Goal: Transaction & Acquisition: Purchase product/service

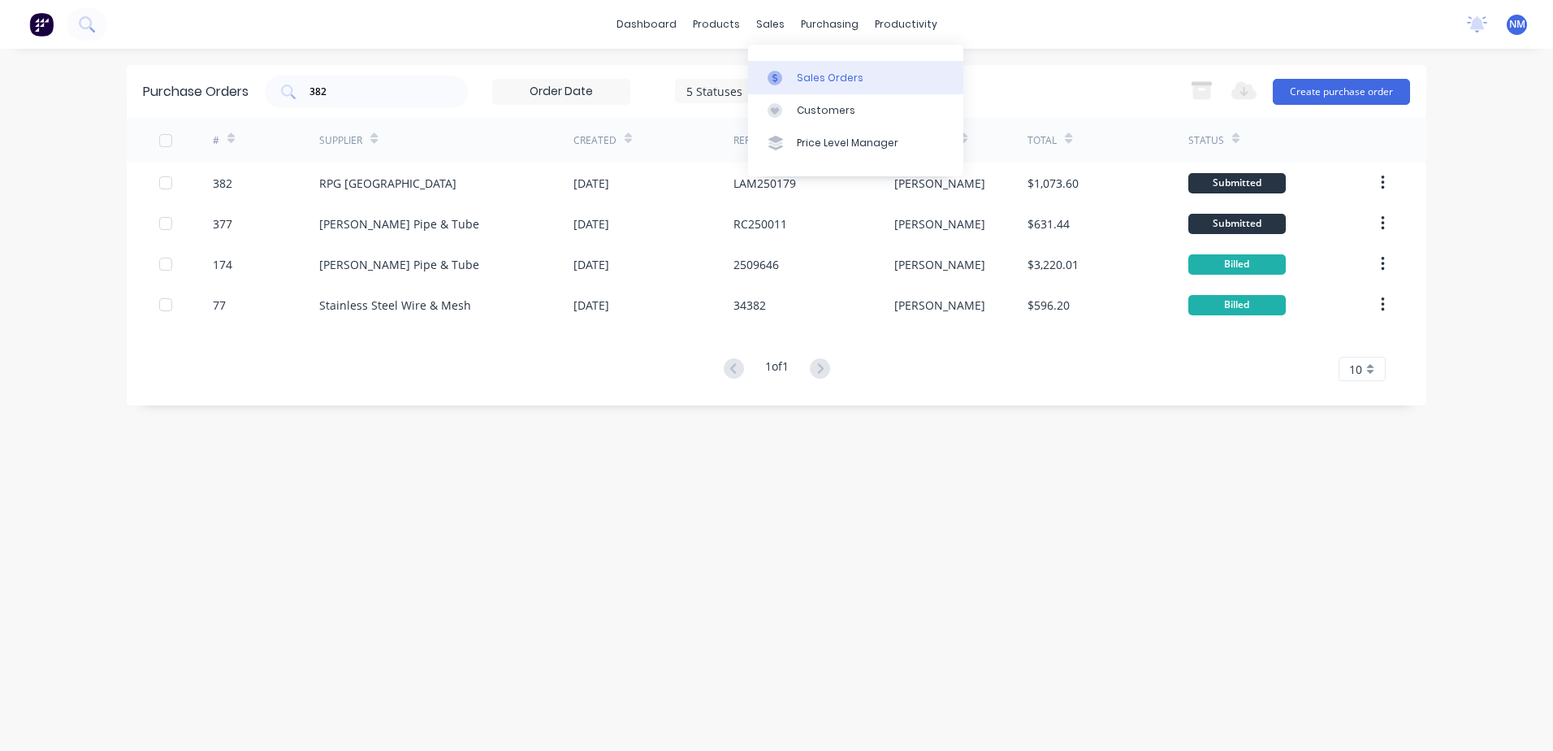
click at [804, 76] on div "Sales Orders" at bounding box center [830, 78] width 67 height 15
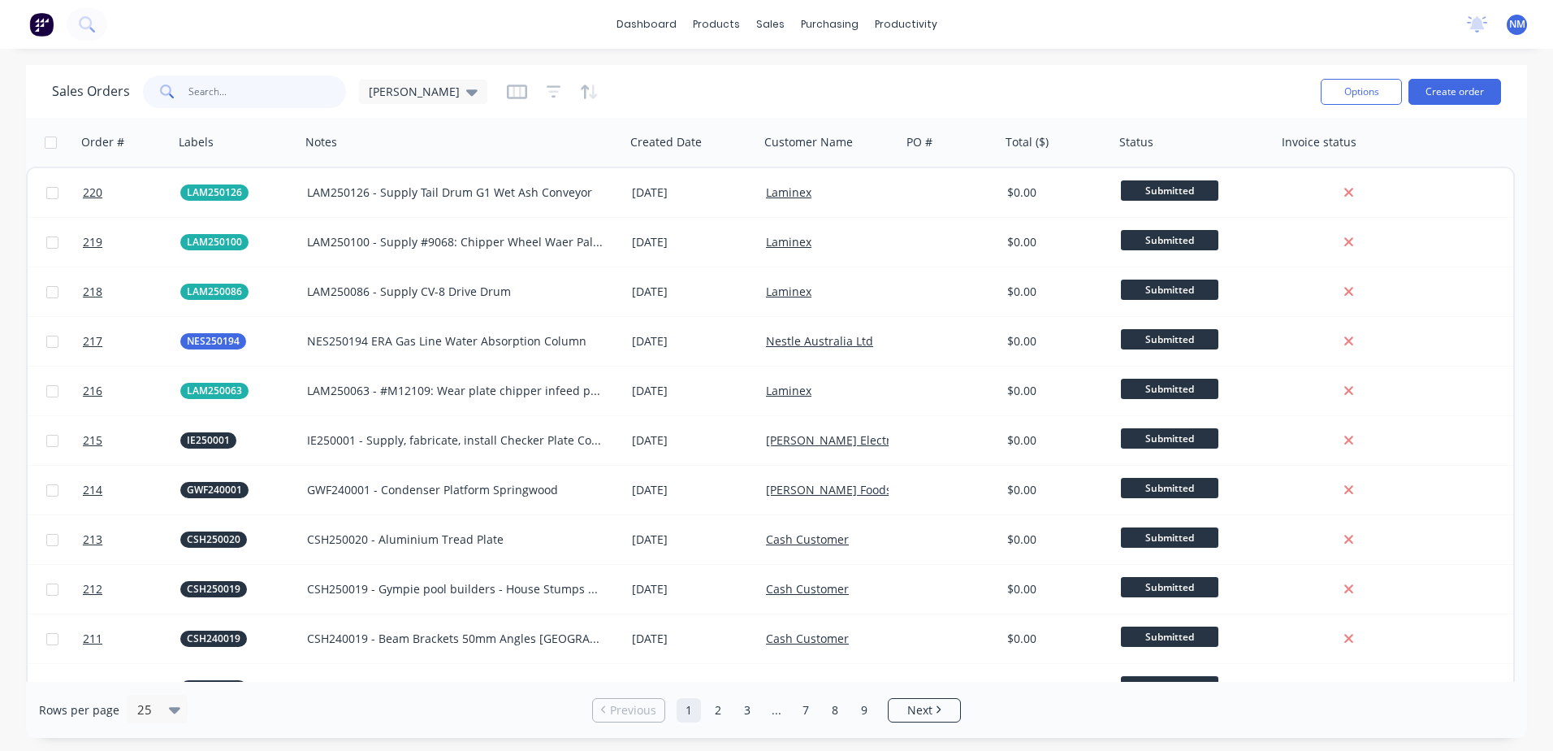
click at [258, 89] on input "text" at bounding box center [267, 92] width 158 height 32
type input "m"
type input "nes250194"
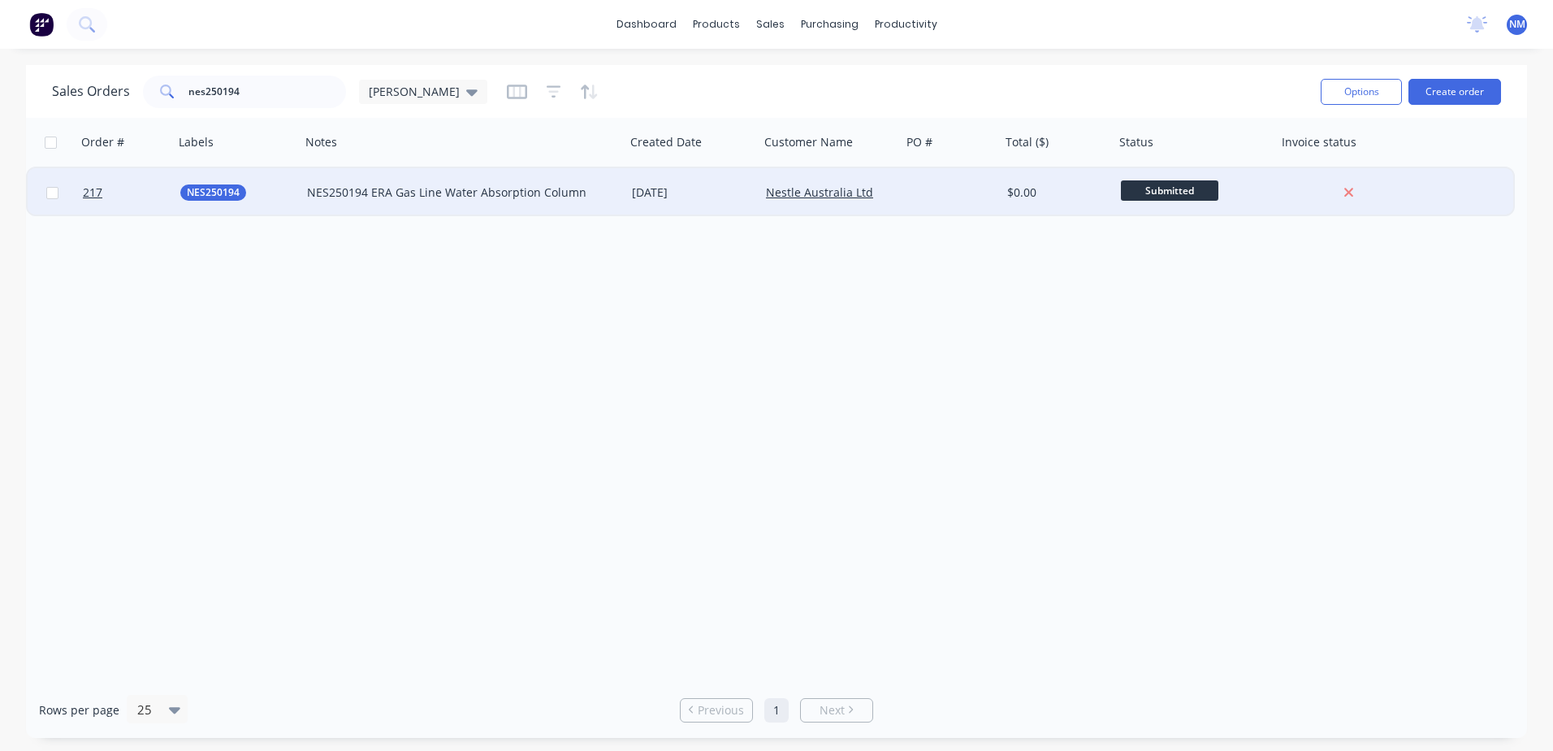
click at [738, 184] on div "[DATE]" at bounding box center [692, 192] width 121 height 16
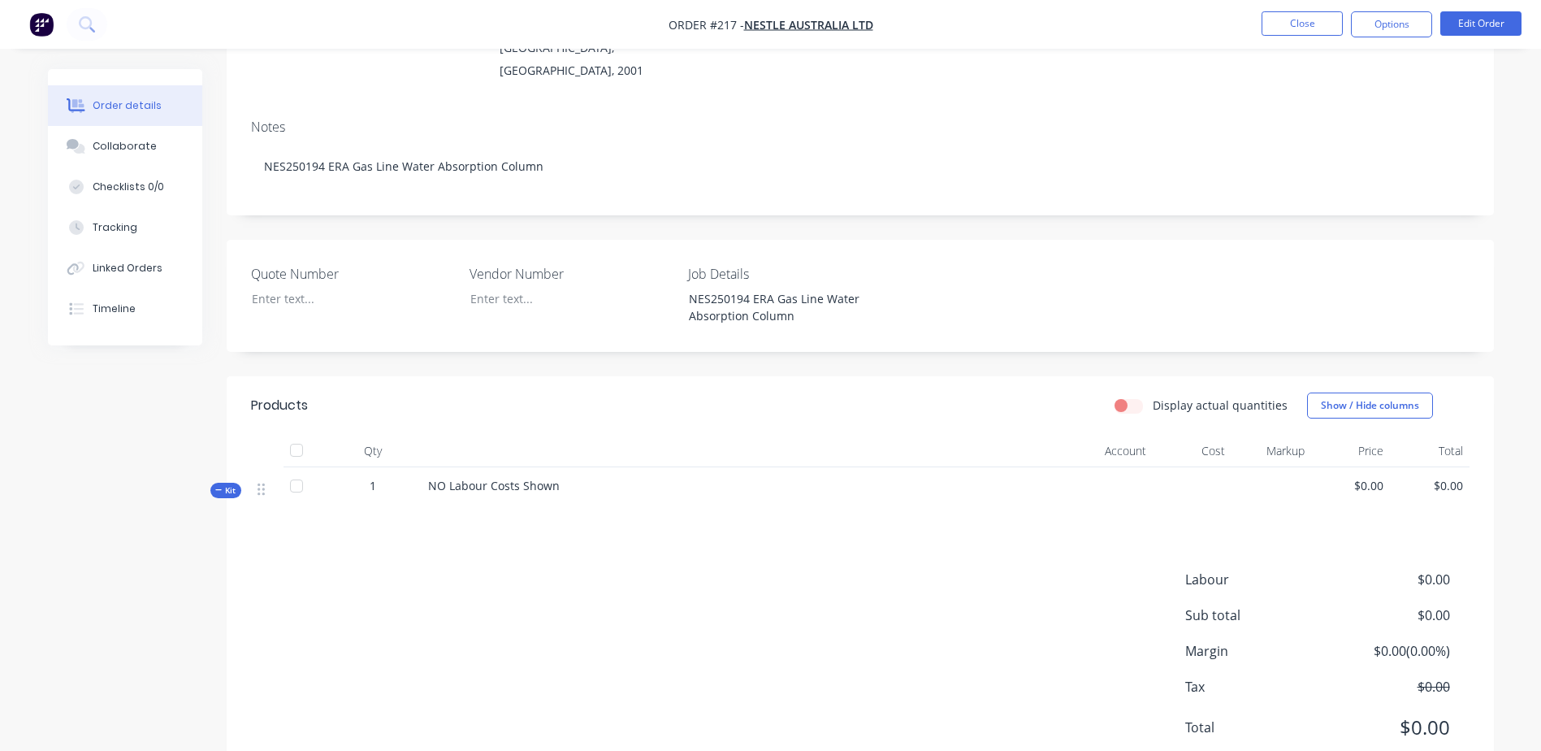
scroll to position [244, 0]
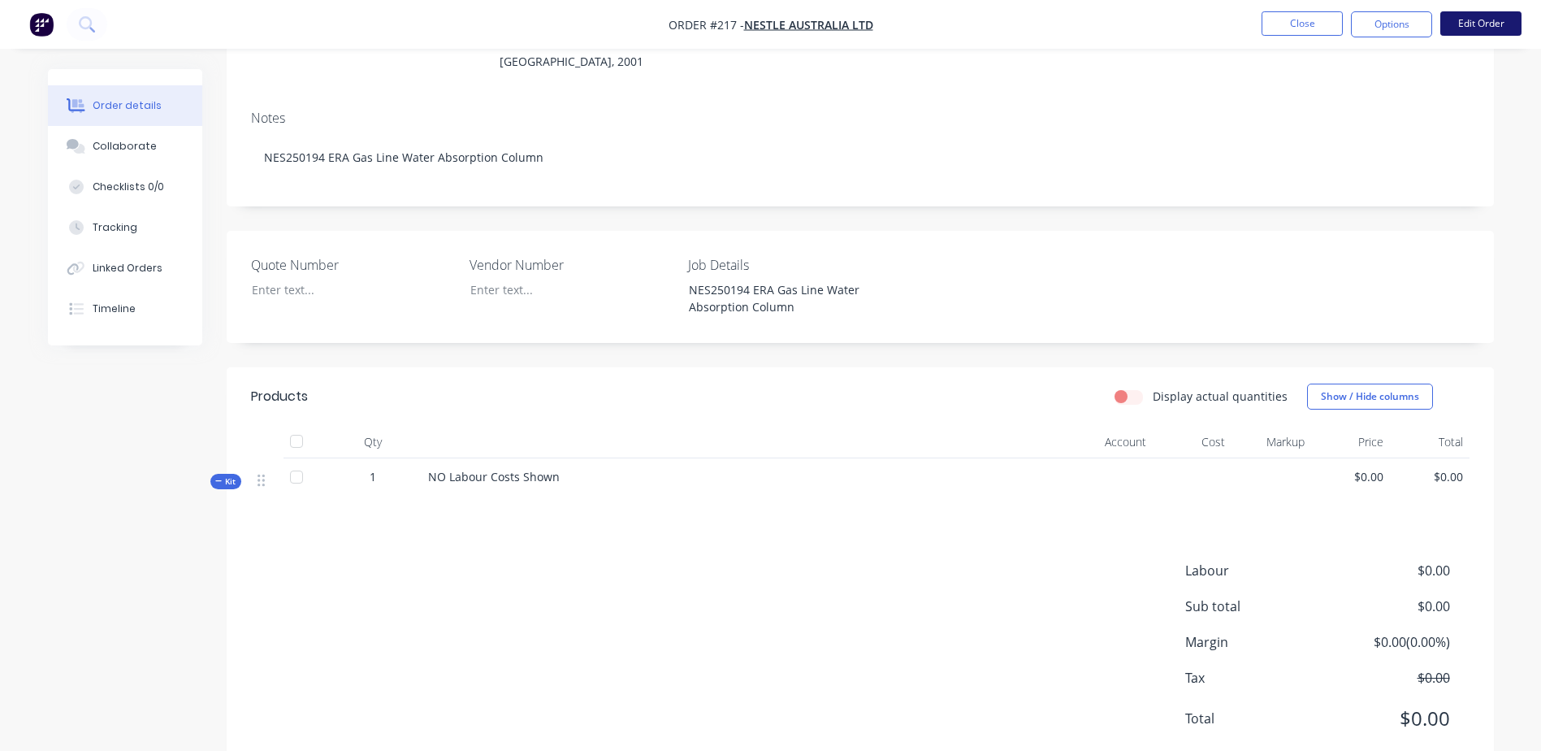
click at [1479, 24] on button "Edit Order" at bounding box center [1480, 23] width 81 height 24
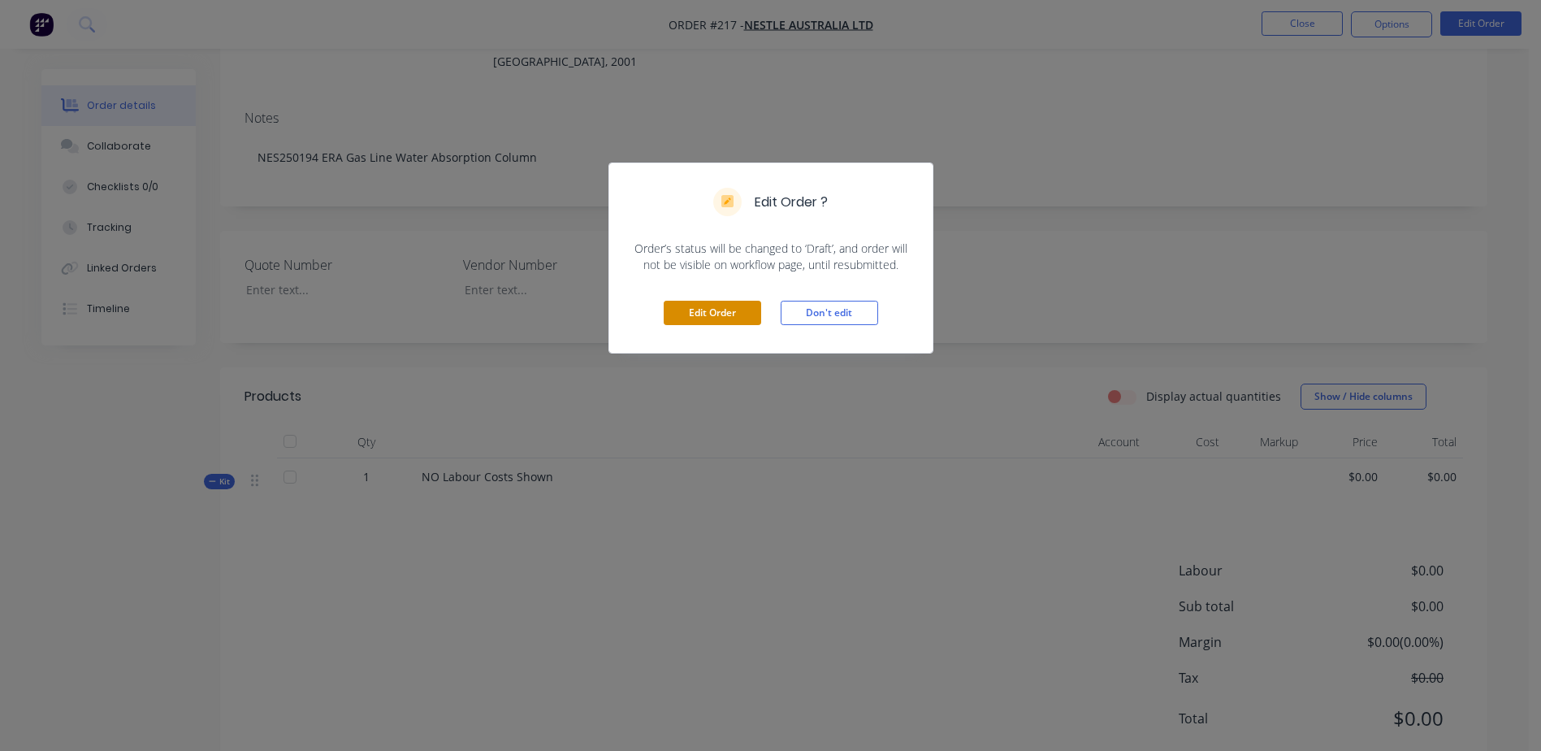
click at [701, 314] on button "Edit Order" at bounding box center [712, 313] width 97 height 24
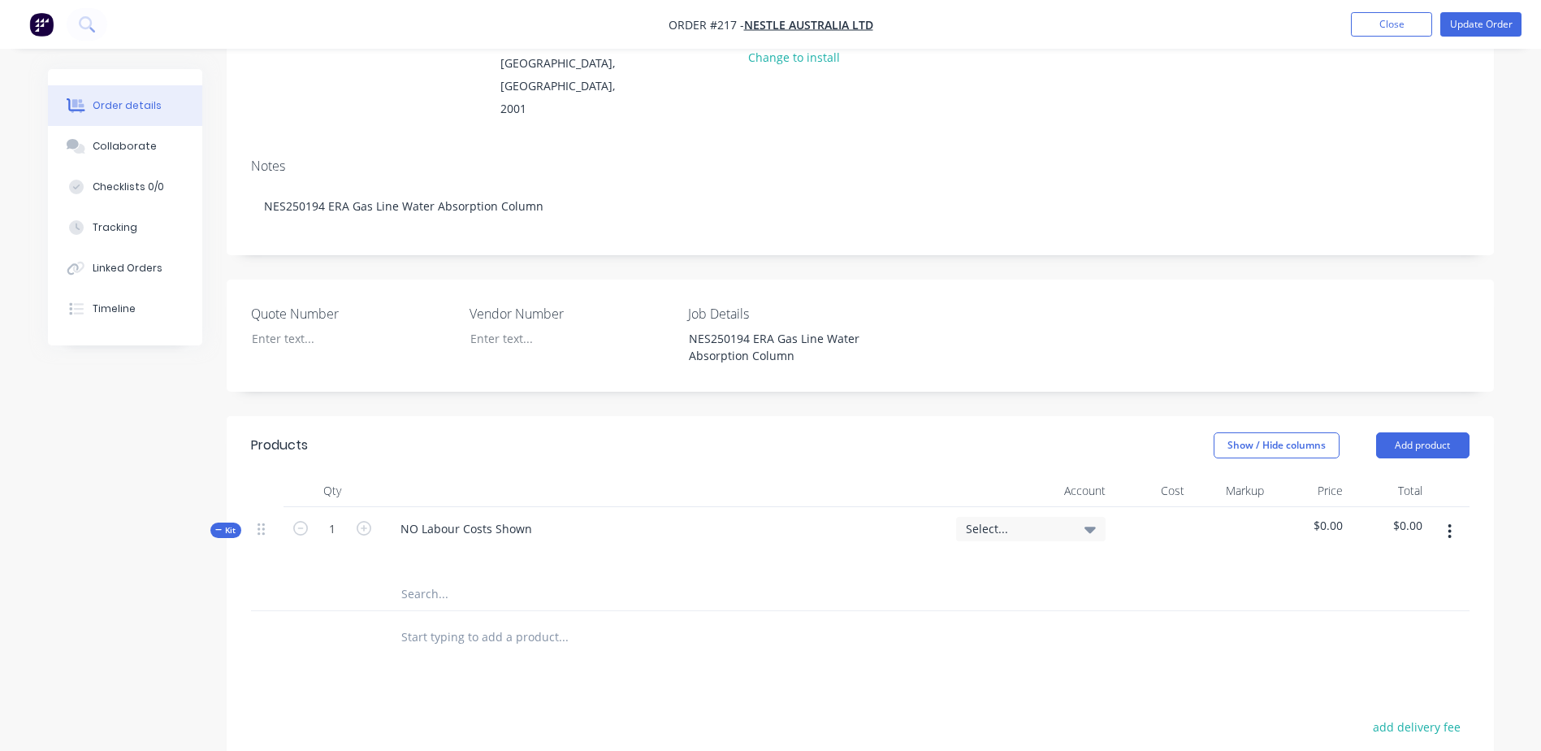
click at [416, 578] on input "text" at bounding box center [562, 594] width 325 height 32
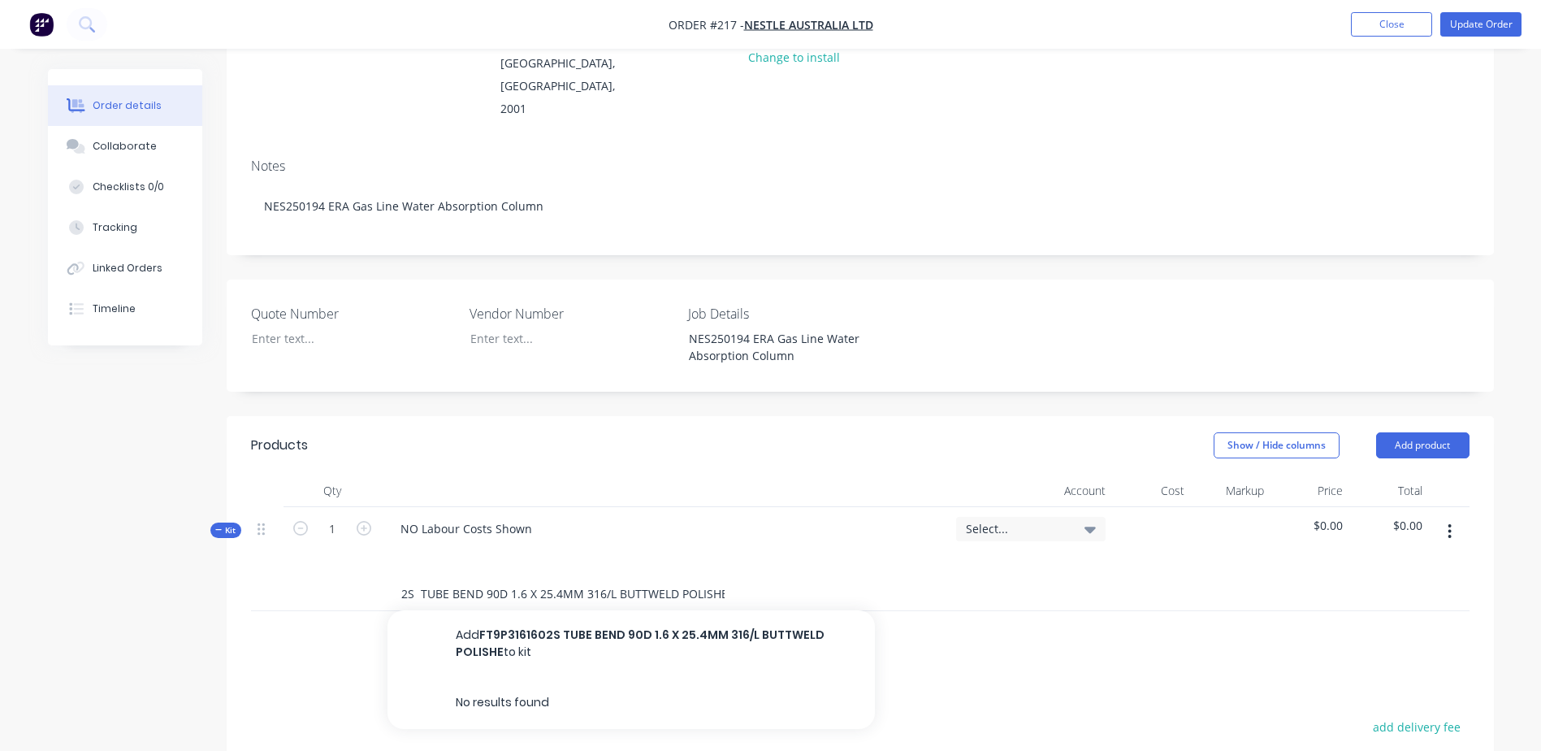
scroll to position [0, 72]
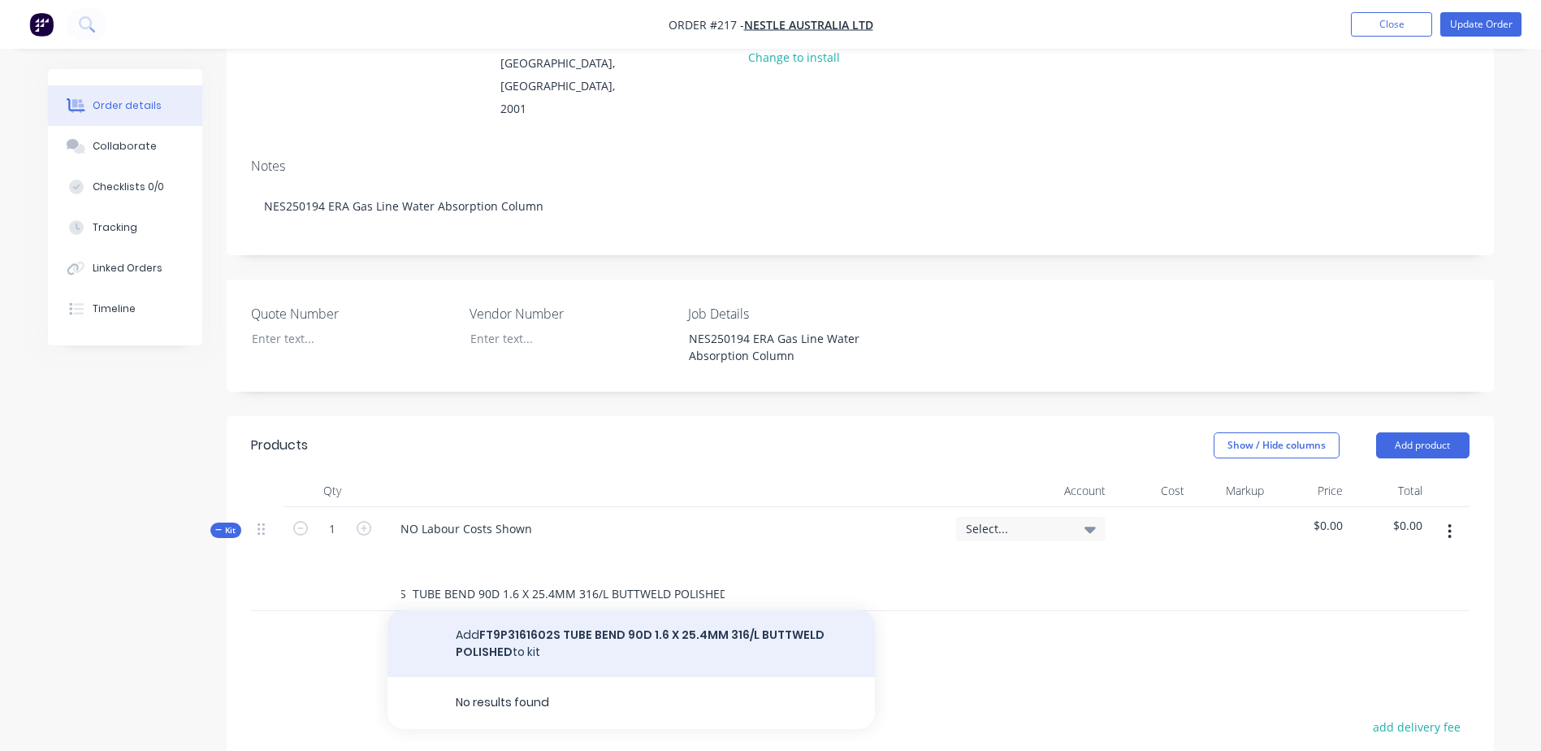
type input "FT9P3161602S TUBE BEND 90D 1.6 X 25.4MM 316/L BUTTWELD POLISHED"
click at [595, 610] on button "Add FT9P3161602S TUBE BEND 90D 1.6 X 25.4MM 316/L BUTTWELD POLISHED to kit" at bounding box center [630, 643] width 487 height 67
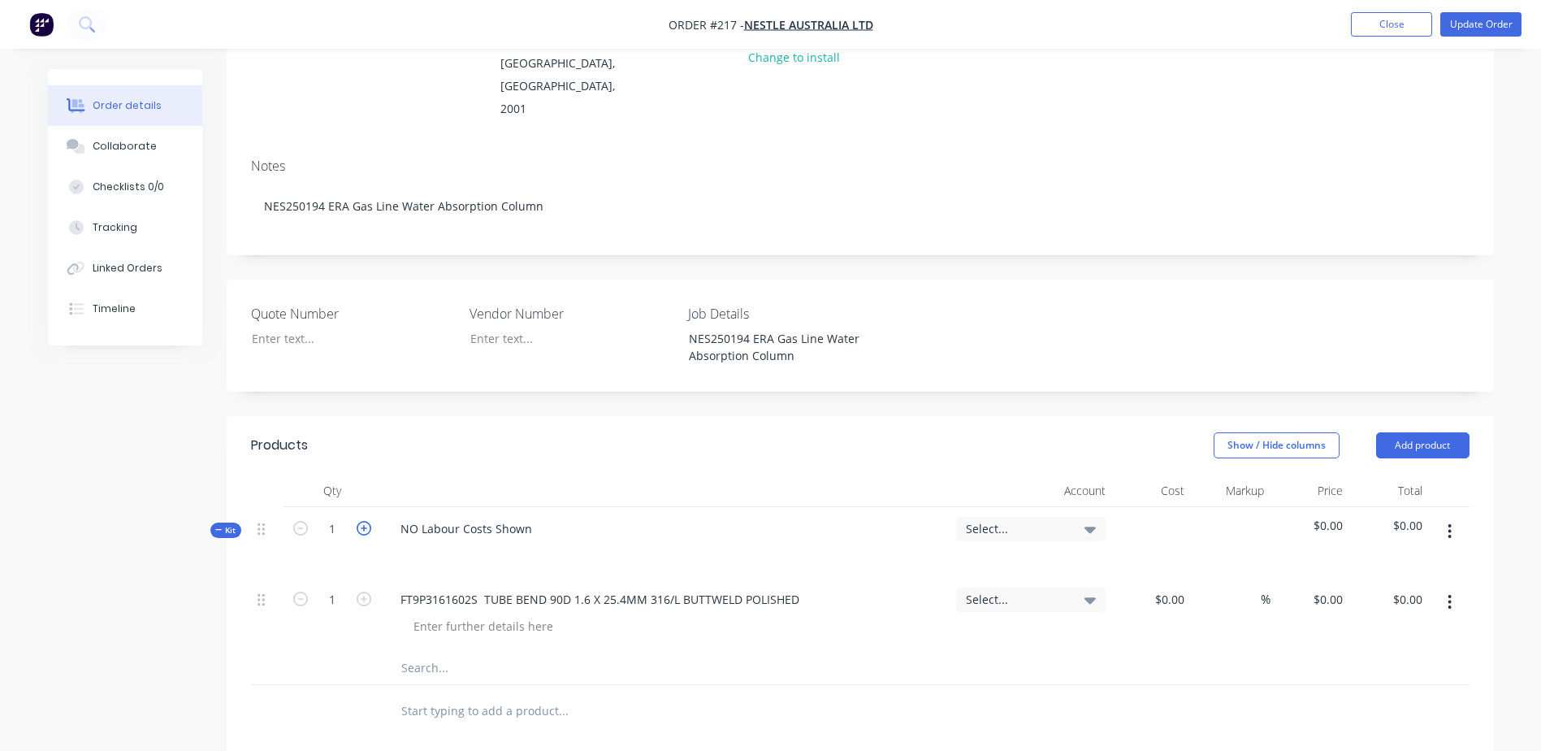
click at [359, 521] on icon "button" at bounding box center [364, 528] width 15 height 15
type input "2"
click at [359, 521] on icon "button" at bounding box center [364, 528] width 15 height 15
type input "3"
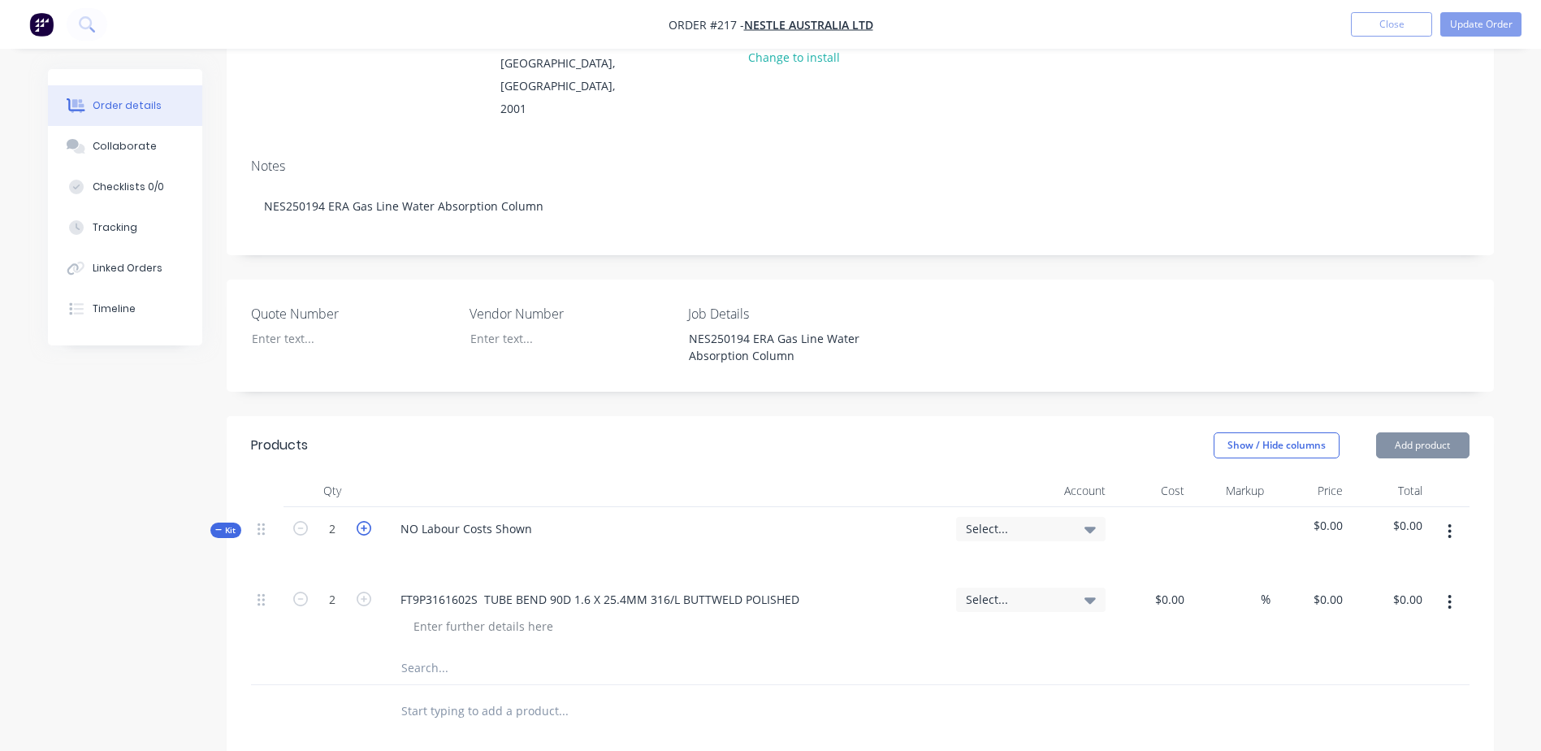
type input "3"
click at [304, 521] on icon "button" at bounding box center [300, 528] width 15 height 15
type input "2"
click at [304, 521] on icon "button" at bounding box center [300, 528] width 15 height 15
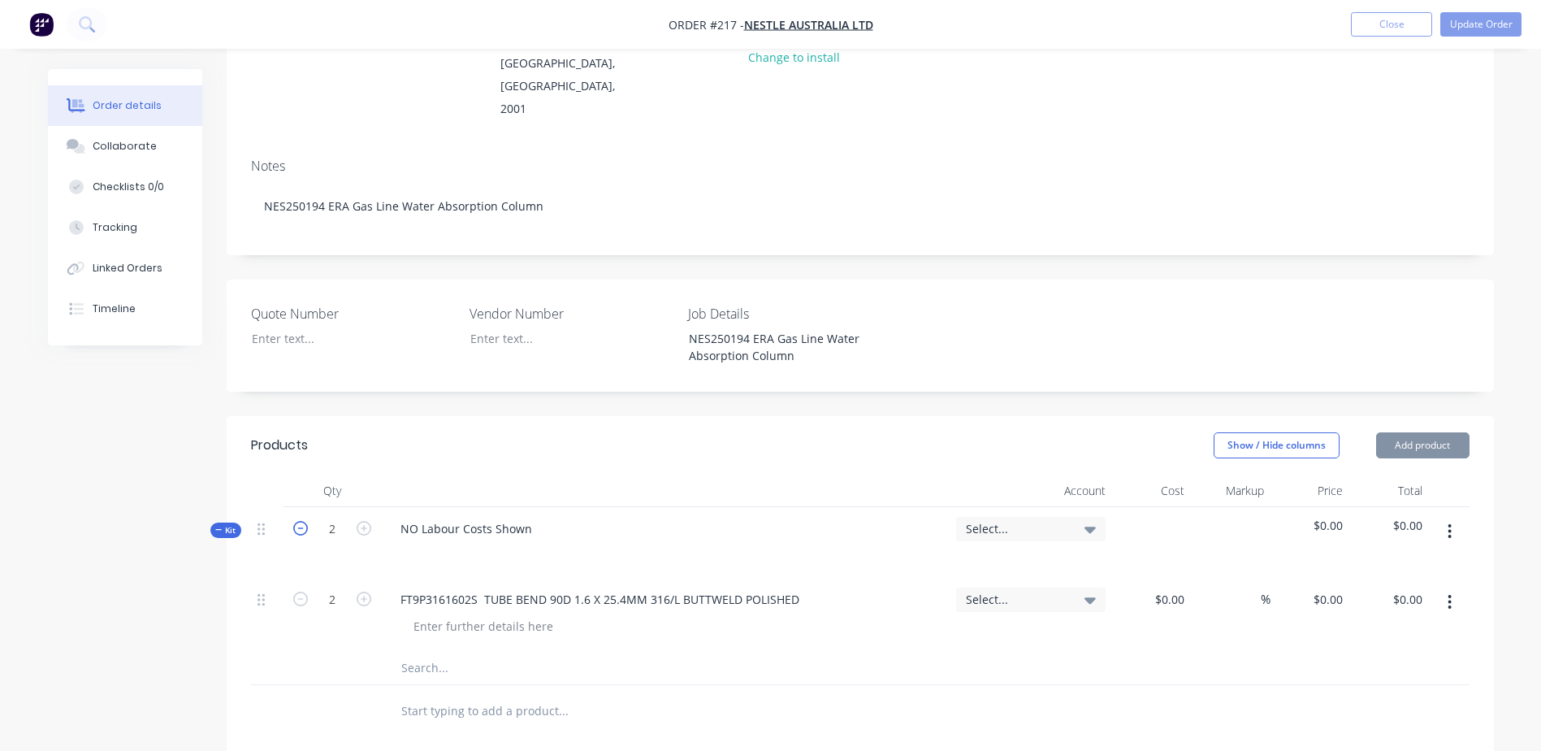
type input "1"
click at [304, 521] on icon "button" at bounding box center [300, 528] width 15 height 15
click at [366, 591] on icon "button" at bounding box center [364, 598] width 15 height 15
type input "3"
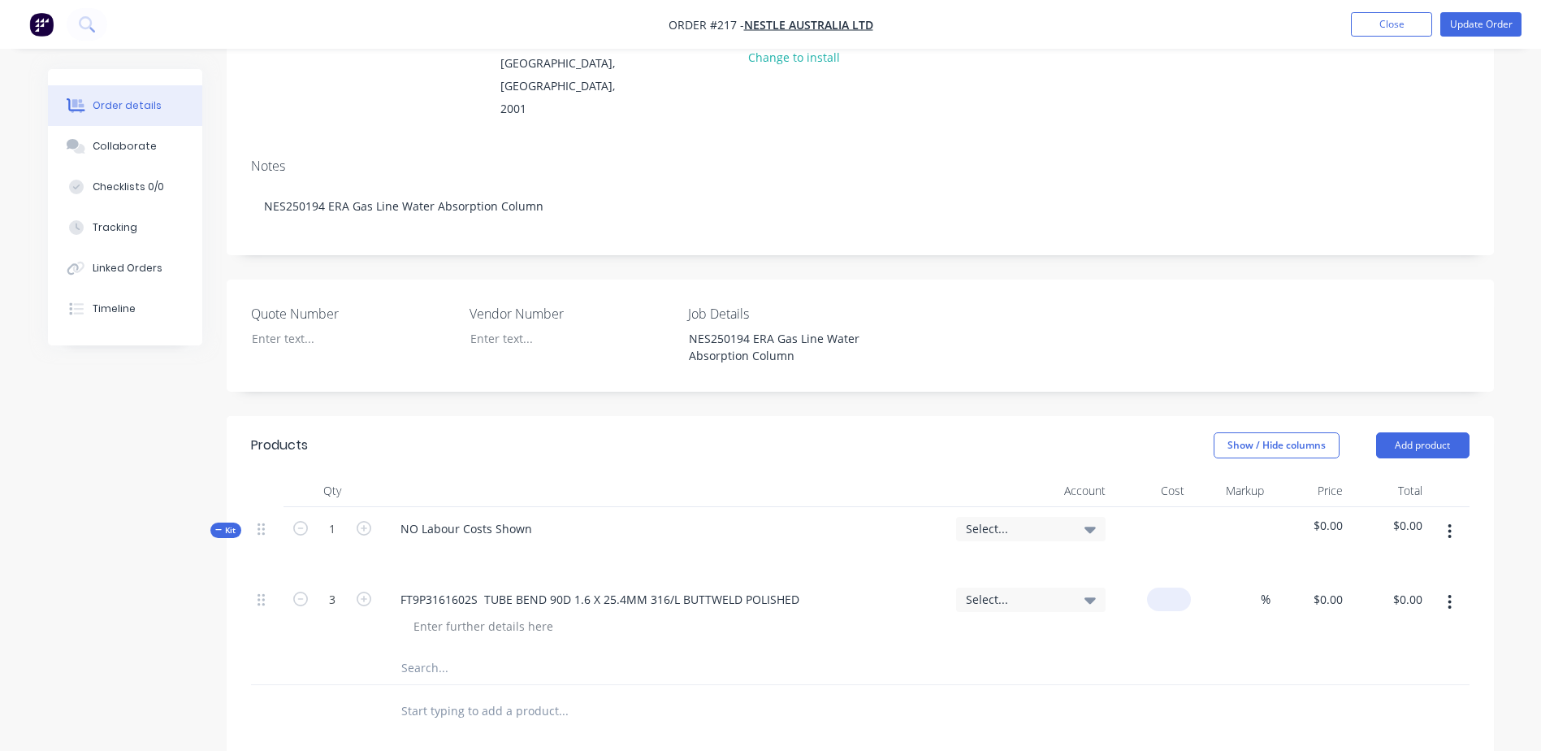
click at [1161, 578] on div "$0.00" at bounding box center [1152, 615] width 80 height 74
type input "$8.32"
type input "$24.96"
click at [426, 651] on input "text" at bounding box center [562, 667] width 325 height 32
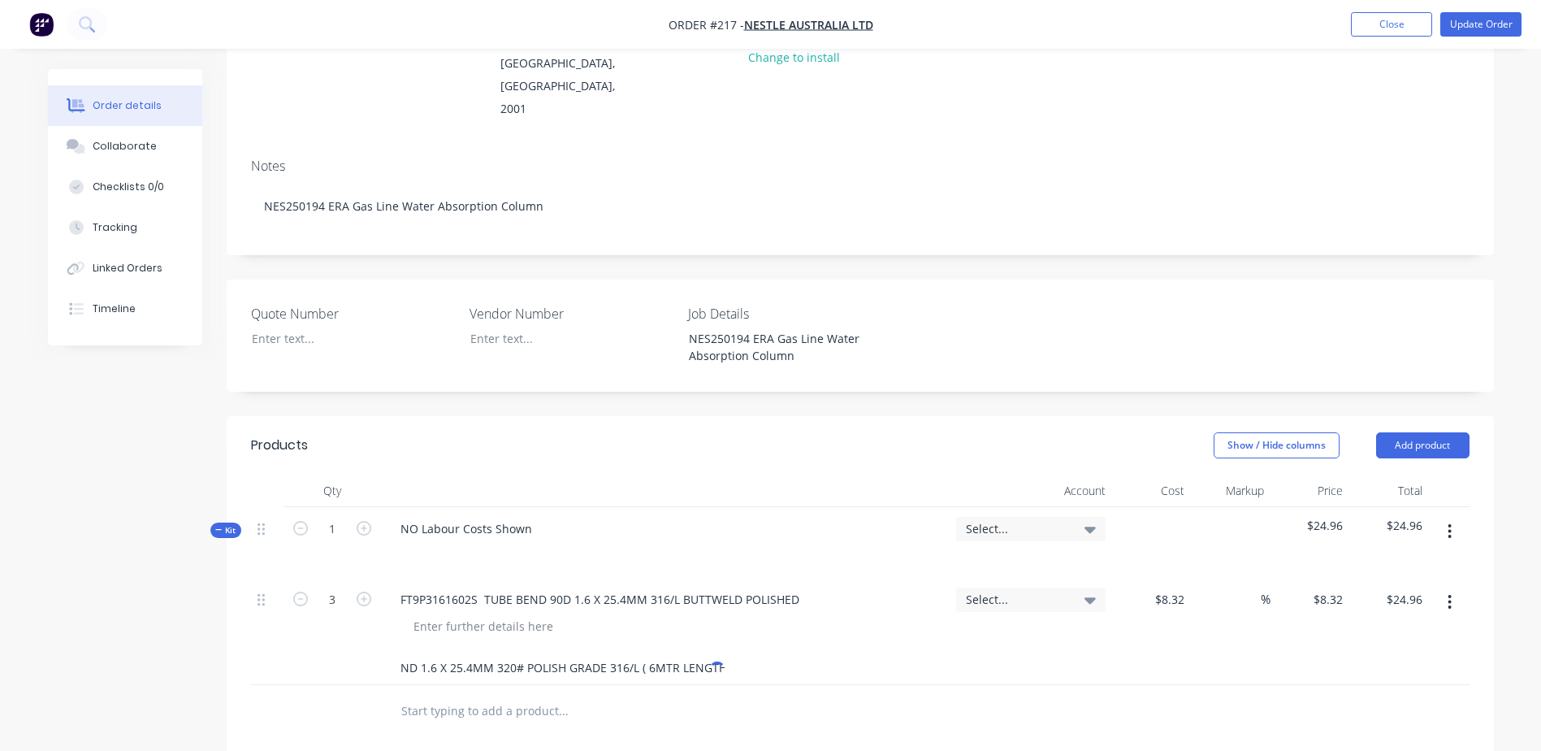
scroll to position [0, 151]
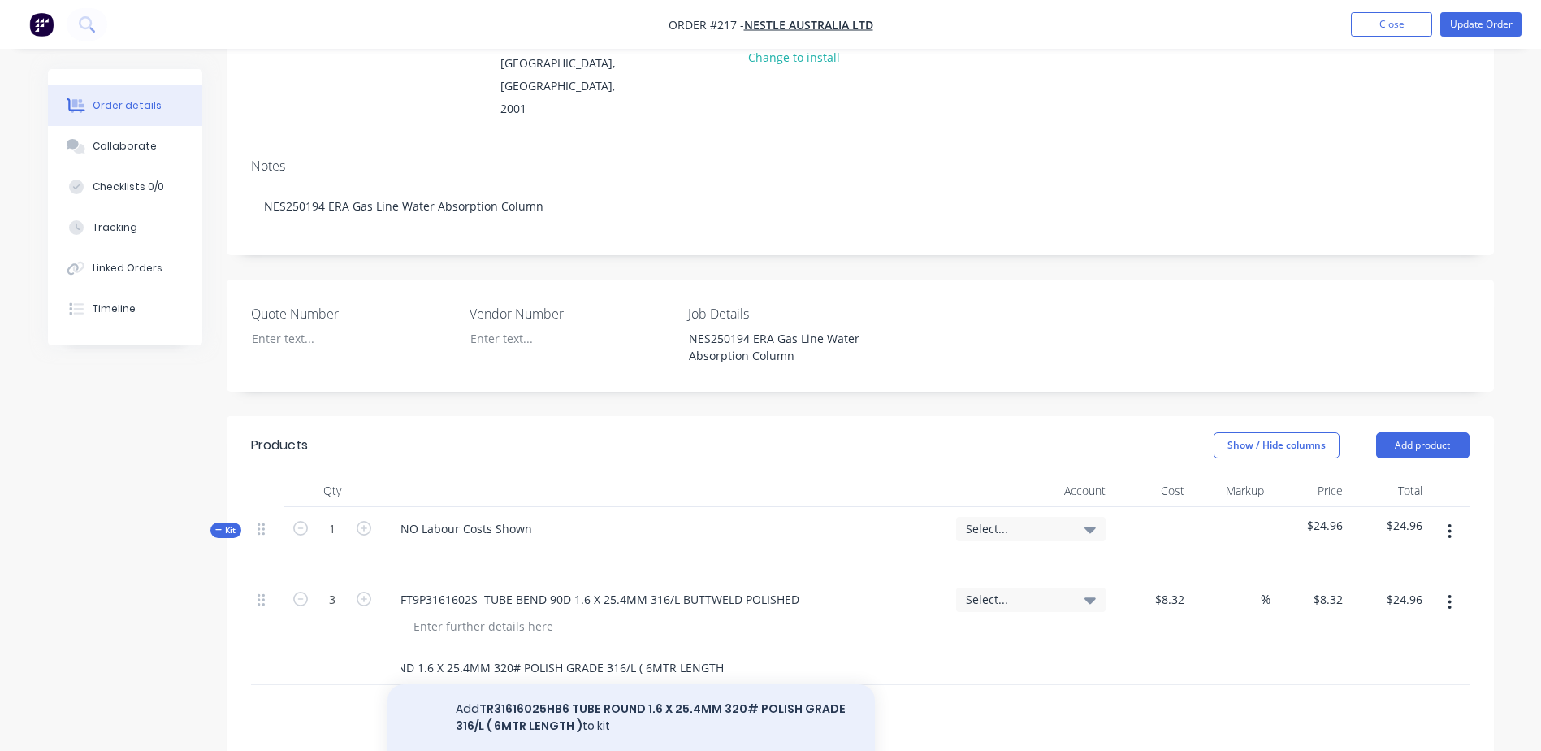
type input "TR31616025HB6 TUBE ROUND 1.6 X 25.4MM 320# POLISH GRADE 316/L ( 6MTR LENGTH )"
click at [701, 684] on button "Add TR31616025HB6 TUBE ROUND 1.6 X 25.4MM 320# POLISH GRADE 316/L ( 6MTR LENGTH…" at bounding box center [630, 717] width 487 height 67
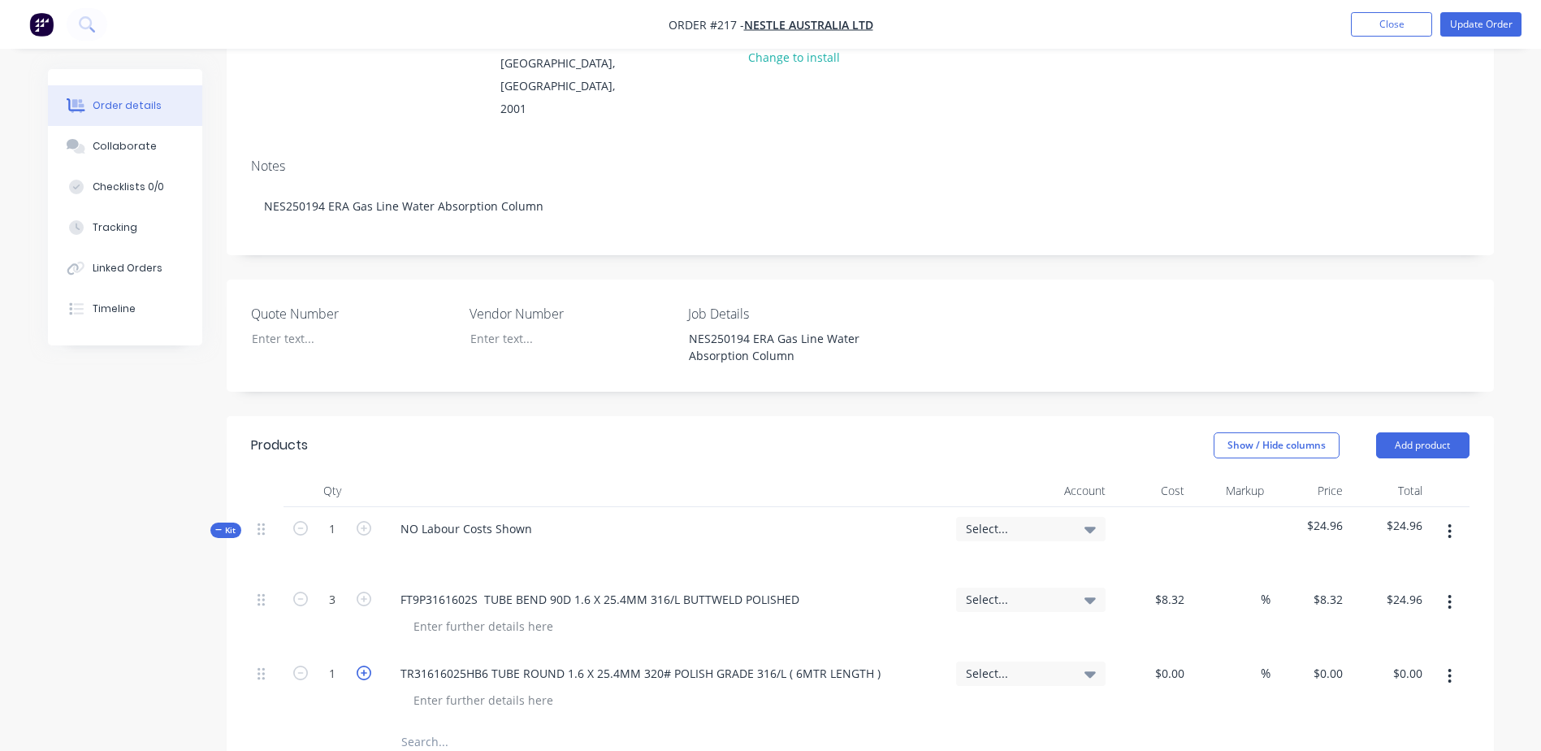
click at [365, 665] on icon "button" at bounding box center [364, 672] width 15 height 15
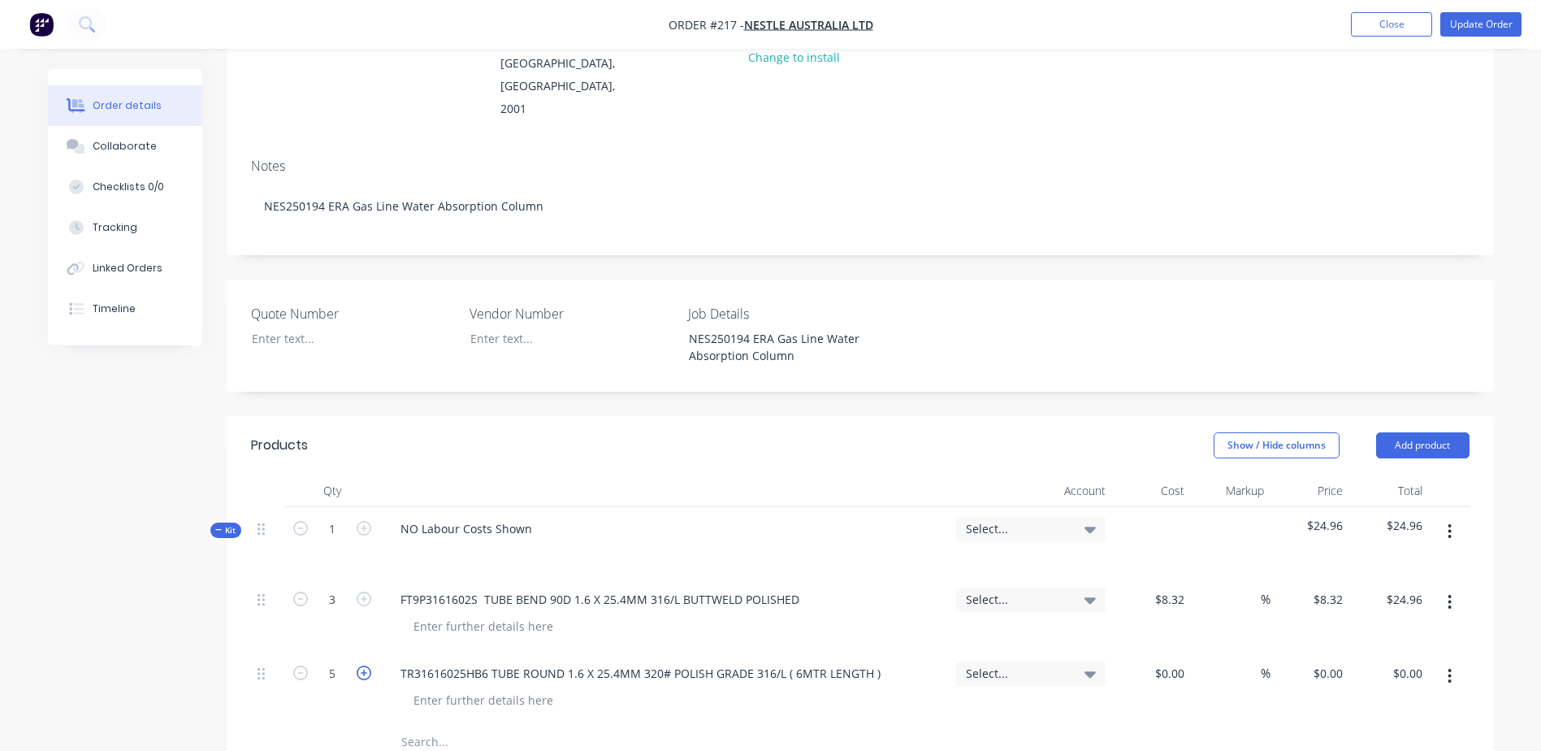
type input "6"
click at [1160, 651] on div at bounding box center [1152, 688] width 80 height 74
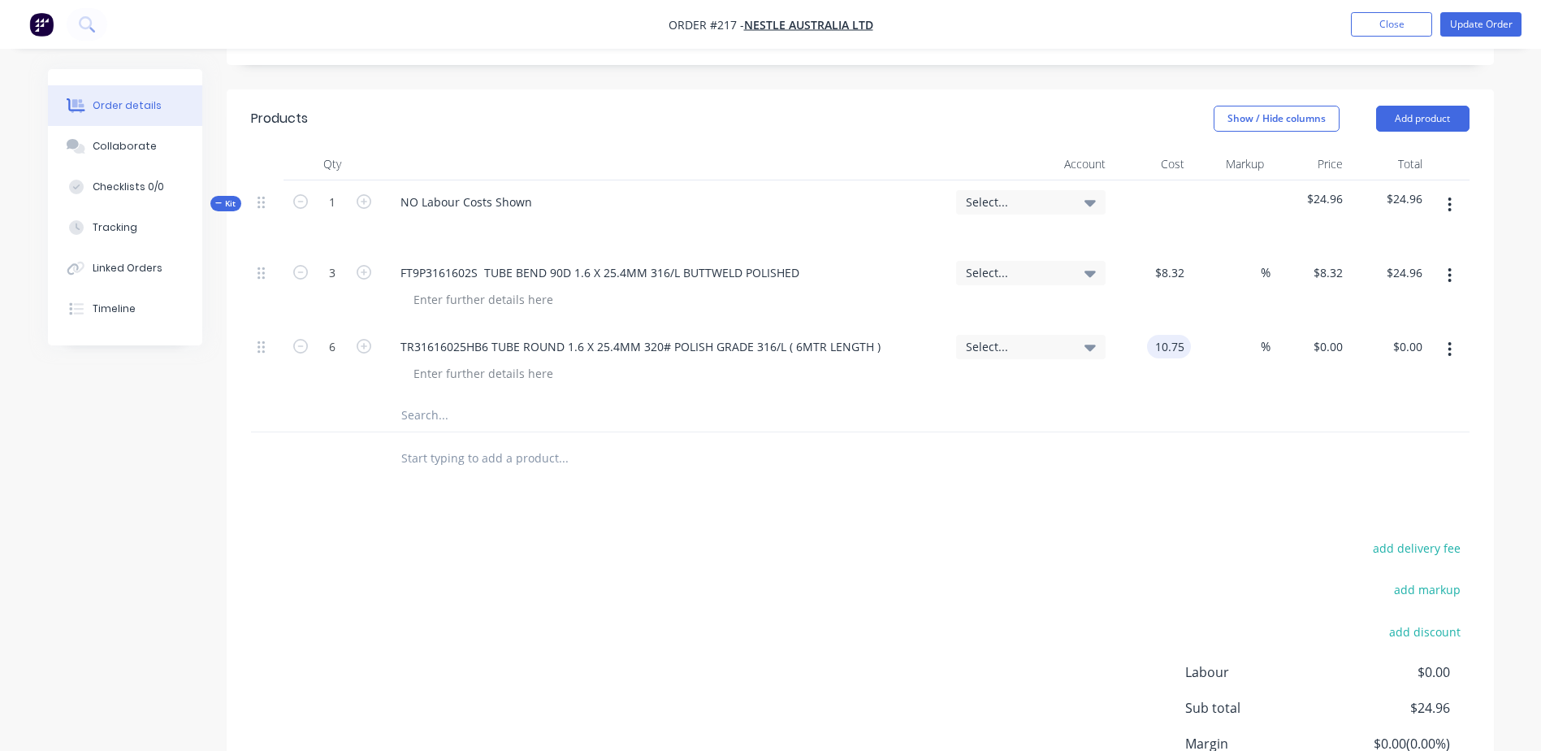
scroll to position [511, 0]
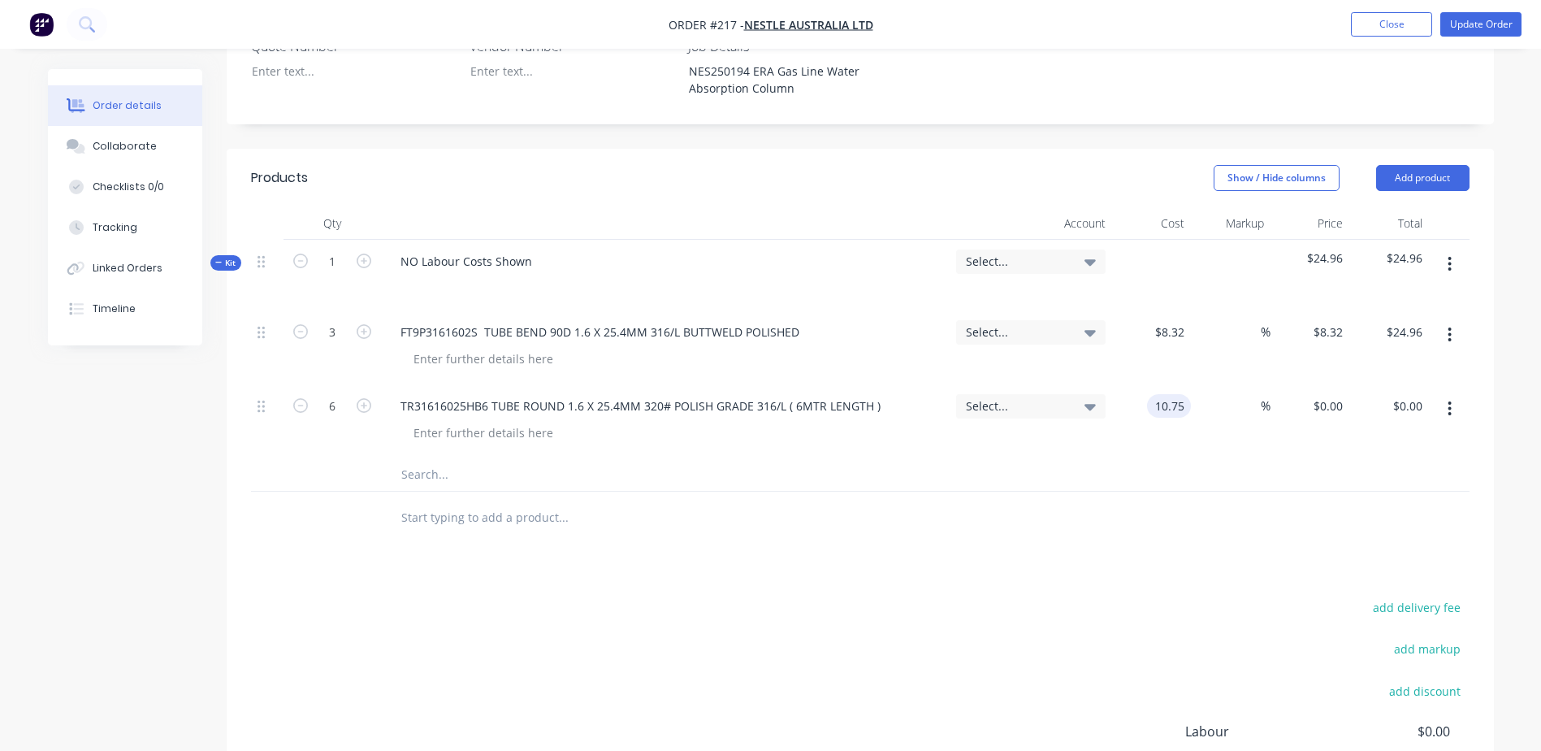
type input "$10.75"
type input "$64.50"
click at [498, 458] on input "text" at bounding box center [562, 474] width 325 height 32
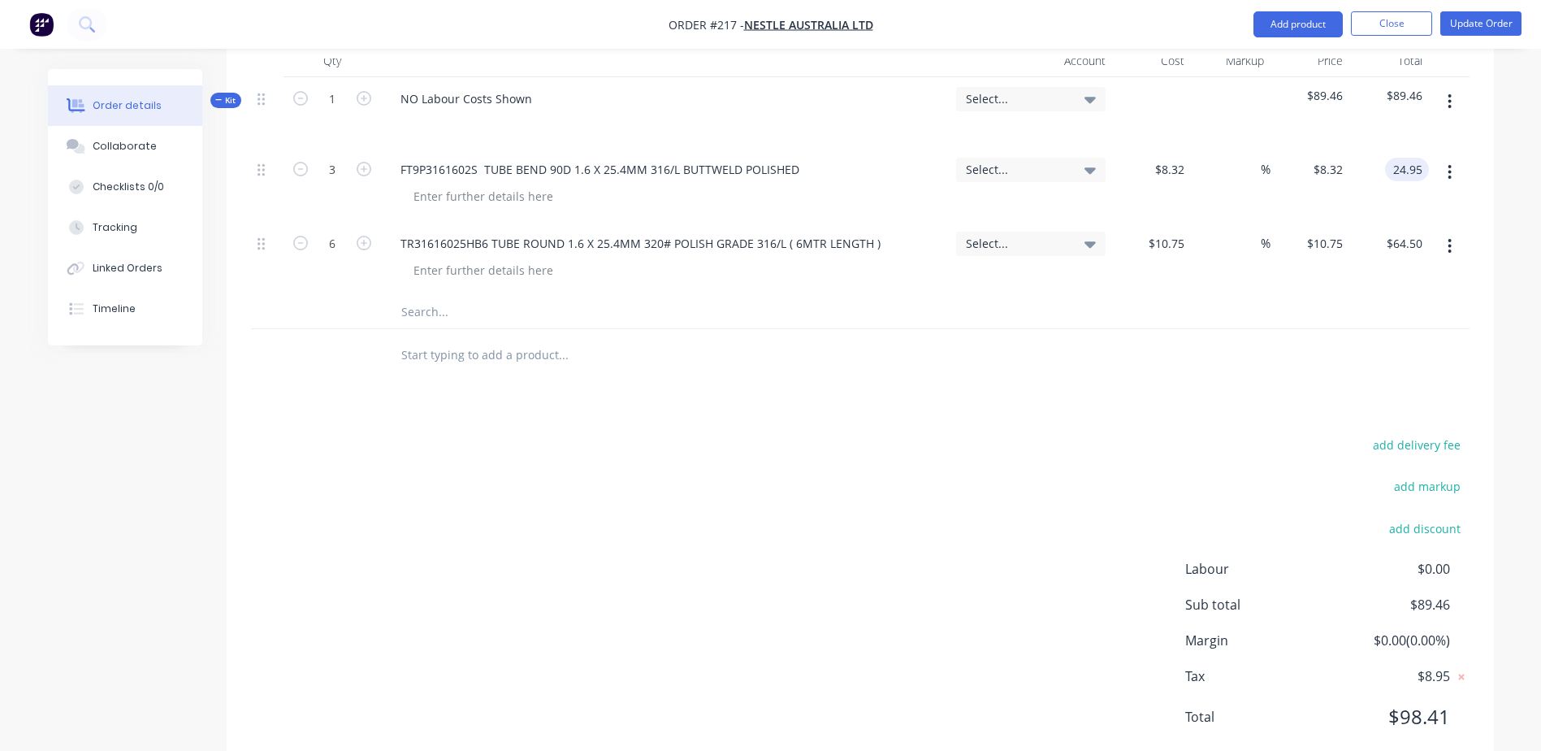
type input "24.95"
type input "-0.04"
type input "$8.3167"
type input "$24.95"
click at [794, 240] on div "TR31616025HB6 TUBE ROUND 1.6 X 25.4MM 320# POLISH GRADE 316/L ( 6MTR LENGTH )" at bounding box center [665, 259] width 569 height 74
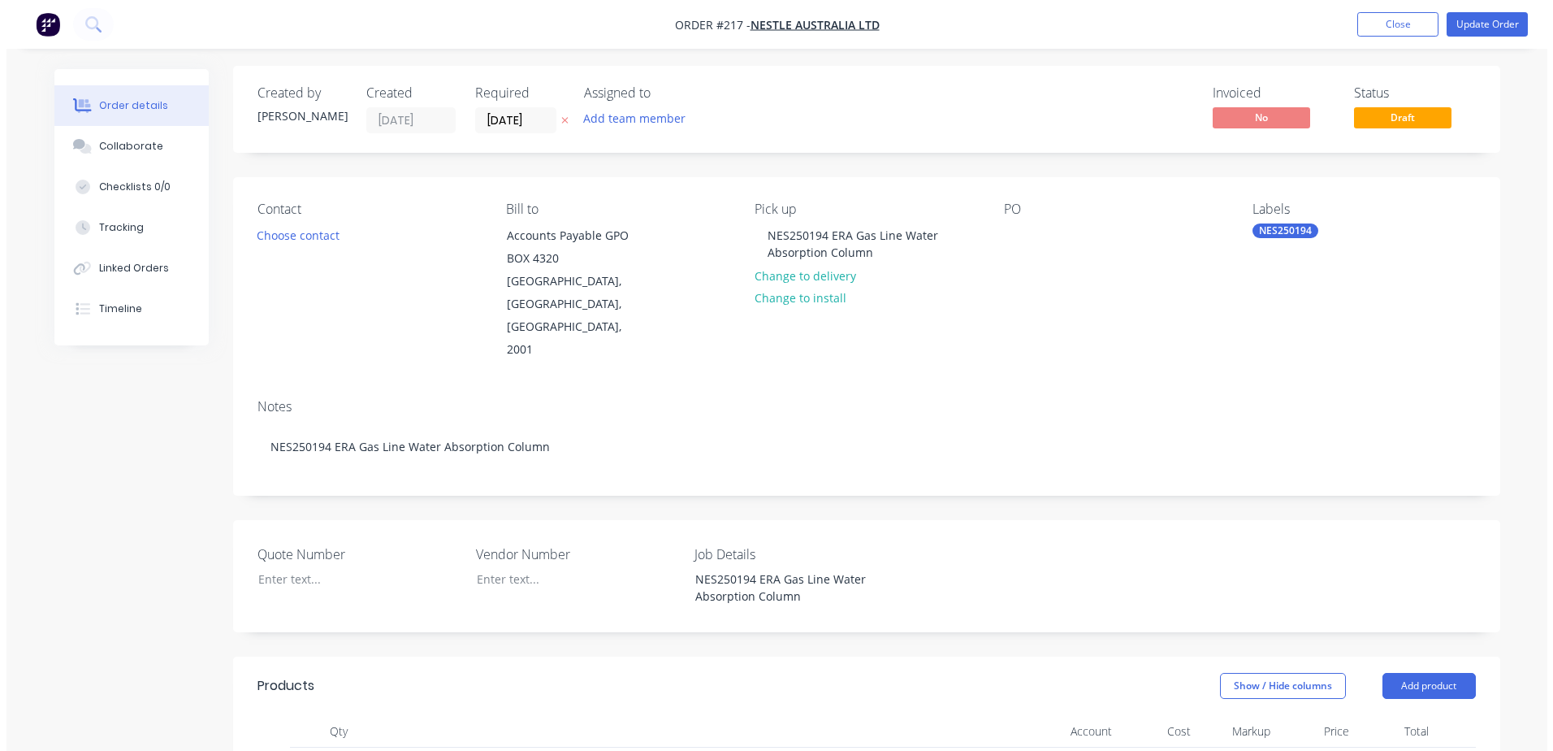
scroll to position [0, 0]
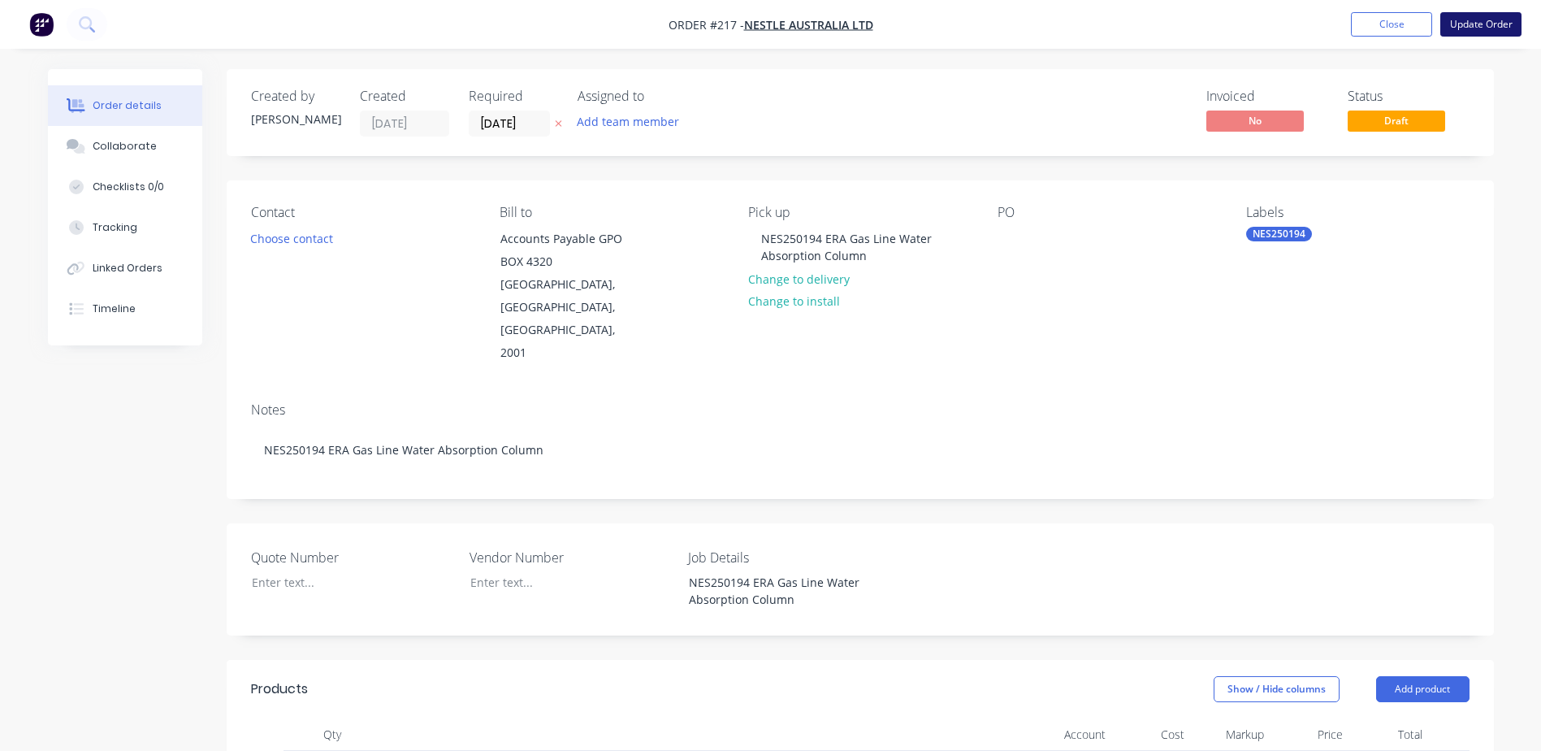
click at [1491, 28] on button "Update Order" at bounding box center [1480, 24] width 81 height 24
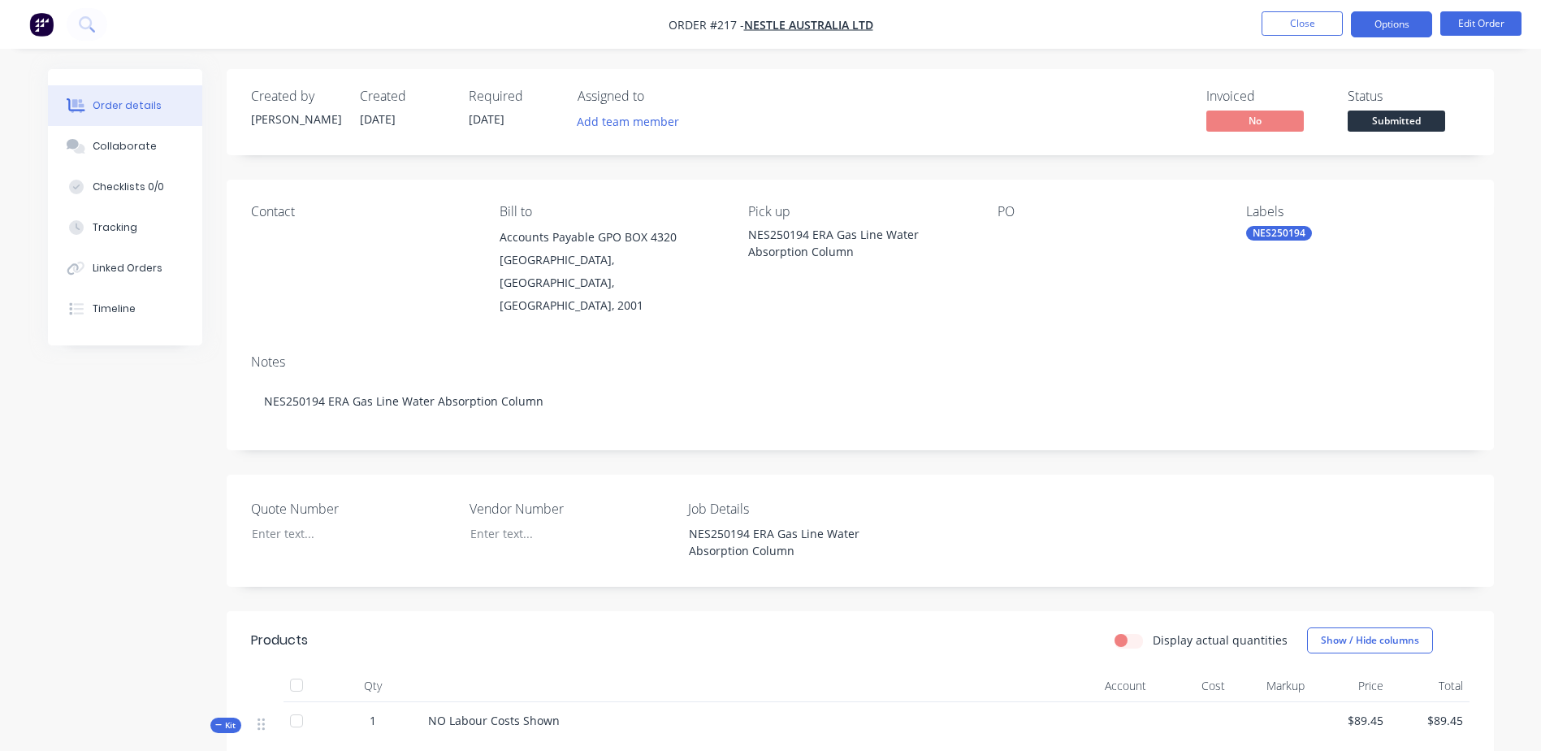
click at [1396, 30] on button "Options" at bounding box center [1391, 24] width 81 height 26
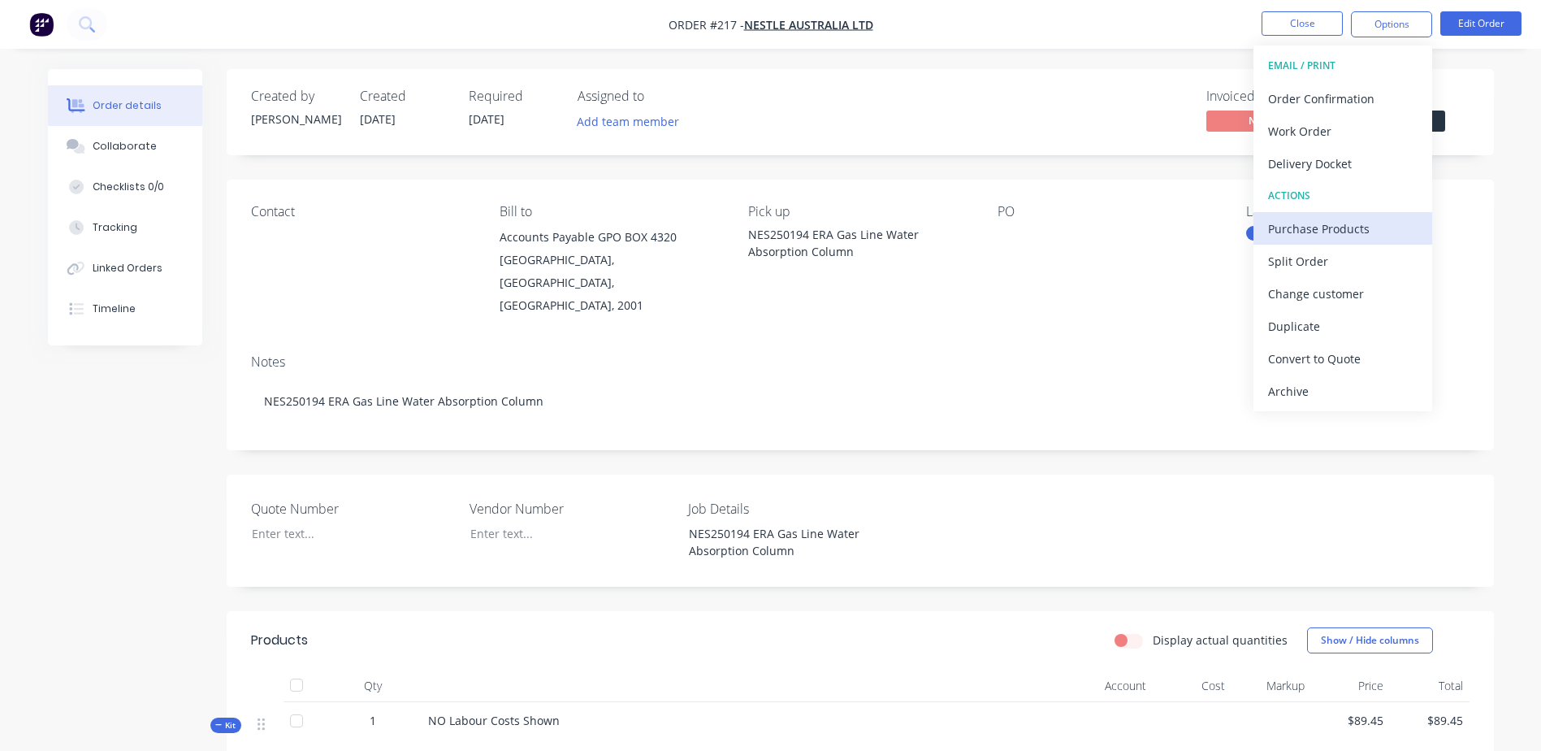
click at [1385, 225] on div "Purchase Products" at bounding box center [1342, 229] width 149 height 24
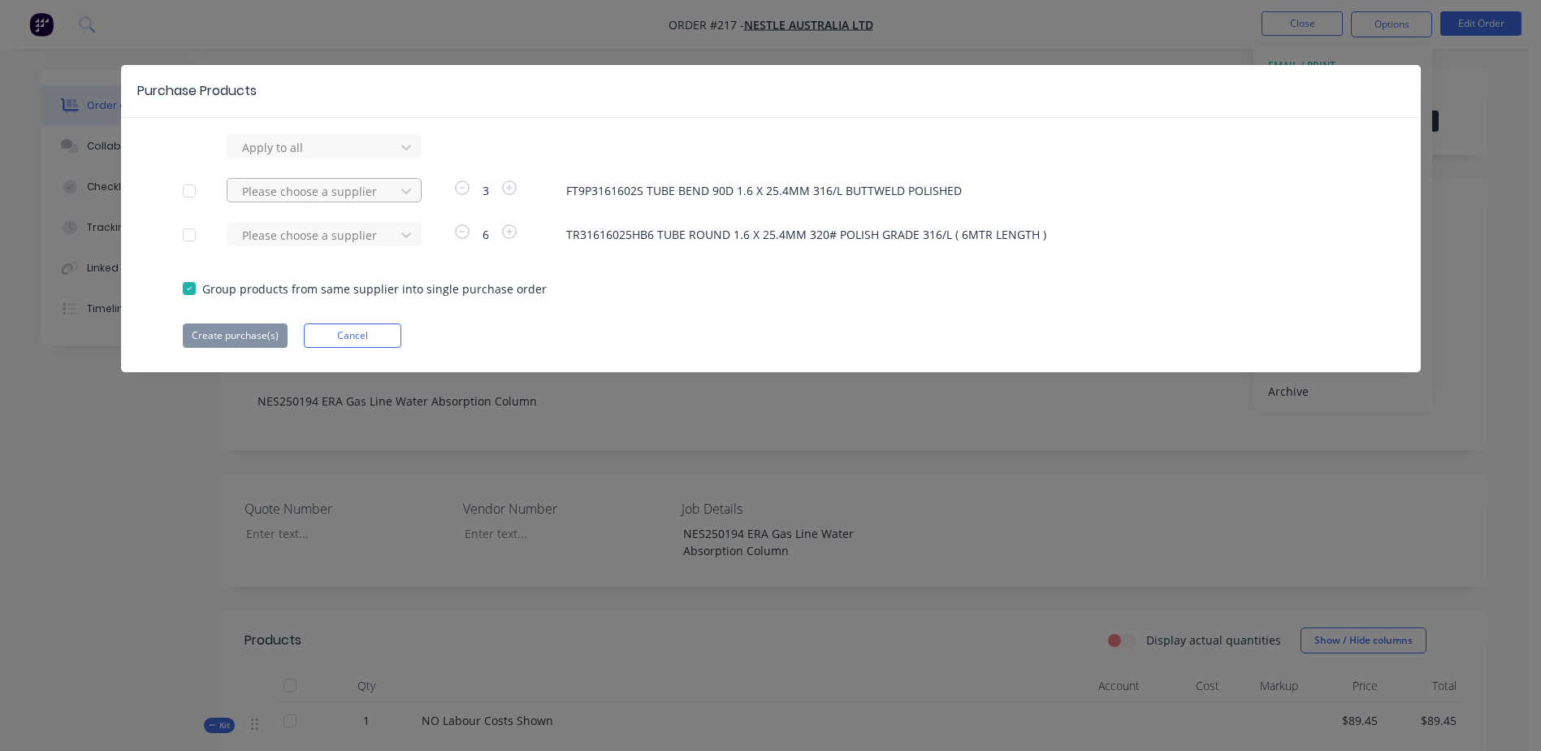
click at [280, 158] on div at bounding box center [313, 147] width 146 height 20
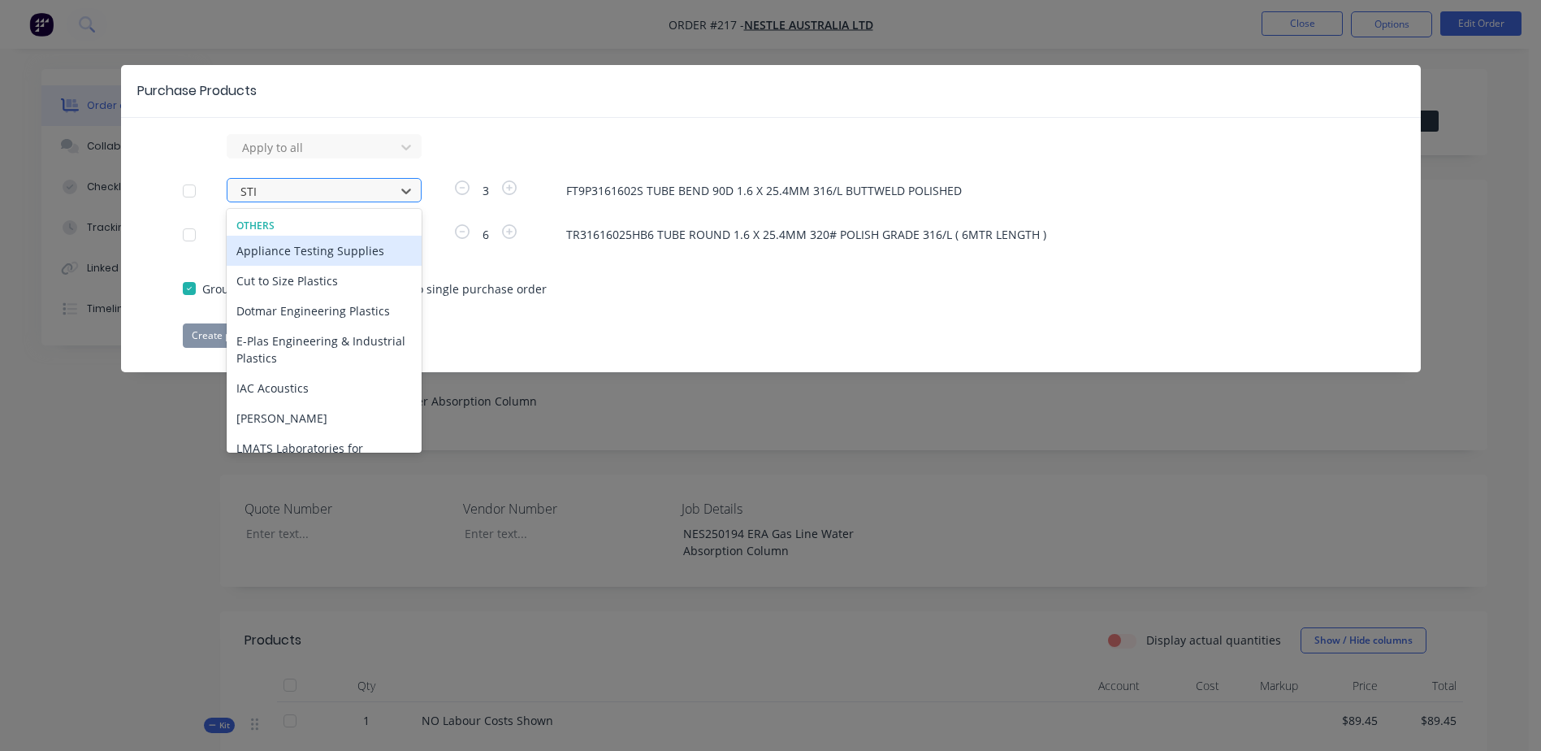
type input "STIR"
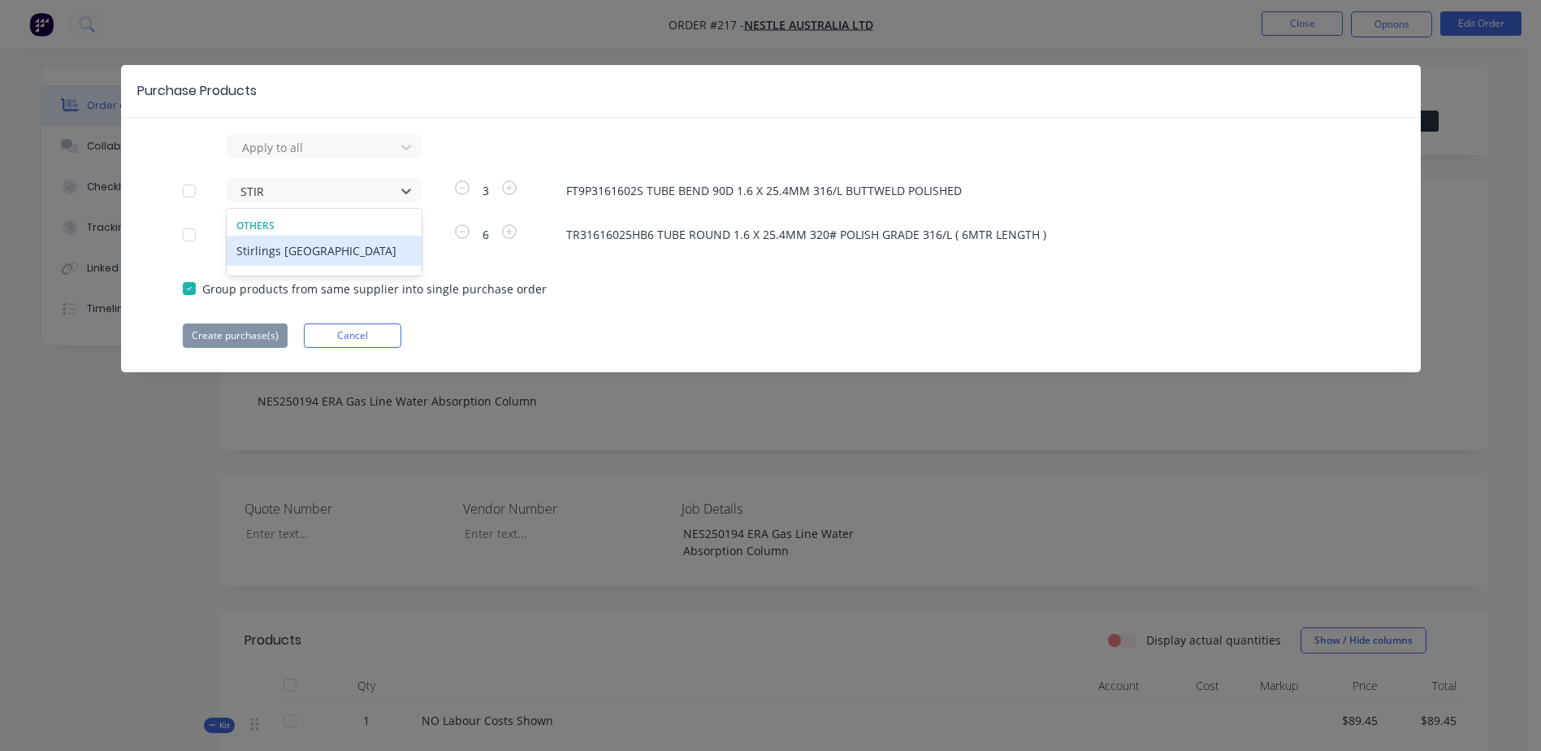
click at [296, 255] on div "Stirlings [GEOGRAPHIC_DATA]" at bounding box center [324, 251] width 195 height 30
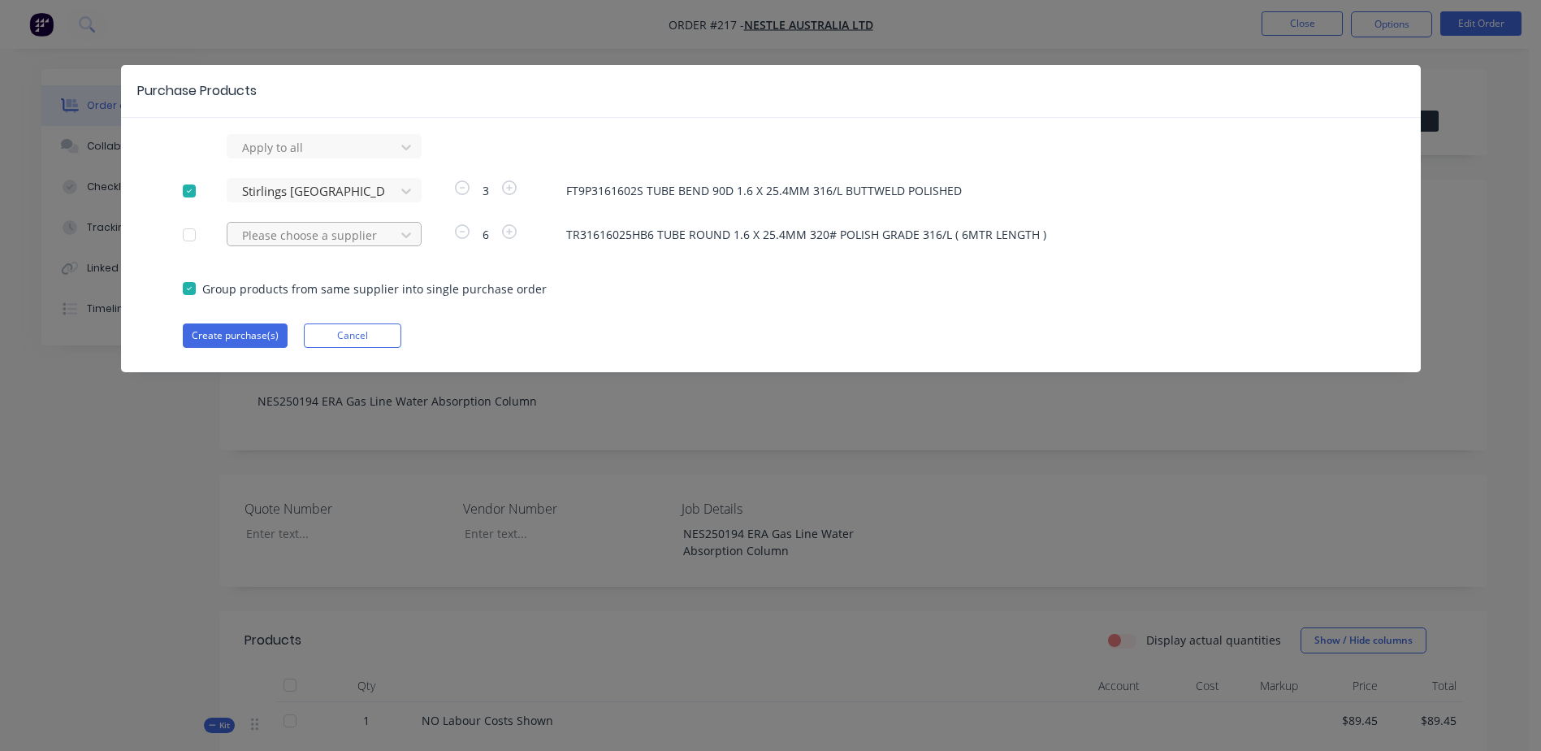
click at [275, 158] on div at bounding box center [313, 147] width 146 height 20
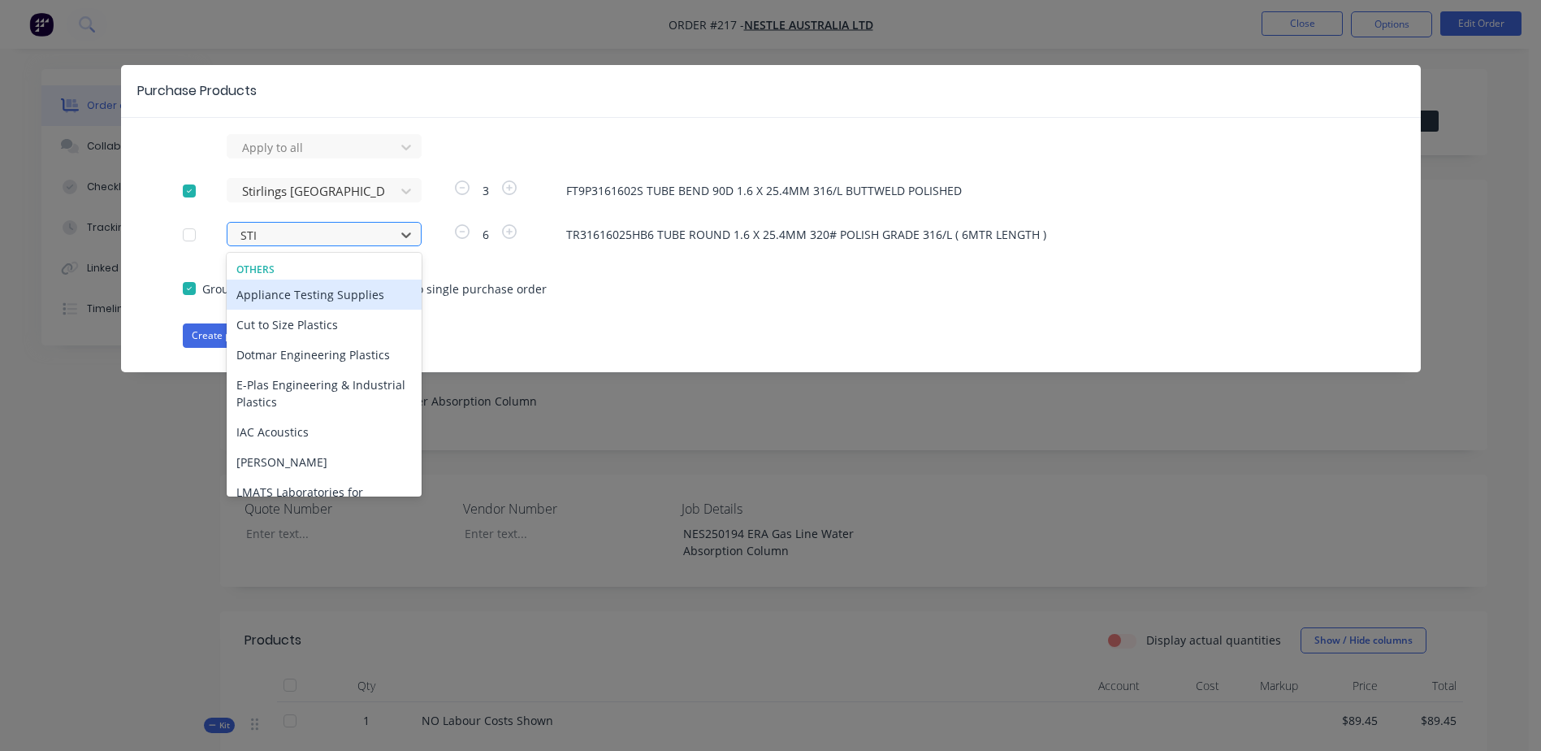
type input "STIR"
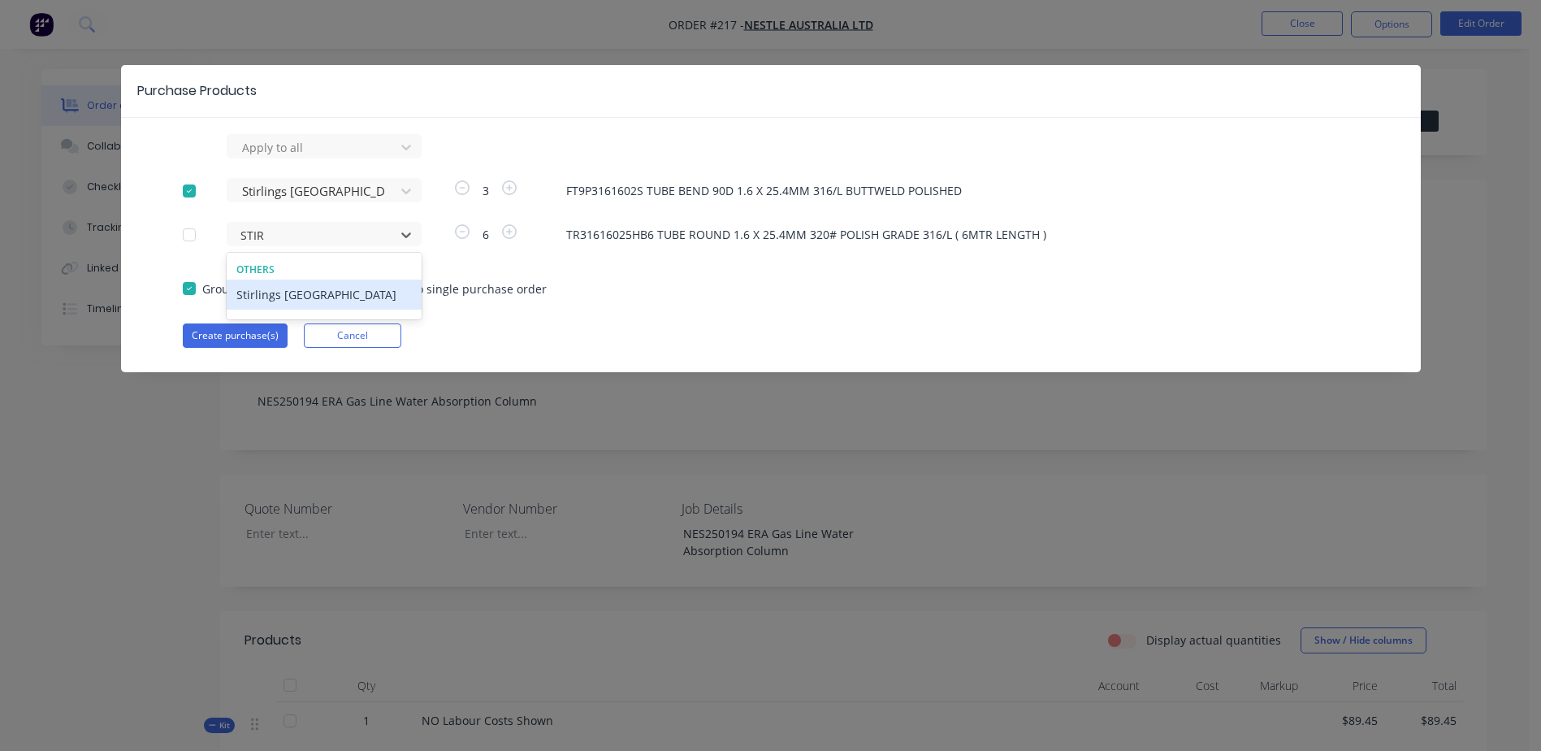
click at [300, 291] on div "Stirlings [GEOGRAPHIC_DATA]" at bounding box center [324, 294] width 195 height 30
click at [238, 333] on button "Create purchase(s)" at bounding box center [235, 335] width 105 height 24
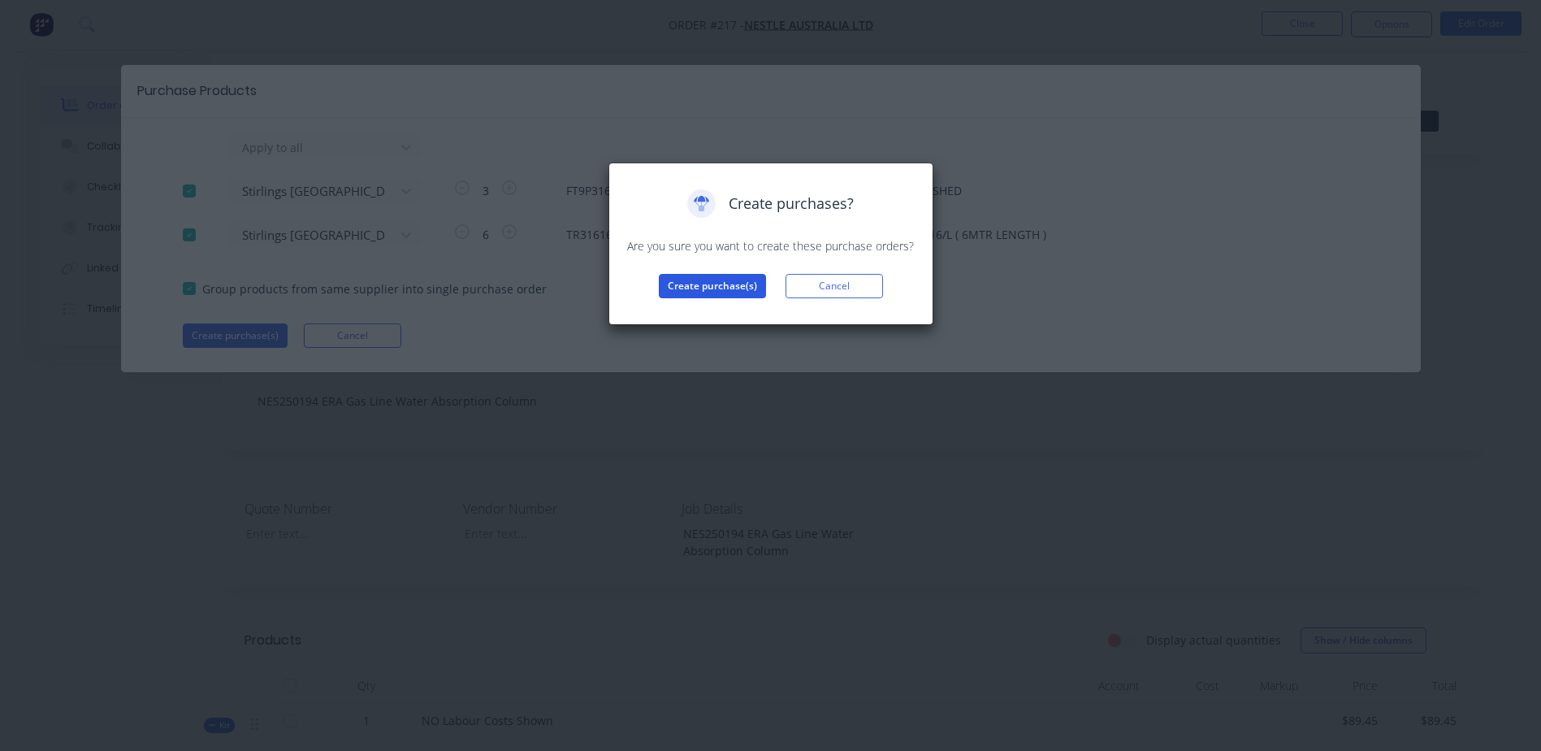
click at [719, 289] on button "Create purchase(s)" at bounding box center [712, 286] width 107 height 24
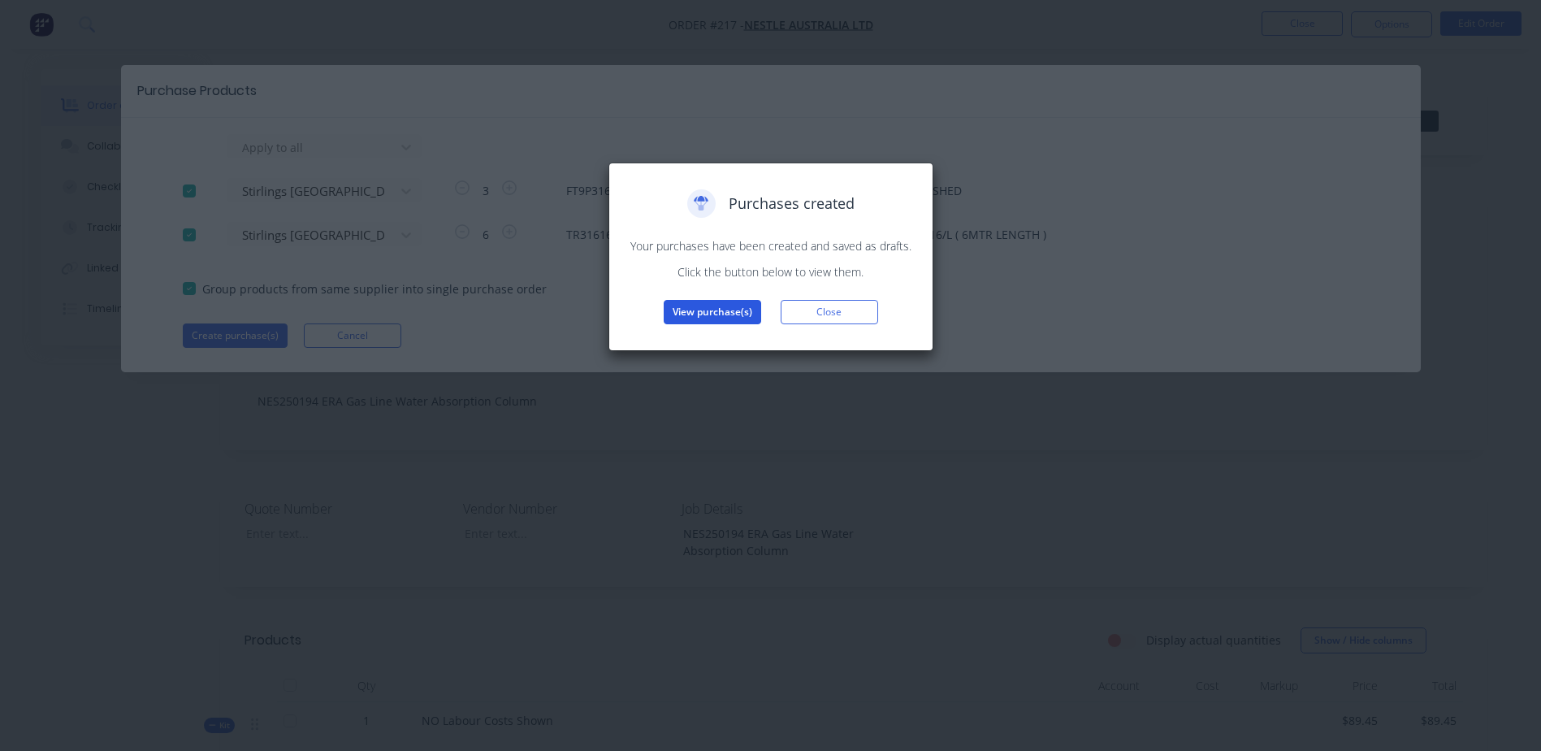
click at [716, 310] on button "View purchase(s)" at bounding box center [712, 312] width 97 height 24
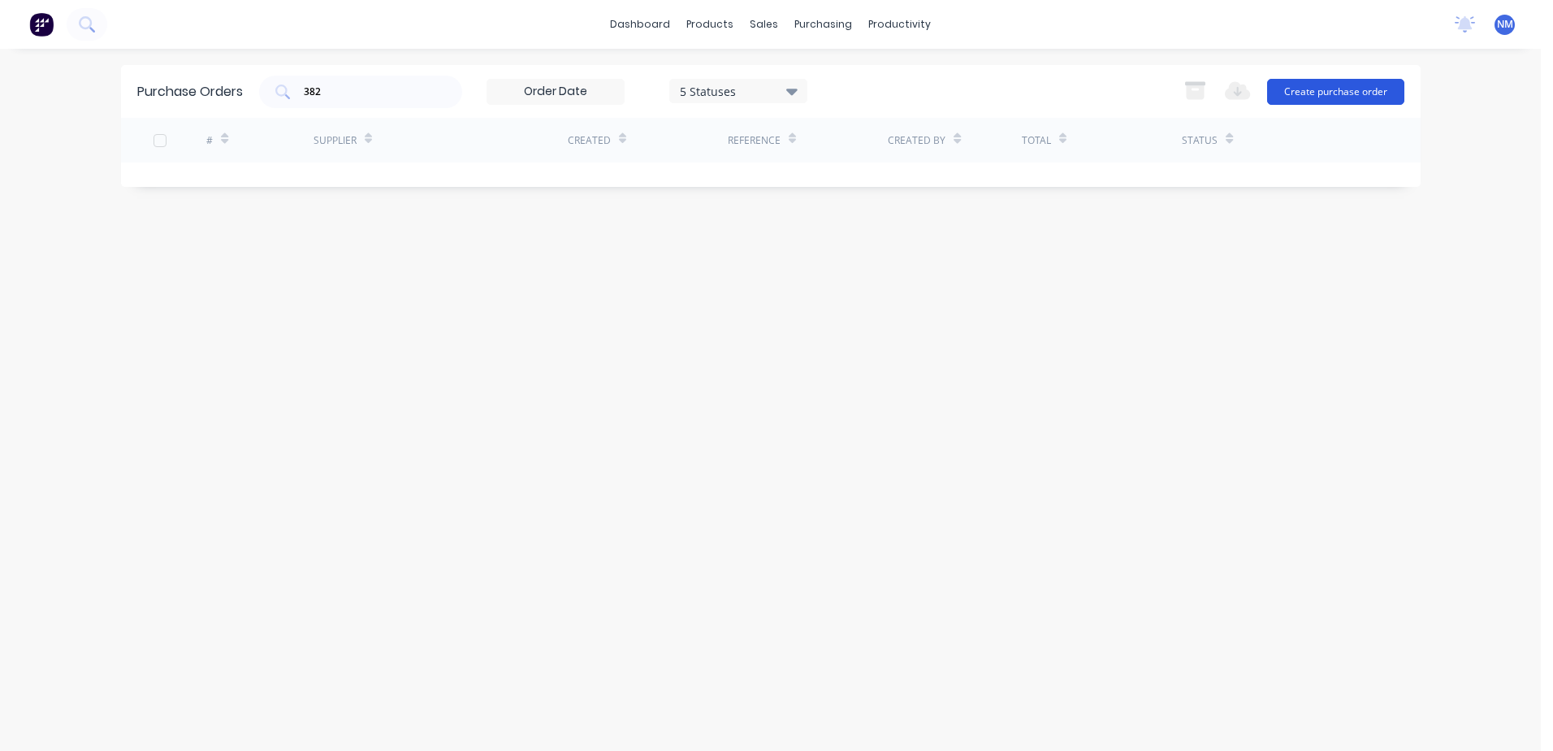
click at [1335, 84] on button "Create purchase order" at bounding box center [1335, 92] width 137 height 26
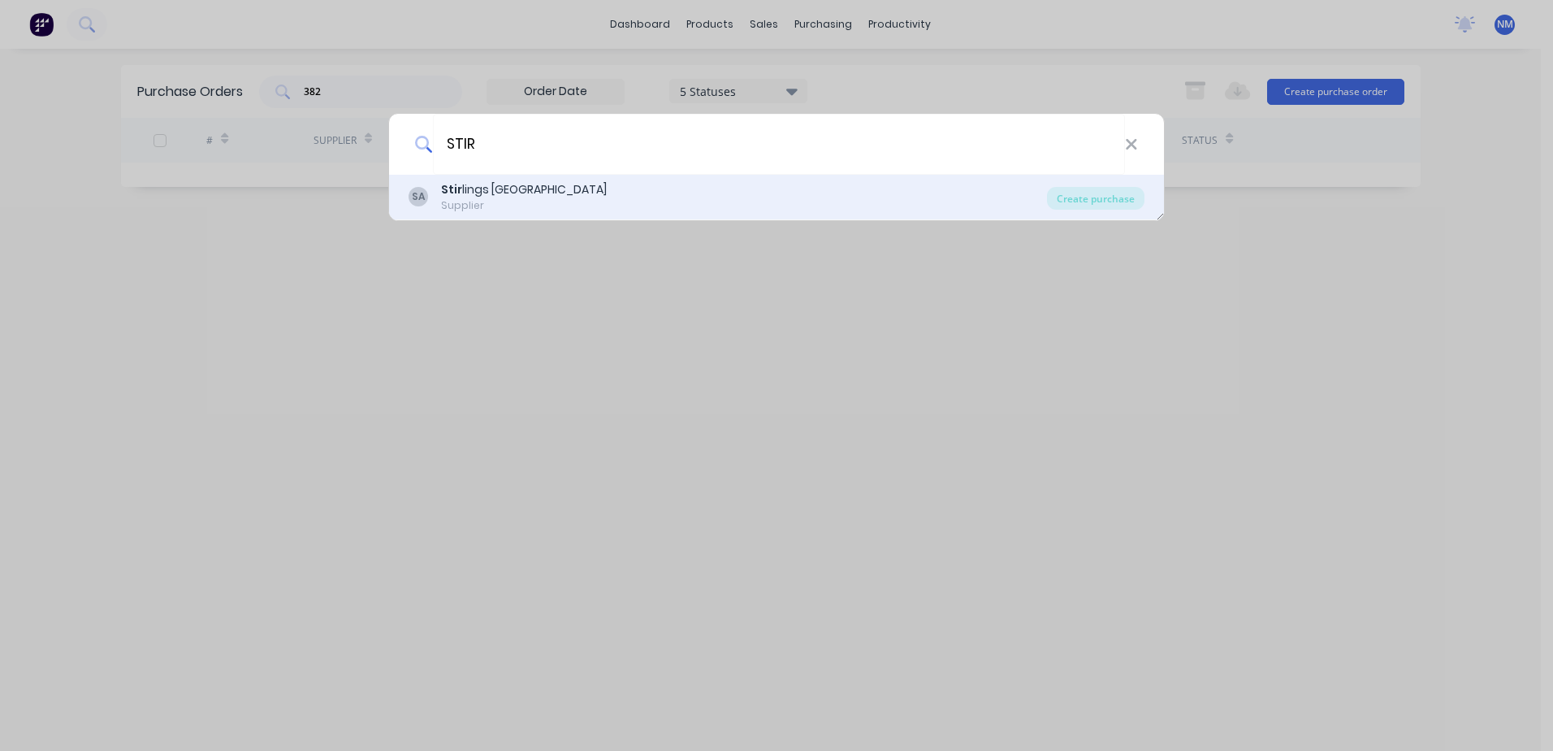
type input "STIR"
click at [454, 199] on div "Supplier" at bounding box center [524, 205] width 166 height 15
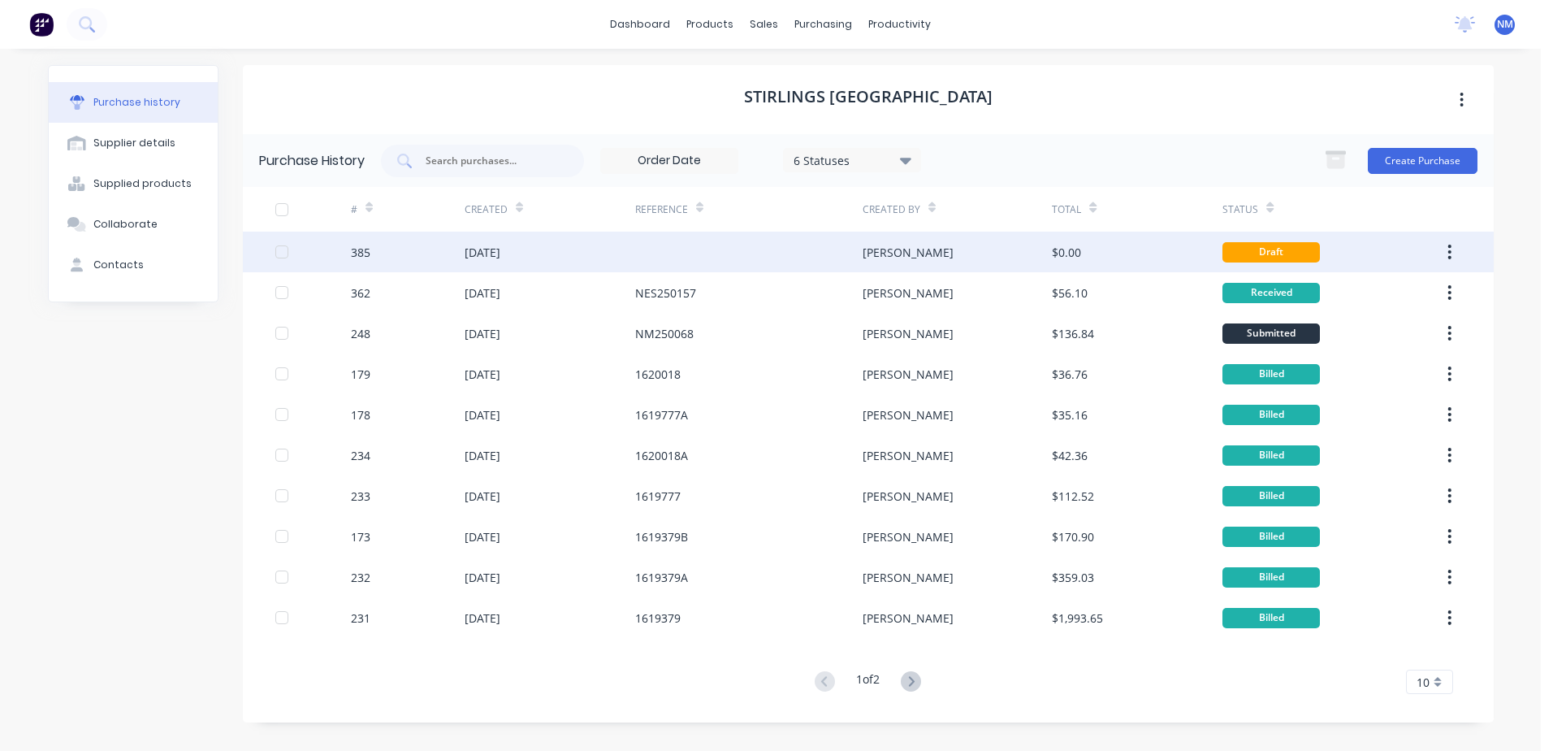
click at [725, 246] on div at bounding box center [748, 252] width 227 height 41
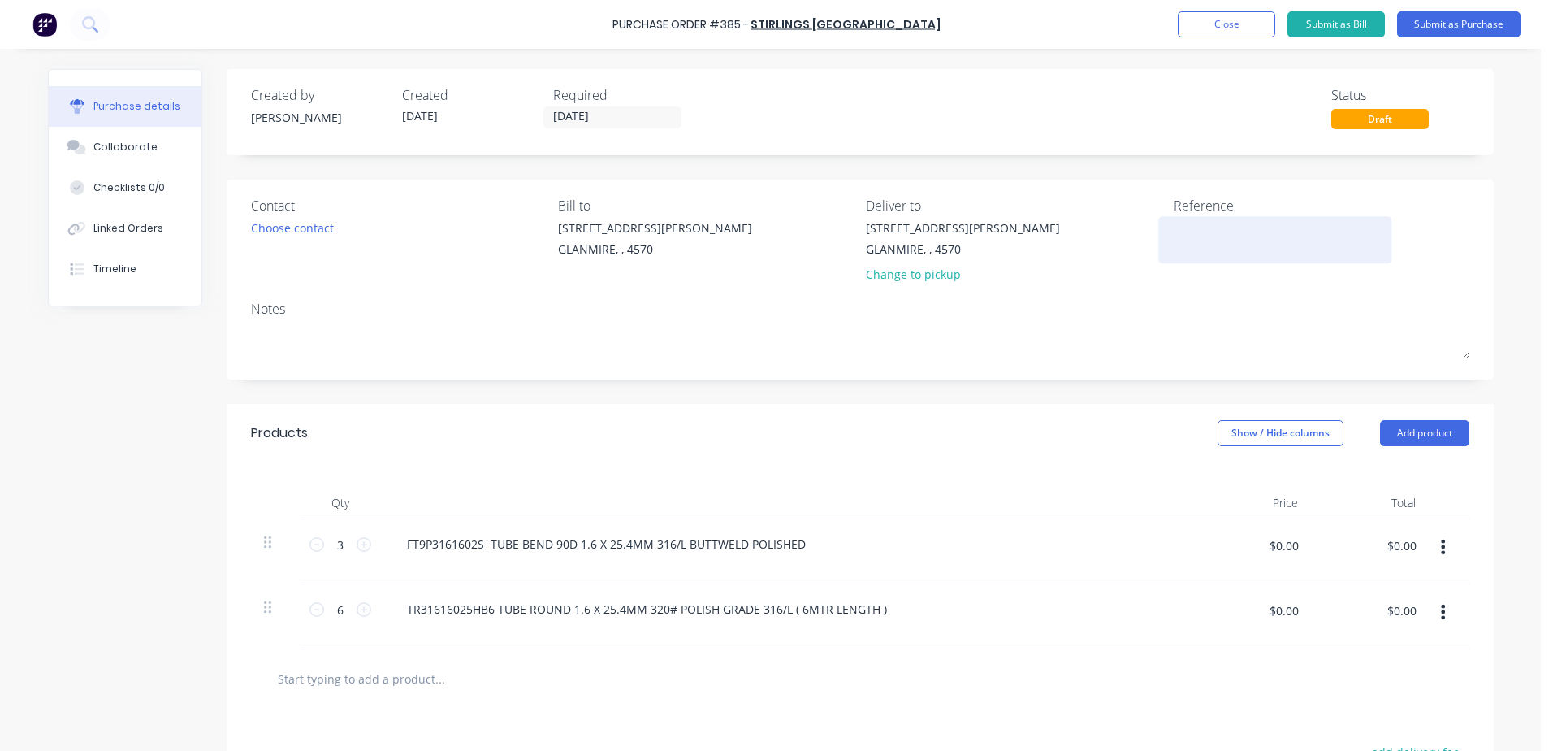
click at [1183, 232] on textarea at bounding box center [1275, 237] width 203 height 37
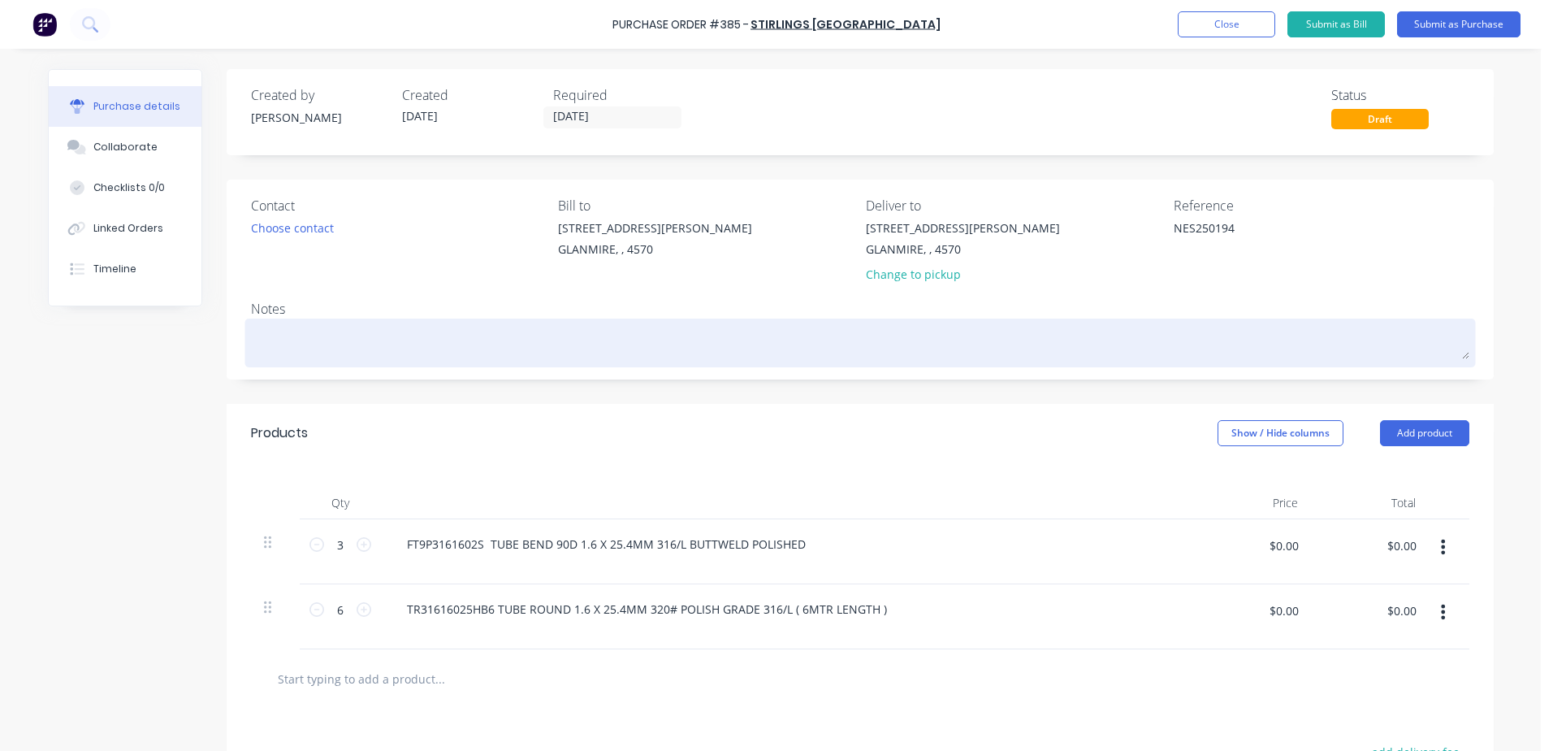
type textarea "NES250194"
type textarea "x"
type textarea "NES250194"
click at [312, 331] on textarea at bounding box center [860, 340] width 1218 height 37
type textarea "x"
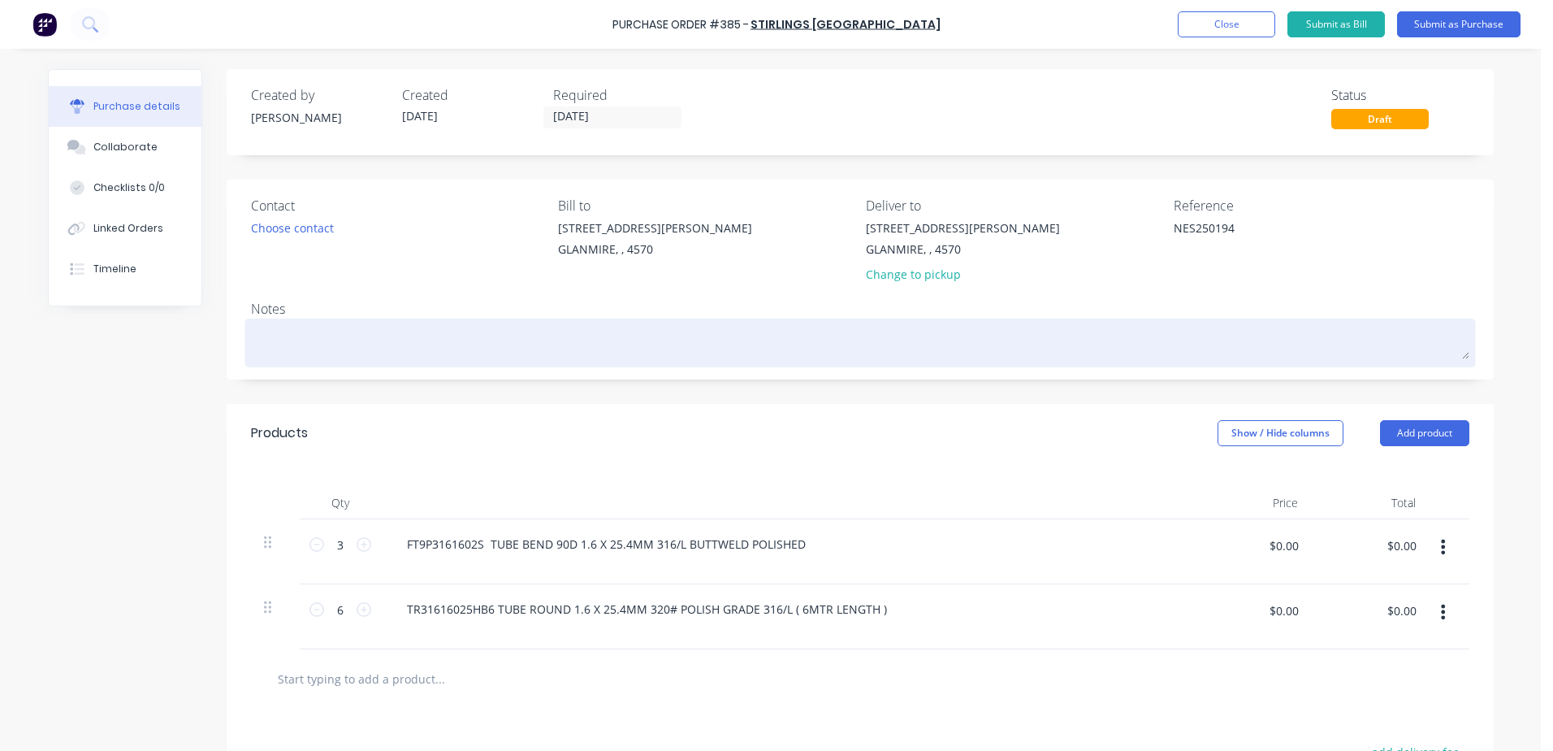
type textarea "N"
type textarea "x"
type textarea "NE"
type textarea "x"
type textarea "NES"
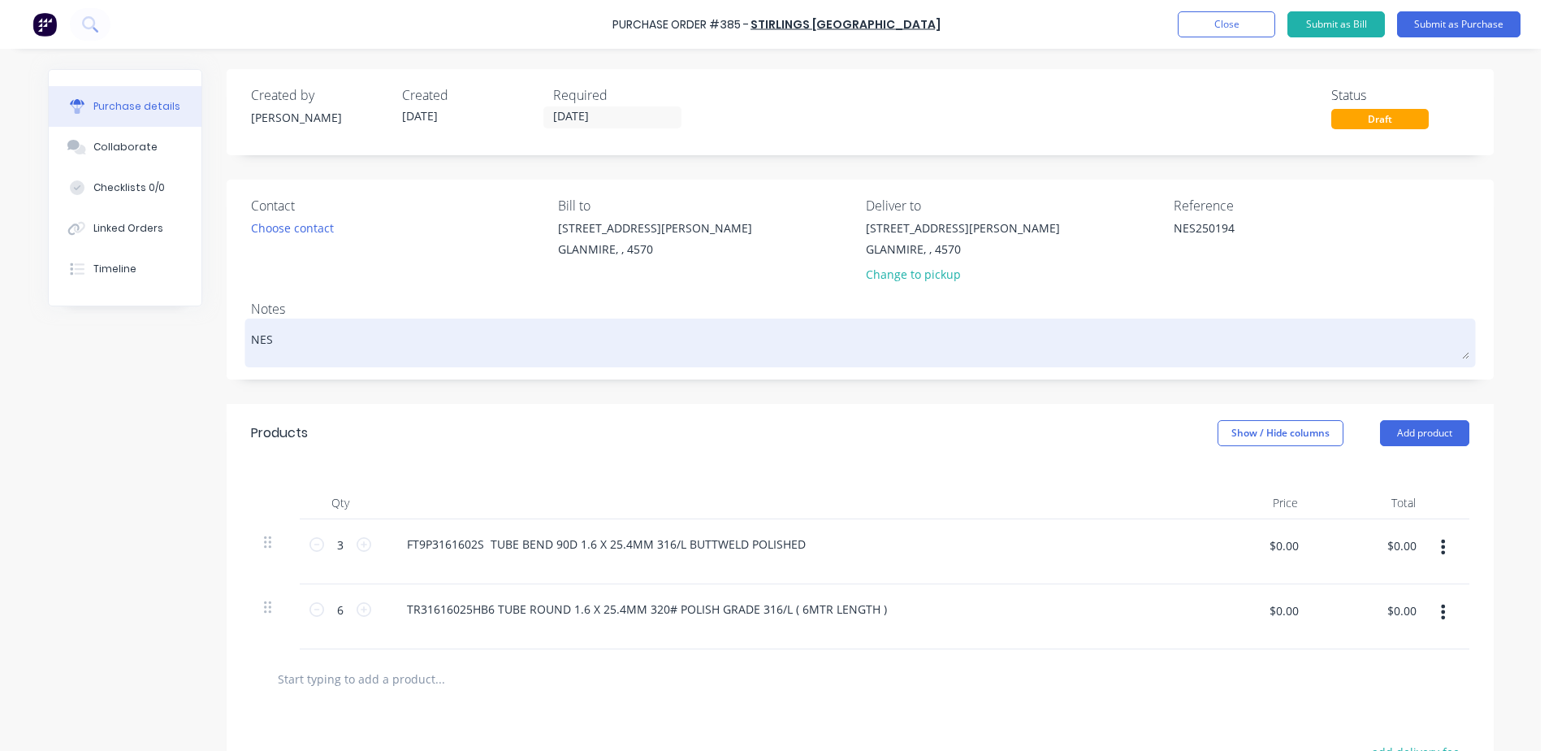
type textarea "x"
type textarea "NES2"
type textarea "x"
type textarea "NES25"
type textarea "x"
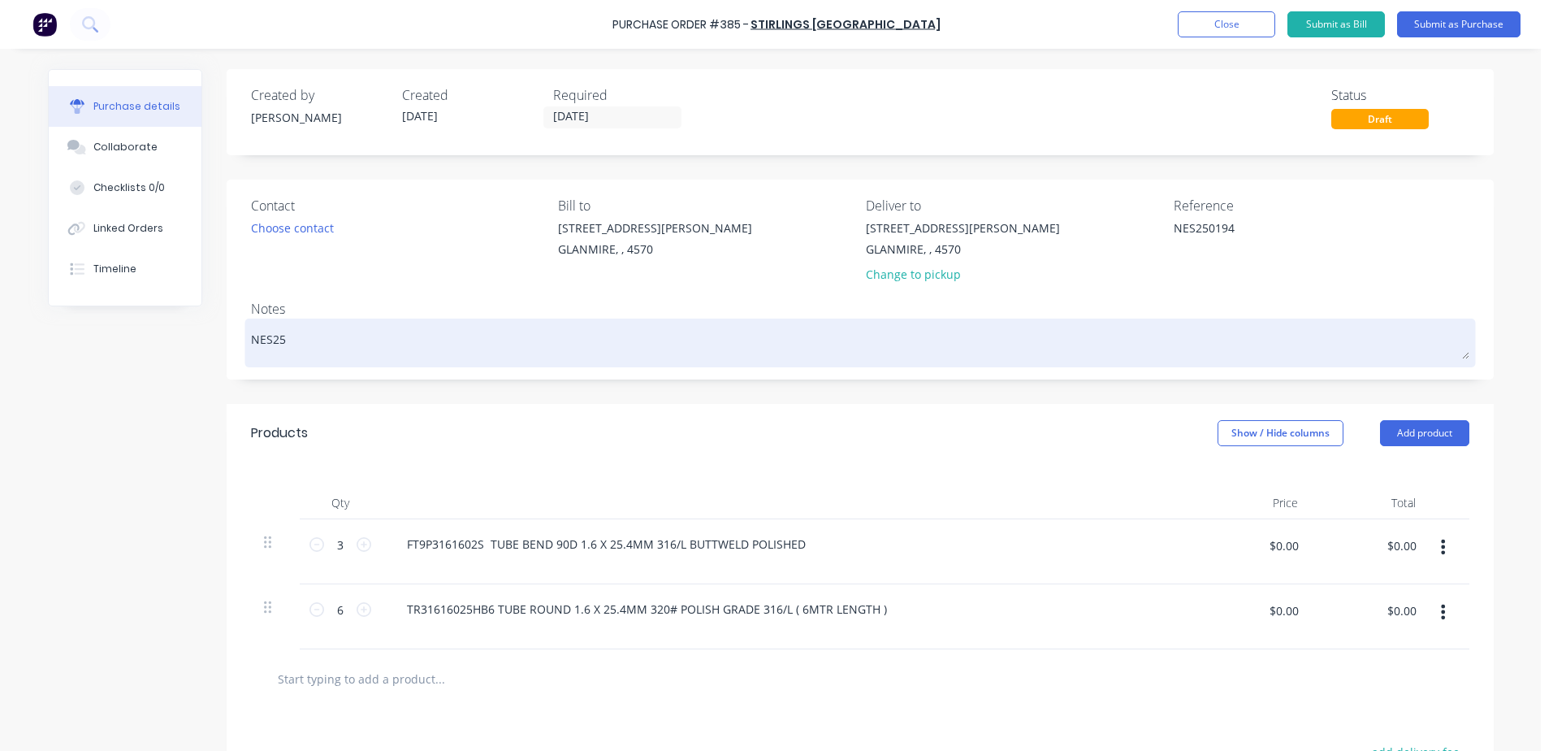
type textarea "NES250"
type textarea "x"
type textarea "NES2501"
type textarea "x"
type textarea "NES25019"
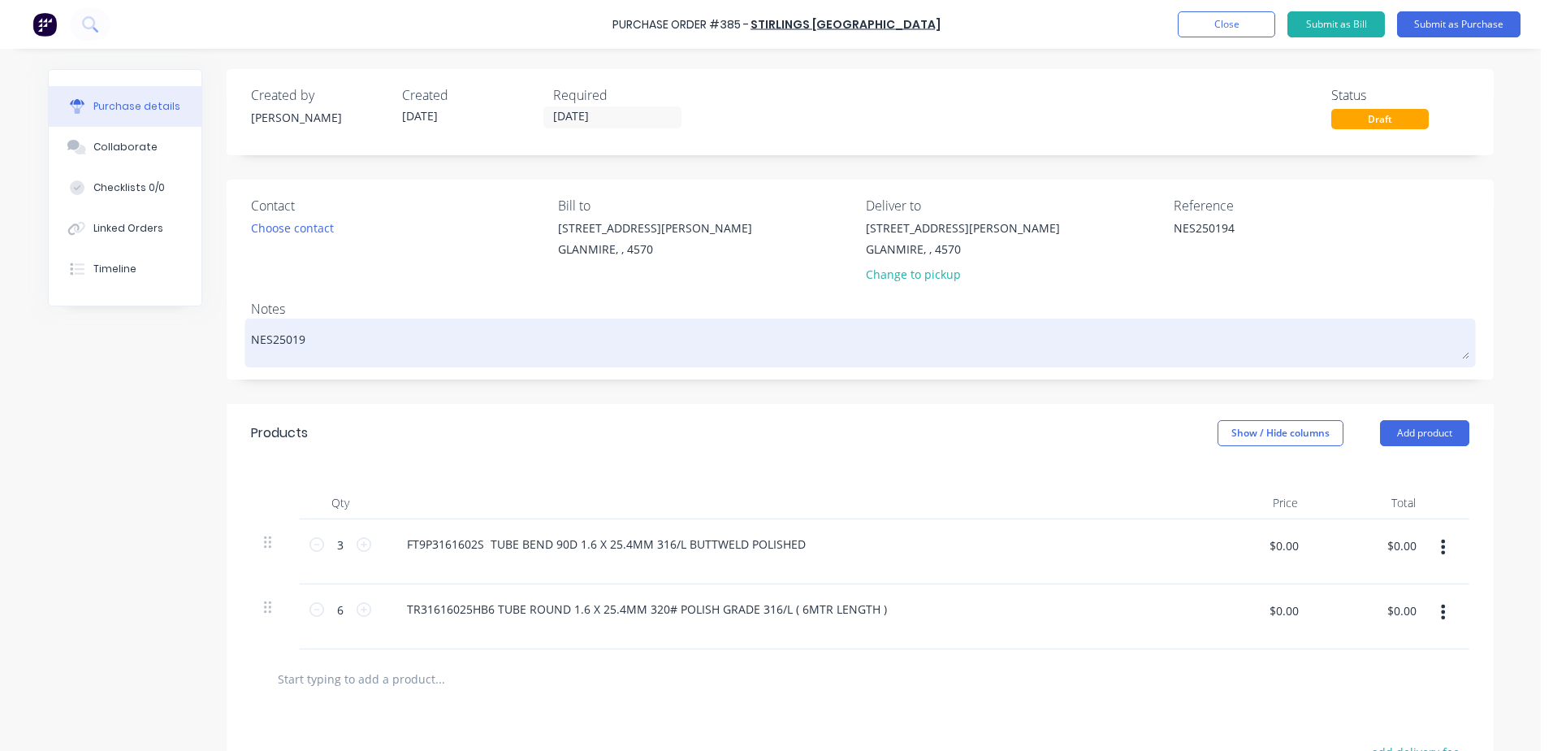
type textarea "x"
type textarea "NES250194"
type textarea "x"
type textarea "NES250194"
type textarea "x"
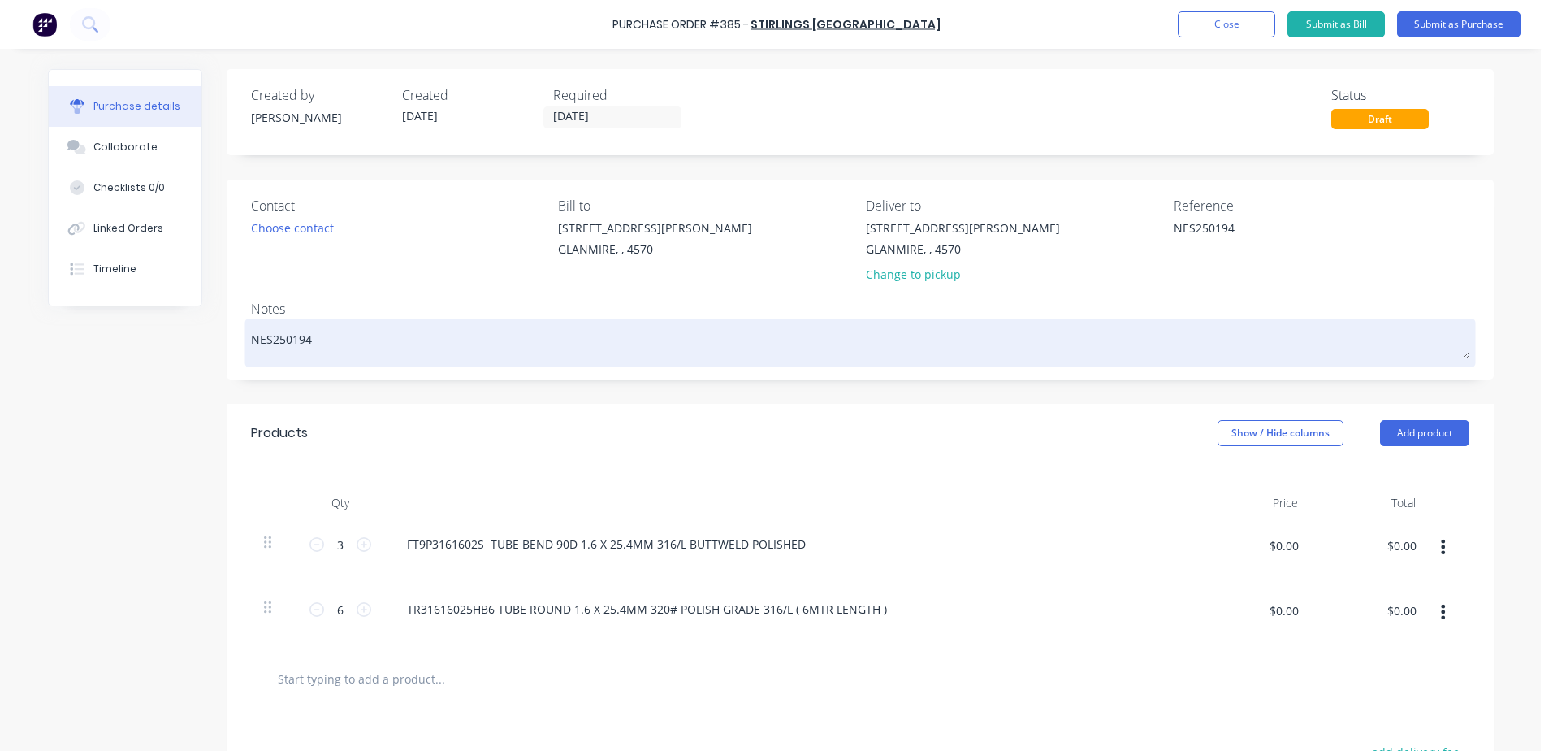
type textarea "NES250194 -"
type textarea "x"
type textarea "NES250194 -"
type textarea "x"
type textarea "NES250194 -"
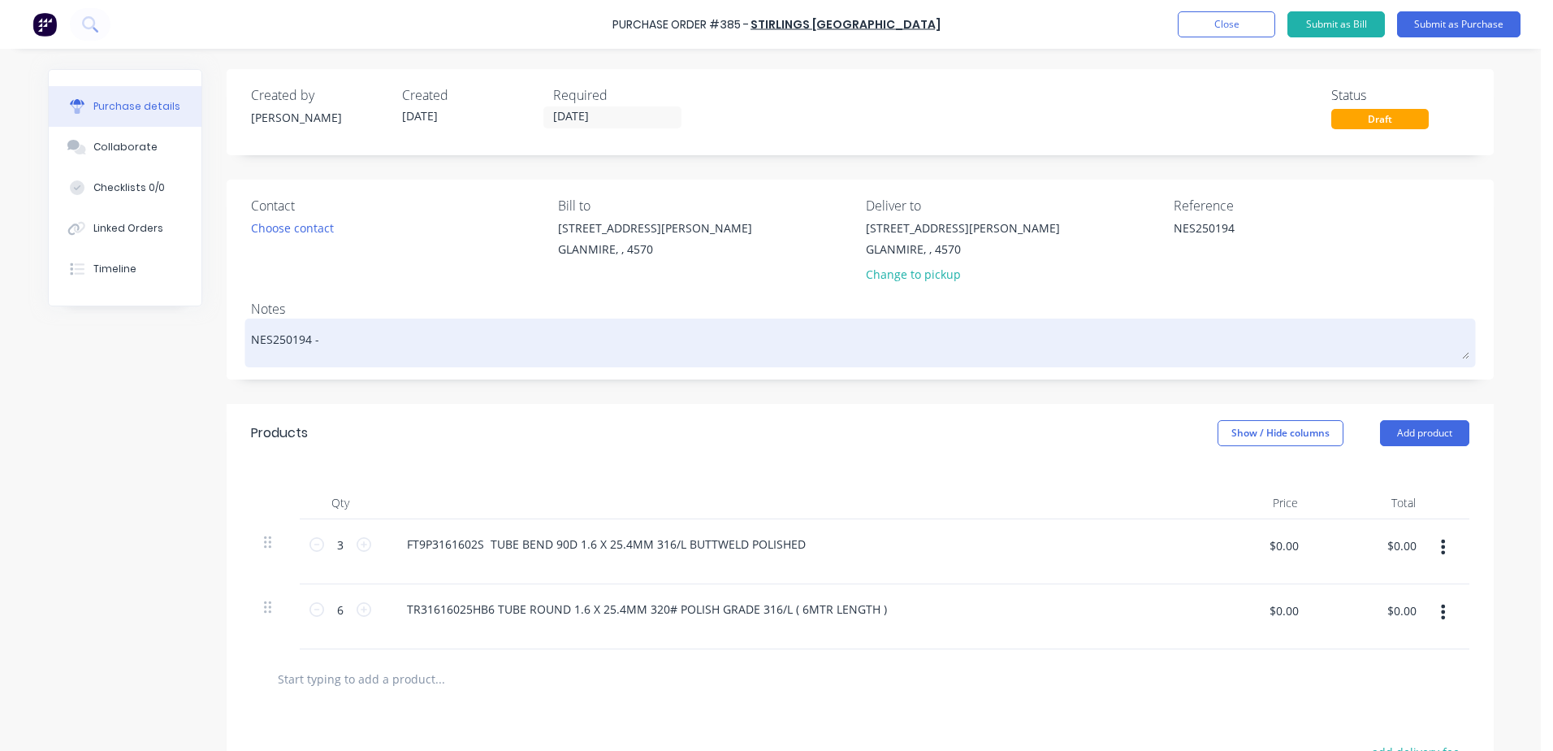
type textarea "x"
type textarea "NES250194 - d"
type textarea "x"
type textarea "NES250194 - dr"
type textarea "x"
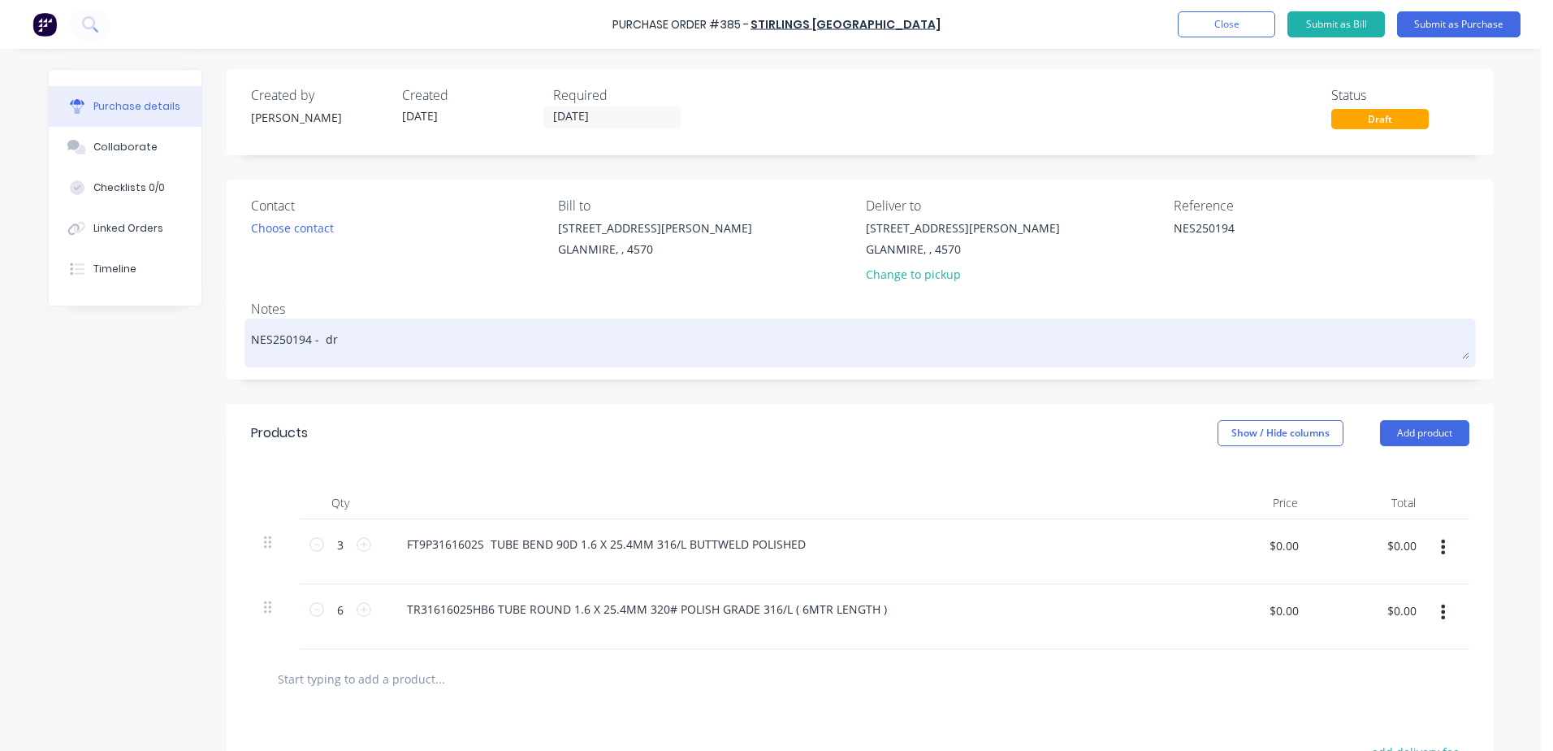
type textarea "NES250194 - d"
type textarea "x"
type textarea "NES250194 - da"
type textarea "x"
type textarea "NES250194 - dar"
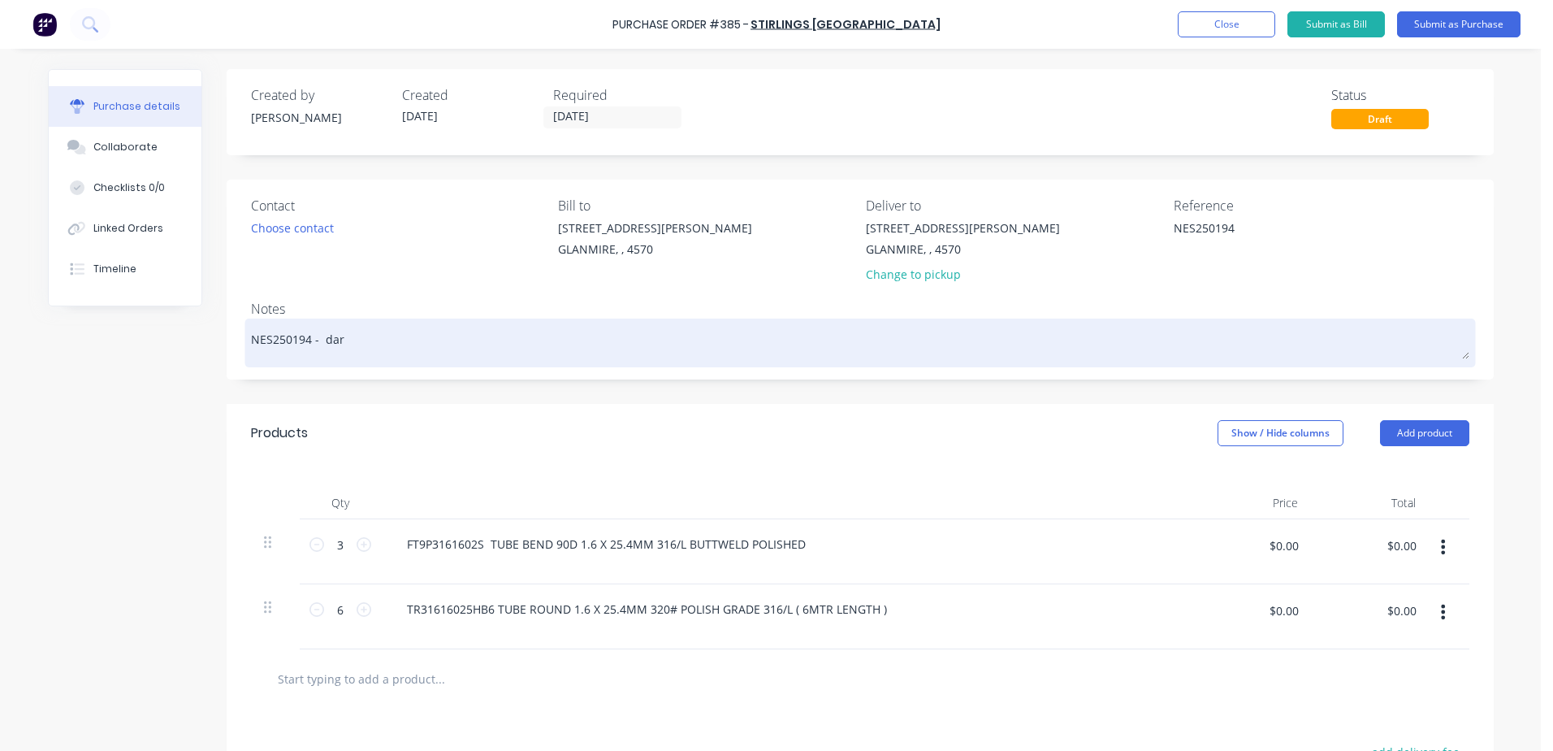
type textarea "x"
type textarea "NES250194 - [PERSON_NAME]"
type textarea "x"
type textarea "NES250194 - darre"
type textarea "x"
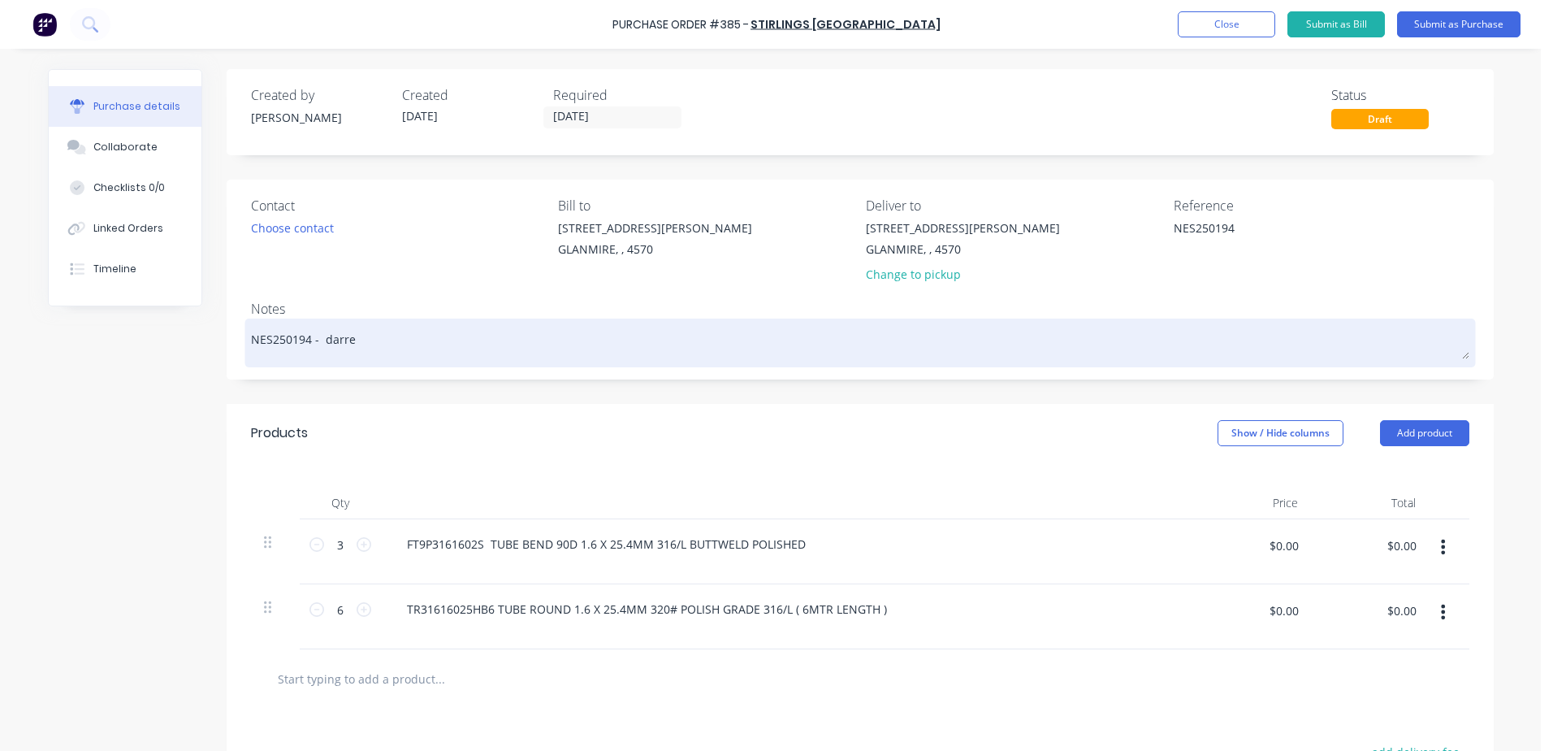
type textarea "NES250194 - [PERSON_NAME]"
type textarea "x"
type textarea "NES250194 - [PERSON_NAME]"
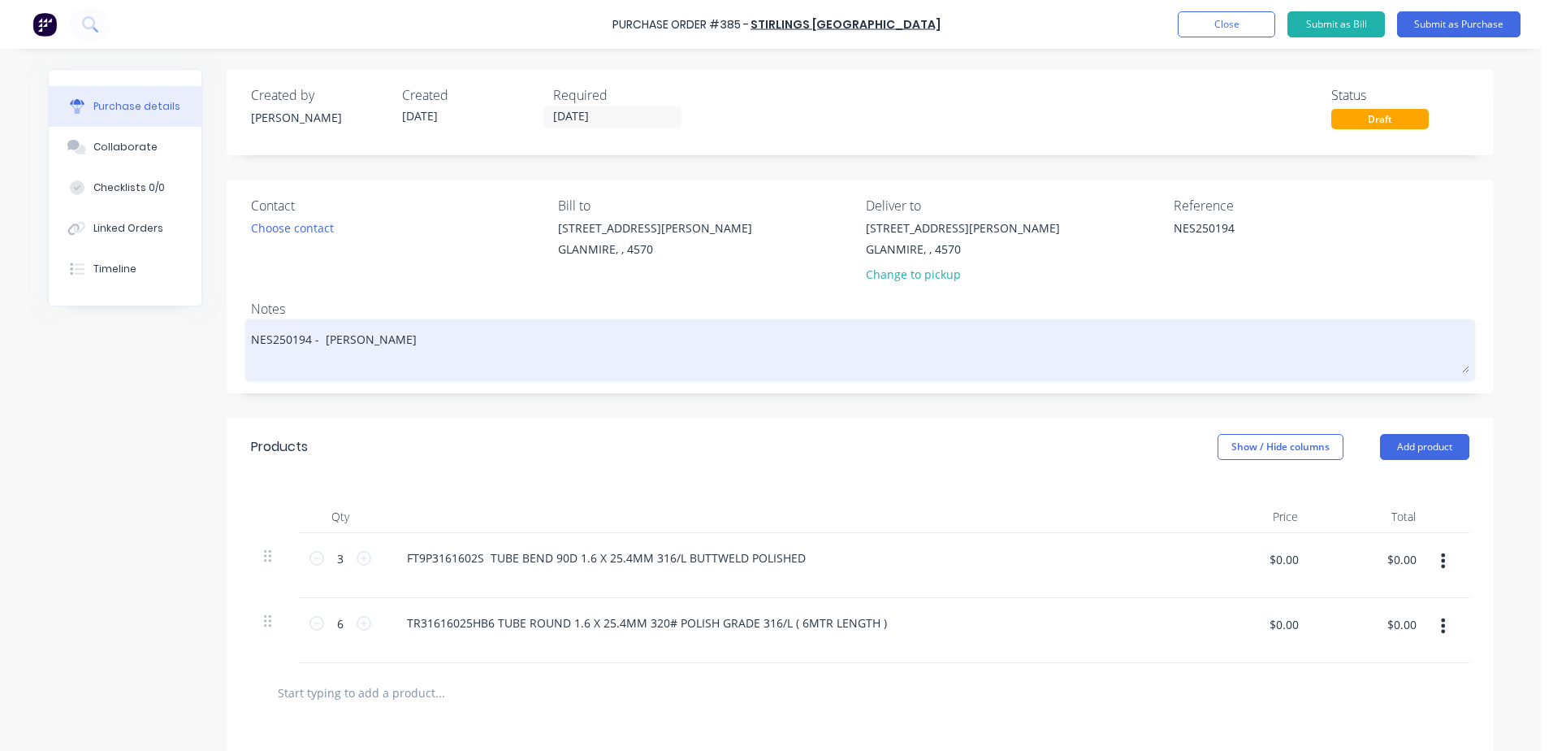
type textarea "x"
type textarea "NES250194 - [PERSON_NAME]"
type textarea "x"
type textarea "NES250194 - [PERSON_NAME]"
type textarea "x"
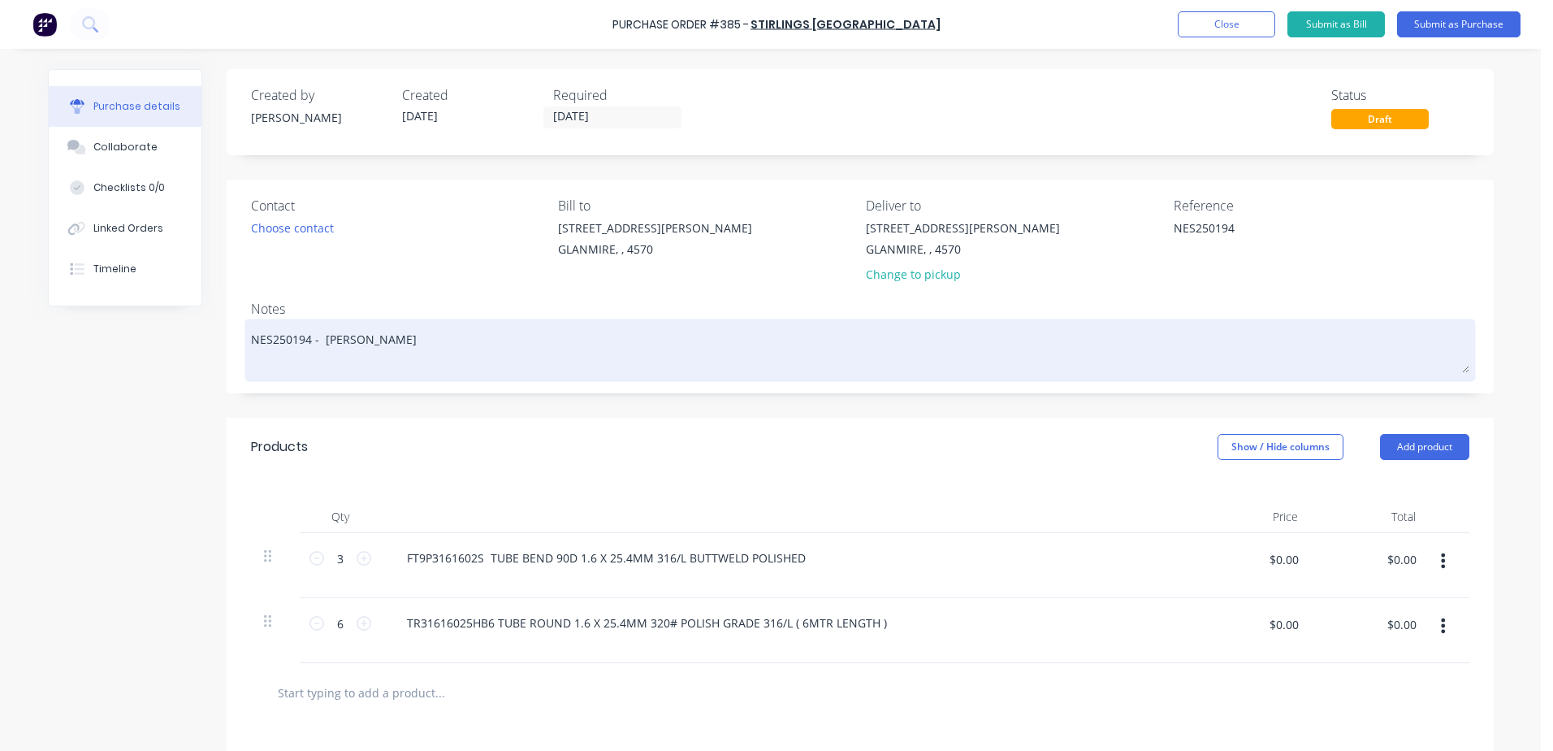
type textarea "NES250194 - [PERSON_NAME]"
type textarea "x"
type textarea "NES250194 - [PERSON_NAME]"
type textarea "x"
type textarea "NES250194 - [PERSON_NAME]"
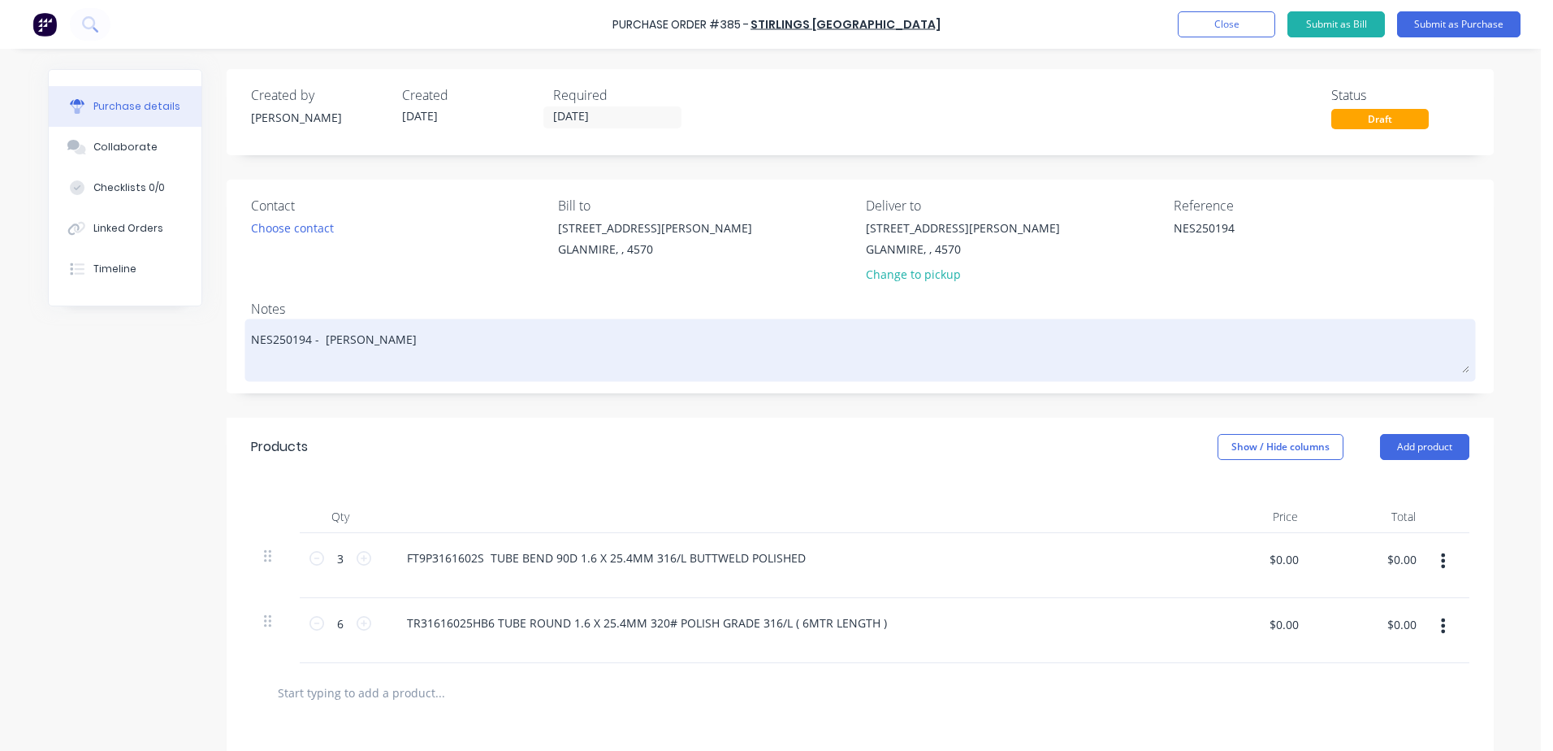
type textarea "x"
type textarea "NES250194 - [PERSON_NAME]"
type textarea "x"
type textarea "NES250194 - [PERSON_NAME] 1"
type textarea "x"
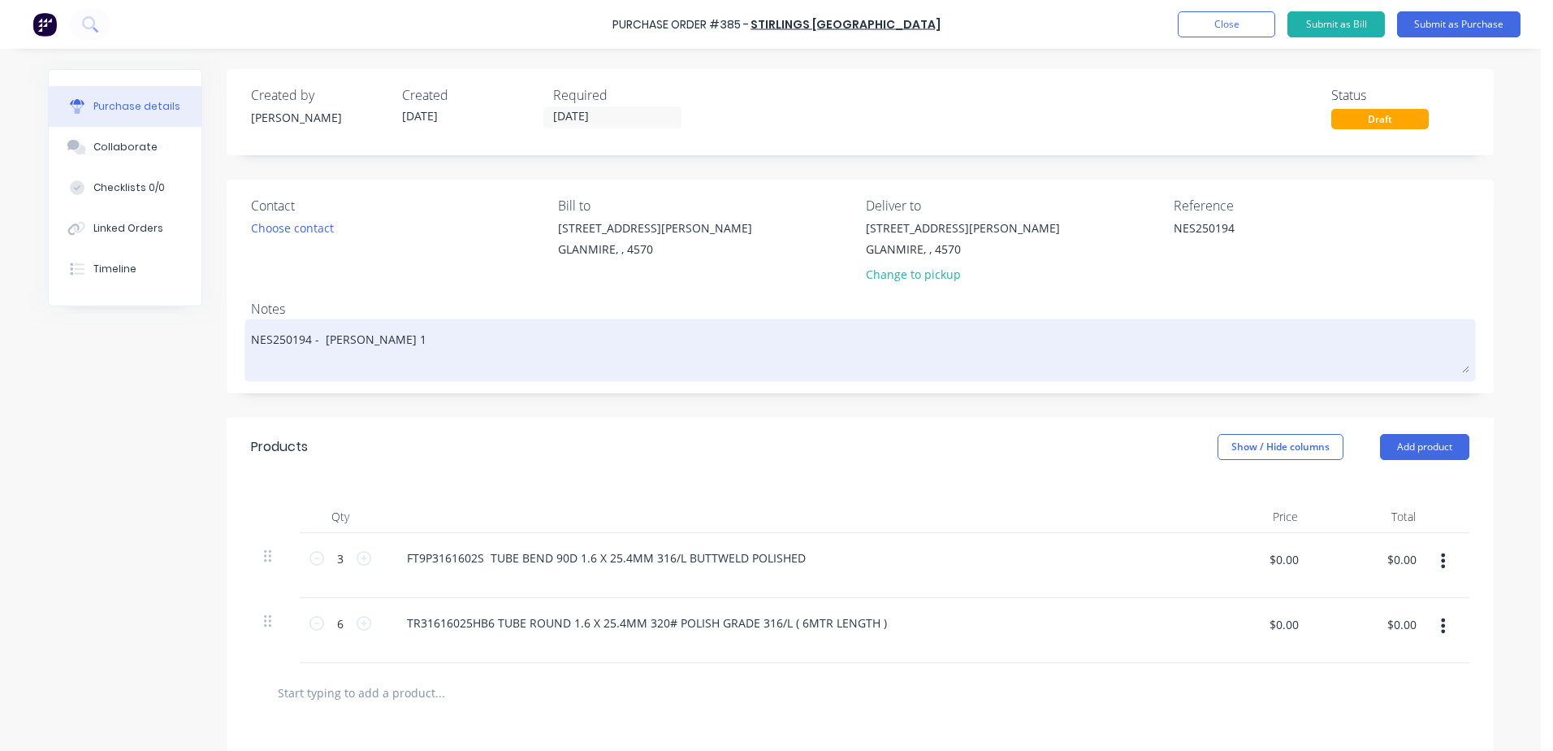
type textarea "NES250194 - [PERSON_NAME] Quote 16"
type textarea "x"
type textarea "NES250194 - [PERSON_NAME] 162"
type textarea "x"
type textarea "NES250194 - [PERSON_NAME] 1625"
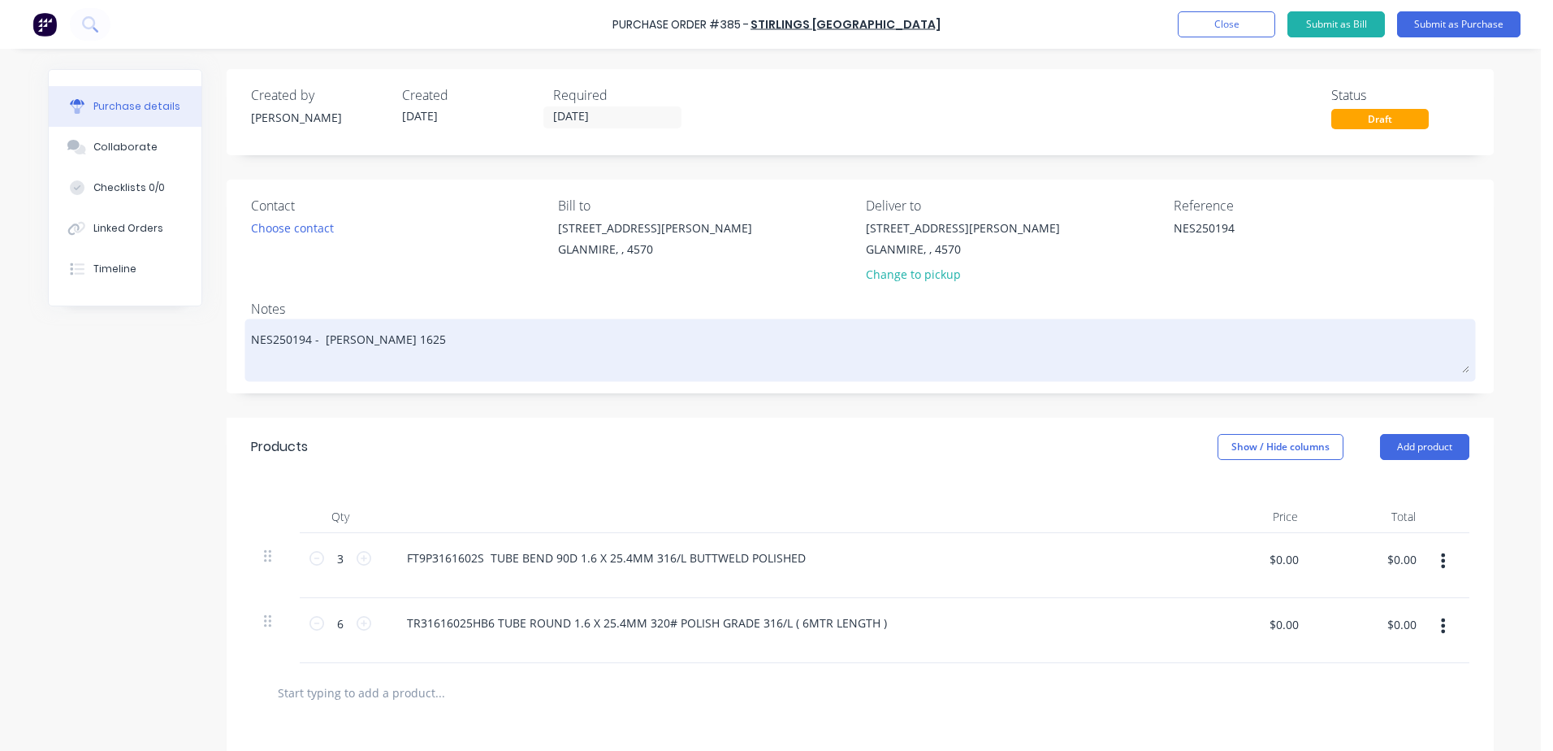
type textarea "x"
type textarea "NES250194 - [PERSON_NAME] 16250"
type textarea "x"
type textarea "NES250194 - [PERSON_NAME] 162506"
type textarea "x"
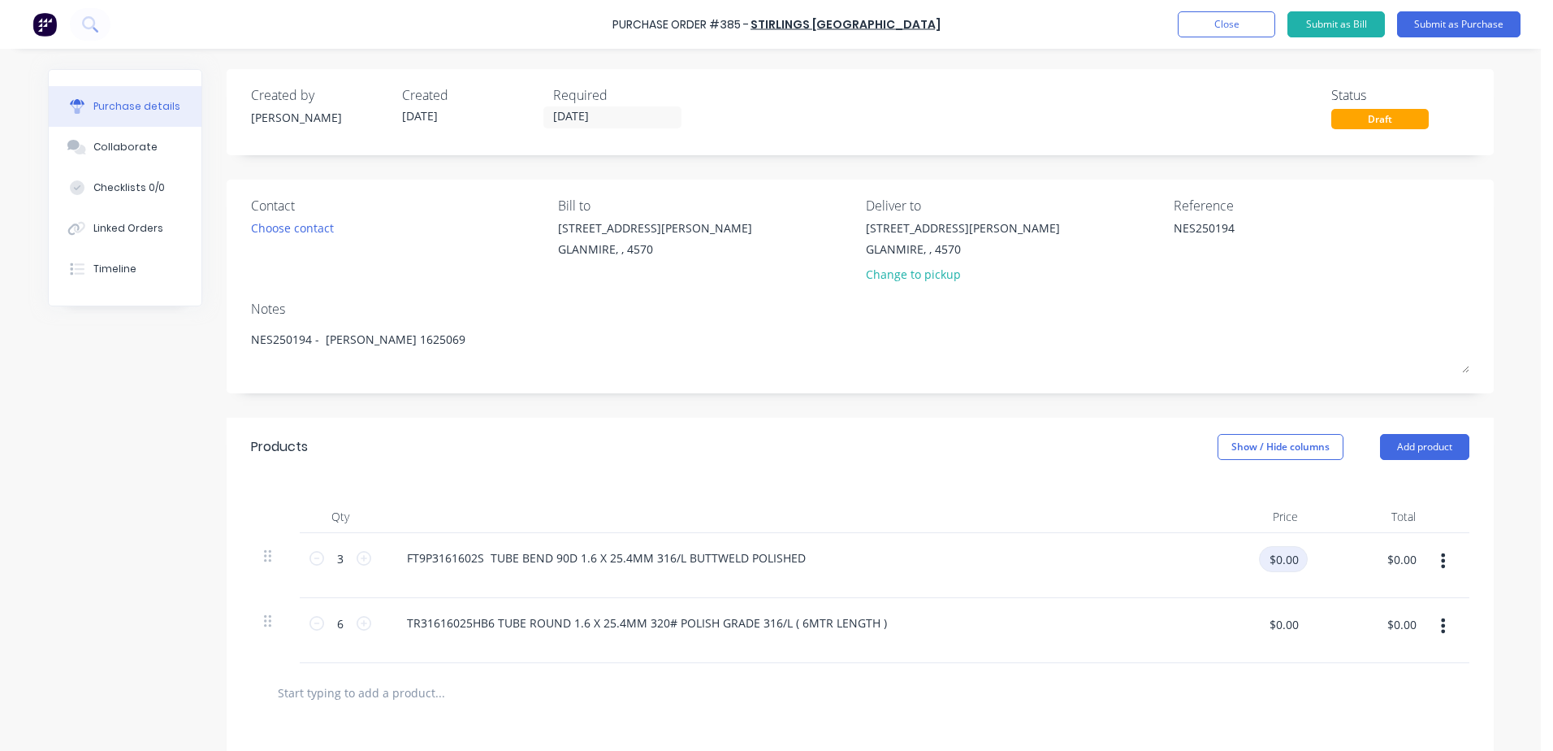
type textarea "NES250194 - [PERSON_NAME] 1625069"
type textarea "x"
type textarea "NES250194 - [PERSON_NAME] 1625069"
click at [1268, 563] on input "$0.00" at bounding box center [1283, 559] width 49 height 26
type input "8.32"
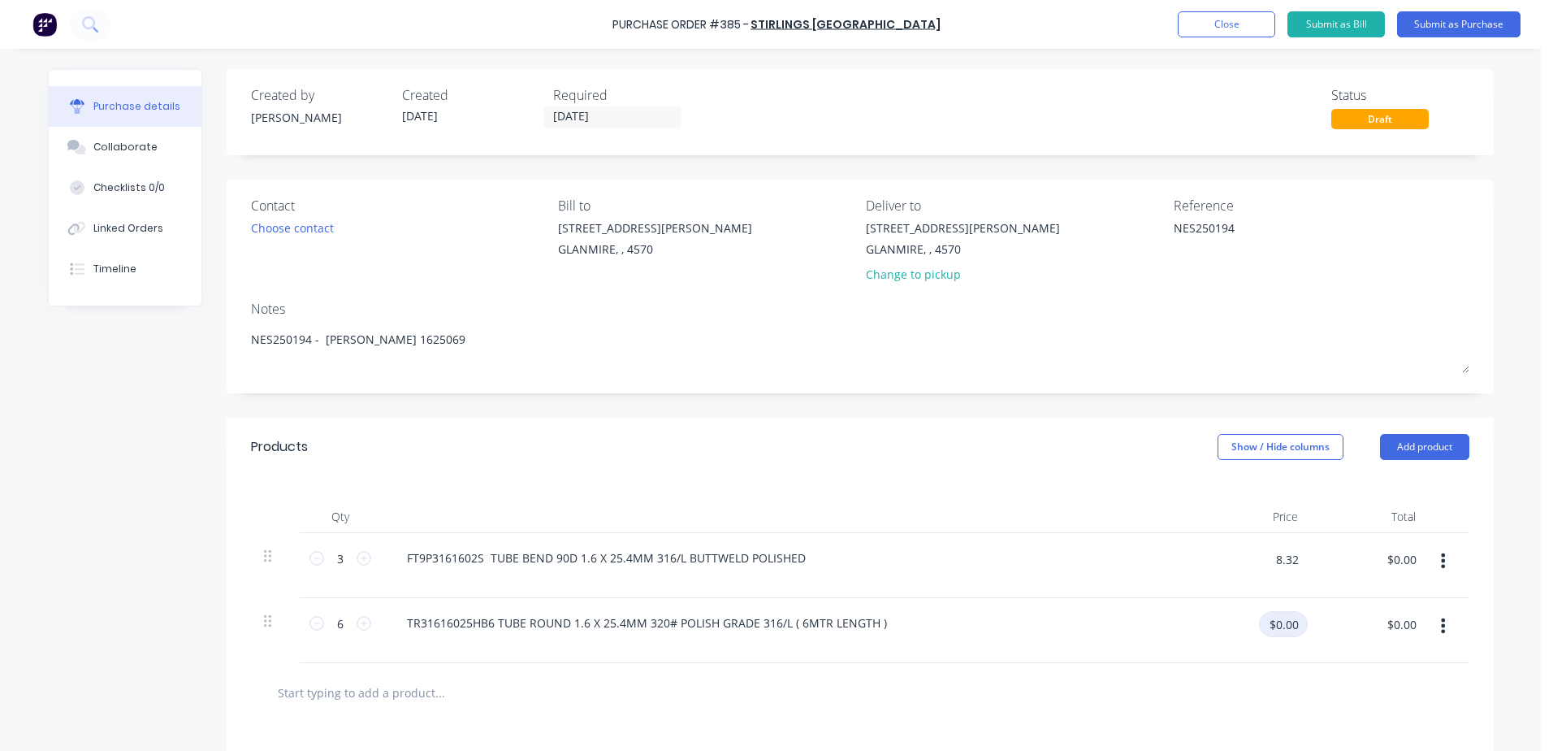
type textarea "x"
type input "$8.32"
type input "$24.96"
click at [1287, 634] on input "$0.00" at bounding box center [1283, 624] width 49 height 26
type input "10.75"
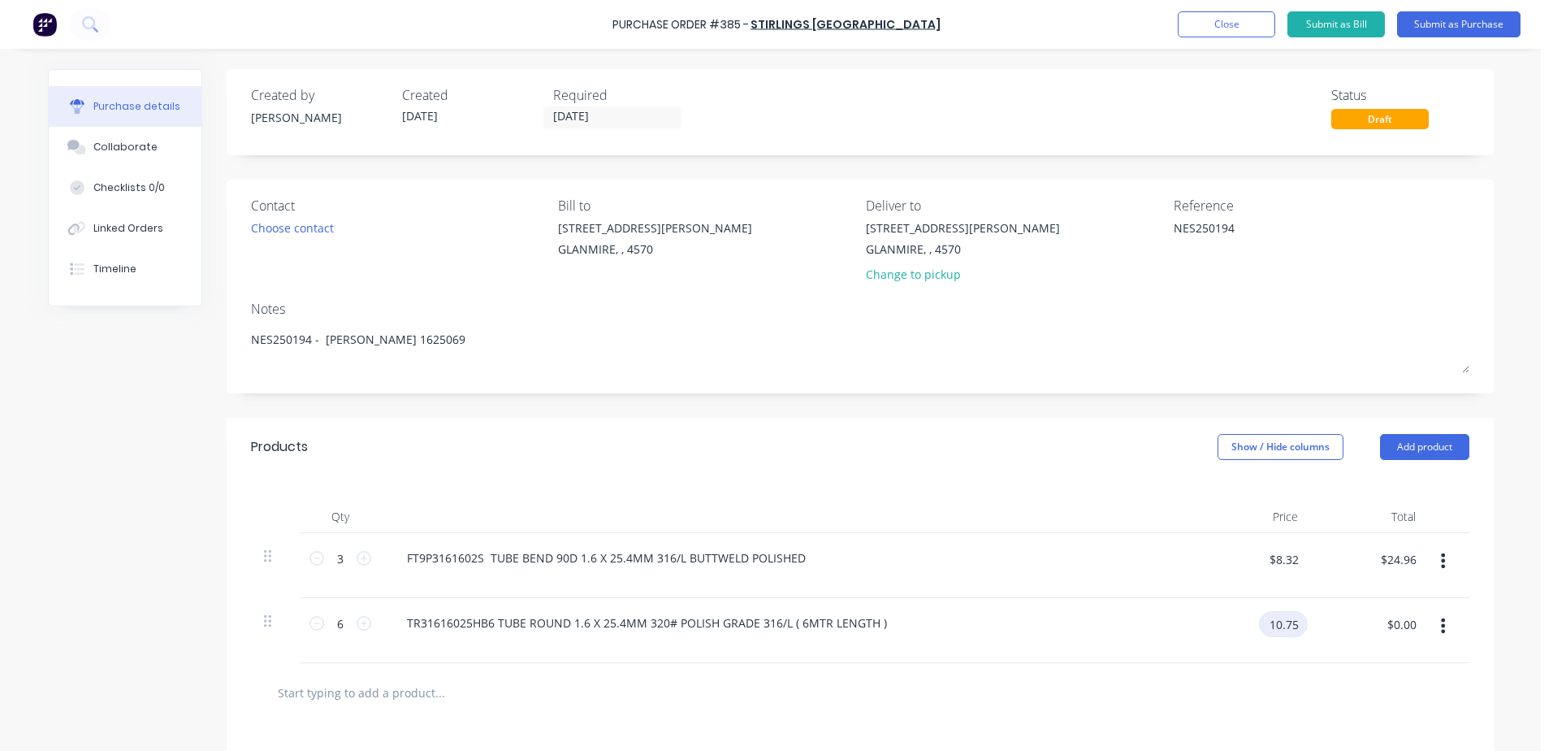
type textarea "x"
type input "$10.75"
type input "$64.50"
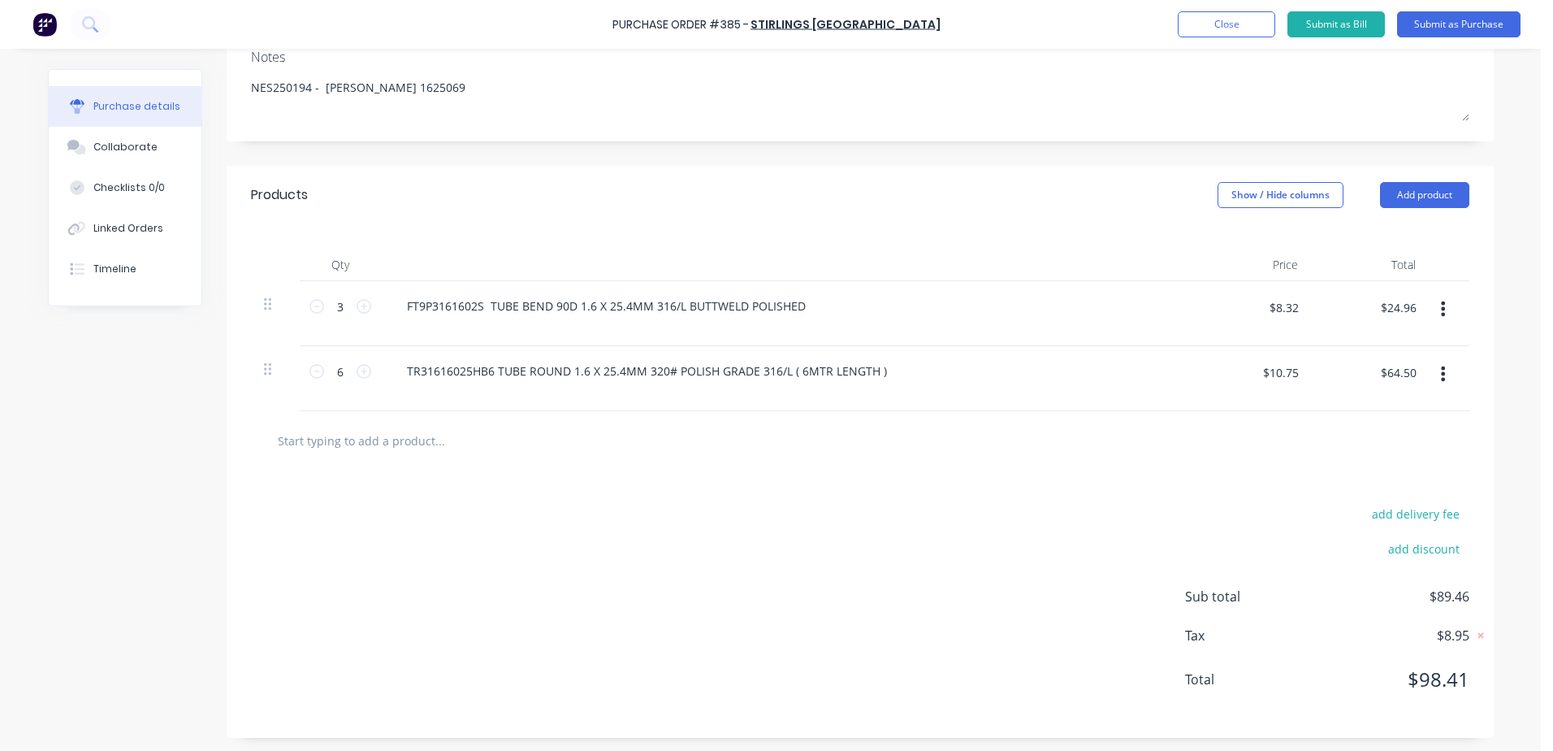
scroll to position [255, 0]
type textarea "x"
drag, startPoint x: 1402, startPoint y: 303, endPoint x: 1466, endPoint y: 270, distance: 72.3
click at [1466, 270] on div "Qty Price Total 3 3 FT9P3161602S TUBE BEND 90D 1.6 X 25.4MM 316/L BUTTWELD POLI…" at bounding box center [860, 314] width 1267 height 187
type input "$24.95"
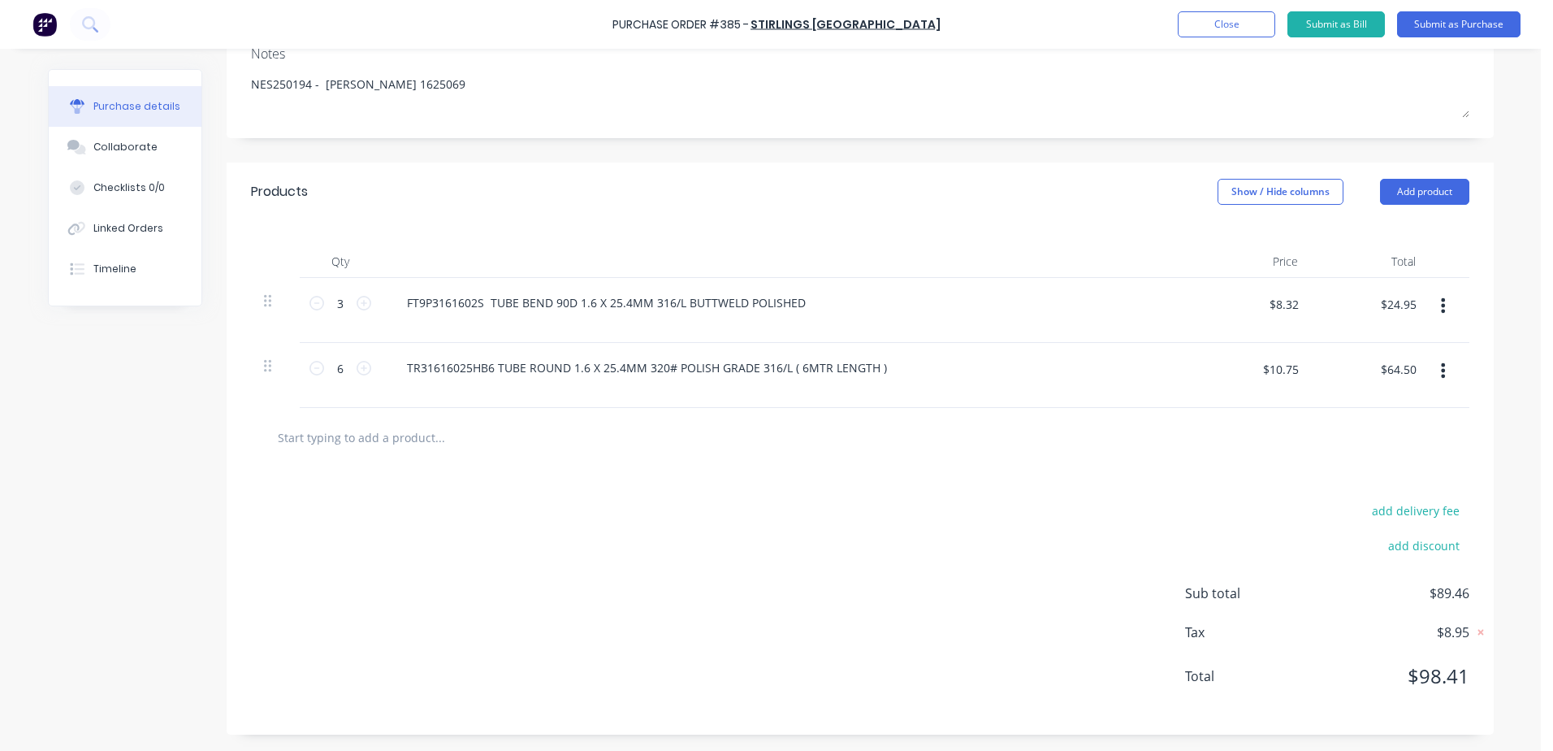
type textarea "x"
type input "$8.3167"
type input "$24.95"
click at [1467, 27] on button "Submit as Purchase" at bounding box center [1458, 24] width 123 height 26
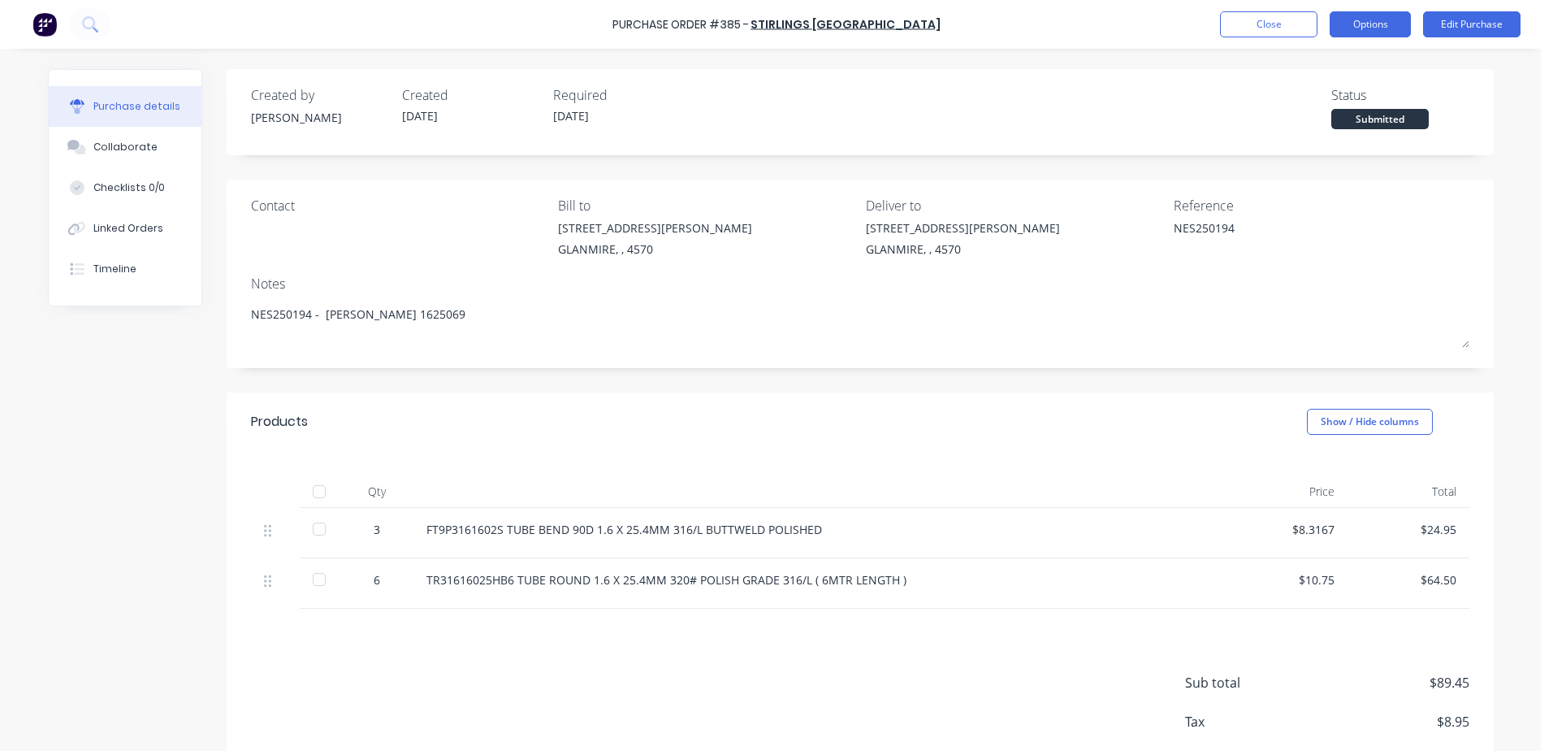
click at [1398, 15] on button "Options" at bounding box center [1370, 24] width 81 height 26
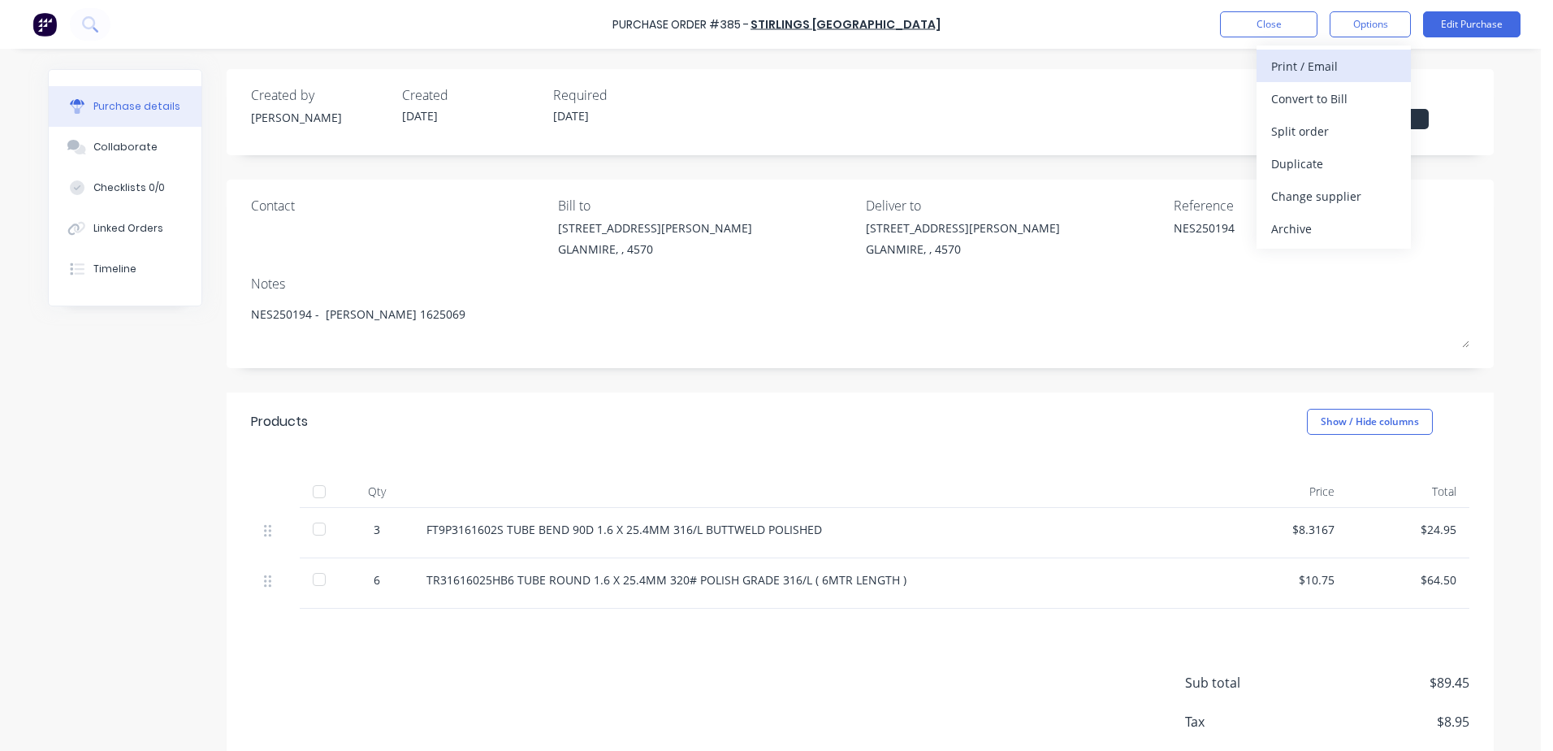
click at [1348, 71] on div "Print / Email" at bounding box center [1333, 66] width 125 height 24
click at [1296, 103] on div "With pricing" at bounding box center [1333, 99] width 125 height 24
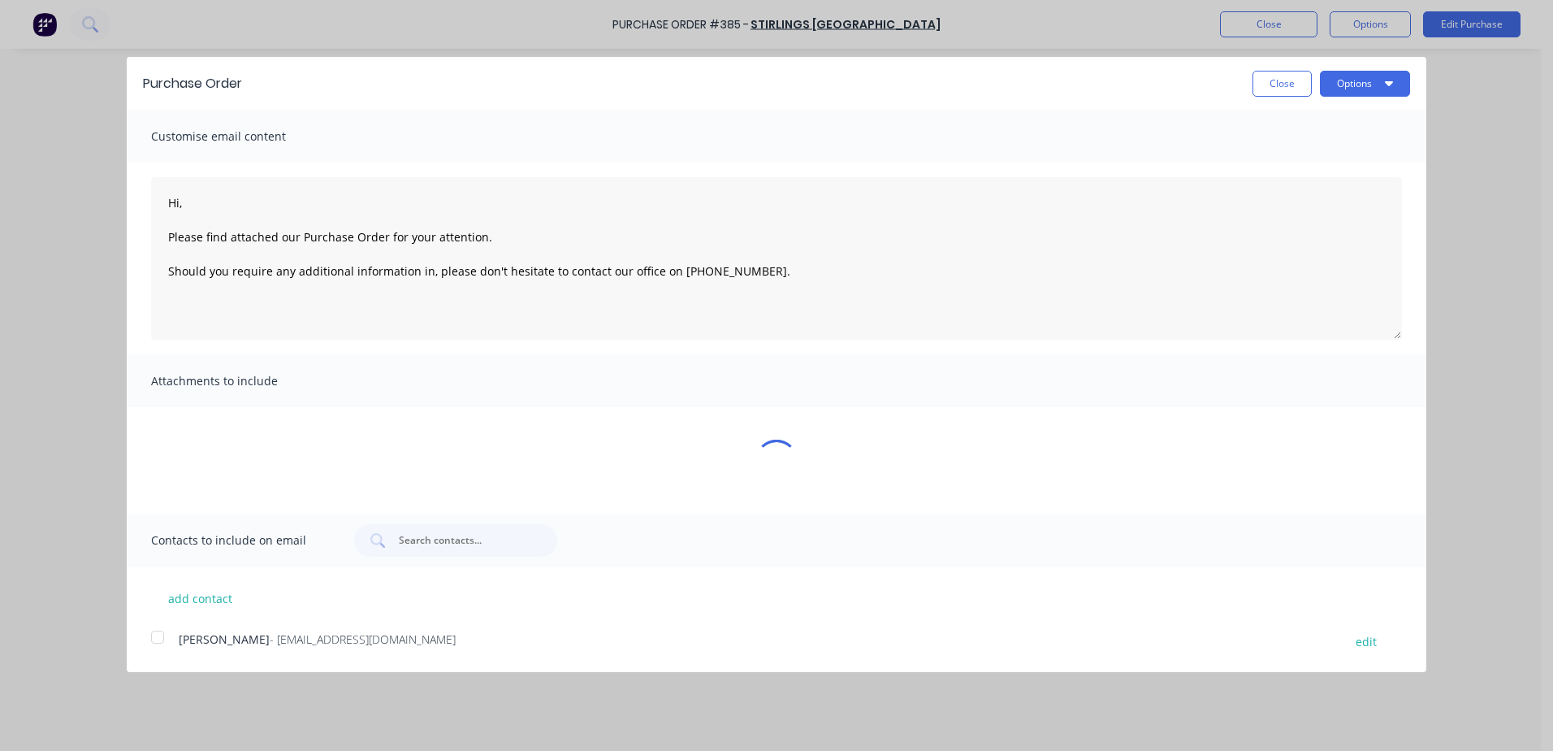
type textarea "x"
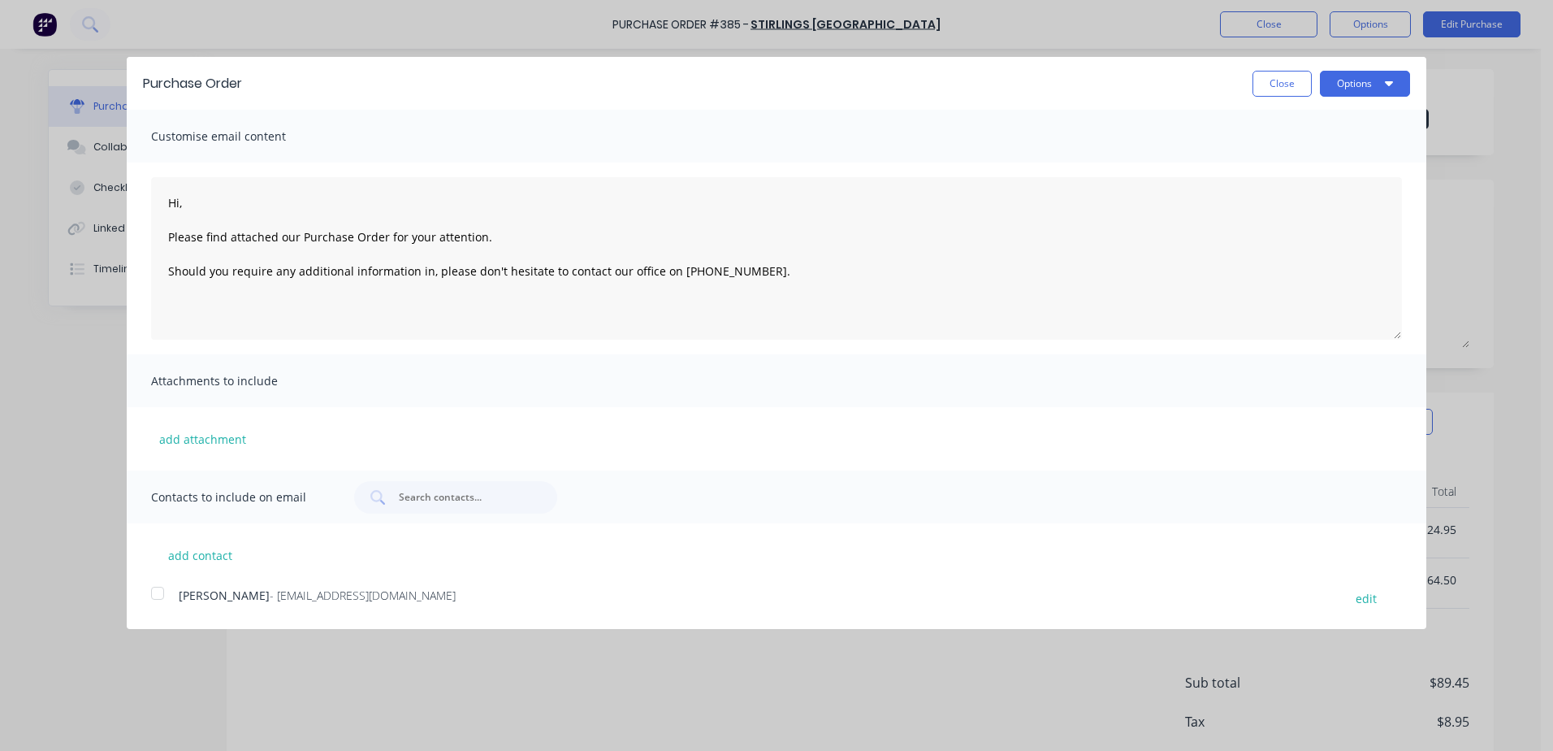
click at [162, 591] on div at bounding box center [157, 593] width 32 height 32
type textarea "Hi, Please find attached our Purchase Order for your attention. Should you requ…"
click at [1373, 97] on div "Purchase Order Close Options" at bounding box center [777, 83] width 1300 height 53
click at [1367, 67] on div "Purchase Order Close Options" at bounding box center [777, 83] width 1300 height 53
click at [1367, 75] on button "Options" at bounding box center [1365, 84] width 90 height 26
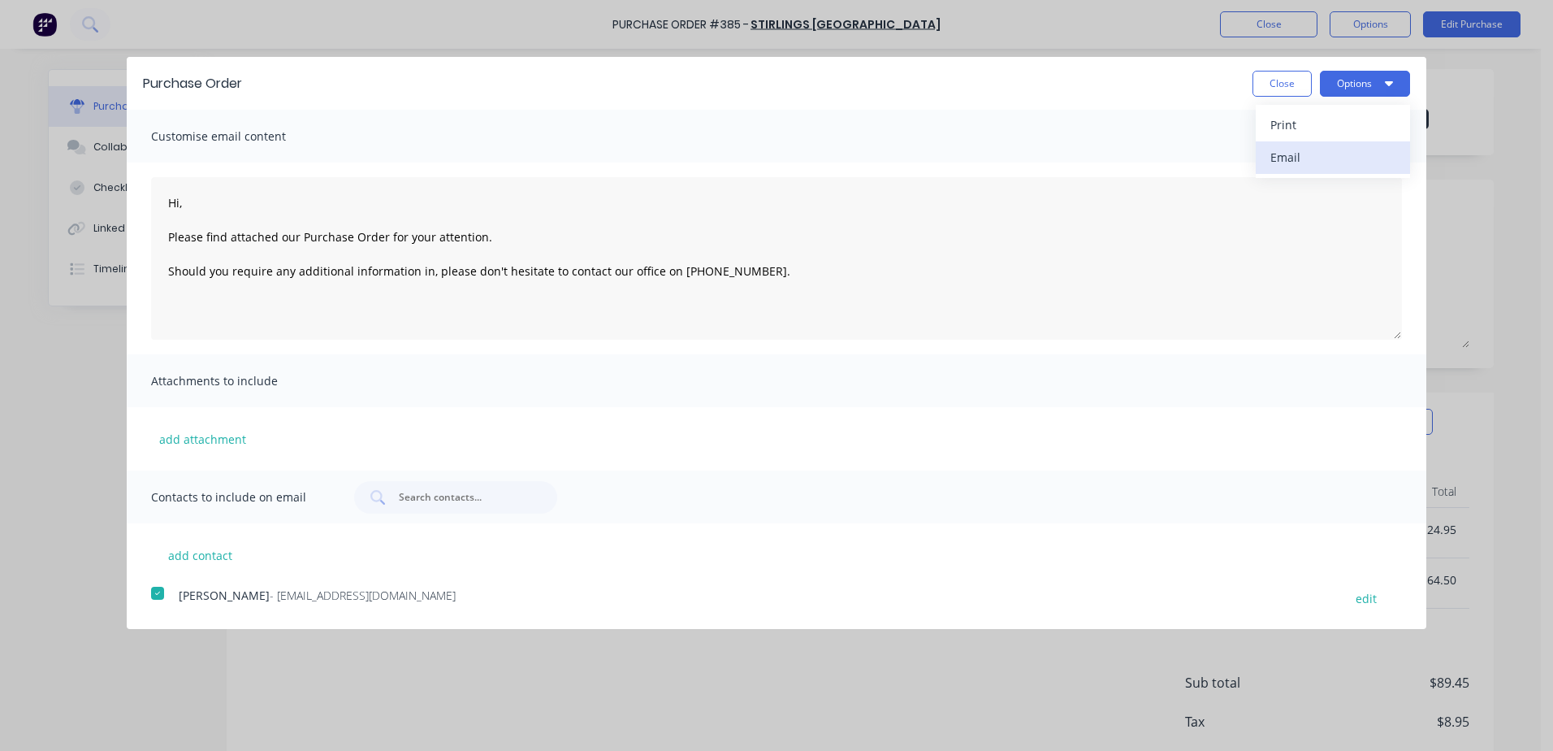
click at [1305, 160] on div "Email" at bounding box center [1332, 157] width 125 height 24
type textarea "x"
type textarea "Hi, Please find attached our Purchase Order for your attention. Should you requ…"
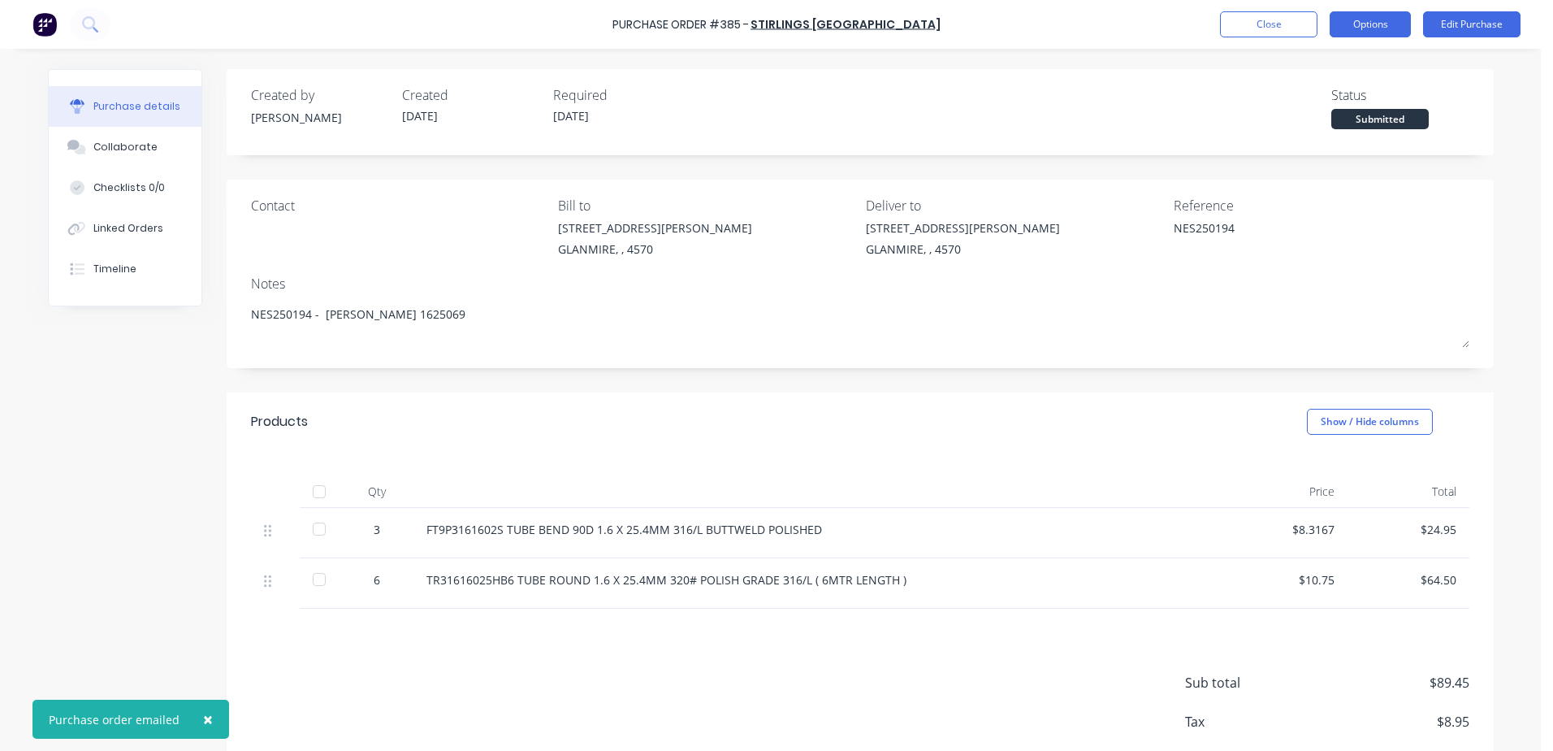
click at [1393, 31] on button "Options" at bounding box center [1370, 24] width 81 height 26
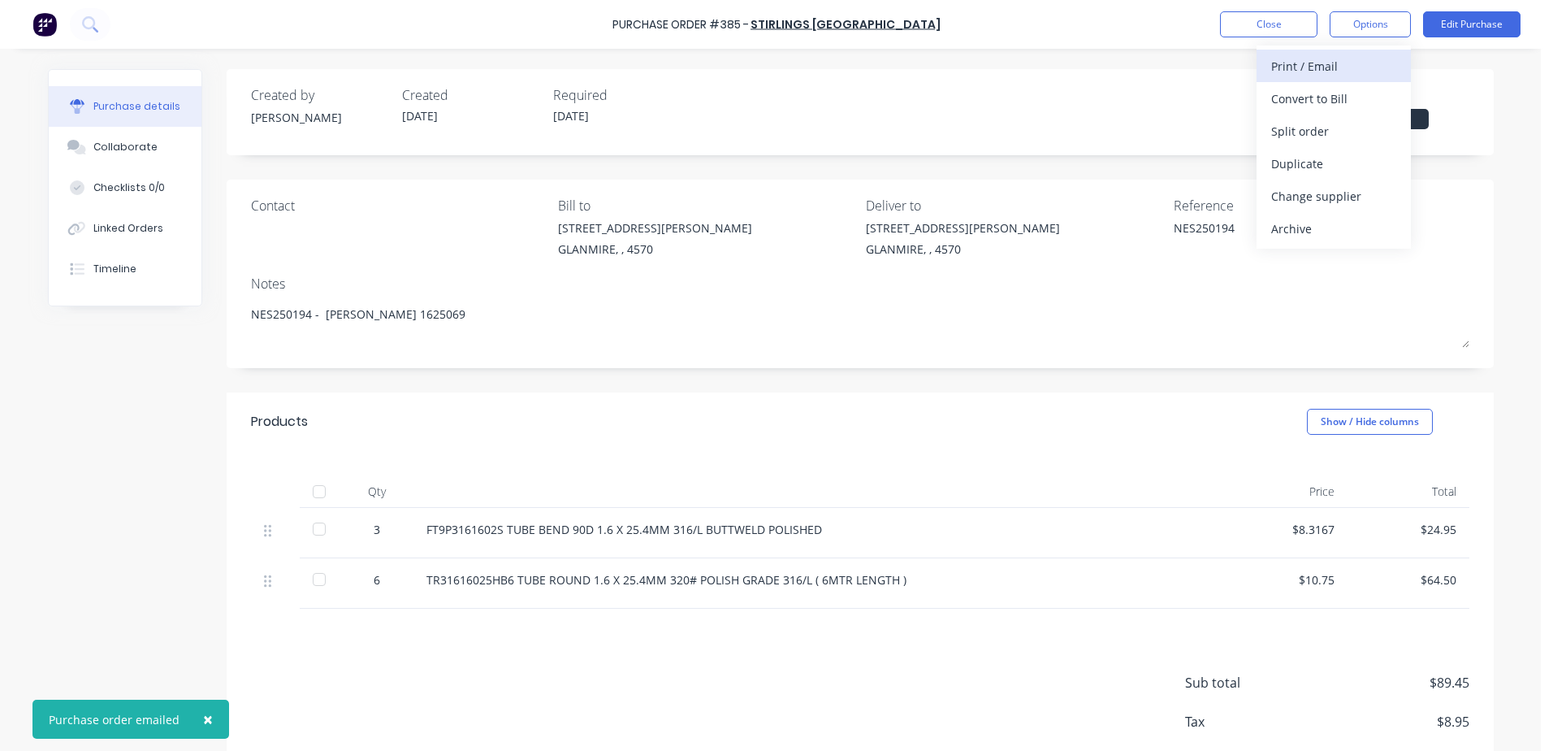
click at [1278, 65] on div "Print / Email" at bounding box center [1333, 66] width 125 height 24
click at [1292, 92] on div "With pricing" at bounding box center [1333, 99] width 125 height 24
type textarea "x"
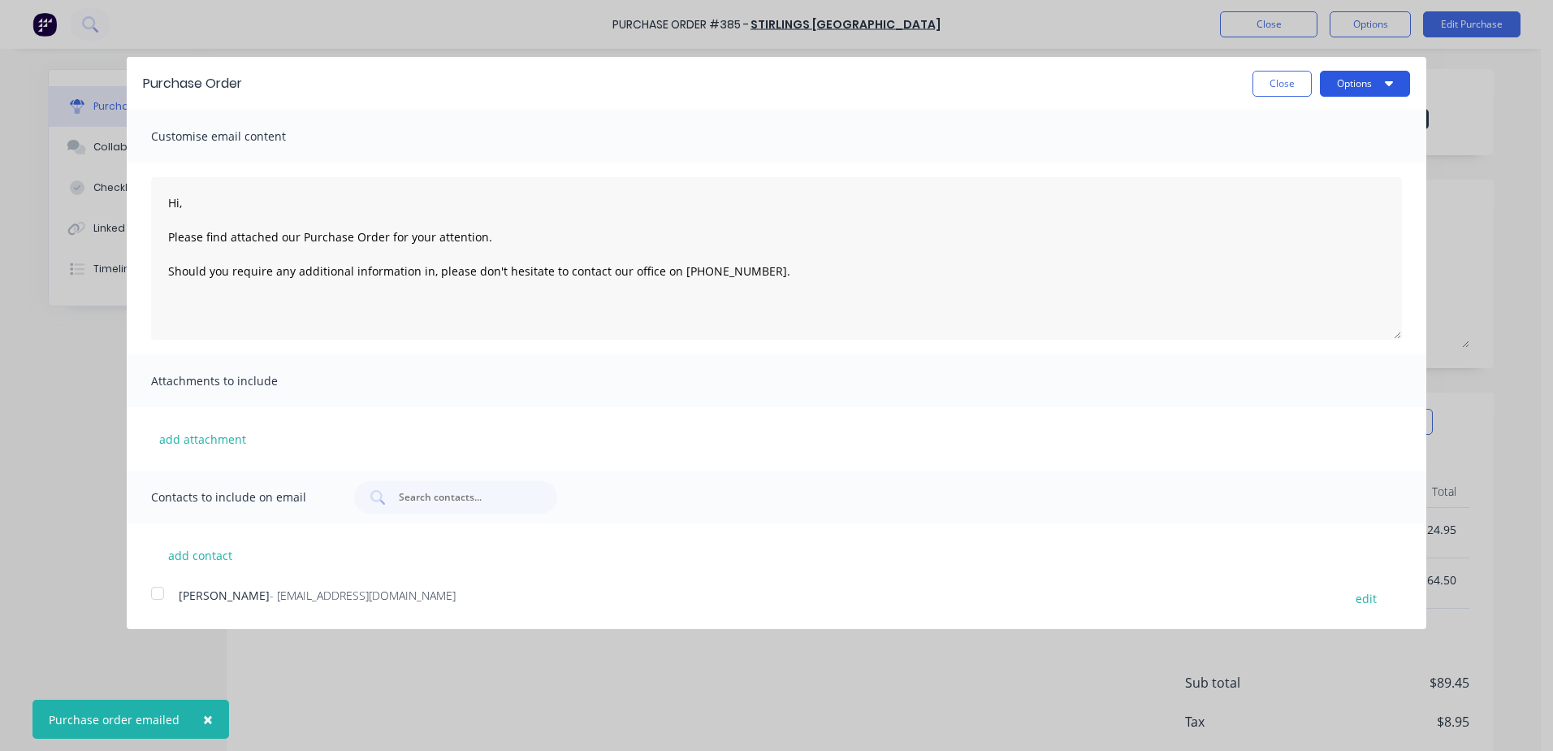
click at [1344, 77] on button "Options" at bounding box center [1365, 84] width 90 height 26
click at [1291, 127] on div "Print" at bounding box center [1332, 125] width 125 height 24
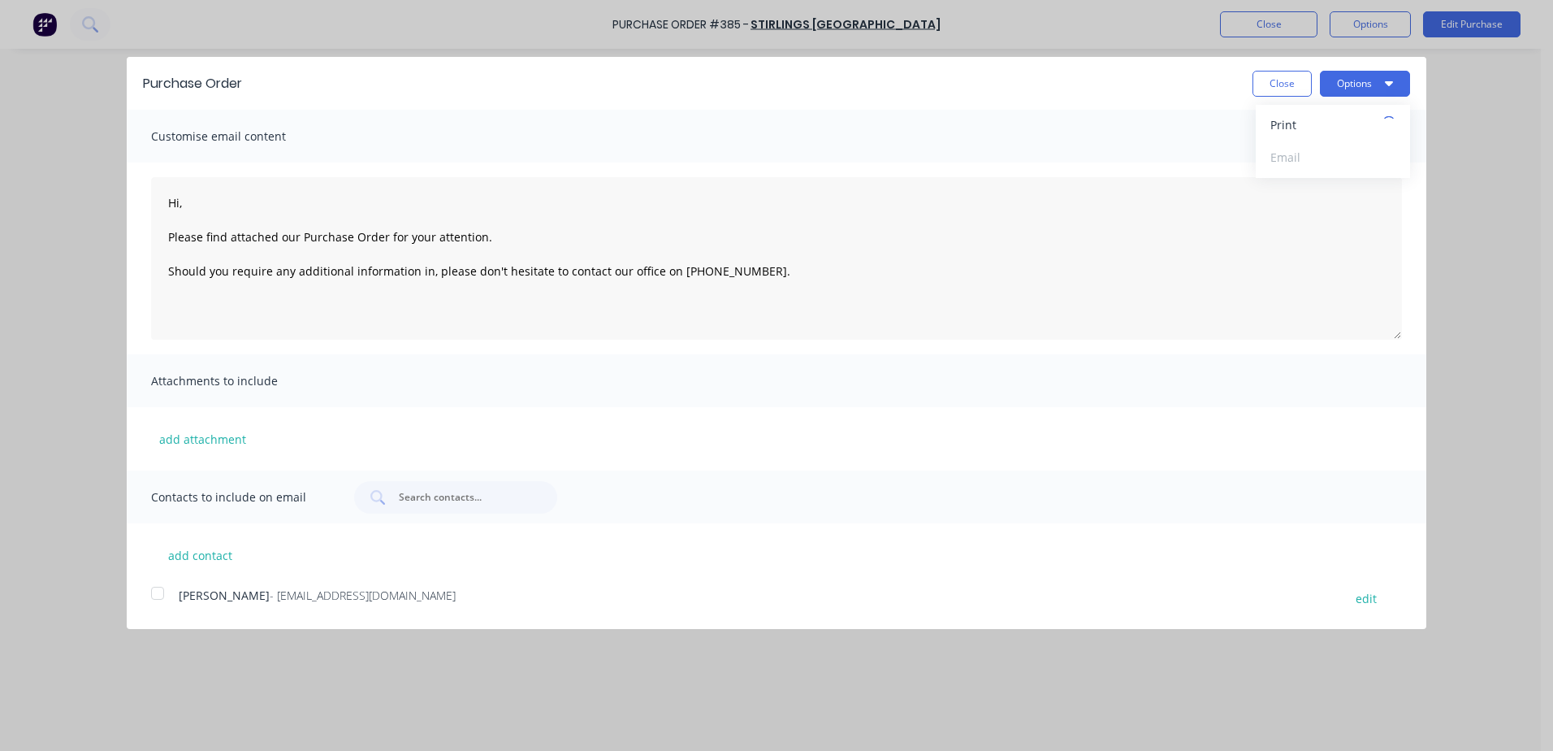
type textarea "Hi, Please find attached our Purchase Order for your attention. Should you requ…"
type textarea "x"
type textarea "Hi, Please find attached our Purchase Order for your attention. Should you requ…"
type textarea "x"
type textarea "Hi, Please find attached our Purchase Order for your attention. Should you requ…"
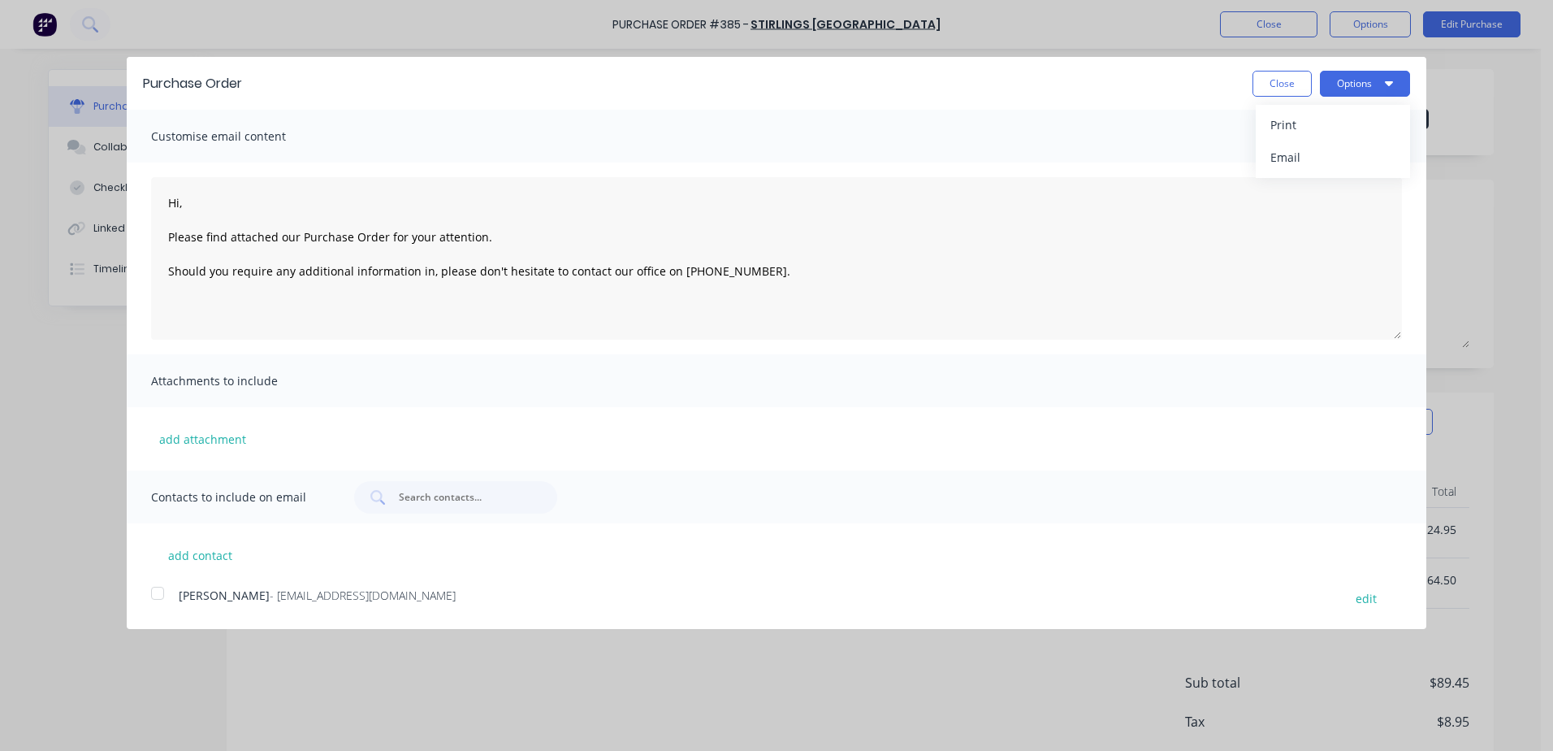
type textarea "x"
type textarea "Hi, Please find attached our Purchase Order for your attention. Should you requ…"
type textarea "x"
type textarea "Hi, Please find attached our Purchase Order for your attention. Should you requ…"
click at [1266, 88] on button "Close" at bounding box center [1282, 84] width 59 height 26
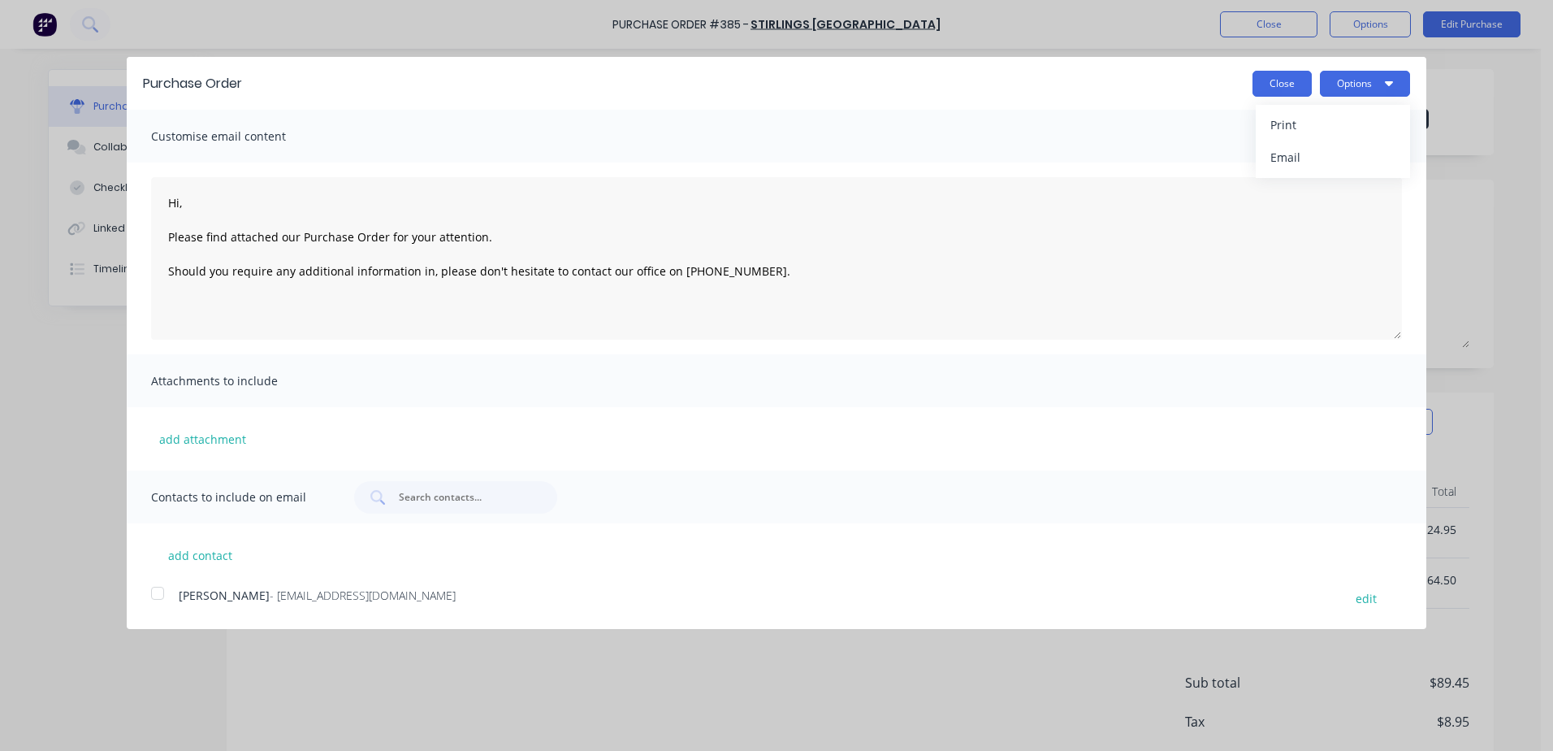
type textarea "x"
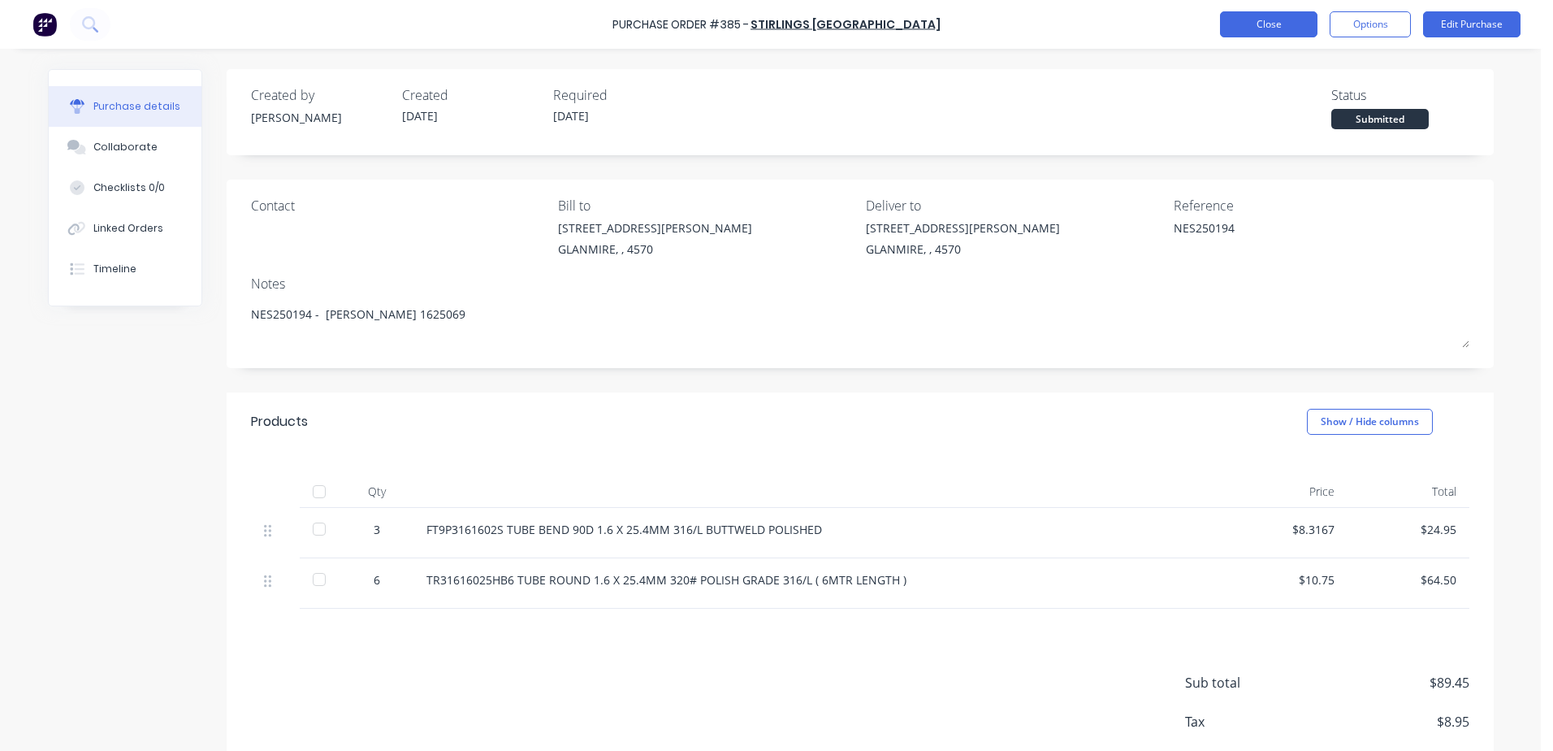
click at [1256, 25] on button "Close" at bounding box center [1268, 24] width 97 height 26
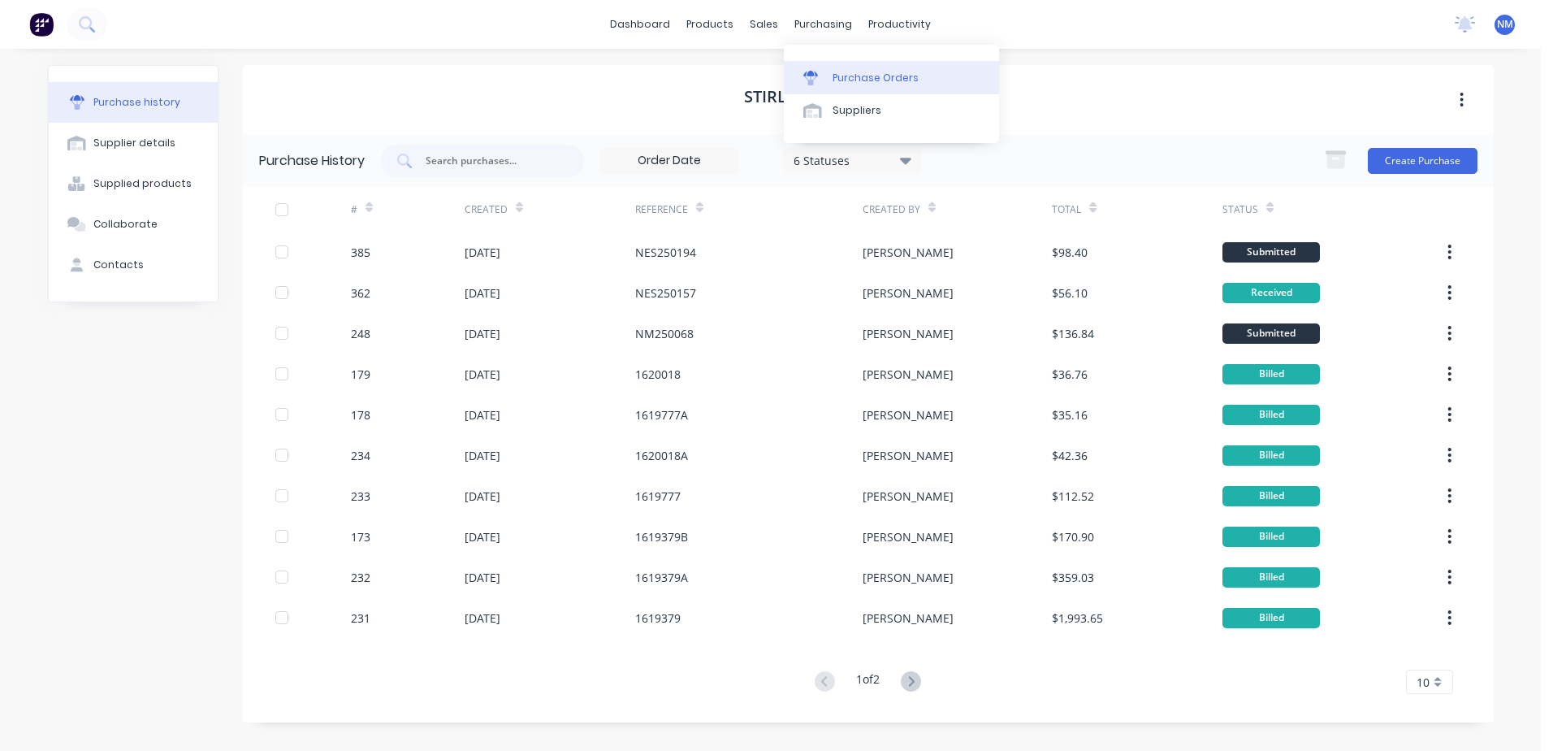
click at [847, 82] on div "Purchase Orders" at bounding box center [876, 78] width 86 height 15
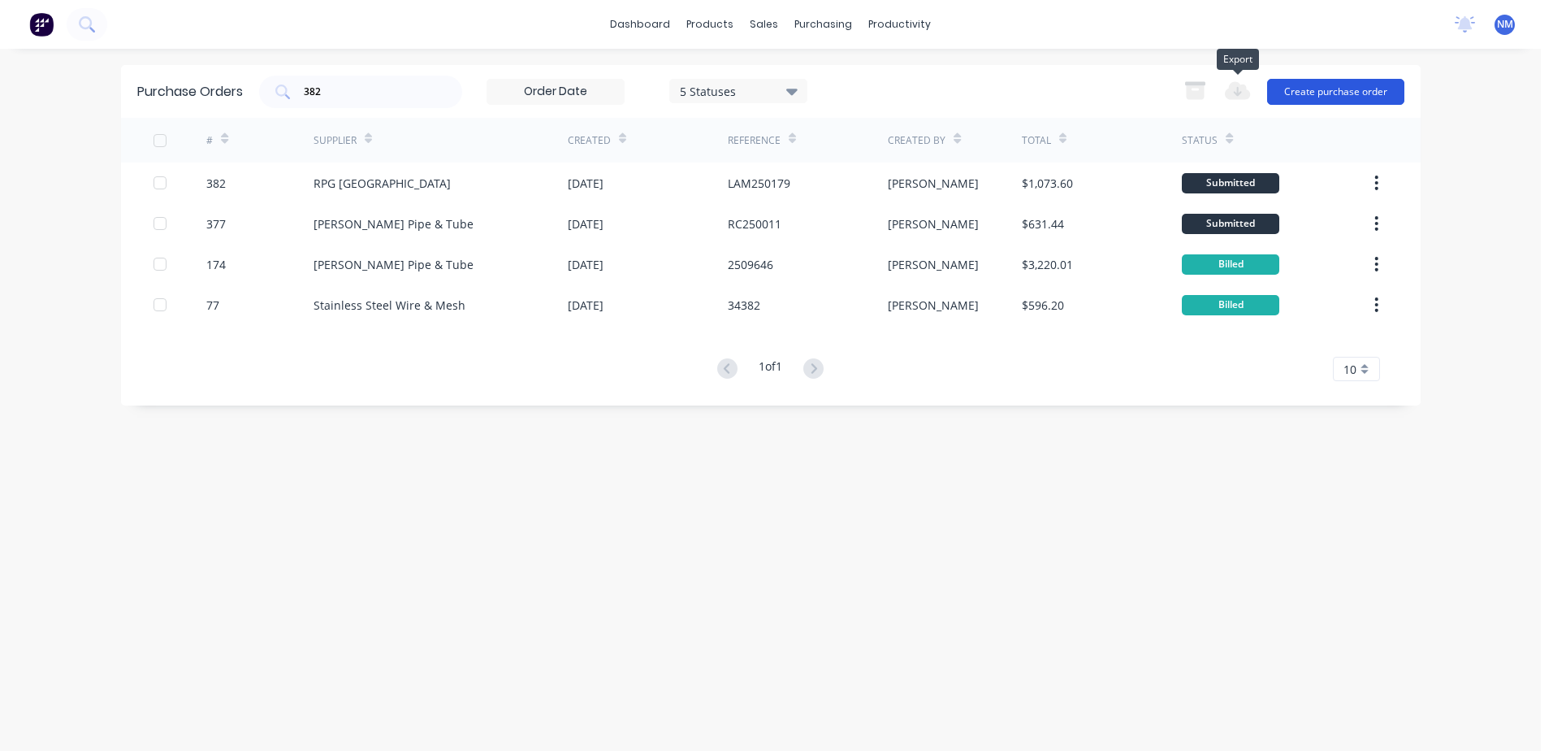
click at [1314, 90] on button "Create purchase order" at bounding box center [1335, 92] width 137 height 26
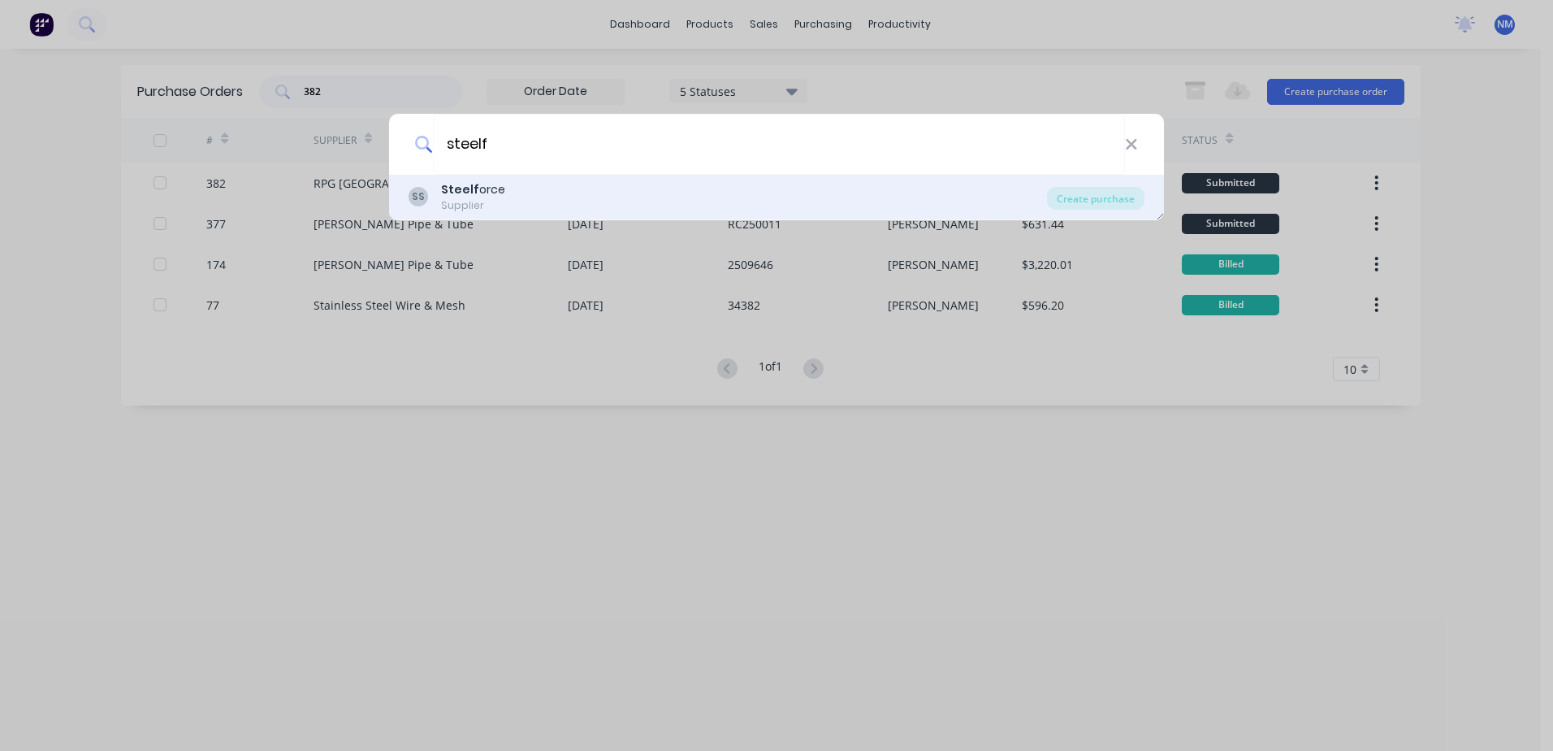
type input "steelf"
click at [445, 201] on div "Supplier" at bounding box center [473, 205] width 64 height 15
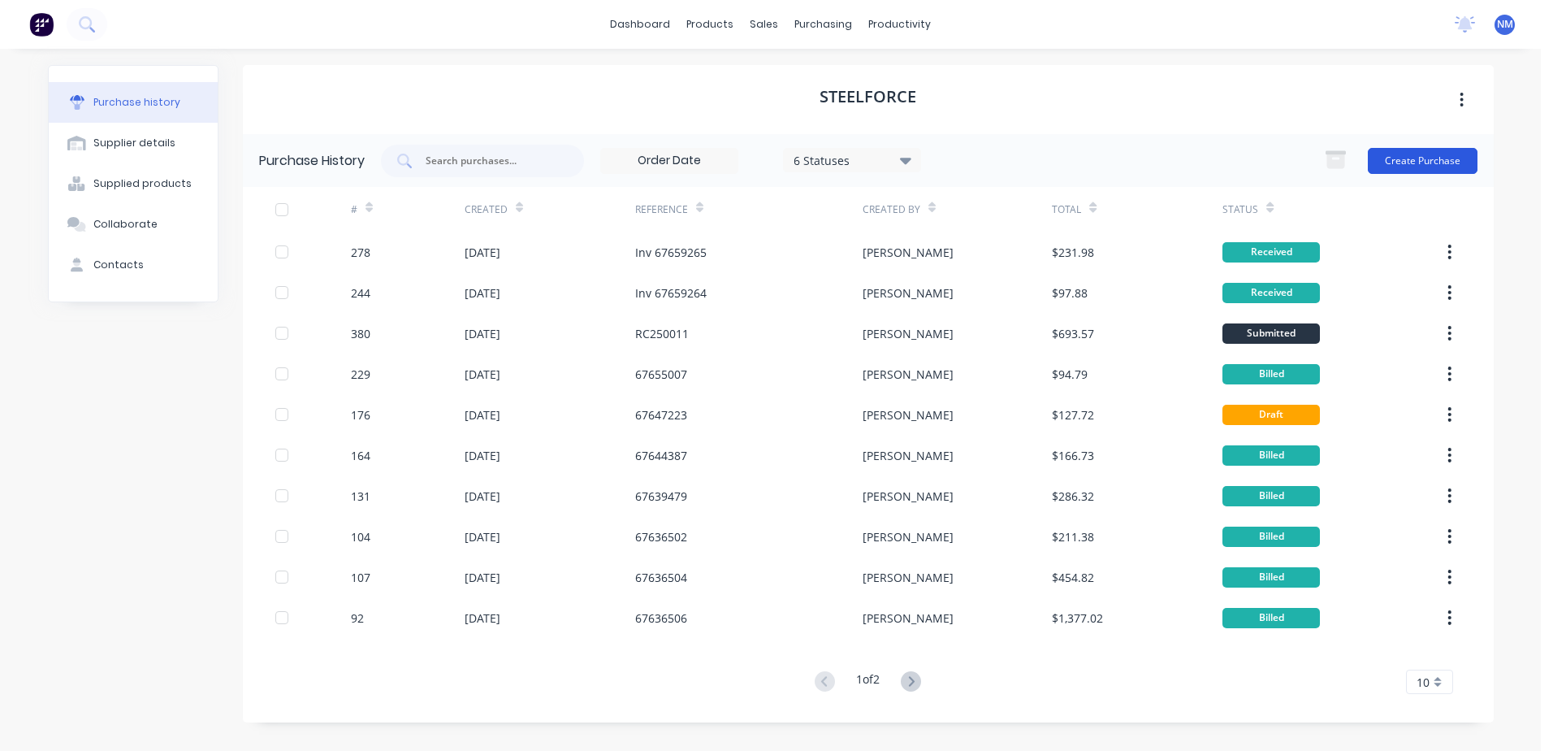
click at [1423, 156] on button "Create Purchase" at bounding box center [1423, 161] width 110 height 26
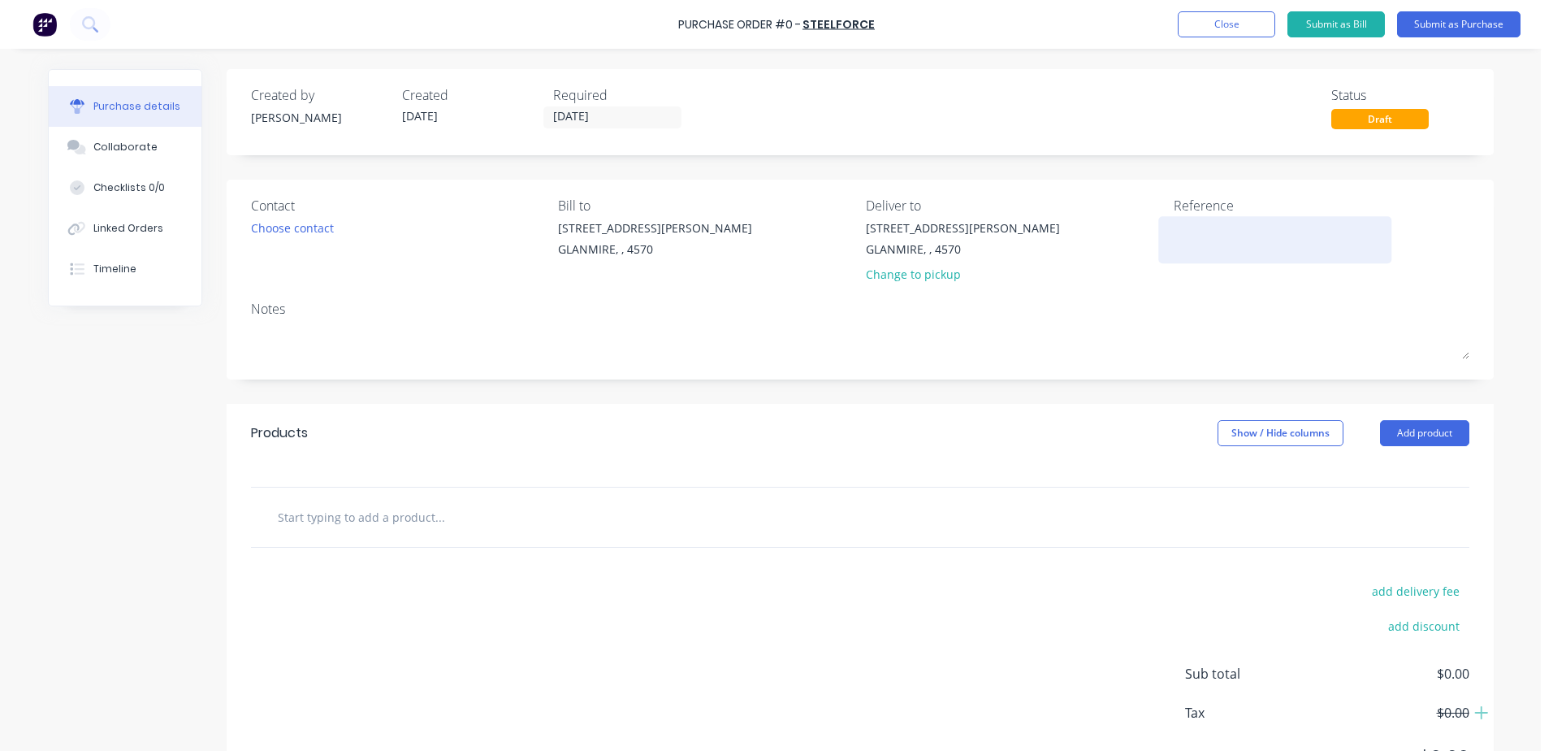
click at [1183, 235] on textarea at bounding box center [1275, 237] width 203 height 37
type textarea "[PERSON_NAME] st"
type textarea "x"
type textarea "[PERSON_NAME]"
type textarea "x"
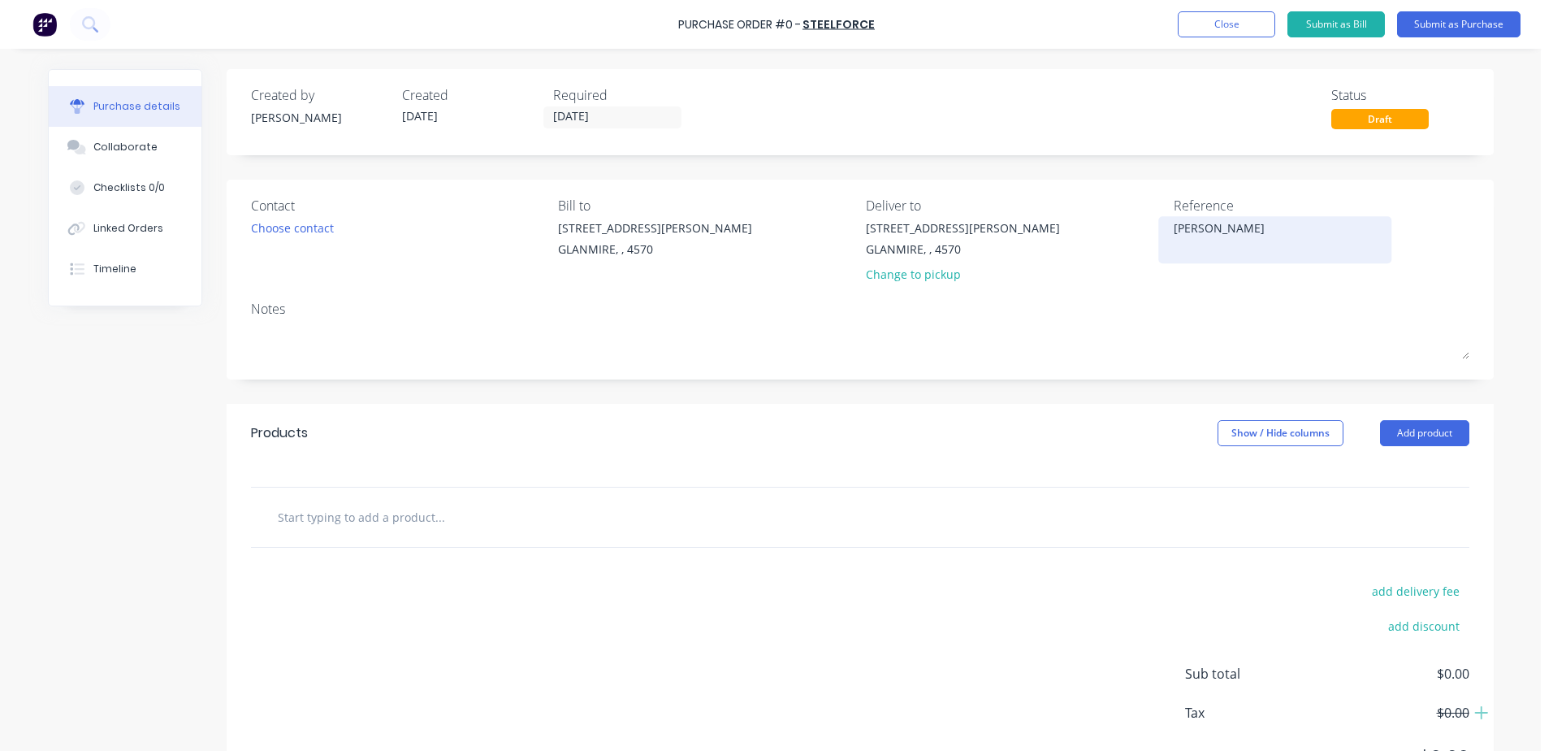
type textarea "[PERSON_NAME]"
type textarea "x"
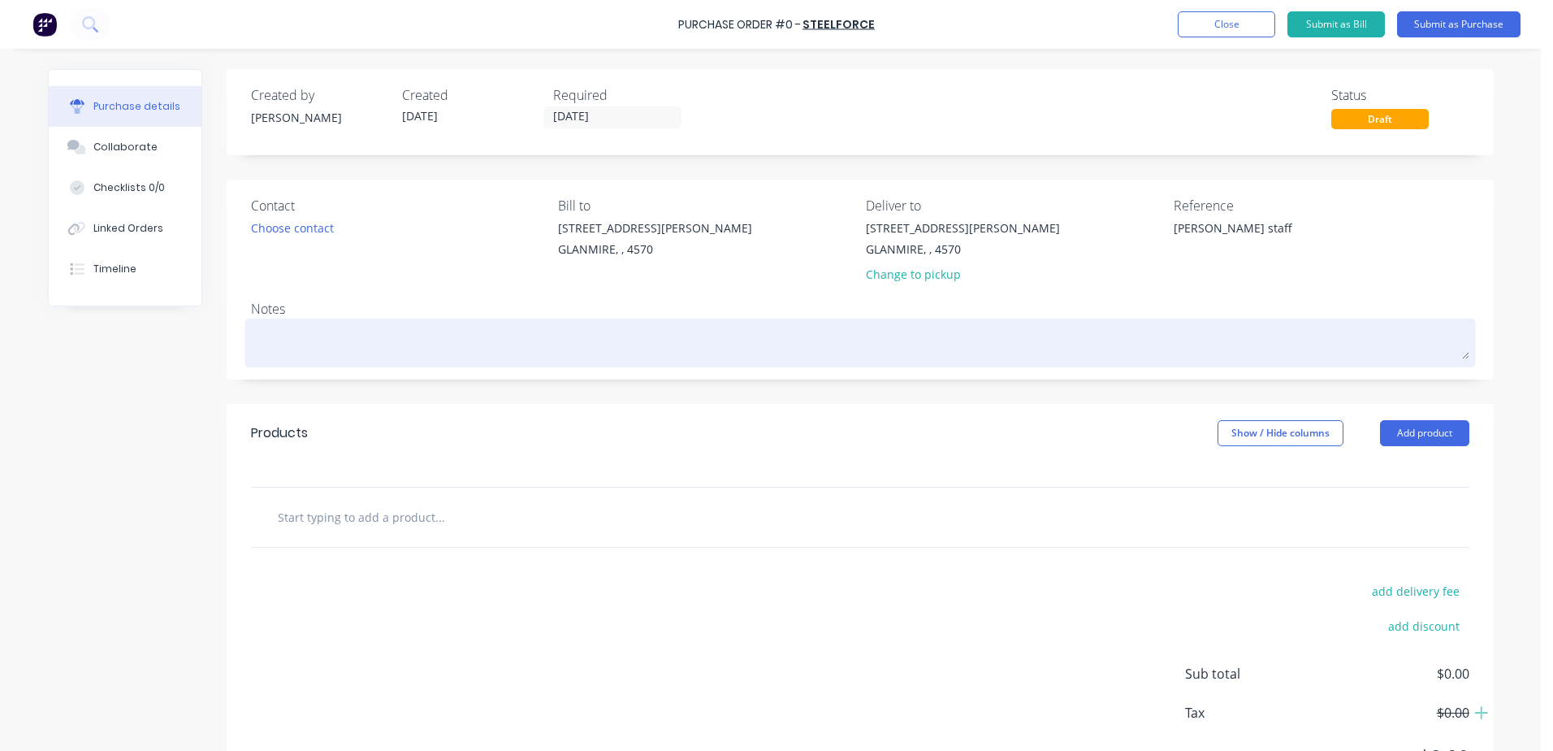
type textarea "[PERSON_NAME] staff"
type textarea "x"
type textarea "[PERSON_NAME] staff"
click at [275, 335] on textarea at bounding box center [860, 340] width 1218 height 37
type textarea "x"
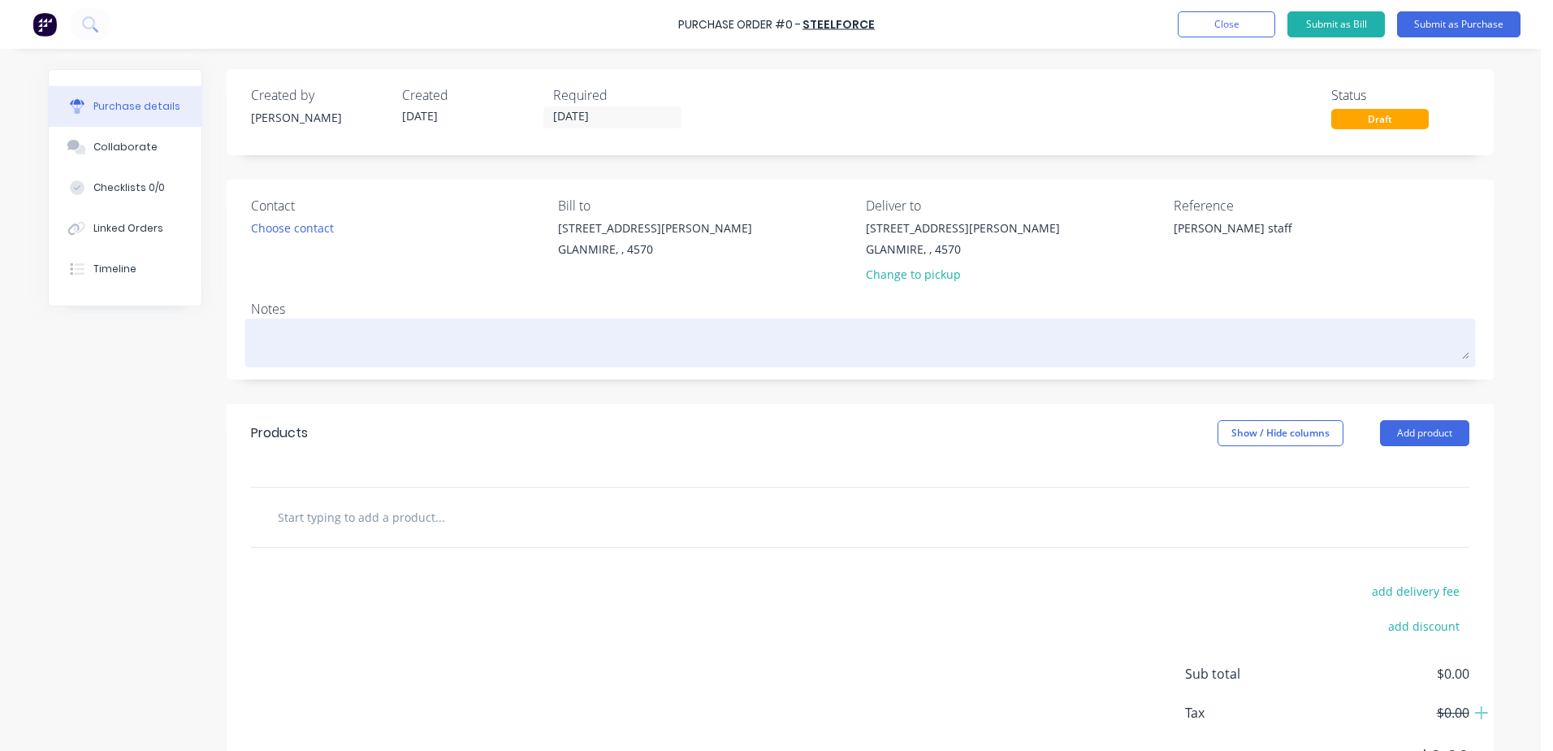
type textarea "d"
type textarea "x"
type textarea "da"
type textarea "x"
type textarea "dal"
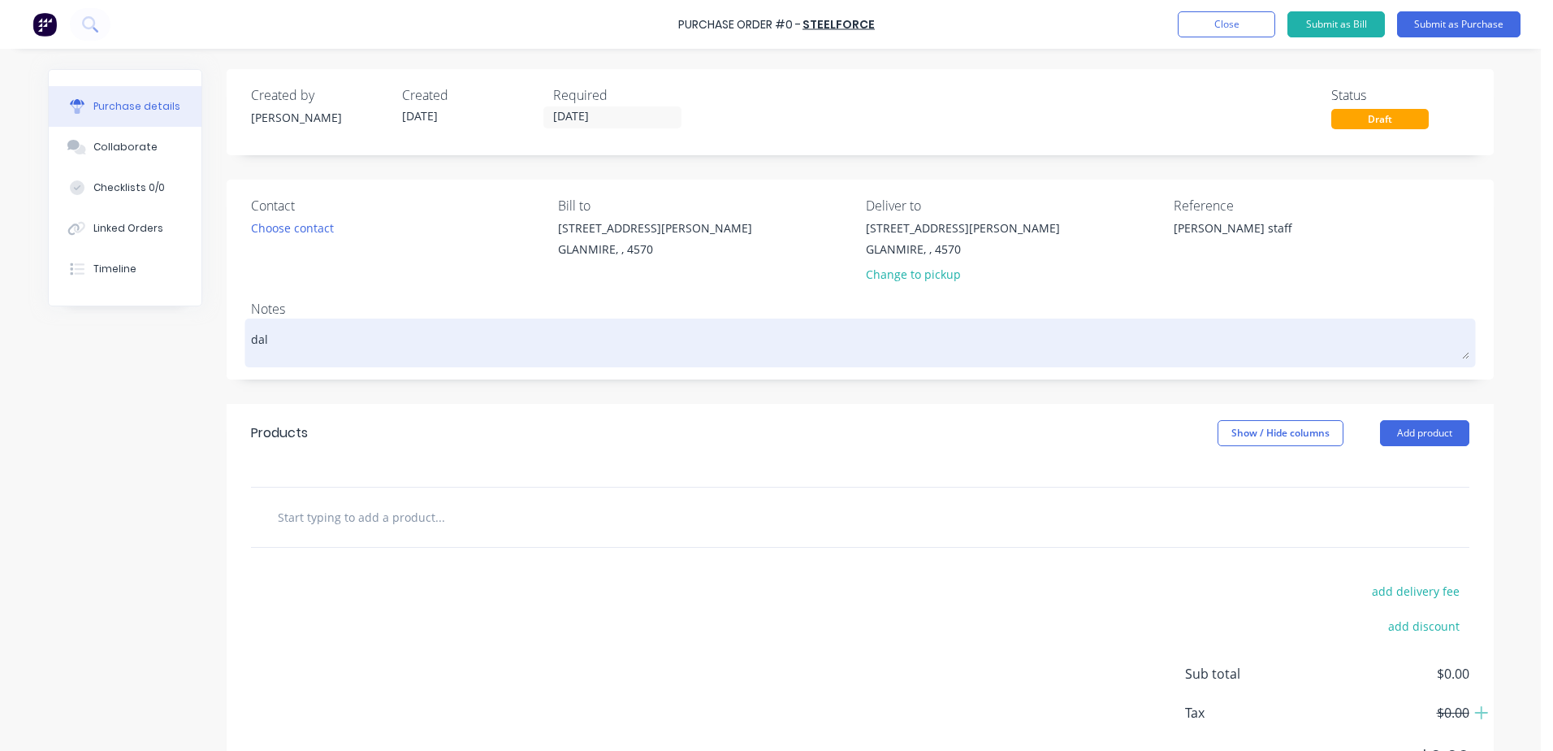
type textarea "x"
type textarea "[PERSON_NAME]"
type textarea "x"
type textarea "[PERSON_NAME]"
type textarea "x"
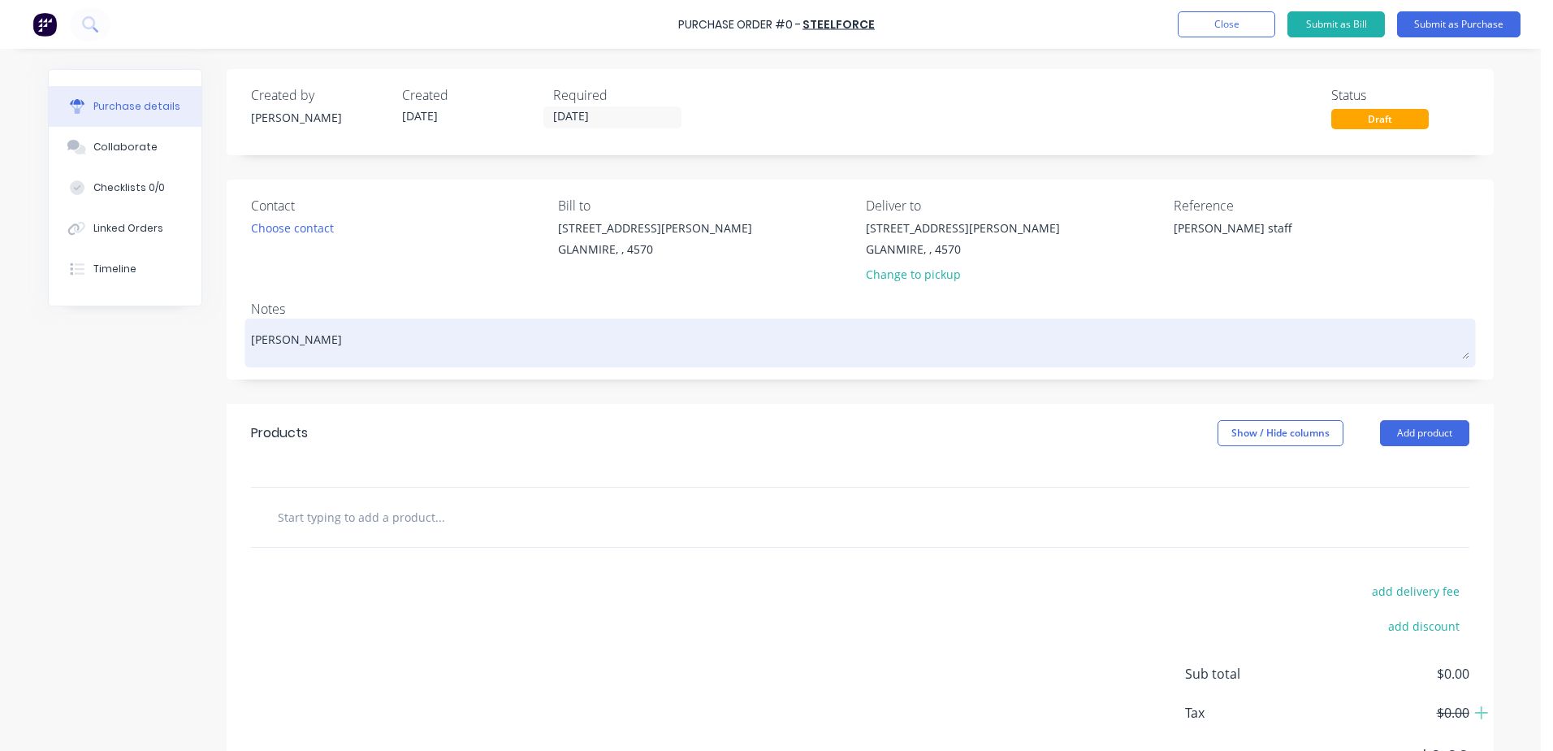
type textarea "[PERSON_NAME]"
type textarea "x"
type textarea "[PERSON_NAME] st"
type textarea "x"
type textarea "[PERSON_NAME]"
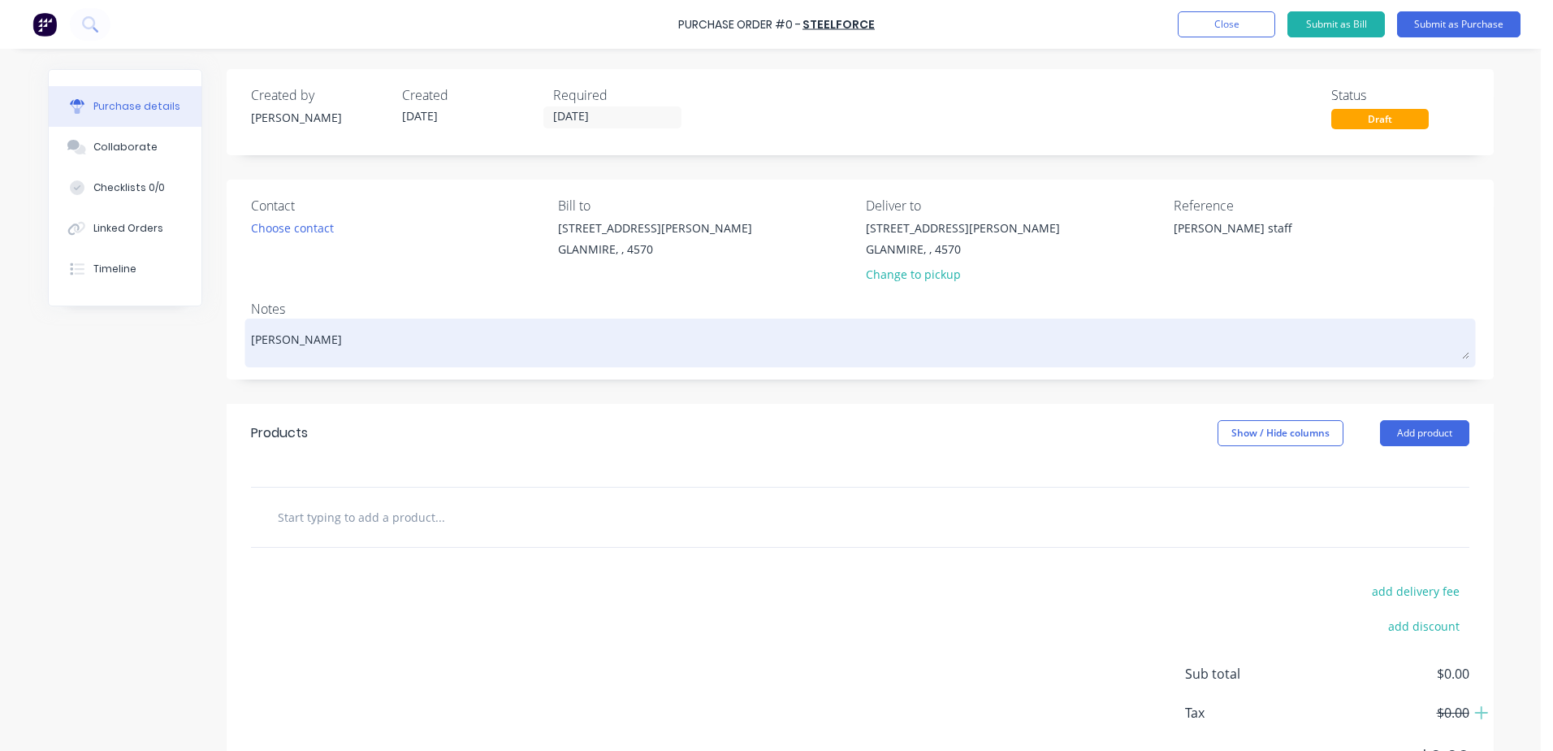
type textarea "x"
type textarea "[PERSON_NAME]"
type textarea "x"
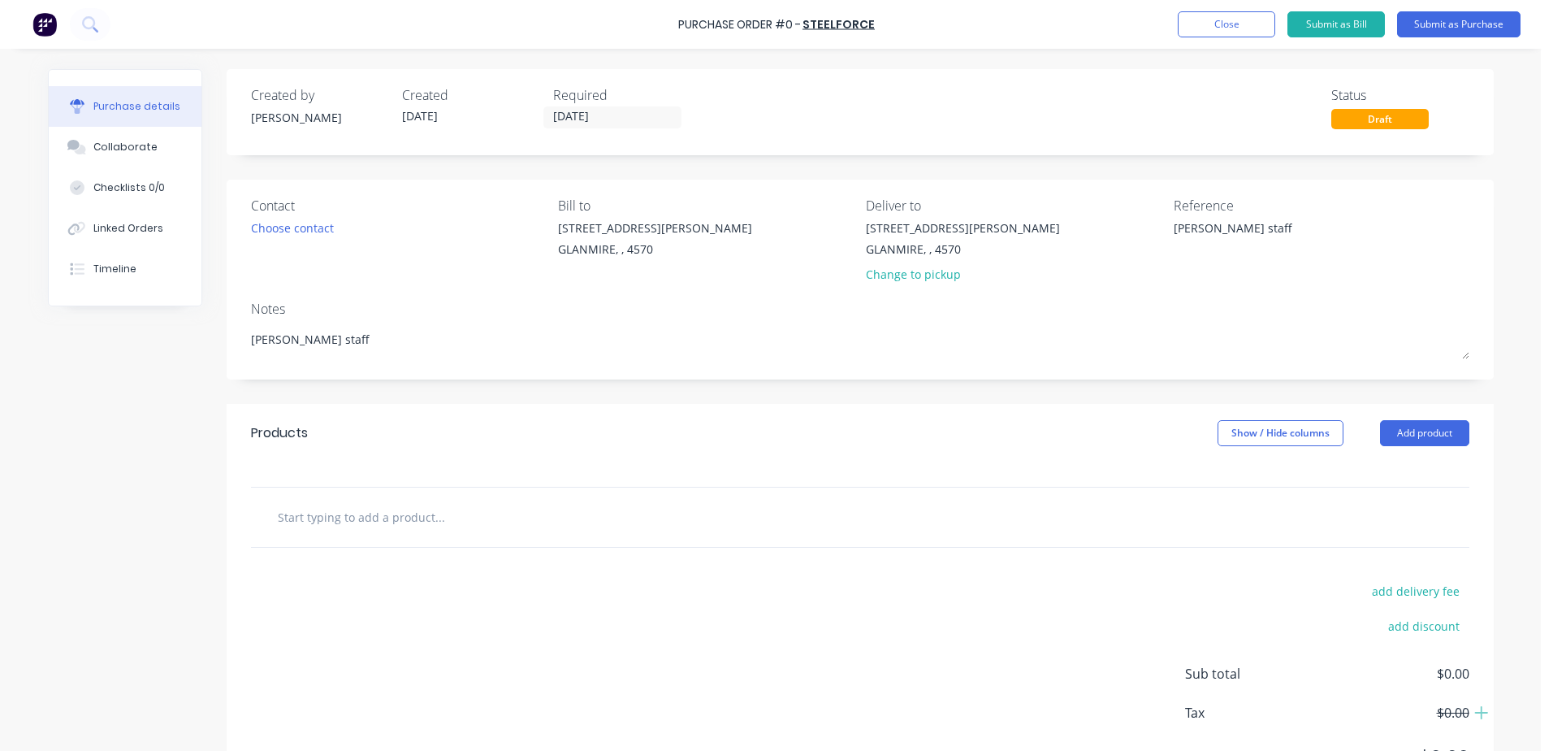
type textarea "[PERSON_NAME] staff"
type textarea "x"
type textarea "[PERSON_NAME] staff"
click at [374, 523] on input "text" at bounding box center [439, 516] width 325 height 32
type textarea "x"
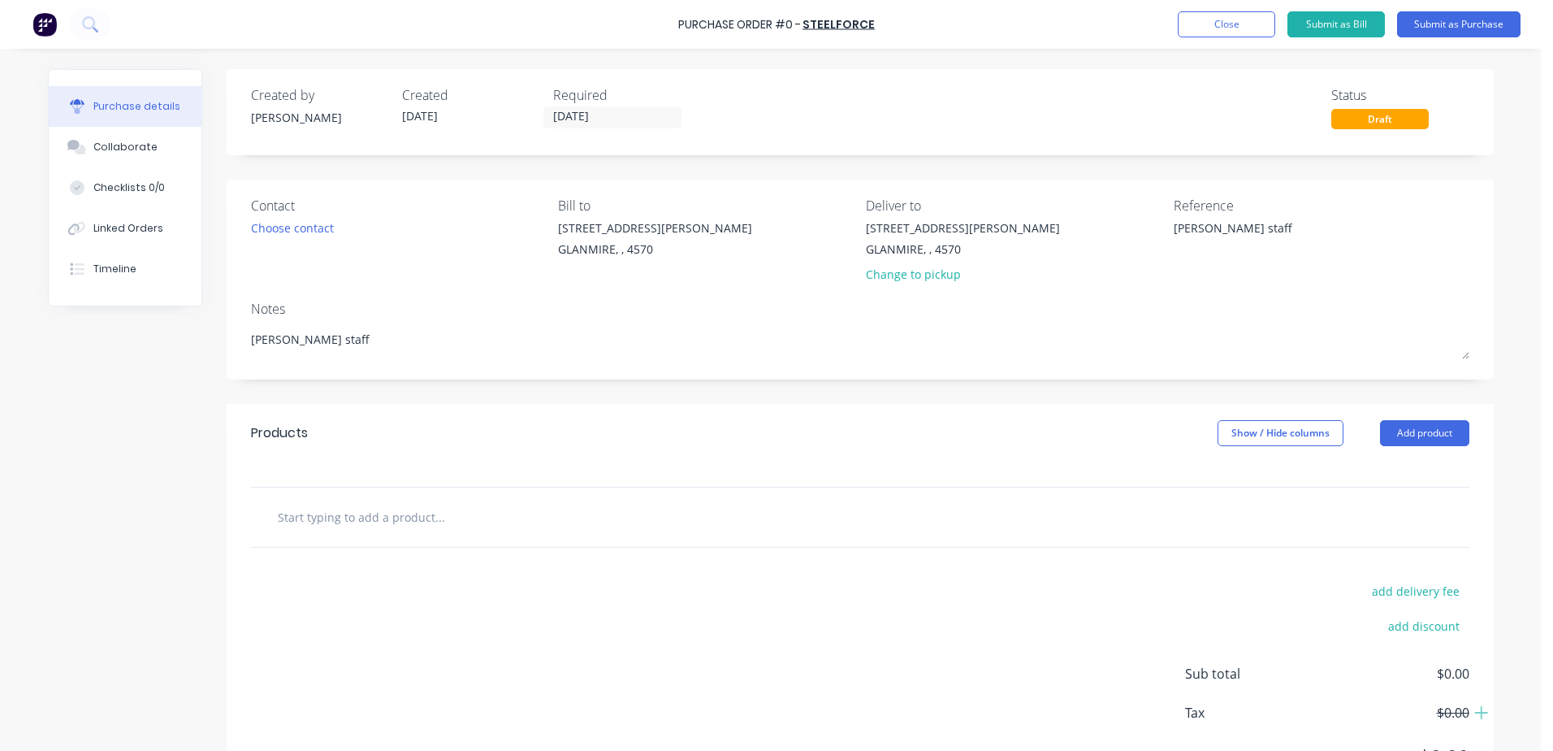
type input "1"
type textarea "x"
type input "16"
type textarea "x"
type input "16m"
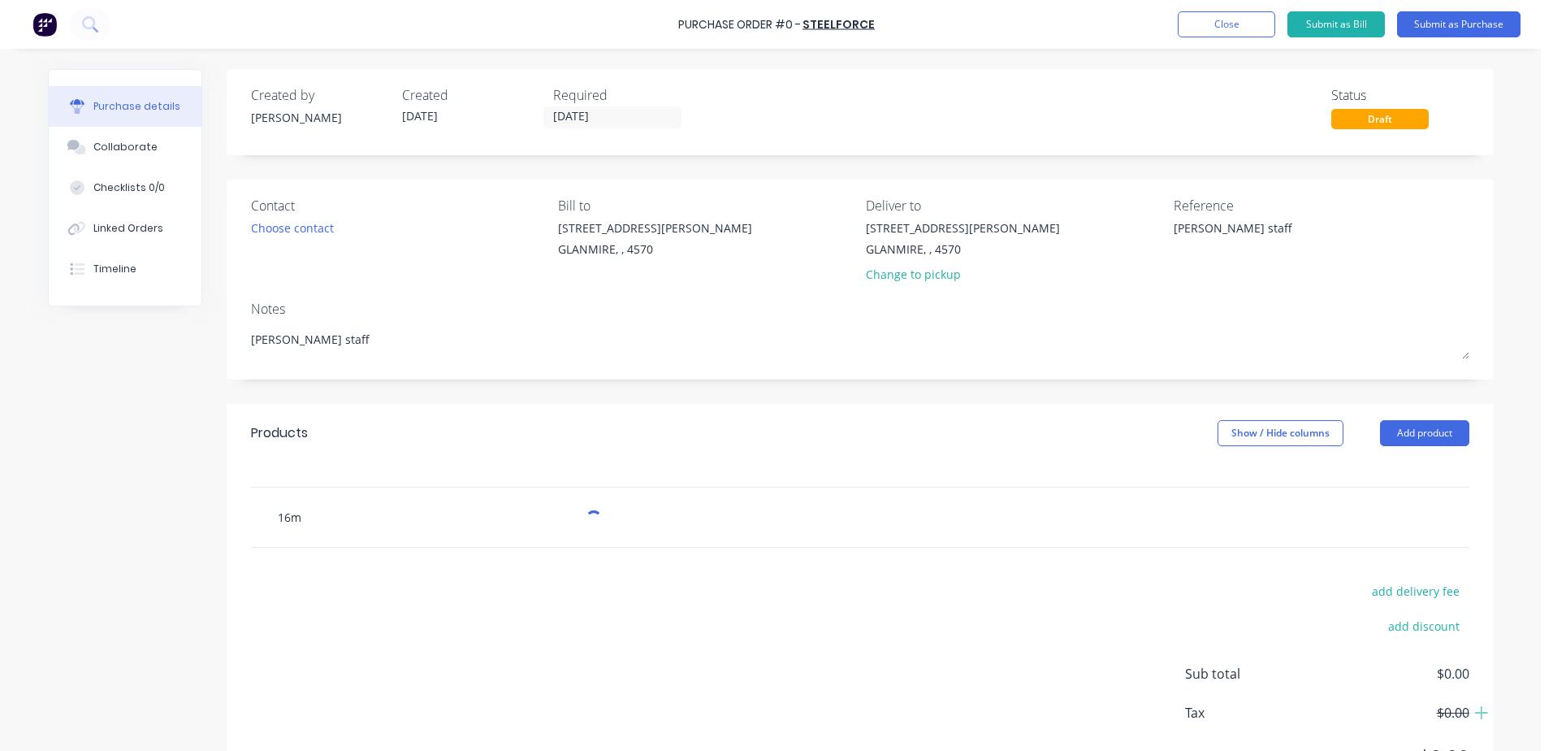
type textarea "x"
type input "16mm"
type textarea "x"
type input "16mm"
type textarea "x"
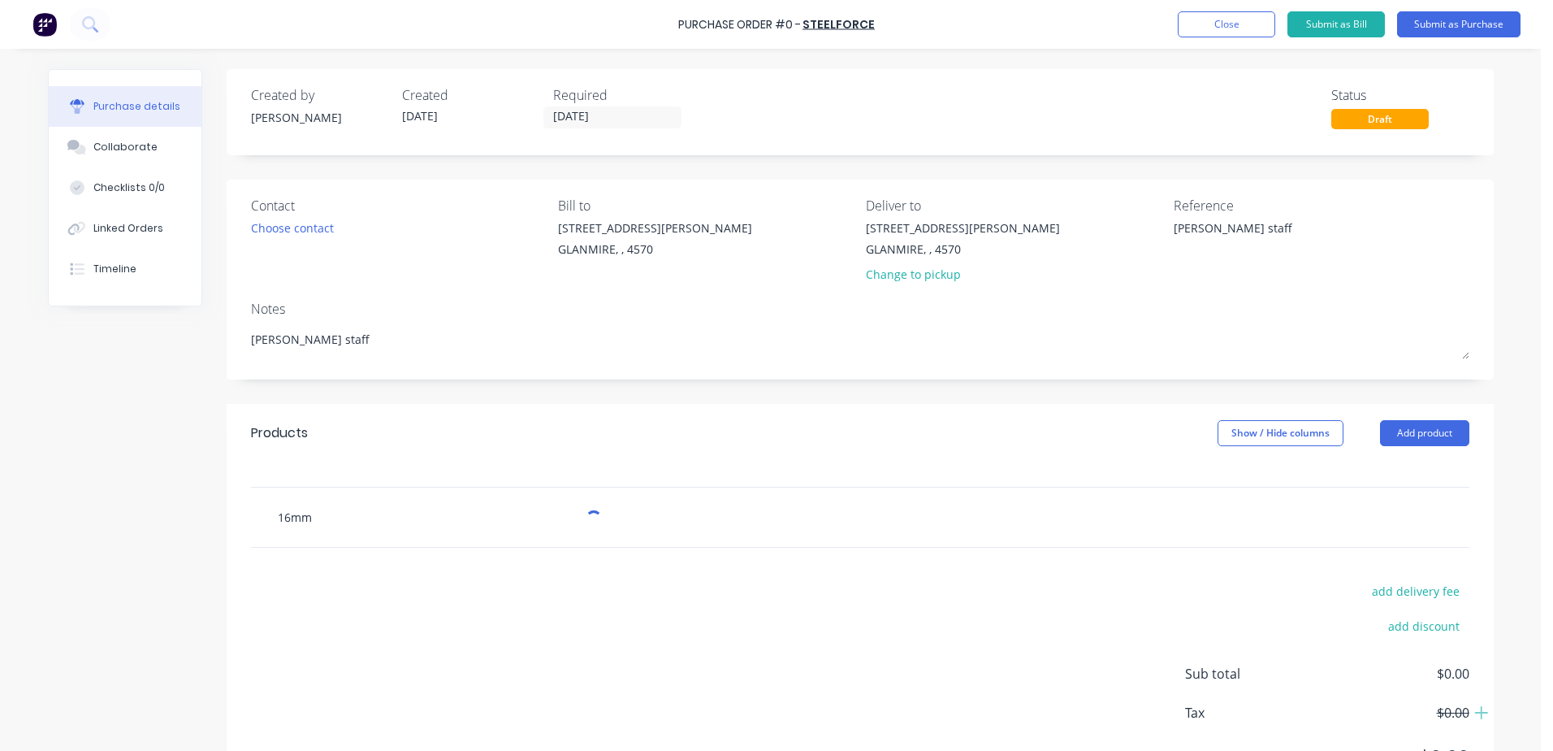
type input "16mm P"
type textarea "x"
type input "16mm PLA"
type textarea "x"
type input "16mm PLAT"
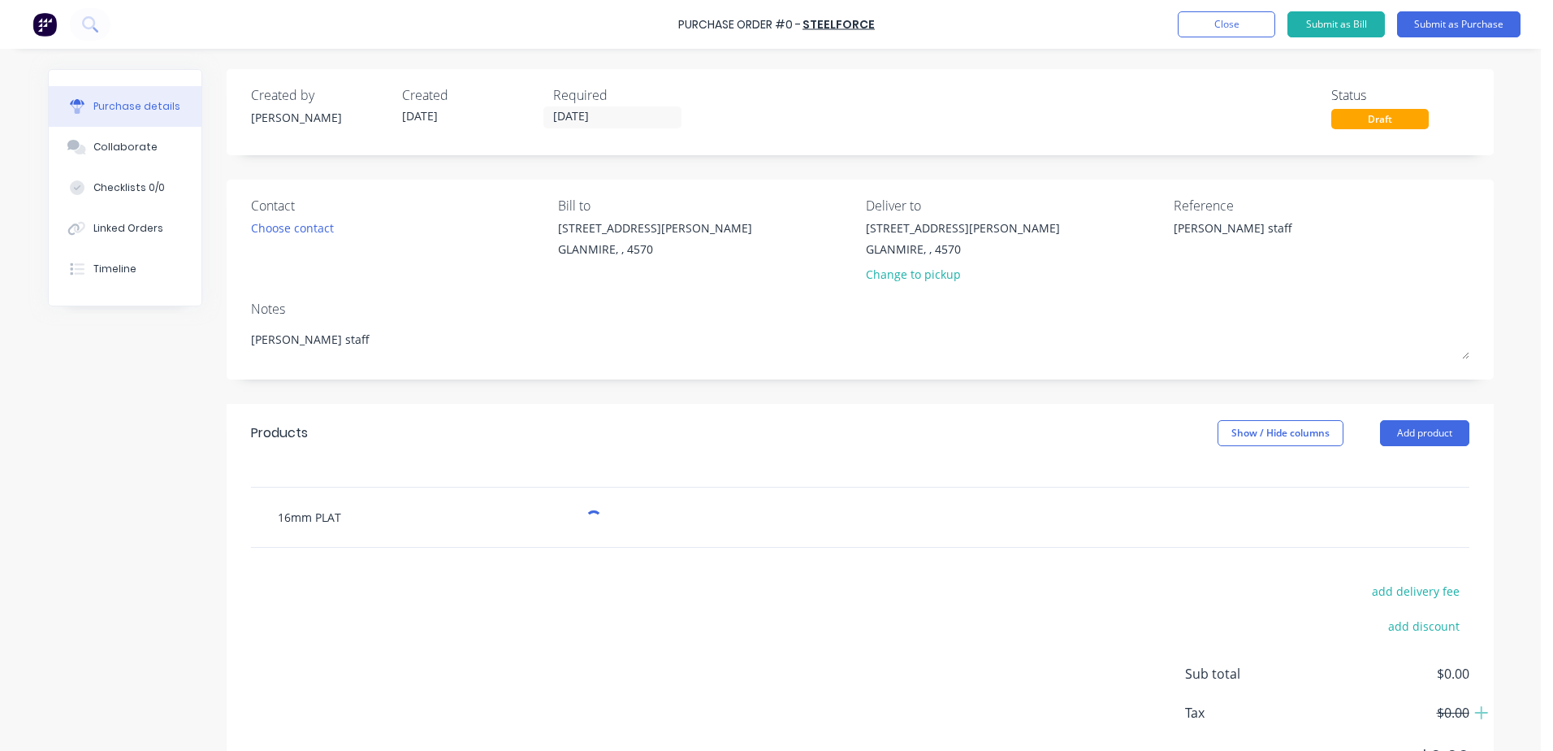
type textarea "x"
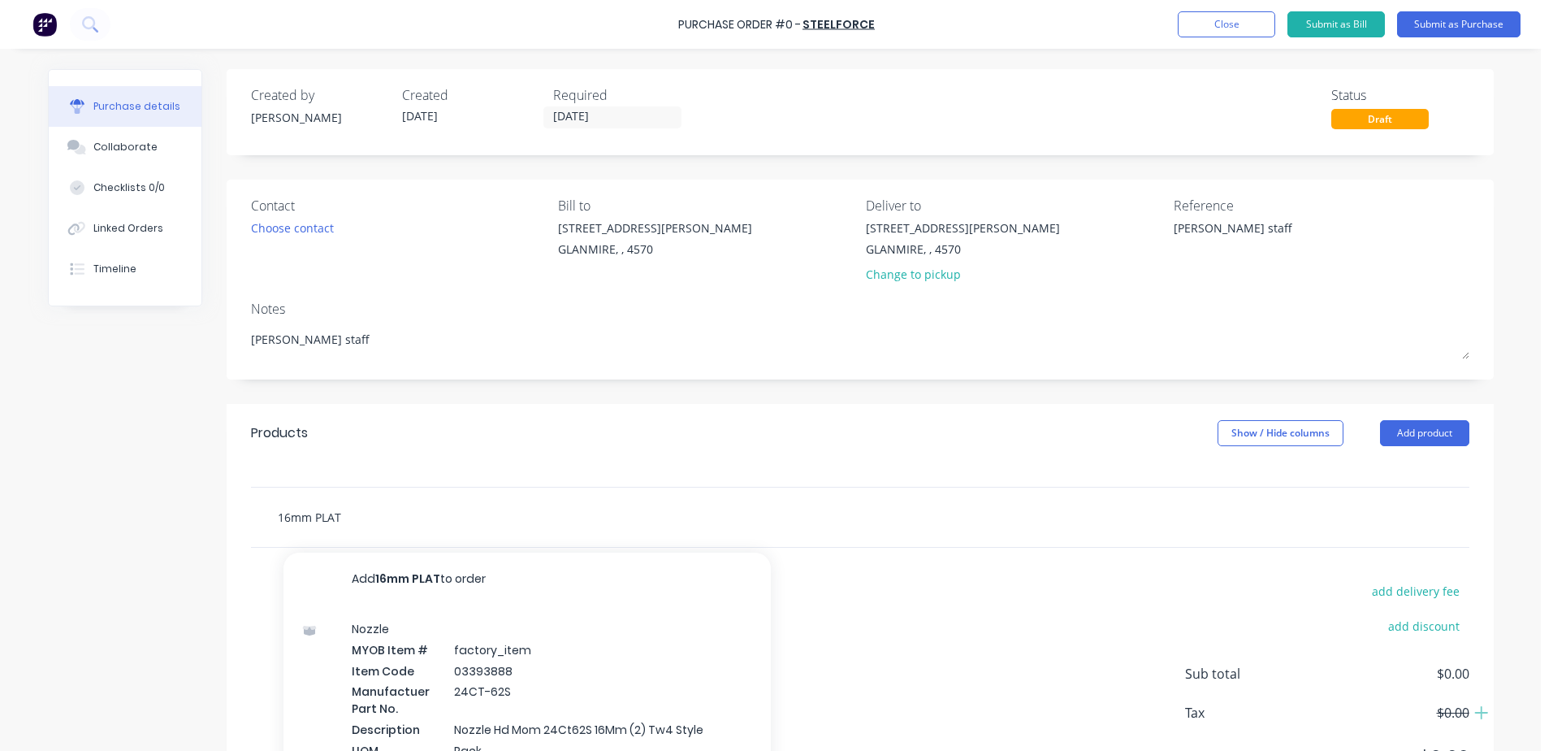
type input "16mm PLATE"
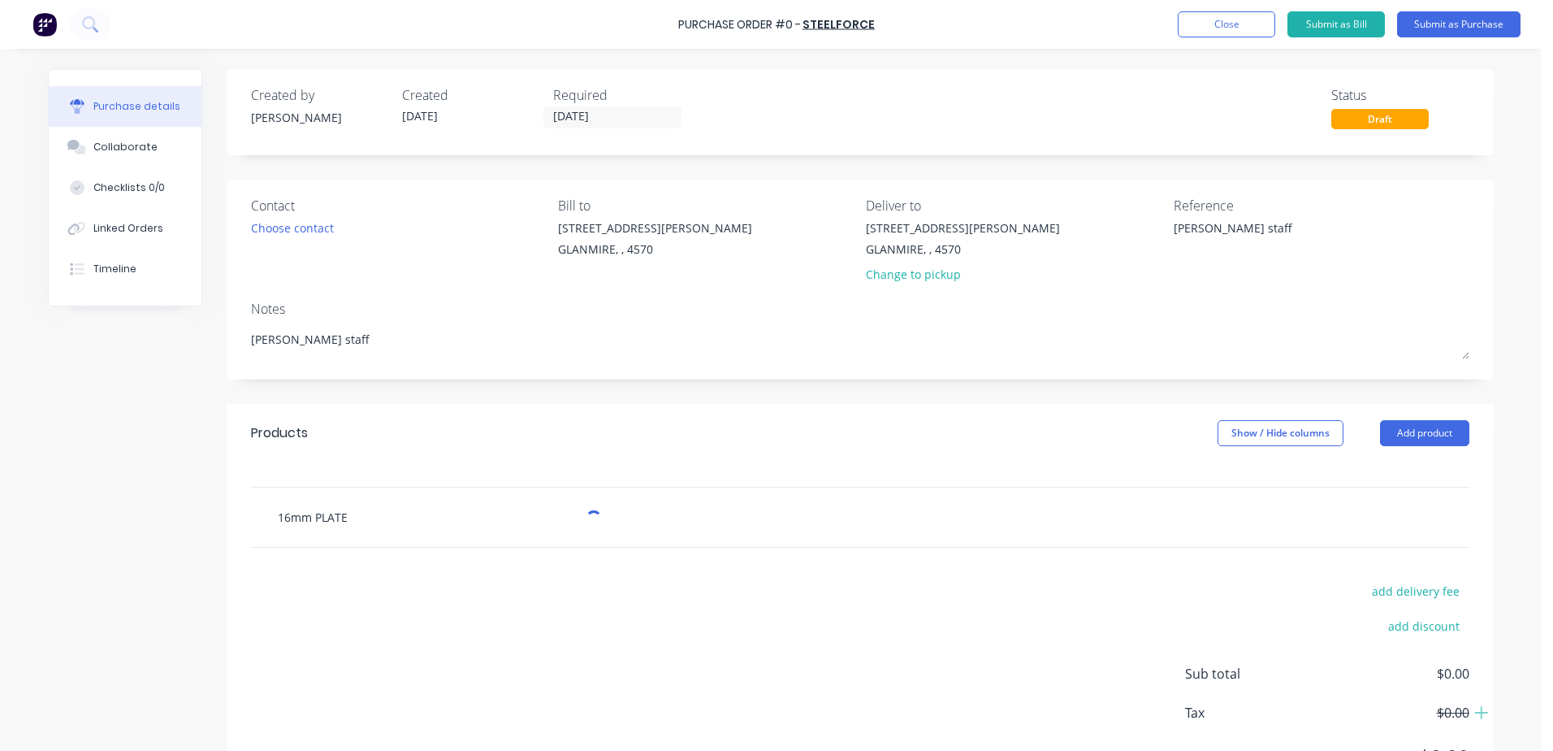
type textarea "x"
type input "16mm PLATE"
type textarea "x"
type input "16mm PLATE 1"
type textarea "x"
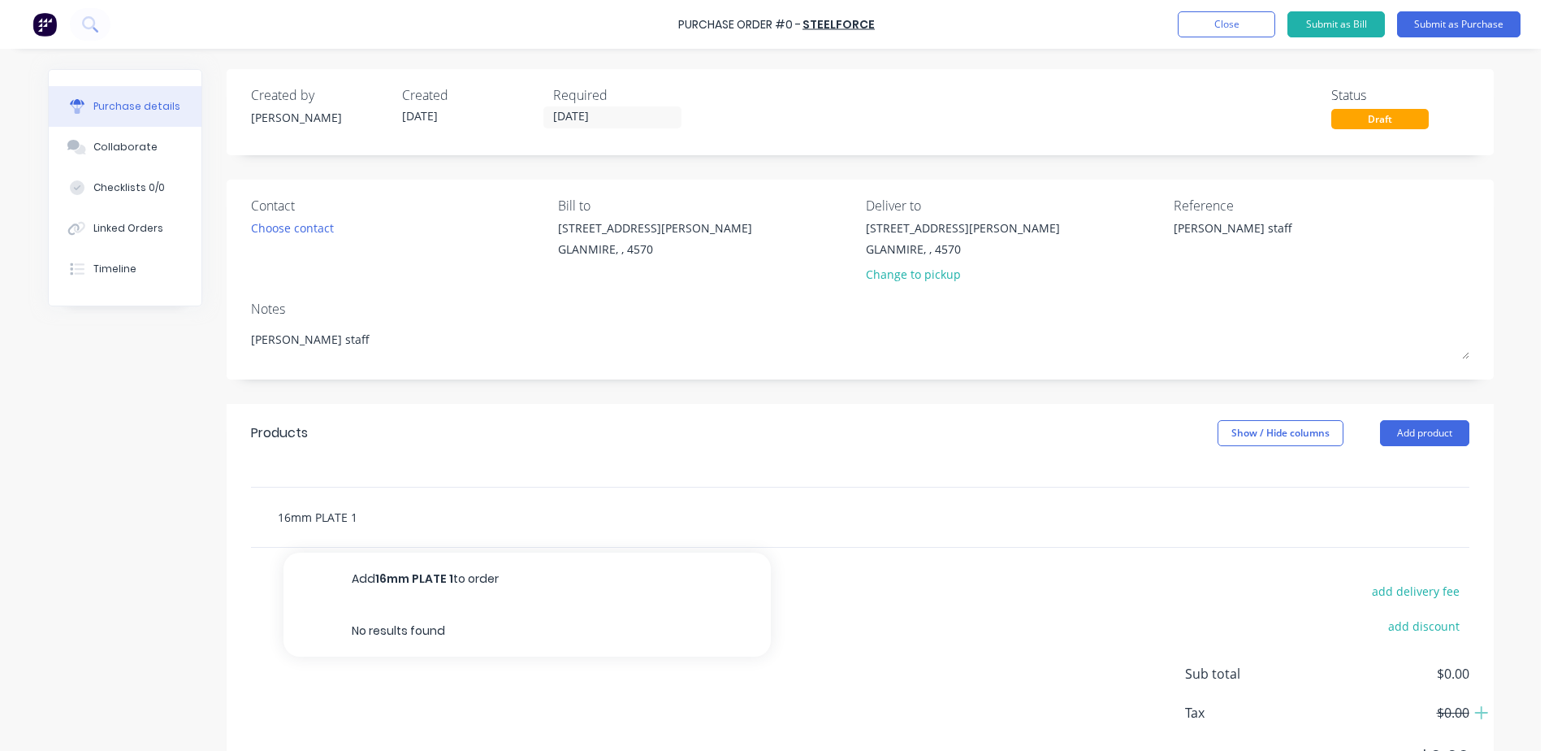
type input "16mm PLATE 12"
type textarea "x"
type input "16mm PLATE 120"
type textarea "x"
type input "16mm PLATE 1200"
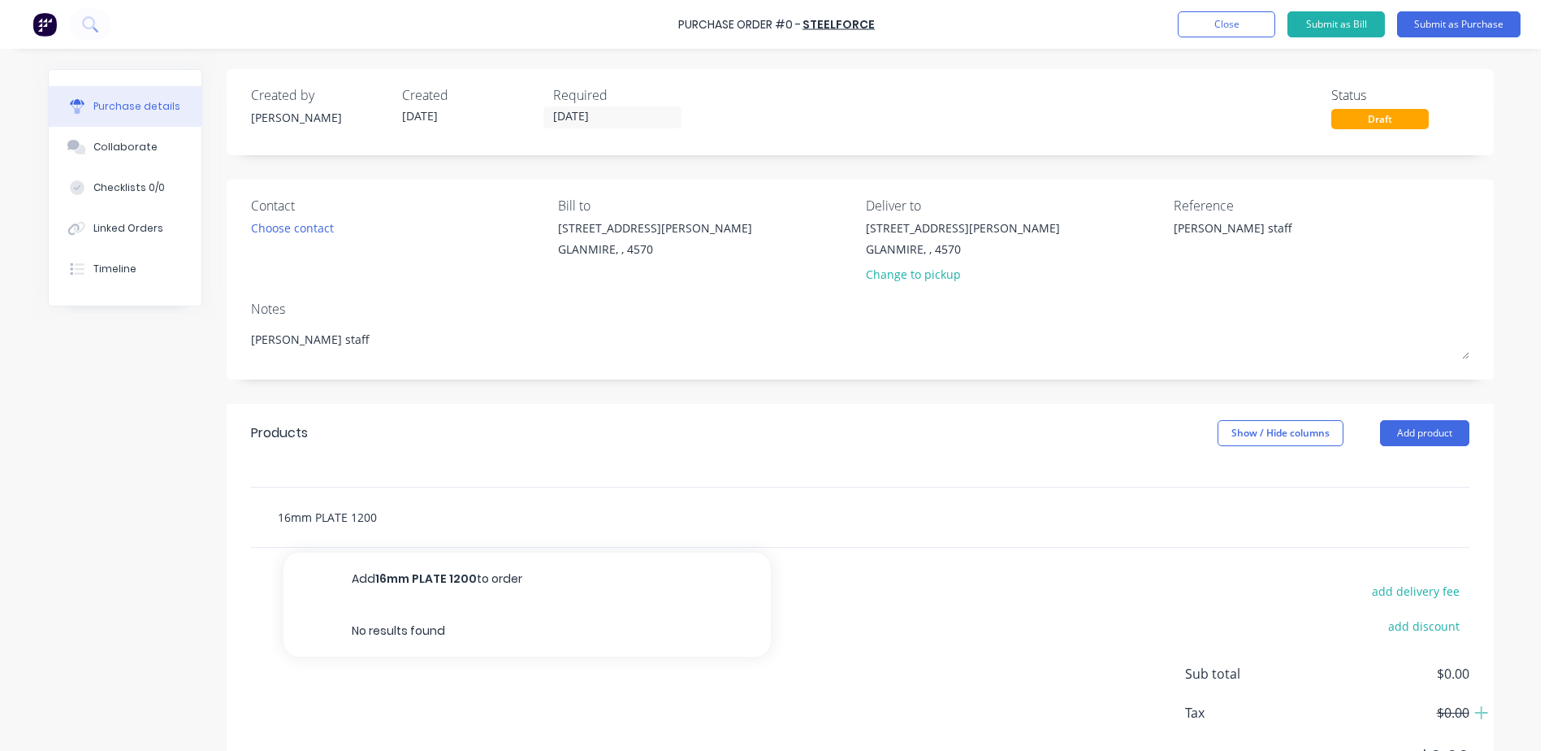
type textarea "x"
type input "16mm PLATE 1200"
type textarea "x"
type input "16mm PLATE 1200 x"
type textarea "x"
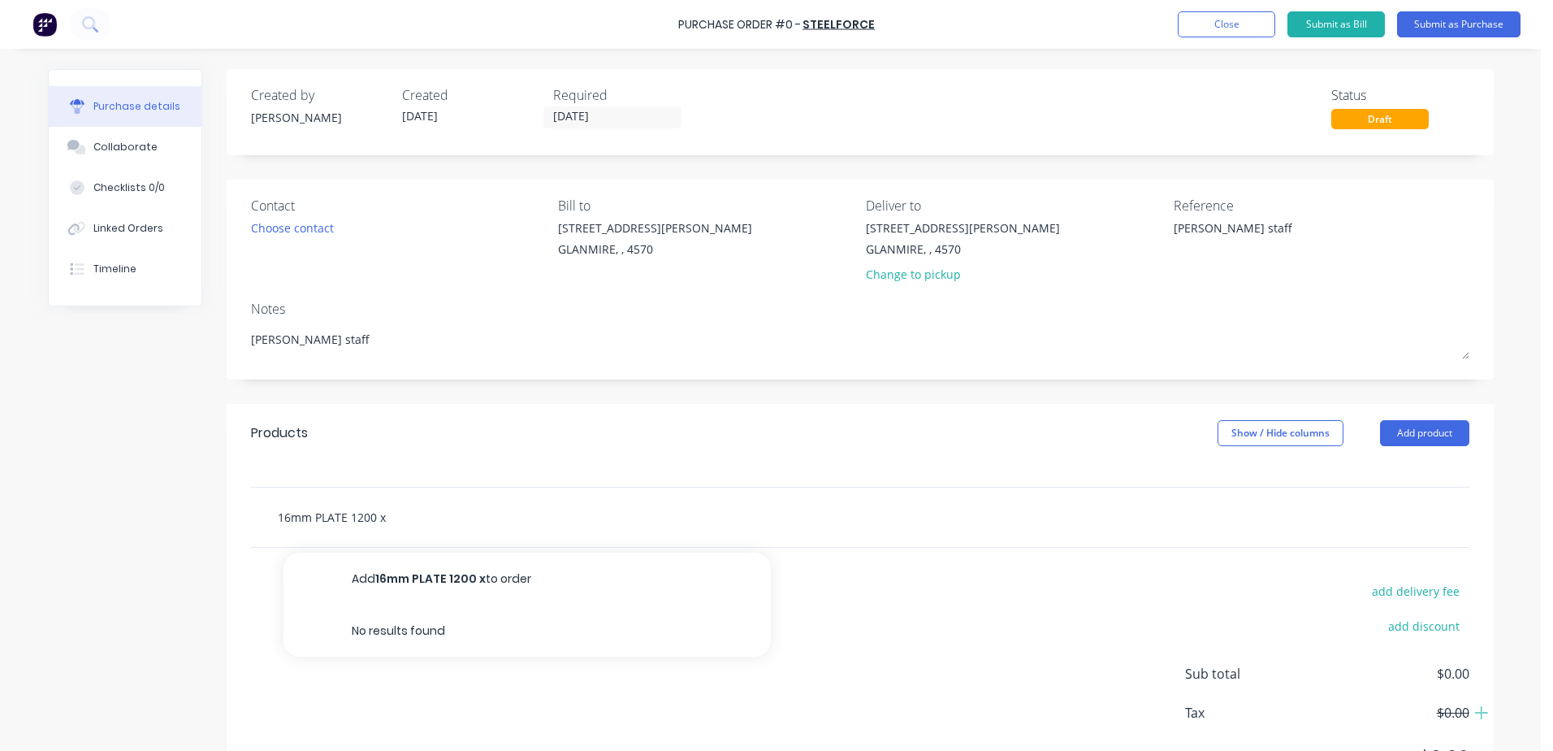
type input "16mm PLATE 1200 x"
type textarea "x"
type input "16mm PLATE 1200 x 2"
type textarea "x"
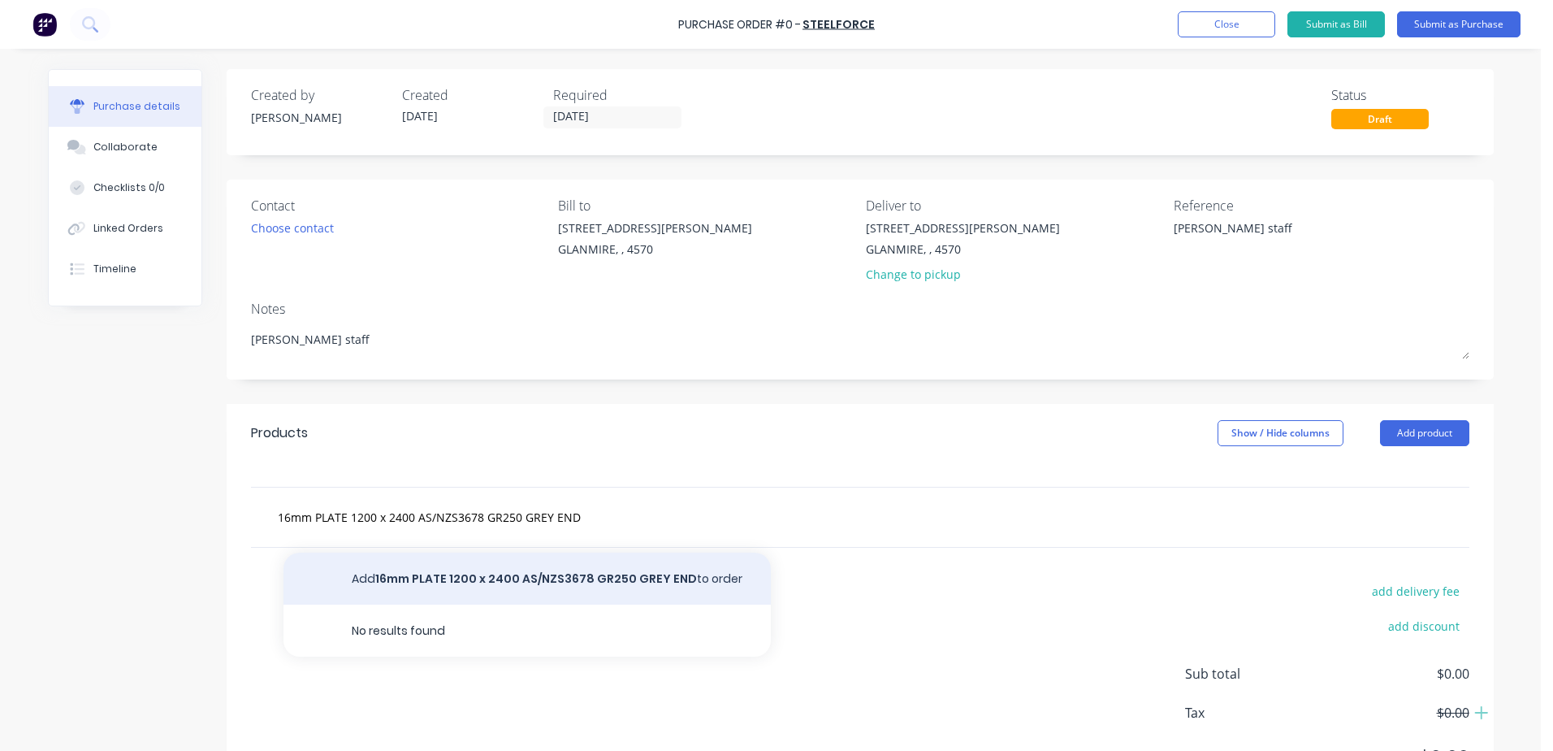
click at [528, 581] on button "Add 16mm PLATE 1200 x 2400 AS/NZS3678 GR250 GREY END to order" at bounding box center [527, 578] width 487 height 52
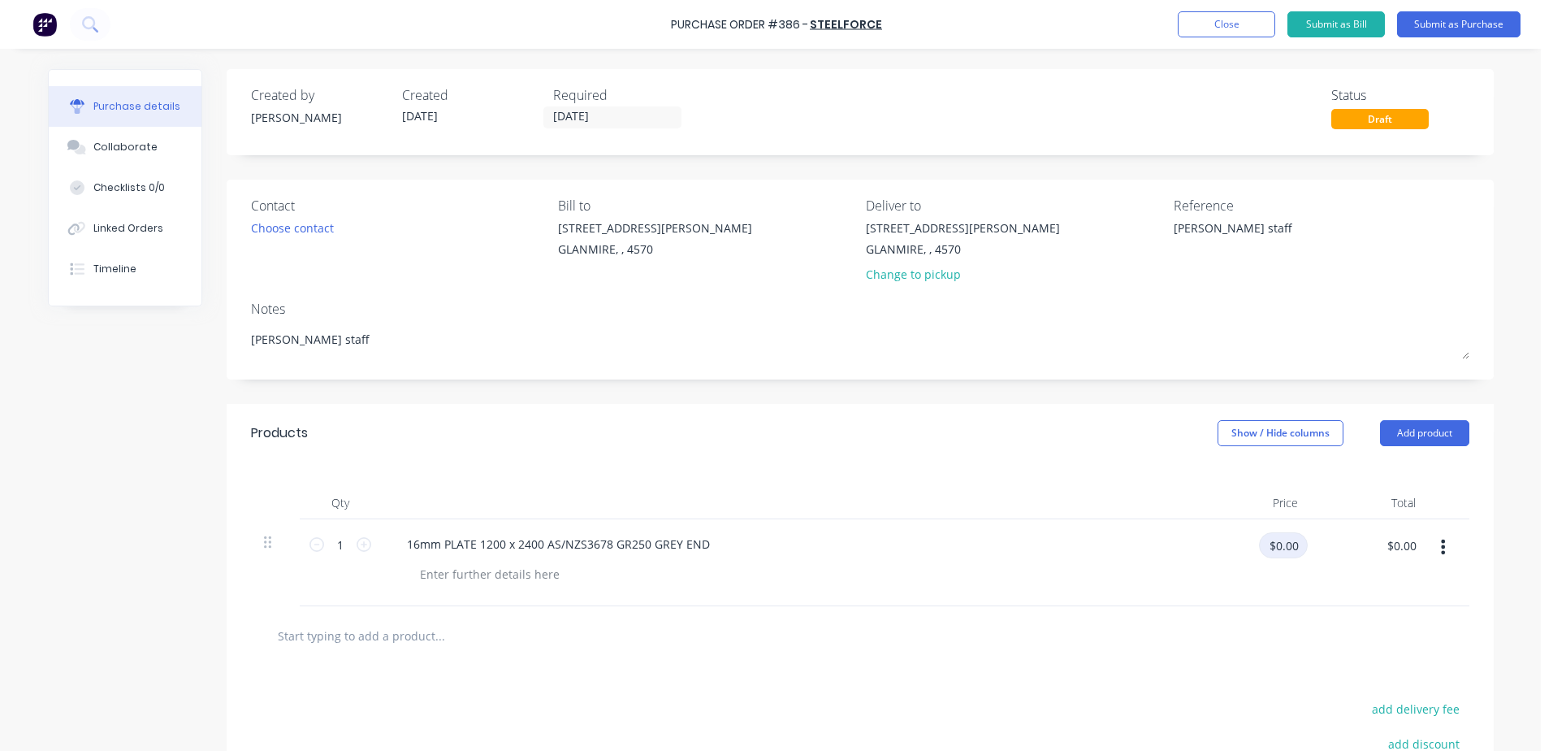
click at [1268, 554] on input "$0.00" at bounding box center [1283, 545] width 49 height 26
click at [395, 631] on input "text" at bounding box center [439, 635] width 325 height 32
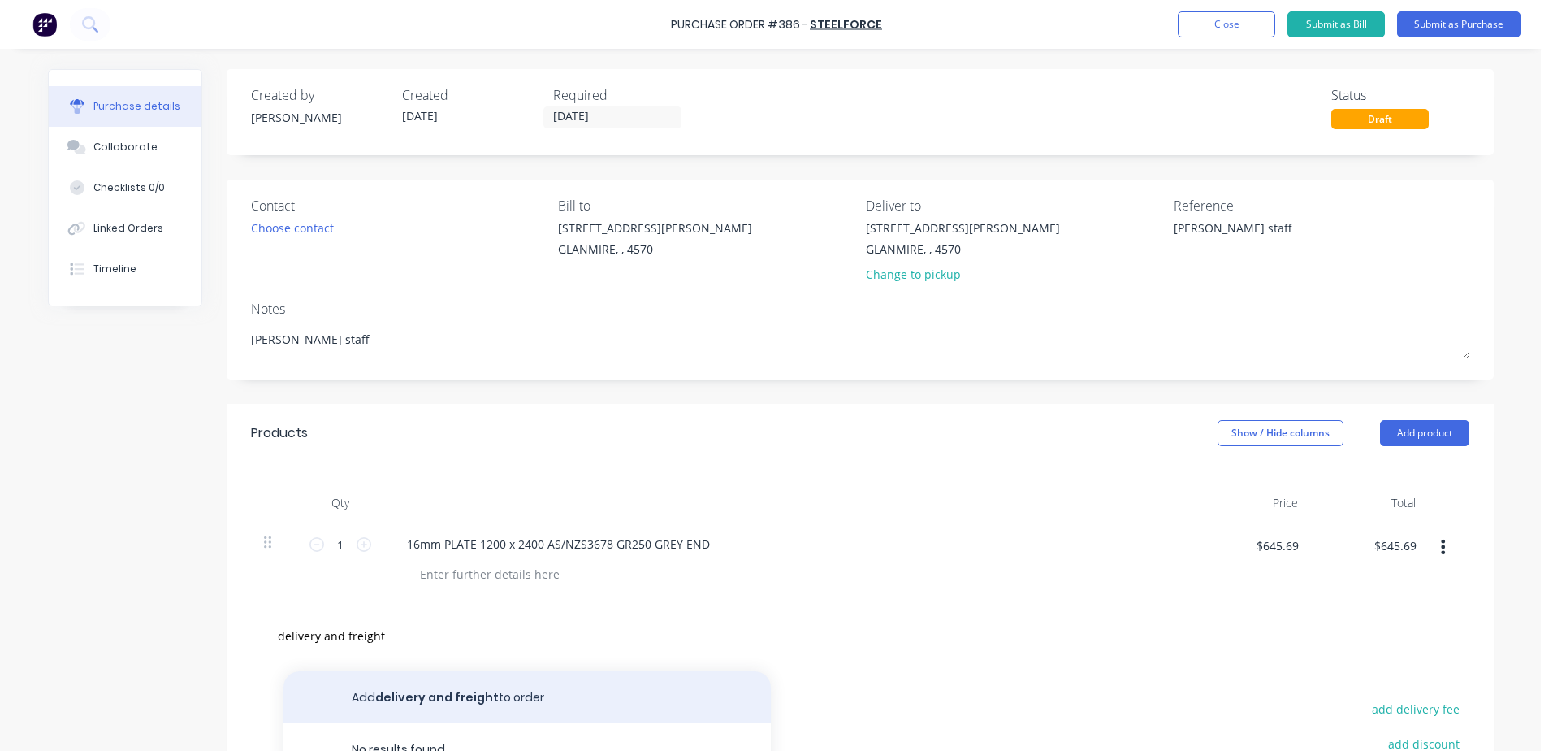
click at [465, 693] on button "Add delivery and freight to order" at bounding box center [527, 697] width 487 height 52
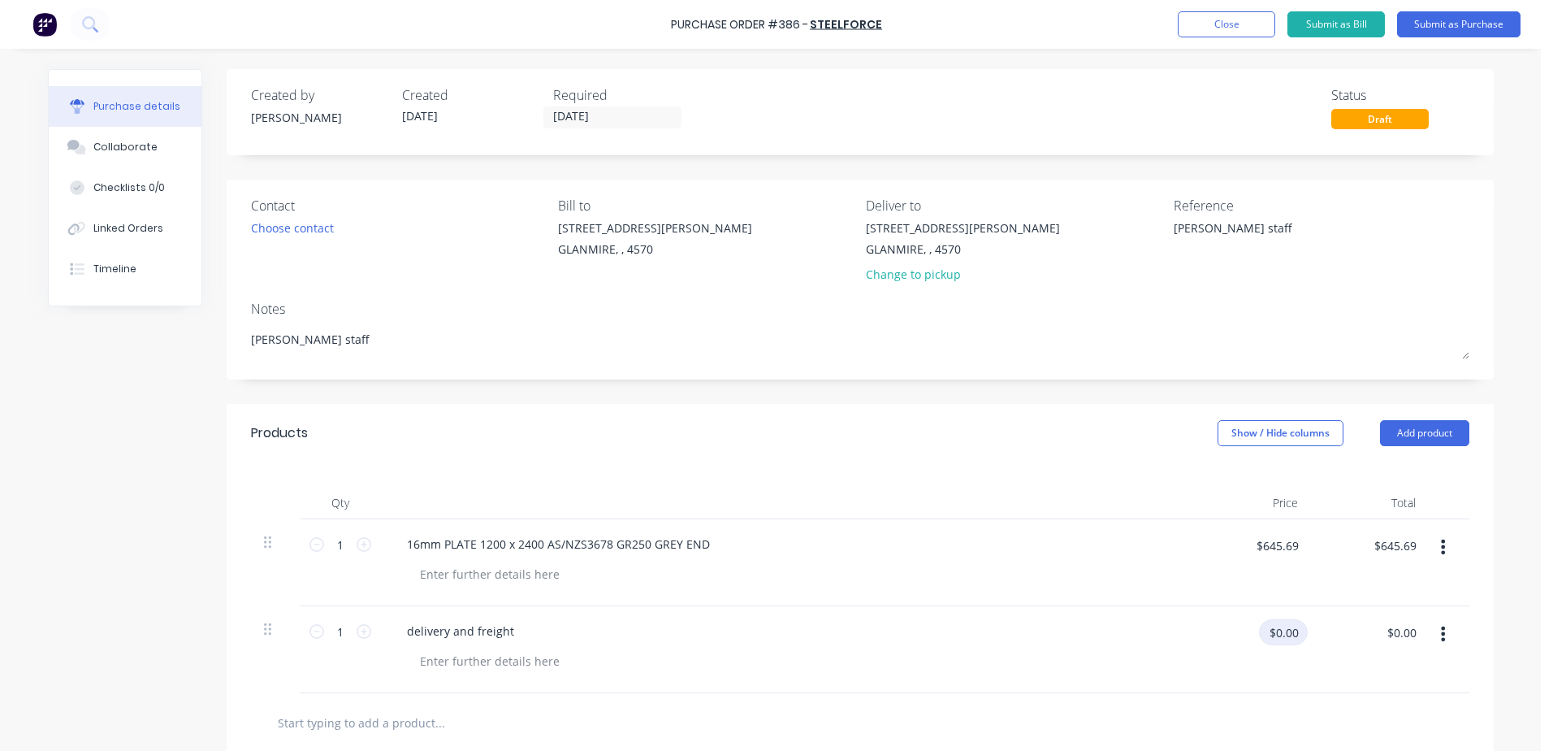
click at [1265, 634] on input "$0.00" at bounding box center [1283, 632] width 49 height 26
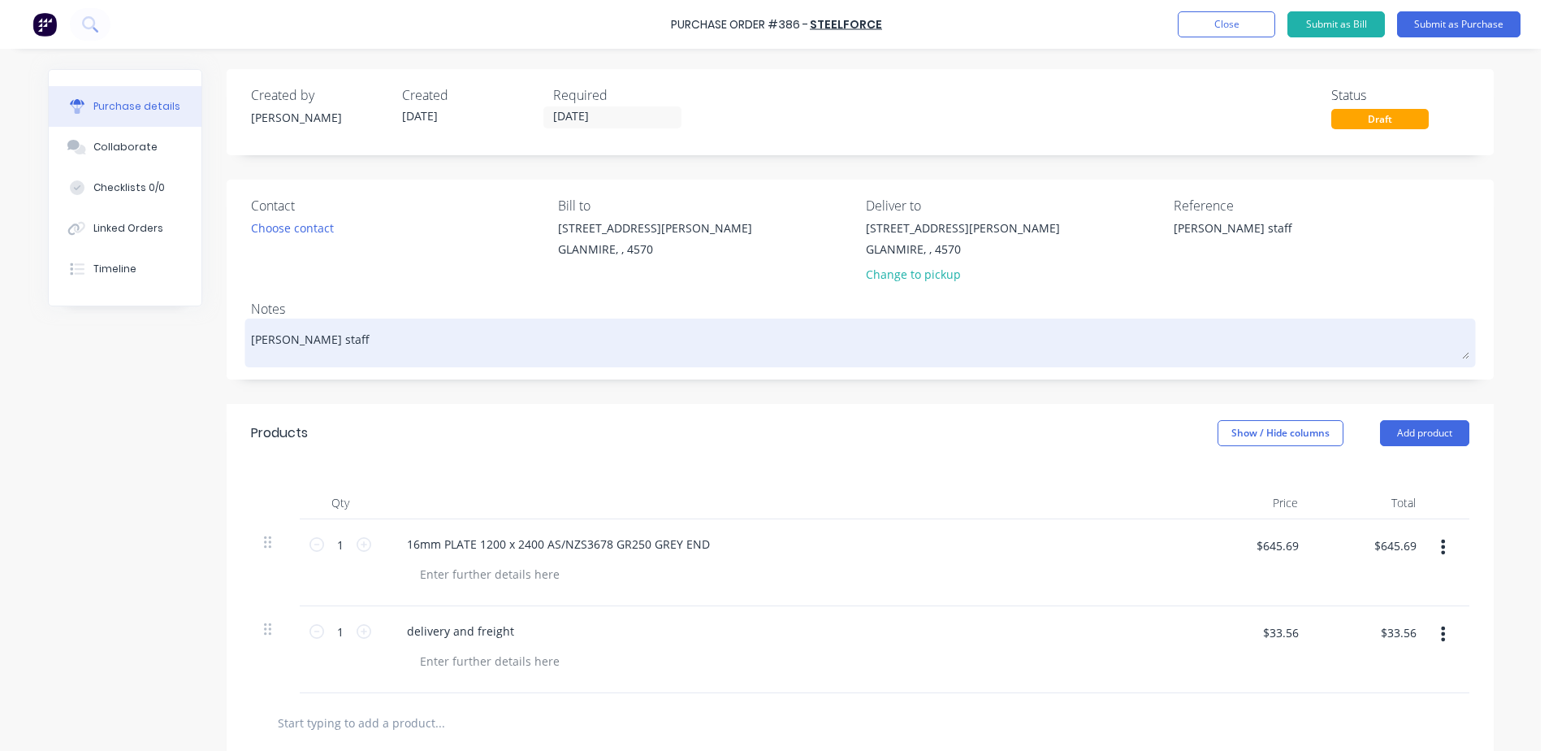
click at [326, 347] on textarea "[PERSON_NAME] staff" at bounding box center [860, 340] width 1218 height 37
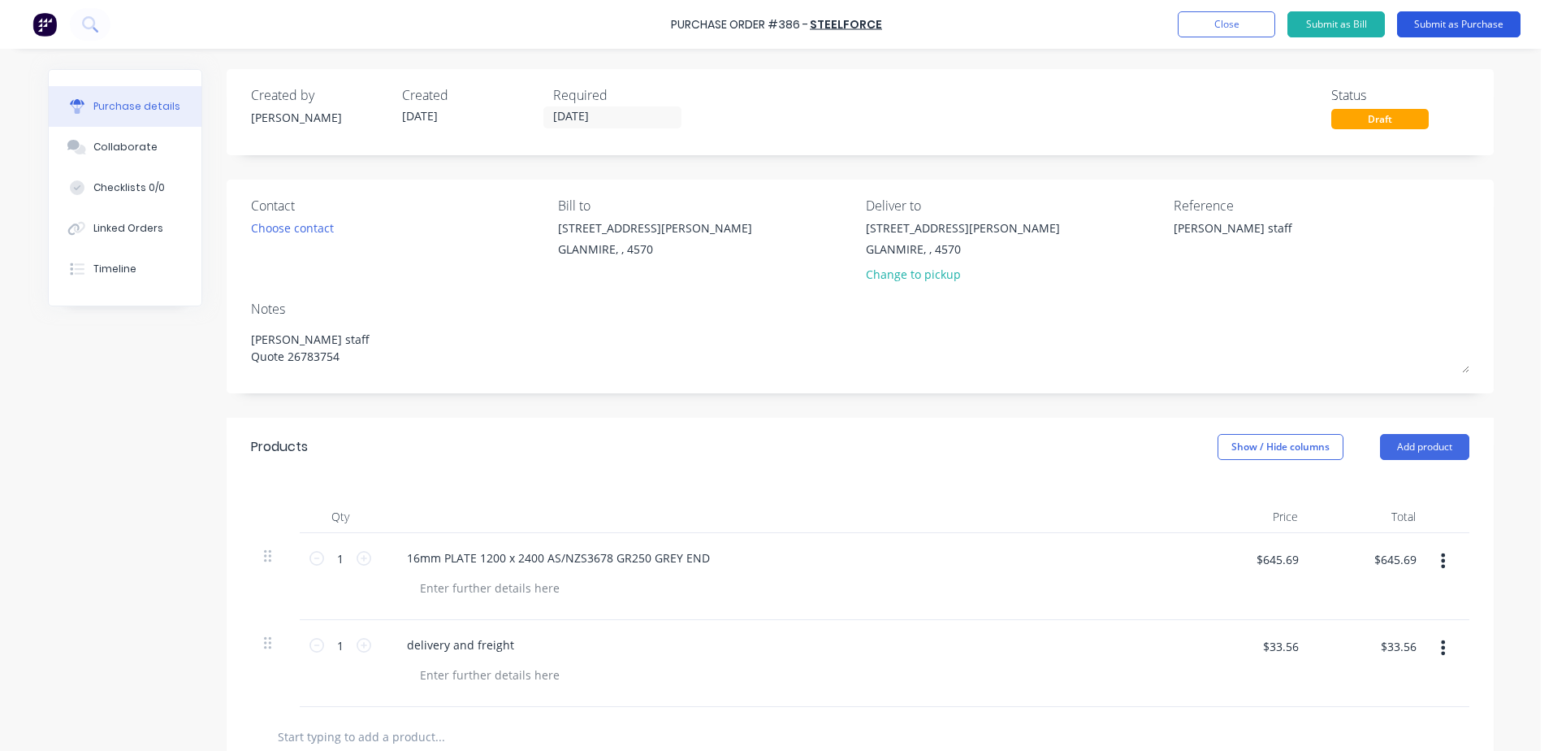
click at [1470, 19] on button "Submit as Purchase" at bounding box center [1458, 24] width 123 height 26
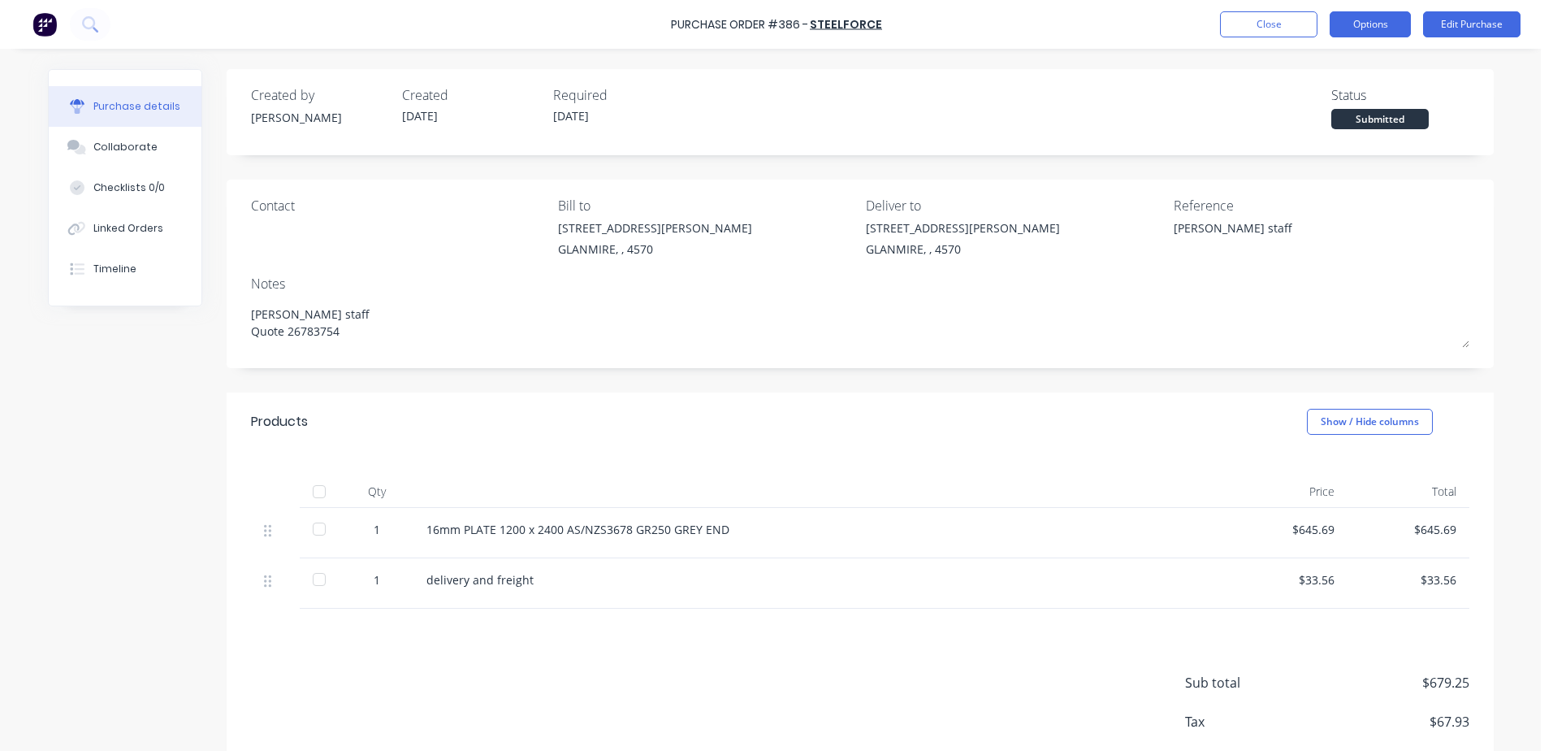
click at [1370, 37] on button "Options" at bounding box center [1370, 24] width 81 height 26
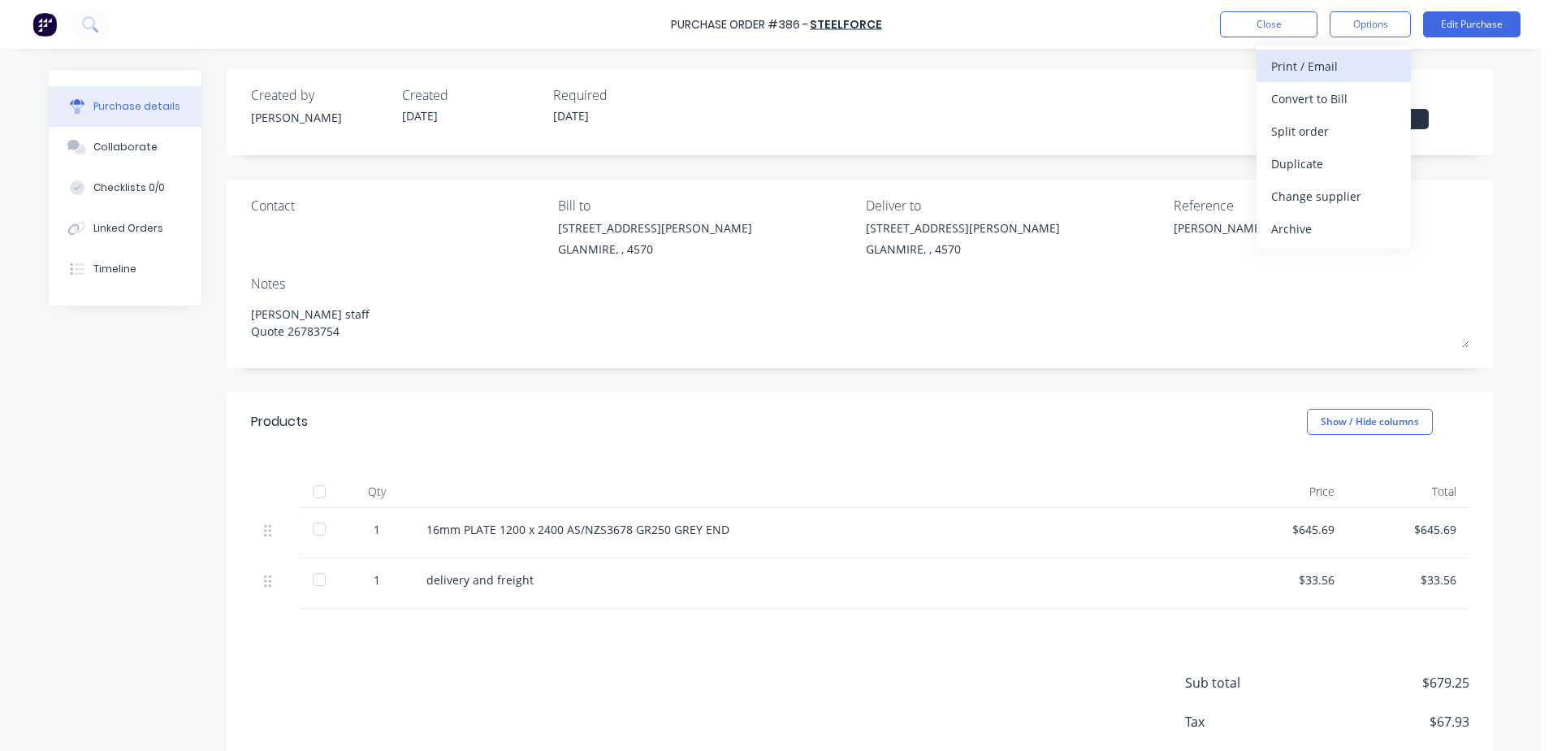
click at [1327, 68] on div "Print / Email" at bounding box center [1333, 66] width 125 height 24
click at [1314, 99] on div "With pricing" at bounding box center [1333, 99] width 125 height 24
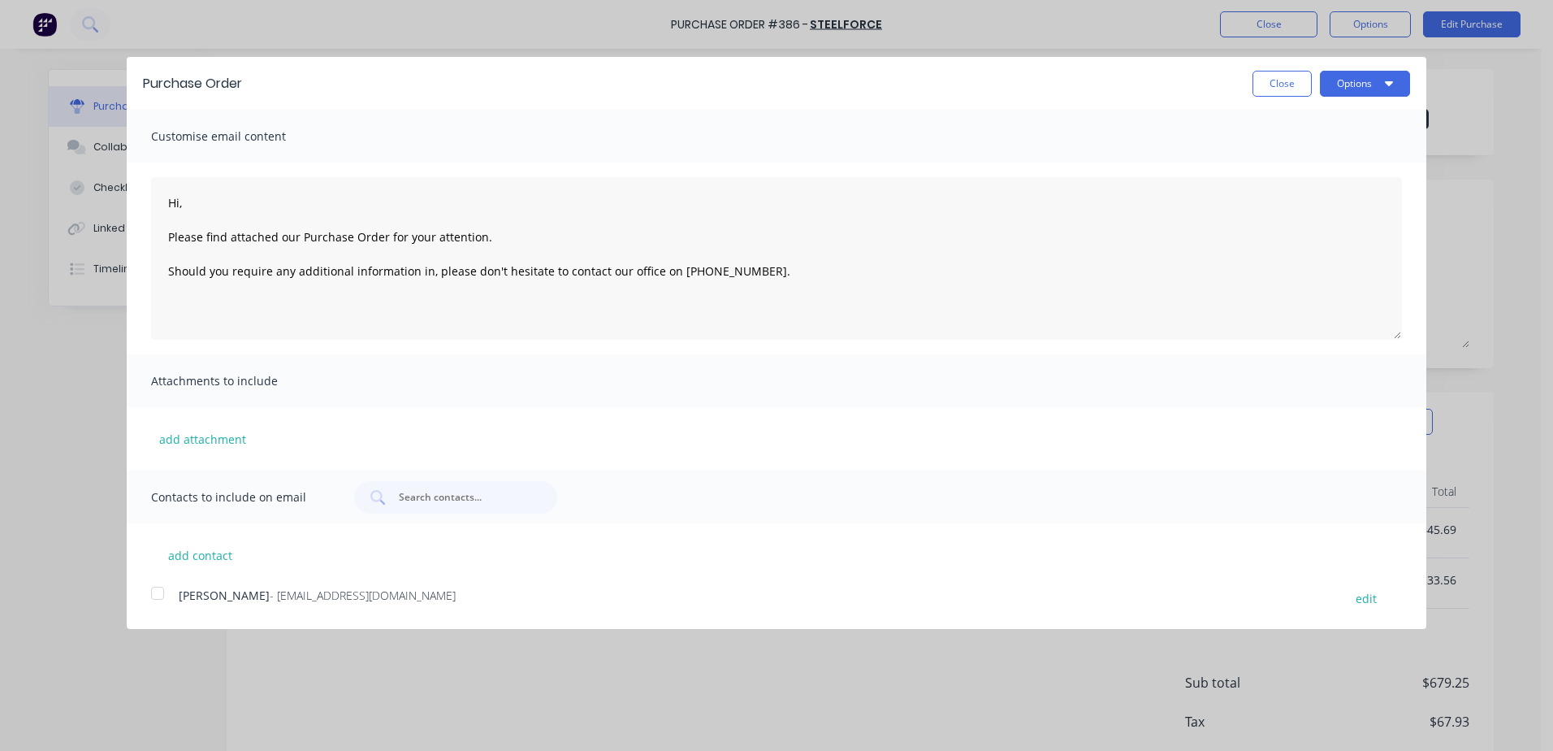
click at [159, 599] on div at bounding box center [157, 593] width 32 height 32
click at [1377, 88] on button "Options" at bounding box center [1365, 84] width 90 height 26
click at [1295, 155] on div "Email" at bounding box center [1332, 157] width 125 height 24
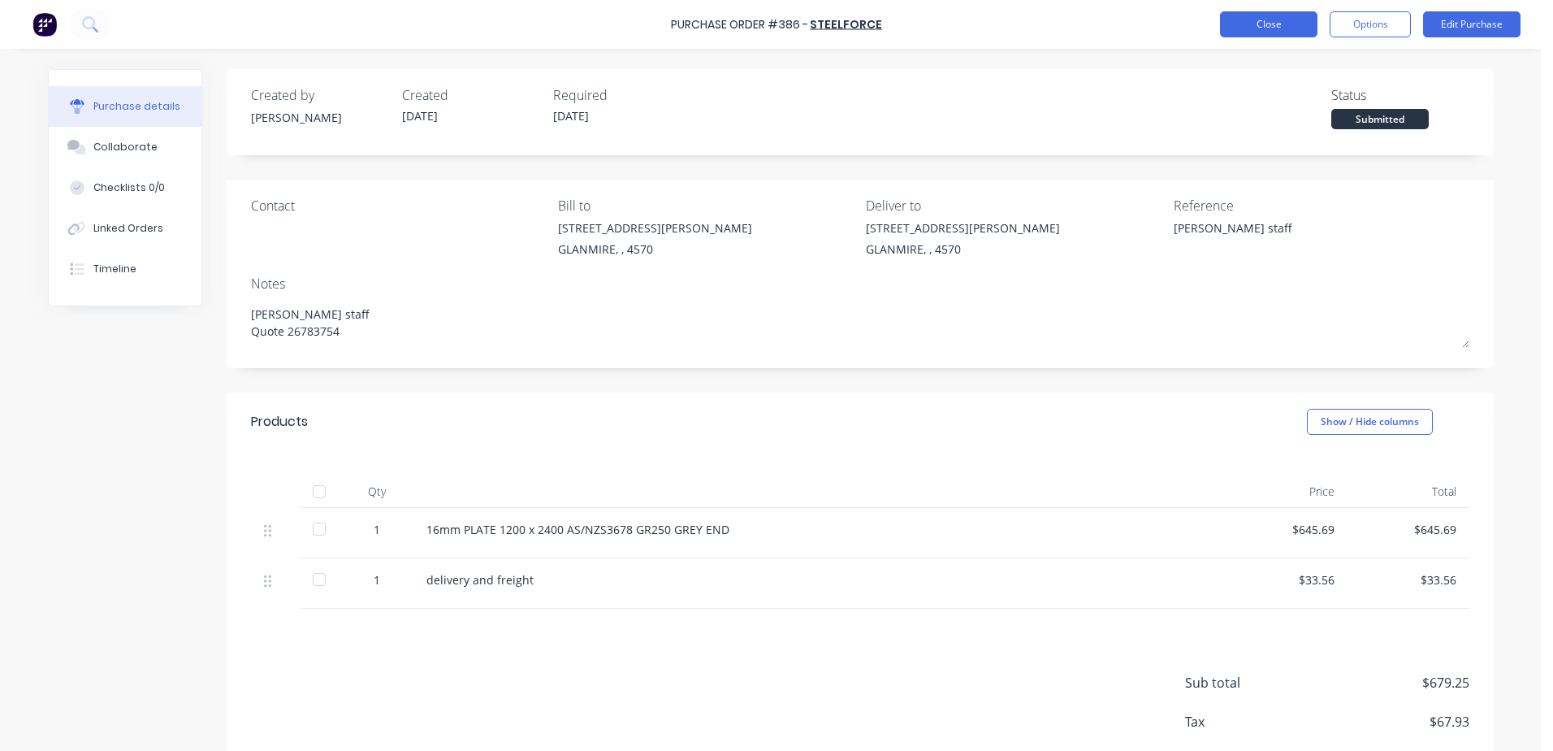
click at [1262, 35] on button "Close" at bounding box center [1268, 24] width 97 height 26
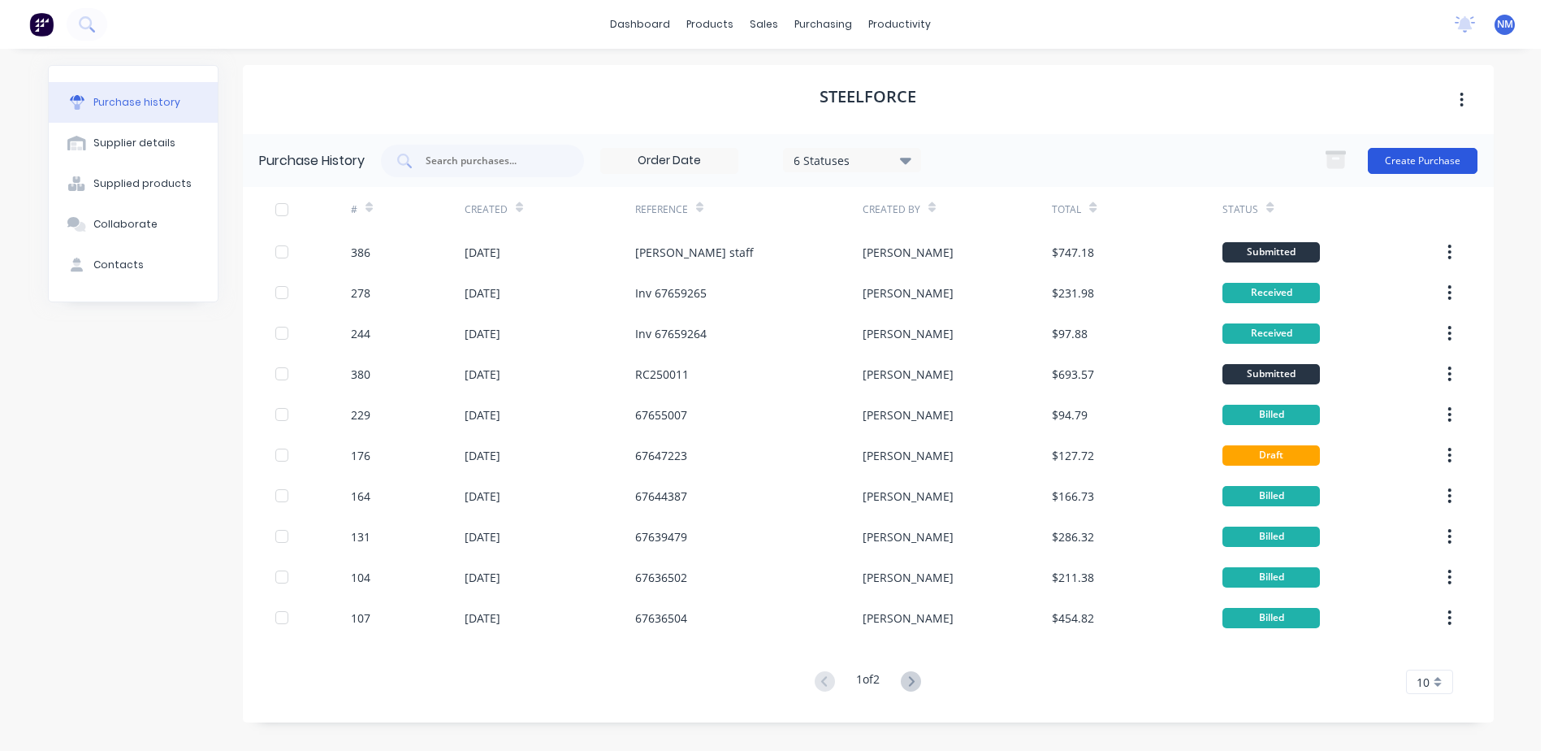
click at [1406, 159] on button "Create Purchase" at bounding box center [1423, 161] width 110 height 26
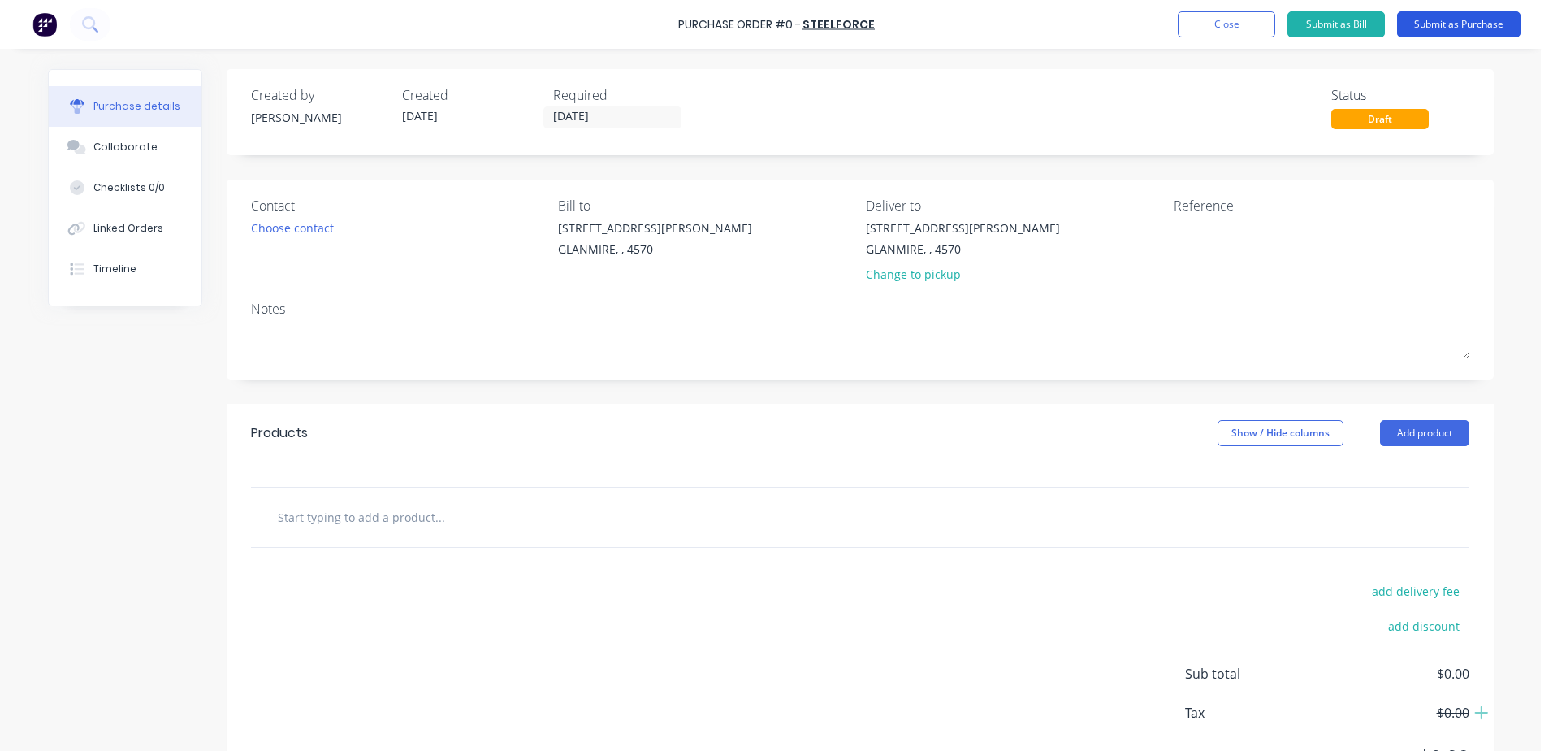
click at [1452, 30] on button "Submit as Purchase" at bounding box center [1458, 24] width 123 height 26
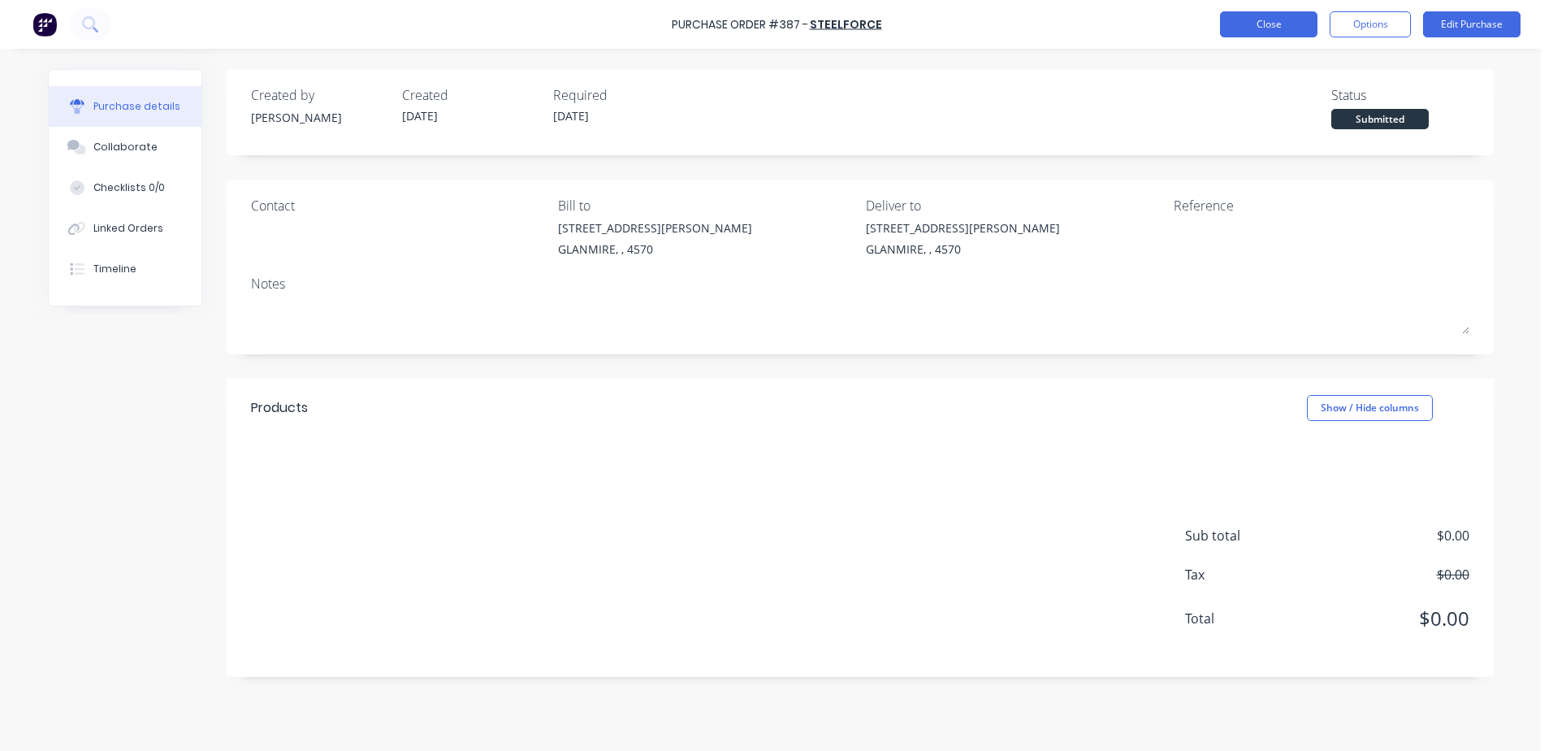
click at [1249, 32] on button "Close" at bounding box center [1268, 24] width 97 height 26
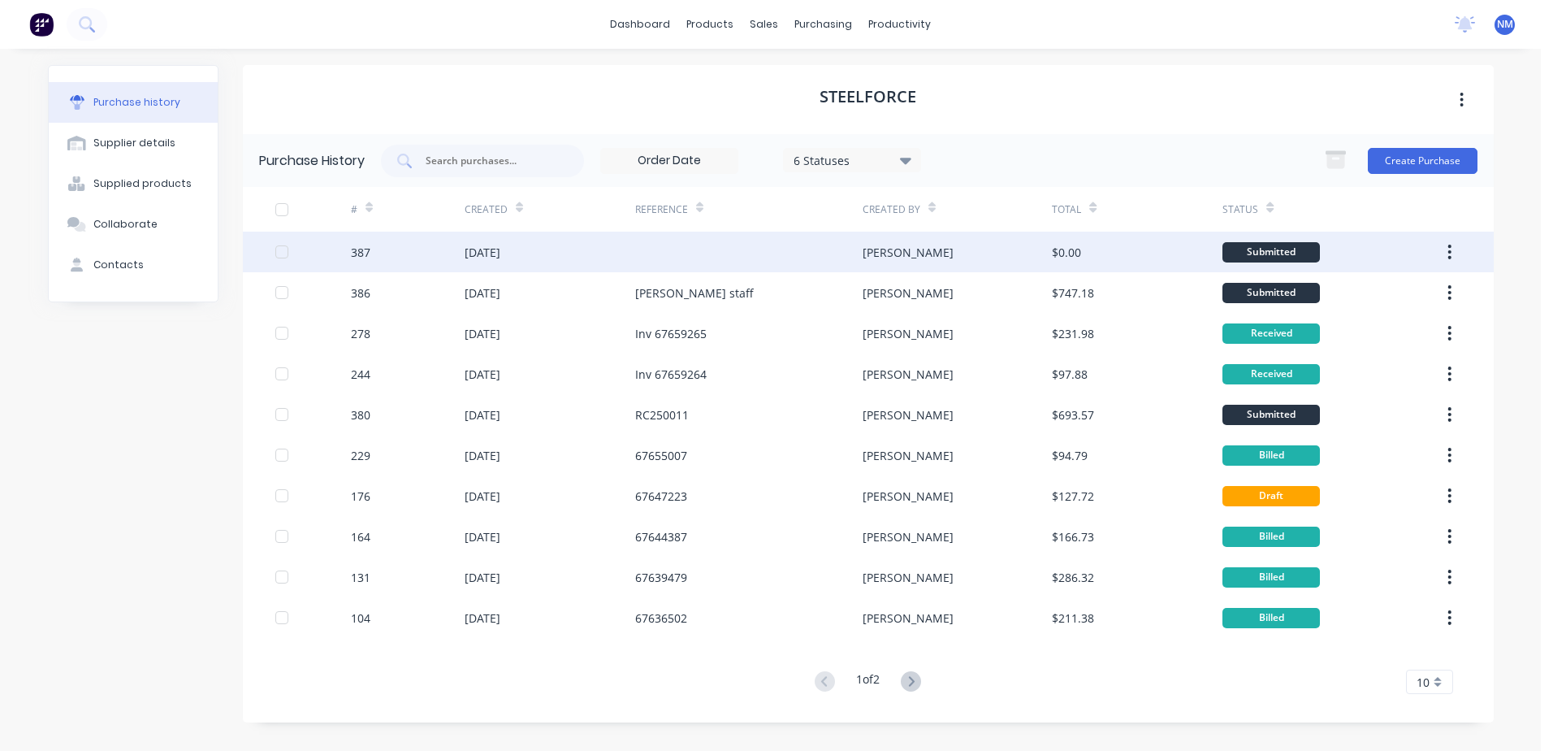
click at [721, 254] on div at bounding box center [748, 252] width 227 height 41
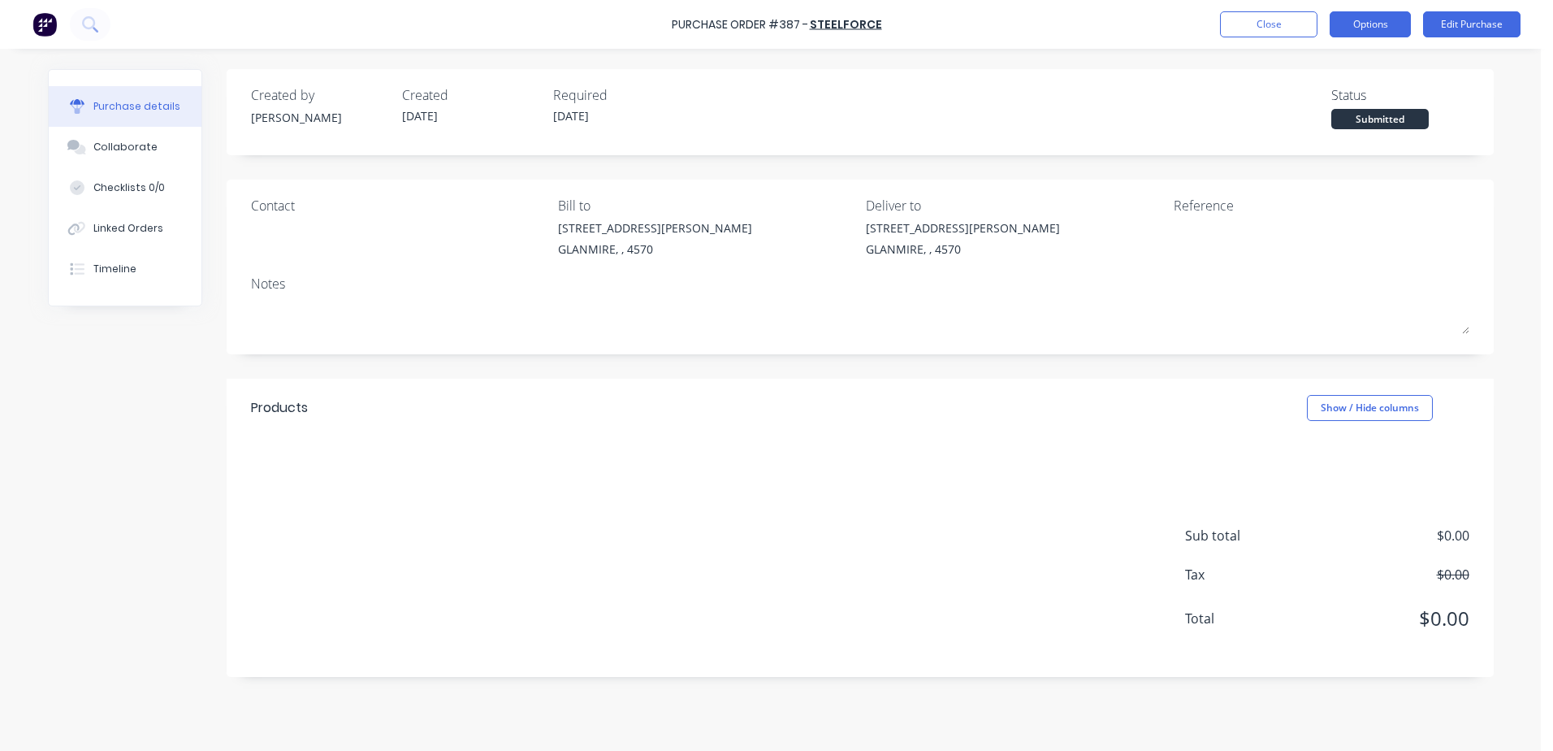
click at [1354, 25] on button "Options" at bounding box center [1370, 24] width 81 height 26
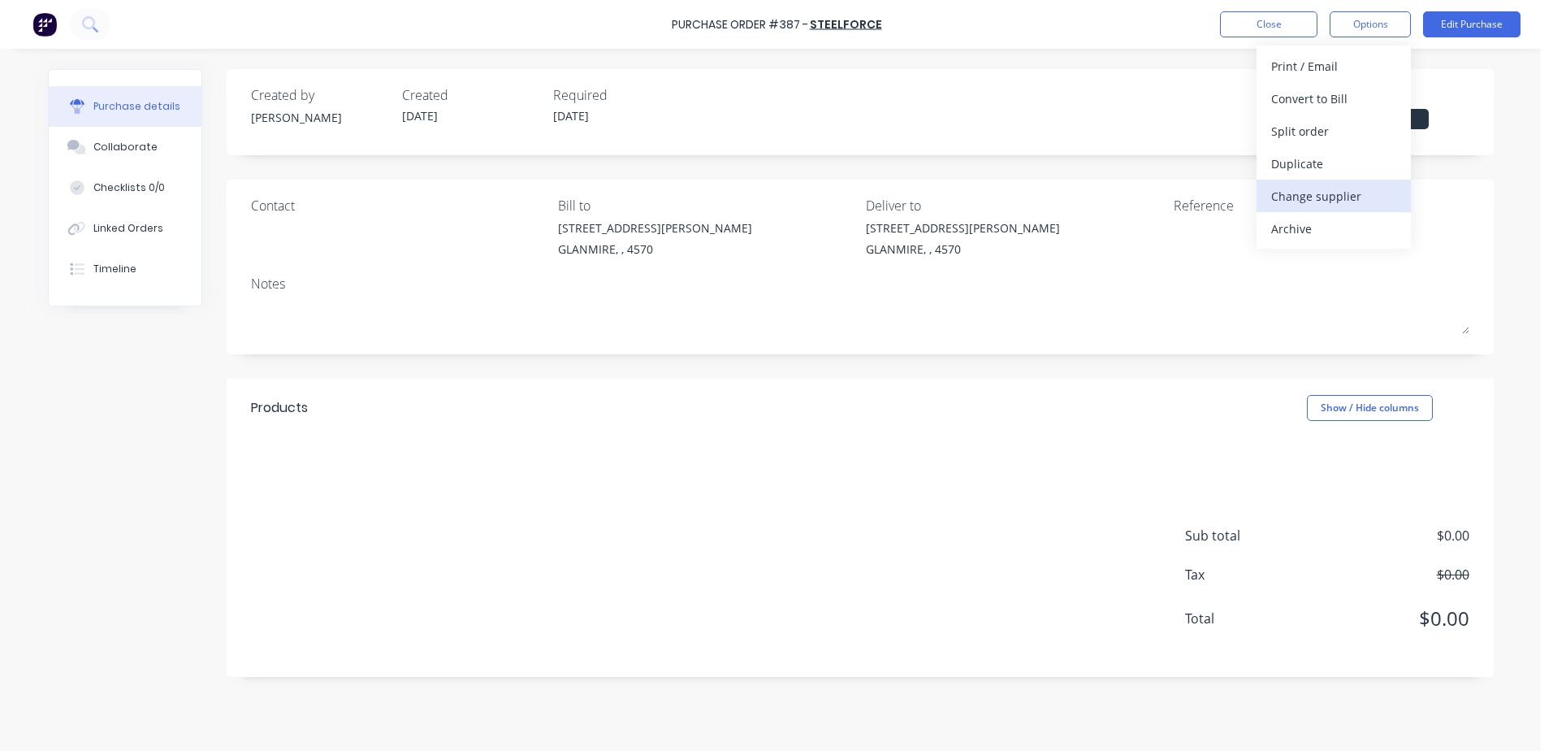
click at [1320, 194] on div "Change supplier" at bounding box center [1333, 196] width 125 height 24
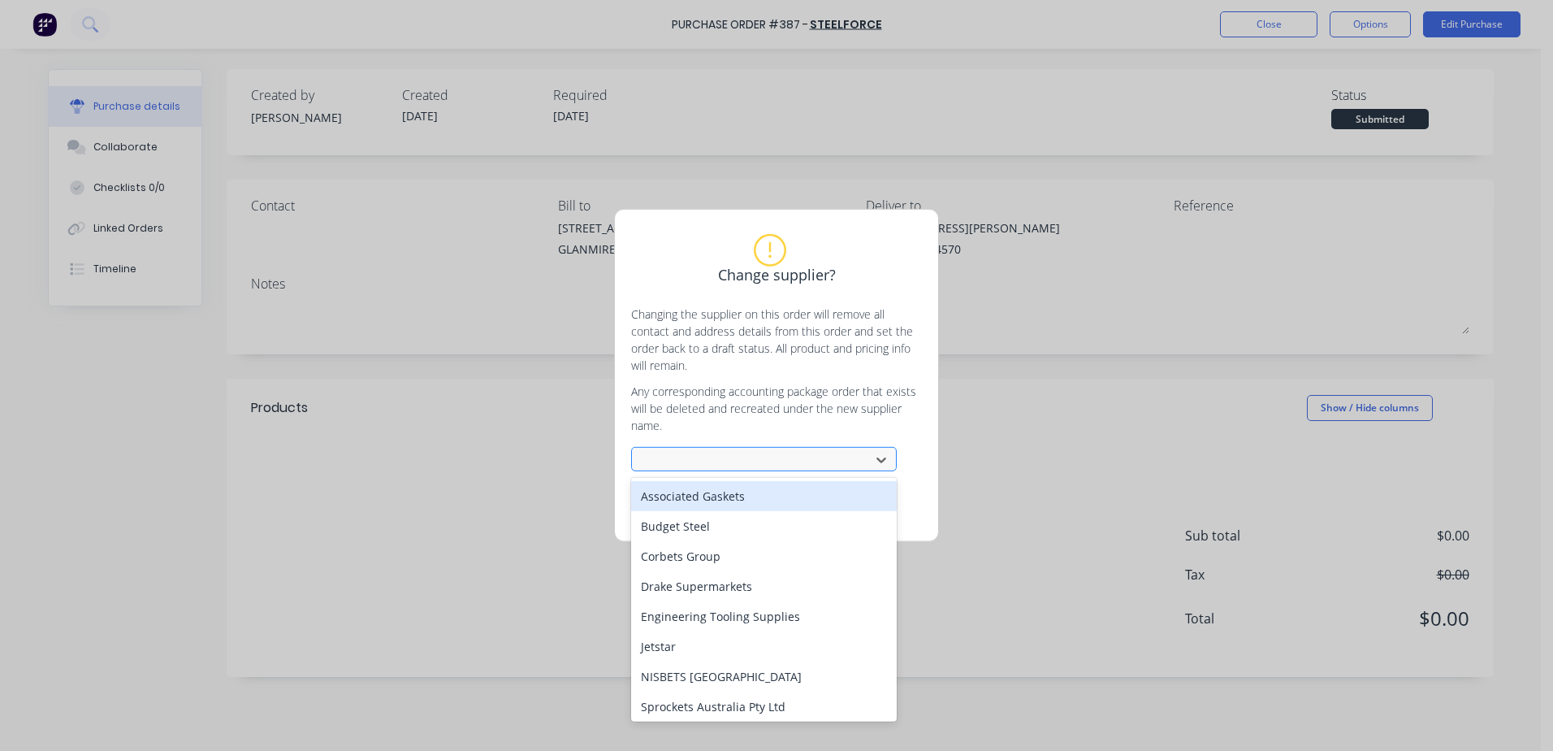
click at [682, 465] on div at bounding box center [753, 460] width 217 height 20
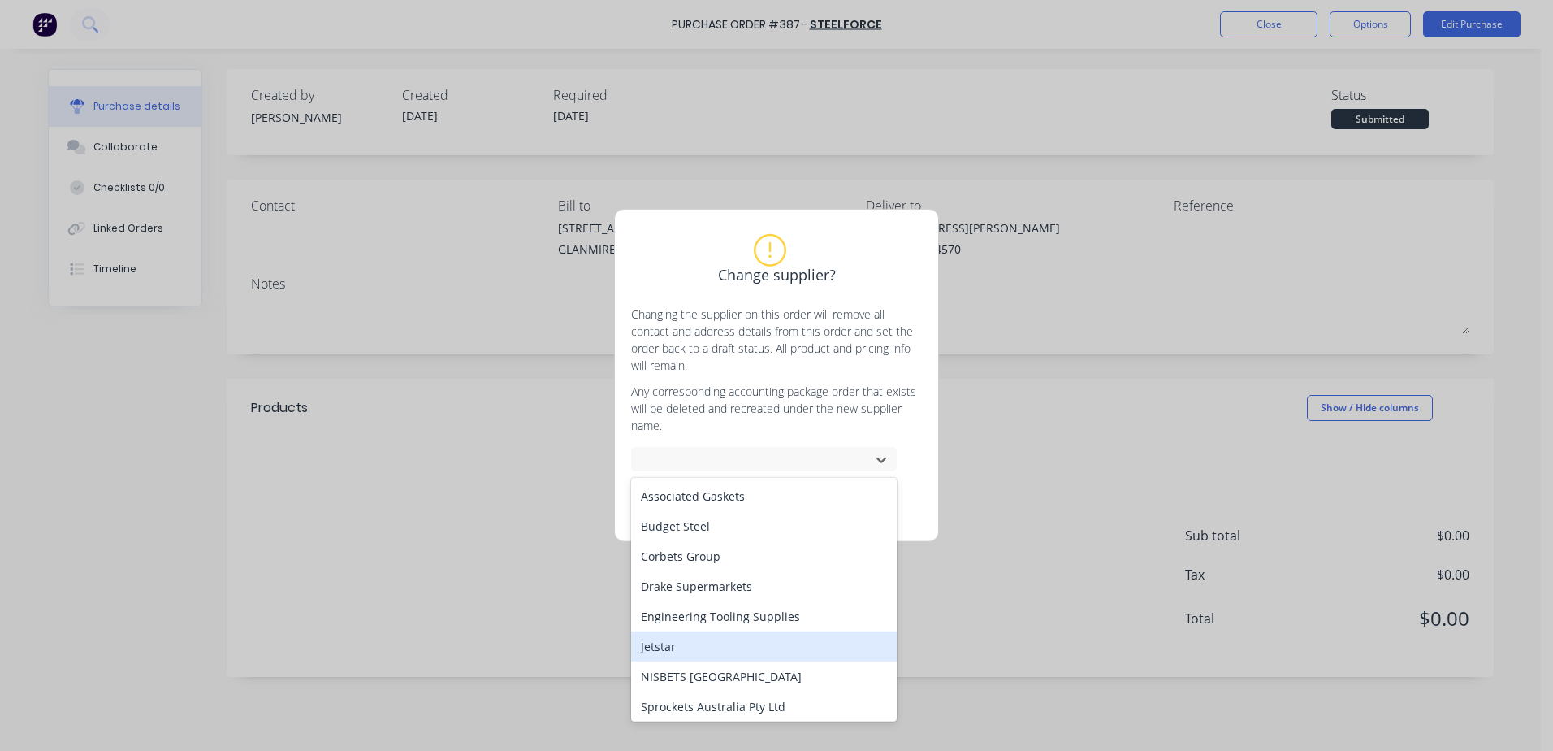
click at [526, 600] on div "Change supplier? Changing the supplier on this order will remove all contact an…" at bounding box center [776, 375] width 1553 height 751
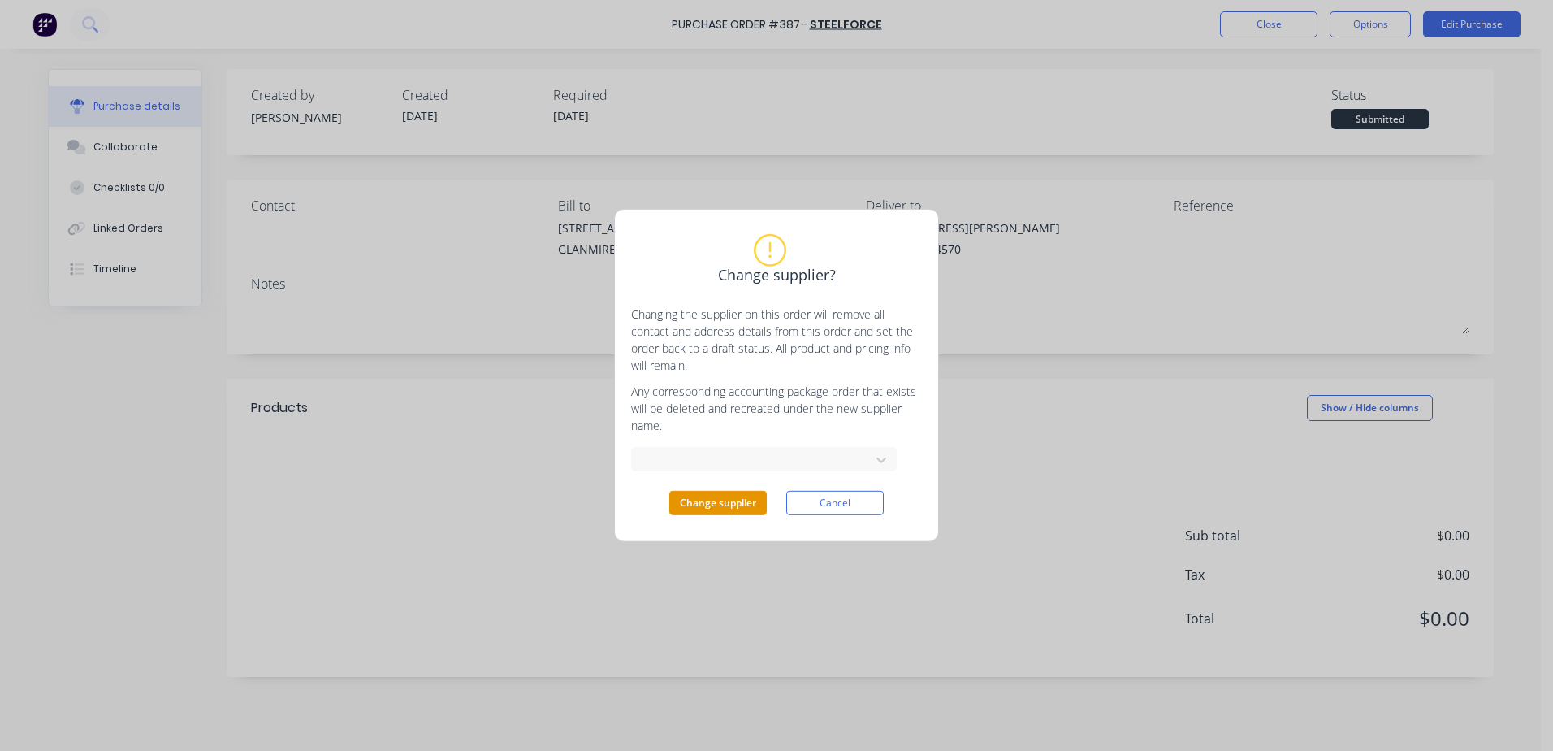
click at [731, 504] on button "Change supplier" at bounding box center [717, 503] width 97 height 24
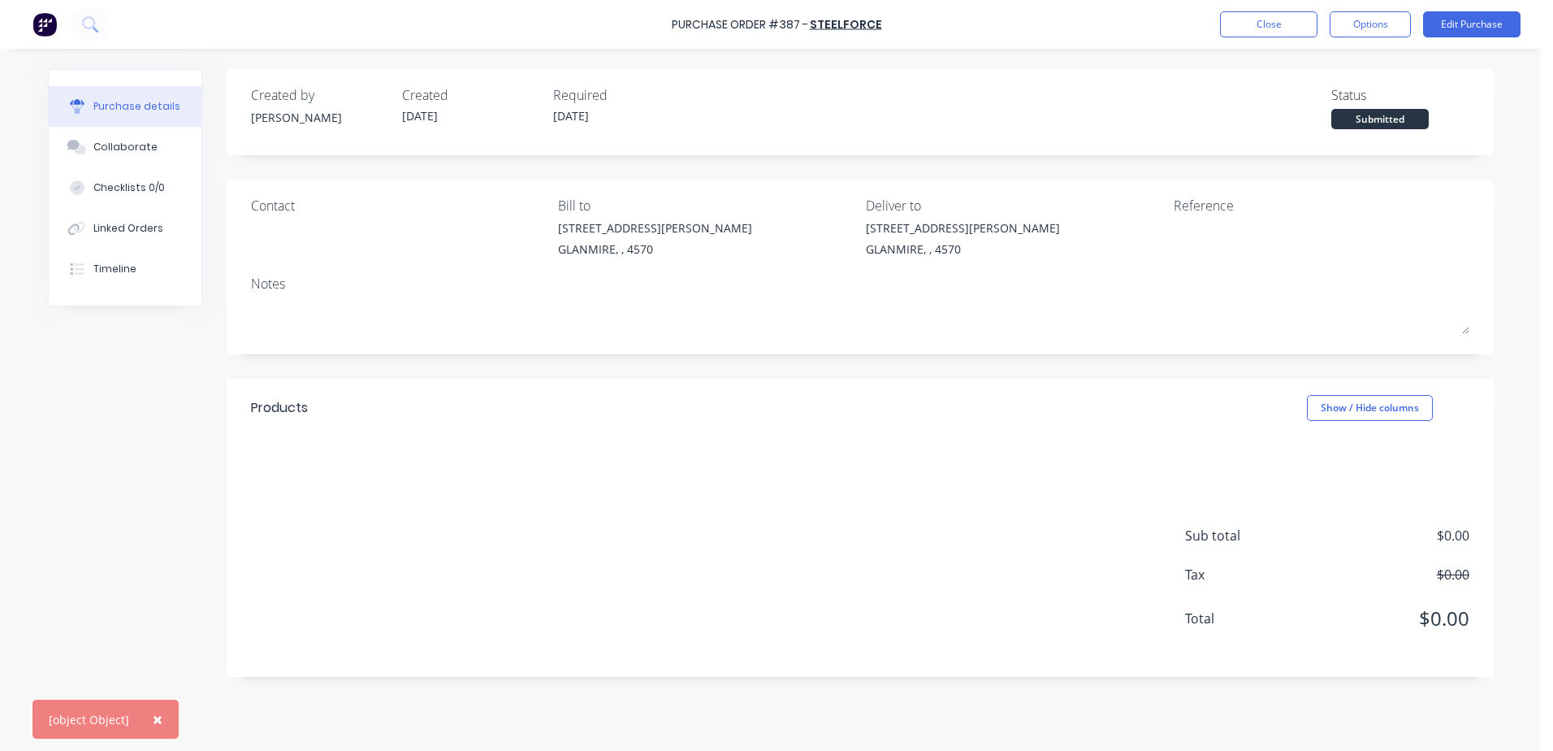
click at [154, 722] on span "×" at bounding box center [158, 719] width 10 height 23
click at [1361, 27] on button "Options" at bounding box center [1370, 24] width 81 height 26
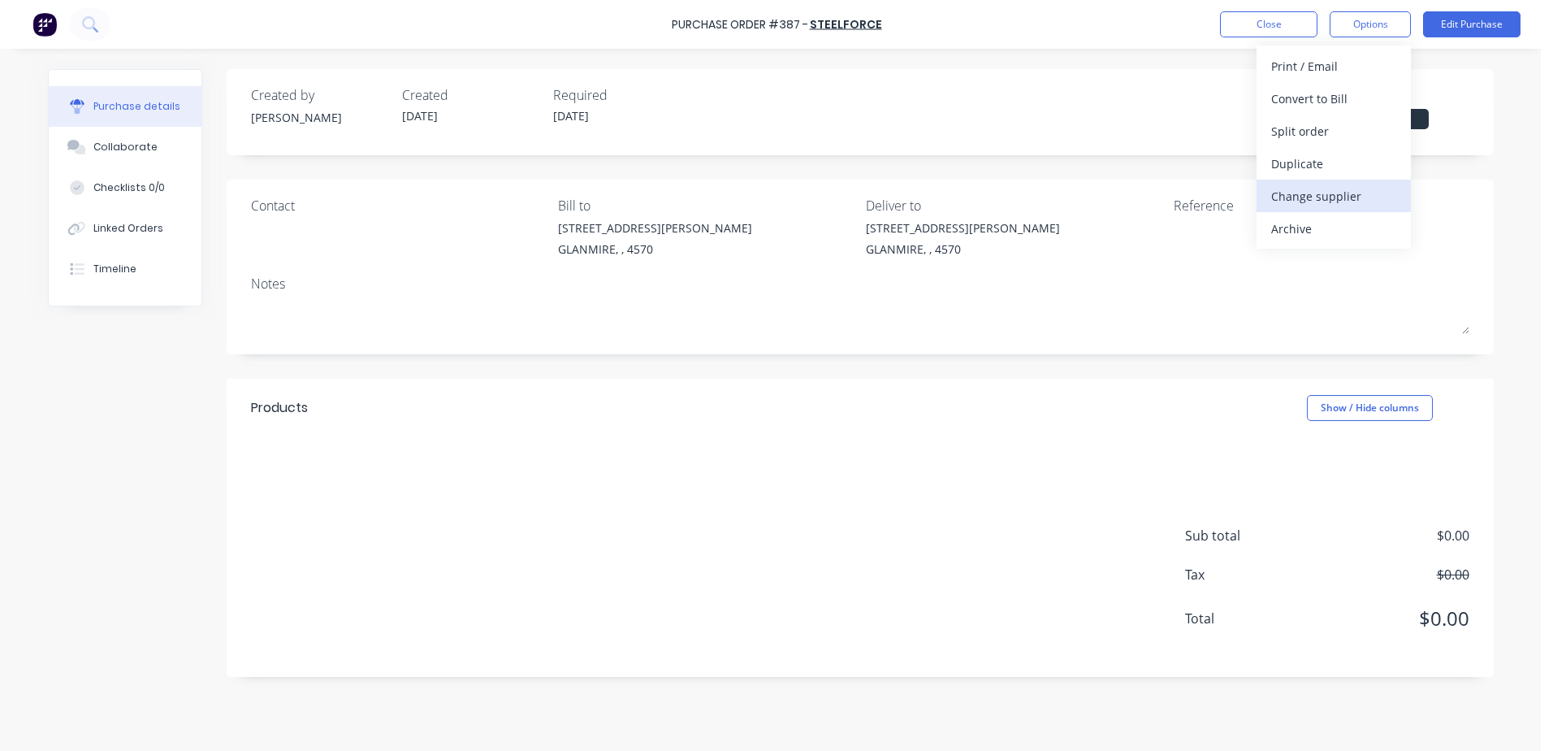
click at [1323, 194] on div "Change supplier" at bounding box center [1333, 196] width 125 height 24
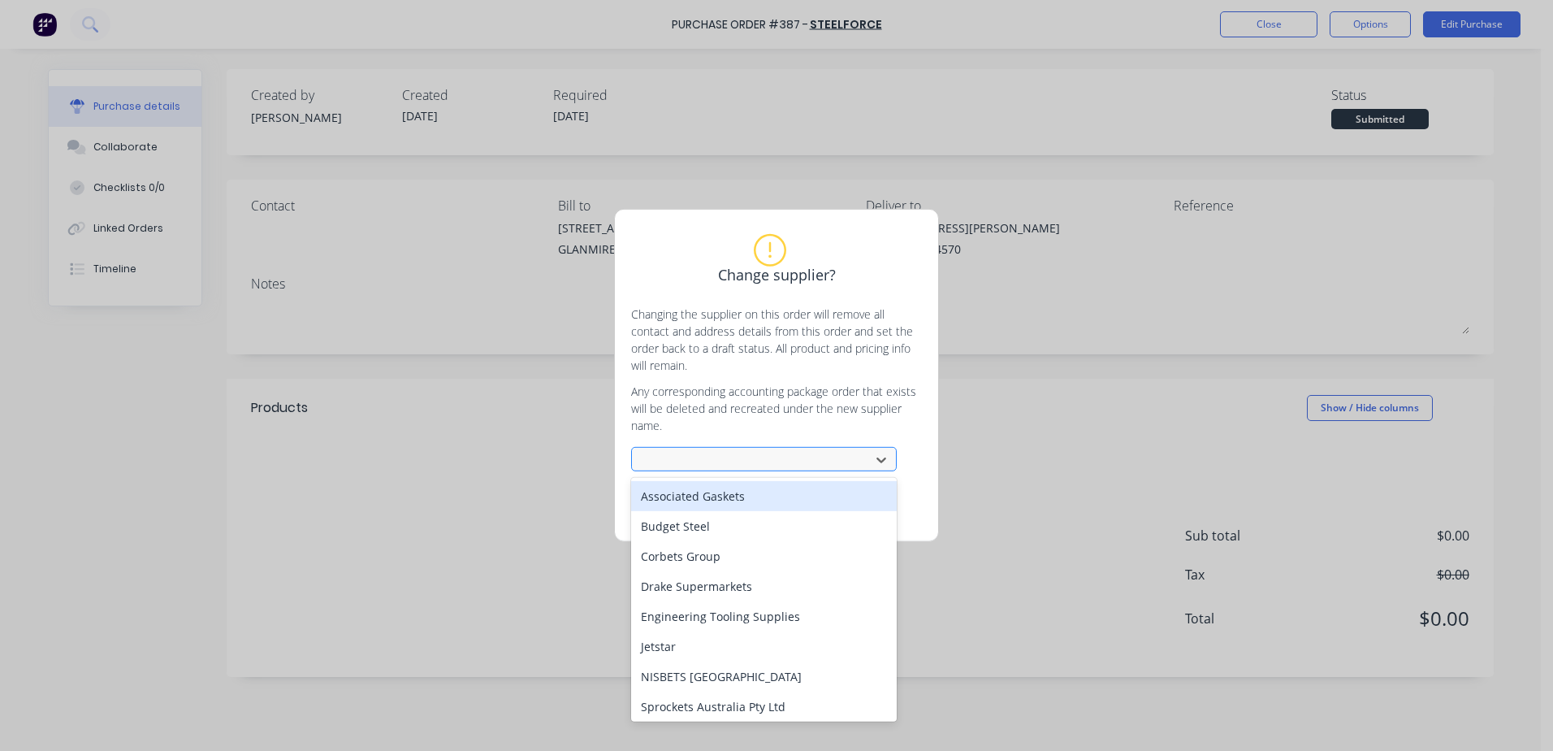
click at [759, 460] on div at bounding box center [753, 460] width 217 height 20
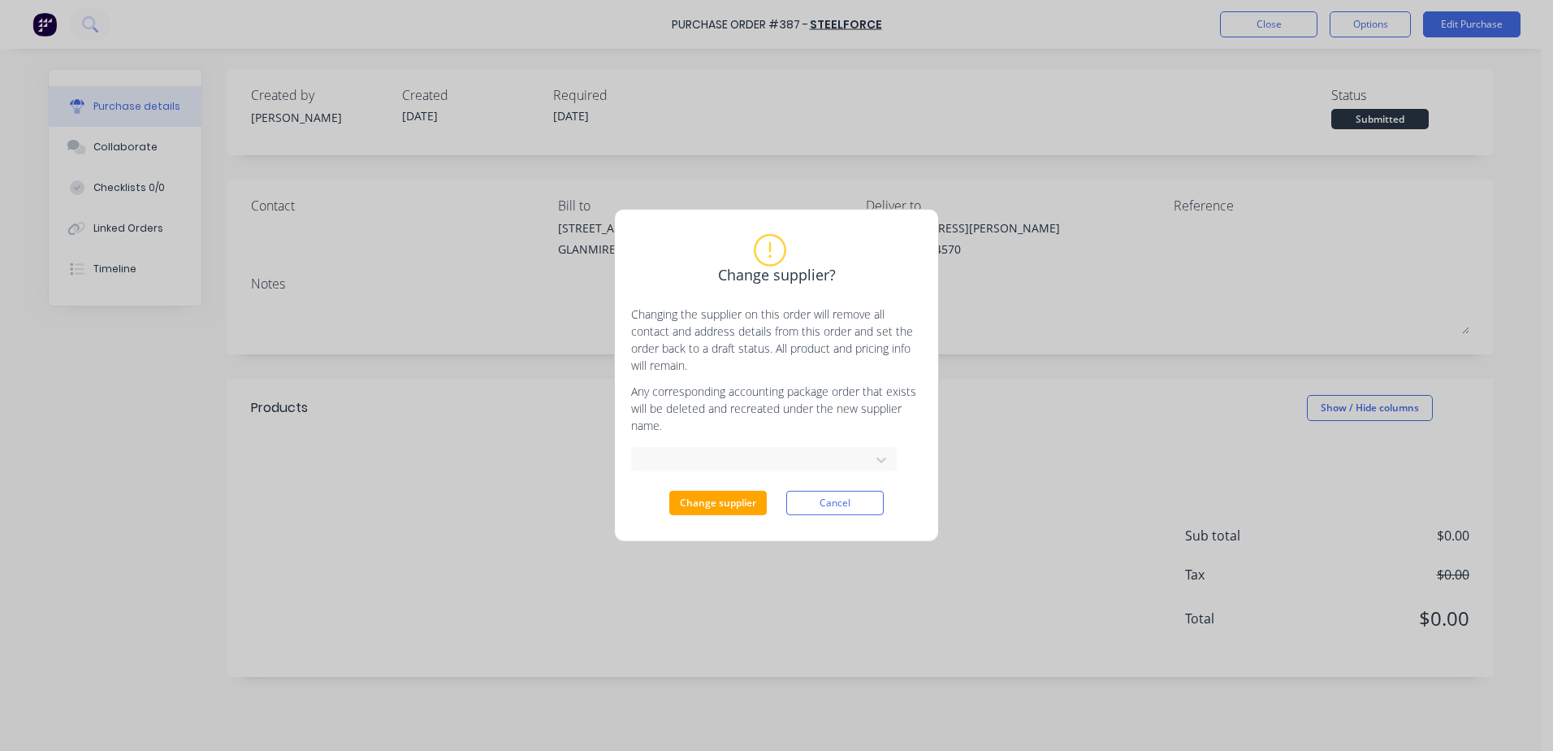
click at [465, 519] on div "Change supplier? Changing the supplier on this order will remove all contact an…" at bounding box center [776, 375] width 1553 height 751
click at [861, 505] on button "Cancel" at bounding box center [834, 503] width 97 height 24
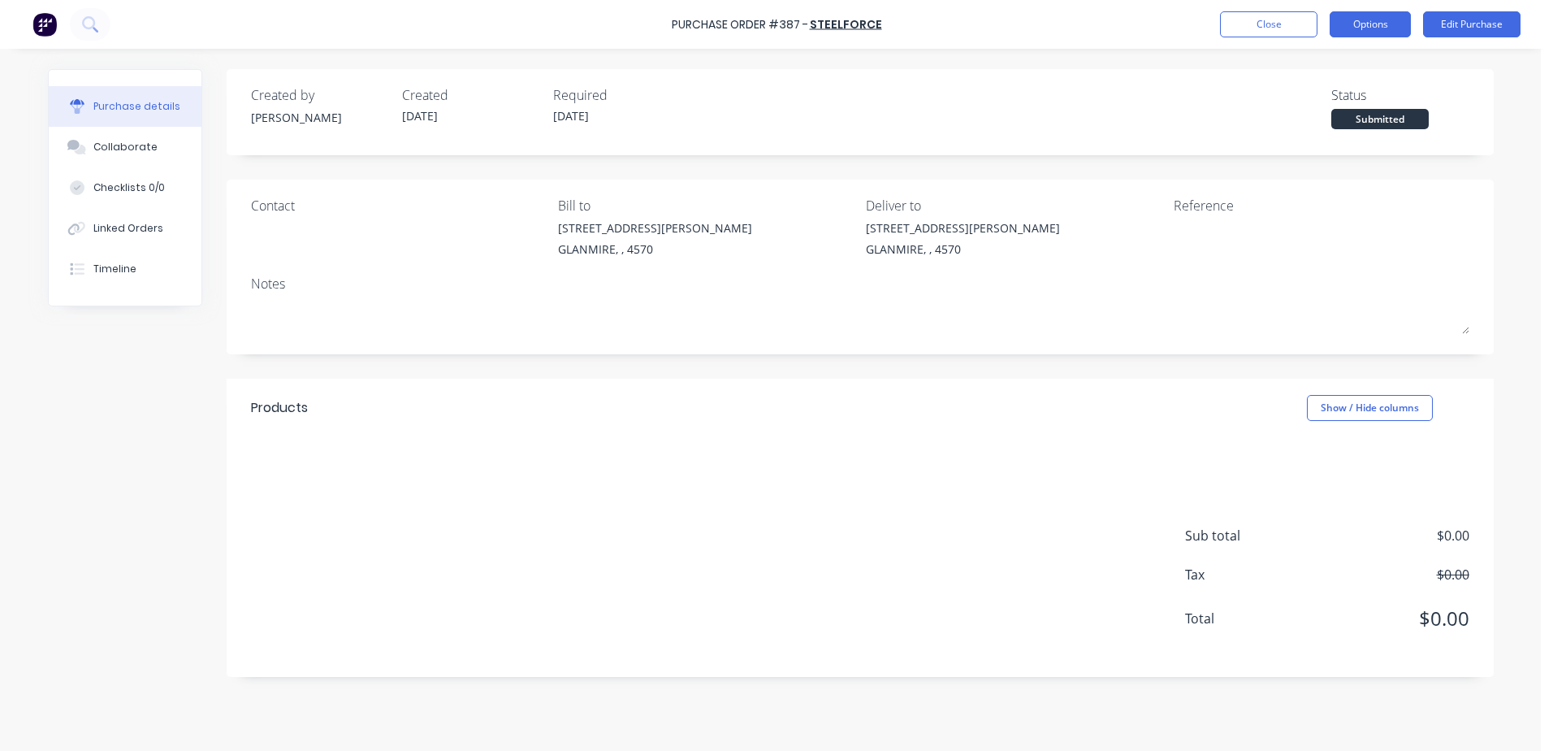
click at [1344, 30] on button "Options" at bounding box center [1370, 24] width 81 height 26
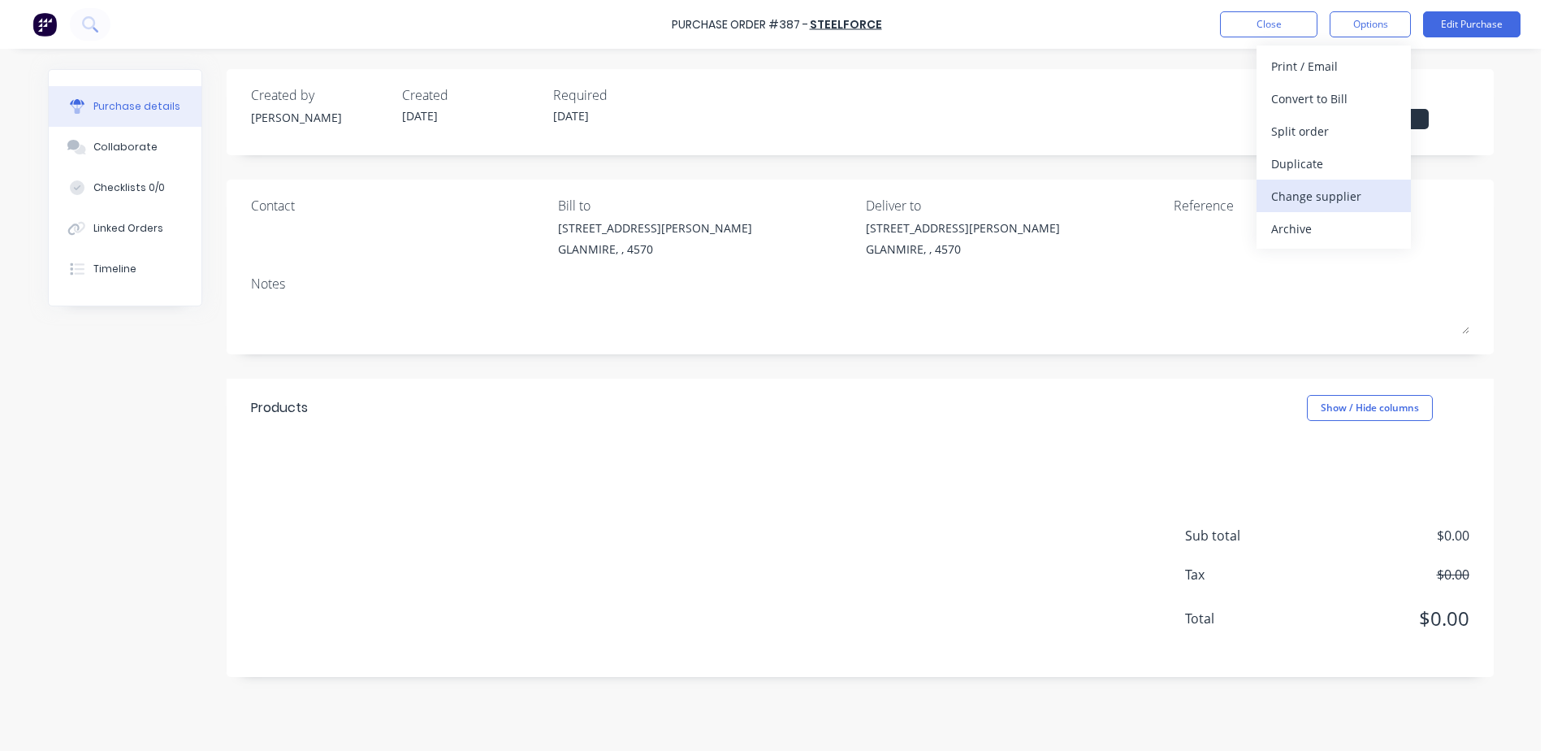
click at [1340, 202] on div "Change supplier" at bounding box center [1333, 196] width 125 height 24
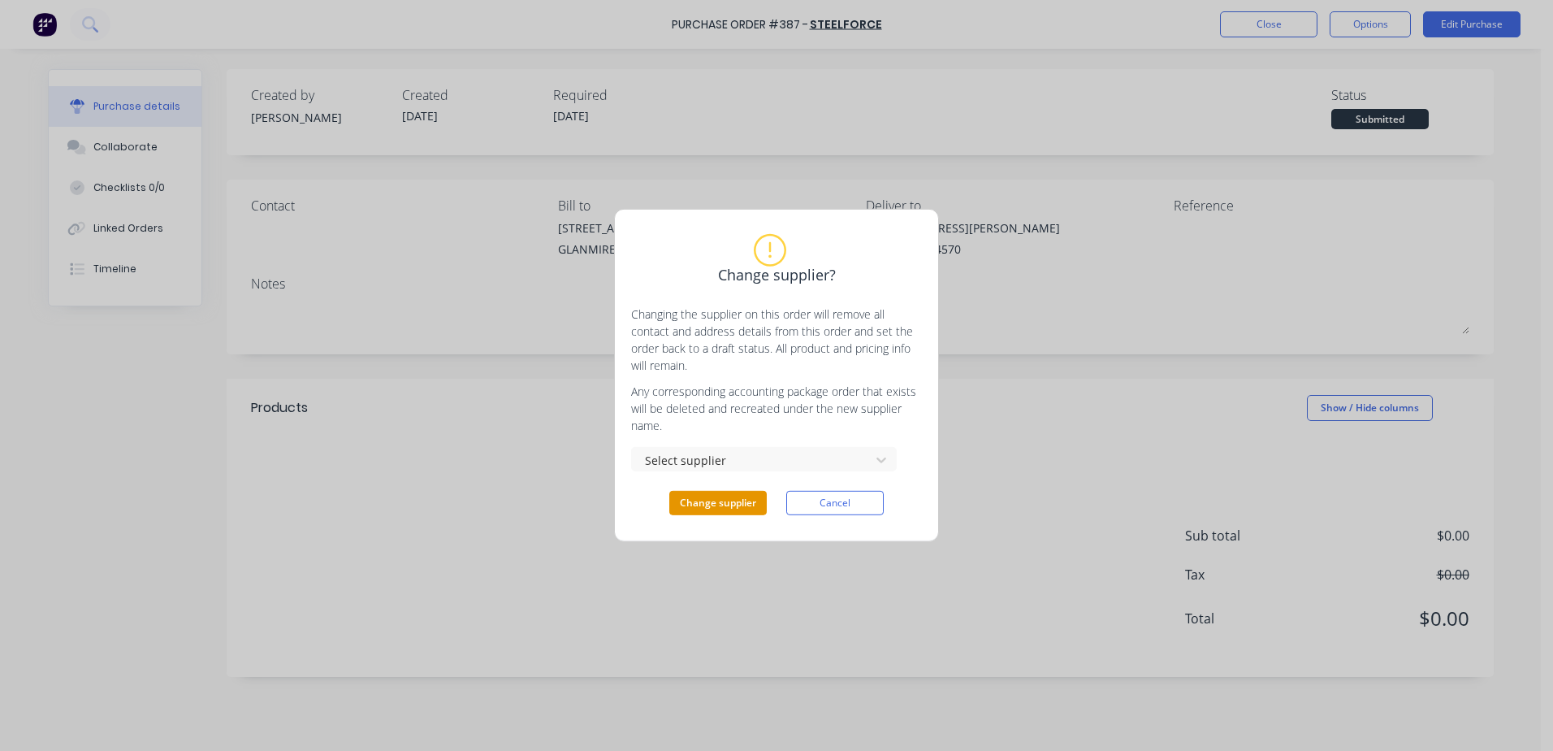
click at [721, 511] on button "Change supplier" at bounding box center [717, 503] width 97 height 24
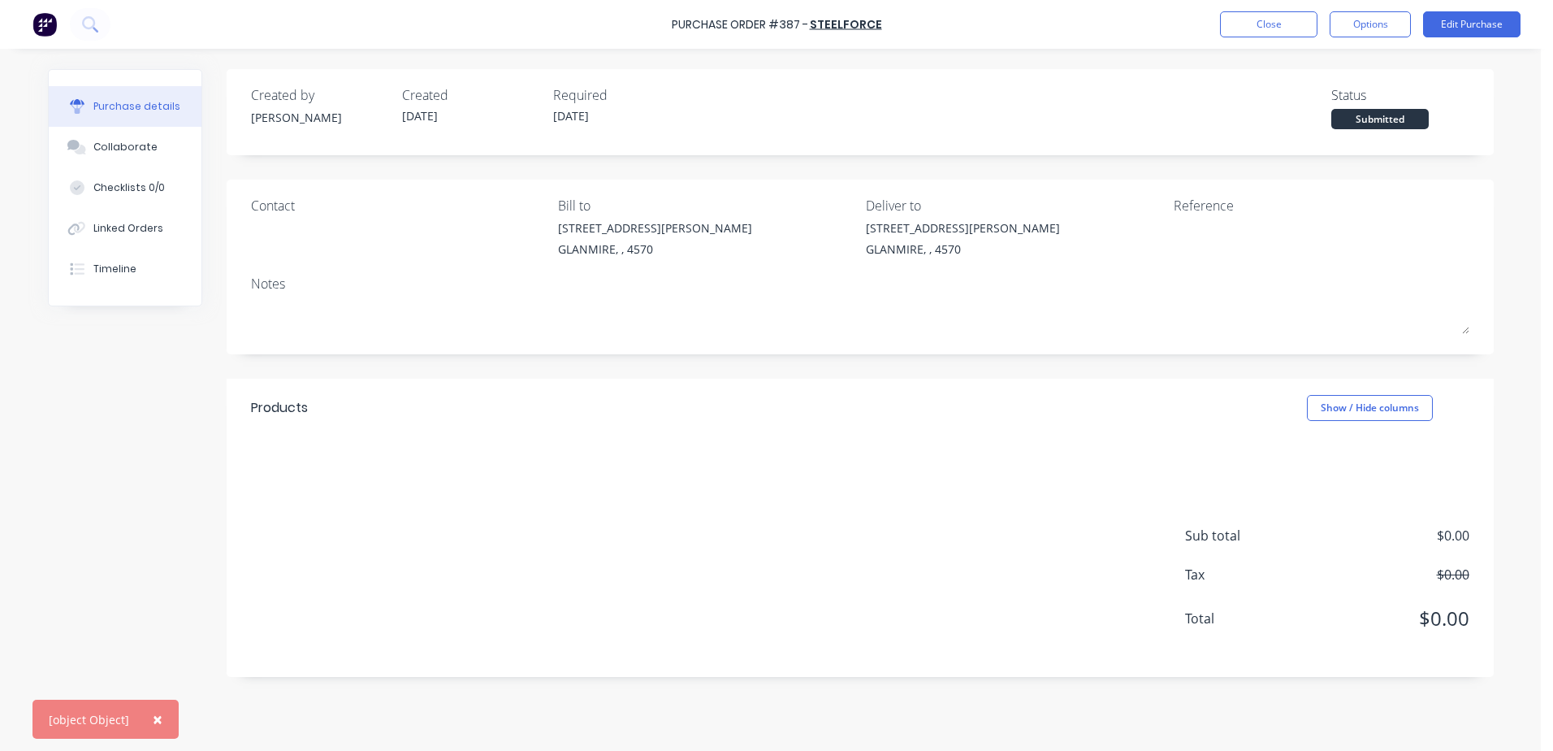
click at [154, 713] on span "×" at bounding box center [158, 719] width 10 height 23
click at [1290, 22] on button "Close" at bounding box center [1268, 24] width 97 height 26
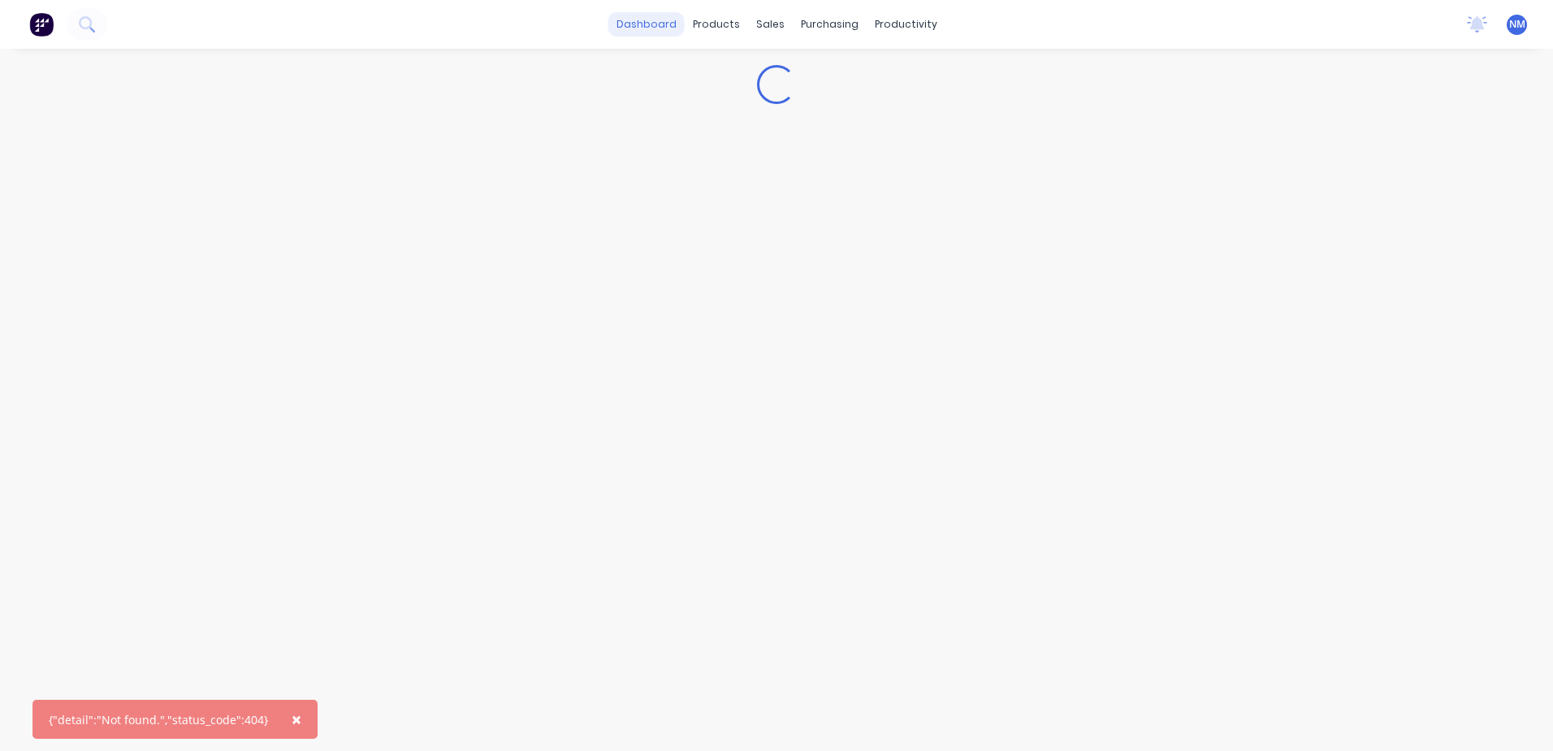
click at [633, 32] on link "dashboard" at bounding box center [646, 24] width 76 height 24
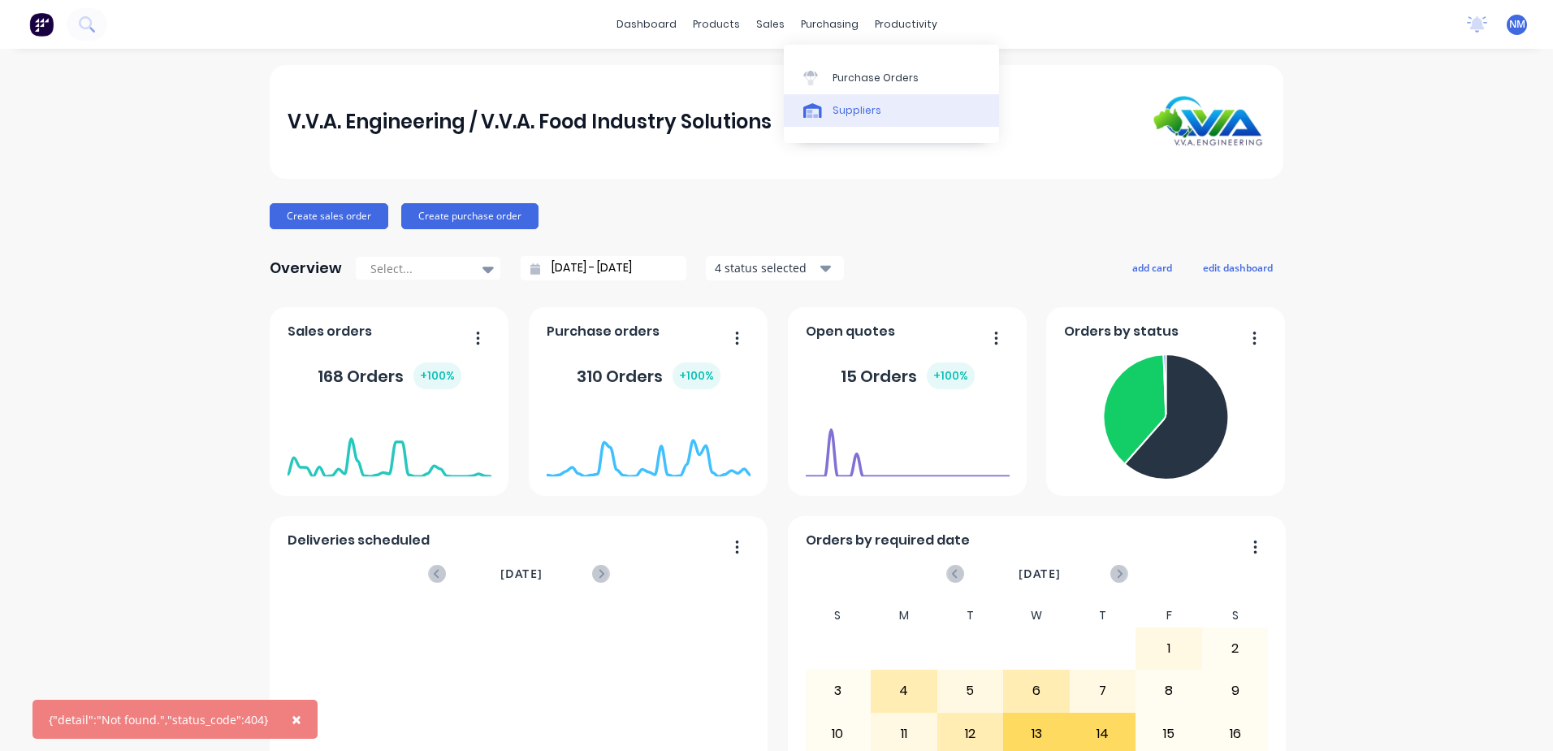
click at [855, 116] on div "Suppliers" at bounding box center [857, 110] width 49 height 15
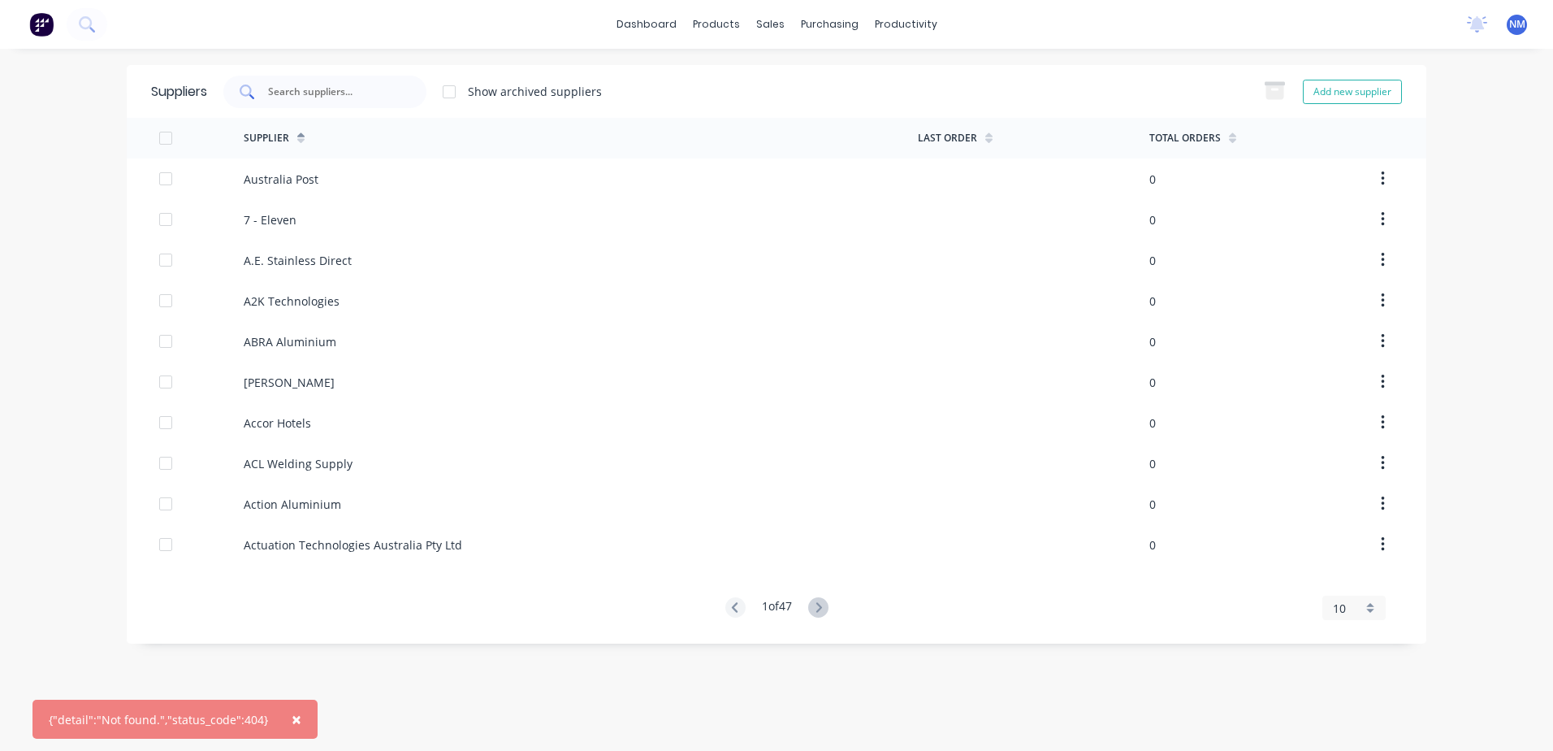
click at [335, 93] on input "text" at bounding box center [333, 92] width 135 height 16
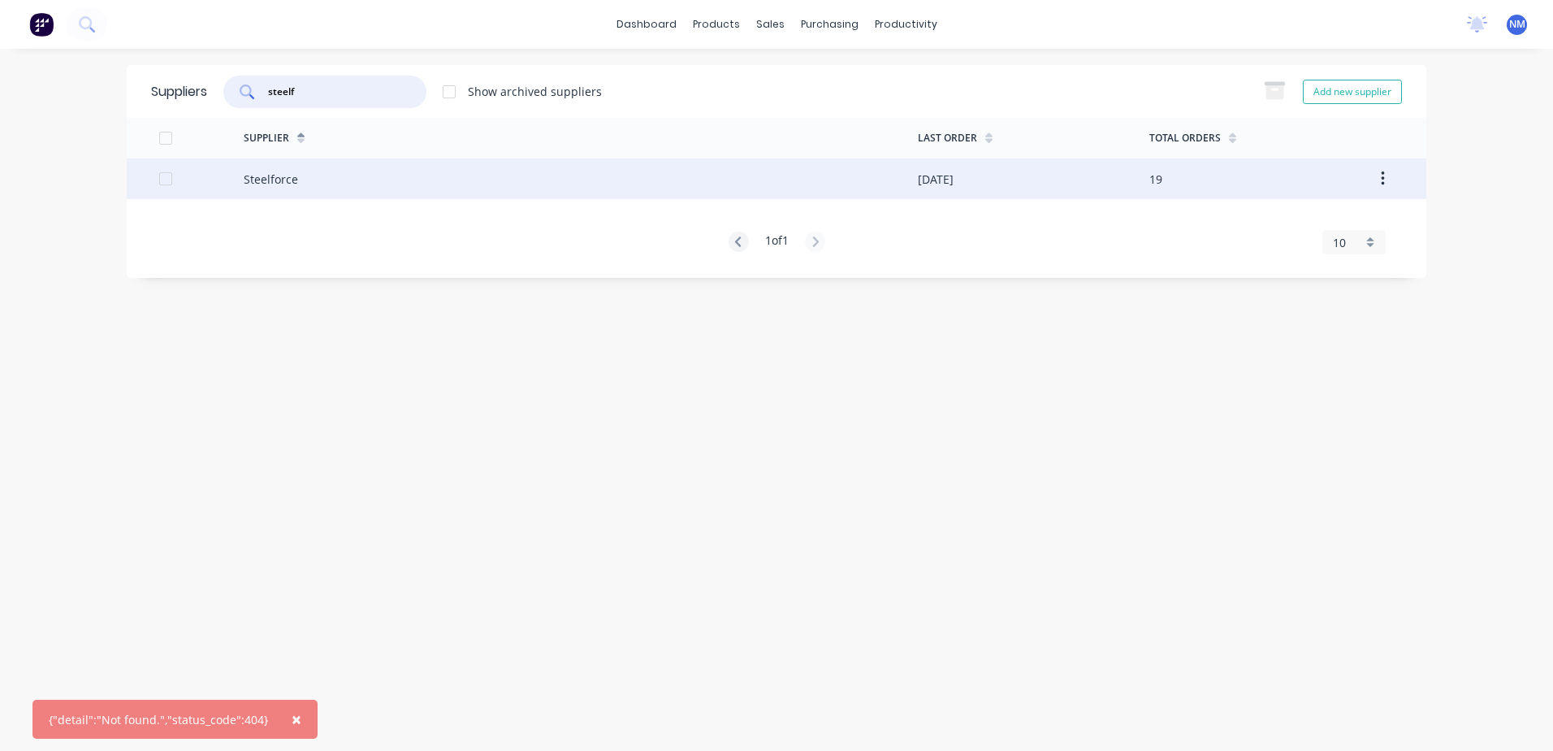
type input "steelf"
click at [426, 175] on div "Steelforce" at bounding box center [581, 178] width 674 height 41
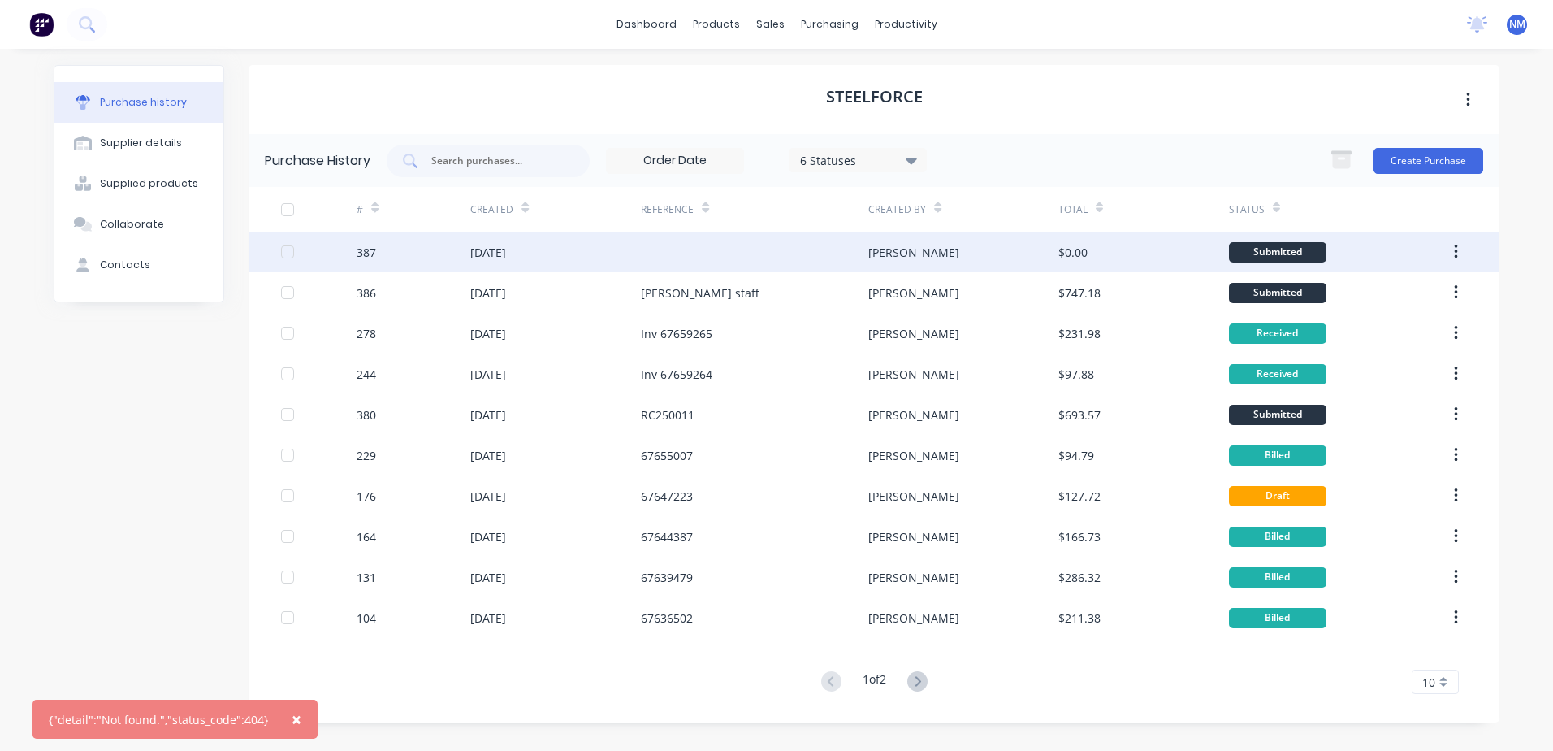
click at [695, 247] on div at bounding box center [754, 252] width 227 height 41
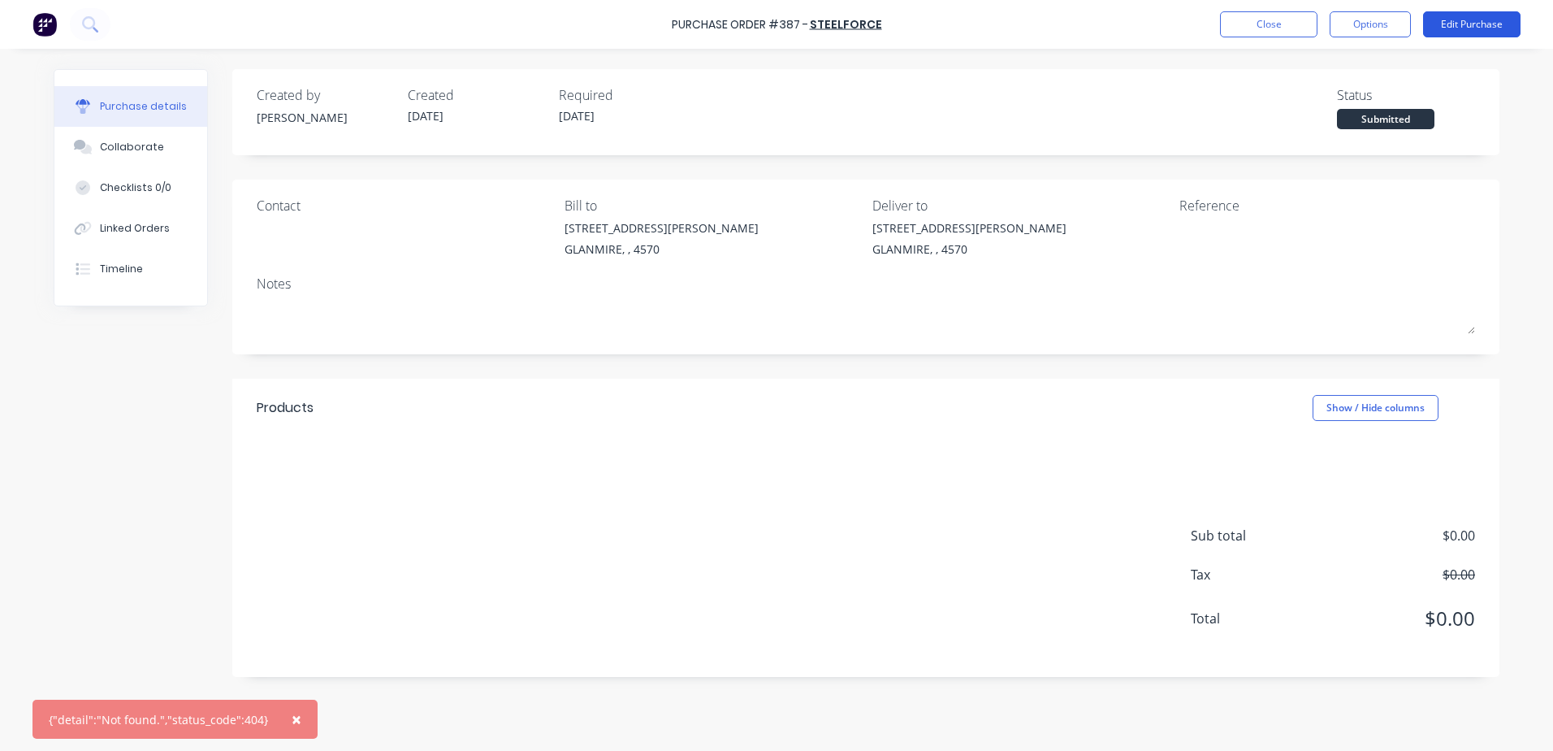
click at [1482, 27] on button "Edit Purchase" at bounding box center [1471, 24] width 97 height 26
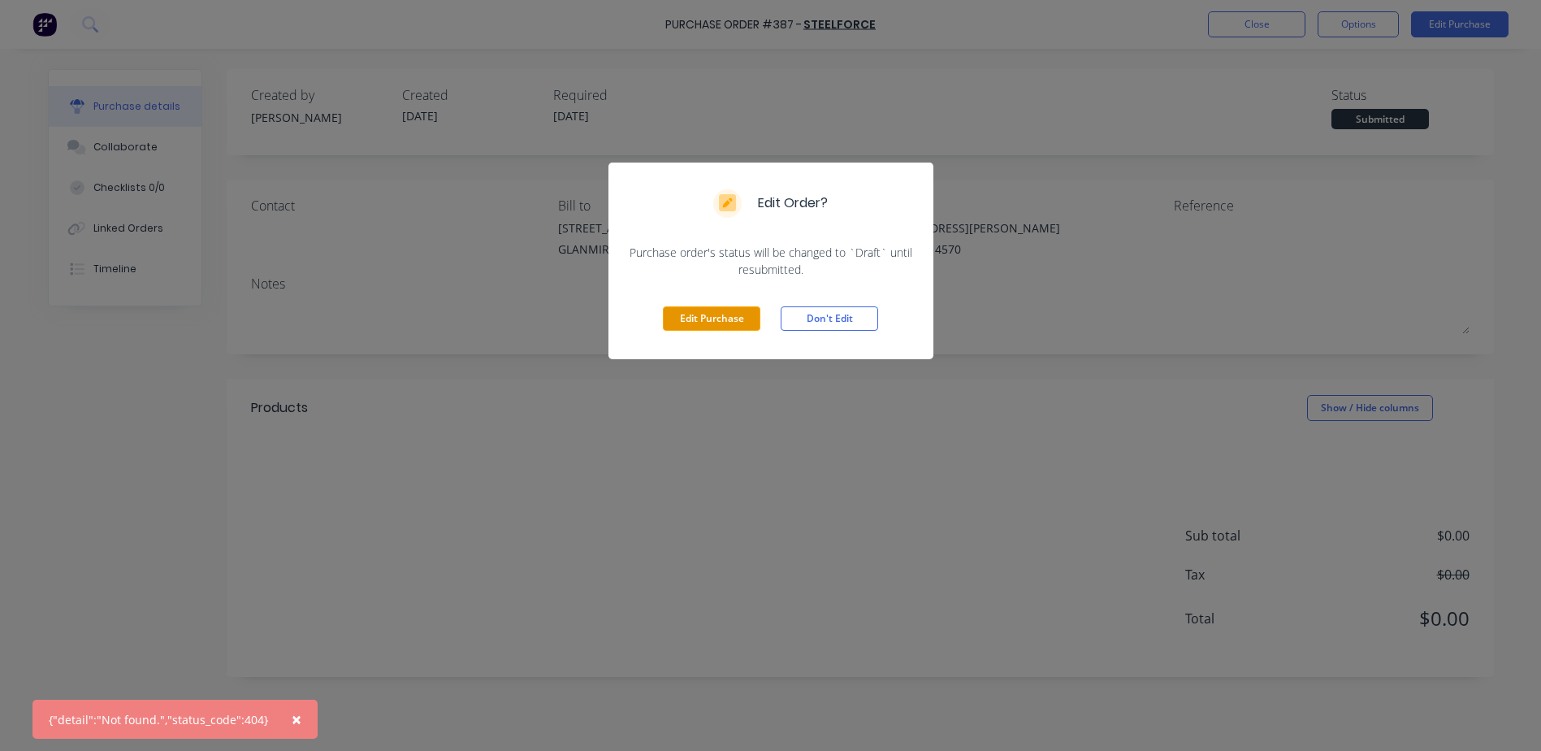
click at [724, 321] on button "Edit Purchase" at bounding box center [711, 318] width 97 height 24
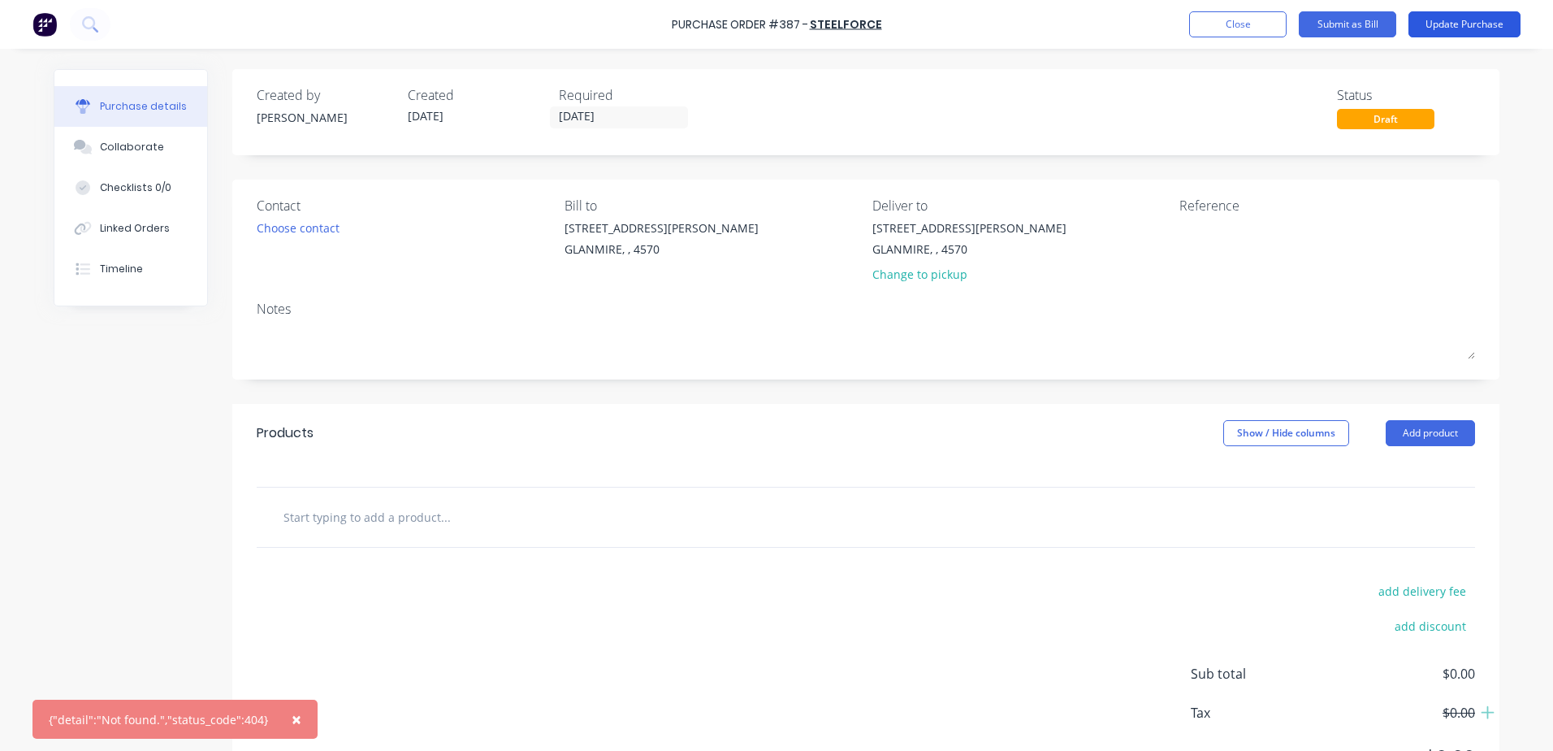
click at [1450, 32] on button "Update Purchase" at bounding box center [1465, 24] width 112 height 26
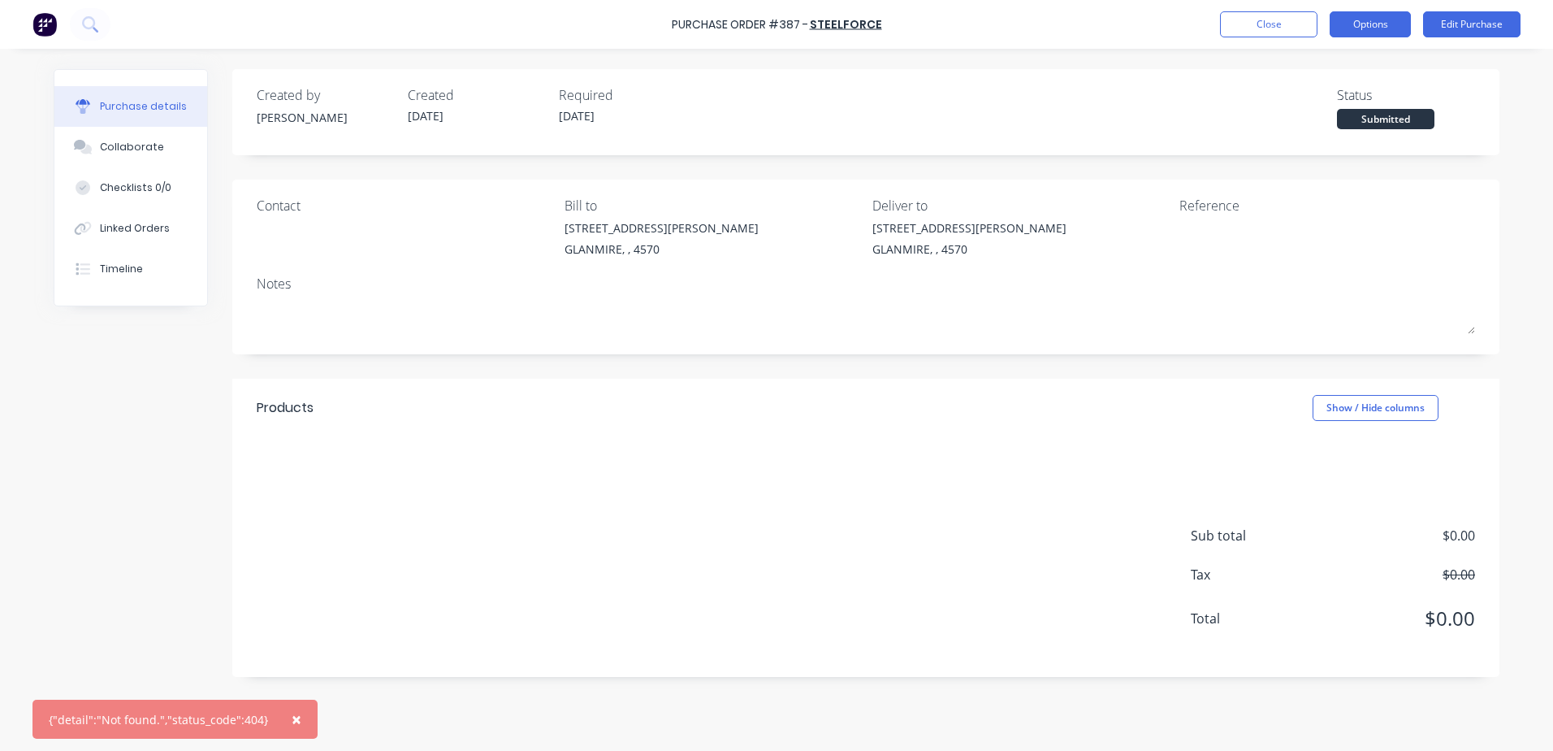
click at [1383, 19] on button "Options" at bounding box center [1370, 24] width 81 height 26
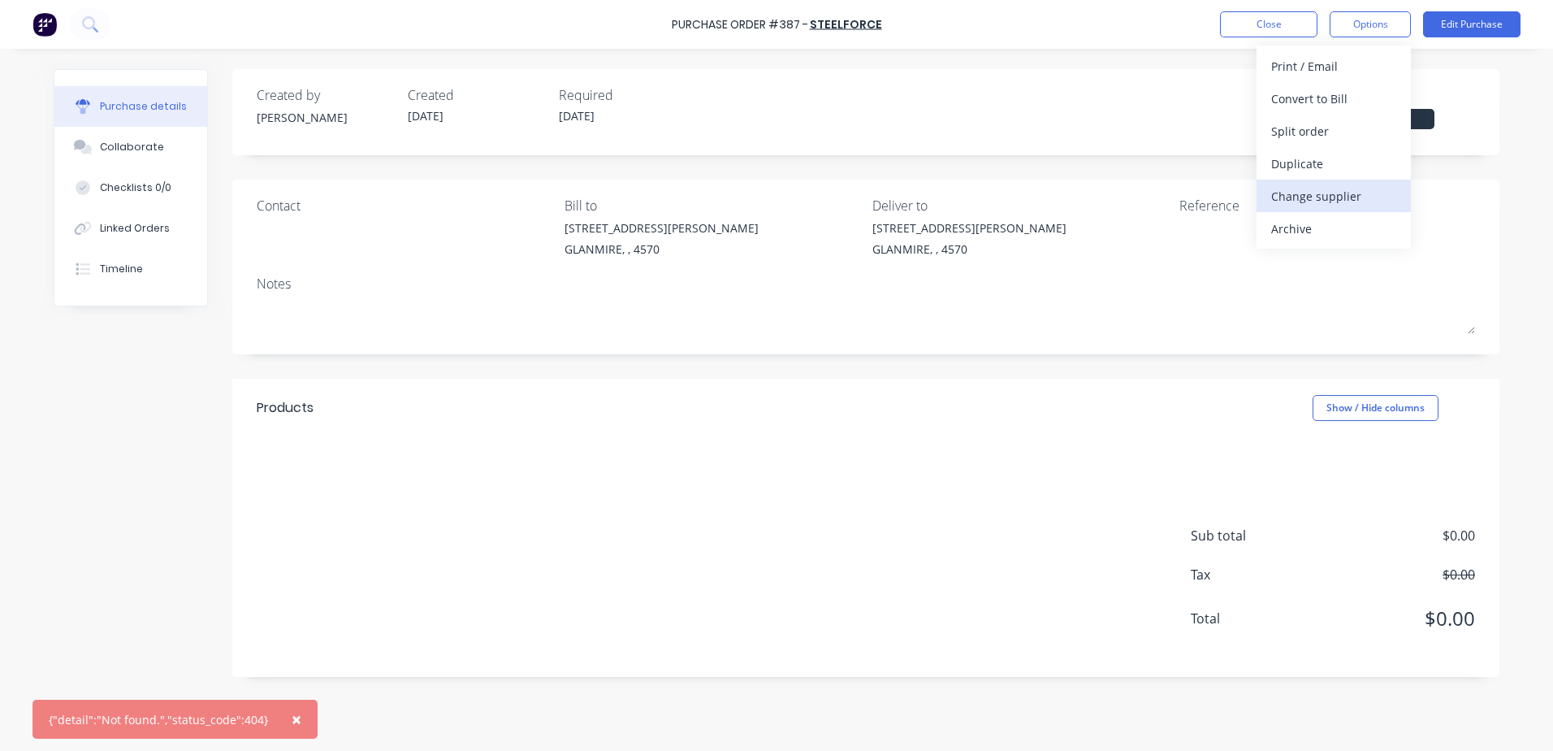
click at [1359, 188] on div "Change supplier" at bounding box center [1333, 196] width 125 height 24
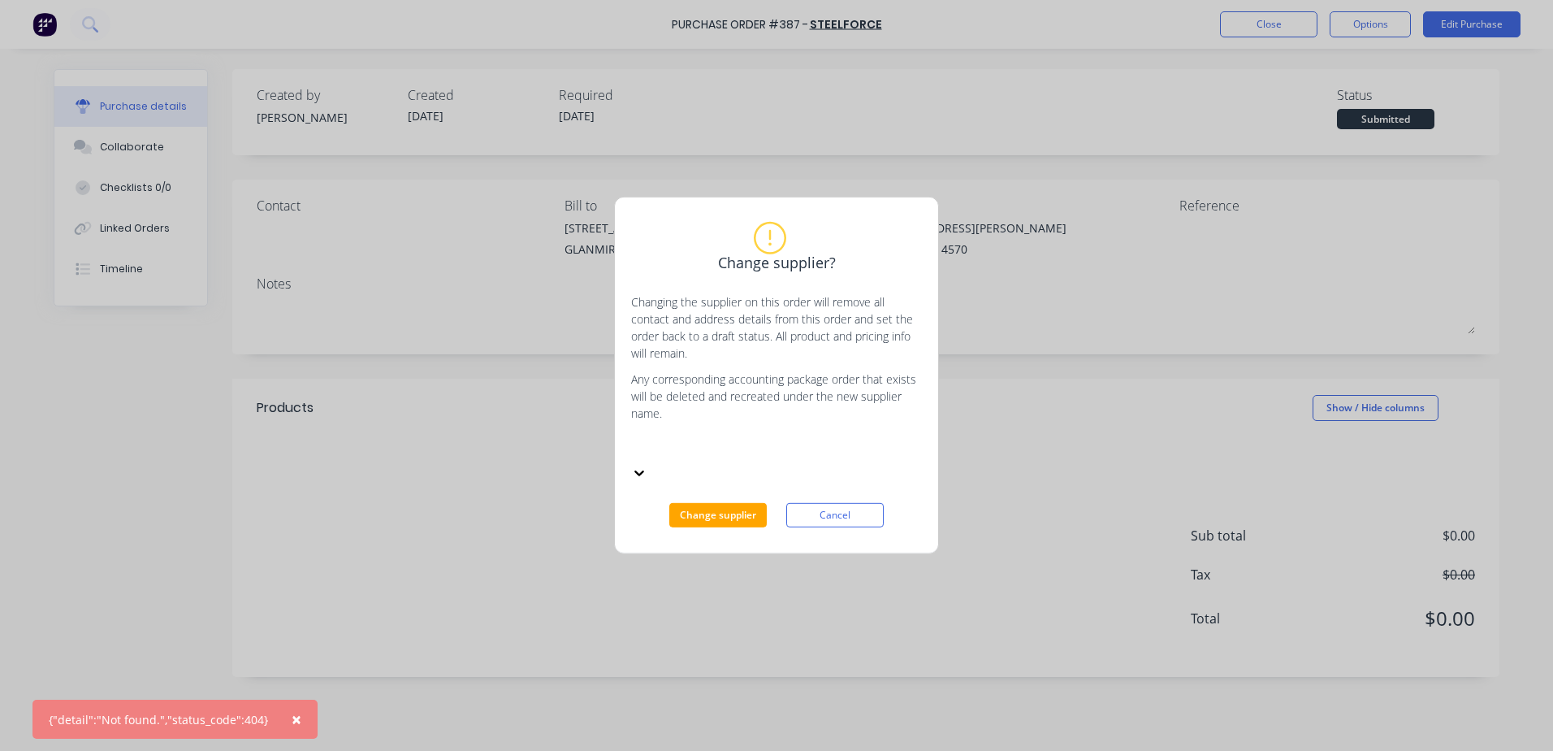
click at [647, 464] on icon at bounding box center [639, 472] width 16 height 16
click at [686, 457] on div at bounding box center [753, 447] width 234 height 20
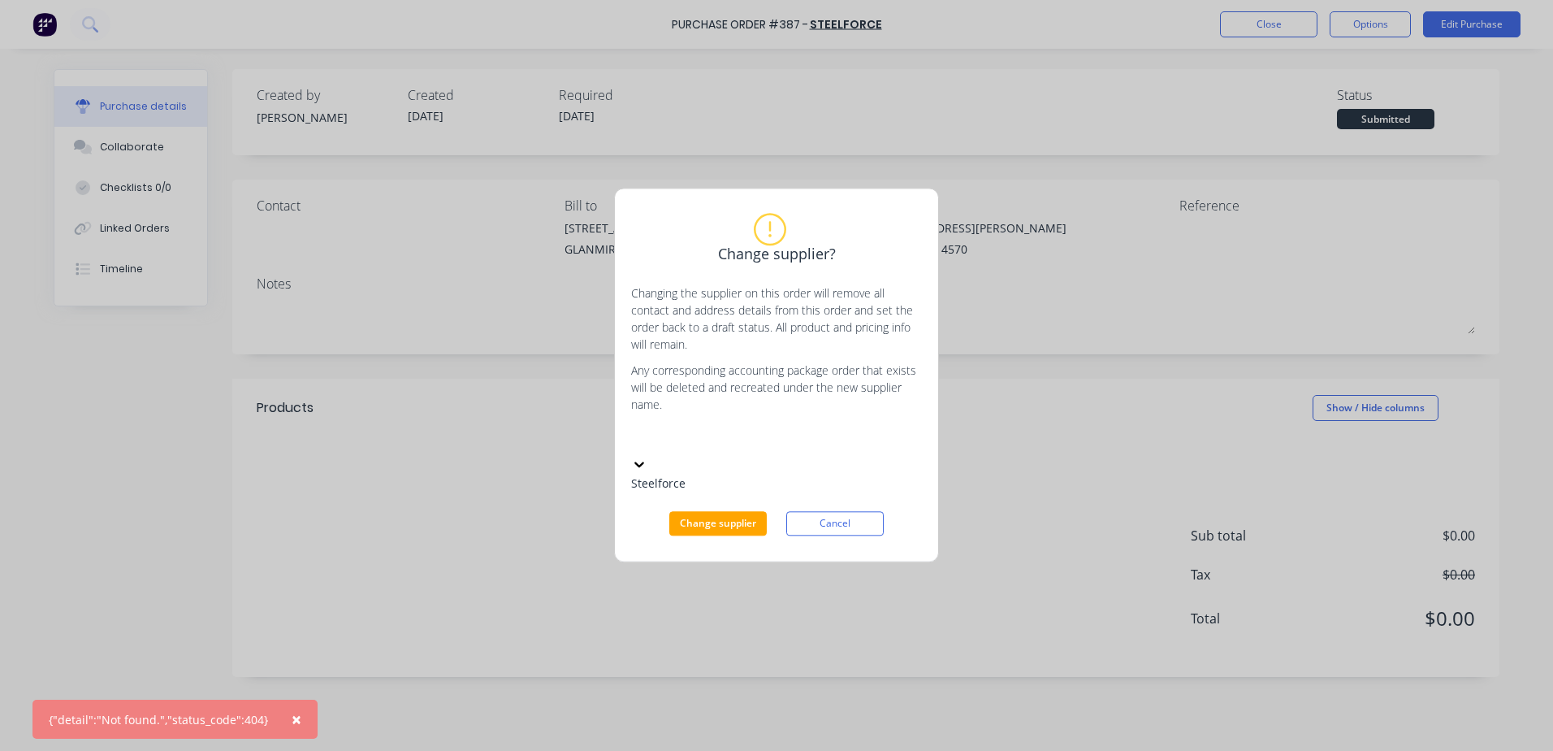
type input "b"
click at [560, 509] on div "Change supplier? Changing the supplier on this order will remove all contact an…" at bounding box center [776, 375] width 1553 height 751
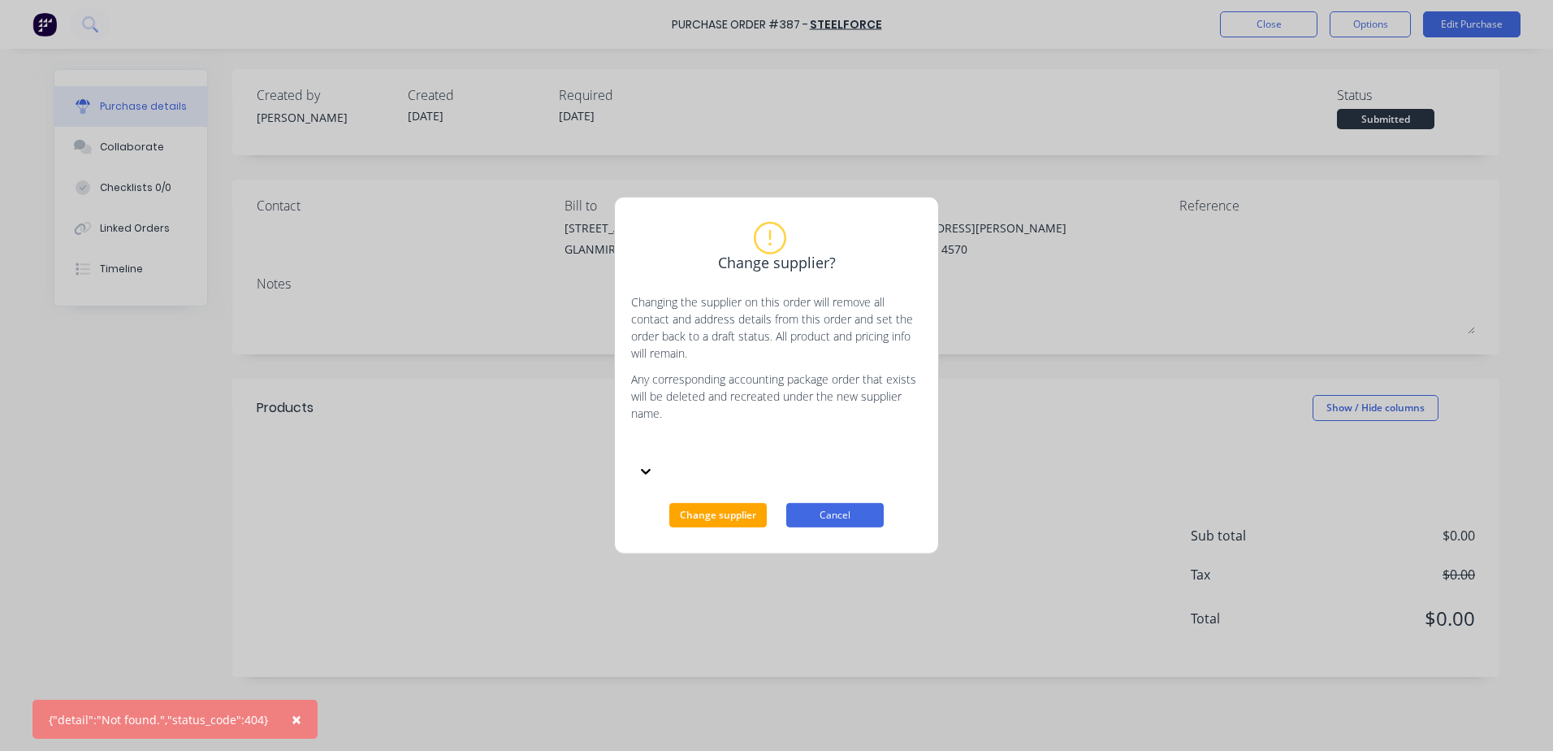
click at [829, 514] on button "Cancel" at bounding box center [834, 515] width 97 height 24
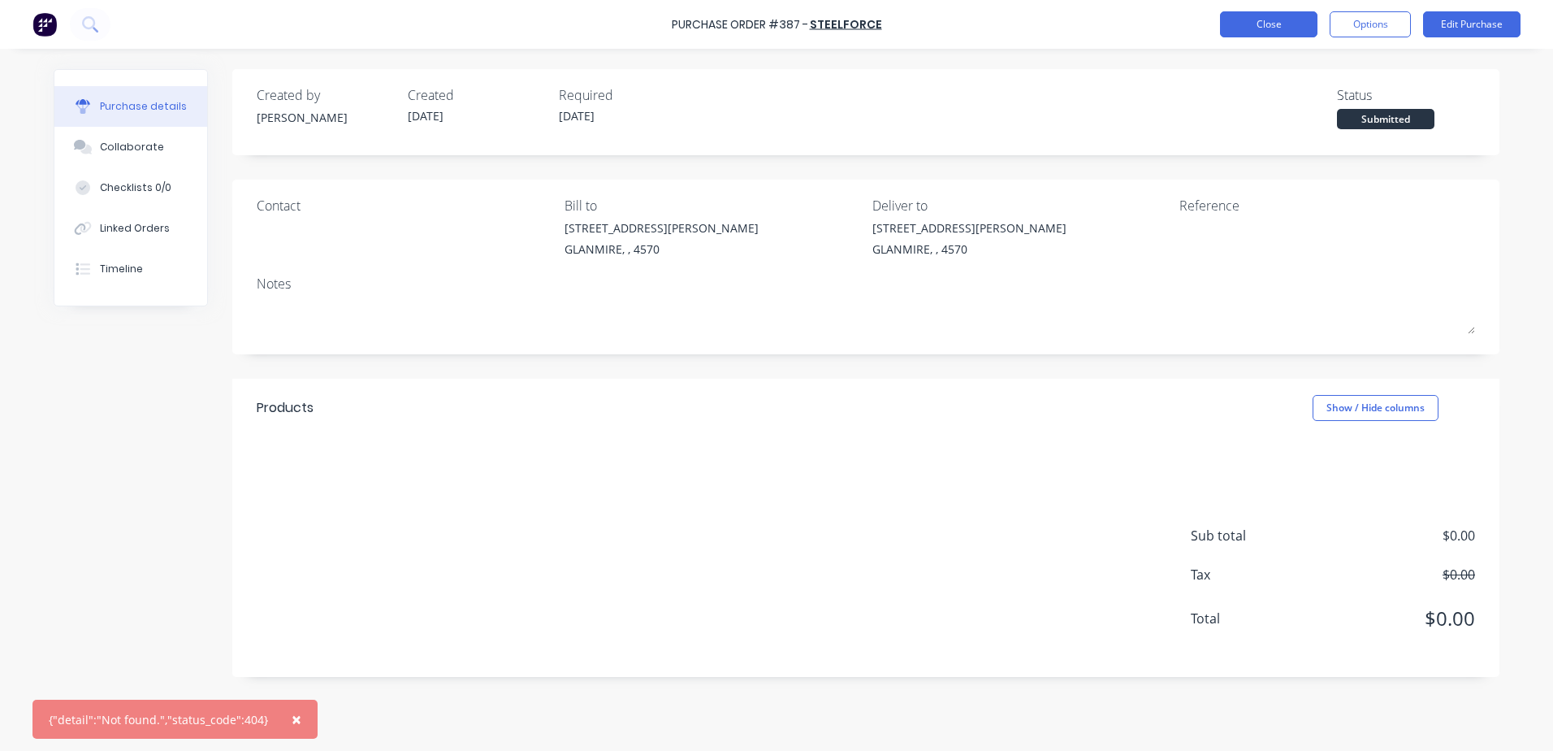
click at [1256, 33] on button "Close" at bounding box center [1268, 24] width 97 height 26
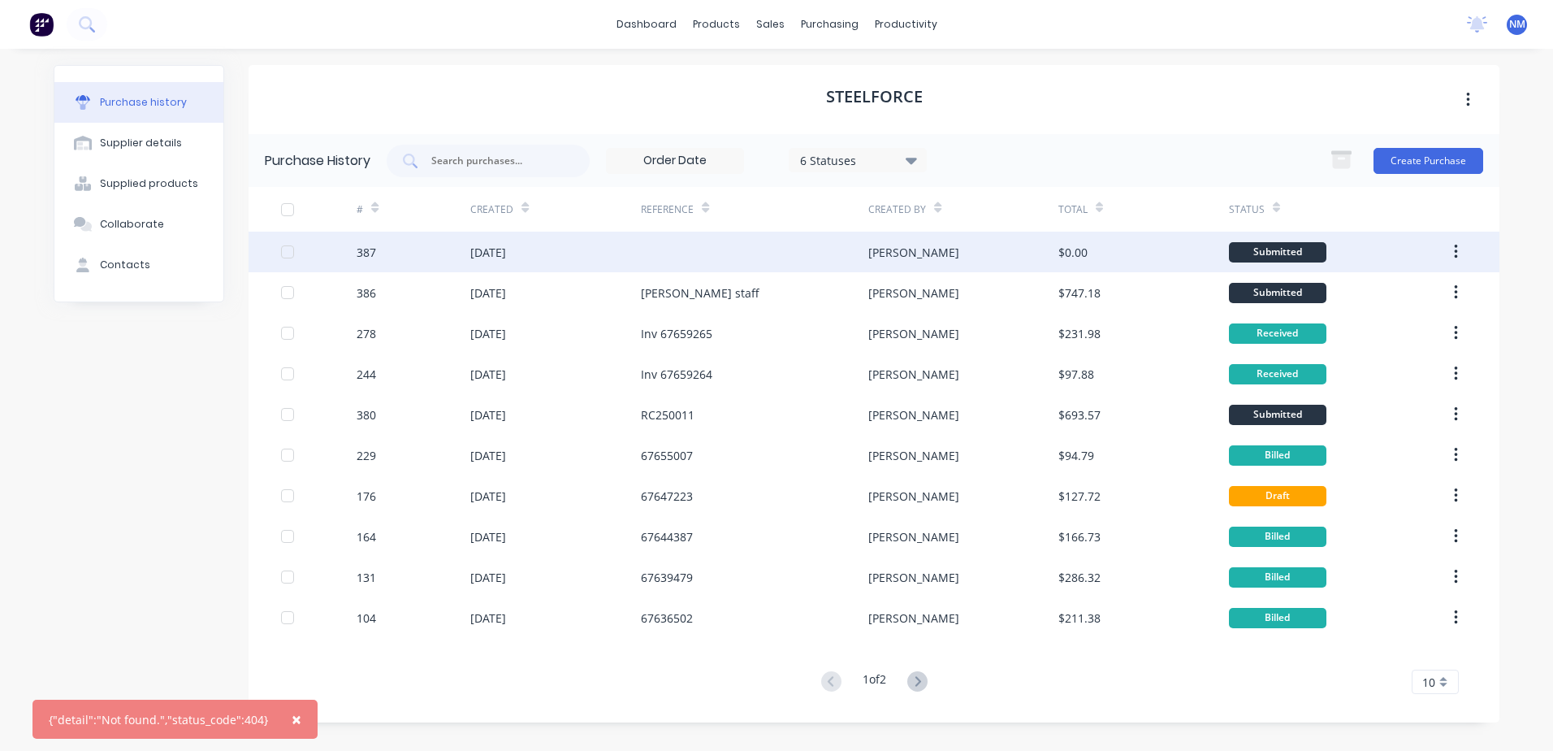
click at [751, 255] on div at bounding box center [754, 252] width 227 height 41
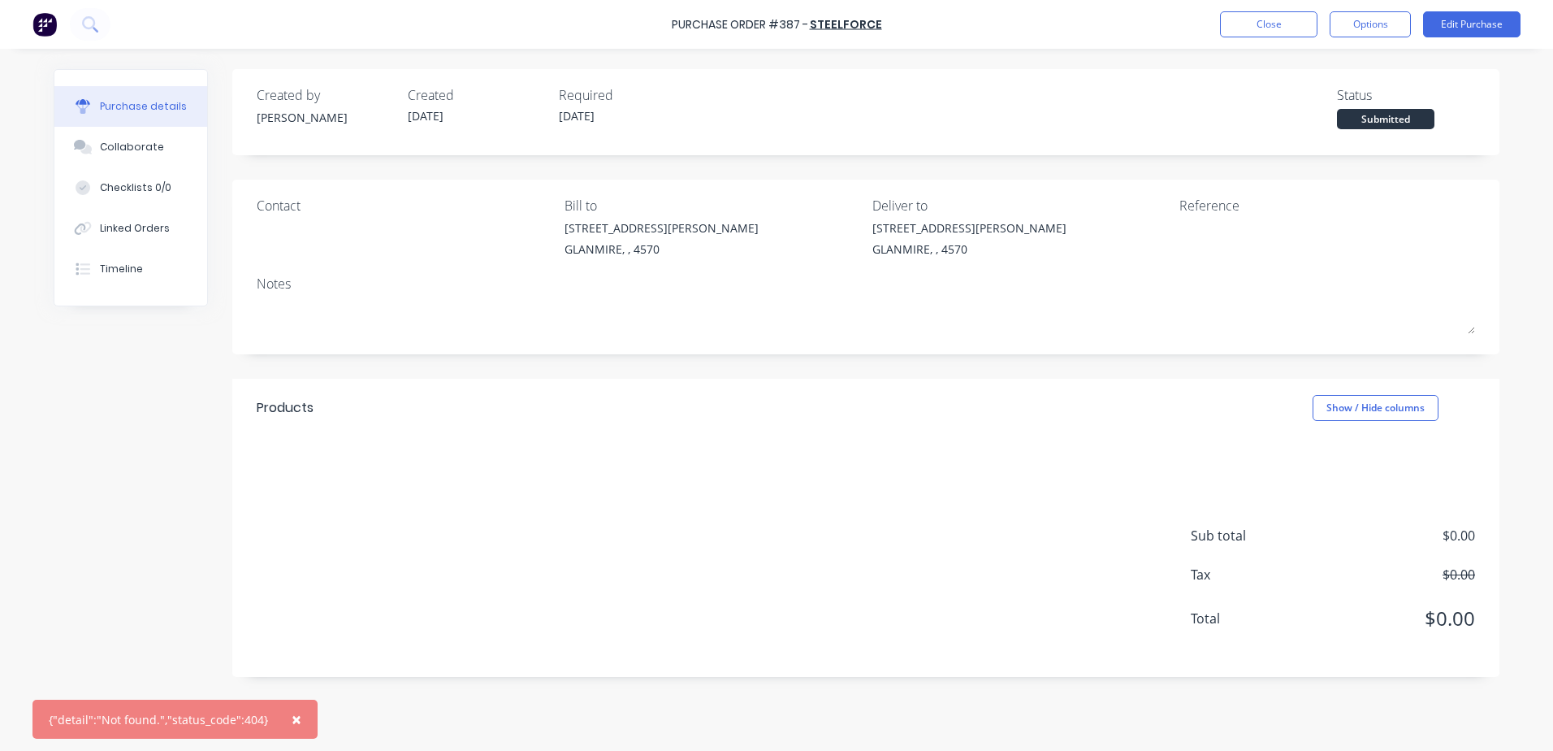
click at [301, 719] on button "×" at bounding box center [296, 718] width 42 height 39
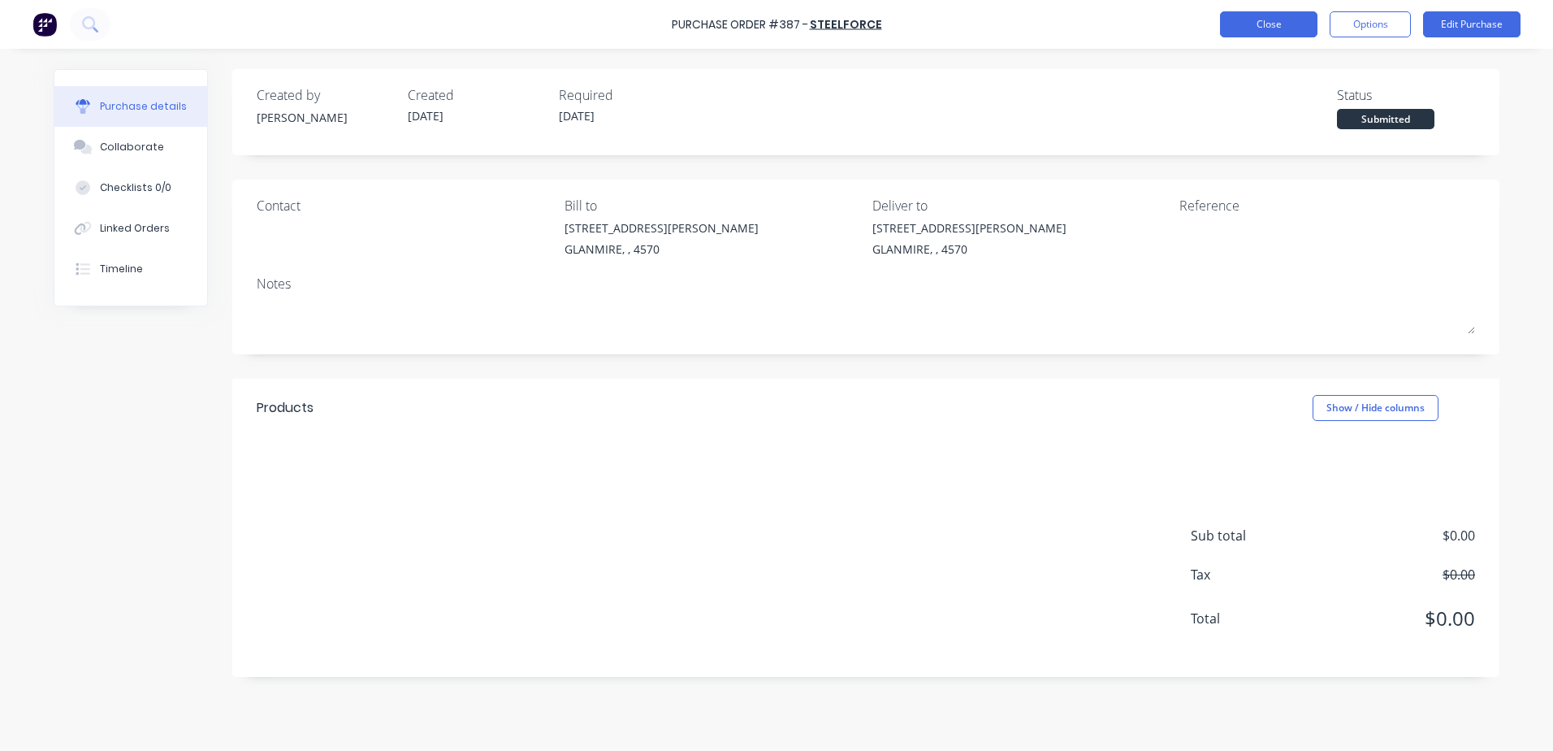
click at [1261, 25] on button "Close" at bounding box center [1268, 24] width 97 height 26
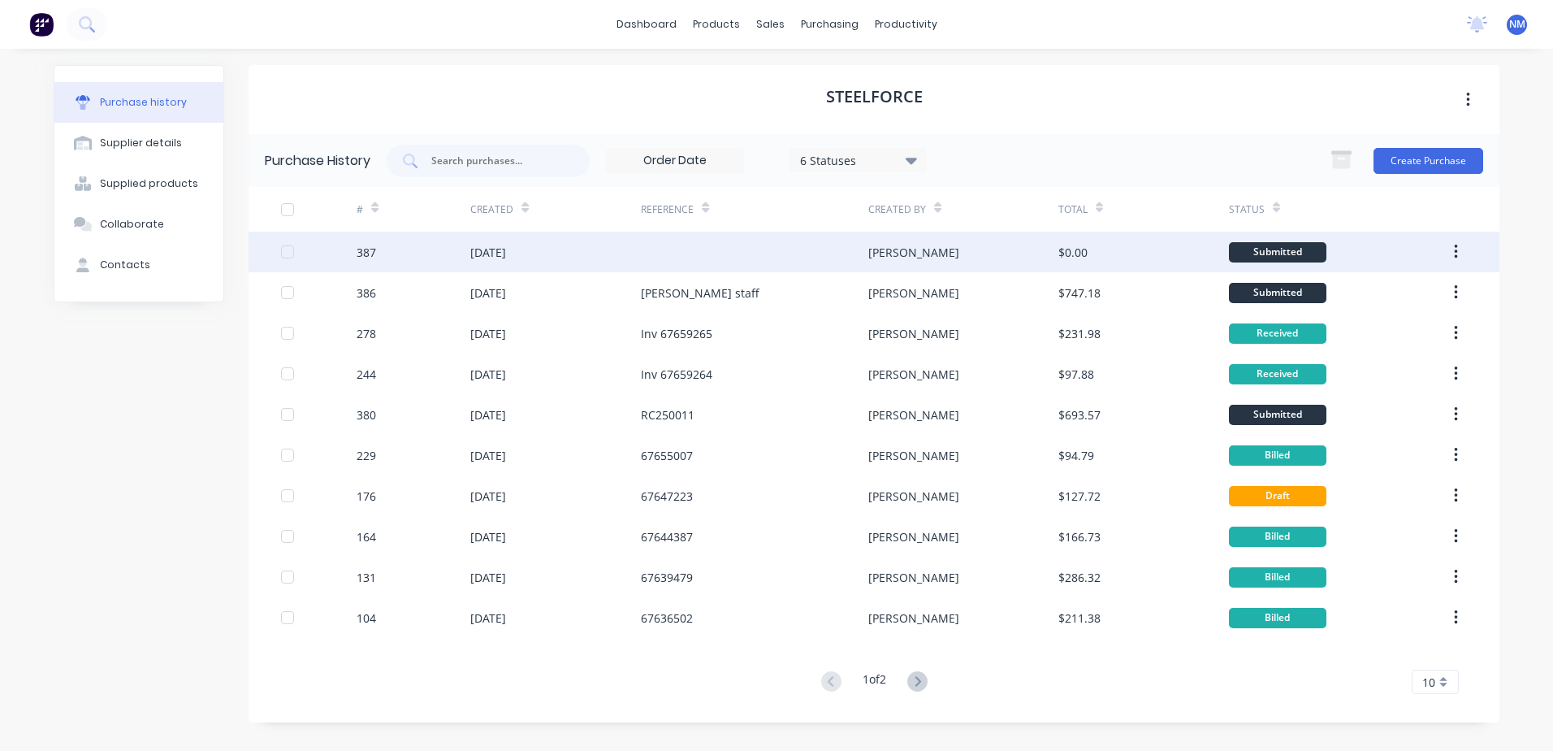
click at [704, 255] on div at bounding box center [754, 252] width 227 height 41
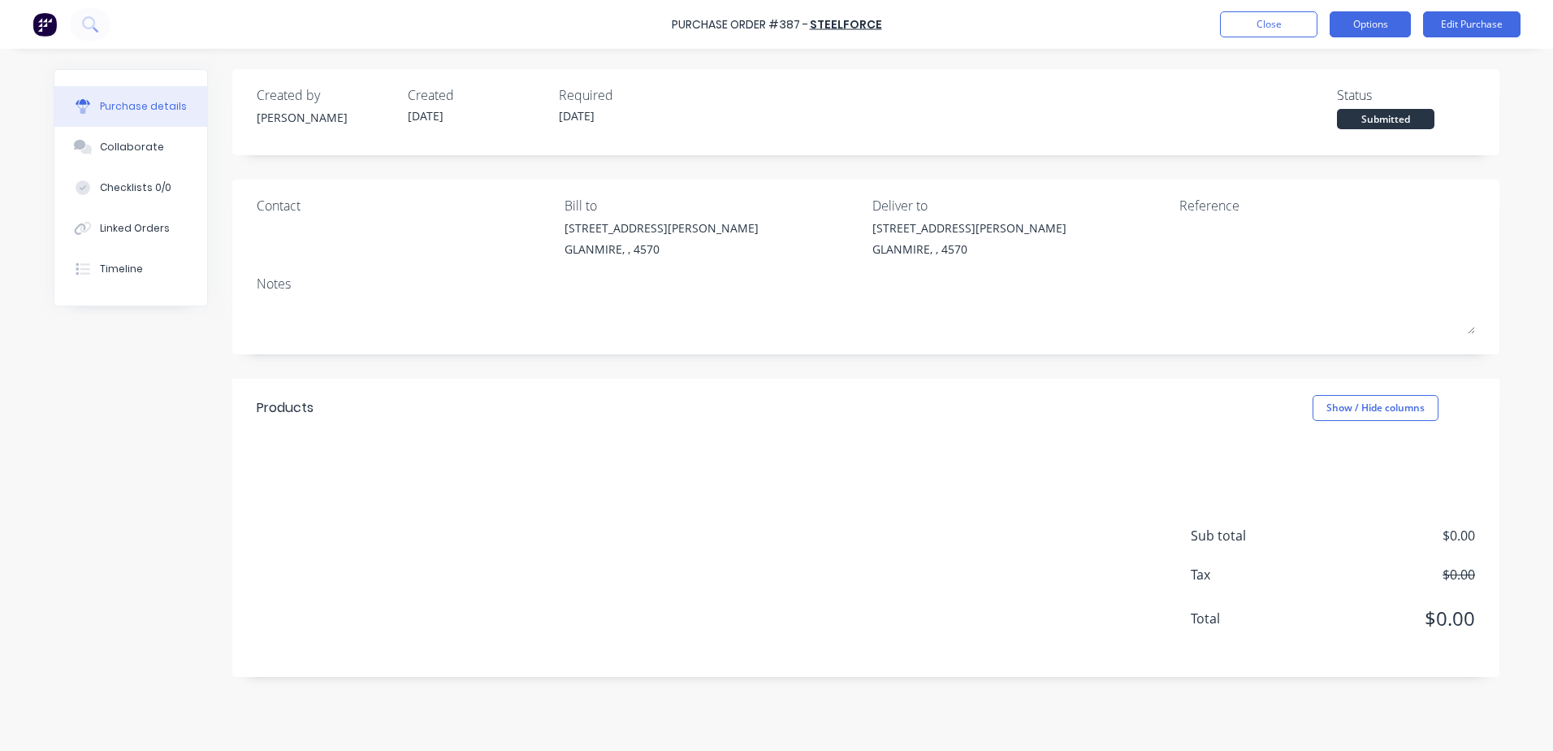
click at [1389, 27] on button "Options" at bounding box center [1370, 24] width 81 height 26
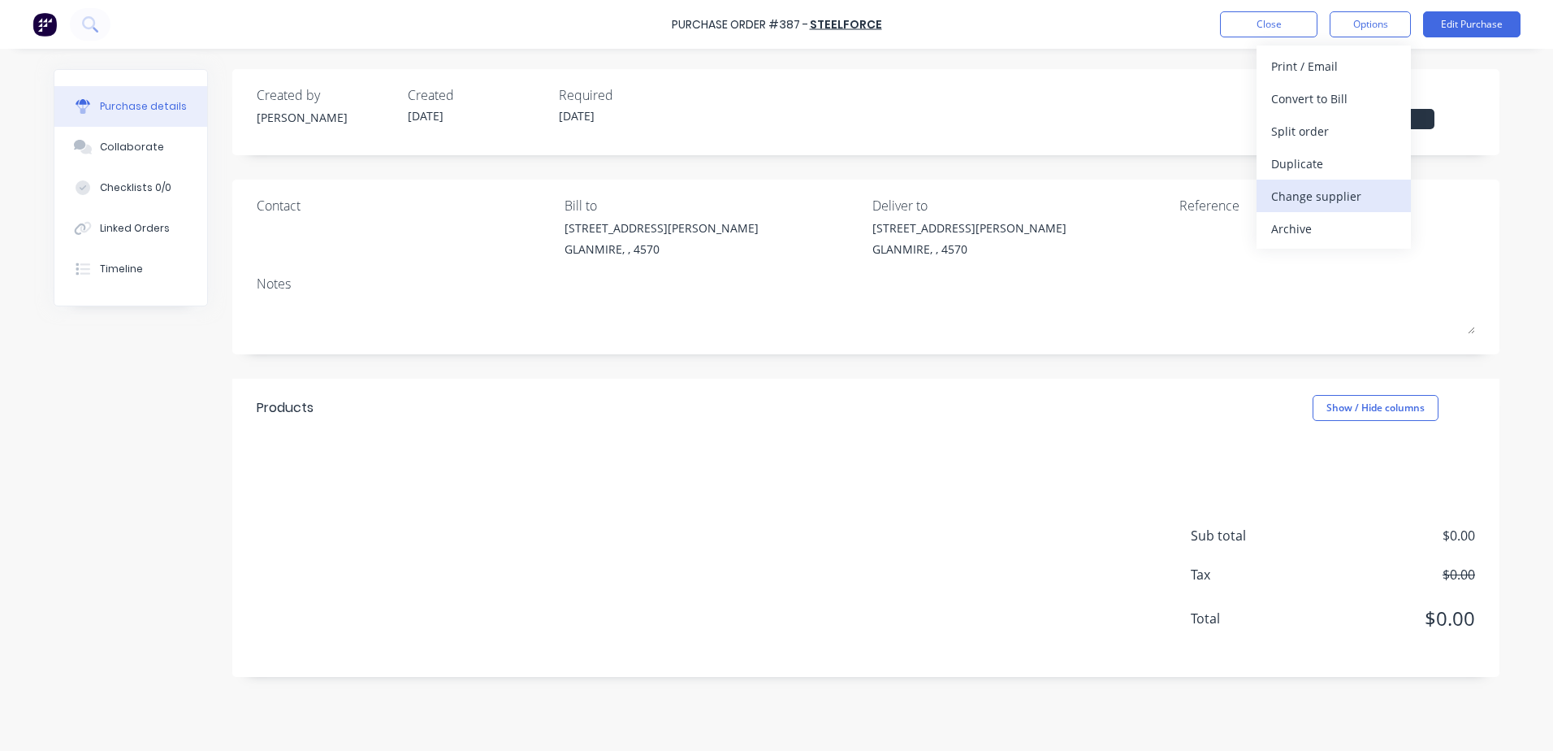
click at [1353, 197] on div "Change supplier" at bounding box center [1333, 196] width 125 height 24
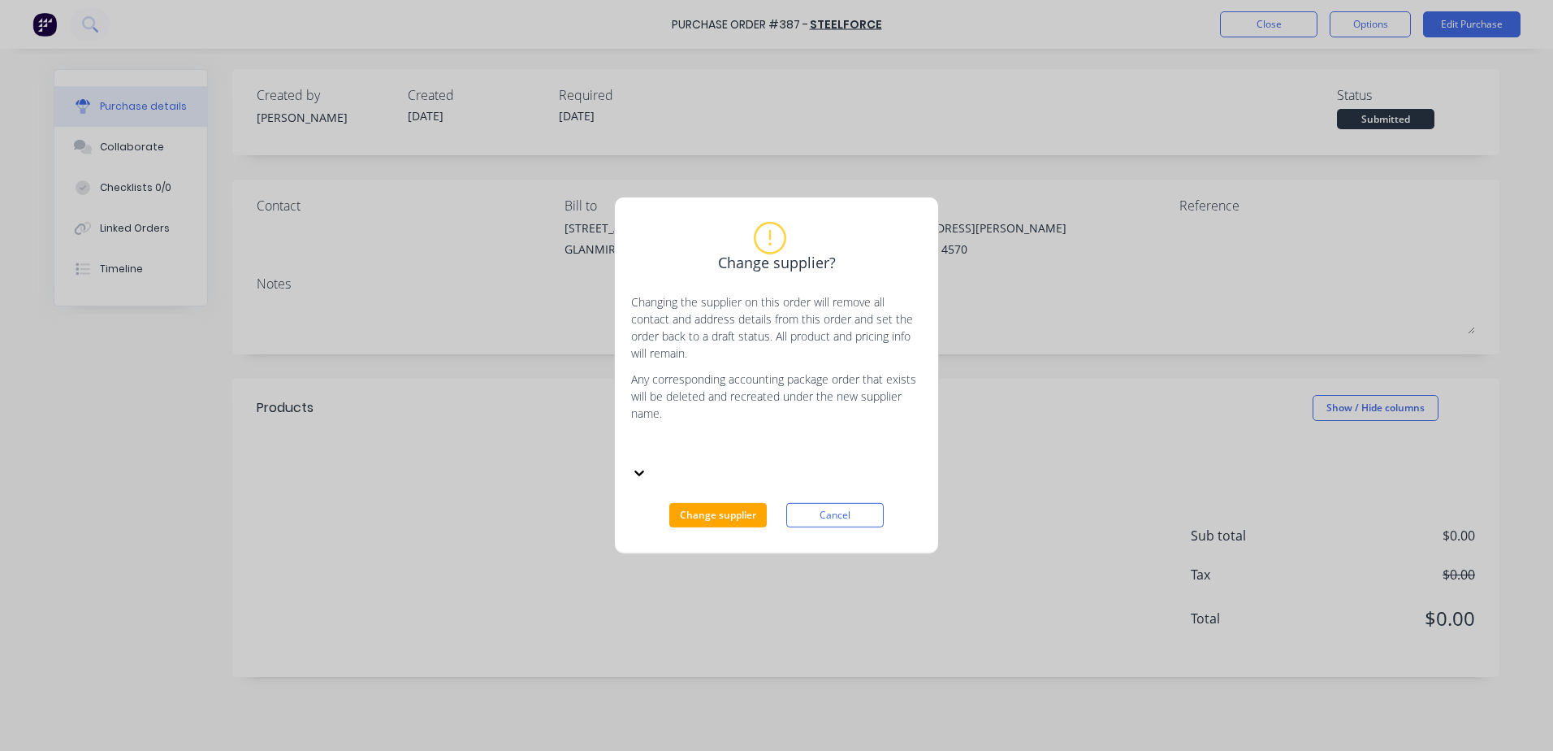
click at [647, 467] on div at bounding box center [639, 471] width 16 height 18
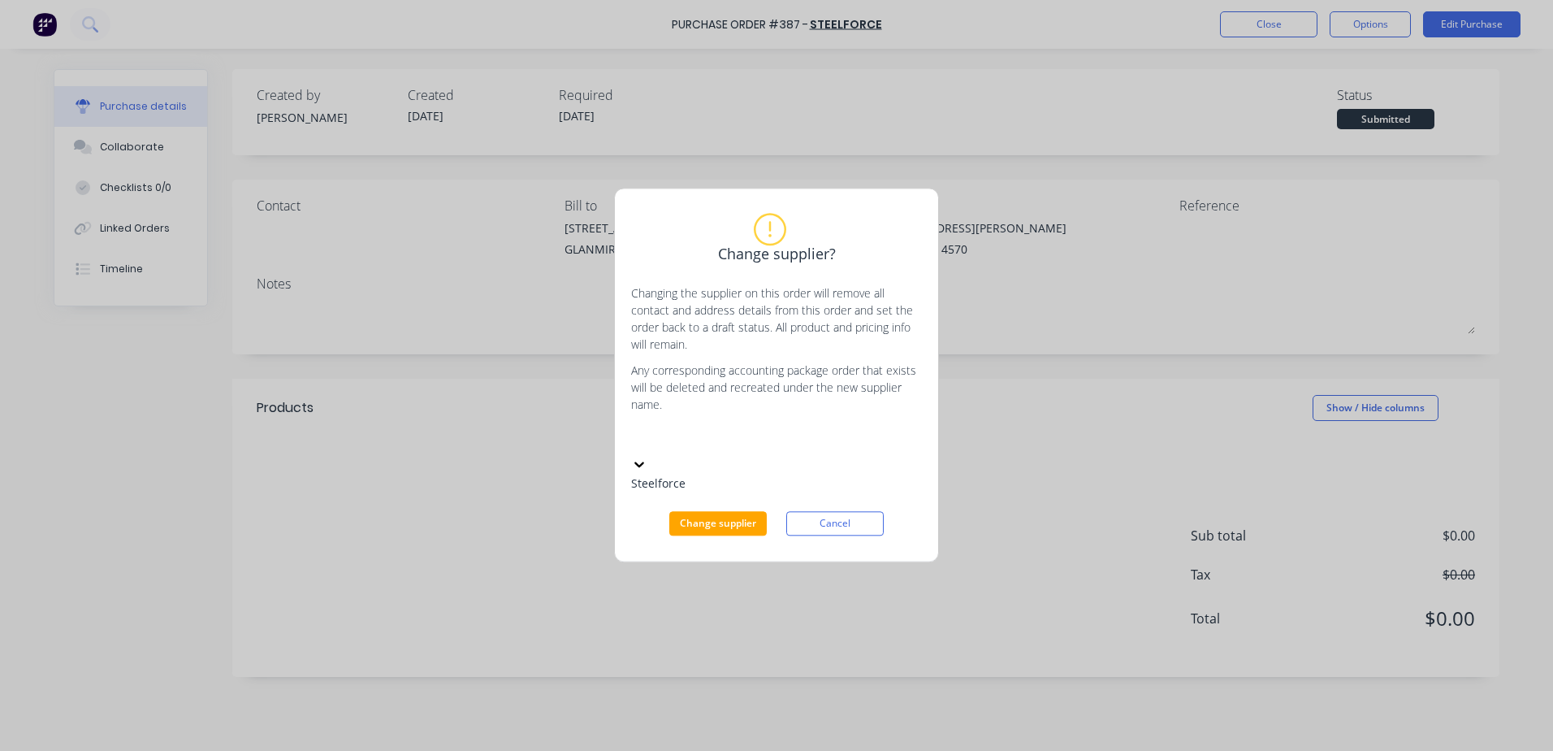
click at [644, 461] on icon at bounding box center [639, 464] width 10 height 6
type input "b"
click at [788, 492] on div "Steelforce" at bounding box center [753, 483] width 244 height 17
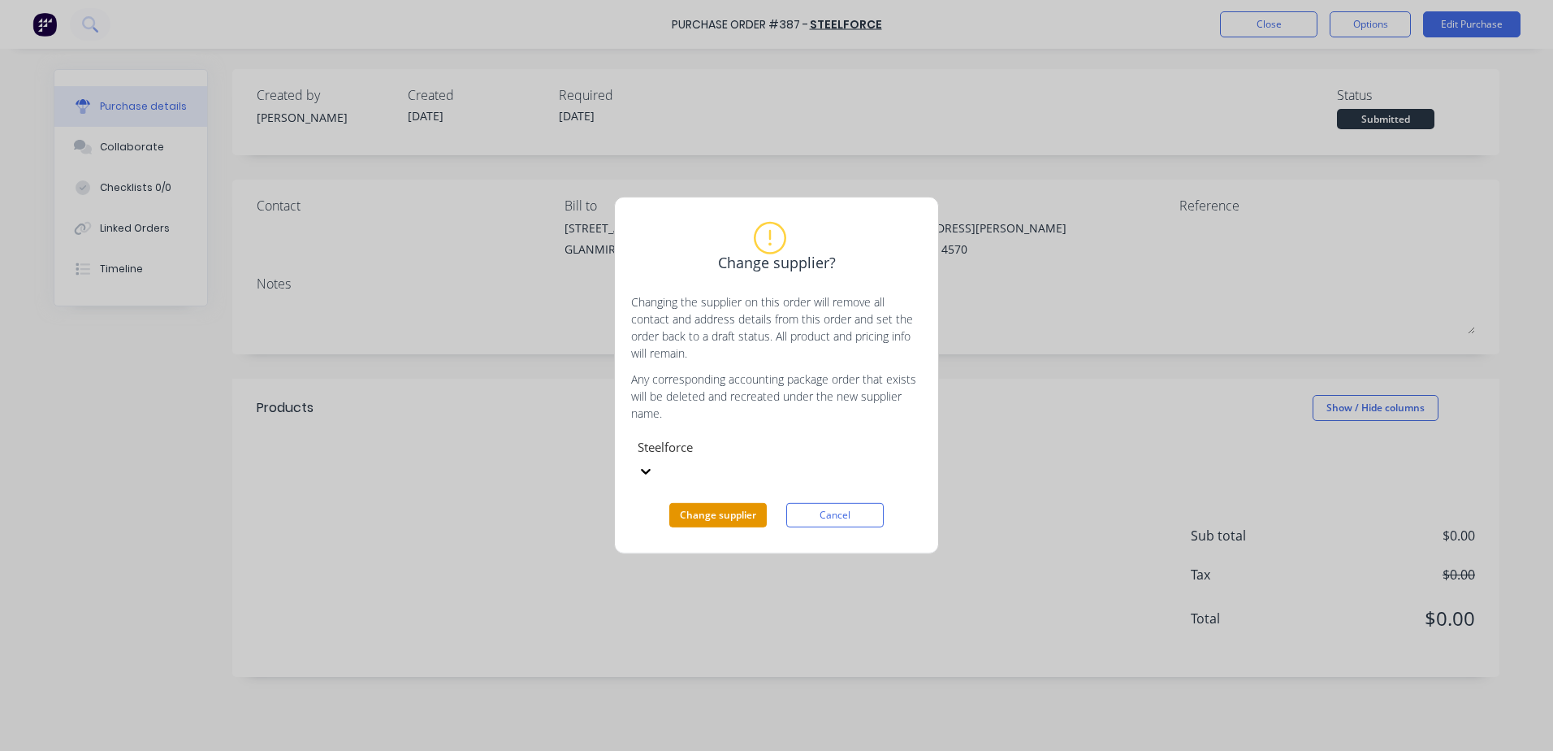
click at [742, 508] on button "Change supplier" at bounding box center [717, 515] width 97 height 24
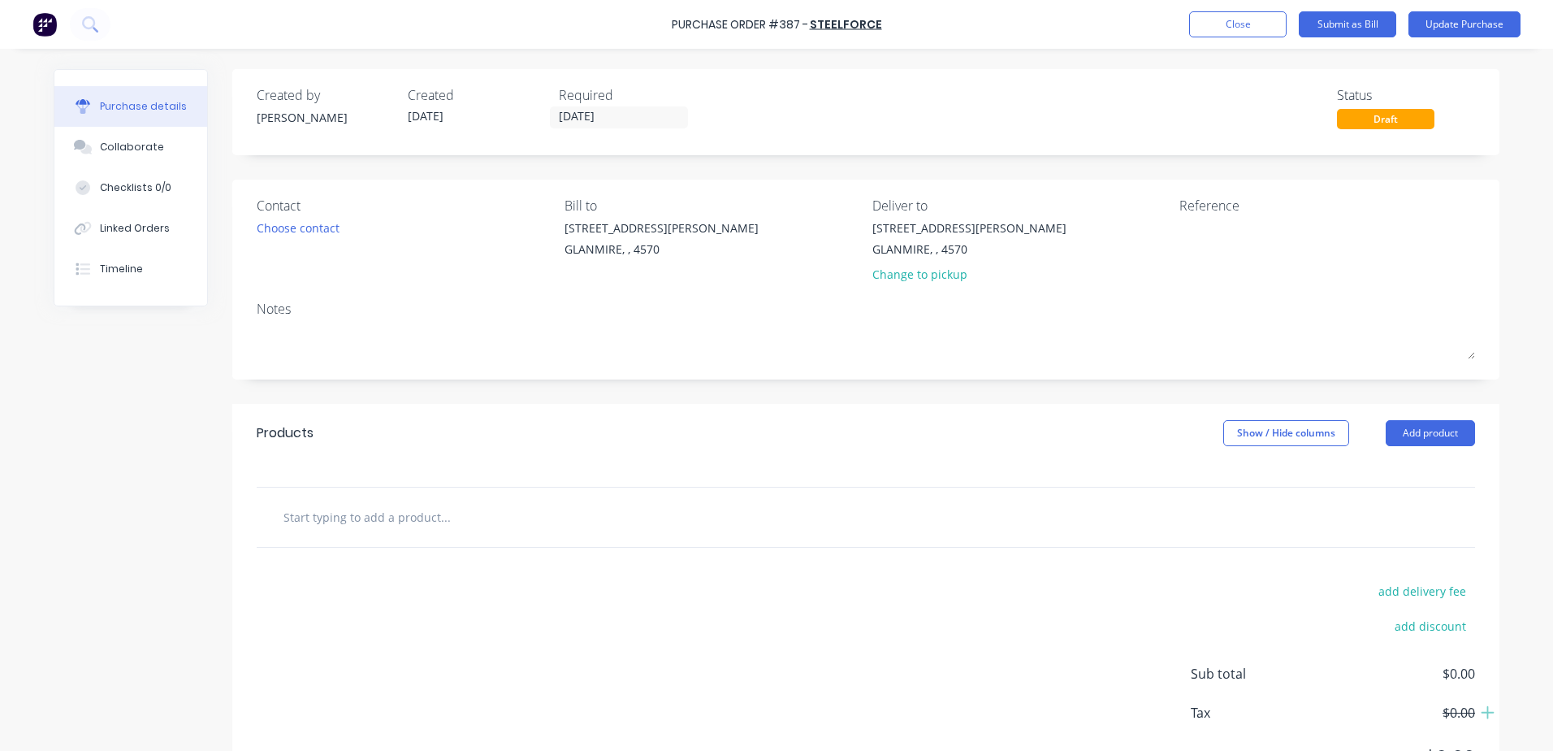
click at [301, 721] on div "add delivery fee add discount Sub total $0.00 Tax $0.00 Total $0.00" at bounding box center [865, 681] width 1267 height 267
click at [1243, 35] on button "Close" at bounding box center [1237, 24] width 97 height 26
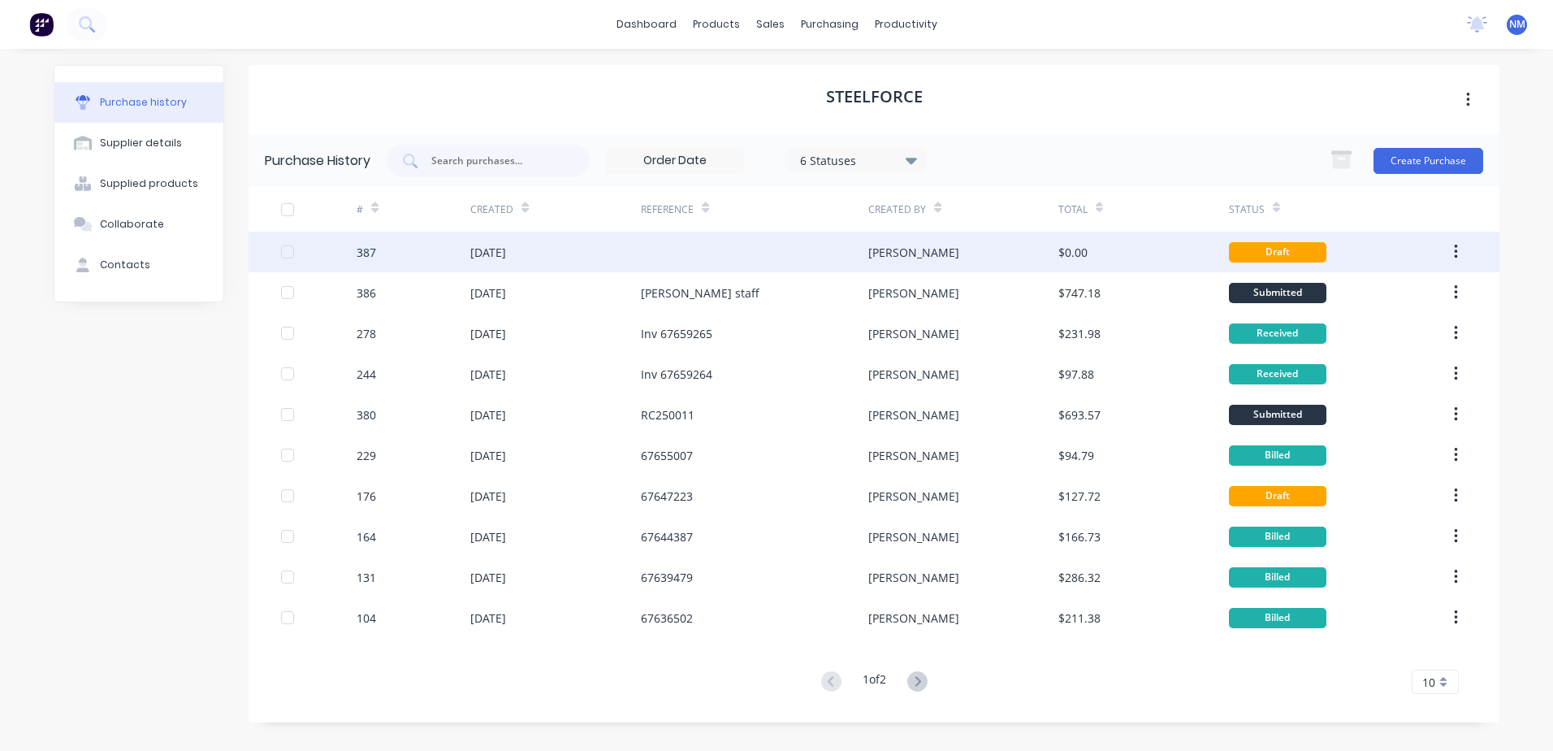
click at [803, 252] on div at bounding box center [754, 252] width 227 height 41
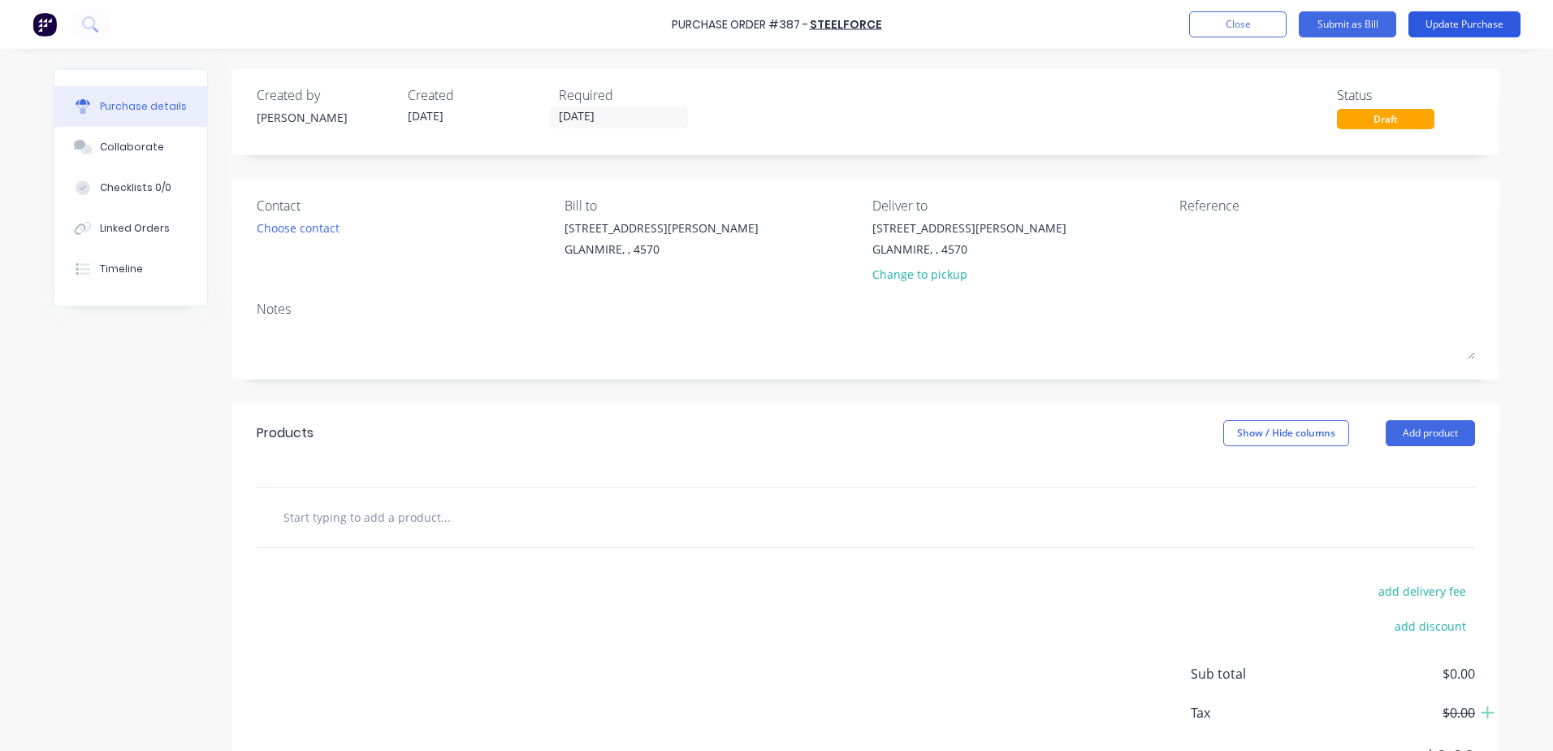
click at [1455, 24] on button "Update Purchase" at bounding box center [1465, 24] width 112 height 26
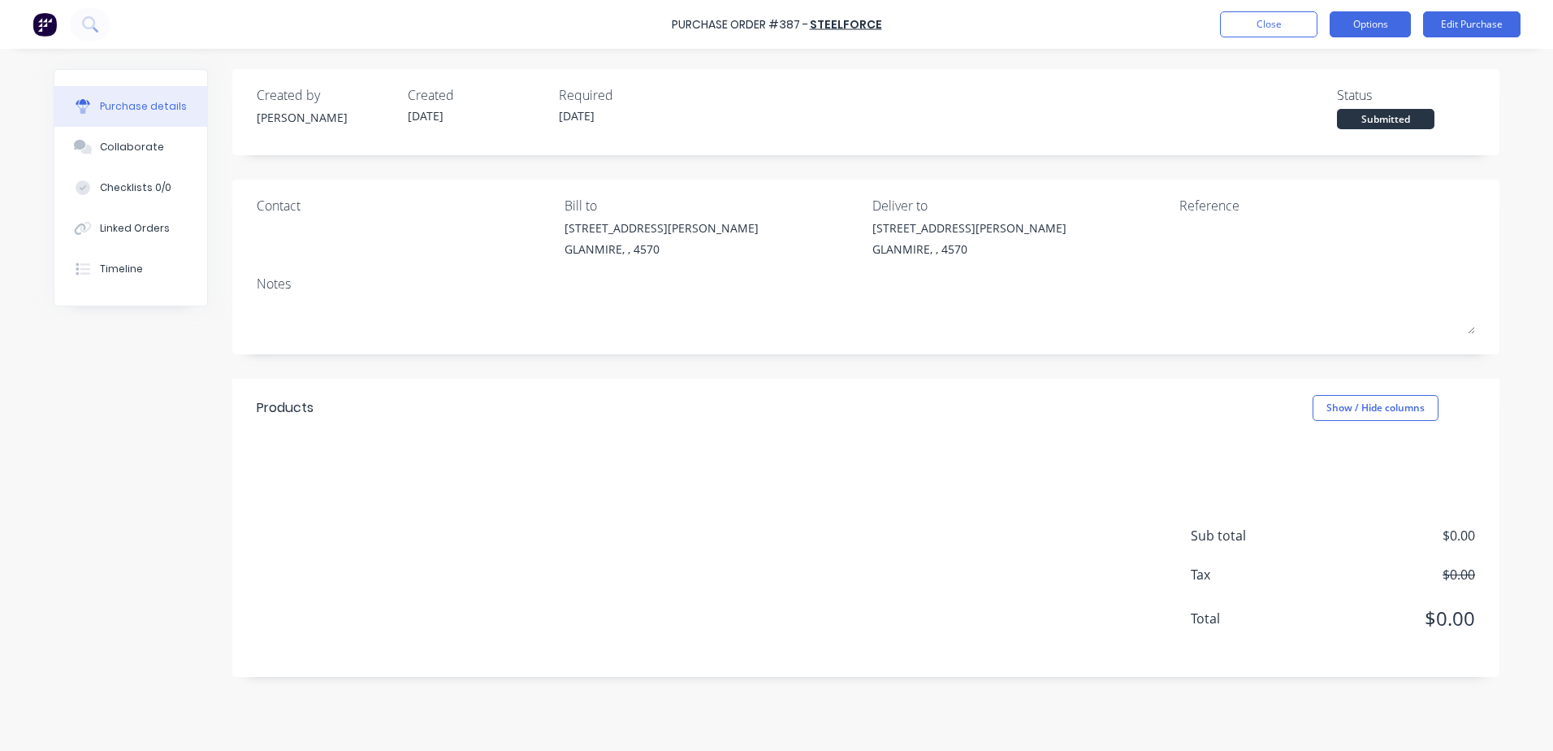
click at [1395, 30] on button "Options" at bounding box center [1370, 24] width 81 height 26
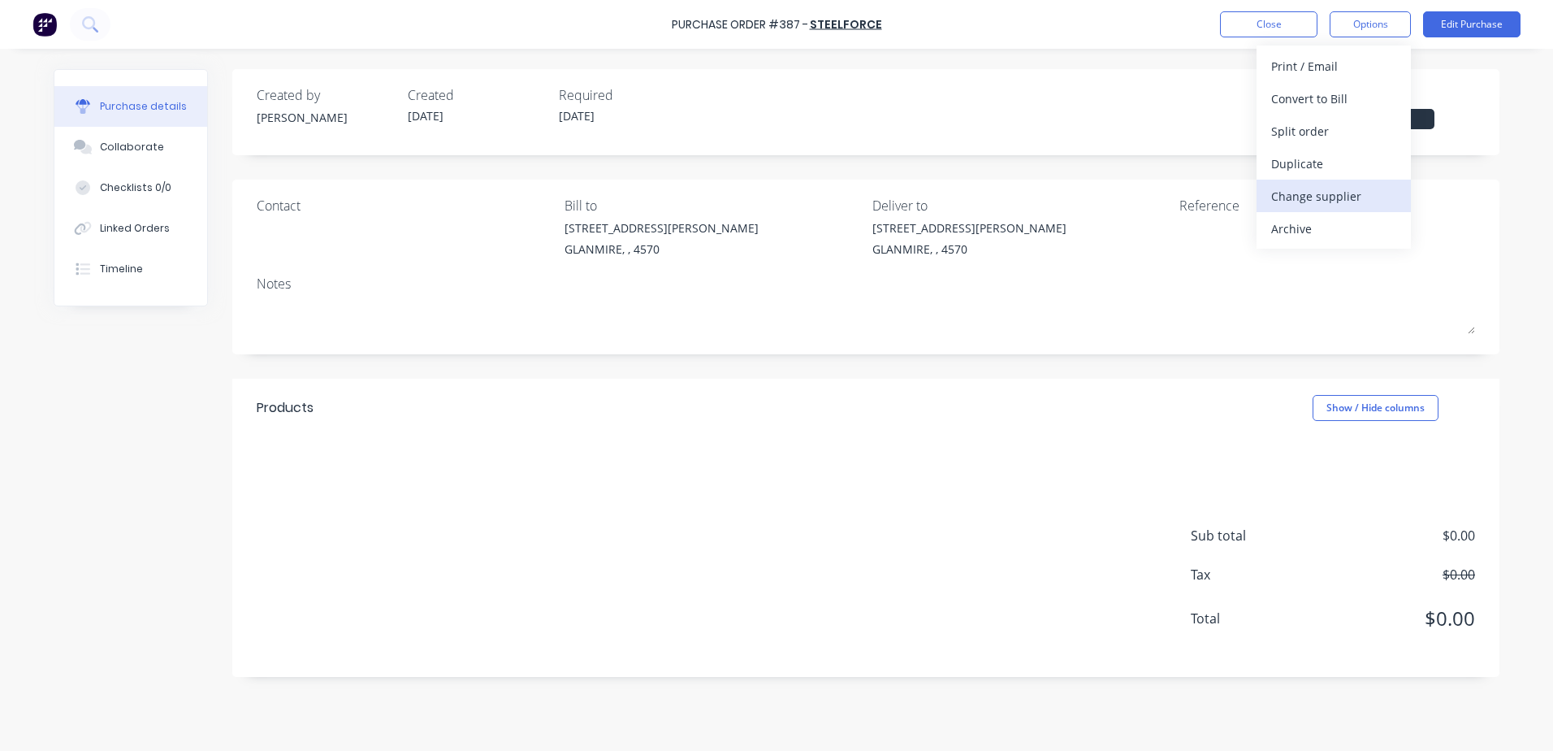
click at [1339, 193] on div "Change supplier" at bounding box center [1333, 196] width 125 height 24
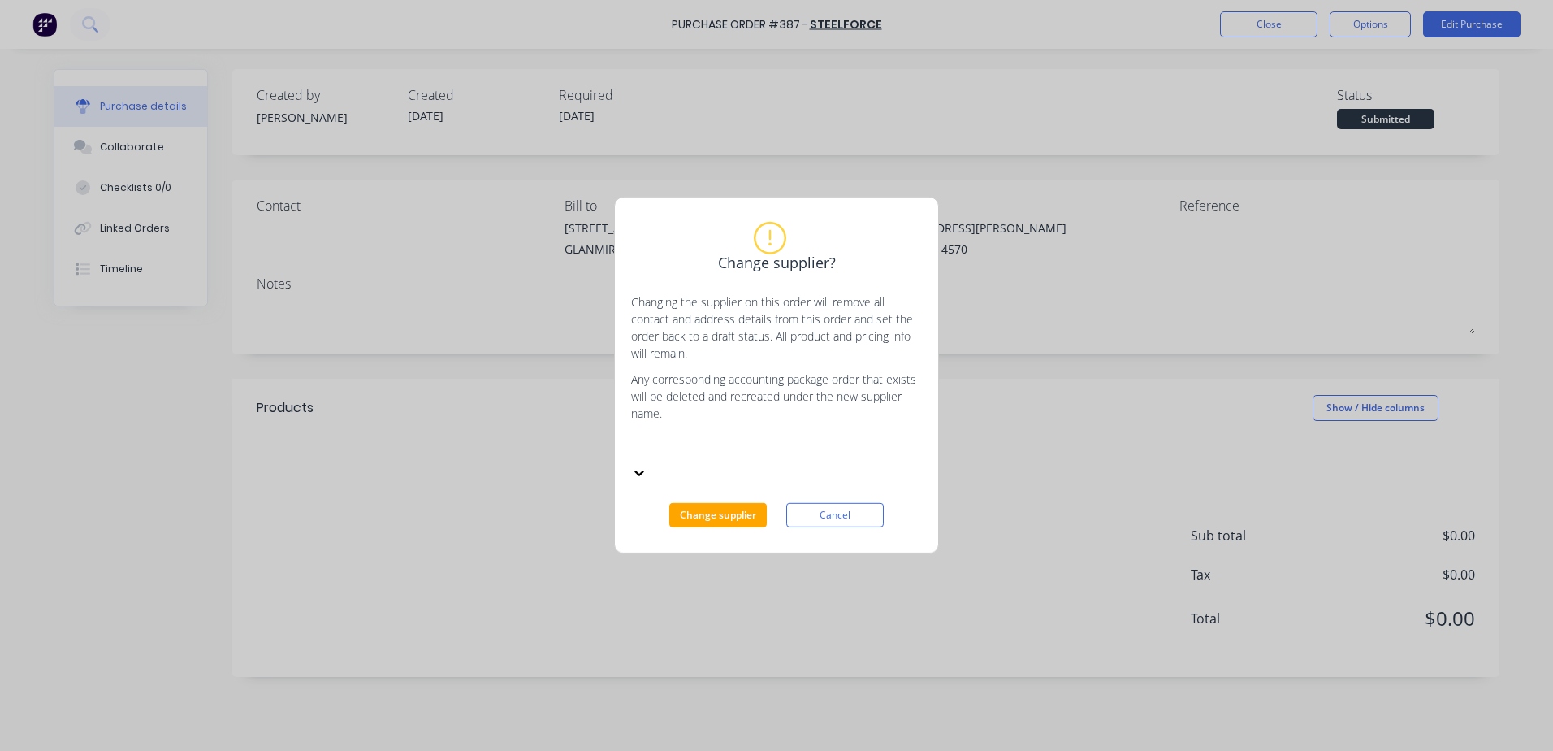
click at [647, 462] on div at bounding box center [639, 471] width 16 height 18
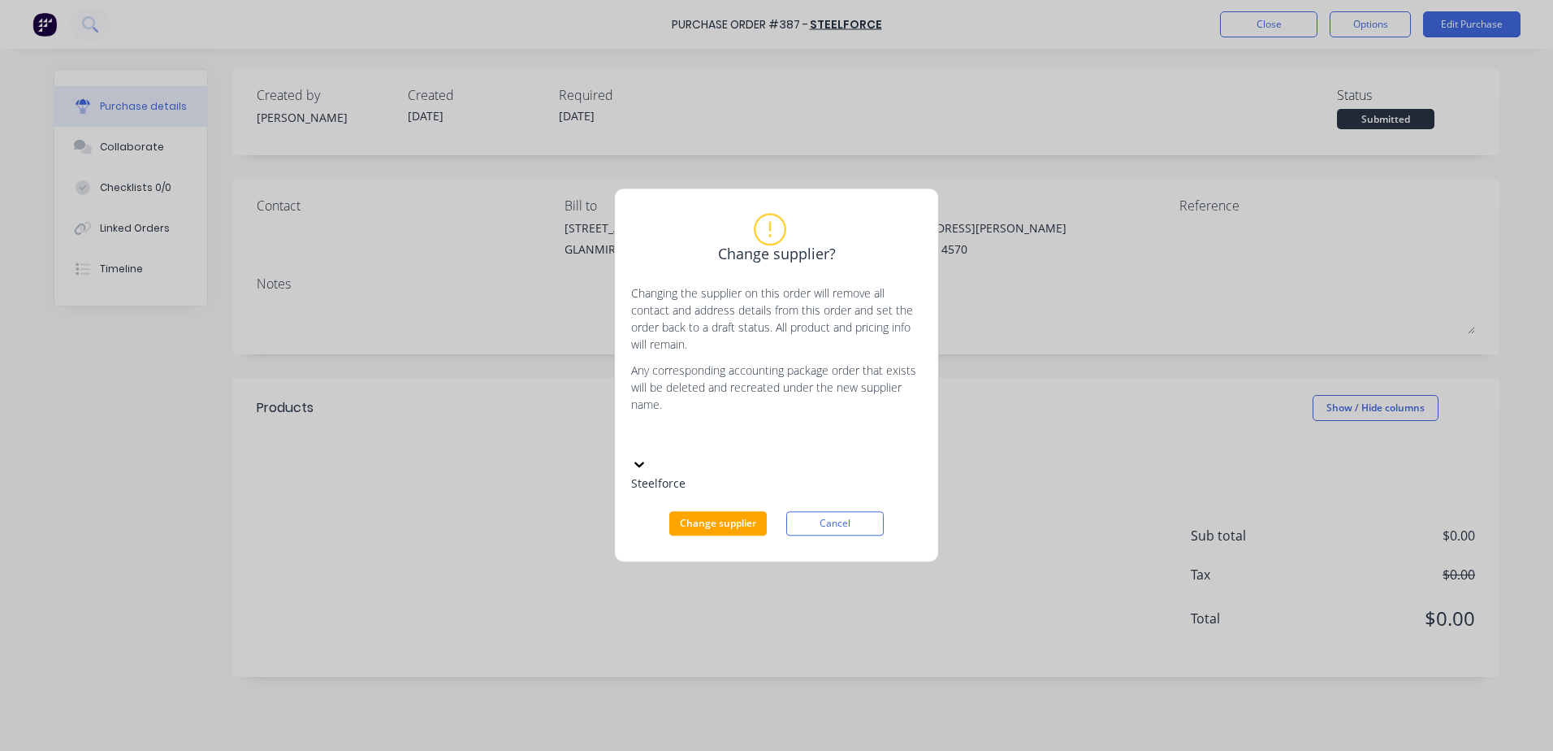
click at [644, 451] on div at bounding box center [753, 438] width 244 height 24
click at [739, 492] on div "Steelforce" at bounding box center [753, 483] width 244 height 17
click at [647, 457] on icon at bounding box center [639, 464] width 16 height 16
click at [858, 451] on div "Steelforce" at bounding box center [753, 438] width 244 height 24
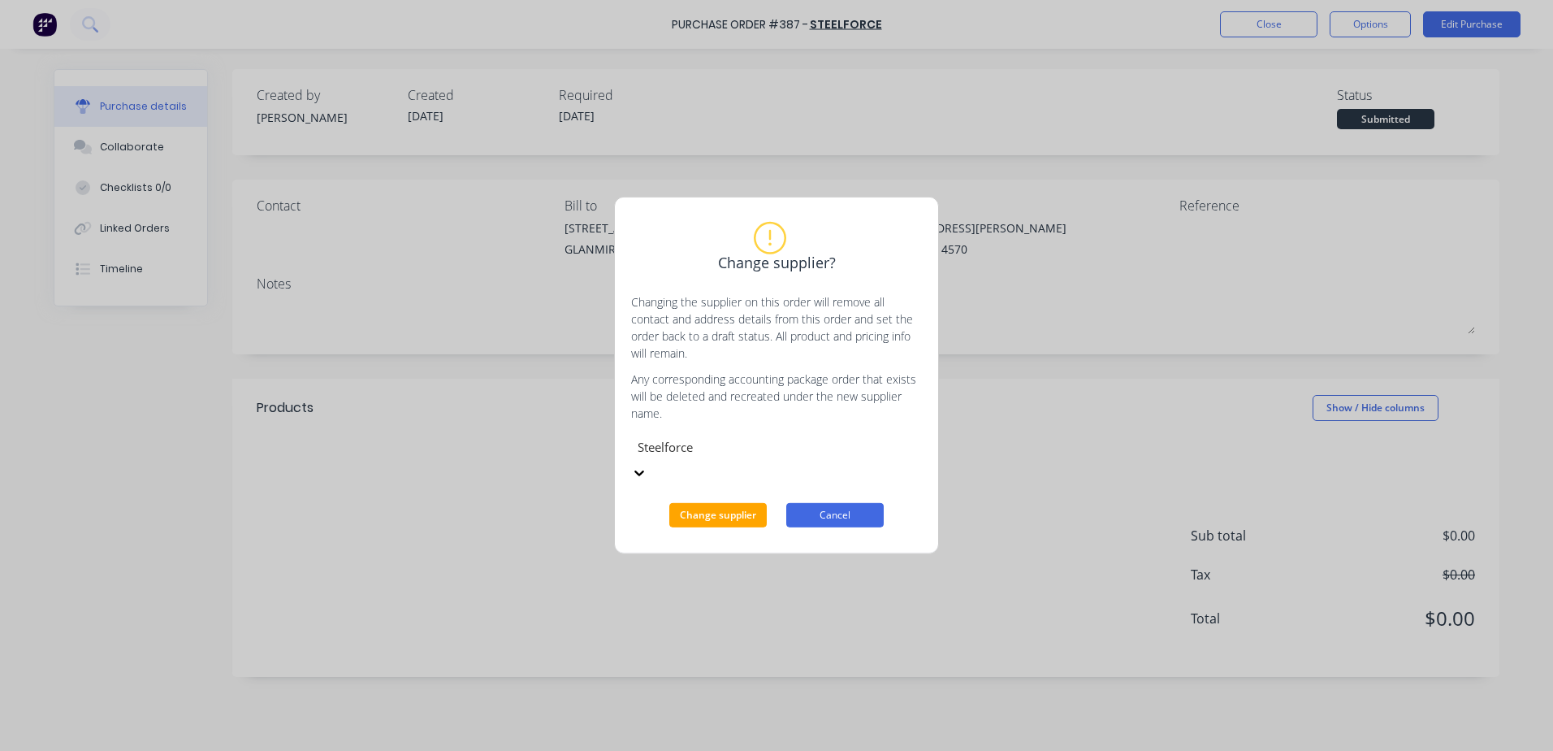
click at [841, 513] on button "Cancel" at bounding box center [834, 515] width 97 height 24
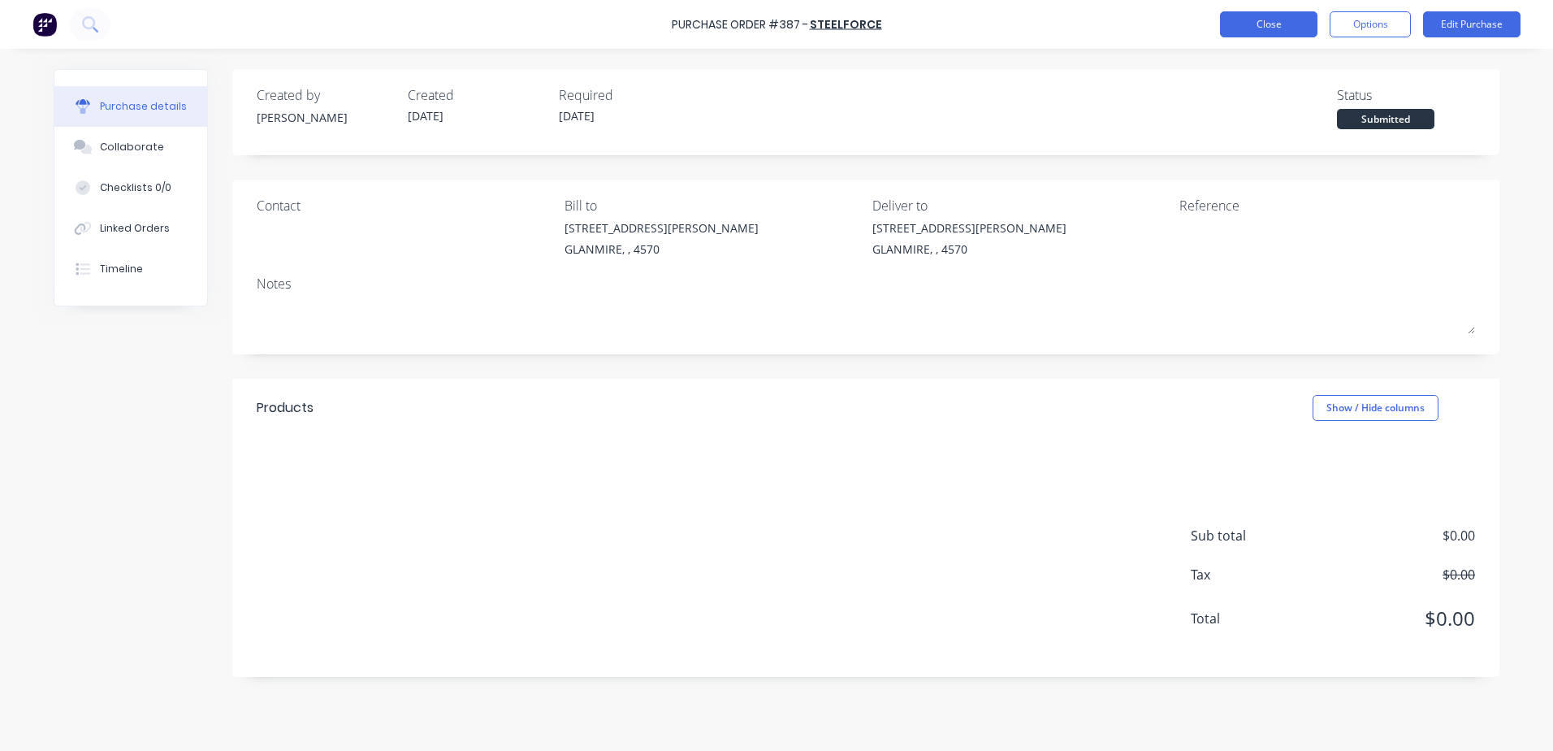
click at [1275, 24] on button "Close" at bounding box center [1268, 24] width 97 height 26
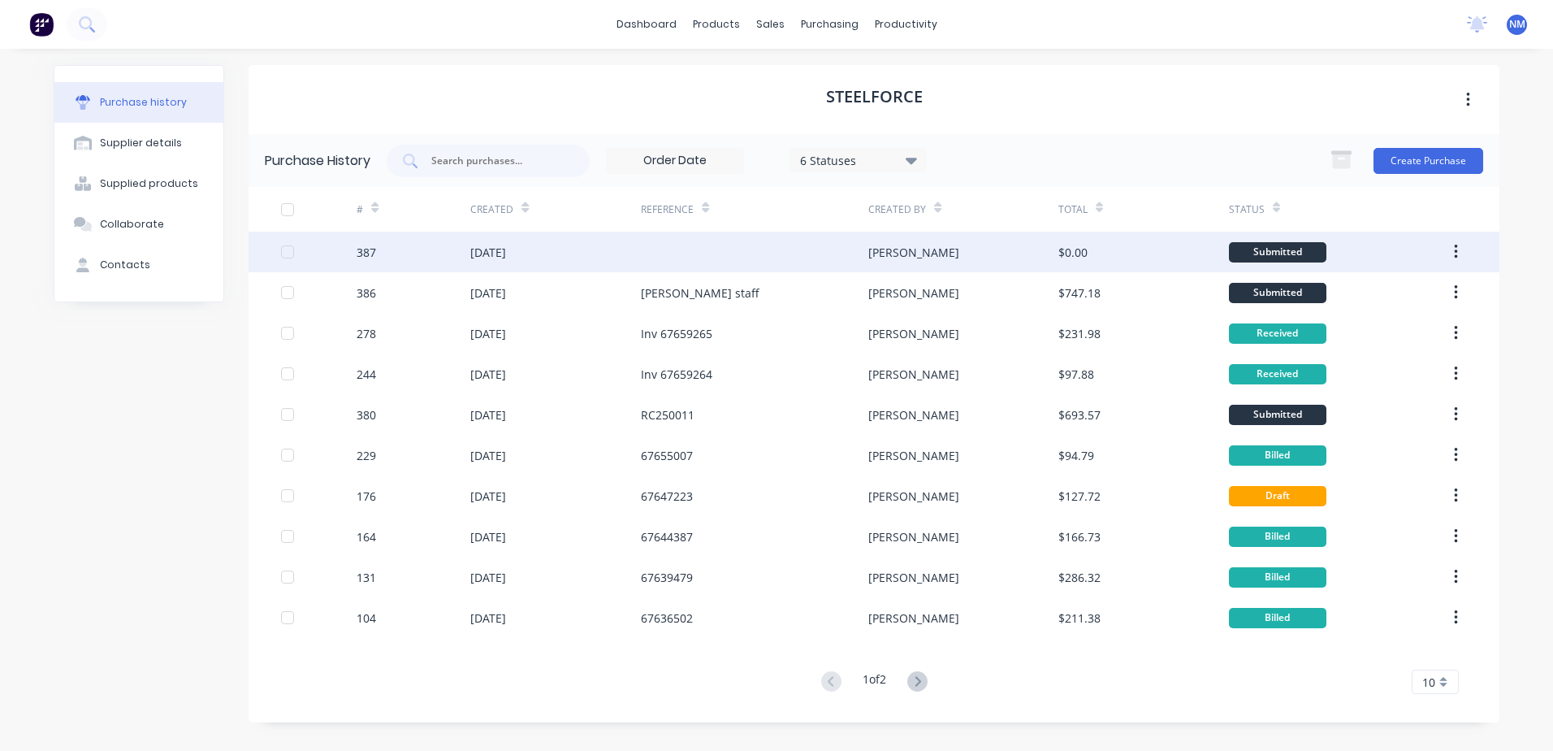
click at [688, 253] on div at bounding box center [754, 252] width 227 height 41
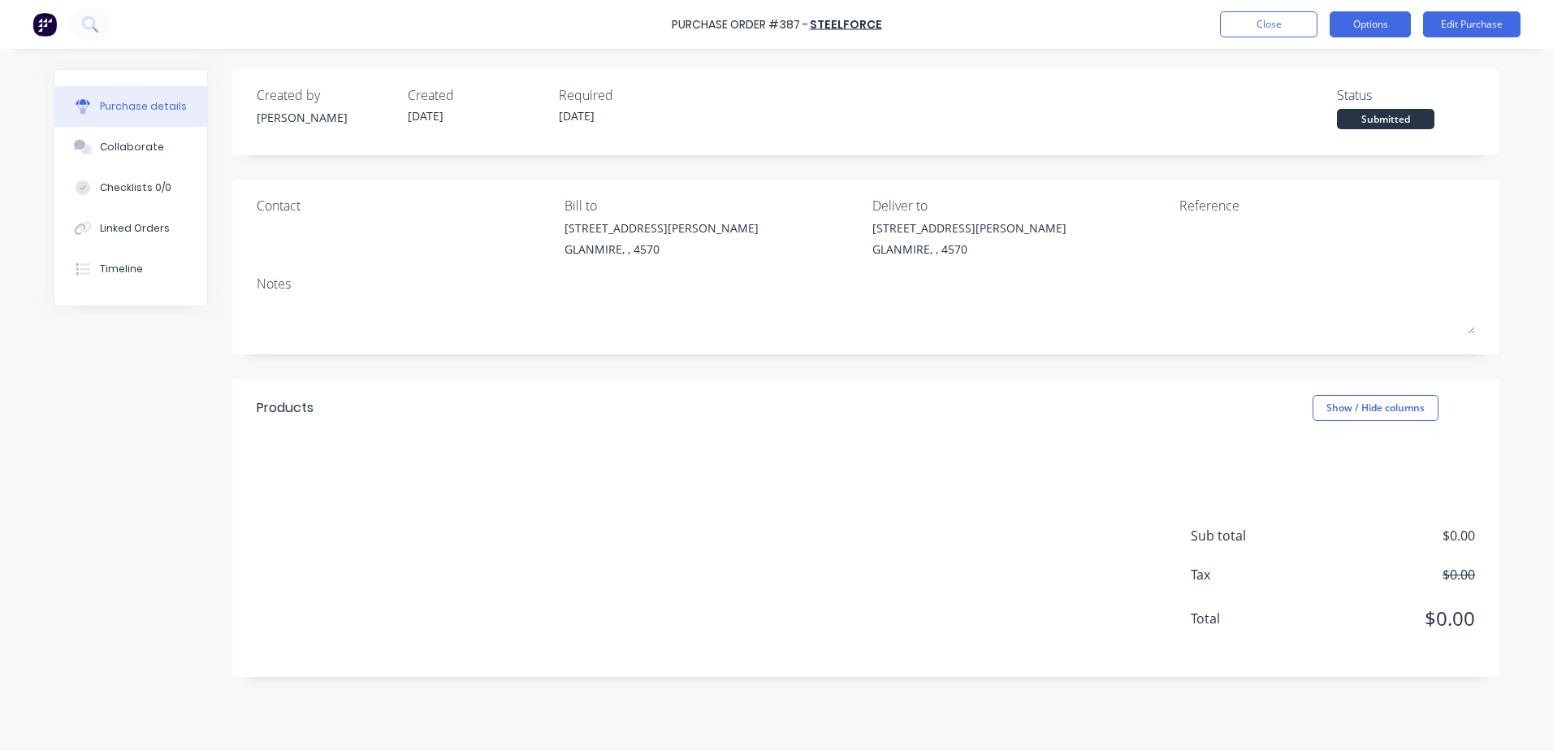
click at [1380, 15] on button "Options" at bounding box center [1370, 24] width 81 height 26
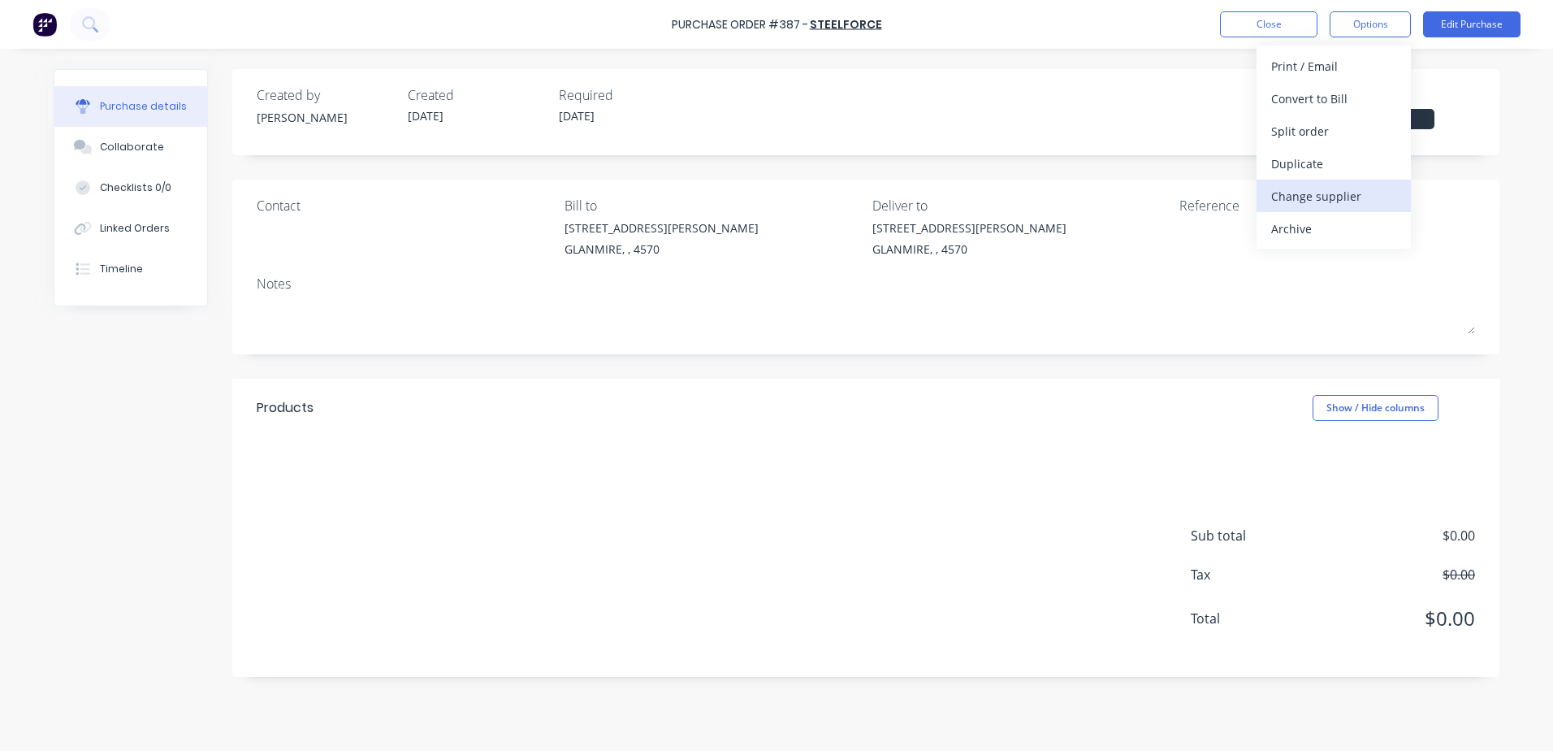
click at [1335, 193] on div "Change supplier" at bounding box center [1333, 196] width 125 height 24
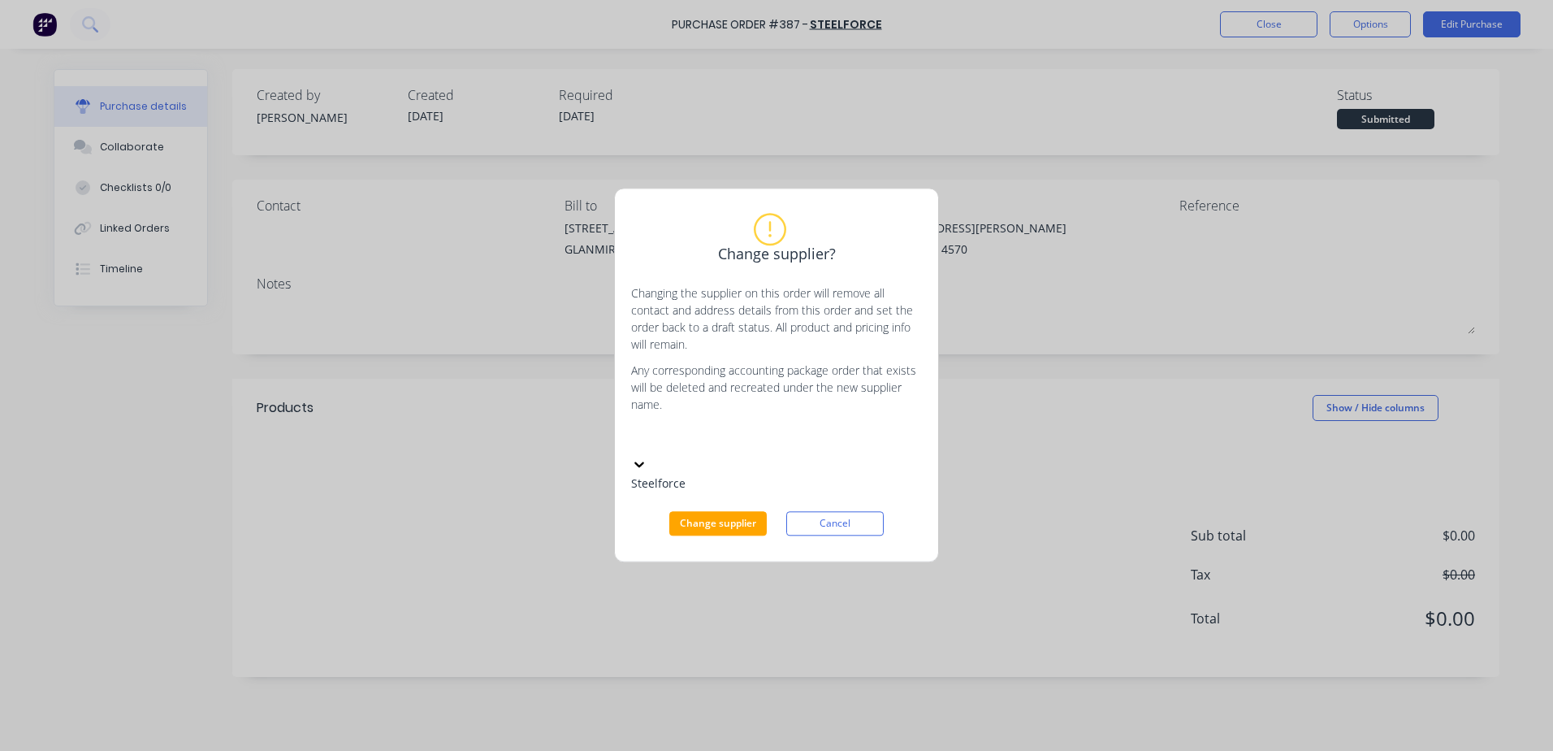
click at [647, 458] on icon at bounding box center [639, 464] width 16 height 16
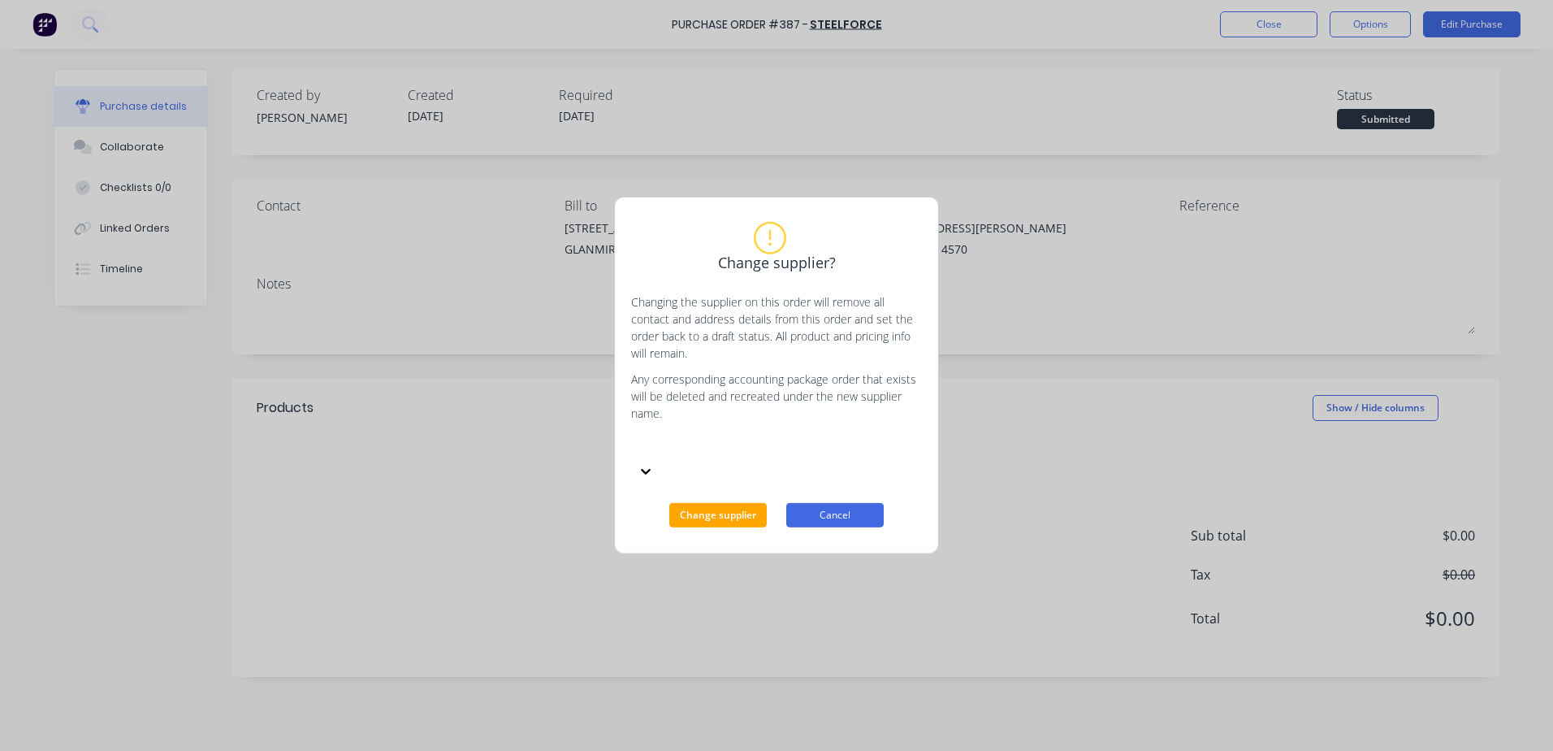
click at [864, 503] on button "Cancel" at bounding box center [834, 515] width 97 height 24
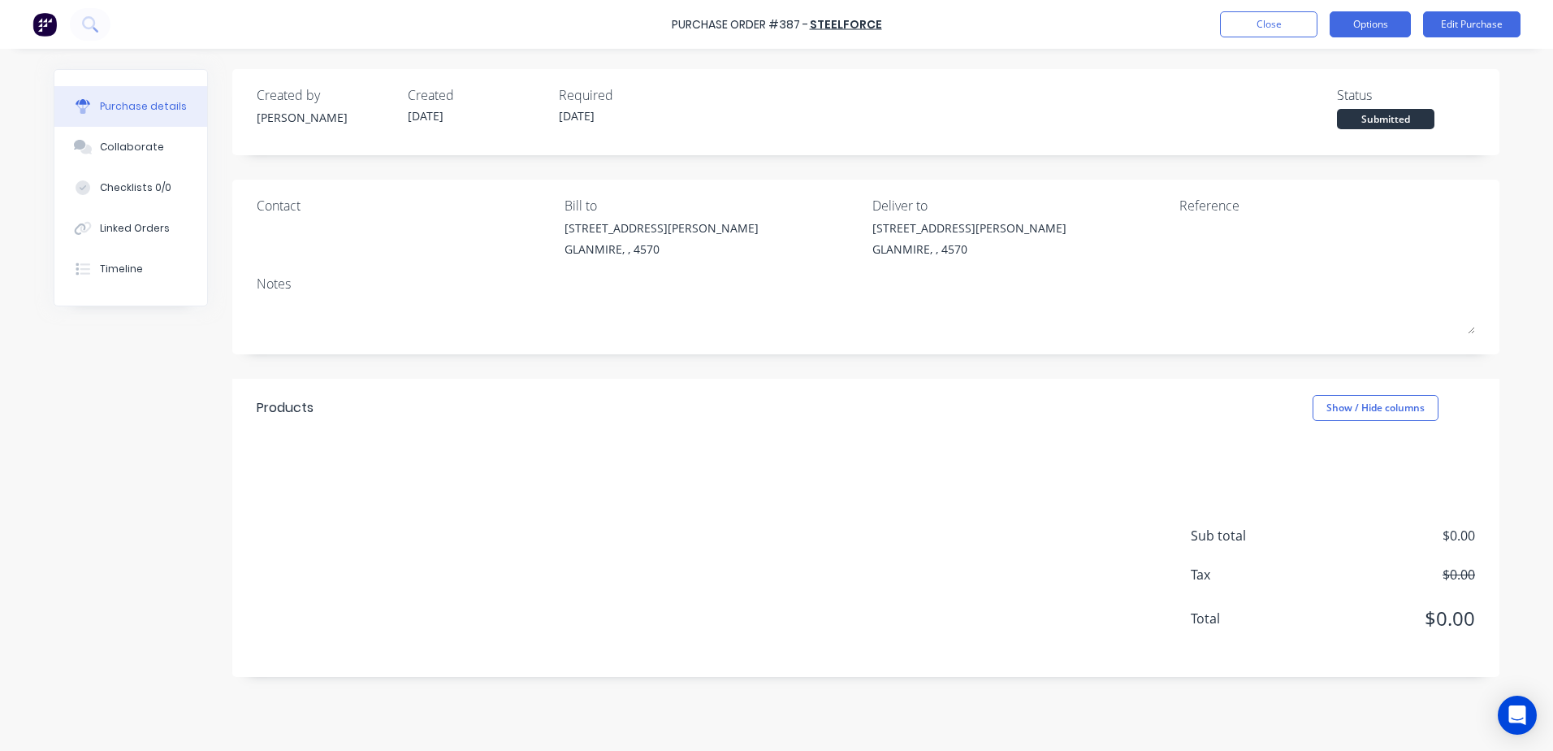
click at [1367, 27] on button "Options" at bounding box center [1370, 24] width 81 height 26
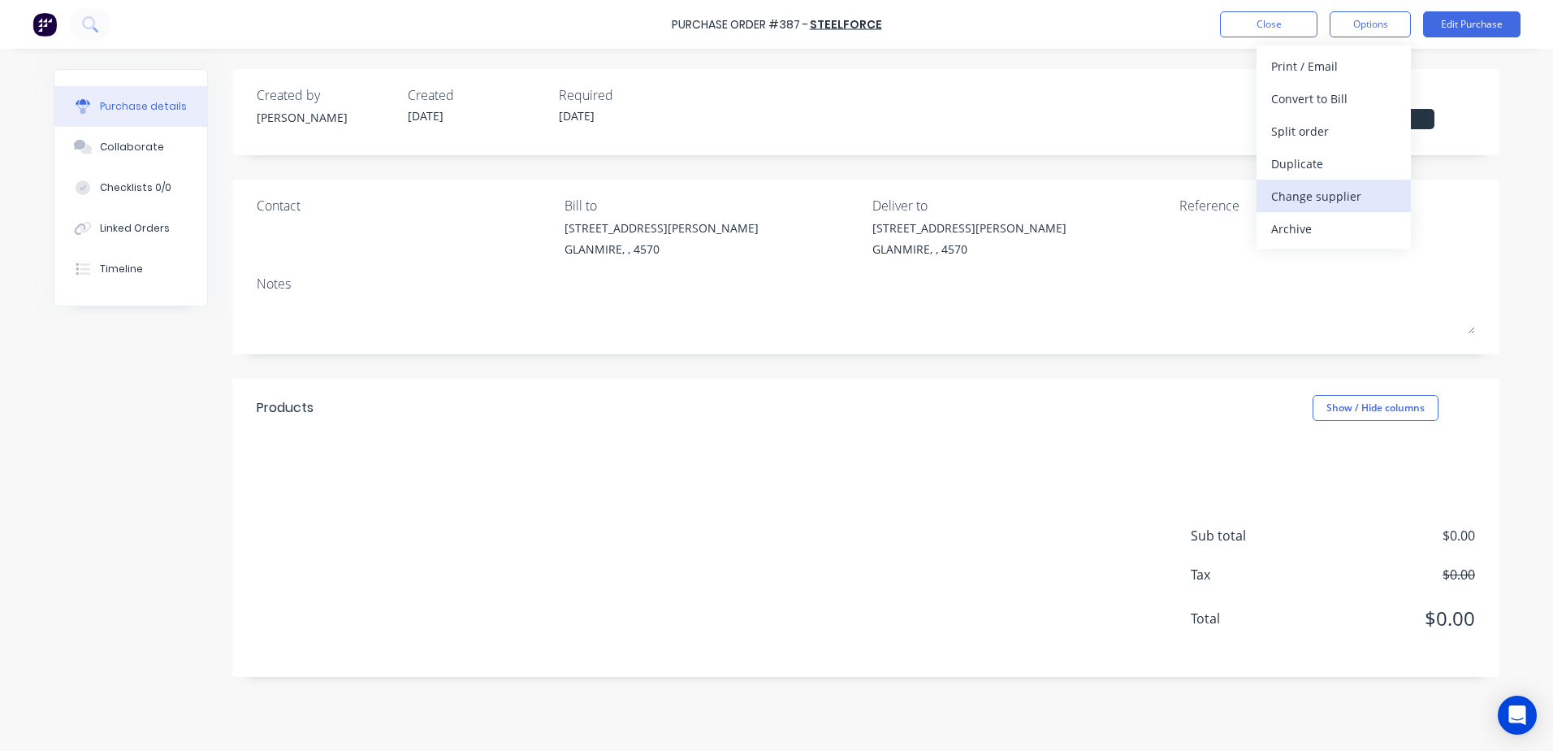
click at [1340, 202] on div "Change supplier" at bounding box center [1333, 196] width 125 height 24
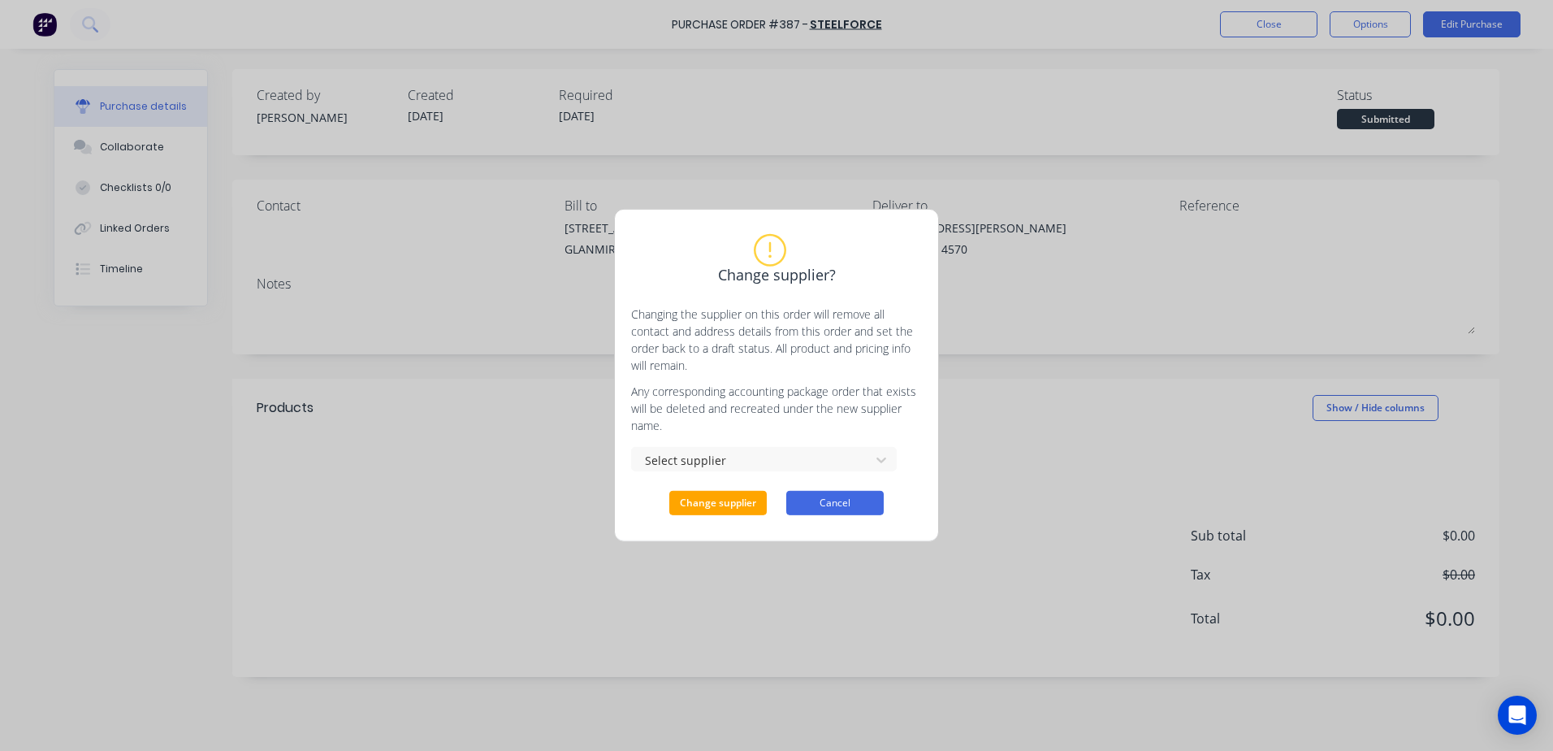
click at [820, 499] on button "Cancel" at bounding box center [834, 503] width 97 height 24
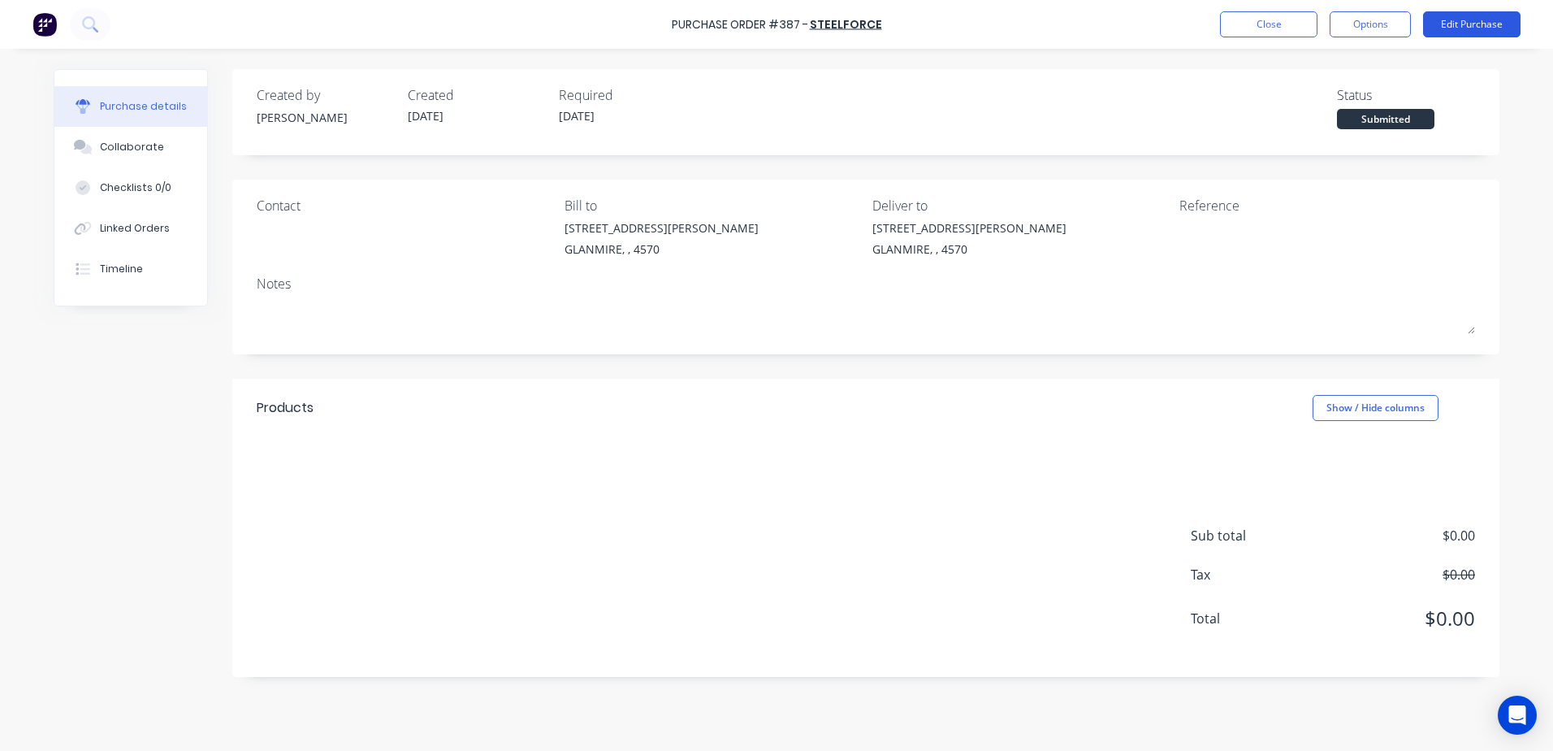
click at [1461, 24] on button "Edit Purchase" at bounding box center [1471, 24] width 97 height 26
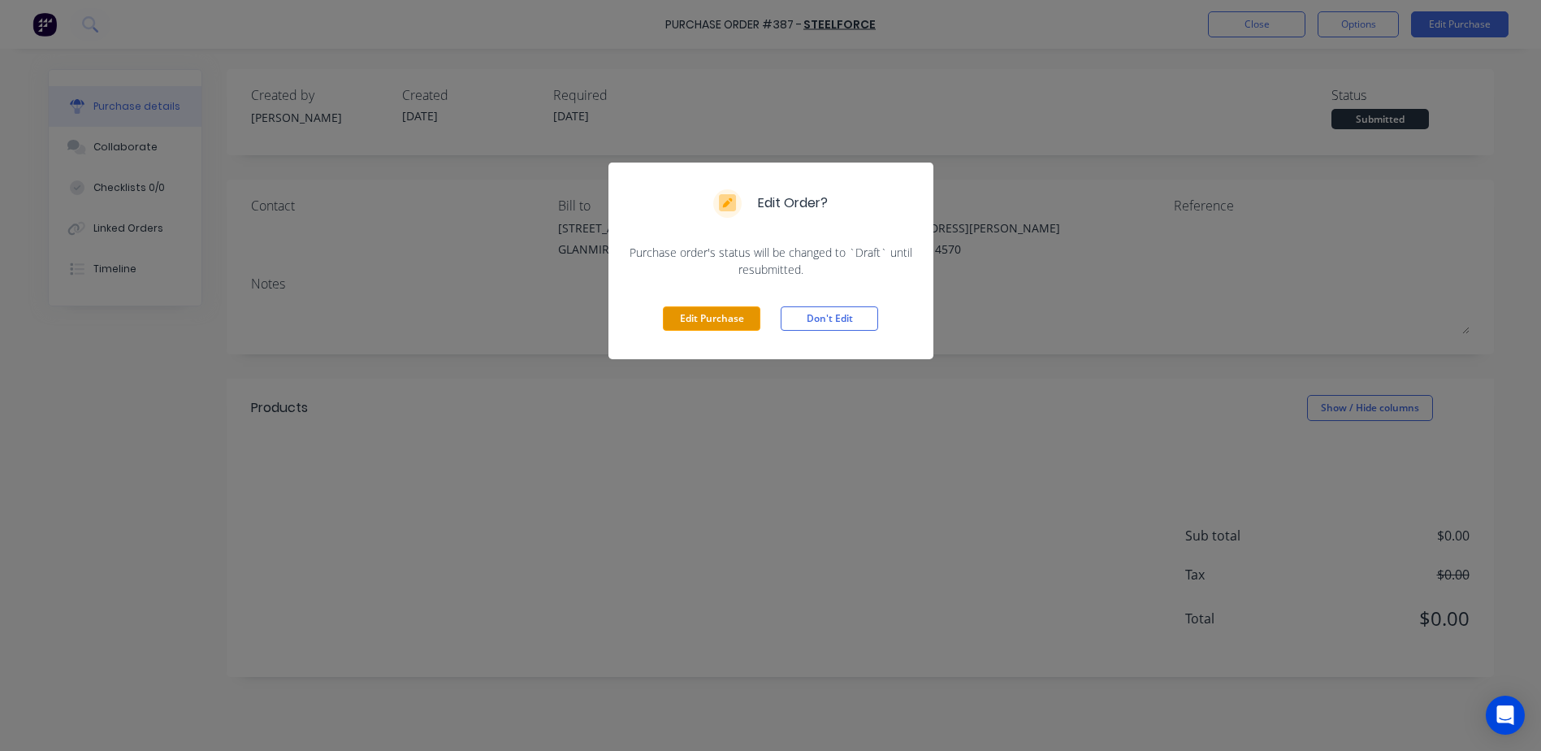
click at [695, 323] on button "Edit Purchase" at bounding box center [711, 318] width 97 height 24
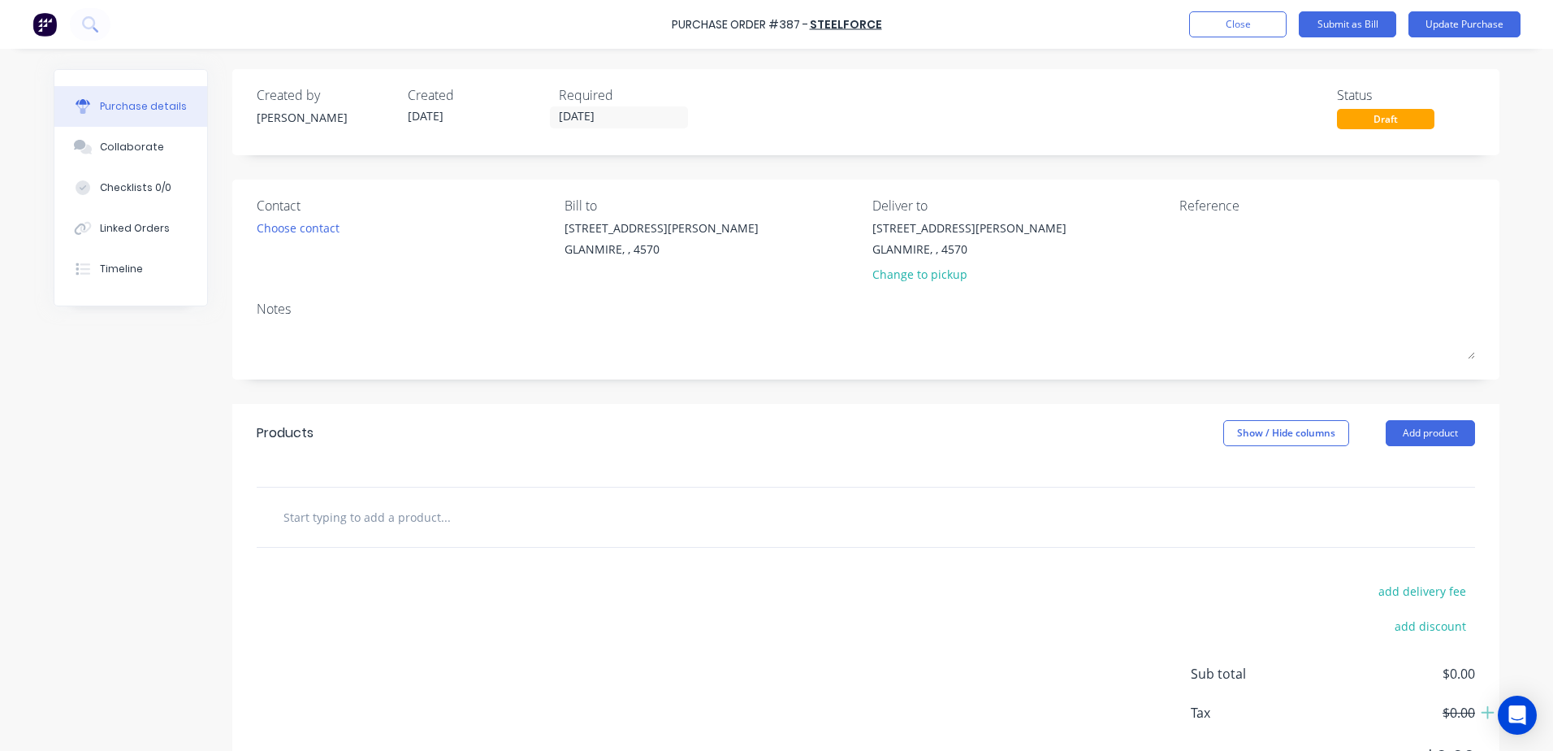
click at [312, 518] on input "text" at bounding box center [445, 516] width 325 height 32
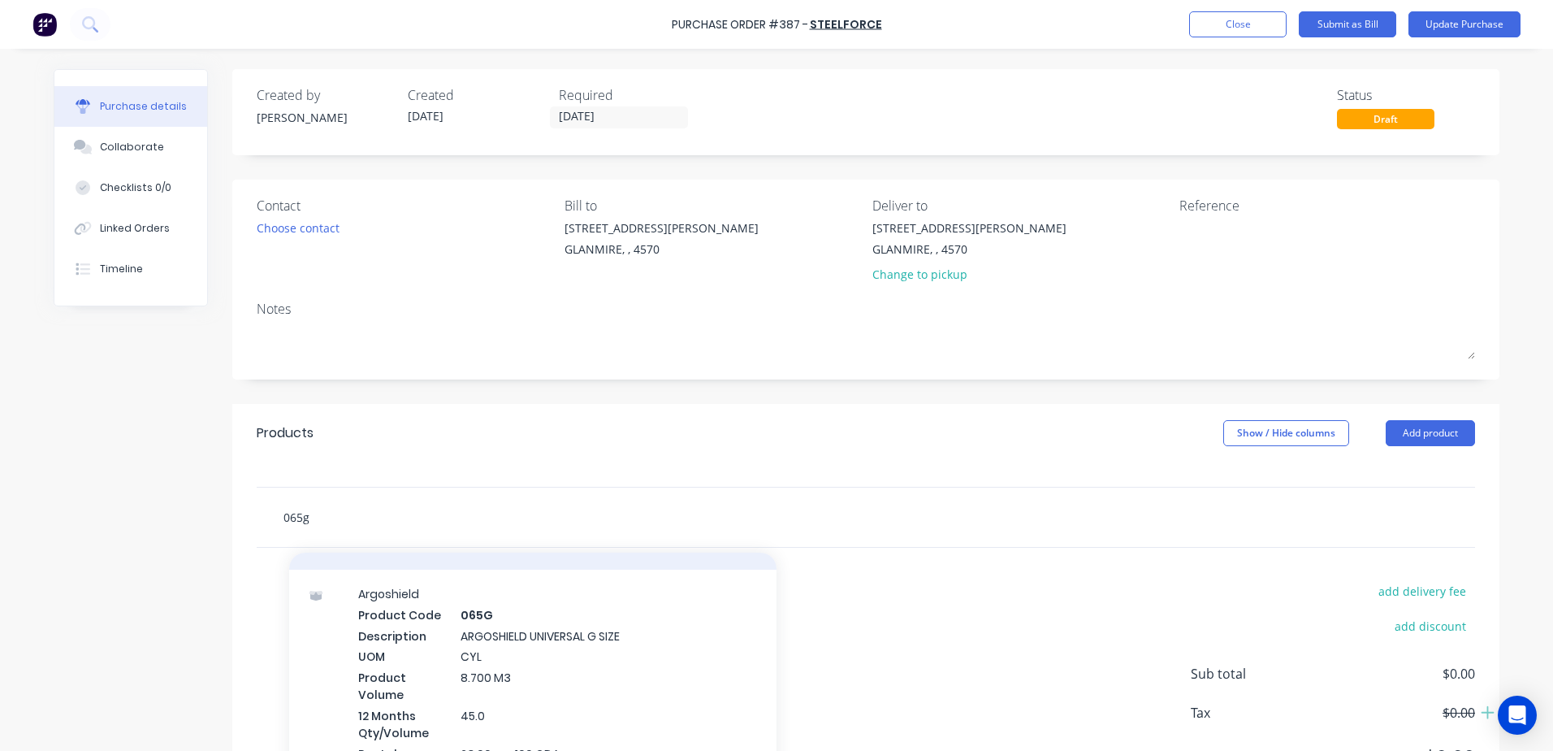
scroll to position [68, 0]
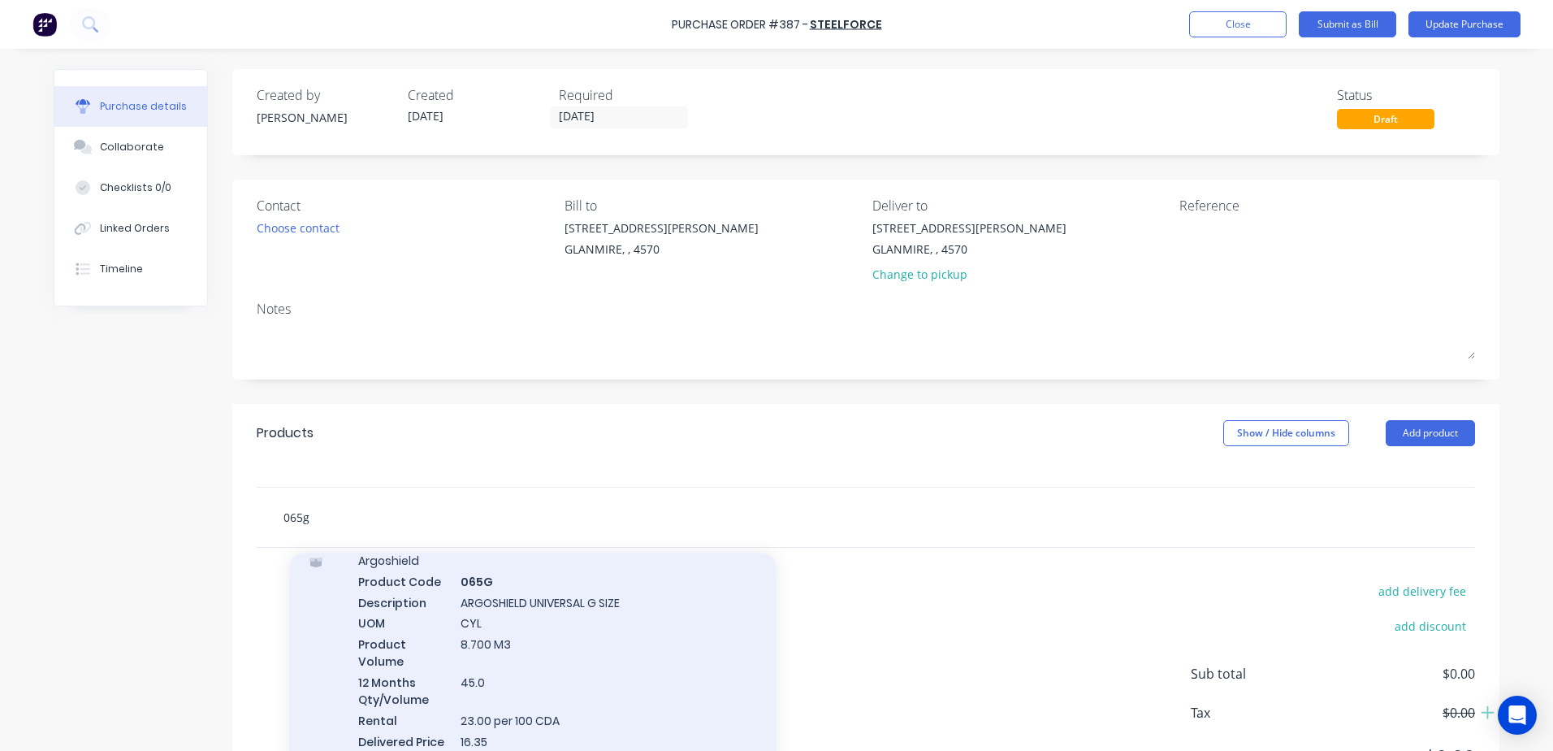
type input "065g"
click at [458, 628] on div "Argoshield Product Code 065G Description ARGOSHIELD UNIVERSAL G SIZE UOM CYL Pr…" at bounding box center [532, 660] width 487 height 249
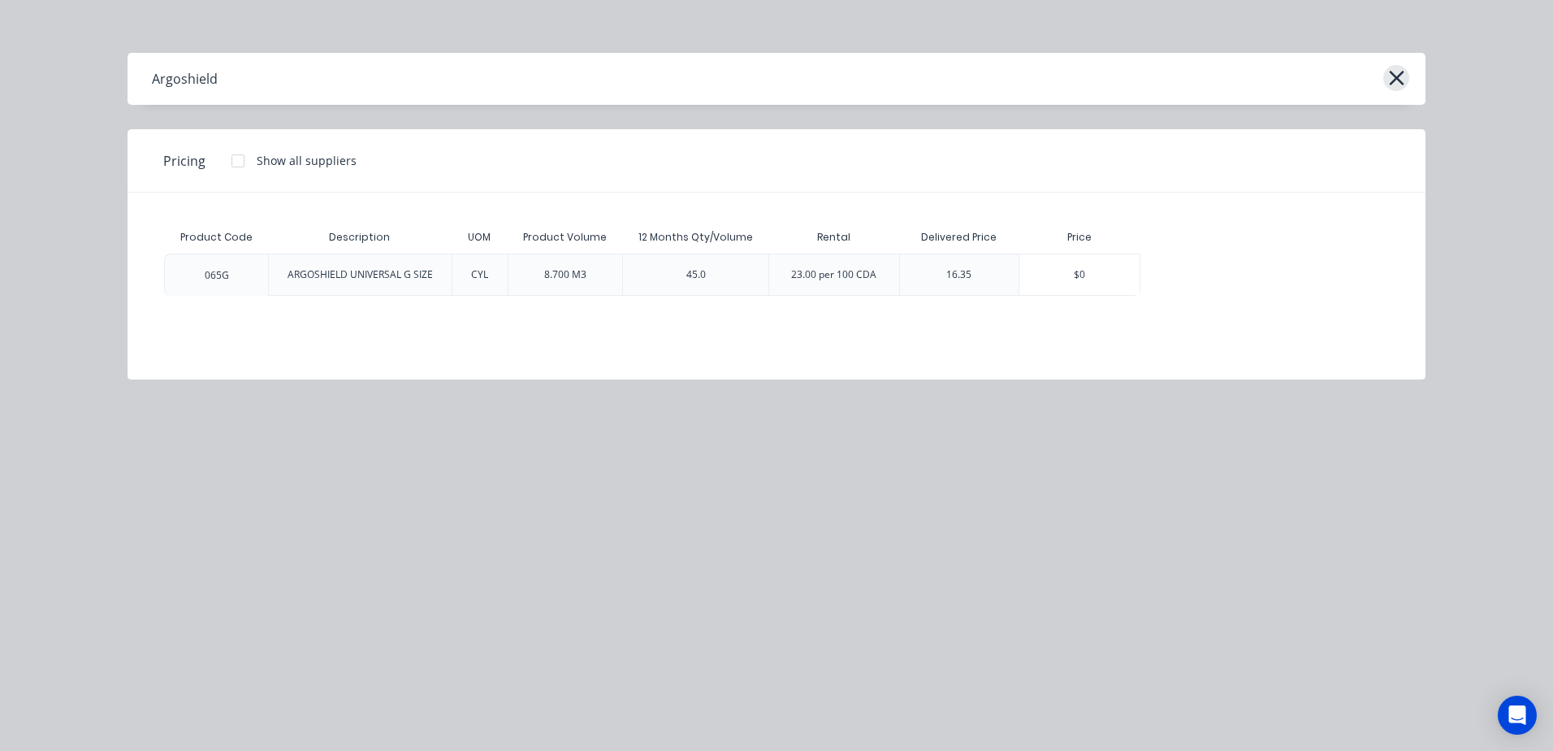
click at [1390, 80] on icon "button" at bounding box center [1396, 78] width 17 height 23
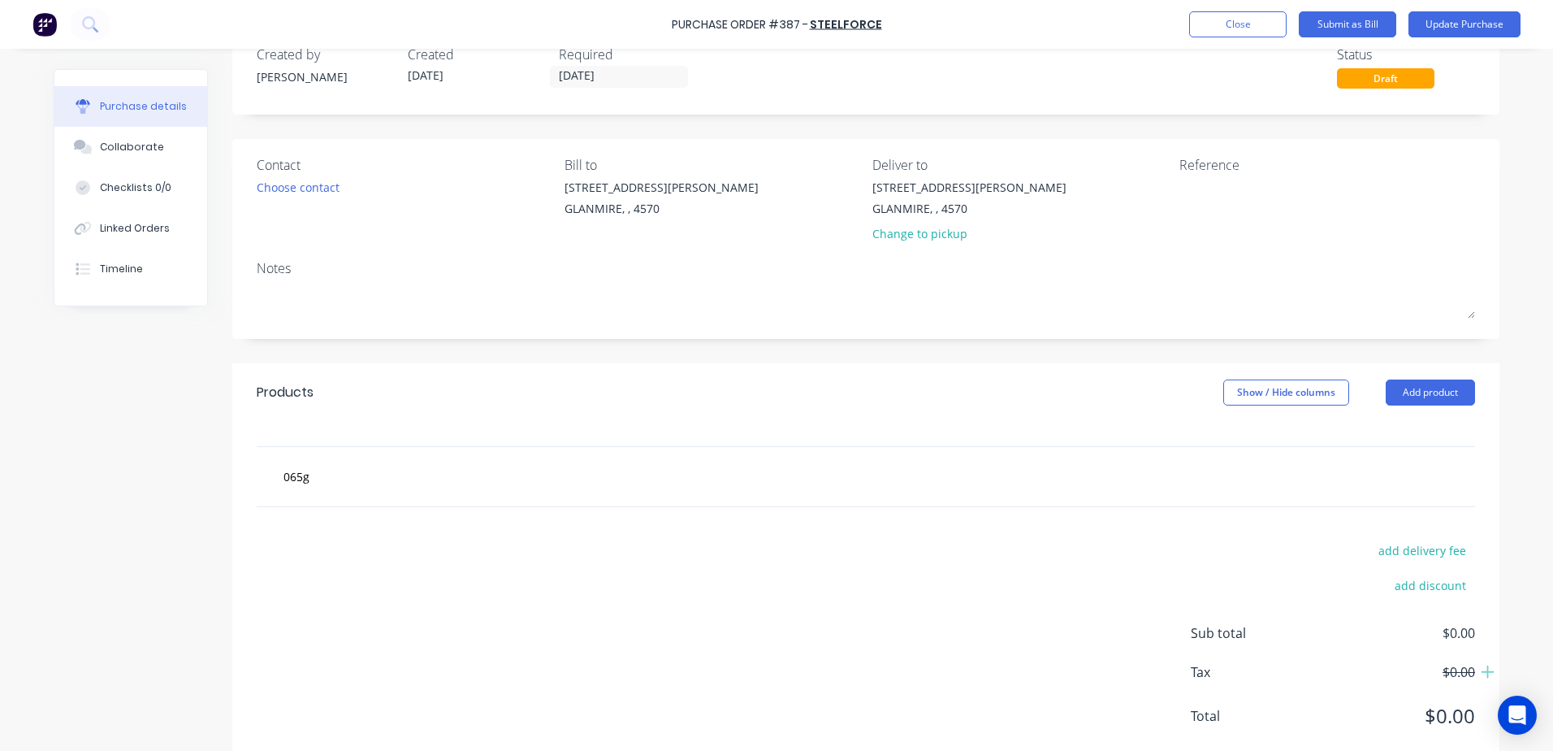
scroll to position [80, 0]
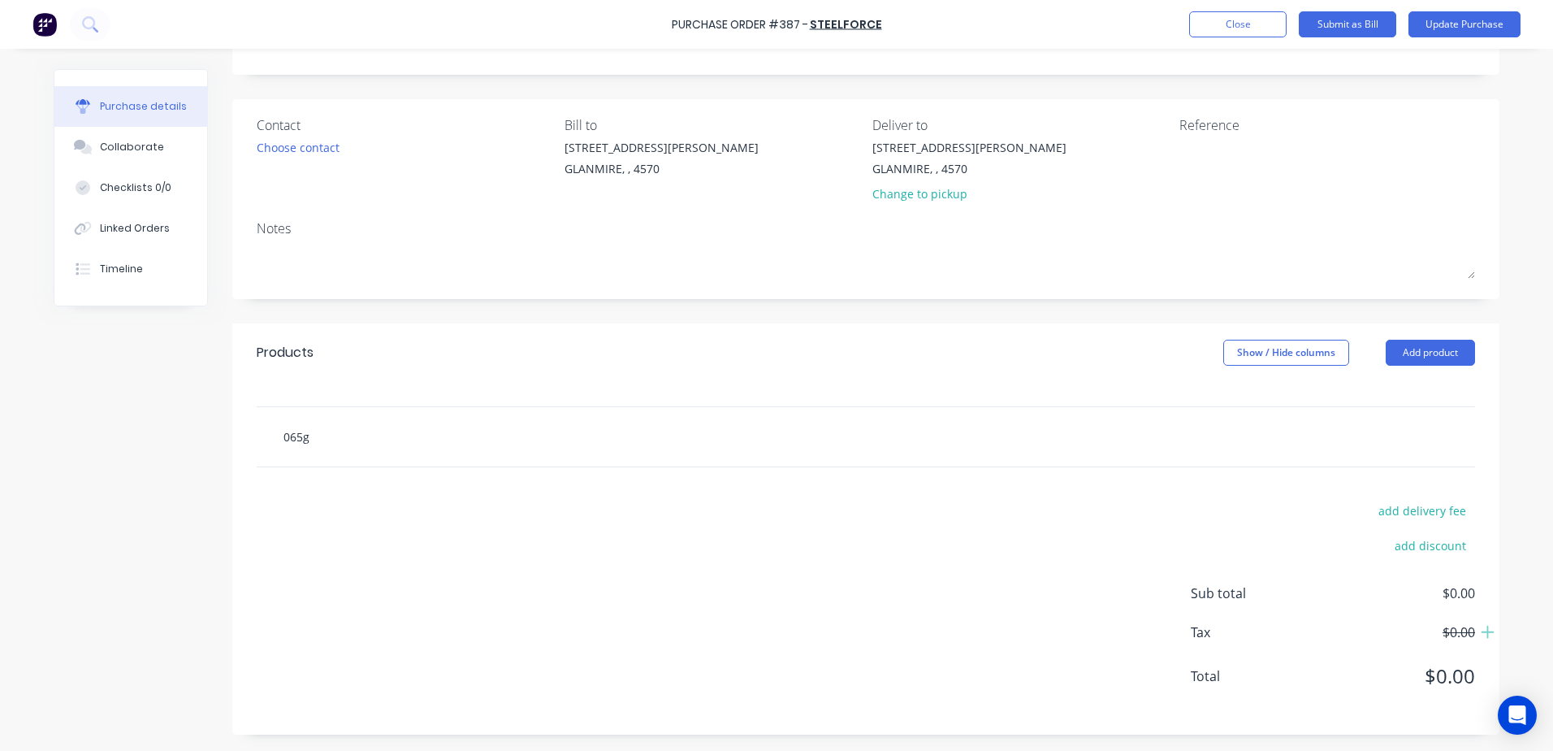
click at [318, 441] on input "065g" at bounding box center [445, 436] width 325 height 32
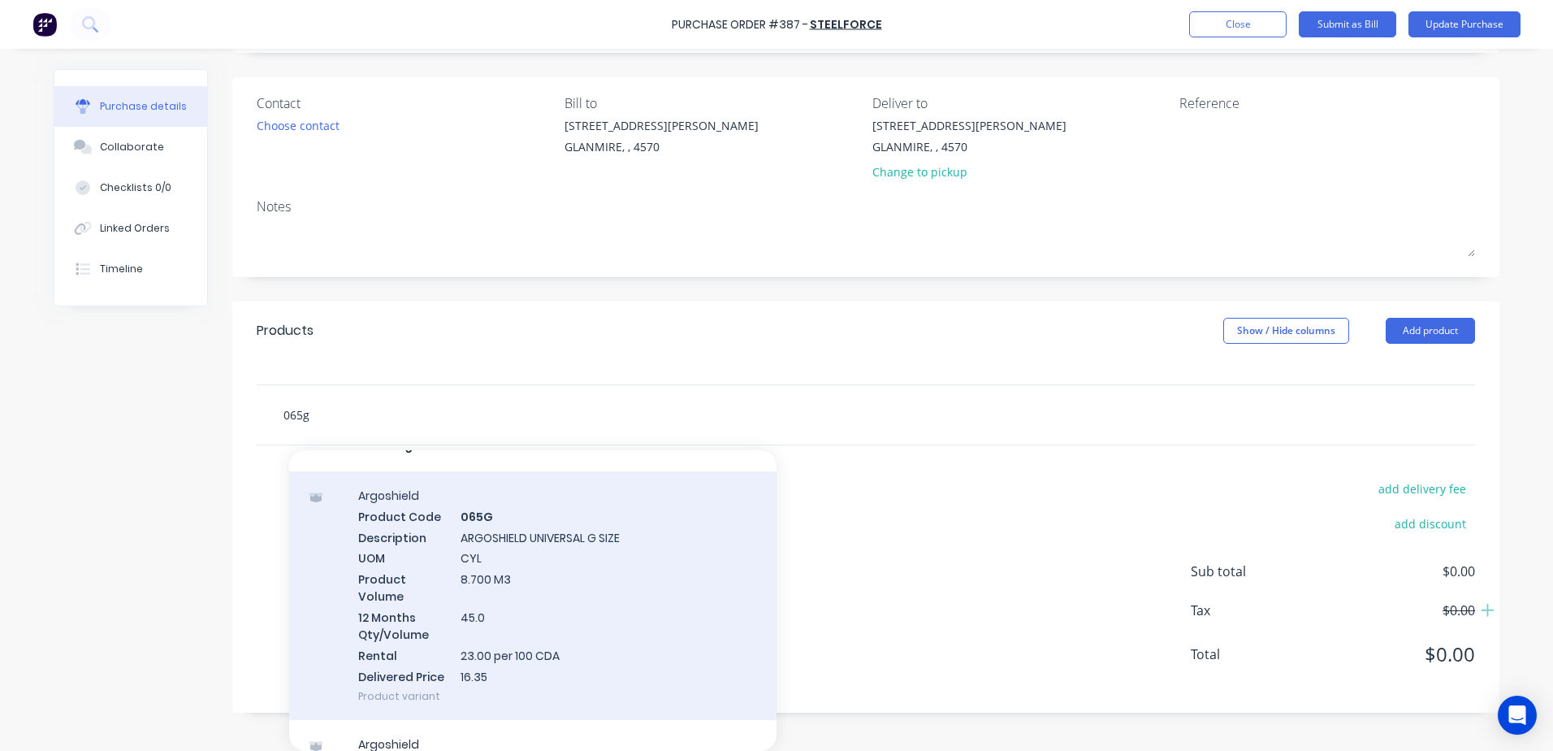
scroll to position [0, 0]
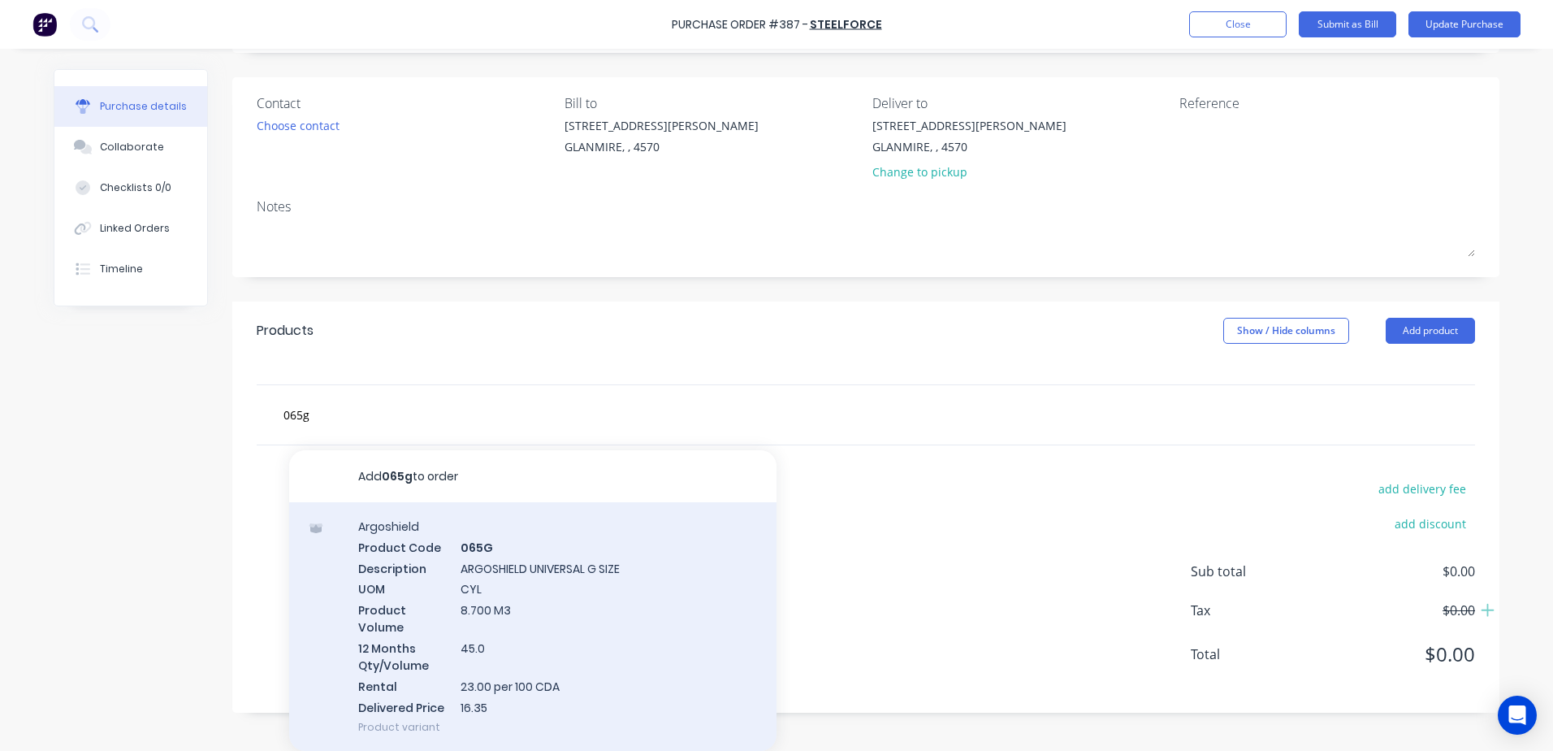
drag, startPoint x: 630, startPoint y: 566, endPoint x: 431, endPoint y: 564, distance: 199.0
click at [431, 564] on div "Argoshield Product Code 065G Description ARGOSHIELD UNIVERSAL G SIZE UOM CYL Pr…" at bounding box center [532, 626] width 487 height 249
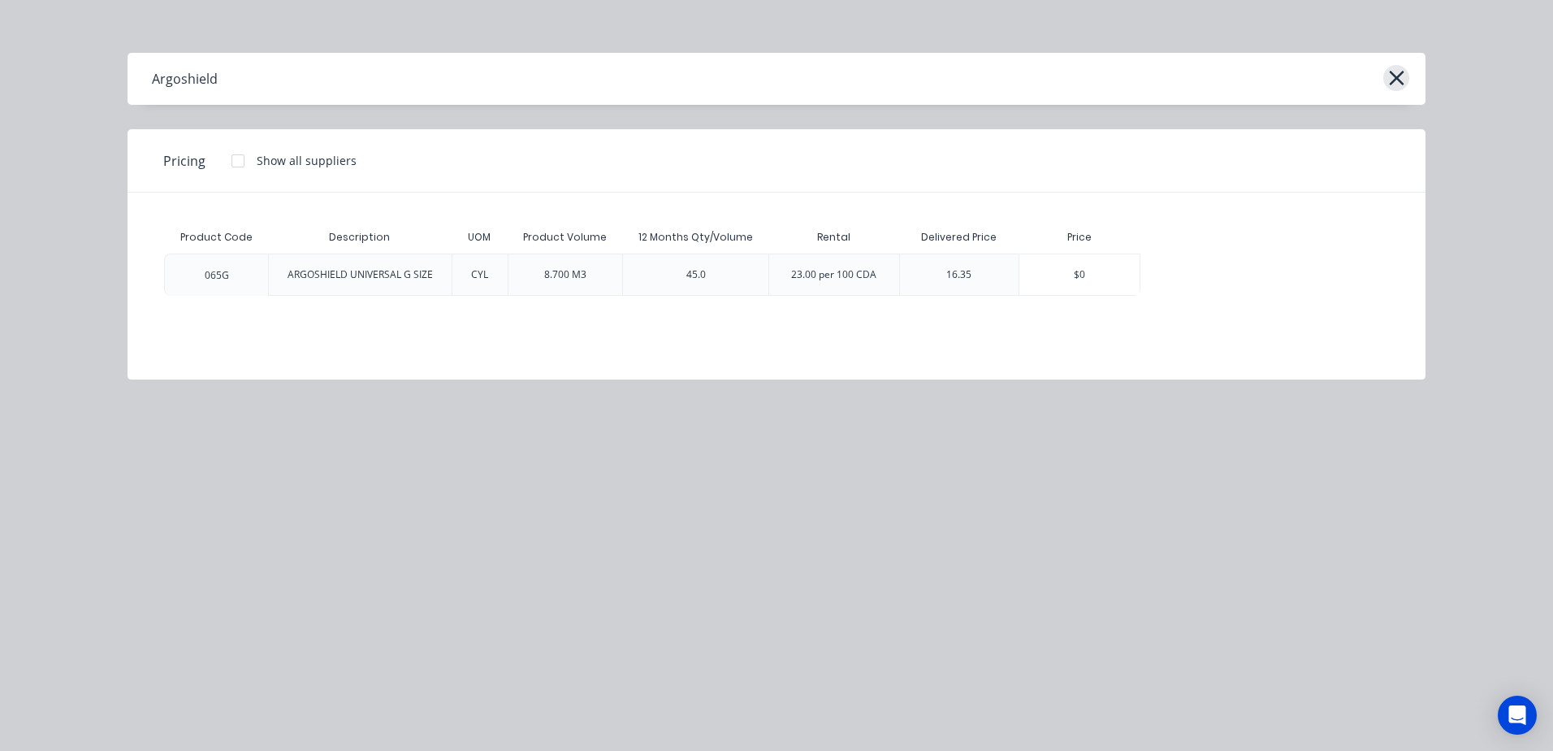
click at [1397, 78] on icon "button" at bounding box center [1396, 78] width 15 height 15
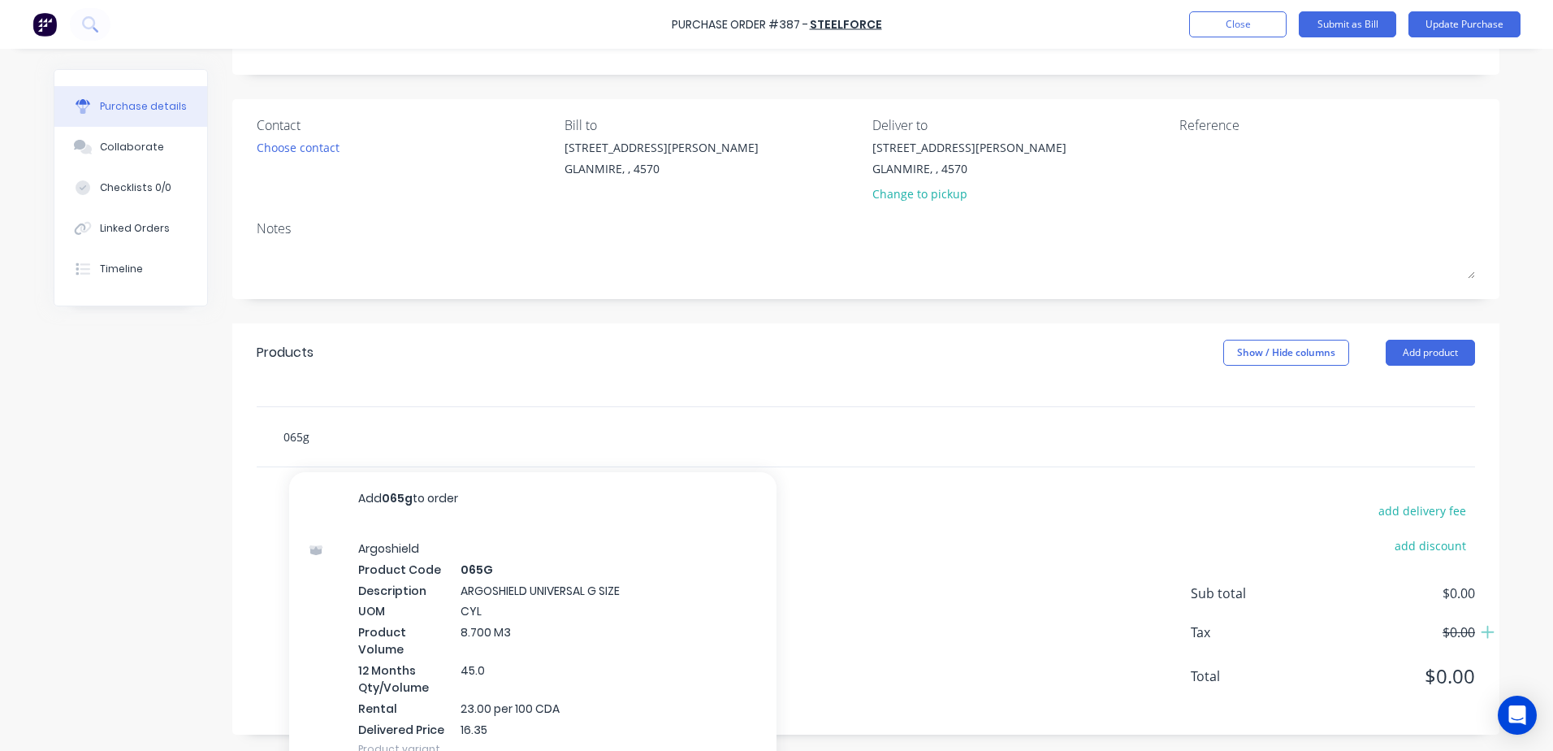
scroll to position [102, 0]
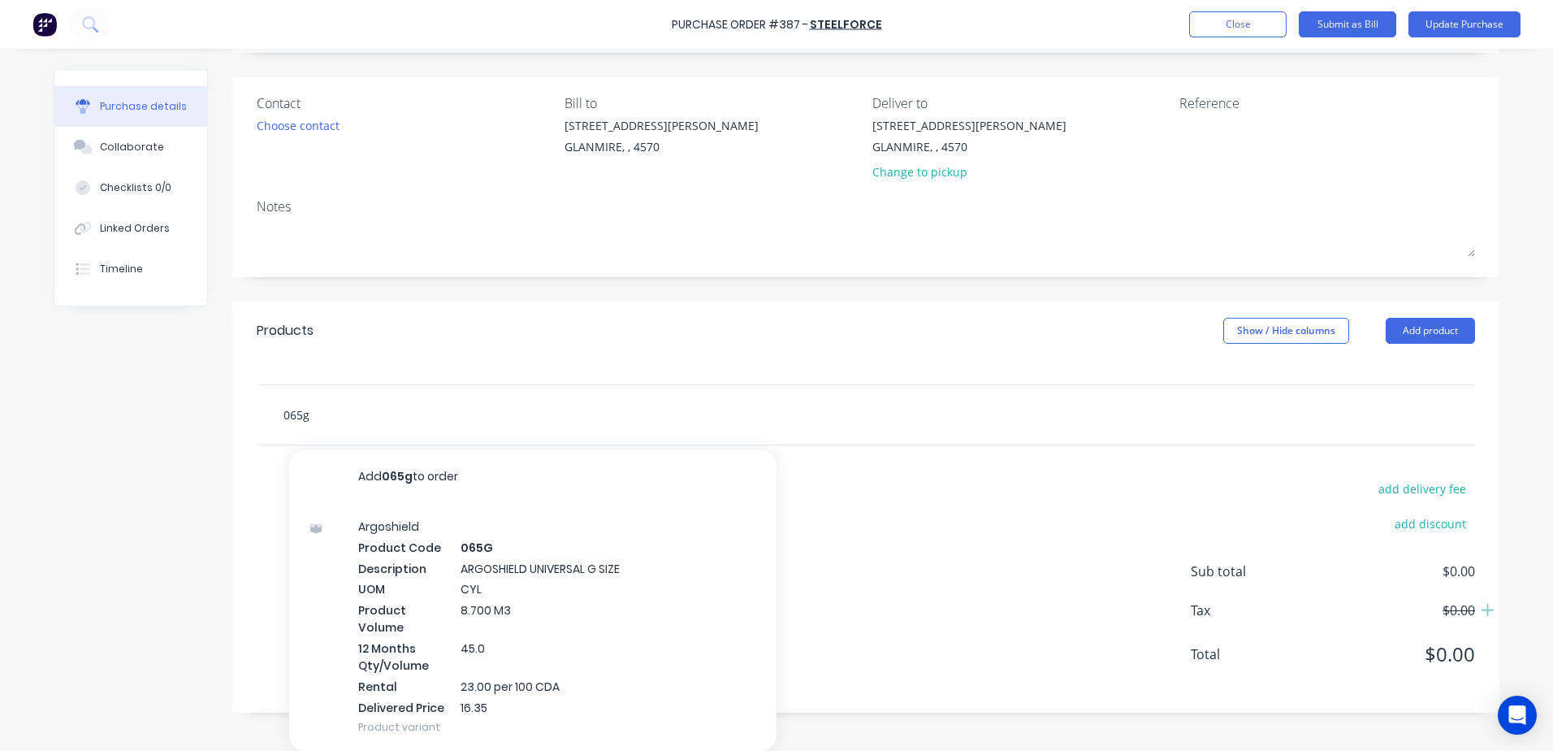
click at [342, 444] on div "065g Add 065g to order Argoshield Product Code 065G Description ARGOSHIELD UNIV…" at bounding box center [866, 414] width 1218 height 61
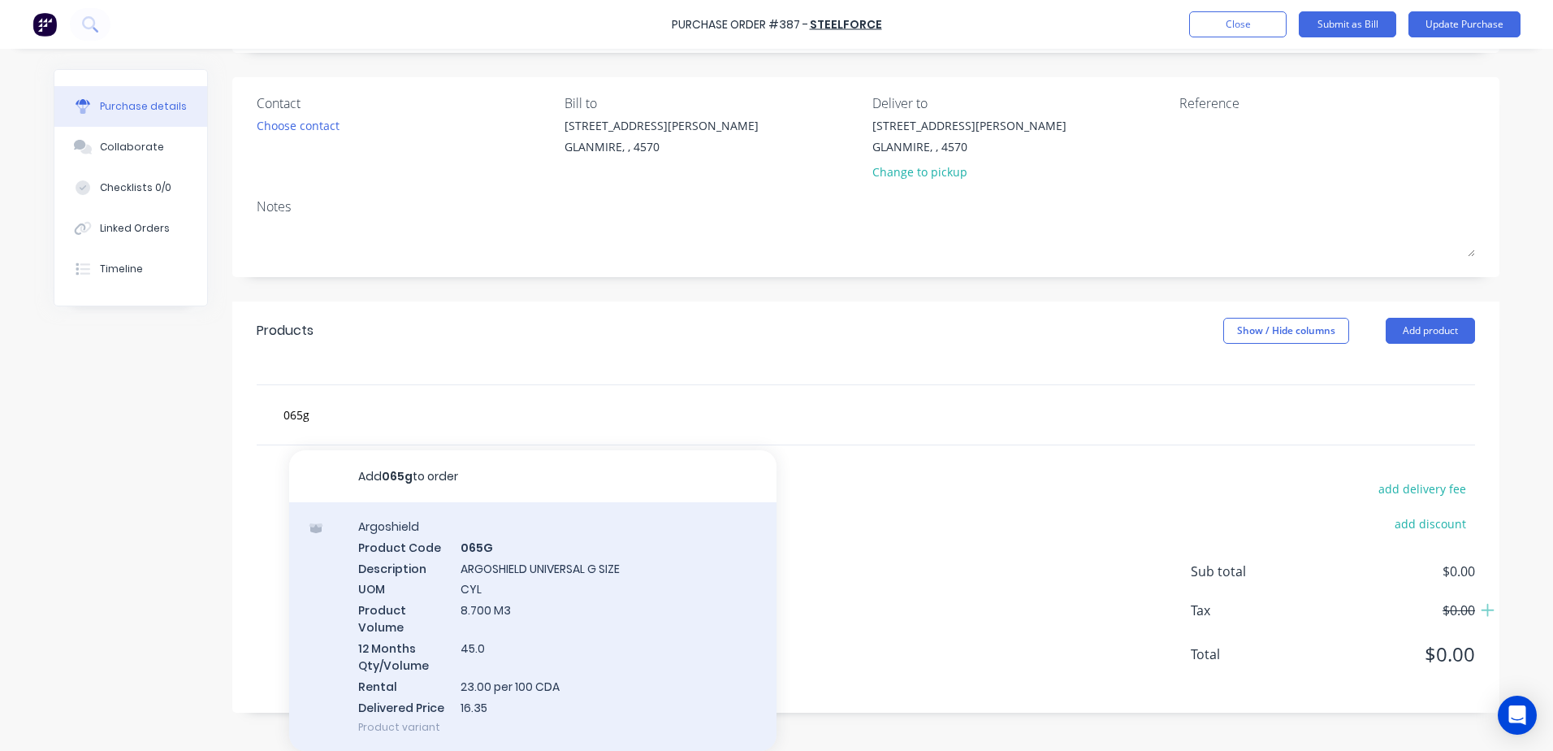
click at [395, 560] on div "Argoshield Product Code 065G Description ARGOSHIELD UNIVERSAL G SIZE UOM CYL Pr…" at bounding box center [532, 626] width 487 height 249
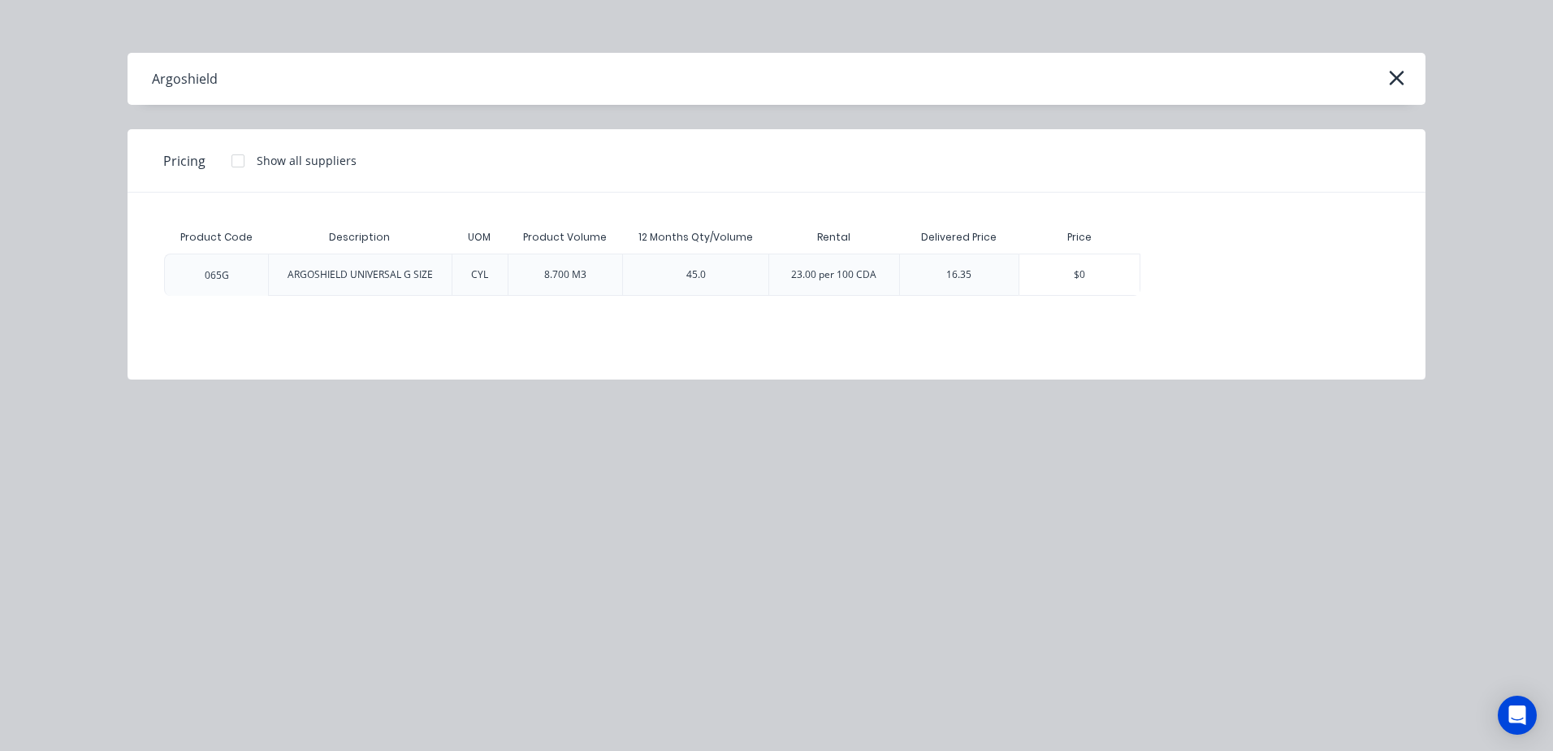
scroll to position [80, 0]
click at [360, 278] on div "ARGOSHIELD UNIVERSAL G SIZE" at bounding box center [360, 274] width 145 height 15
click at [172, 279] on div "065G" at bounding box center [216, 274] width 104 height 42
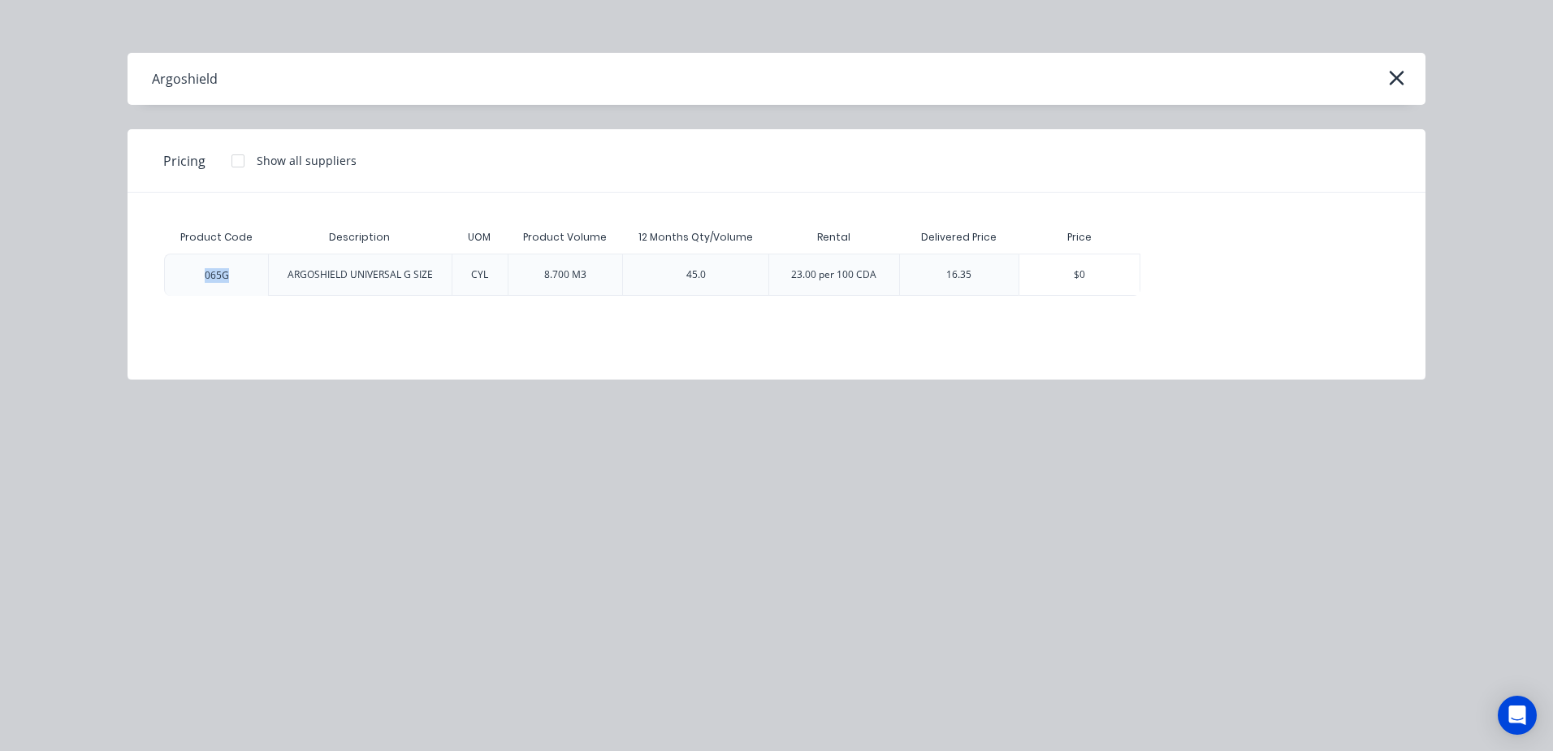
click at [172, 279] on div "065G" at bounding box center [216, 274] width 104 height 42
click at [669, 292] on div "45.0" at bounding box center [695, 274] width 146 height 42
click at [695, 282] on div "45.0" at bounding box center [695, 274] width 45 height 41
click at [1054, 276] on div "$0" at bounding box center [1079, 274] width 120 height 41
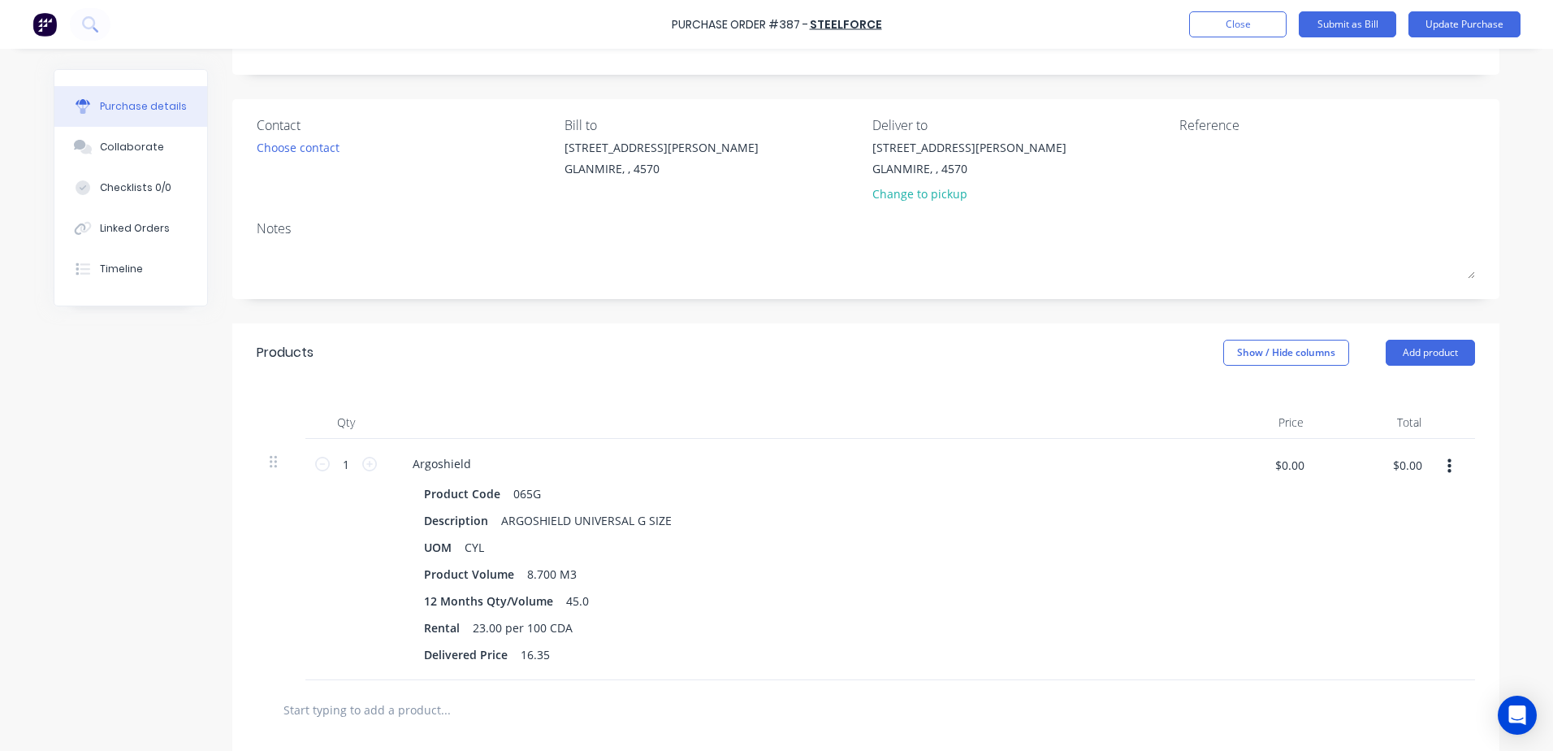
scroll to position [102, 0]
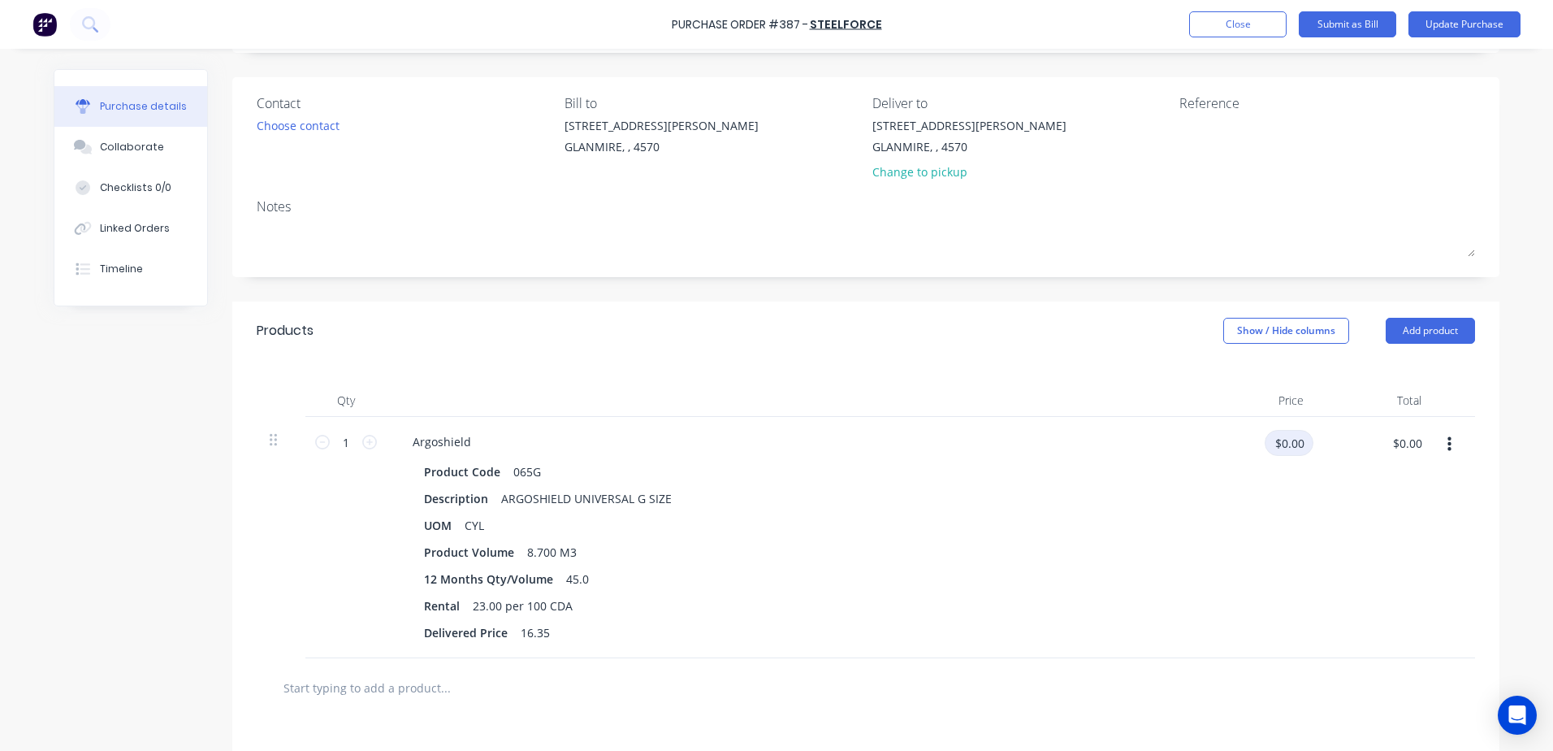
click at [1286, 448] on input "$0.00" at bounding box center [1289, 443] width 49 height 26
type input "$23.00"
click at [1448, 19] on button "Update Purchase" at bounding box center [1465, 24] width 112 height 26
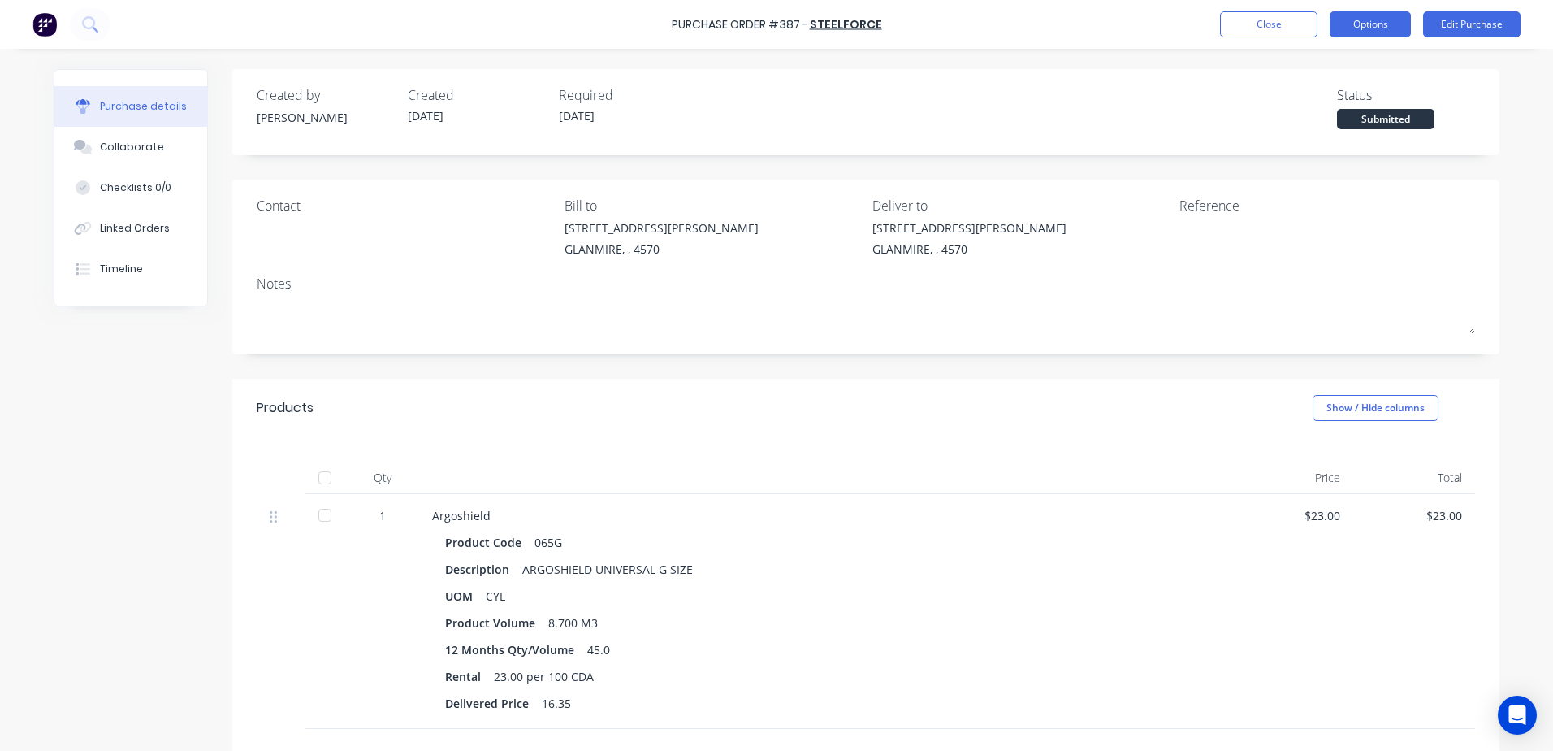
click at [1375, 17] on button "Options" at bounding box center [1370, 24] width 81 height 26
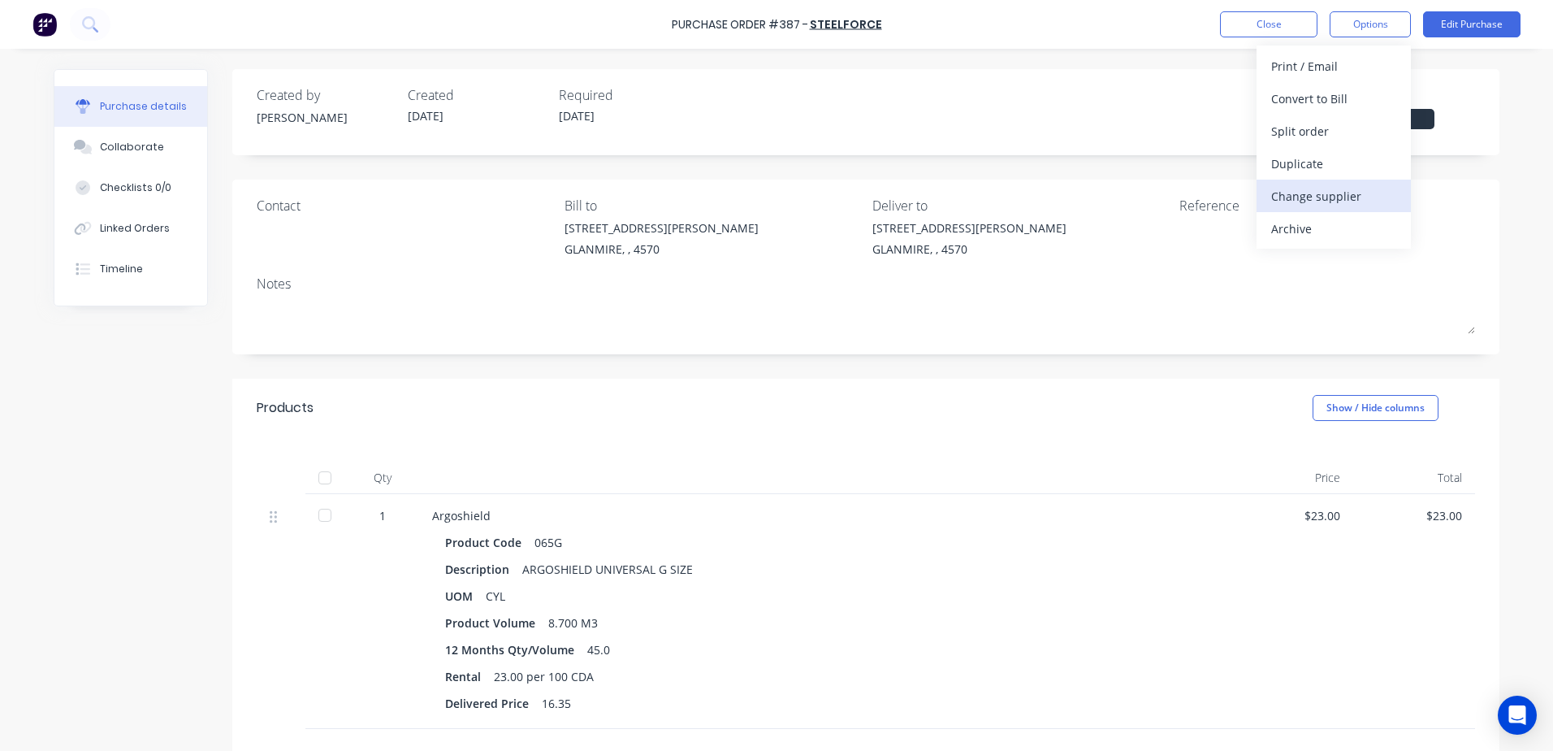
click at [1335, 193] on div "Change supplier" at bounding box center [1333, 196] width 125 height 24
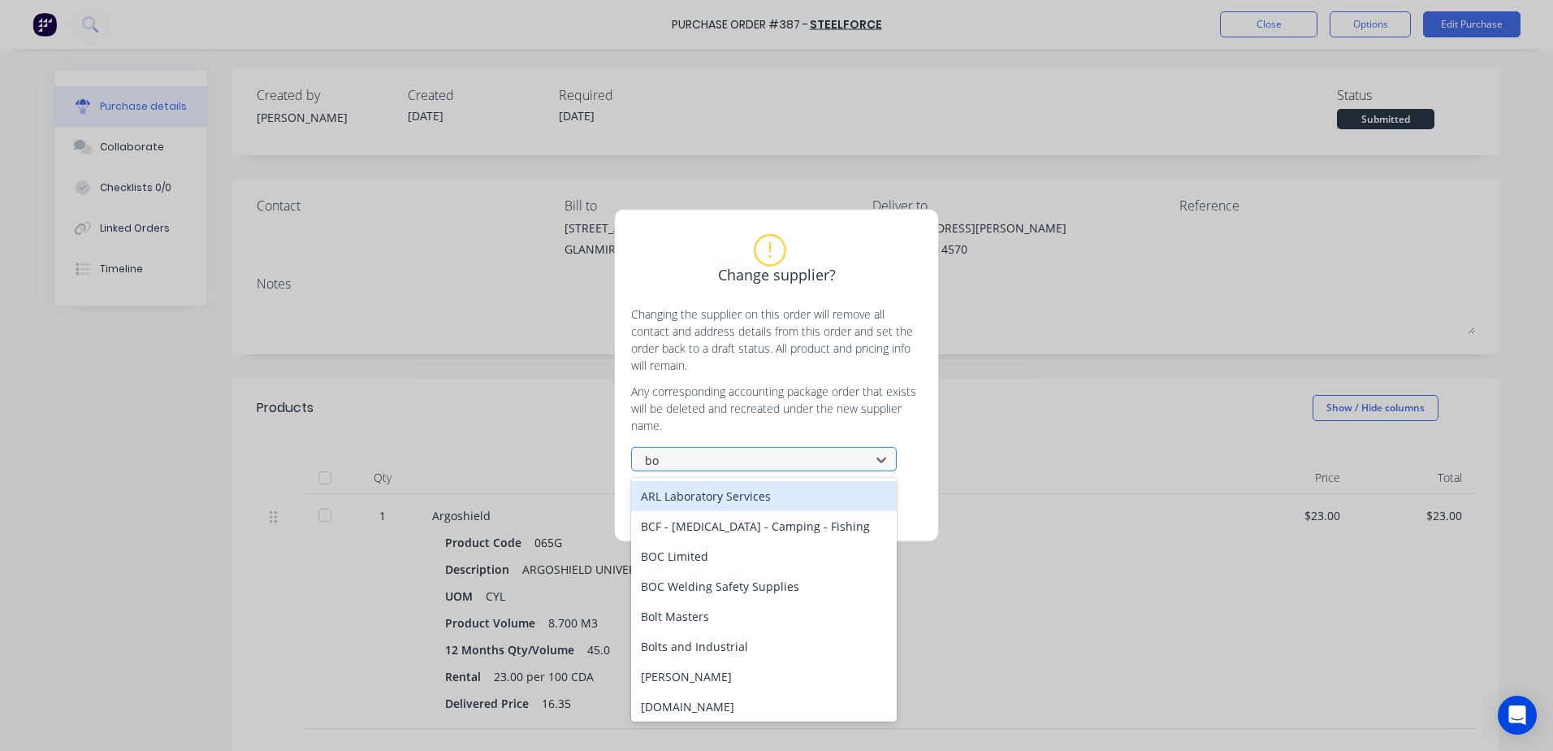
type input "boc"
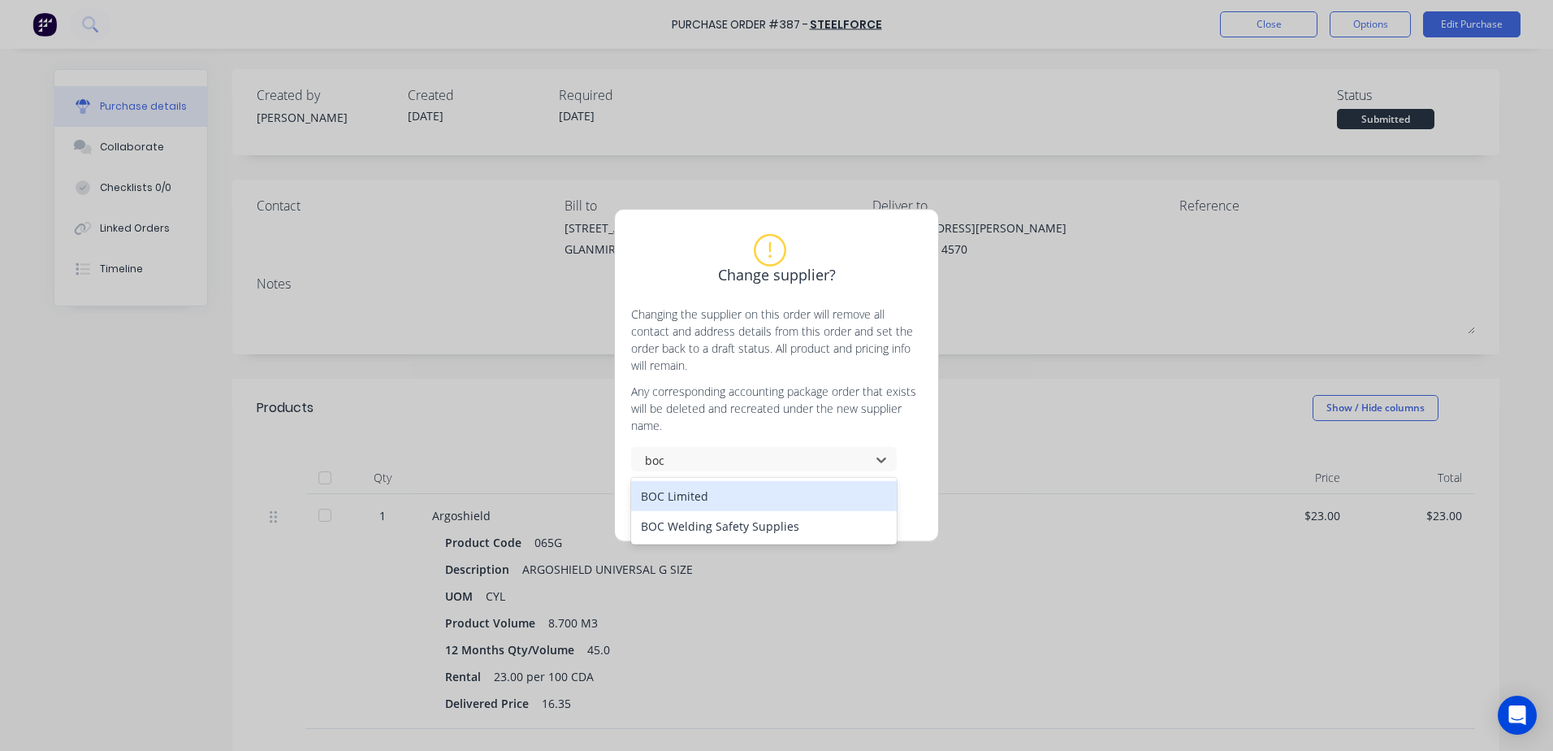
click at [702, 497] on div "BOC Limited" at bounding box center [764, 496] width 266 height 30
click at [702, 497] on button "Change supplier" at bounding box center [717, 503] width 97 height 24
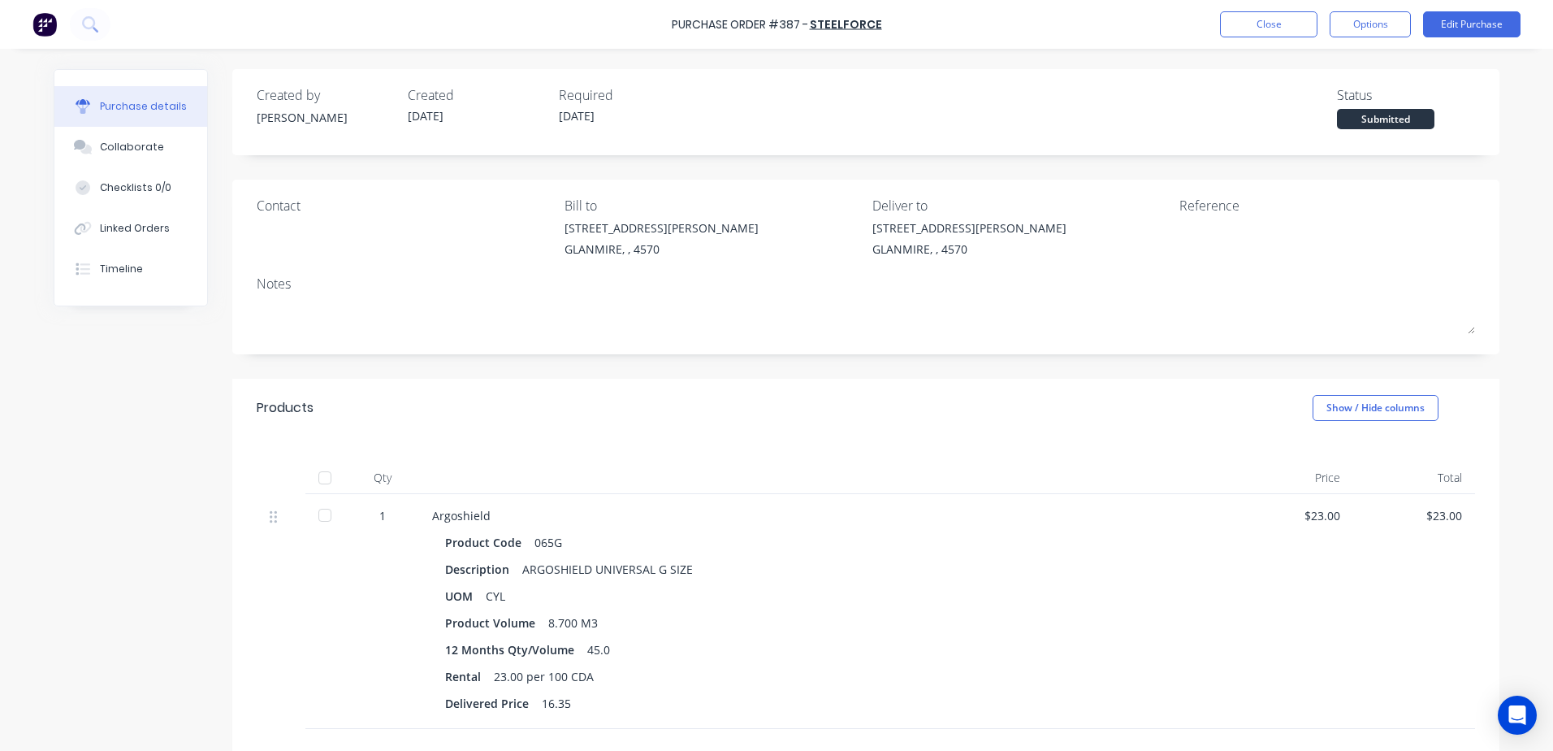
click at [865, 527] on div "Argoshield Product Code 065G Description ARGOSHIELD UNIVERSAL G SIZE UOM CYL Pr…" at bounding box center [825, 611] width 812 height 235
click at [548, 550] on div "065G" at bounding box center [549, 542] width 28 height 24
click at [493, 586] on div "CYL" at bounding box center [495, 596] width 19 height 24
click at [1328, 413] on button "Show / Hide columns" at bounding box center [1376, 408] width 126 height 26
click at [1322, 463] on span at bounding box center [1321, 461] width 14 height 14
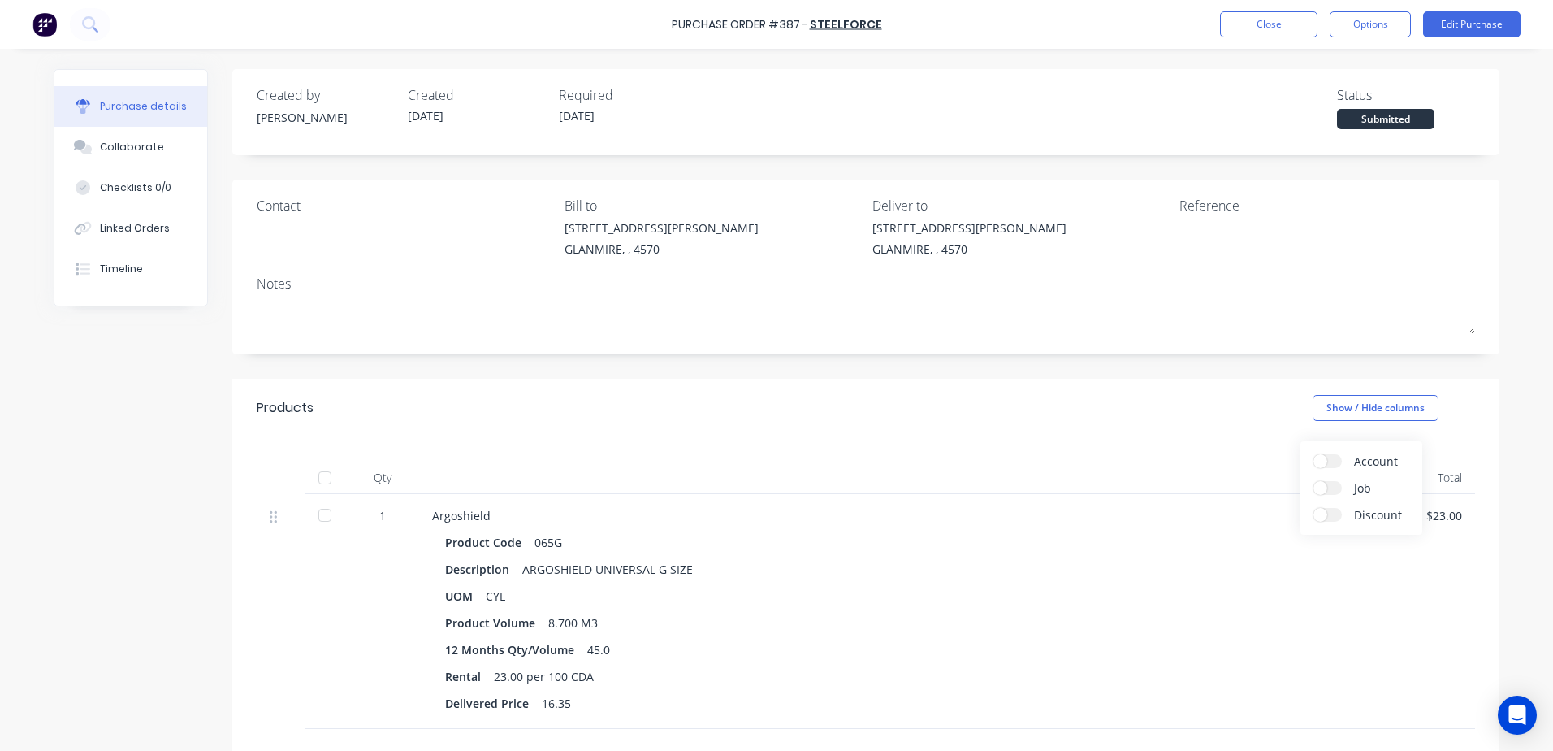
click at [1314, 454] on input "Account" at bounding box center [1314, 454] width 0 height 0
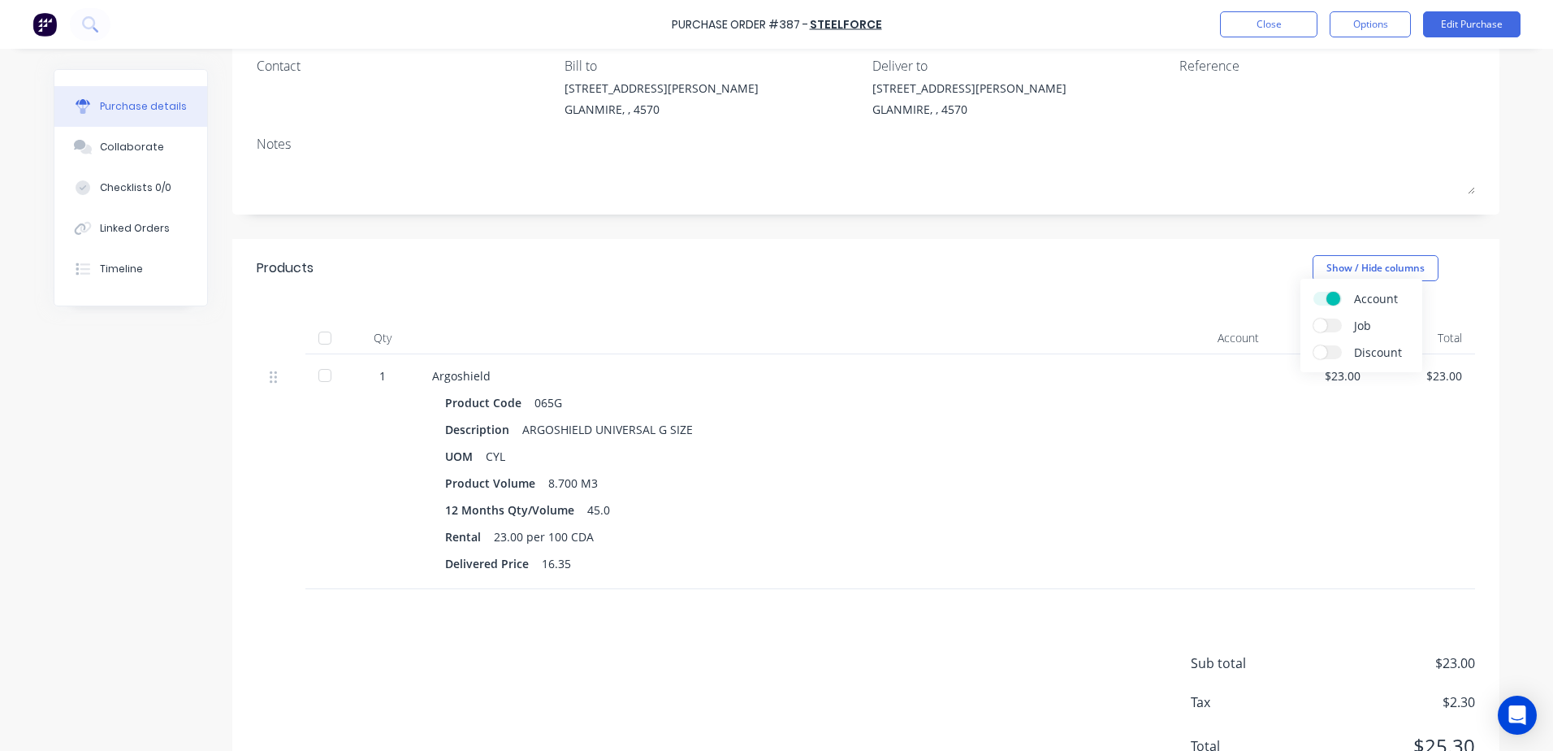
scroll to position [162, 0]
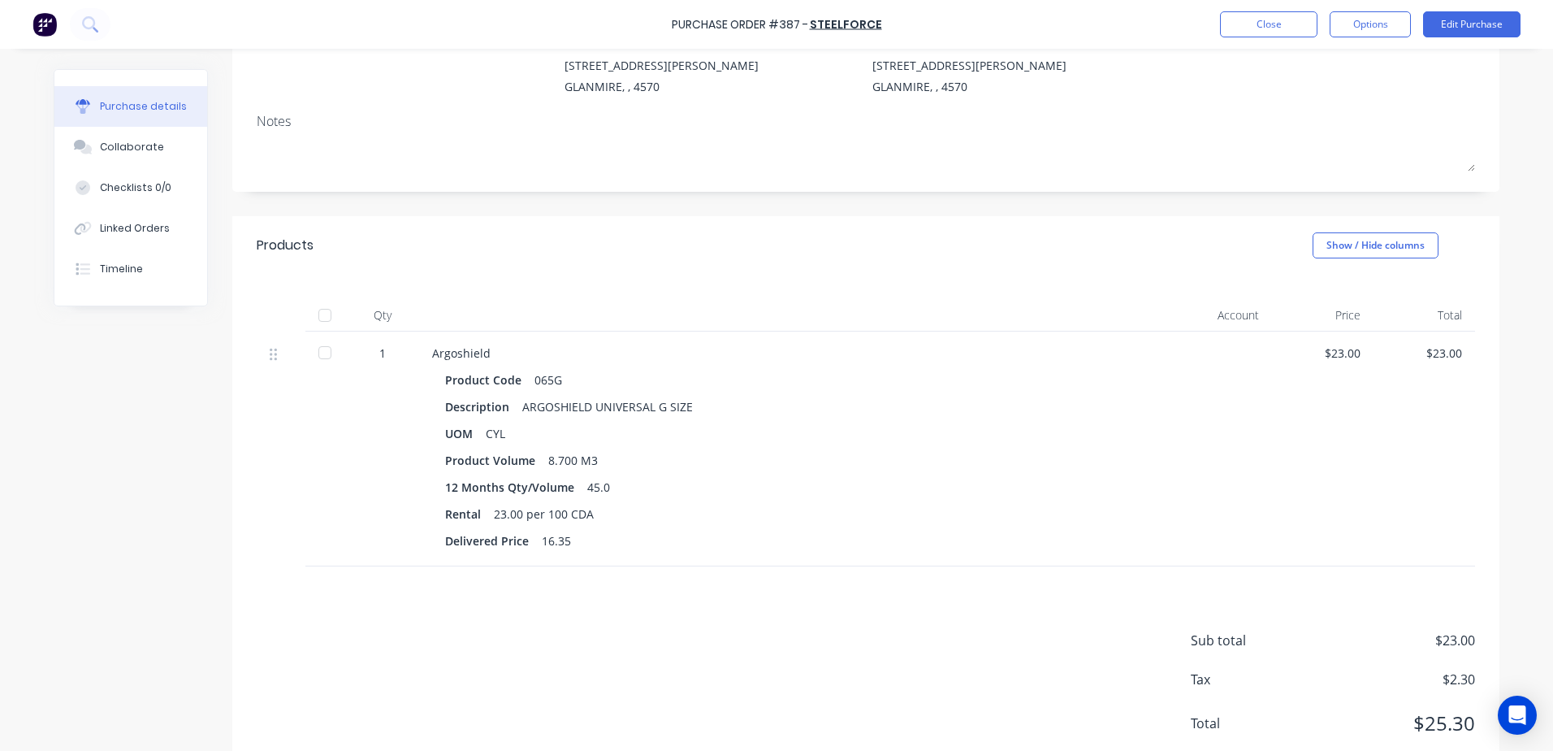
click at [1222, 318] on div "Account" at bounding box center [1211, 315] width 122 height 32
click at [1236, 355] on div at bounding box center [1211, 448] width 122 height 235
click at [1354, 239] on button "Show / Hide columns" at bounding box center [1376, 245] width 126 height 26
click at [593, 437] on div "UOM CYL" at bounding box center [784, 434] width 679 height 24
click at [1460, 21] on button "Edit Purchase" at bounding box center [1471, 24] width 97 height 26
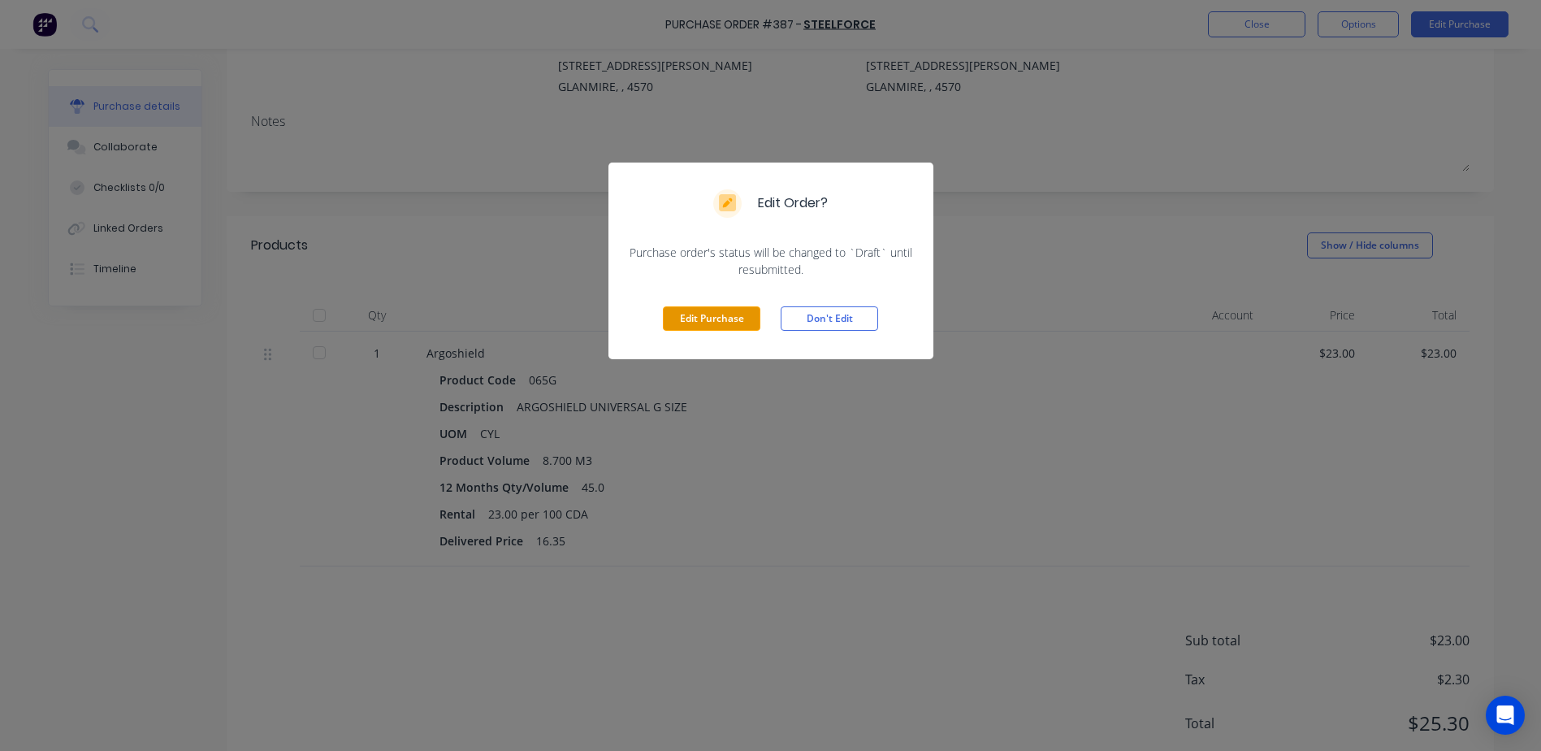
click at [737, 318] on button "Edit Purchase" at bounding box center [711, 318] width 97 height 24
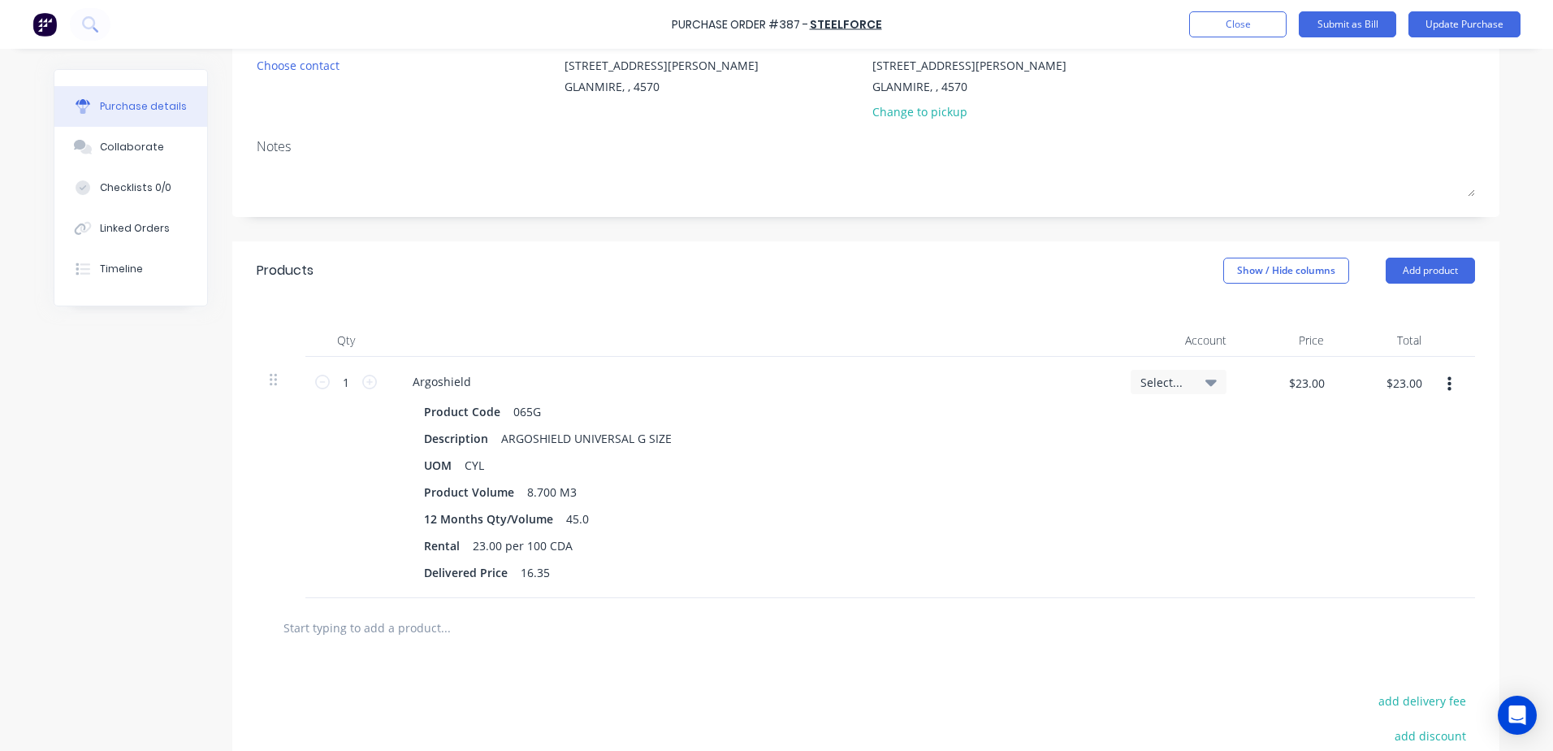
click at [389, 620] on input "text" at bounding box center [445, 627] width 325 height 32
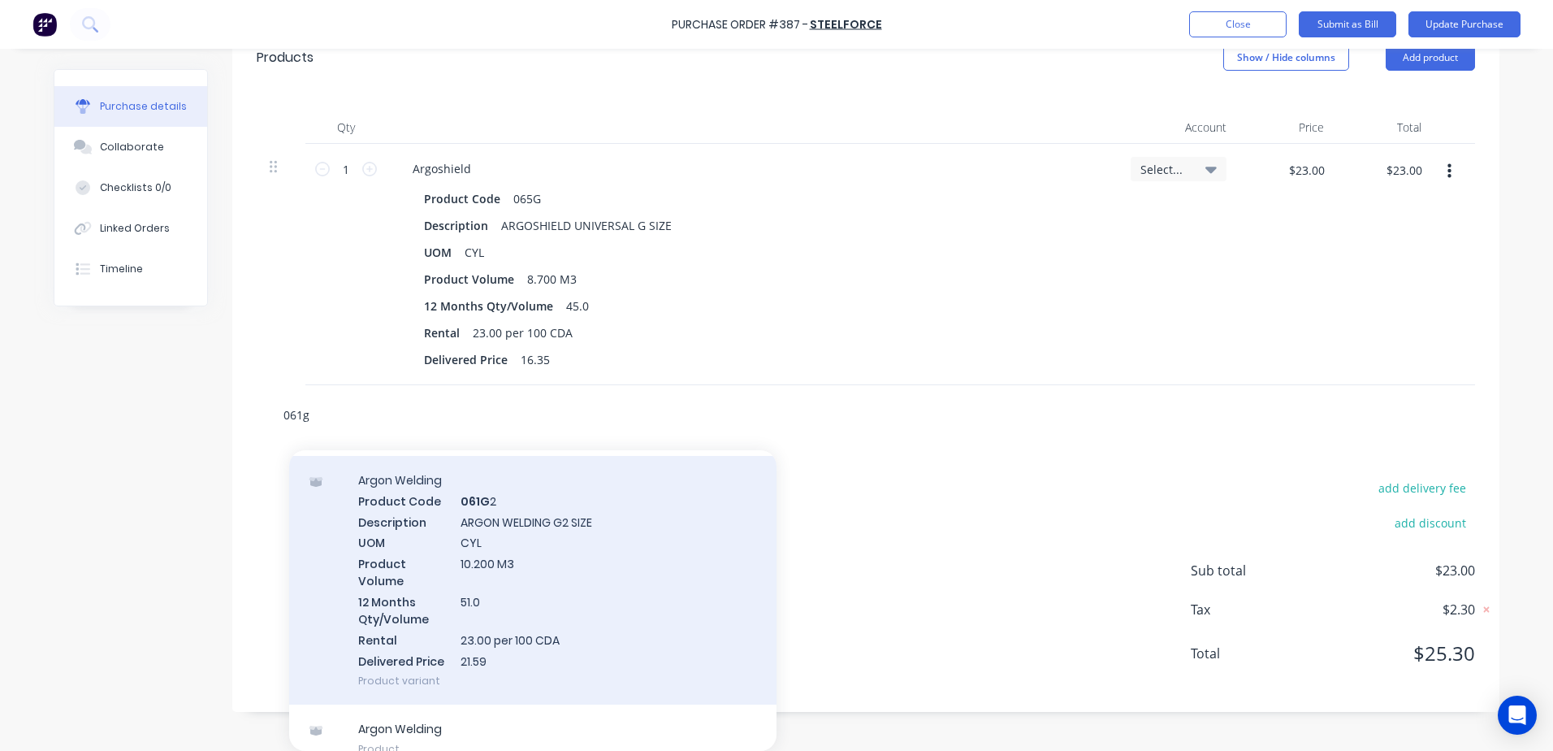
scroll to position [68, 0]
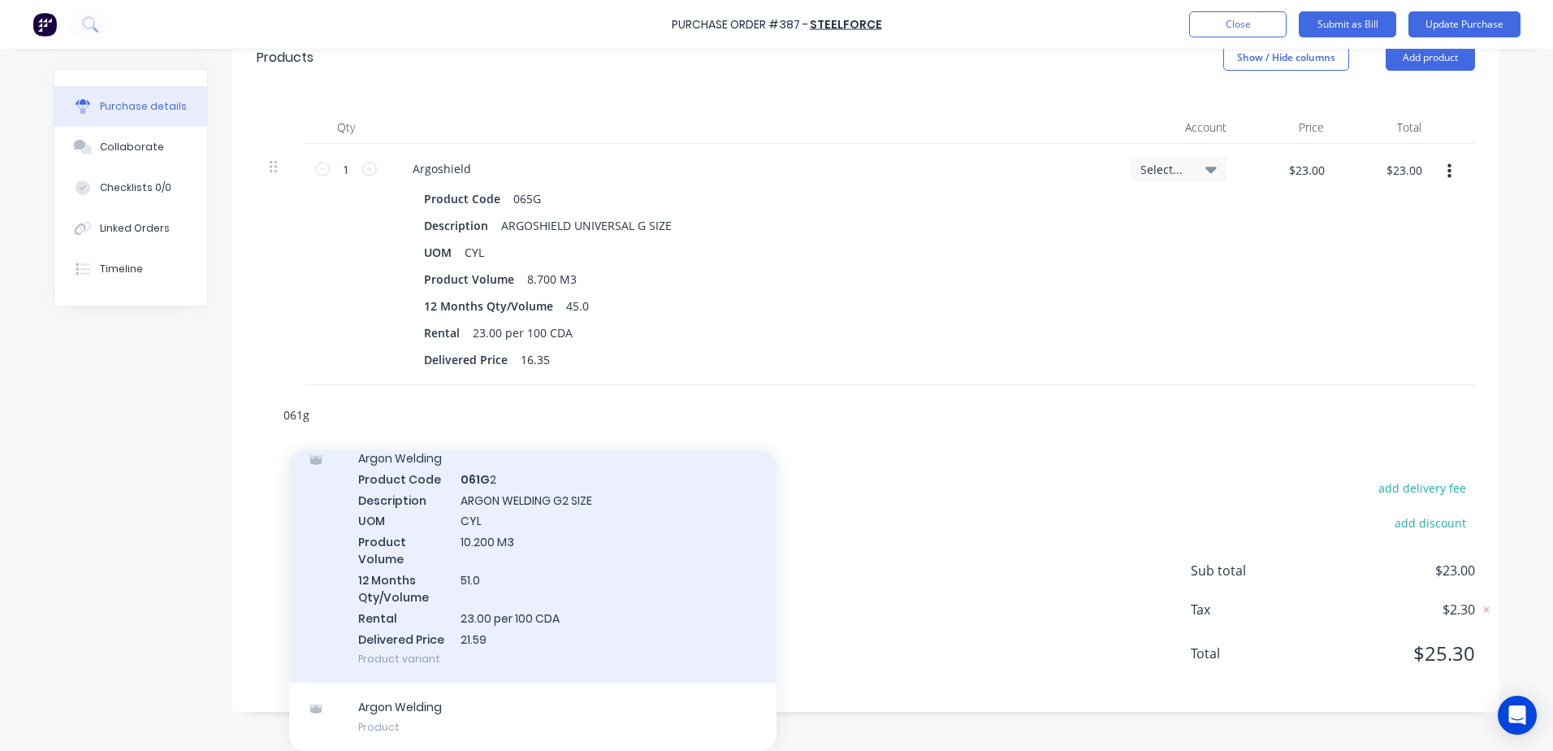
type input "061g"
click at [638, 577] on div "Argon Welding Product Code 061G 2 Description ARGON WELDING G2 SIZE UOM CYL Pro…" at bounding box center [532, 558] width 487 height 249
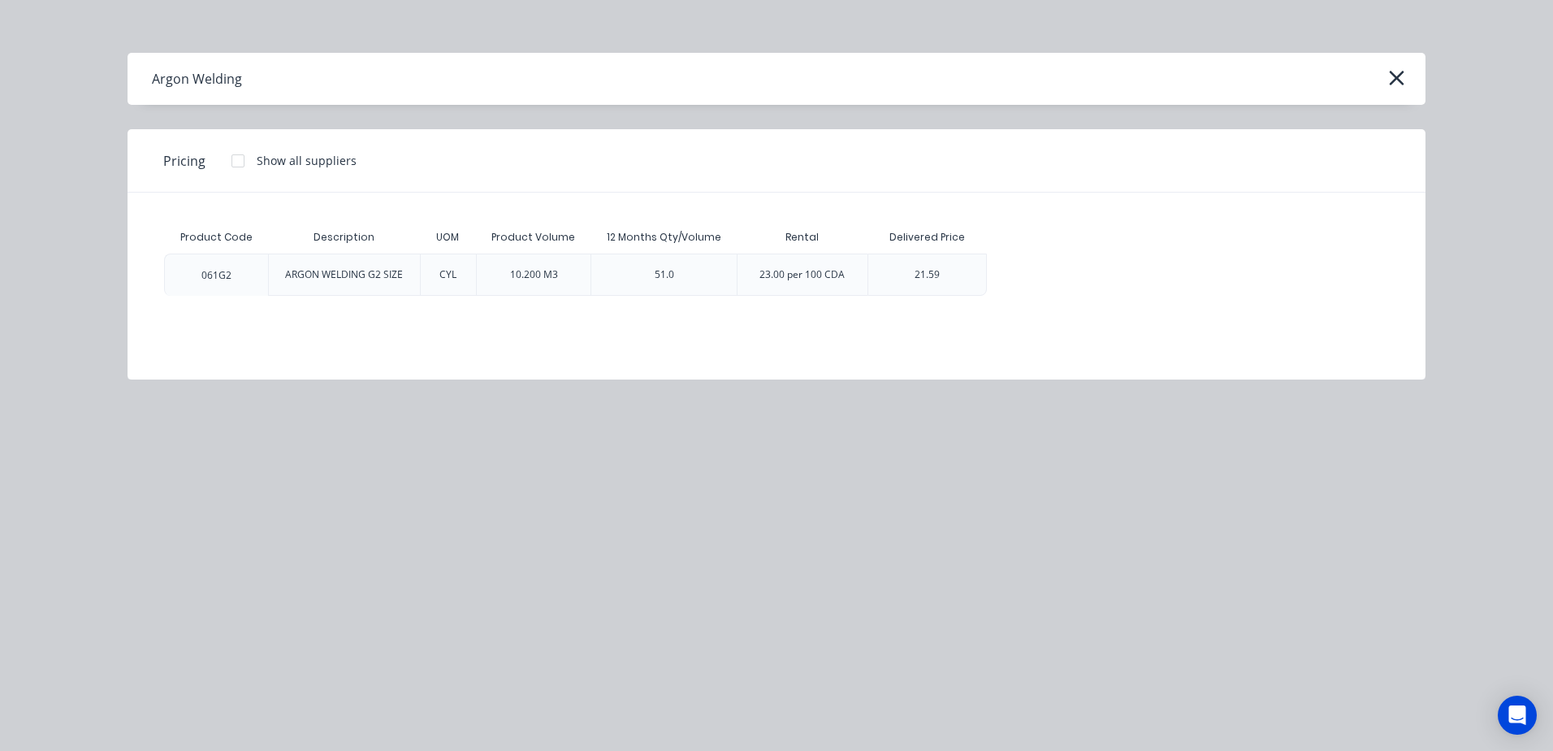
scroll to position [353, 0]
click at [960, 277] on div "21.59" at bounding box center [928, 274] width 120 height 42
click at [911, 271] on div "21.59" at bounding box center [927, 274] width 51 height 41
click at [920, 272] on div "21.59" at bounding box center [927, 274] width 25 height 15
click at [815, 266] on div "23.00 per 100 CDA" at bounding box center [802, 274] width 111 height 41
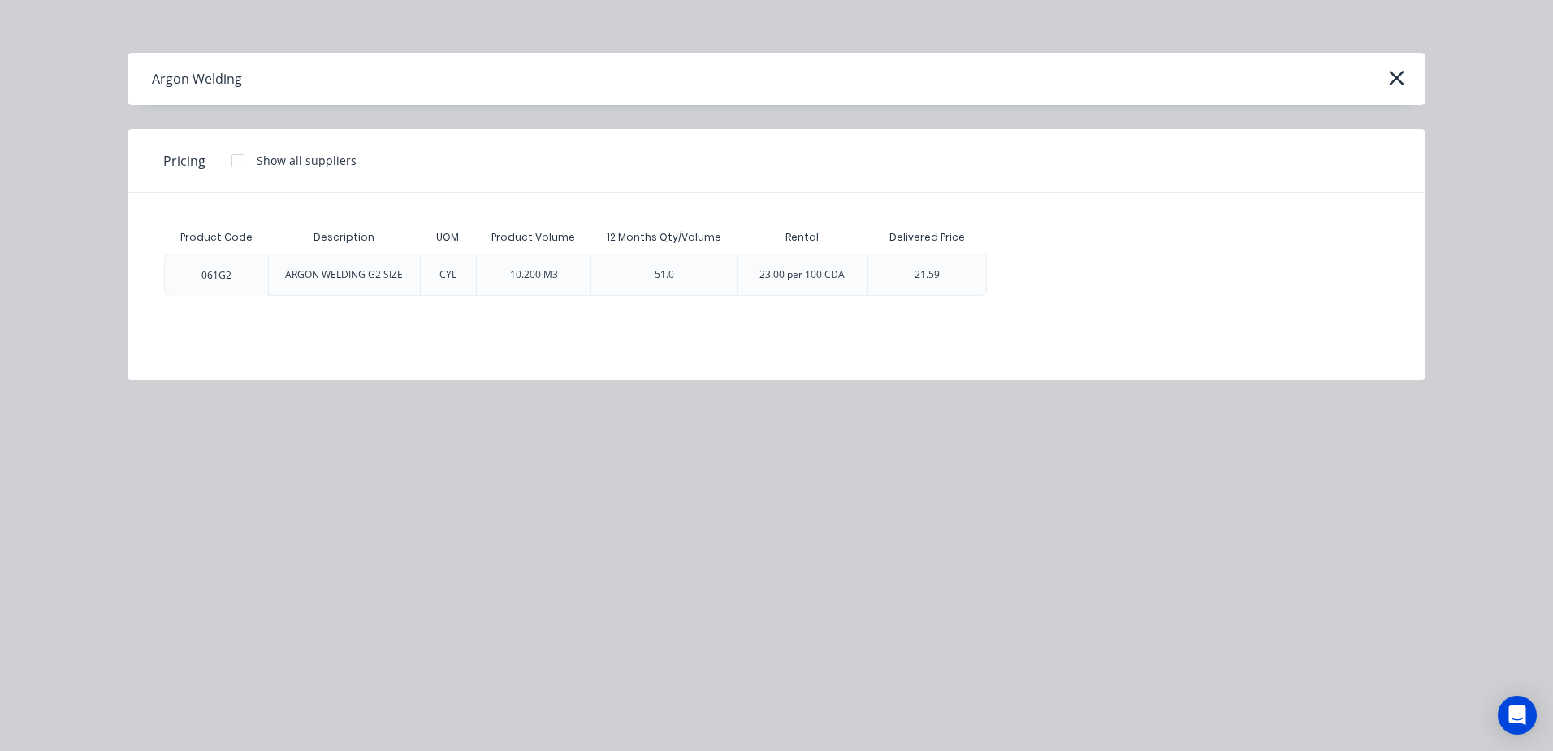
click at [657, 275] on div "51.0" at bounding box center [664, 274] width 19 height 15
click at [527, 284] on div "10.200 M3" at bounding box center [534, 274] width 74 height 41
click at [450, 279] on div "CYL" at bounding box center [447, 274] width 17 height 15
click at [336, 284] on div "ARGON WELDING G2 SIZE" at bounding box center [344, 274] width 144 height 41
click at [187, 274] on div "061G2" at bounding box center [216, 274] width 104 height 42
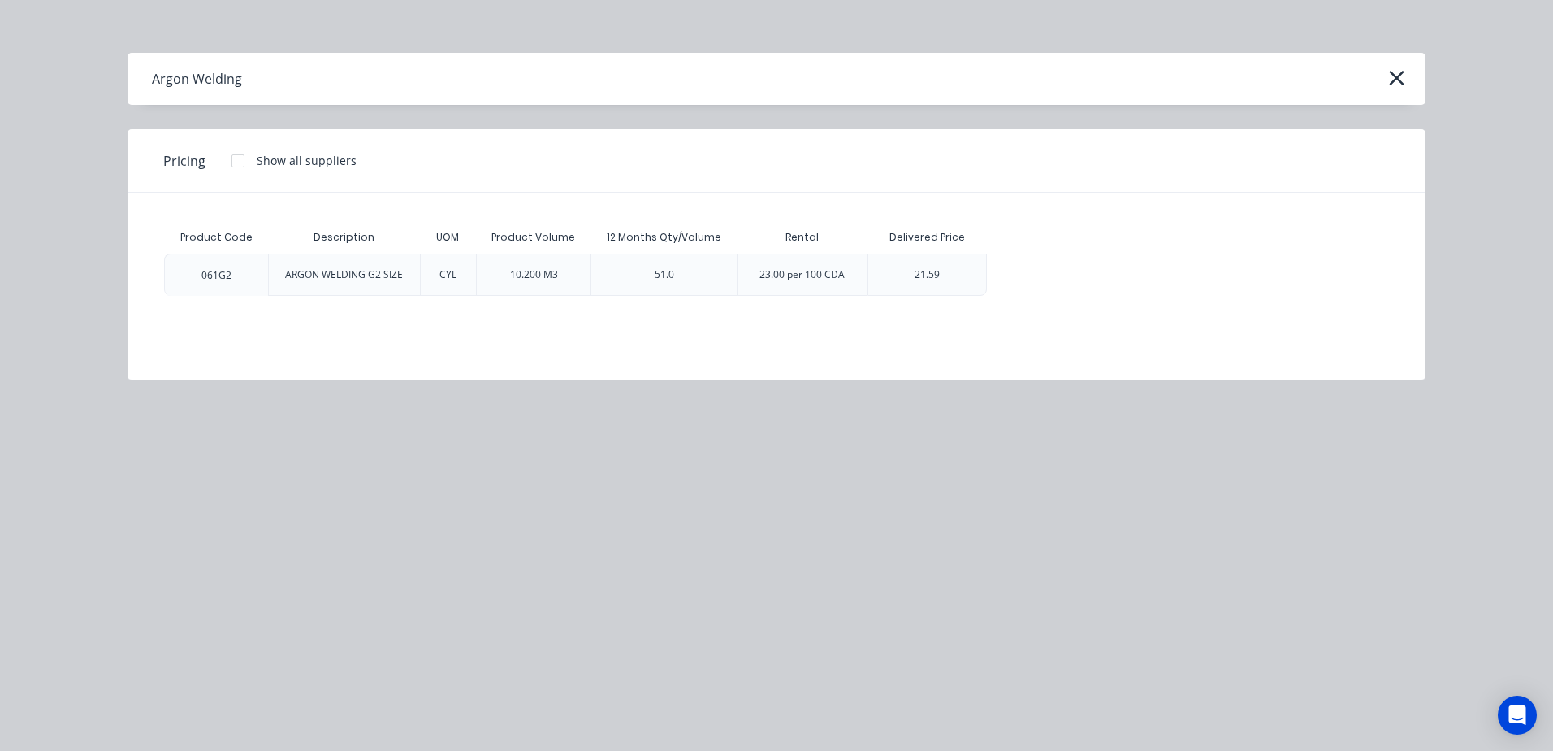
click at [893, 278] on div "21.59" at bounding box center [928, 274] width 120 height 42
click at [205, 266] on div "061G2" at bounding box center [216, 275] width 56 height 41
drag, startPoint x: 716, startPoint y: 263, endPoint x: 1094, endPoint y: 196, distance: 383.7
click at [742, 273] on div "061G2 ARGON WELDING G2 SIZE CYL 10.200 M3 51.0 23.00 per 100 CDA 21.59" at bounding box center [575, 274] width 823 height 42
click at [1394, 80] on icon "button" at bounding box center [1396, 78] width 15 height 15
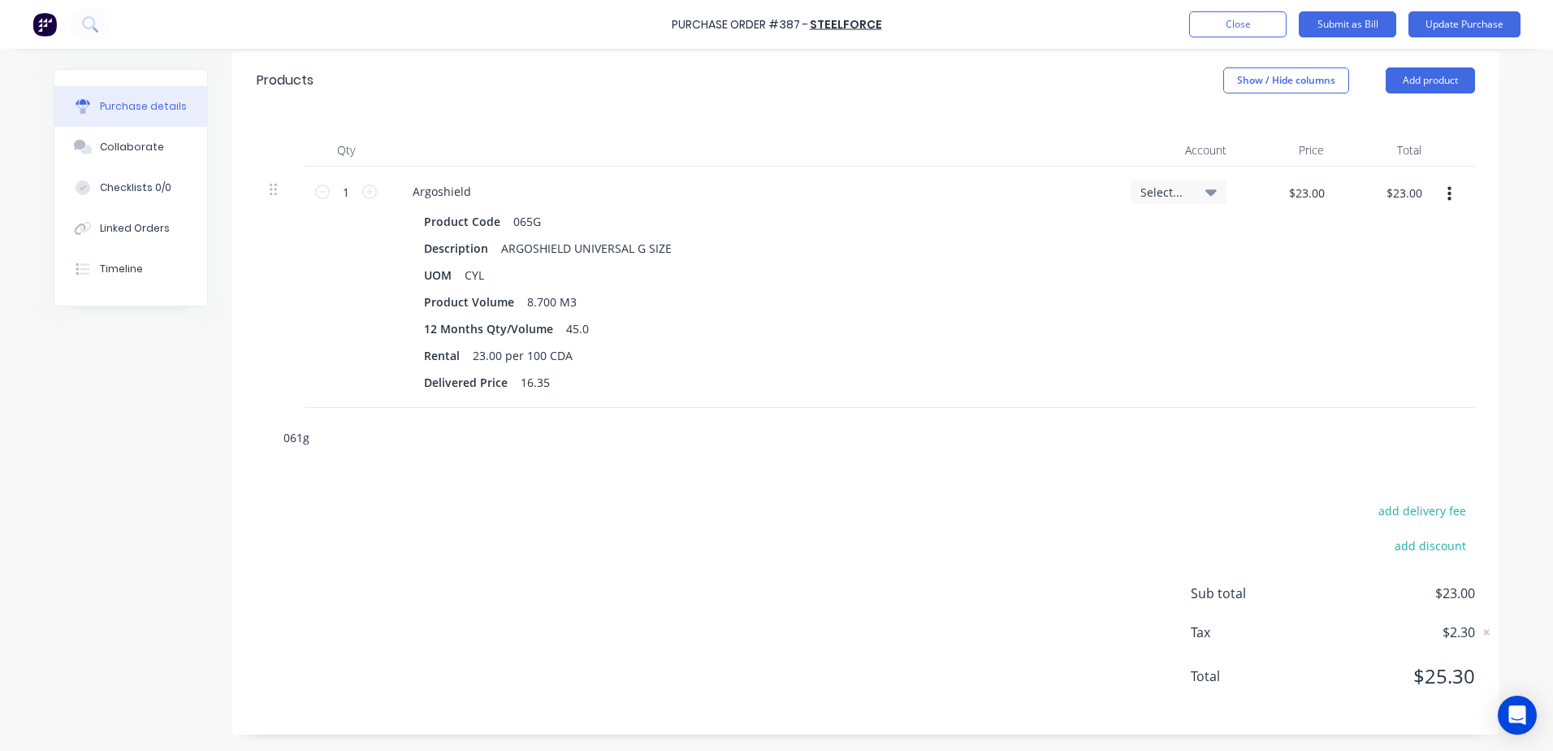
click at [312, 424] on input "061g" at bounding box center [445, 437] width 325 height 32
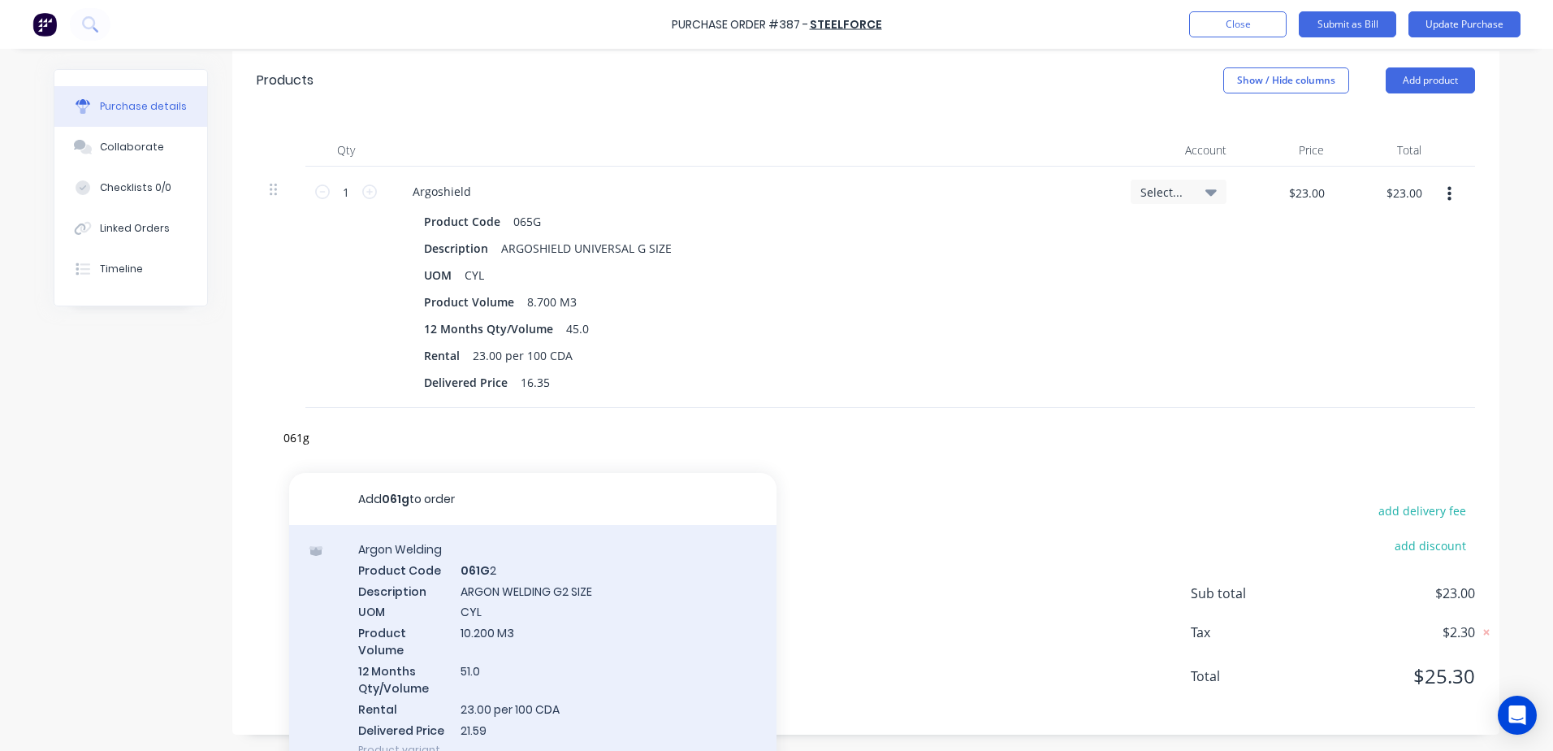
click at [427, 595] on div "Argon Welding Product Code 061G 2 Description ARGON WELDING G2 SIZE UOM CYL Pro…" at bounding box center [532, 649] width 487 height 249
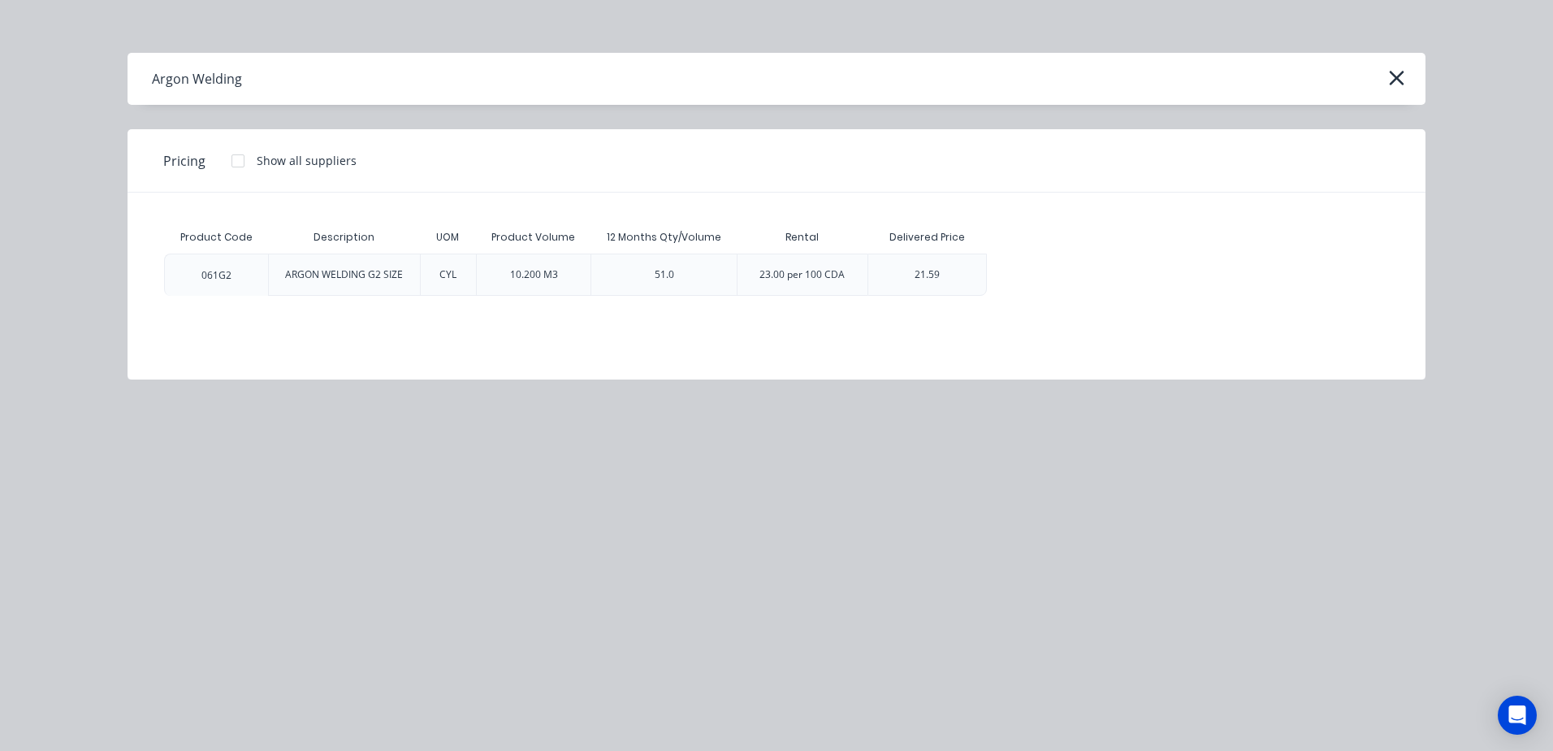
click at [916, 276] on div "21.59" at bounding box center [927, 274] width 25 height 15
click at [817, 279] on div "23.00 per 100 CDA" at bounding box center [802, 274] width 85 height 15
click at [638, 278] on div "51.0" at bounding box center [664, 274] width 146 height 42
click at [560, 277] on div "10.200 M3" at bounding box center [534, 274] width 74 height 41
click at [1398, 73] on icon "button" at bounding box center [1396, 78] width 17 height 23
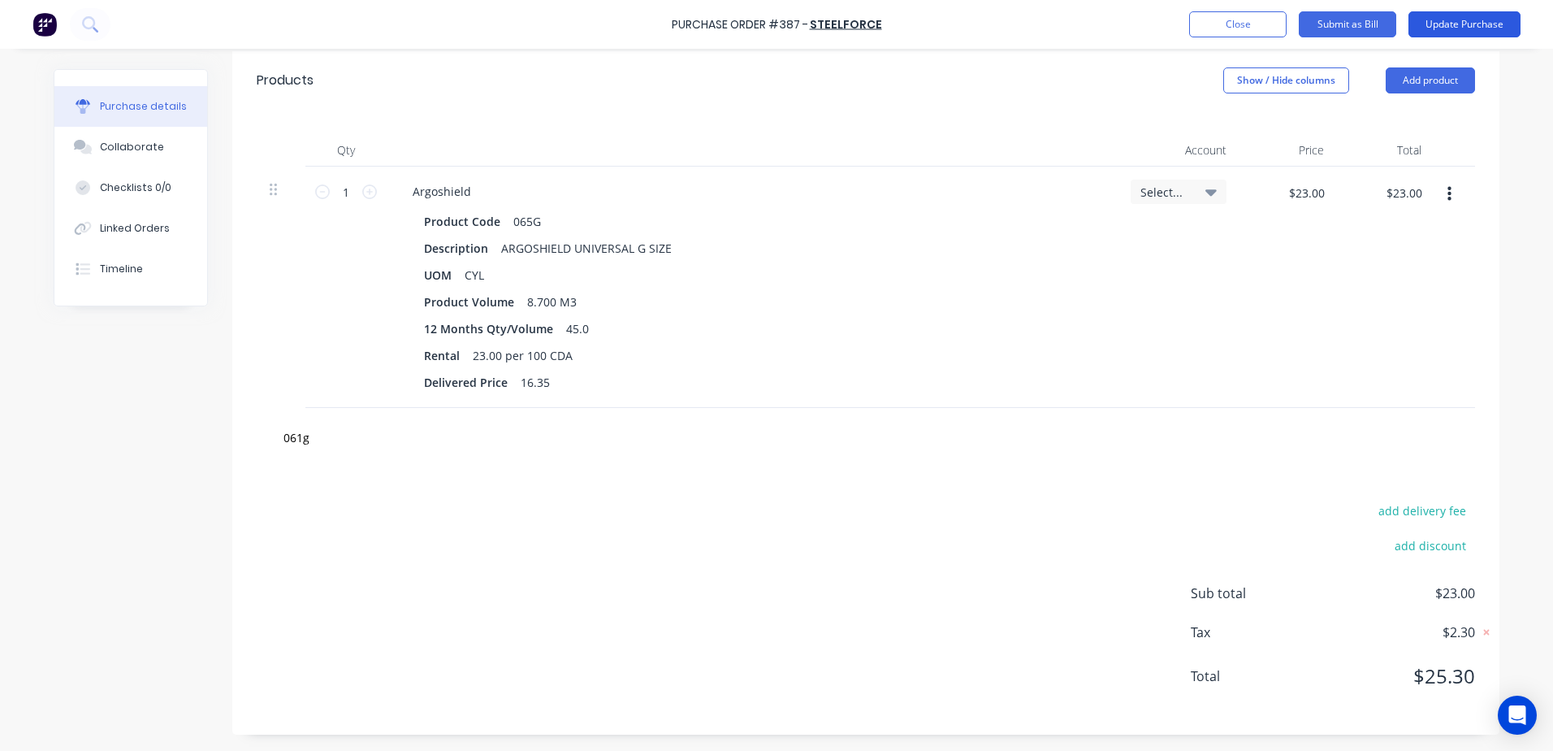
drag, startPoint x: 1485, startPoint y: 23, endPoint x: 1465, endPoint y: 21, distance: 19.6
click at [1485, 22] on button "Update Purchase" at bounding box center [1465, 24] width 112 height 26
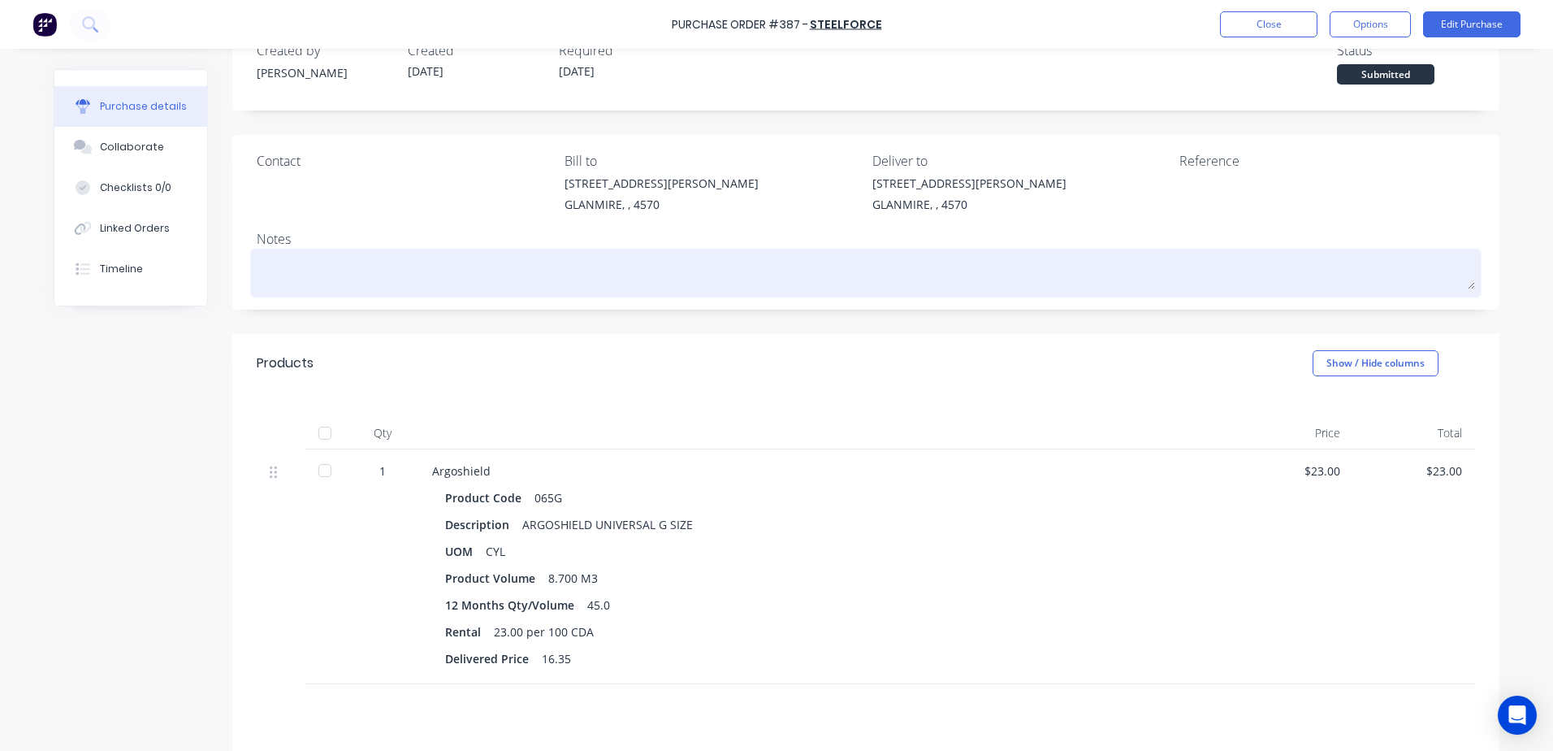
scroll to position [81, 0]
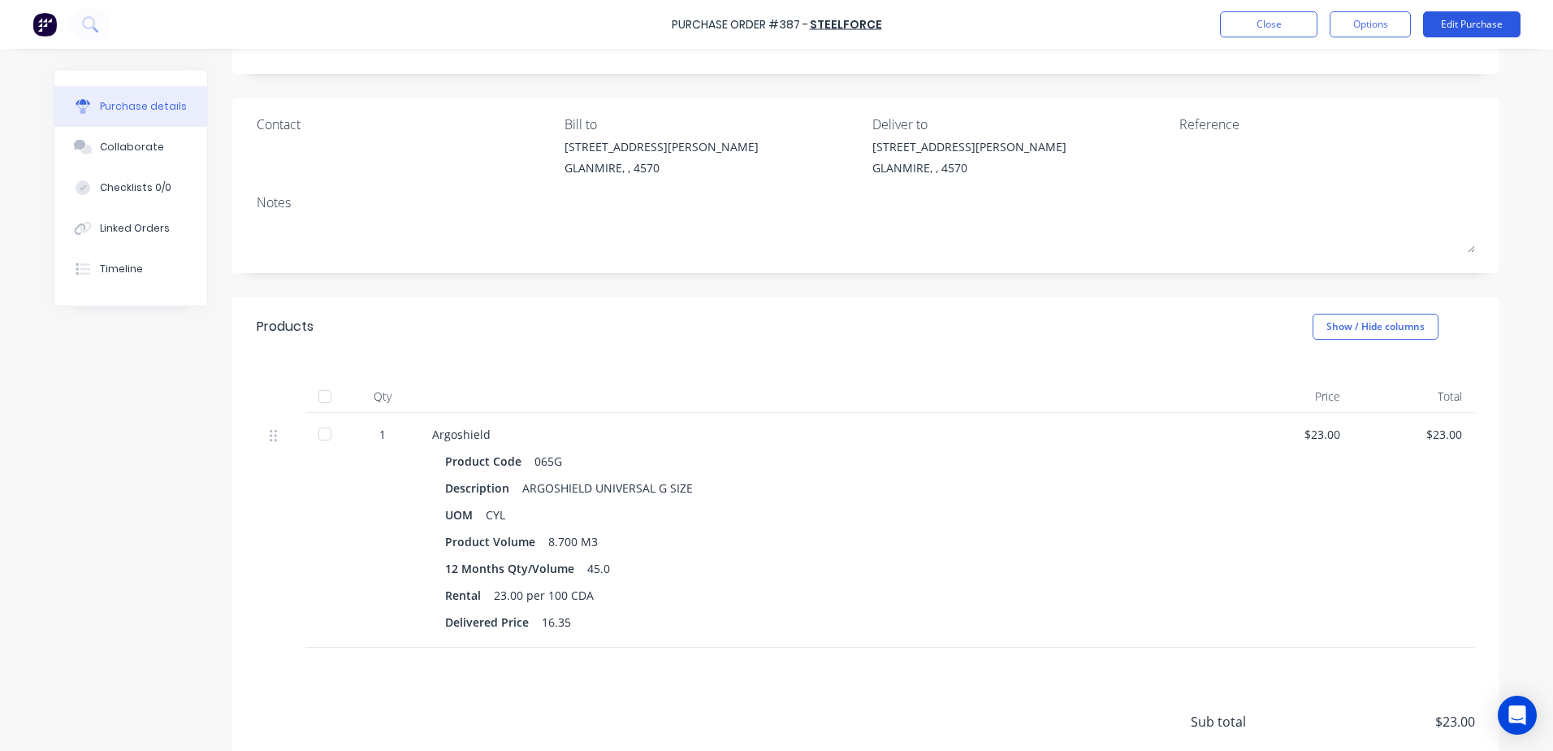
click at [1481, 27] on button "Edit Purchase" at bounding box center [1471, 24] width 97 height 26
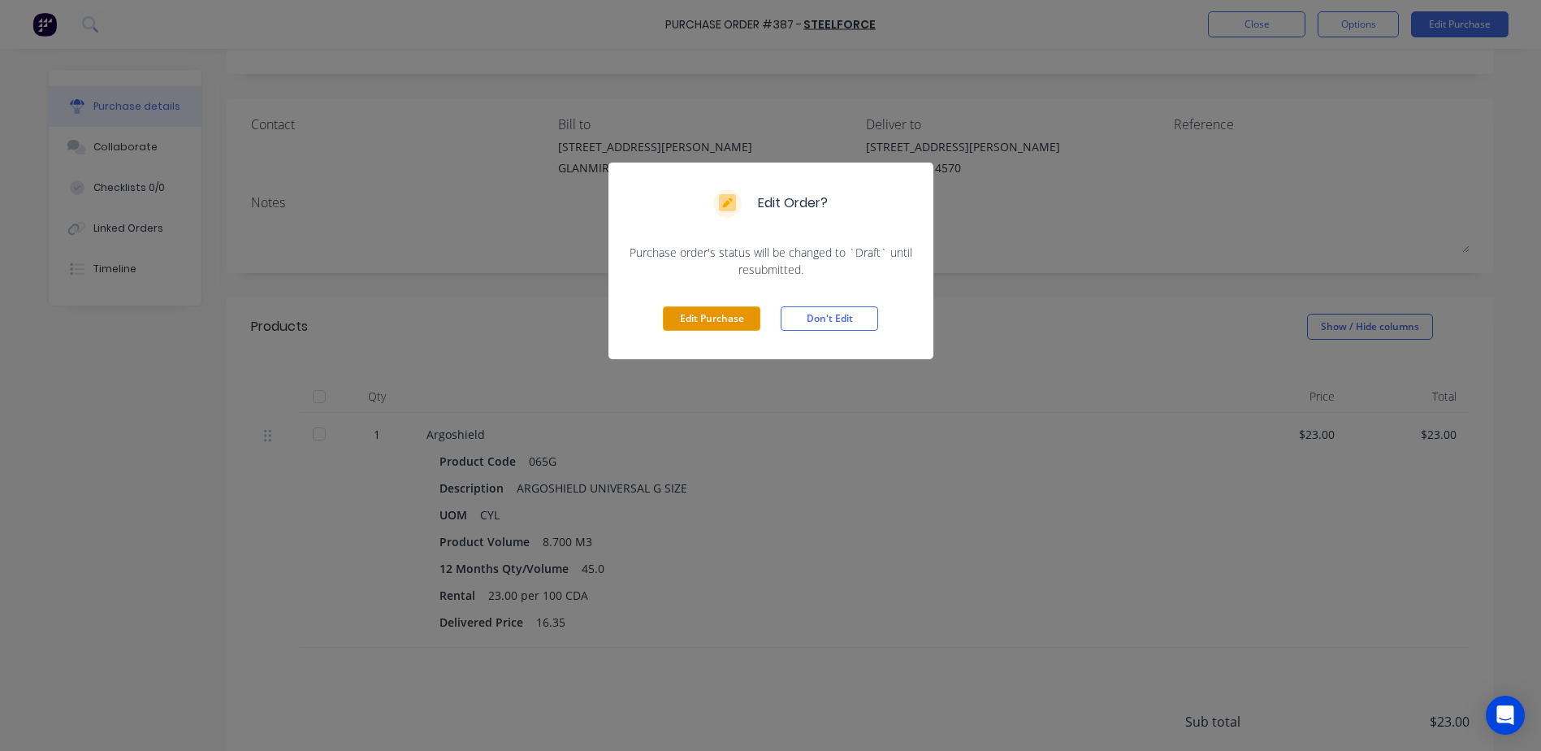
click at [686, 322] on button "Edit Purchase" at bounding box center [711, 318] width 97 height 24
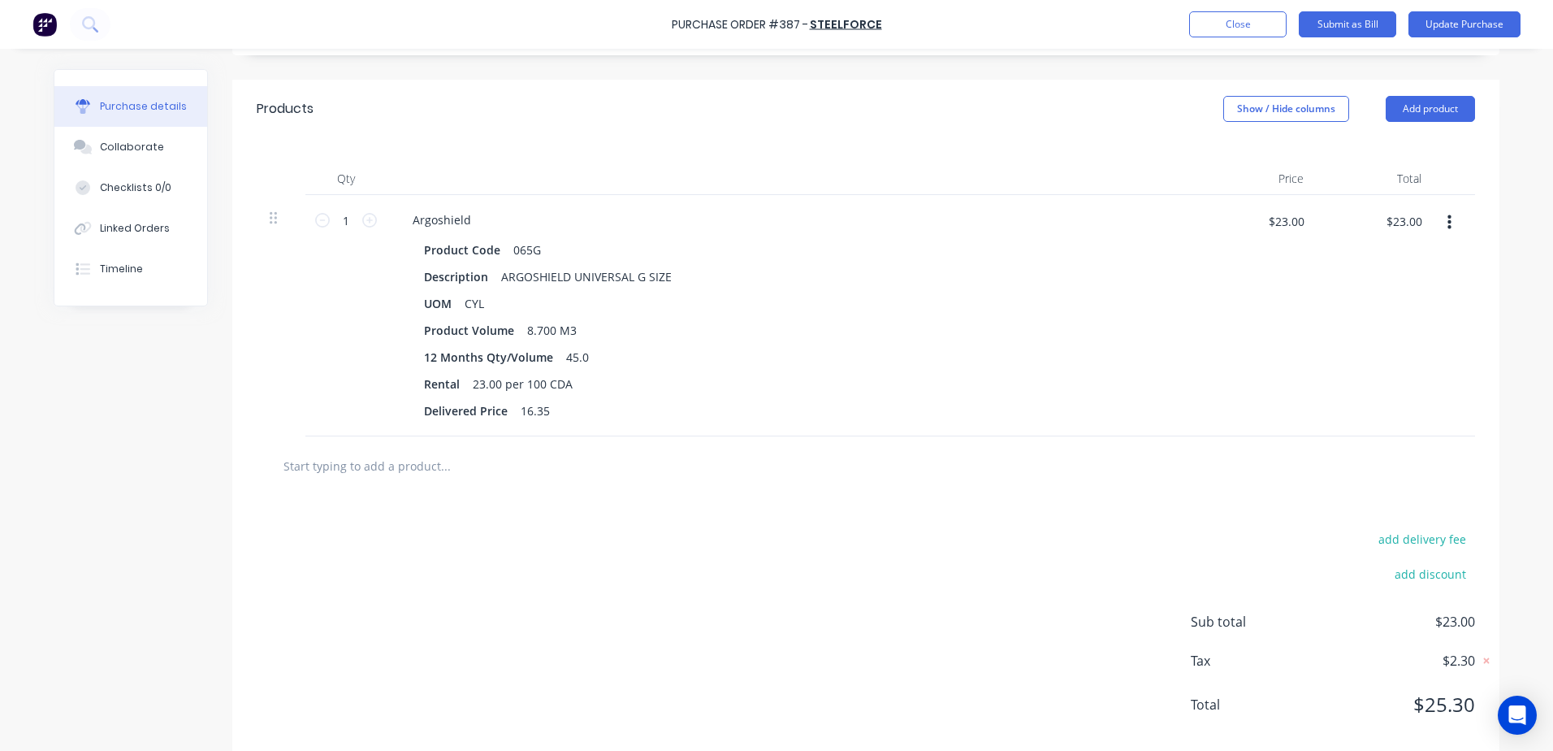
scroll to position [325, 0]
click at [360, 458] on input "text" at bounding box center [445, 464] width 325 height 32
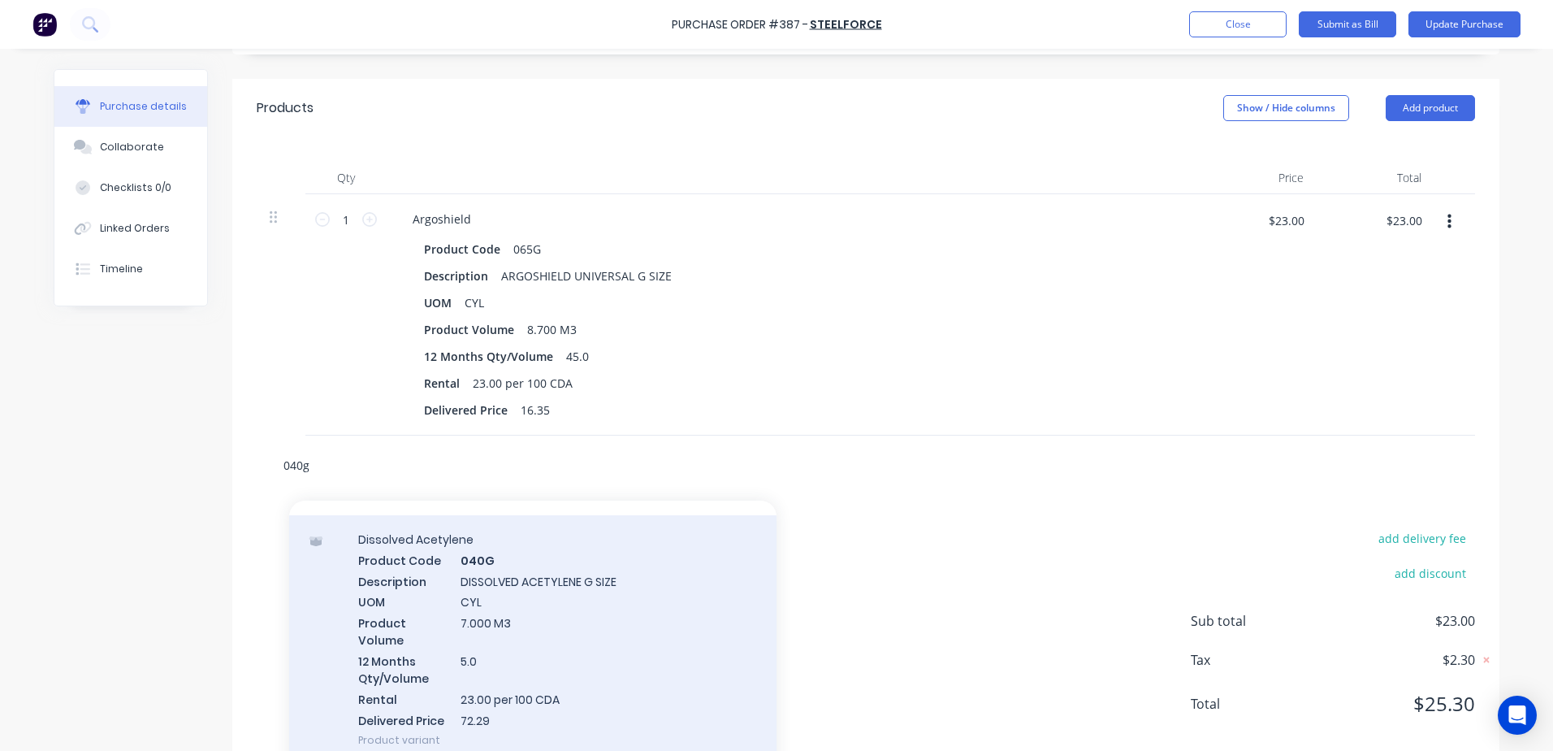
scroll to position [68, 0]
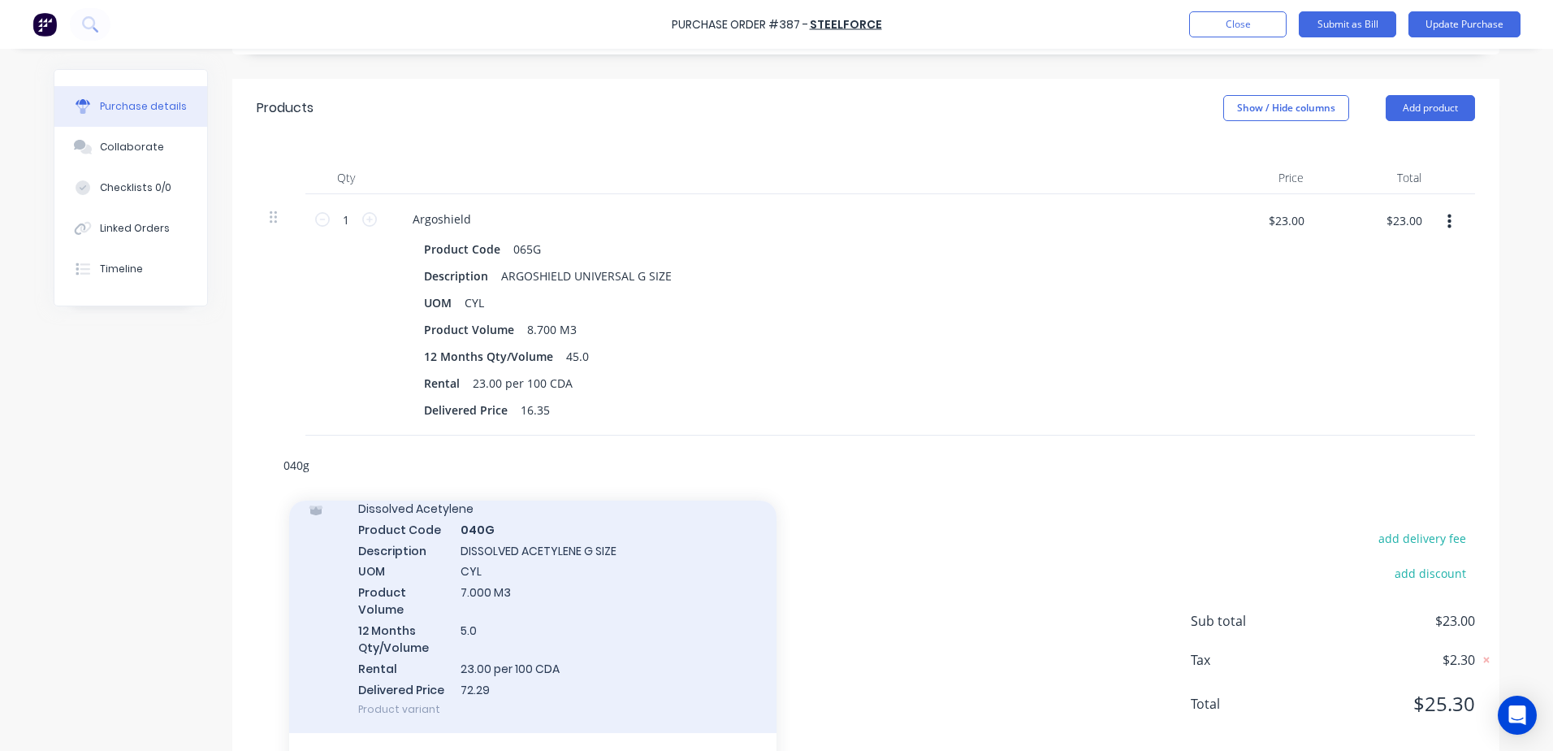
type input "040g"
click at [507, 591] on div "Dissolved Acetylene Product Code 040G Description DISSOLVED ACETYLENE G SIZE UO…" at bounding box center [532, 608] width 487 height 249
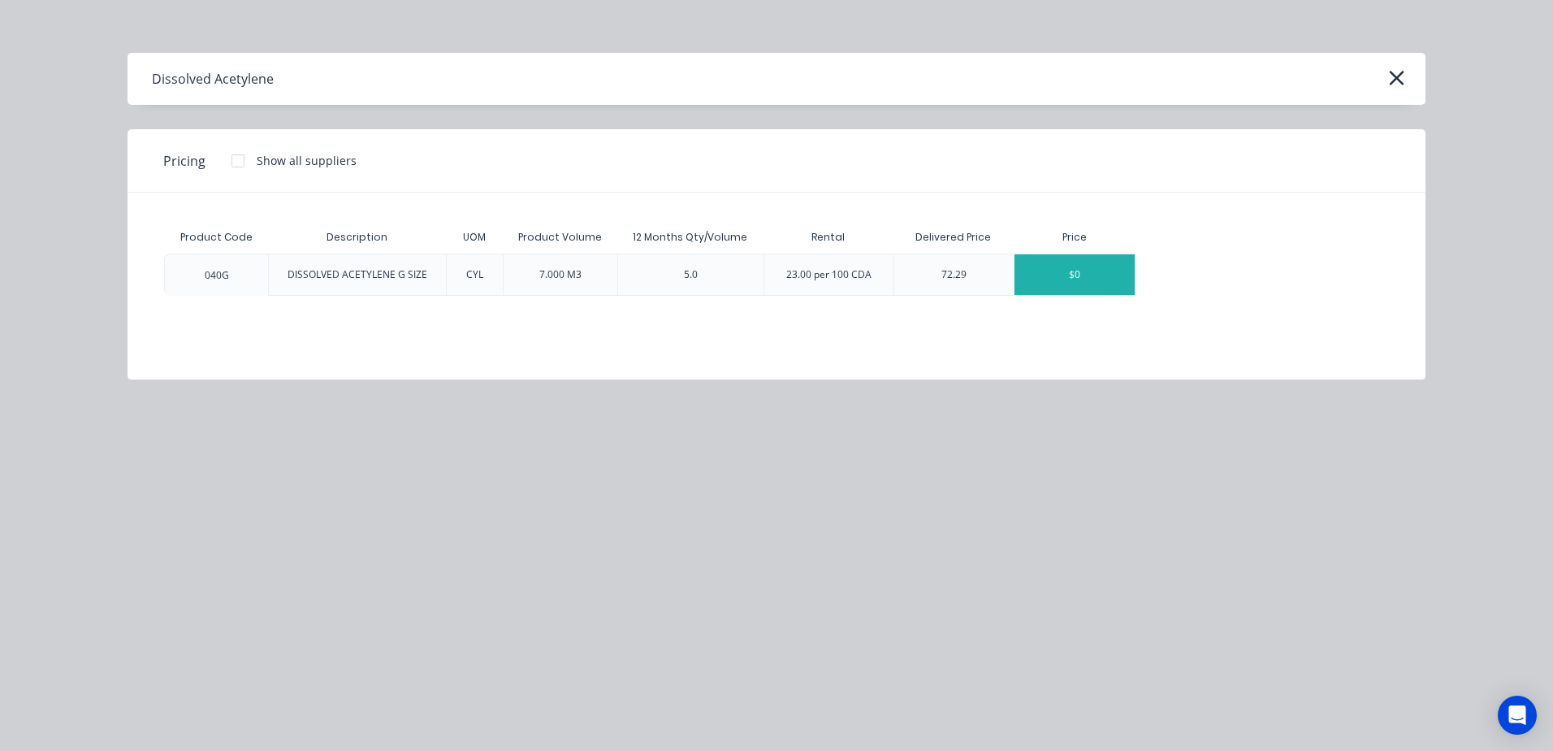
click at [1056, 279] on div "$0" at bounding box center [1075, 274] width 120 height 41
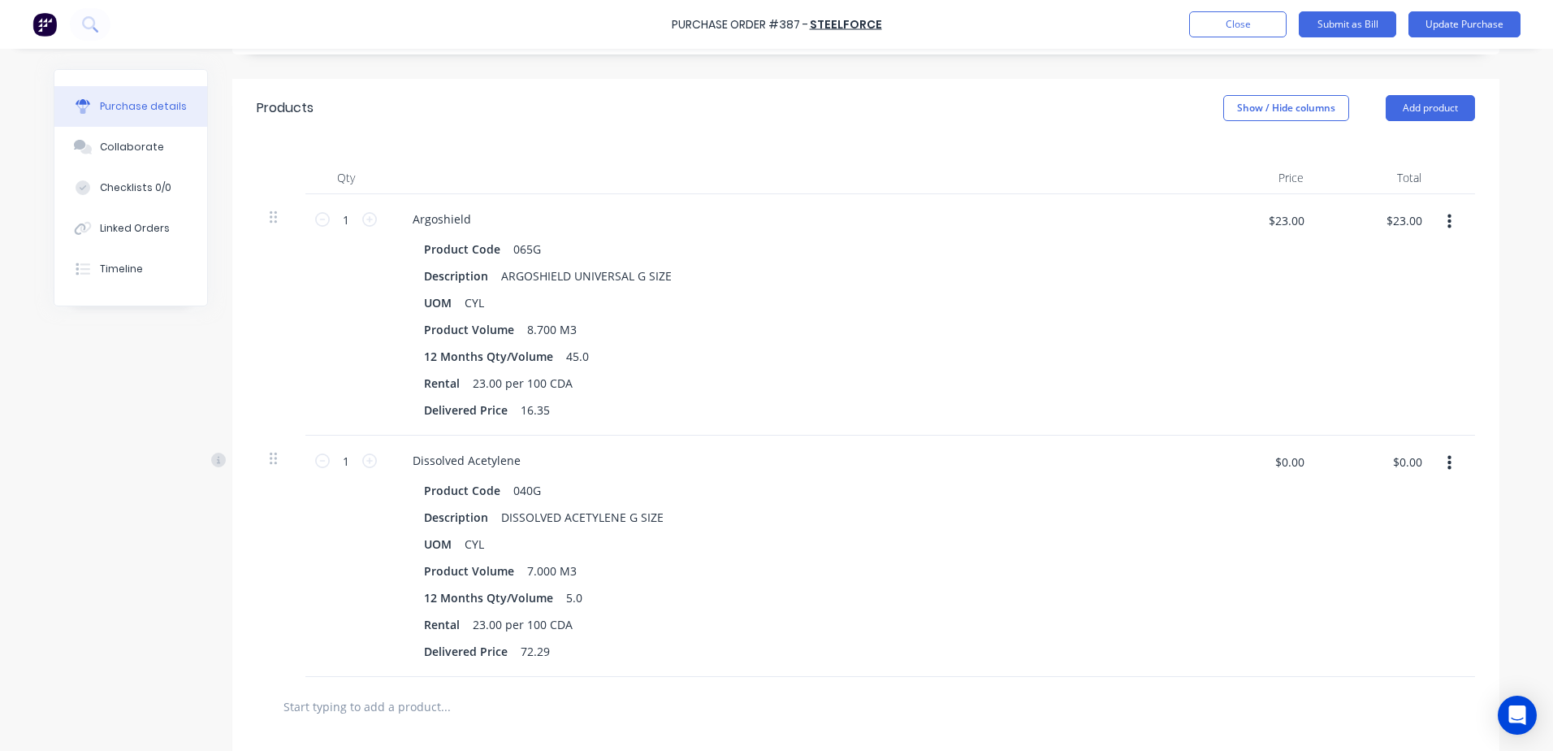
drag, startPoint x: 1264, startPoint y: 474, endPoint x: 1263, endPoint y: 484, distance: 10.6
click at [1265, 478] on div "$0.00 $0.00" at bounding box center [1289, 467] width 49 height 38
type input "$72.29"
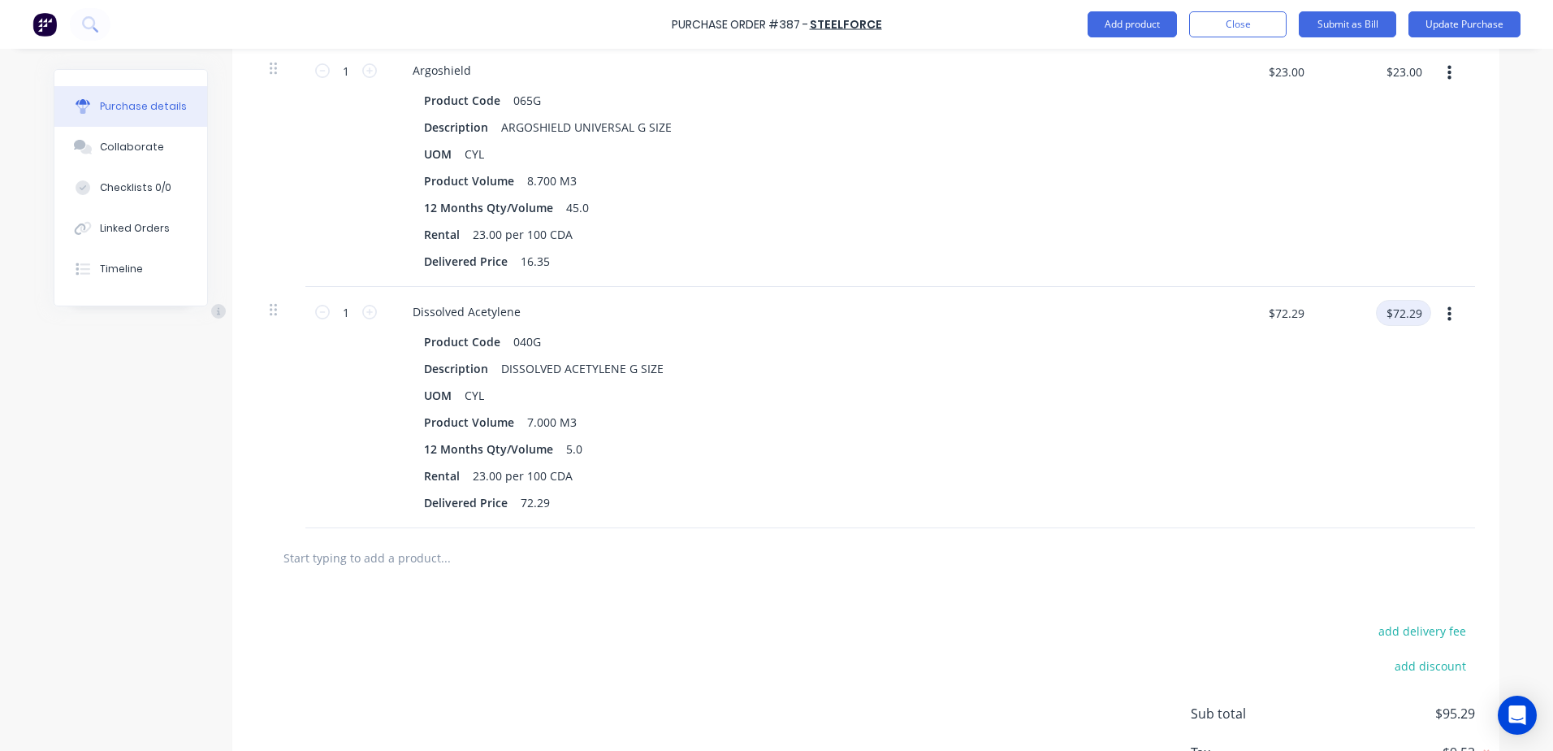
scroll to position [487, 0]
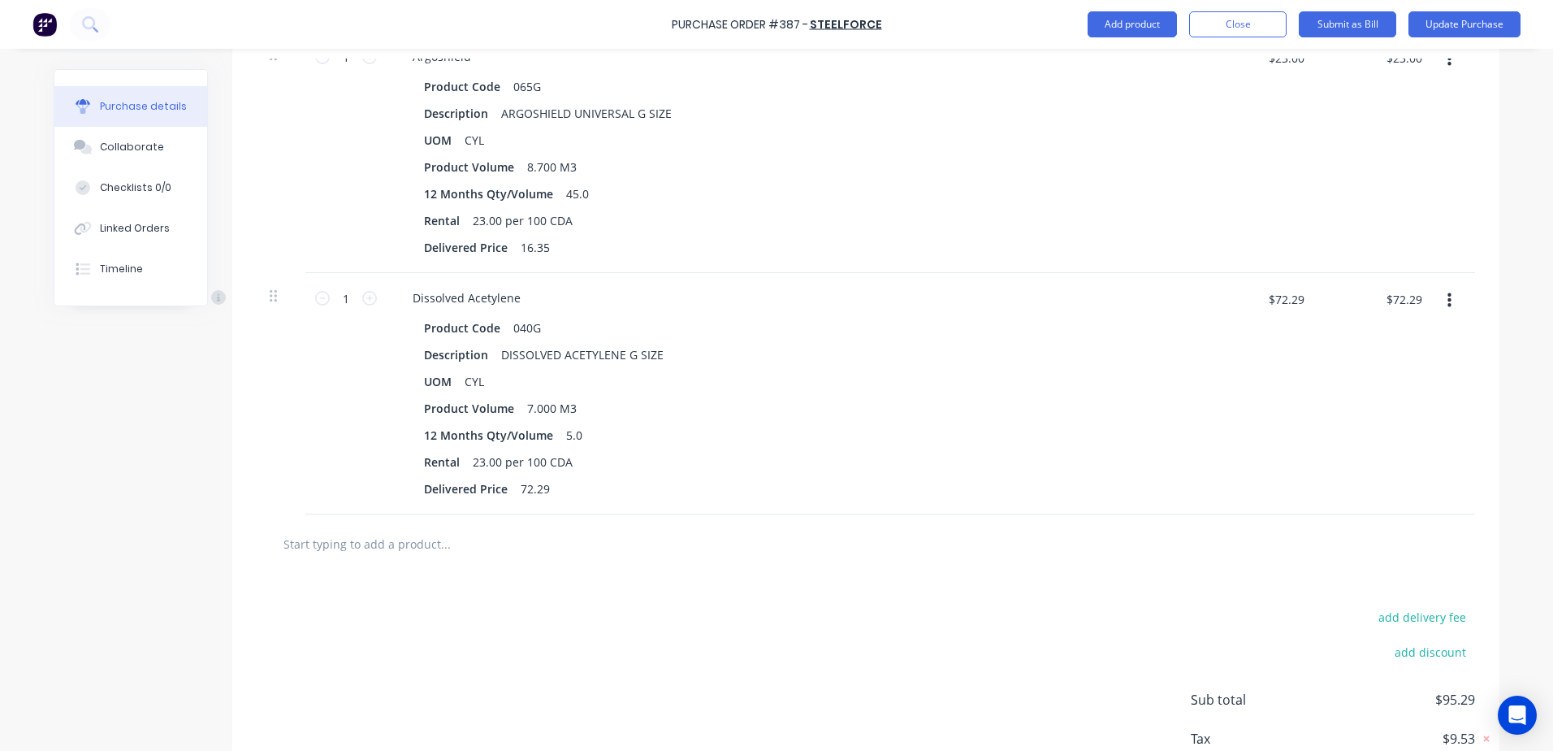
click at [348, 552] on input "text" at bounding box center [445, 543] width 325 height 32
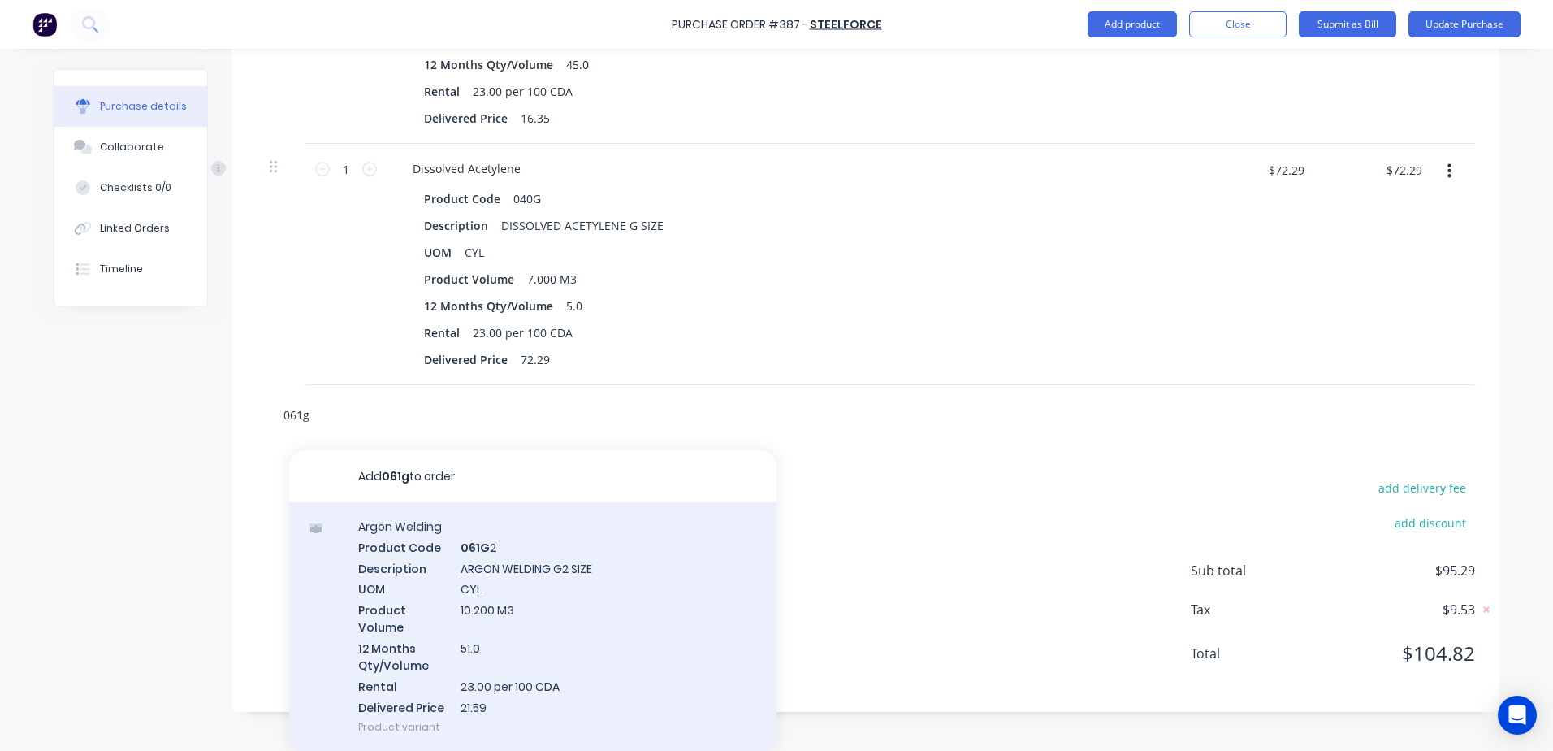
scroll to position [68, 0]
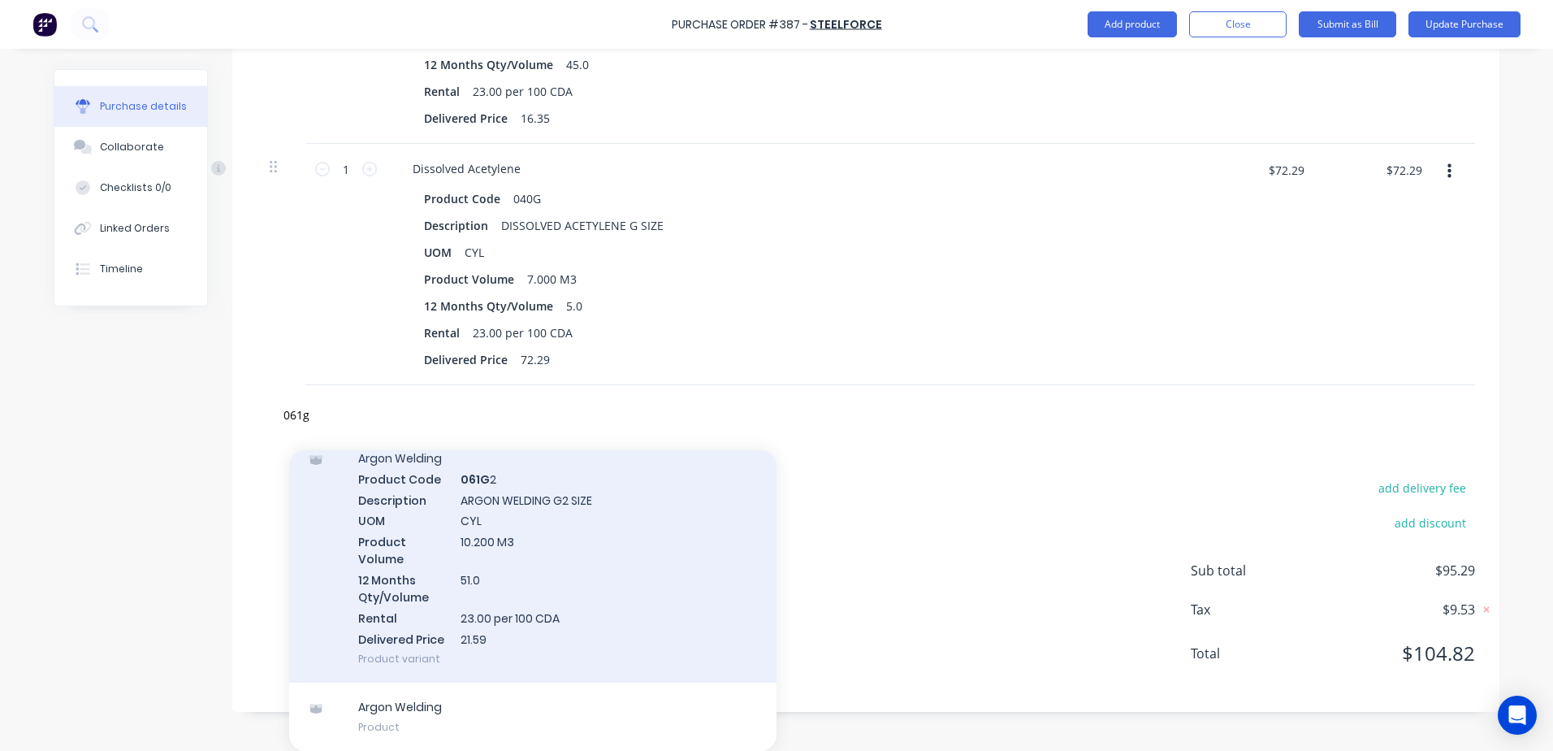
drag, startPoint x: 590, startPoint y: 501, endPoint x: 500, endPoint y: 501, distance: 90.2
click at [500, 501] on div "Argon Welding Product Code 061G 2 Description ARGON WELDING G2 SIZE UOM CYL Pro…" at bounding box center [532, 558] width 487 height 249
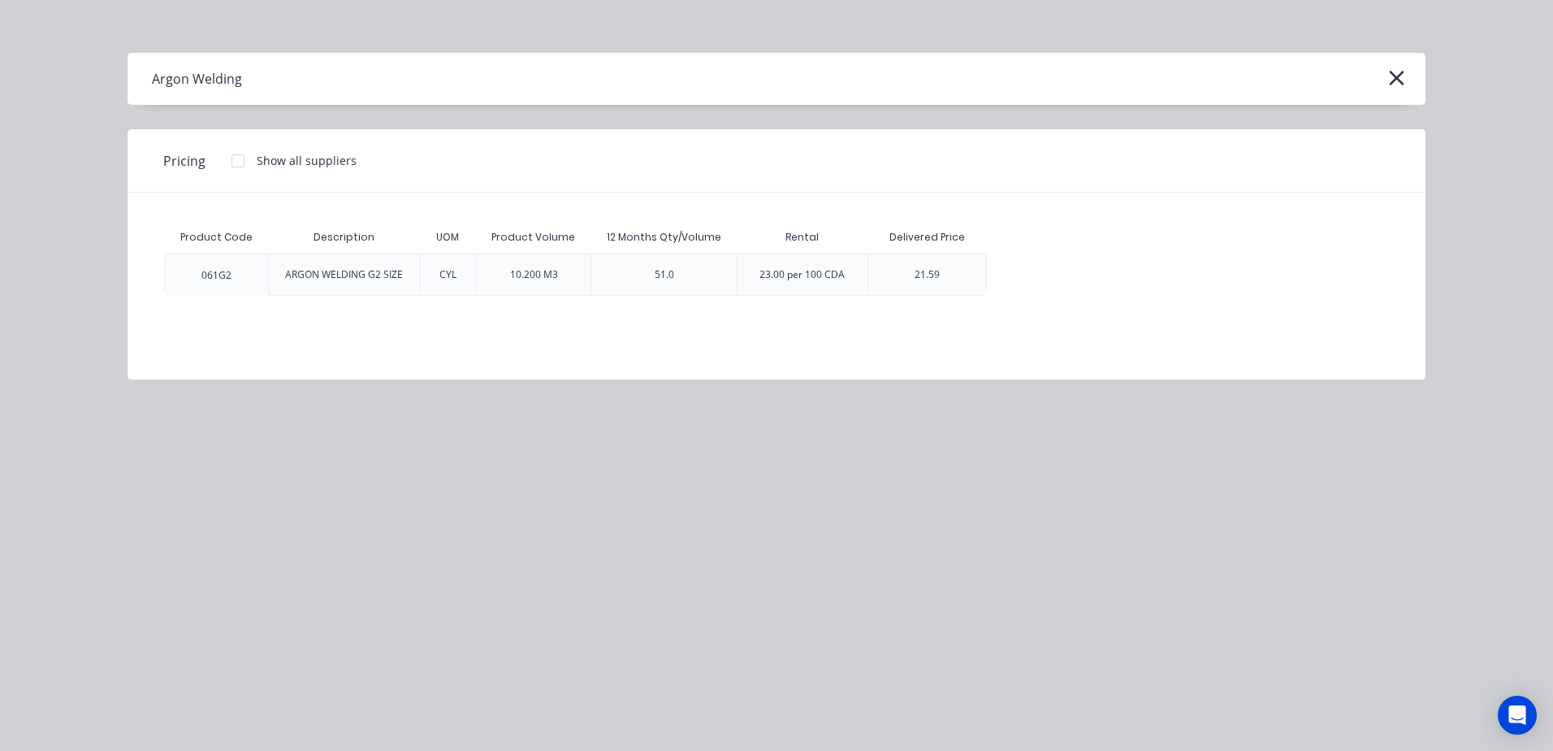
scroll to position [594, 0]
click at [887, 281] on div "21.59" at bounding box center [928, 274] width 120 height 42
click at [881, 281] on div "21.59" at bounding box center [928, 274] width 120 height 42
drag, startPoint x: 413, startPoint y: 275, endPoint x: 283, endPoint y: 273, distance: 130.8
click at [283, 273] on div "ARGON WELDING G2 SIZE" at bounding box center [344, 274] width 144 height 41
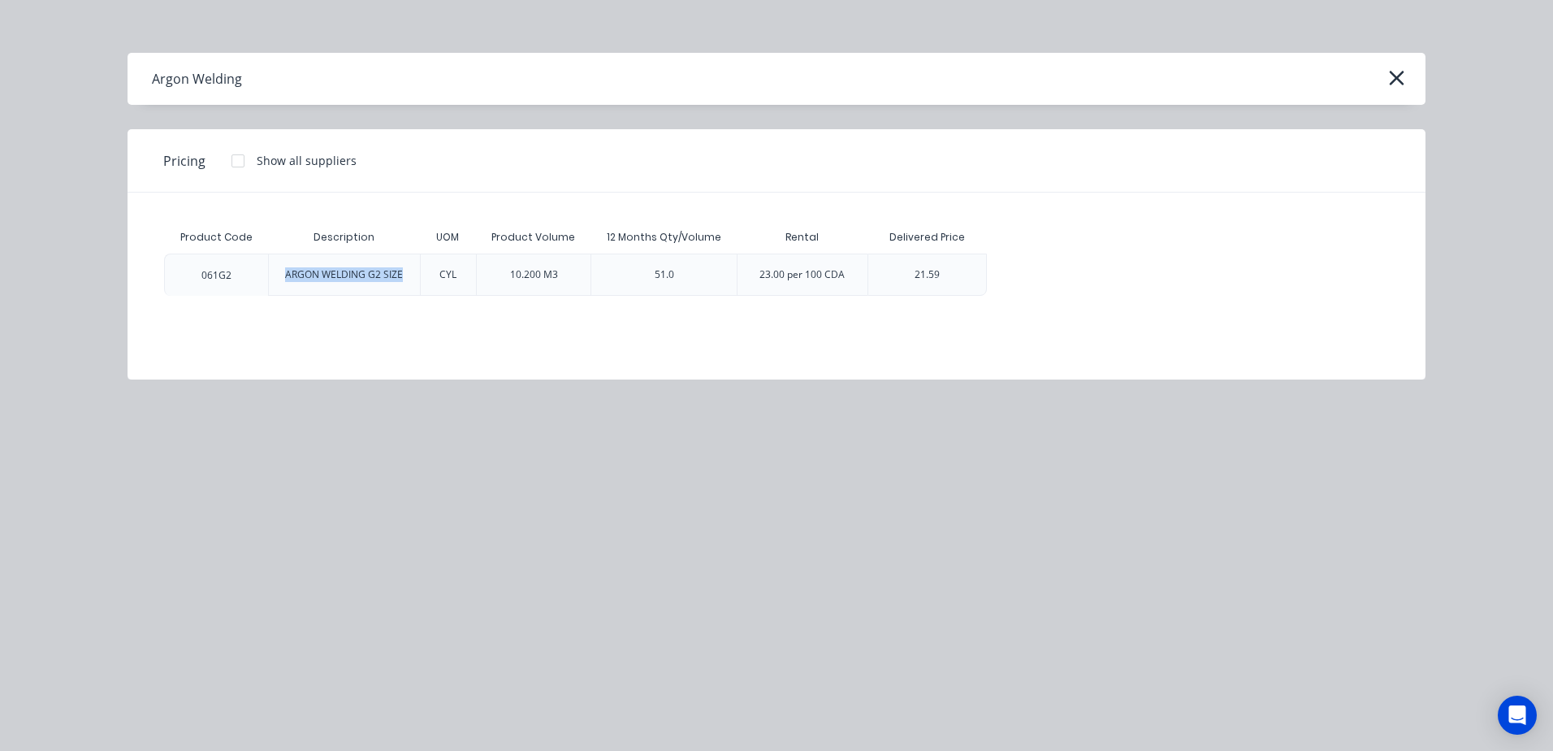
drag, startPoint x: 283, startPoint y: 273, endPoint x: 301, endPoint y: 276, distance: 18.2
copy div "ARGON WELDING G2 SIZE"
click at [1392, 71] on icon "button" at bounding box center [1396, 78] width 17 height 23
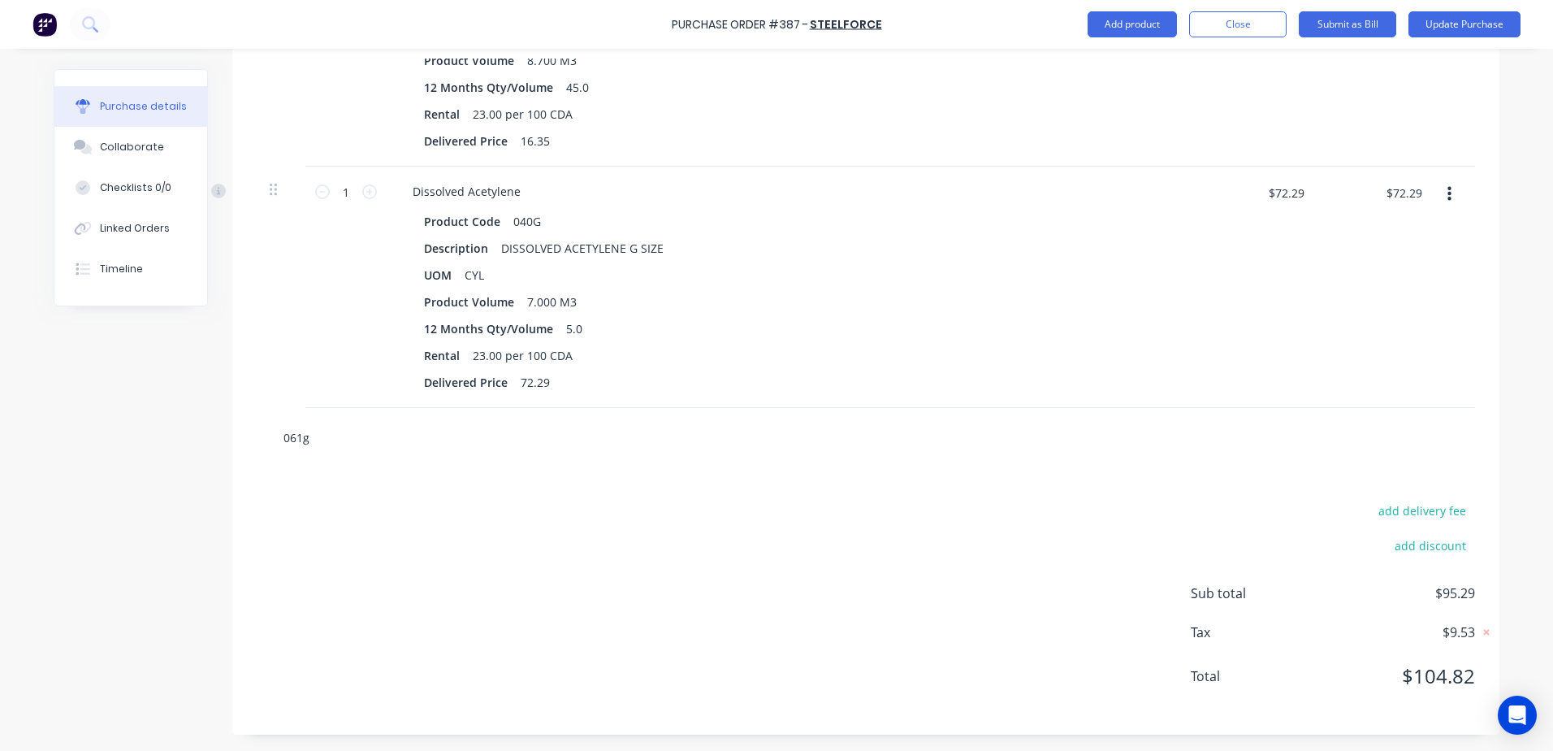
scroll to position [617, 0]
click at [330, 448] on div "Products Show / Hide columns Add product Qty Price Total 1 1 Argoshield Product…" at bounding box center [865, 272] width 1267 height 924
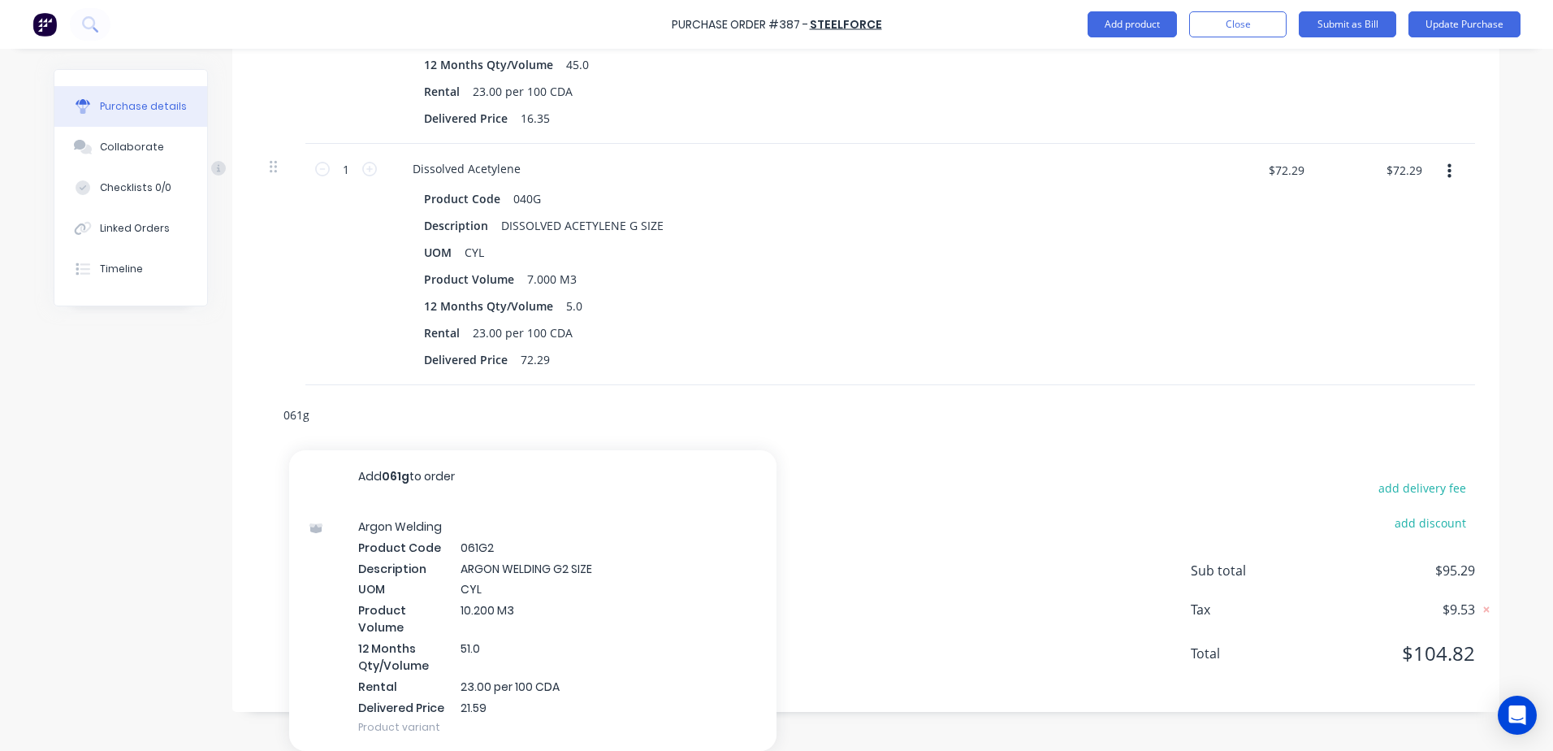
scroll to position [594, 0]
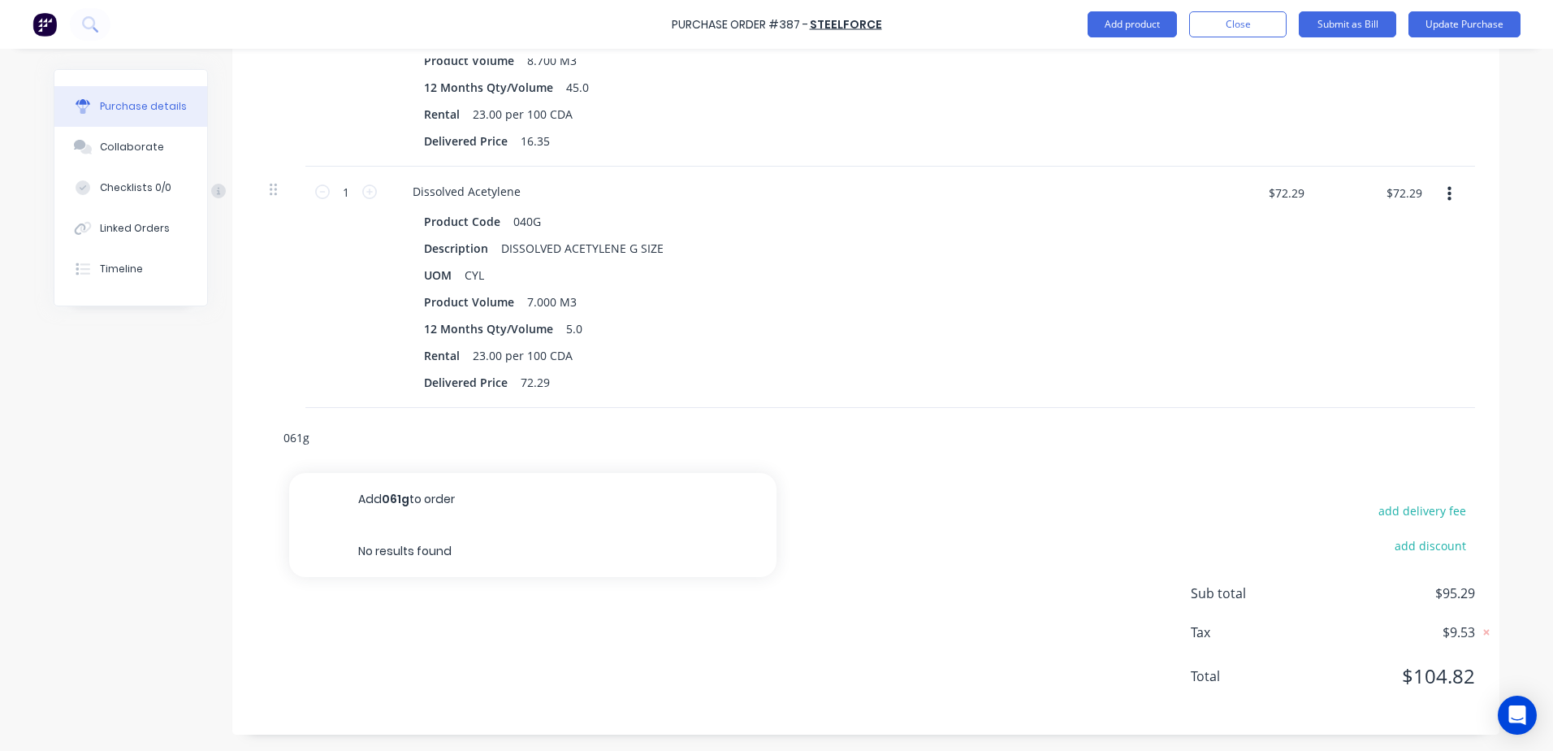
paste input "ARGON WELDING G2 SIZE"
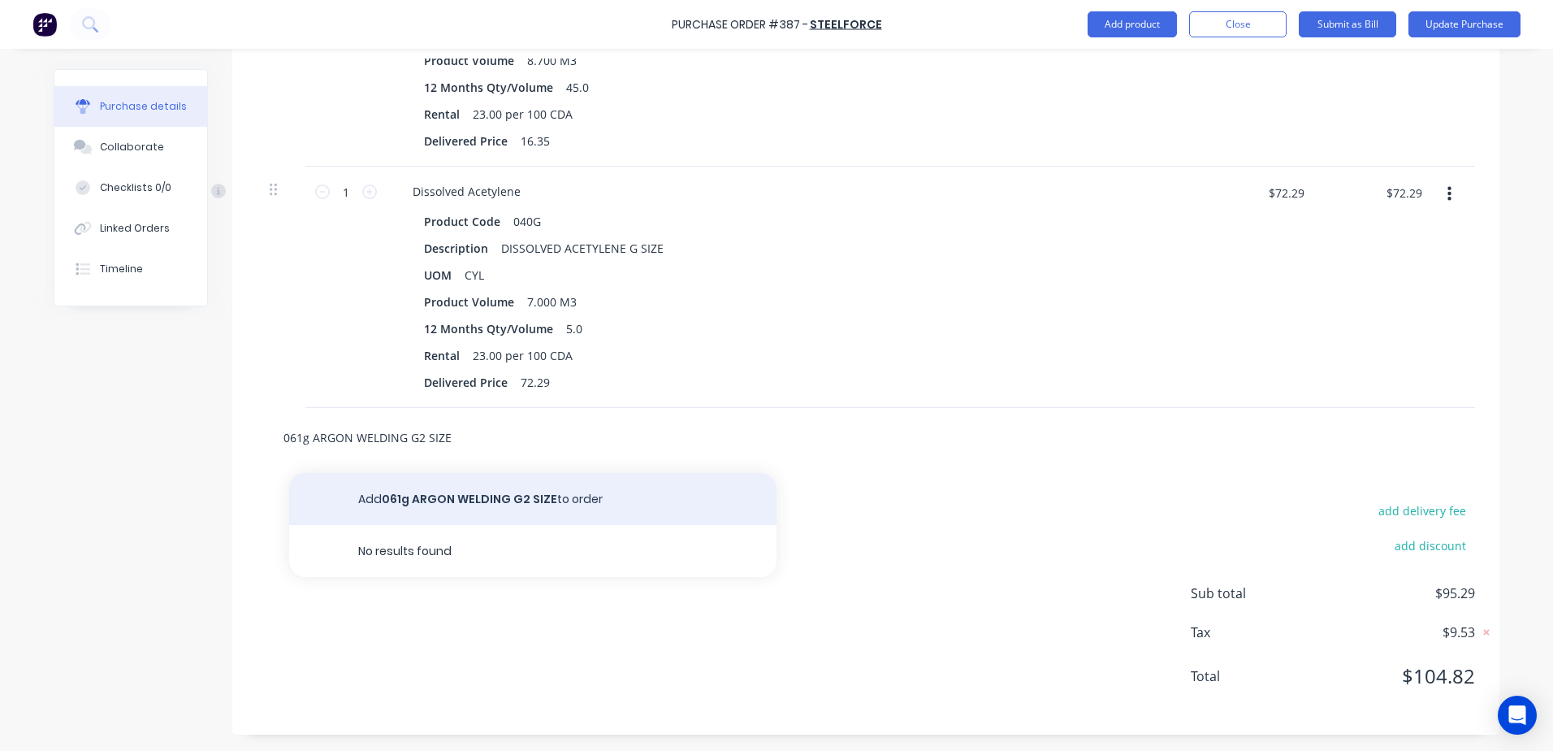
type input "061g ARGON WELDING G2 SIZE"
click at [524, 501] on button "Add 061g ARGON WELDING G2 SIZE to order" at bounding box center [532, 499] width 487 height 52
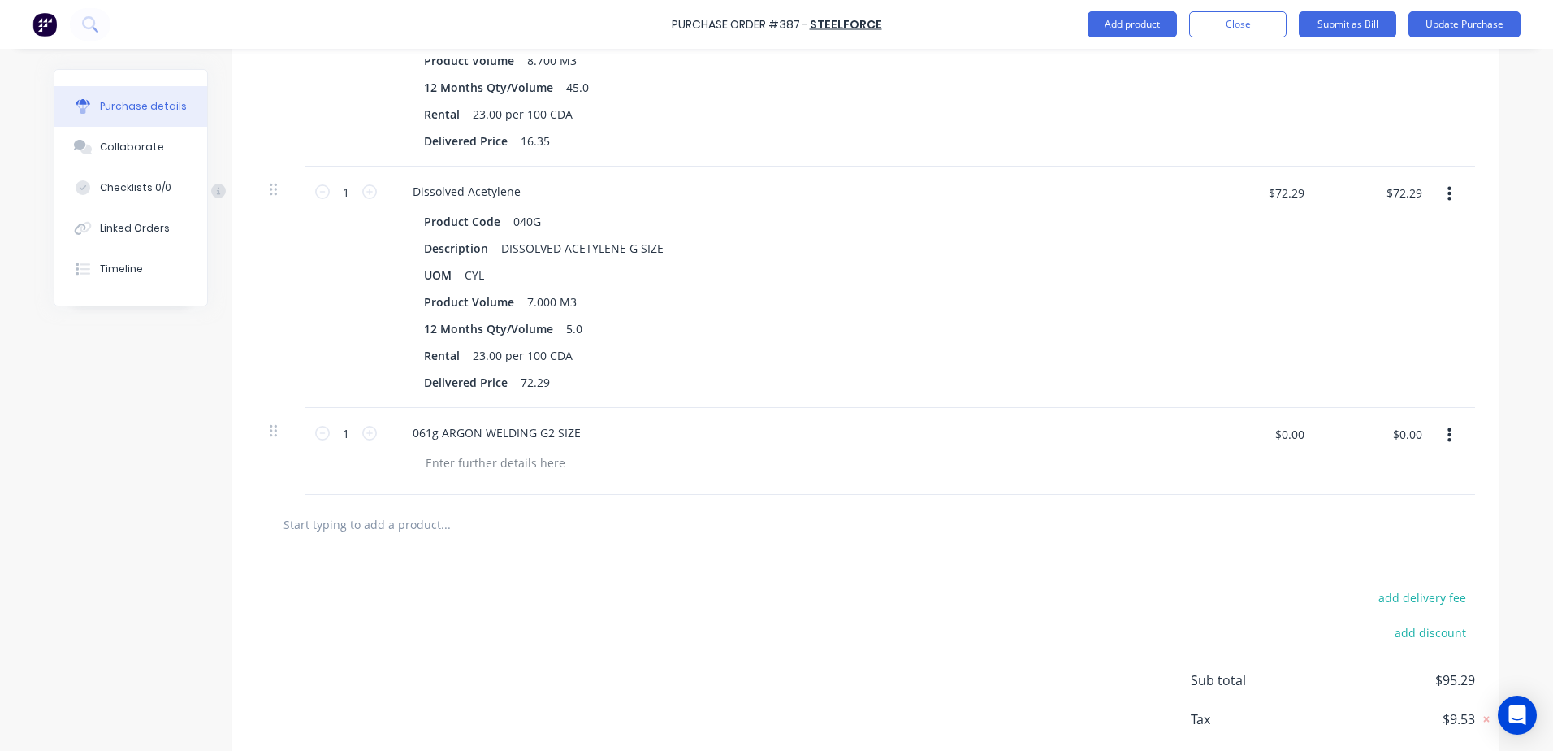
click at [400, 526] on input "text" at bounding box center [445, 524] width 325 height 32
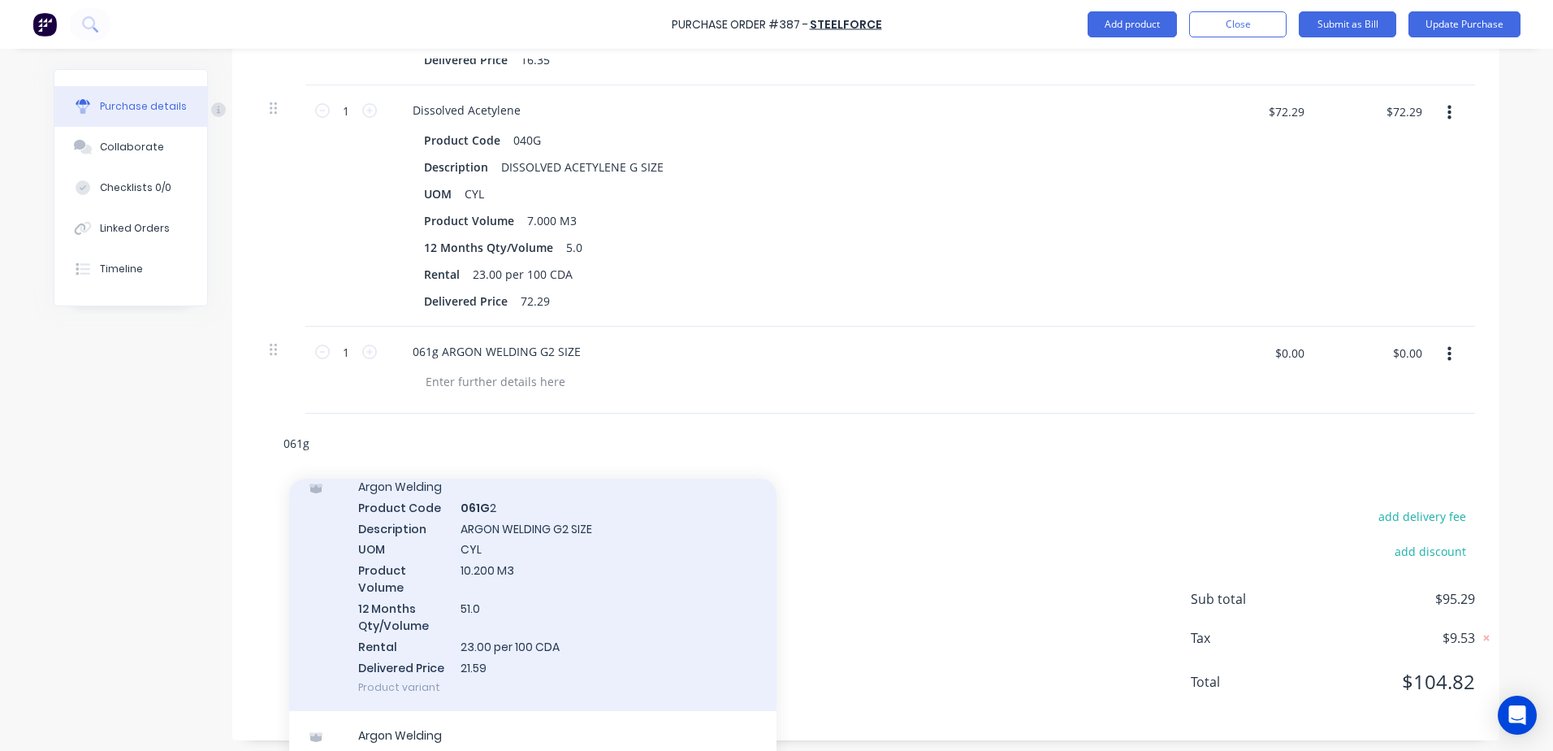
scroll to position [0, 0]
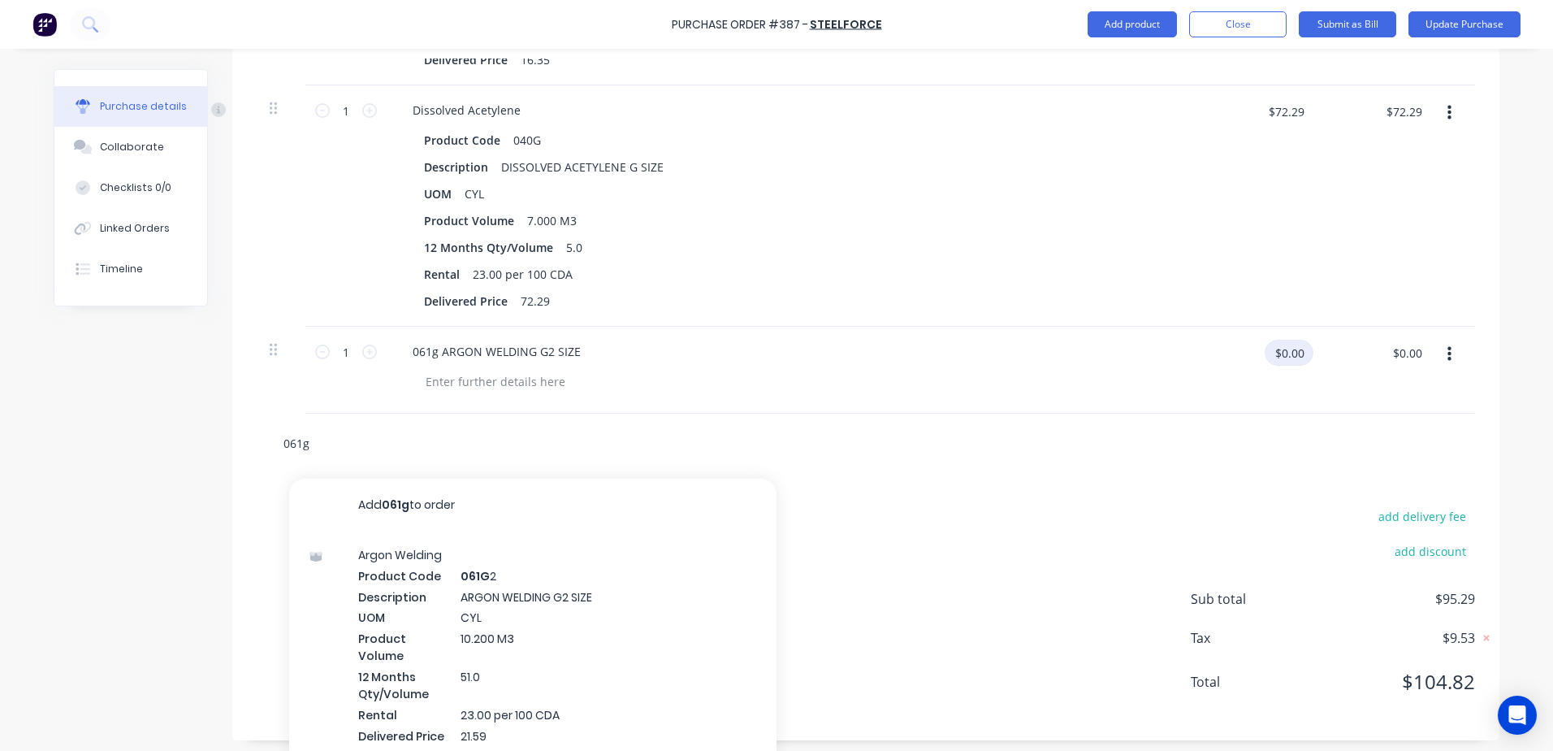
type input "061g"
click at [1265, 353] on input "$0.00" at bounding box center [1289, 353] width 49 height 26
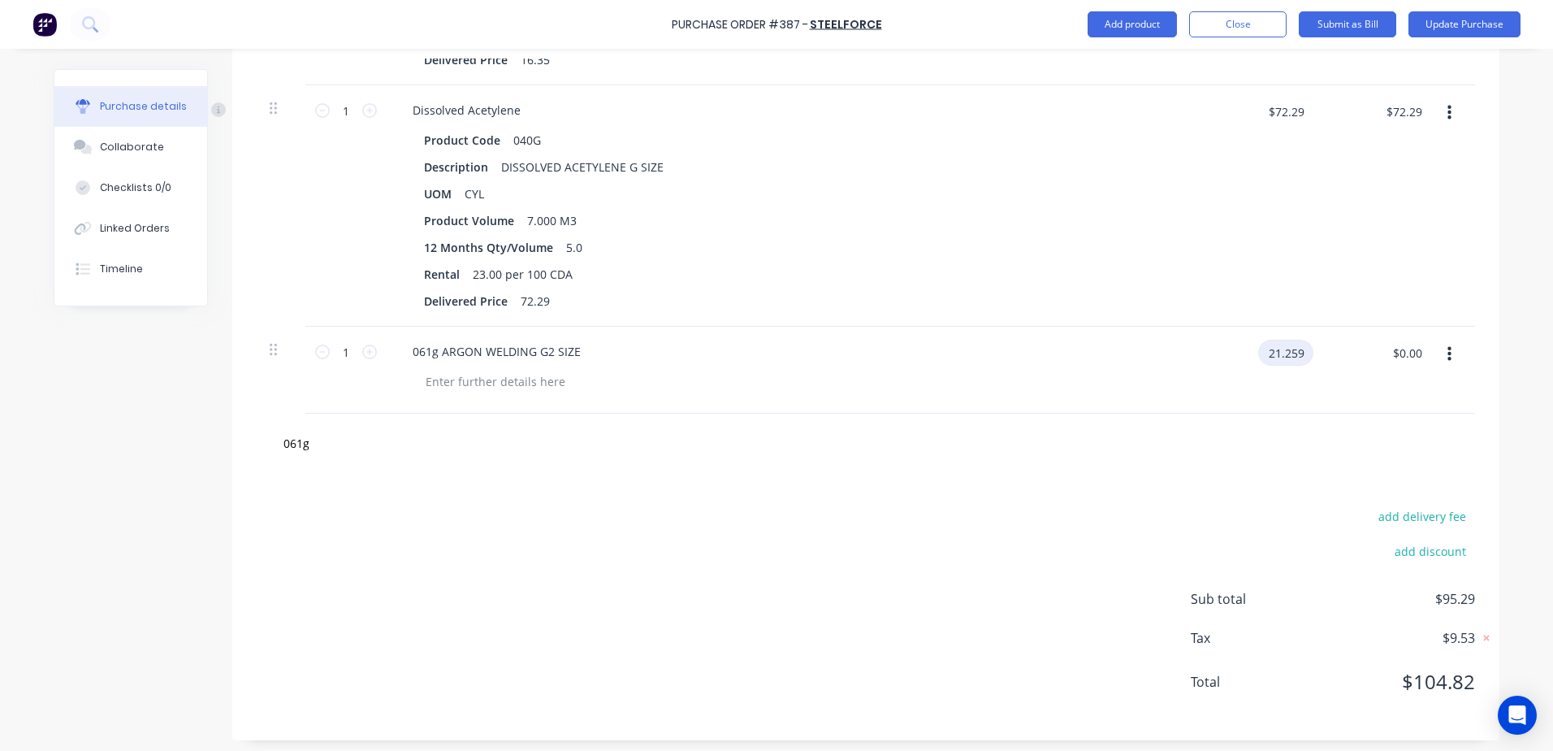
type input "$21.259"
type input "$21.26"
click at [1266, 353] on input "$21.259" at bounding box center [1283, 353] width 62 height 26
type input "$21.59"
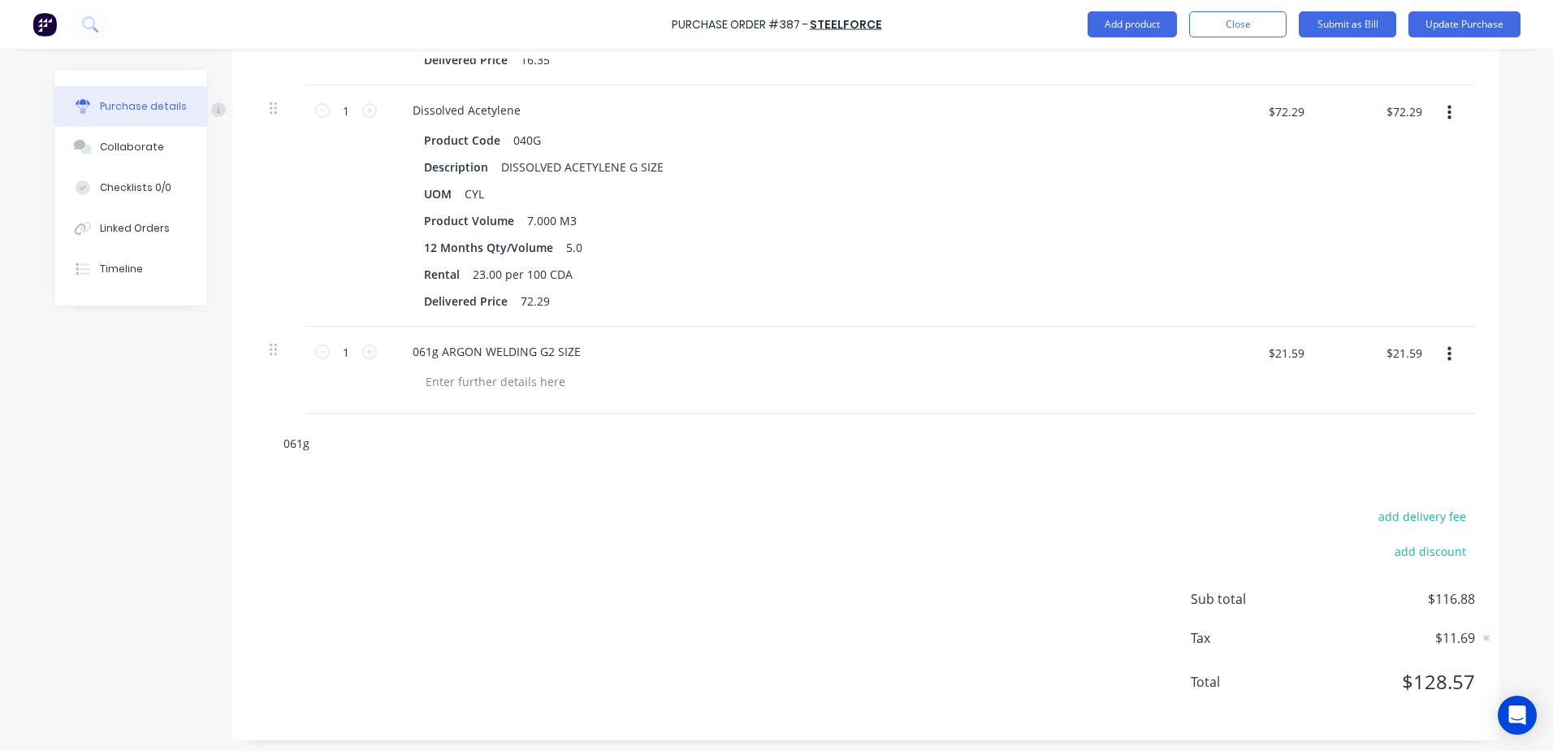
click at [425, 442] on input "061g" at bounding box center [445, 442] width 325 height 32
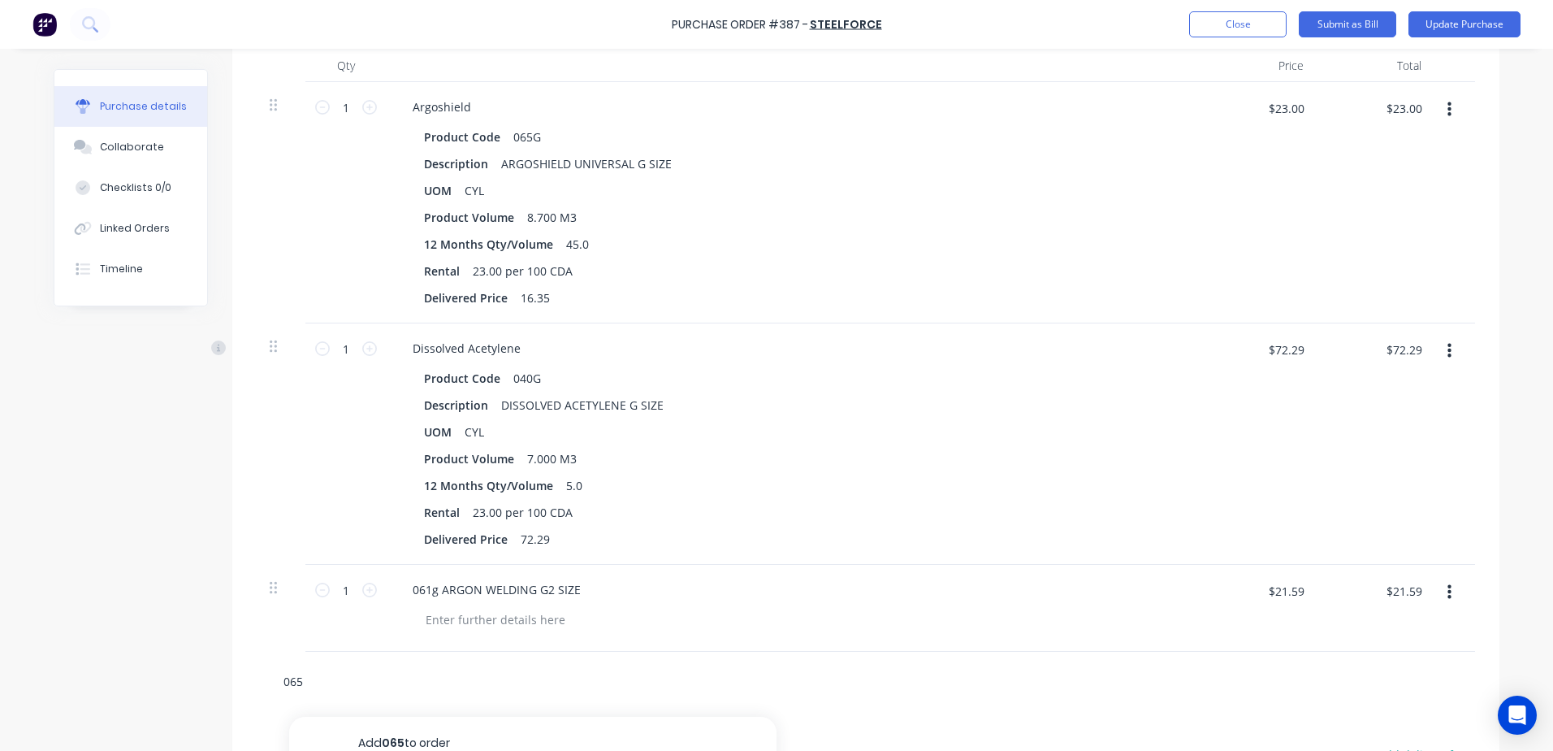
scroll to position [460, 0]
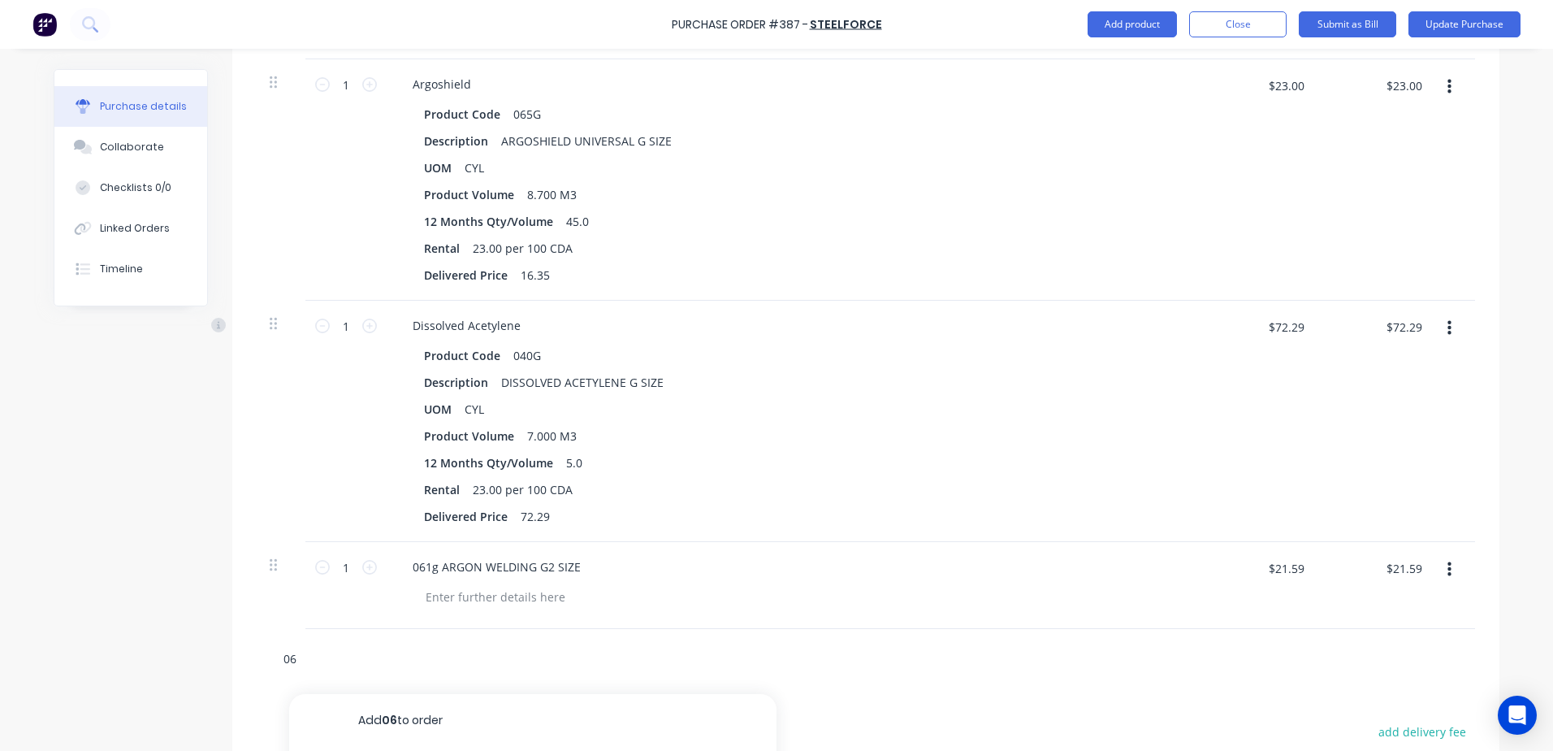
type input "0"
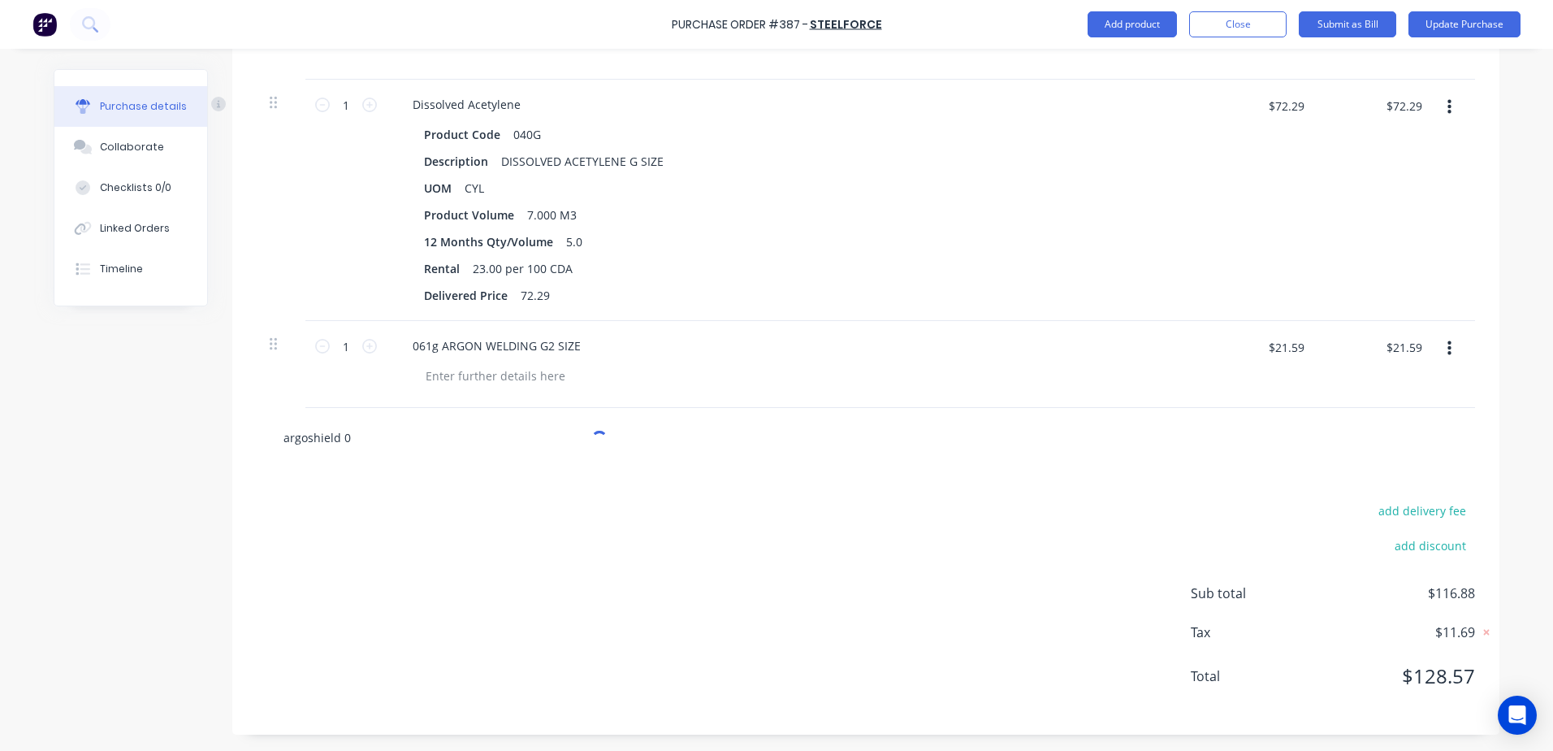
scroll to position [681, 0]
type input "a"
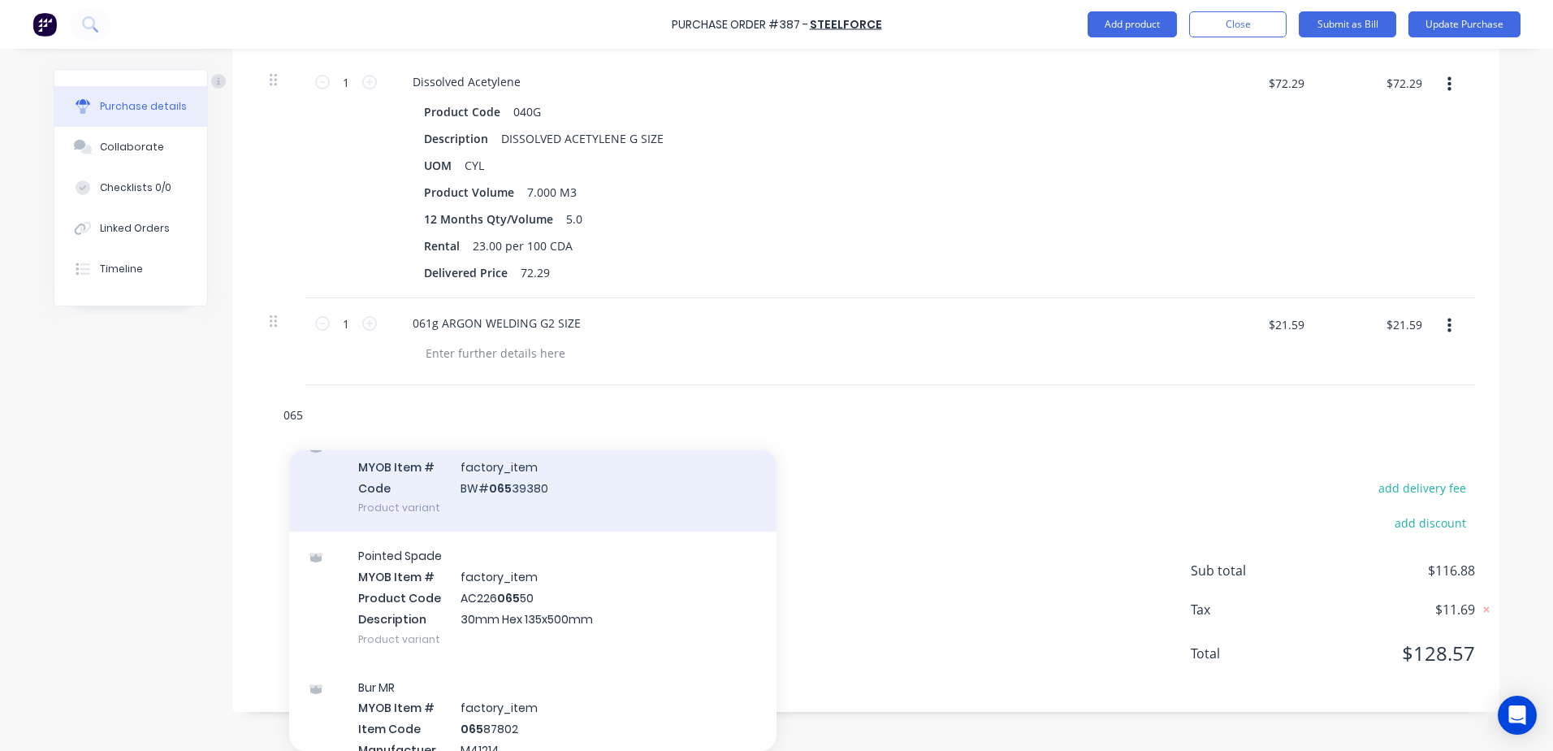
scroll to position [0, 0]
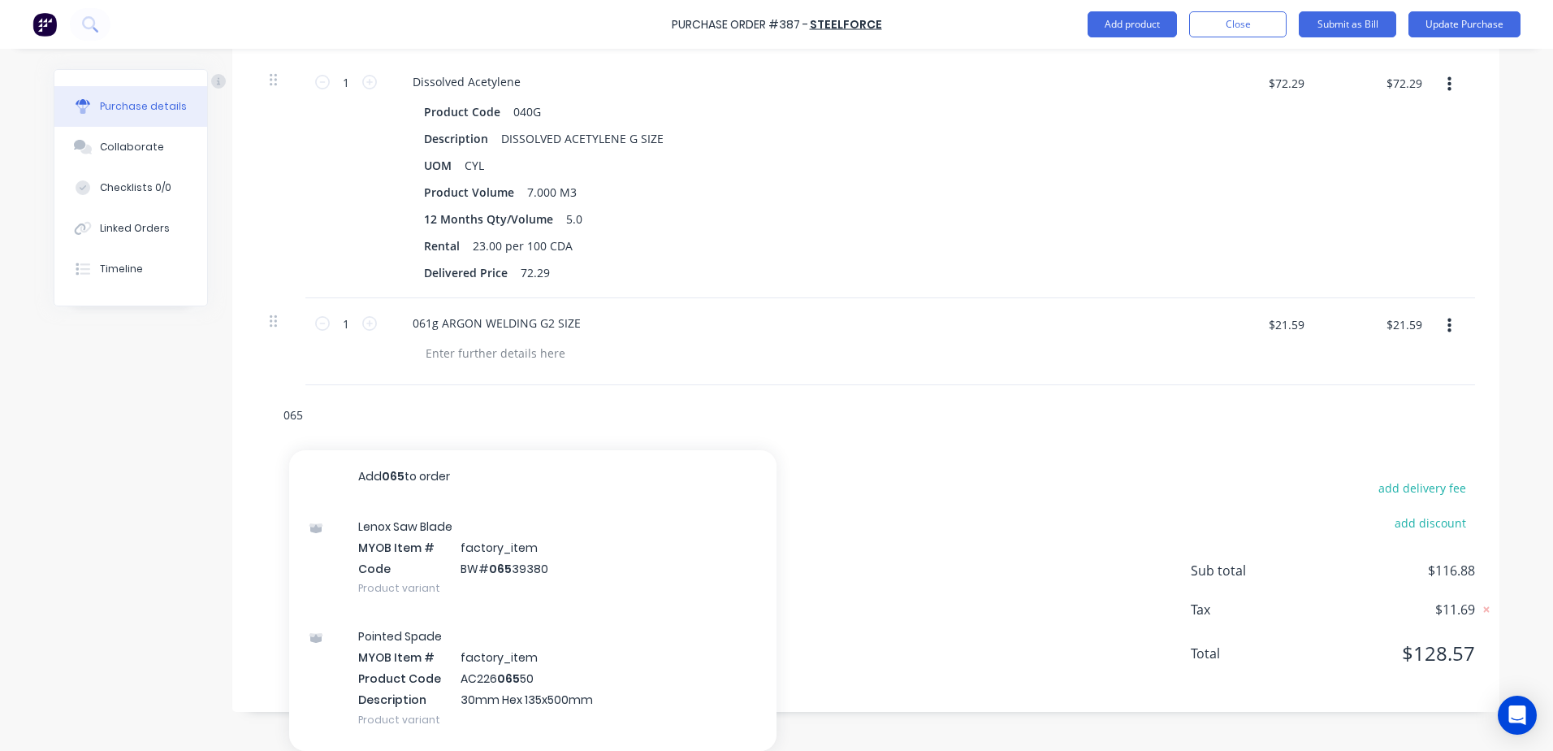
click at [372, 418] on input "065" at bounding box center [445, 414] width 325 height 32
type input "0"
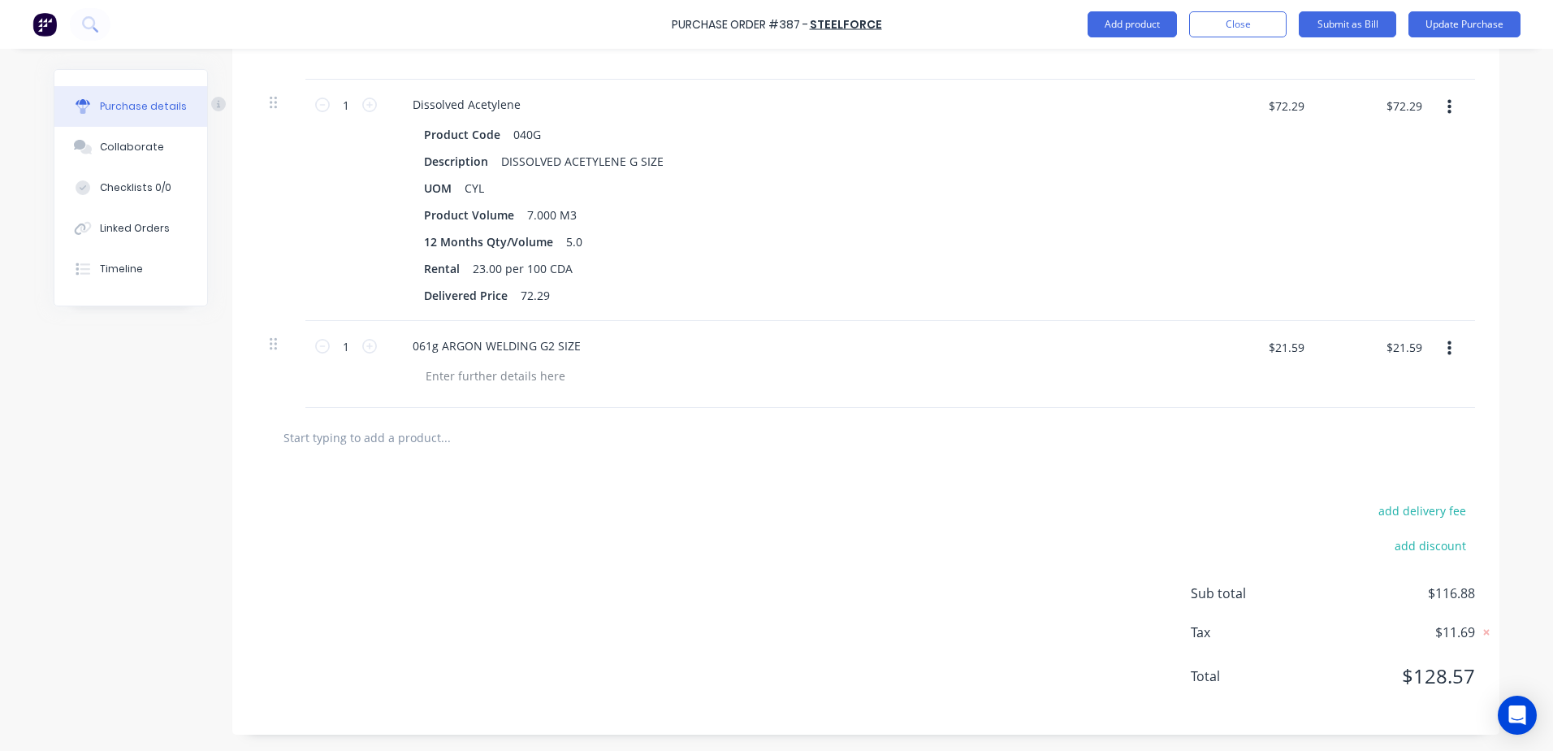
scroll to position [681, 0]
click at [1485, 22] on button "Update Purchase" at bounding box center [1465, 24] width 112 height 26
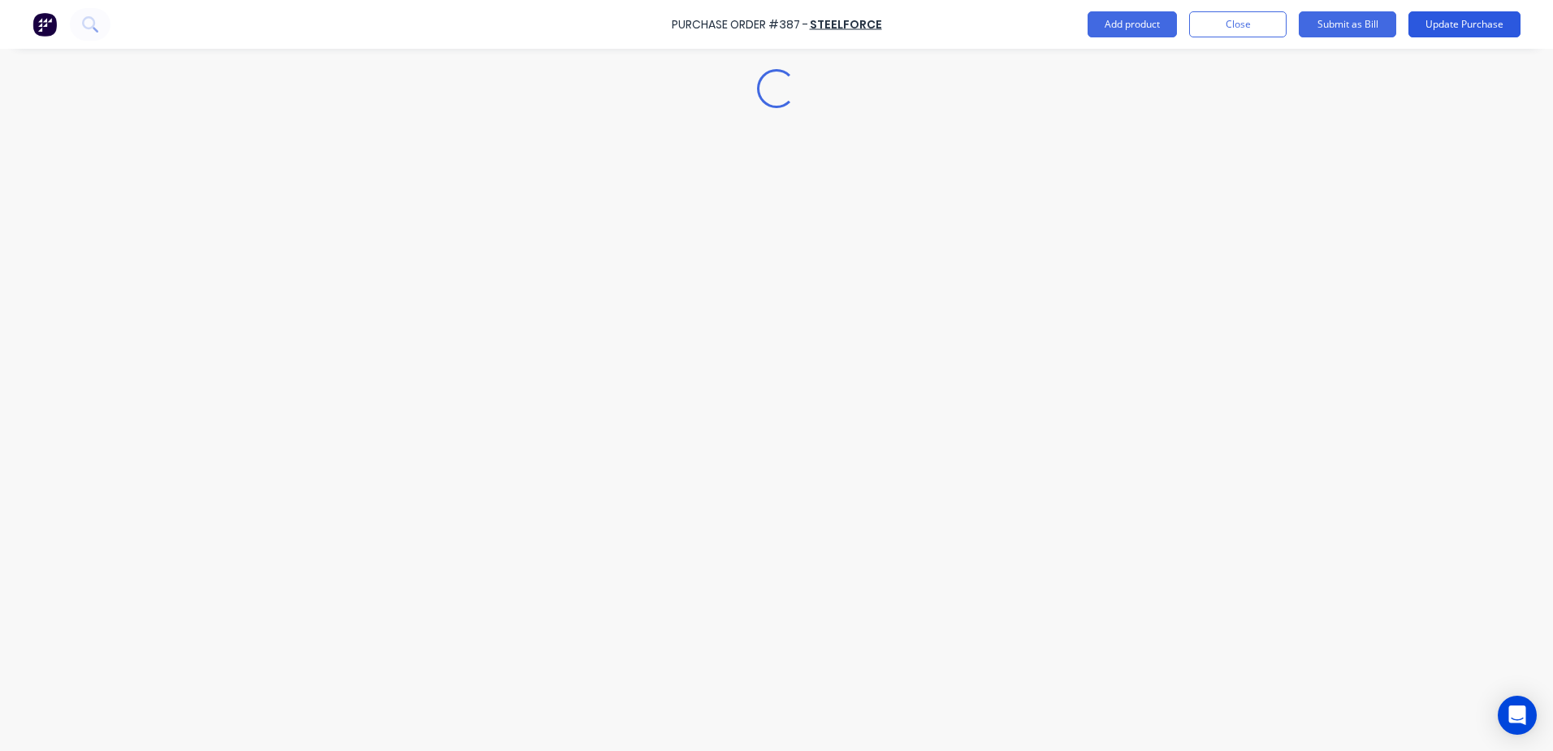
scroll to position [0, 0]
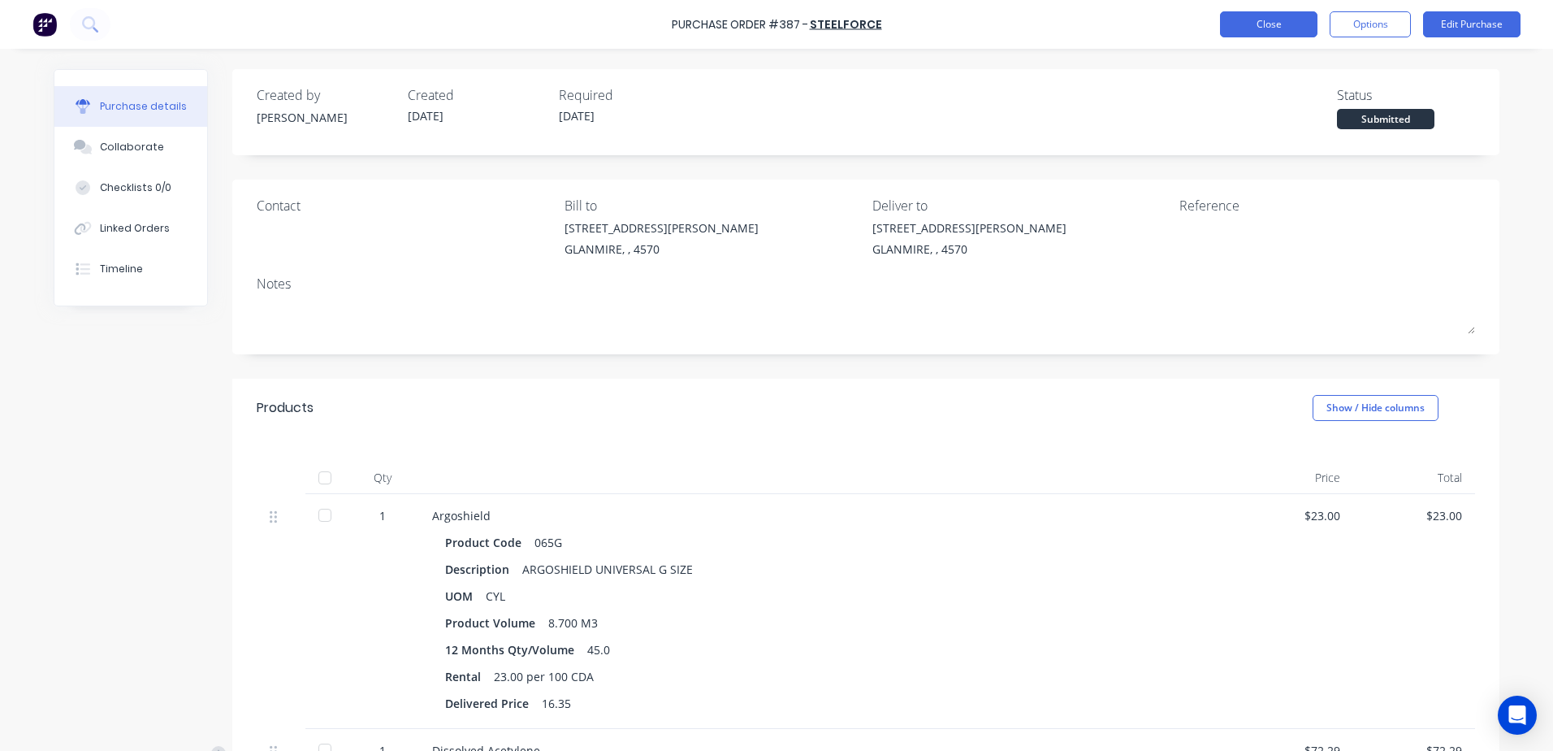
click at [1258, 19] on button "Close" at bounding box center [1268, 24] width 97 height 26
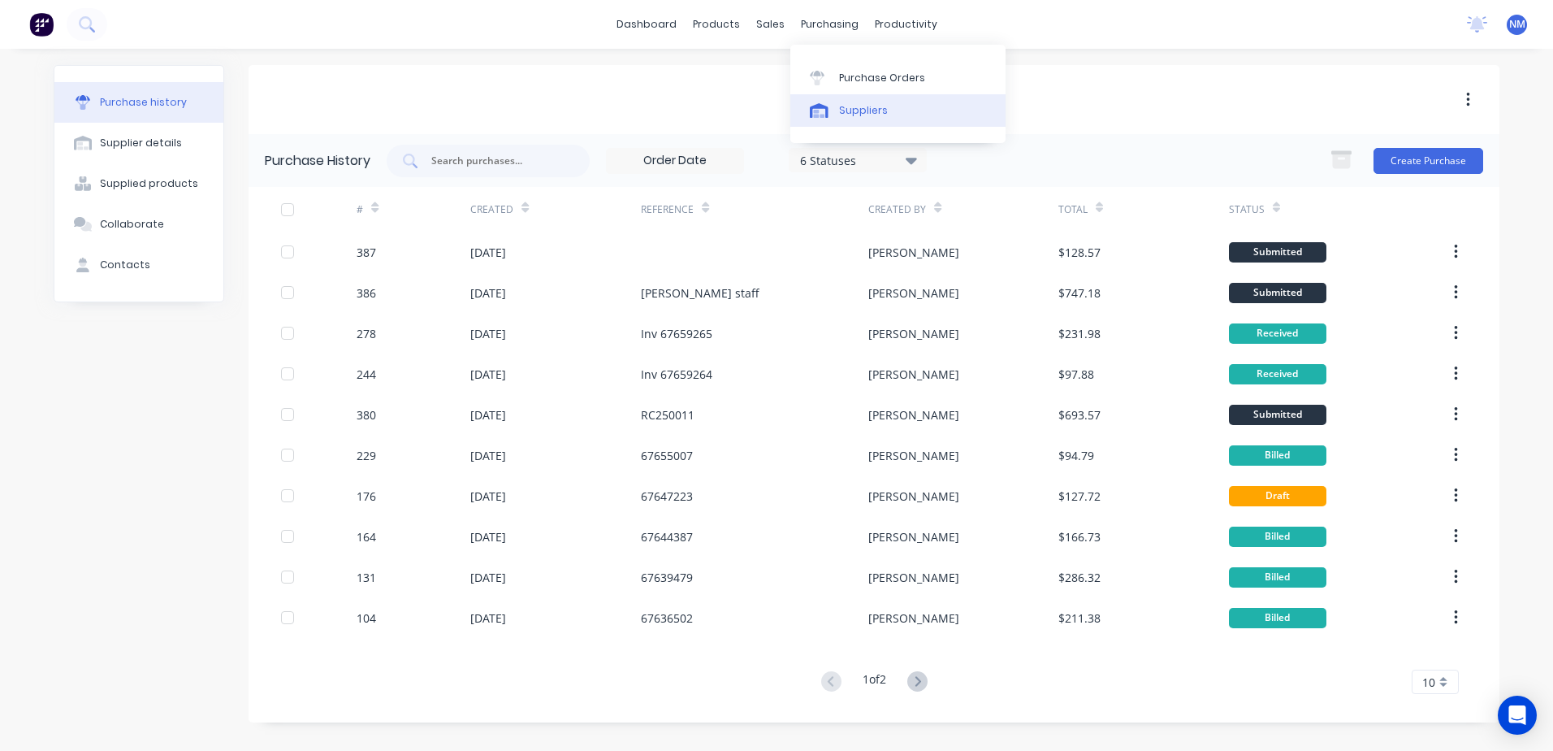
click at [874, 110] on div "Suppliers" at bounding box center [863, 110] width 49 height 15
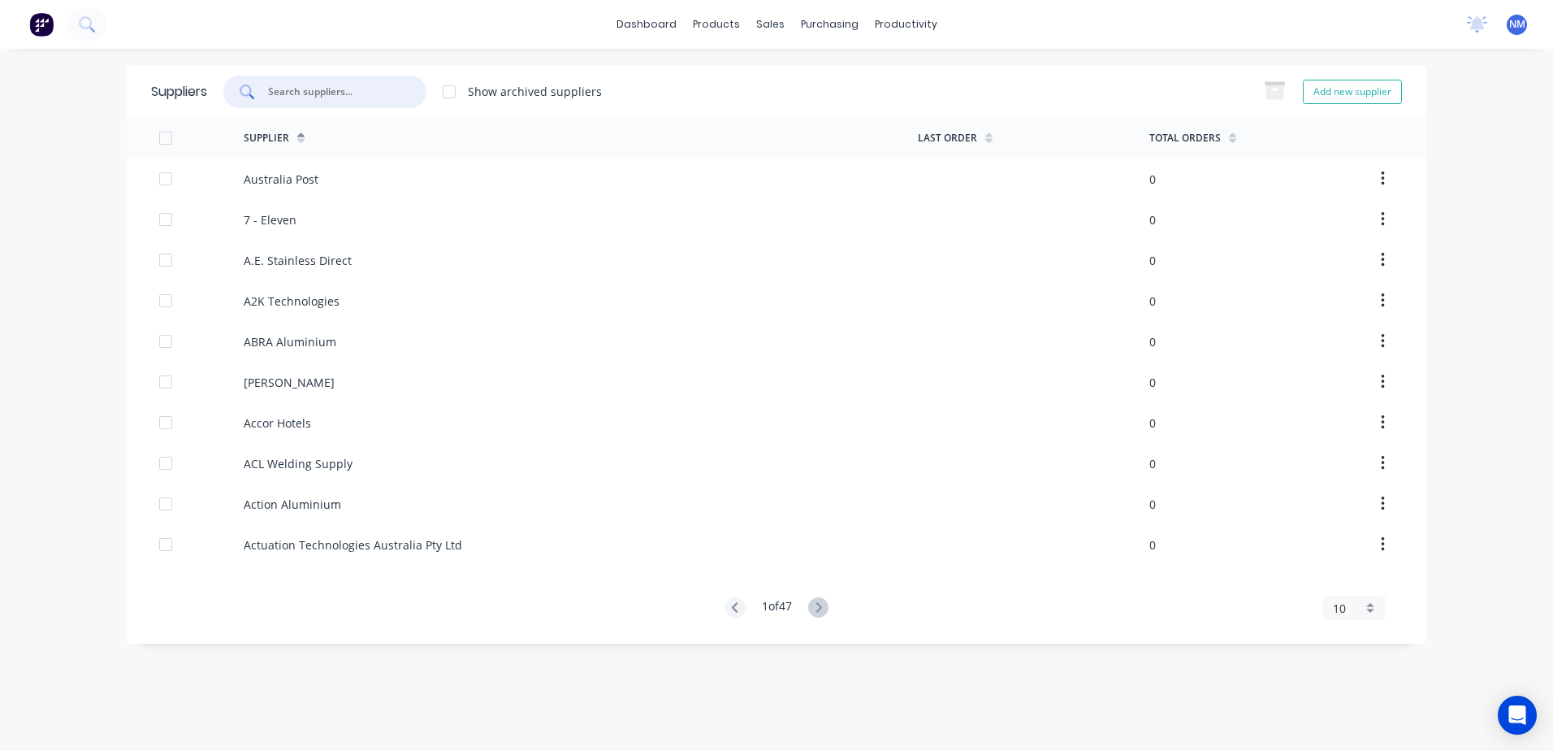
click at [315, 93] on input "text" at bounding box center [333, 92] width 135 height 16
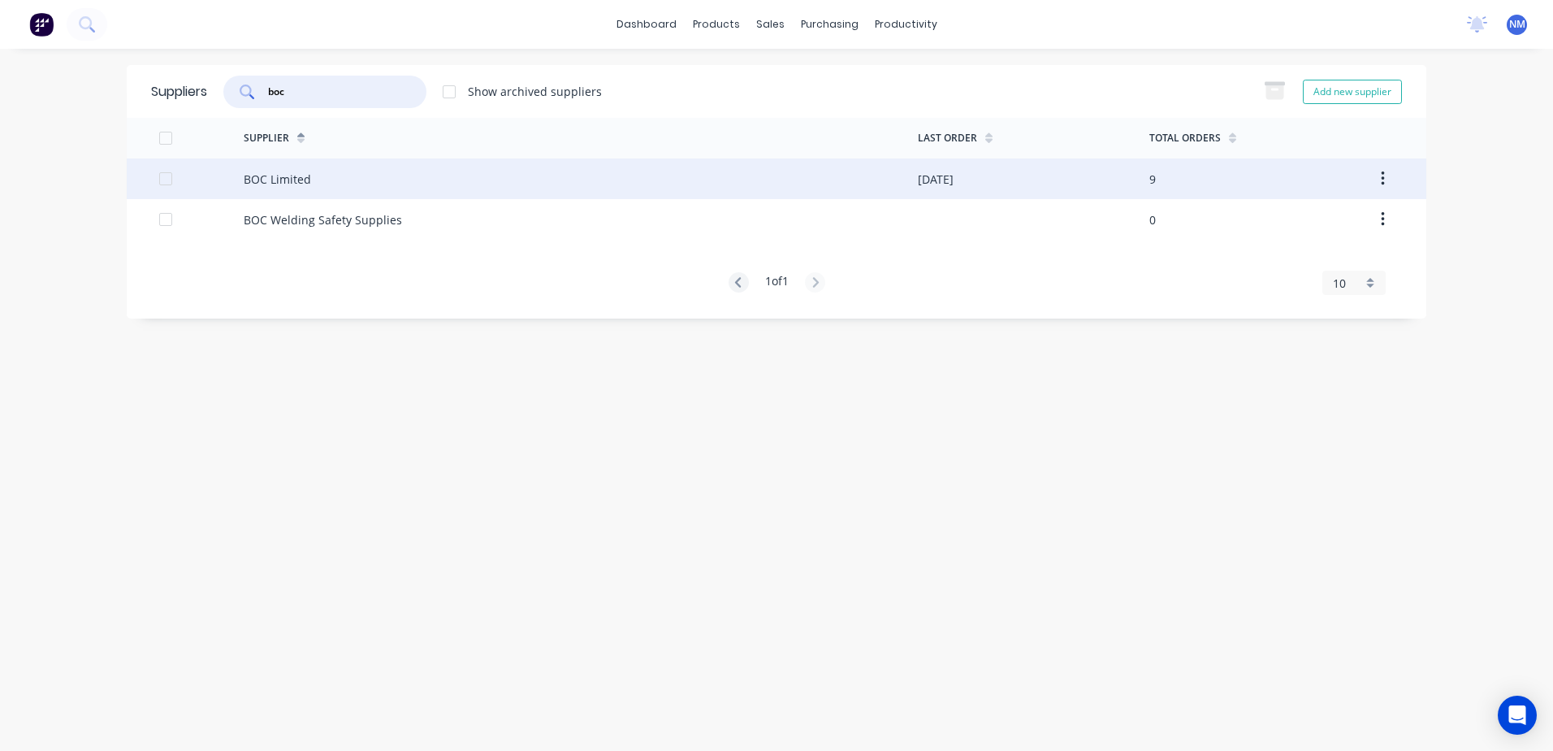
type input "boc"
click at [366, 175] on div "BOC Limited" at bounding box center [581, 178] width 674 height 41
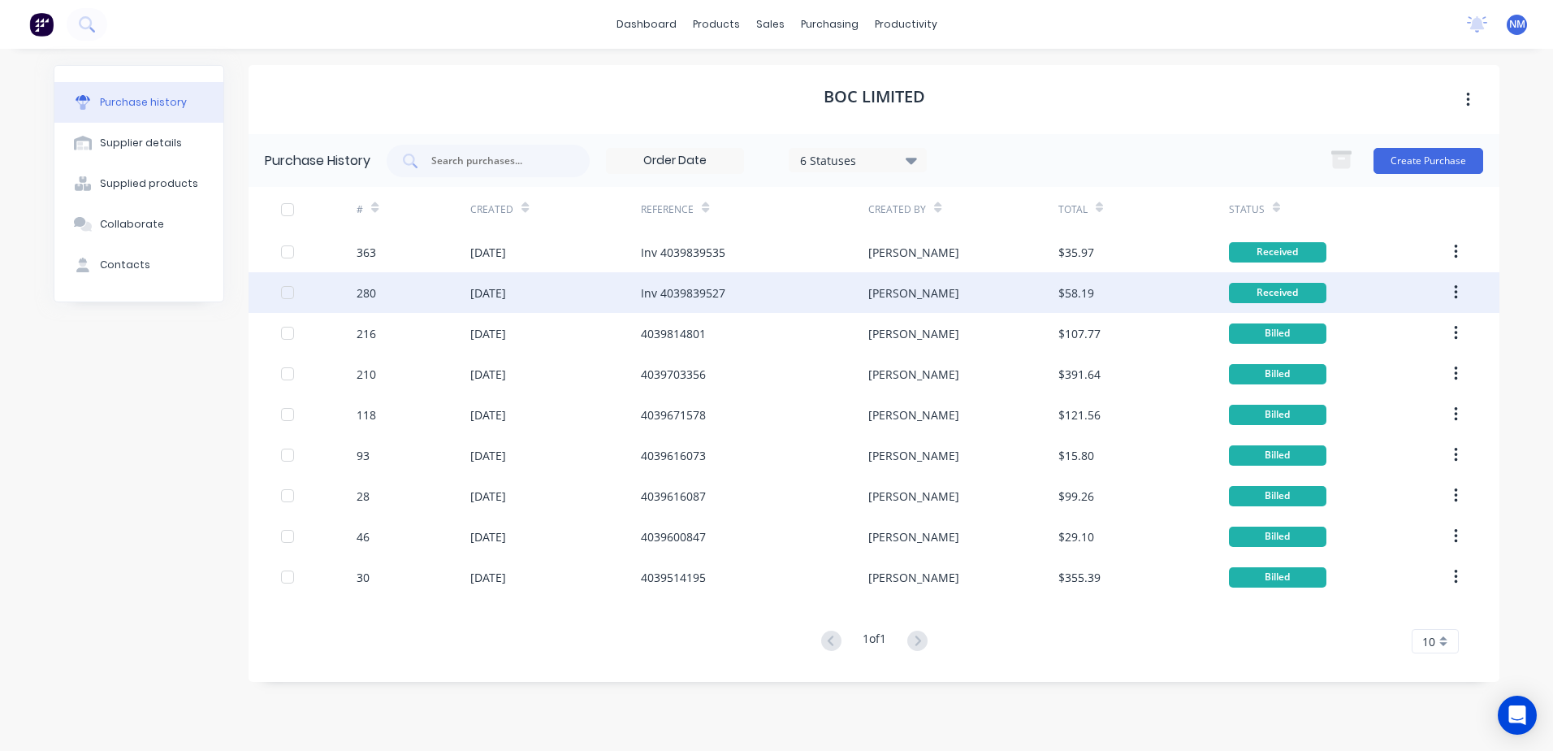
click at [713, 292] on div "Inv 4039839527" at bounding box center [683, 292] width 84 height 17
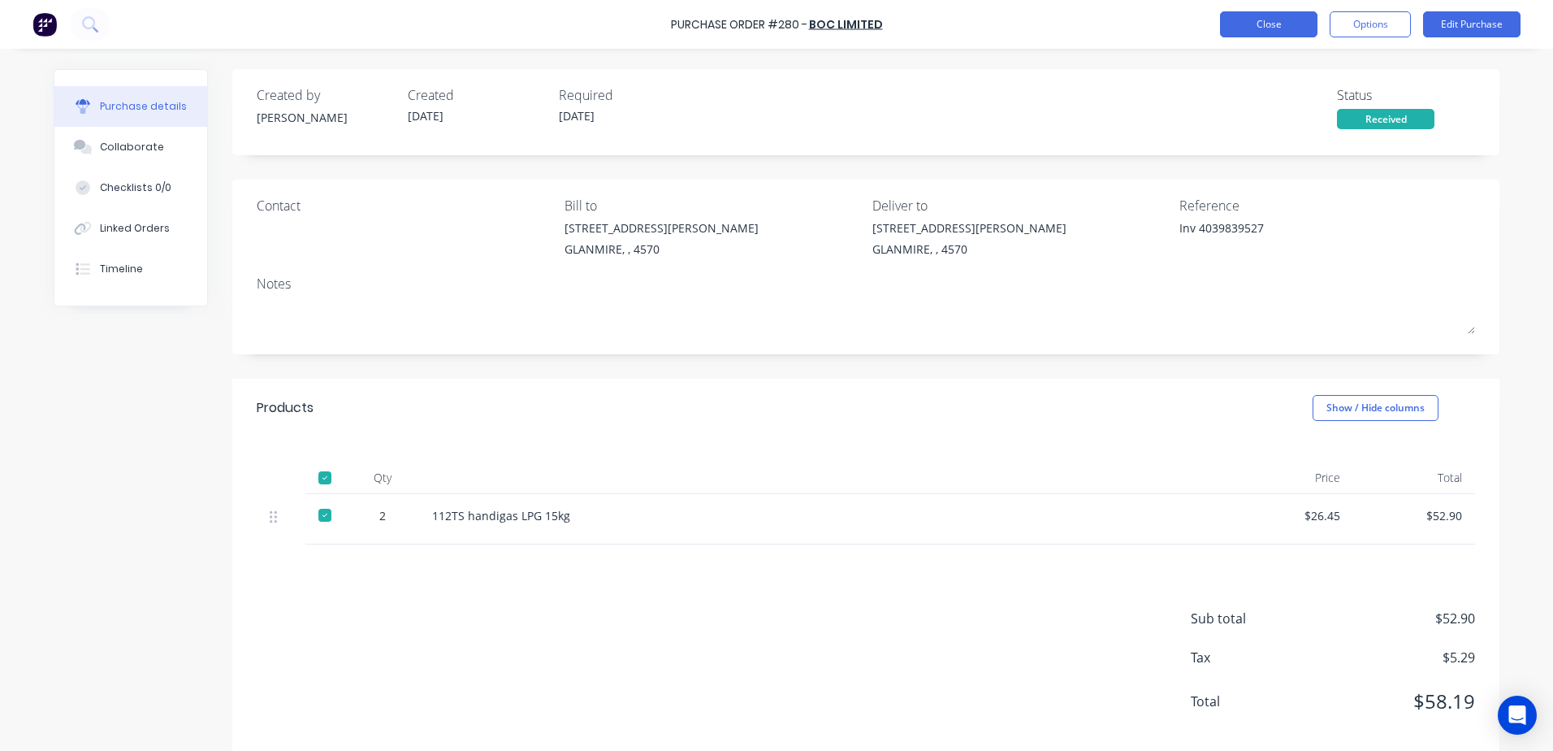
click at [1250, 28] on button "Close" at bounding box center [1268, 24] width 97 height 26
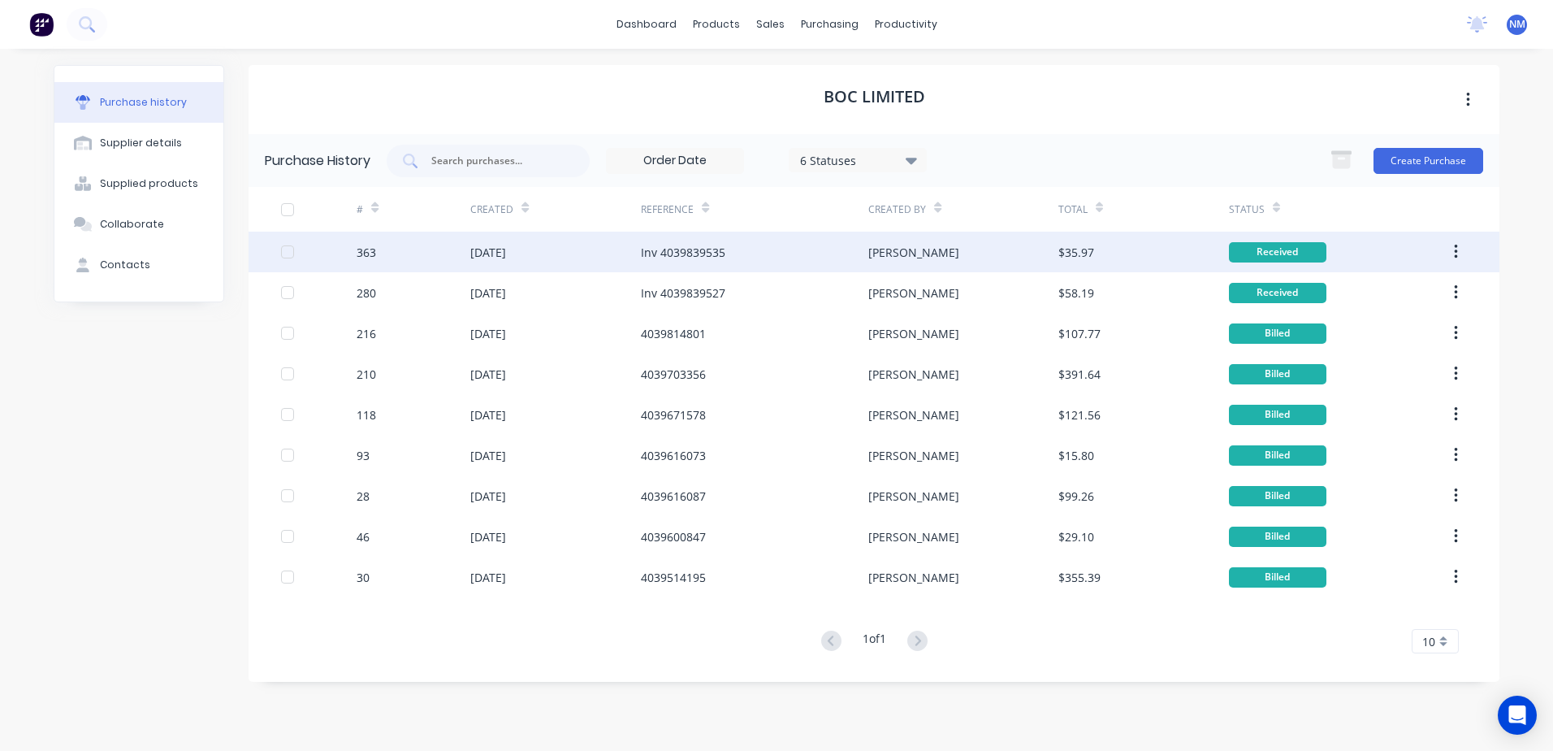
click at [687, 249] on div "Inv 4039839535" at bounding box center [683, 252] width 84 height 17
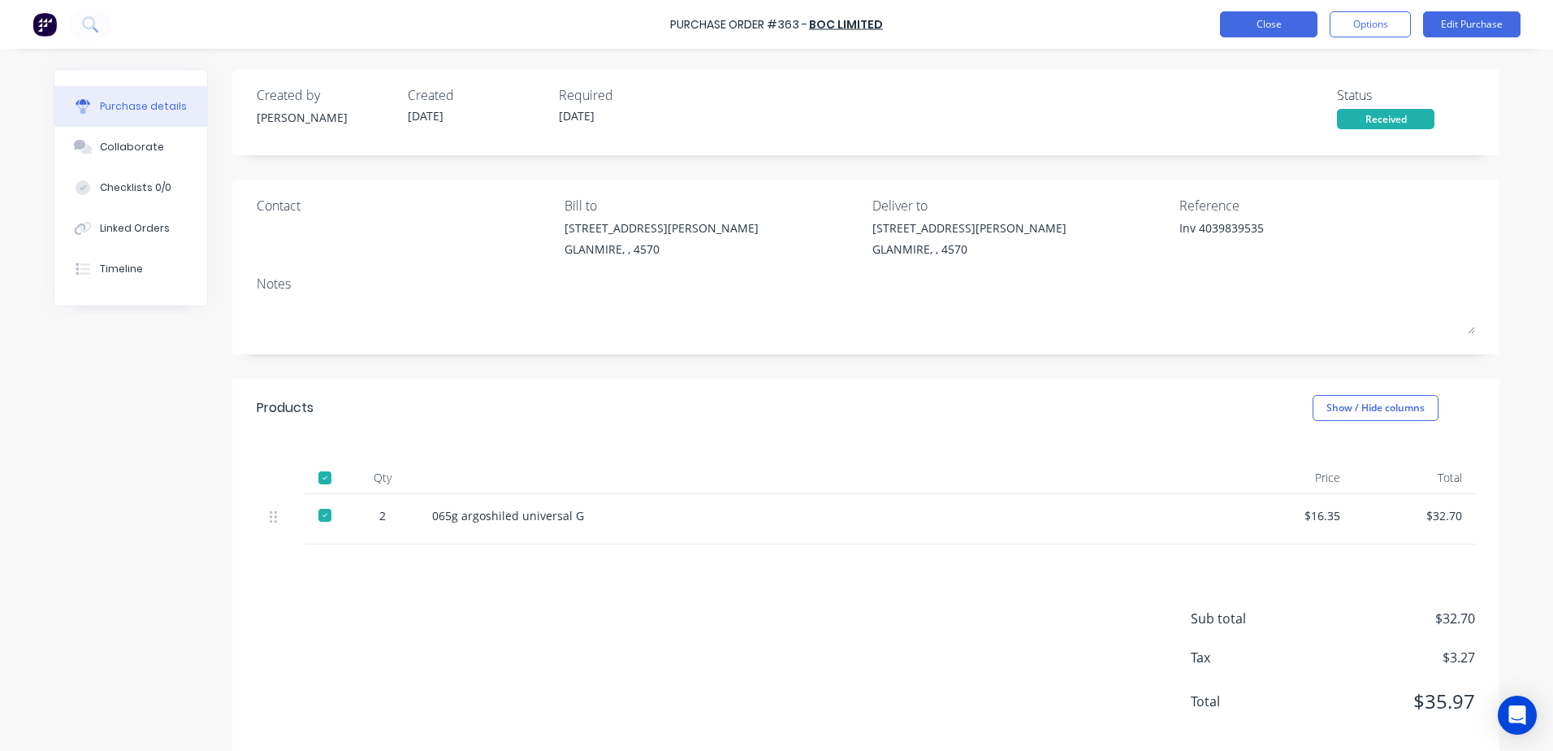
click at [1242, 21] on button "Close" at bounding box center [1268, 24] width 97 height 26
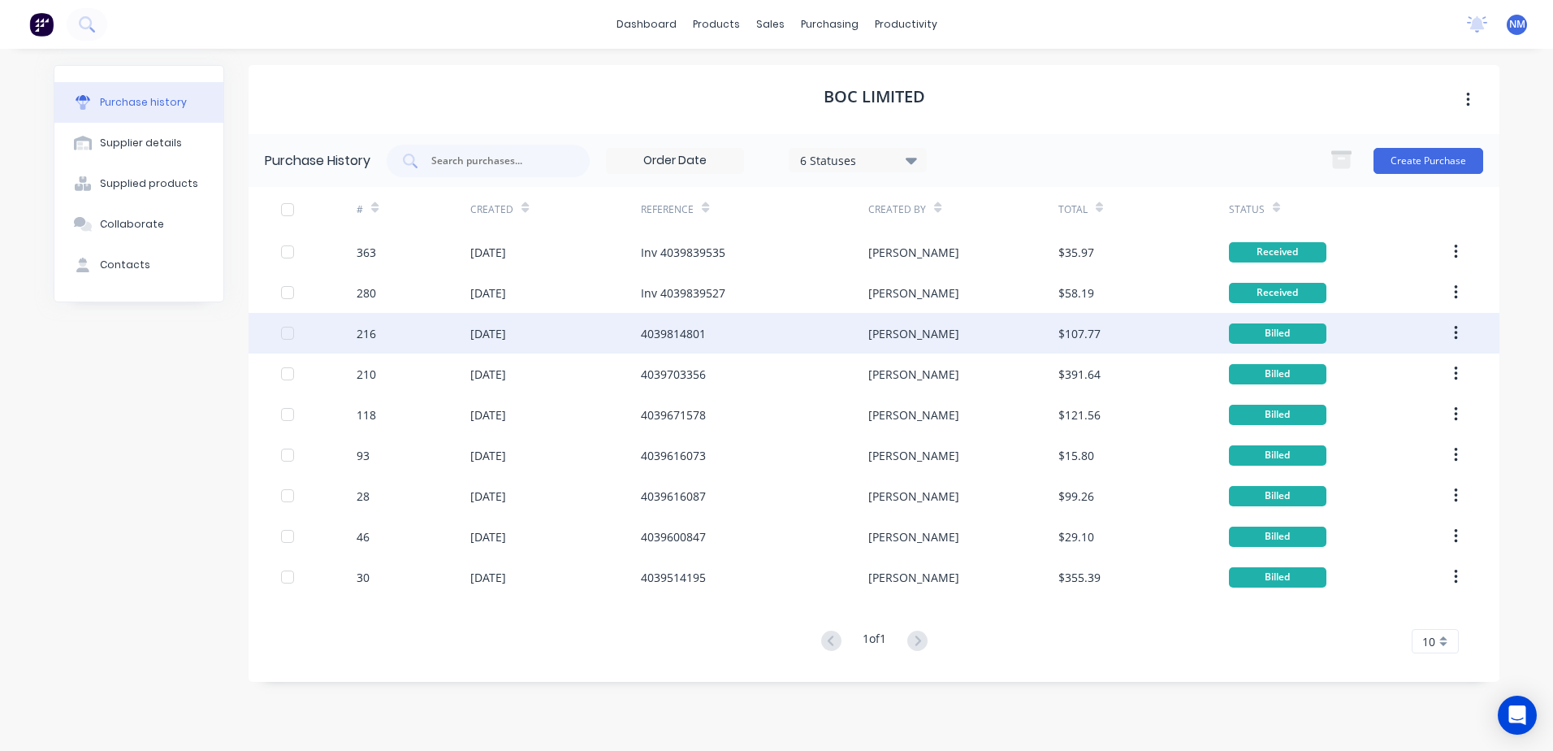
click at [686, 332] on div "4039814801" at bounding box center [673, 333] width 65 height 17
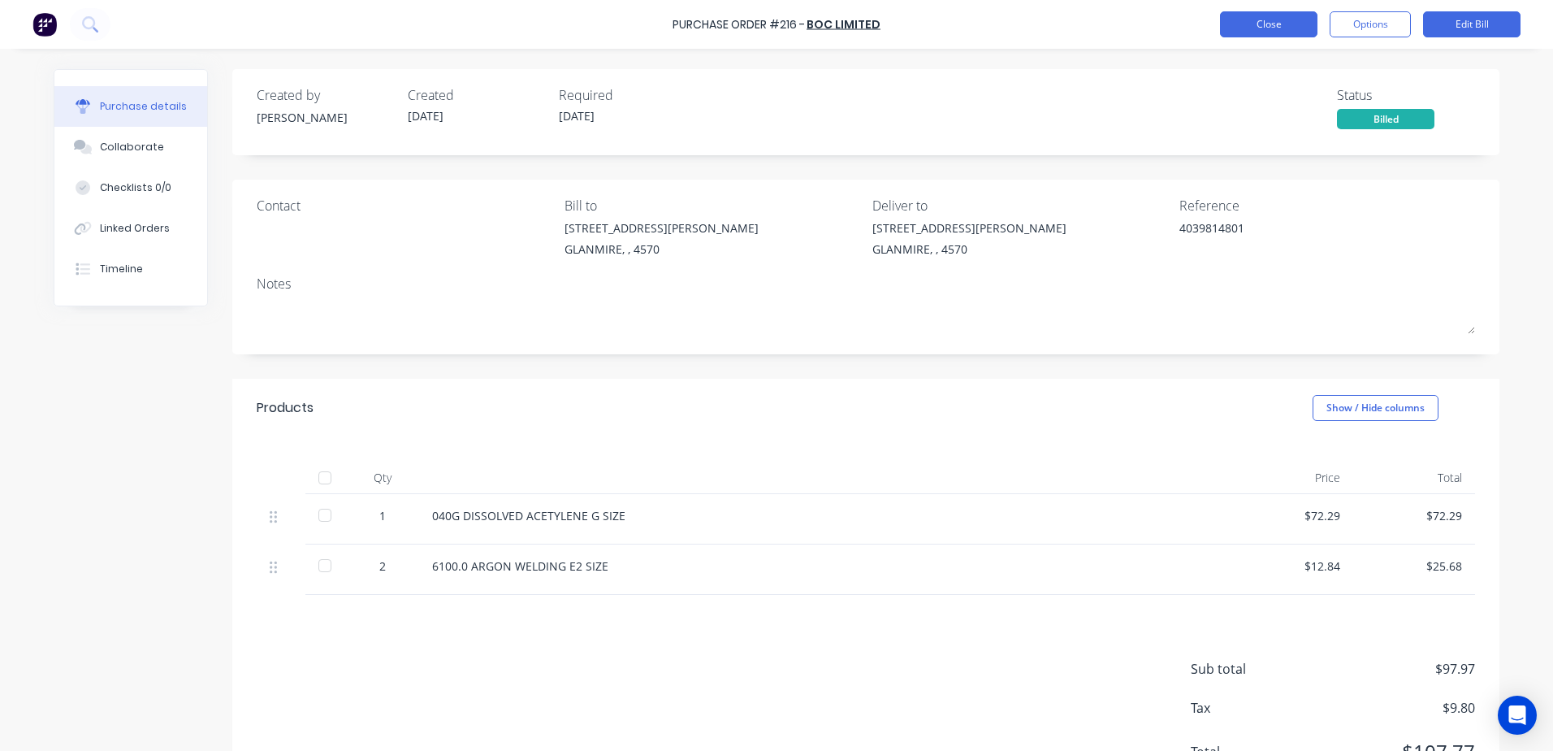
click at [1277, 31] on button "Close" at bounding box center [1268, 24] width 97 height 26
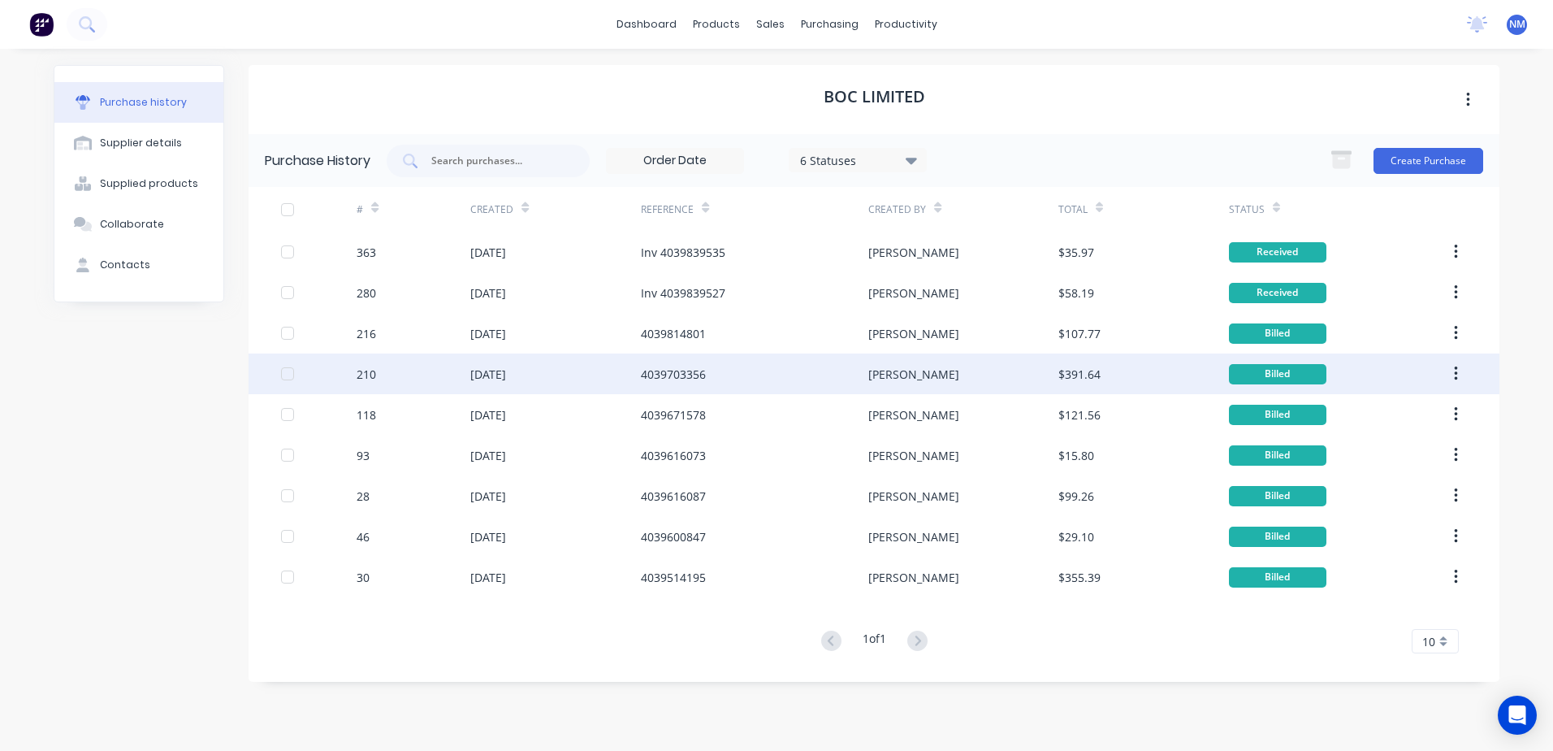
click at [679, 380] on div "4039703356" at bounding box center [673, 374] width 65 height 17
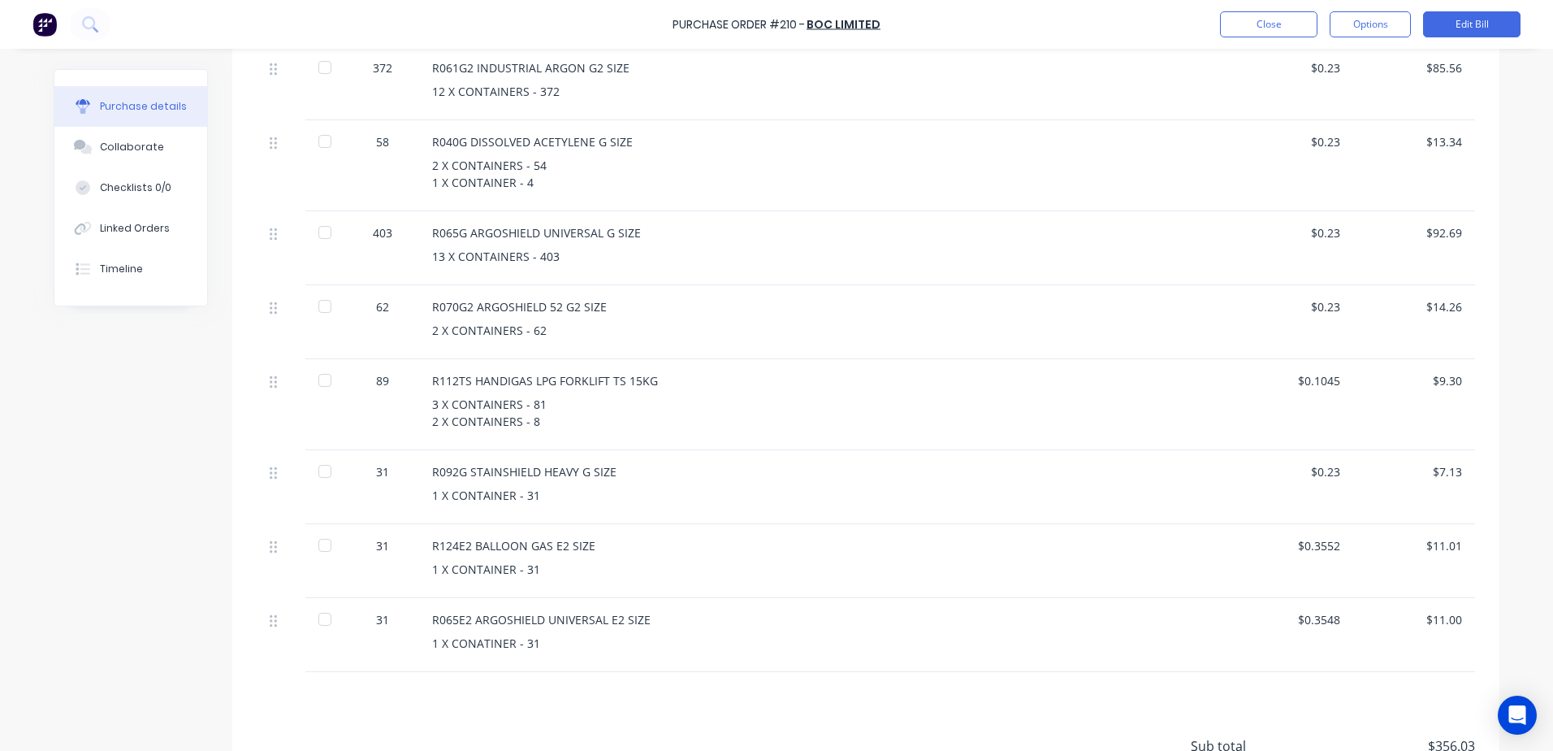
scroll to position [731, 0]
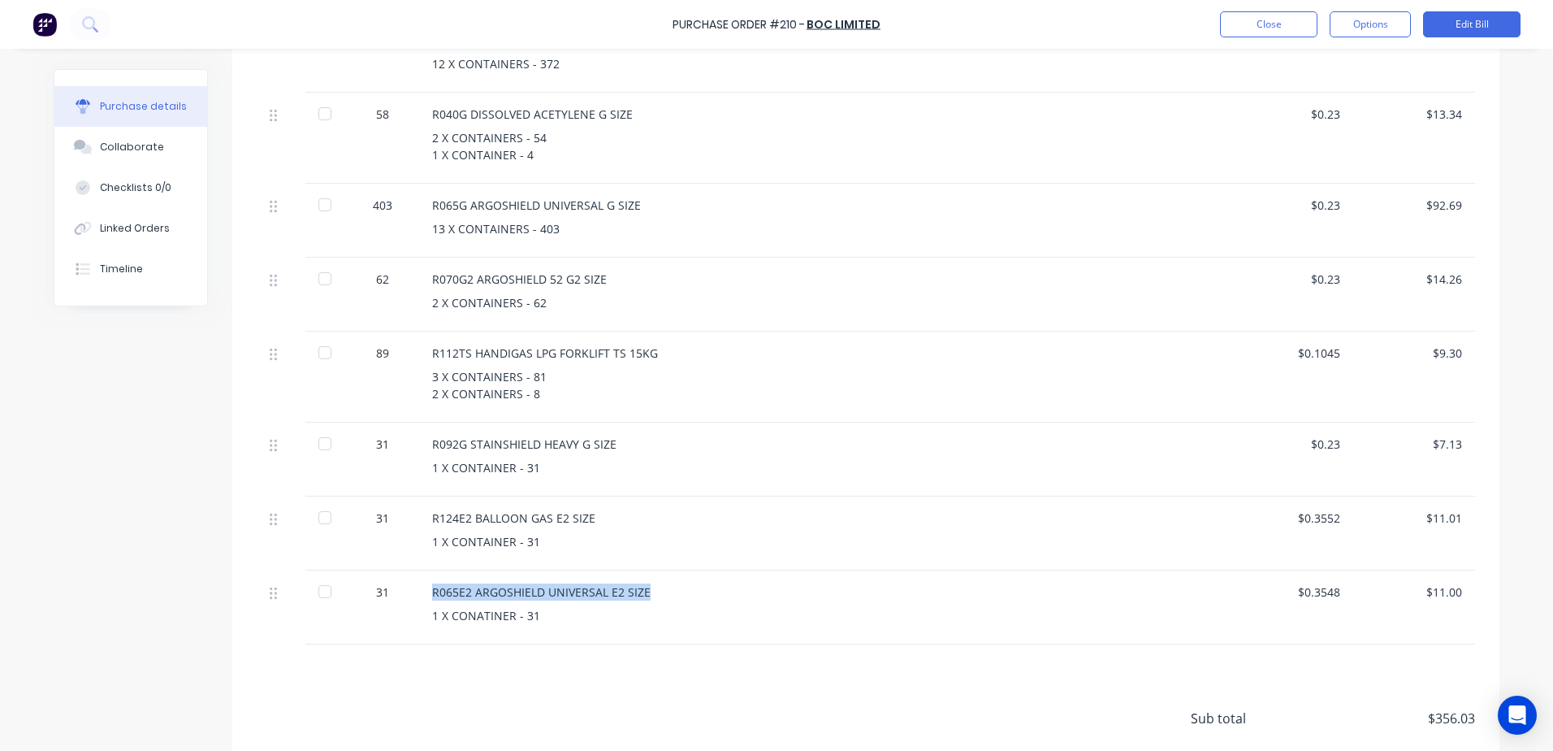
drag, startPoint x: 653, startPoint y: 591, endPoint x: 424, endPoint y: 584, distance: 229.2
click at [424, 584] on div "R065E2 ARGOSHIELD UNIVERSAL E2 SIZE 1 X CONATINER - 31" at bounding box center [825, 607] width 812 height 74
drag, startPoint x: 424, startPoint y: 584, endPoint x: 467, endPoint y: 595, distance: 44.3
copy div "R065E2 ARGOSHIELD UNIVERSAL E2 SIZE"
click at [1251, 35] on button "Close" at bounding box center [1268, 24] width 97 height 26
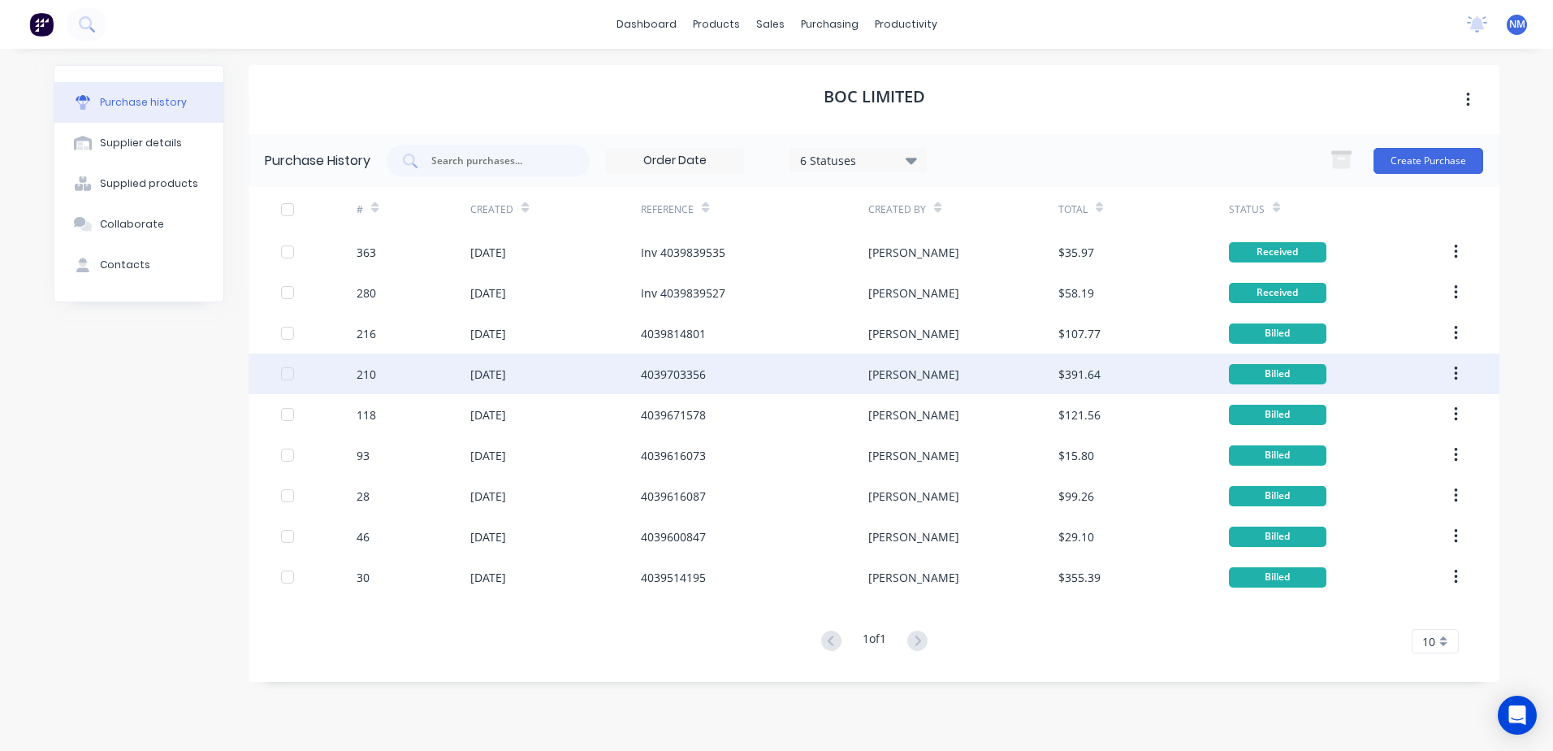
click at [672, 370] on div "4039703356" at bounding box center [673, 374] width 65 height 17
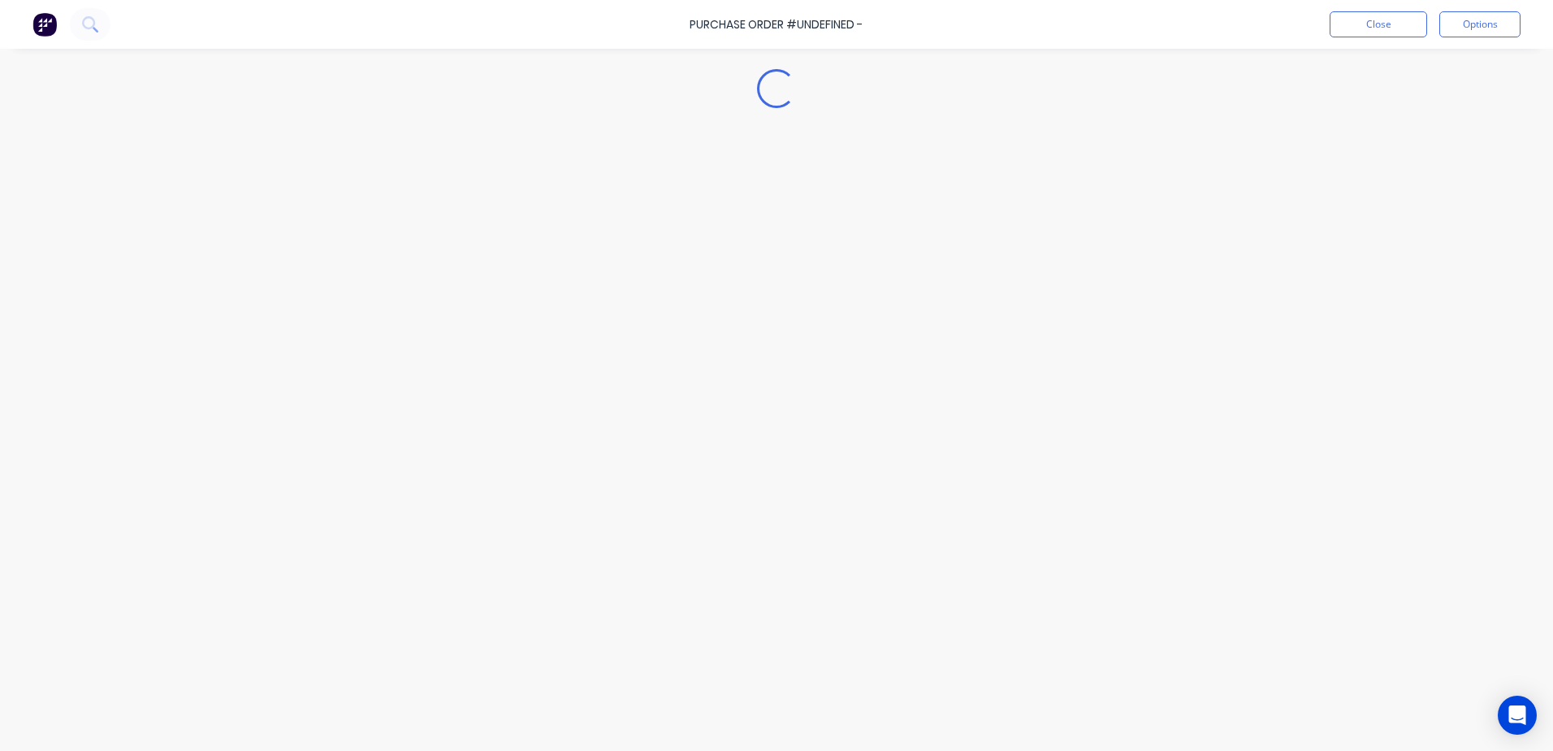
type textarea "x"
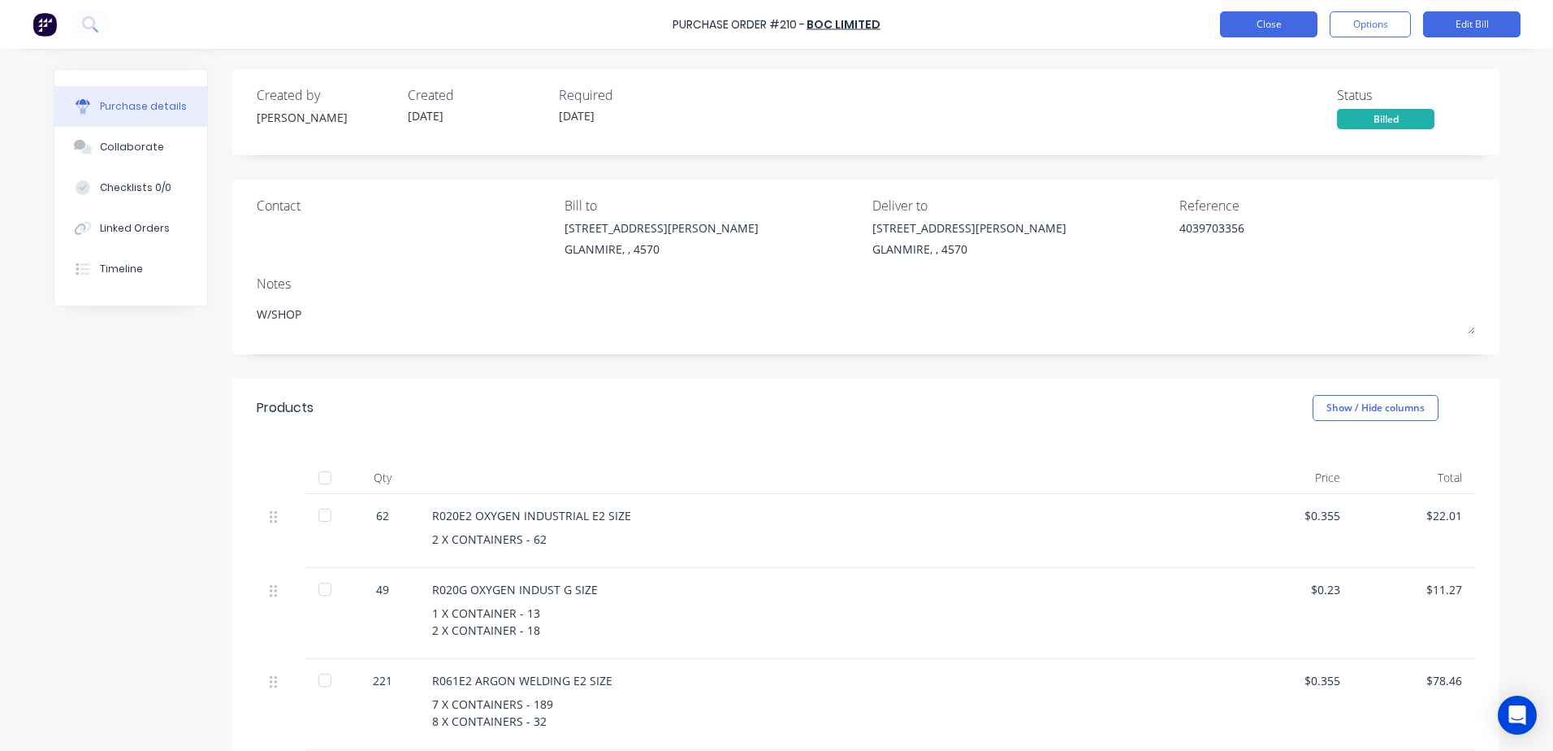
click at [1262, 19] on button "Close" at bounding box center [1268, 24] width 97 height 26
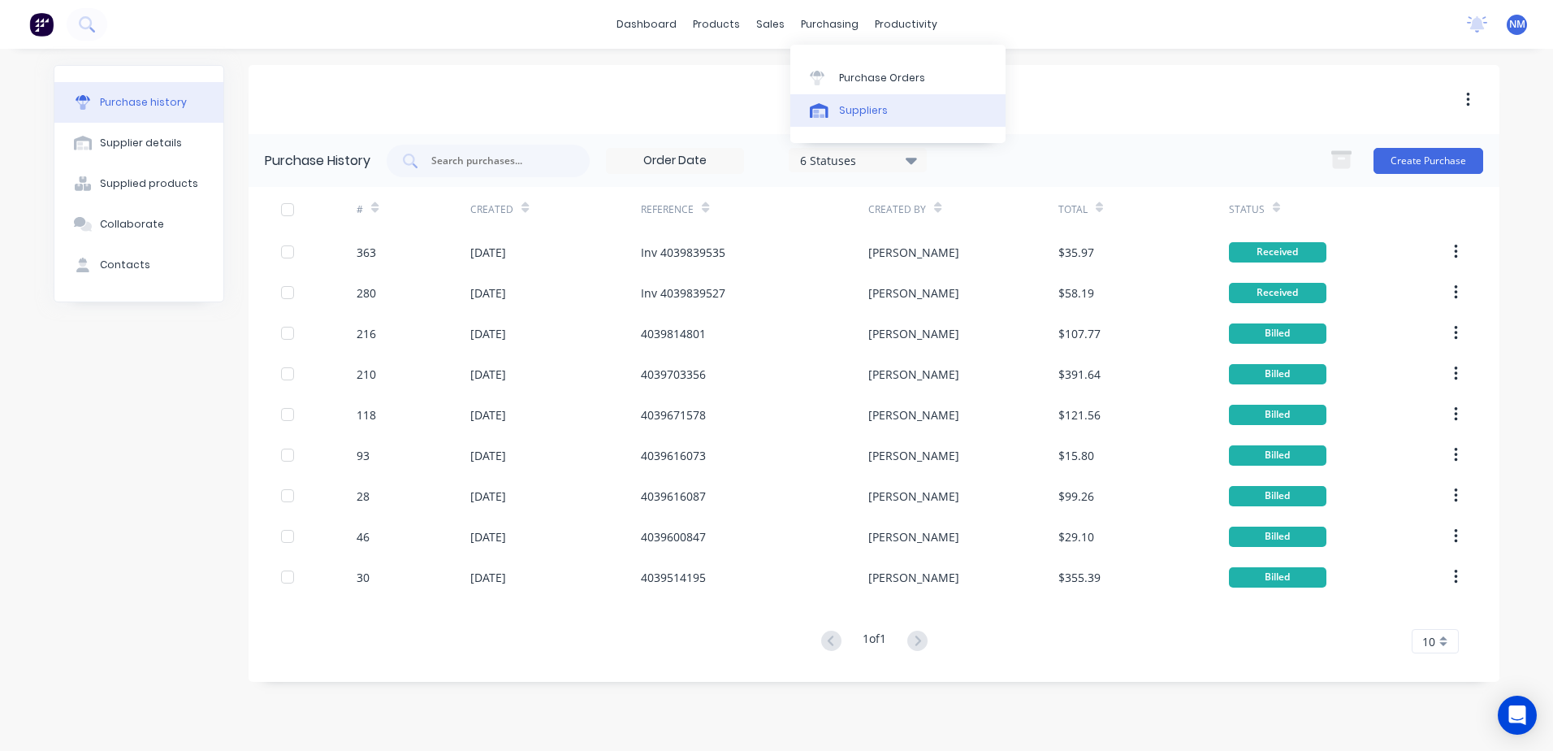
click at [864, 107] on div "Suppliers" at bounding box center [863, 110] width 49 height 15
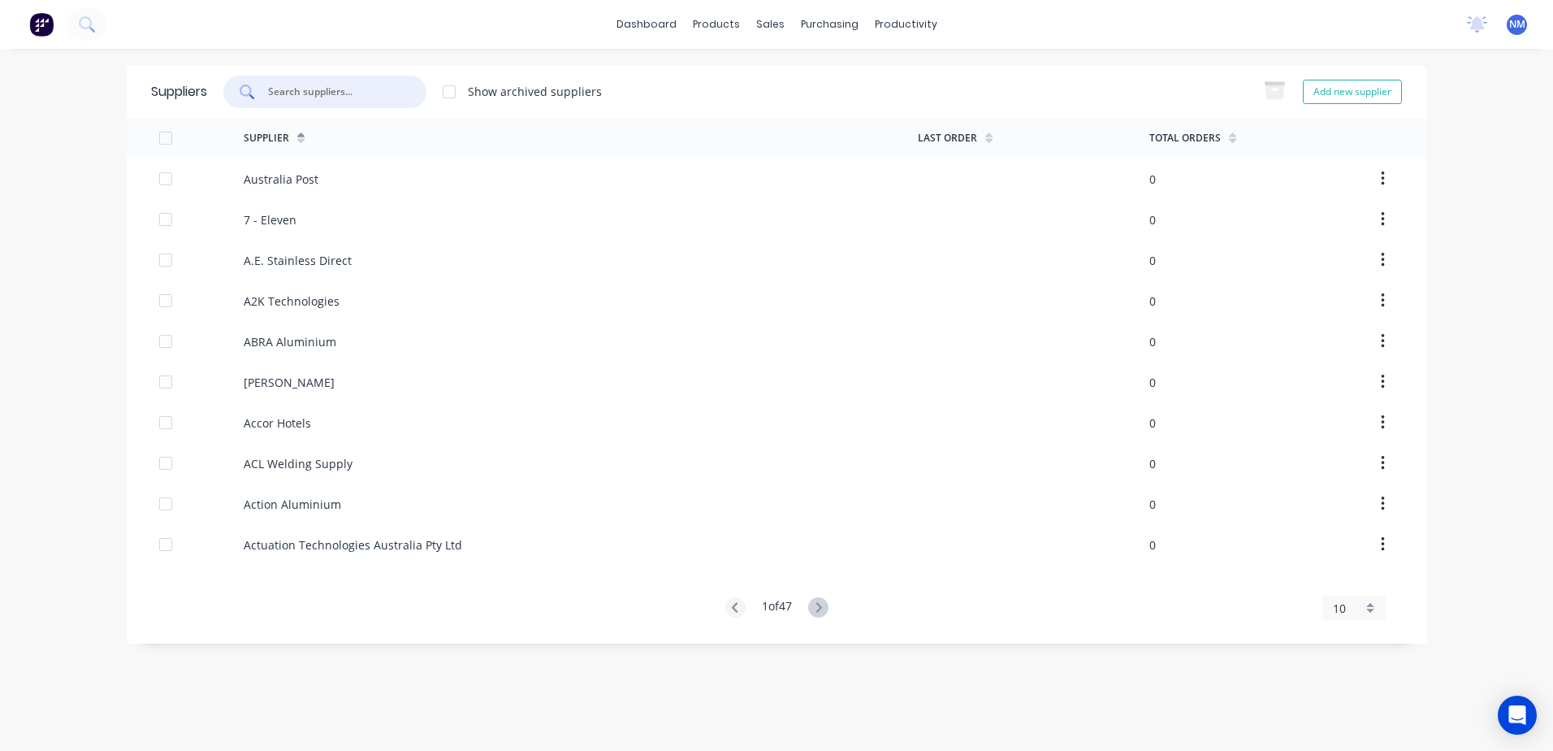
click at [344, 93] on input "text" at bounding box center [333, 92] width 135 height 16
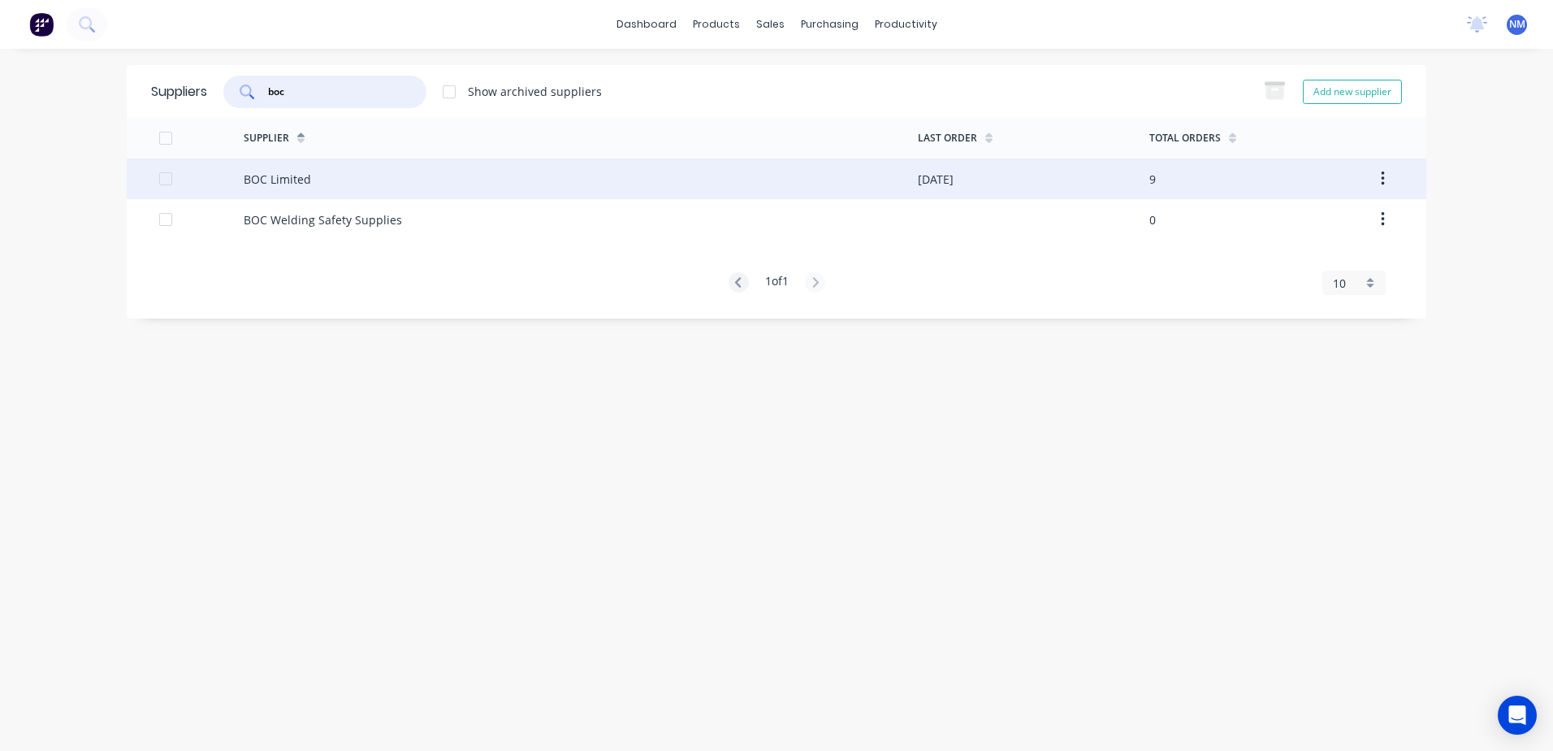
type input "boc"
click at [453, 190] on div "BOC Limited" at bounding box center [581, 178] width 674 height 41
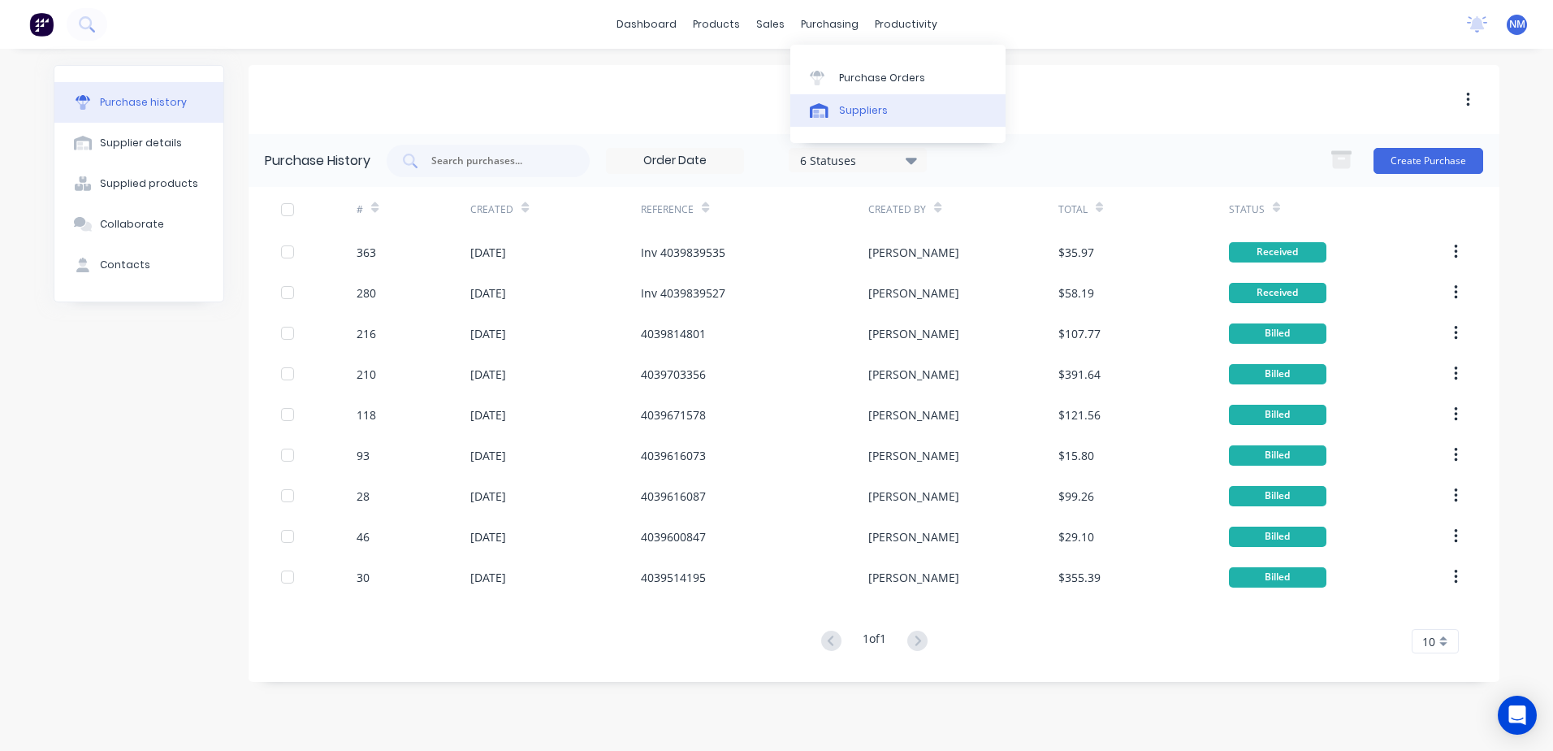
click at [851, 103] on div "Suppliers" at bounding box center [863, 110] width 49 height 15
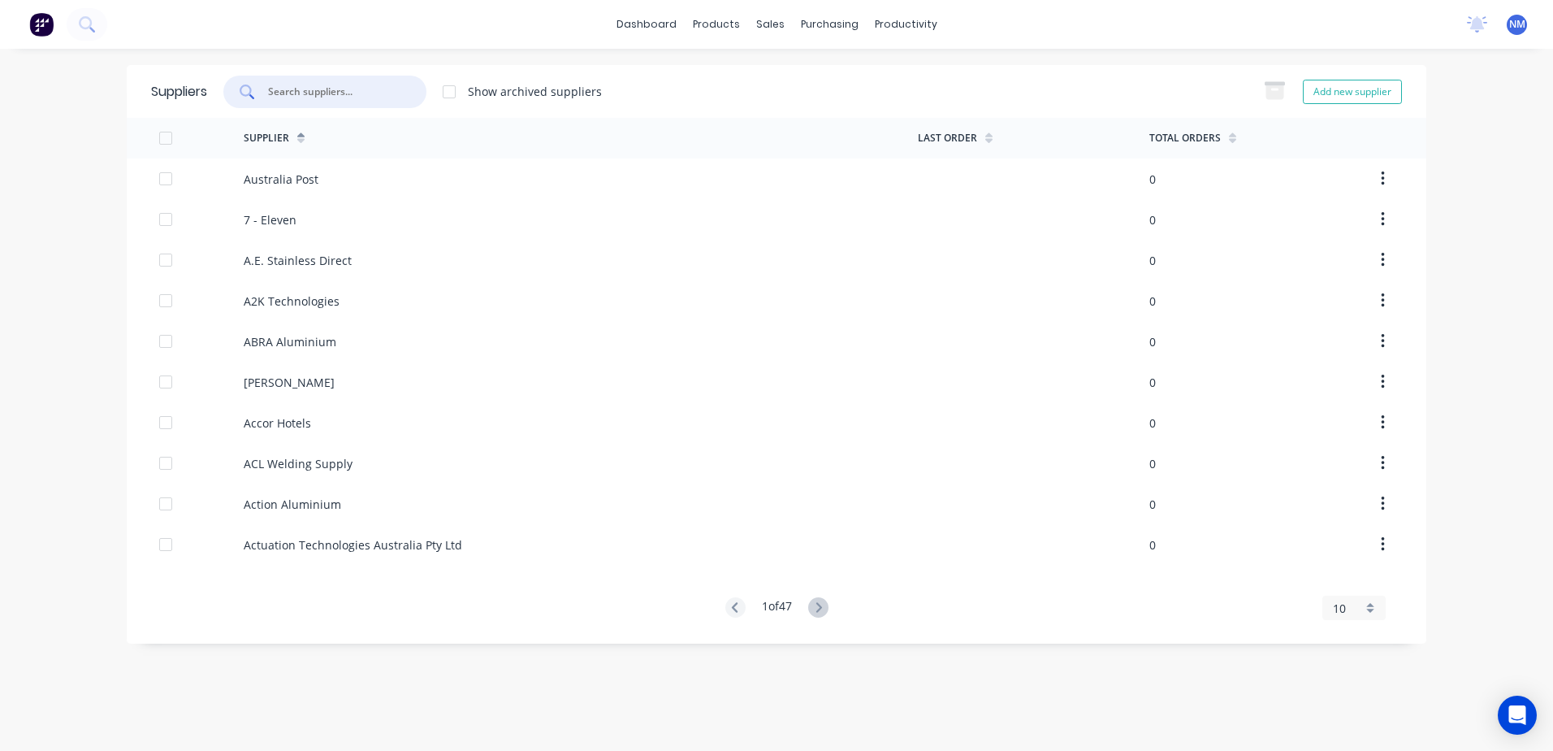
click at [328, 86] on input "text" at bounding box center [333, 92] width 135 height 16
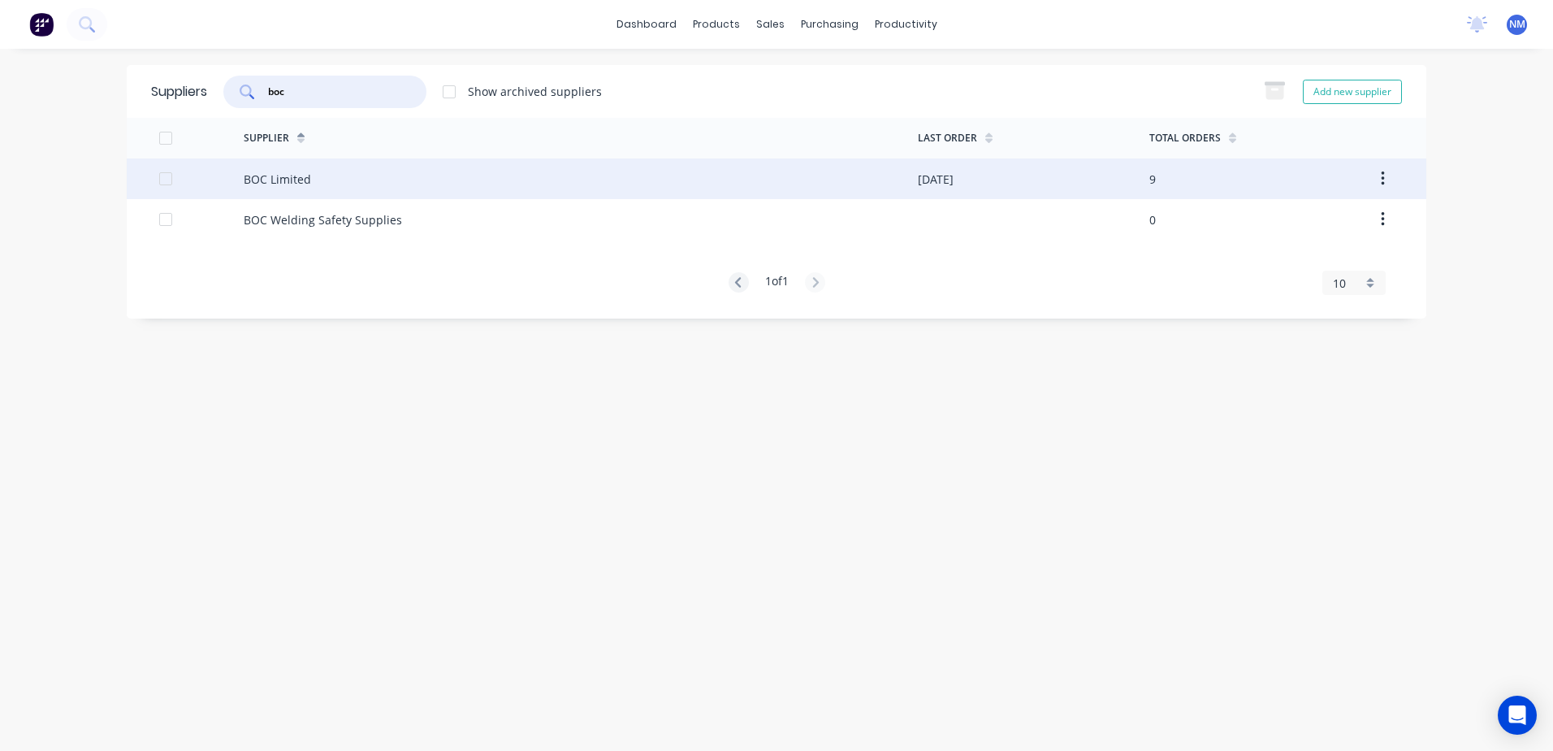
type input "boc"
click at [319, 184] on div "BOC Limited" at bounding box center [581, 178] width 674 height 41
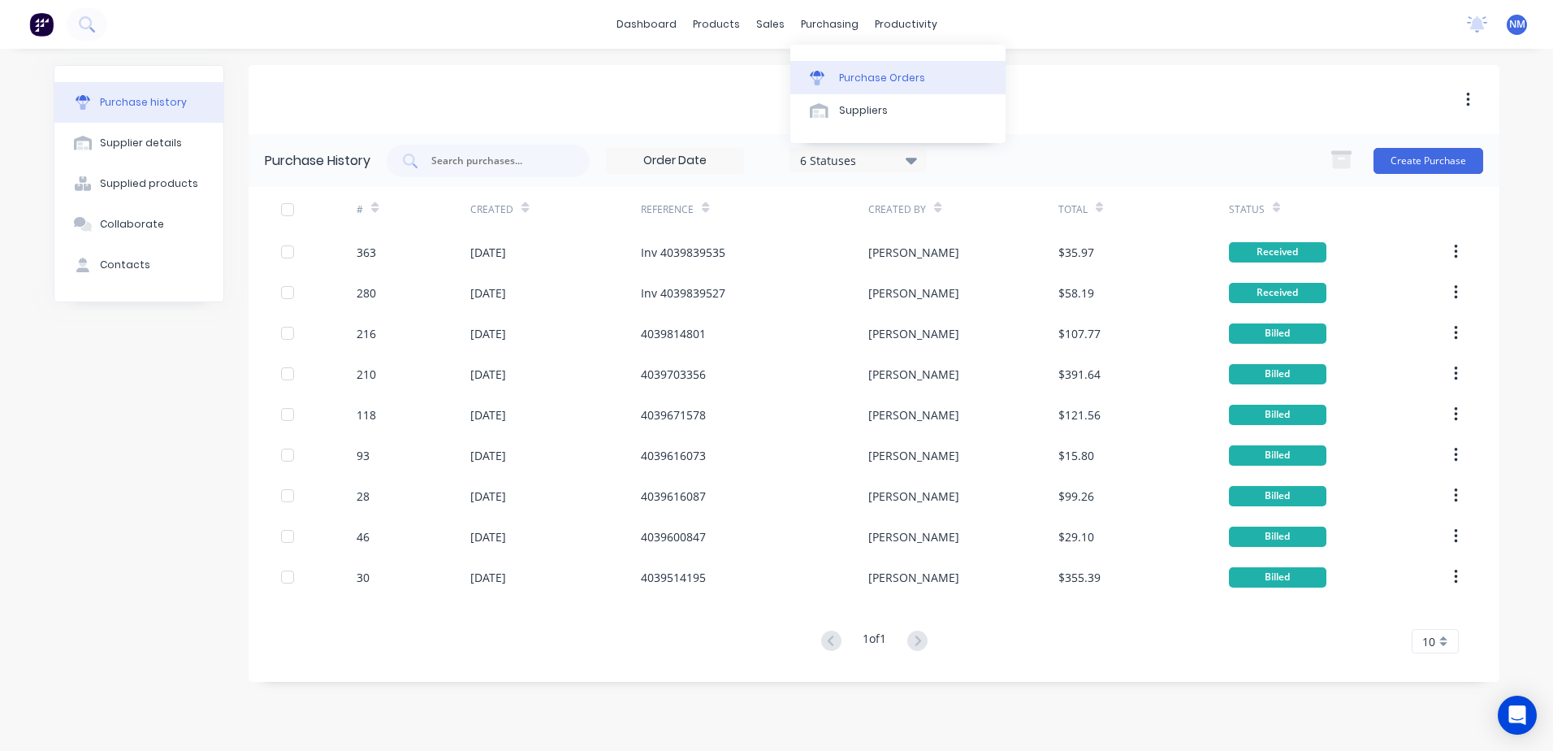
click at [864, 77] on div "Purchase Orders" at bounding box center [882, 78] width 86 height 15
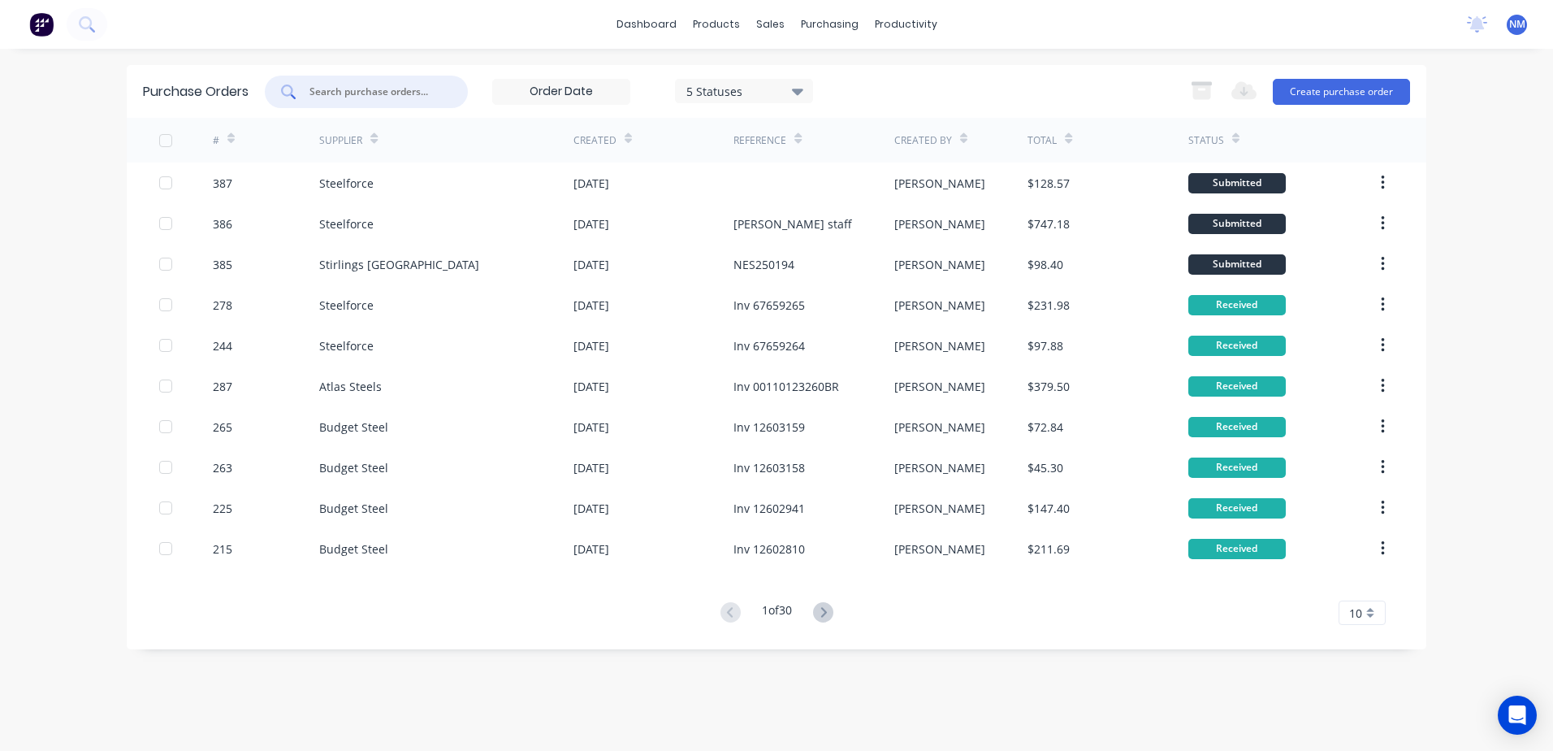
click at [367, 90] on input "text" at bounding box center [375, 92] width 135 height 16
type input "387"
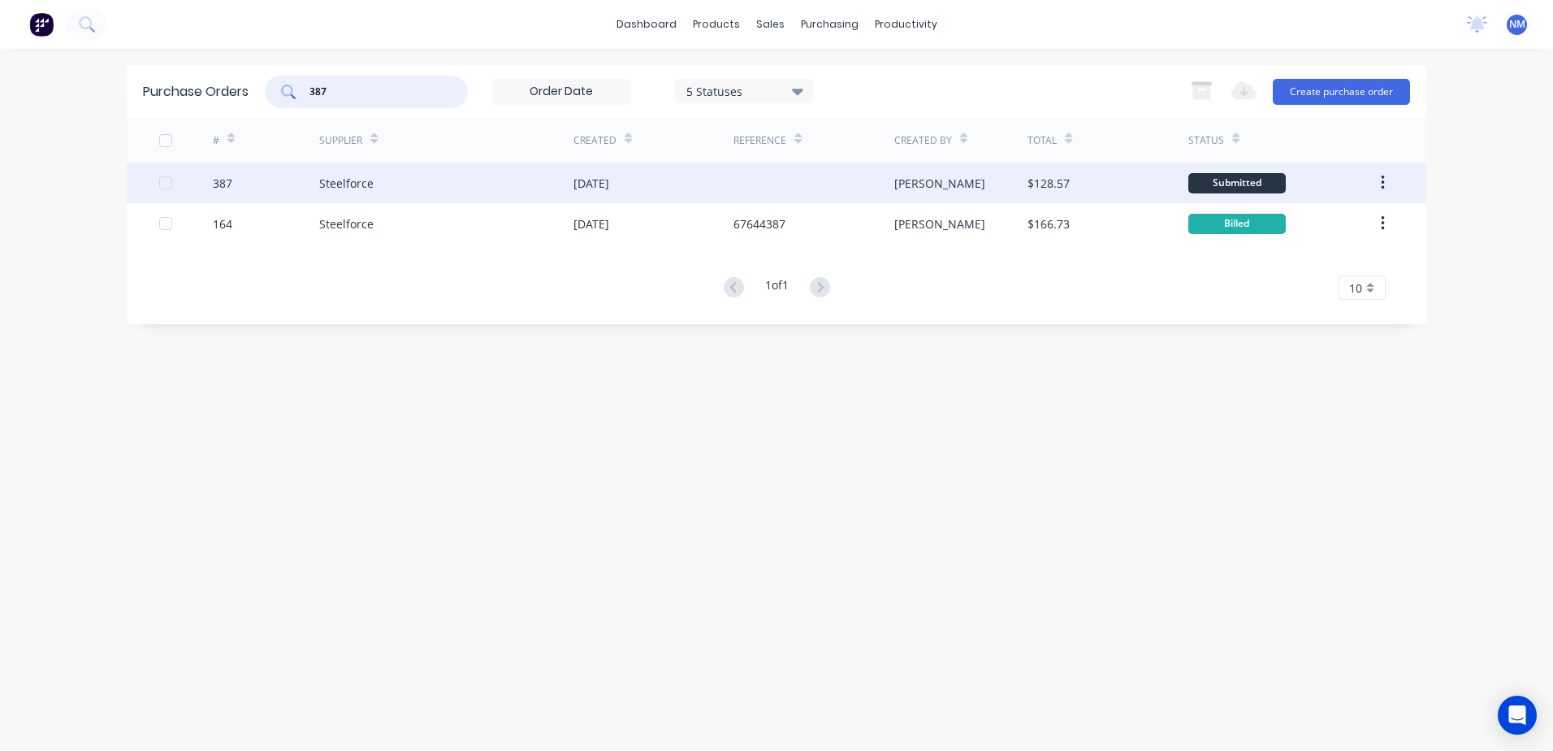
click at [423, 184] on div "Steelforce" at bounding box center [446, 182] width 254 height 41
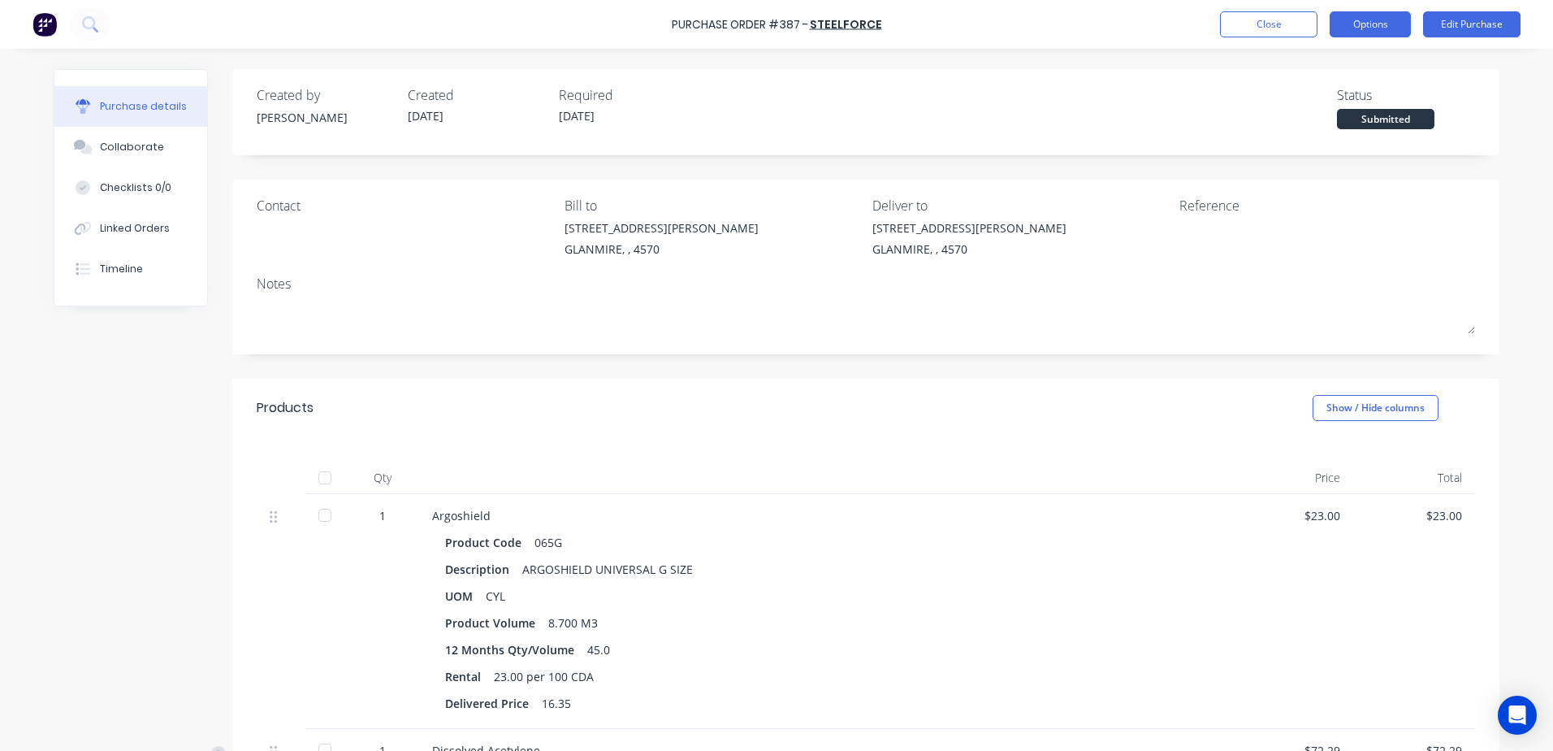
click at [1375, 28] on button "Options" at bounding box center [1370, 24] width 81 height 26
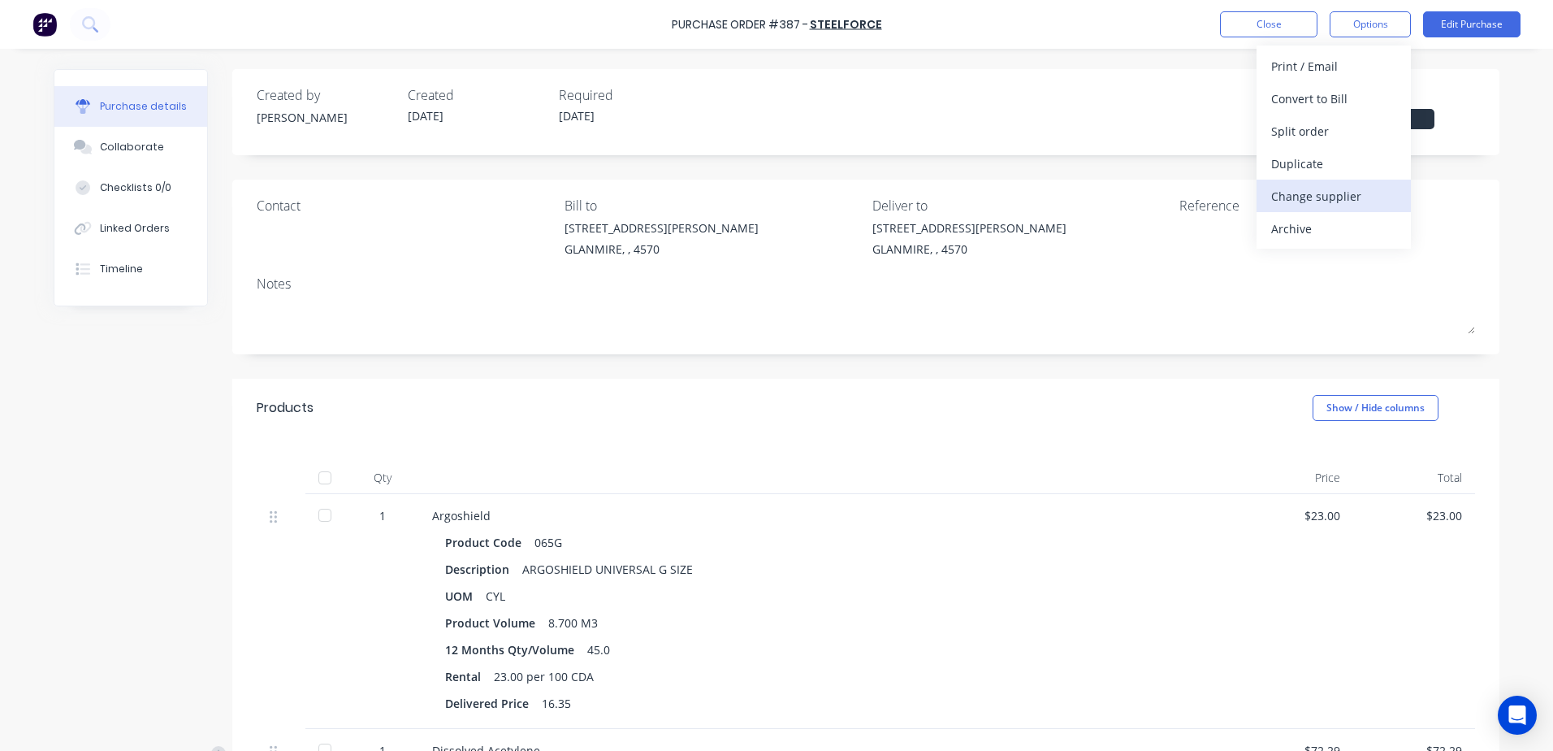
click at [1340, 189] on div "Change supplier" at bounding box center [1333, 196] width 125 height 24
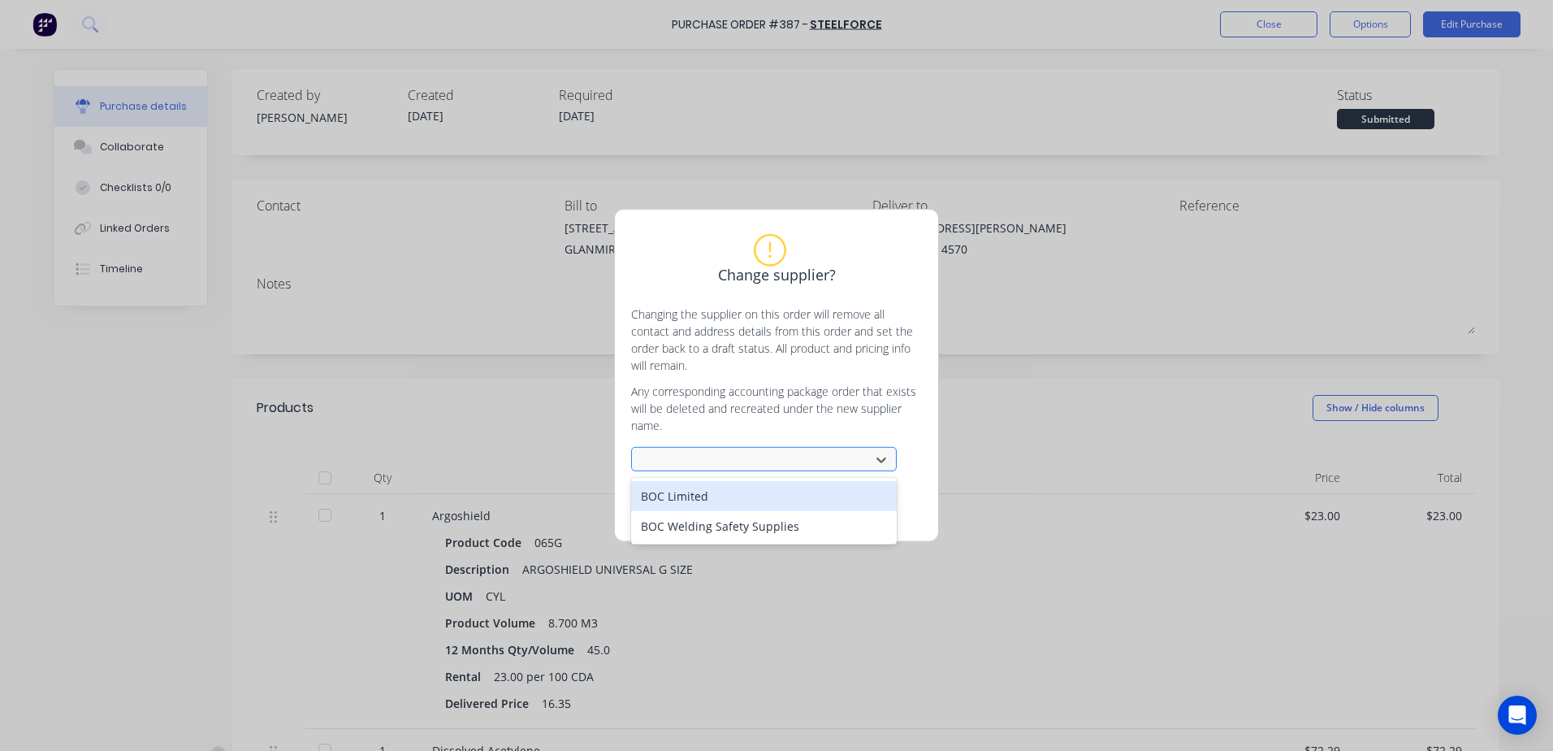
click at [700, 494] on div "BOC Limited" at bounding box center [764, 496] width 266 height 30
click at [704, 504] on button "Change supplier" at bounding box center [717, 503] width 97 height 24
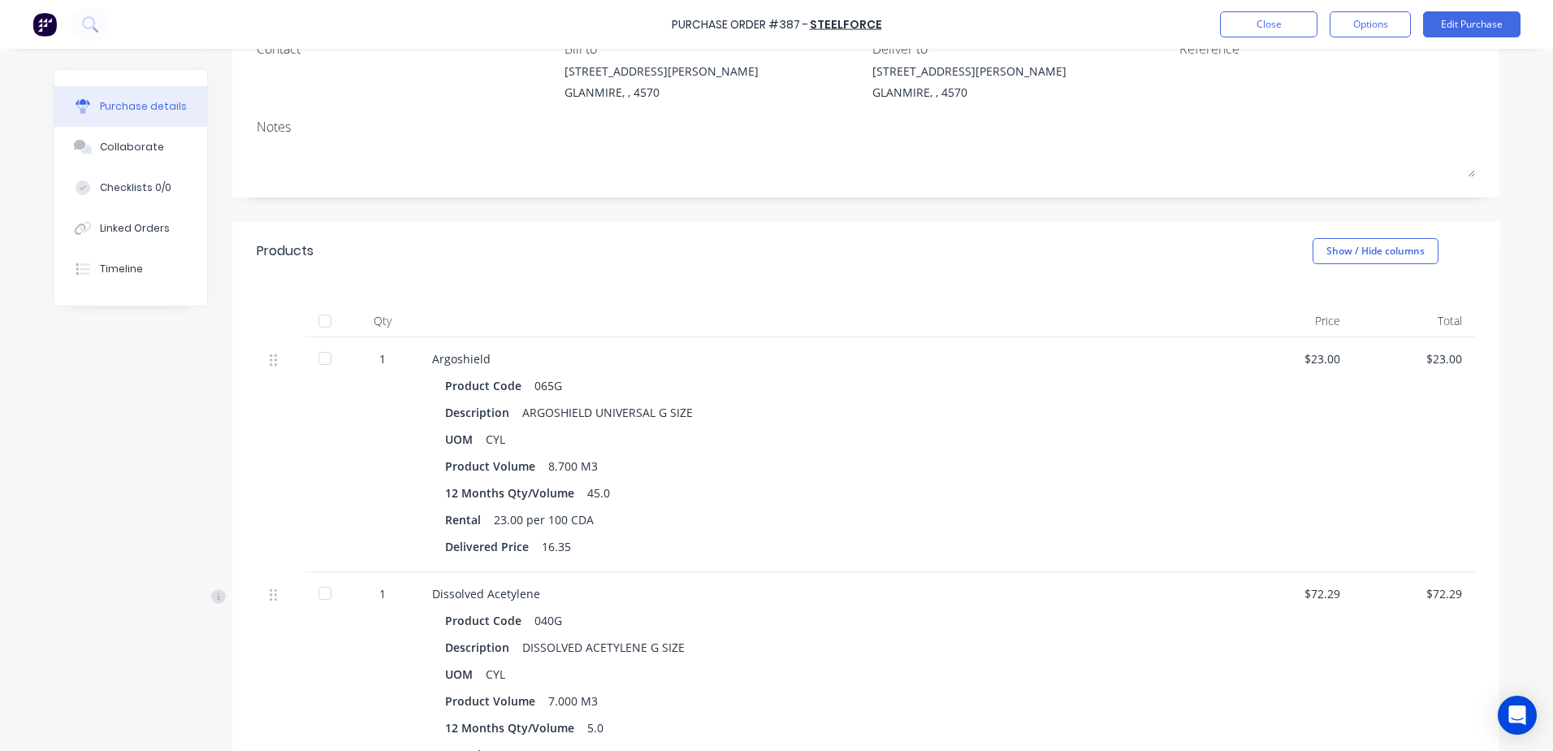
scroll to position [81, 0]
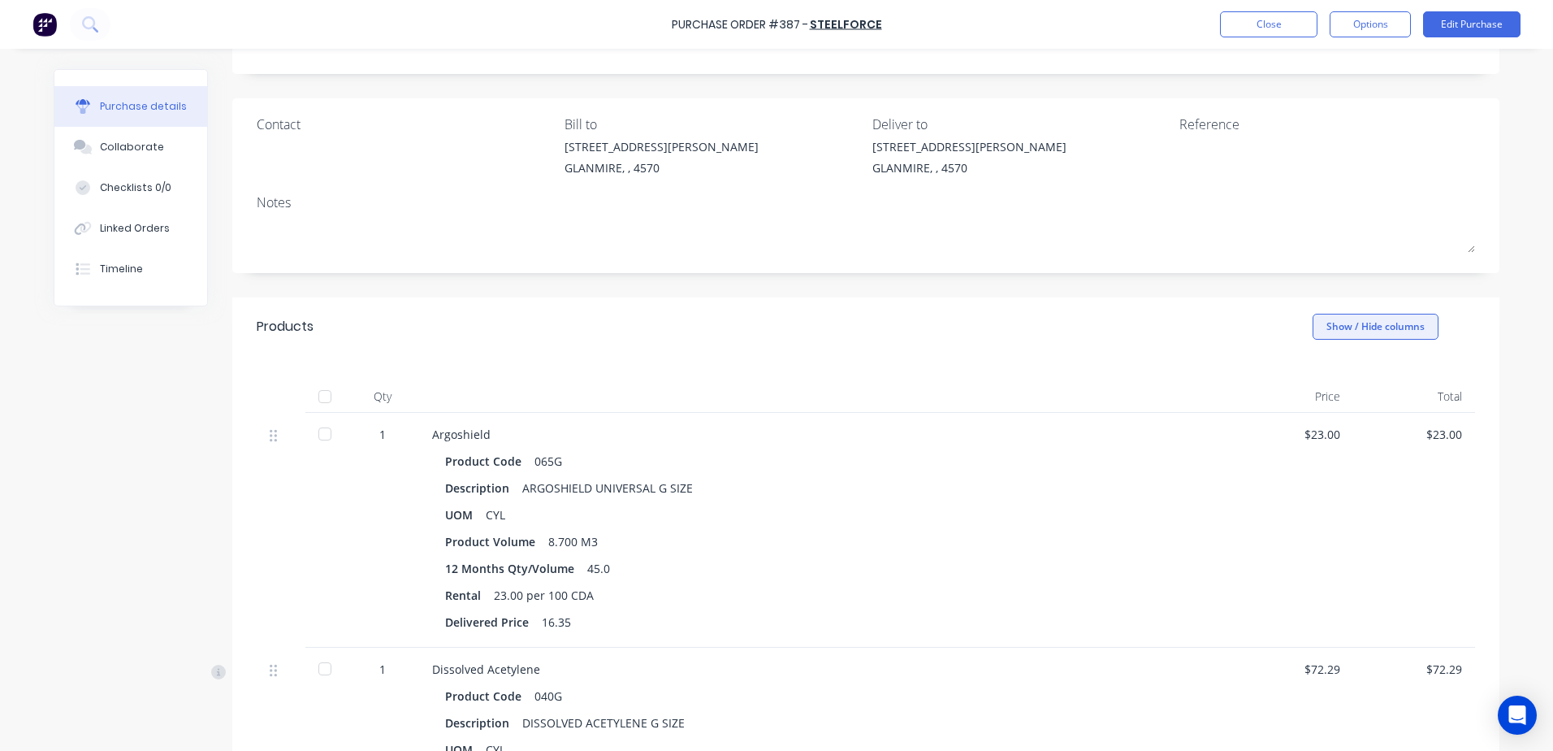
click at [1336, 329] on button "Show / Hide columns" at bounding box center [1376, 327] width 126 height 26
click at [1325, 381] on span at bounding box center [1321, 380] width 14 height 14
click at [1314, 373] on input "Account" at bounding box center [1314, 373] width 0 height 0
click at [1215, 400] on div "Account" at bounding box center [1211, 396] width 122 height 32
click at [1260, 389] on div "Account" at bounding box center [1211, 396] width 122 height 32
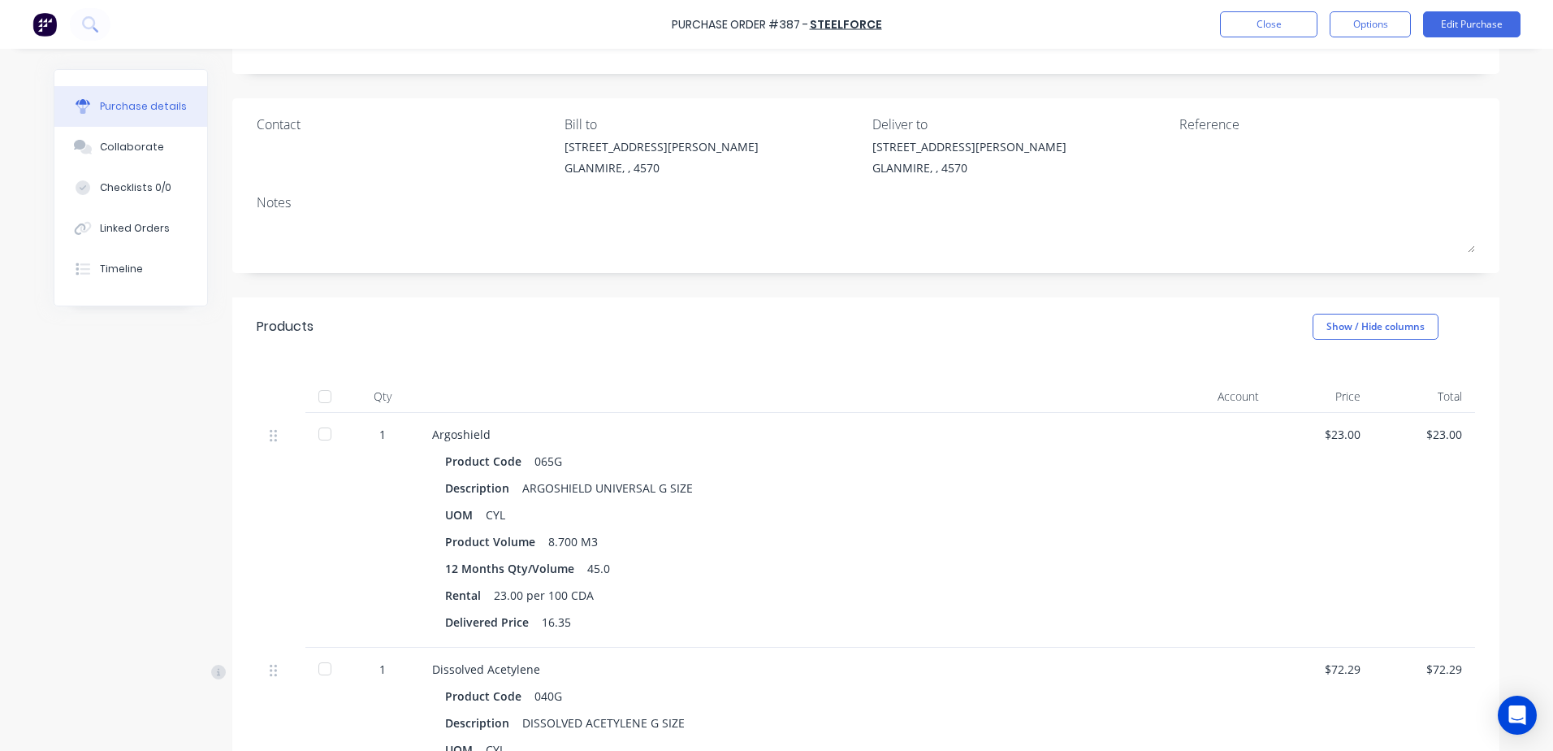
click at [1253, 397] on div "Account" at bounding box center [1211, 396] width 122 height 32
click at [1275, 400] on div "Price" at bounding box center [1323, 396] width 102 height 32
click at [1332, 331] on button "Show / Hide columns" at bounding box center [1376, 327] width 126 height 26
click at [1331, 377] on span at bounding box center [1334, 380] width 14 height 14
click at [1314, 373] on input "Account" at bounding box center [1314, 373] width 0 height 0
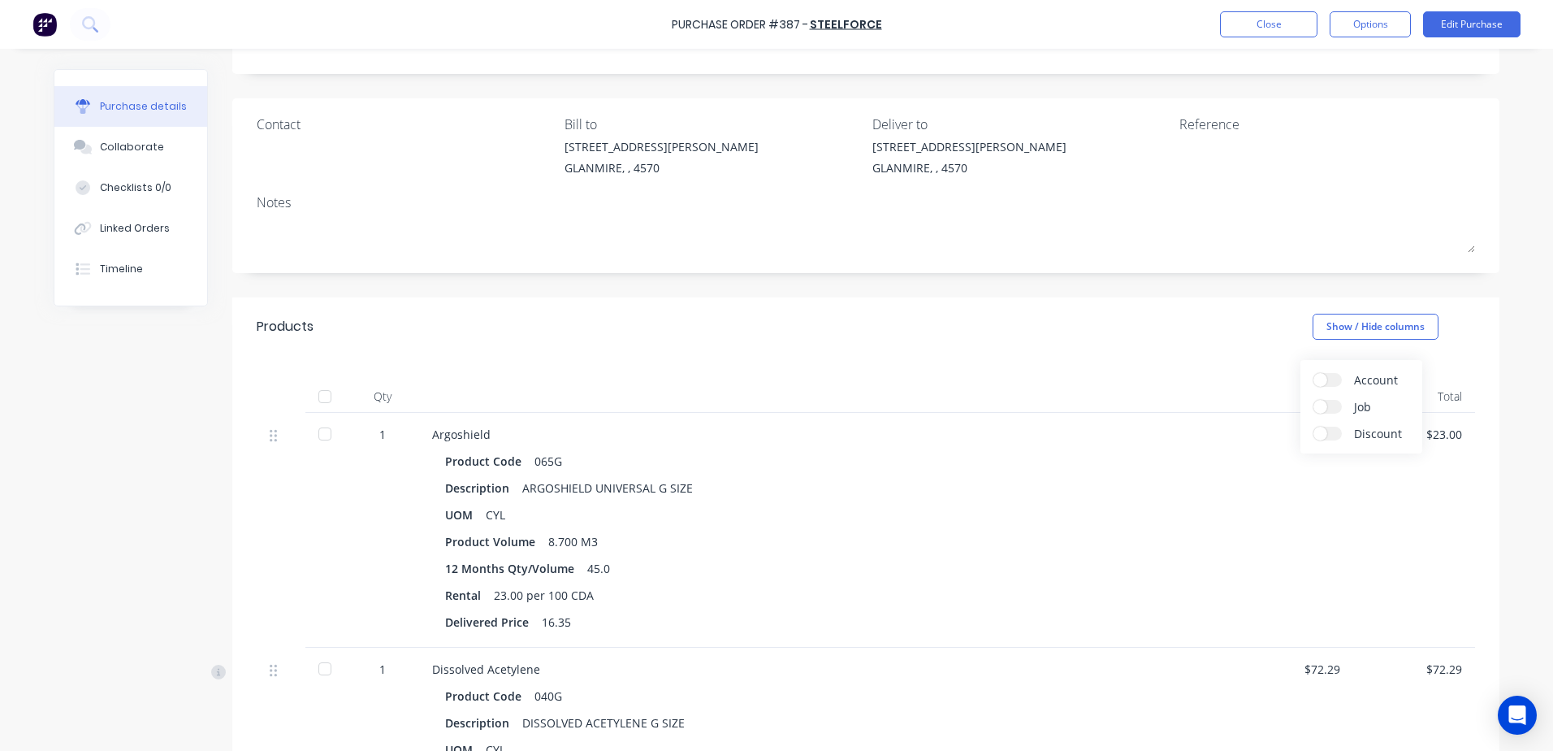
click at [1327, 379] on label "Account" at bounding box center [1328, 380] width 28 height 14
click at [1314, 373] on input "Account" at bounding box center [1314, 373] width 0 height 0
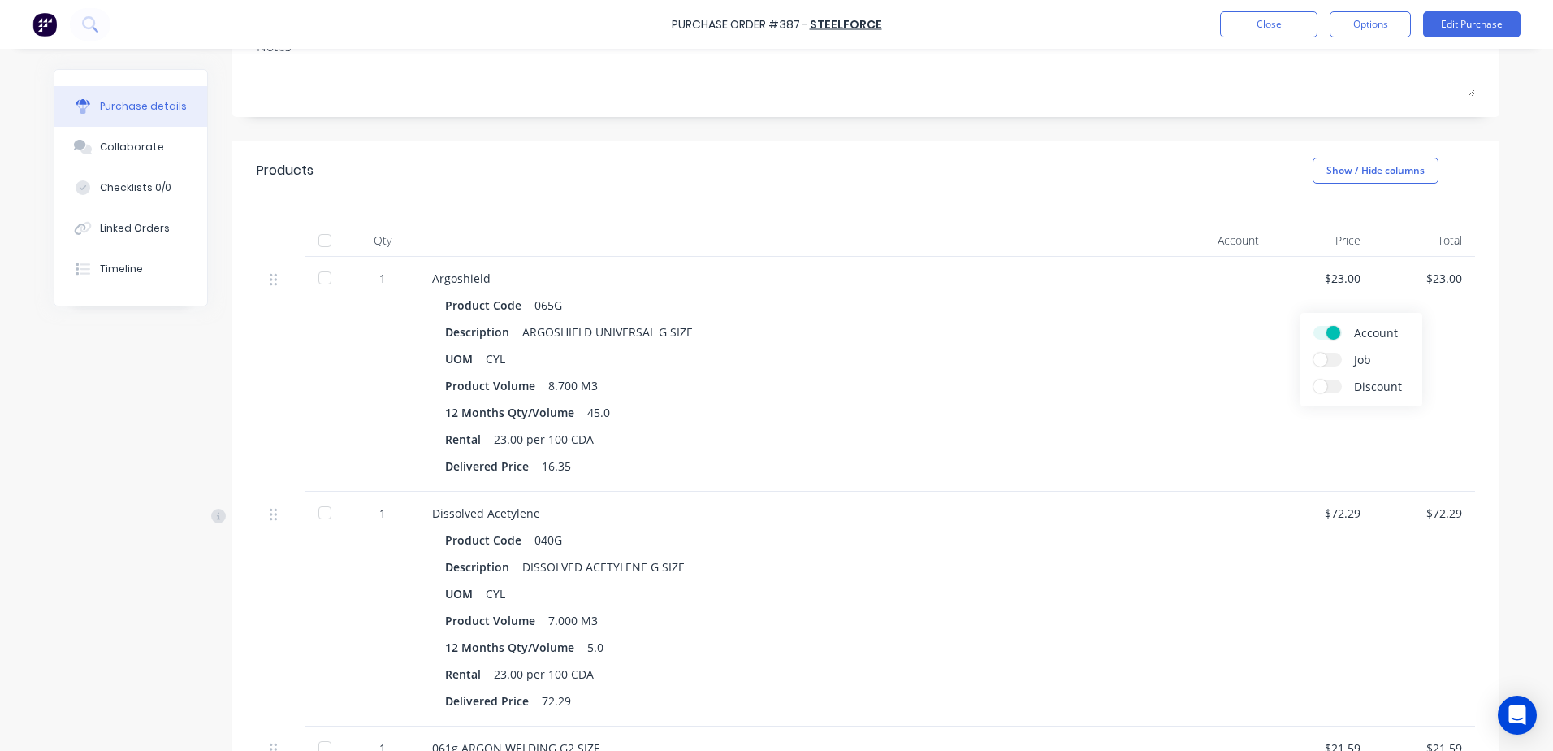
scroll to position [244, 0]
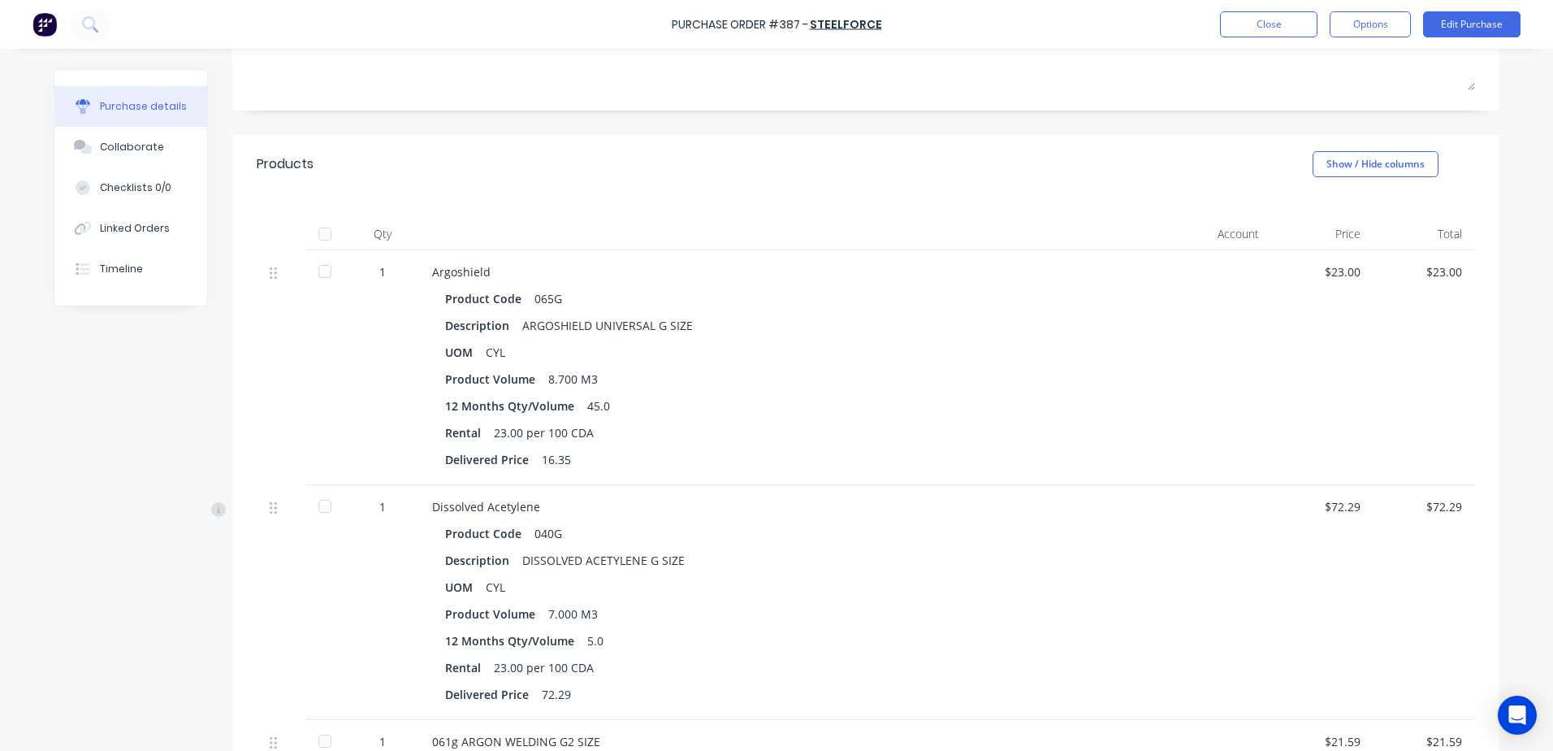
click at [1223, 224] on div "Account" at bounding box center [1211, 234] width 122 height 32
click at [1361, 168] on button "Show / Hide columns" at bounding box center [1376, 164] width 126 height 26
click at [1329, 220] on span at bounding box center [1334, 217] width 14 height 14
click at [1314, 210] on input "Account" at bounding box center [1314, 210] width 0 height 0
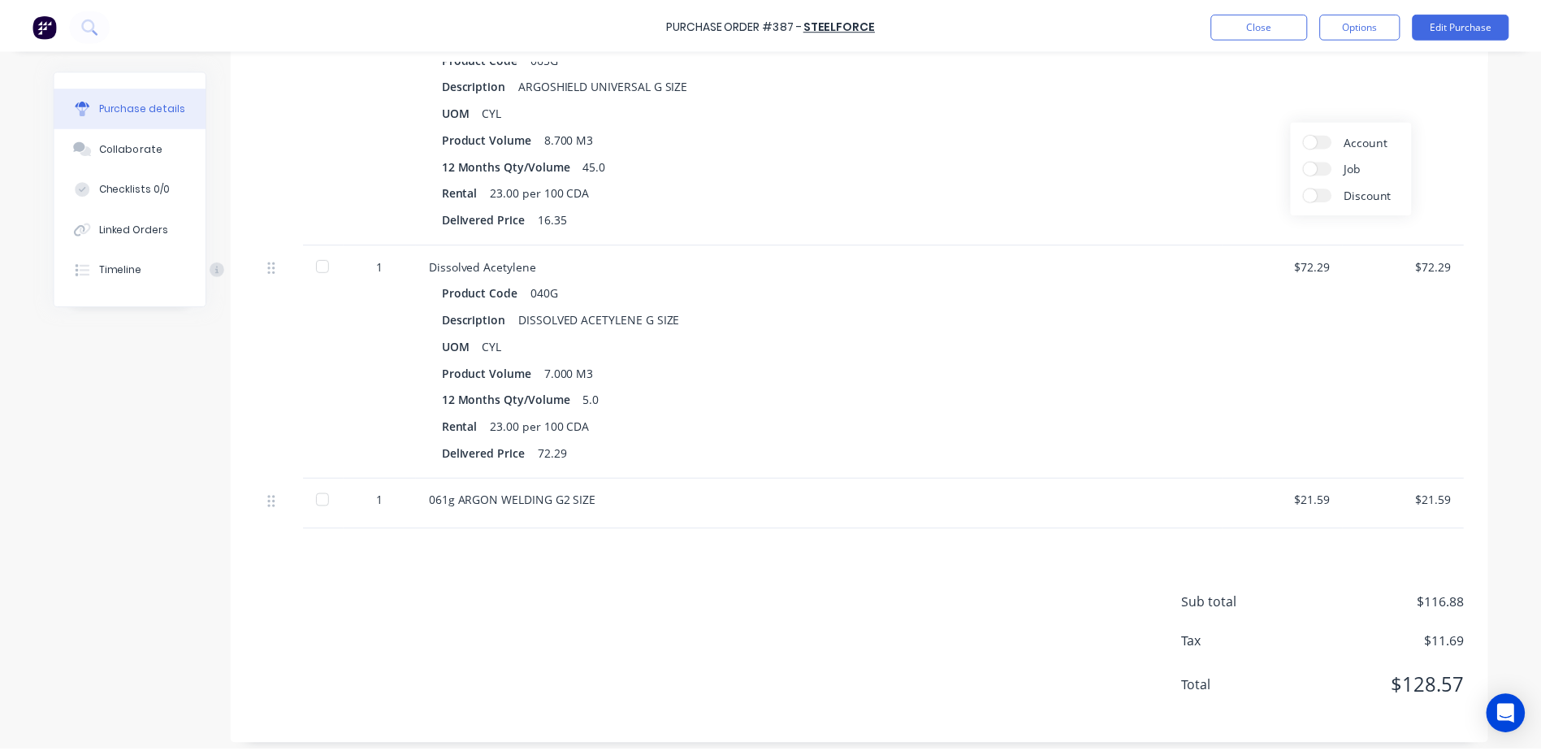
scroll to position [495, 0]
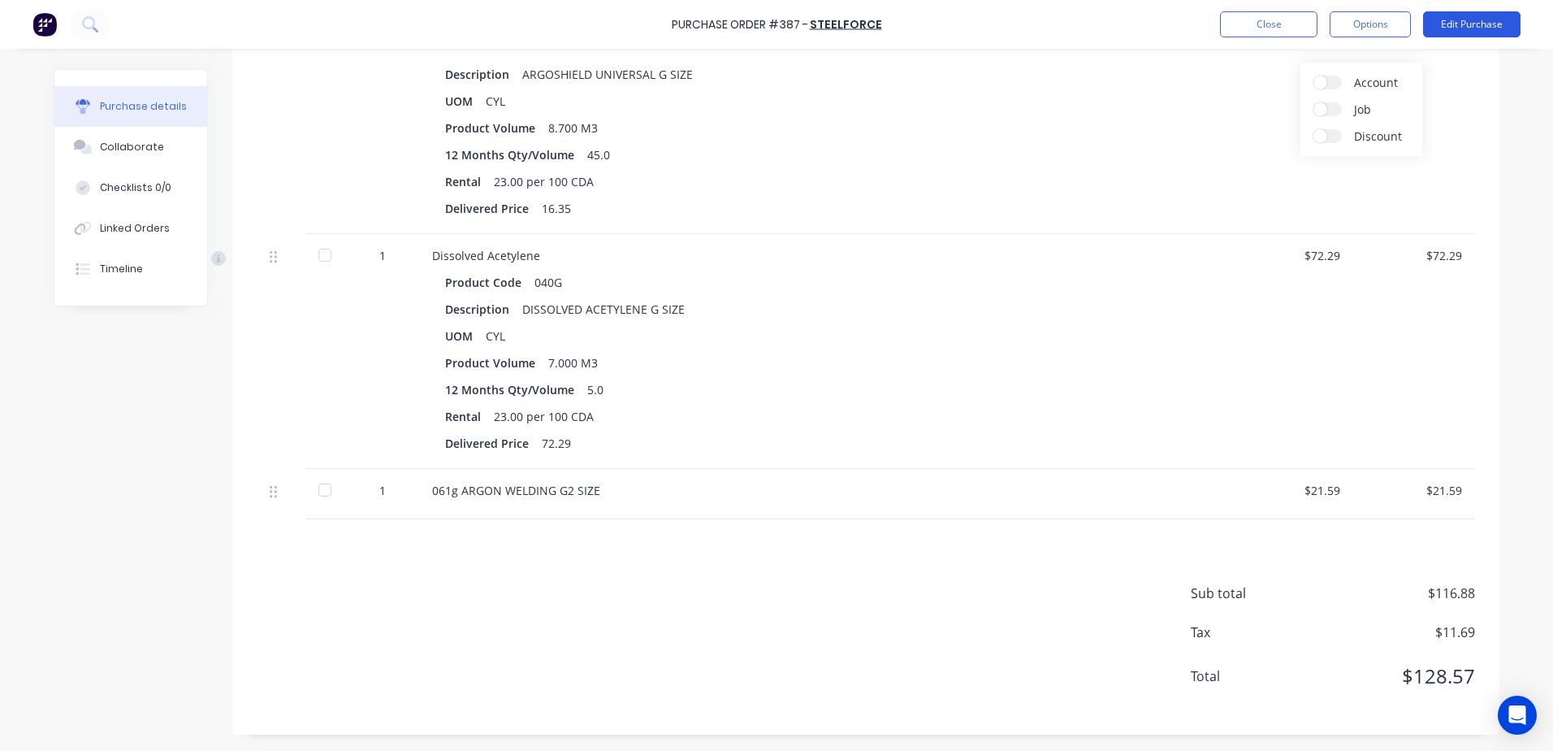
click at [1463, 24] on button "Edit Purchase" at bounding box center [1471, 24] width 97 height 26
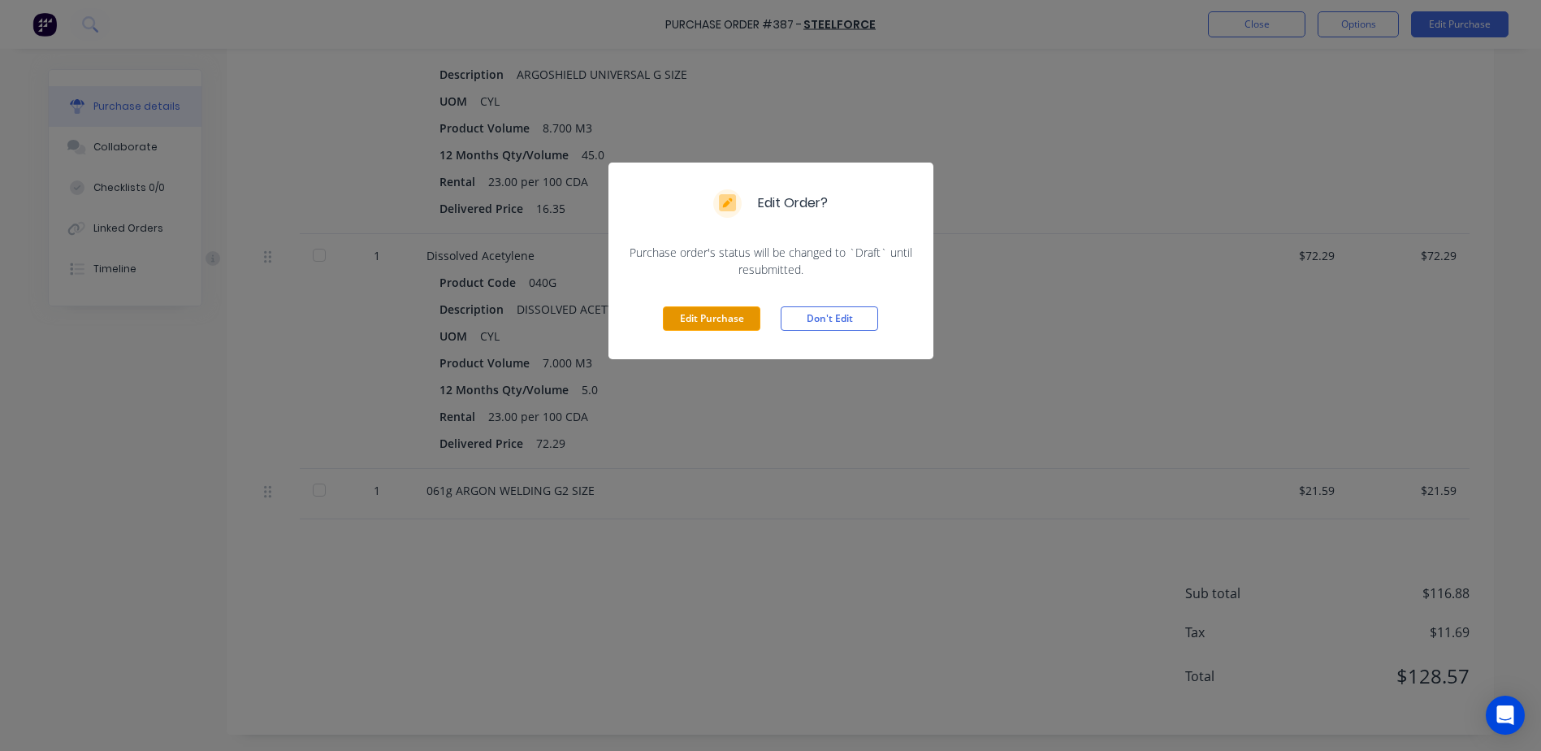
click at [691, 314] on button "Edit Purchase" at bounding box center [711, 318] width 97 height 24
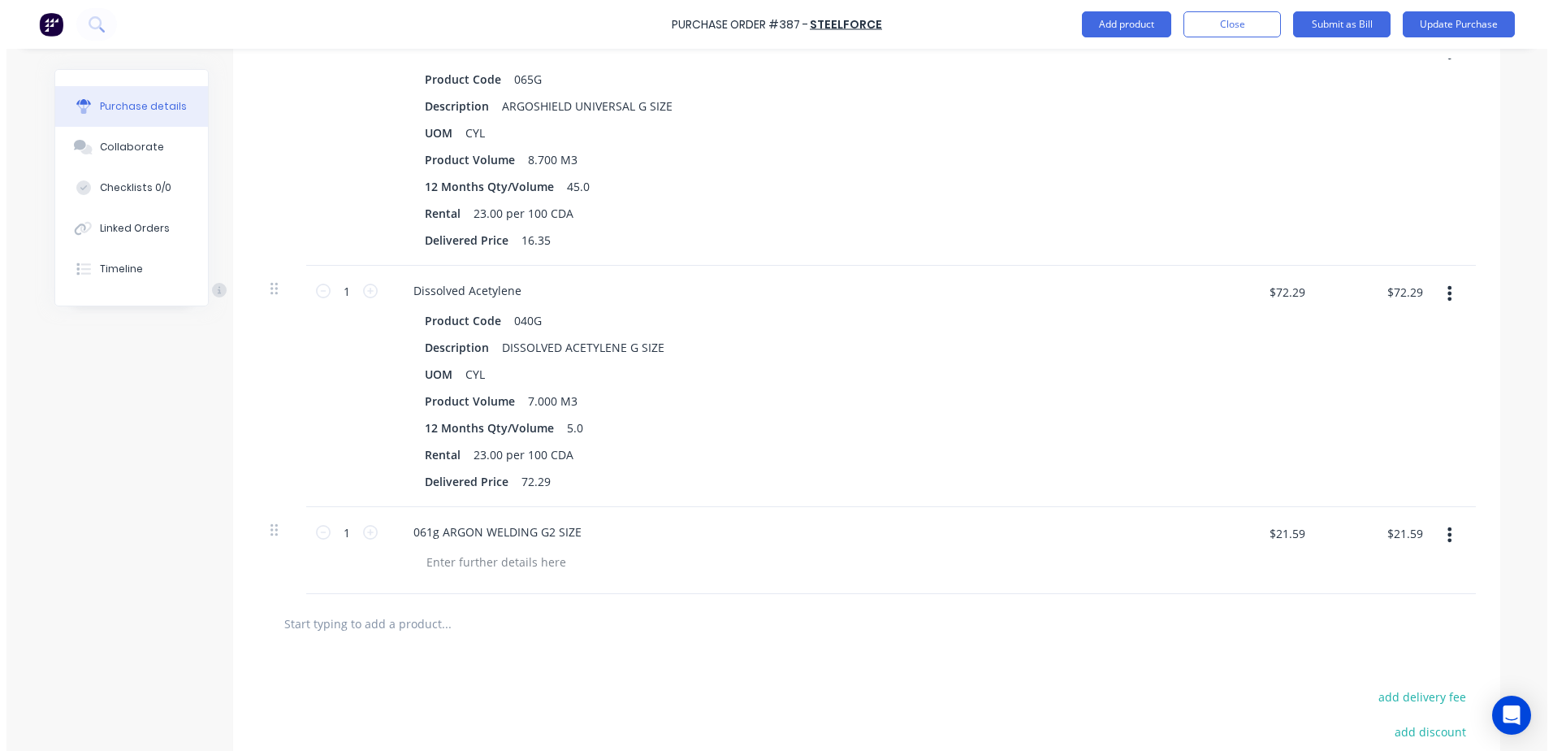
scroll to position [520, 0]
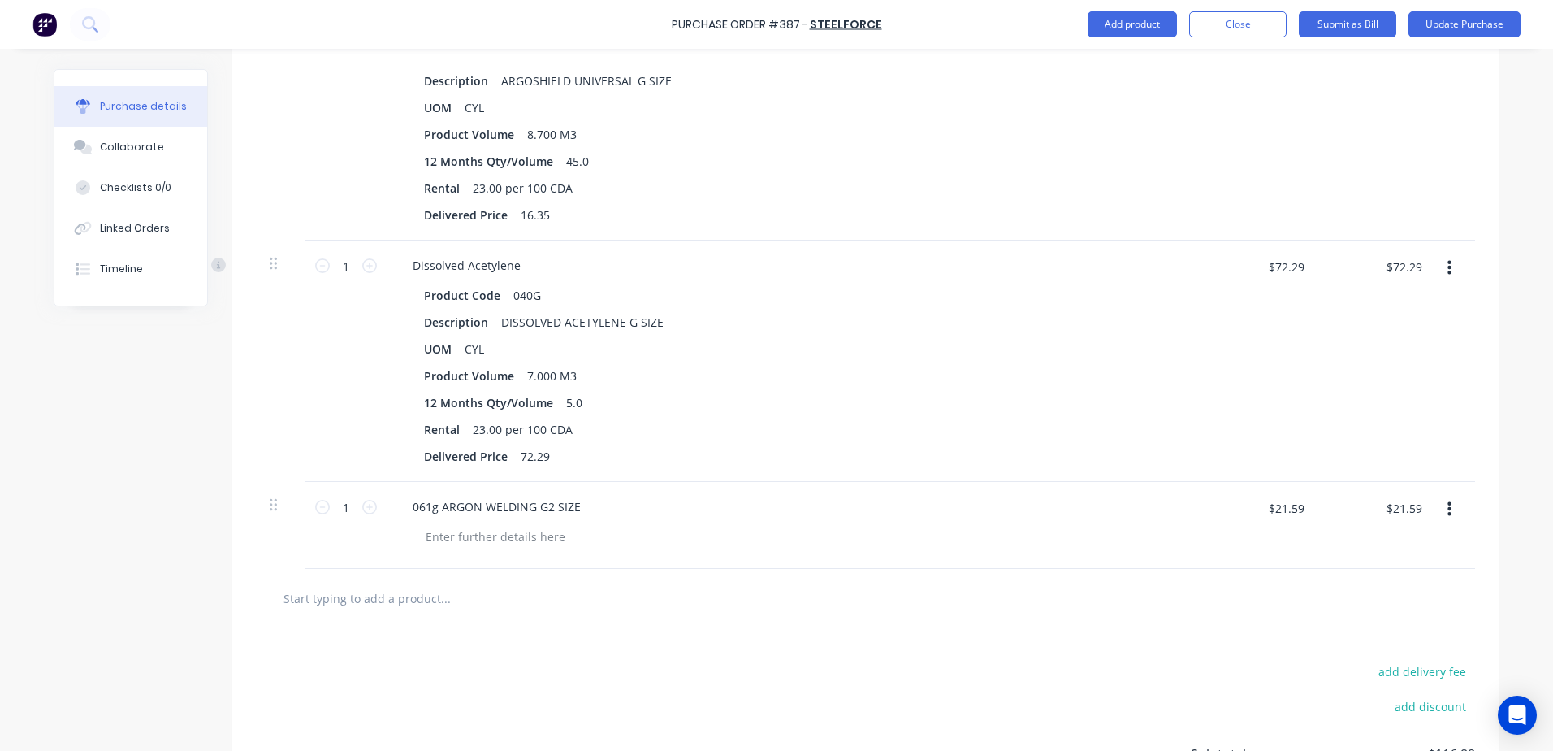
click at [445, 586] on input "text" at bounding box center [445, 598] width 325 height 32
paste input "R065E2 ARGOSHIELD UNIVERSAL E2 SIZE"
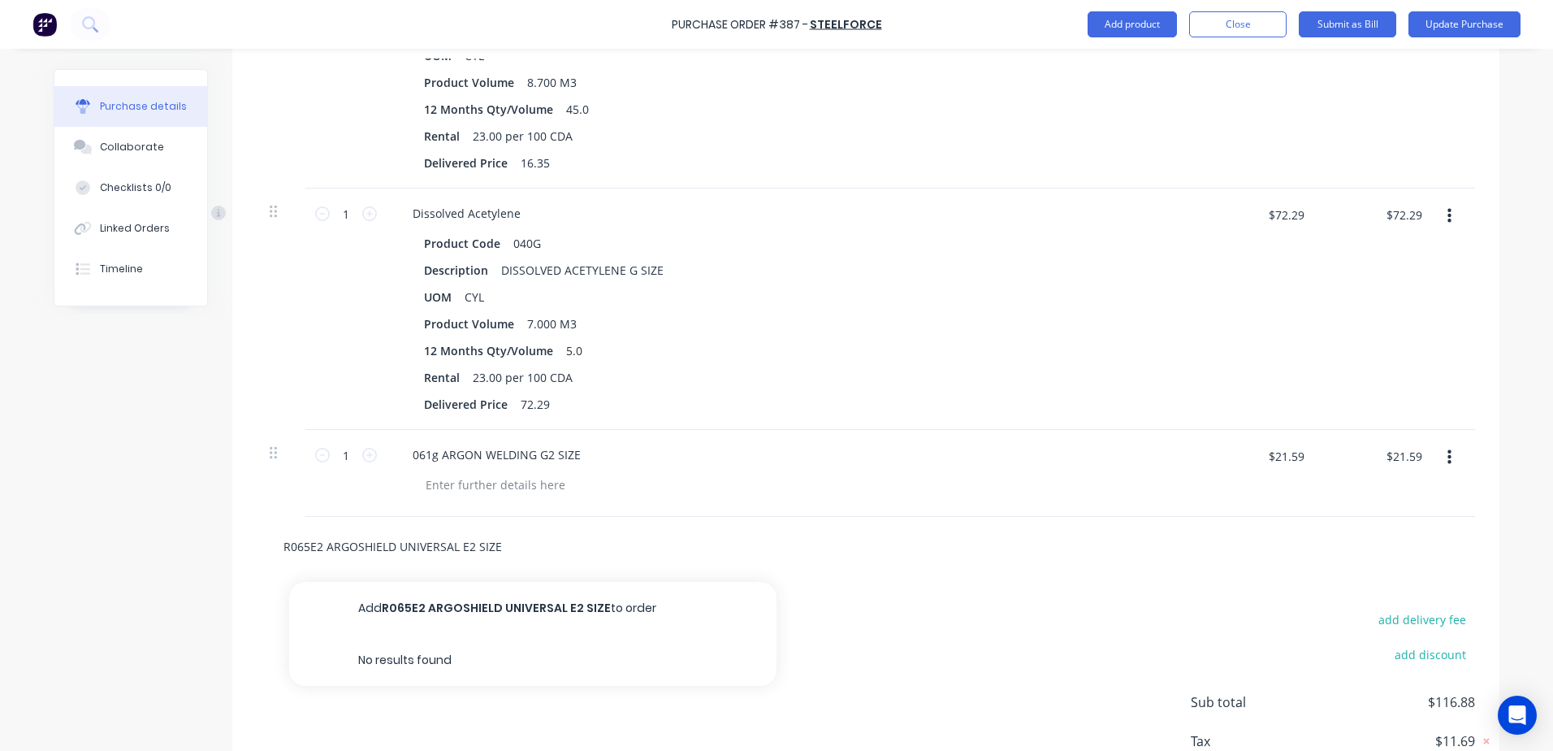
scroll to position [601, 0]
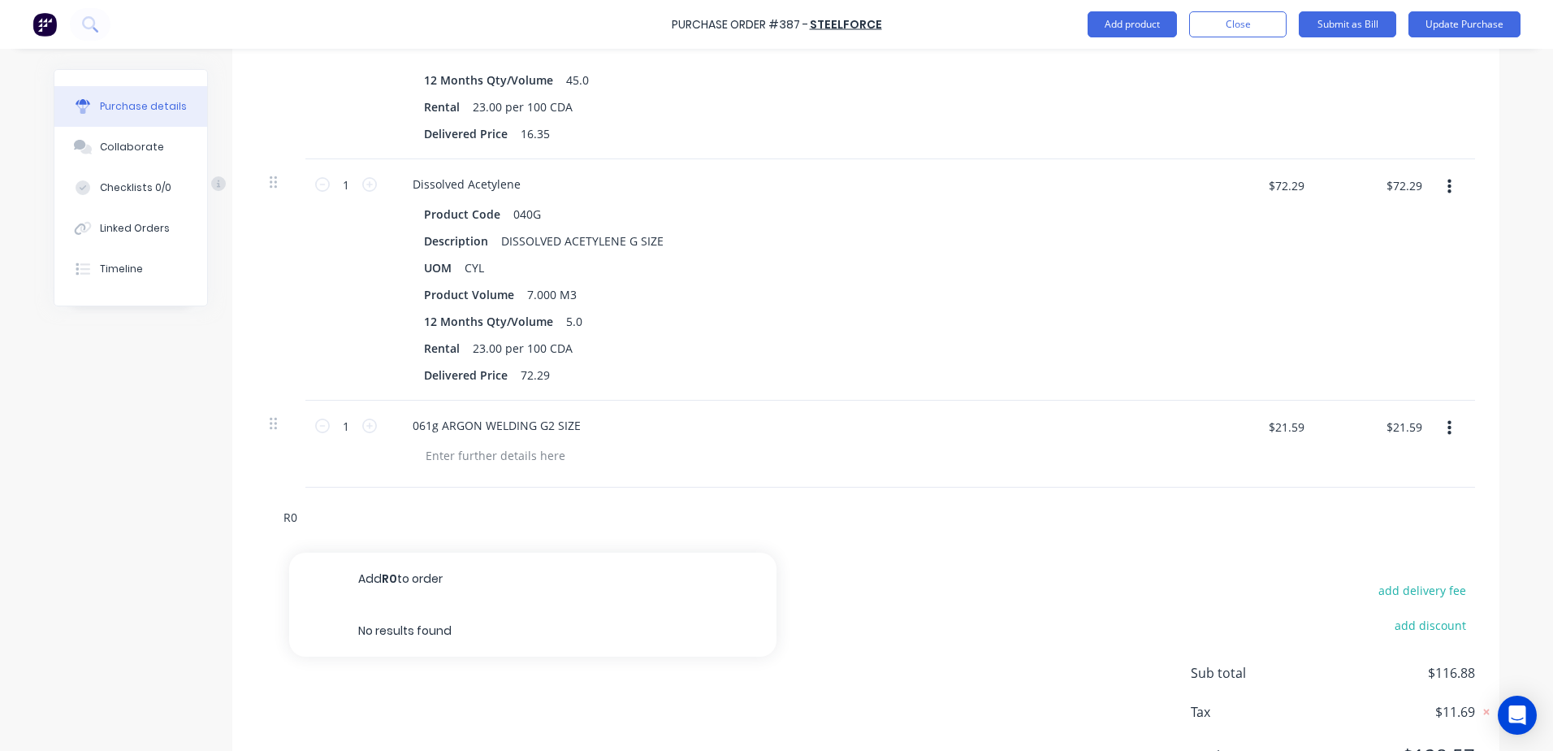
type input "R"
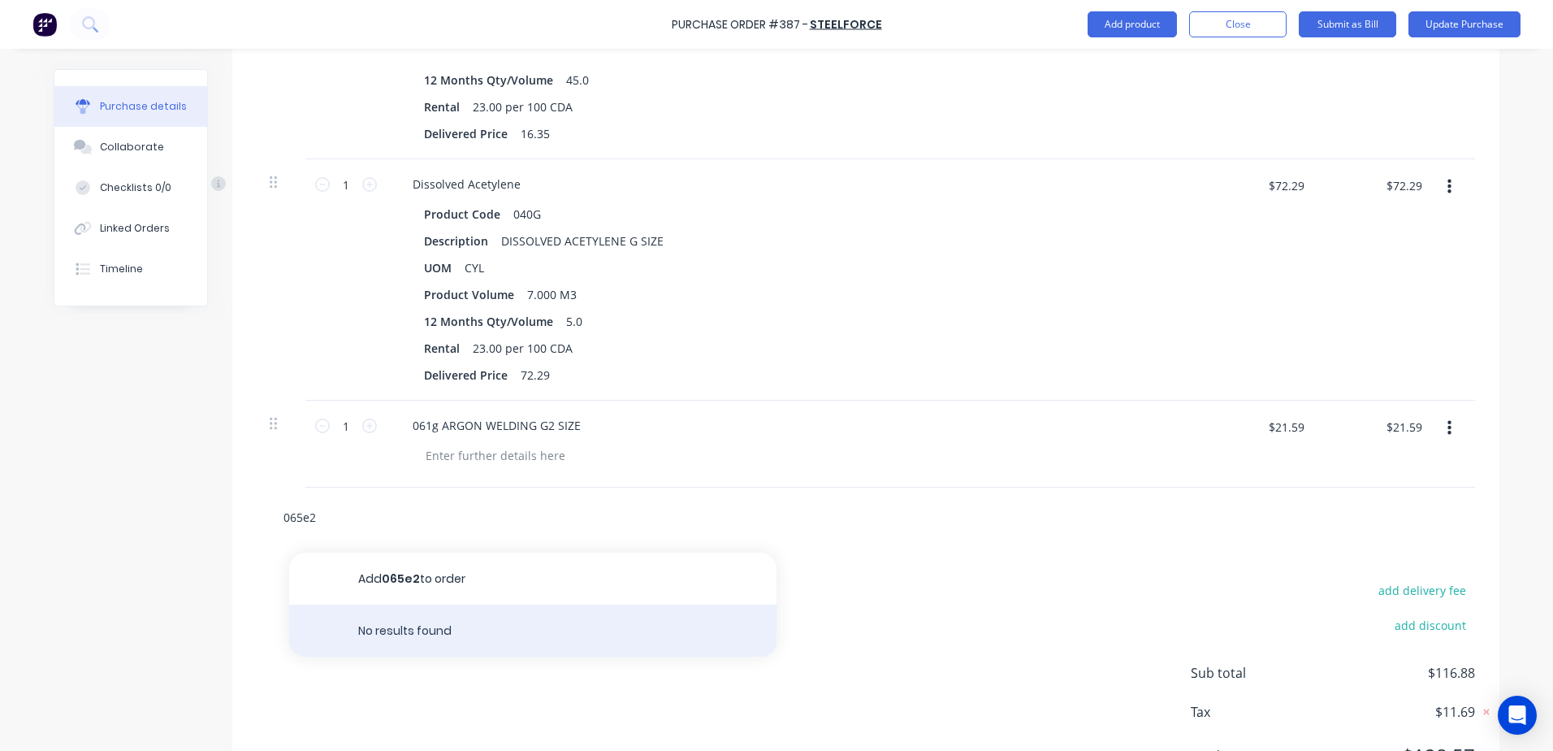
scroll to position [681, 0]
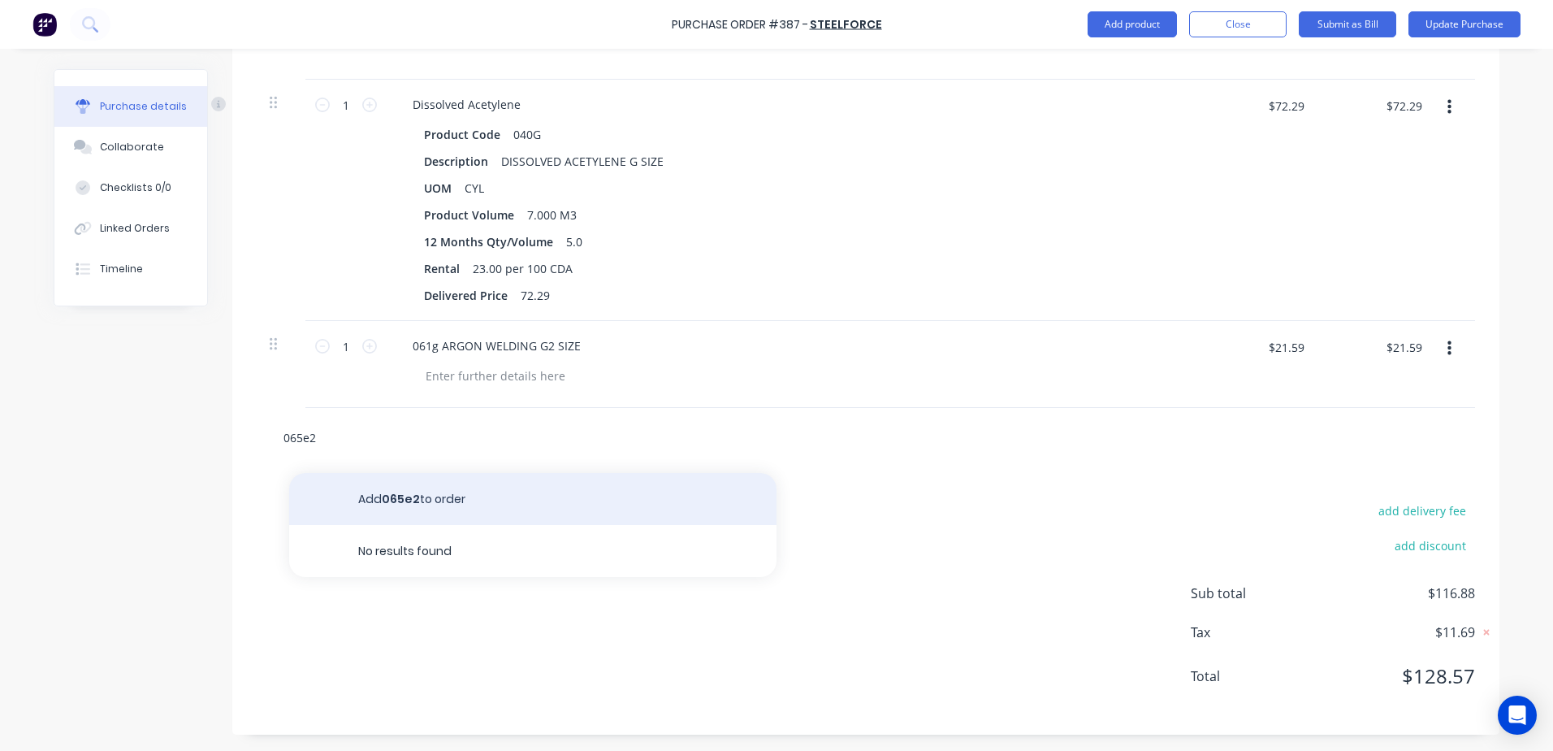
type input "065e2"
click at [405, 500] on button "Add 065e2 to order" at bounding box center [532, 499] width 487 height 52
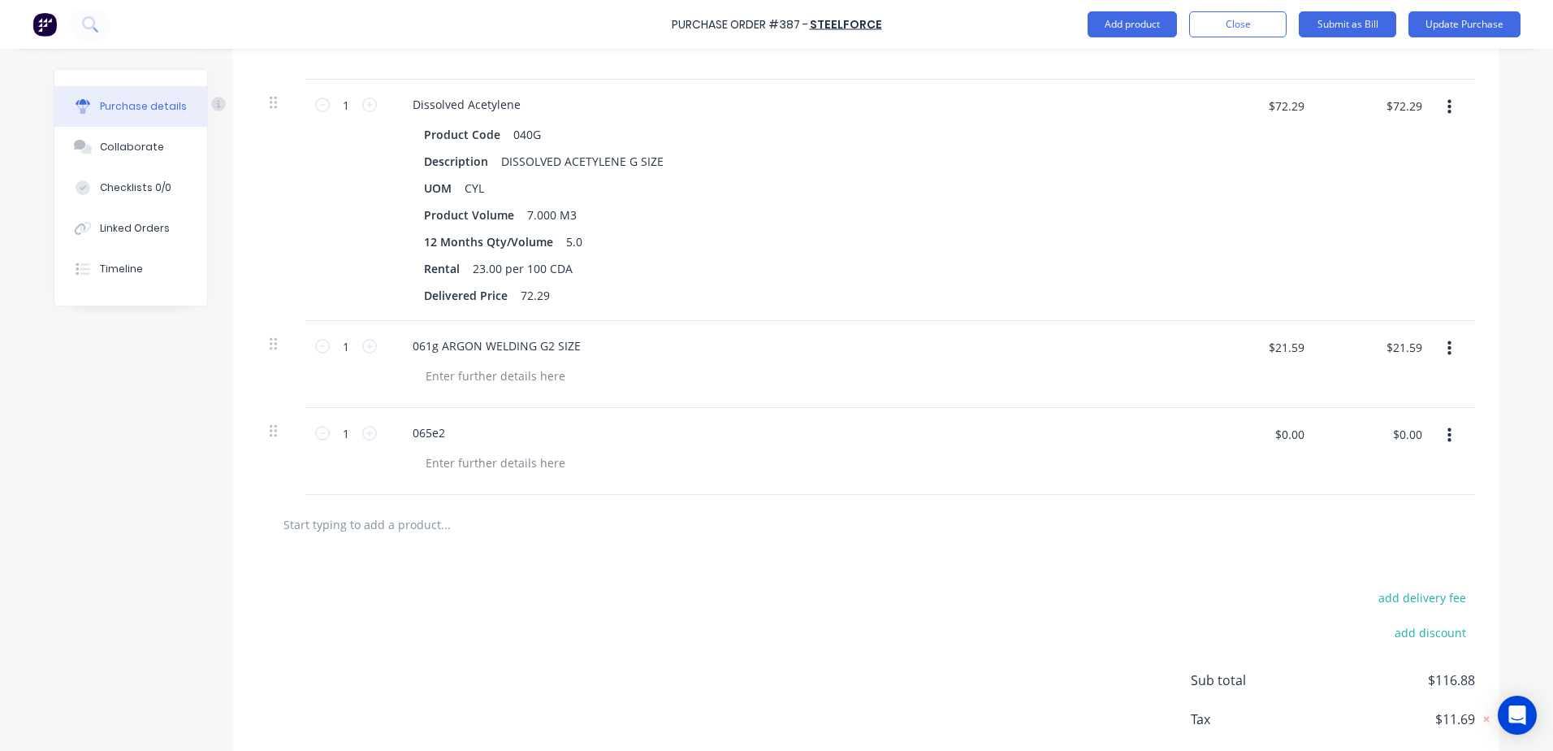
click at [468, 431] on div "065e2" at bounding box center [793, 433] width 786 height 24
click at [448, 434] on div "065e2" at bounding box center [429, 433] width 58 height 24
click at [485, 426] on div "065e2 R065E2 ARGOSHIELD UNIVERSAL E2 SIZE" at bounding box center [542, 433] width 284 height 24
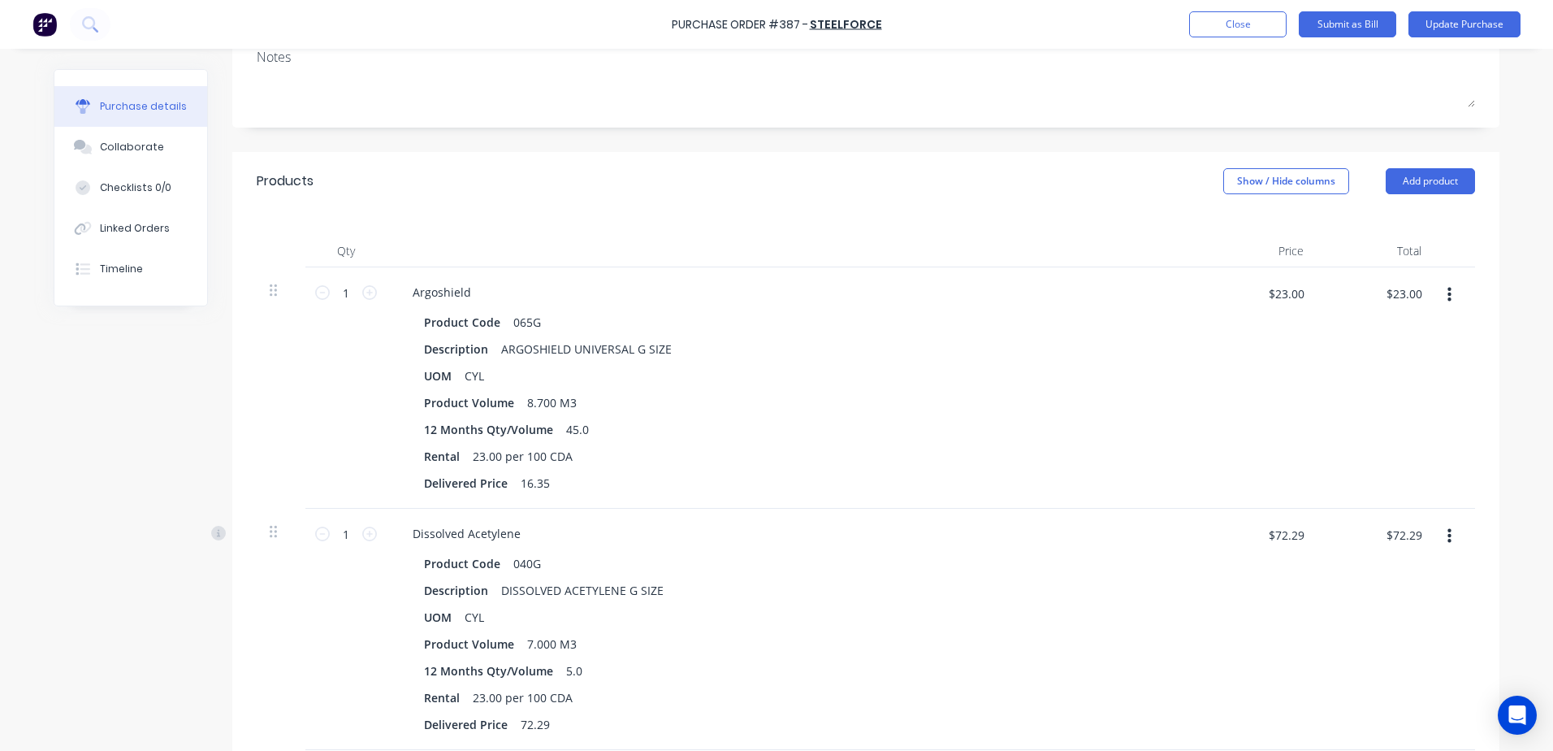
scroll to position [193, 0]
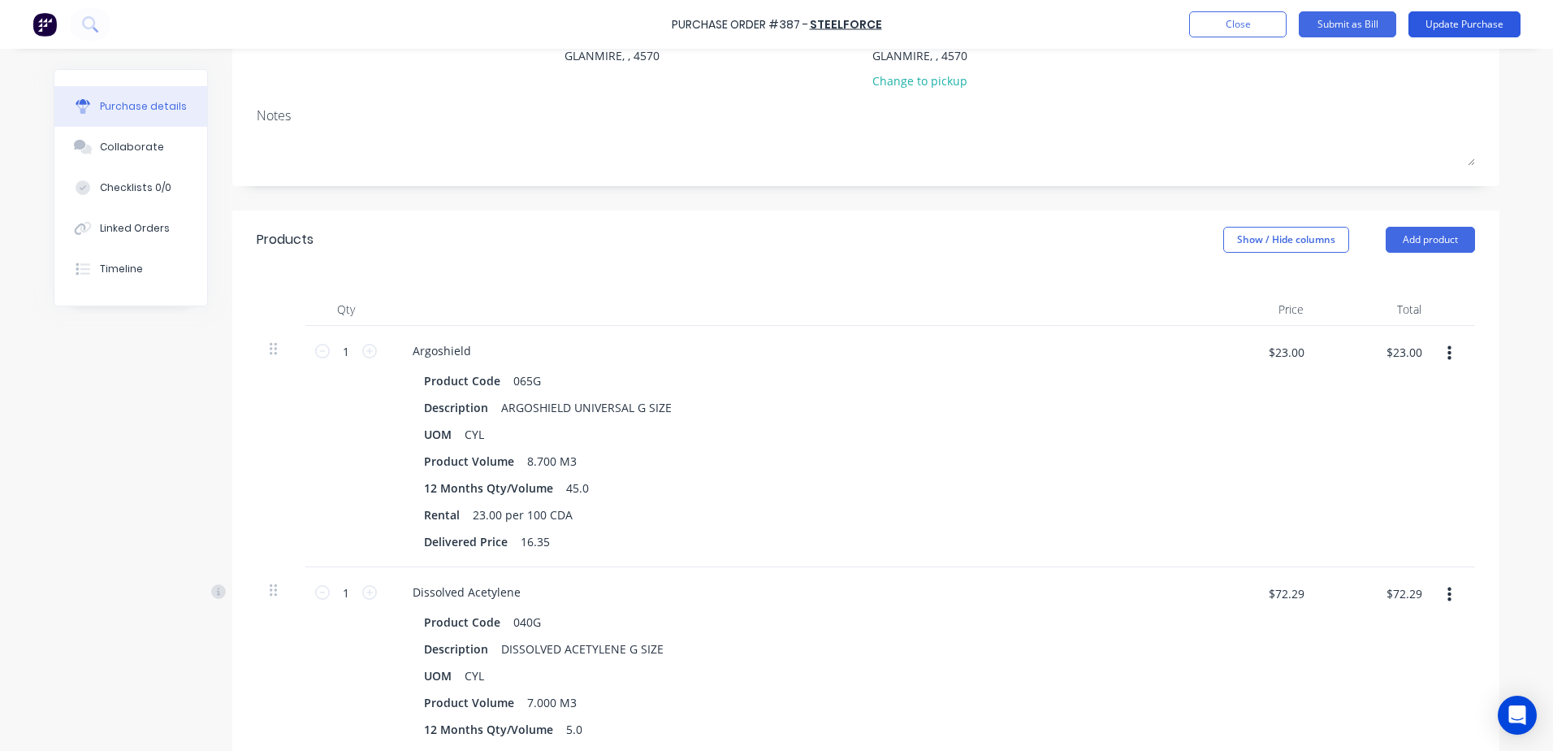
click at [1467, 28] on button "Update Purchase" at bounding box center [1465, 24] width 112 height 26
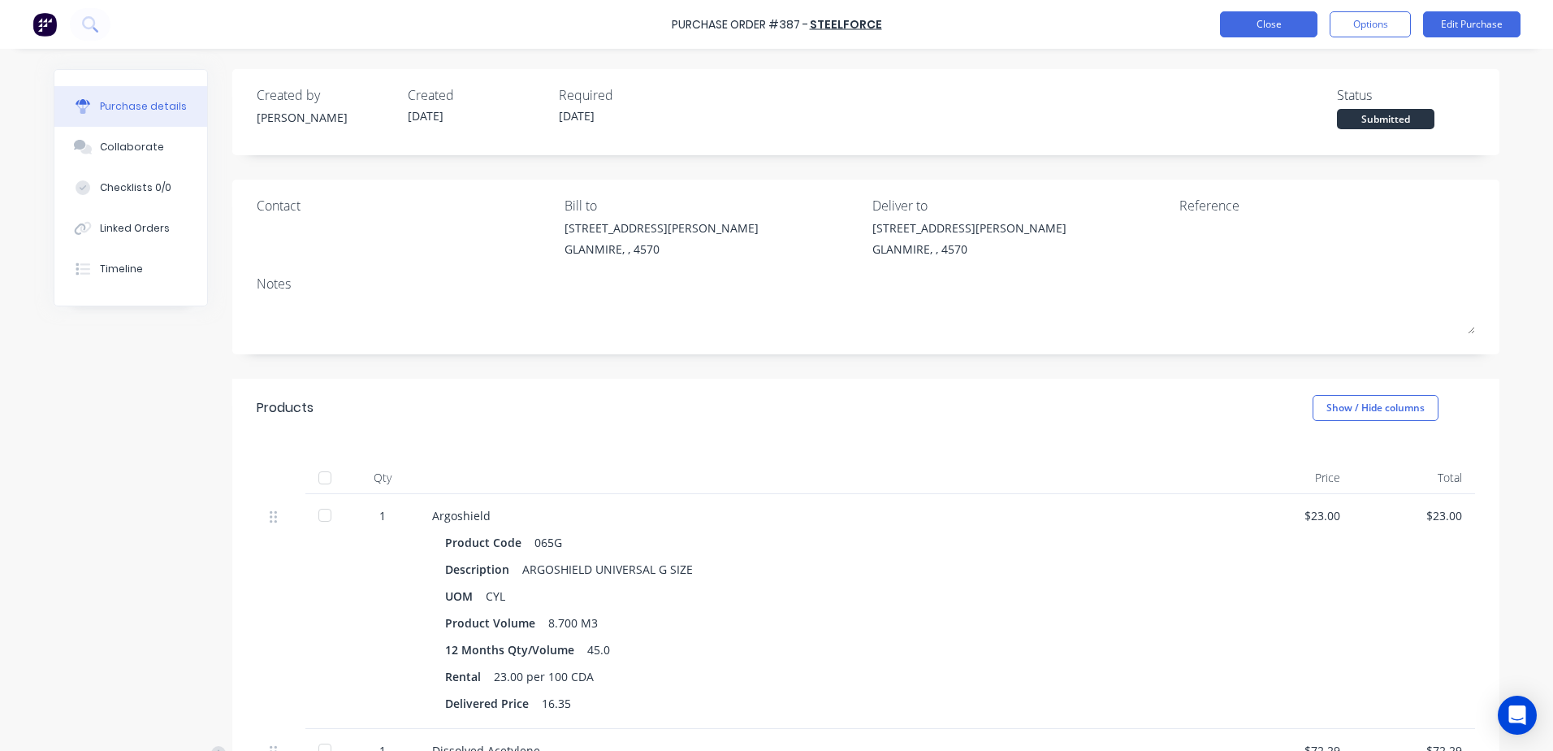
click at [1239, 28] on button "Close" at bounding box center [1268, 24] width 97 height 26
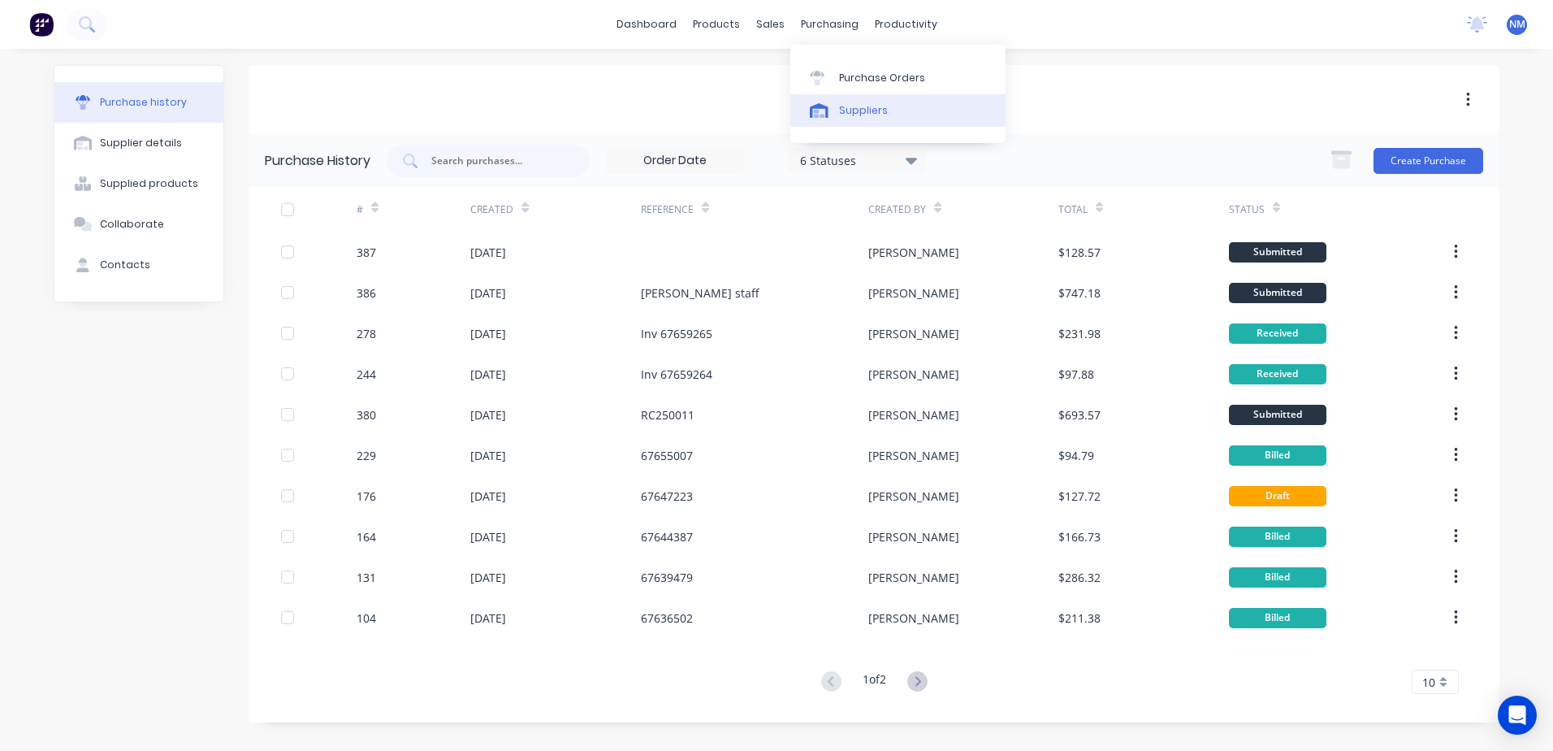
click at [859, 108] on div "Suppliers" at bounding box center [863, 110] width 49 height 15
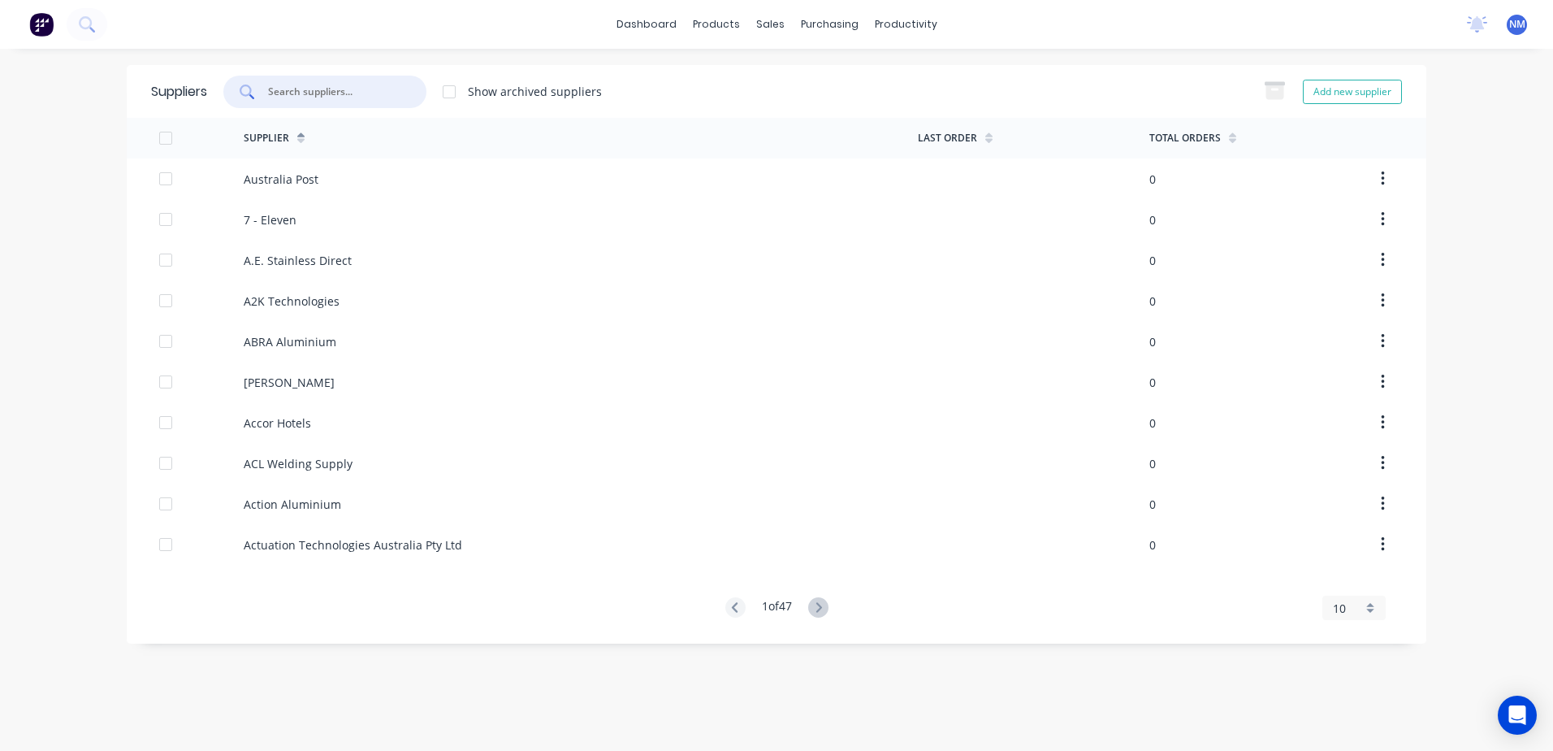
click at [342, 88] on input "text" at bounding box center [333, 92] width 135 height 16
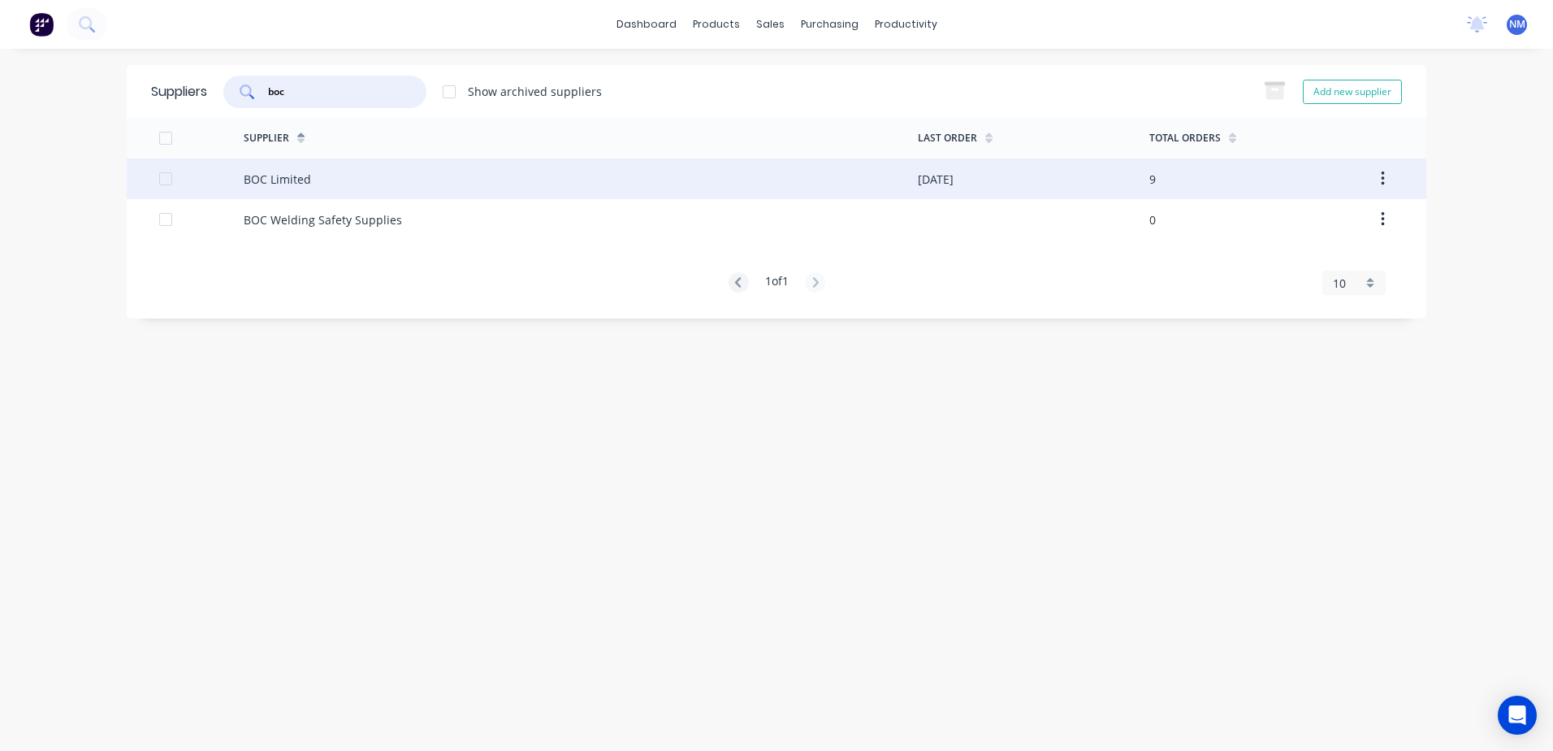
type input "boc"
click at [360, 179] on div "BOC Limited" at bounding box center [581, 178] width 674 height 41
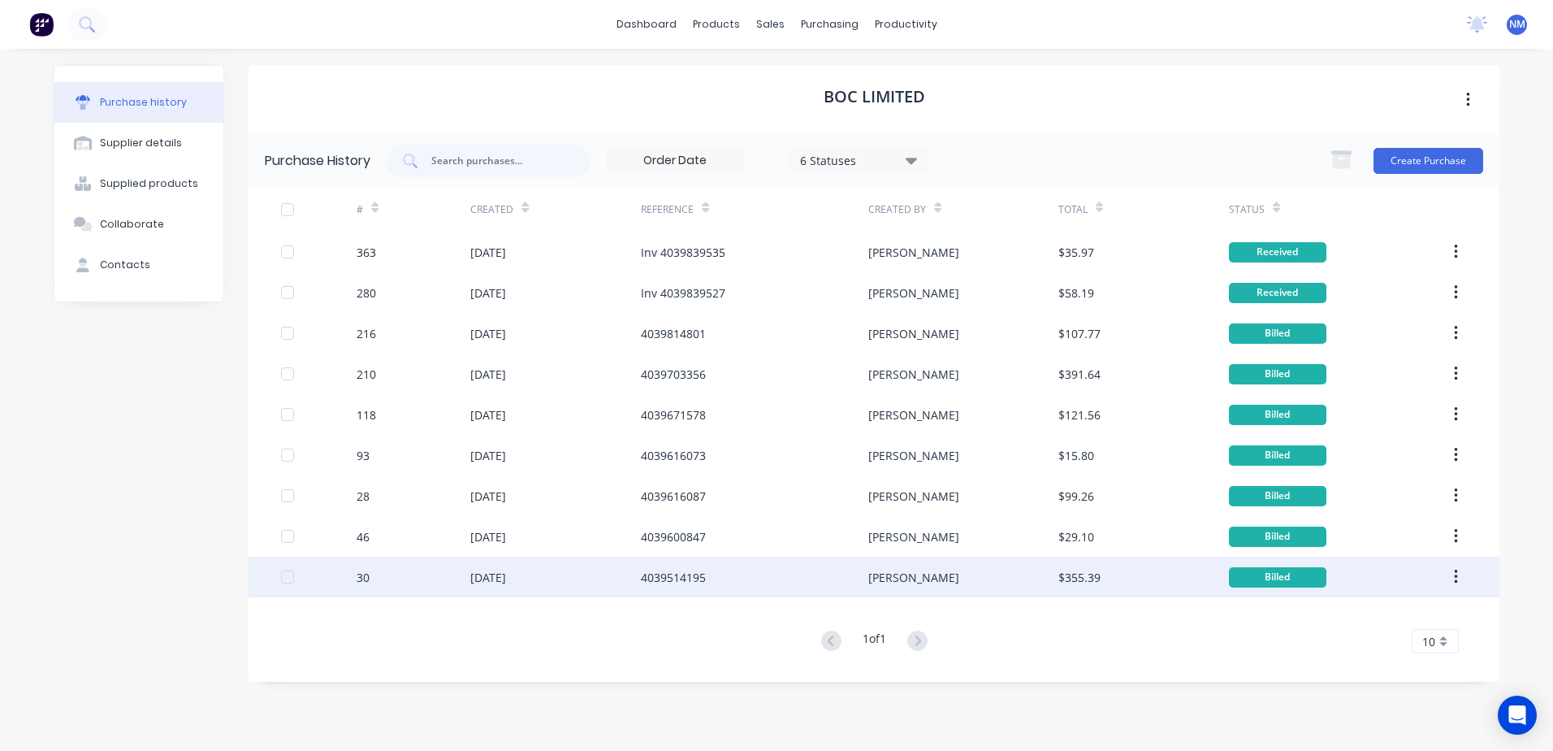
click at [678, 578] on div "4039514195" at bounding box center [673, 577] width 65 height 17
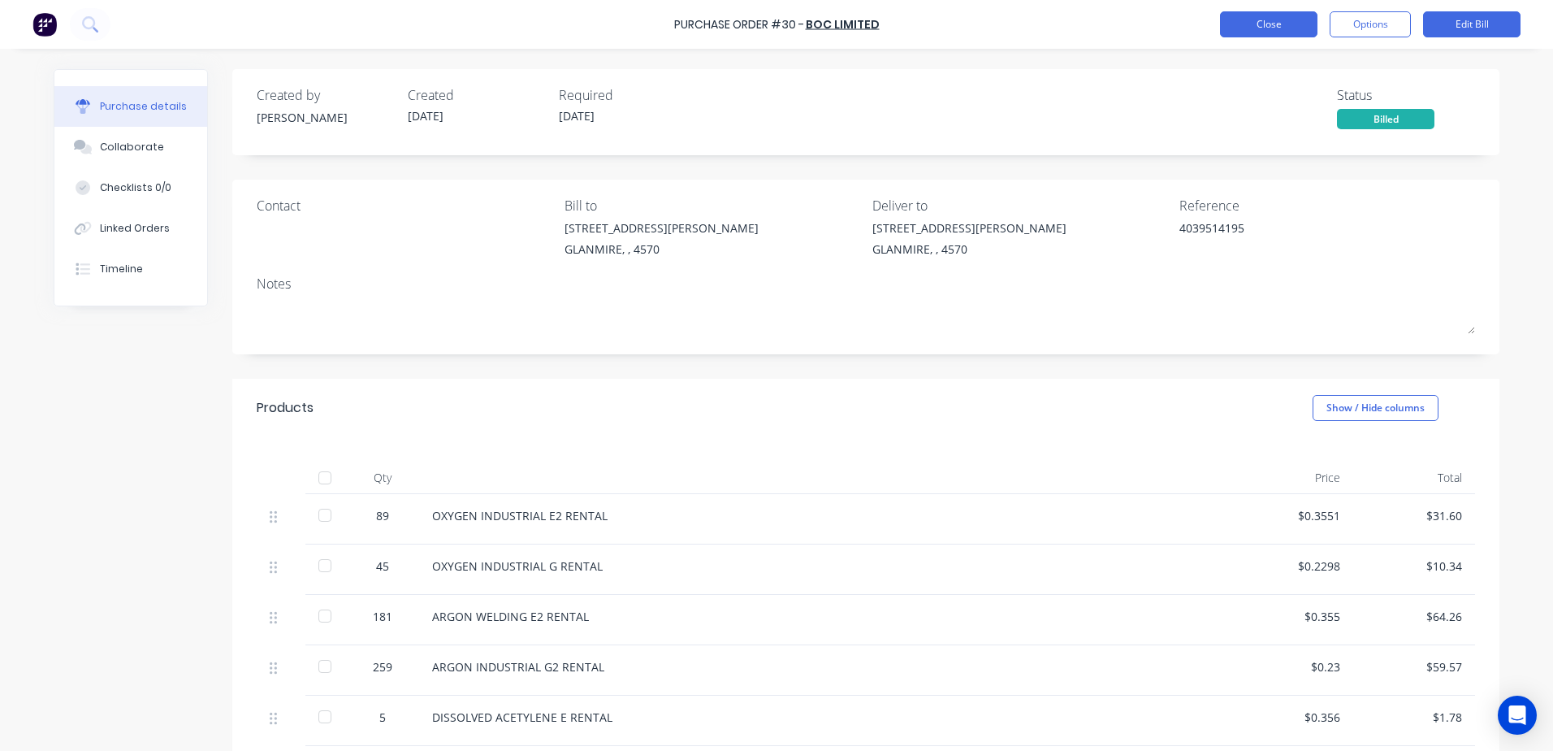
click at [1281, 28] on button "Close" at bounding box center [1268, 24] width 97 height 26
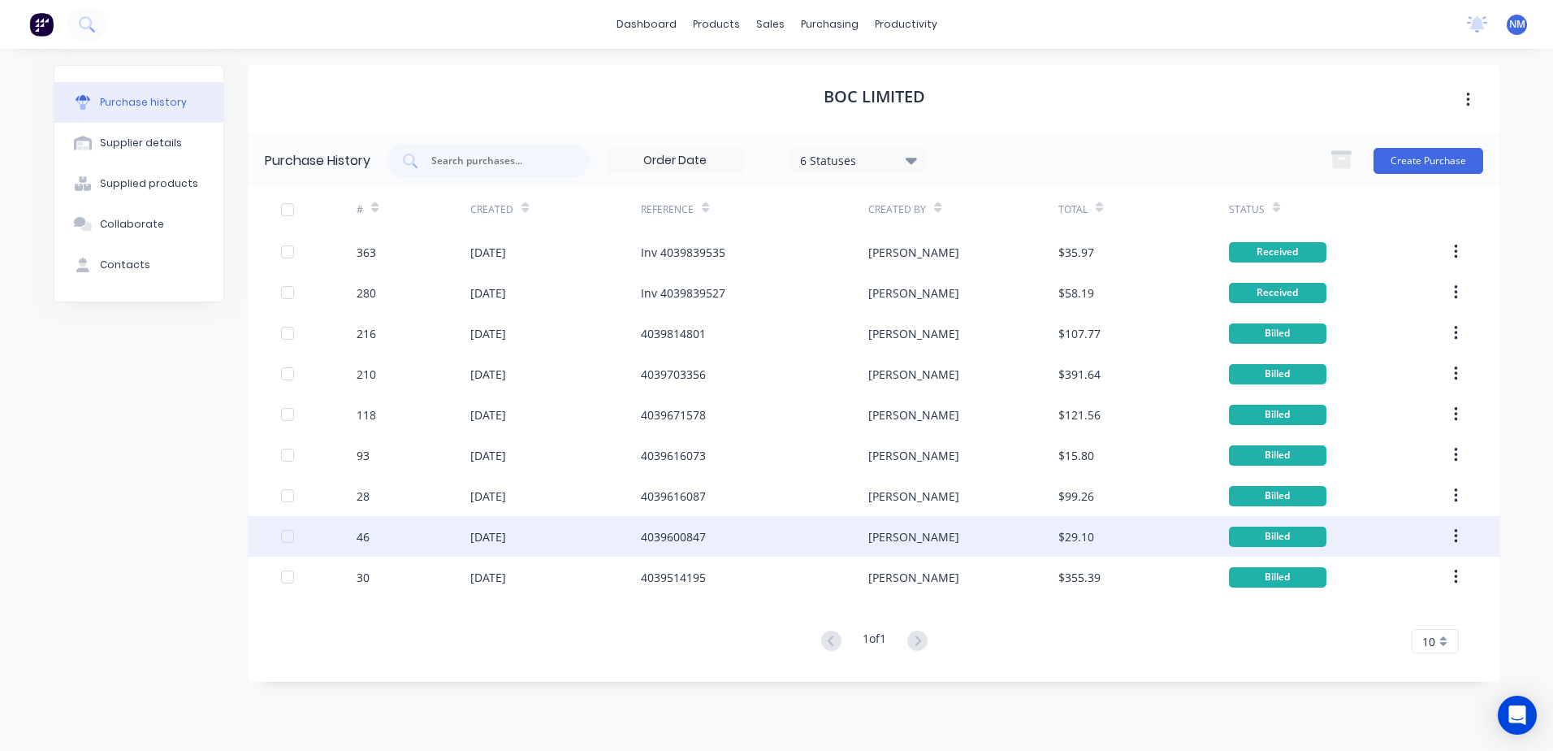
click at [669, 537] on div "4039600847" at bounding box center [673, 536] width 65 height 17
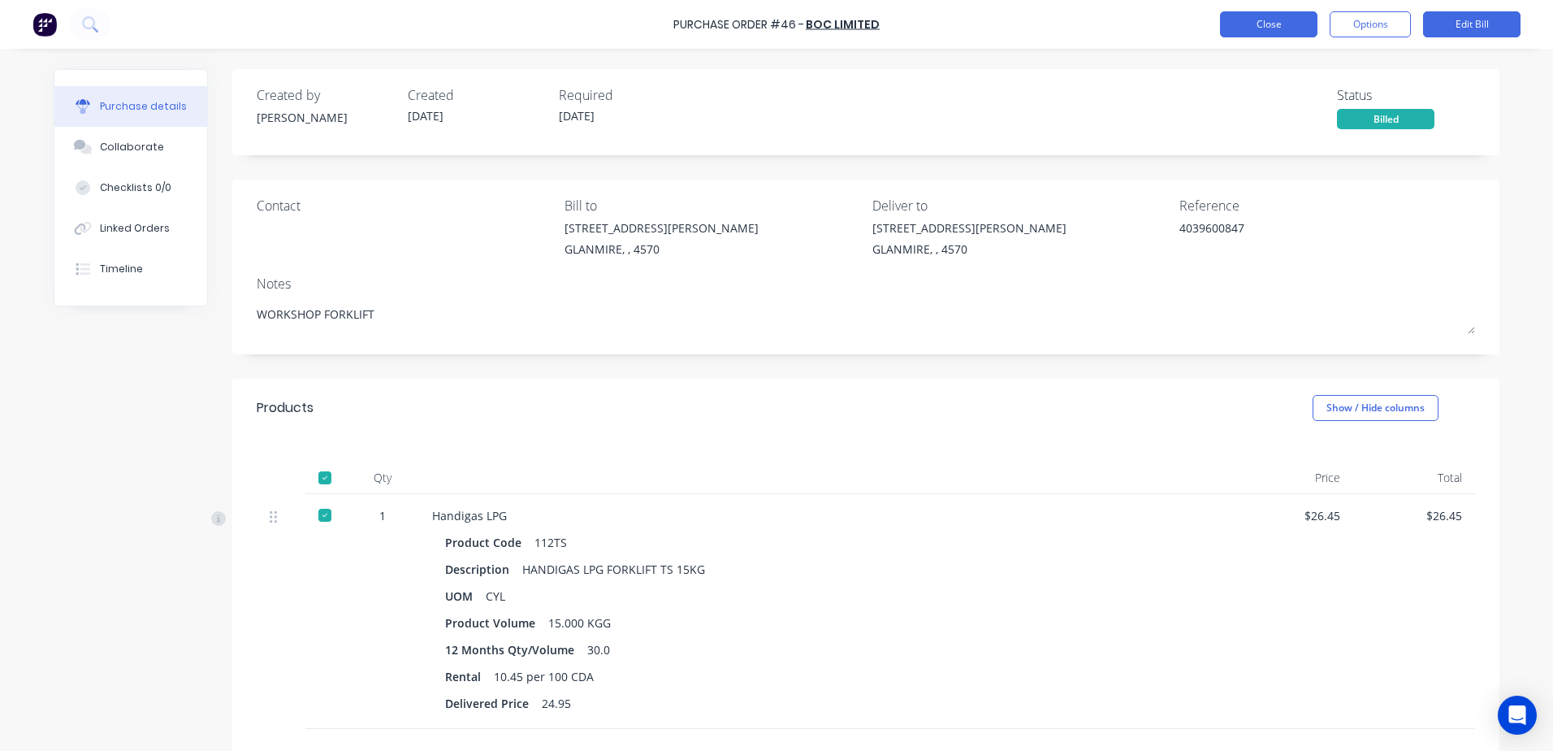
click at [1248, 23] on button "Close" at bounding box center [1268, 24] width 97 height 26
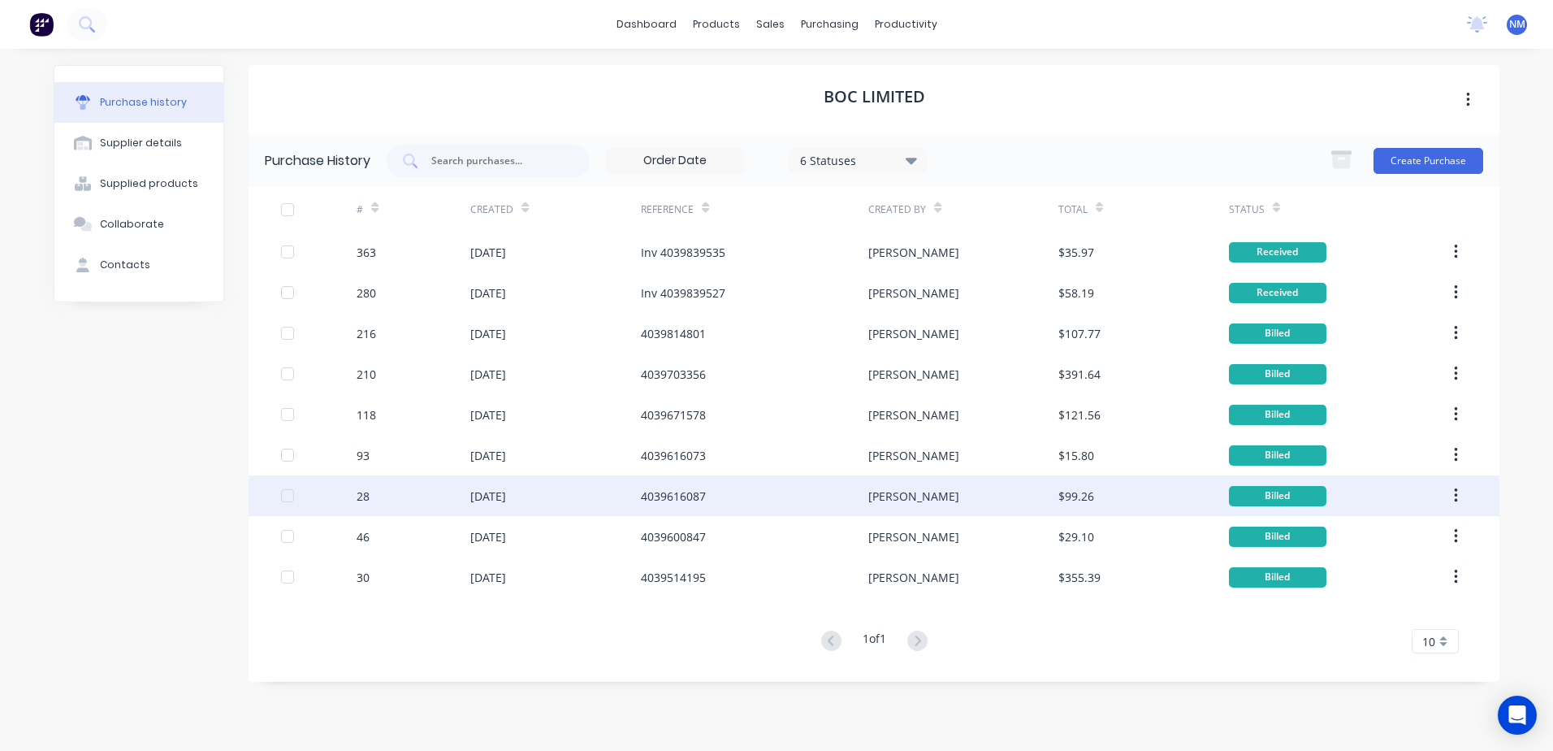
click at [499, 491] on div "[DATE]" at bounding box center [488, 495] width 36 height 17
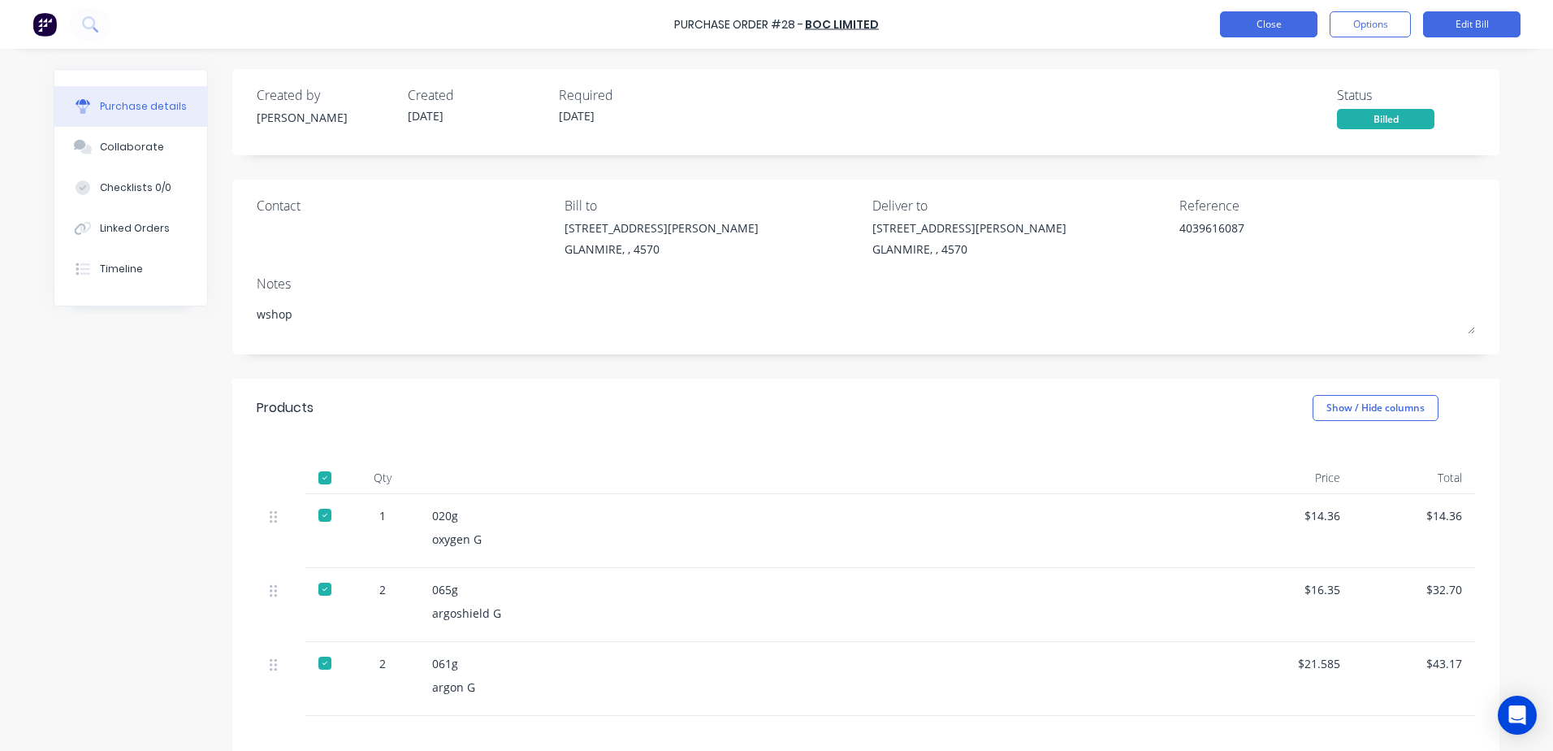
click at [1288, 26] on button "Close" at bounding box center [1268, 24] width 97 height 26
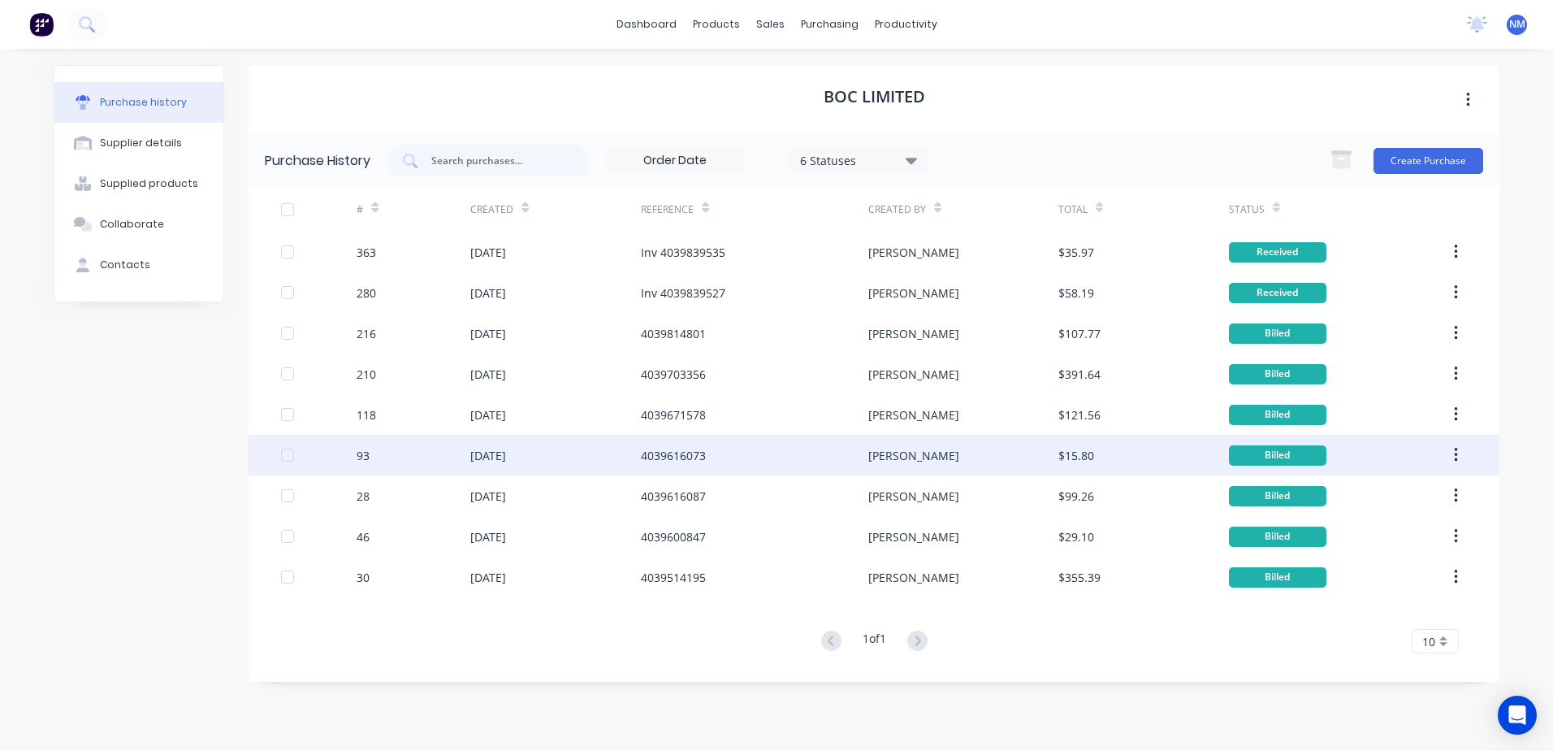
click at [682, 442] on div "4039616073" at bounding box center [754, 455] width 227 height 41
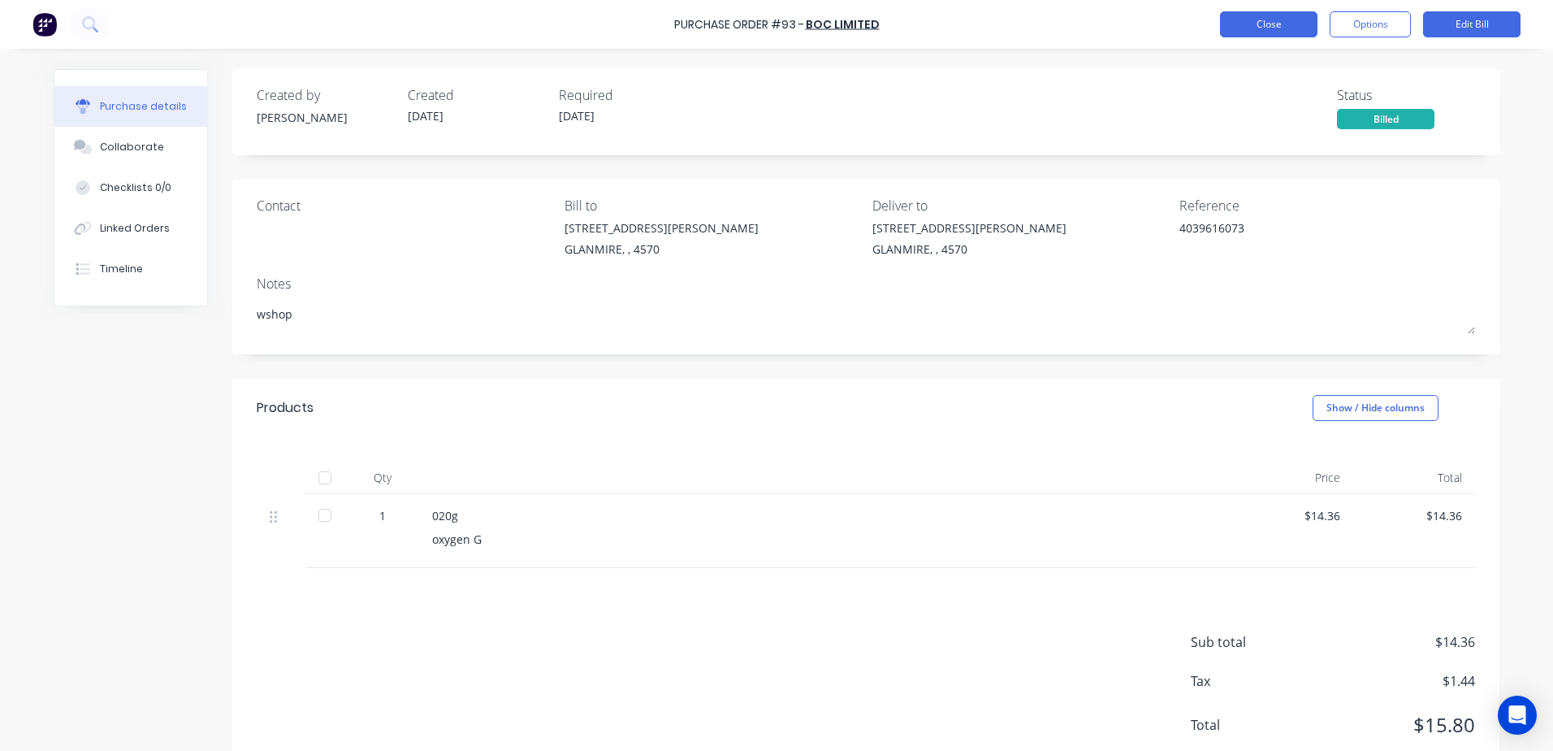
click at [1260, 25] on button "Close" at bounding box center [1268, 24] width 97 height 26
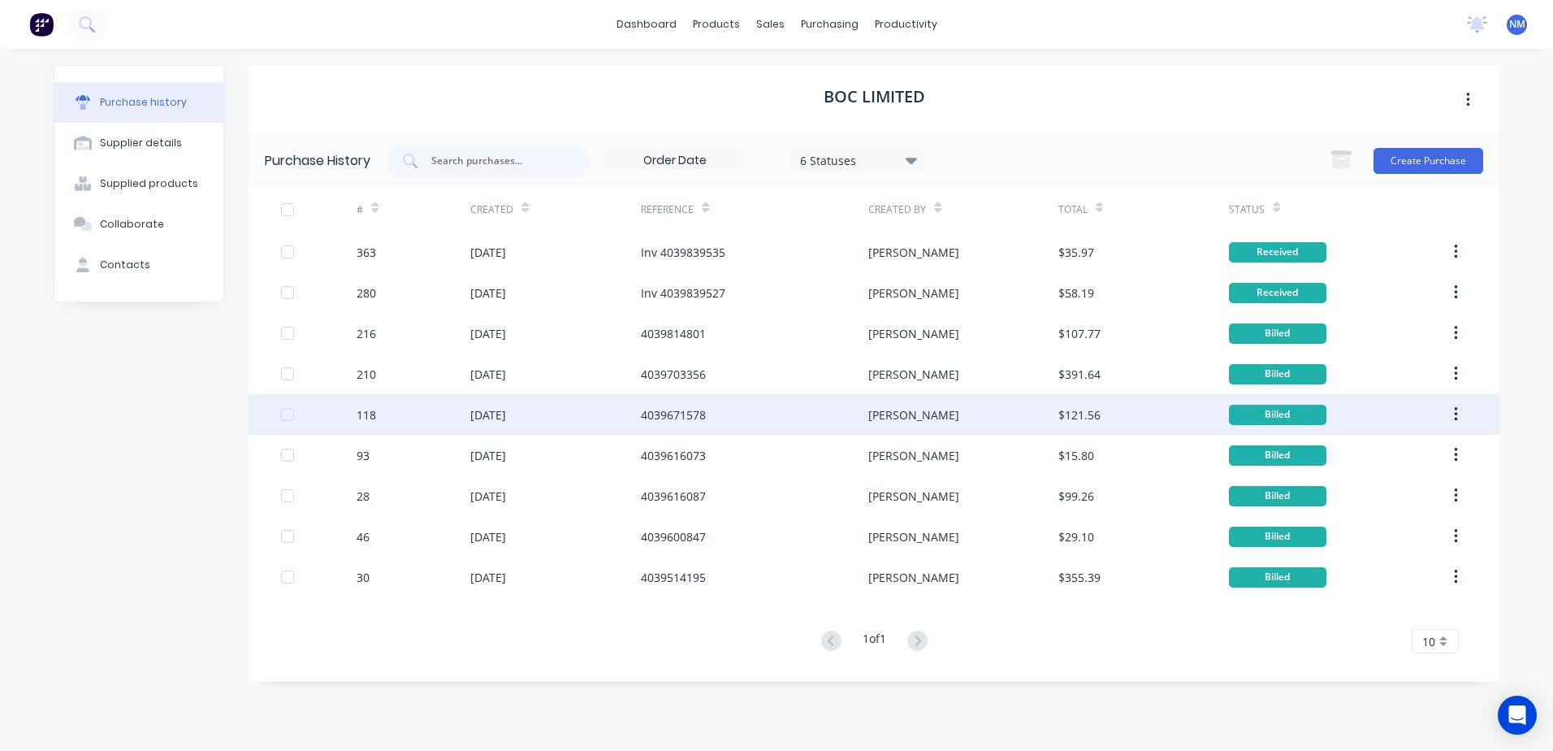
click at [682, 409] on div "4039671578" at bounding box center [673, 414] width 65 height 17
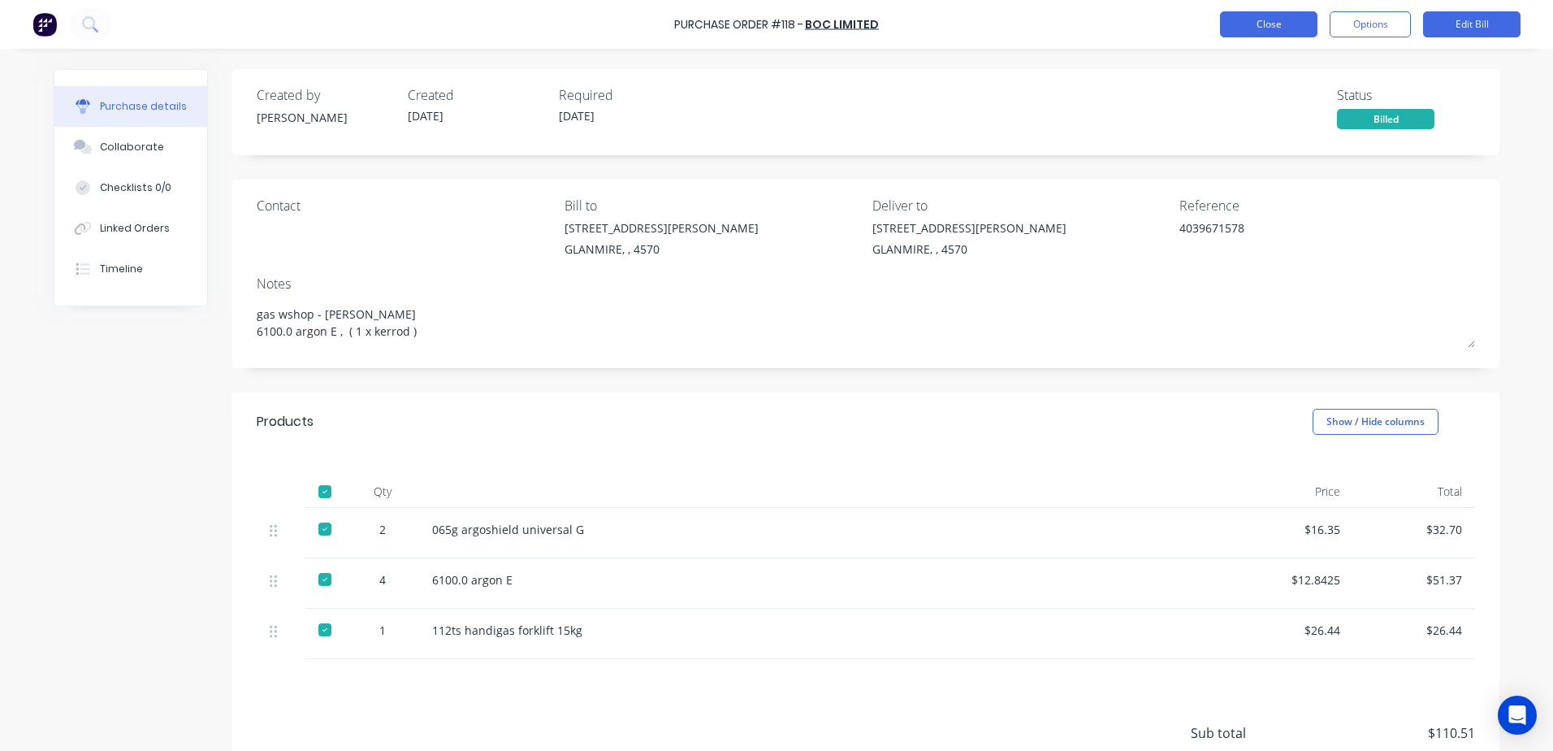
click at [1301, 28] on button "Close" at bounding box center [1268, 24] width 97 height 26
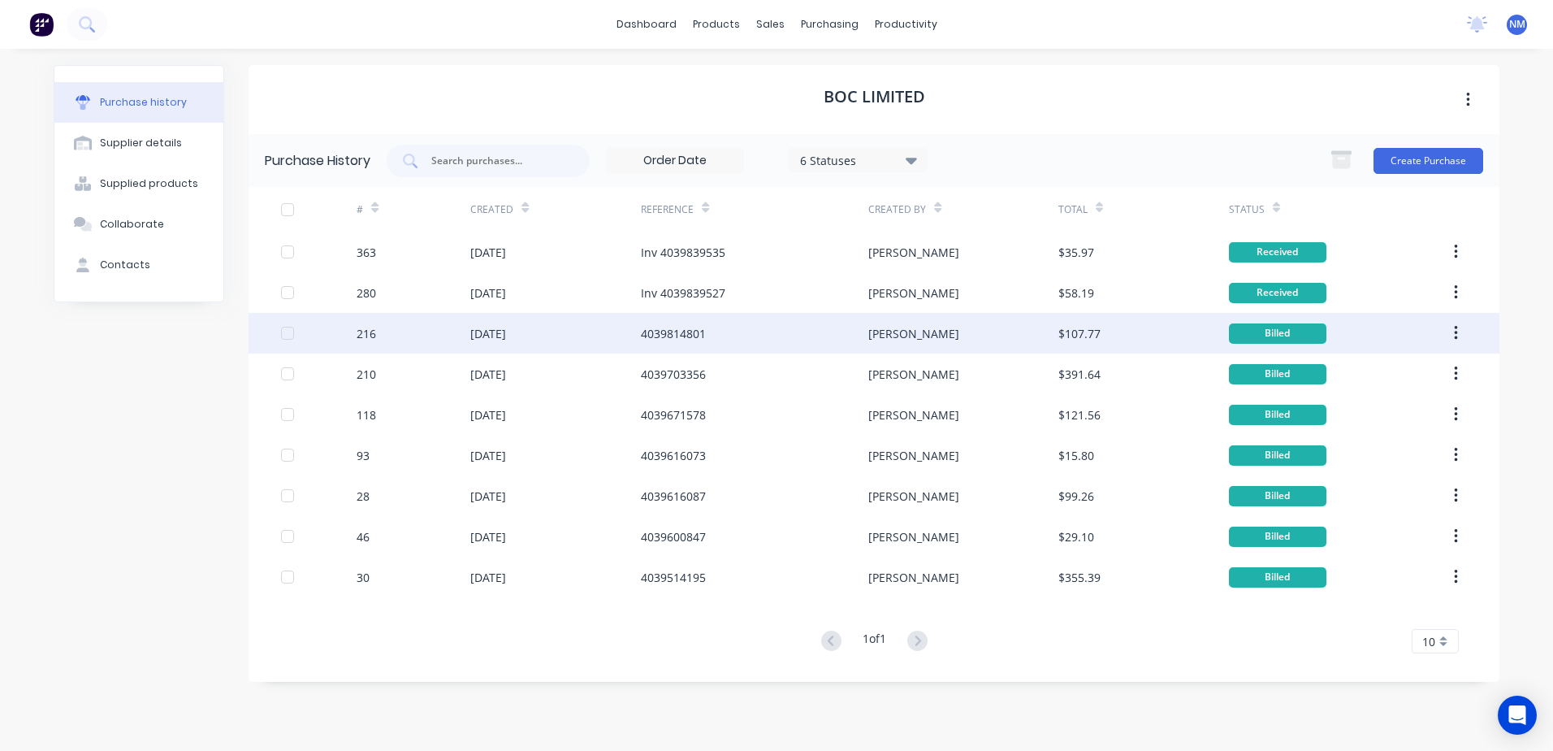
click at [506, 340] on div "04 Aug 2025" at bounding box center [488, 333] width 36 height 17
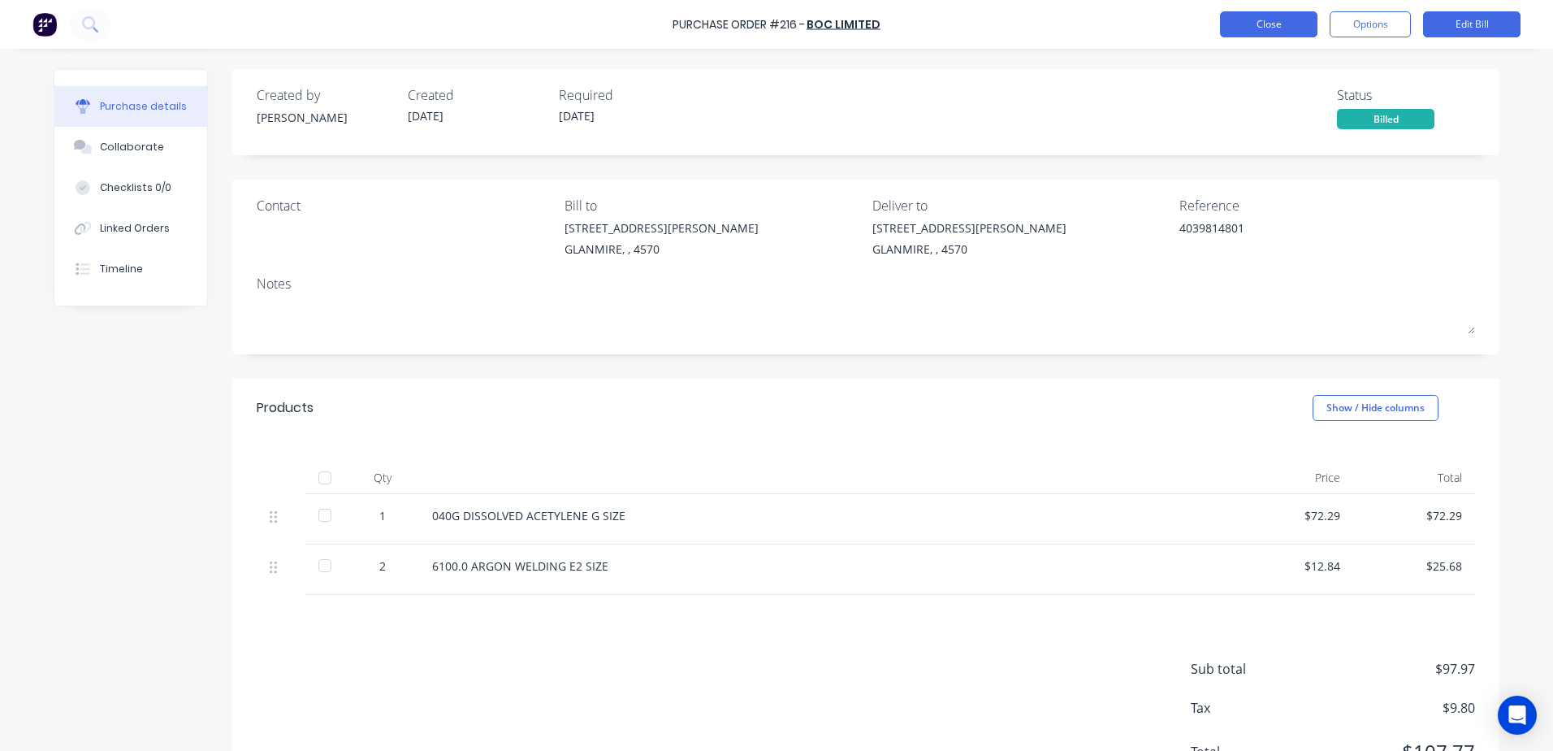
click at [1272, 30] on button "Close" at bounding box center [1268, 24] width 97 height 26
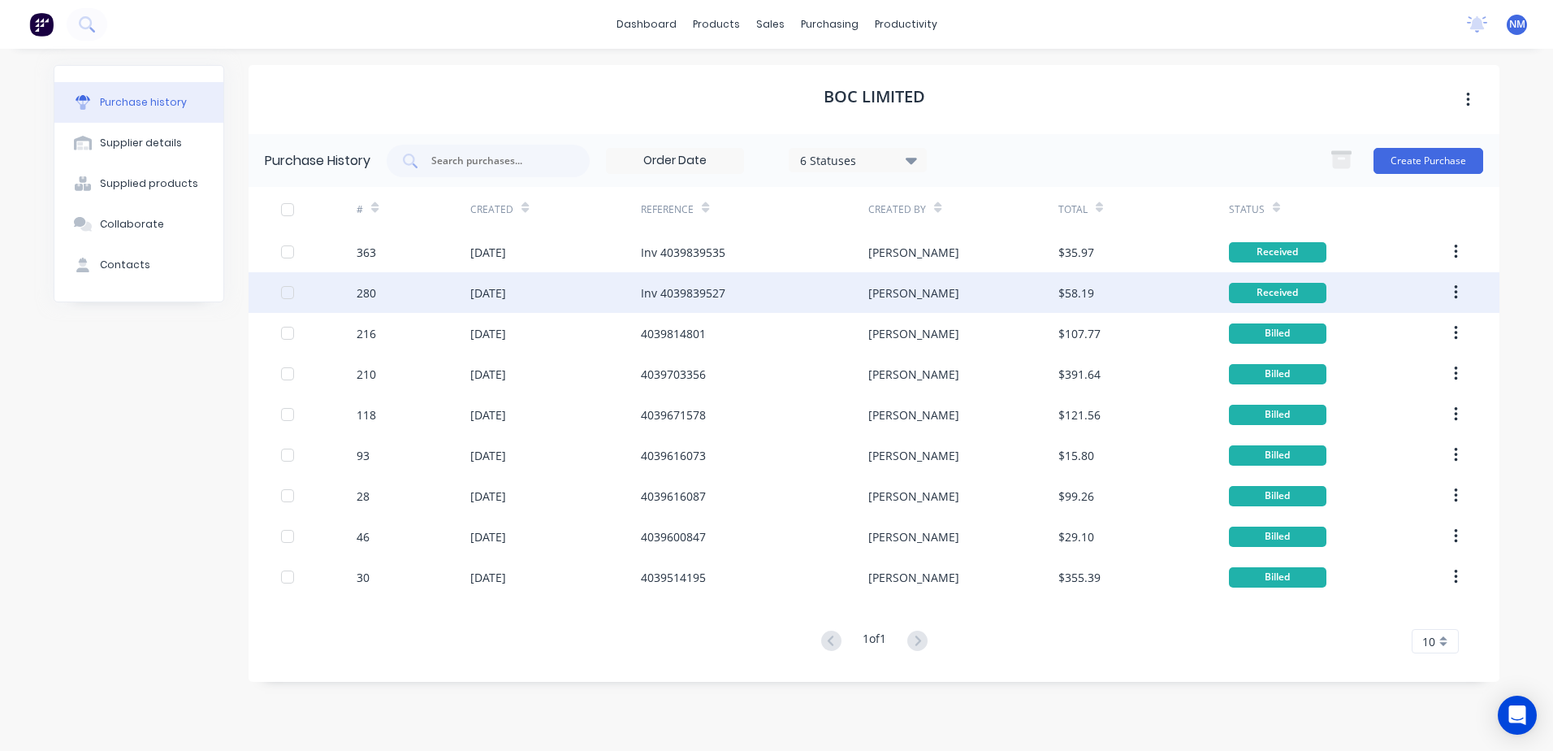
click at [506, 285] on div "[DATE]" at bounding box center [488, 292] width 36 height 17
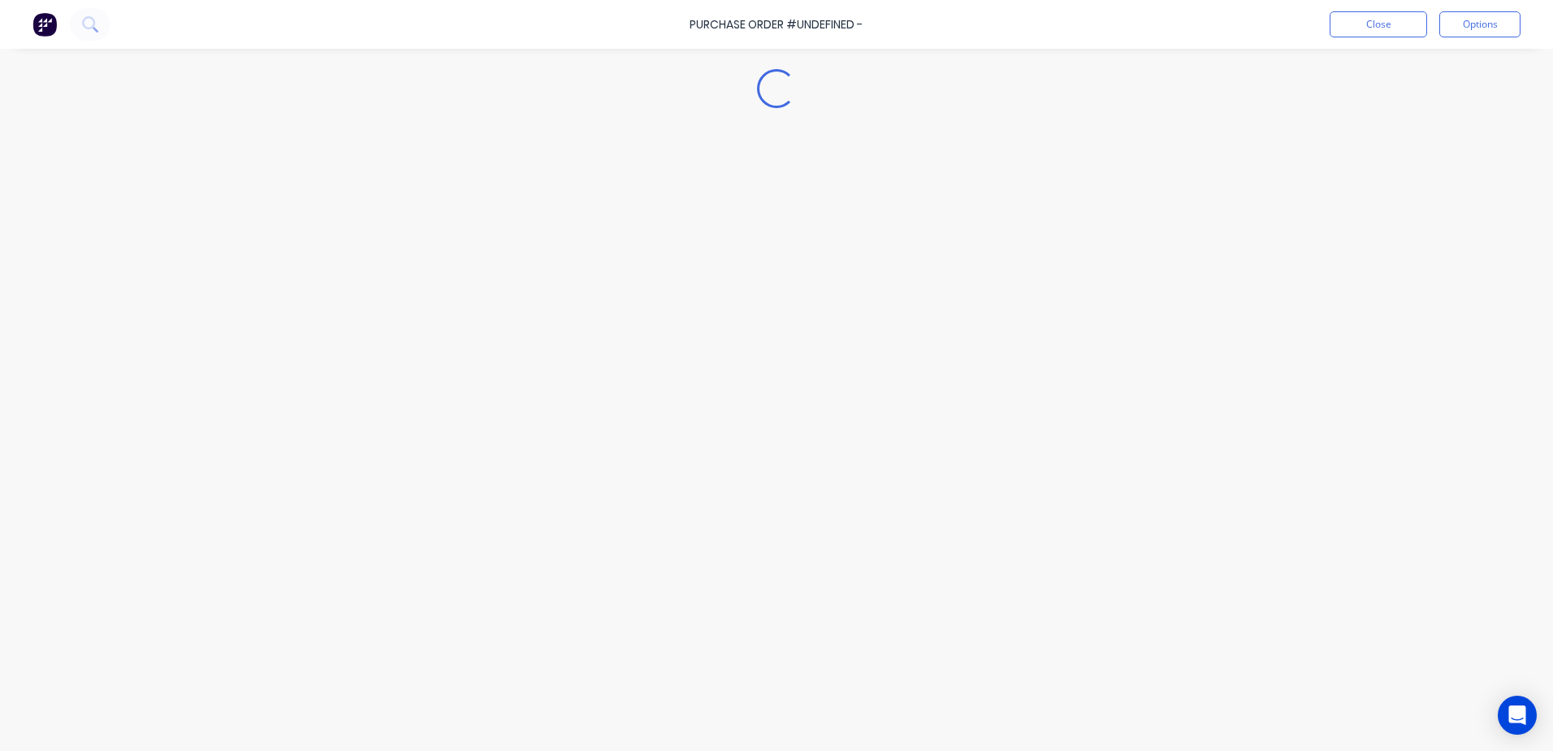
type textarea "x"
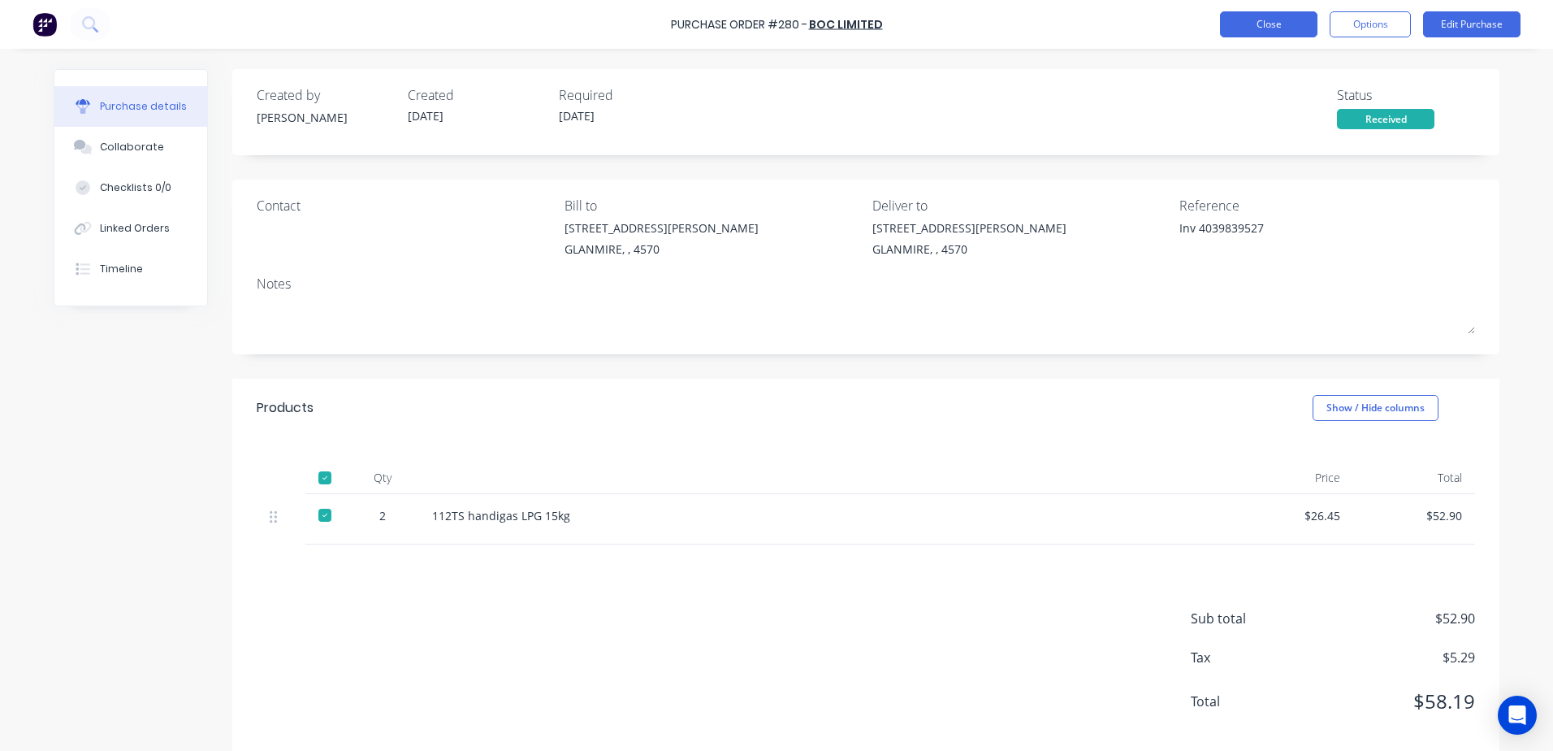
click at [1280, 35] on button "Close" at bounding box center [1268, 24] width 97 height 26
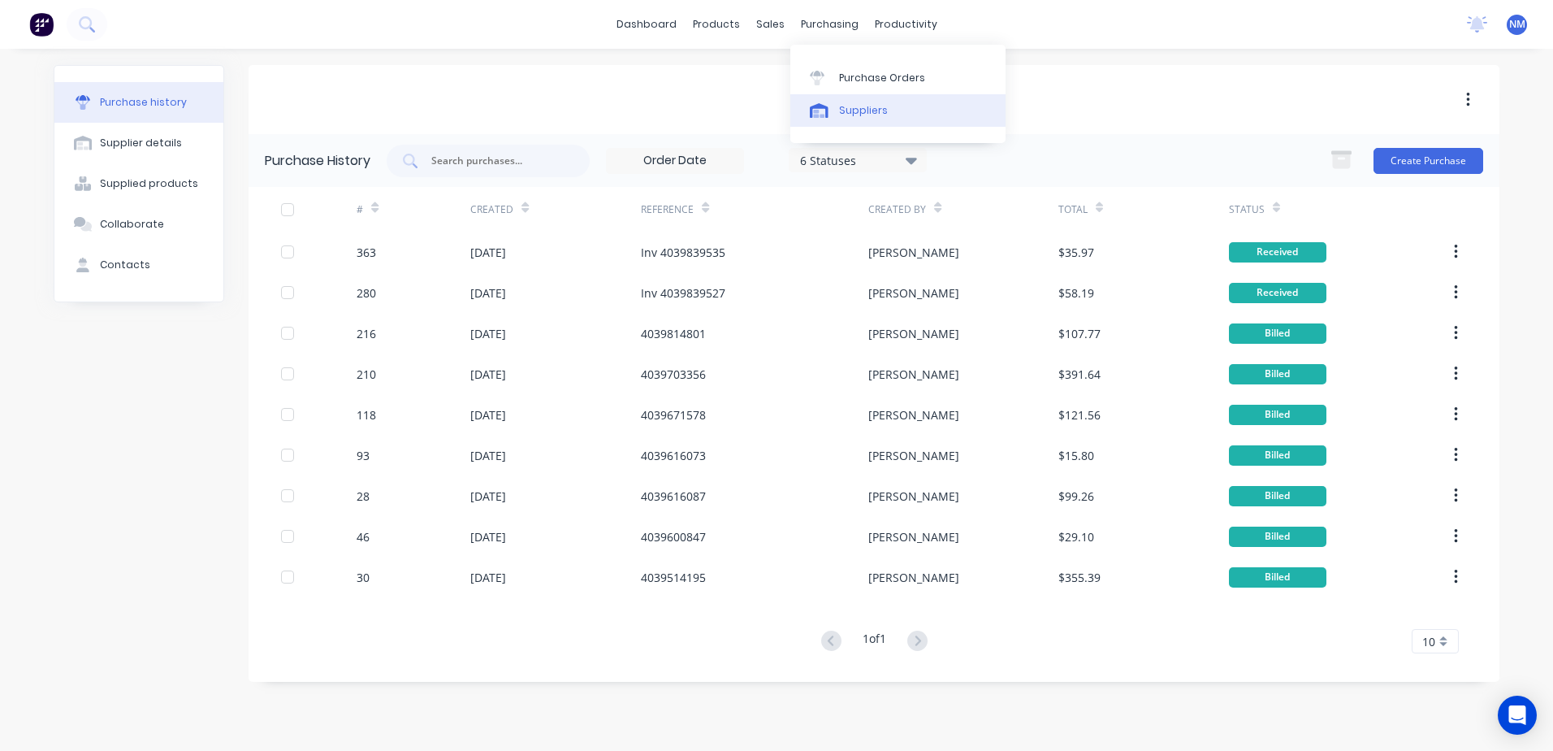
click at [877, 114] on div "Suppliers" at bounding box center [863, 110] width 49 height 15
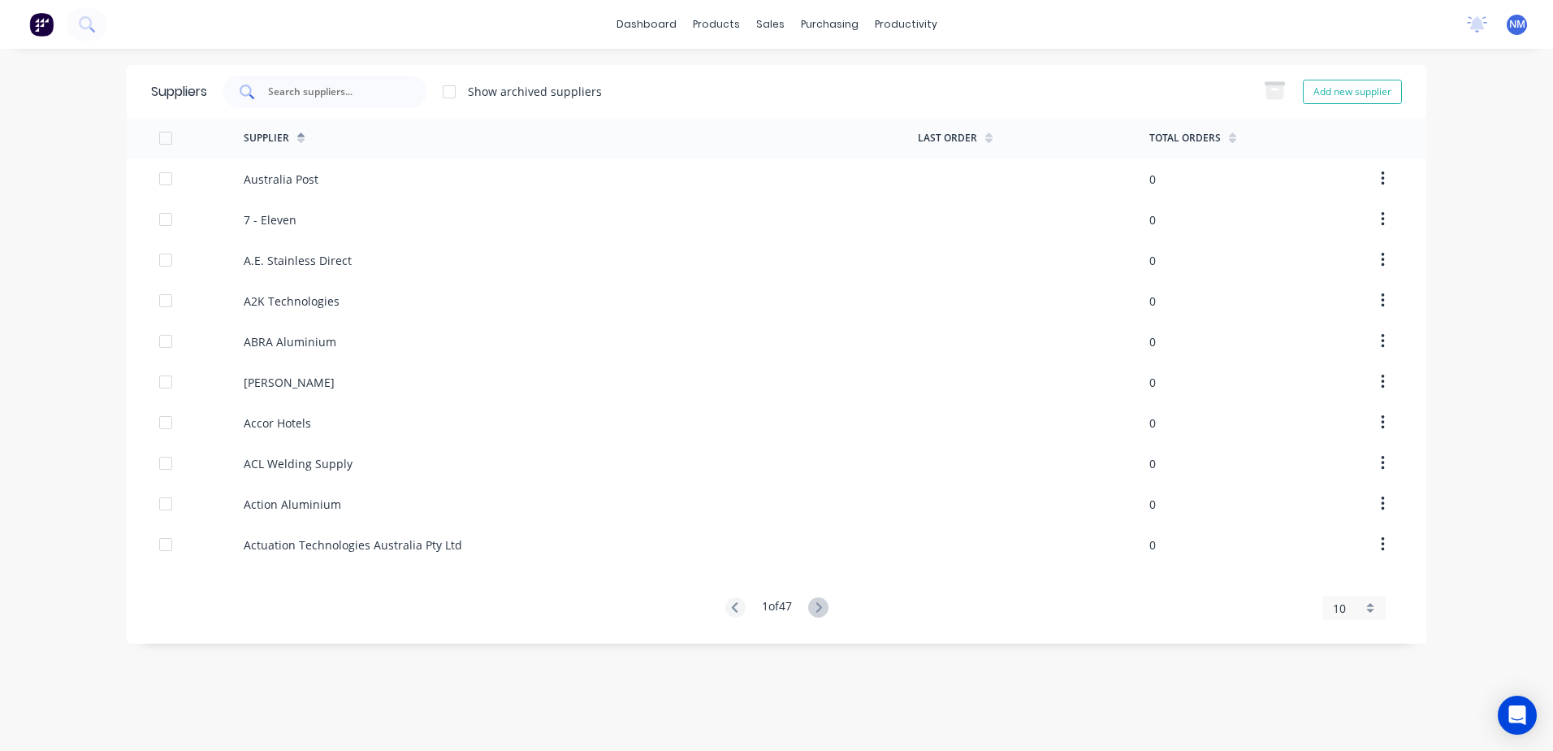
click at [315, 91] on input "text" at bounding box center [333, 92] width 135 height 16
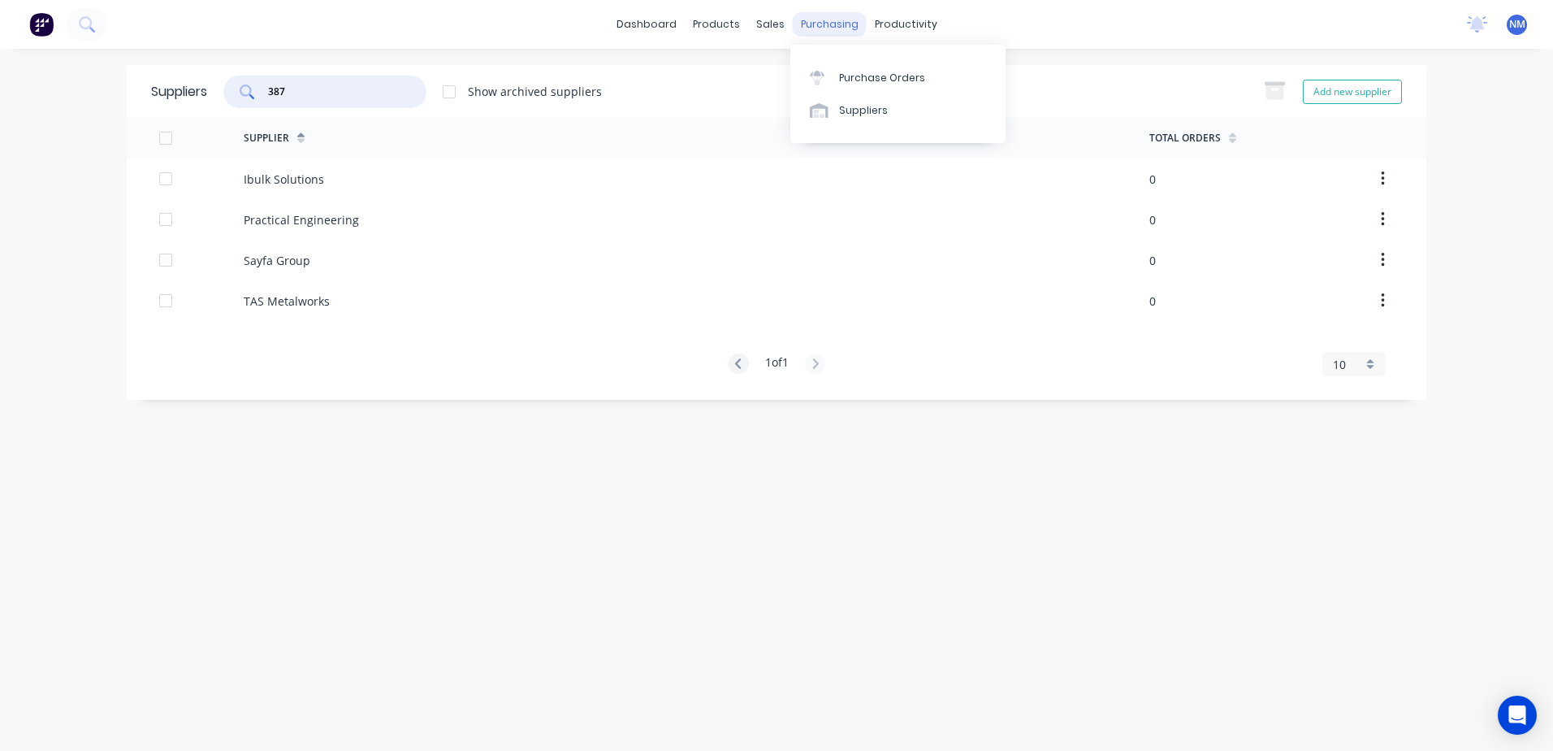
type input "387"
click at [822, 22] on div "purchasing" at bounding box center [830, 24] width 74 height 24
click at [885, 77] on div "Purchase Orders" at bounding box center [882, 78] width 86 height 15
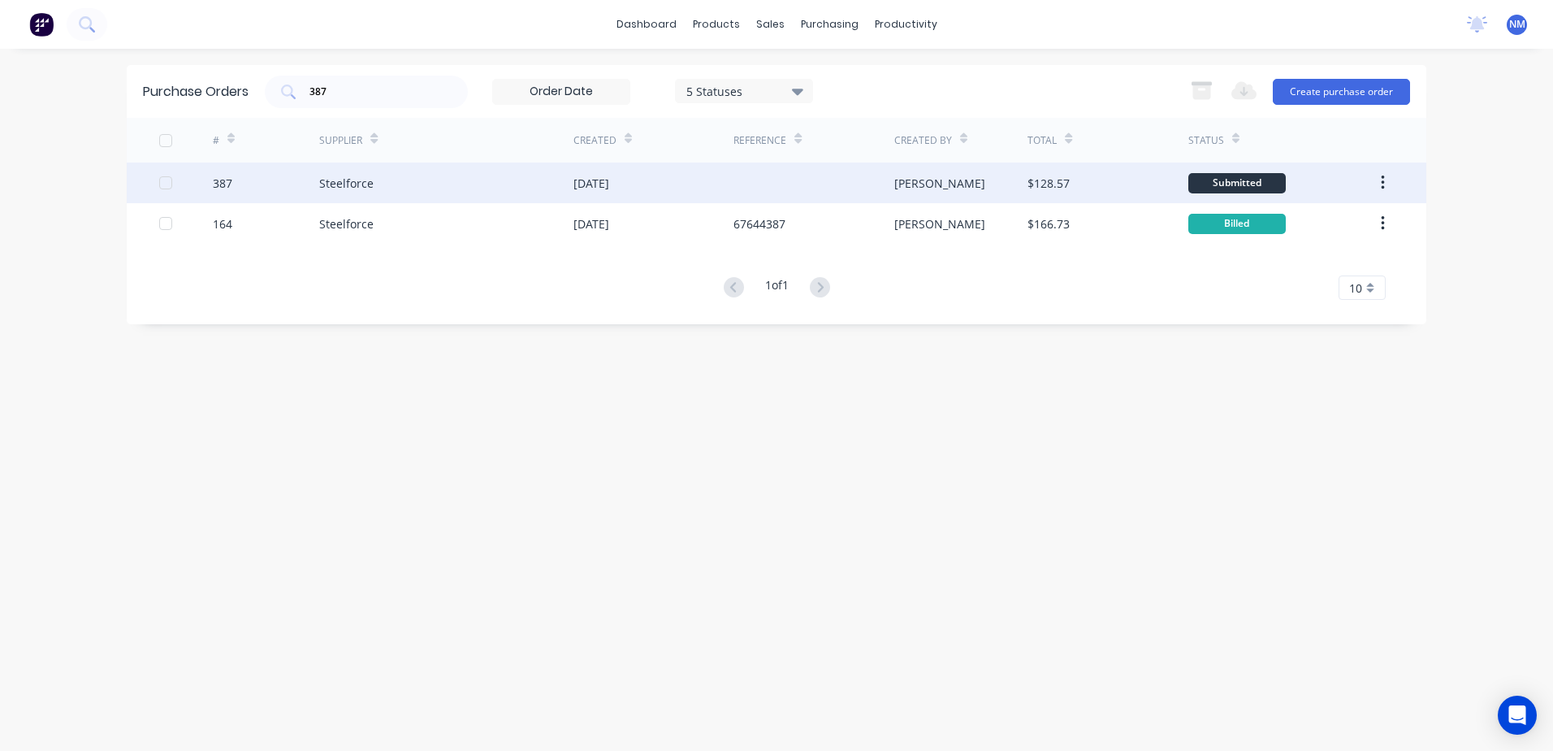
click at [460, 180] on div "Steelforce" at bounding box center [446, 182] width 254 height 41
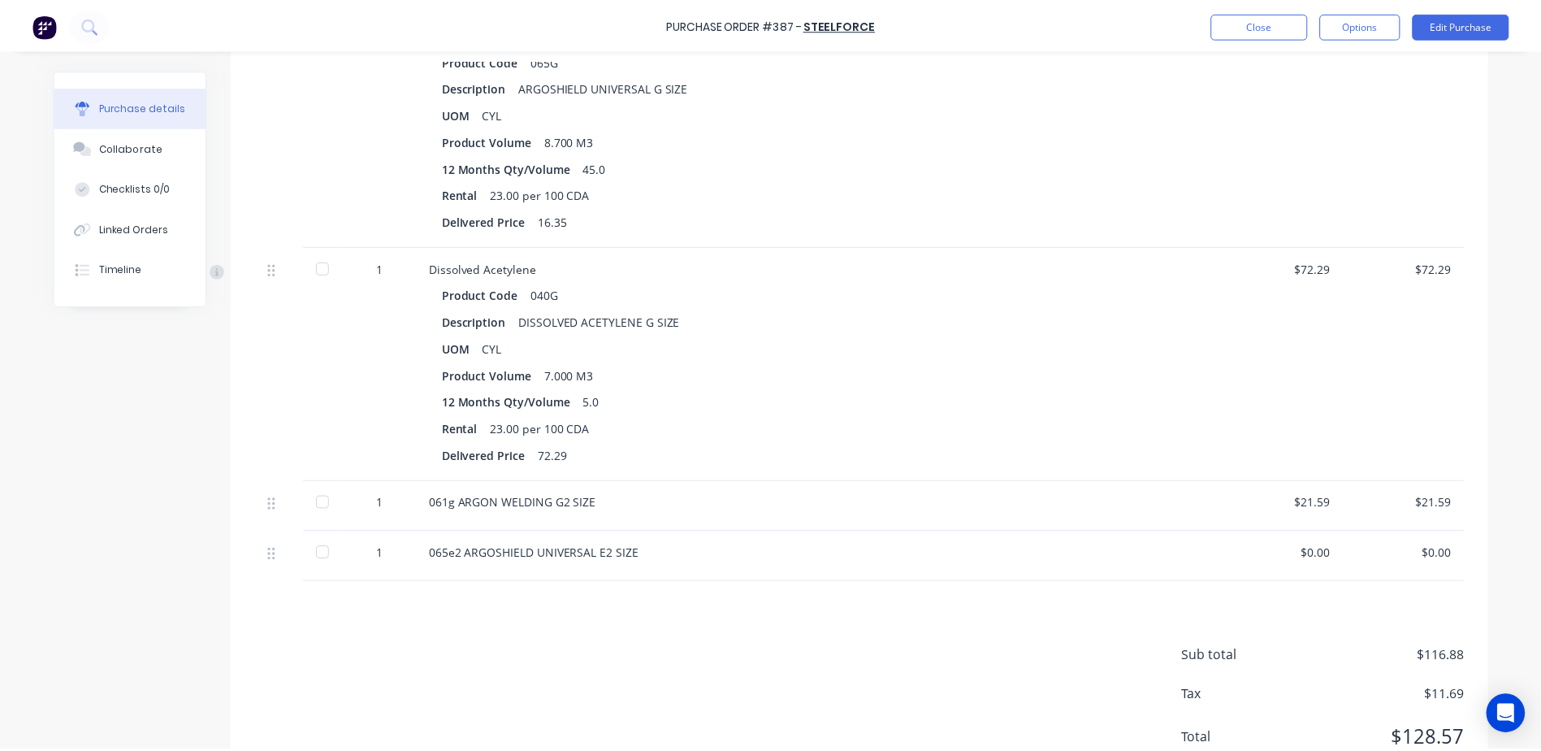
scroll to position [487, 0]
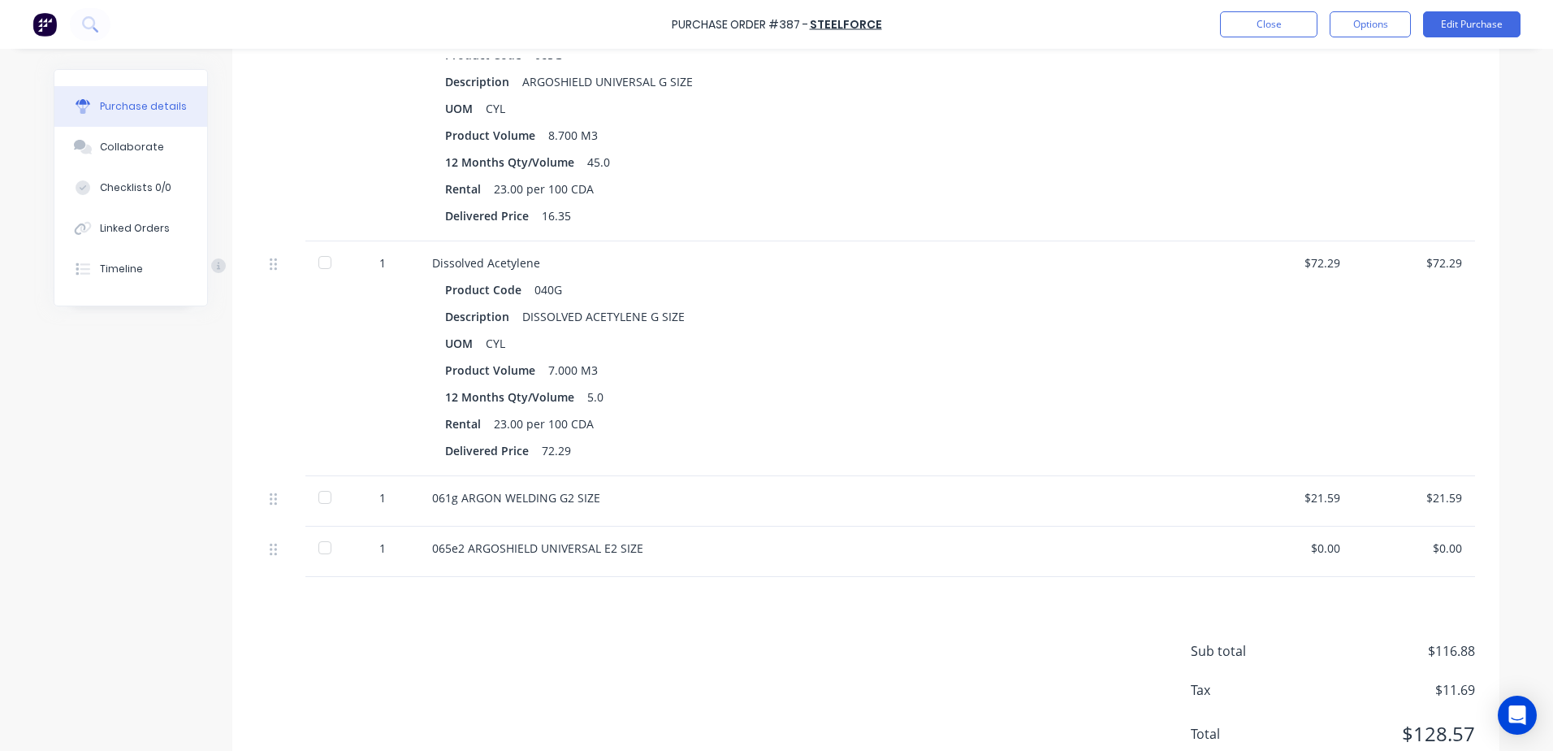
click at [1318, 548] on div "$0.00" at bounding box center [1292, 547] width 96 height 17
drag, startPoint x: 1309, startPoint y: 548, endPoint x: 1394, endPoint y: 530, distance: 87.3
click at [1394, 530] on div "1 065e2 ARGOSHIELD UNIVERSAL E2 SIZE $0.00 $0.00" at bounding box center [866, 551] width 1218 height 50
click at [1428, 30] on button "Edit Purchase" at bounding box center [1471, 24] width 97 height 26
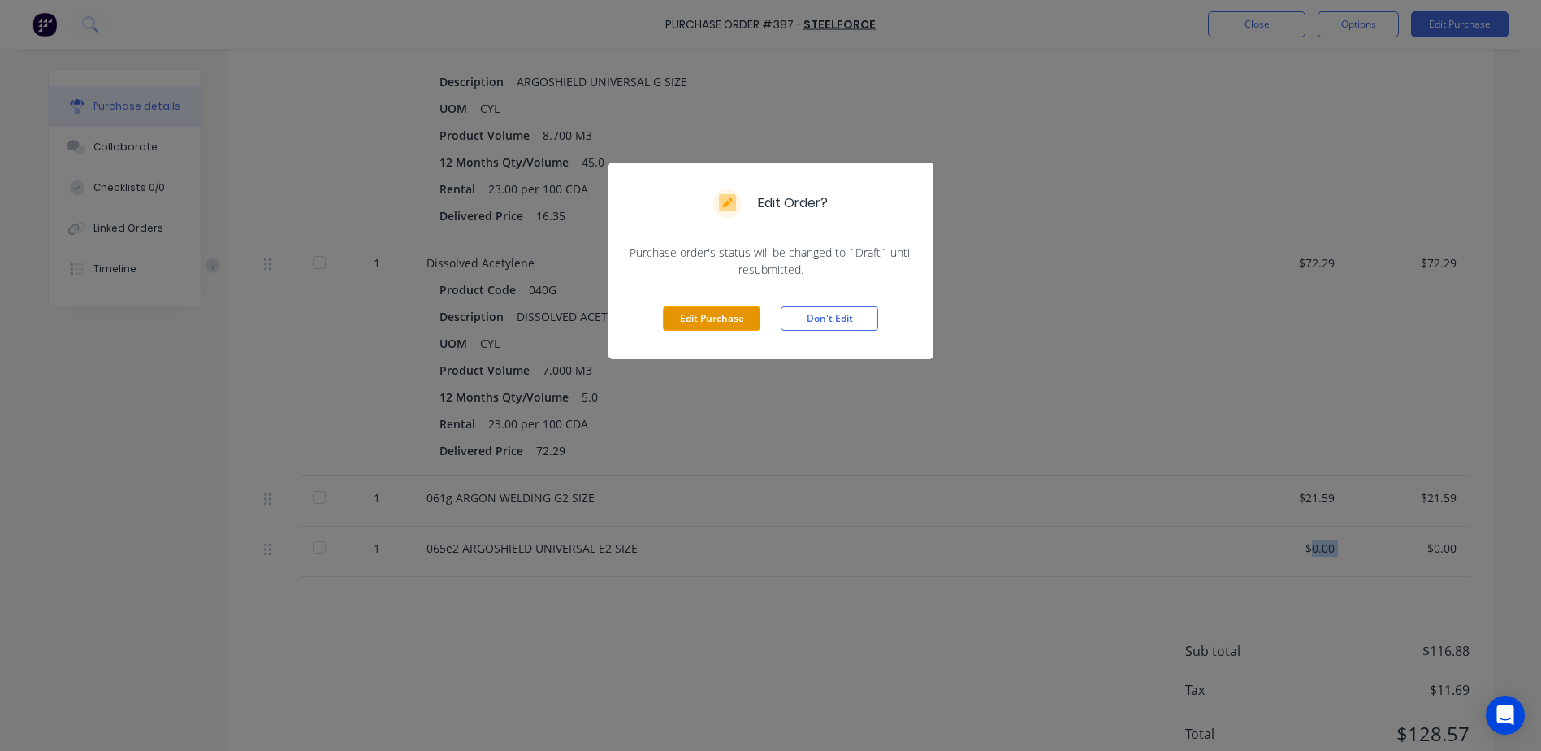
click at [711, 312] on button "Edit Purchase" at bounding box center [711, 318] width 97 height 24
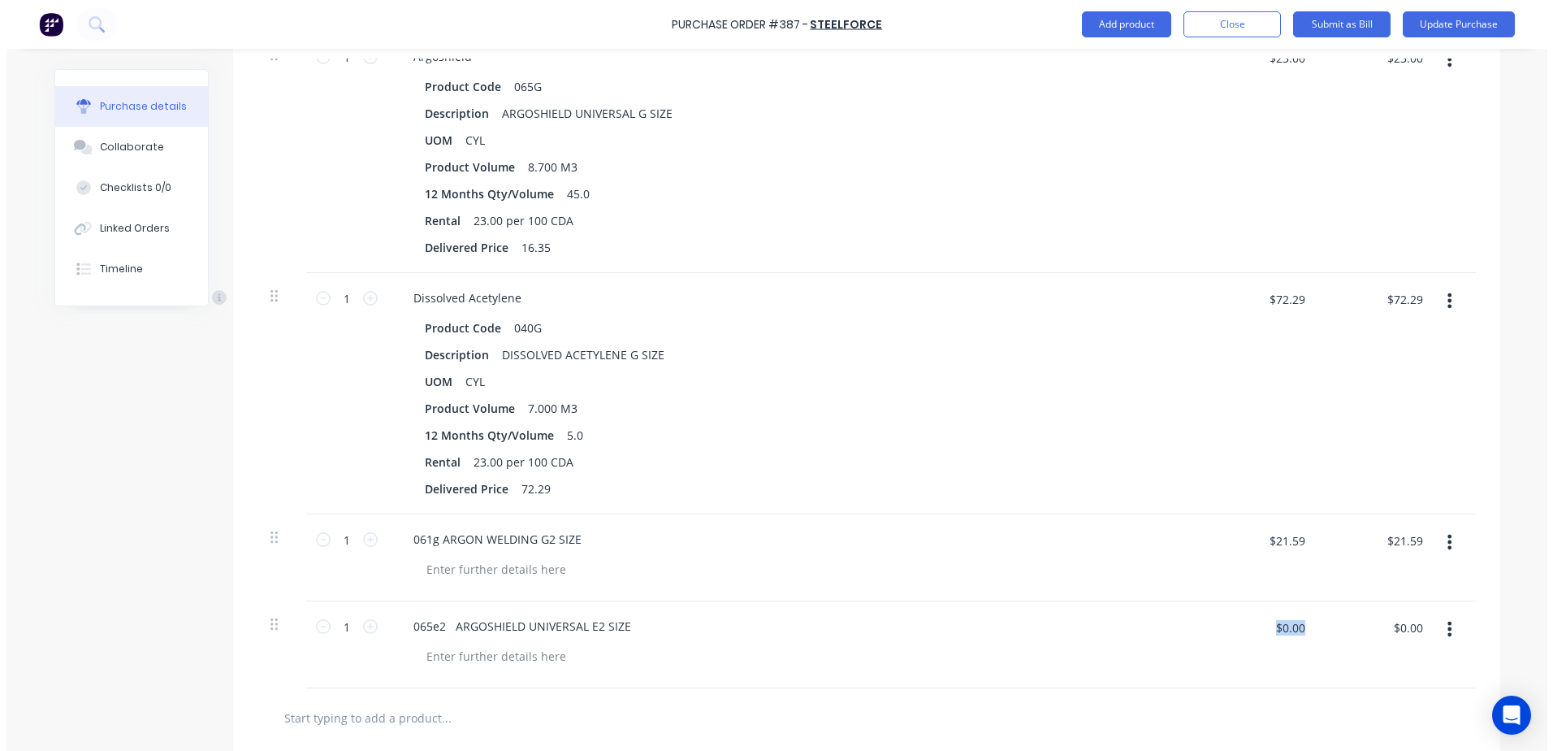
scroll to position [513, 0]
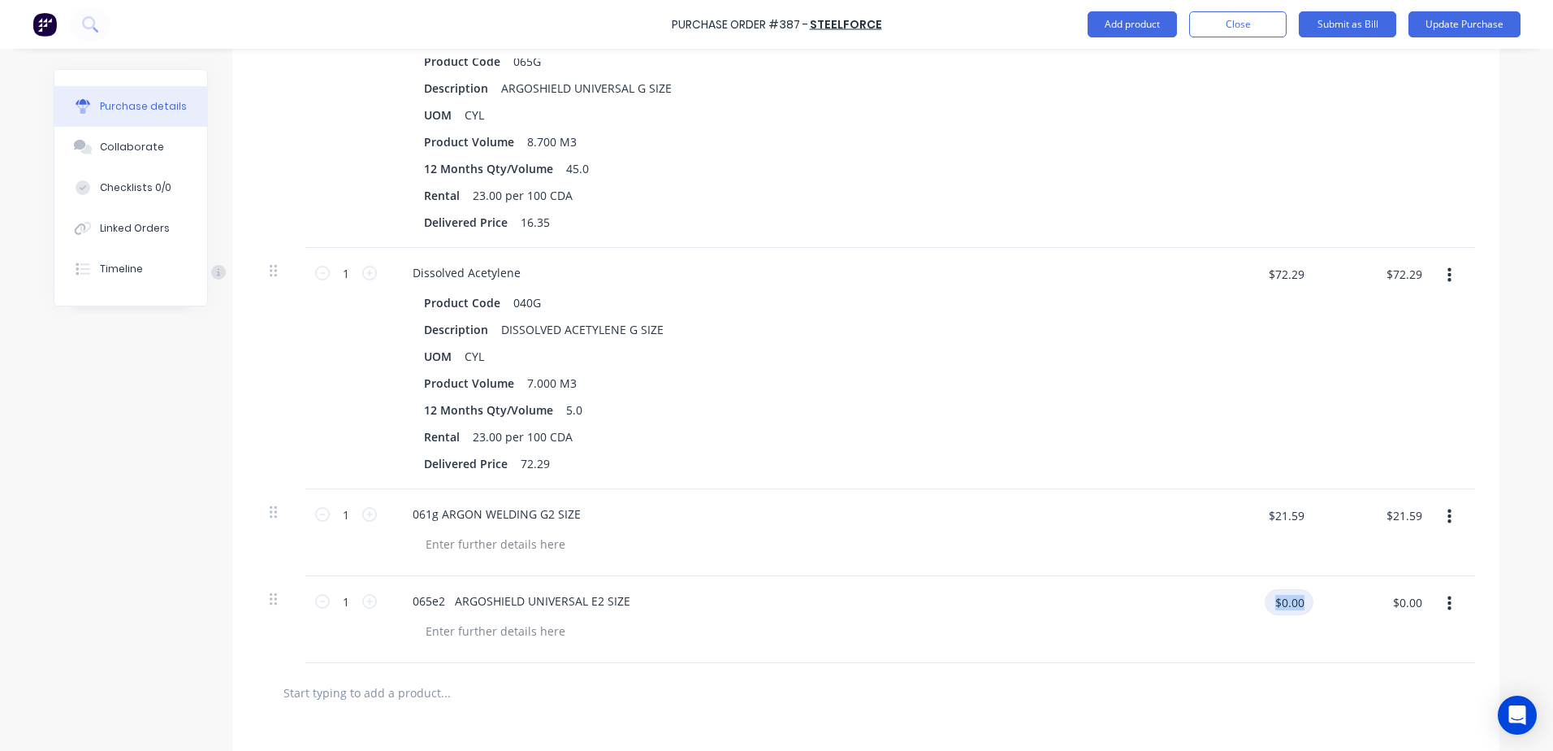
click at [1280, 612] on input "$0.00" at bounding box center [1289, 602] width 49 height 26
click at [1480, 30] on button "Update Purchase" at bounding box center [1465, 24] width 112 height 26
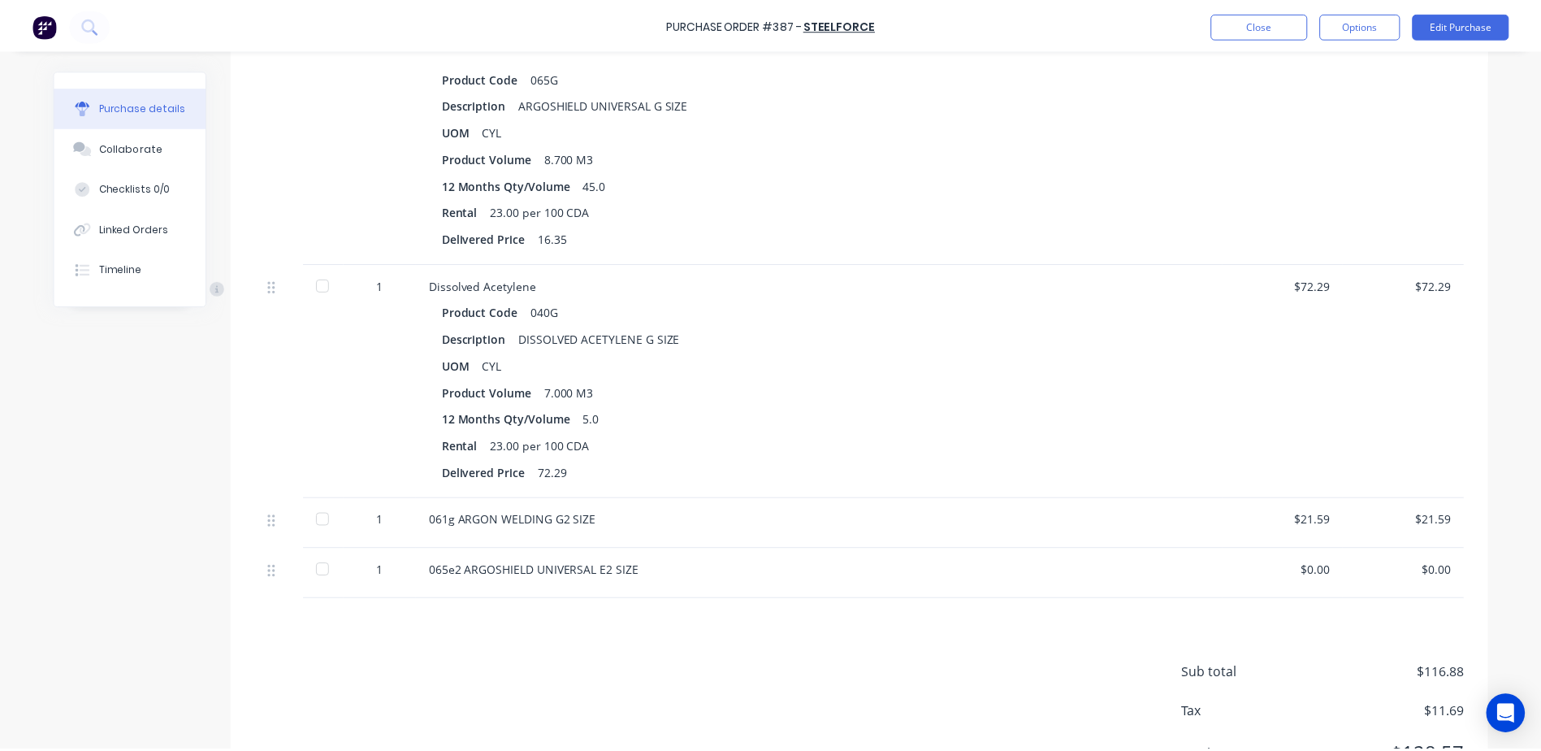
scroll to position [487, 0]
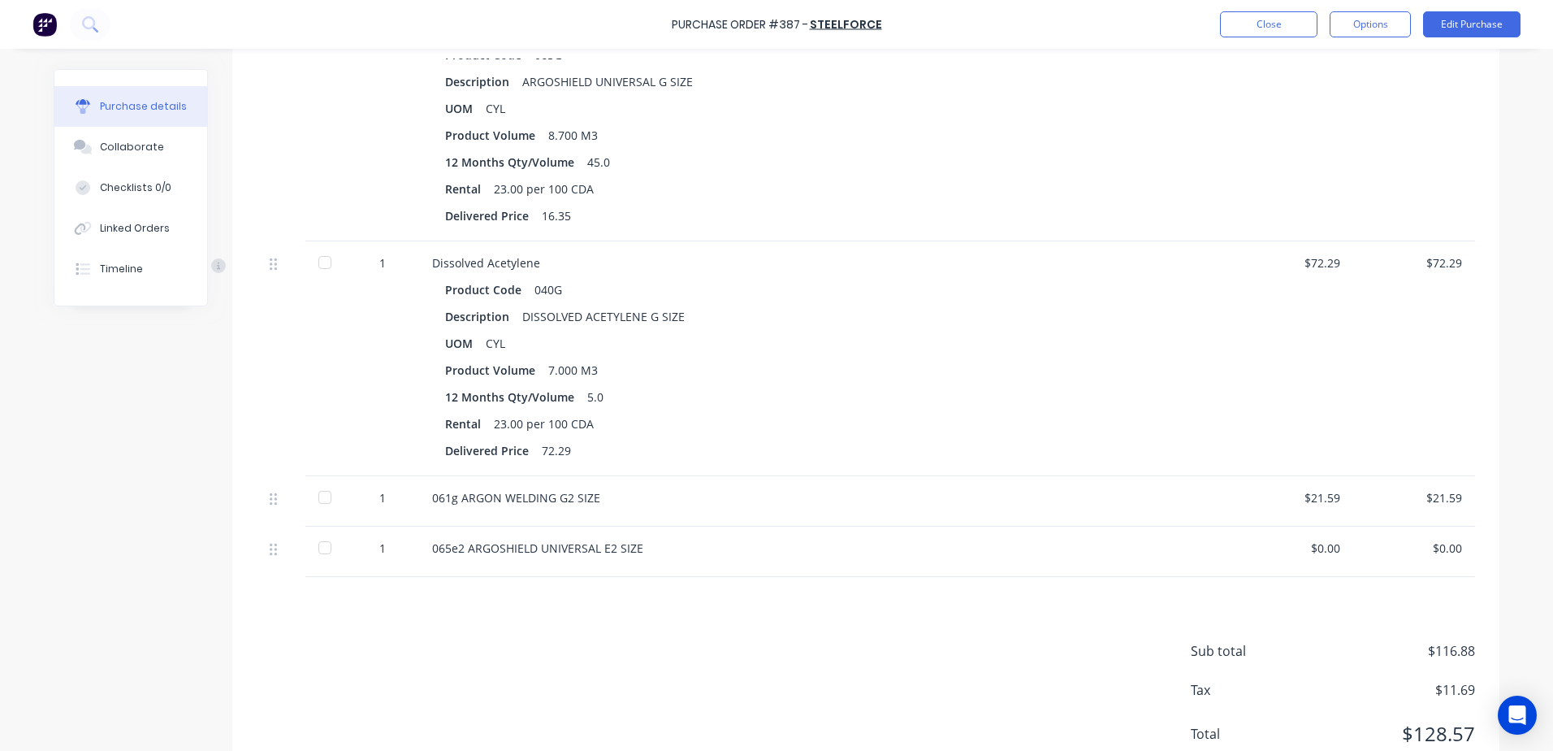
click at [1322, 556] on div "$0.00" at bounding box center [1292, 547] width 96 height 17
click at [522, 548] on div "065e2 ARGOSHIELD UNIVERSAL E2 SIZE" at bounding box center [825, 547] width 786 height 17
click at [1484, 26] on button "Edit Purchase" at bounding box center [1471, 24] width 97 height 26
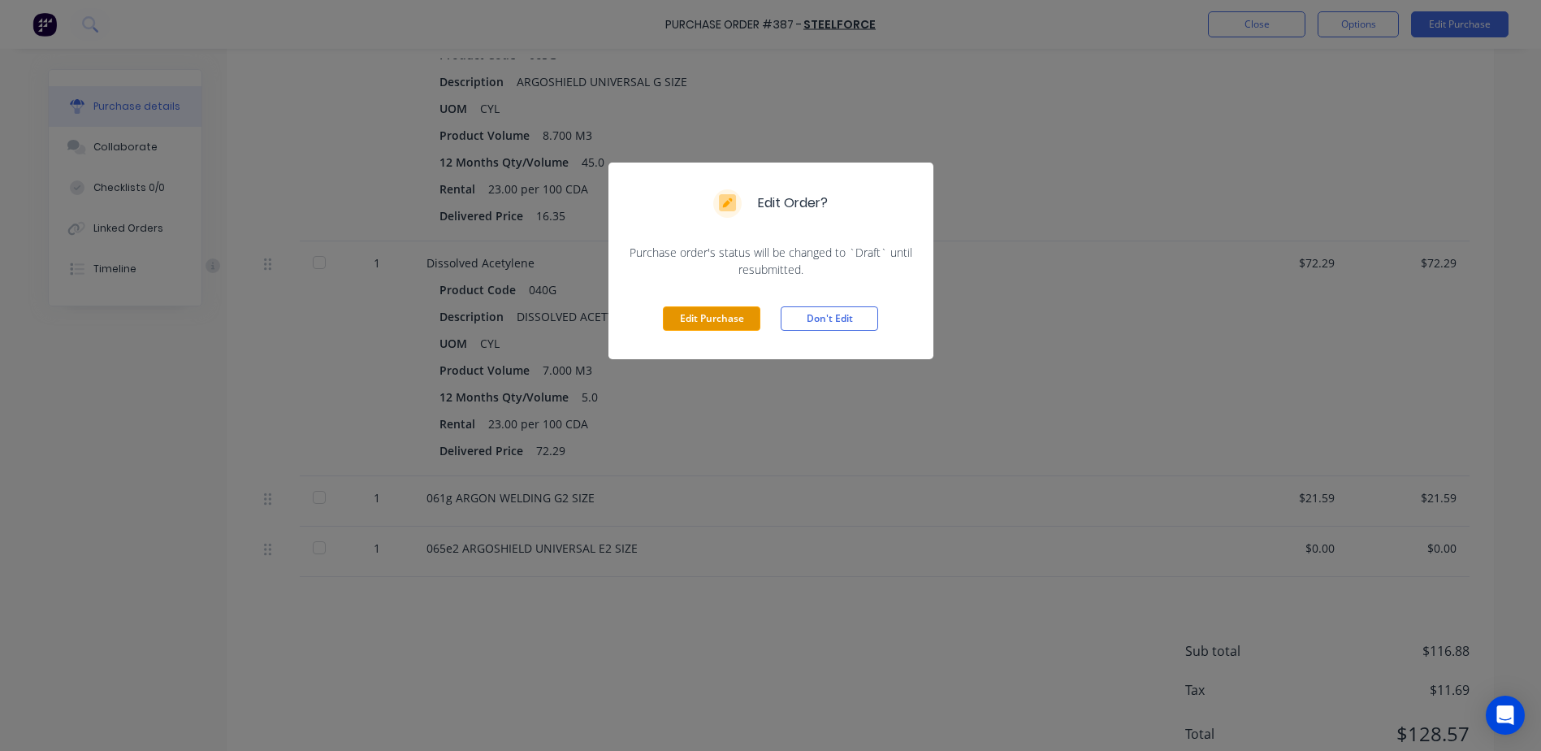
click at [721, 324] on button "Edit Purchase" at bounding box center [711, 318] width 97 height 24
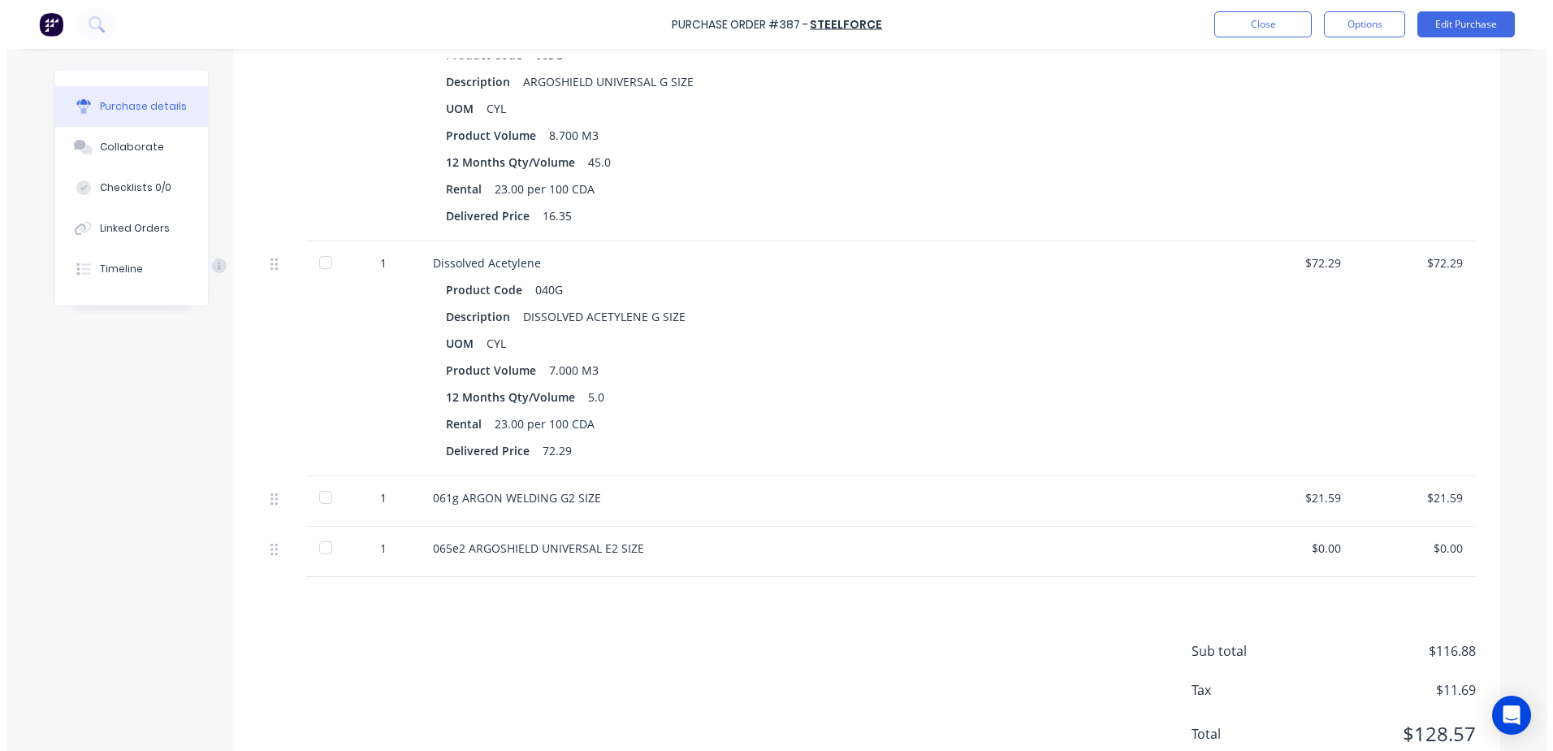
scroll to position [513, 0]
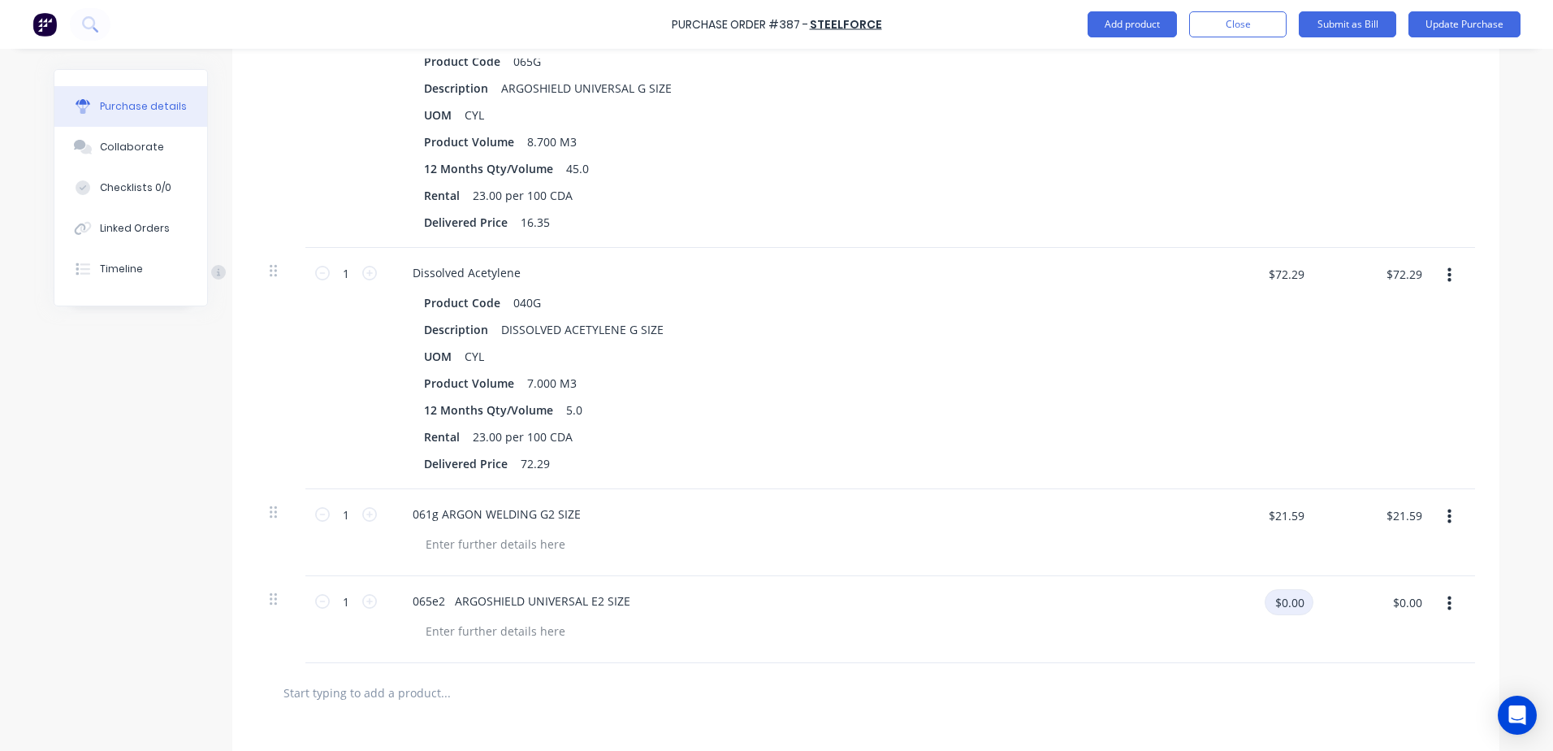
click at [1278, 610] on input "$0.00" at bounding box center [1289, 602] width 49 height 26
type input "$34.98"
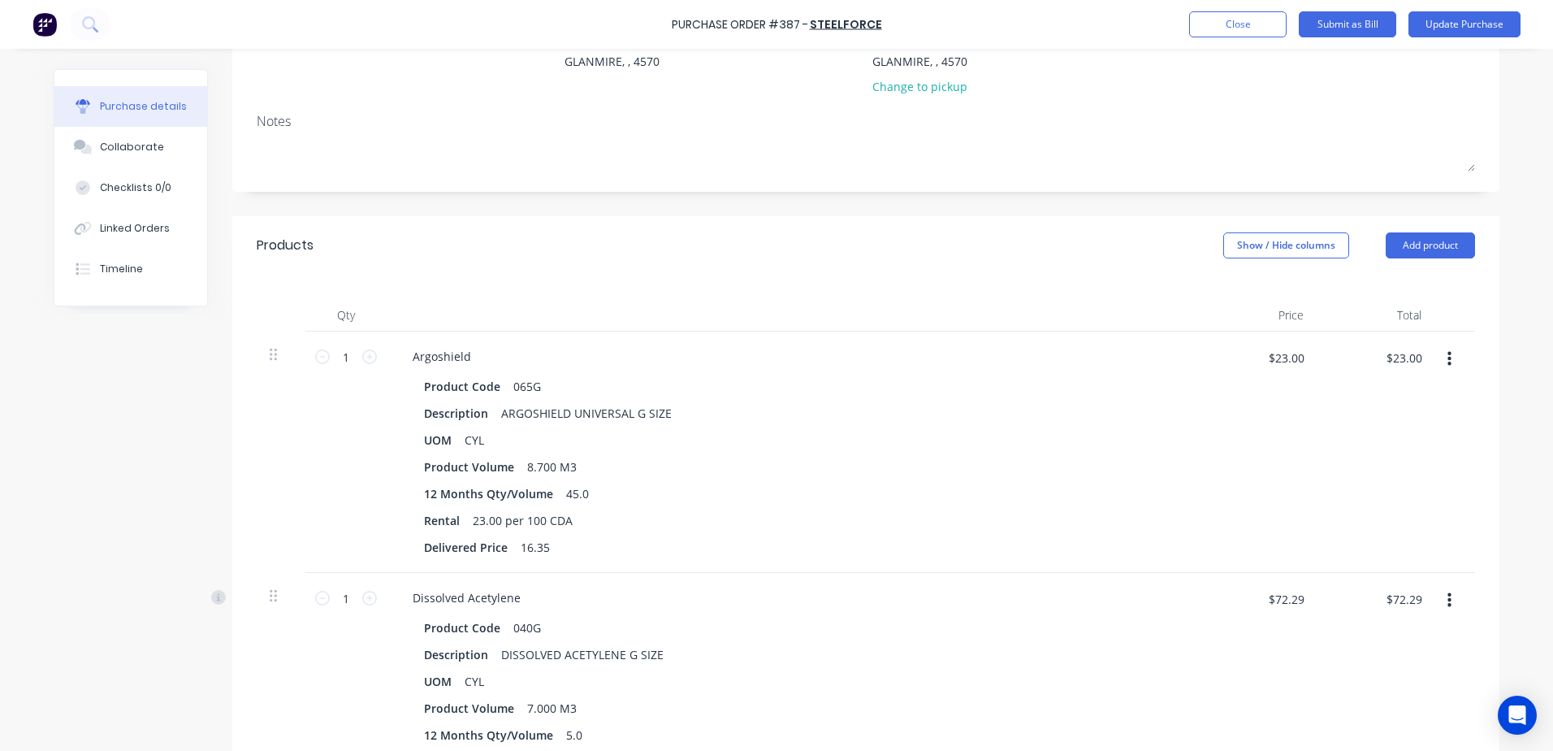
scroll to position [0, 0]
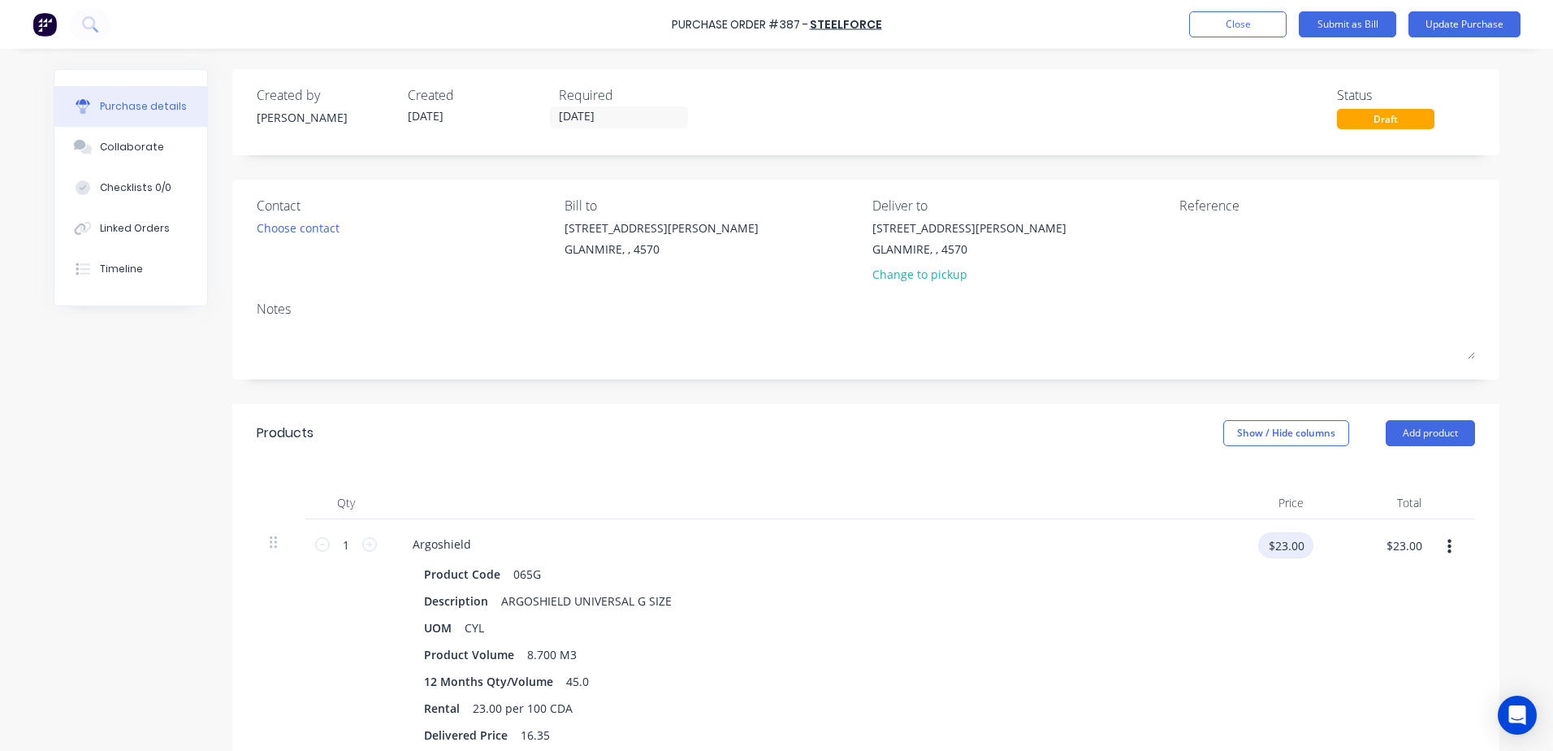
click at [1278, 551] on input "$23.00" at bounding box center [1285, 545] width 55 height 26
click at [1171, 548] on div "Argoshield" at bounding box center [793, 544] width 786 height 24
click at [1236, 545] on div "$23.00 $23.00" at bounding box center [1263, 551] width 102 height 38
click at [1247, 435] on button "Show / Hide columns" at bounding box center [1286, 433] width 126 height 26
click at [1231, 481] on span at bounding box center [1230, 486] width 14 height 14
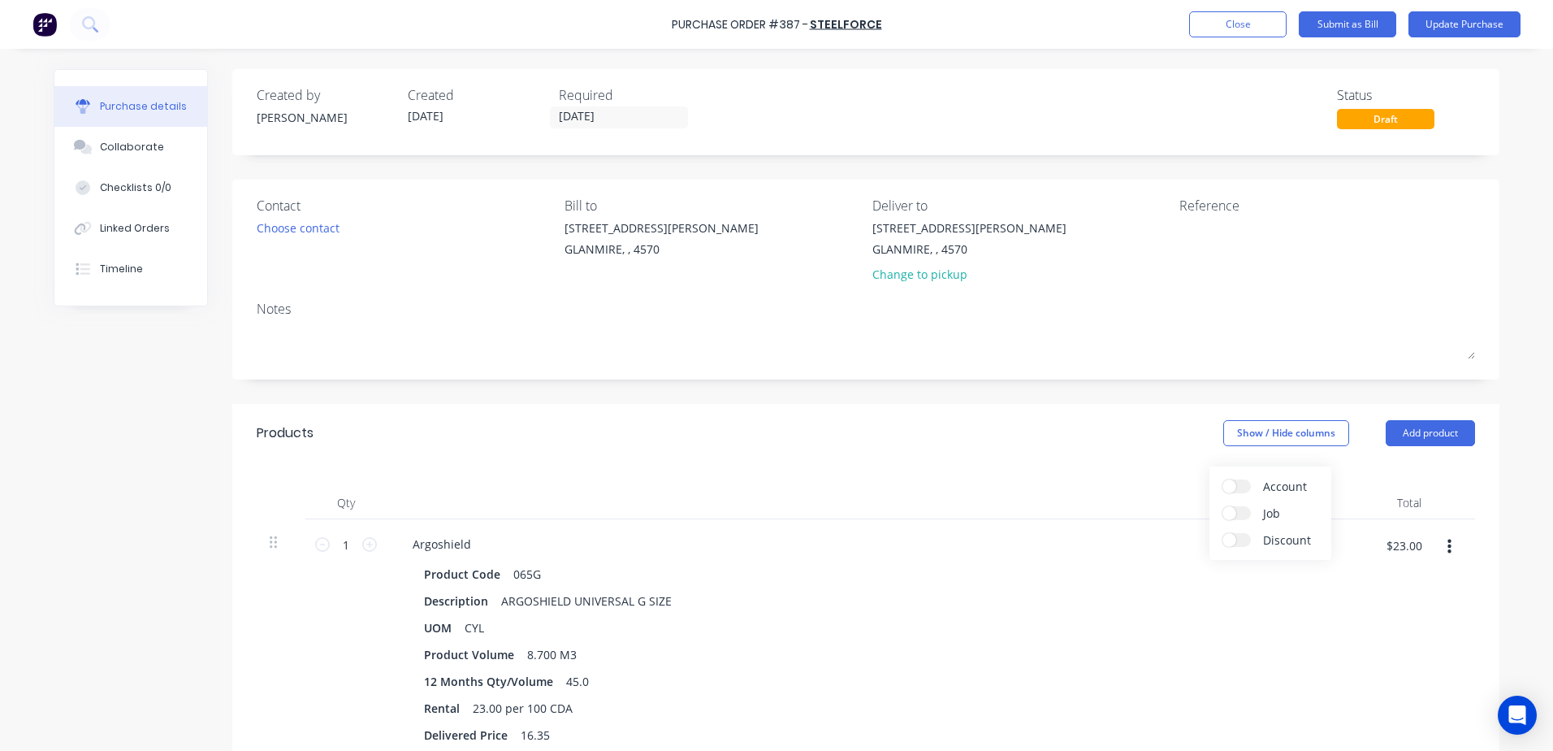
click at [1223, 479] on input "Account" at bounding box center [1223, 479] width 0 height 0
click at [1205, 548] on icon at bounding box center [1210, 545] width 11 height 6
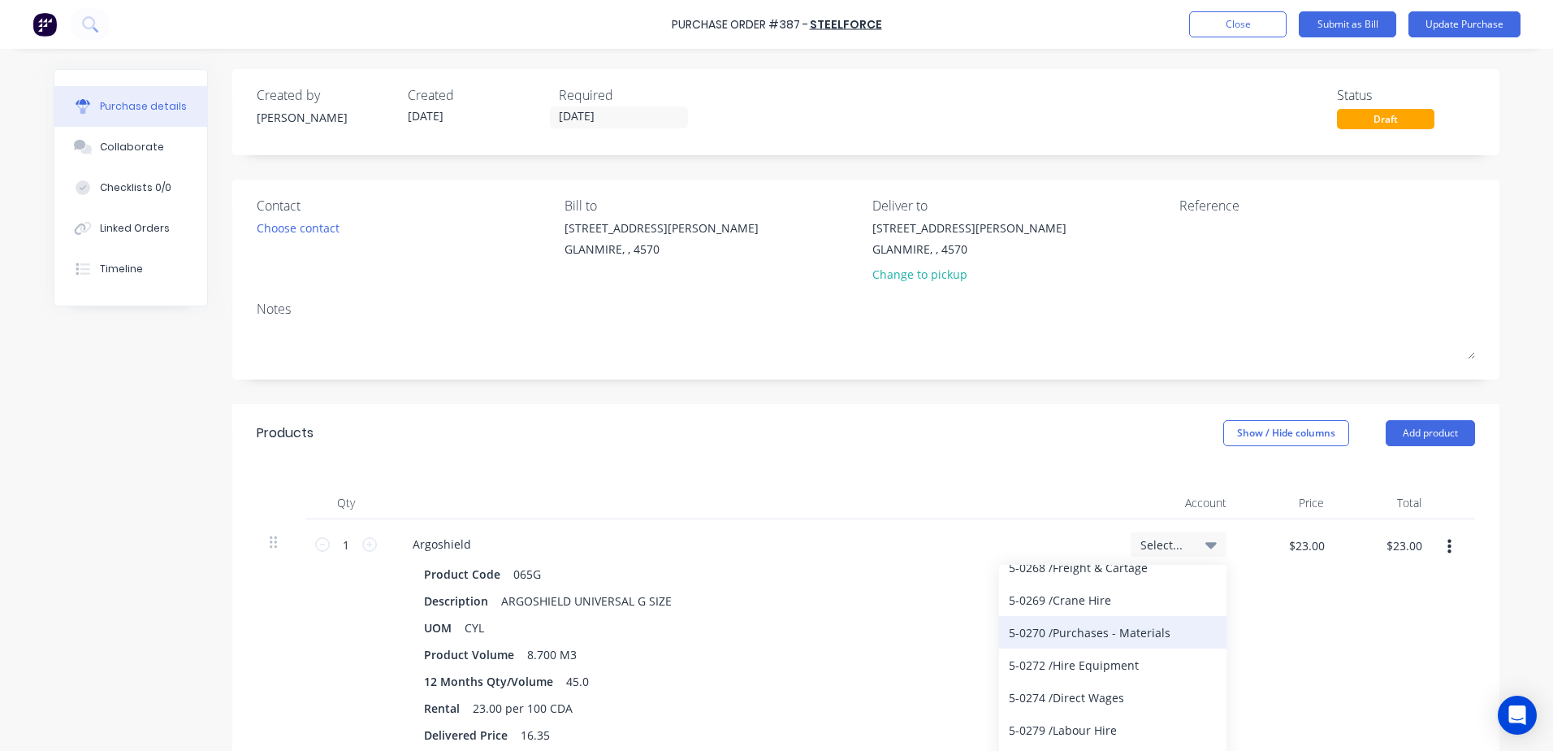
scroll to position [2843, 0]
click at [1146, 663] on div "5-0270 / Purchases - Materials" at bounding box center [1112, 659] width 227 height 32
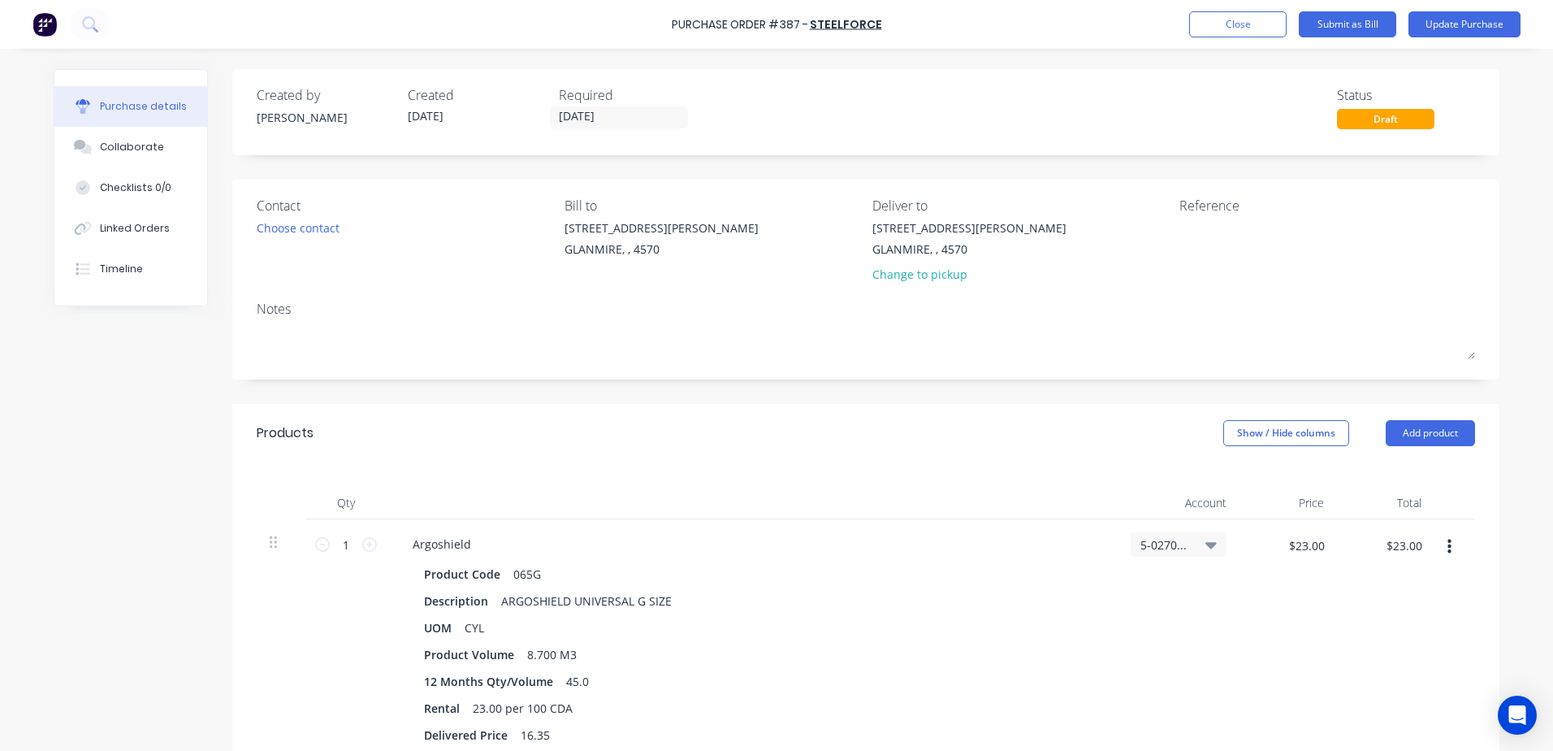
scroll to position [162, 0]
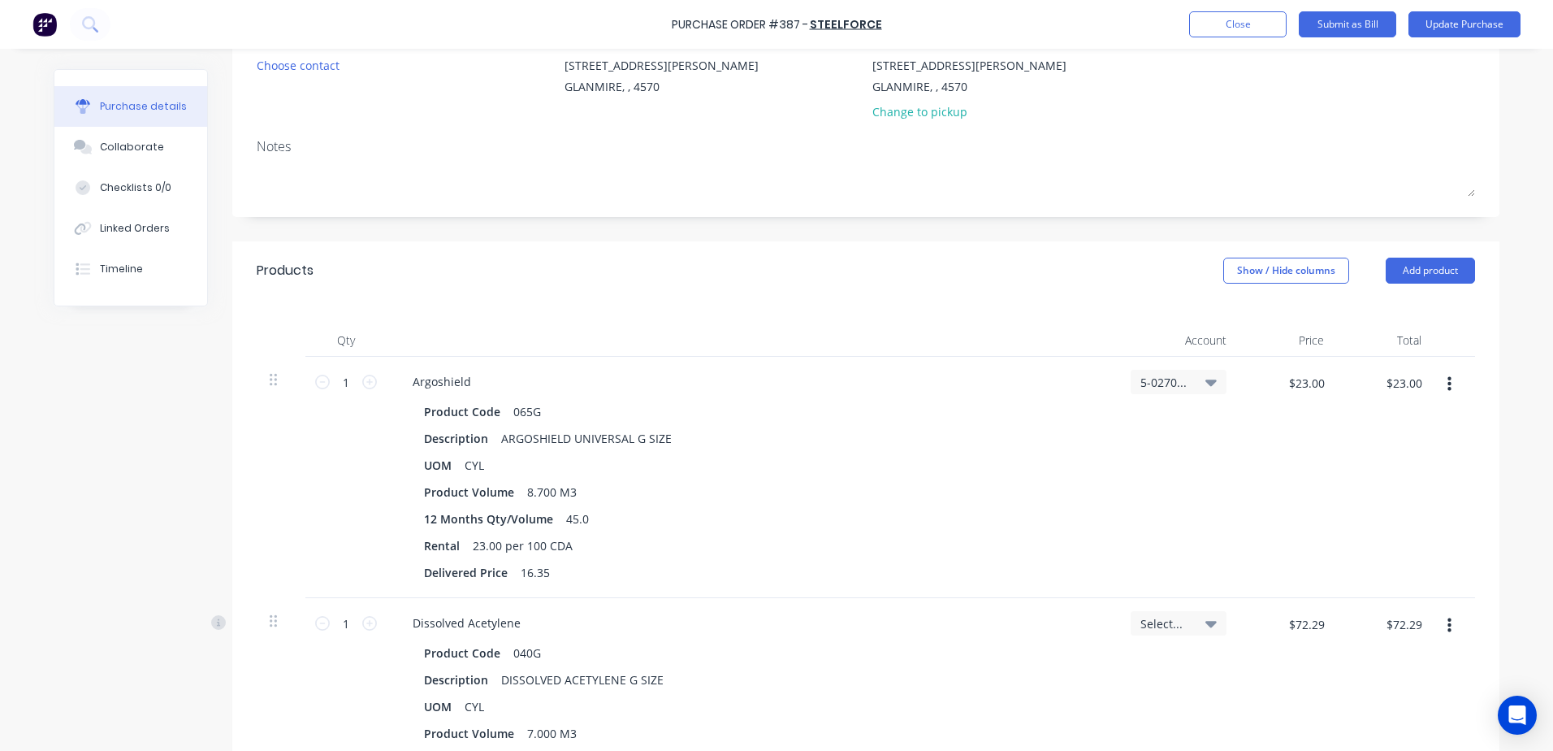
click at [1205, 621] on icon at bounding box center [1210, 623] width 11 height 18
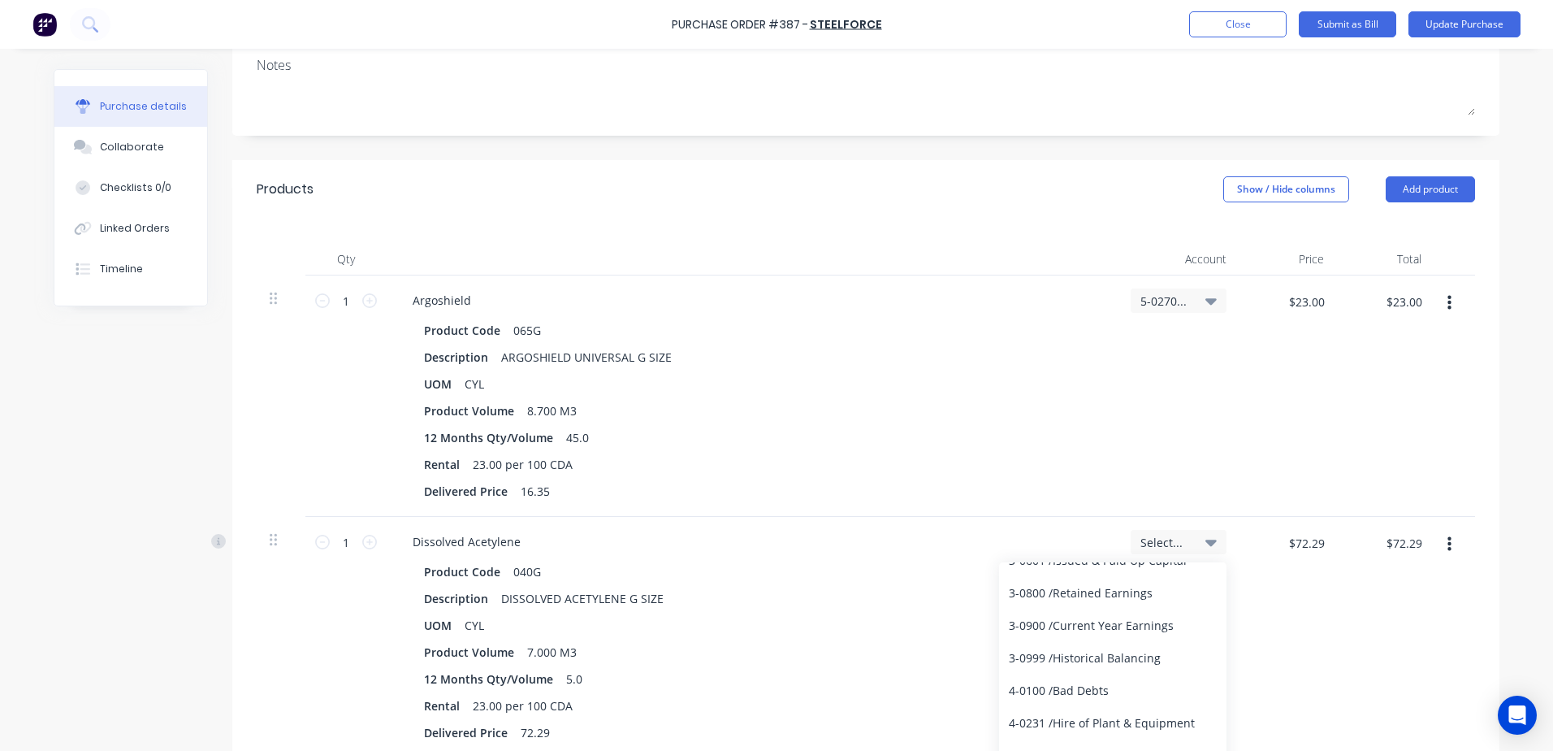
scroll to position [2762, 0]
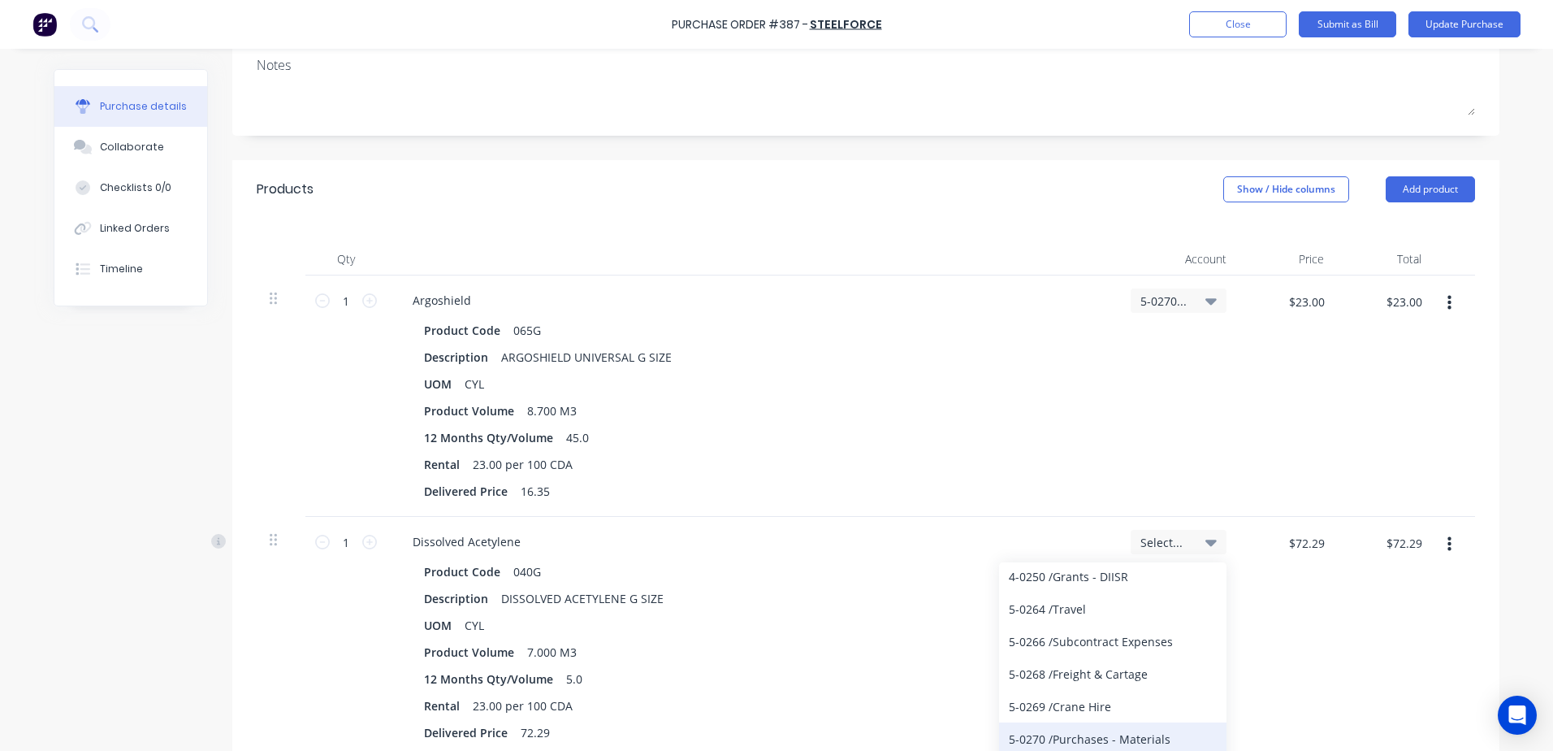
click at [1153, 737] on div "5-0270 / Purchases - Materials" at bounding box center [1112, 738] width 227 height 32
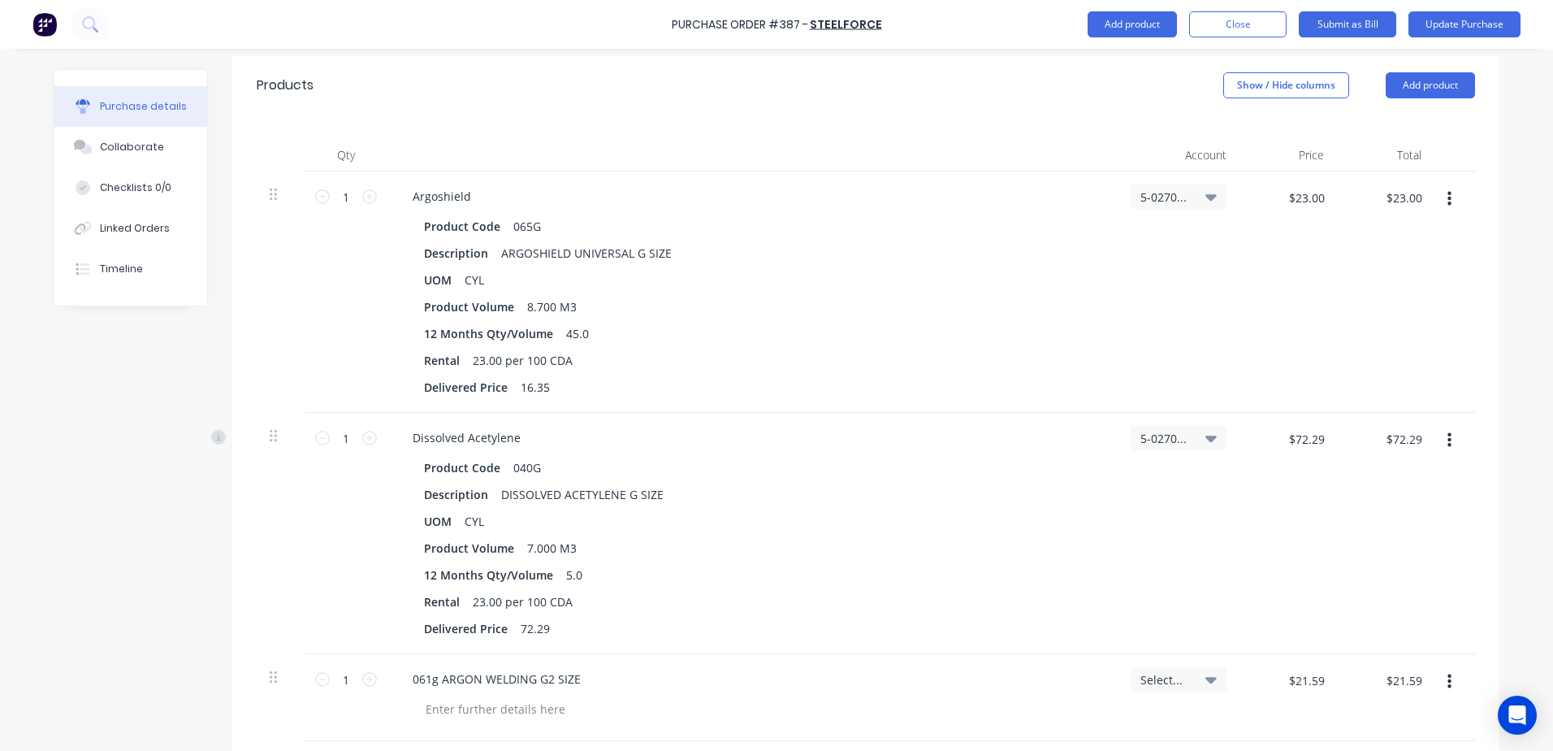
scroll to position [569, 0]
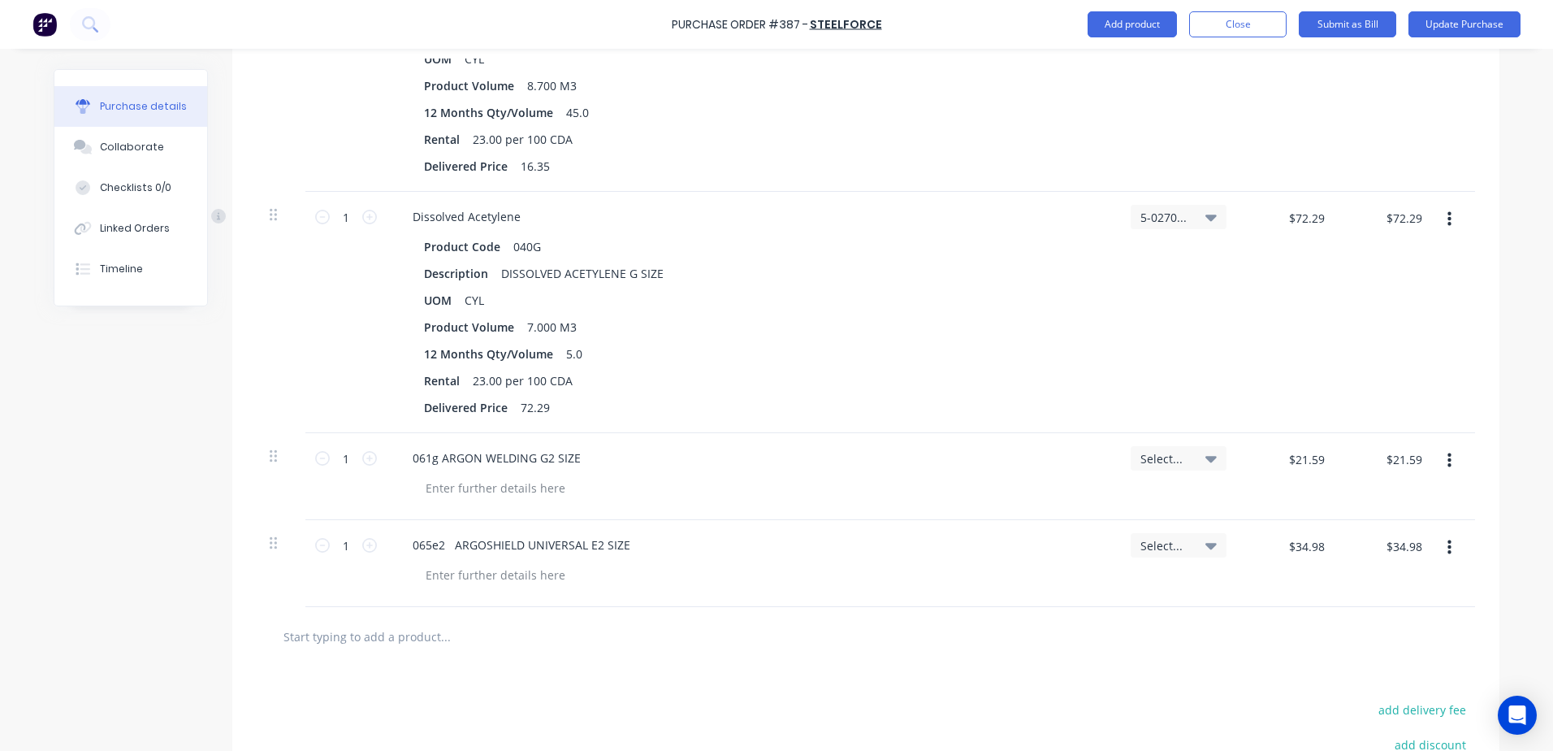
click at [1209, 460] on icon at bounding box center [1210, 458] width 11 height 18
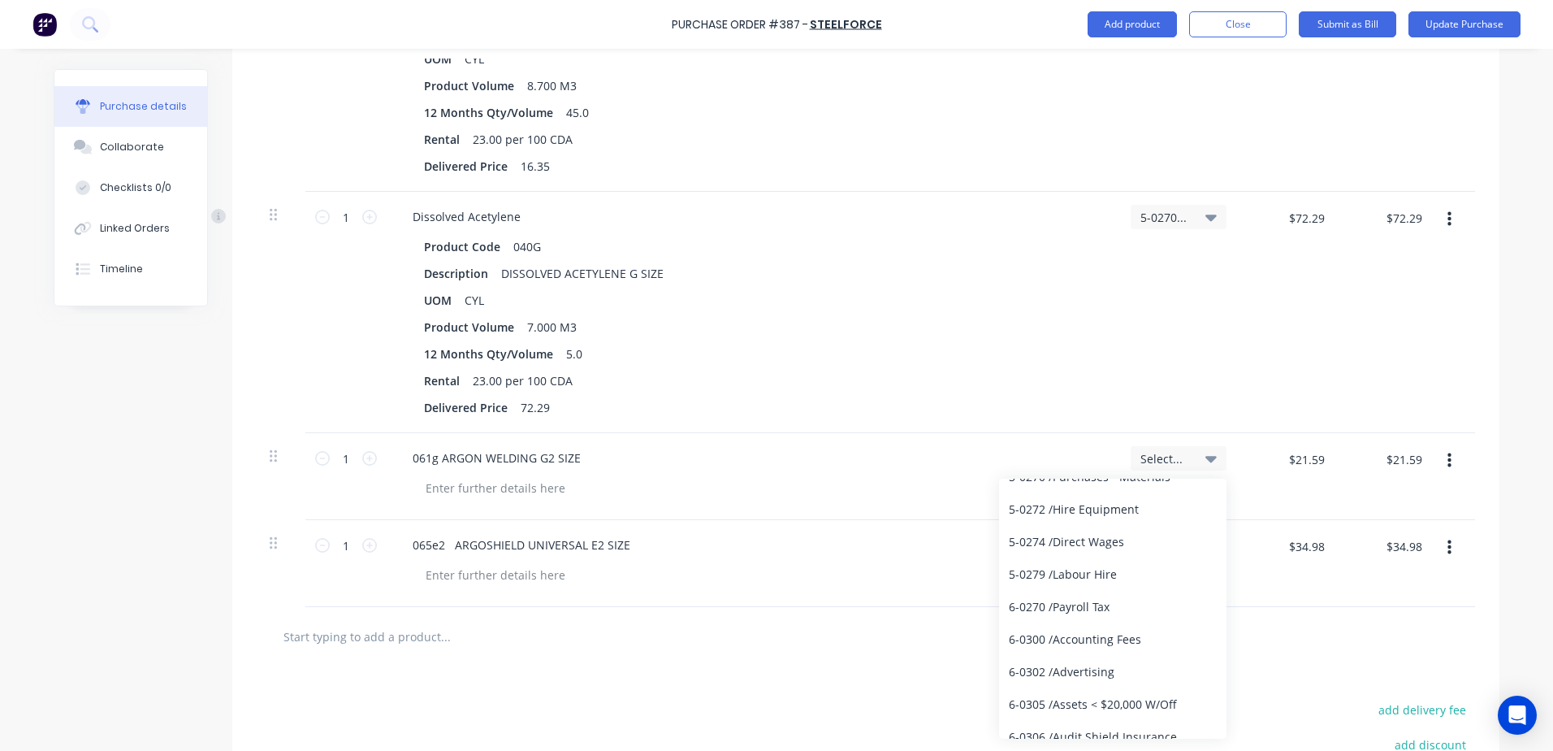
scroll to position [2924, 0]
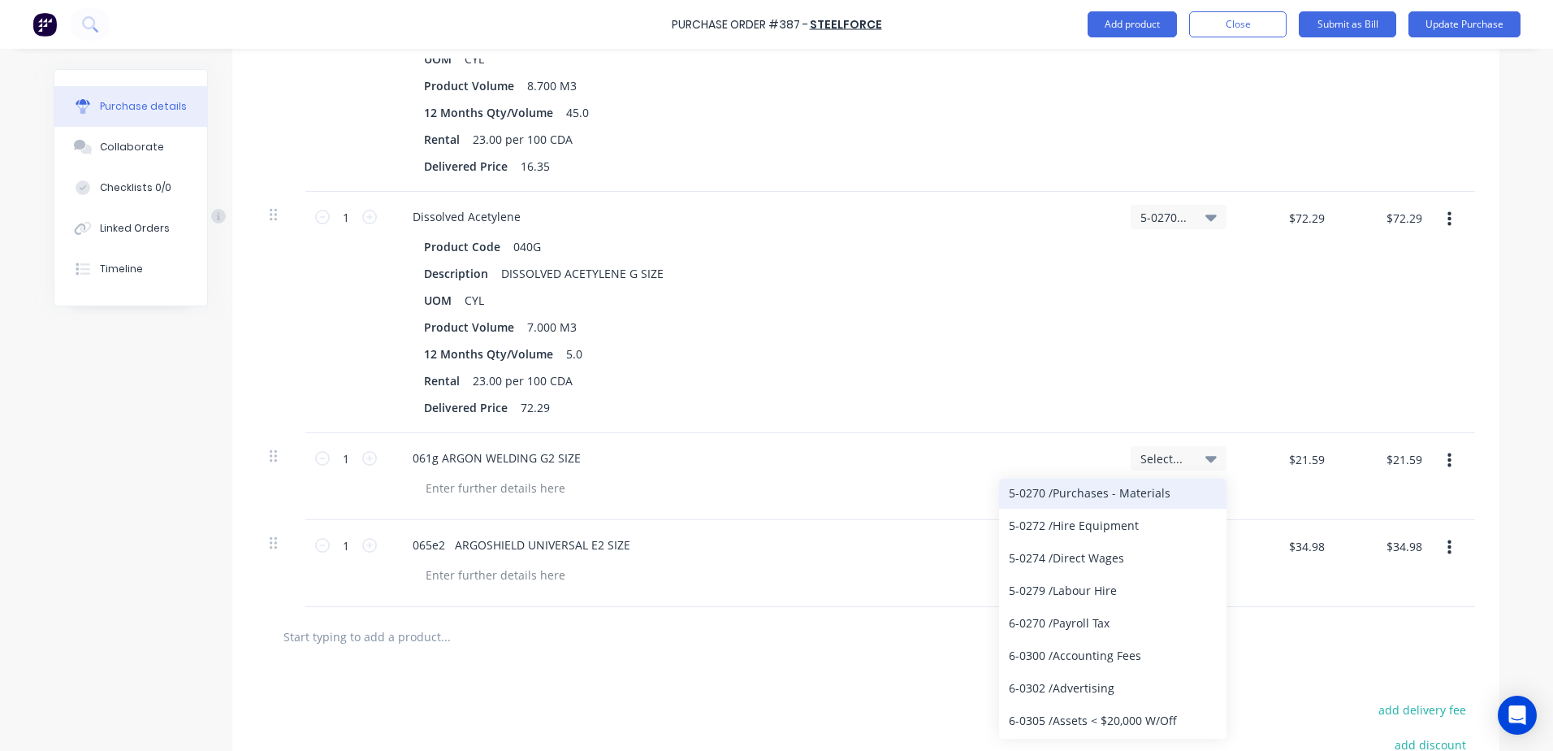
click at [1106, 496] on div "5-0270 / Purchases - Materials" at bounding box center [1112, 492] width 227 height 32
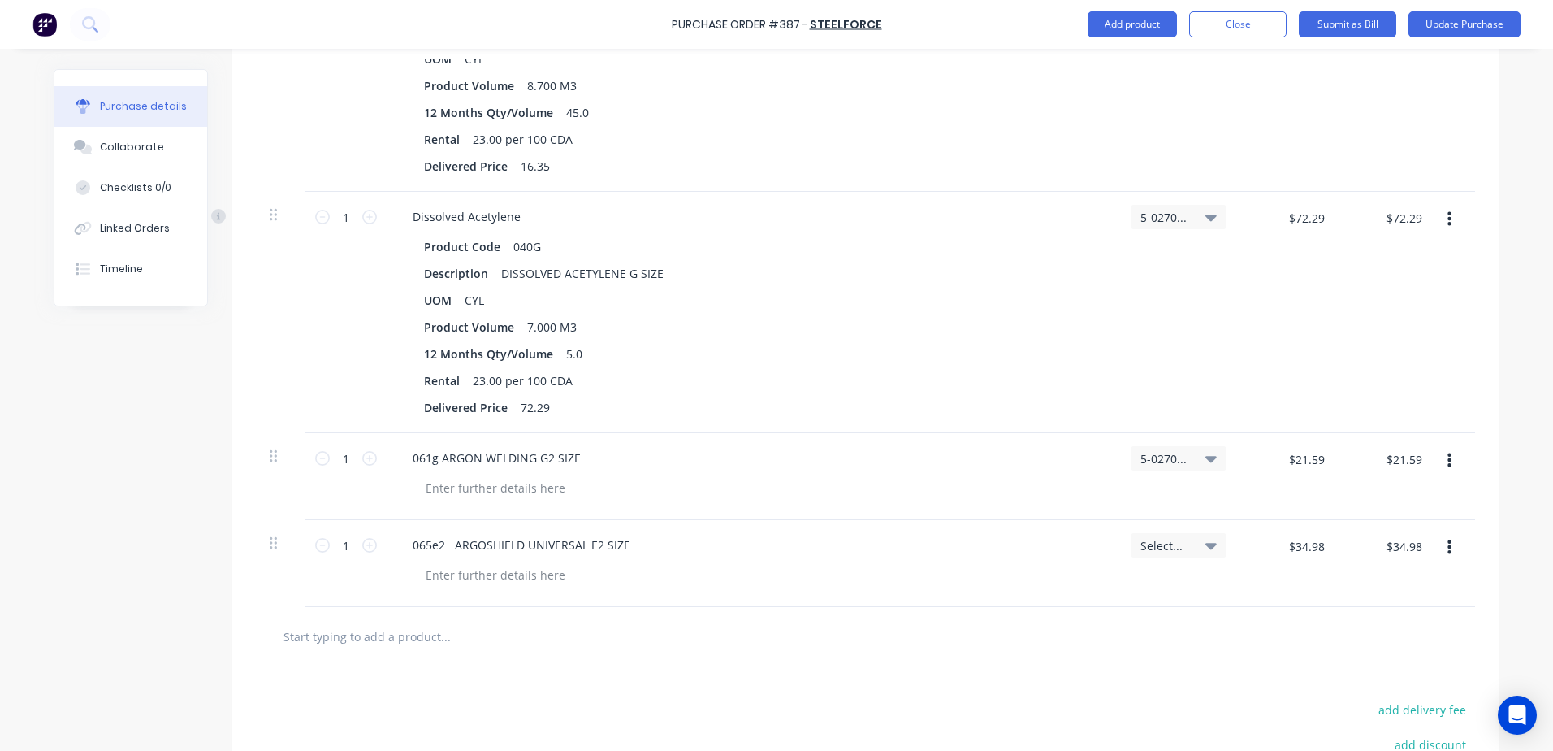
click at [1212, 542] on div "Select..." at bounding box center [1179, 545] width 96 height 24
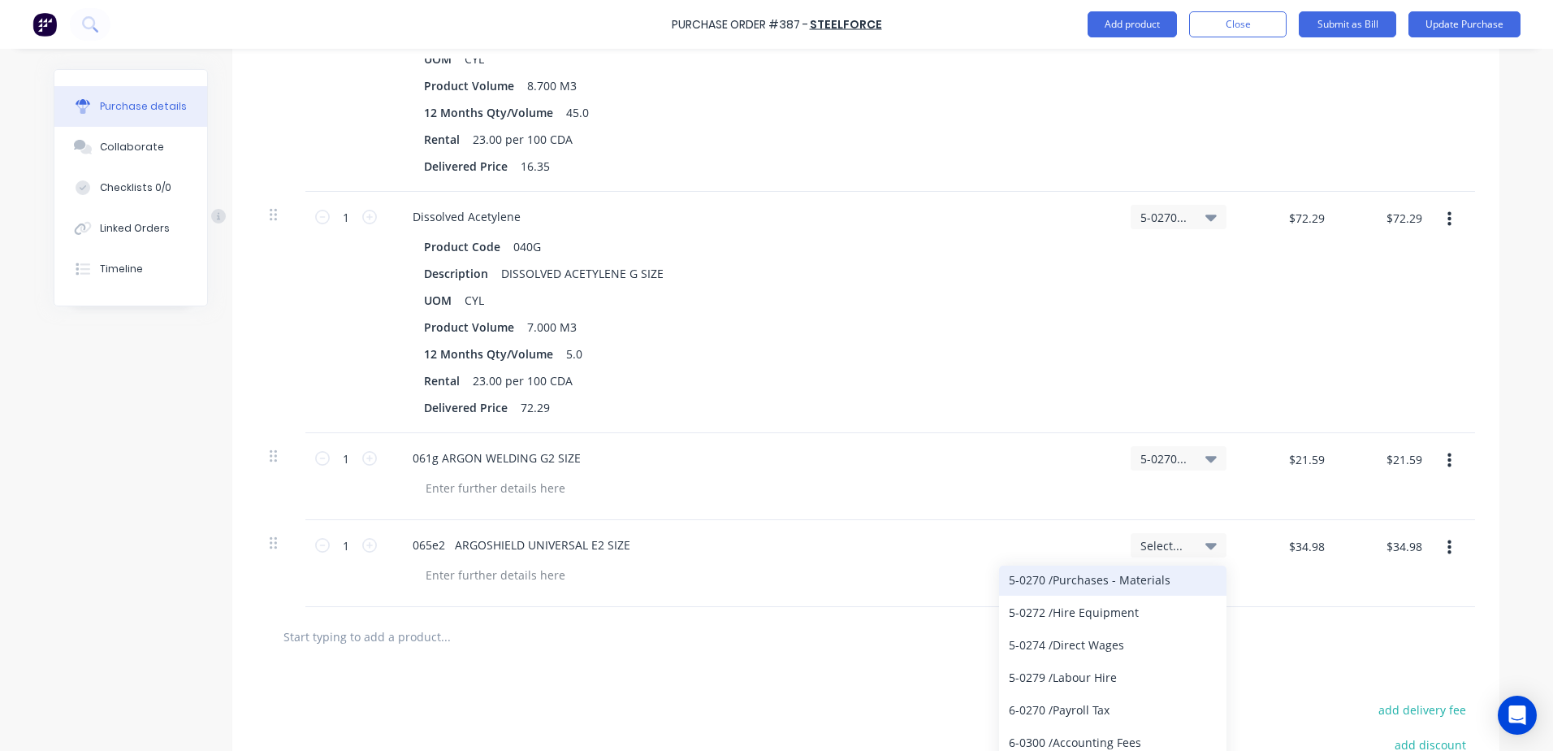
click at [1117, 574] on div "5-0270 / Purchases - Materials" at bounding box center [1112, 579] width 227 height 32
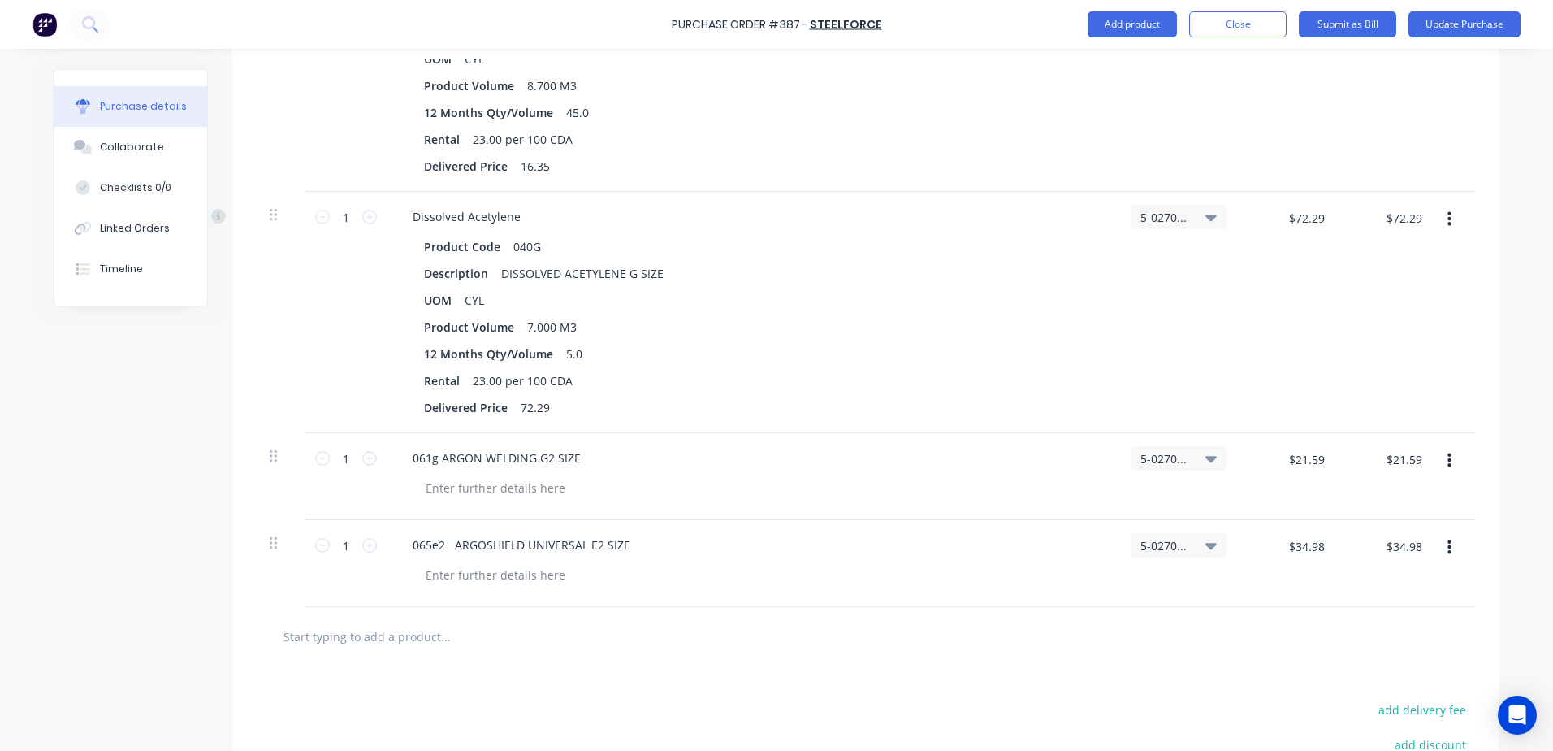
scroll to position [162, 0]
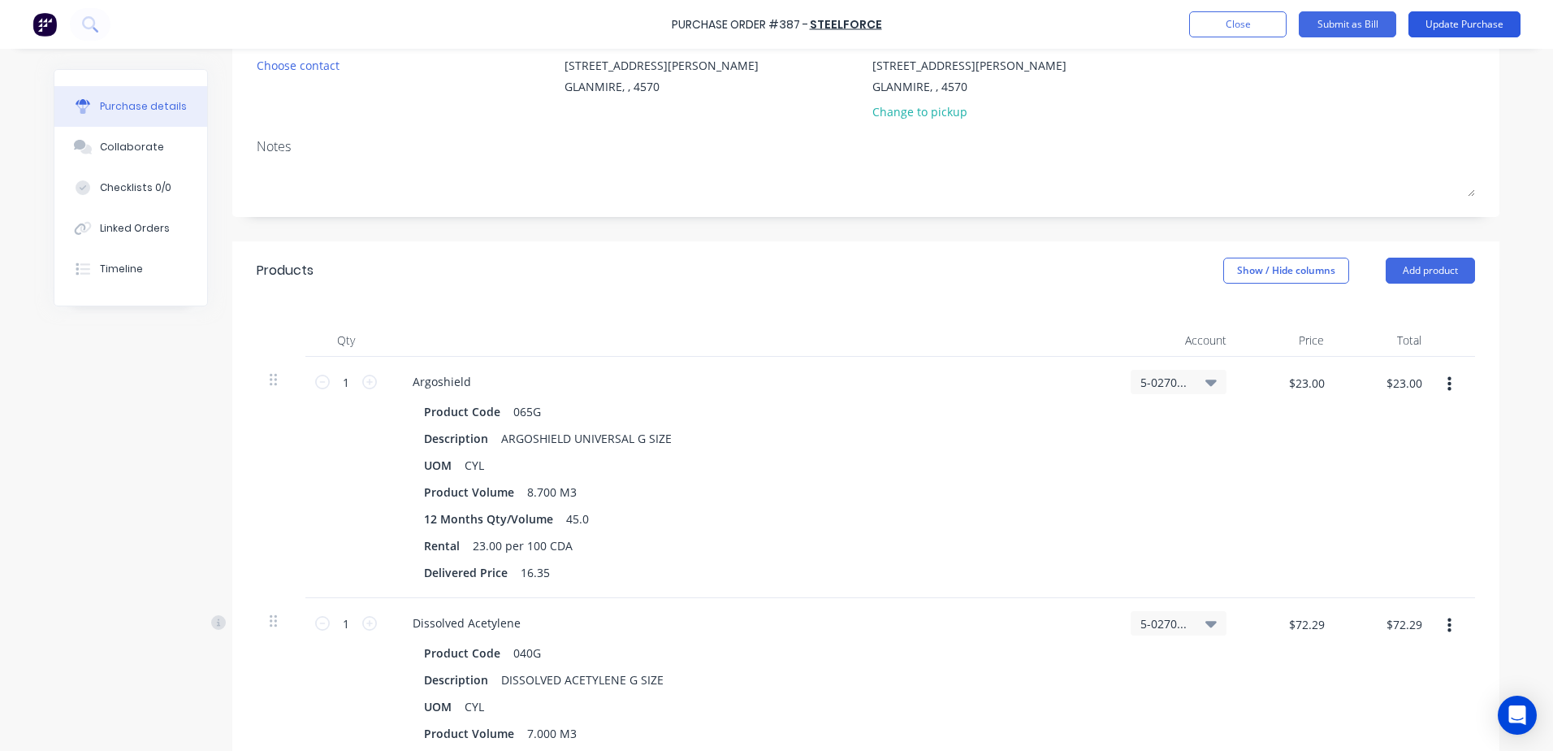
click at [1463, 28] on button "Update Purchase" at bounding box center [1465, 24] width 112 height 26
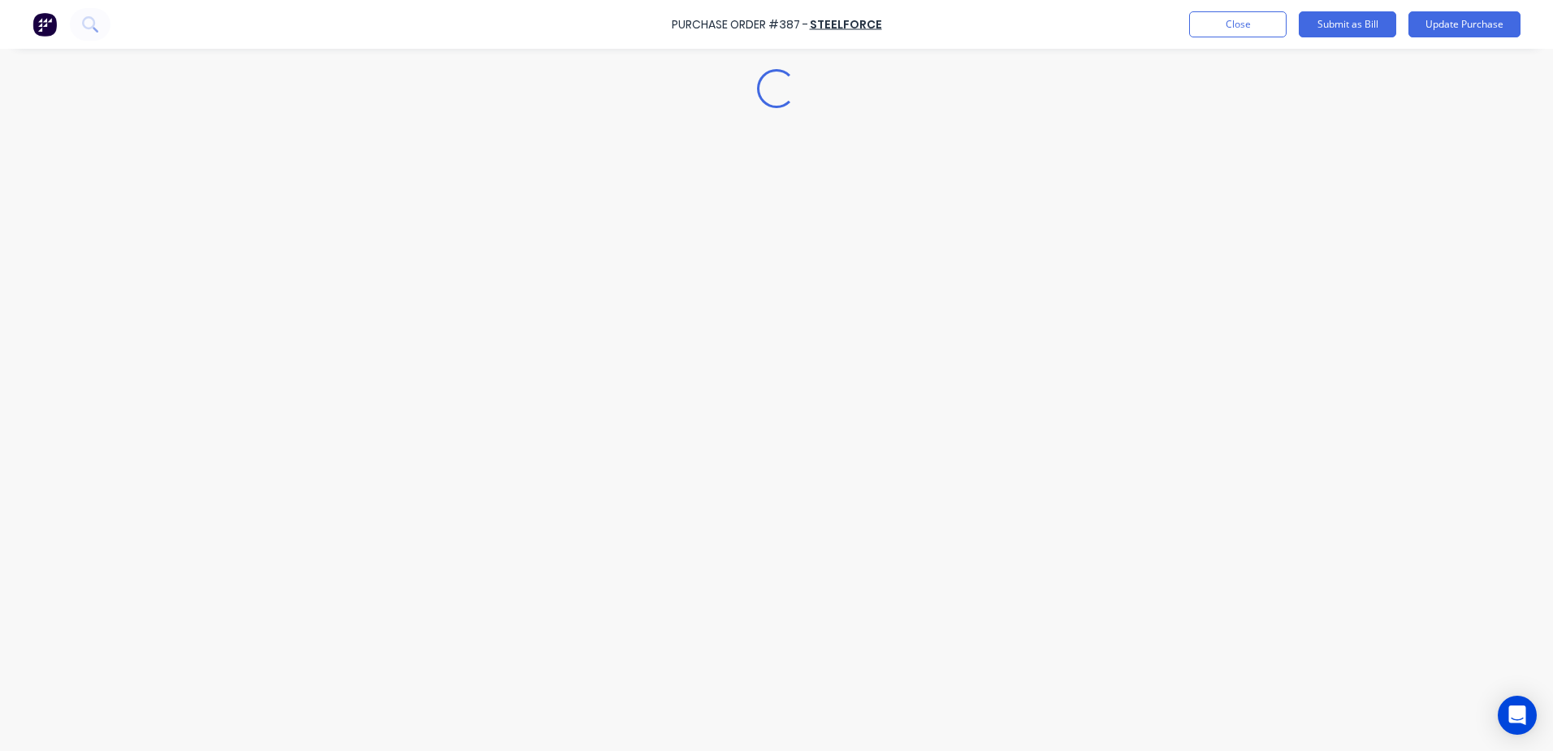
scroll to position [0, 0]
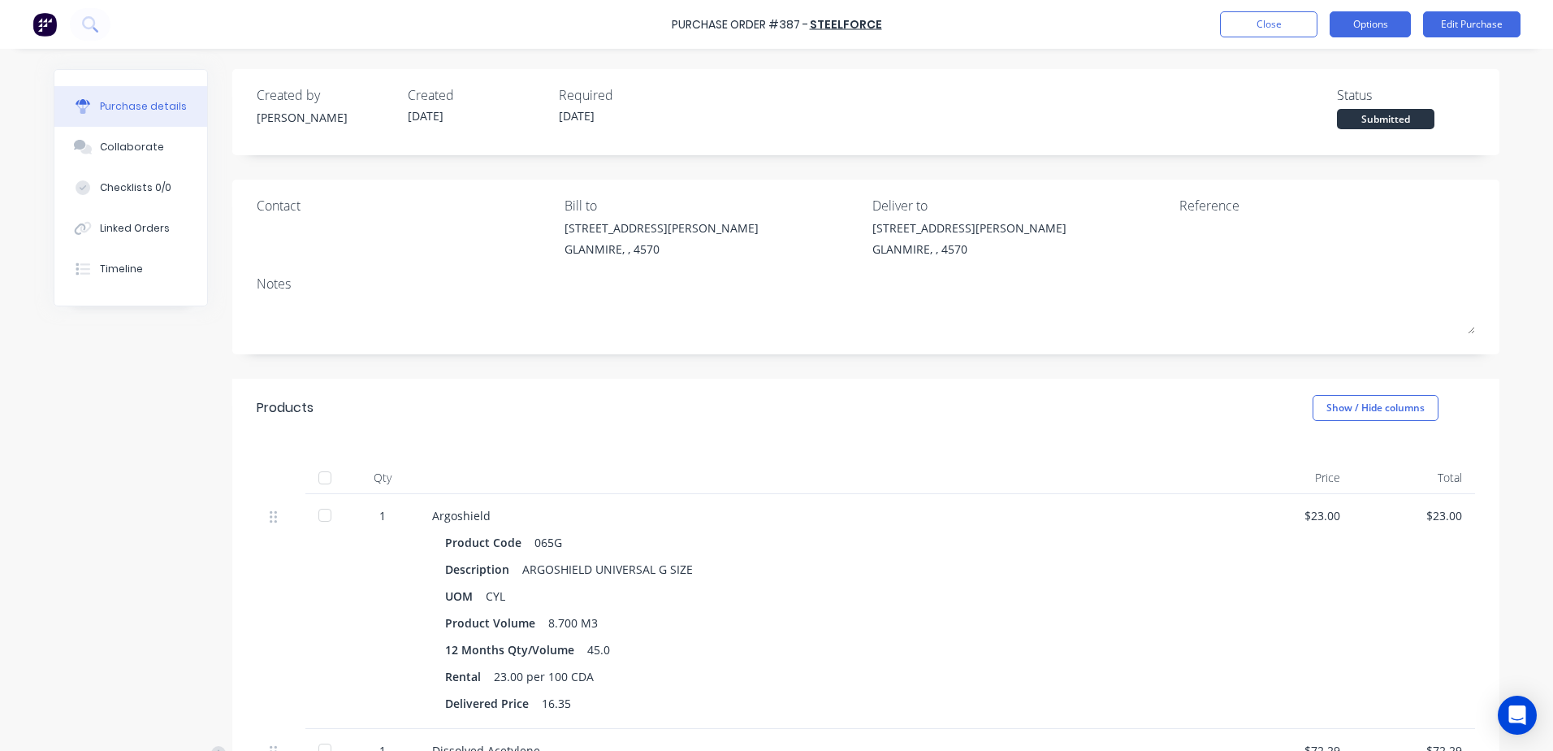
click at [1390, 32] on button "Options" at bounding box center [1370, 24] width 81 height 26
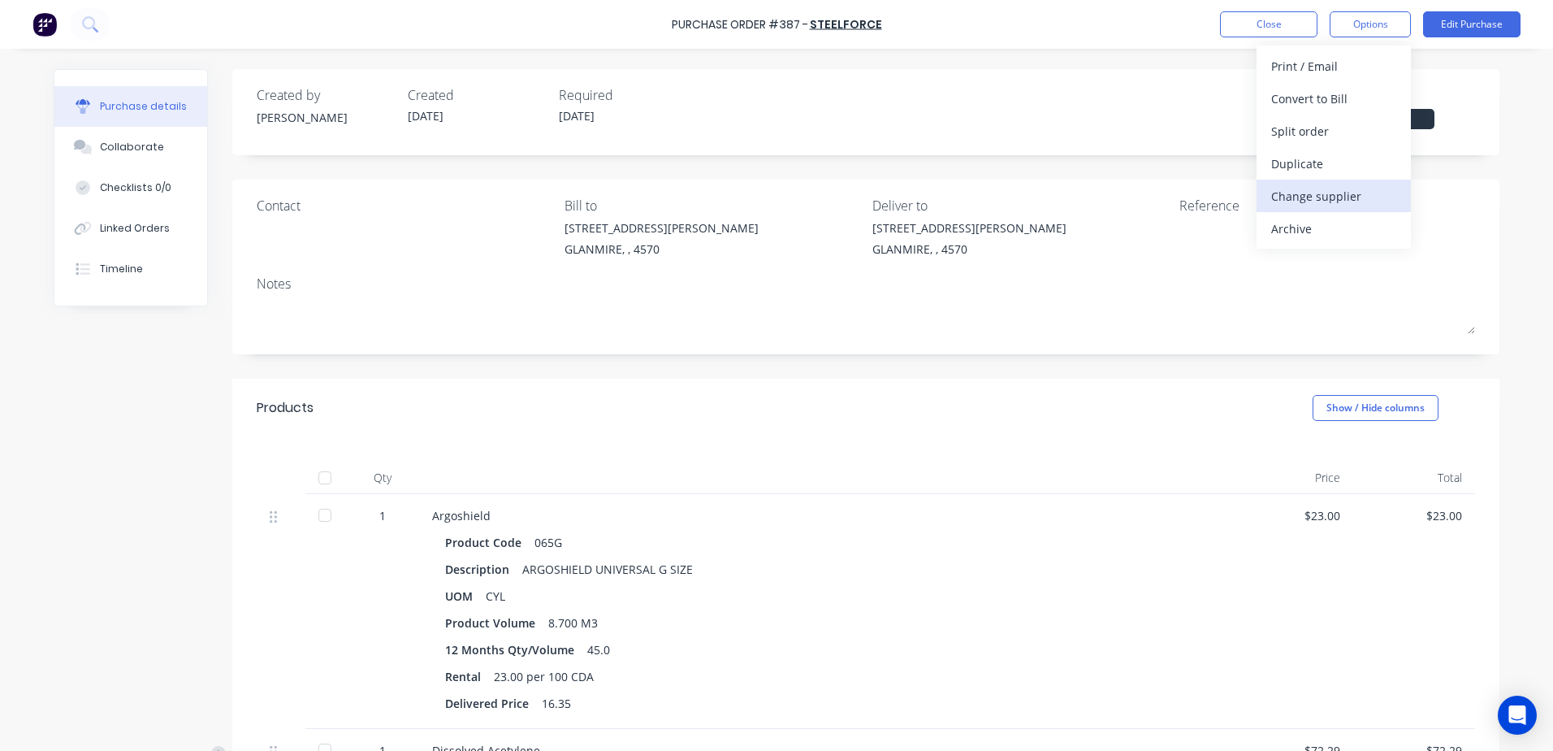
click at [1331, 193] on div "Change supplier" at bounding box center [1333, 196] width 125 height 24
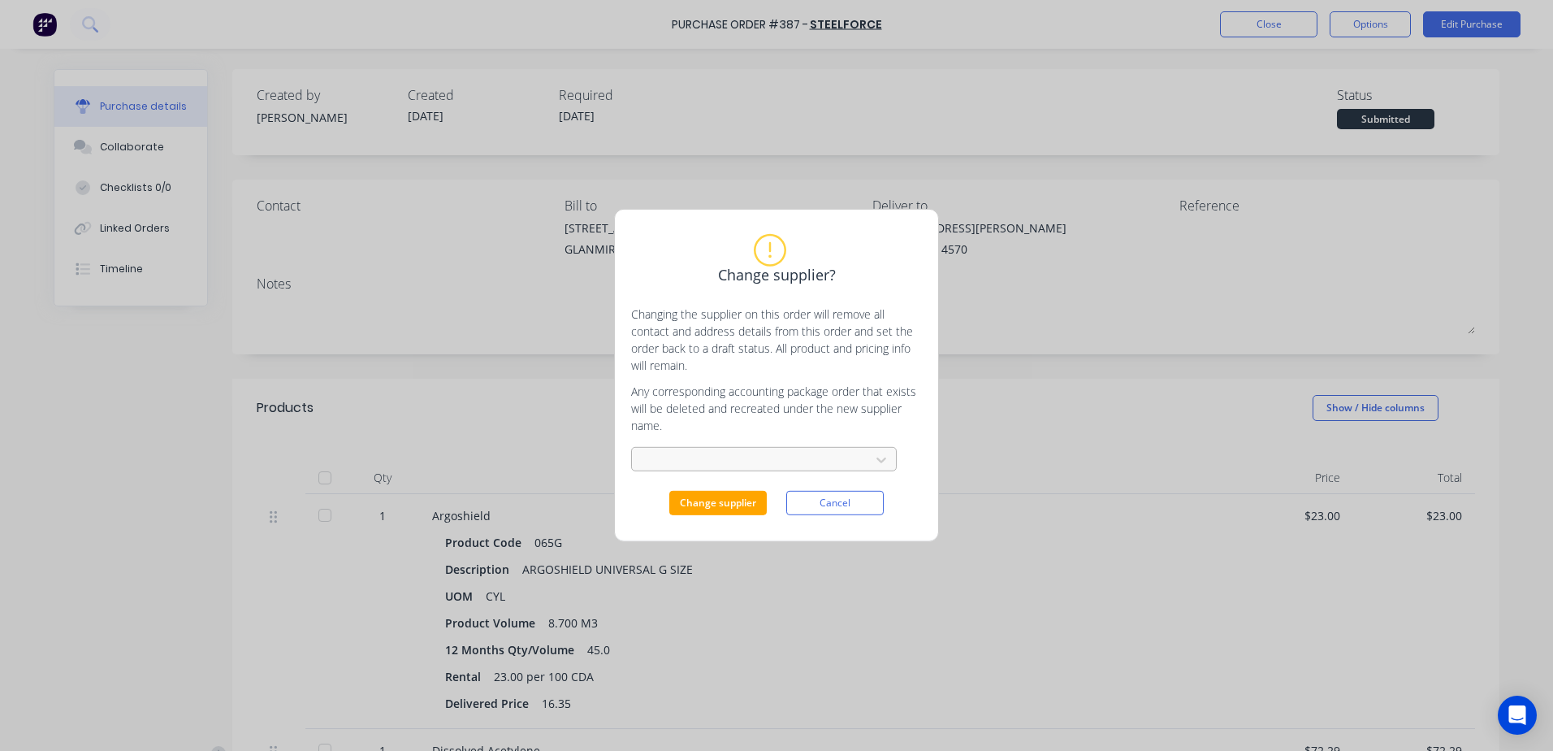
click at [690, 463] on div at bounding box center [753, 460] width 217 height 20
type input "boc"
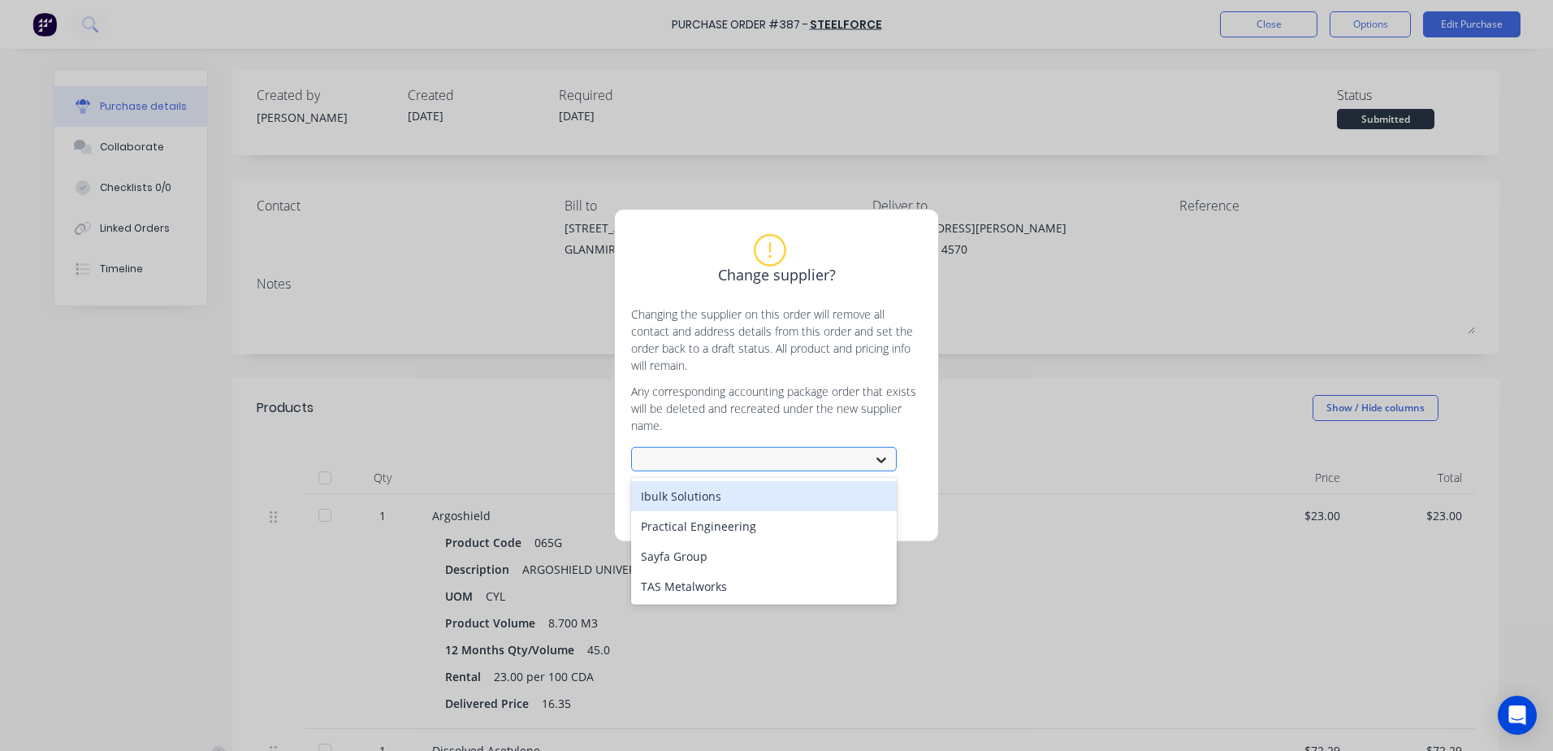
click at [884, 458] on icon at bounding box center [881, 460] width 16 height 16
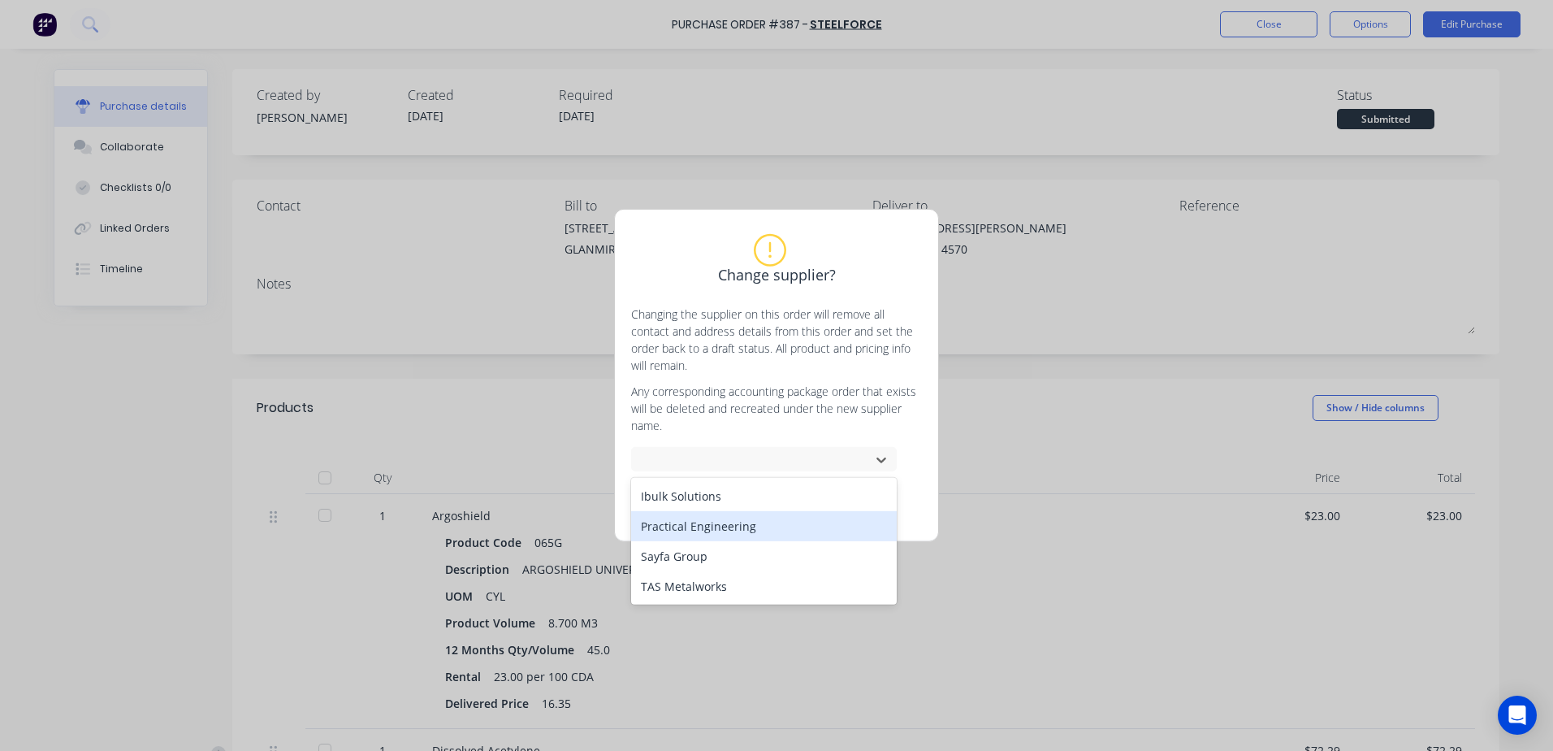
click at [1285, 30] on div "Change supplier? Changing the supplier on this order will remove all contact an…" at bounding box center [776, 375] width 1553 height 751
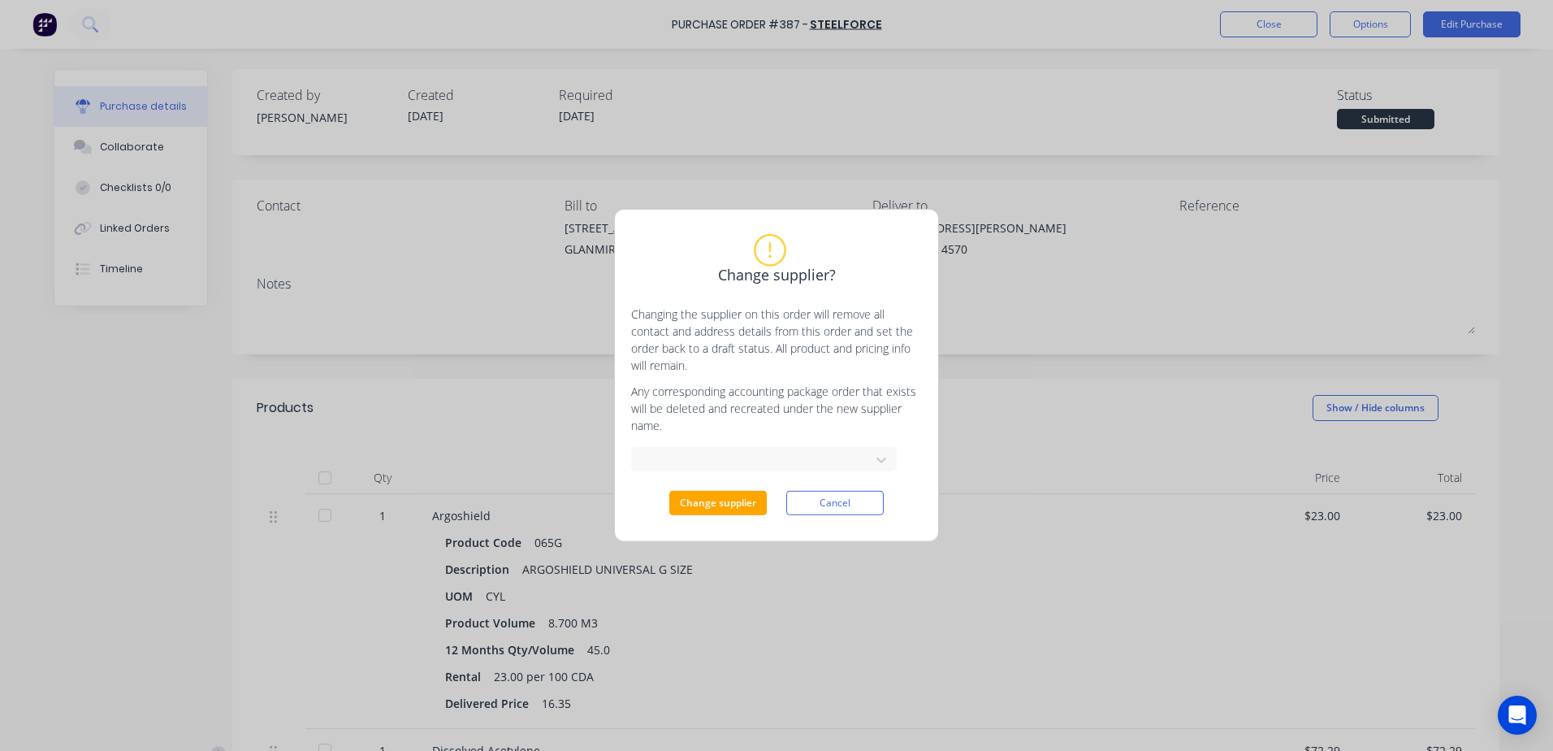
click at [1256, 27] on div "Change supplier? Changing the supplier on this order will remove all contact an…" at bounding box center [776, 375] width 1553 height 751
click at [823, 512] on button "Cancel" at bounding box center [834, 503] width 97 height 24
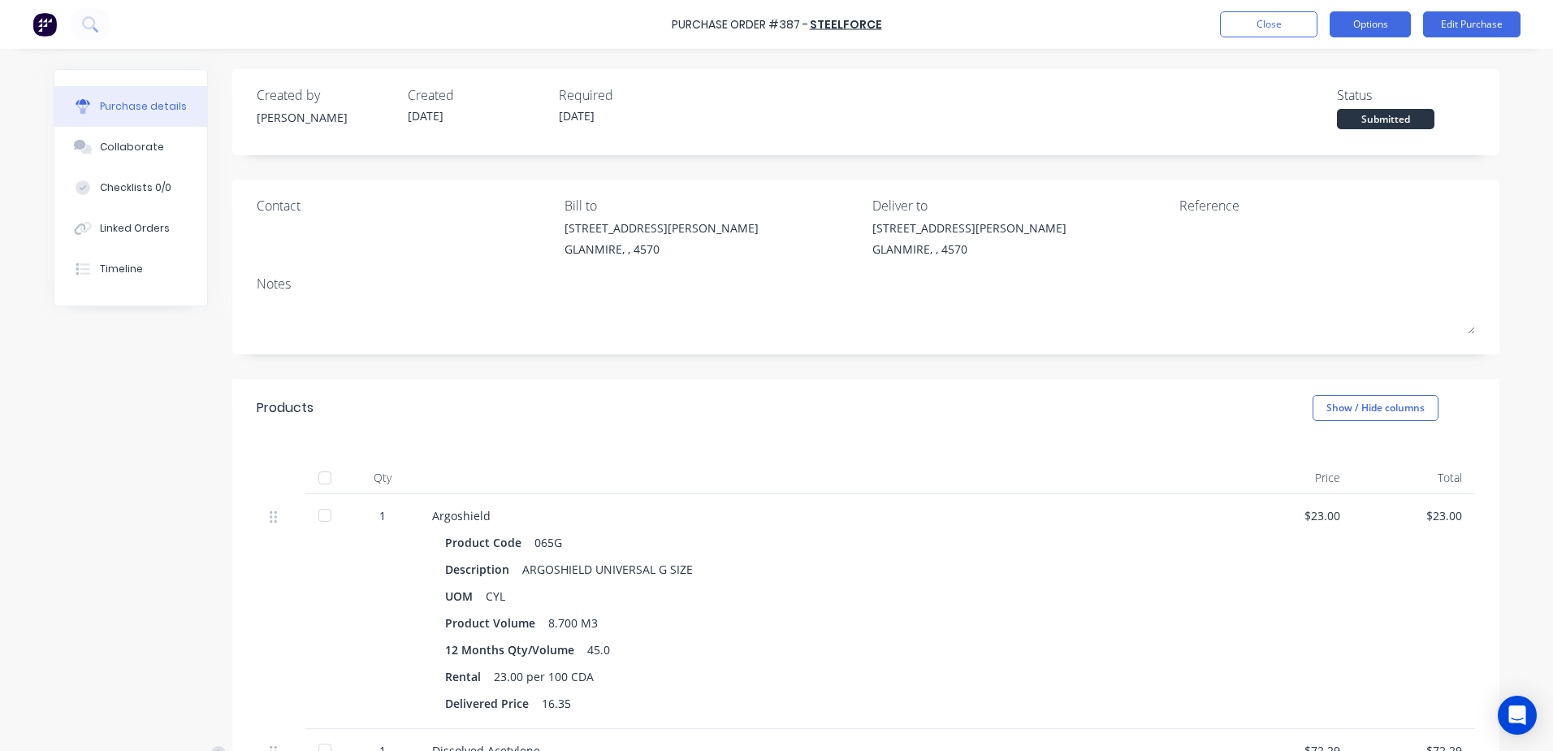
click at [1385, 15] on button "Options" at bounding box center [1370, 24] width 81 height 26
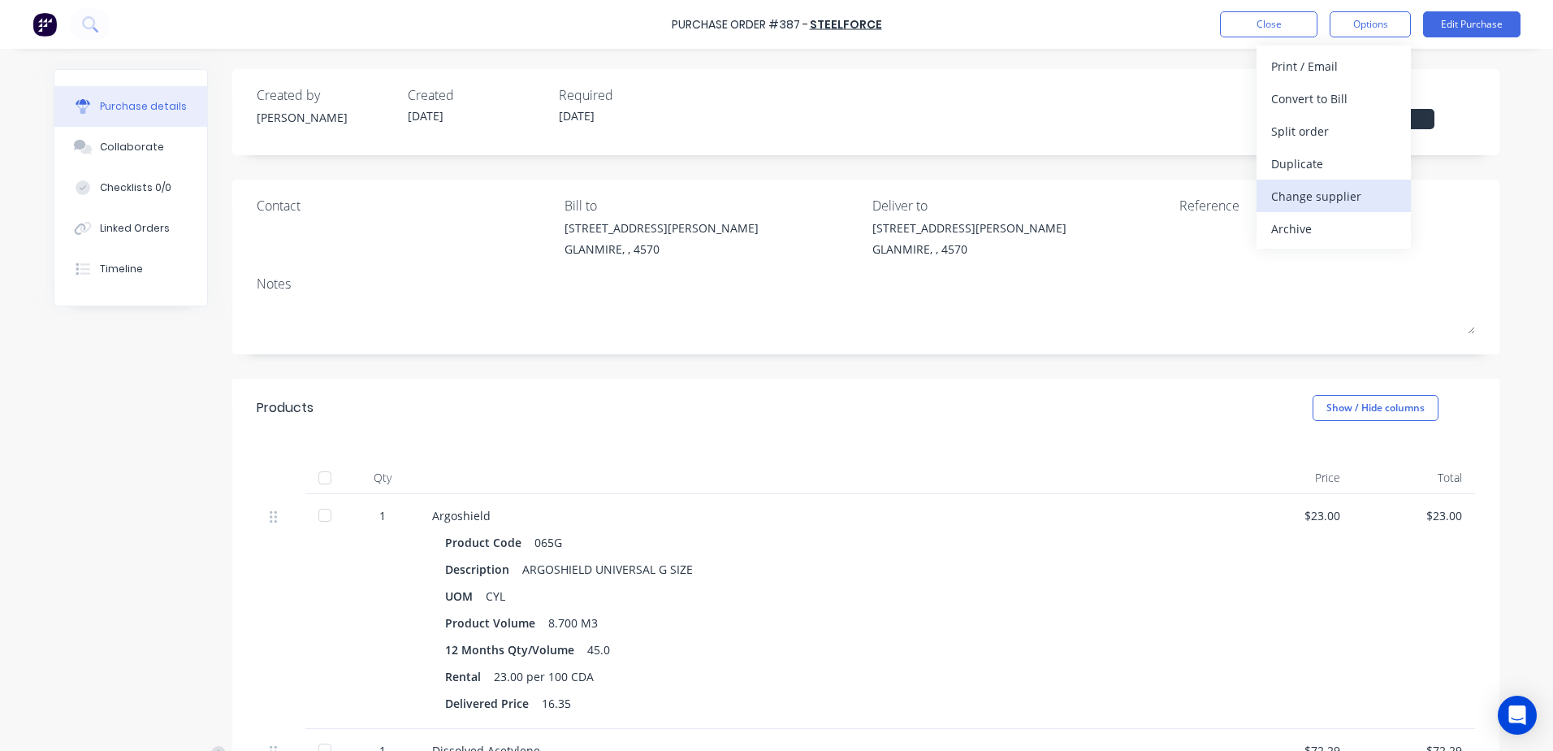
click at [1353, 198] on div "Change supplier" at bounding box center [1333, 196] width 125 height 24
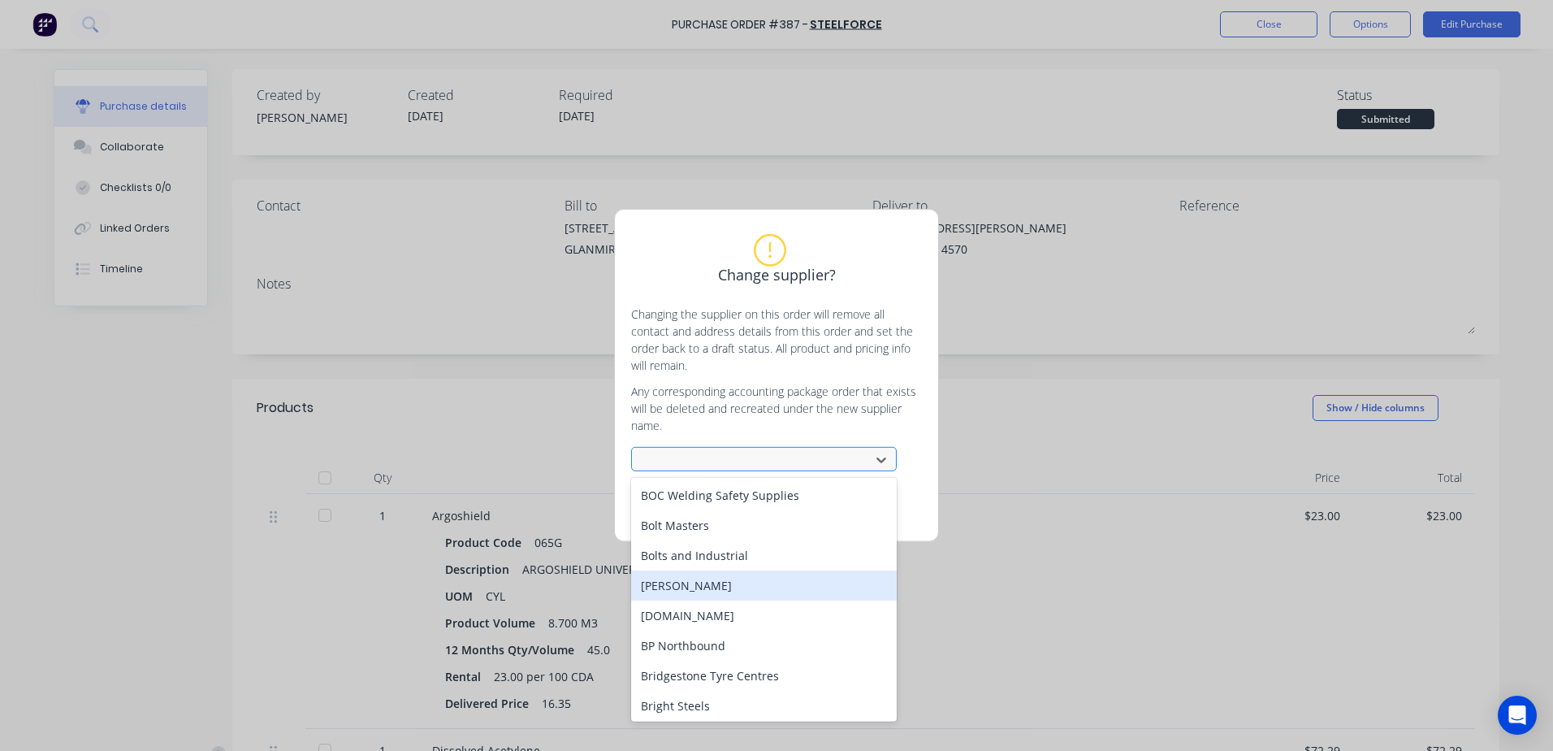
scroll to position [1787, 0]
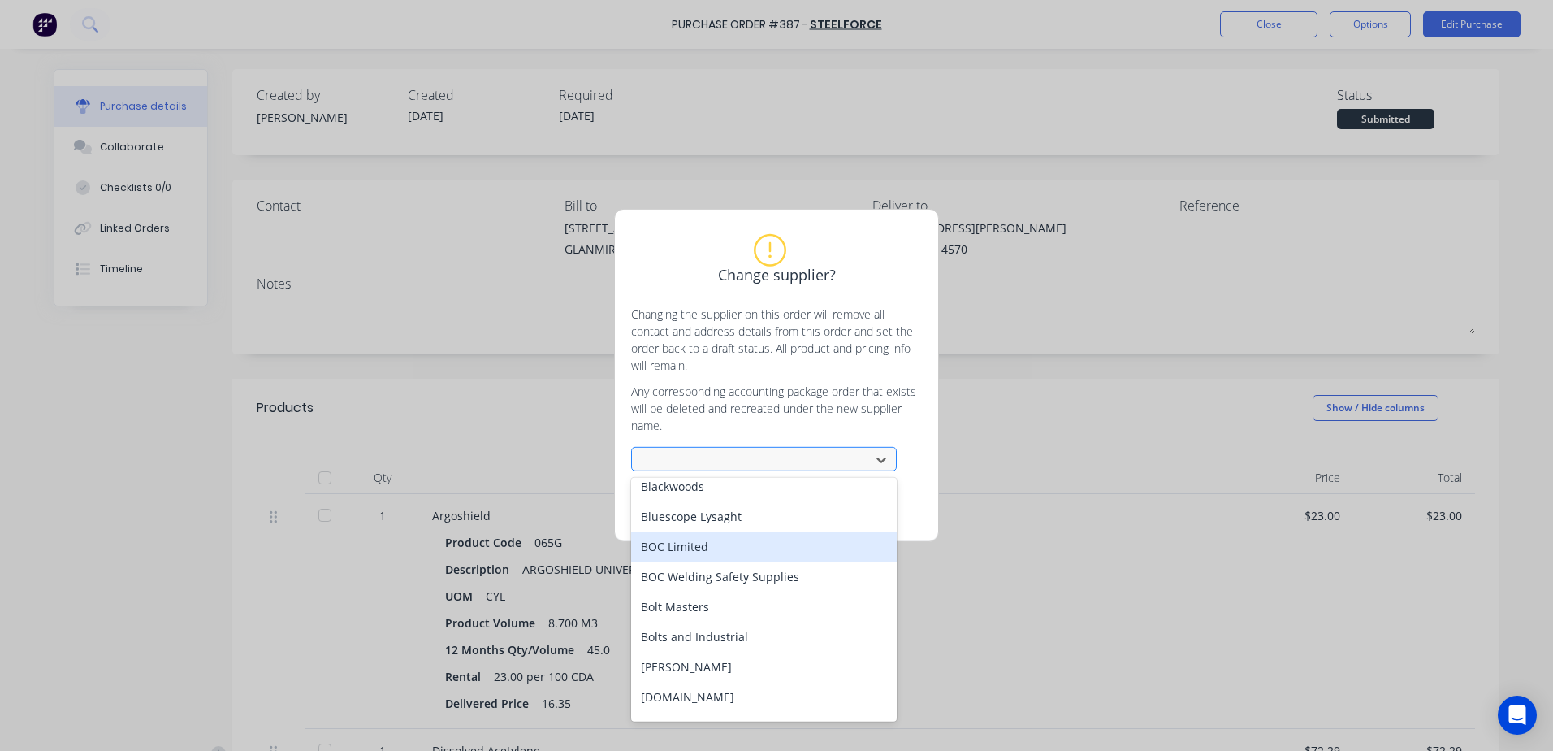
click at [696, 531] on div "BOC Limited" at bounding box center [764, 546] width 266 height 30
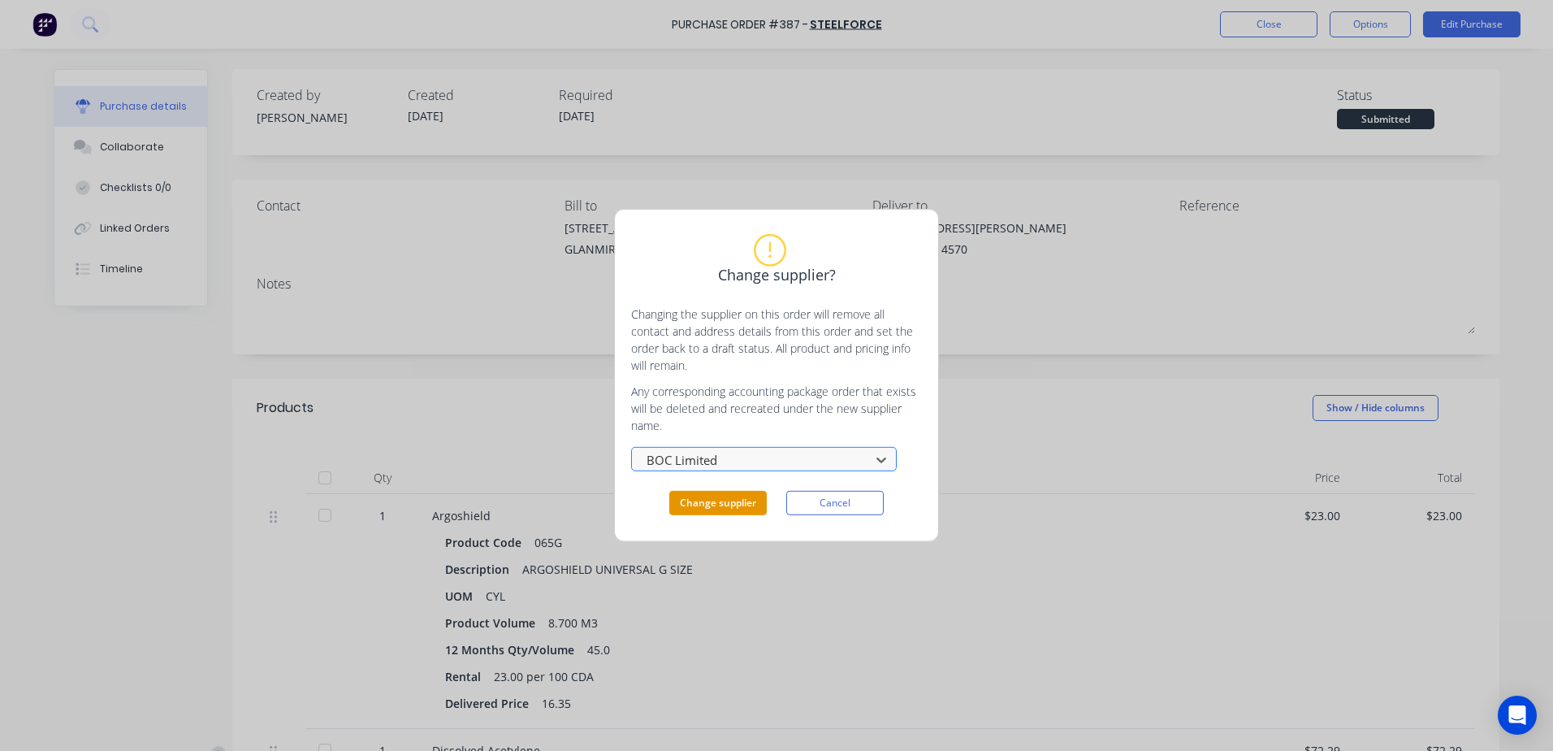
click at [717, 500] on button "Change supplier" at bounding box center [717, 503] width 97 height 24
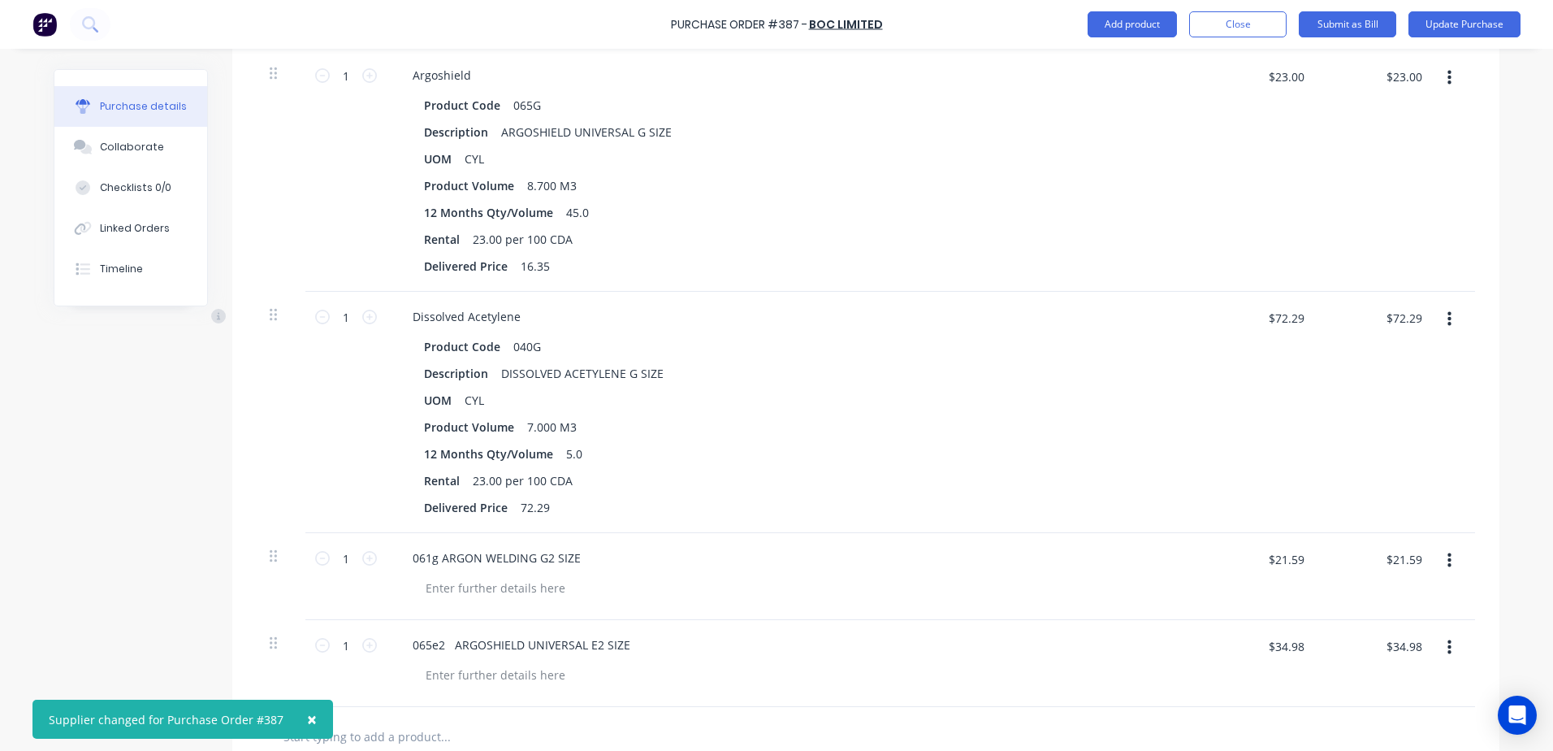
scroll to position [569, 0]
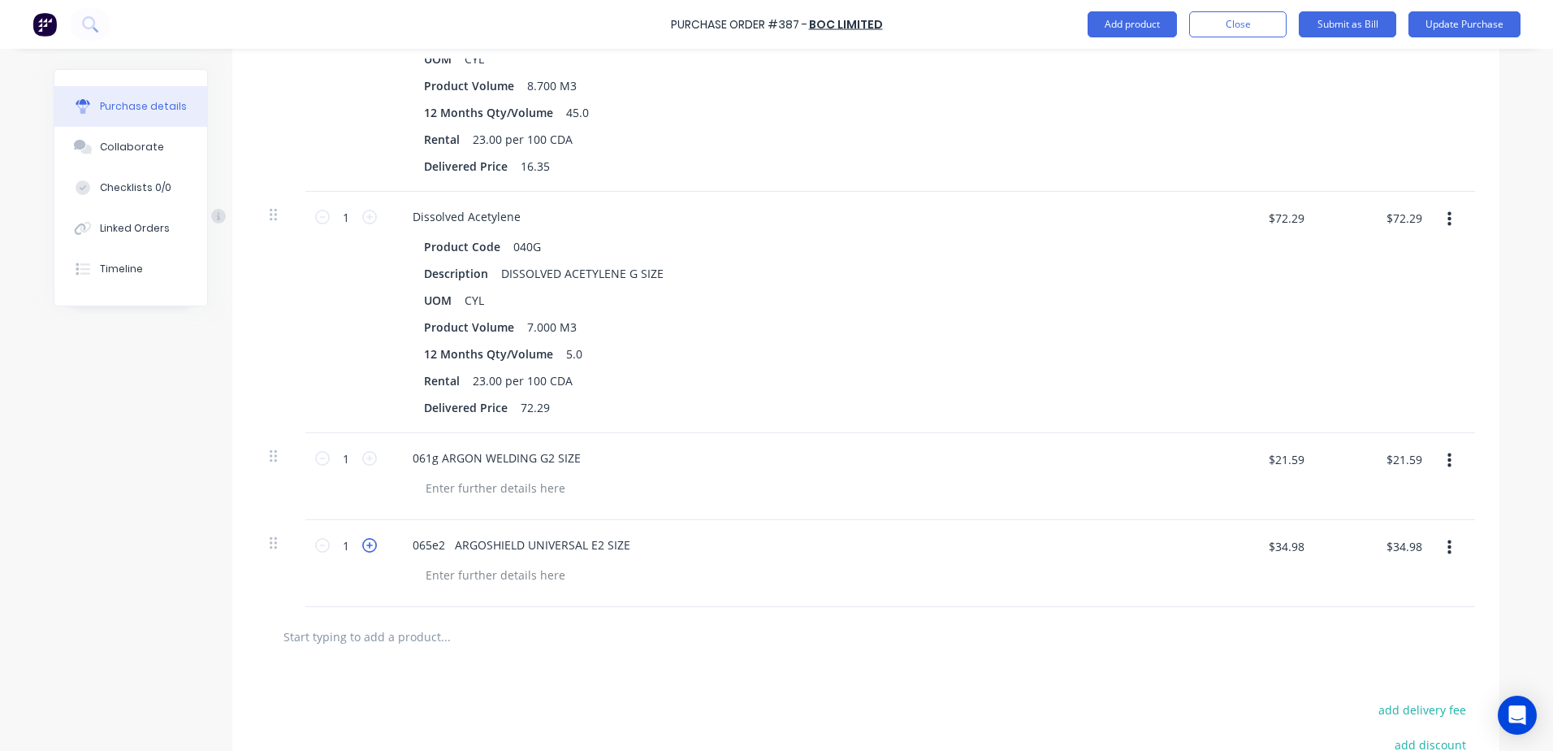
click at [370, 546] on icon at bounding box center [369, 545] width 15 height 15
type input "2"
type input "$69.96"
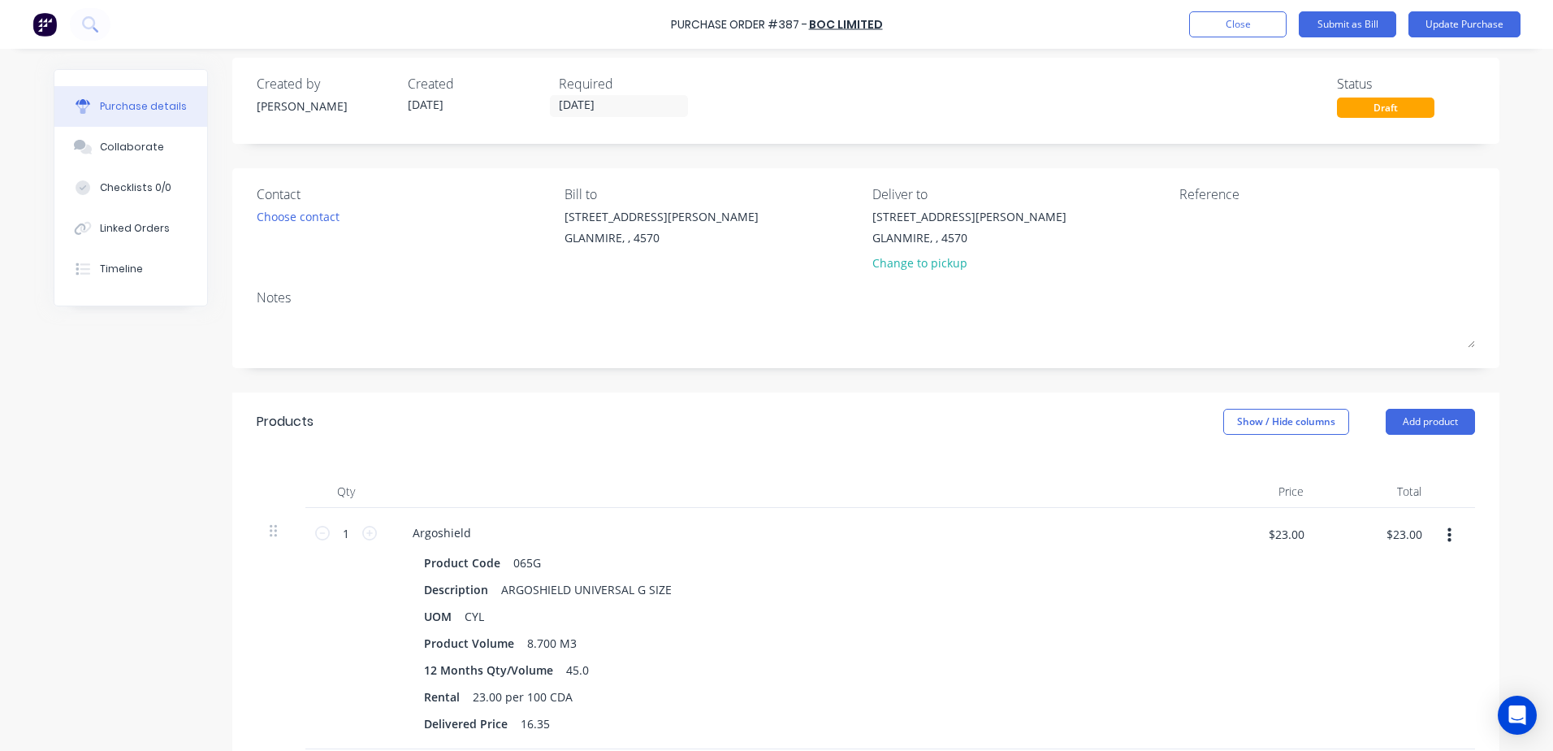
scroll to position [0, 0]
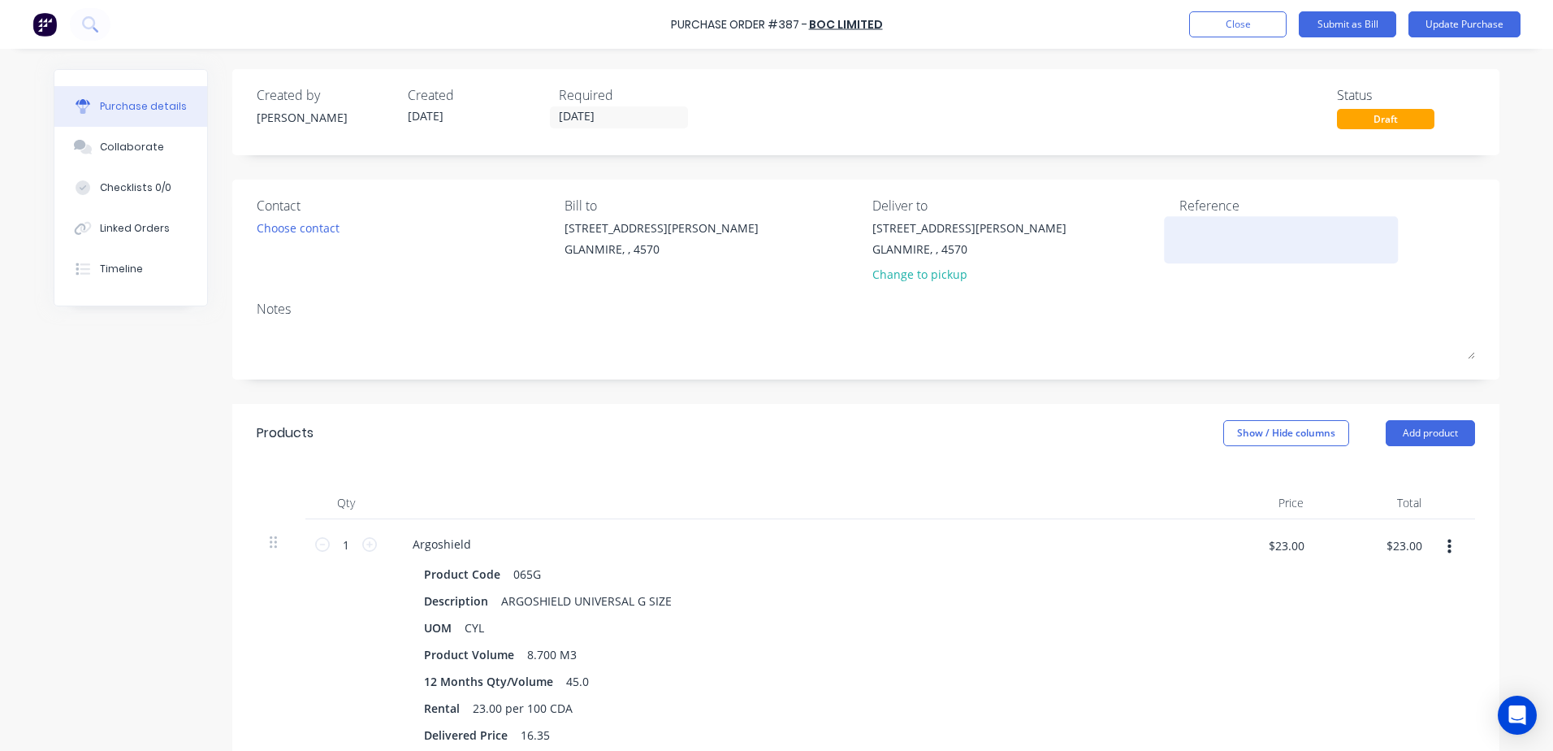
click at [1195, 227] on textarea at bounding box center [1281, 237] width 203 height 37
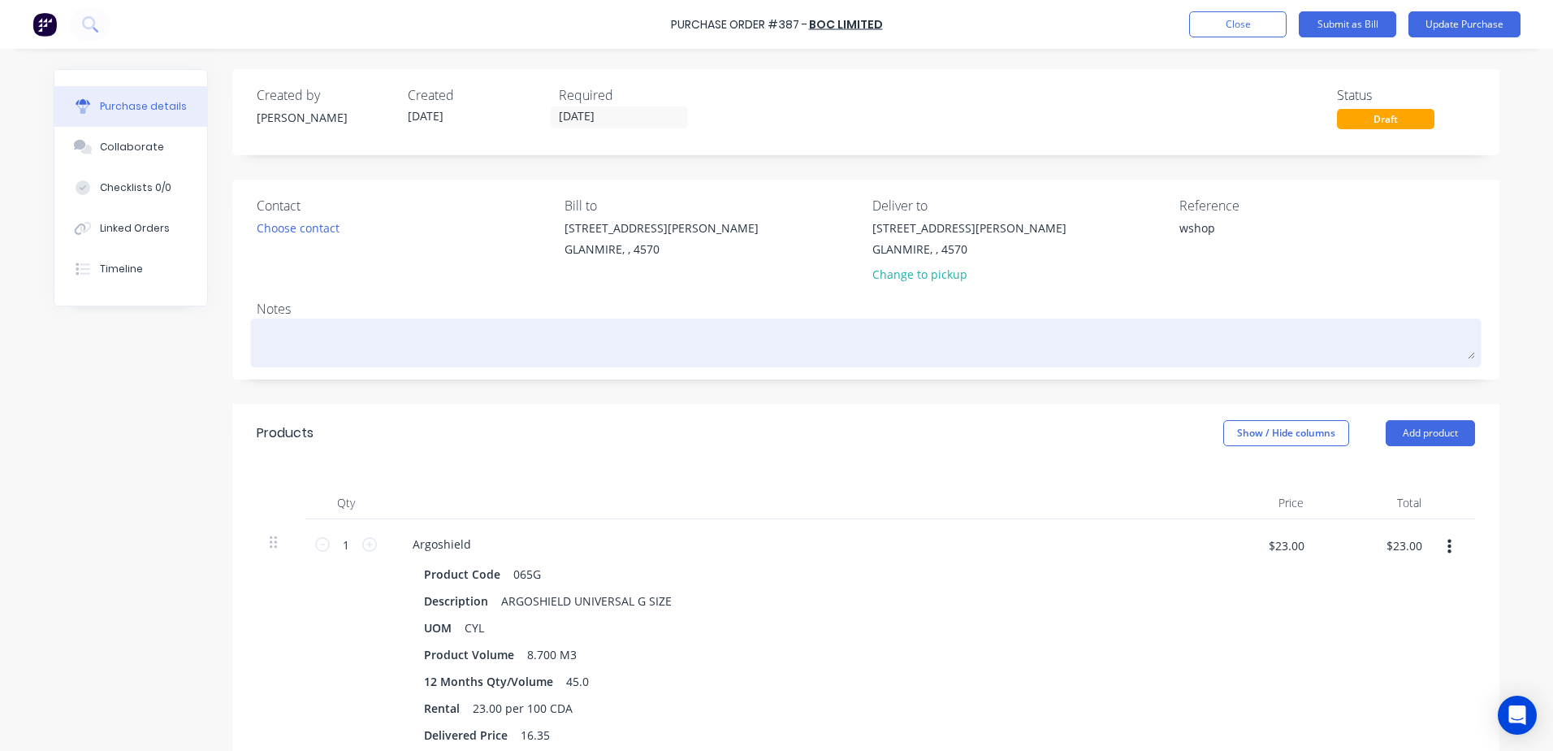
type textarea "wshop"
type textarea "x"
click at [277, 335] on textarea at bounding box center [866, 340] width 1218 height 37
type textarea "1"
type textarea "x"
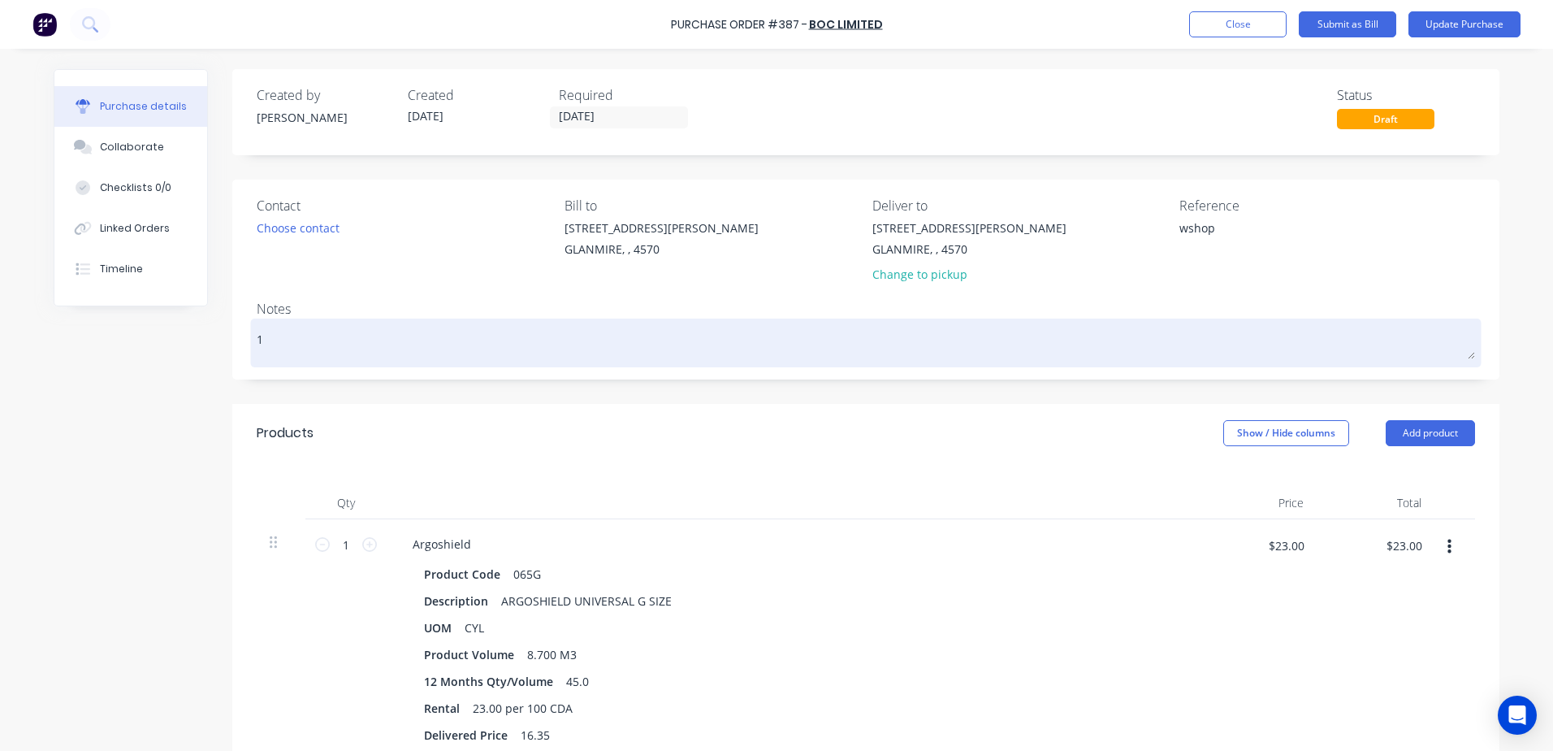
type textarea "1"
type textarea "x"
type textarea "1 x"
type textarea "x"
type textarea "1 x"
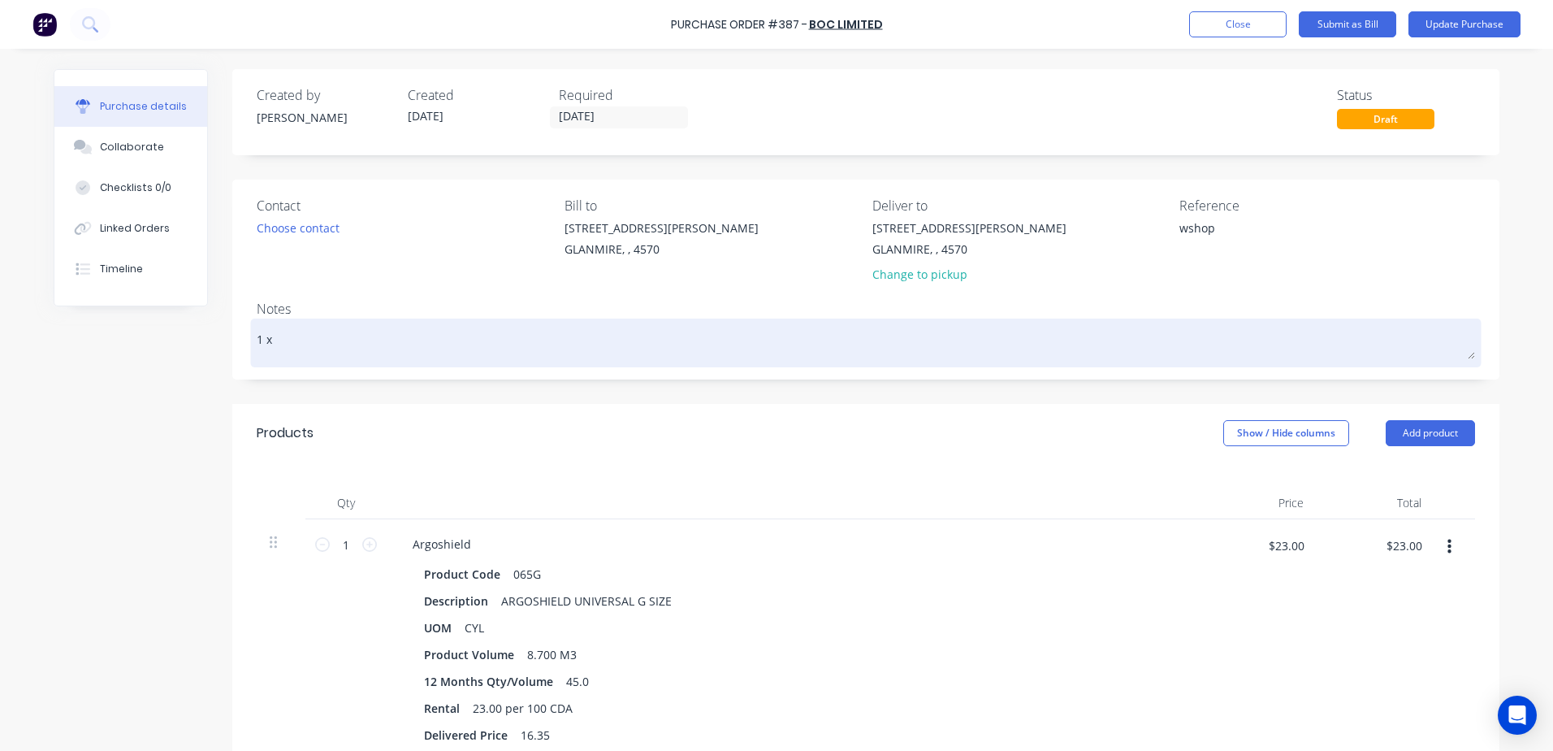
type textarea "x"
type textarea "1 x 0"
type textarea "x"
type textarea "1 x 06"
type textarea "x"
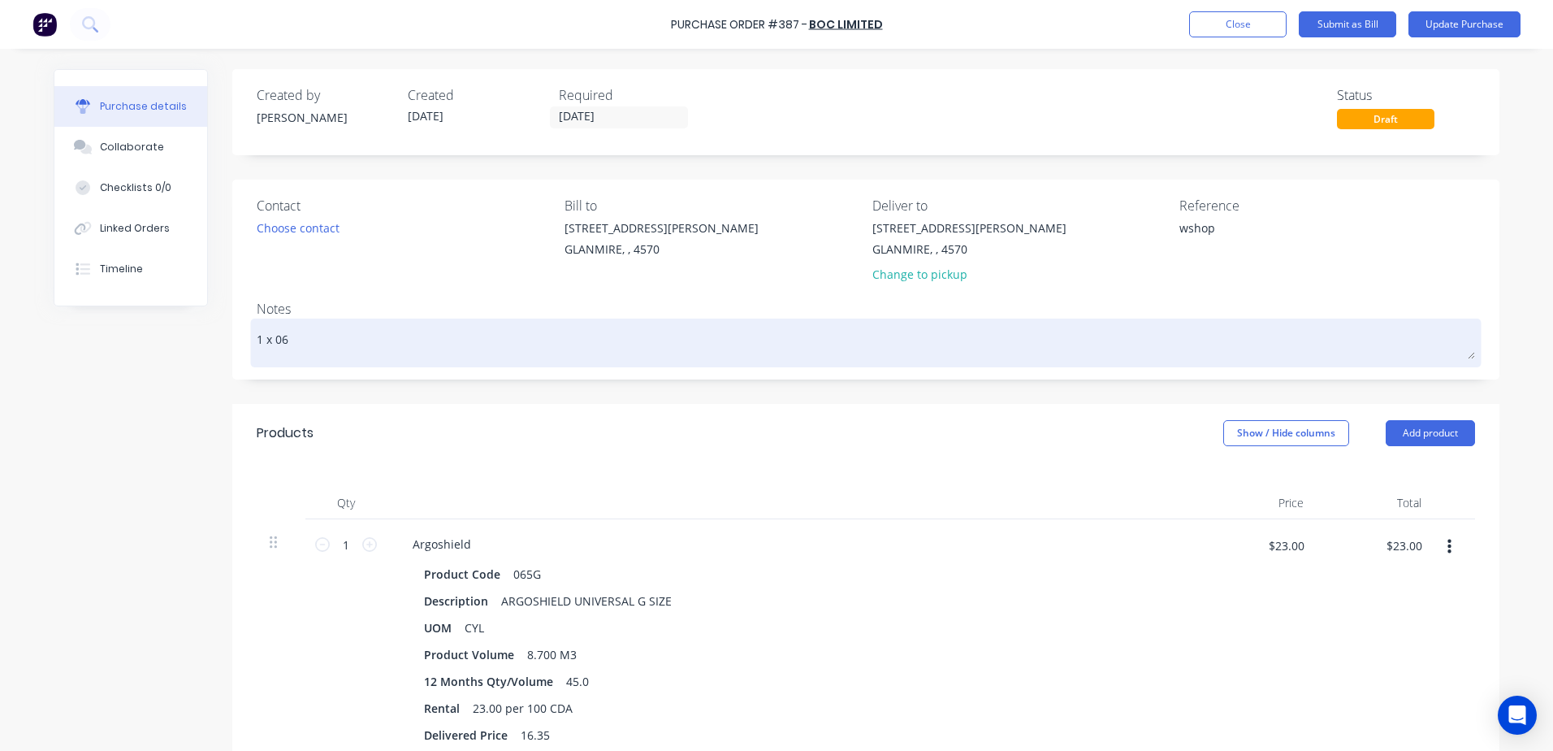
type textarea "1 x 065"
type textarea "x"
type textarea "1 x 065E"
type textarea "x"
type textarea "1 x 065E"
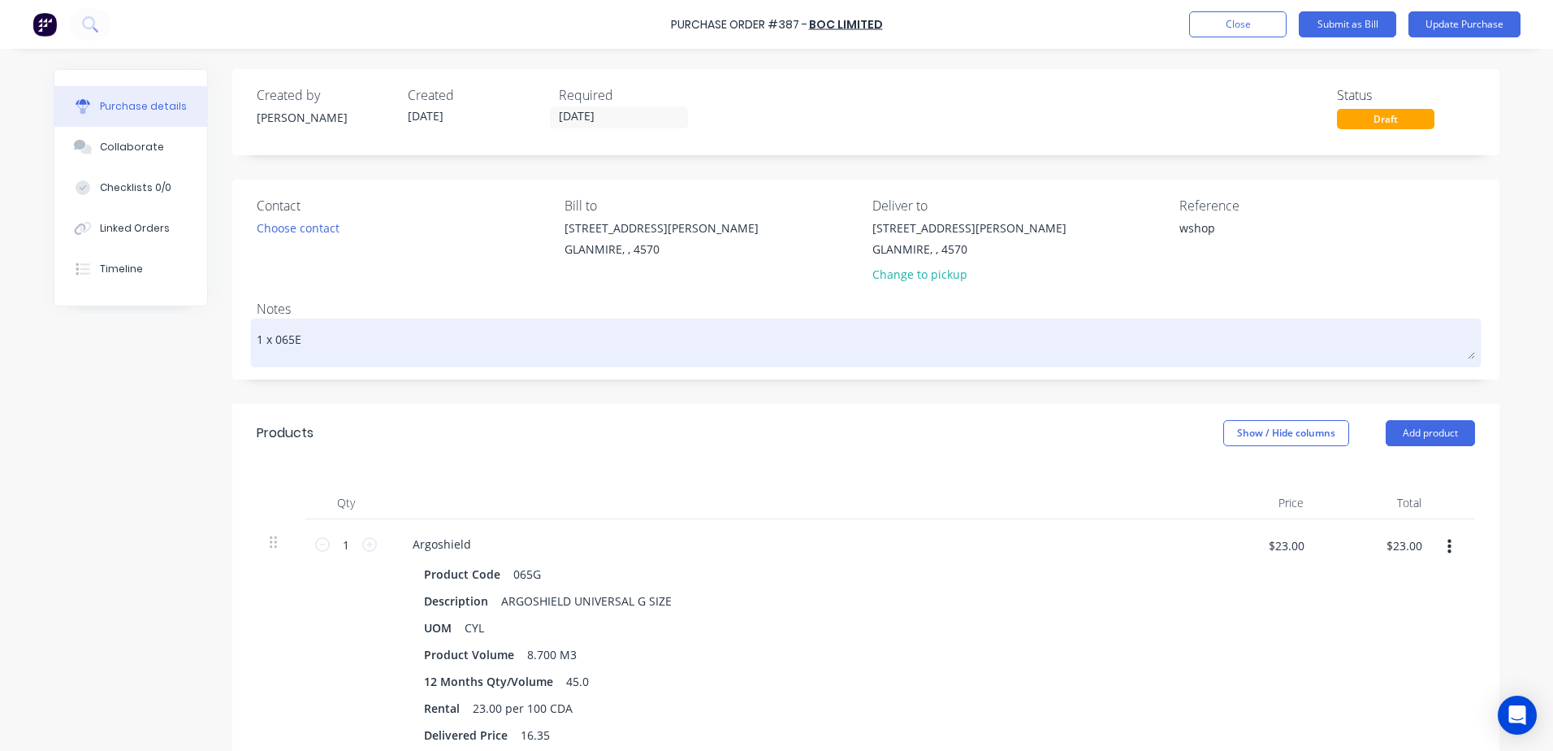
type textarea "x"
type textarea "1 x 065E -"
type textarea "x"
type textarea "1 x 065E -"
type textarea "x"
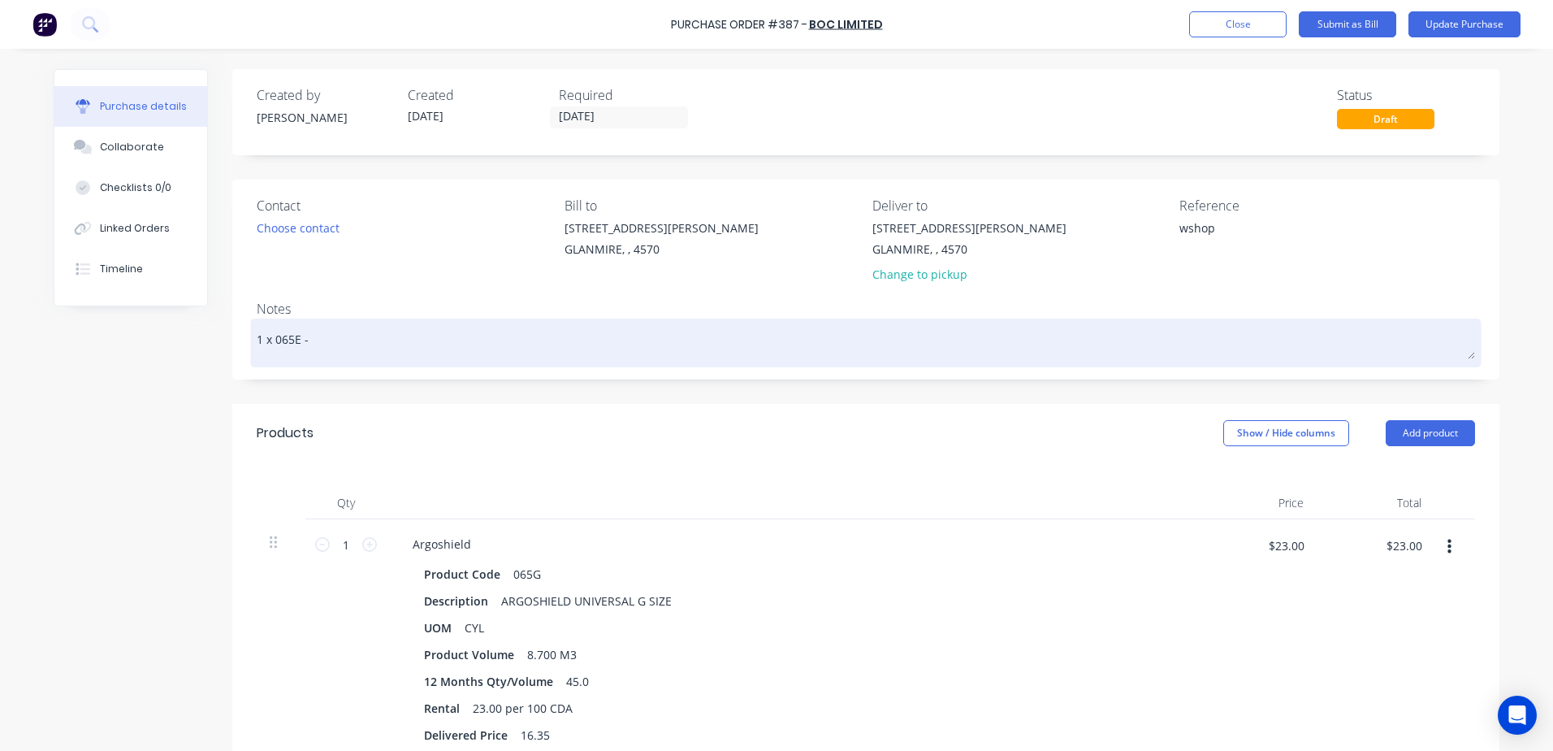
type textarea "1 x 065E -"
type textarea "x"
type textarea "1 x 065E - D"
type textarea "x"
type textarea "1 x 065E - DA"
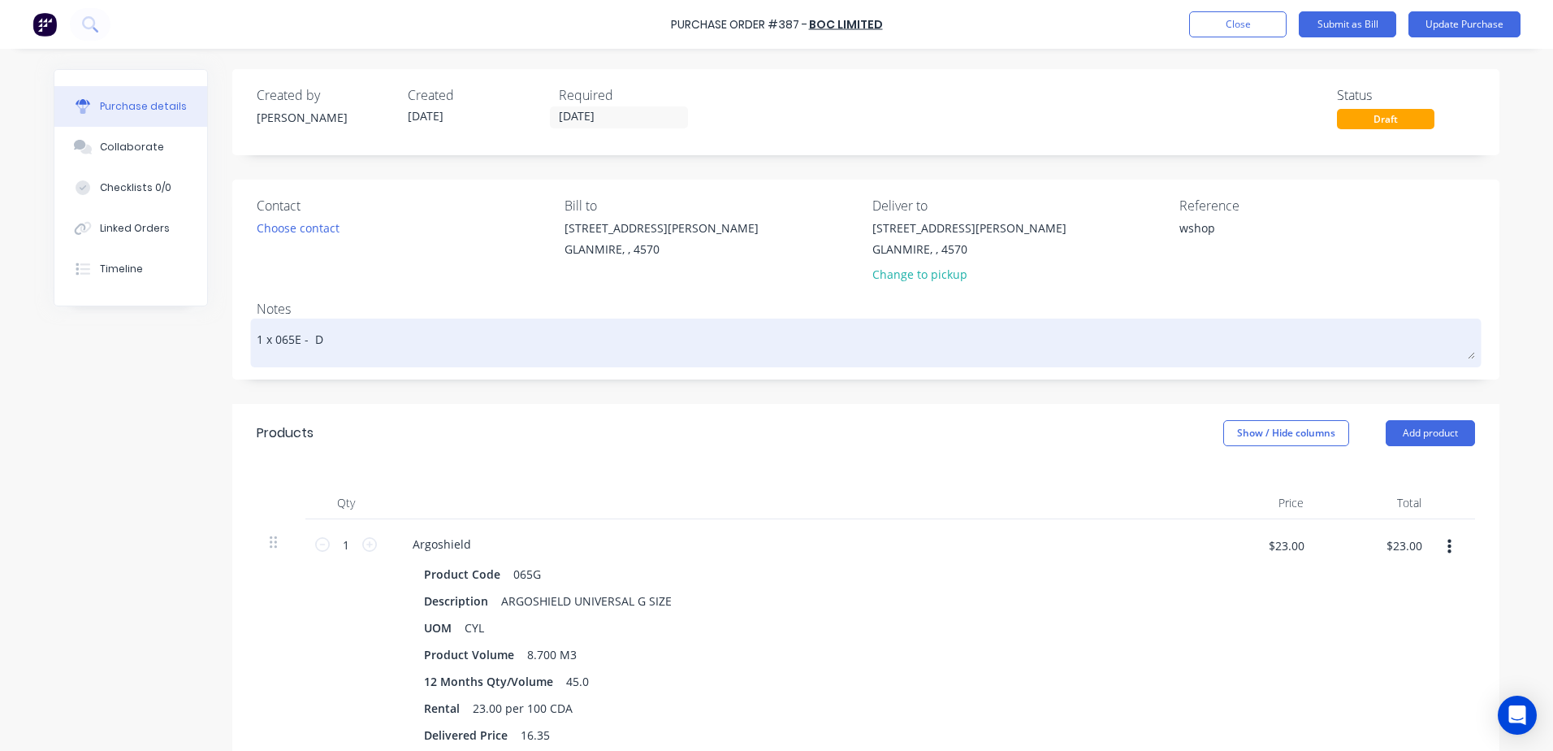
type textarea "x"
type textarea "1 x 065E - D"
type textarea "x"
type textarea "1 x 065E -"
type textarea "x"
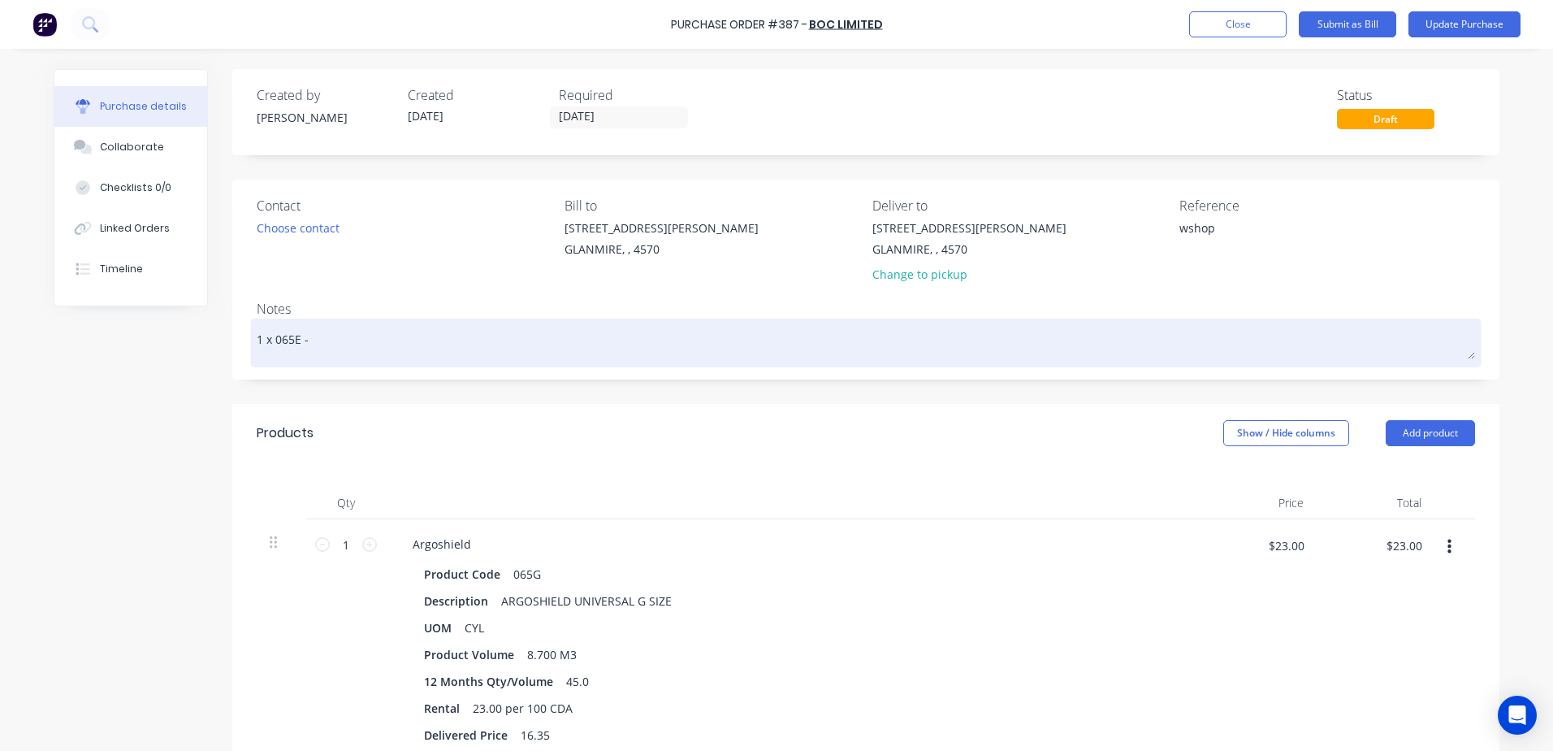
type textarea "1 x 065E - a"
type textarea "x"
type textarea "1 x 065E - ad"
type textarea "x"
type textarea "1 x 065E - ada"
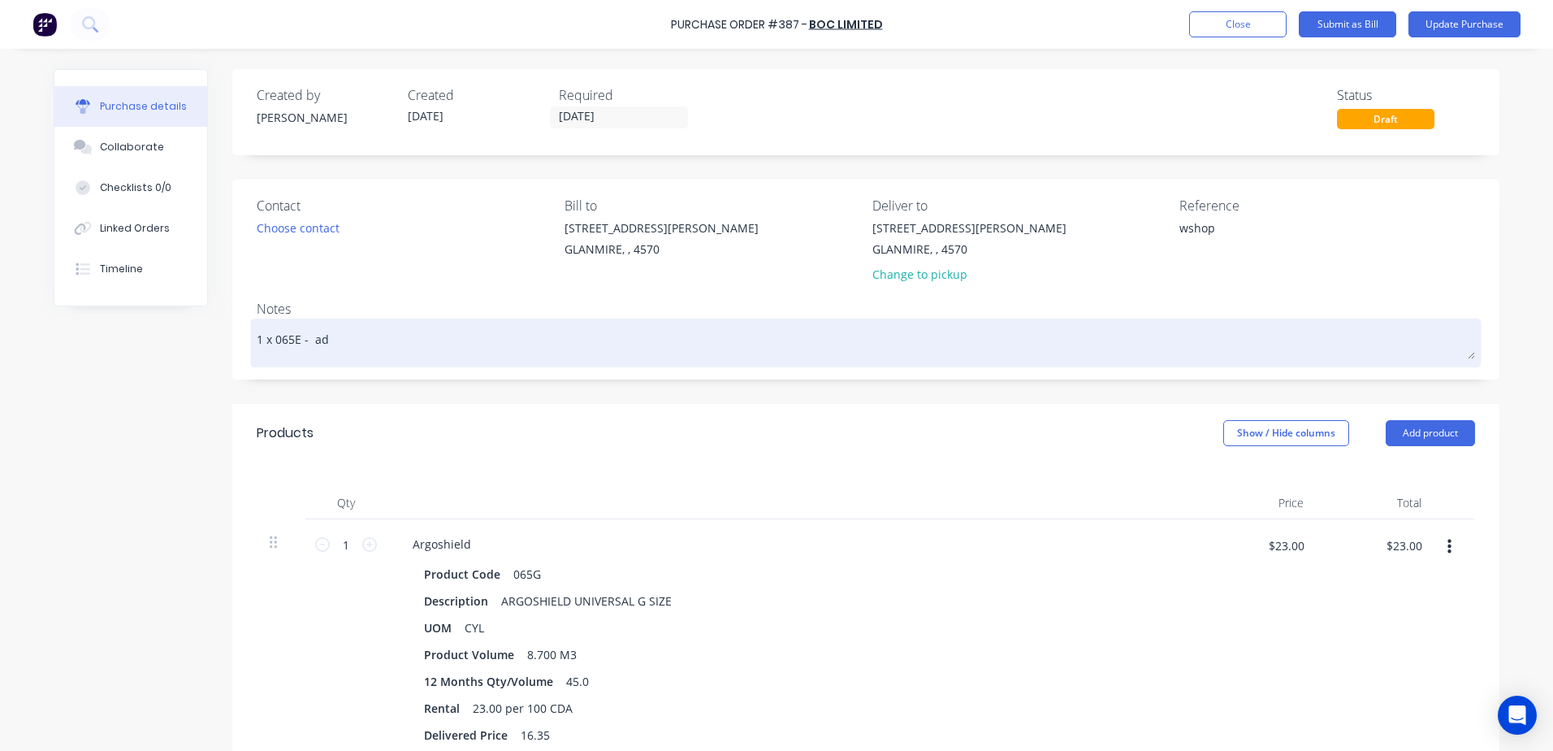
type textarea "x"
type textarea "1 x 065E - adan"
type textarea "x"
type textarea "1 x 065E - ada"
type textarea "x"
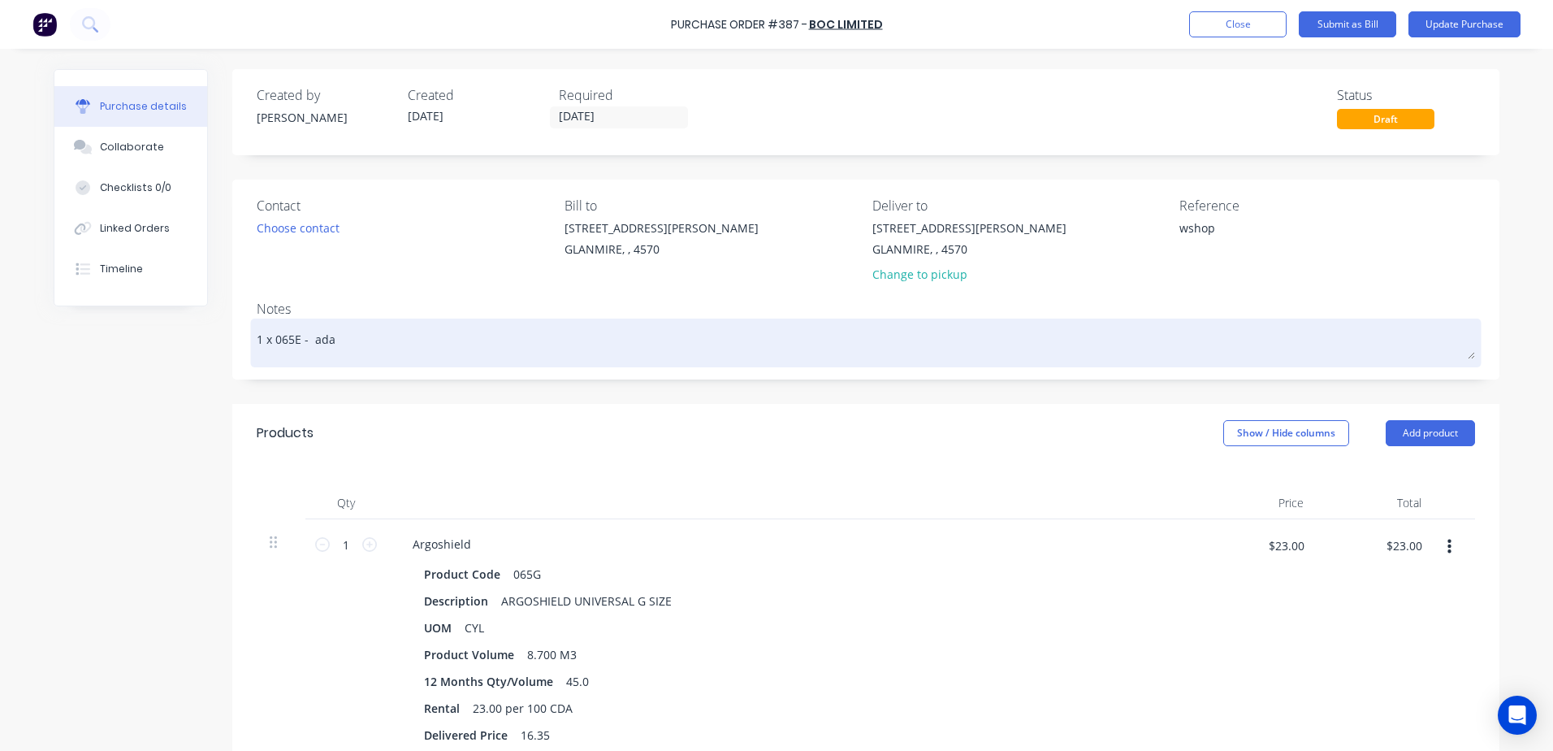
type textarea "1 x 065E - adam"
type textarea "x"
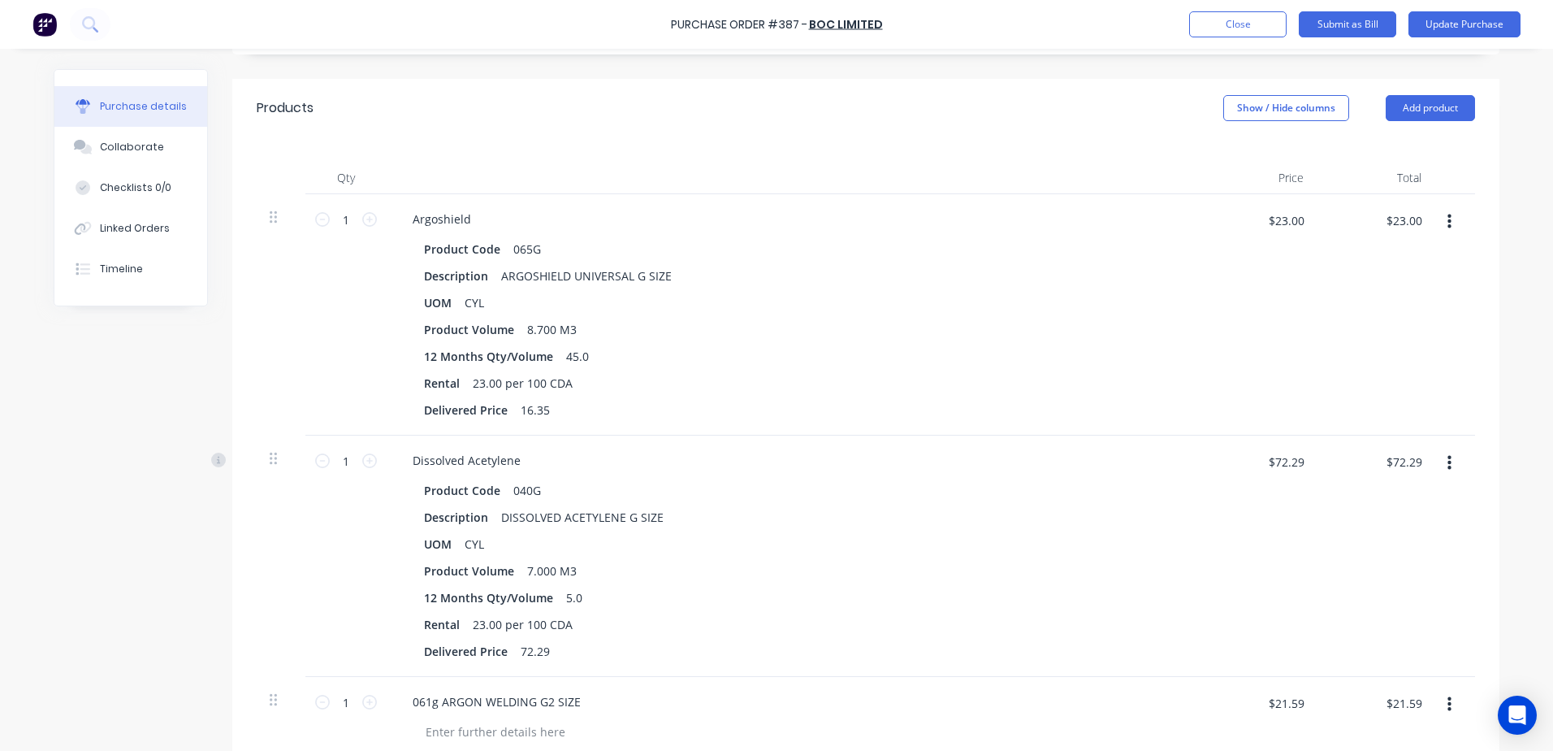
scroll to position [81, 0]
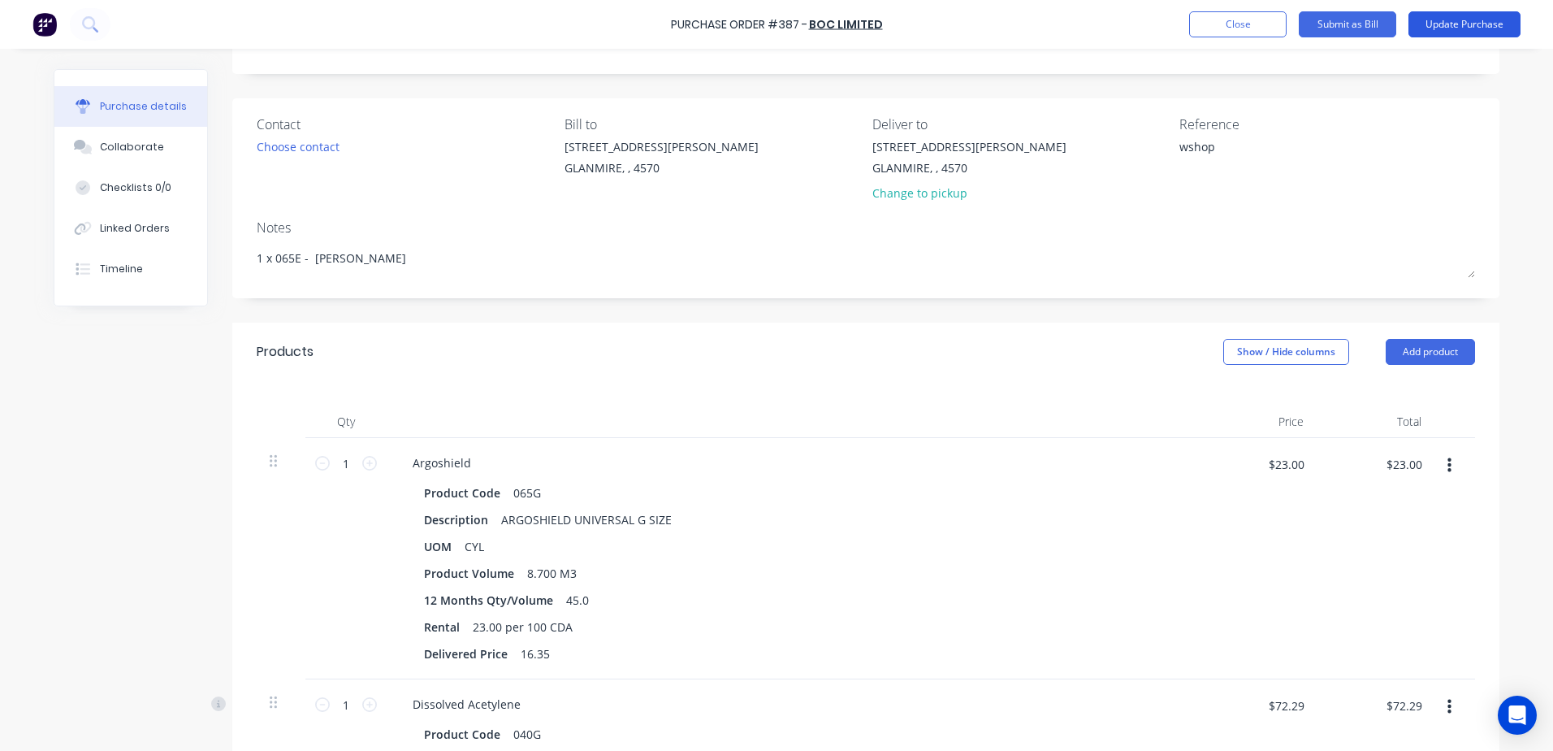
type textarea "1 x 065E - adam"
click at [1470, 24] on button "Update Purchase" at bounding box center [1465, 24] width 112 height 26
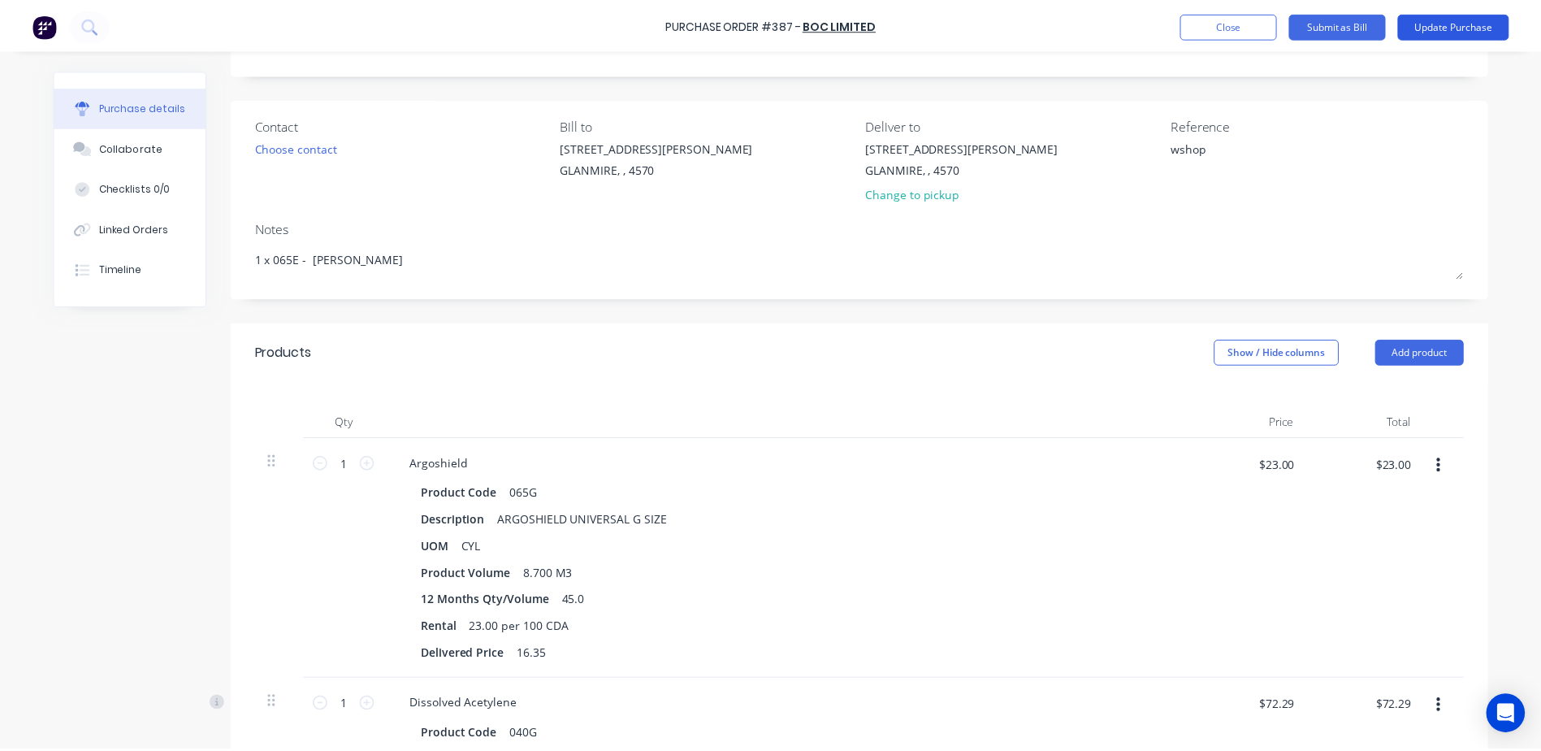
scroll to position [0, 0]
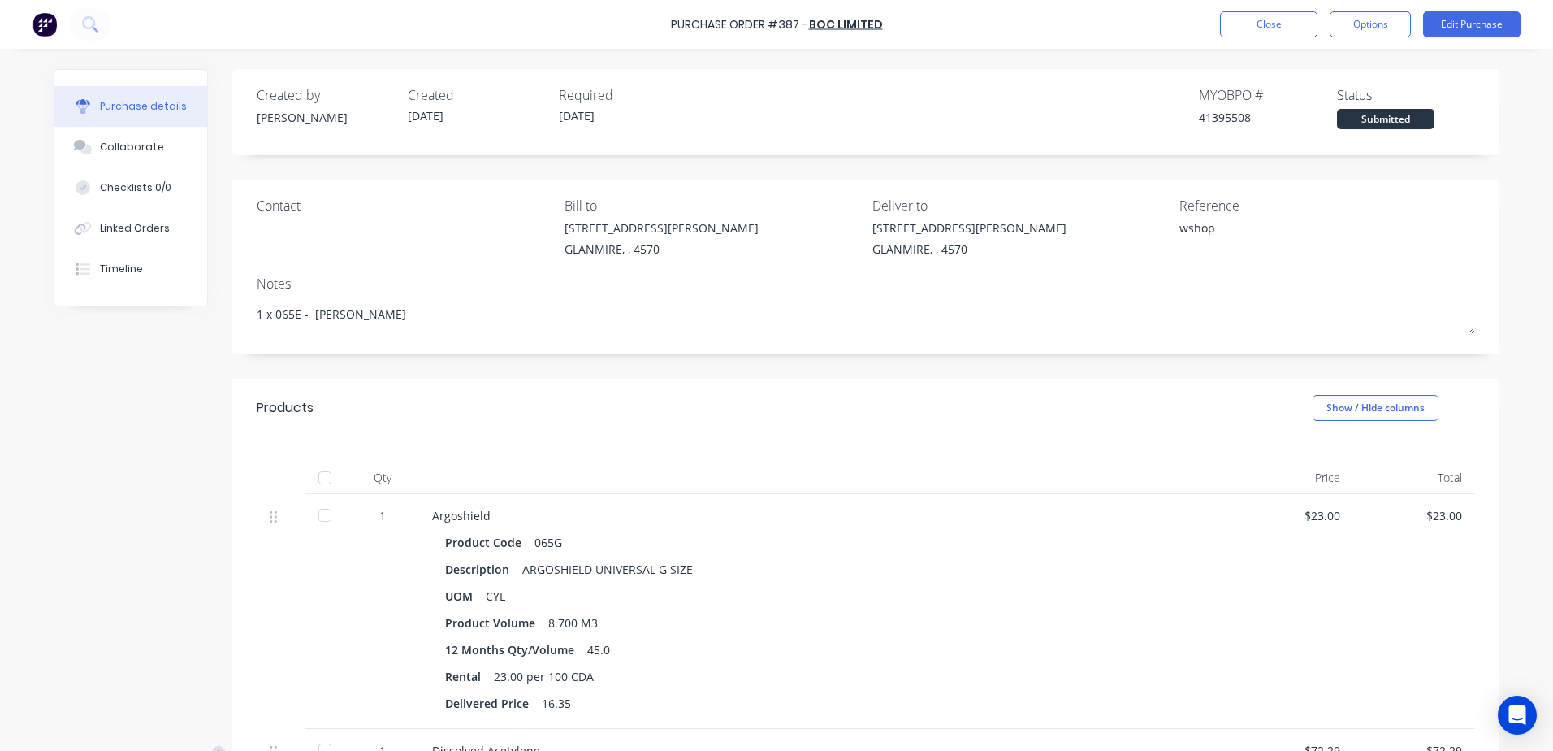
click at [1374, 33] on button "Options" at bounding box center [1370, 24] width 81 height 26
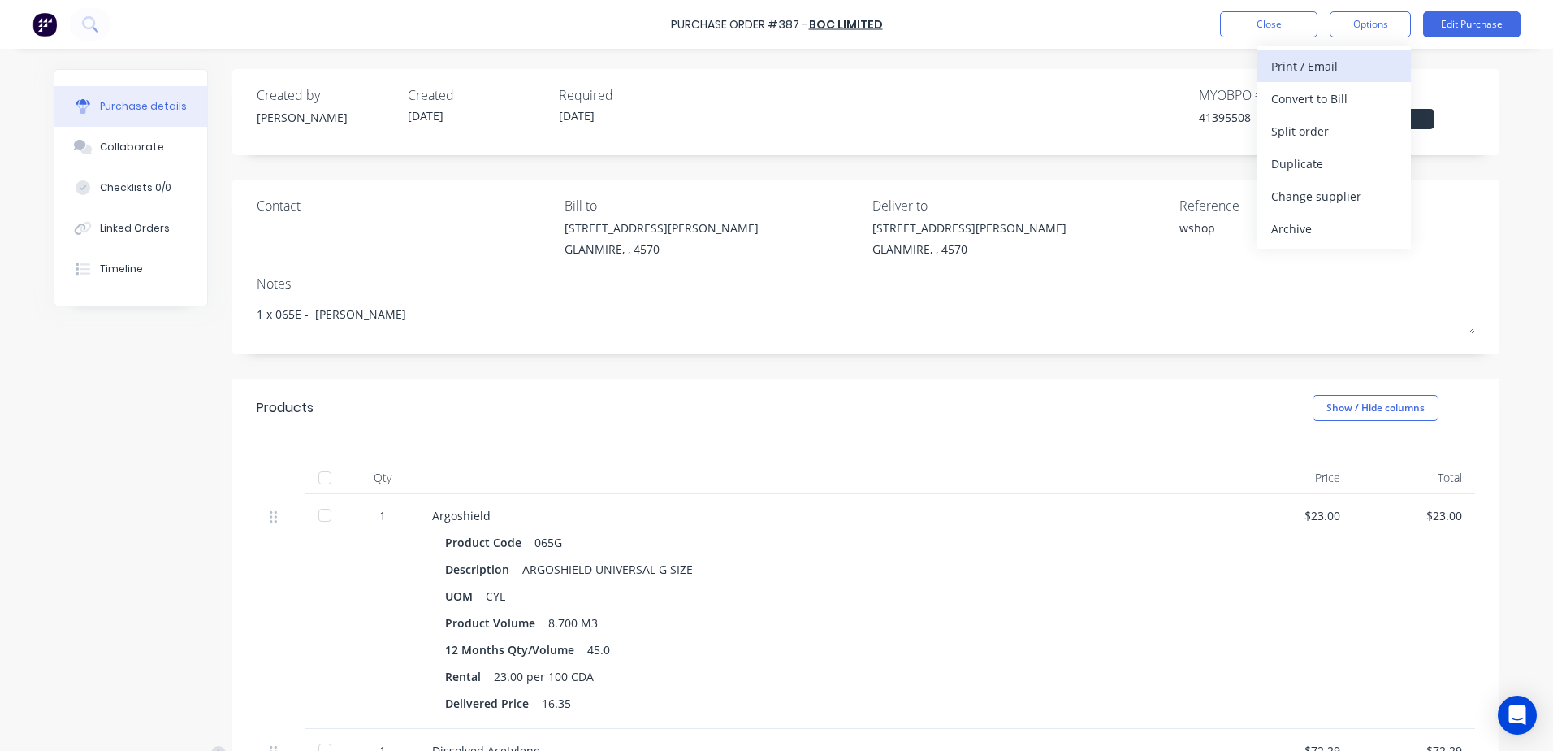
click at [1340, 72] on div "Print / Email" at bounding box center [1333, 66] width 125 height 24
click at [1325, 101] on div "With pricing" at bounding box center [1333, 99] width 125 height 24
type textarea "x"
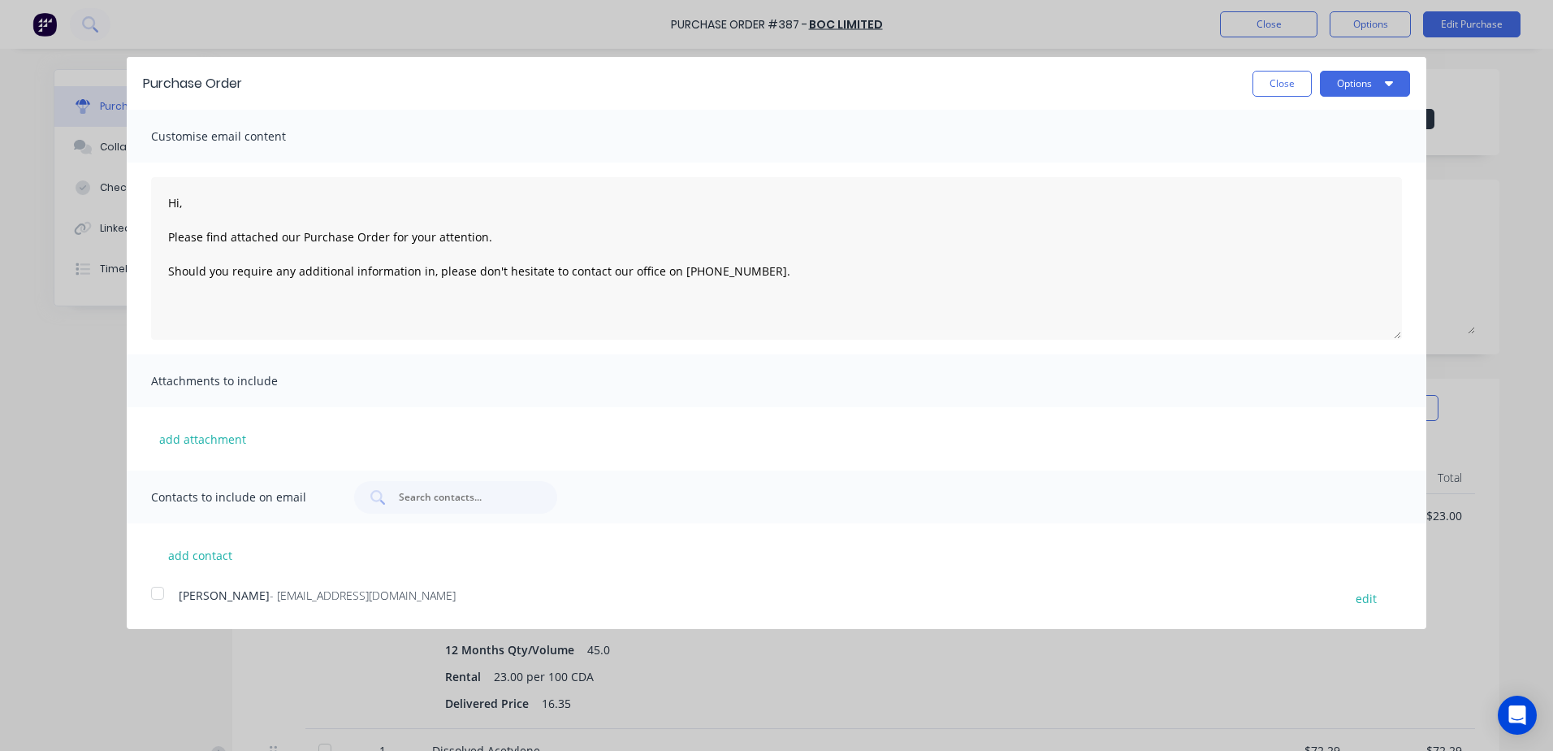
click at [158, 598] on div at bounding box center [157, 593] width 32 height 32
type textarea "Hi, Please find attached our Purchase Order for your attention. Should you requ…"
click at [1375, 83] on button "Options" at bounding box center [1365, 84] width 90 height 26
click at [1296, 154] on div "Email" at bounding box center [1332, 157] width 125 height 24
type textarea "x"
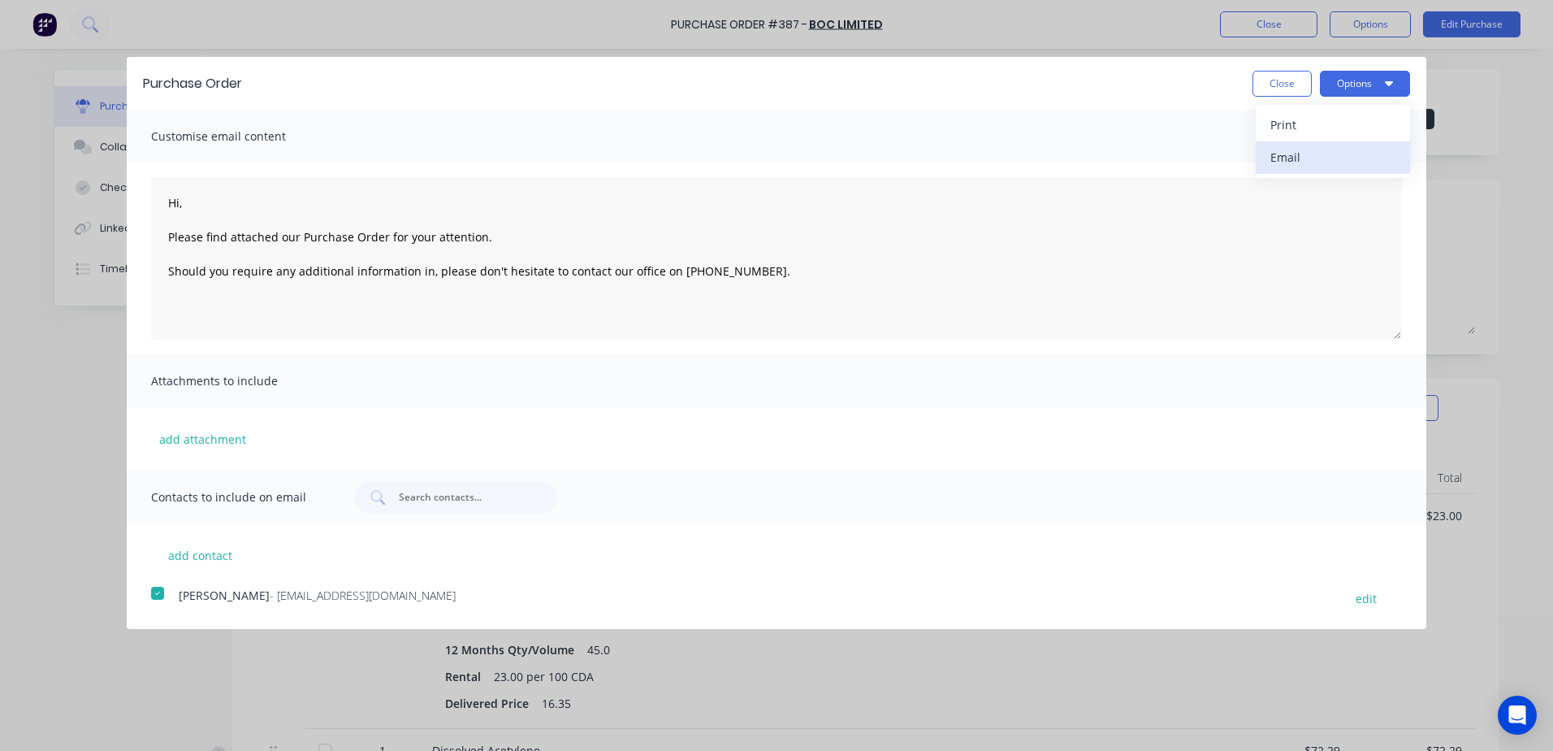
type textarea "Hi, Please find attached our Purchase Order for your attention. Should you requ…"
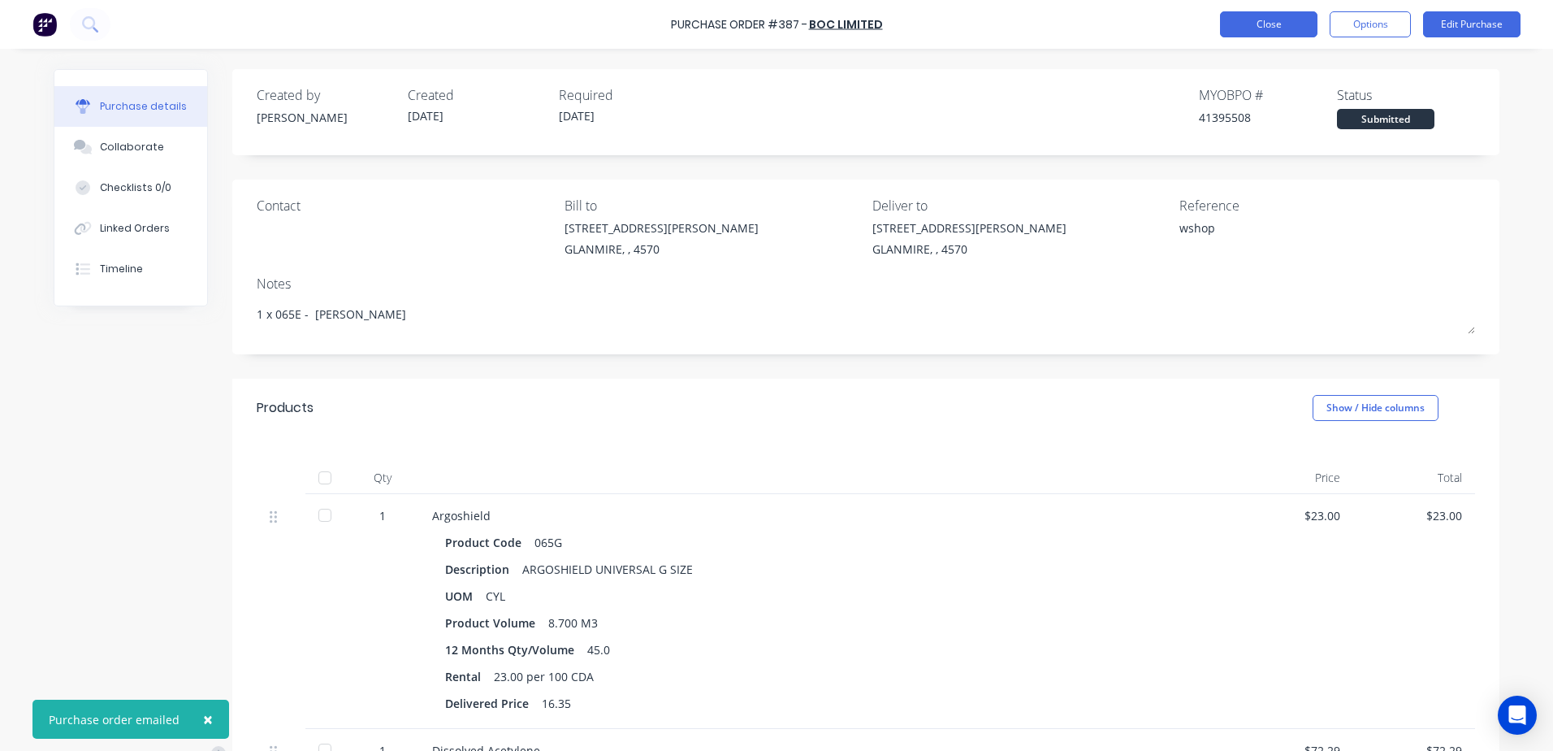
type textarea "x"
click at [1253, 33] on button "Close" at bounding box center [1268, 24] width 97 height 26
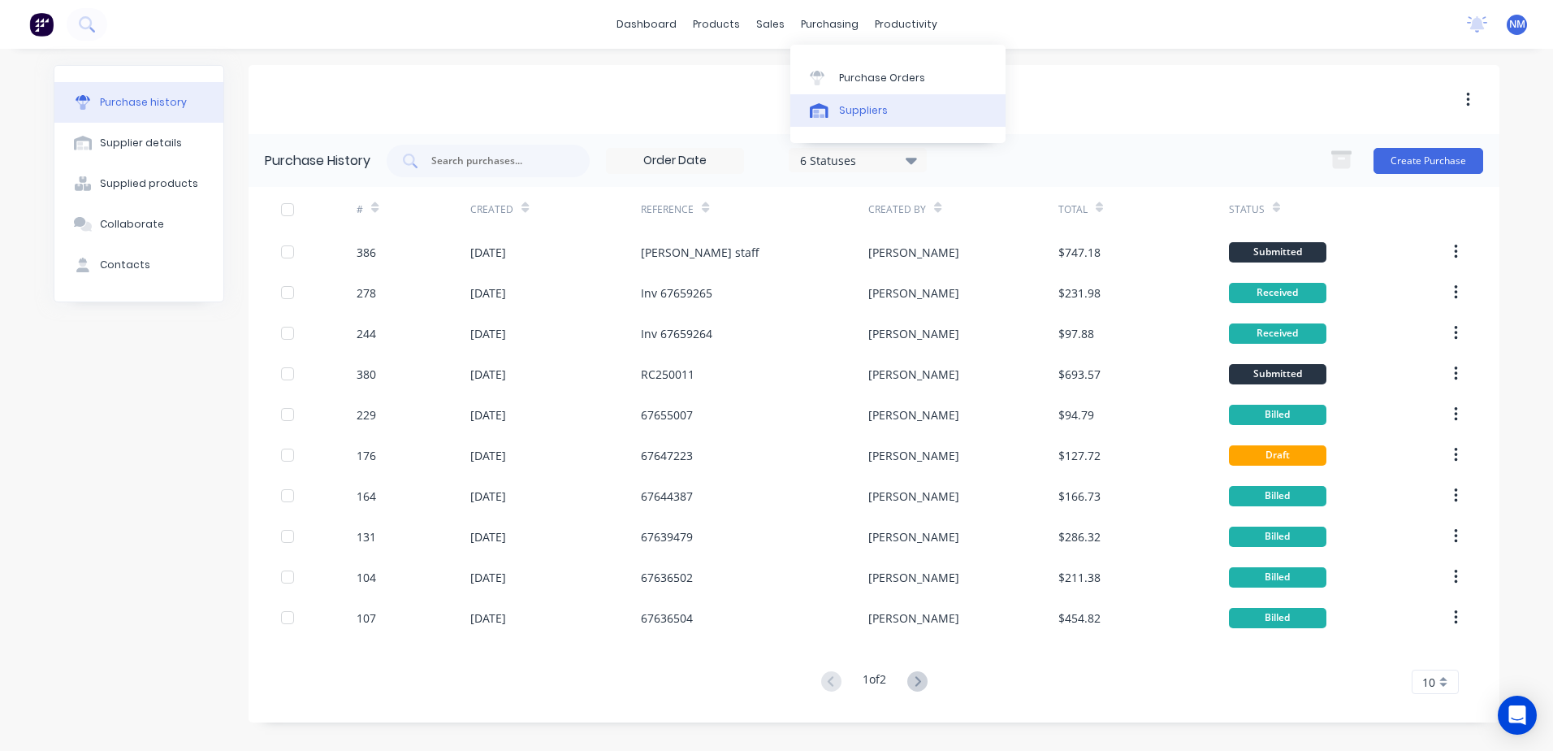
click at [872, 103] on div "Suppliers" at bounding box center [863, 110] width 49 height 15
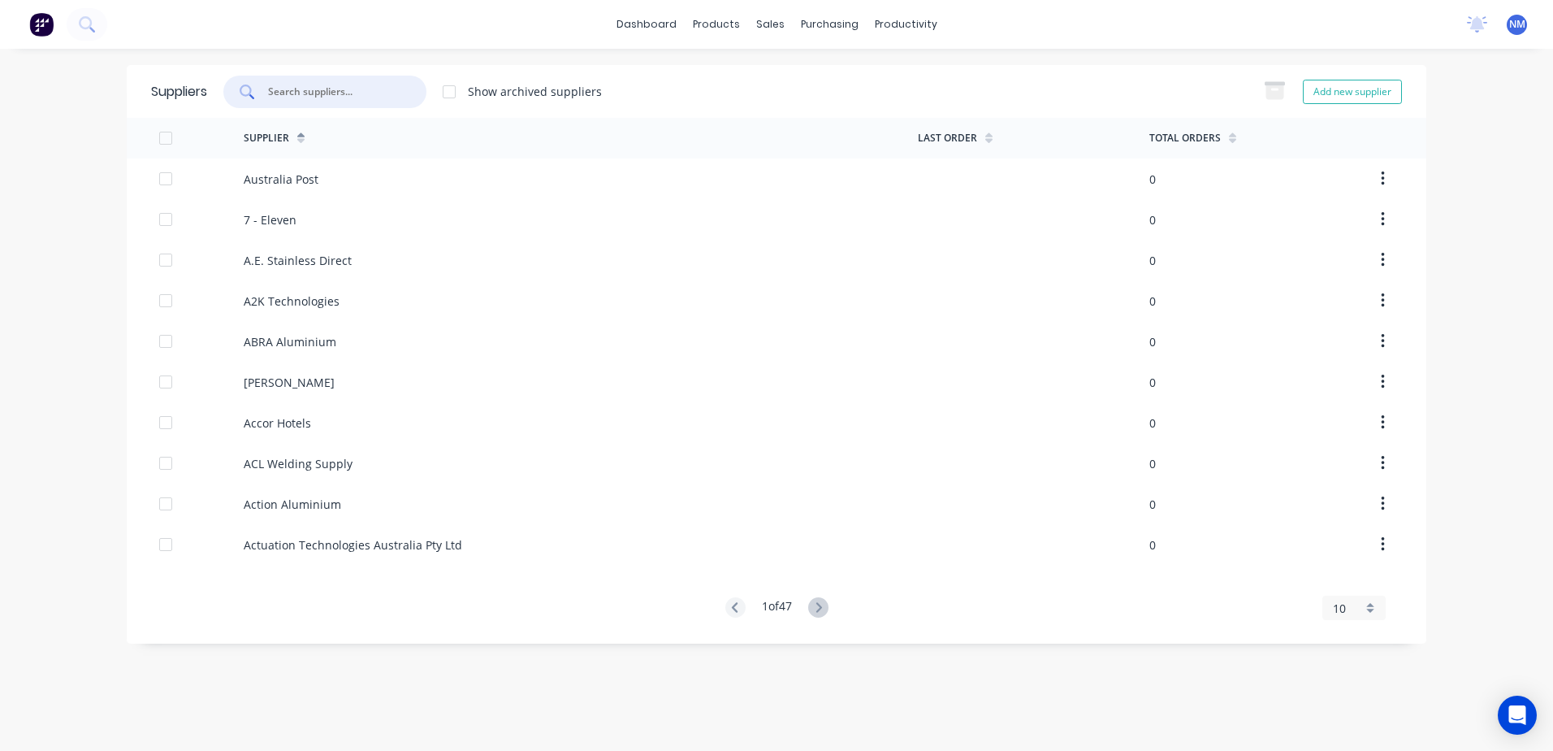
click at [308, 97] on input "text" at bounding box center [333, 92] width 135 height 16
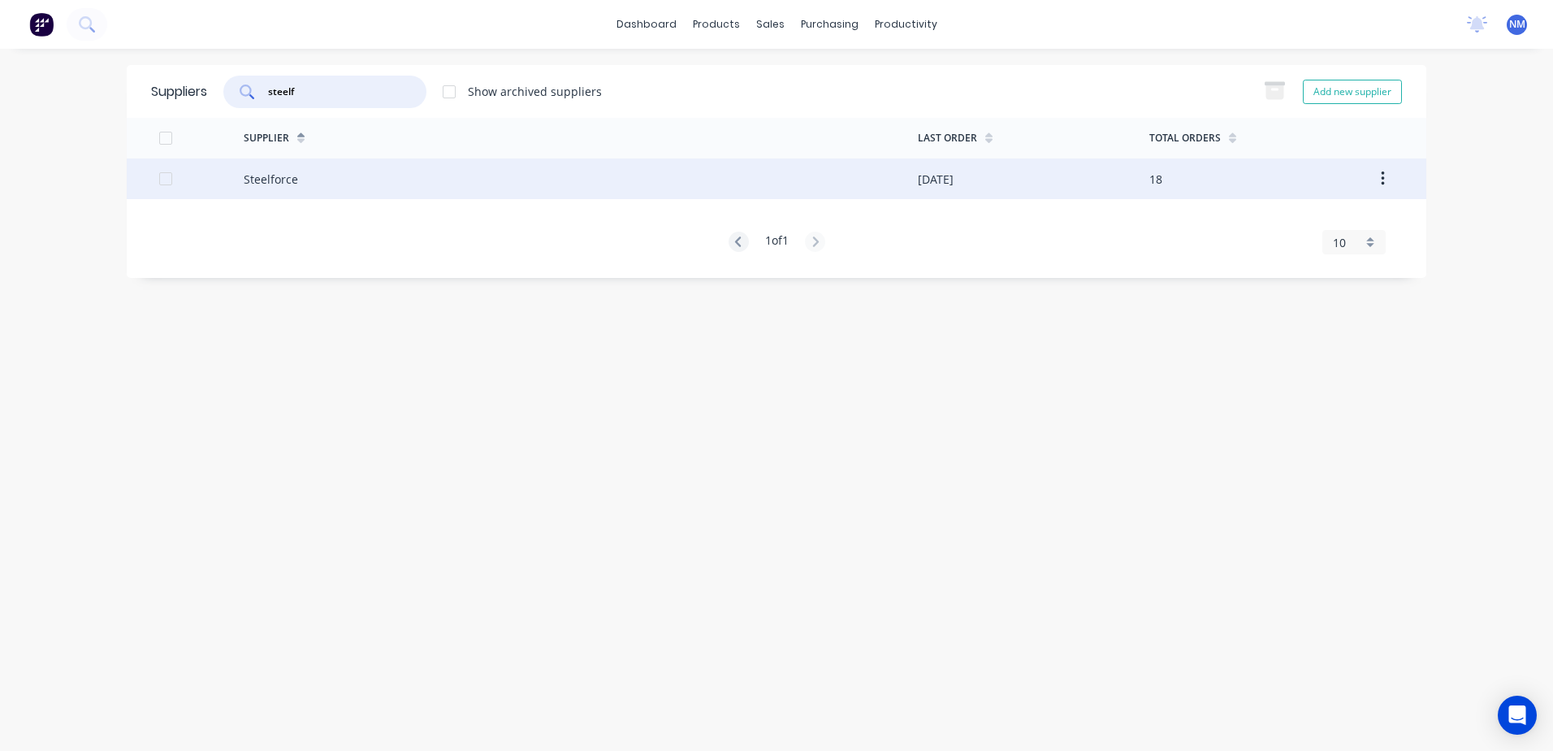
type input "steelf"
click at [317, 184] on div "Steelforce" at bounding box center [581, 178] width 674 height 41
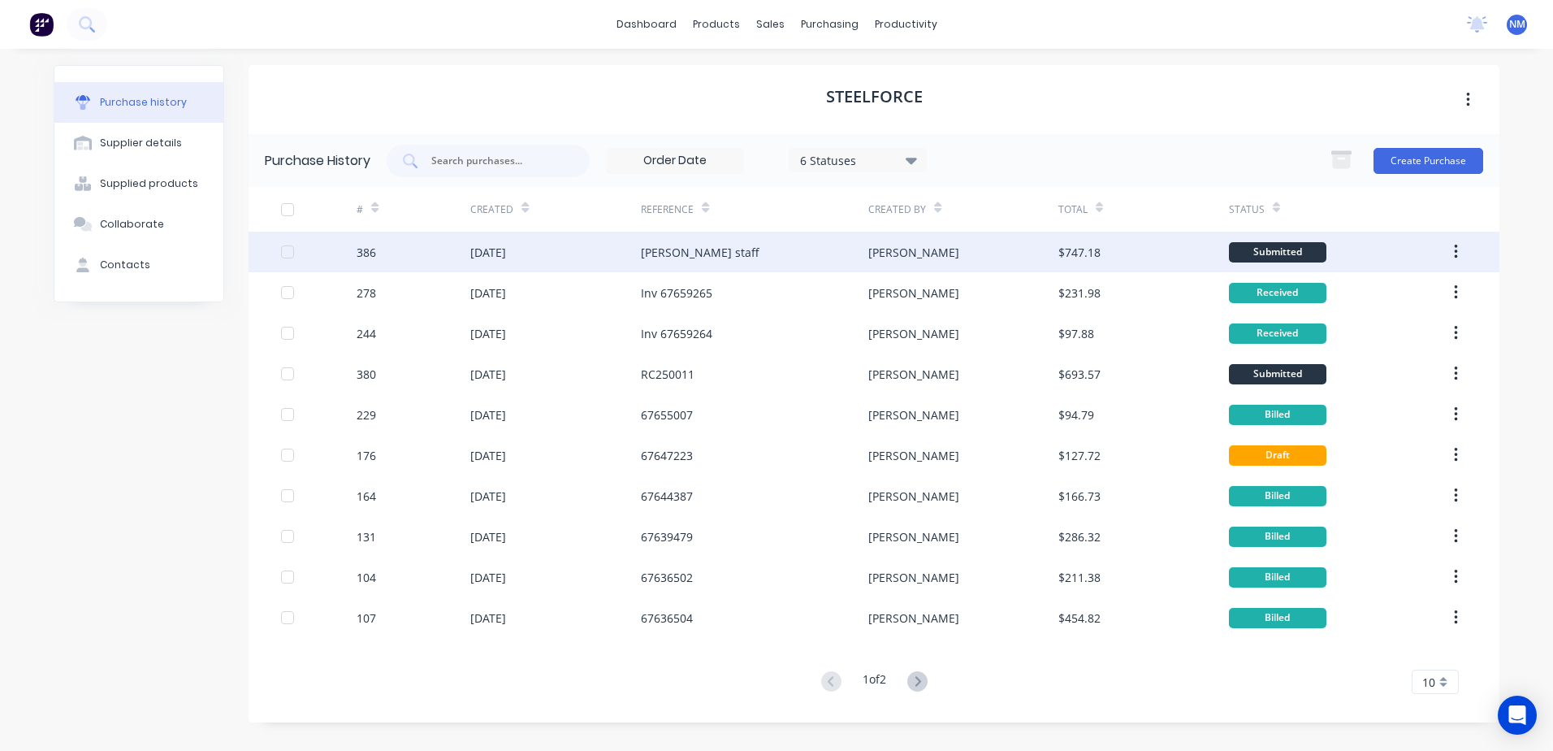
click at [766, 261] on div "[PERSON_NAME] staff" at bounding box center [754, 252] width 227 height 41
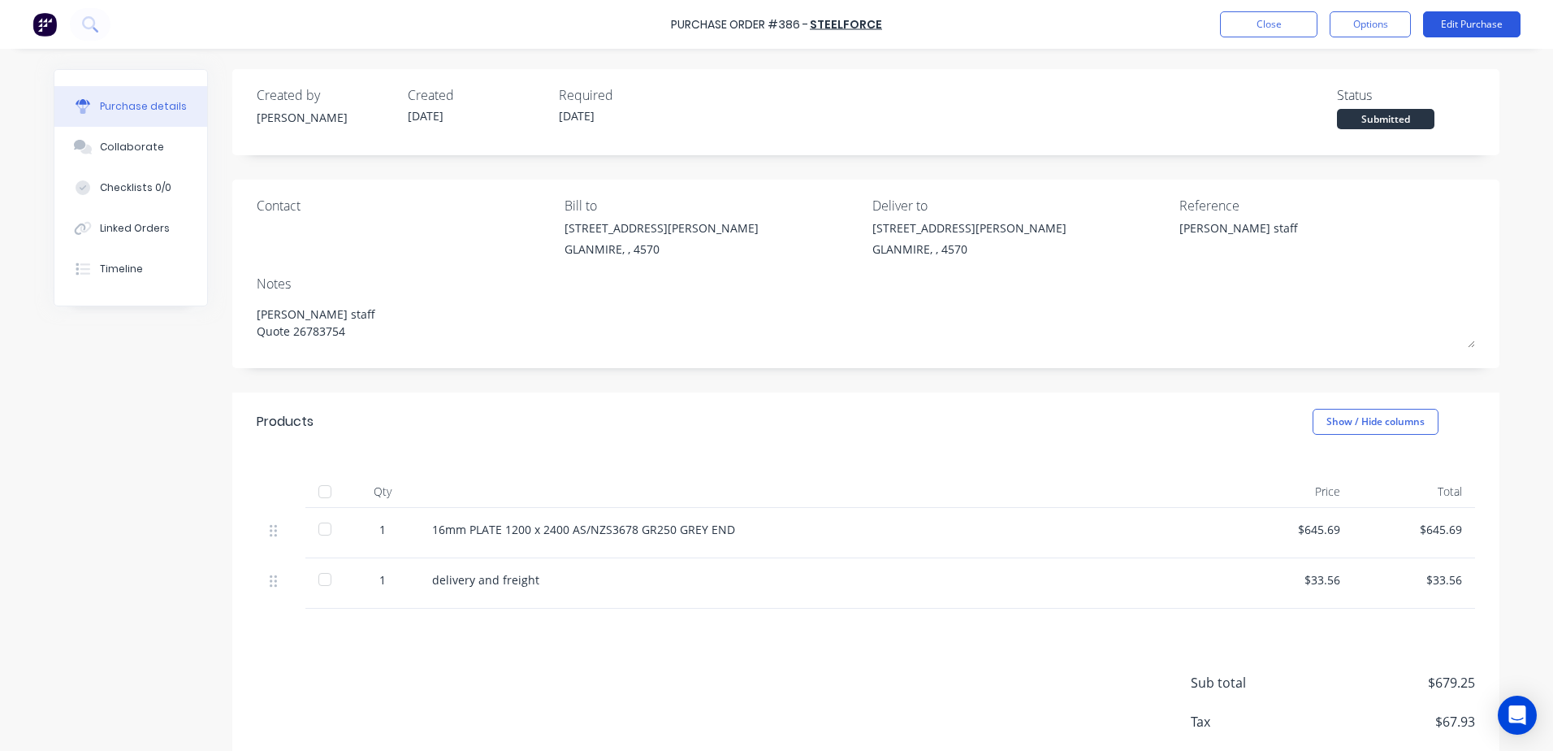
click at [1464, 29] on button "Edit Purchase" at bounding box center [1471, 24] width 97 height 26
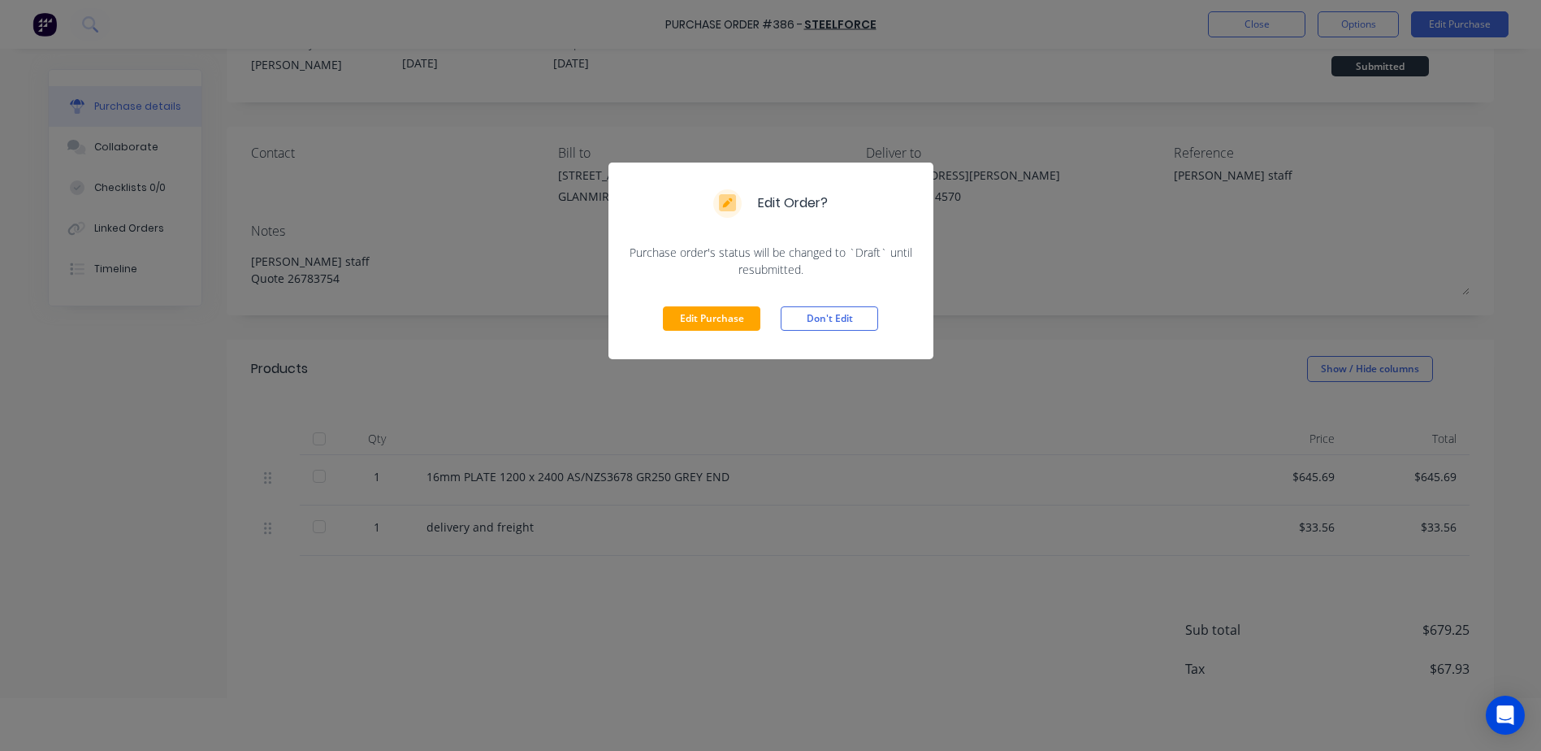
scroll to position [81, 0]
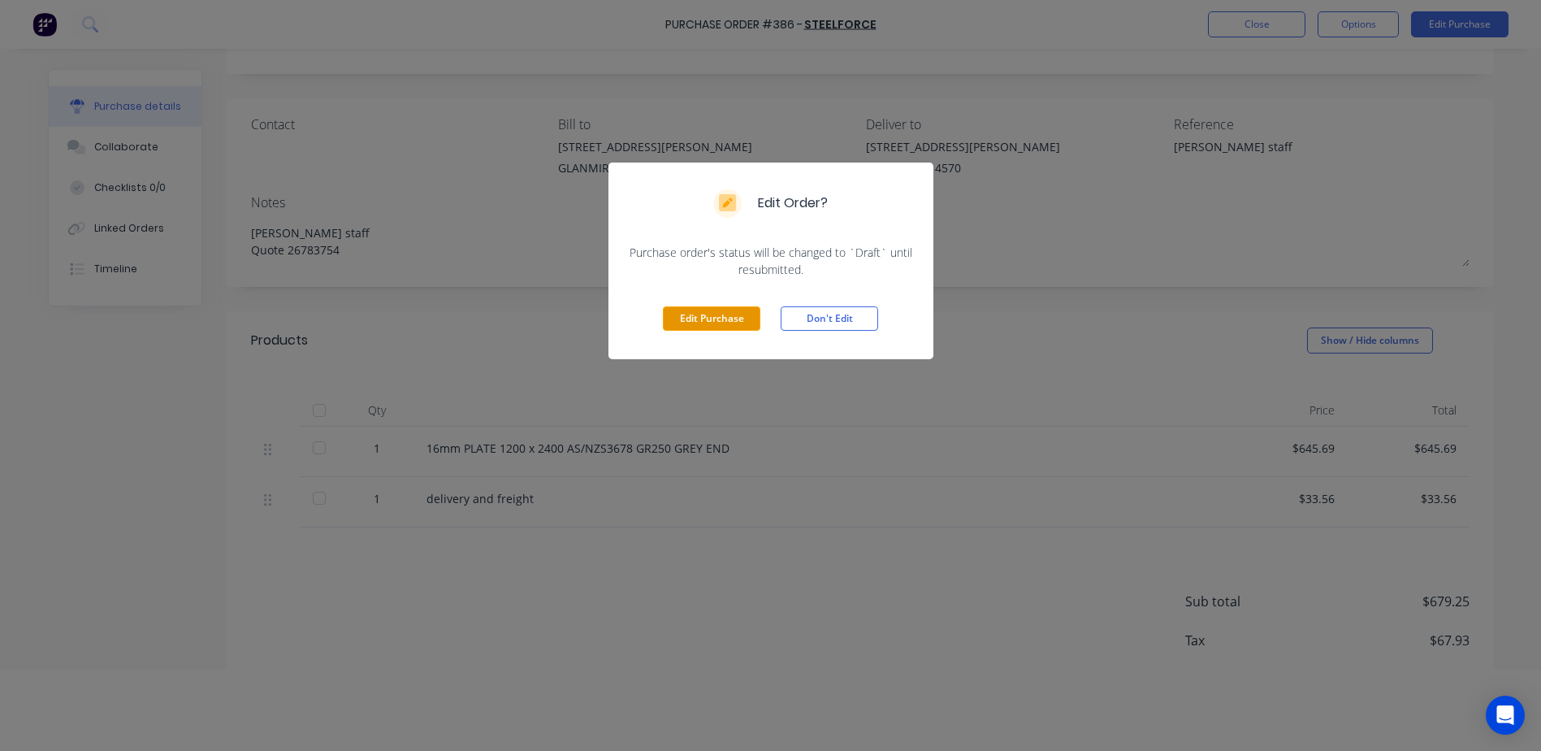
click at [697, 308] on button "Edit Purchase" at bounding box center [711, 318] width 97 height 24
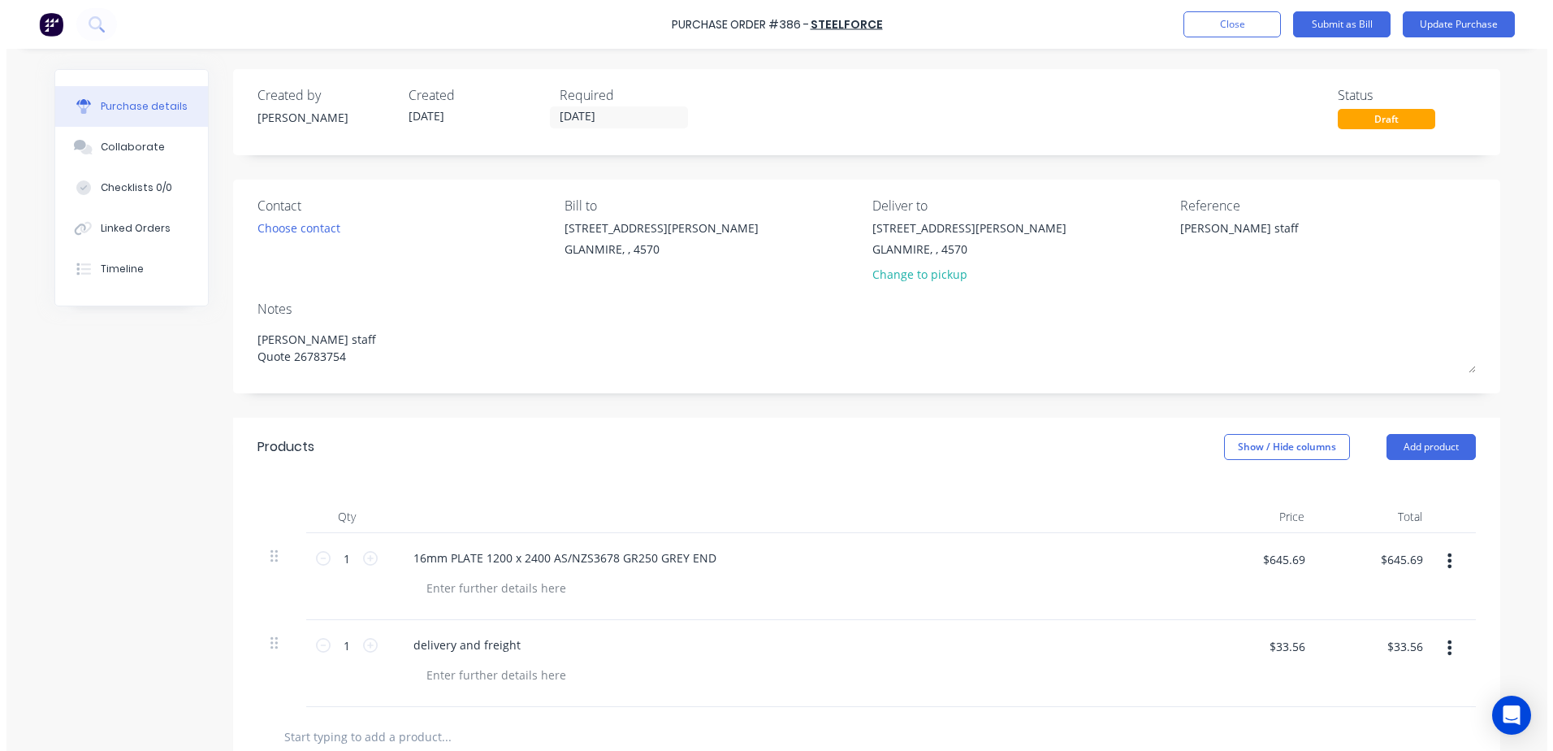
scroll to position [0, 0]
type textarea "x"
drag, startPoint x: 1265, startPoint y: 647, endPoint x: 1434, endPoint y: 645, distance: 169.0
click at [1438, 645] on div "1 1 delivery and freight $33.56 $33.56 $33.56 $33.56" at bounding box center [866, 663] width 1218 height 87
type input "19.19"
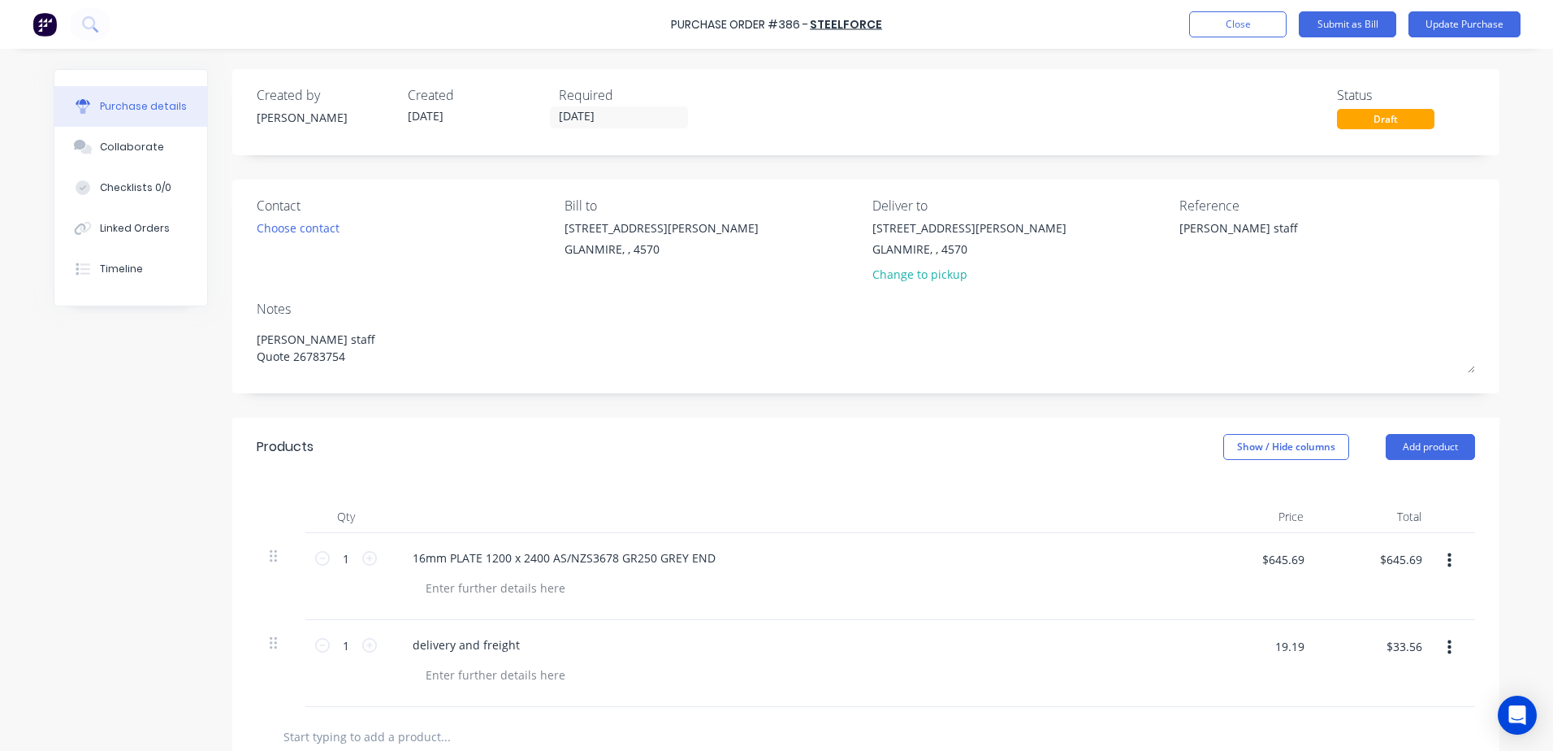
type textarea "x"
type input "$19.19"
click at [1448, 19] on button "Update Purchase" at bounding box center [1465, 24] width 112 height 26
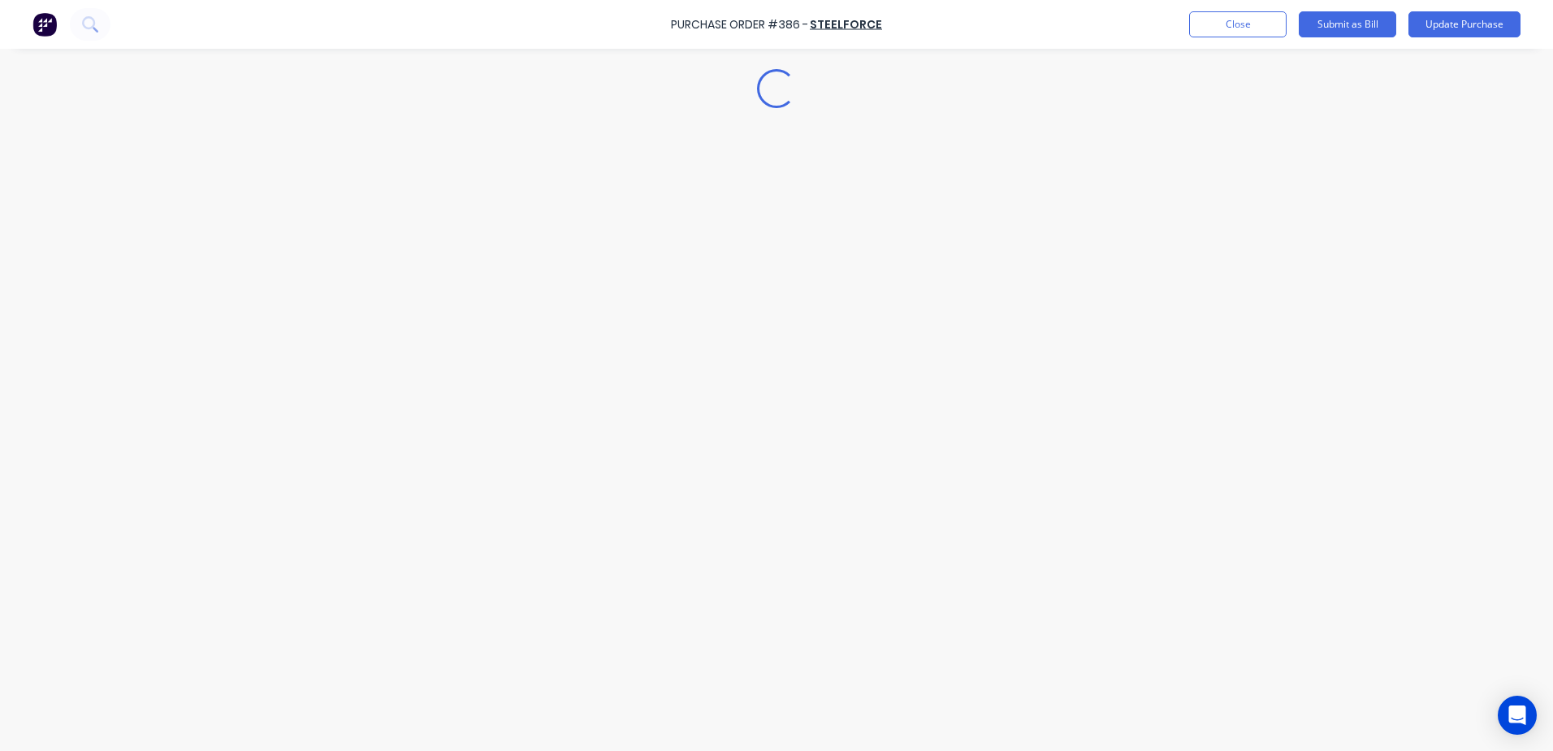
type textarea "x"
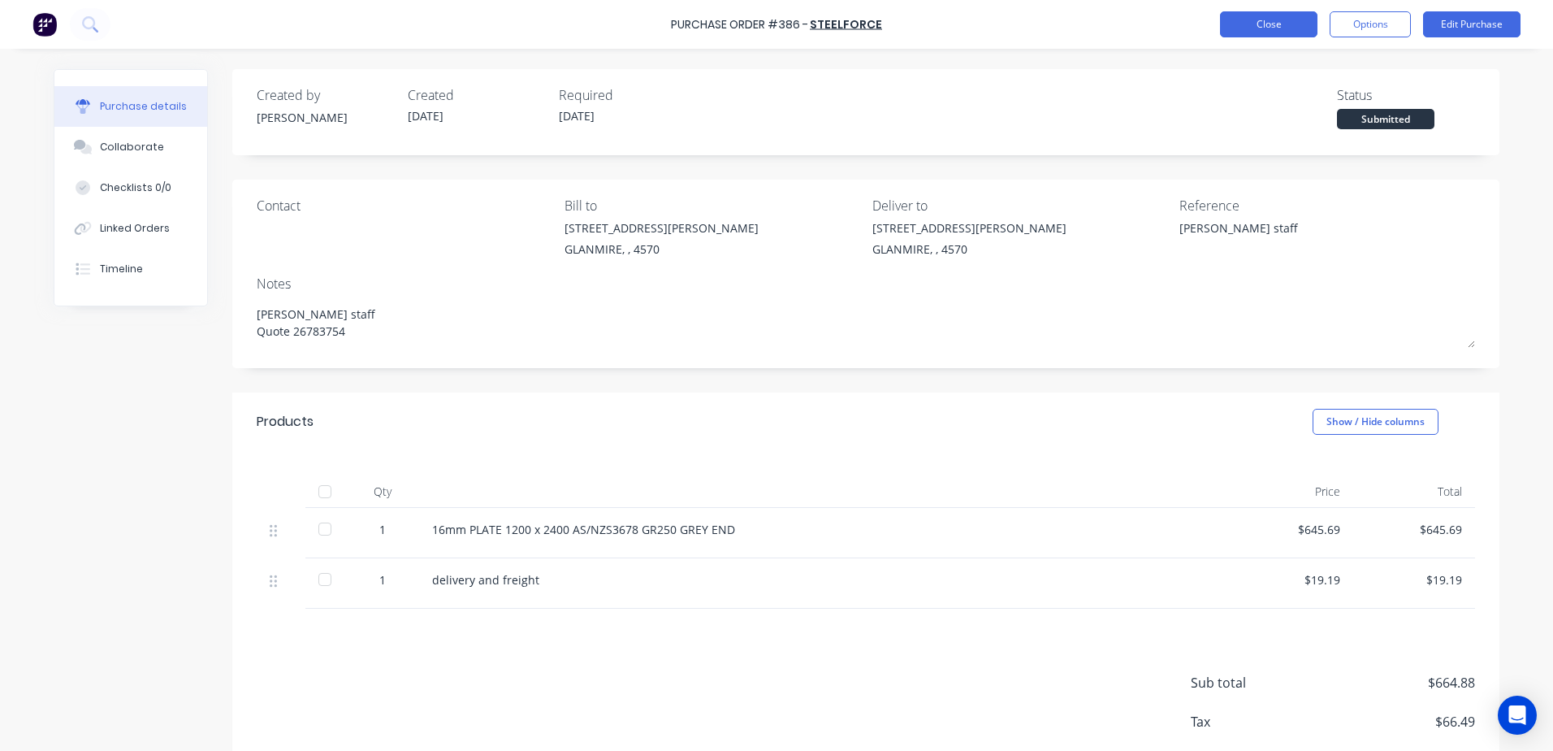
click at [1245, 34] on button "Close" at bounding box center [1268, 24] width 97 height 26
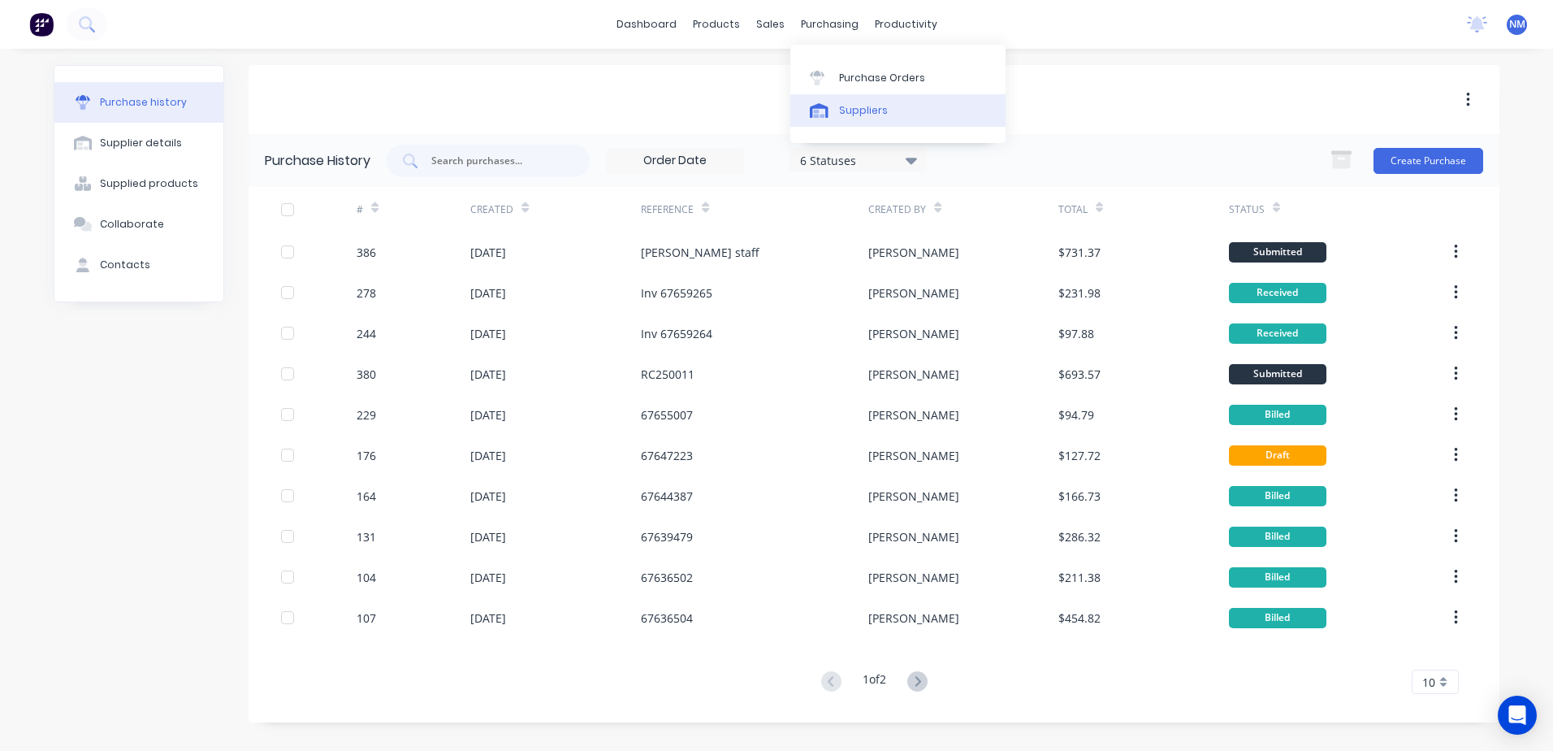
click at [861, 110] on div "Suppliers" at bounding box center [863, 110] width 49 height 15
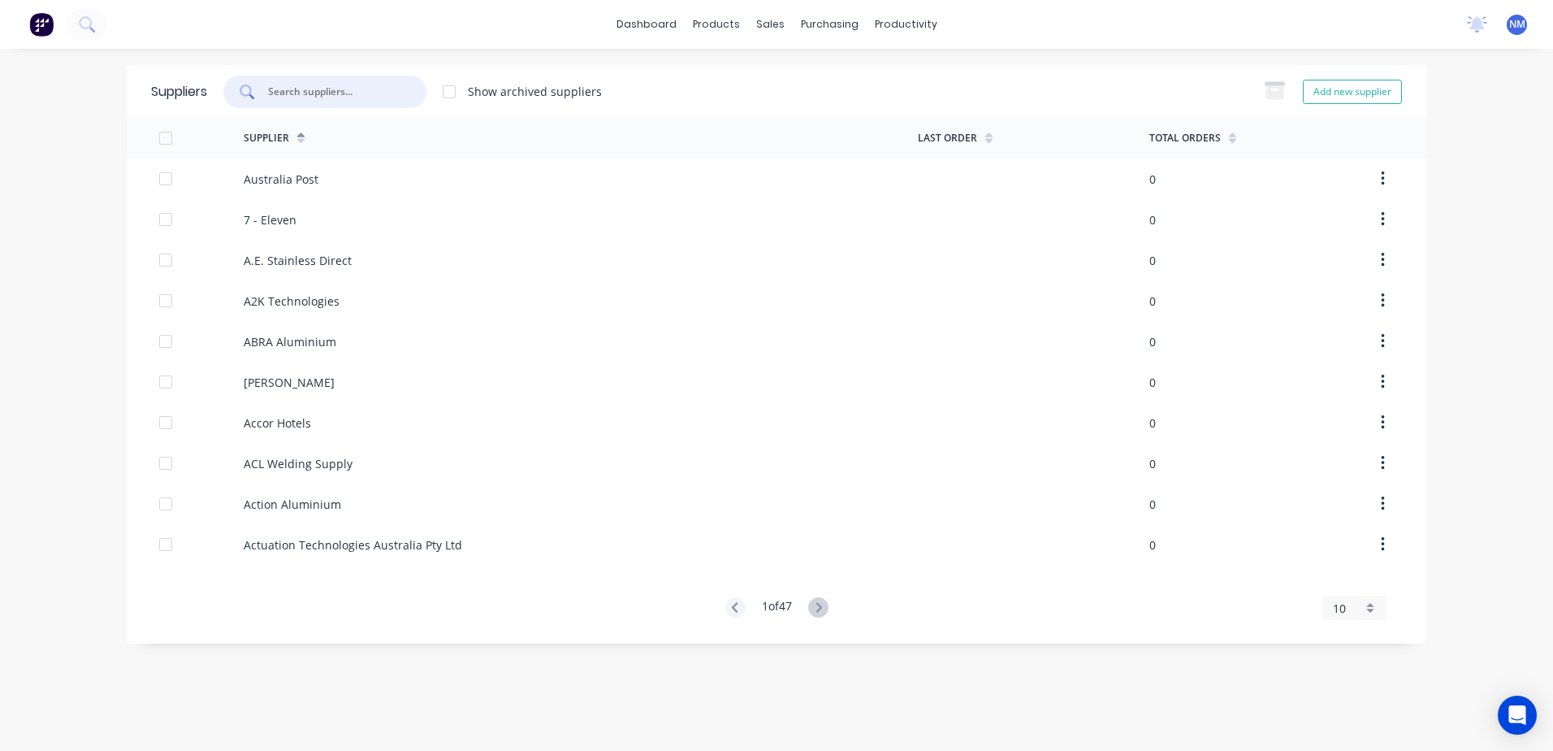
click at [315, 97] on input "text" at bounding box center [333, 92] width 135 height 16
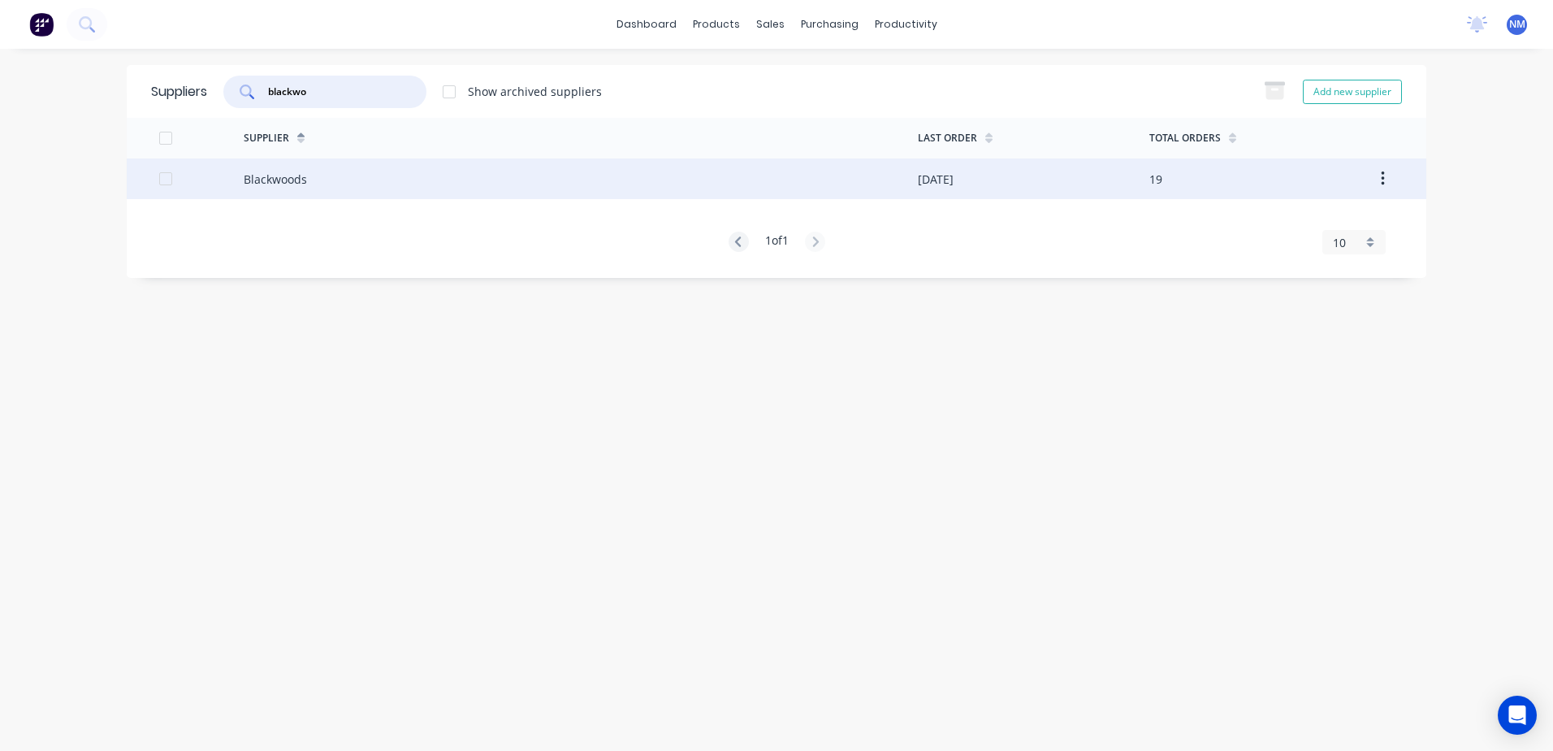
type input "blackwo"
click at [700, 173] on div "Blackwoods" at bounding box center [581, 178] width 674 height 41
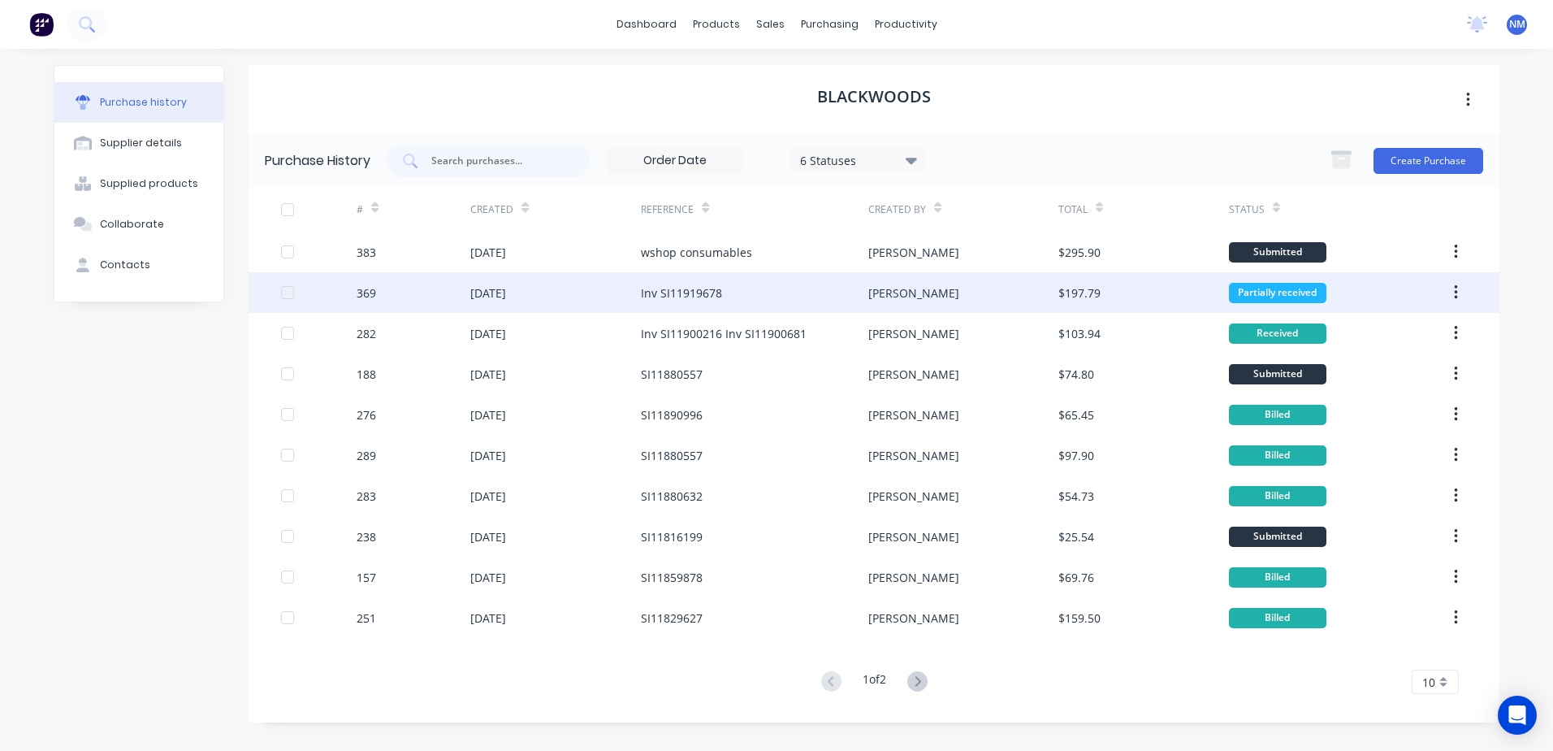
click at [706, 296] on div "Inv SI11919678" at bounding box center [681, 292] width 81 height 17
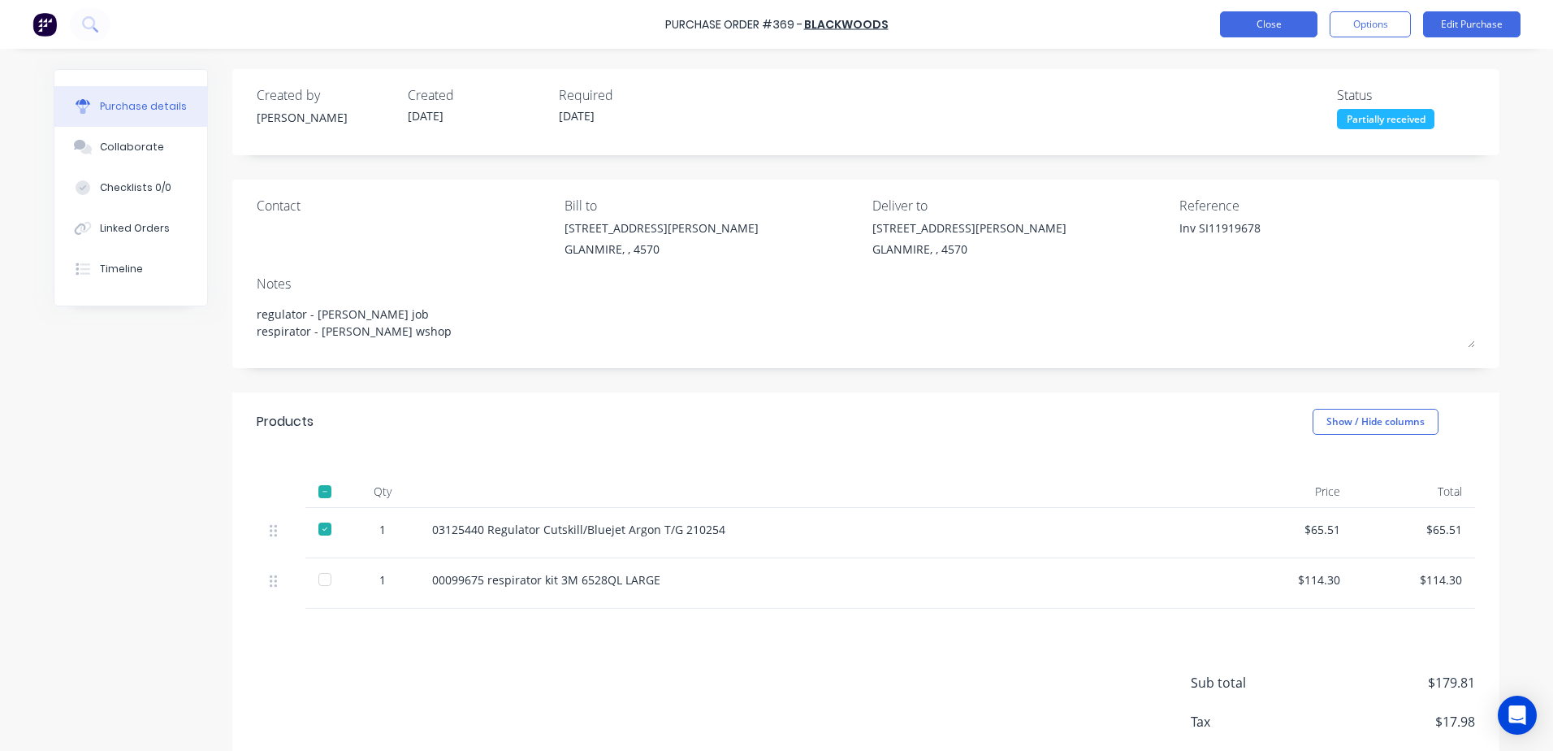
click at [1253, 30] on button "Close" at bounding box center [1268, 24] width 97 height 26
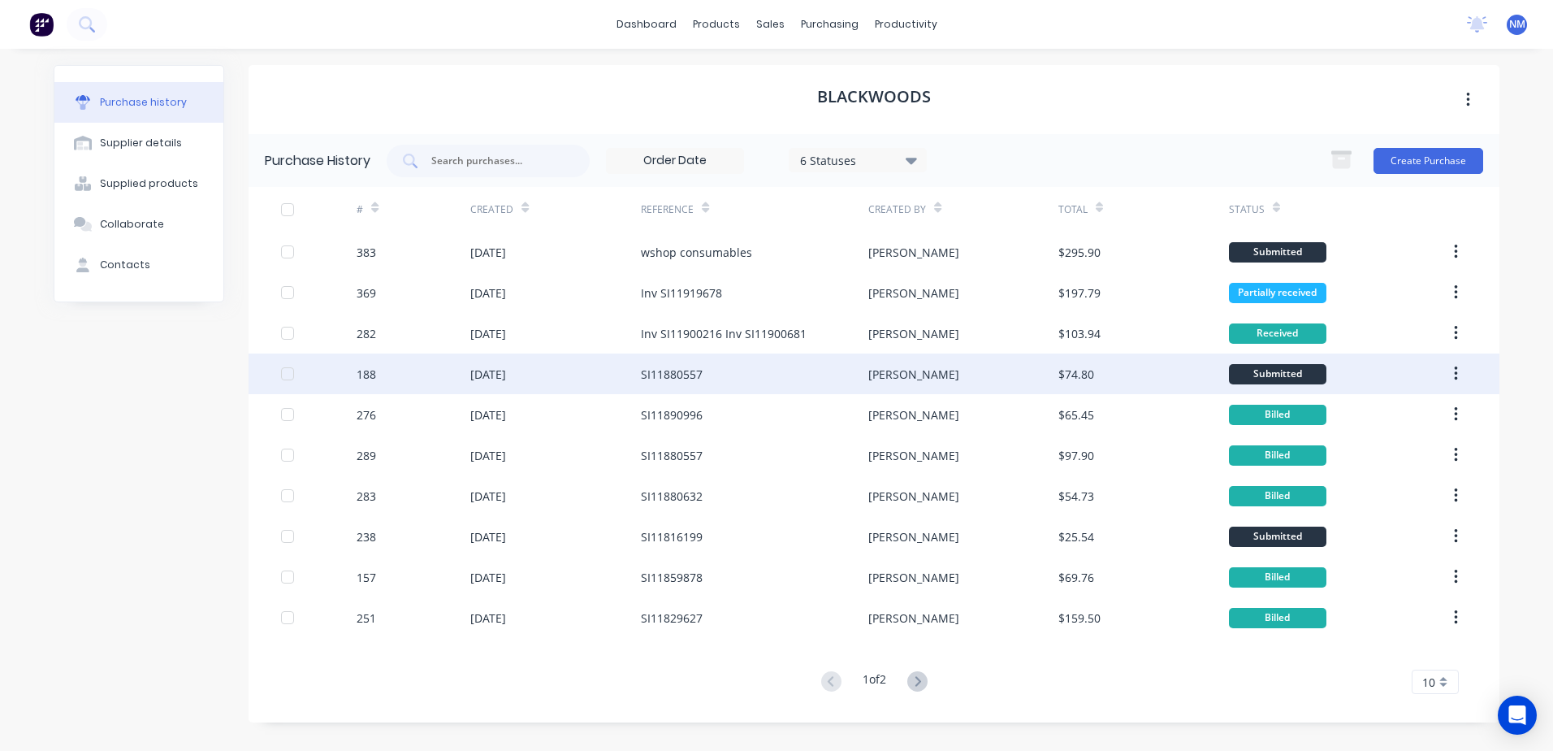
click at [691, 367] on div "SI11880557" at bounding box center [672, 374] width 62 height 17
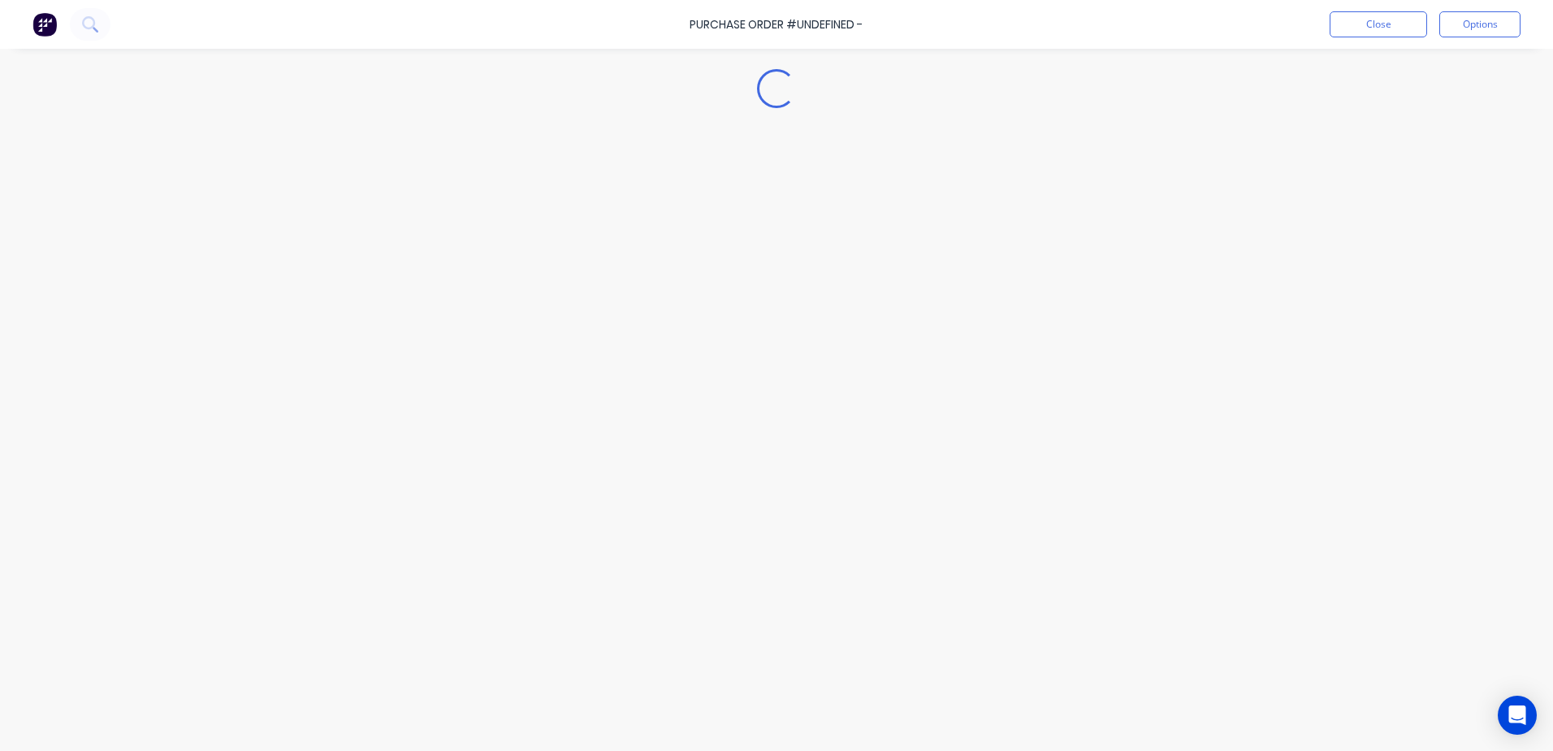
type textarea "x"
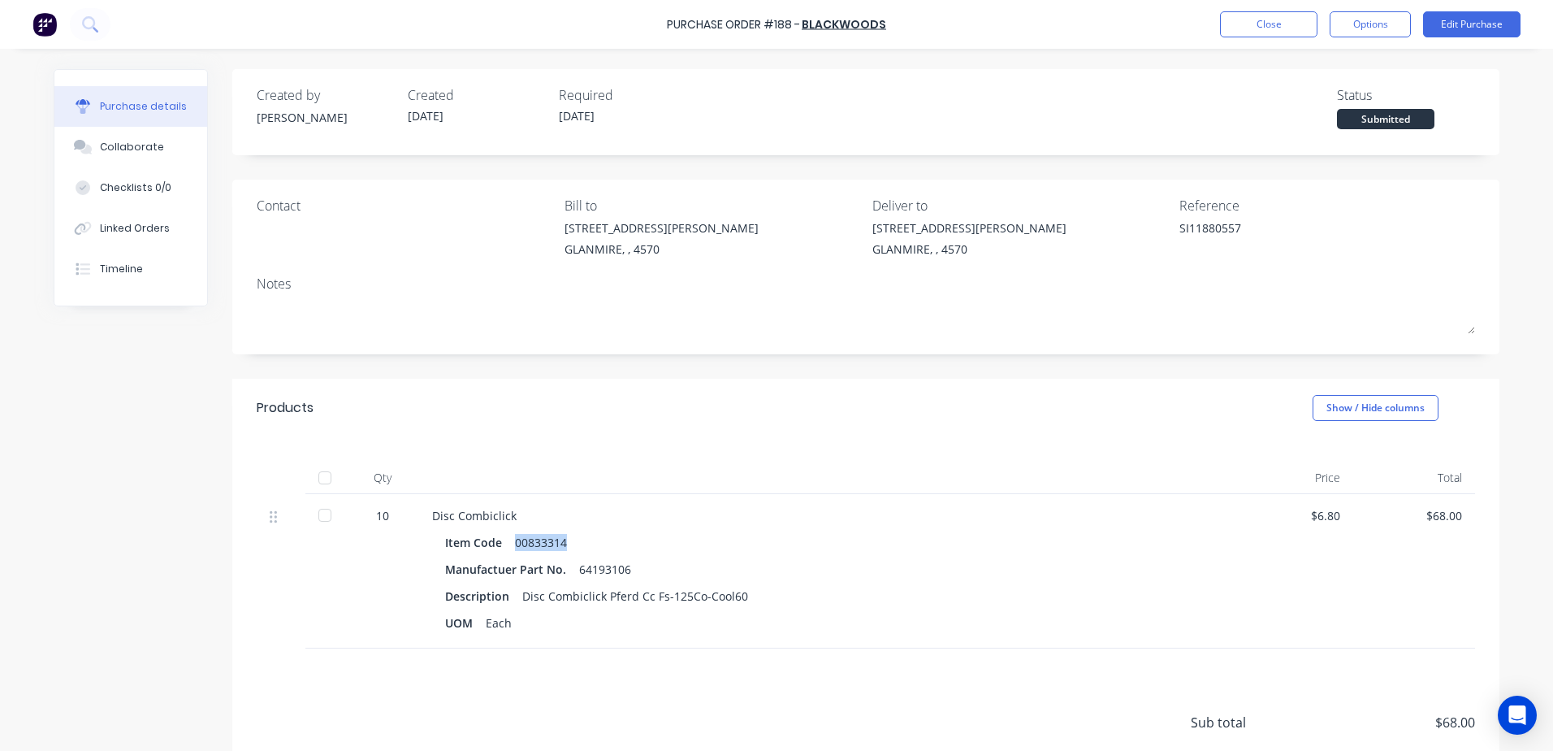
drag, startPoint x: 562, startPoint y: 546, endPoint x: 509, endPoint y: 537, distance: 54.4
click at [509, 537] on div "Item Code 00833314" at bounding box center [825, 542] width 760 height 24
drag, startPoint x: 509, startPoint y: 537, endPoint x: 514, endPoint y: 545, distance: 9.9
copy div "00833314"
drag, startPoint x: 624, startPoint y: 568, endPoint x: 574, endPoint y: 564, distance: 50.5
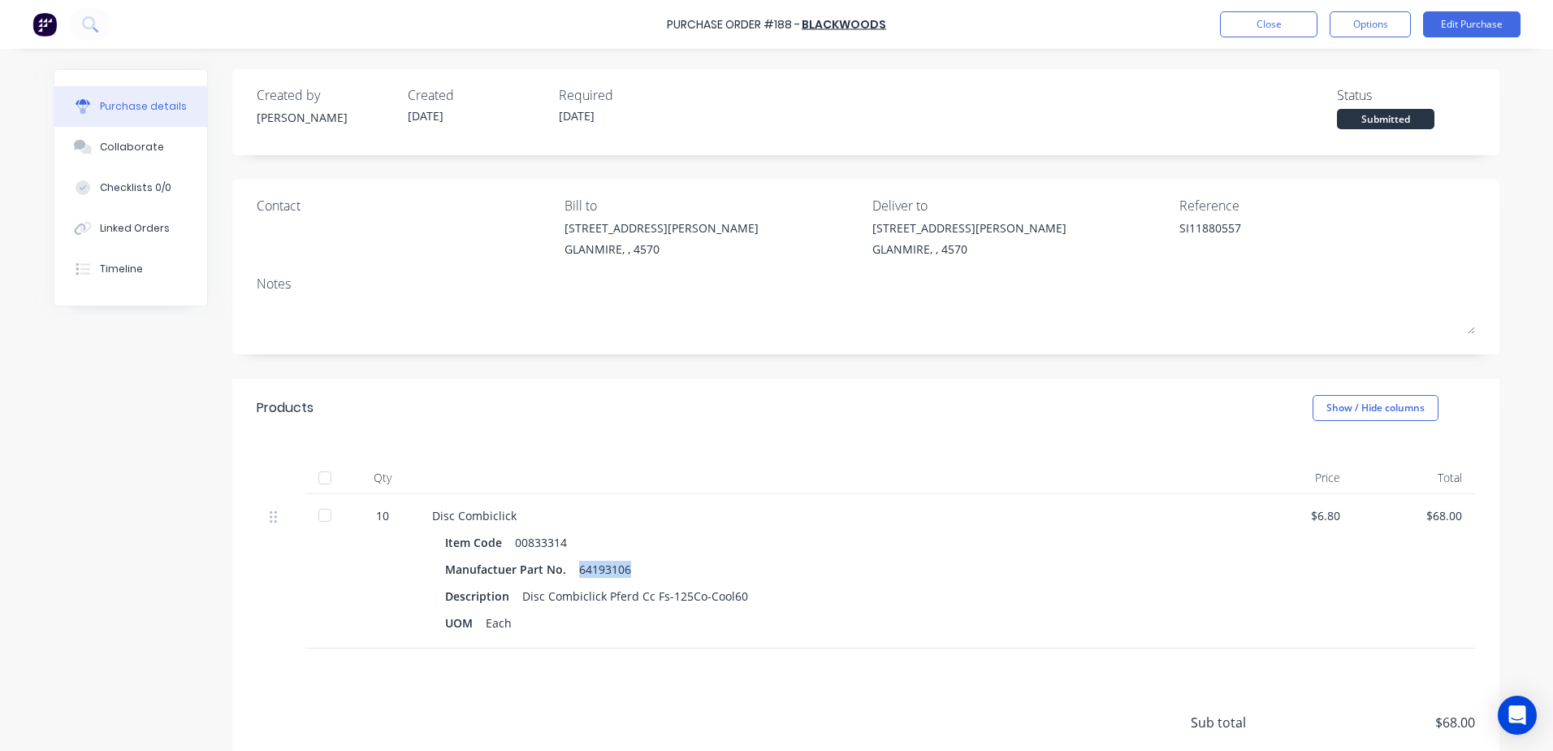
click at [574, 564] on div "Manufactuer Part No. 64193106" at bounding box center [825, 569] width 760 height 24
copy div "64193106"
click at [1266, 27] on button "Close" at bounding box center [1268, 24] width 97 height 26
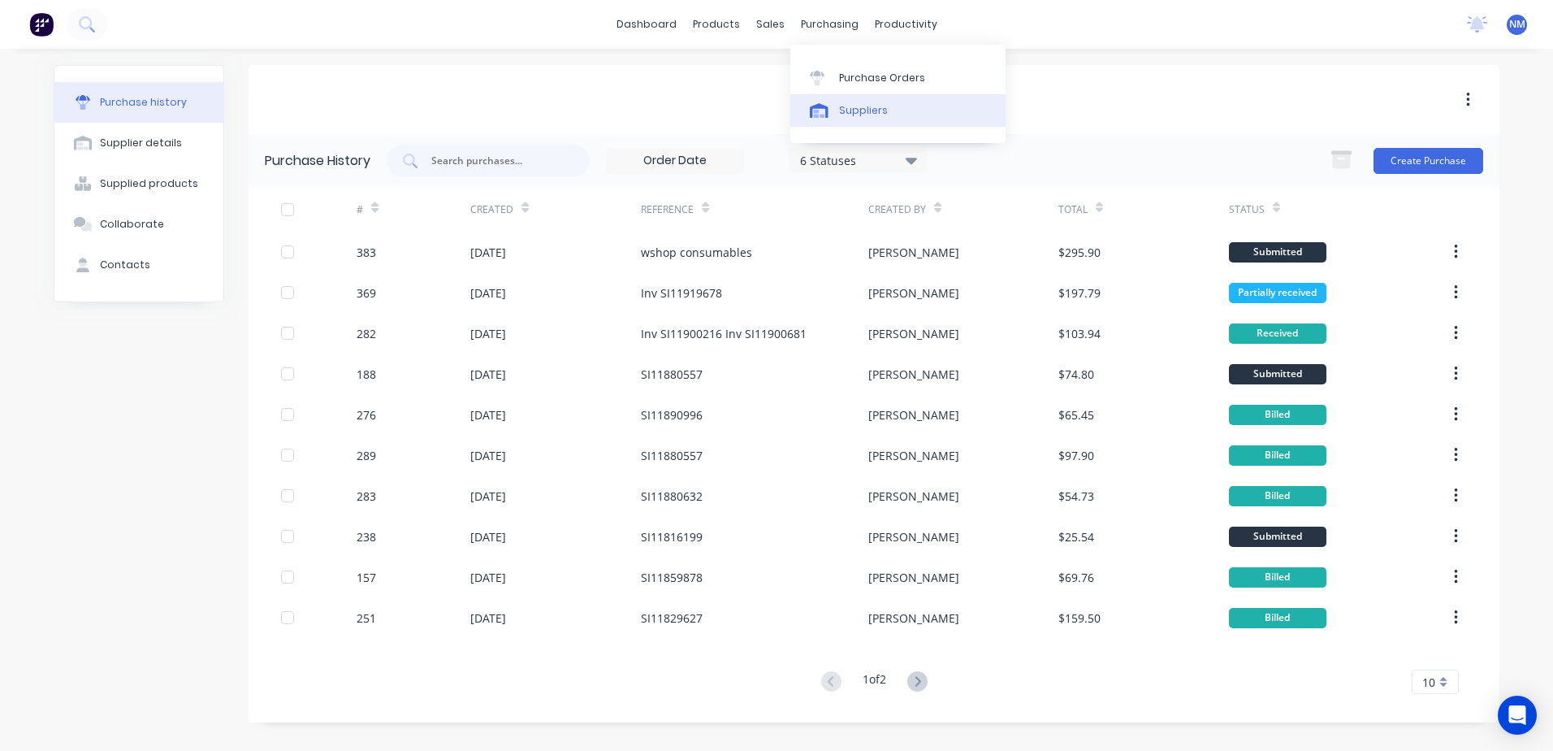
click at [878, 107] on div "Suppliers" at bounding box center [863, 110] width 49 height 15
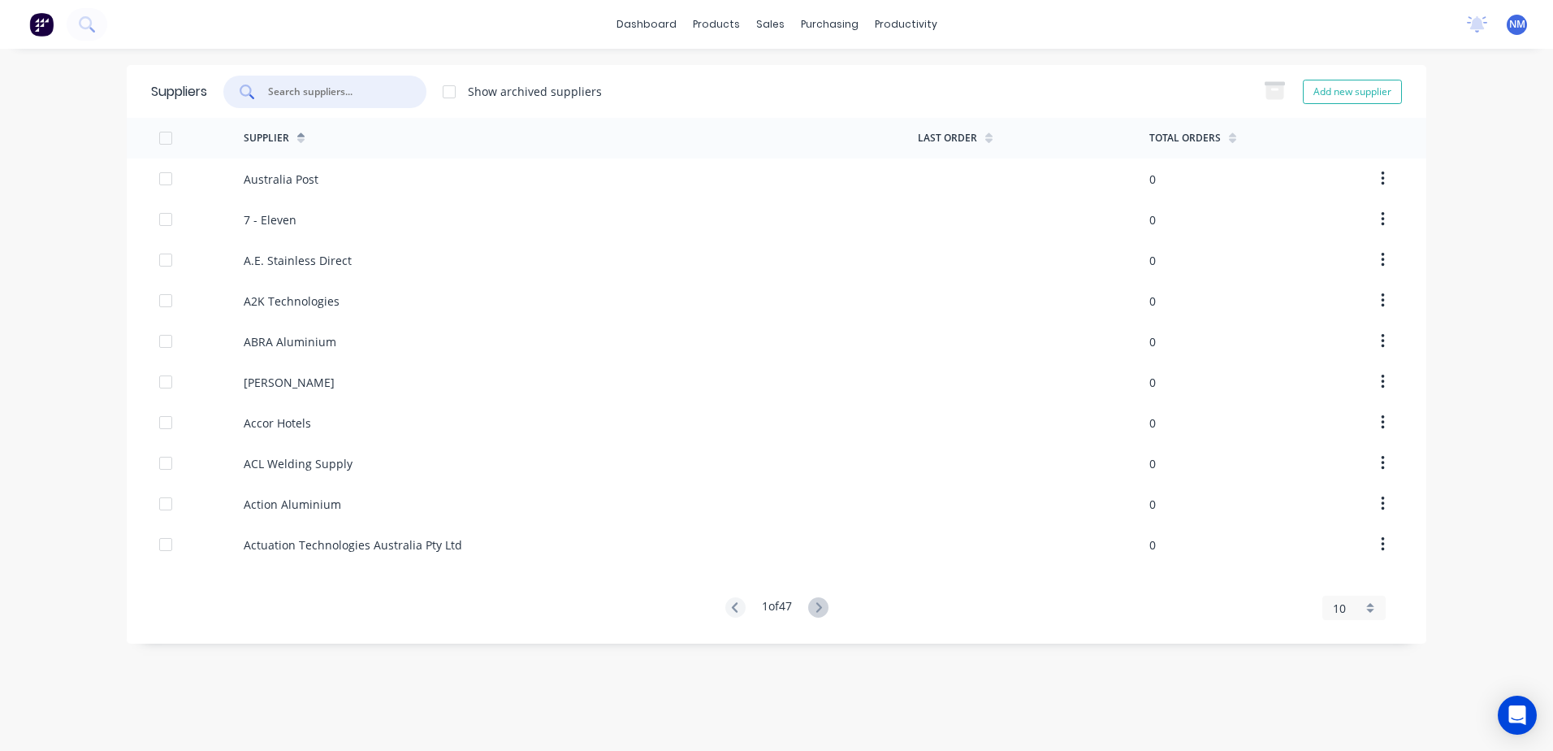
click at [352, 85] on input "text" at bounding box center [333, 92] width 135 height 16
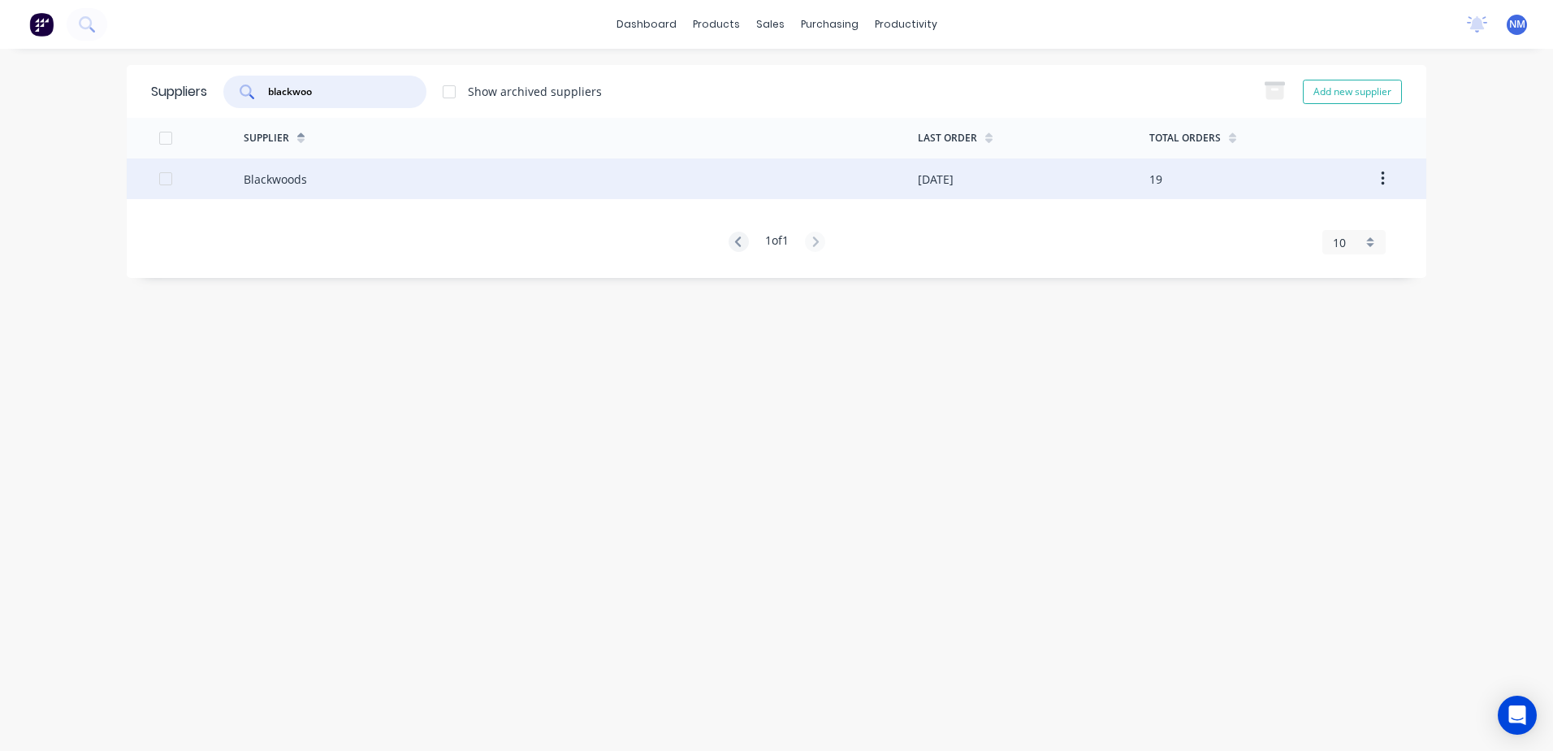
type input "blackwoo"
click at [370, 188] on div "Blackwoods" at bounding box center [581, 178] width 674 height 41
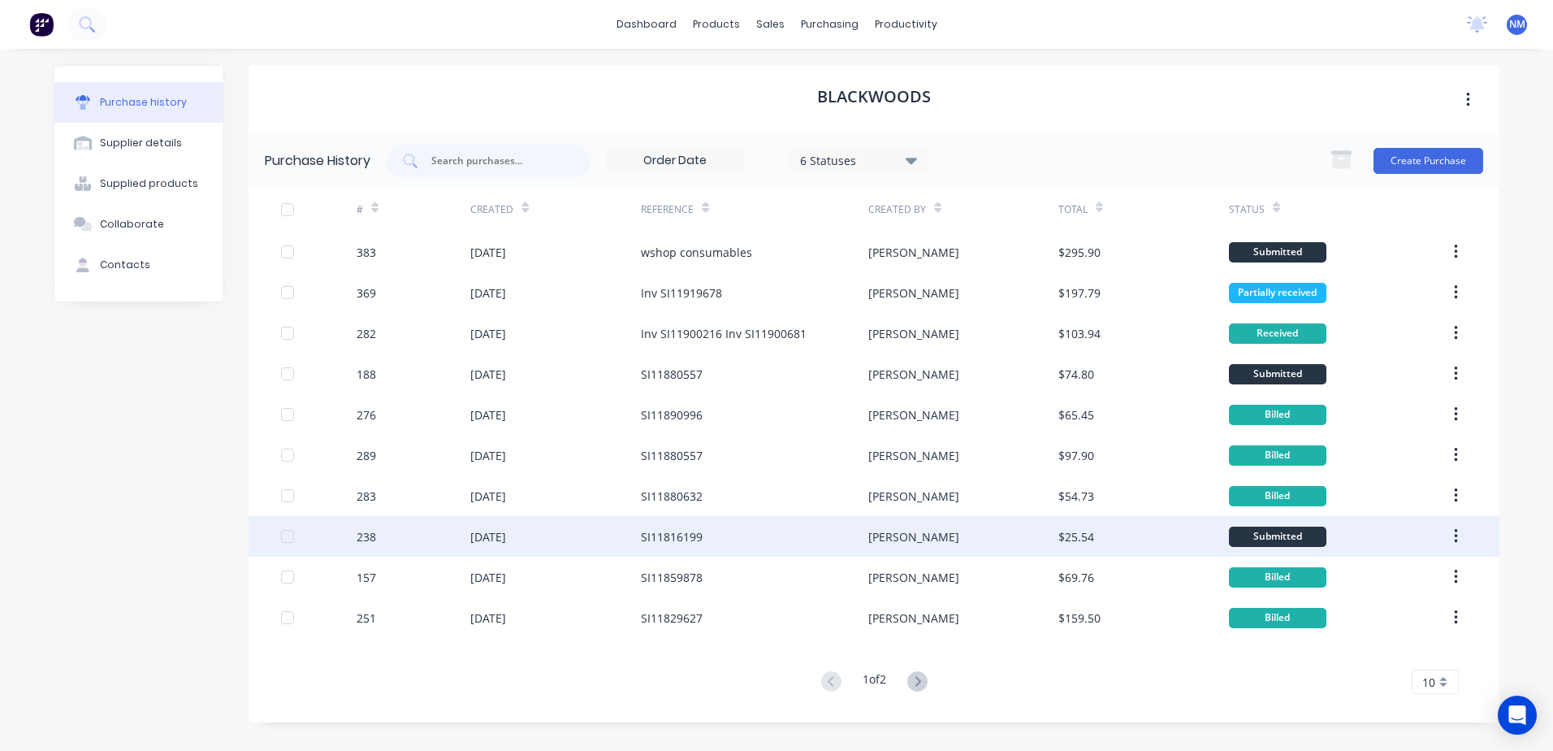
click at [760, 543] on div "SI11816199" at bounding box center [754, 536] width 227 height 41
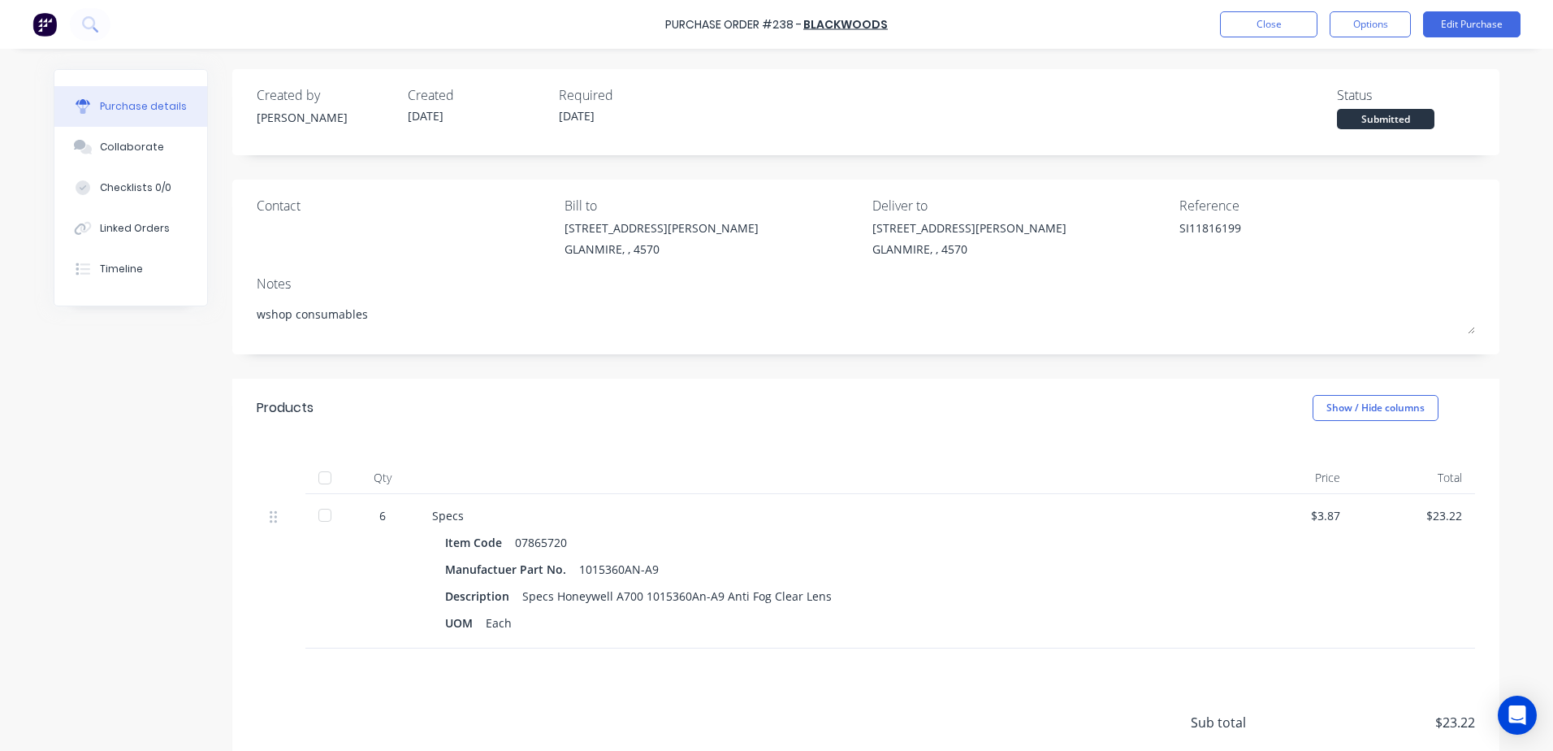
click at [1273, 37] on div "Purchase Order #238 - Blackwoods Close Options Edit Purchase" at bounding box center [776, 24] width 1553 height 49
click at [1233, 21] on button "Close" at bounding box center [1268, 24] width 97 height 26
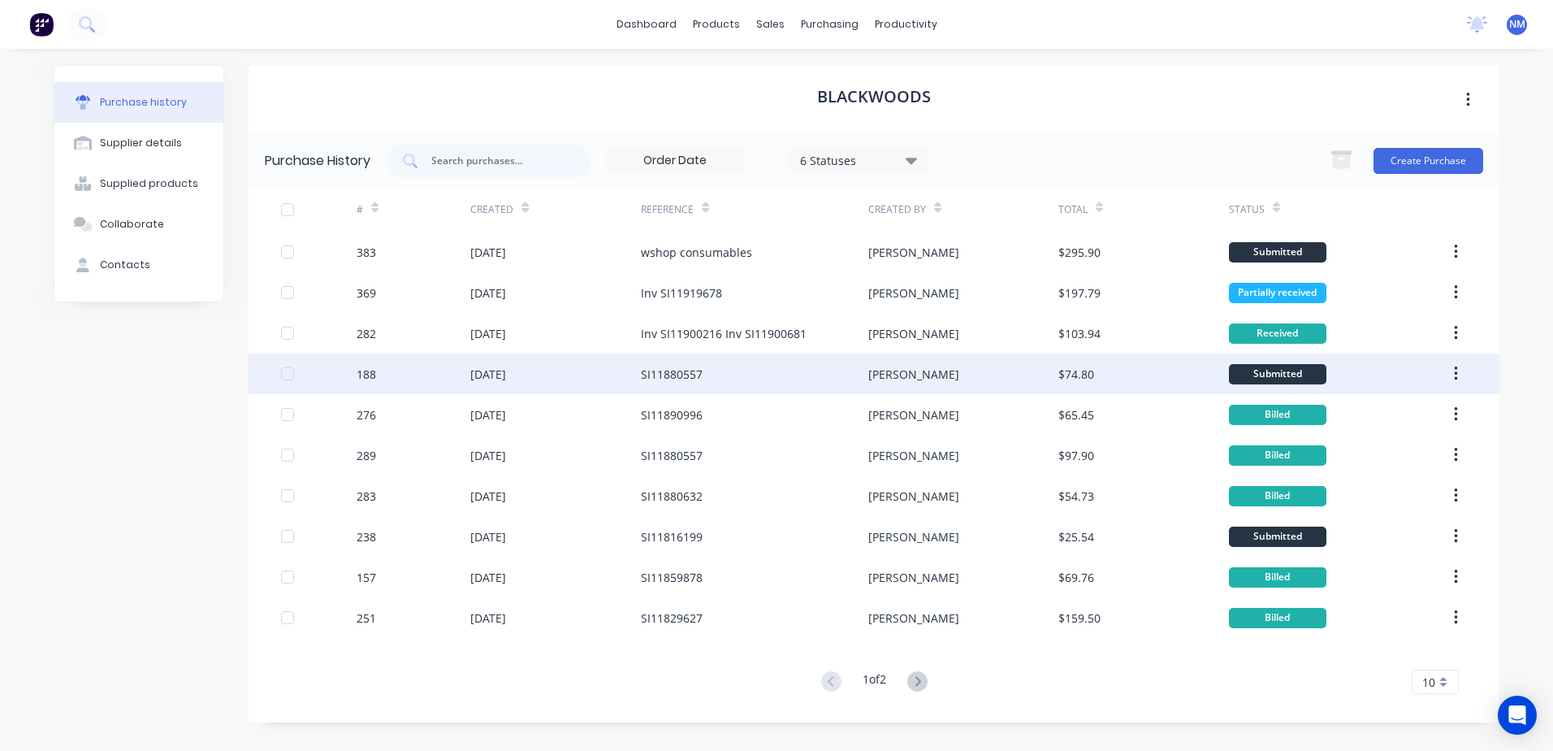
click at [823, 373] on div "SI11880557" at bounding box center [754, 373] width 227 height 41
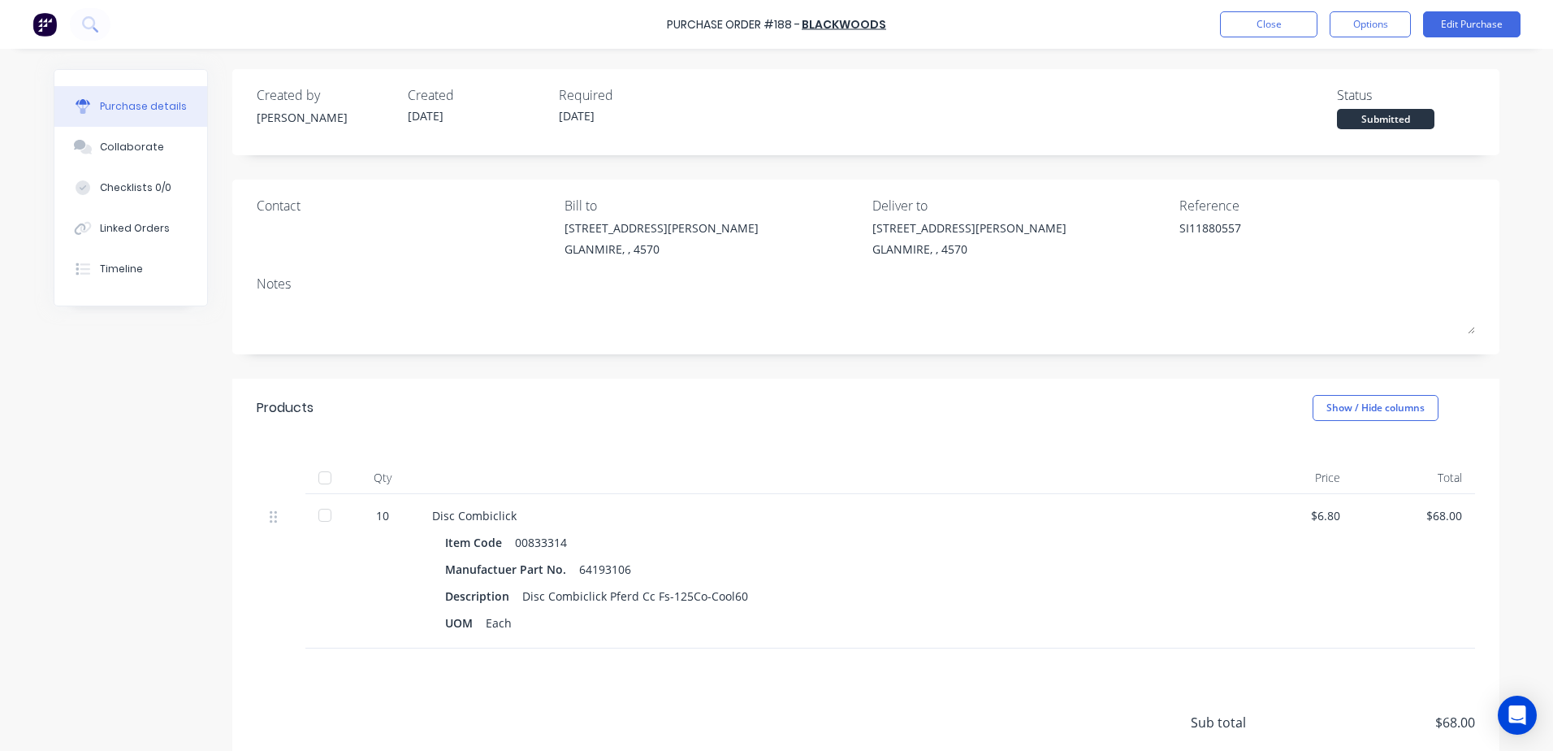
click at [1231, 38] on div "Purchase Order #188 - Blackwoods Close Options Edit Purchase" at bounding box center [776, 24] width 1553 height 49
click at [1238, 32] on button "Close" at bounding box center [1268, 24] width 97 height 26
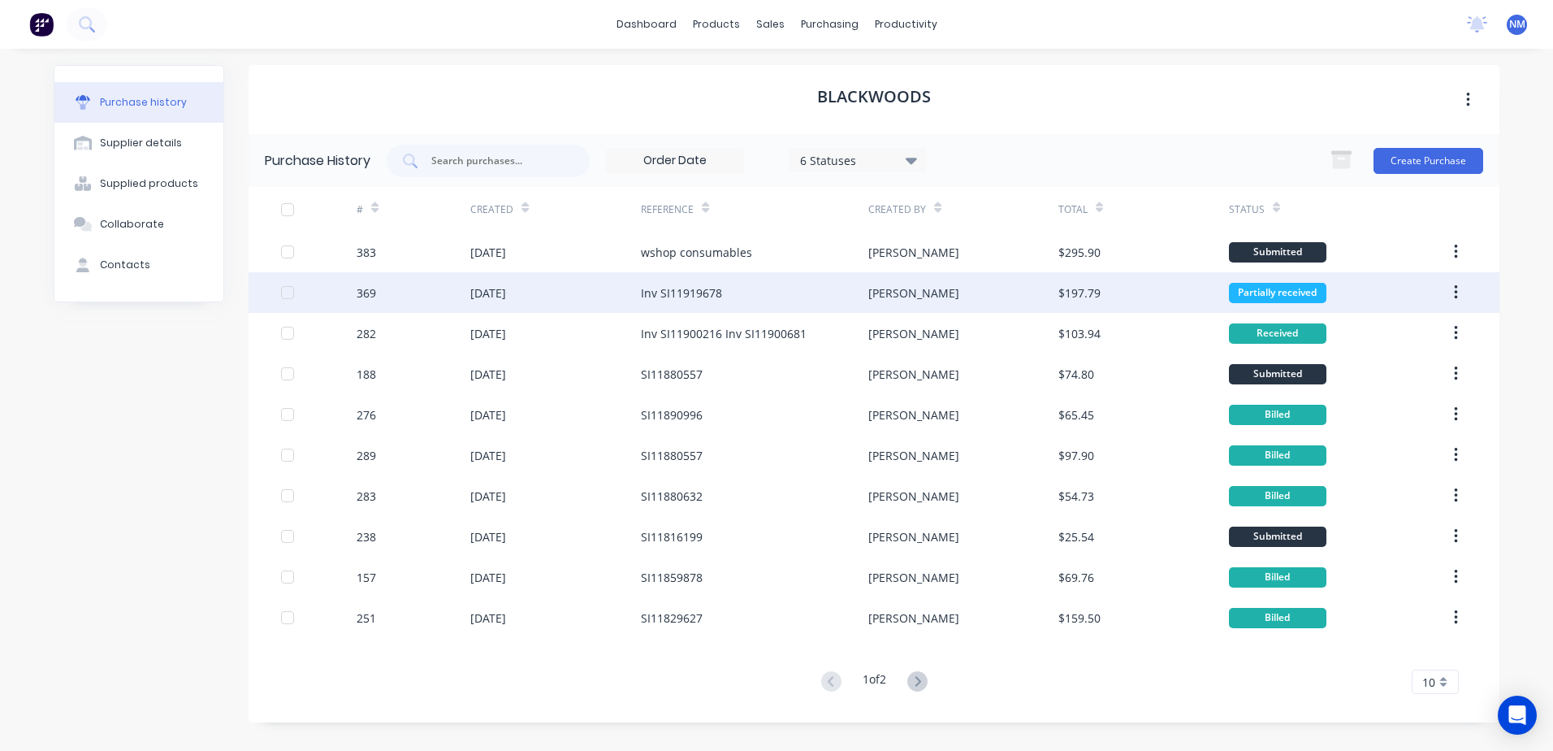
click at [697, 306] on div "Inv SI11919678" at bounding box center [754, 292] width 227 height 41
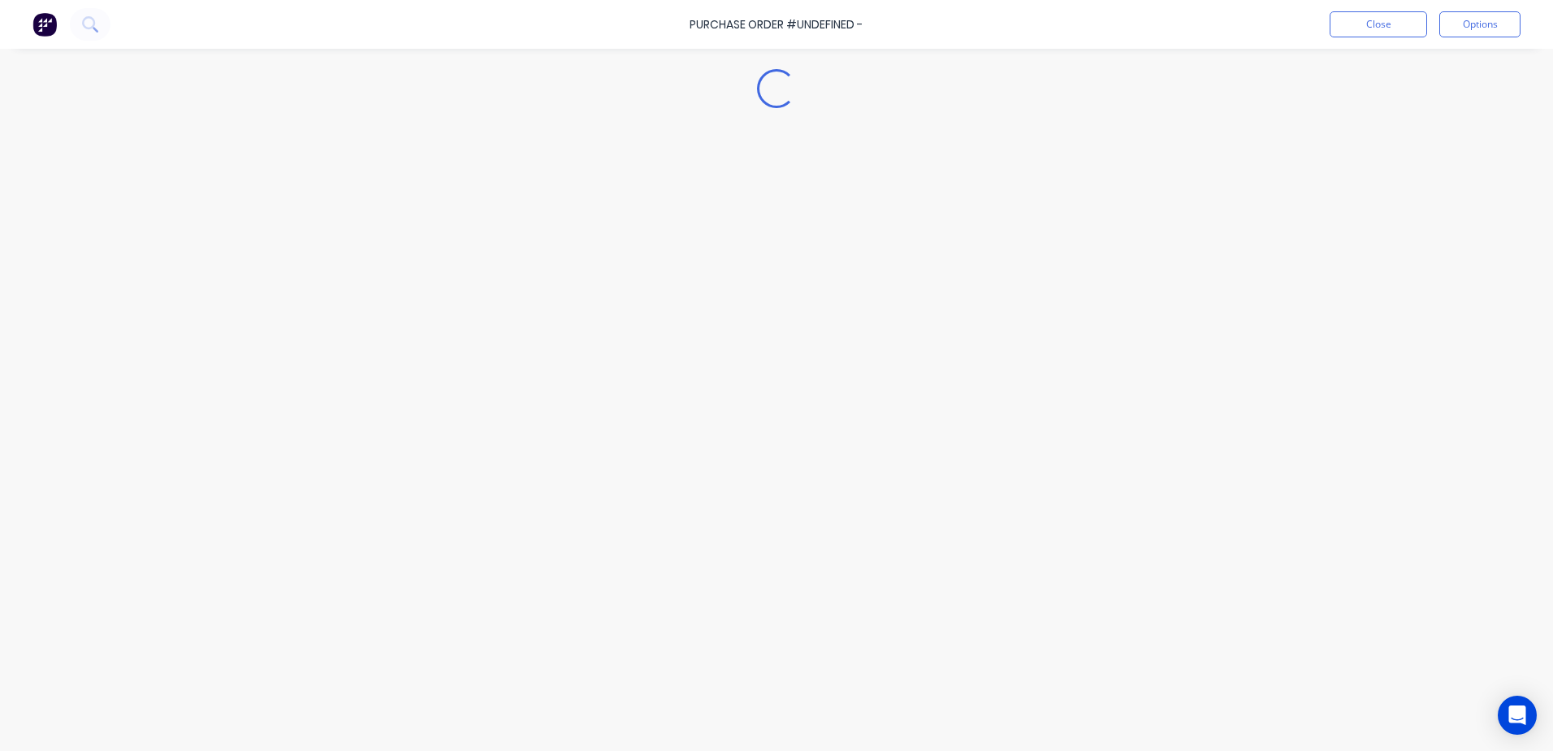
type textarea "x"
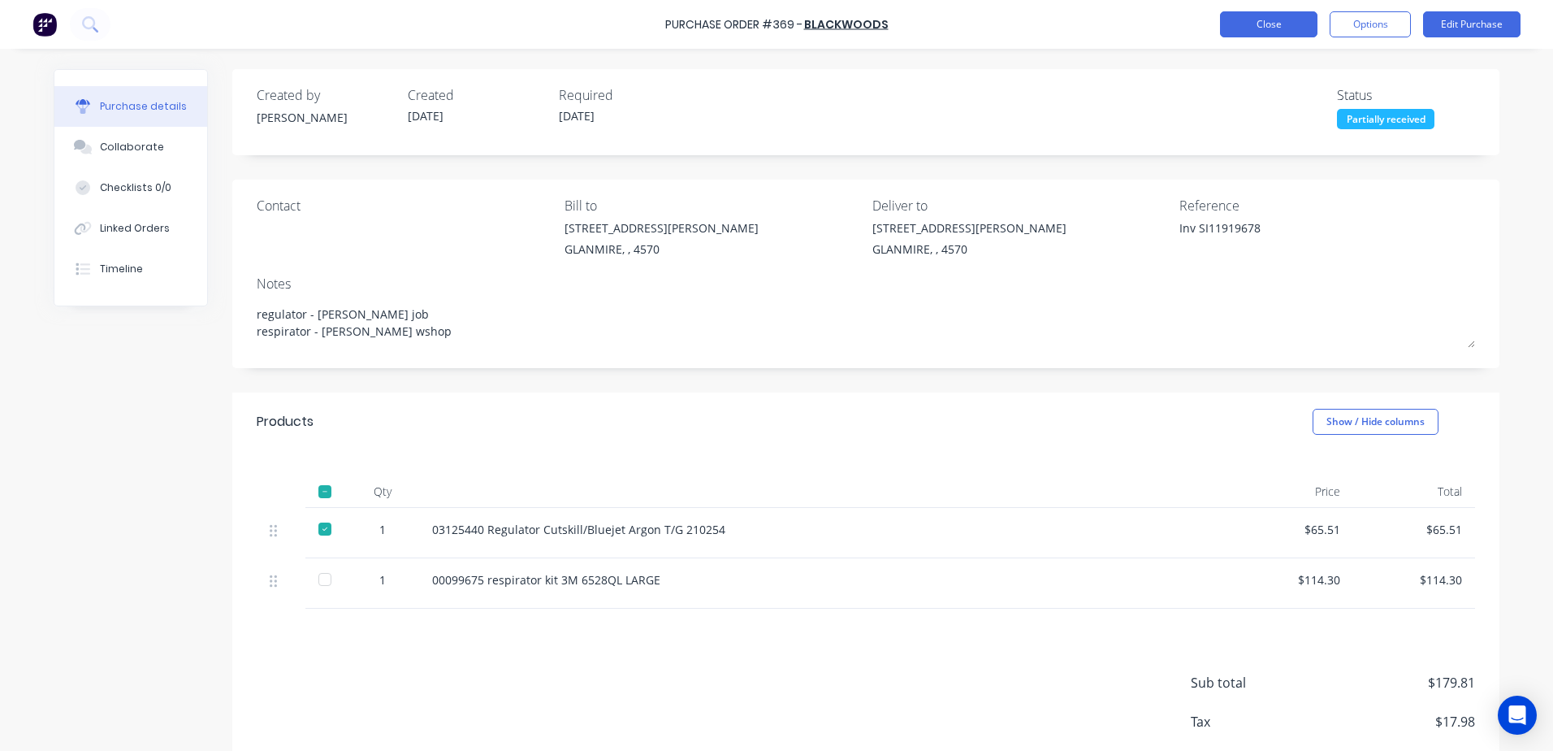
click at [1262, 32] on button "Close" at bounding box center [1268, 24] width 97 height 26
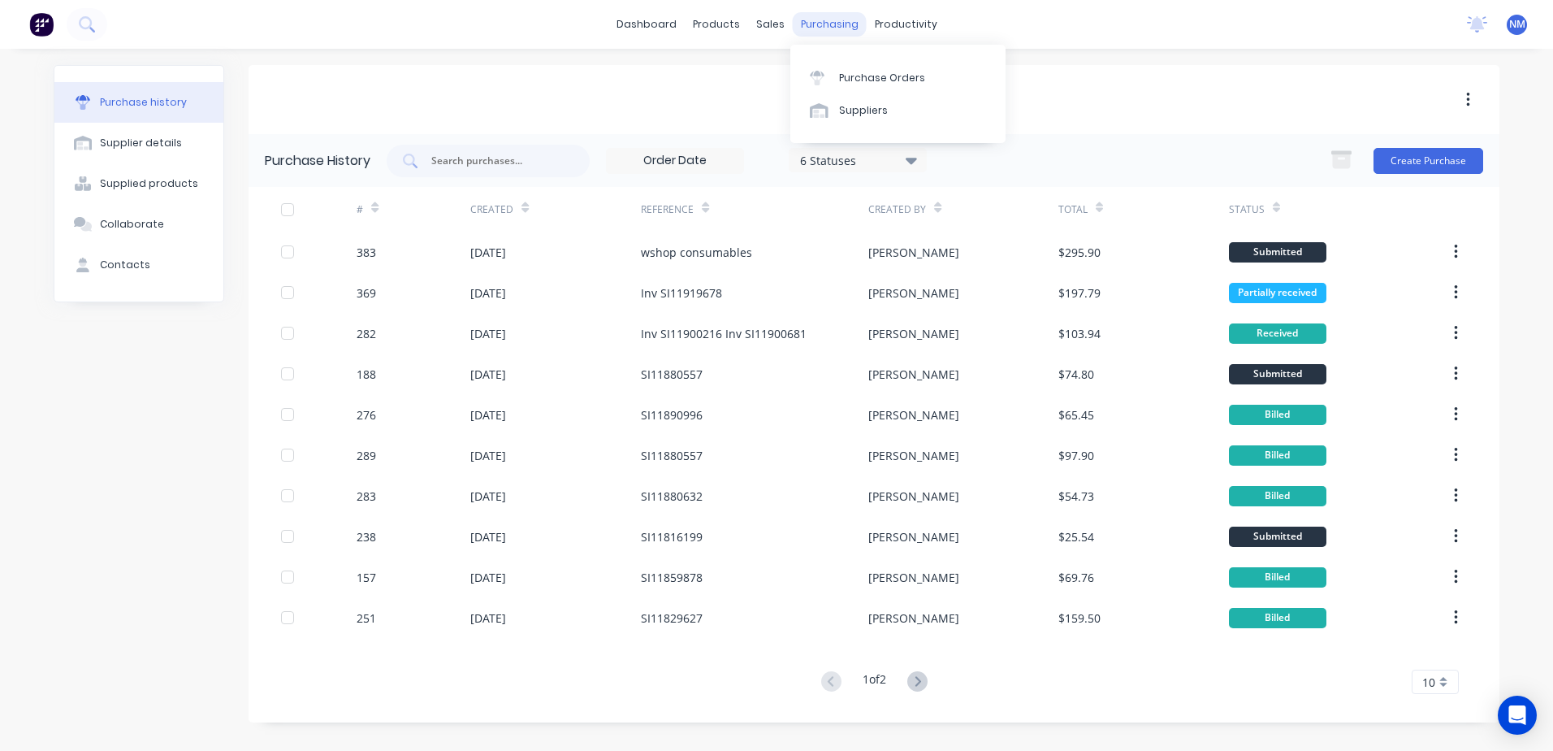
click at [828, 23] on div "purchasing" at bounding box center [830, 24] width 74 height 24
click at [886, 78] on div "Purchase Orders" at bounding box center [882, 78] width 86 height 15
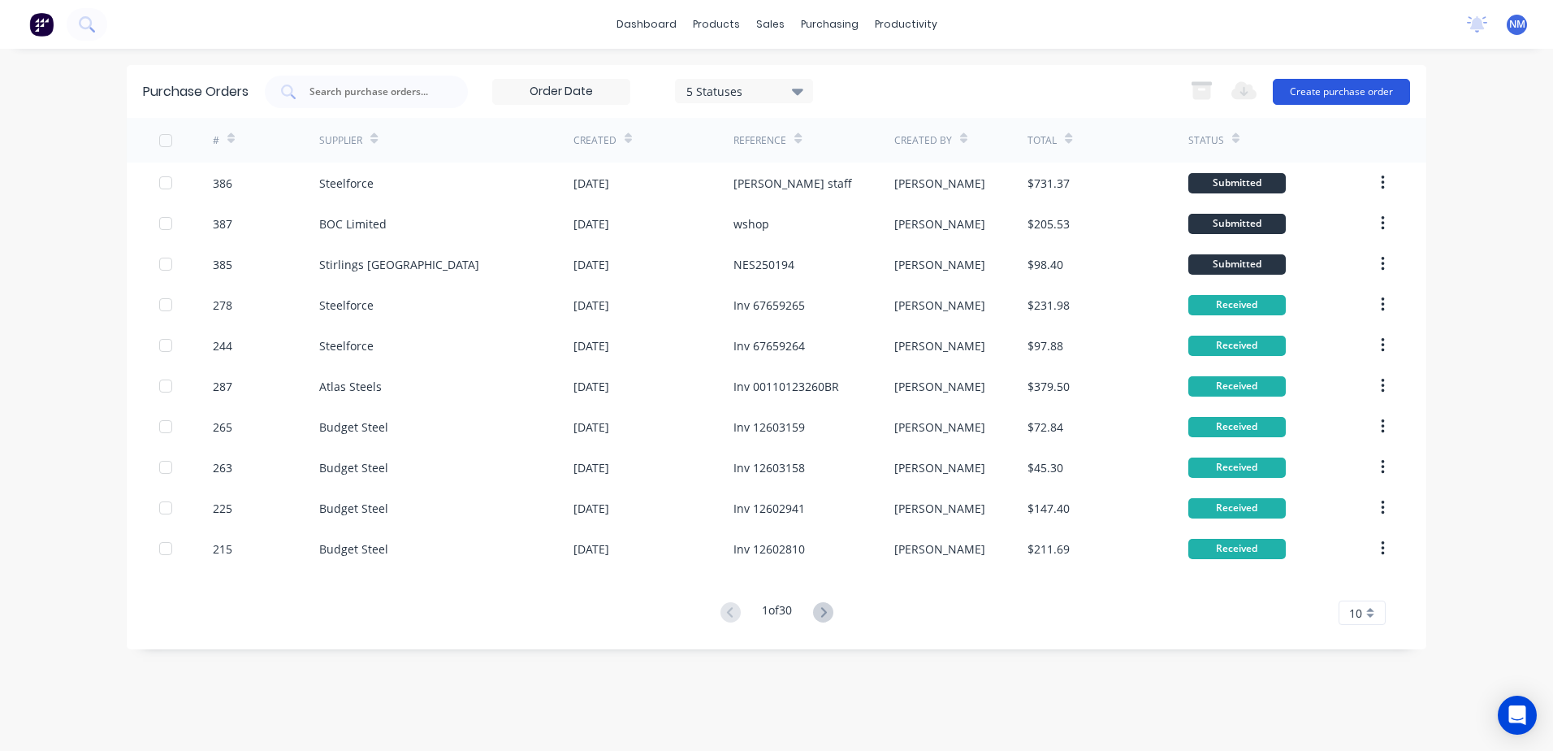
click at [1340, 81] on button "Create purchase order" at bounding box center [1341, 92] width 137 height 26
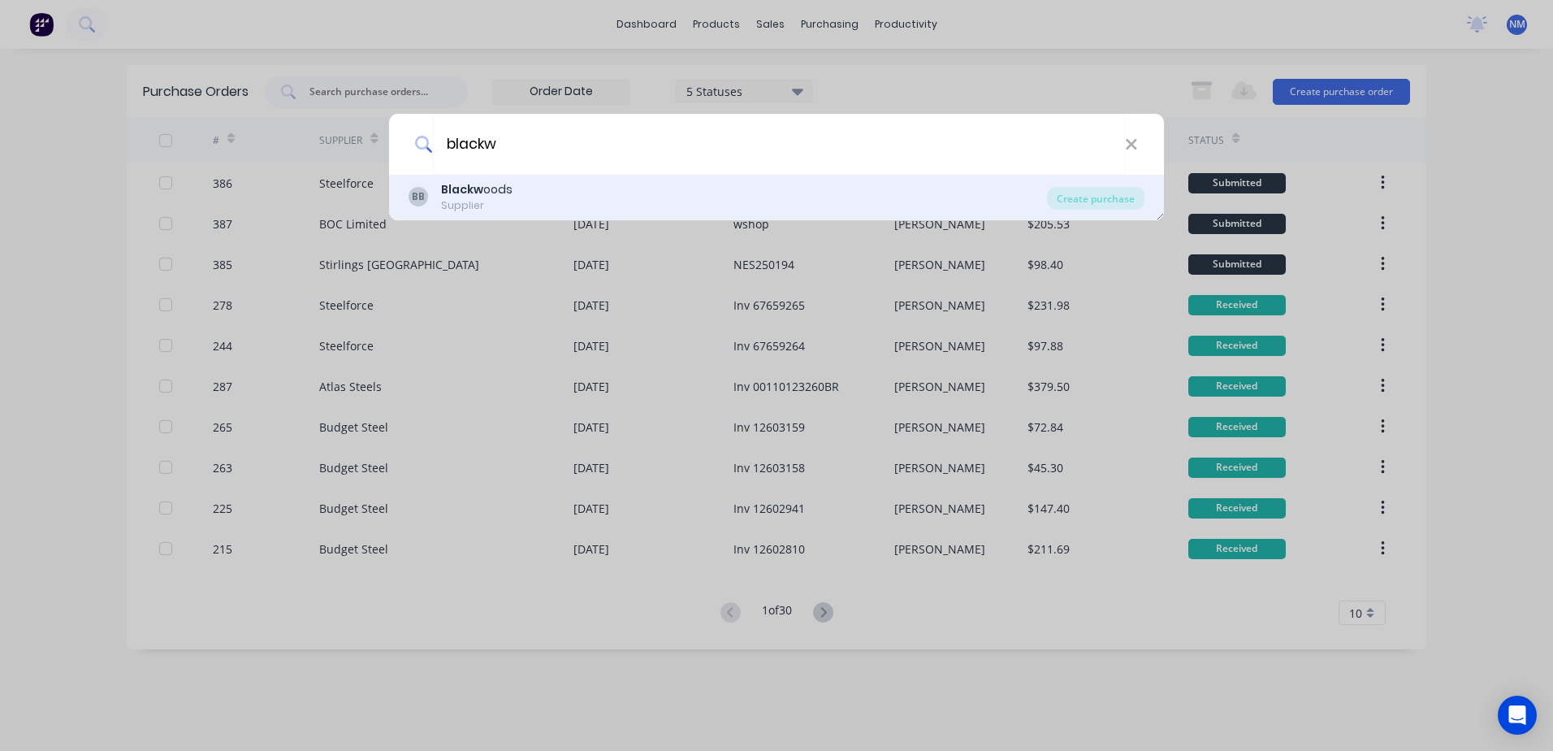
type input "blackw"
click at [452, 197] on b "Blackw" at bounding box center [462, 189] width 42 height 16
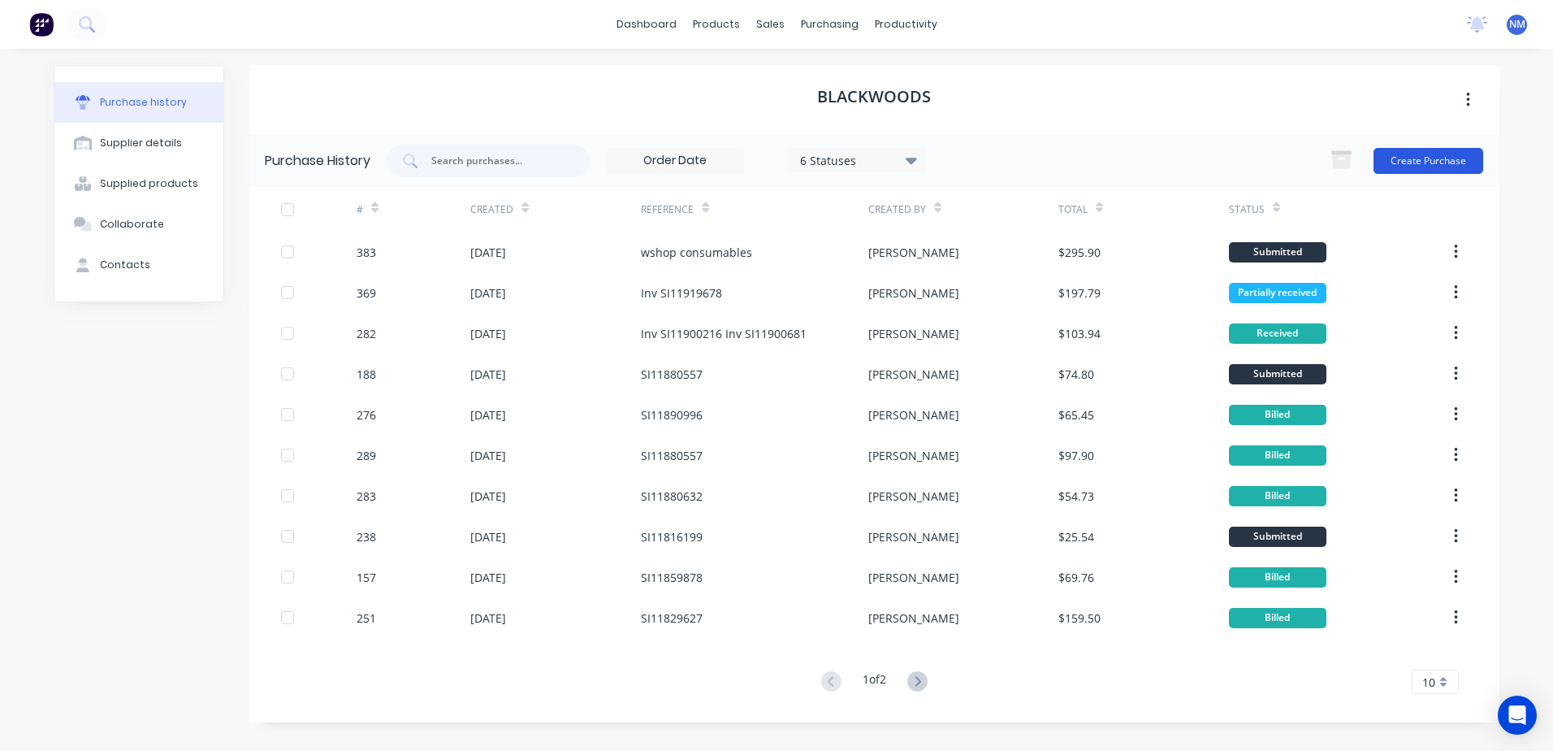
click at [1439, 150] on button "Create Purchase" at bounding box center [1429, 161] width 110 height 26
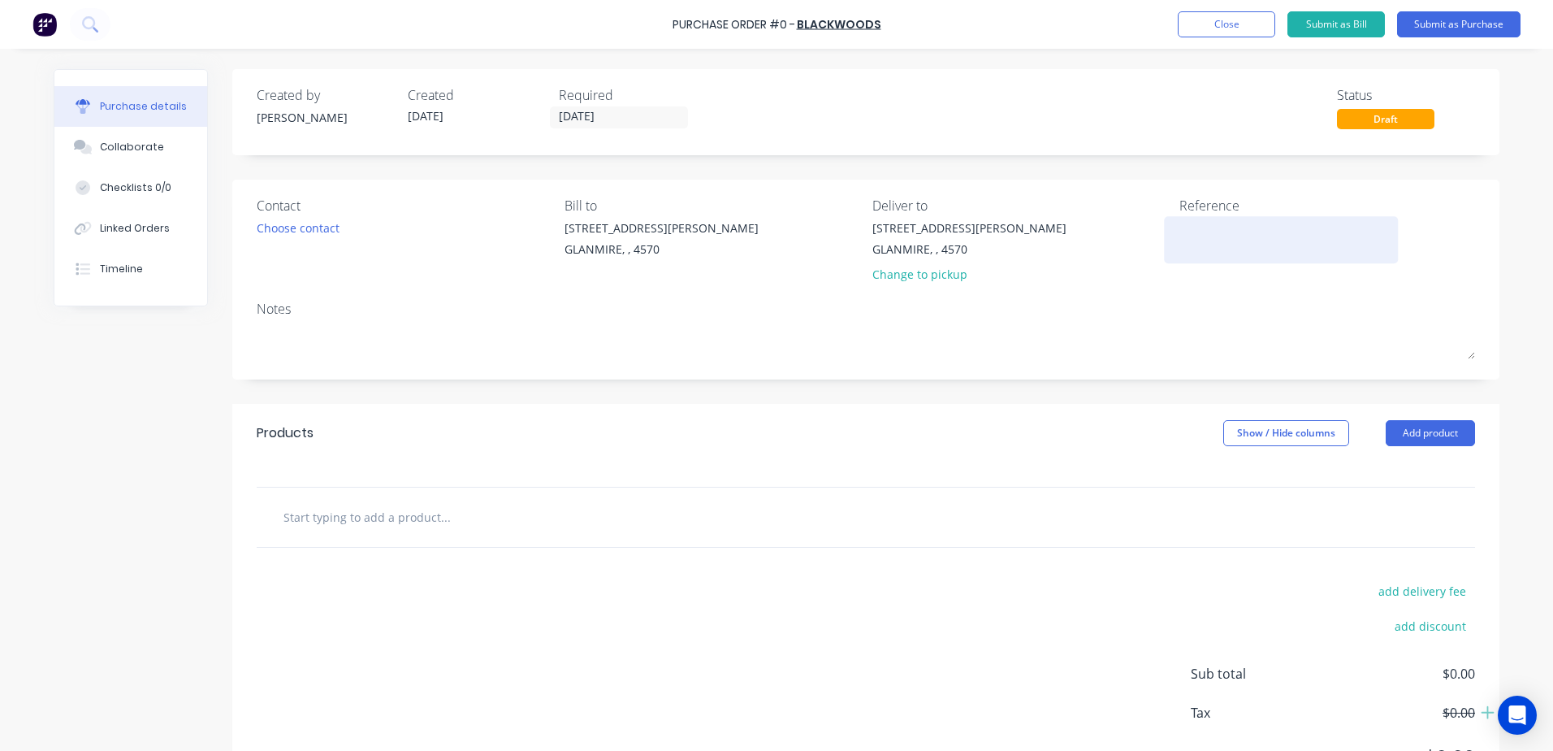
click at [1215, 232] on textarea at bounding box center [1281, 237] width 203 height 37
type textarea "wshop c"
type textarea "x"
type textarea "wshop co"
type textarea "x"
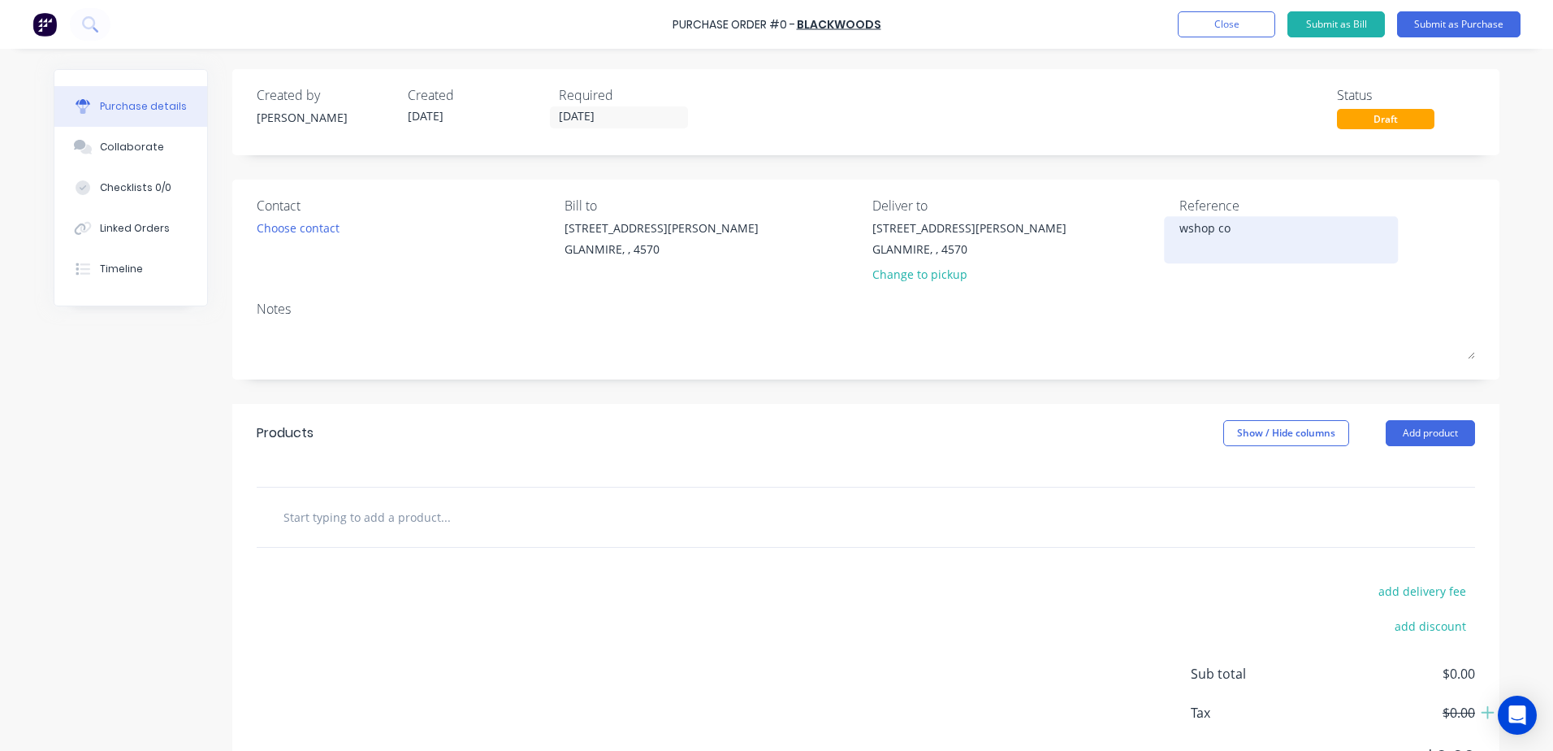
type textarea "wshop con"
type textarea "x"
type textarea "wshop cons"
type textarea "x"
type textarea "wshop consu"
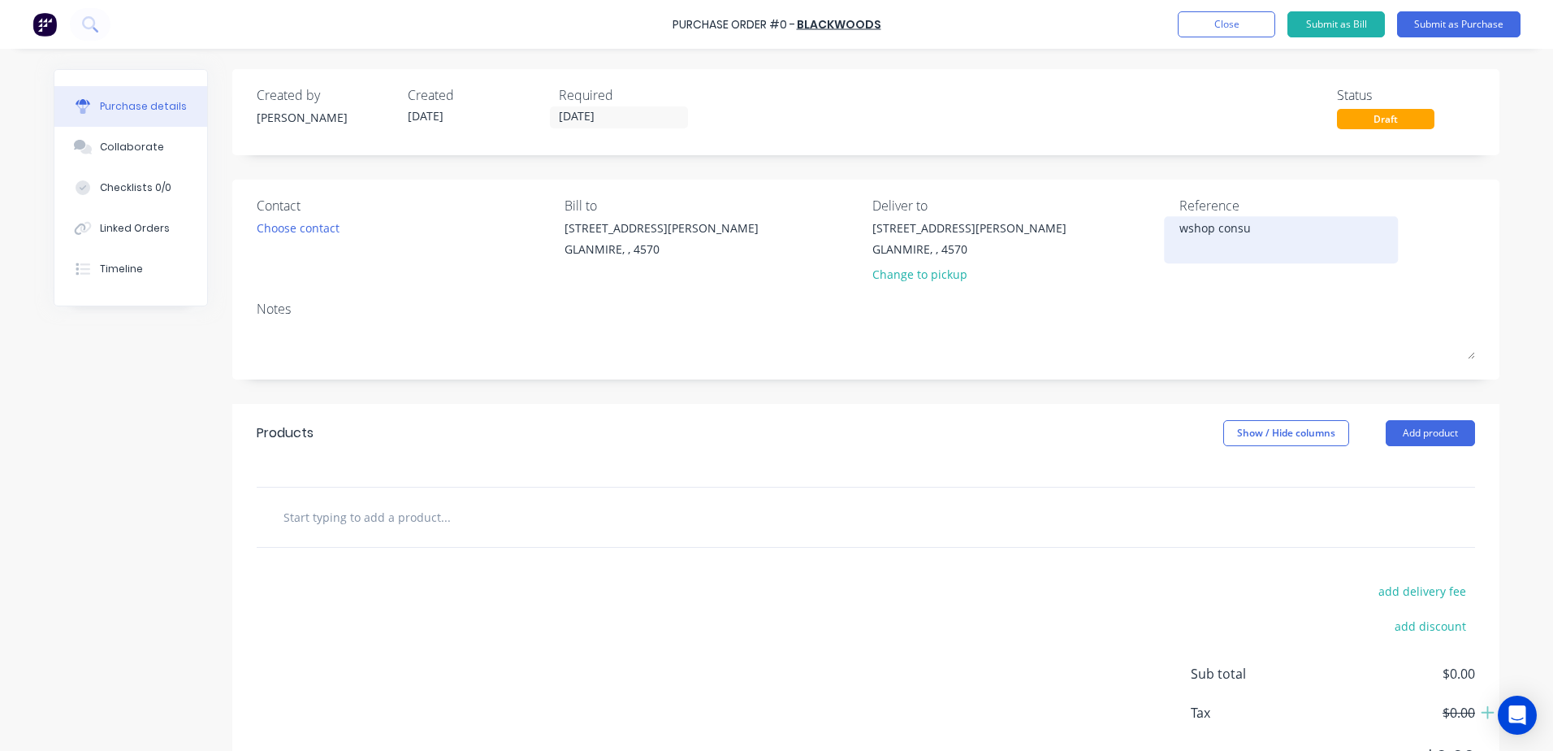
type textarea "x"
type textarea "wshop consum"
type textarea "x"
type textarea "wshop consuma"
type textarea "x"
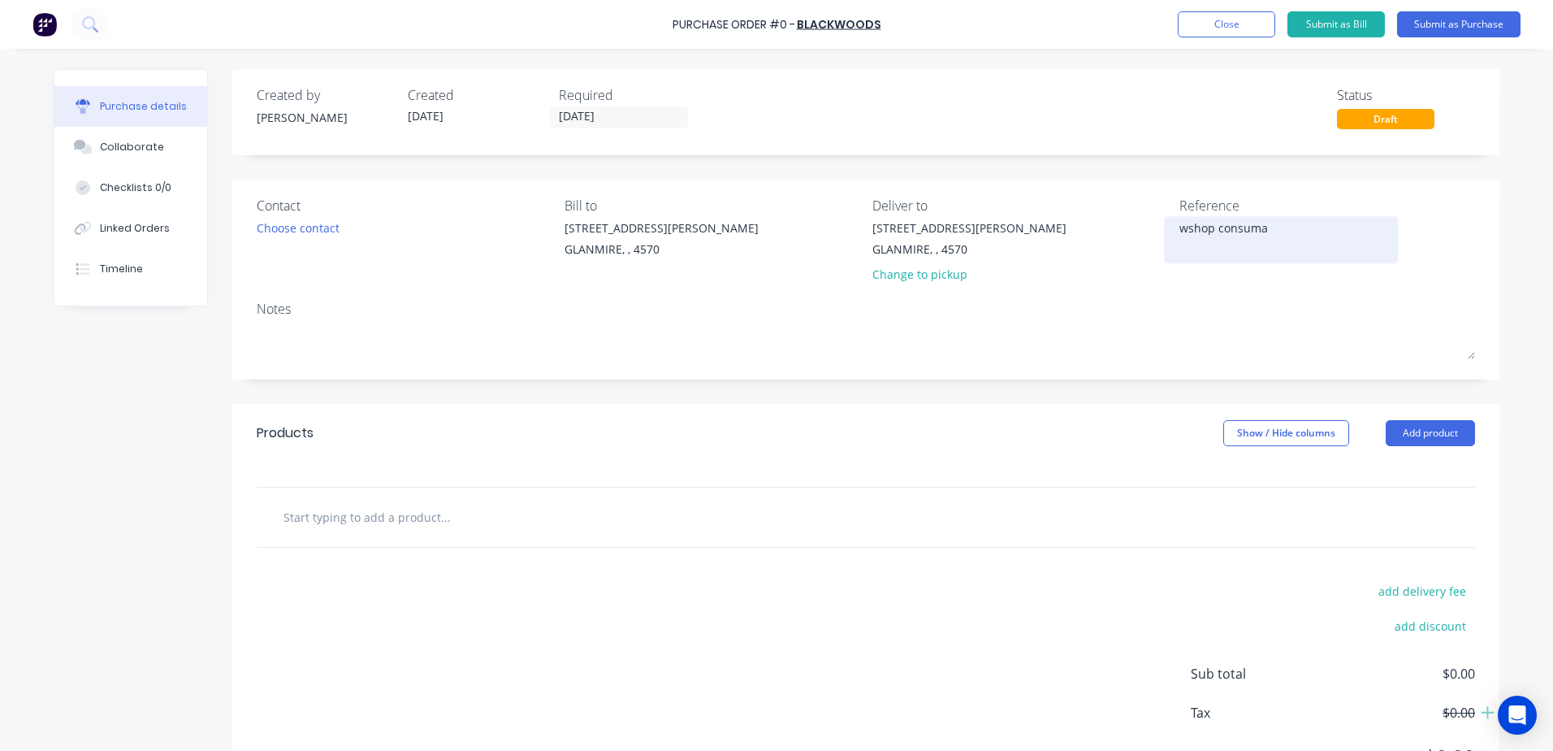
type textarea "wshop consumab"
type textarea "x"
type textarea "wshop consumabl"
type textarea "x"
type textarea "wshop consumable"
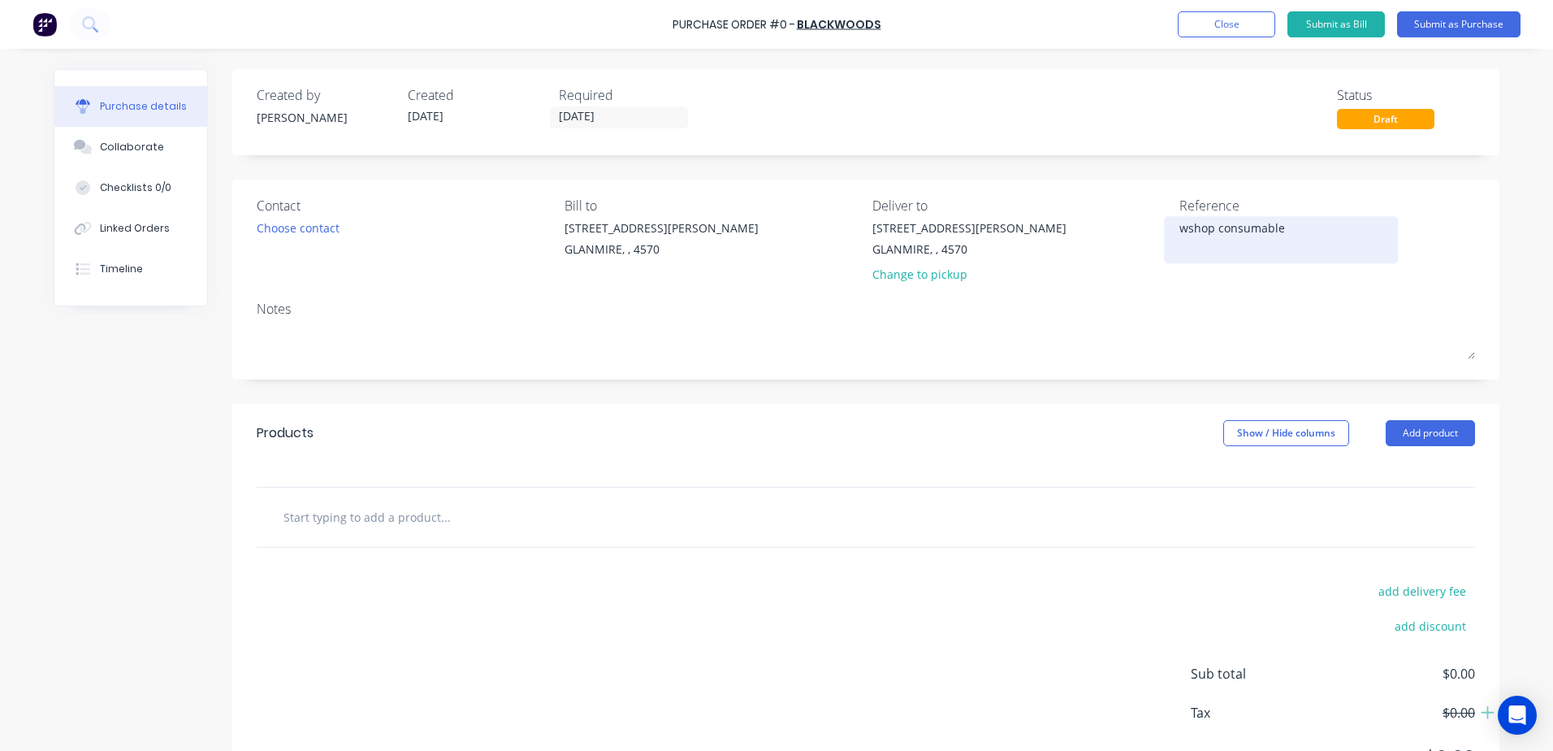
type textarea "x"
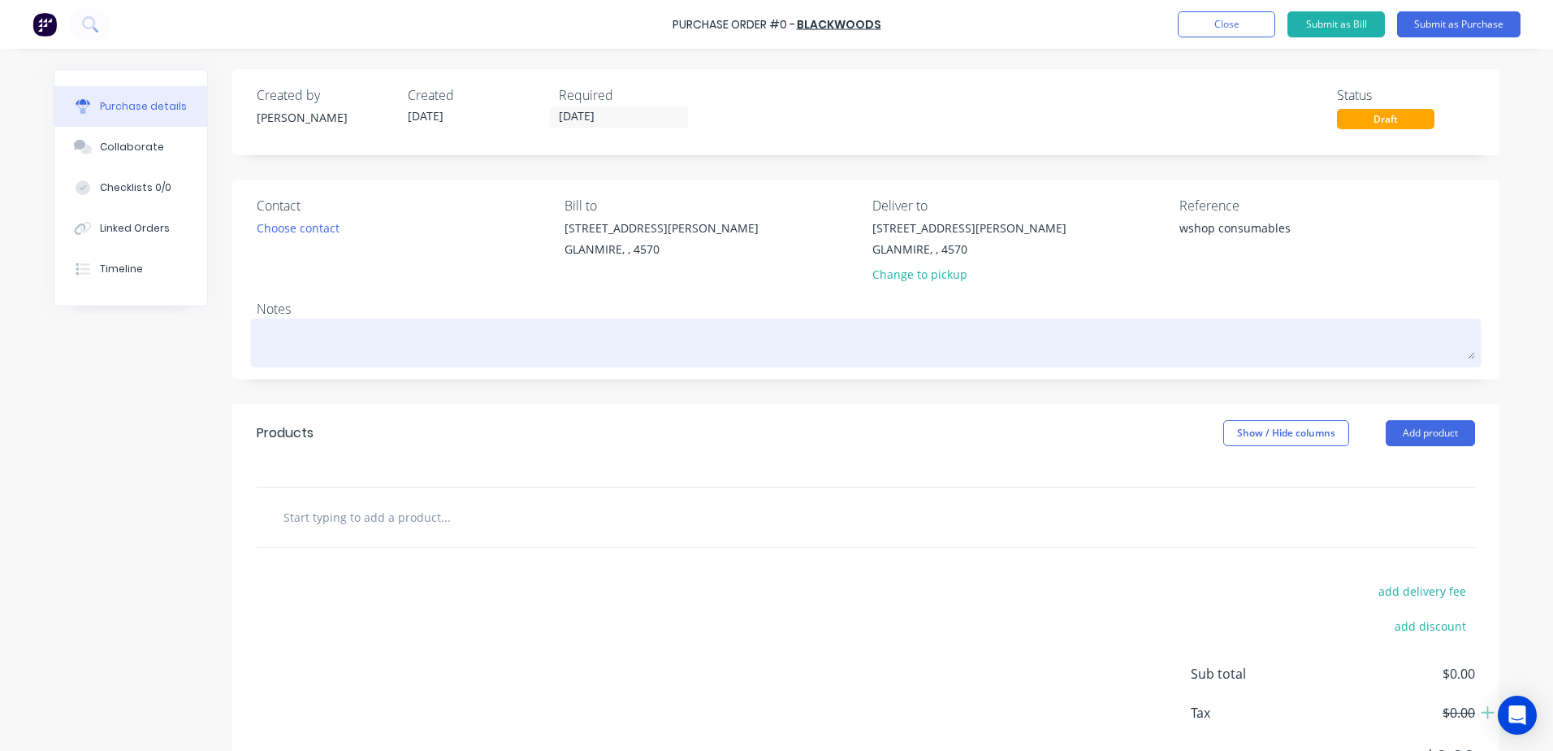
type textarea "wshop consumables"
type textarea "x"
type textarea "wshop consumables"
click at [290, 332] on textarea at bounding box center [866, 340] width 1218 height 37
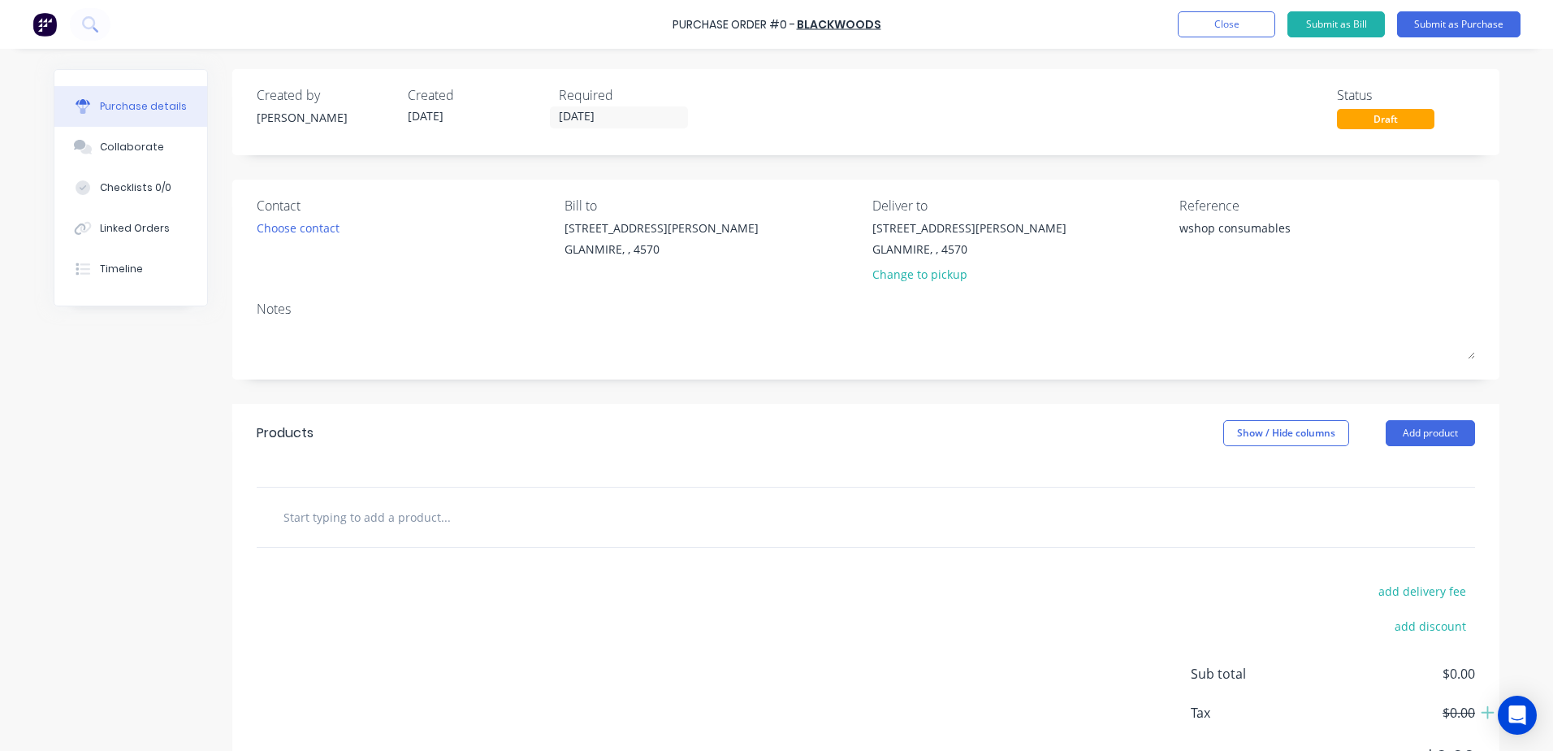
click at [318, 513] on input "text" at bounding box center [445, 516] width 325 height 32
type textarea "x"
type input "0"
type textarea "x"
type input "00"
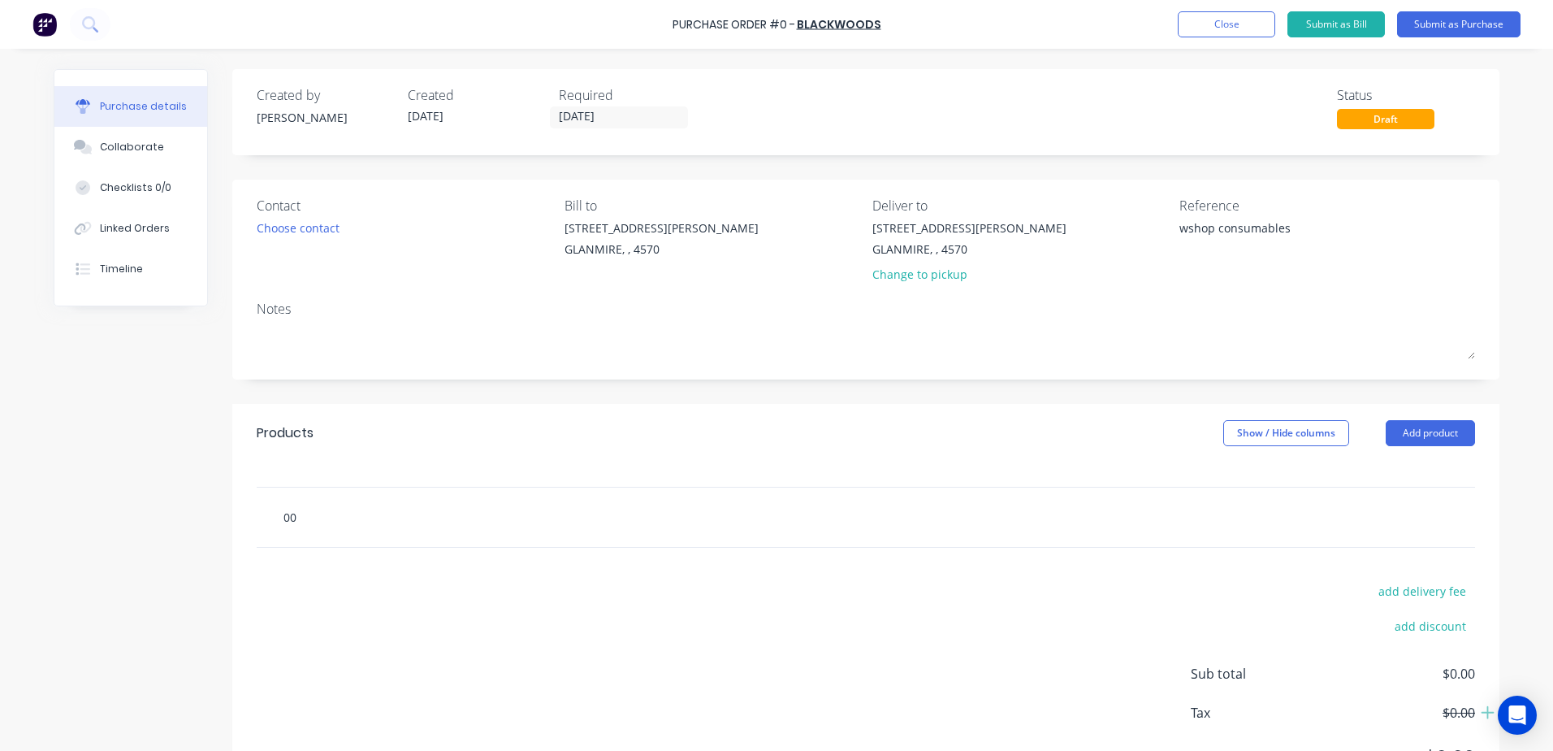
type textarea "x"
type input "008"
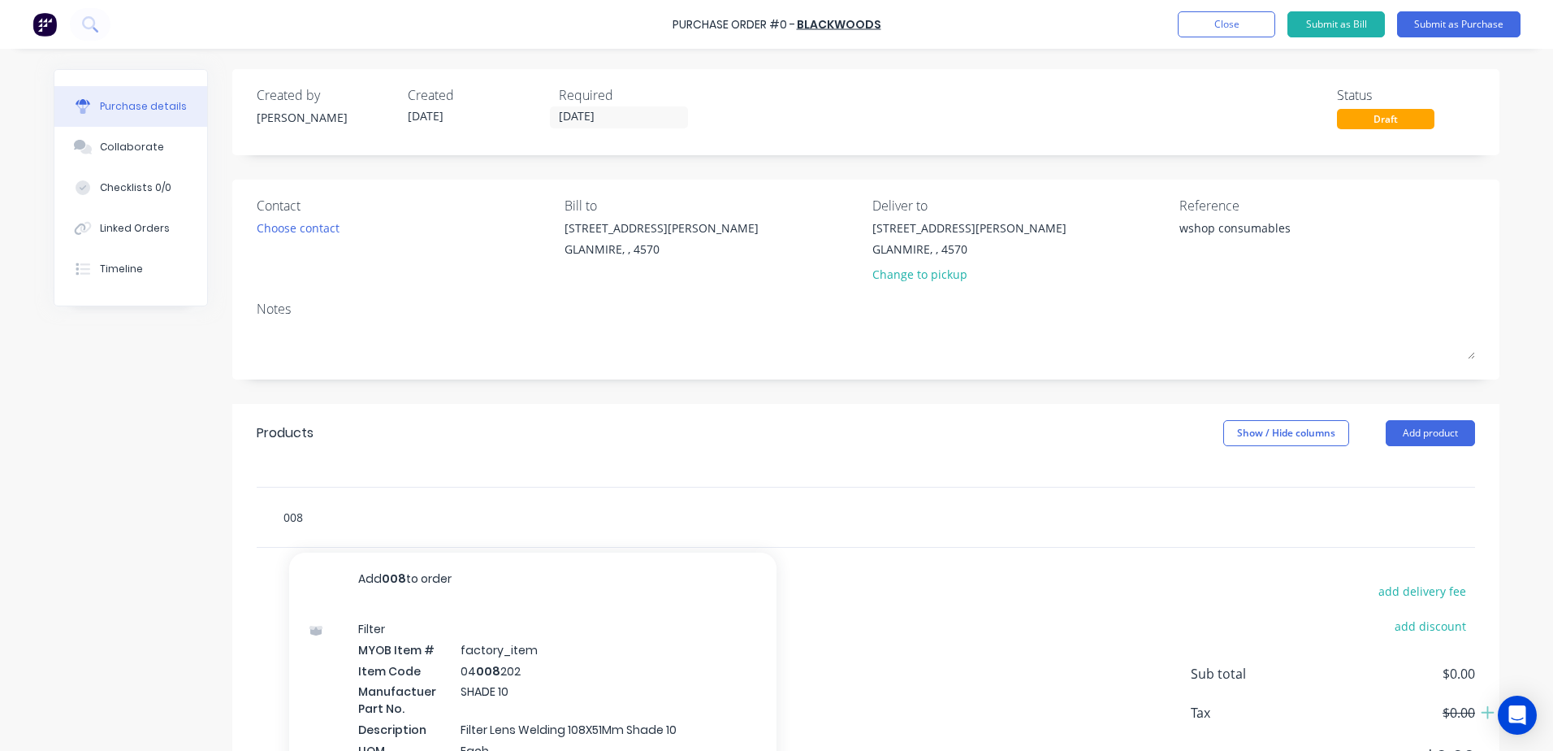
type textarea "x"
type input "0083"
type textarea "x"
type input "00833"
type textarea "x"
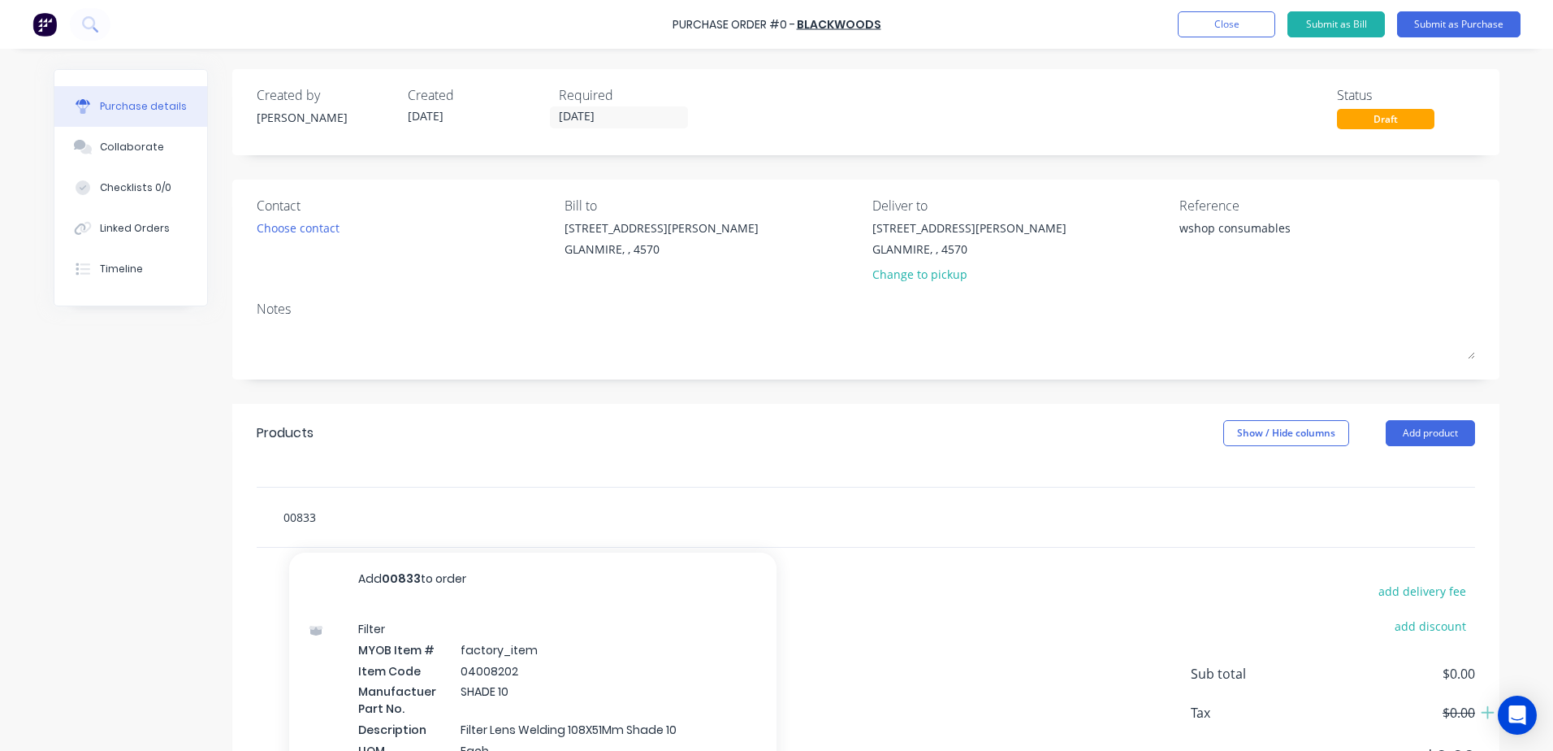
type input "008333"
type textarea "x"
type input "0083331"
type textarea "x"
type input "00833314"
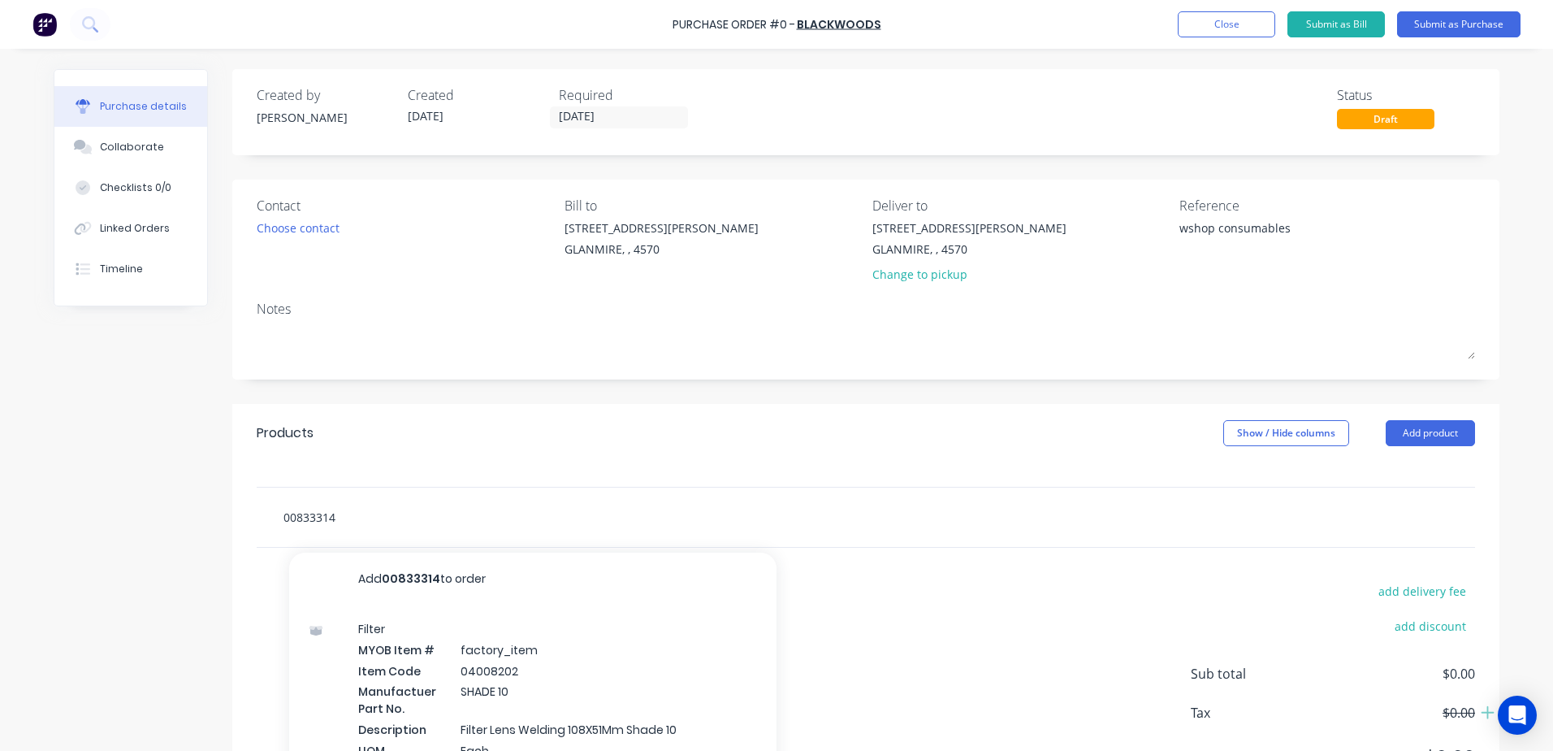
type textarea "x"
type input "00833314"
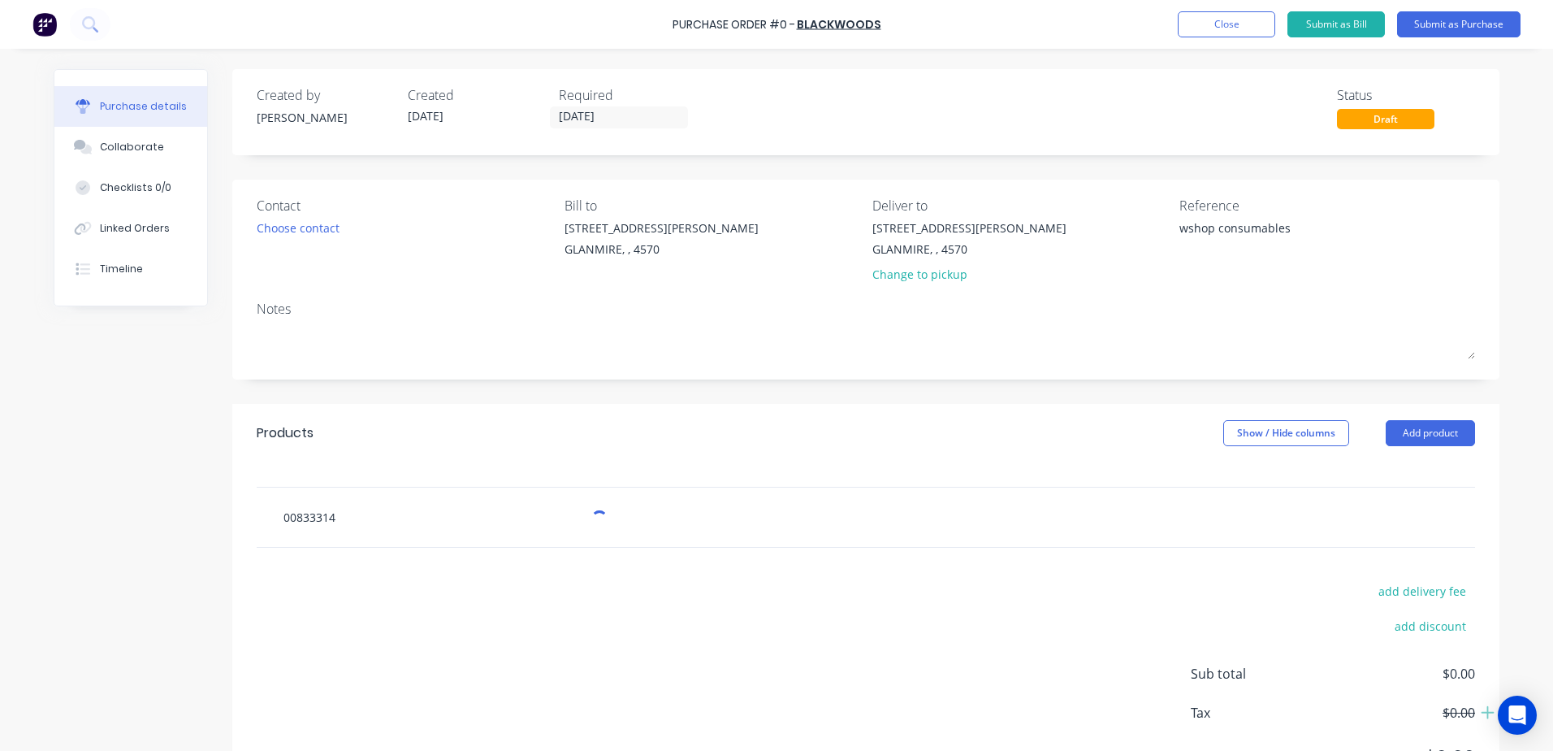
type textarea "x"
type input "00833314"
type textarea "x"
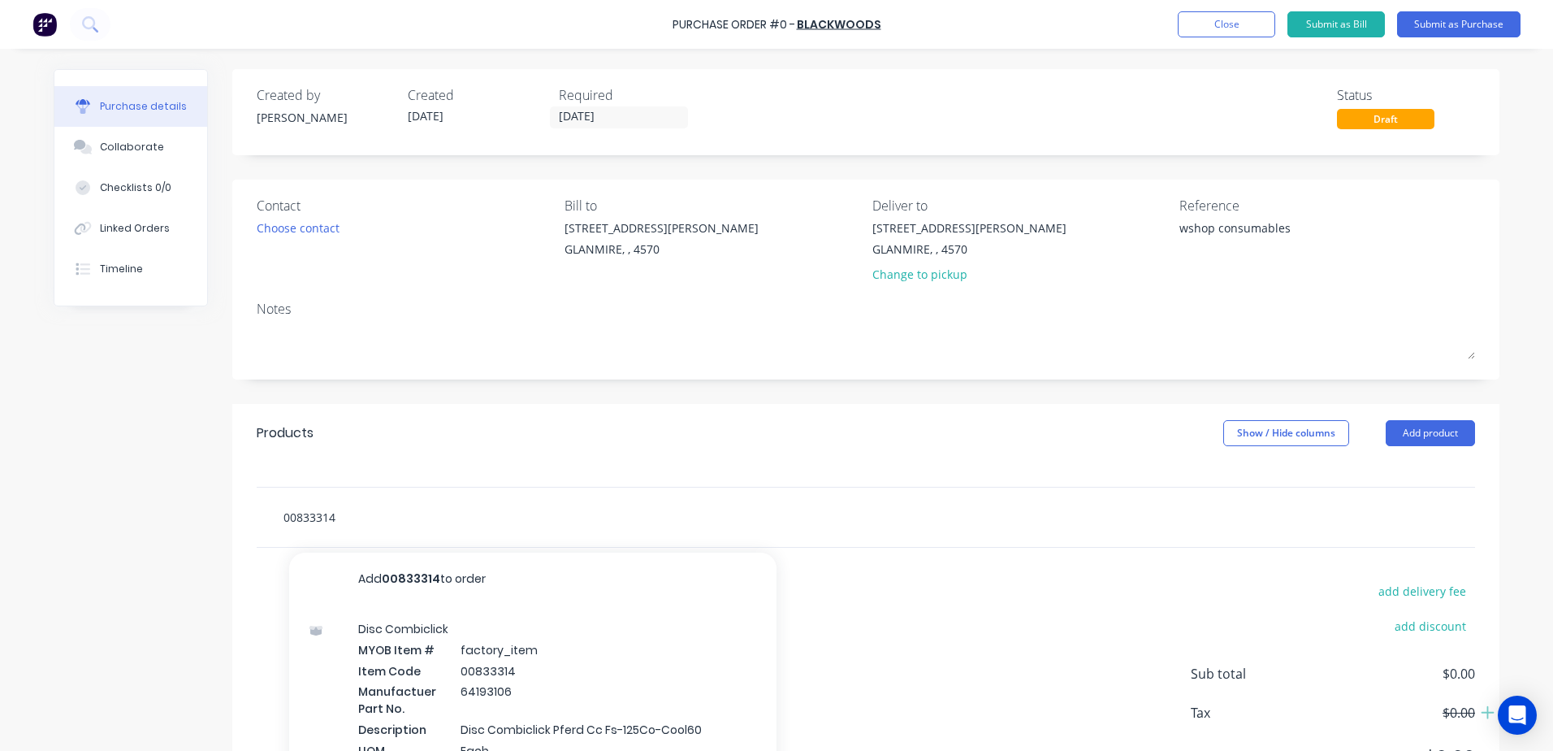
type input "00833314"
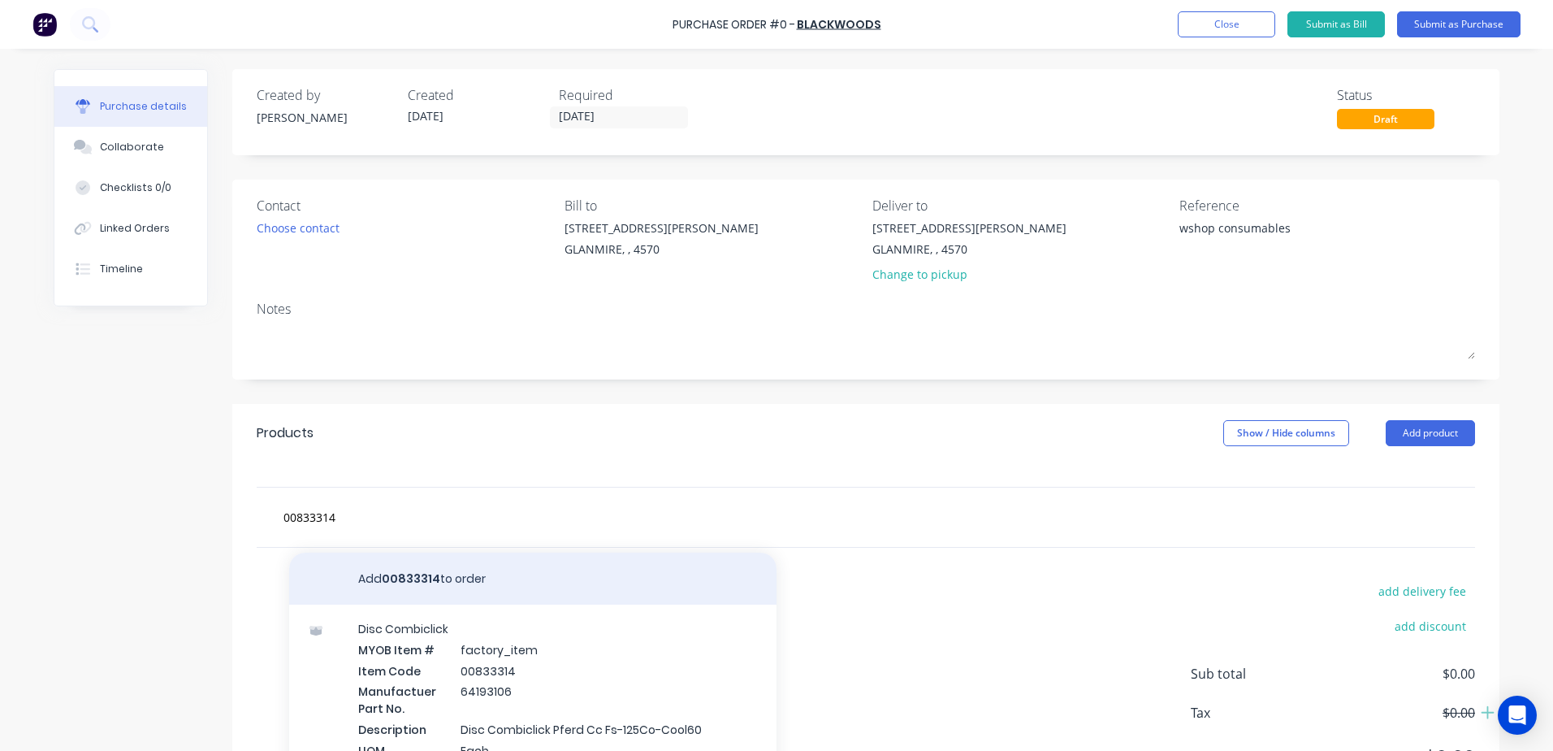
scroll to position [10, 0]
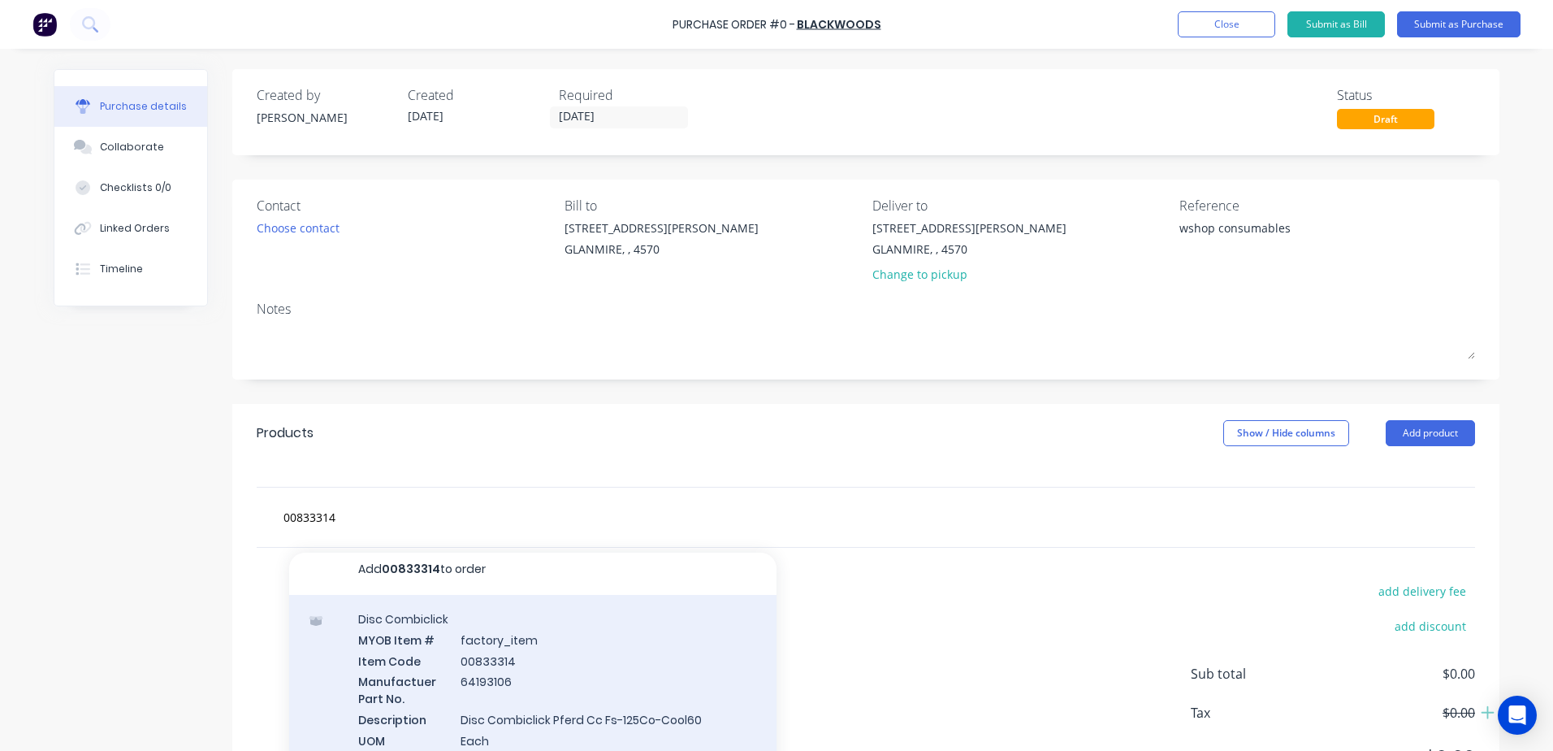
click at [489, 711] on div "Disc Combiclick MYOB Item # factory_item Item Code 00833314 Manufactuer Part No…" at bounding box center [532, 690] width 487 height 190
type textarea "x"
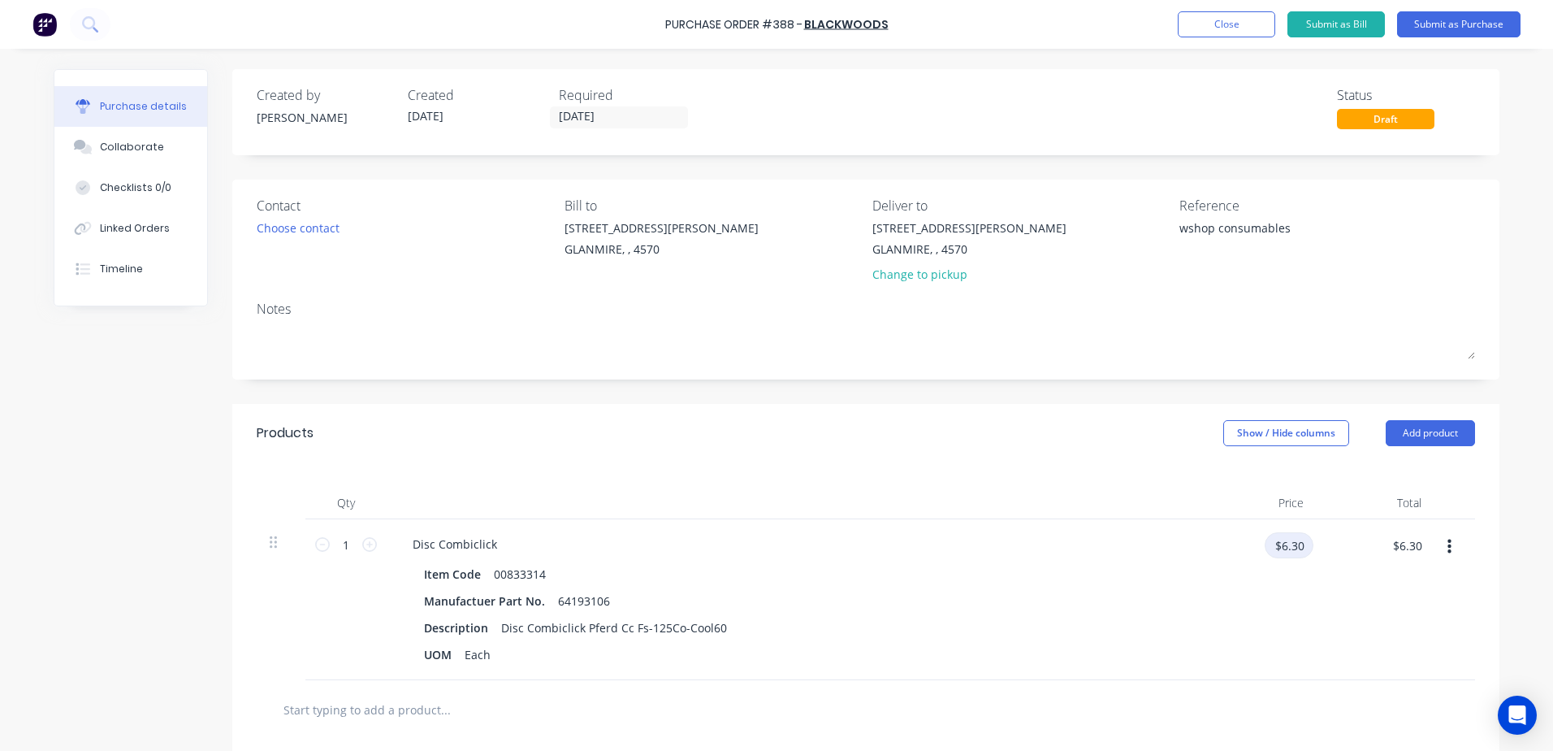
type textarea "x"
drag, startPoint x: 1266, startPoint y: 546, endPoint x: 1385, endPoint y: 543, distance: 119.4
click at [1385, 543] on div "1 1 Disc Combiclick Item Code 00833314 Manufactuer Part No. 64193106 Descriptio…" at bounding box center [866, 599] width 1218 height 161
type input "3.15"
type textarea "x"
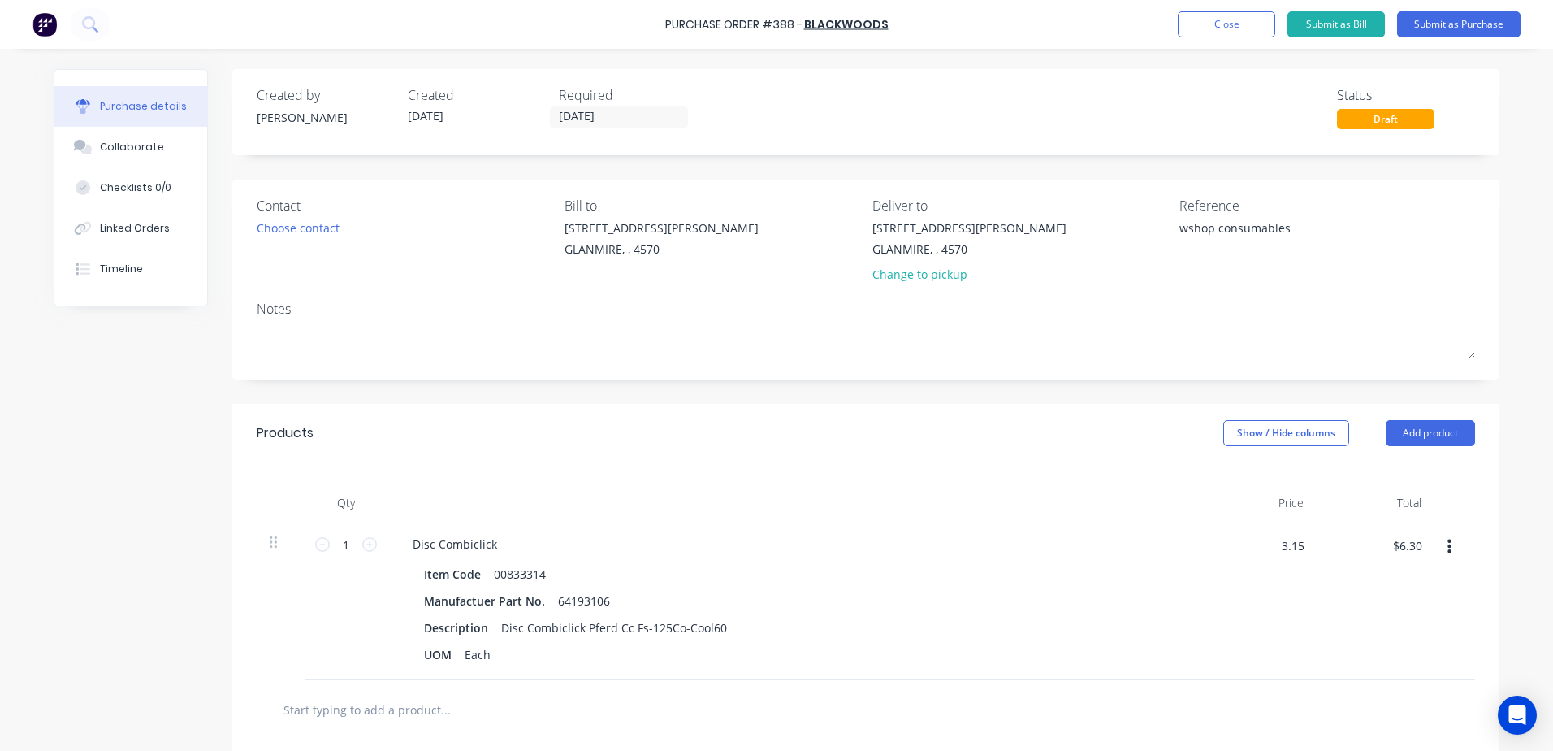
type input "$3.15"
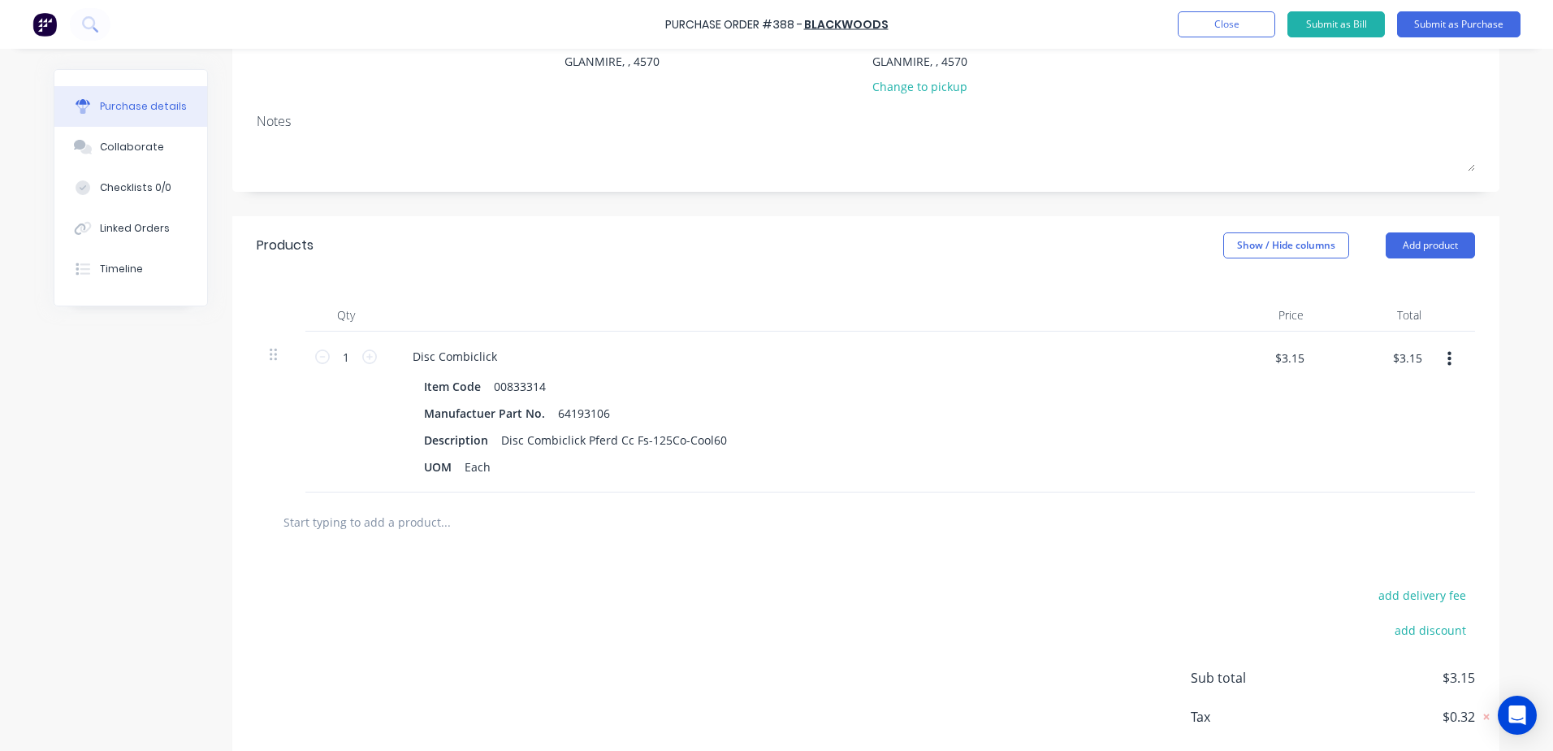
scroll to position [244, 0]
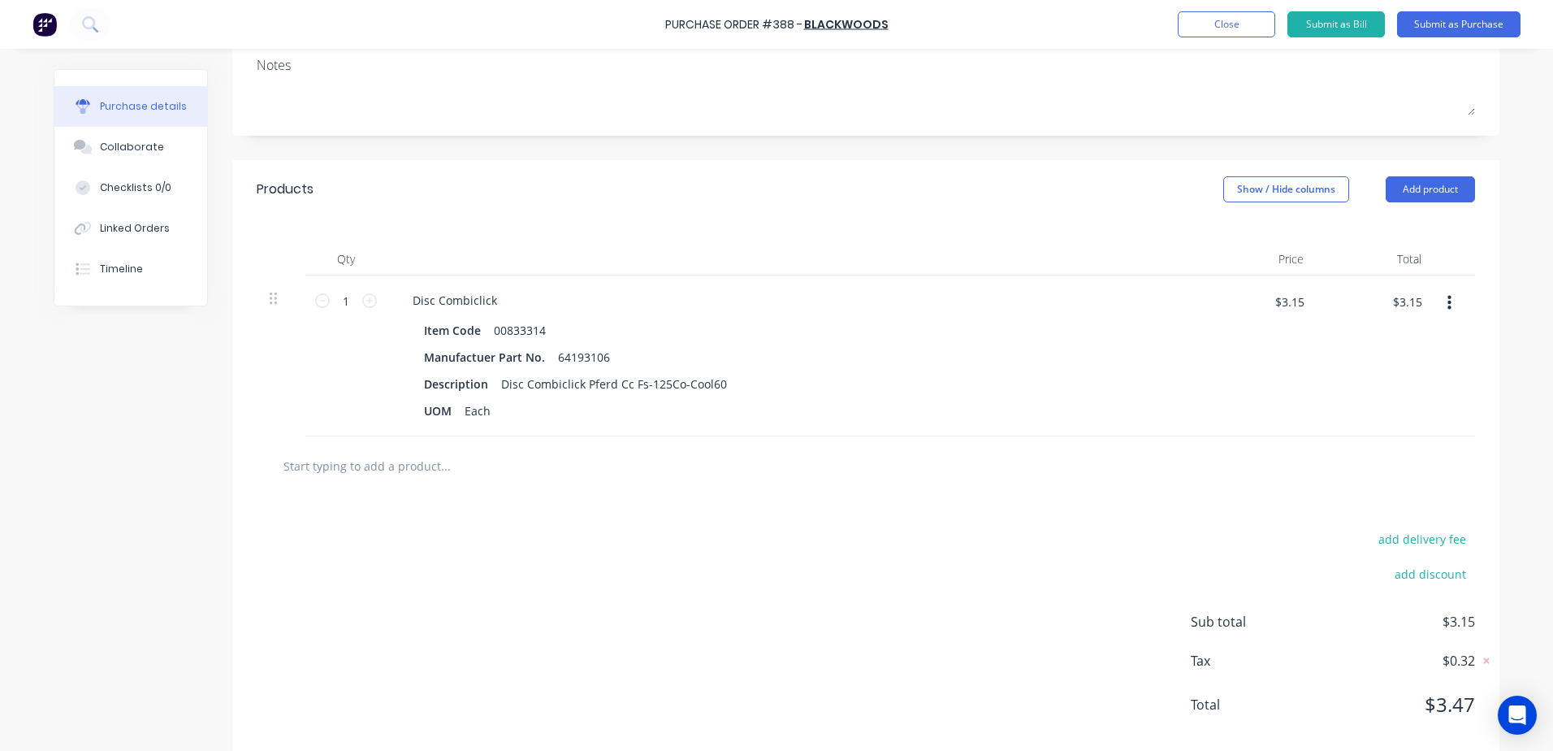
click at [366, 468] on input "text" at bounding box center [445, 465] width 325 height 32
click at [307, 461] on input "text" at bounding box center [445, 465] width 325 height 32
type textarea "x"
type input "06"
type textarea "x"
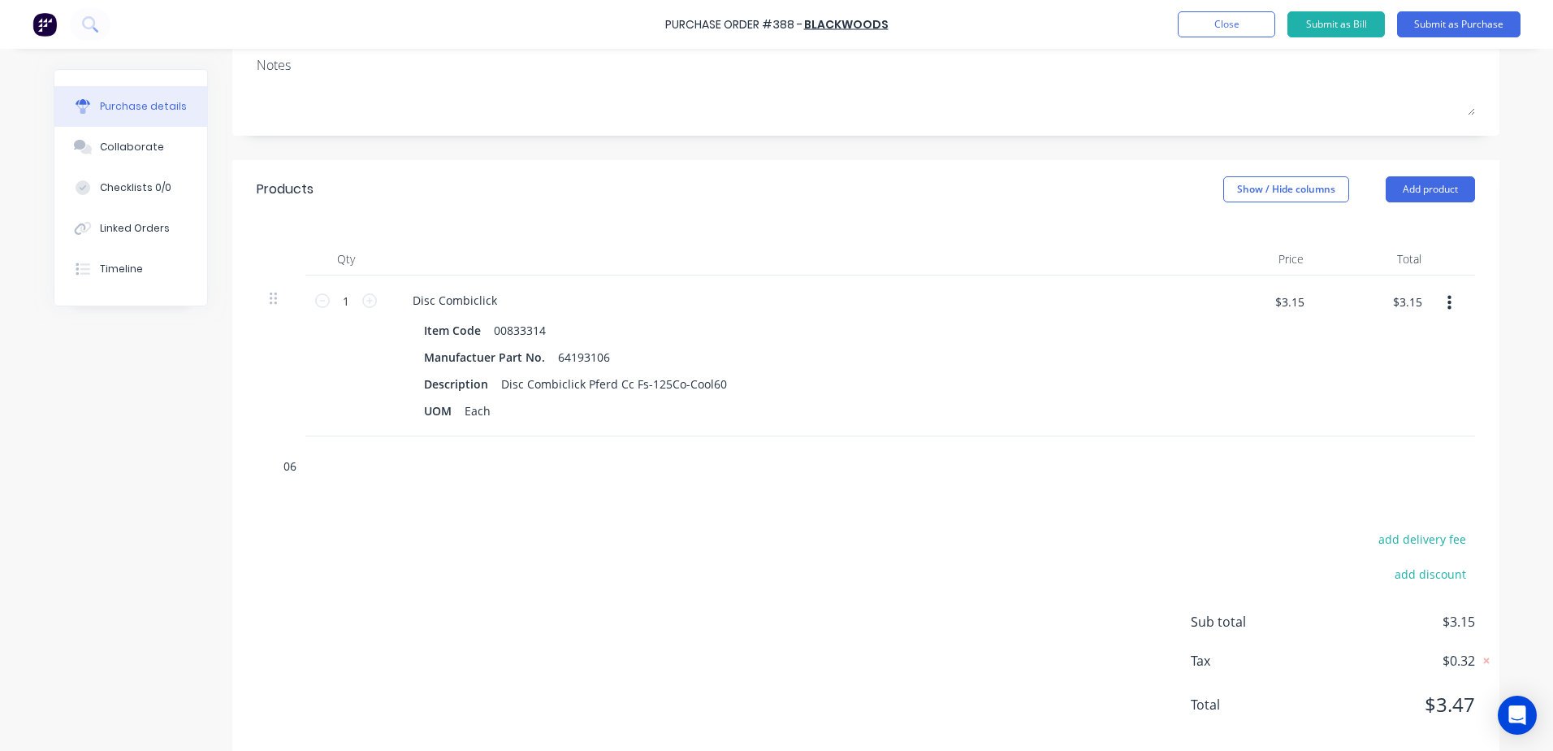
type input "067"
type textarea "x"
type input "0676"
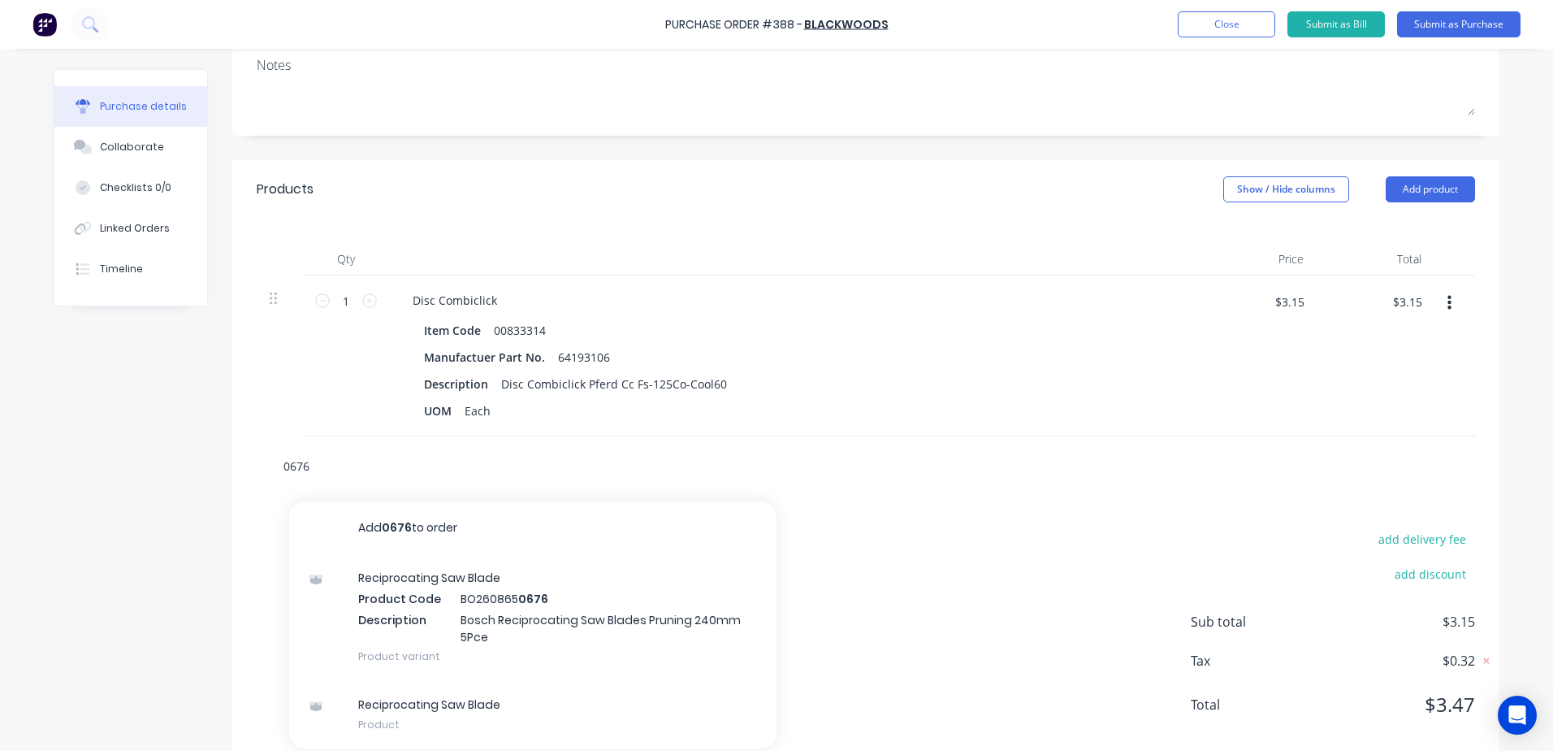
type textarea "x"
type input "06761"
type textarea "x"
type input "067619"
type textarea "x"
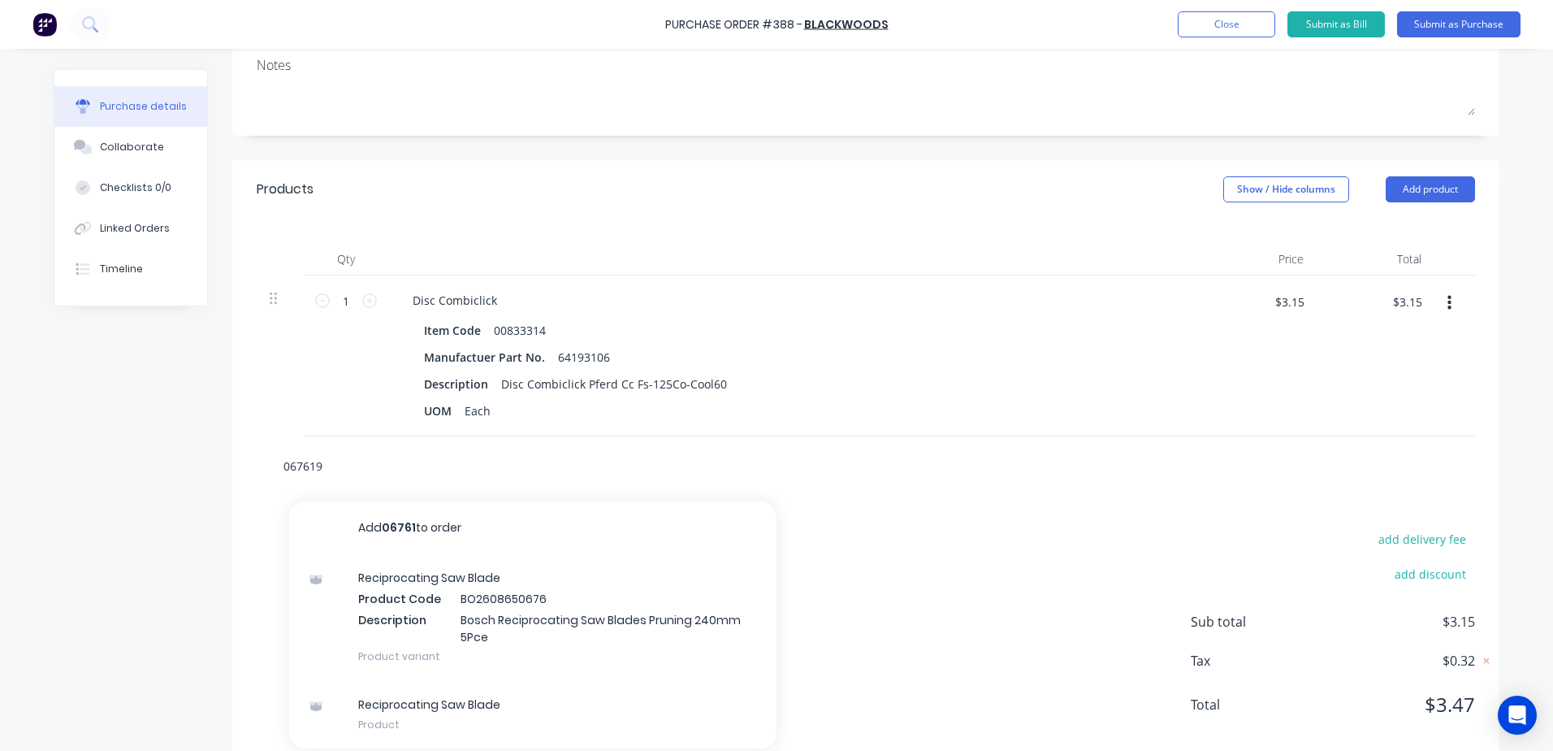
type input "0676199"
type textarea "x"
type input "06761995"
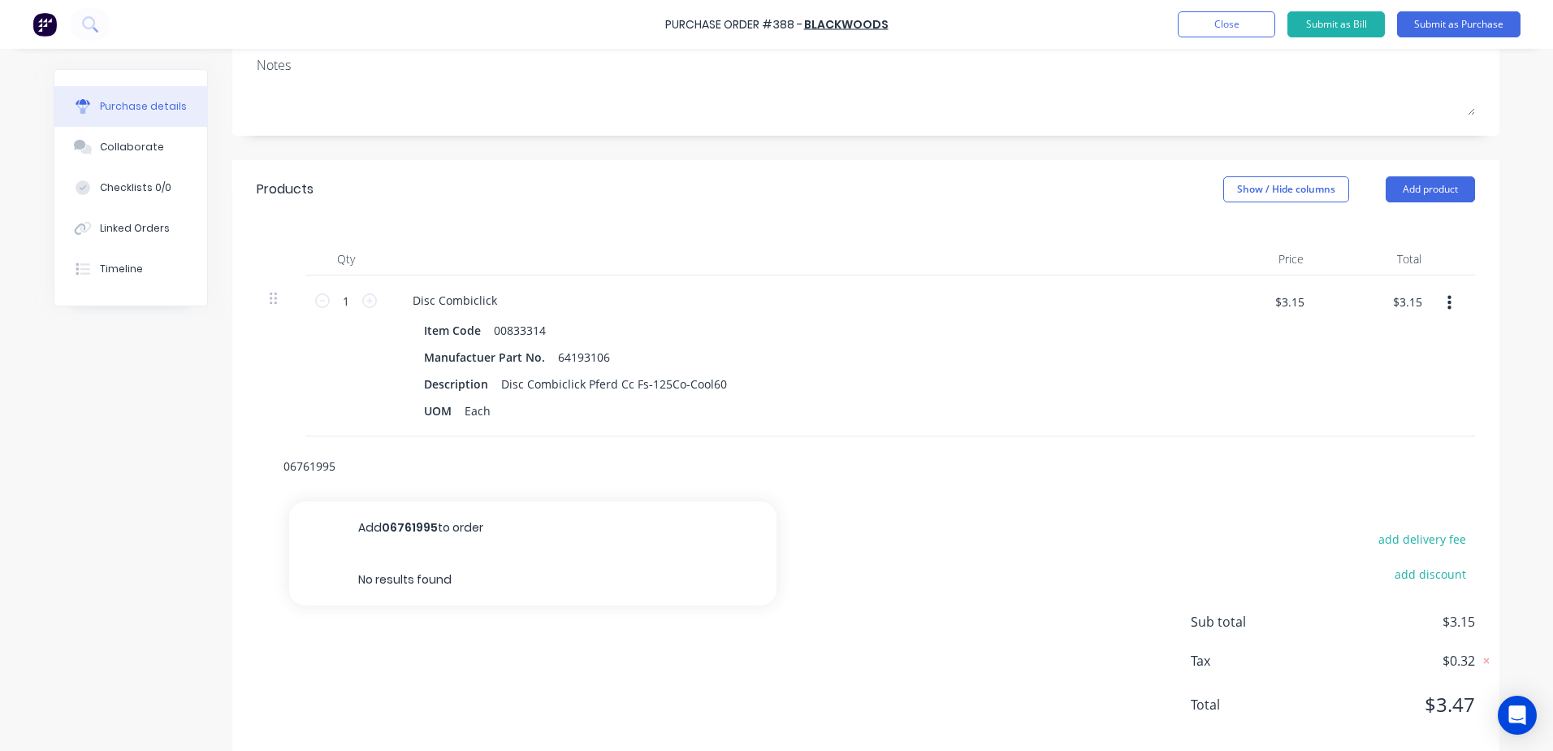
type textarea "x"
type input "0676199"
type textarea "x"
type input "067619"
type textarea "x"
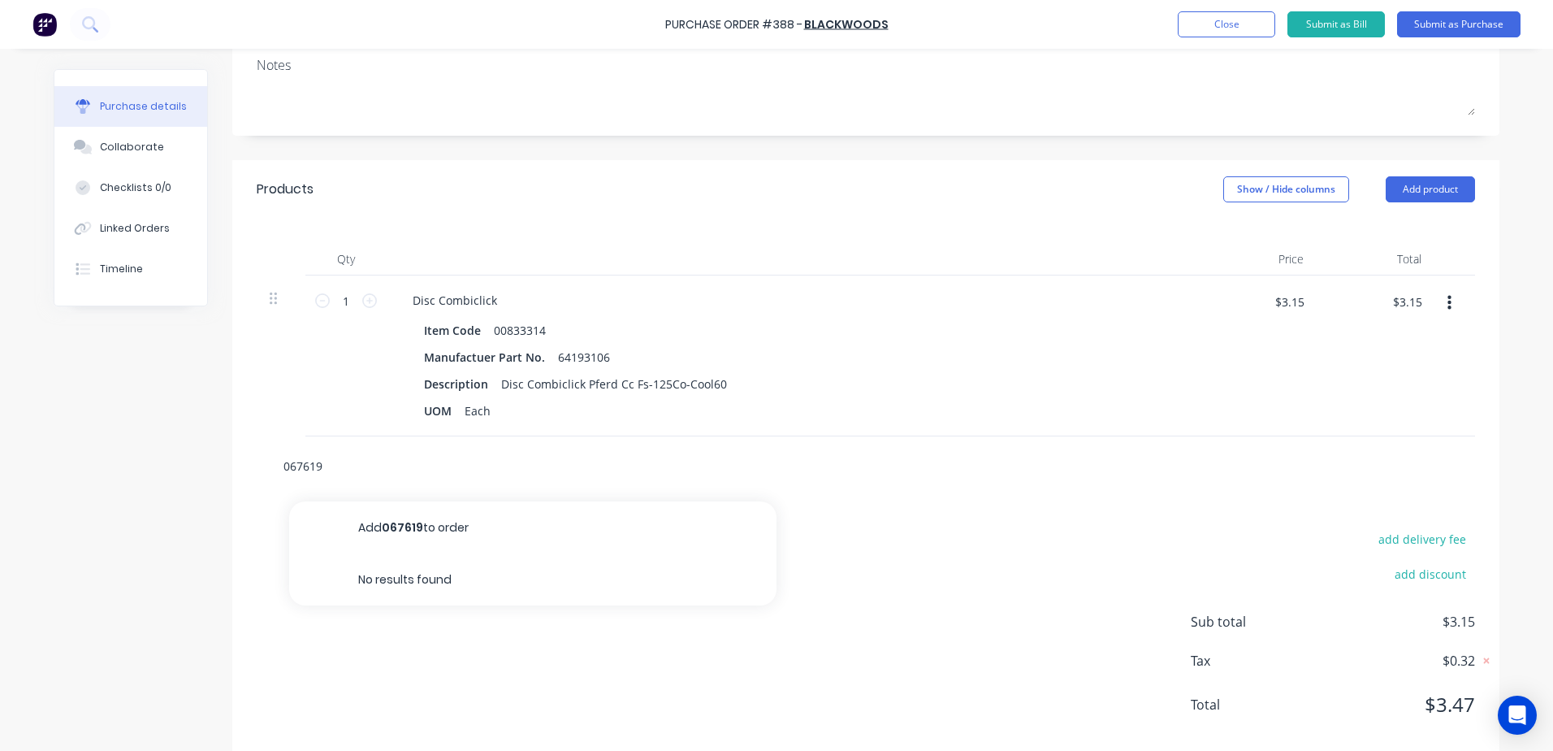
type input "06761"
type textarea "x"
type input "0676"
type textarea "x"
type input "067"
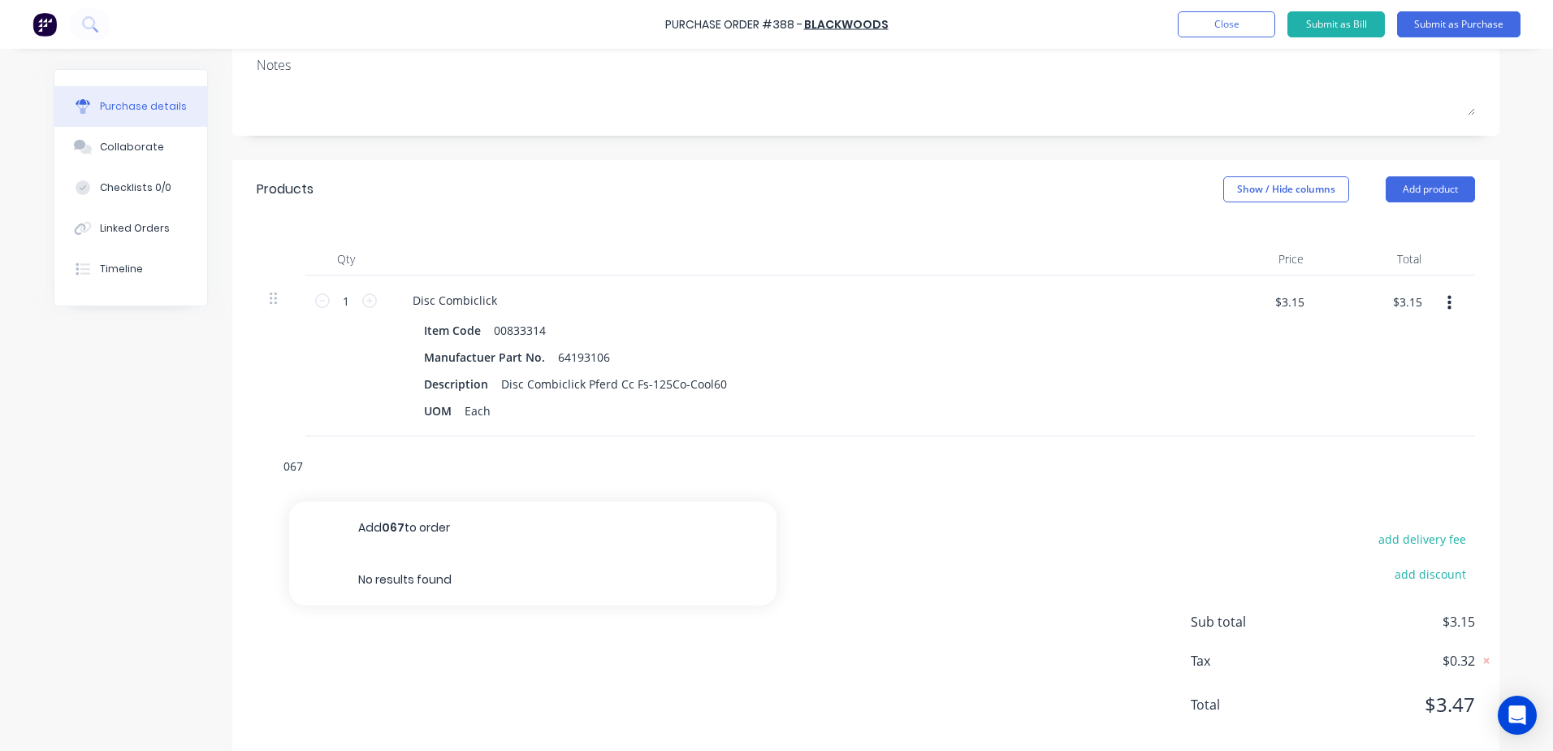
type textarea "x"
type input "06"
type textarea "x"
type input "0"
type textarea "x"
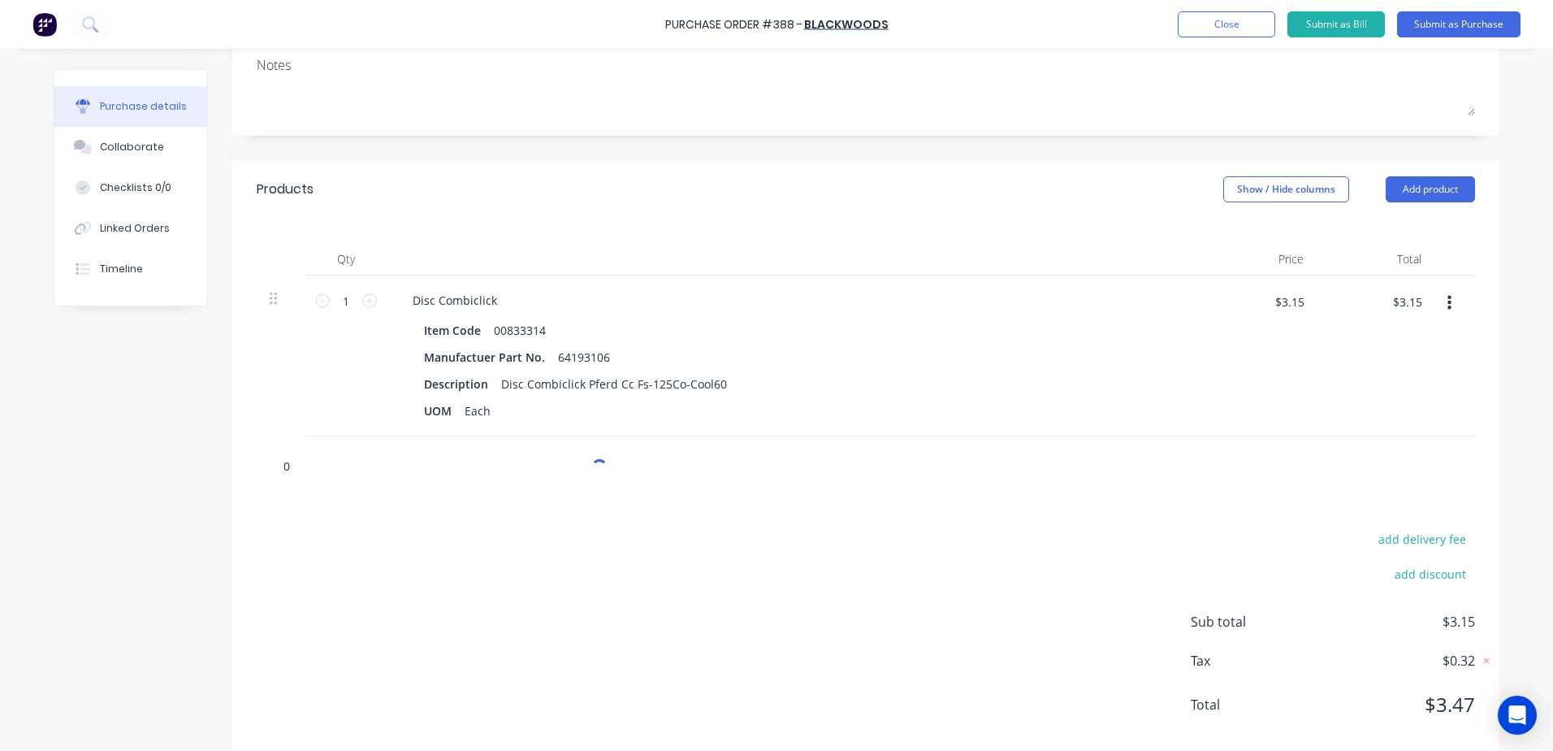
type input "02"
type textarea "x"
type input "0294"
type textarea "x"
type input "02946"
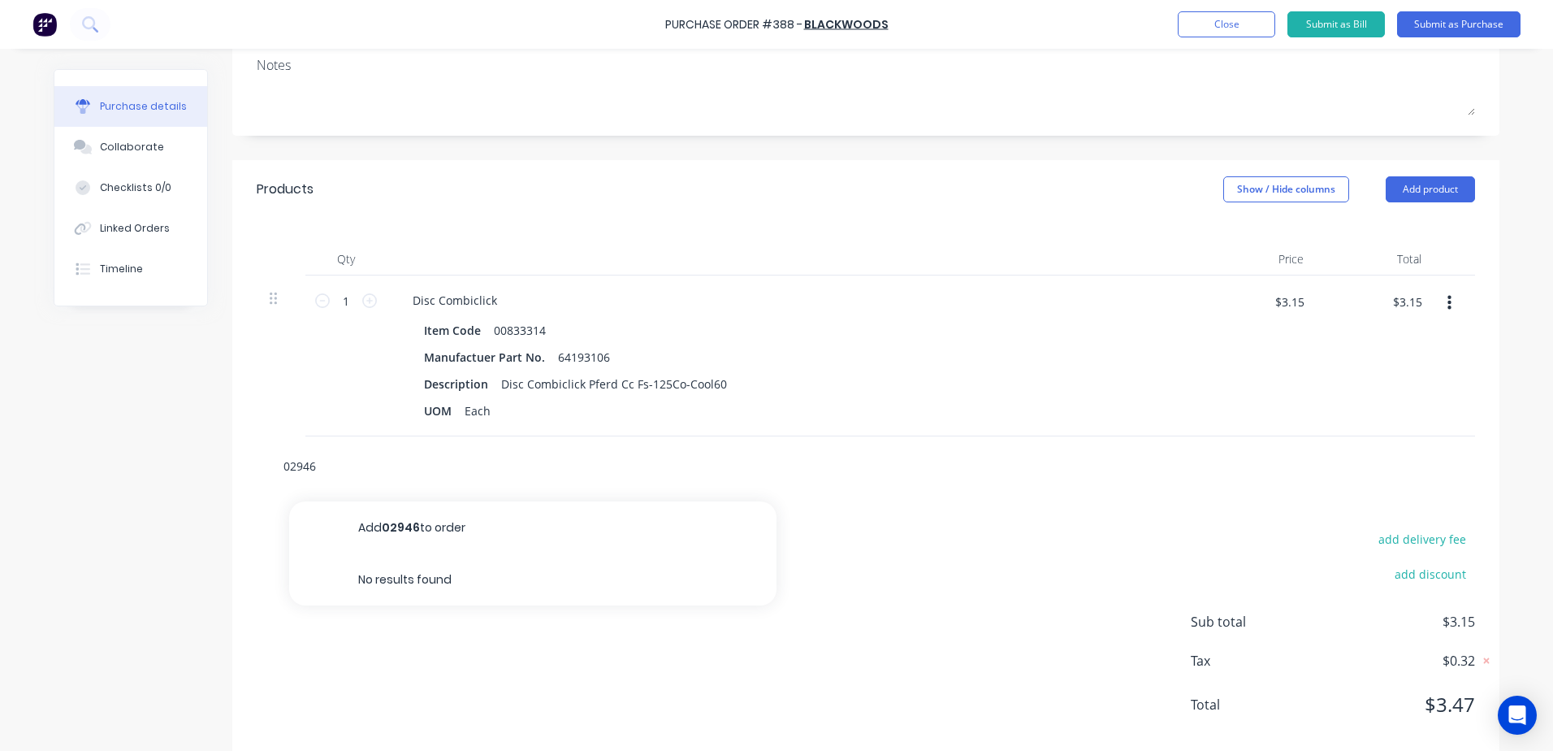
type textarea "x"
type input "029460"
type textarea "x"
type input "0294609"
type textarea "x"
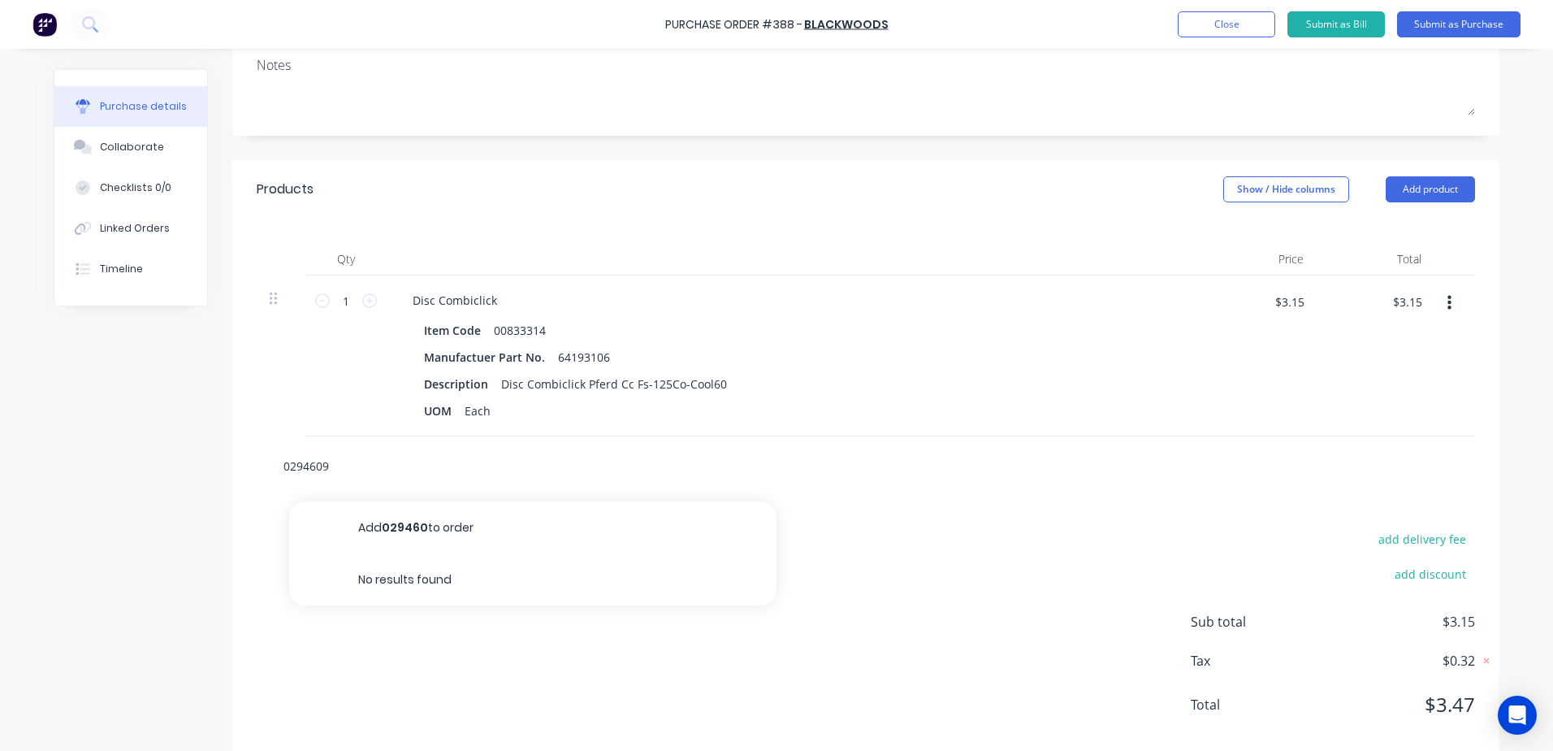
type input "02946091"
type textarea "x"
type input "0294609"
type textarea "x"
type input "029460"
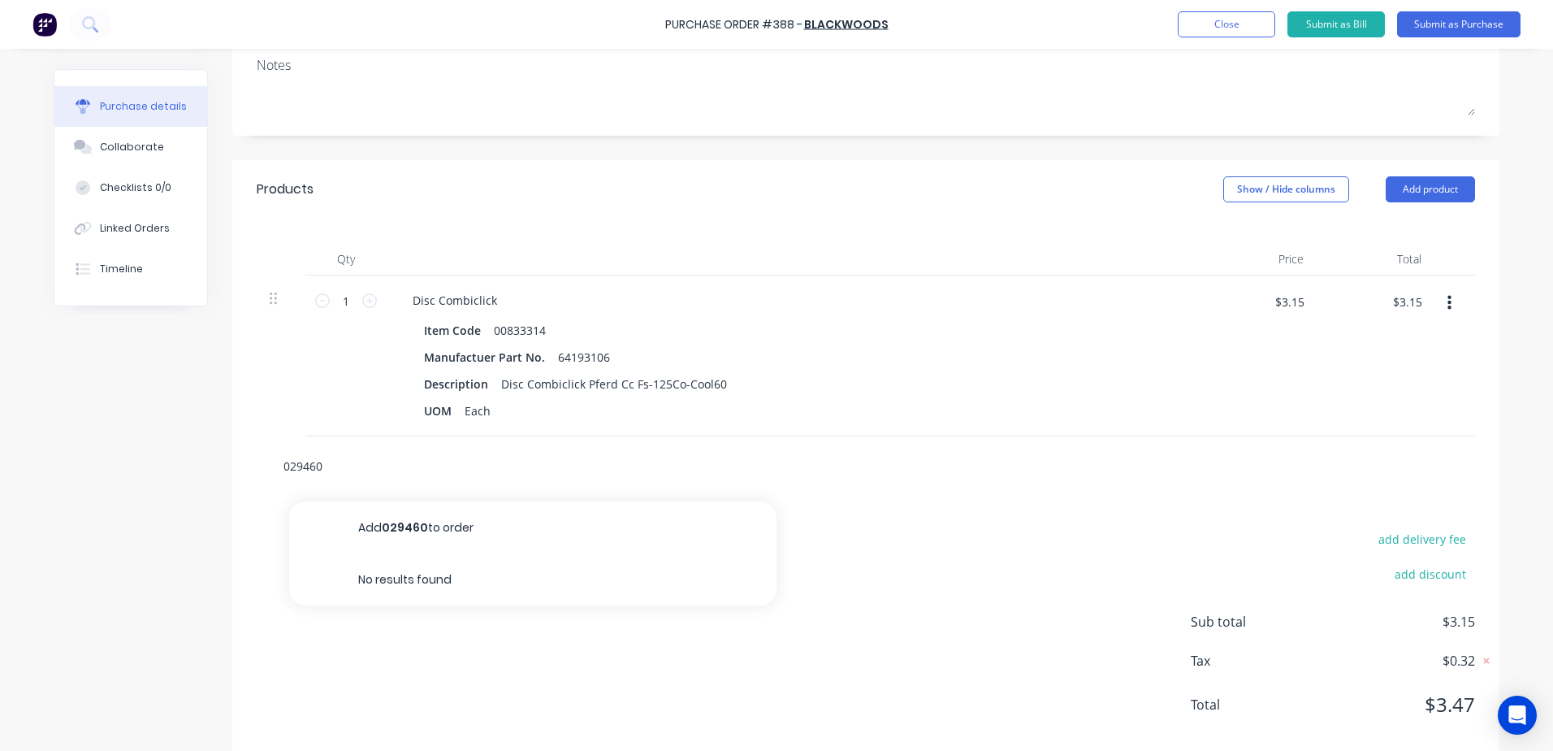
type textarea "x"
type input "02946"
type textarea "x"
type input "0294"
type textarea "x"
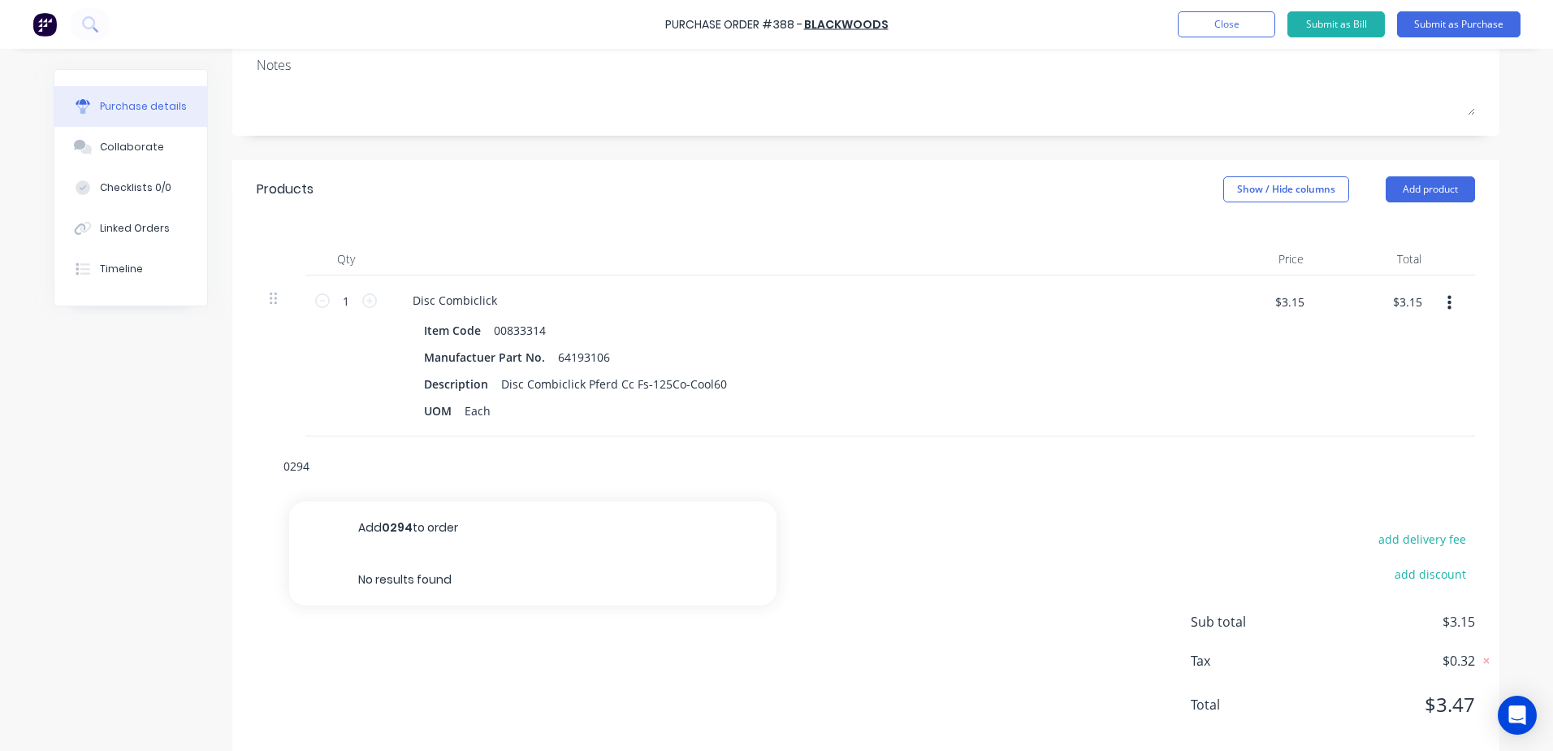
type input "029"
type textarea "x"
type input "02"
type textarea "x"
type input "0"
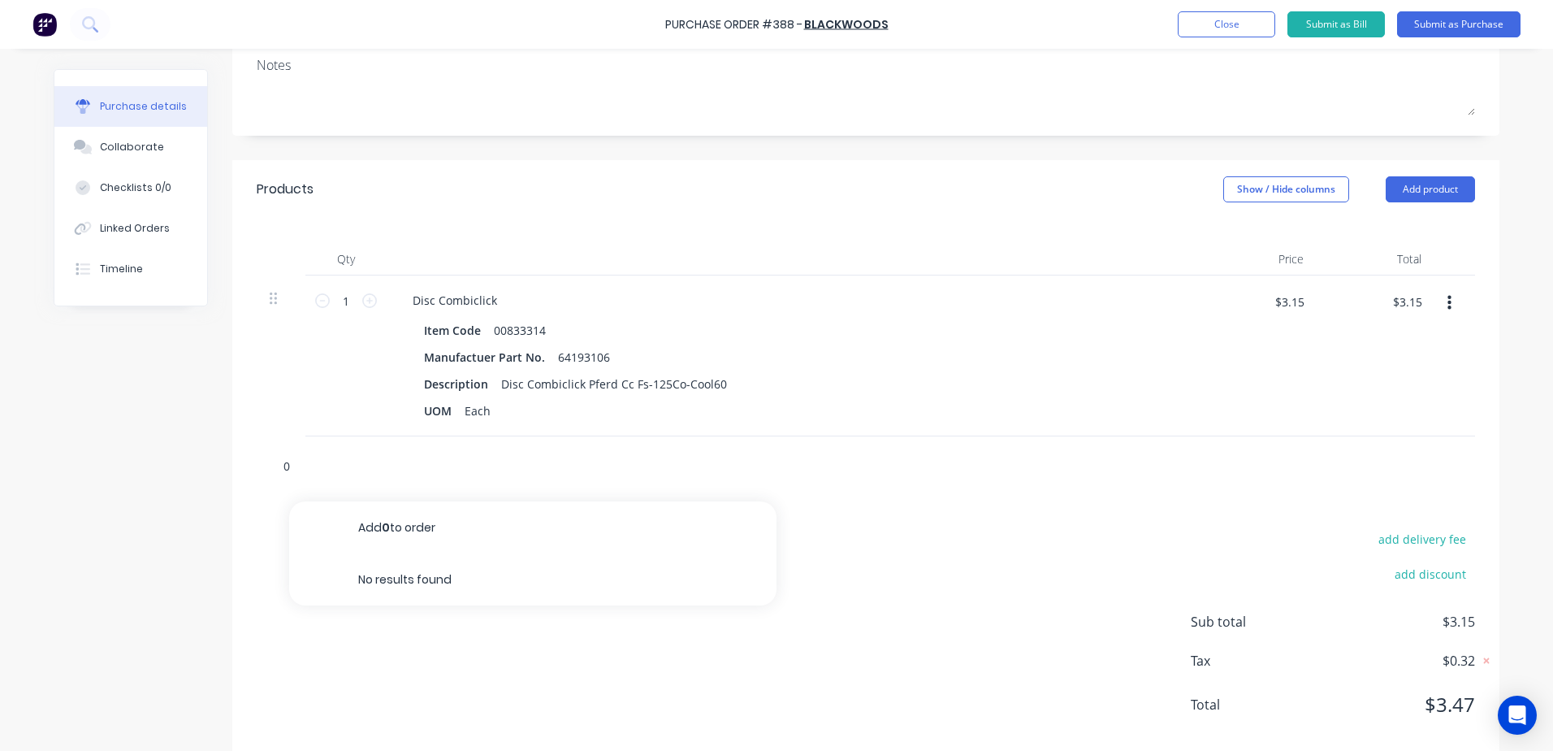
type textarea "x"
type input "0"
type textarea "x"
type input "01"
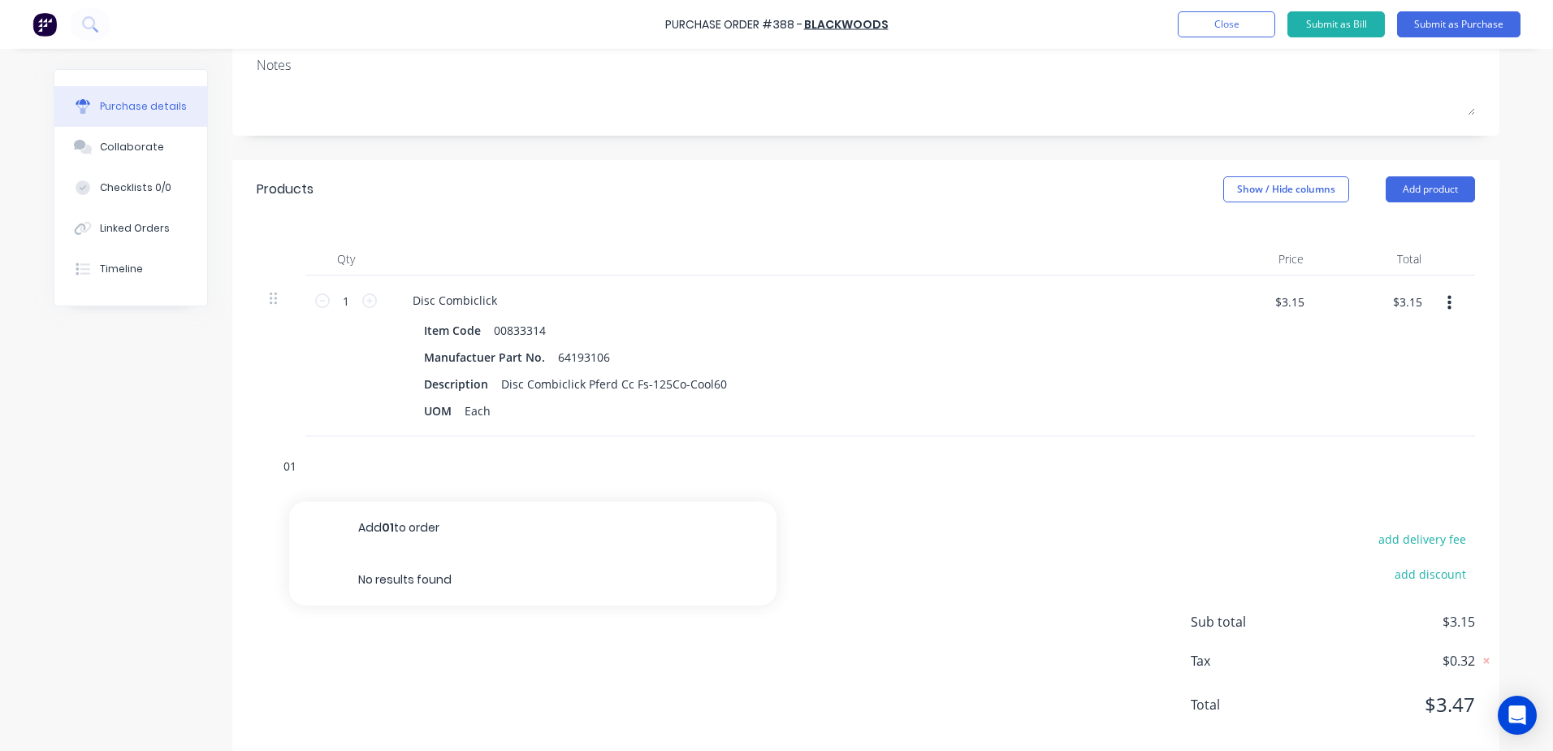
type textarea "x"
type input "0112"
type textarea "x"
type input "01122"
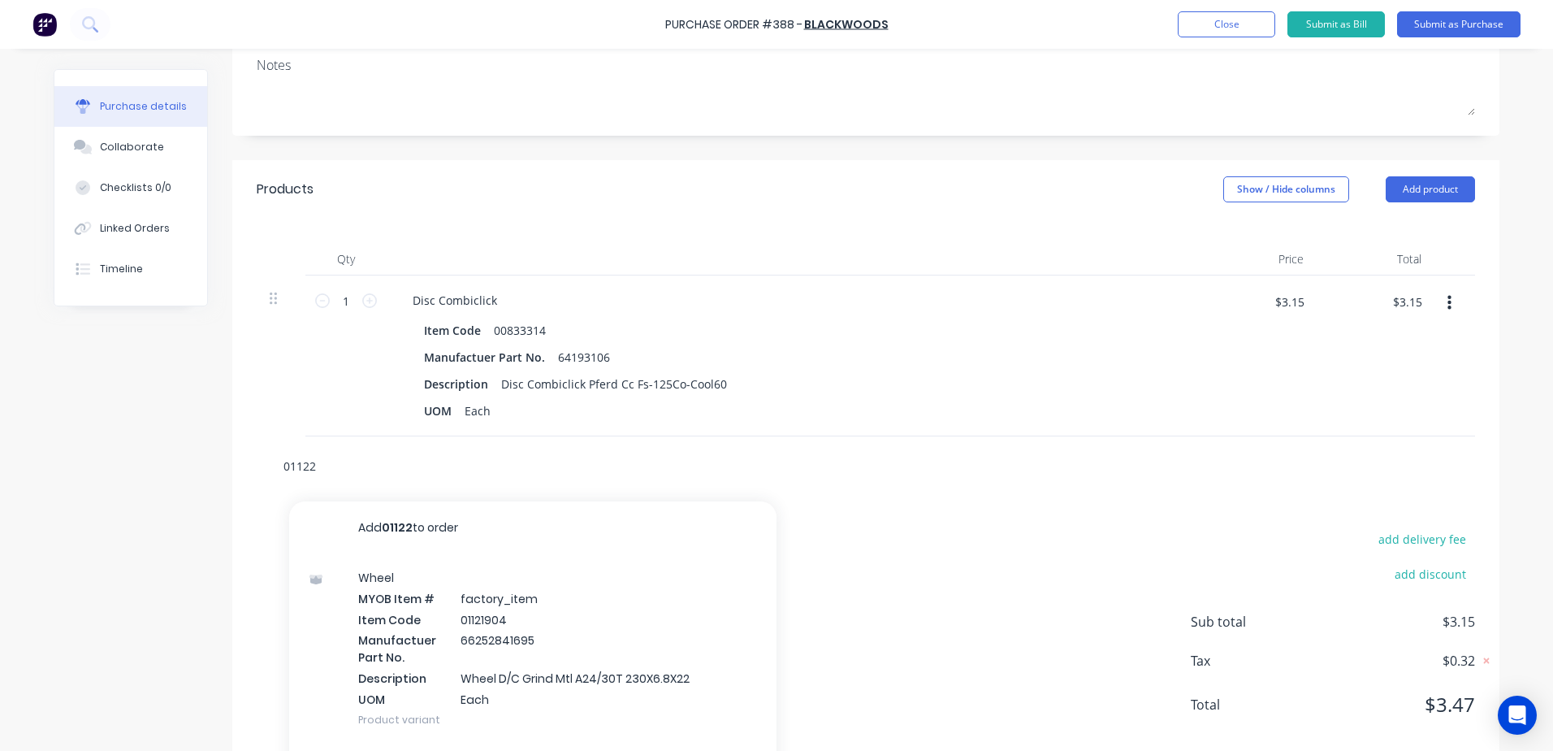
type textarea "x"
type input "011220"
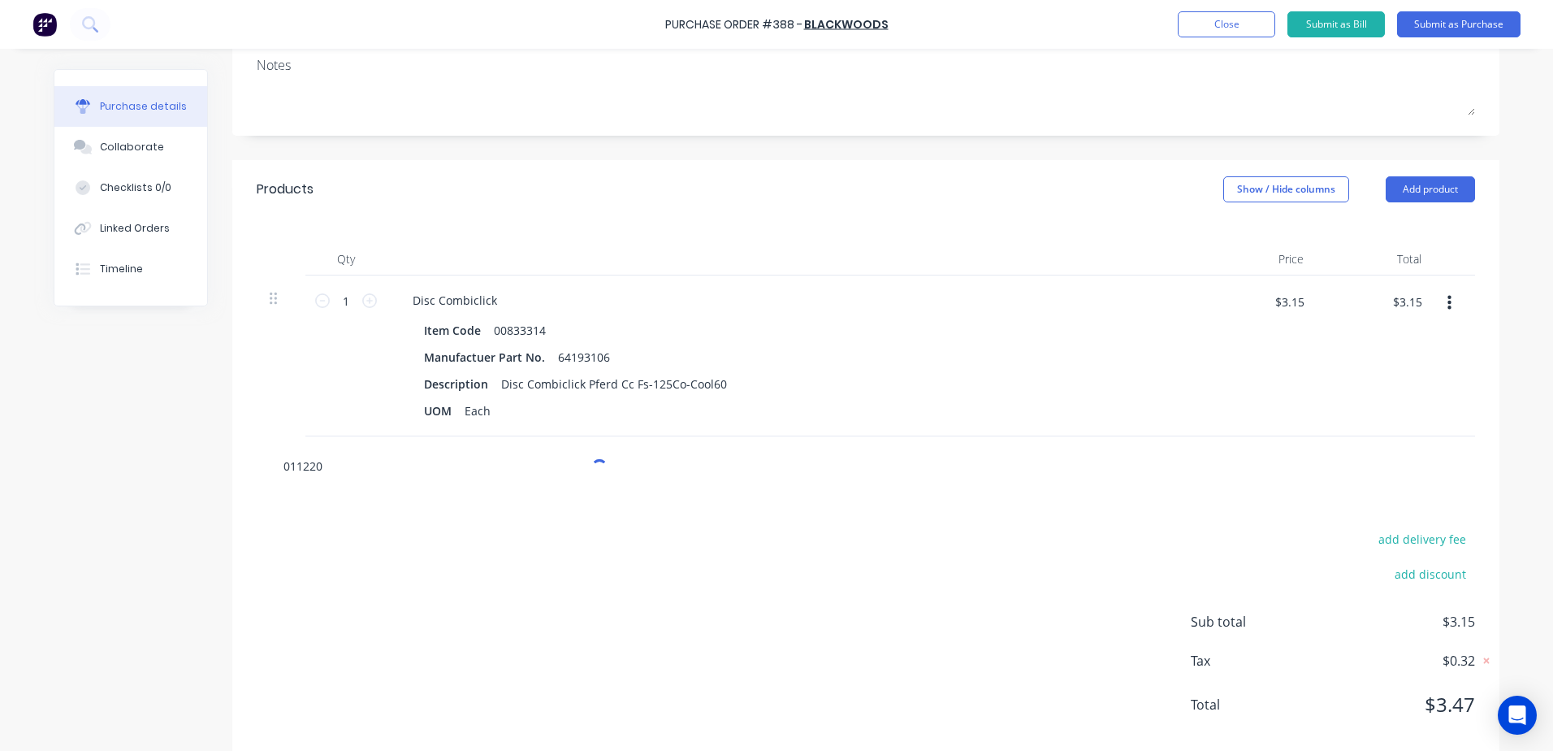
type textarea "x"
type input "0112200"
type textarea "x"
type input "01122000"
type textarea "x"
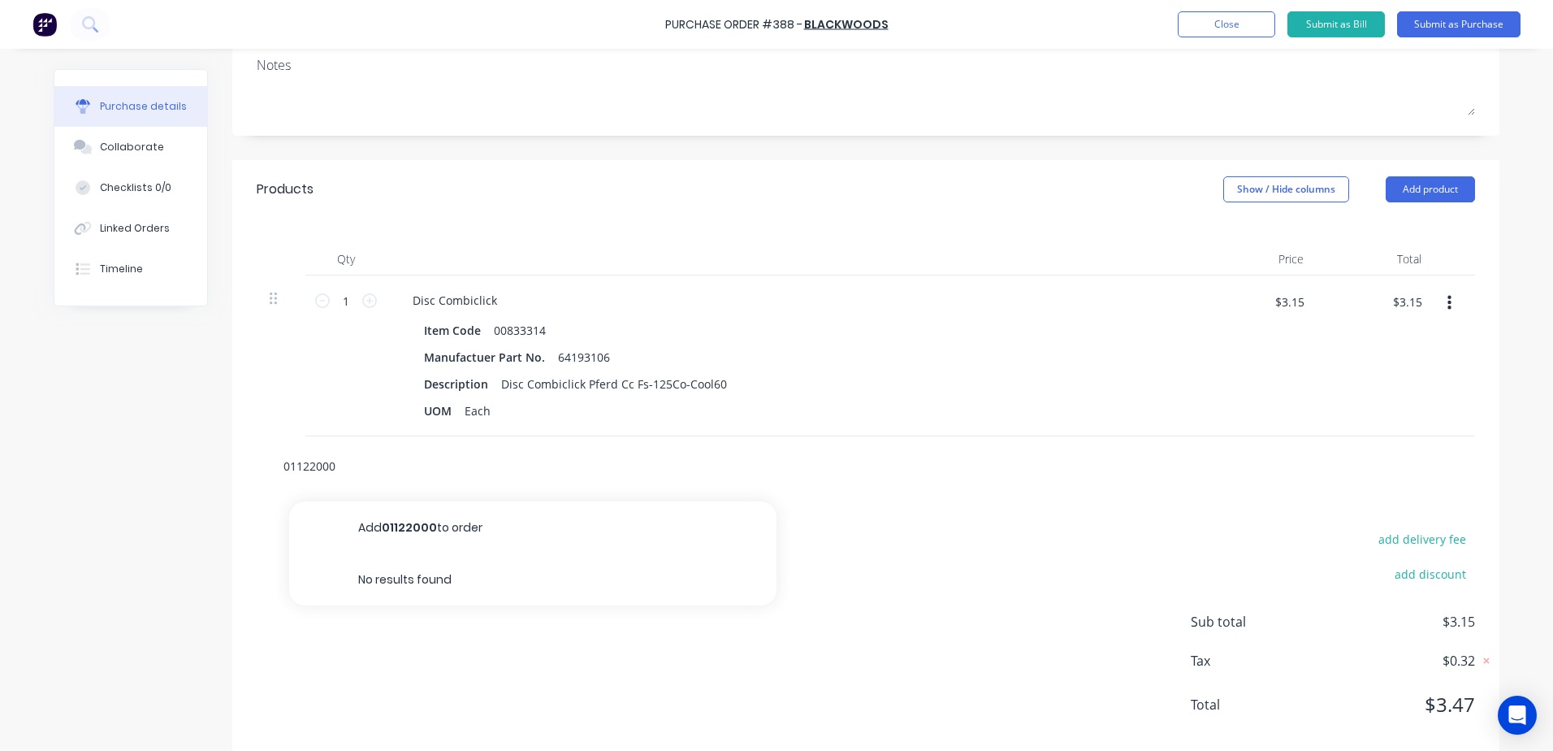
type input "0112200"
type textarea "x"
type input "011220"
type textarea "x"
type input "01122"
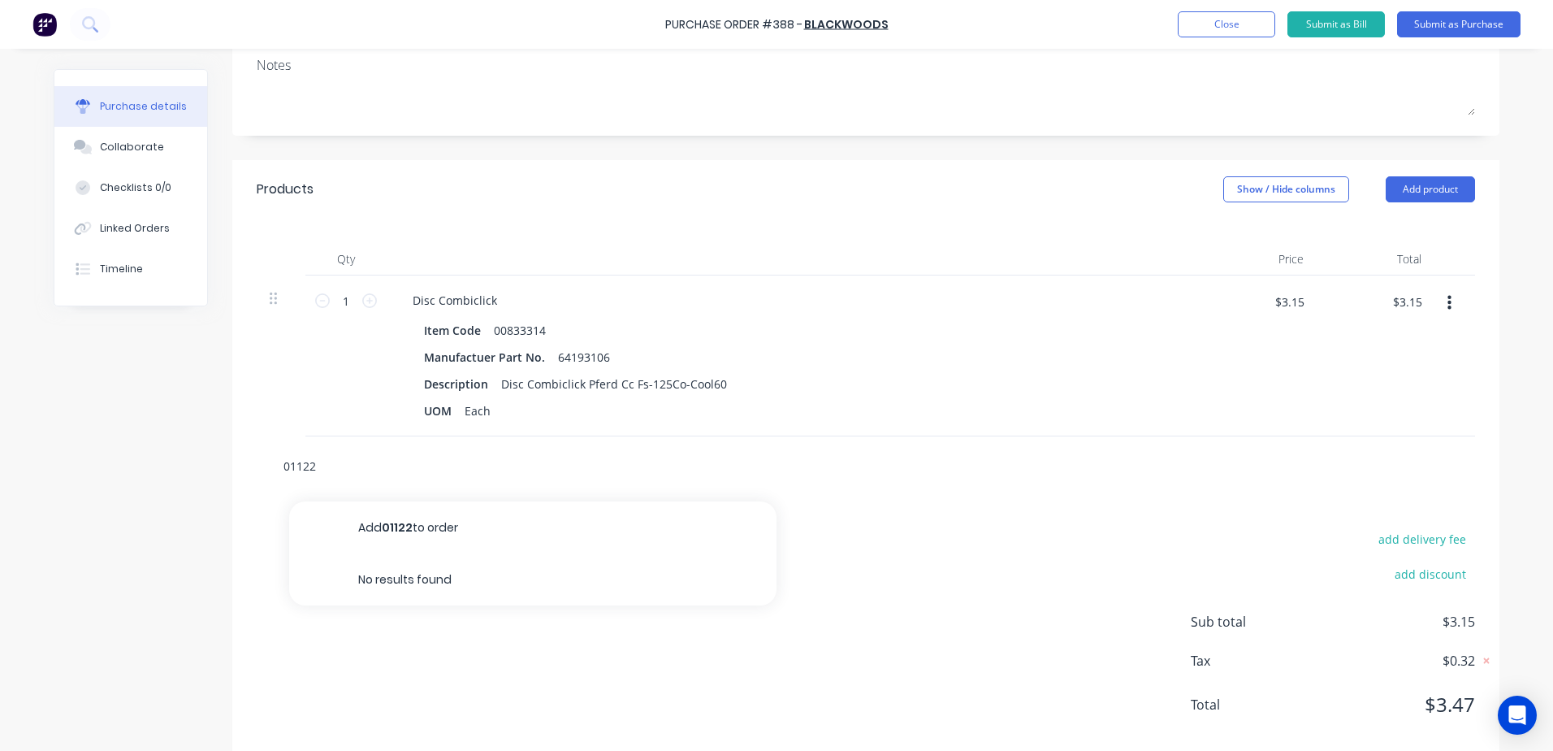
type textarea "x"
type input "0112"
type textarea "x"
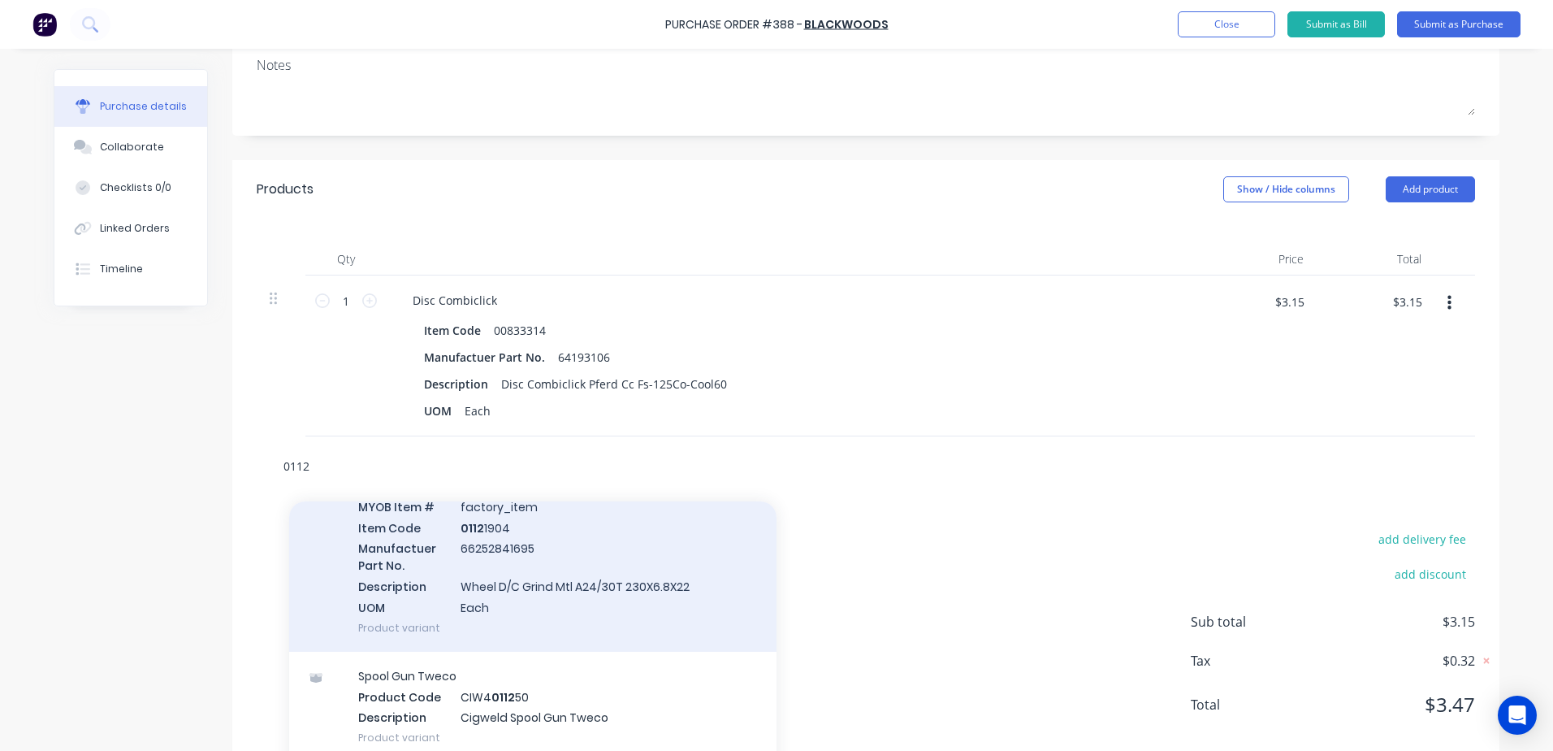
scroll to position [0, 0]
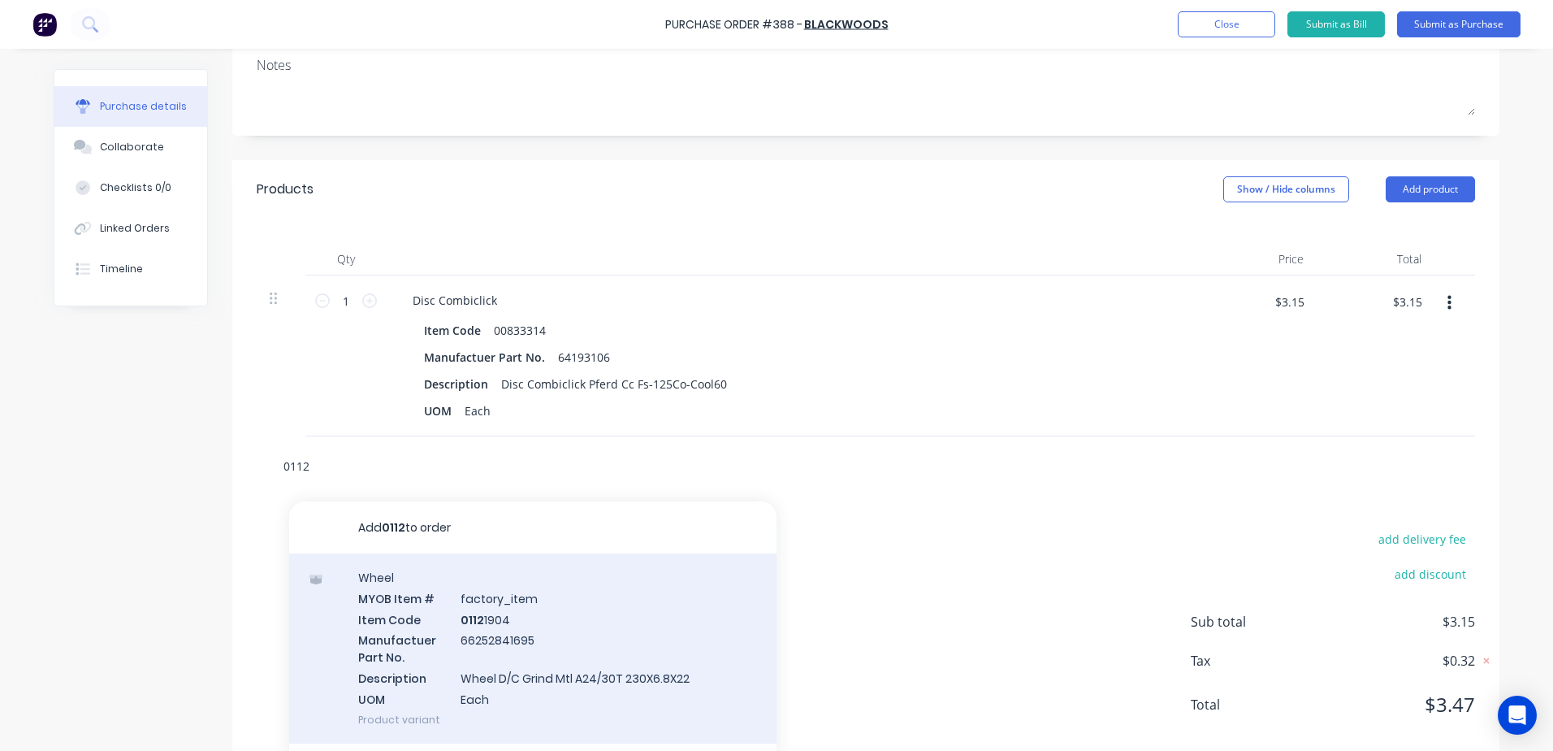
type input "0112"
drag, startPoint x: 539, startPoint y: 640, endPoint x: 470, endPoint y: 637, distance: 68.3
click at [470, 637] on div "Wheel MYOB Item # factory_item Item Code 0112 1904 Manufactuer Part No. 6625284…" at bounding box center [532, 648] width 487 height 190
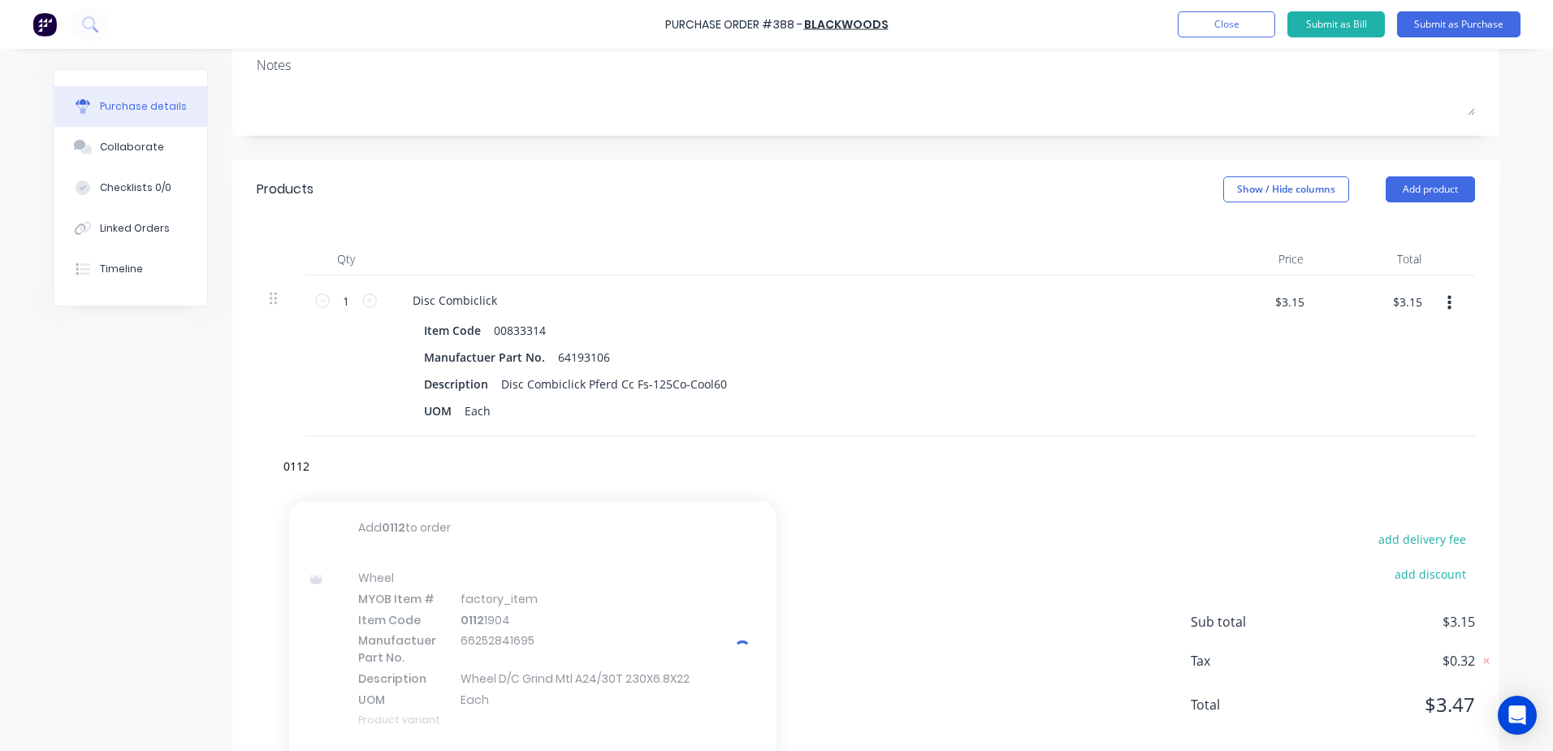
type textarea "x"
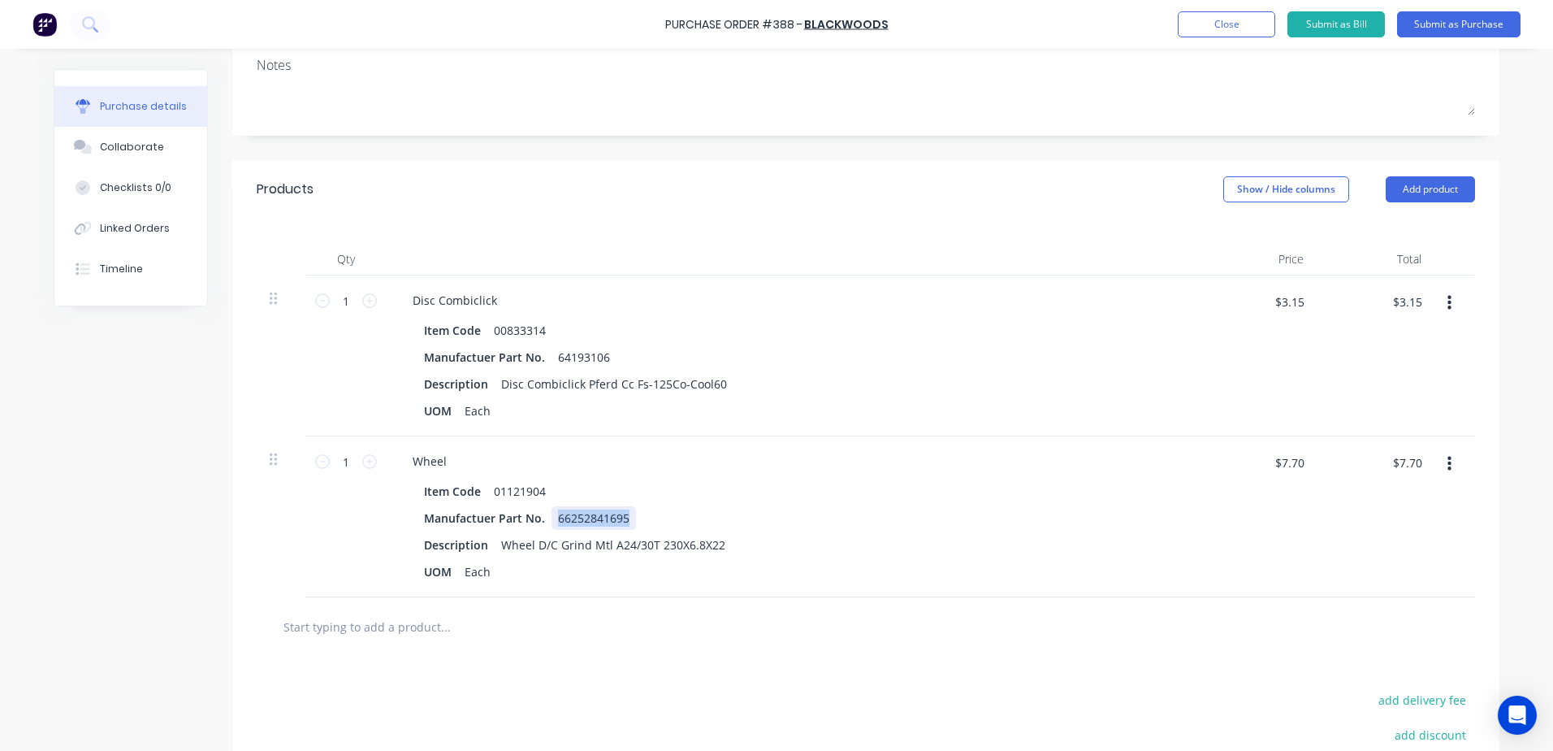
drag, startPoint x: 623, startPoint y: 517, endPoint x: 546, endPoint y: 516, distance: 77.2
click at [552, 516] on div "66252841695" at bounding box center [594, 518] width 84 height 24
copy div "66252841695"
drag, startPoint x: 452, startPoint y: 458, endPoint x: 379, endPoint y: 456, distance: 74.0
click at [379, 456] on div "1 1 Wheel Item Code 01121904 Manufactuer Part No. 66252841695 Description Wheel…" at bounding box center [866, 516] width 1218 height 161
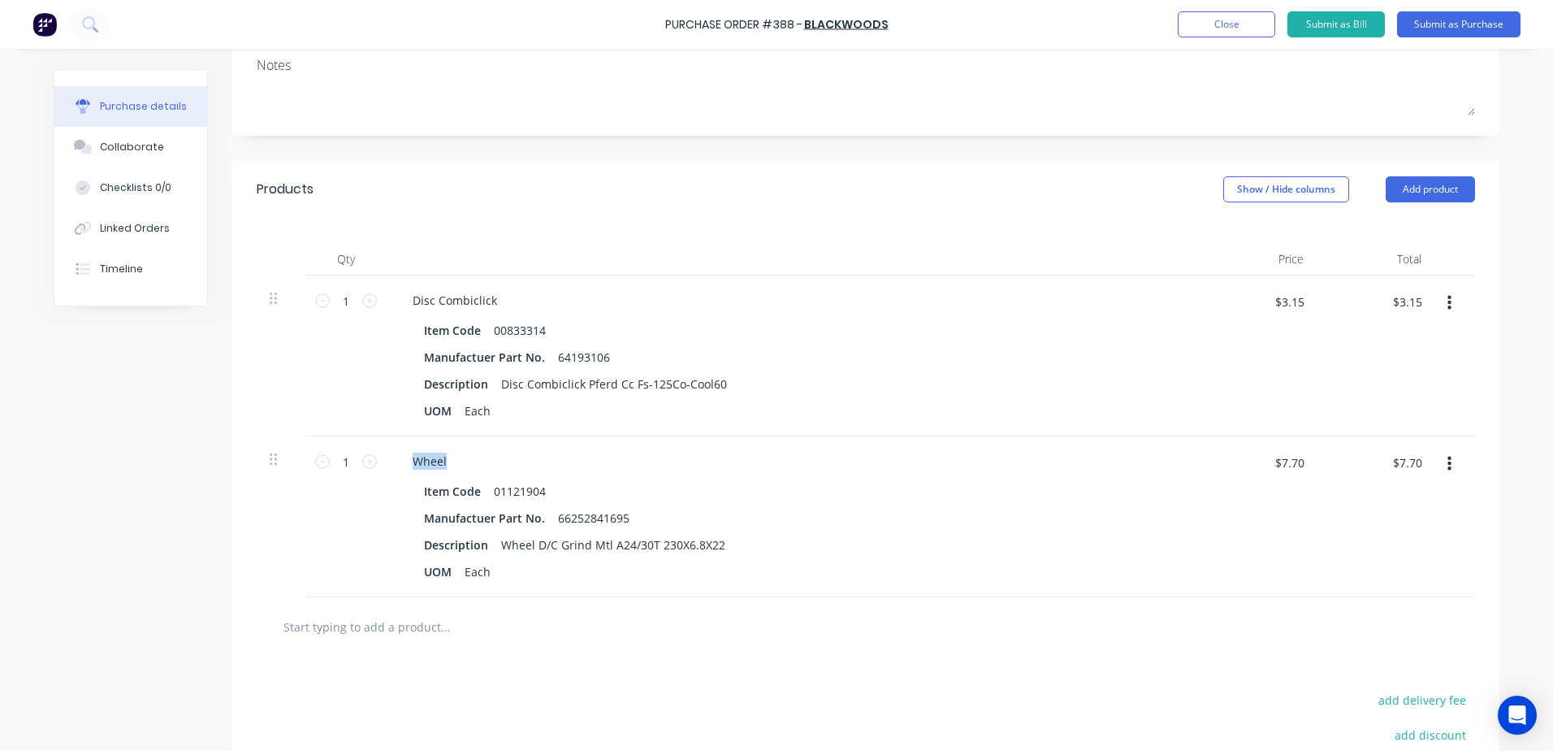
click at [1448, 465] on icon "button" at bounding box center [1450, 464] width 4 height 18
click at [1358, 610] on button "Delete" at bounding box center [1400, 604] width 138 height 32
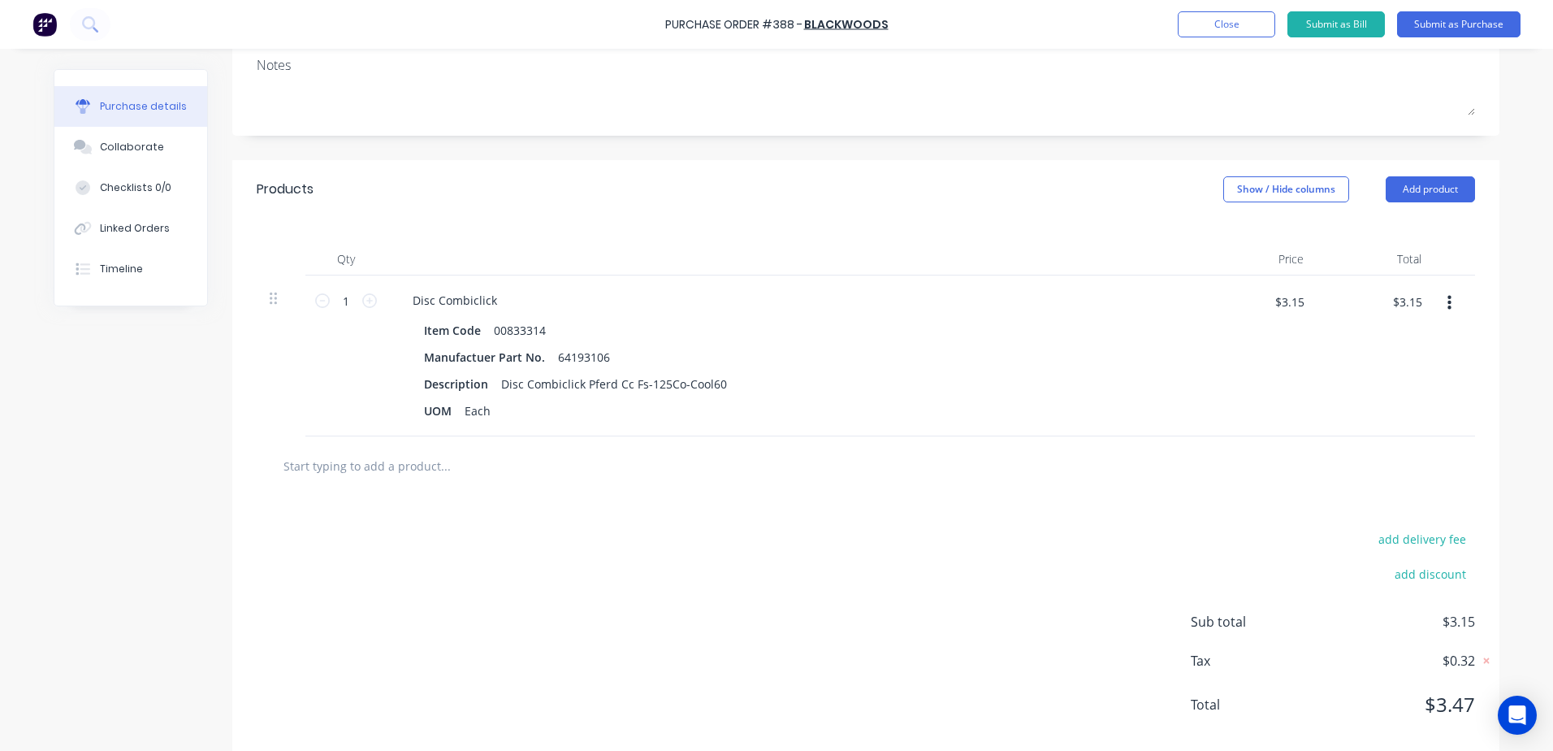
click at [422, 460] on input "text" at bounding box center [445, 465] width 325 height 32
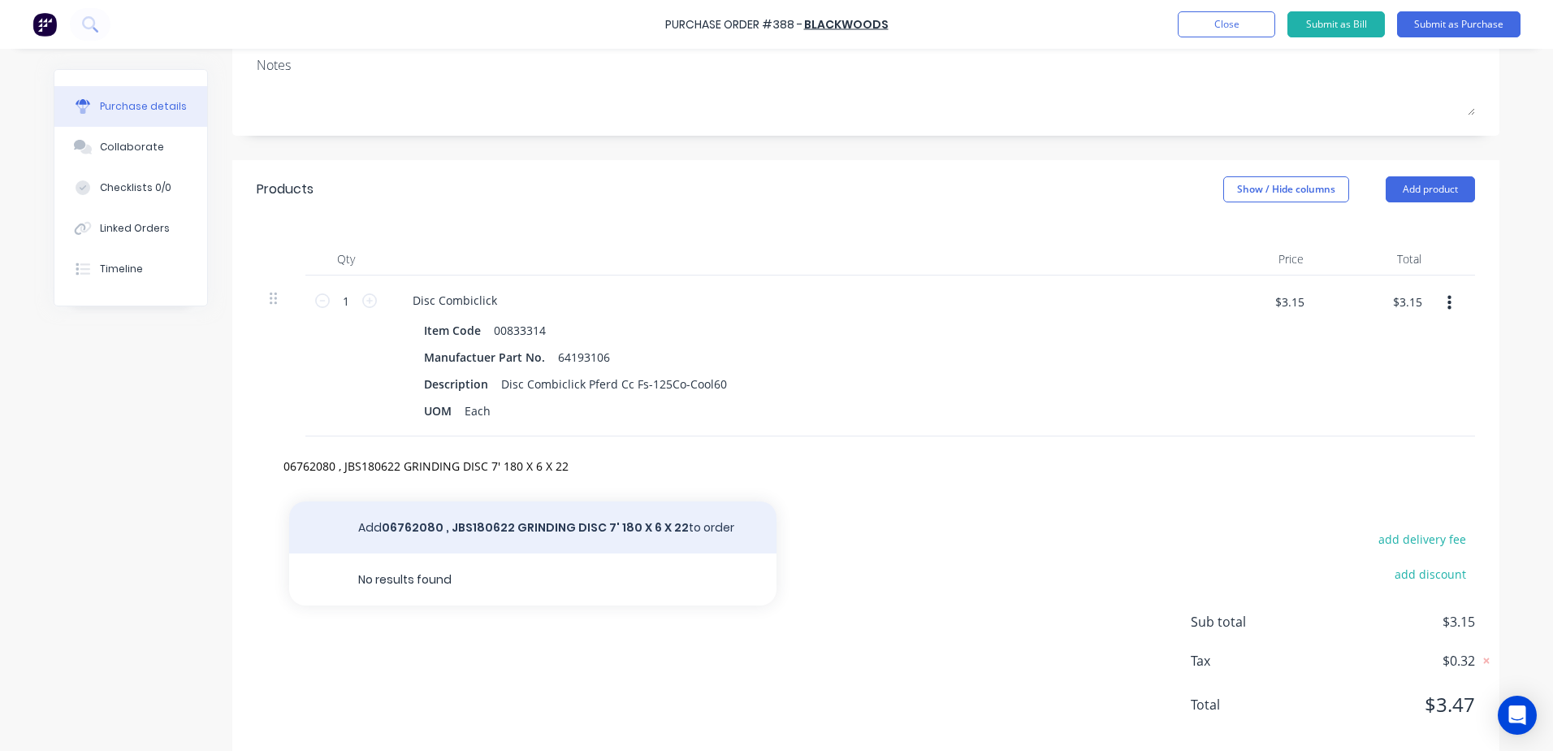
click at [461, 525] on button "Add 06762080 , JBS180622 GRINDING DISC 7' 180 X 6 X 22 to order" at bounding box center [532, 527] width 487 height 52
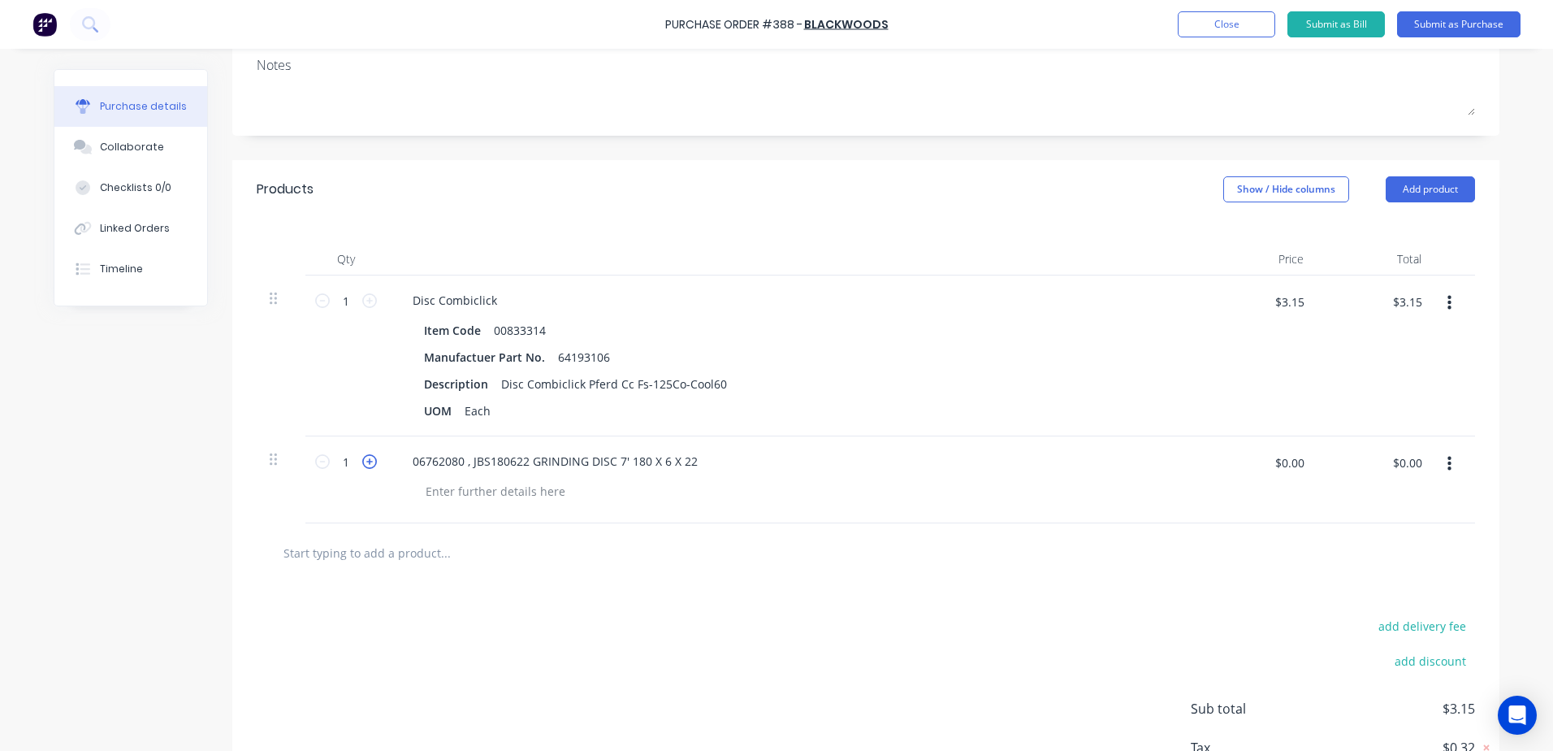
click at [367, 464] on icon at bounding box center [369, 461] width 15 height 15
click at [1289, 462] on input "$0.00" at bounding box center [1289, 462] width 49 height 26
click at [1270, 476] on div "$6.45 $6.45" at bounding box center [1289, 468] width 49 height 38
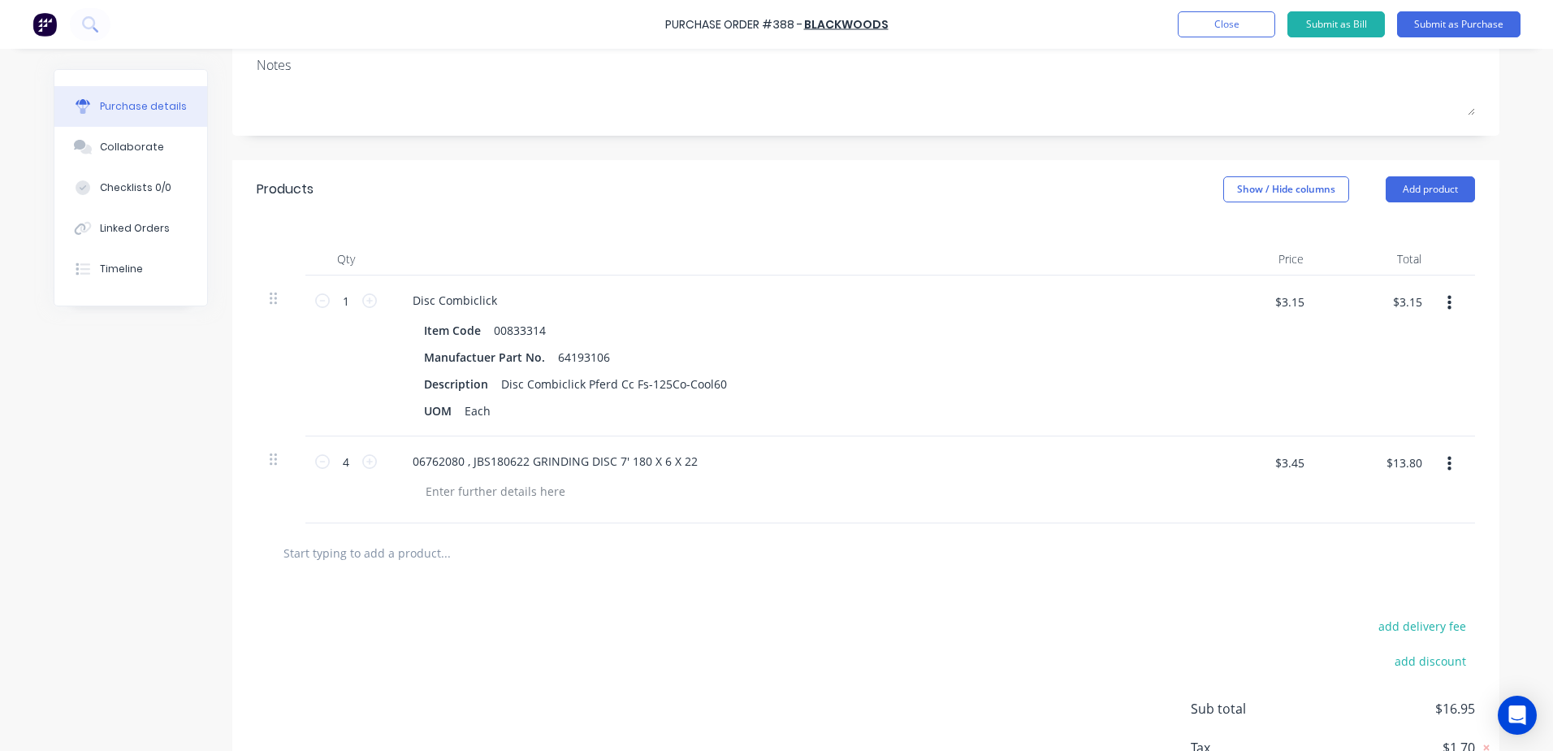
click at [430, 561] on input "text" at bounding box center [445, 552] width 325 height 32
click at [437, 462] on div "06762080 , JBS180622 GRINDING DISC 7' 180 X 6 X 22" at bounding box center [555, 461] width 311 height 24
drag, startPoint x: 691, startPoint y: 457, endPoint x: 398, endPoint y: 463, distance: 293.3
click at [400, 463] on div "06762080 , JBS180622 GRINDING DISC 7' 180 X 6 X 22" at bounding box center [555, 461] width 311 height 24
drag, startPoint x: 458, startPoint y: 457, endPoint x: 333, endPoint y: 453, distance: 125.1
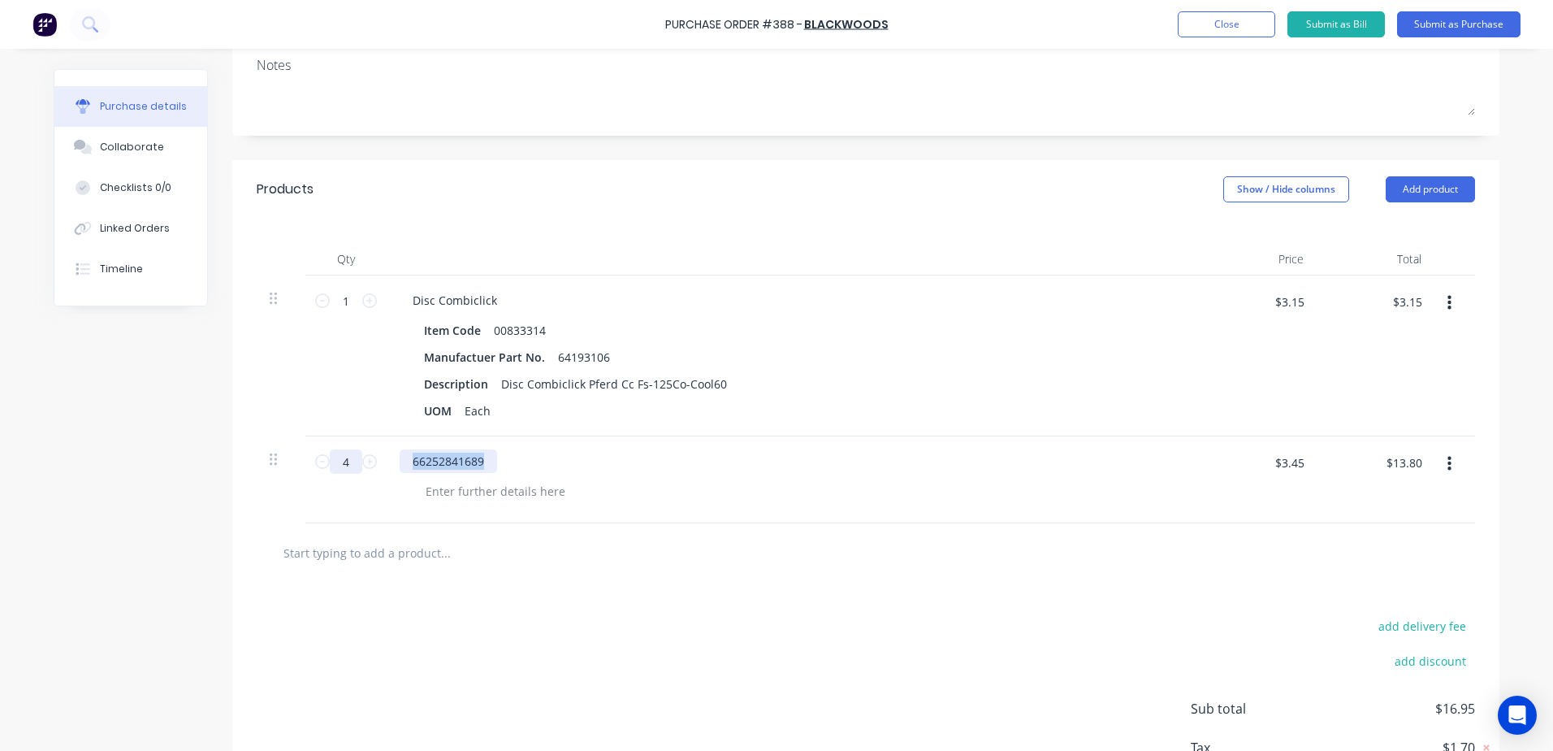
click at [333, 453] on div "4 4 66252841689 $3.45 $3.45 $13.80 $13.80" at bounding box center [866, 479] width 1218 height 87
click at [482, 462] on div "01121807 7' GRINDING DISC 180 X 6.8 X 22" at bounding box center [528, 461] width 256 height 24
drag, startPoint x: 1271, startPoint y: 462, endPoint x: 1552, endPoint y: 440, distance: 281.9
click at [1552, 440] on html "Purchase Order #388 - Blackwoods Add product Close Submit as Bill Submit as Pur…" at bounding box center [776, 375] width 1553 height 751
click at [410, 555] on input "text" at bounding box center [445, 552] width 325 height 32
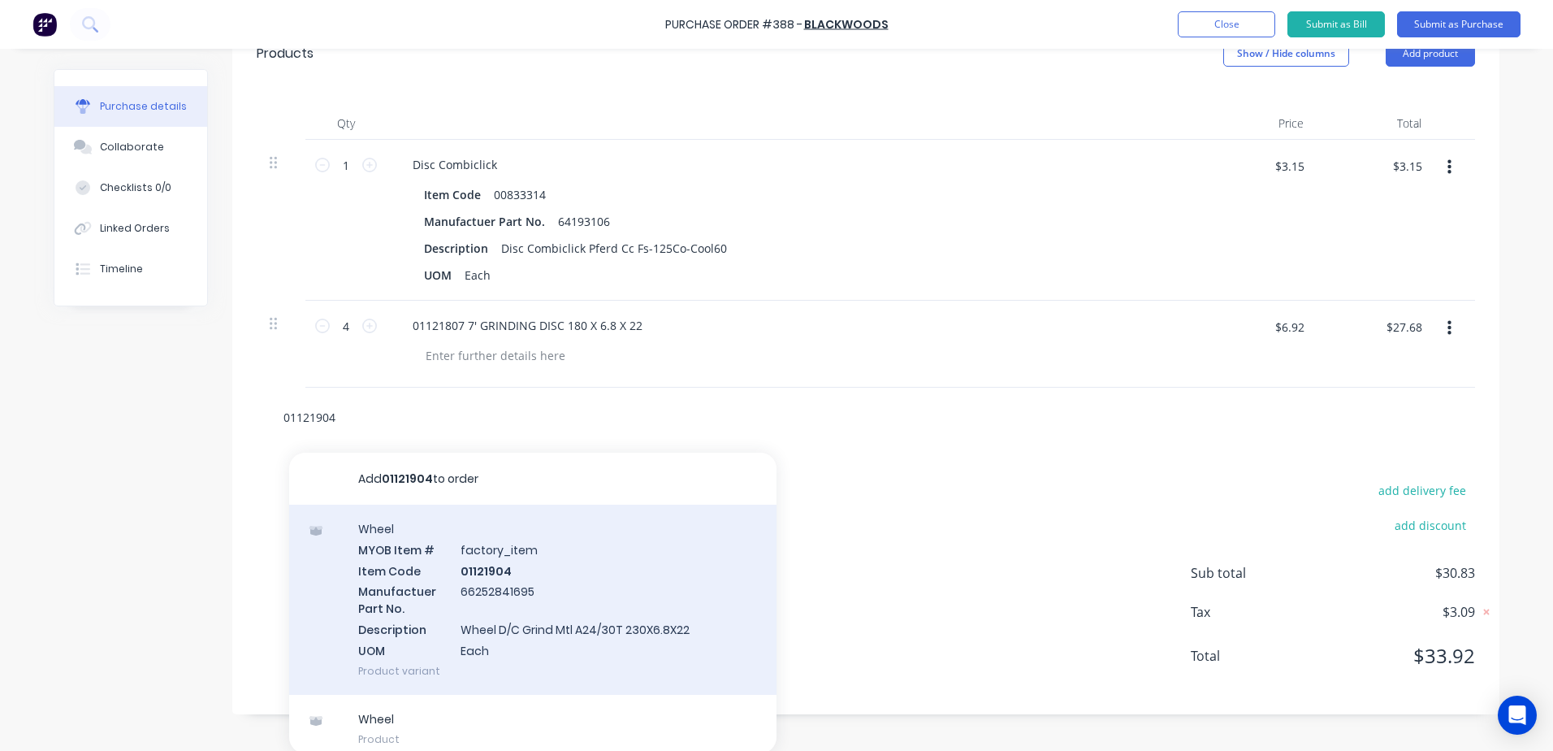
scroll to position [382, 0]
click at [474, 582] on div "Wheel MYOB Item # factory_item Item Code 01121904 Manufactuer Part No. 66252841…" at bounding box center [532, 597] width 487 height 190
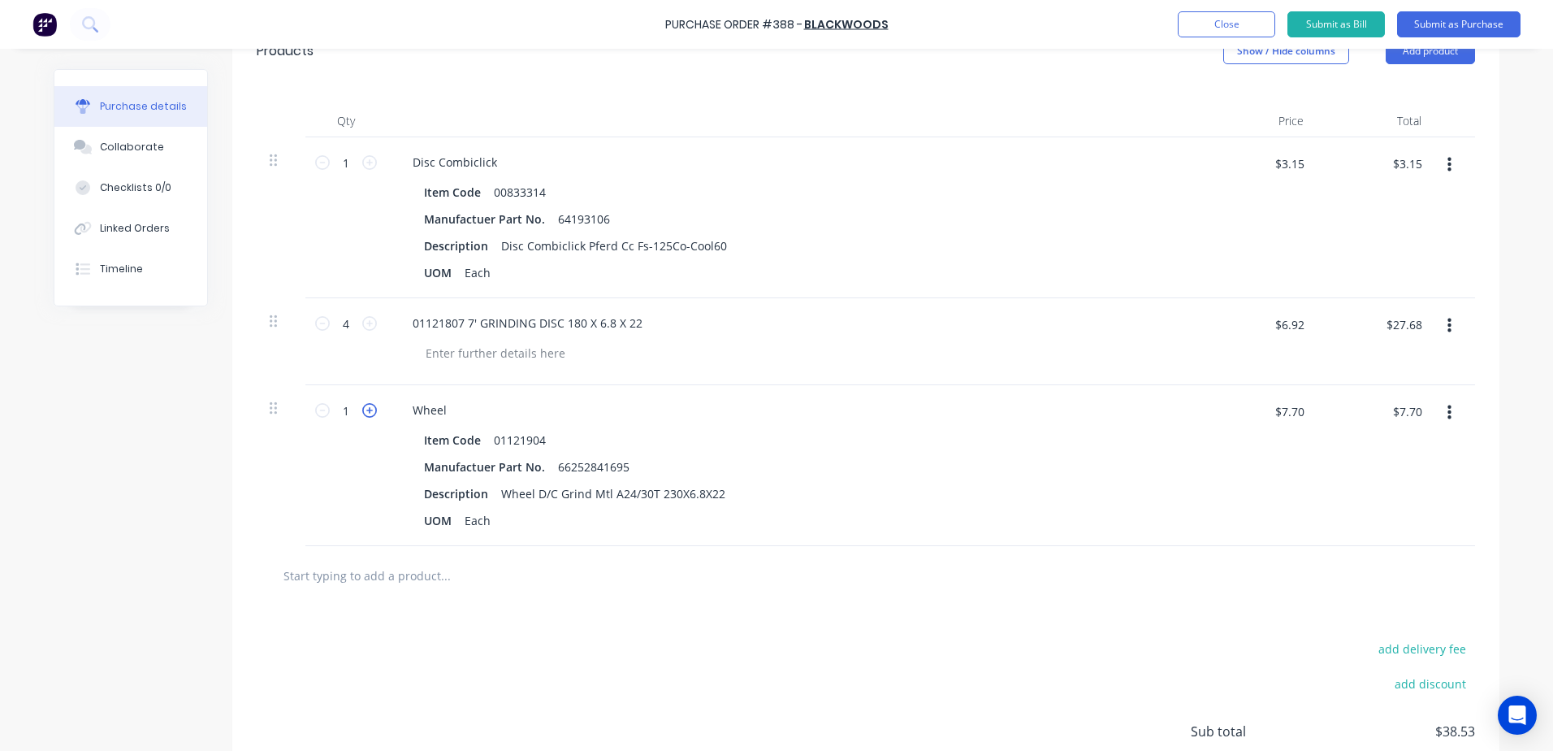
click at [366, 409] on icon at bounding box center [369, 410] width 15 height 15
drag, startPoint x: 1264, startPoint y: 413, endPoint x: 1422, endPoint y: 410, distance: 157.6
click at [1422, 410] on div "4 4 Wheel Item Code 01121904 Manufactuer Part No. 66252841695 Description Wheel…" at bounding box center [866, 465] width 1218 height 161
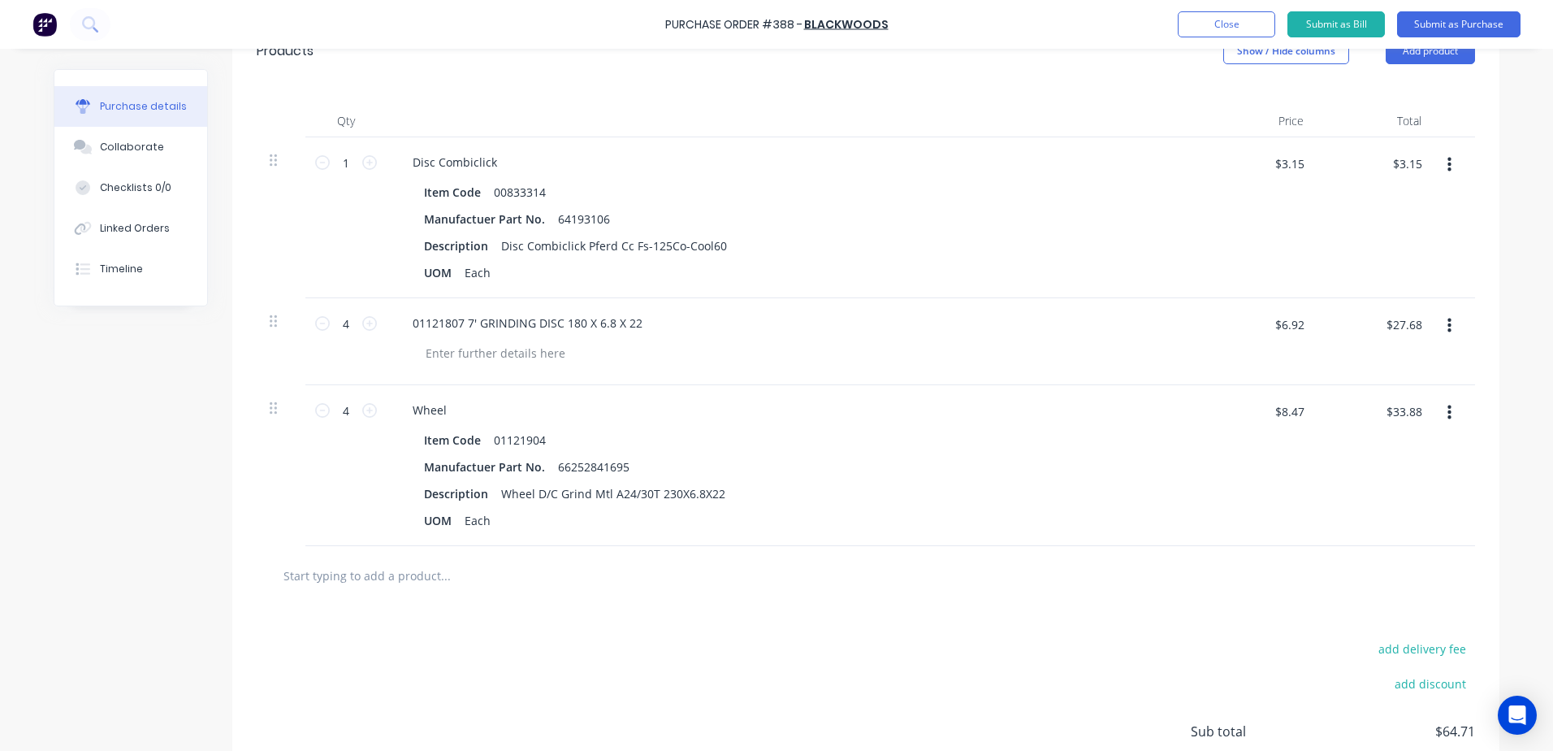
click at [369, 578] on input "text" at bounding box center [445, 575] width 325 height 32
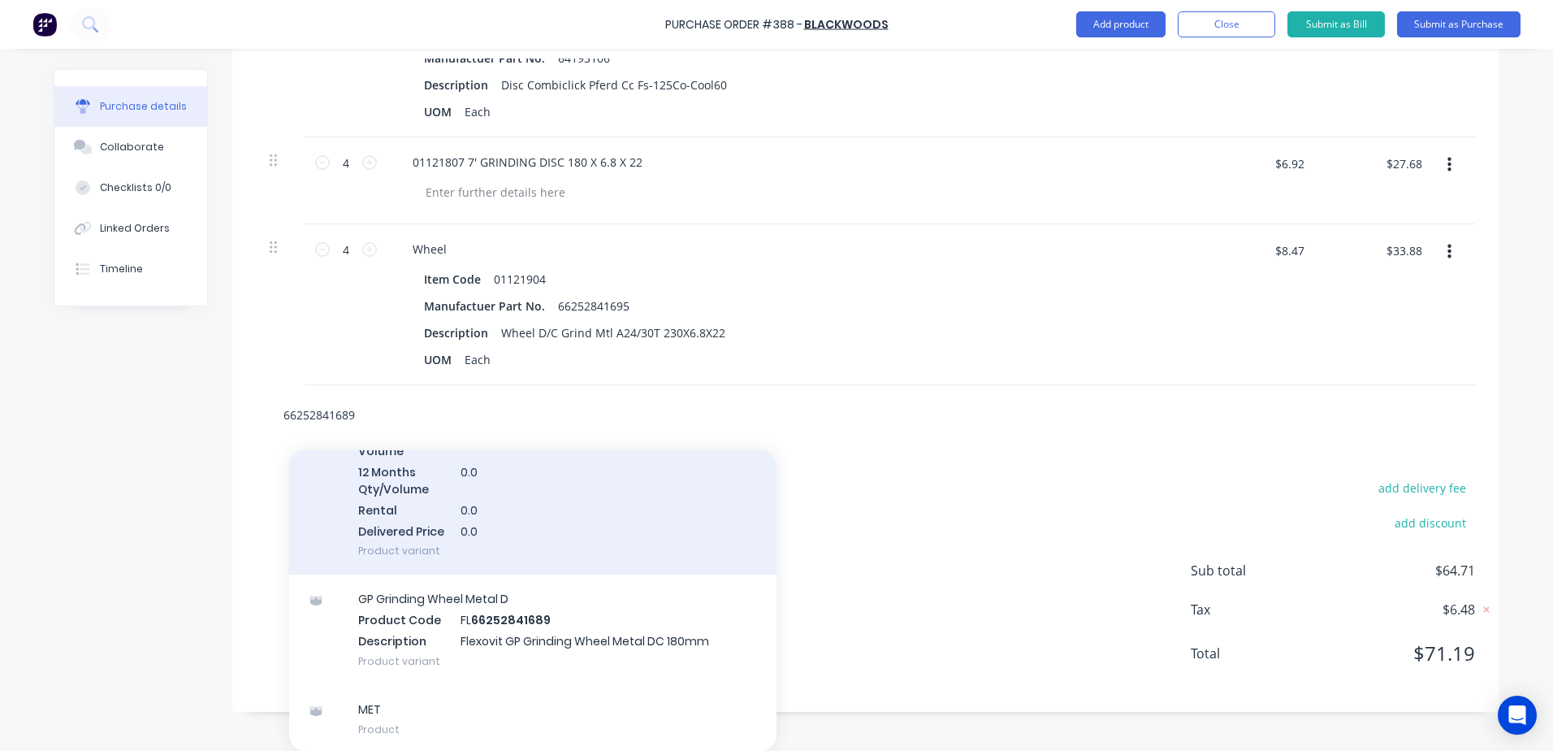
scroll to position [84, 0]
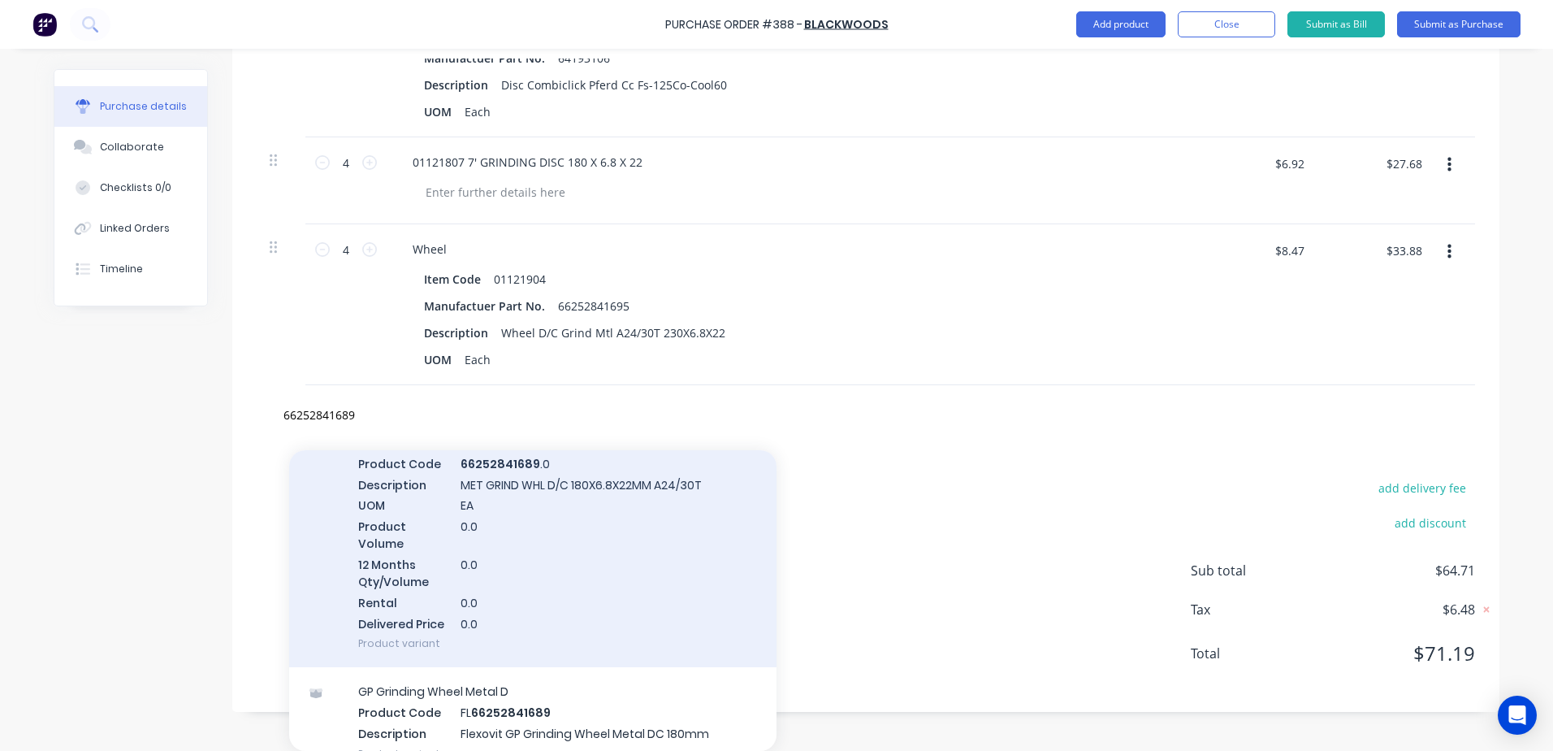
click at [389, 543] on div "MET Product Code 66252841689 .0 Description MET GRIND WHL D/C 180X6.8X22MM A24/…" at bounding box center [532, 542] width 487 height 249
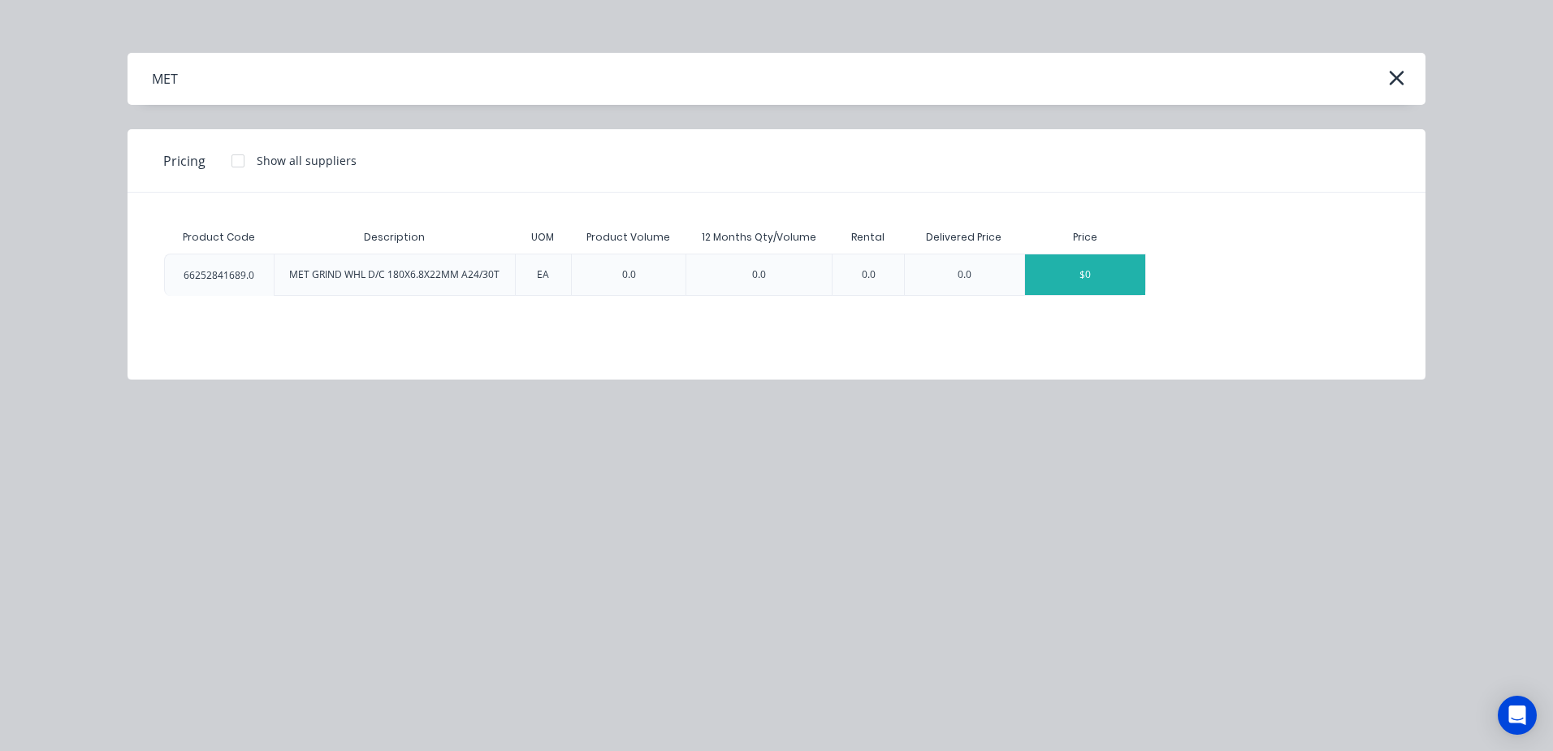
click at [1079, 282] on div "$0" at bounding box center [1085, 274] width 120 height 41
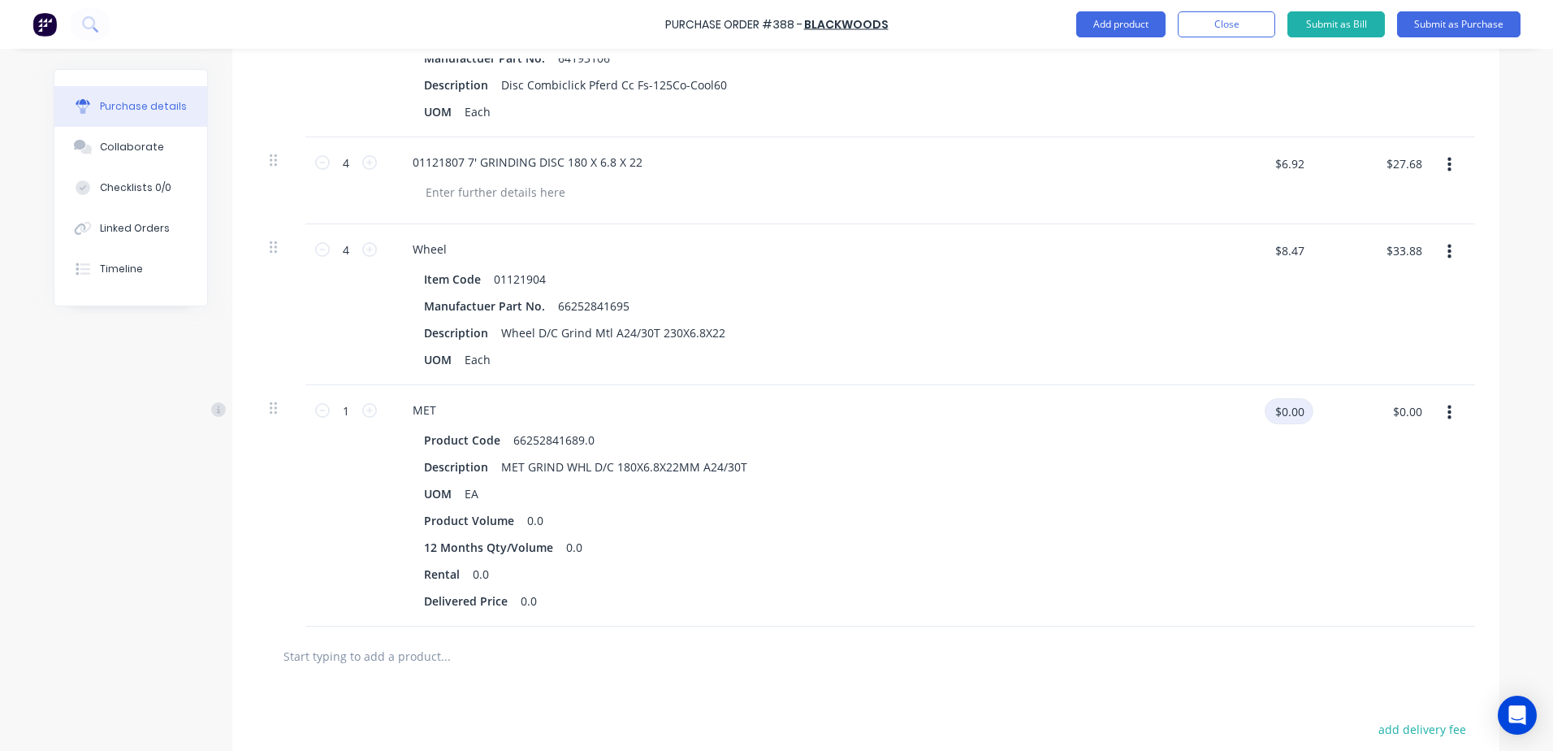
click at [1279, 411] on input "$0.00" at bounding box center [1289, 411] width 49 height 26
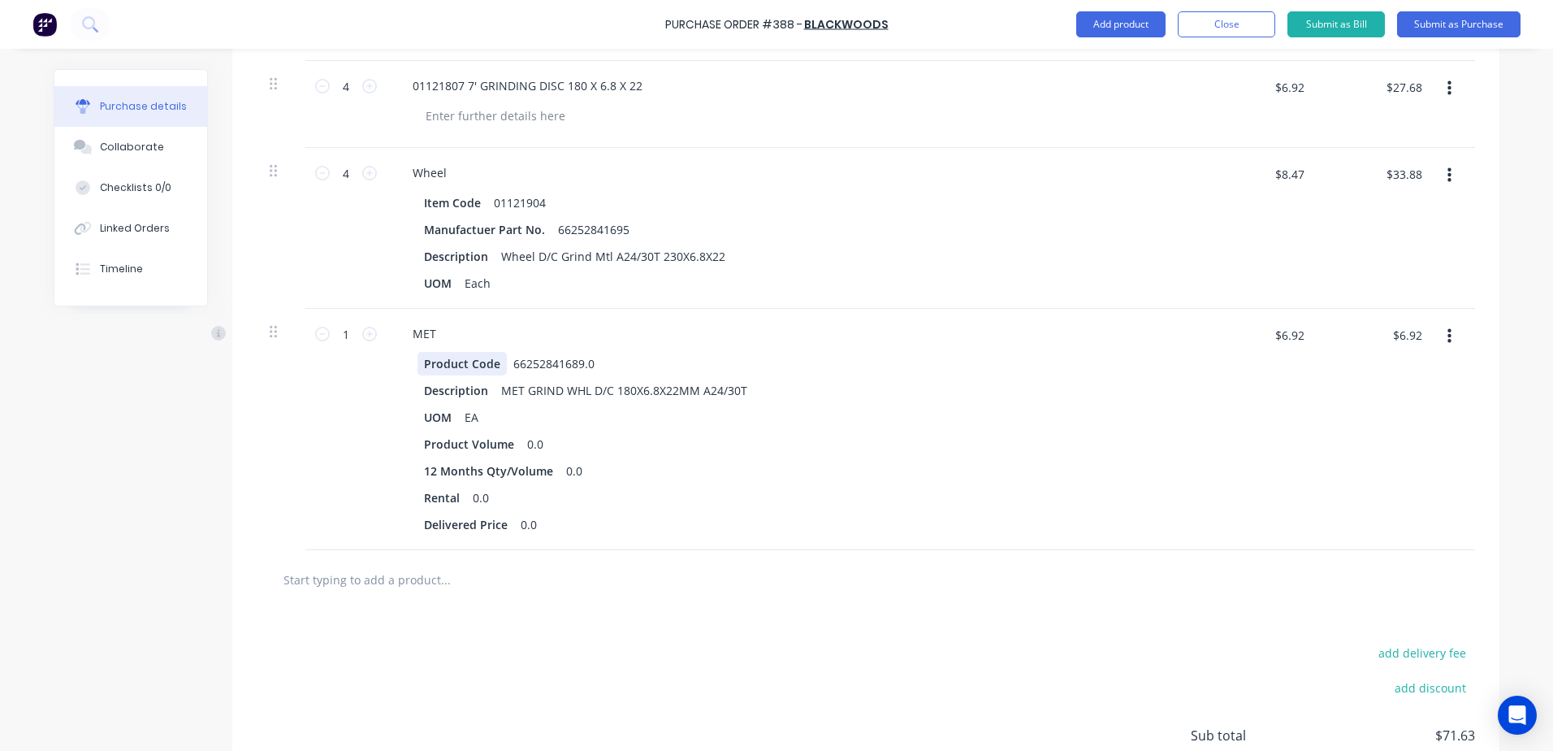
scroll to position [705, 0]
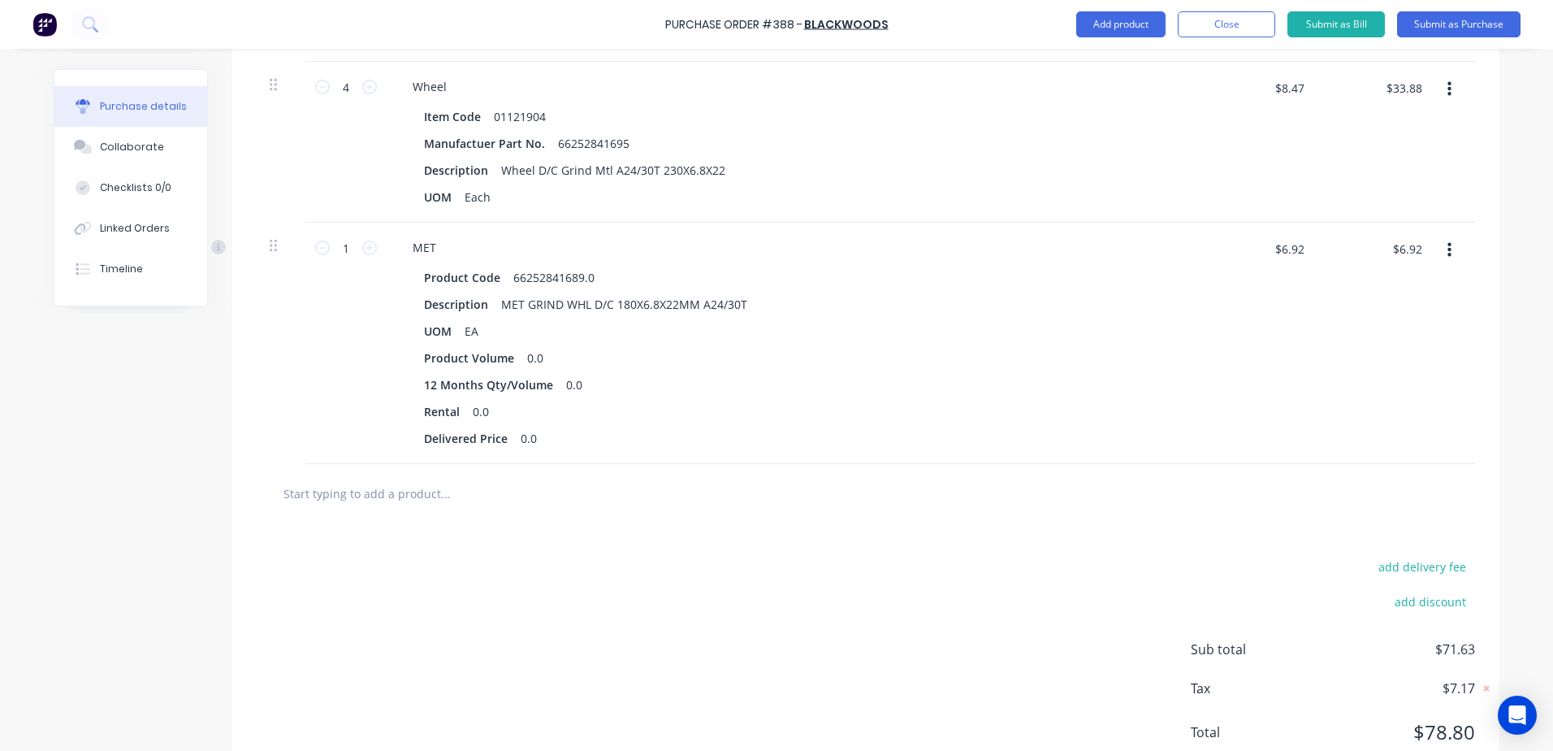
click at [392, 499] on input "text" at bounding box center [445, 493] width 325 height 32
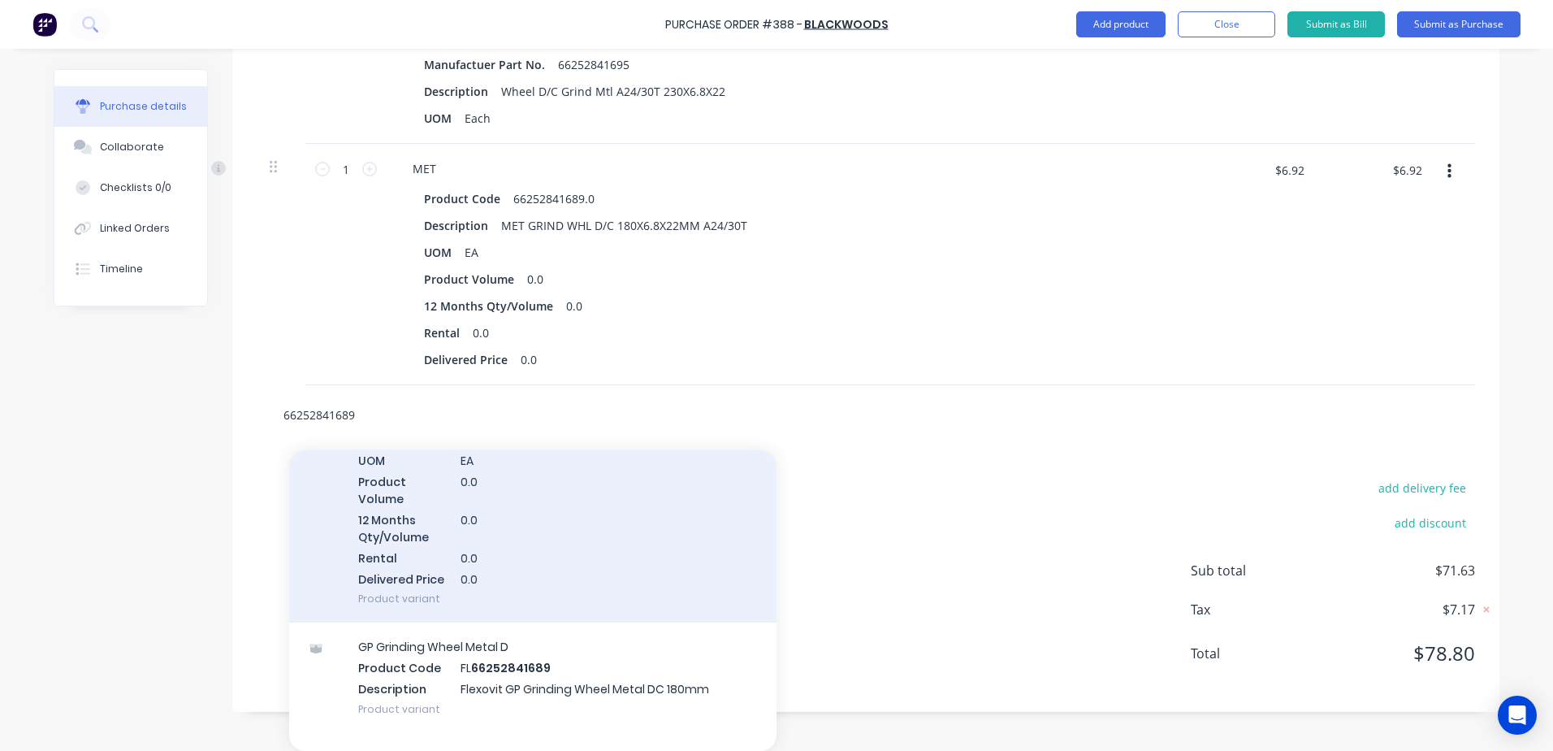
scroll to position [162, 0]
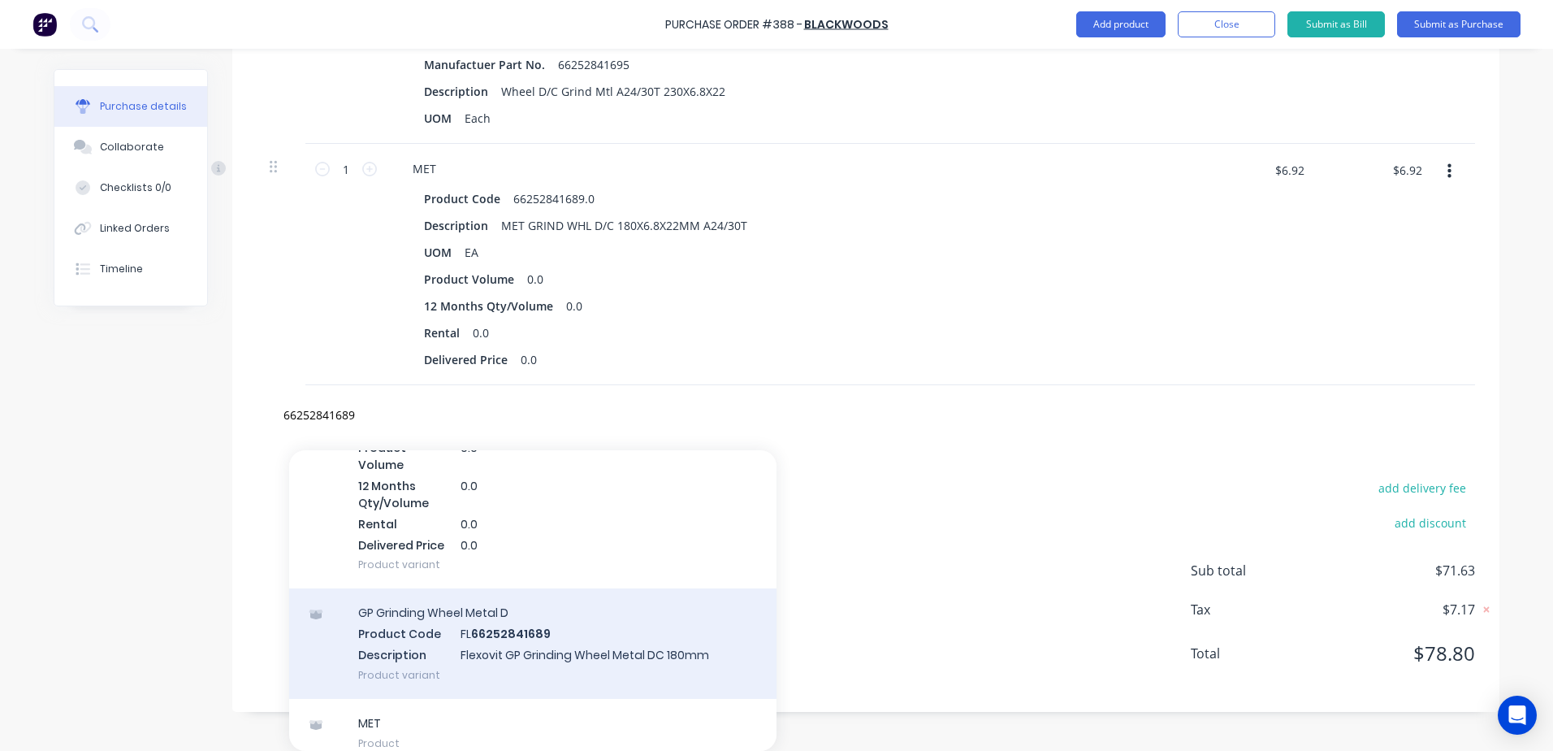
click at [440, 654] on div "GP Grinding Wheel Metal D Product Code FL 66252841689 Description Flexovit GP G…" at bounding box center [532, 643] width 487 height 110
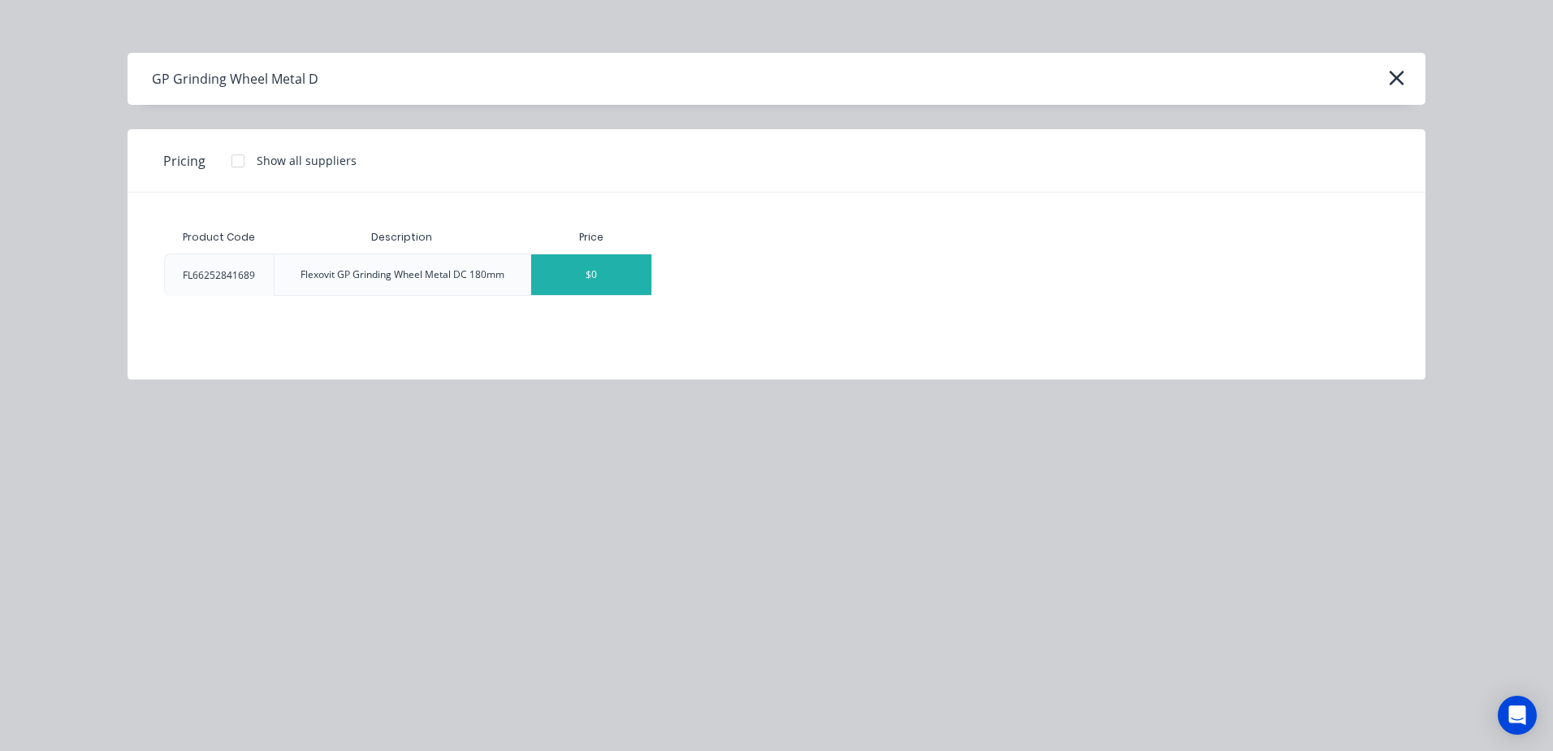
click at [599, 273] on div "$0" at bounding box center [591, 274] width 120 height 41
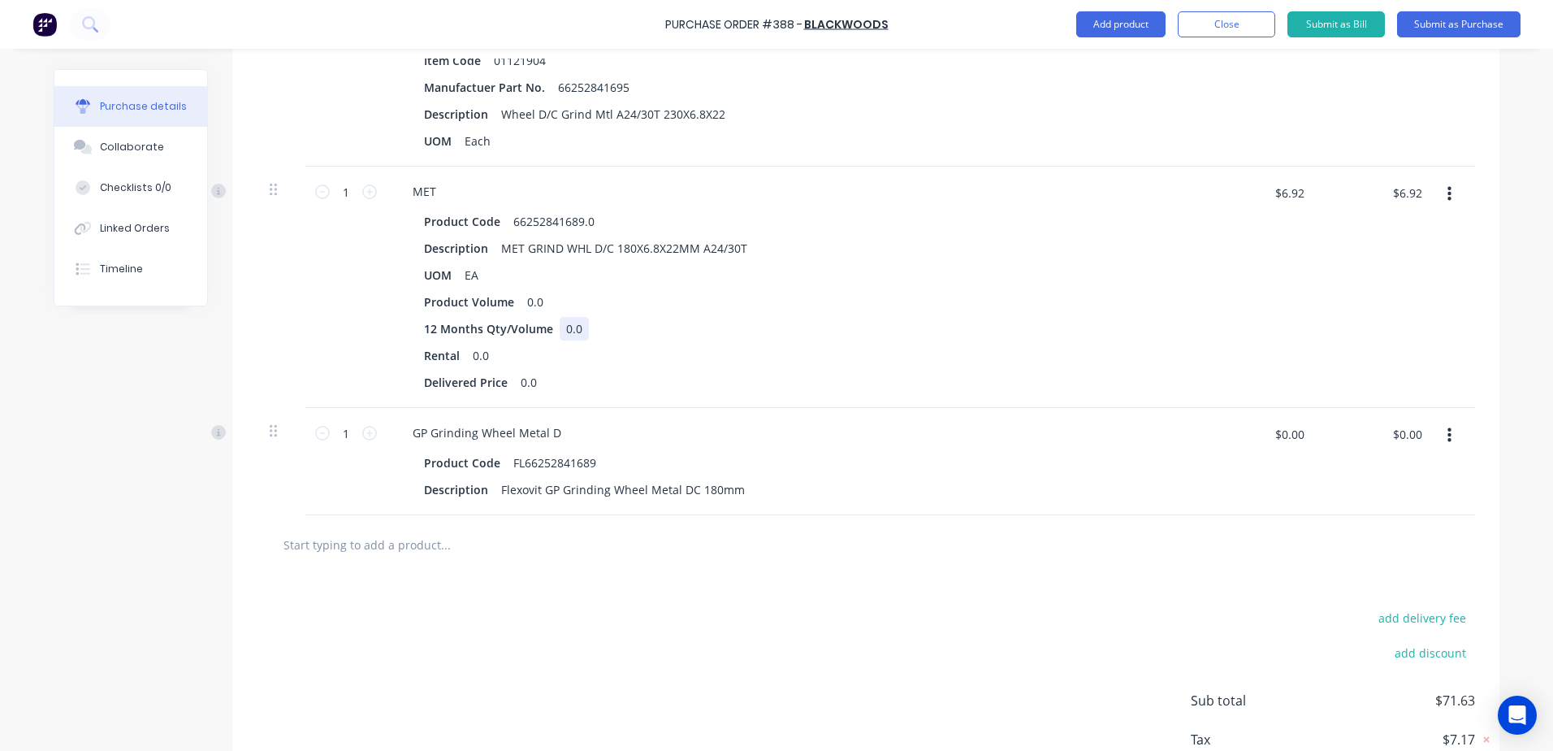
scroll to position [784, 0]
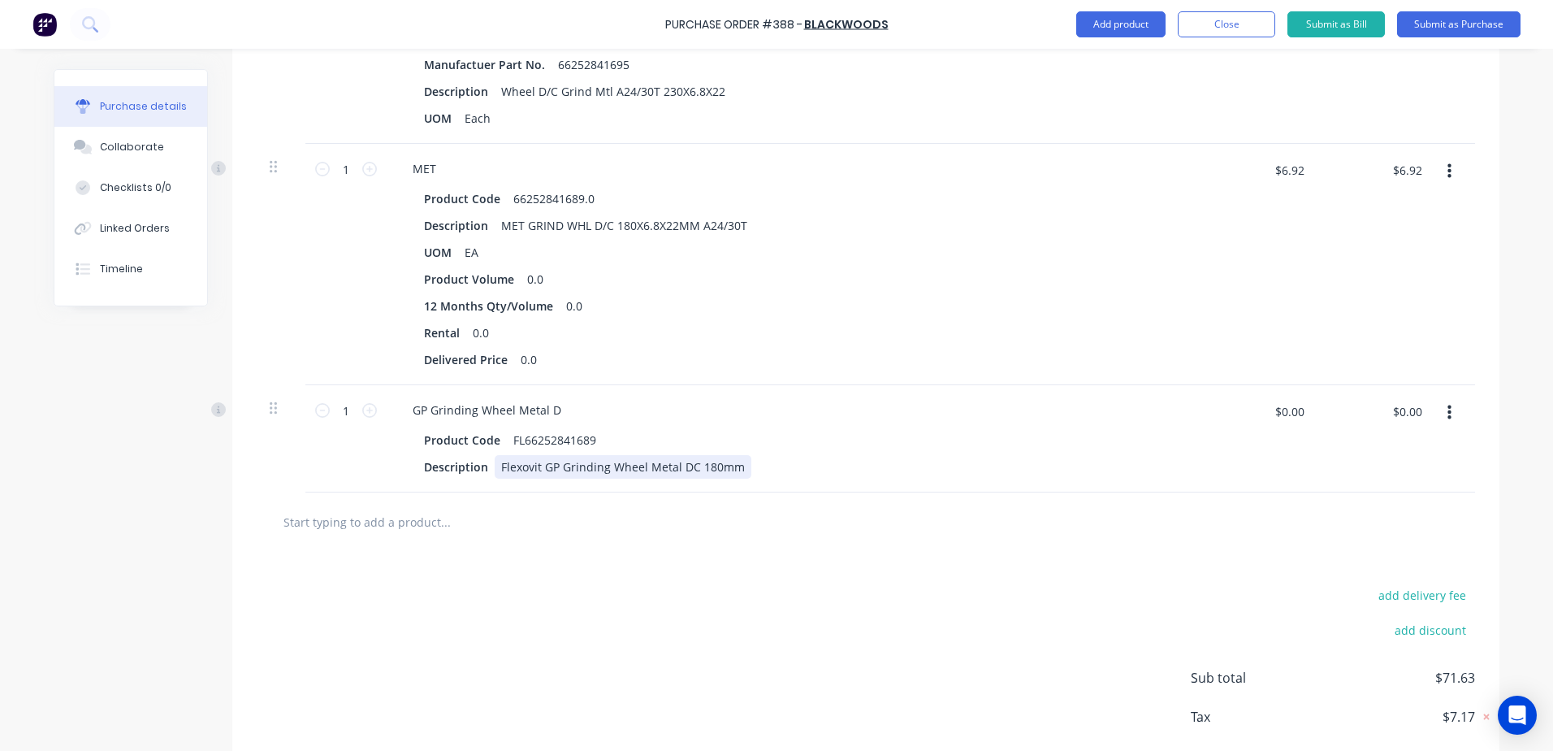
click at [725, 474] on div "Flexovit GP Grinding Wheel Metal DC 180mm" at bounding box center [623, 467] width 257 height 24
click at [732, 470] on div "Flexovit GP Grinding Wheel Metal DC 180mm" at bounding box center [623, 467] width 257 height 24
click at [1265, 419] on input "$0.00" at bounding box center [1289, 411] width 49 height 26
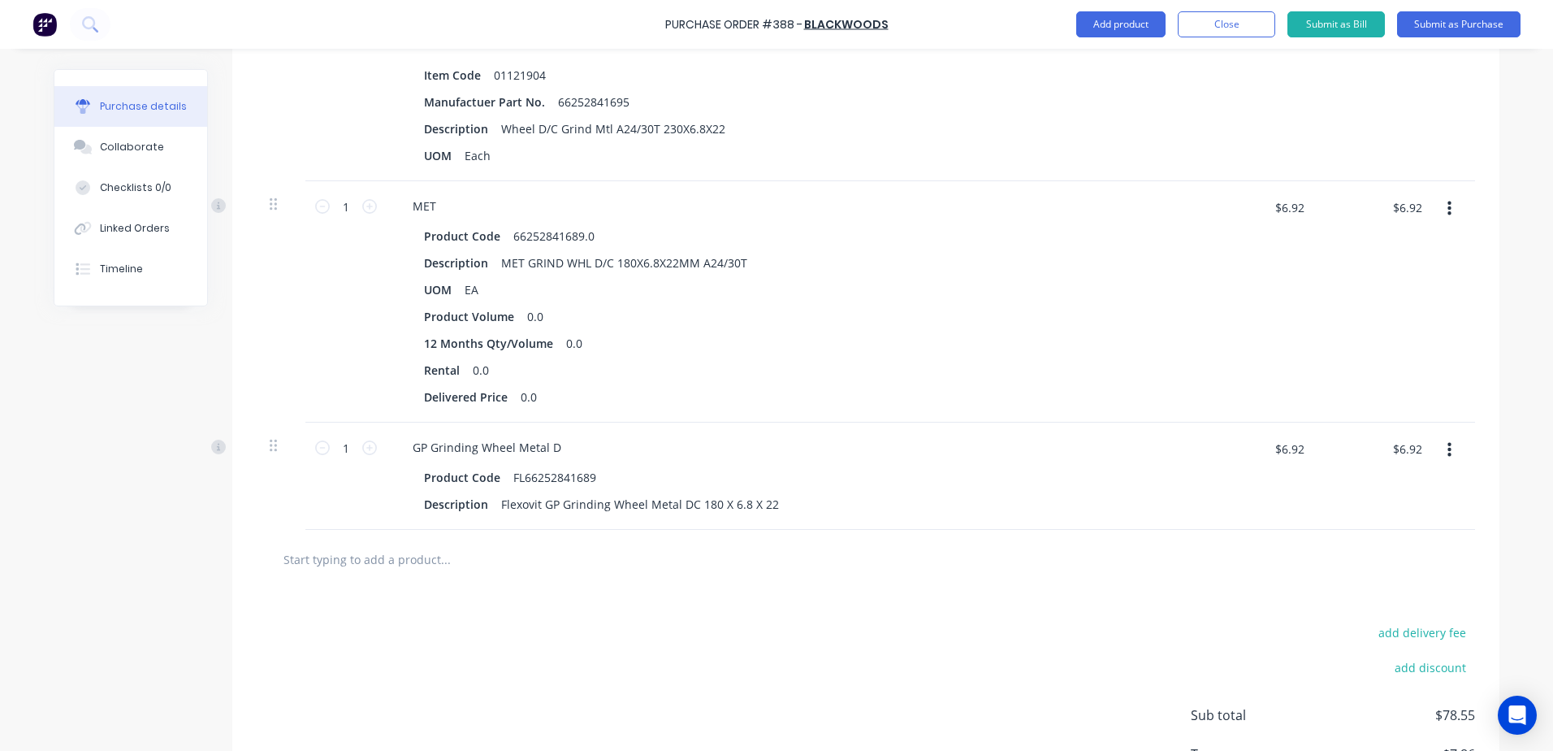
scroll to position [706, 0]
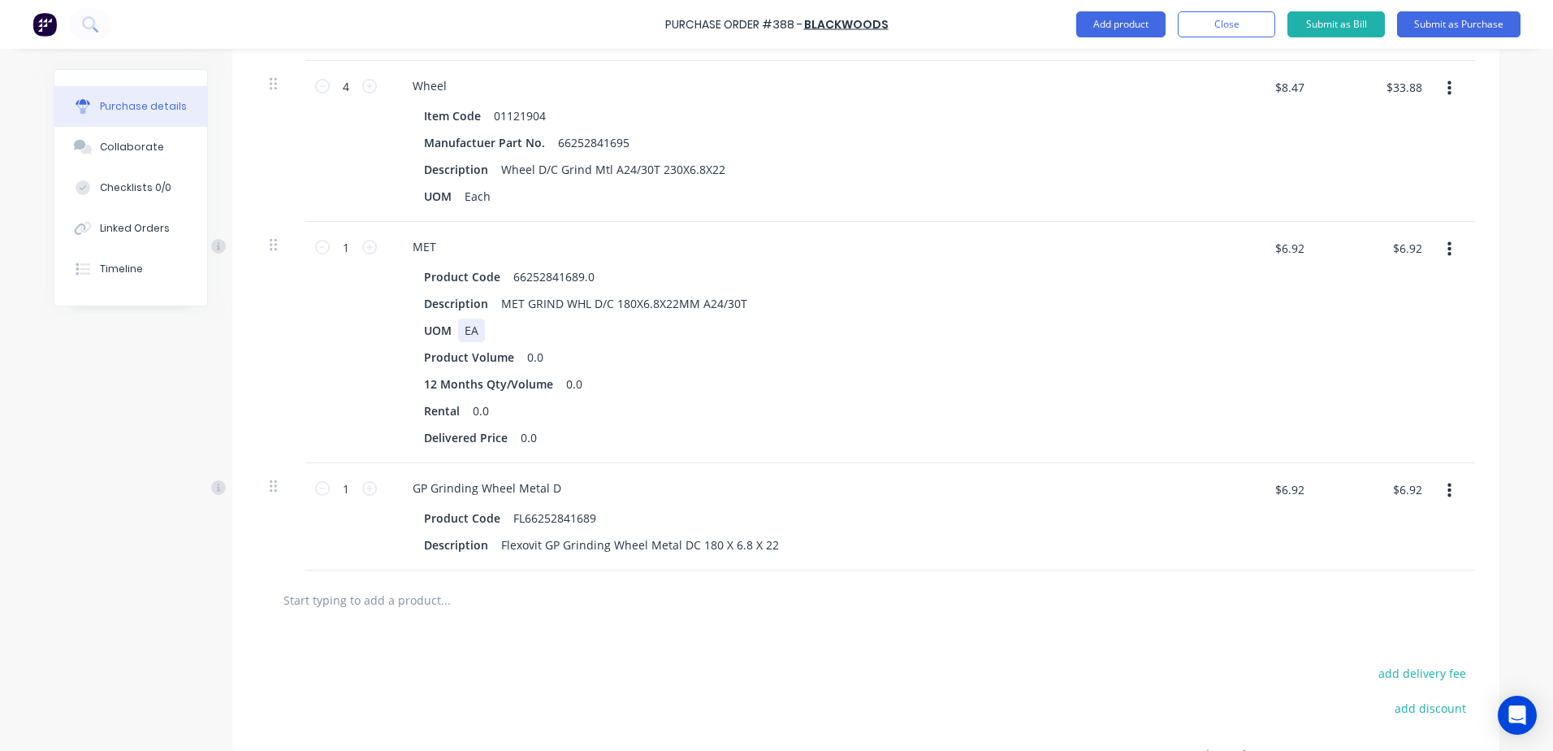
click at [501, 322] on div "UOM EA" at bounding box center [790, 330] width 744 height 24
click at [1448, 258] on icon "button" at bounding box center [1450, 249] width 4 height 18
click at [1372, 385] on button "Delete" at bounding box center [1400, 390] width 138 height 32
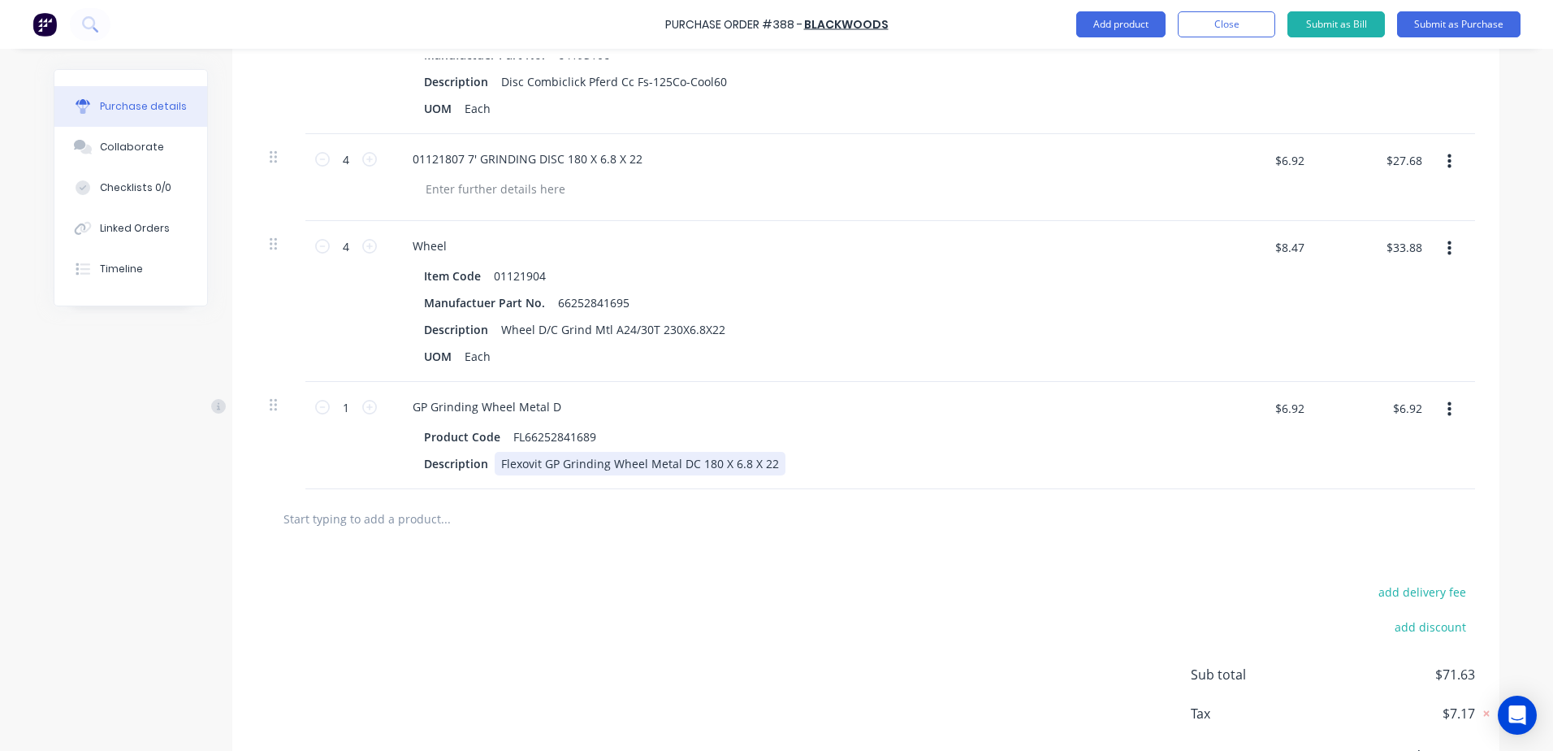
scroll to position [465, 0]
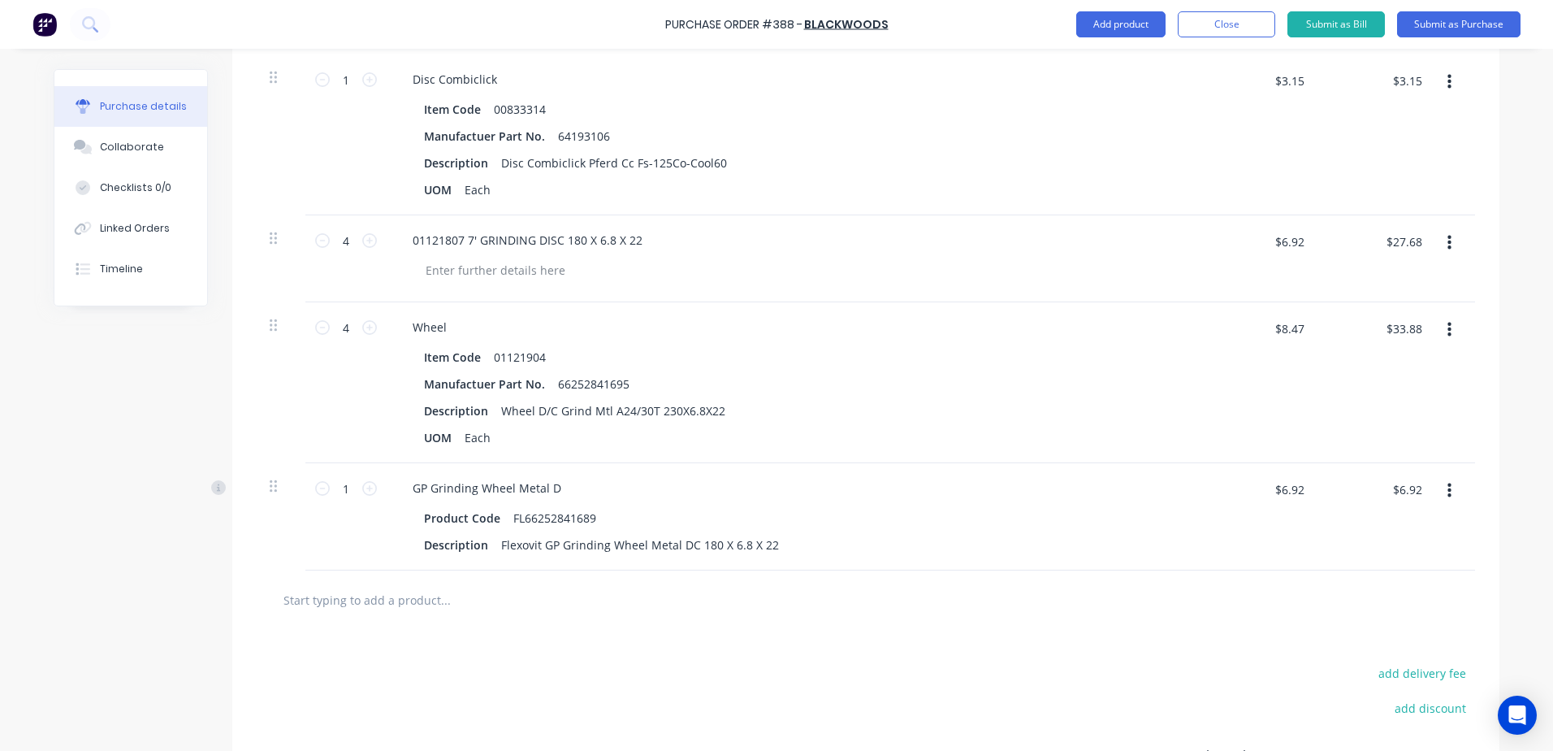
click at [1446, 251] on button "button" at bounding box center [1450, 242] width 38 height 29
click at [1373, 352] on button "Delete" at bounding box center [1400, 351] width 138 height 32
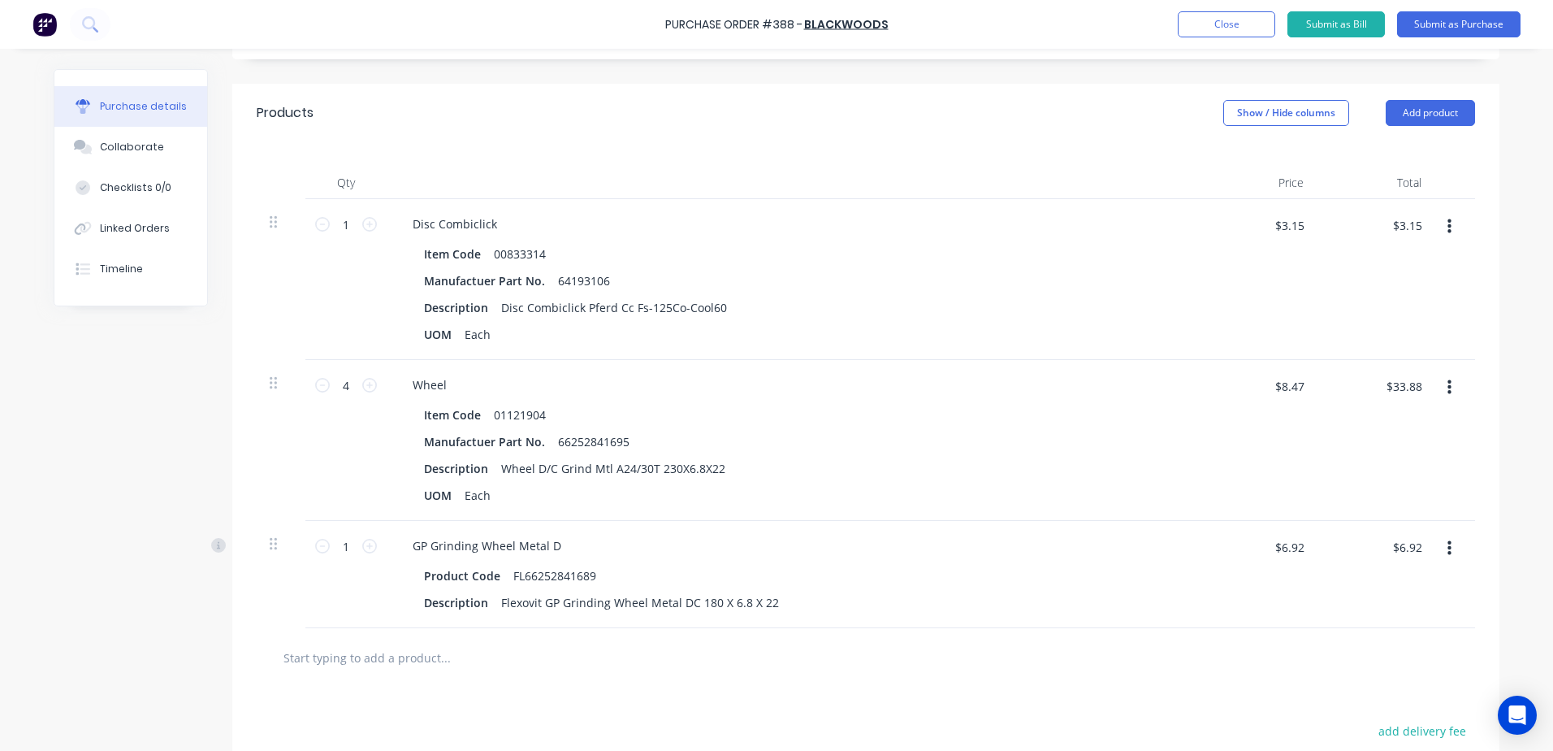
scroll to position [302, 0]
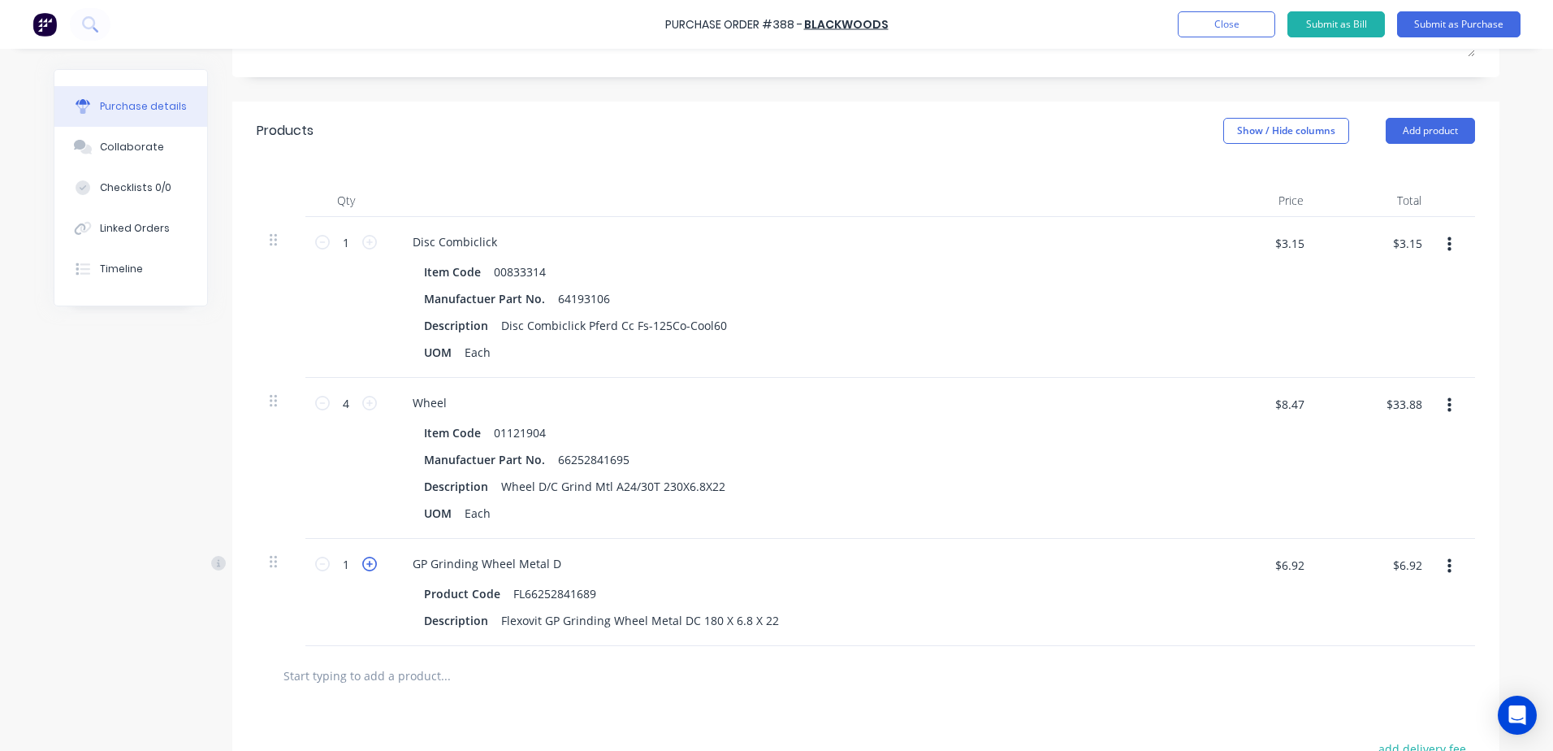
click at [363, 565] on icon at bounding box center [369, 563] width 15 height 15
click at [364, 565] on icon at bounding box center [369, 563] width 15 height 15
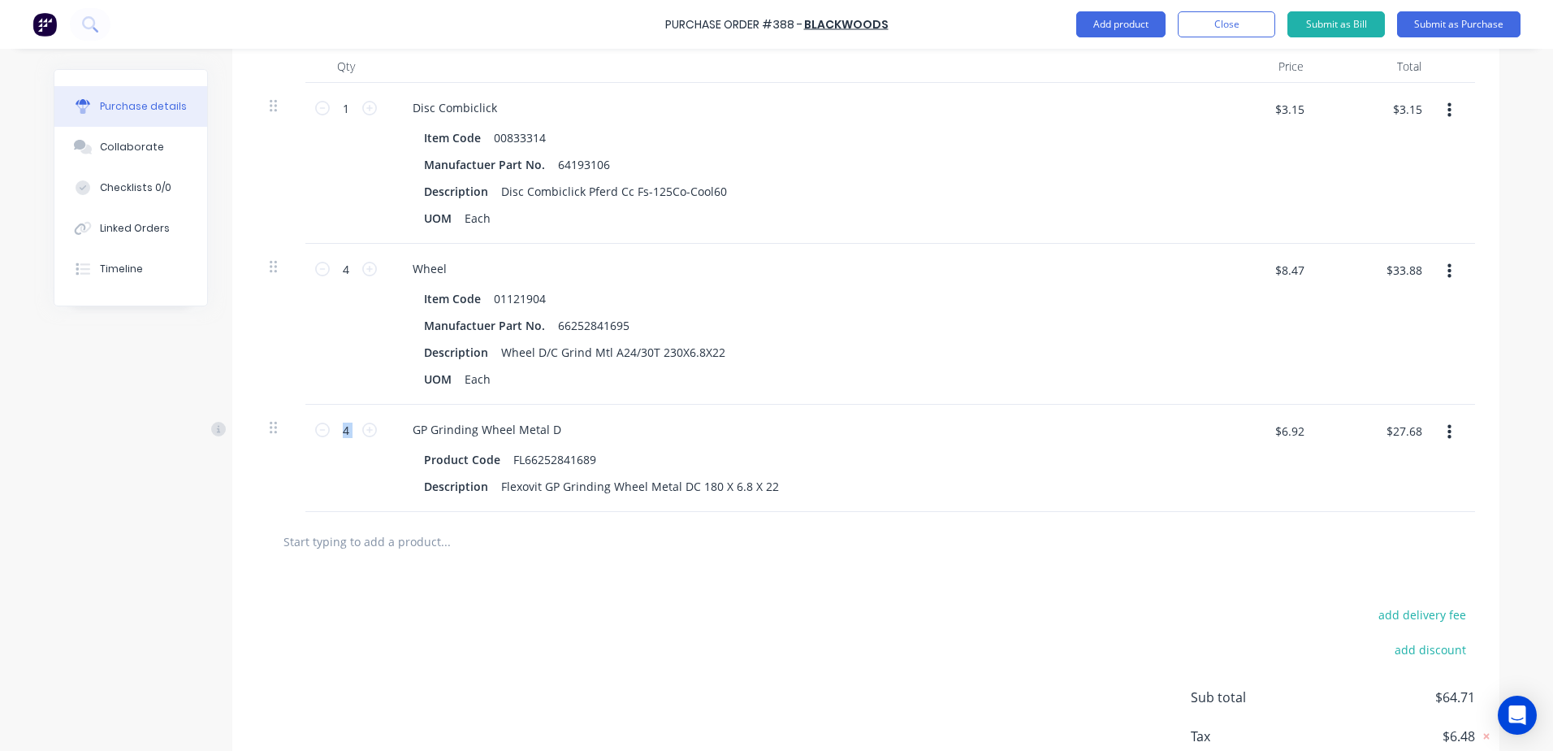
scroll to position [465, 0]
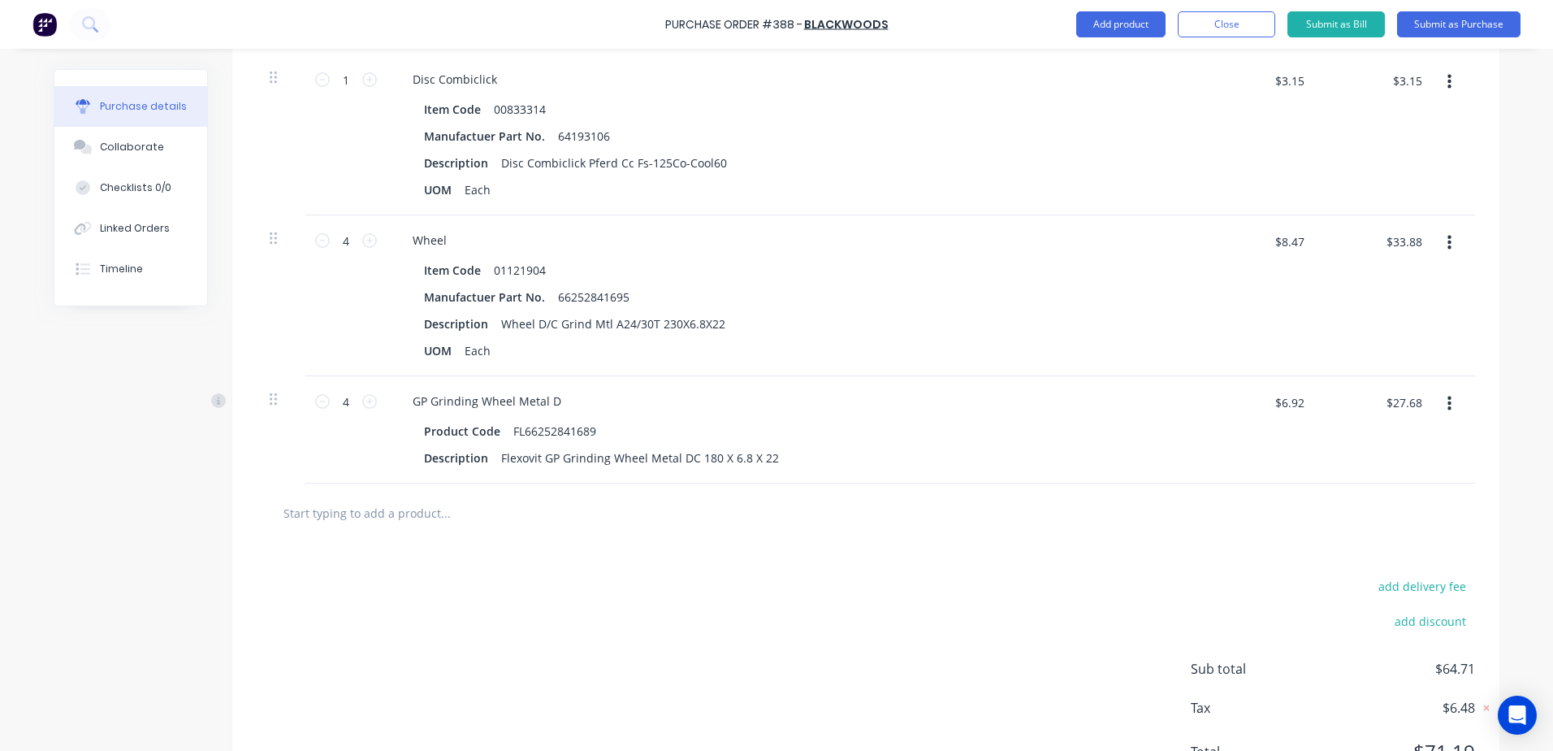
click at [376, 515] on input "text" at bounding box center [445, 512] width 325 height 32
drag, startPoint x: 336, startPoint y: 510, endPoint x: 238, endPoint y: 506, distance: 98.4
click at [238, 506] on div "02217487 Add 02217487 to order No results found" at bounding box center [865, 512] width 1267 height 59
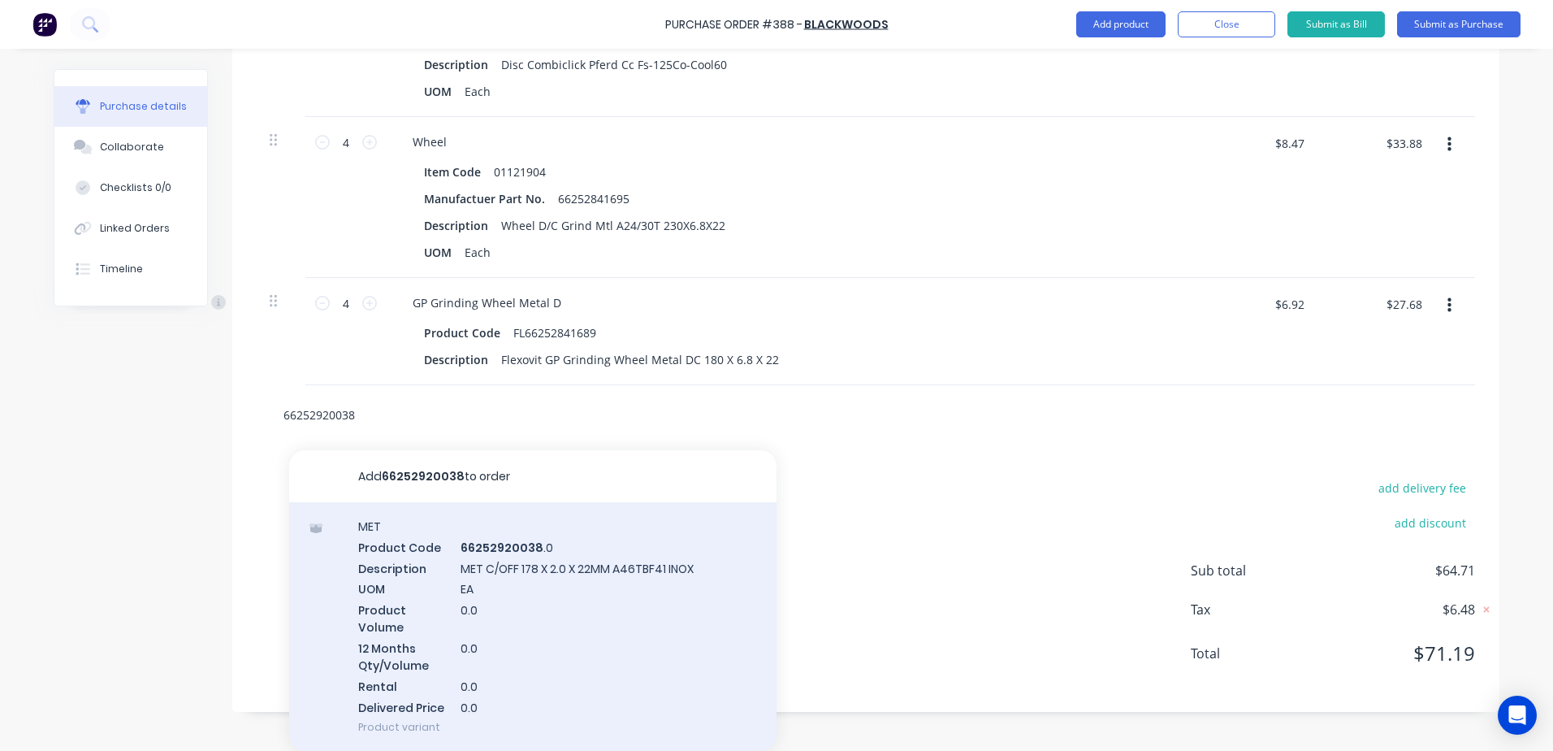
scroll to position [68, 0]
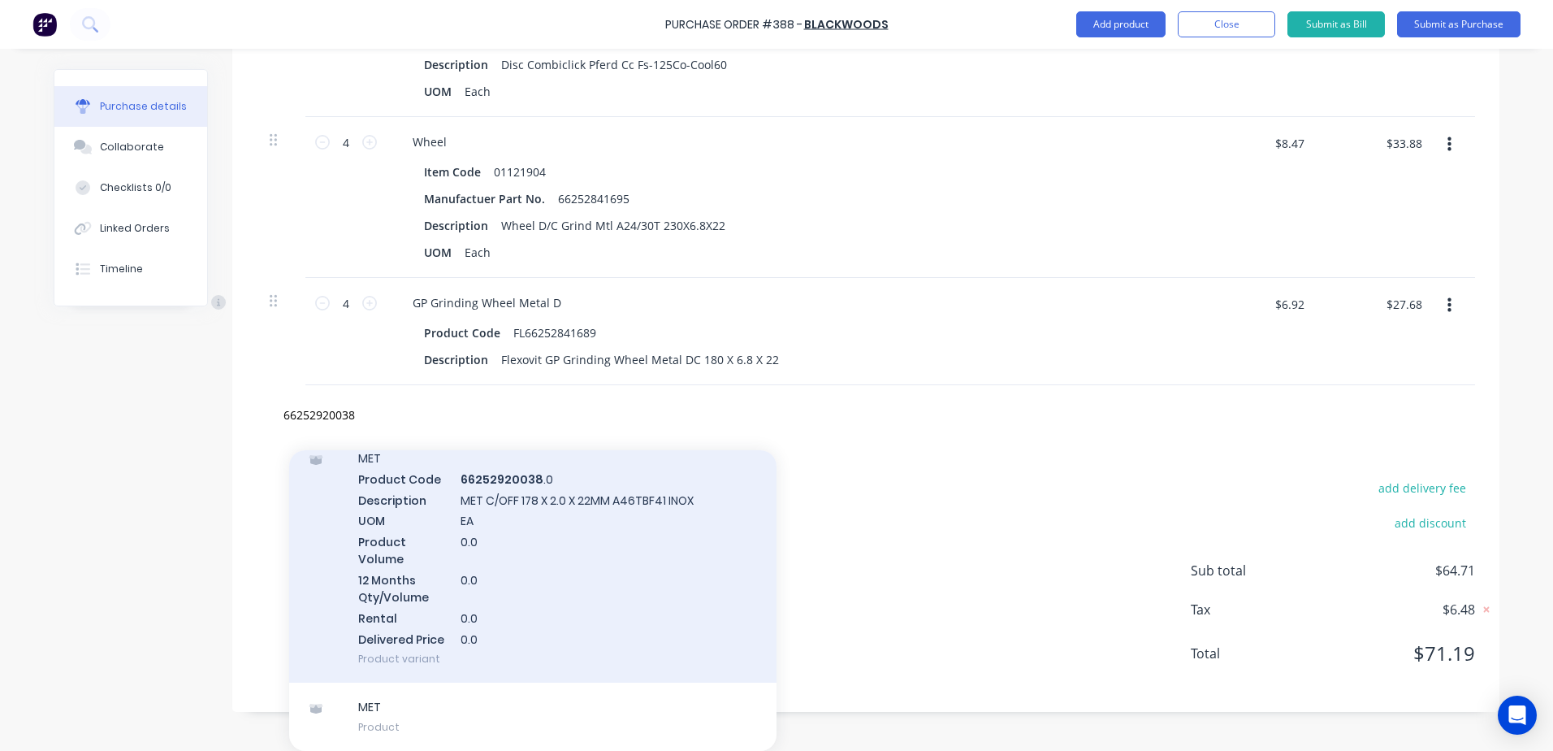
click at [435, 503] on div "MET Product Code 66252920038 .0 Description MET C/OFF 178 X 2.0 X 22MM A46TBF41…" at bounding box center [532, 558] width 487 height 249
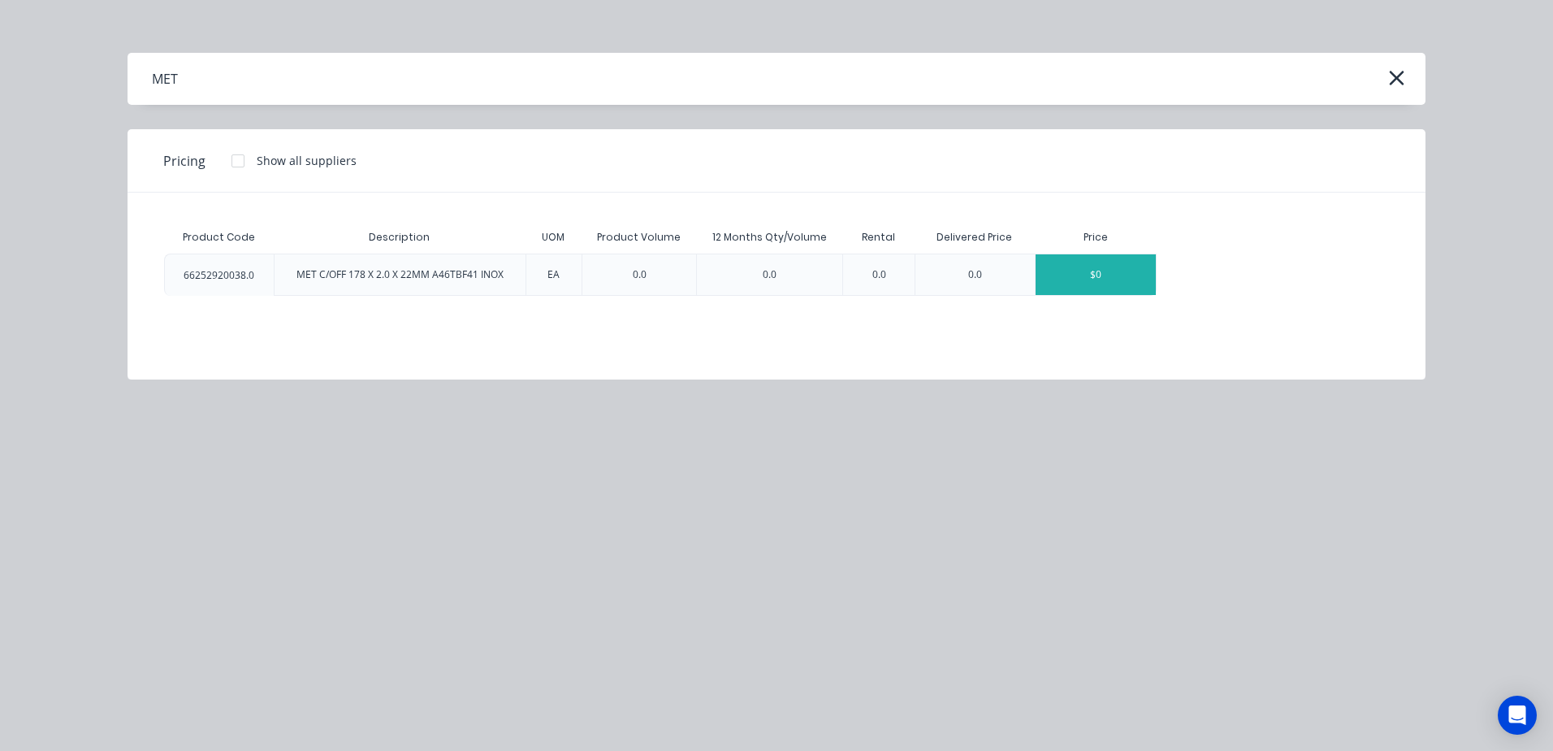
click at [1097, 276] on div "$0" at bounding box center [1096, 274] width 120 height 41
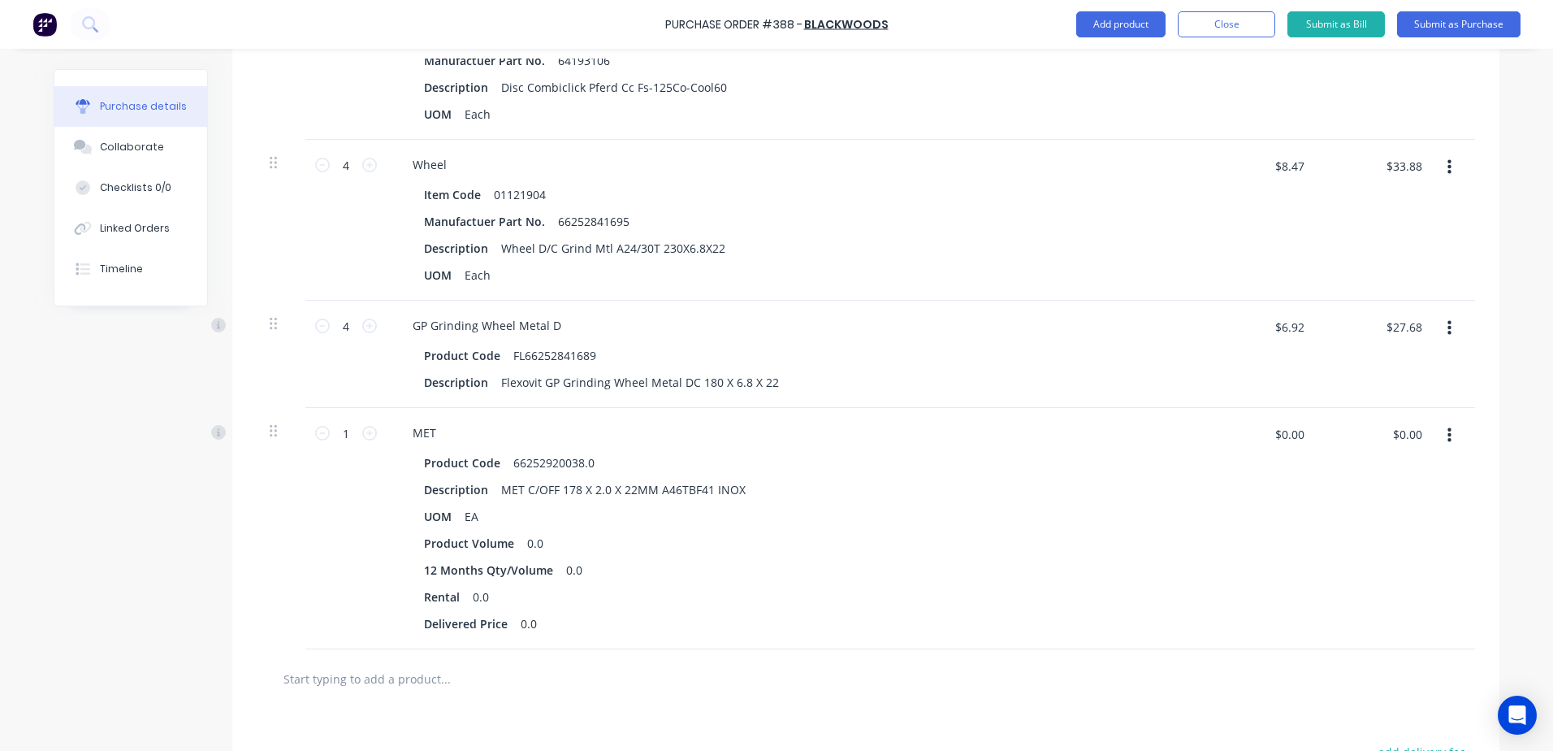
scroll to position [563, 0]
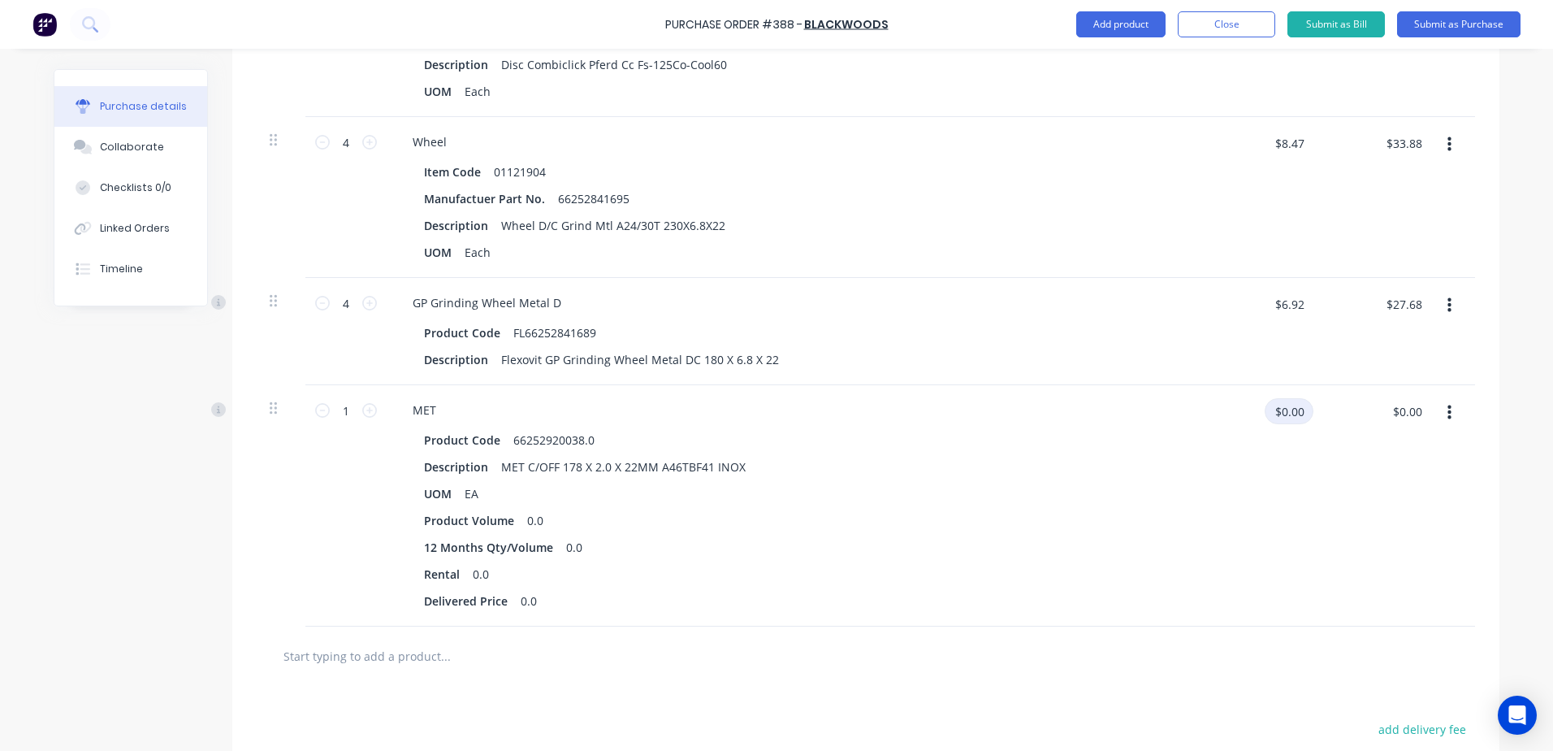
drag, startPoint x: 1274, startPoint y: 416, endPoint x: 1493, endPoint y: 397, distance: 220.1
click at [1493, 397] on div "Qty Price Total 1 1 Disc Combiclick Item Code 00833314 Manufactuer Part No. 641…" at bounding box center [865, 262] width 1267 height 727
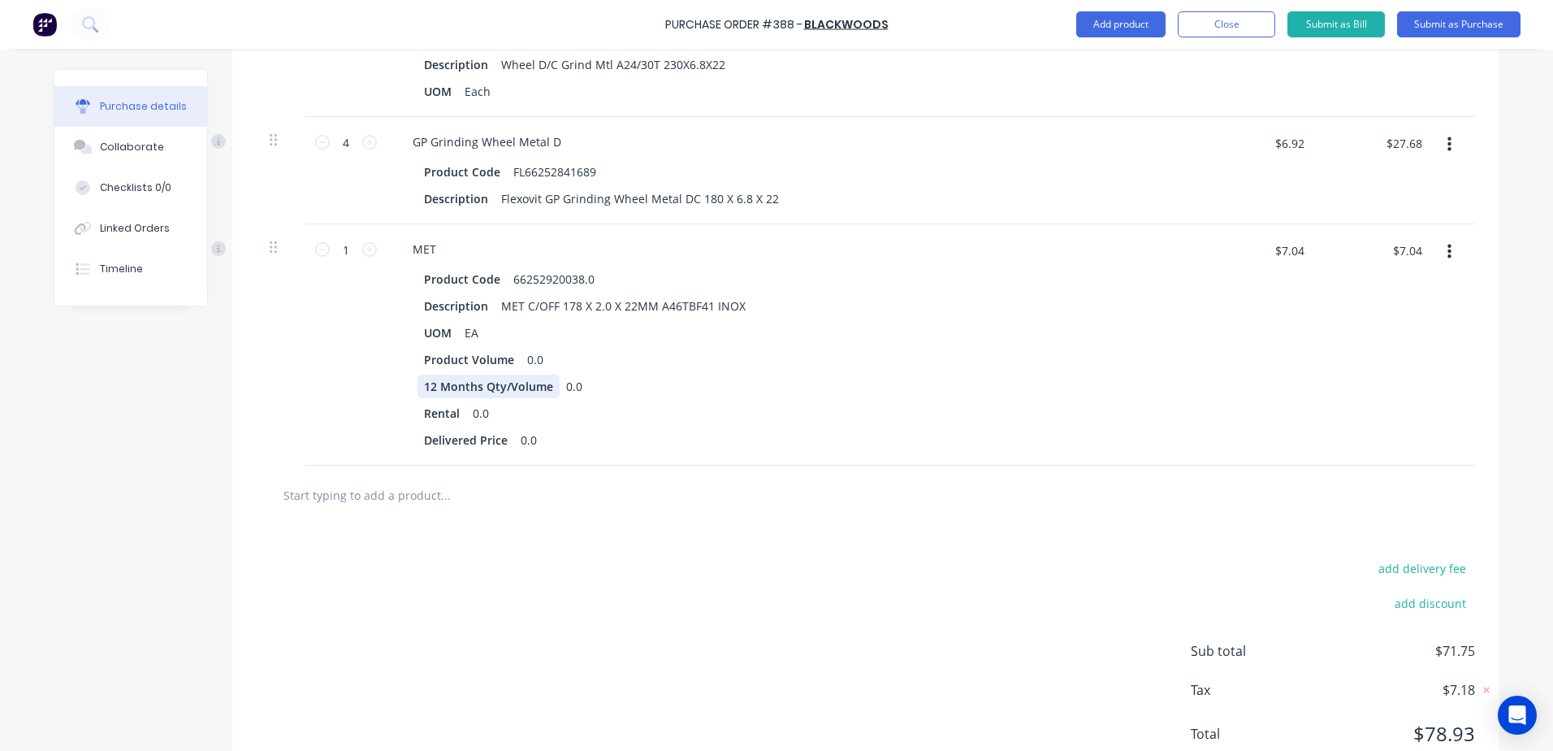
scroll to position [725, 0]
click at [438, 494] on input "text" at bounding box center [445, 493] width 325 height 32
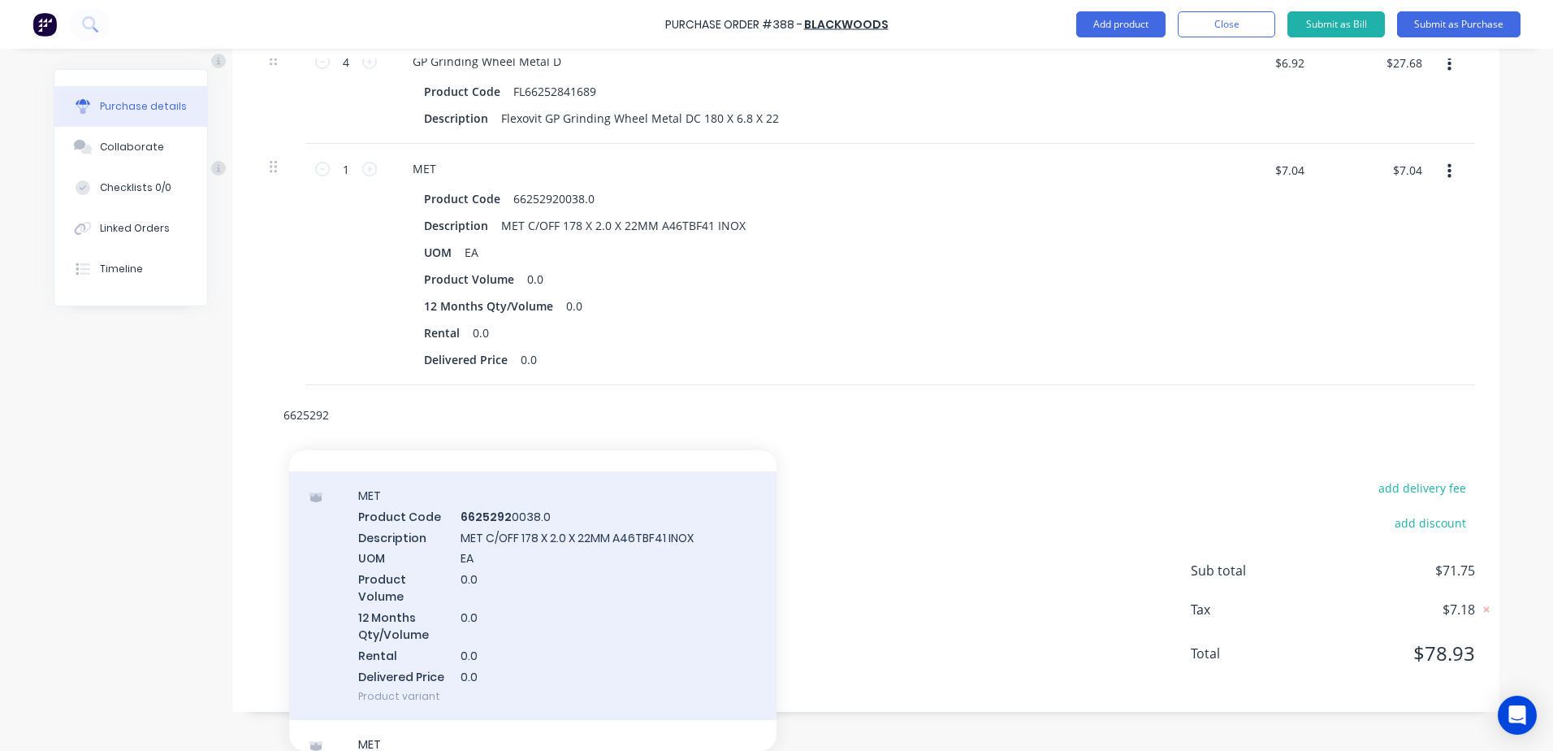
scroll to position [0, 0]
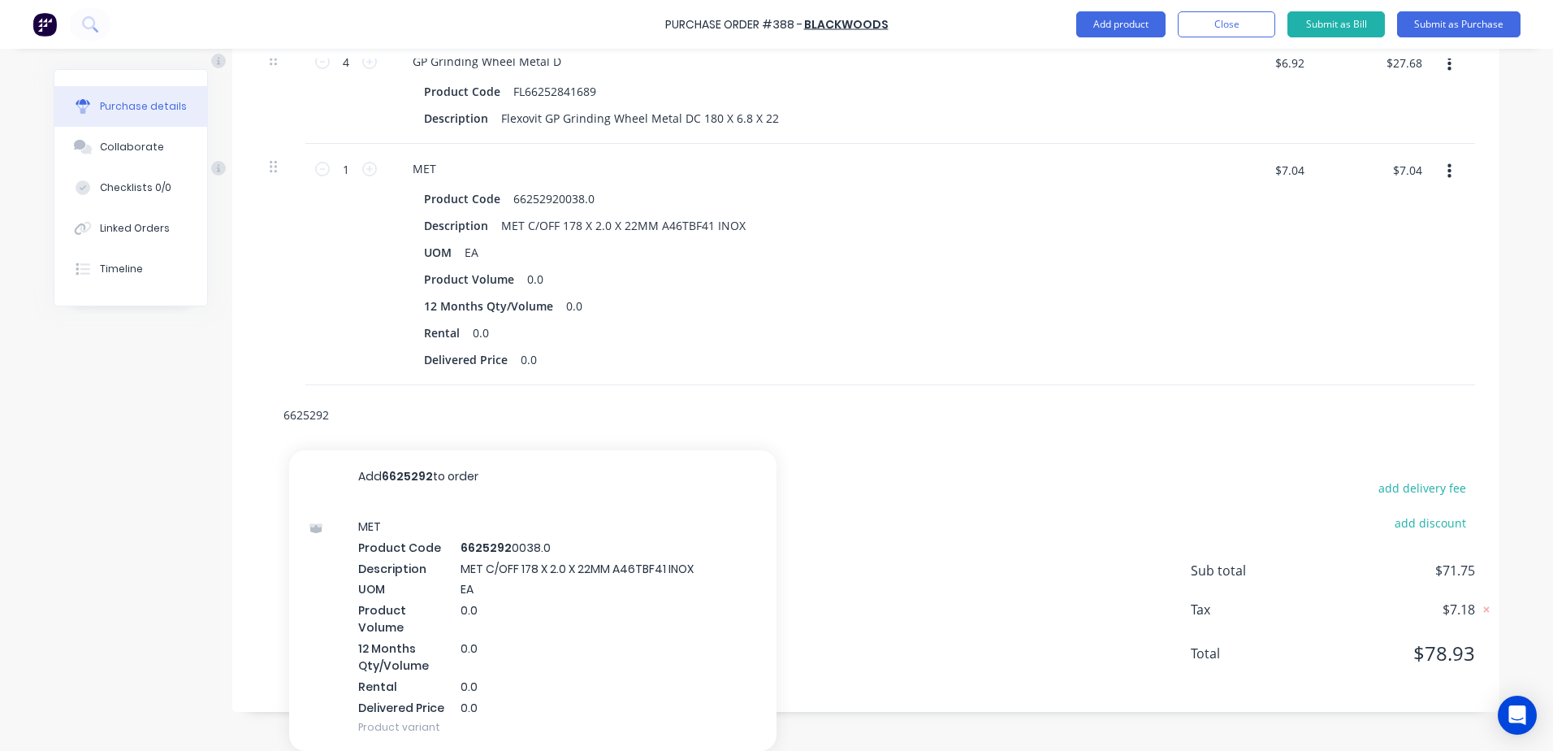
drag, startPoint x: 340, startPoint y: 416, endPoint x: 249, endPoint y: 419, distance: 91.0
click at [249, 419] on div "6625292 Add 6625292 to order MET Product Code 6625292 0038.0 Description MET C/…" at bounding box center [865, 414] width 1267 height 59
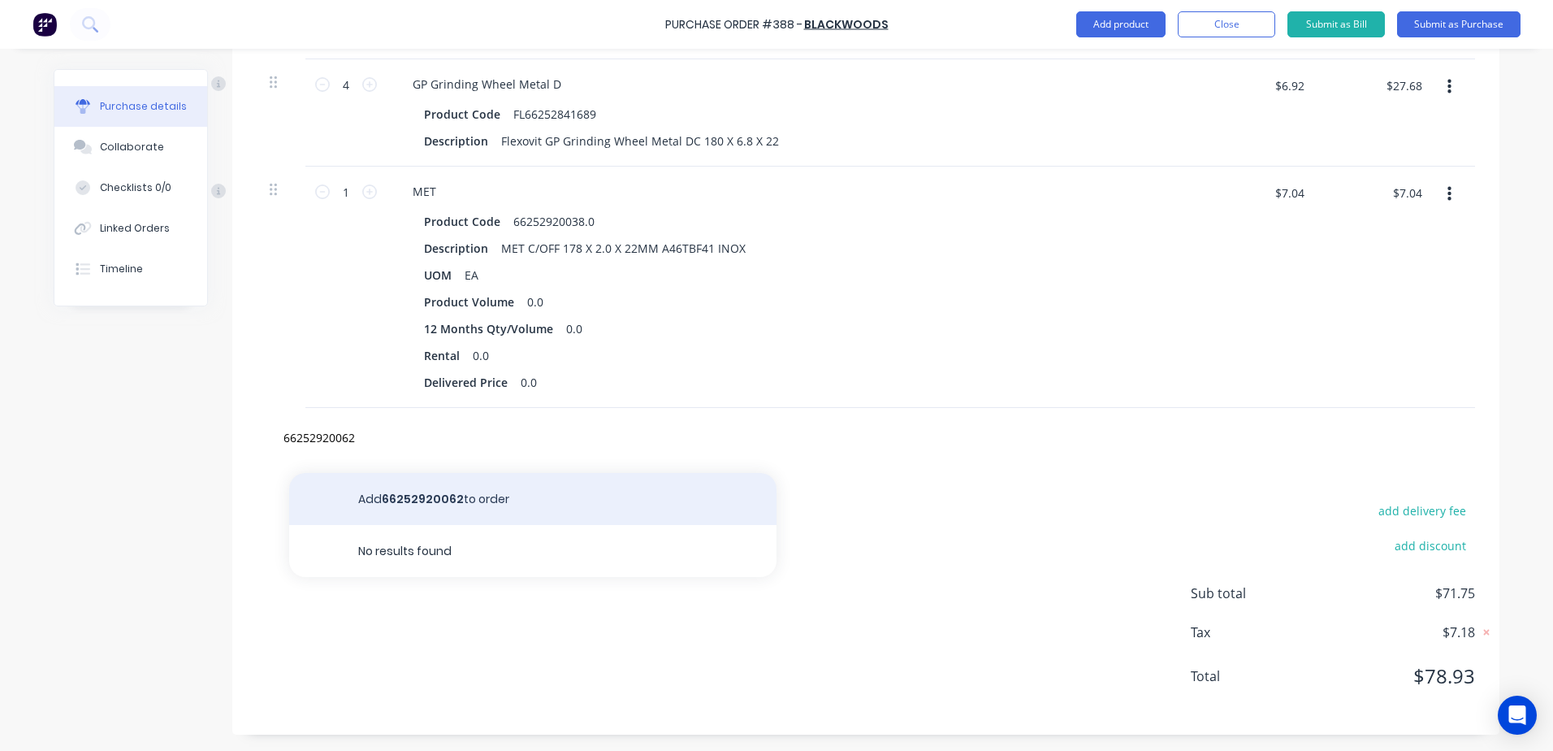
click at [419, 499] on button "Add 66252920062 to order" at bounding box center [532, 499] width 487 height 52
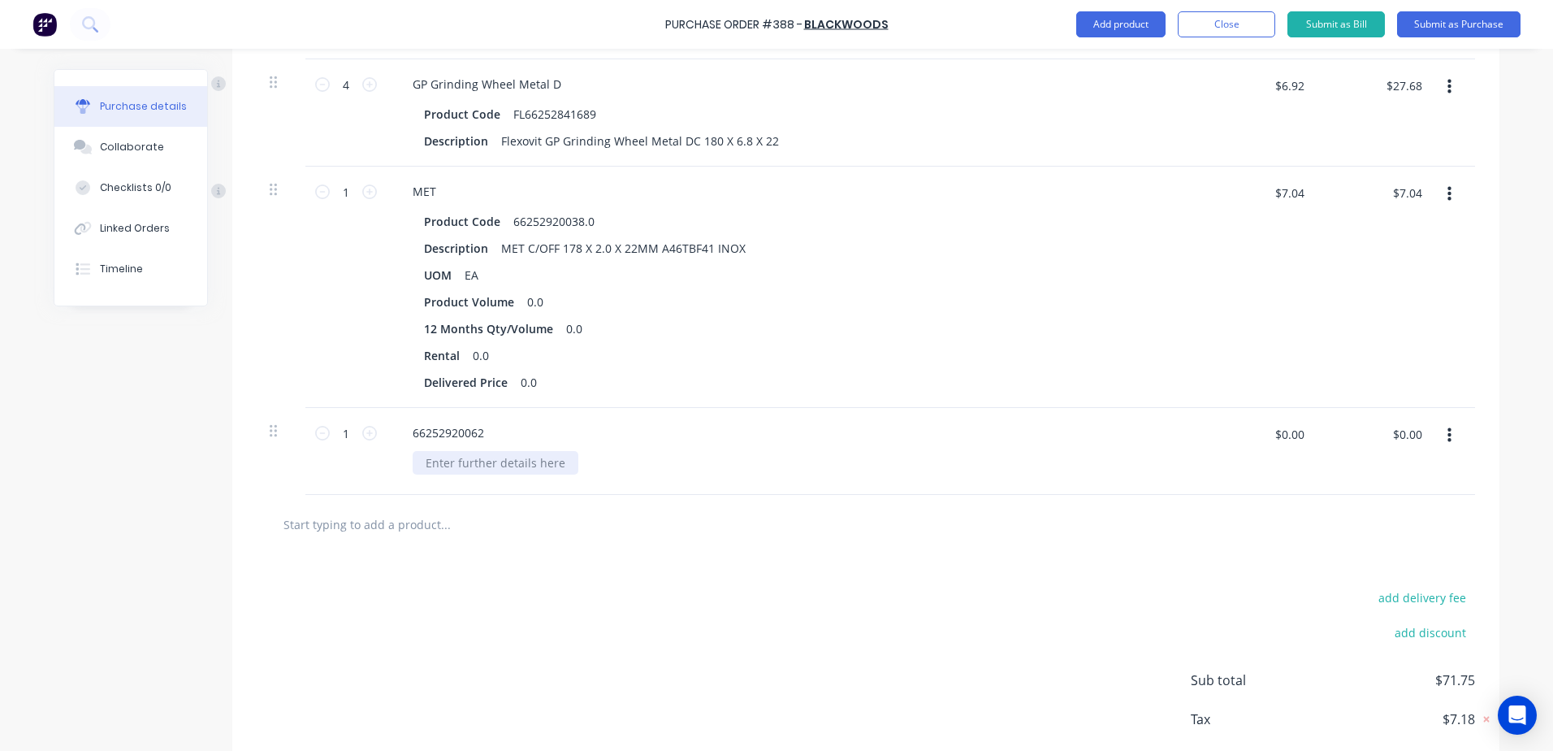
click at [448, 471] on div at bounding box center [496, 463] width 166 height 24
click at [446, 437] on div "66252920062" at bounding box center [448, 433] width 97 height 24
click at [551, 470] on div "CUTTING DISC 230 X 2 X 22 FLEXOVIT" at bounding box center [526, 463] width 227 height 24
click at [1283, 436] on input "$0.00" at bounding box center [1289, 434] width 49 height 26
click at [366, 436] on icon at bounding box center [369, 433] width 15 height 15
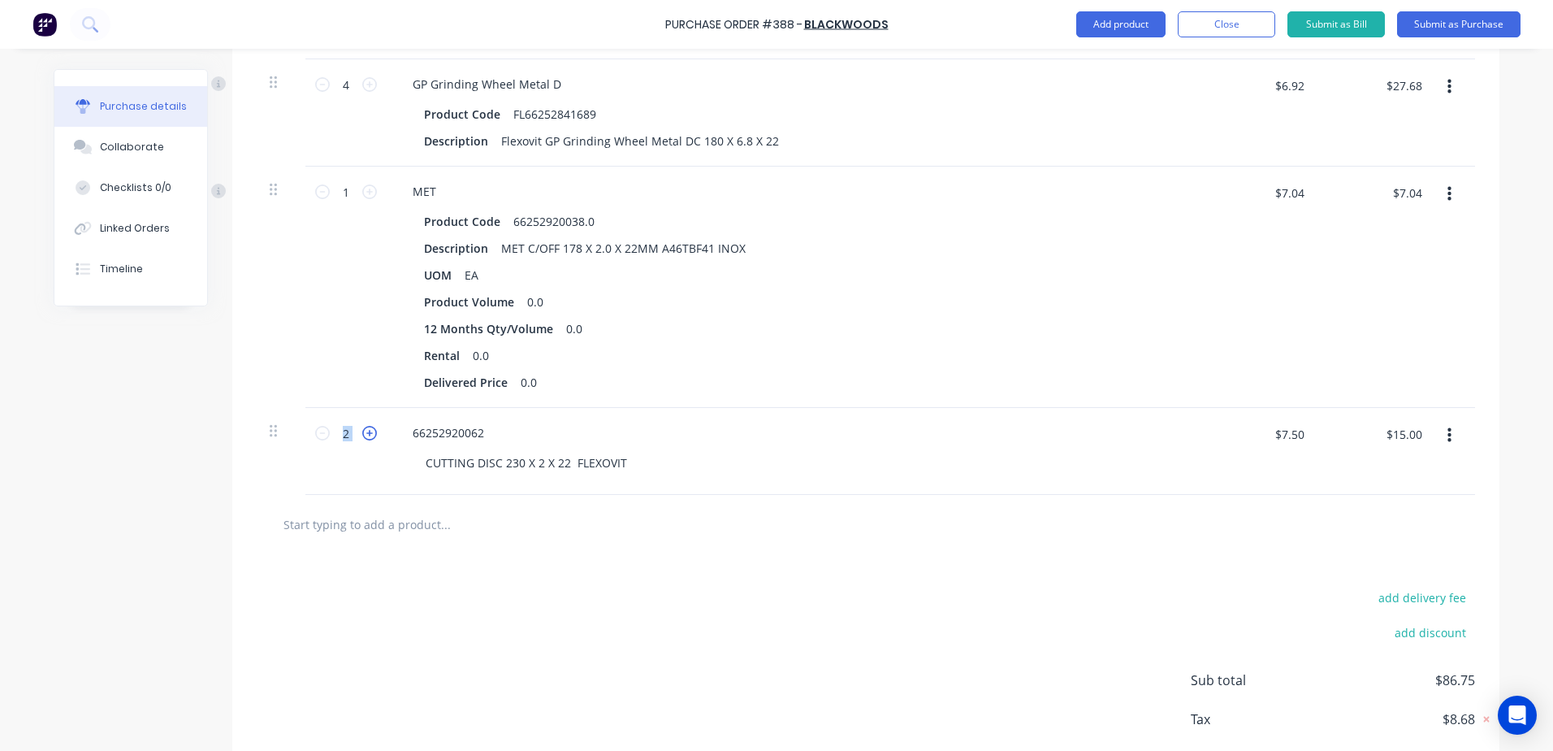
click at [366, 436] on icon at bounding box center [369, 433] width 15 height 15
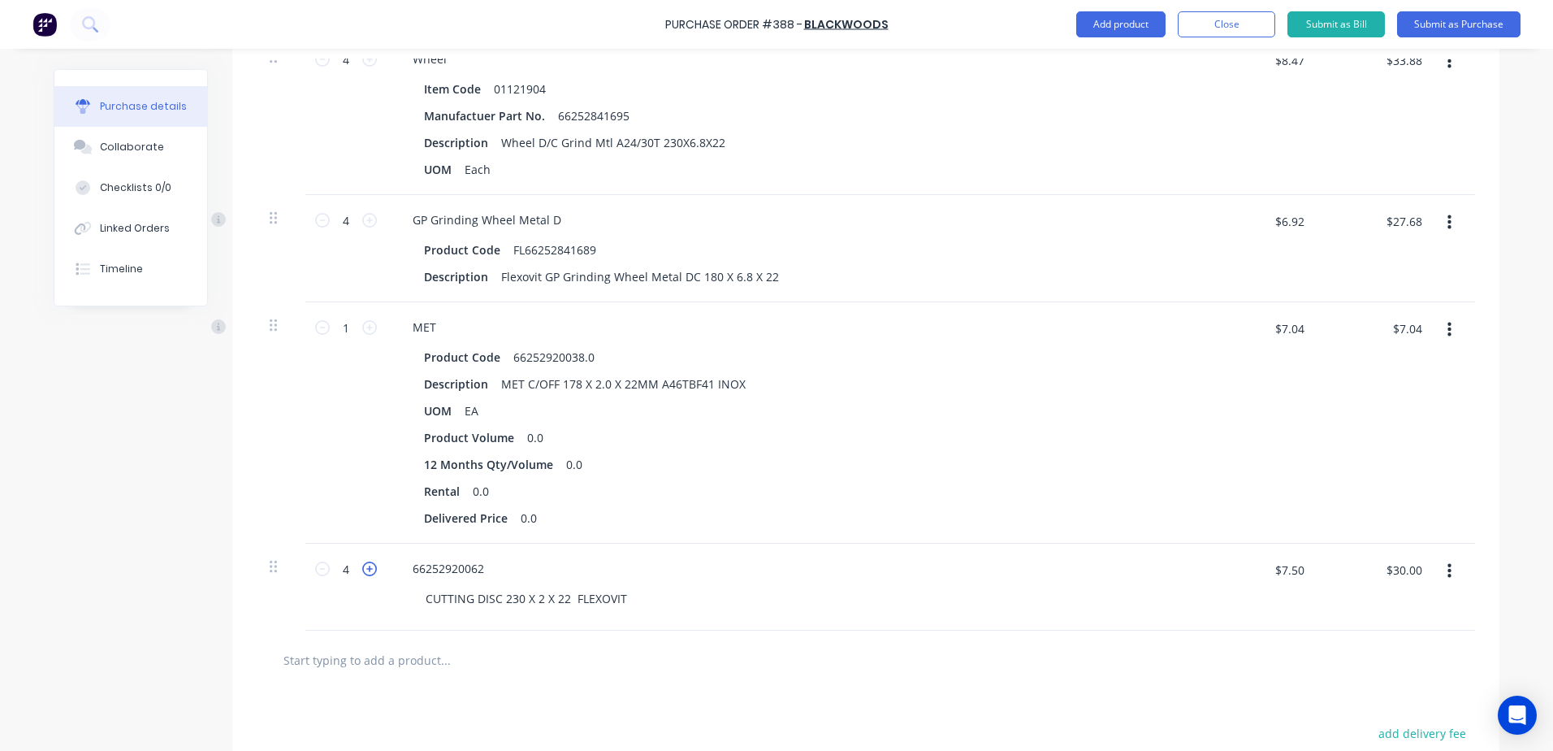
scroll to position [619, 0]
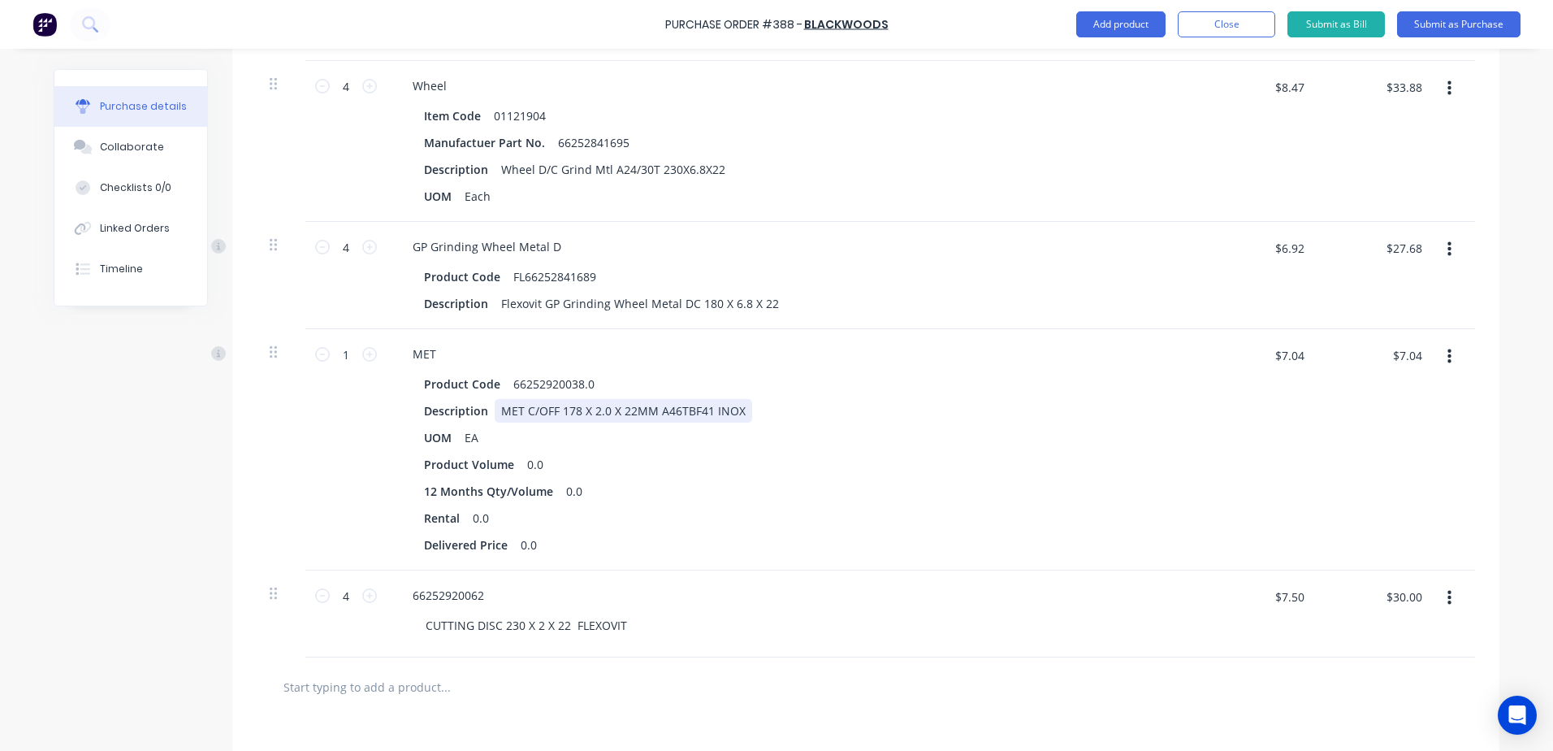
click at [574, 409] on div "MET C/OFF 178 X 2.0 X 22MM A46TBF41 INOX" at bounding box center [624, 411] width 258 height 24
click at [362, 360] on icon at bounding box center [369, 354] width 15 height 15
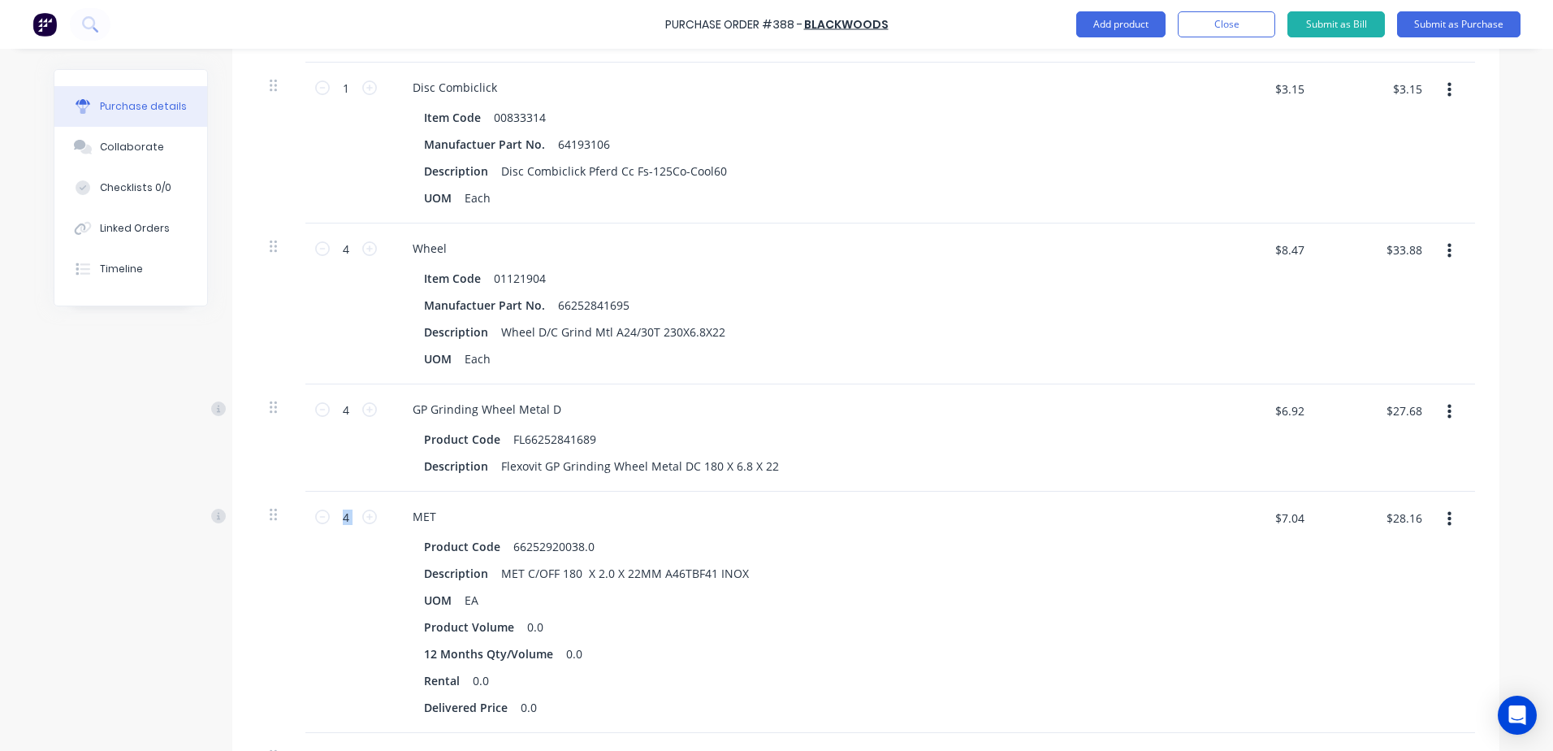
scroll to position [375, 0]
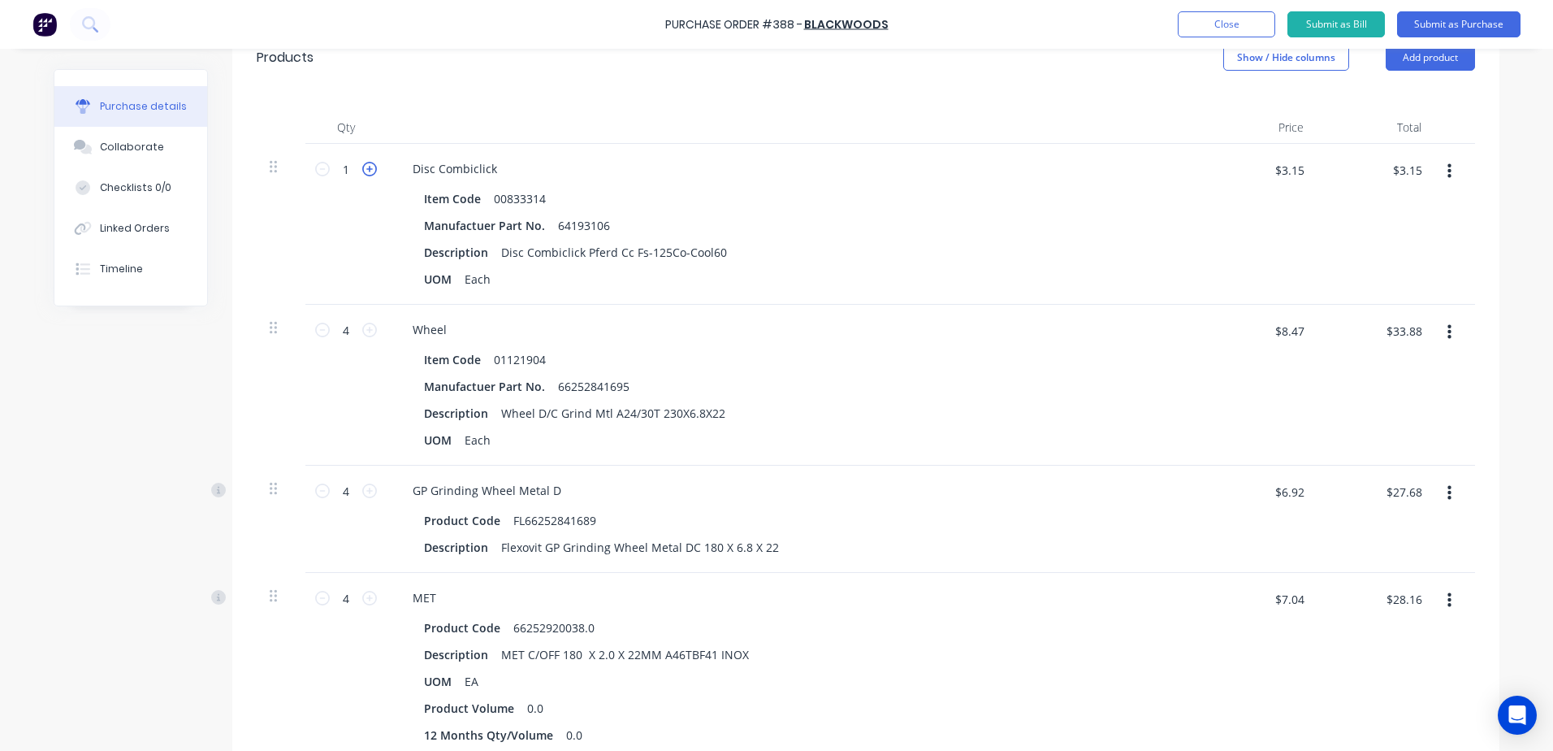
click at [362, 169] on icon at bounding box center [369, 169] width 15 height 15
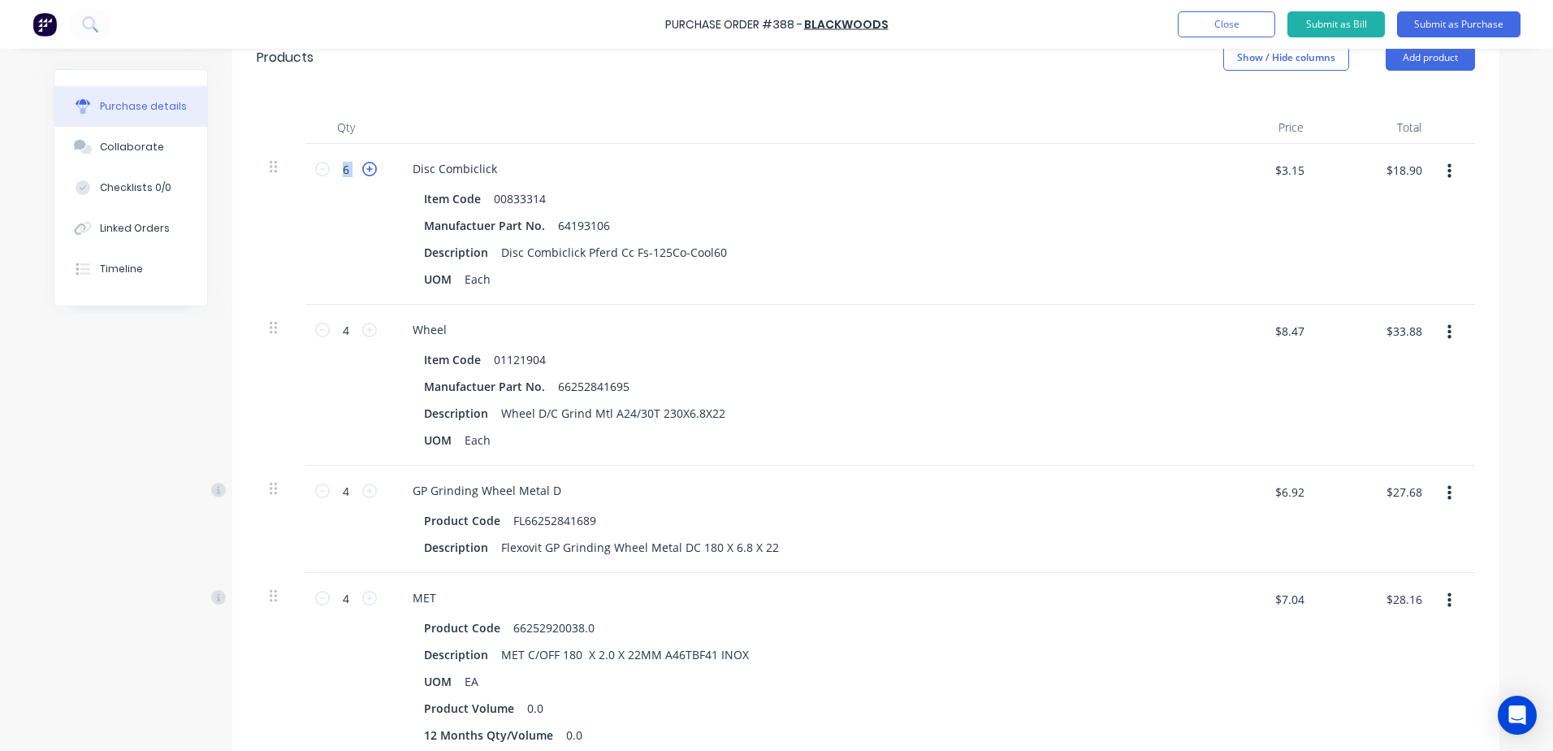
click at [362, 169] on icon at bounding box center [369, 169] width 15 height 15
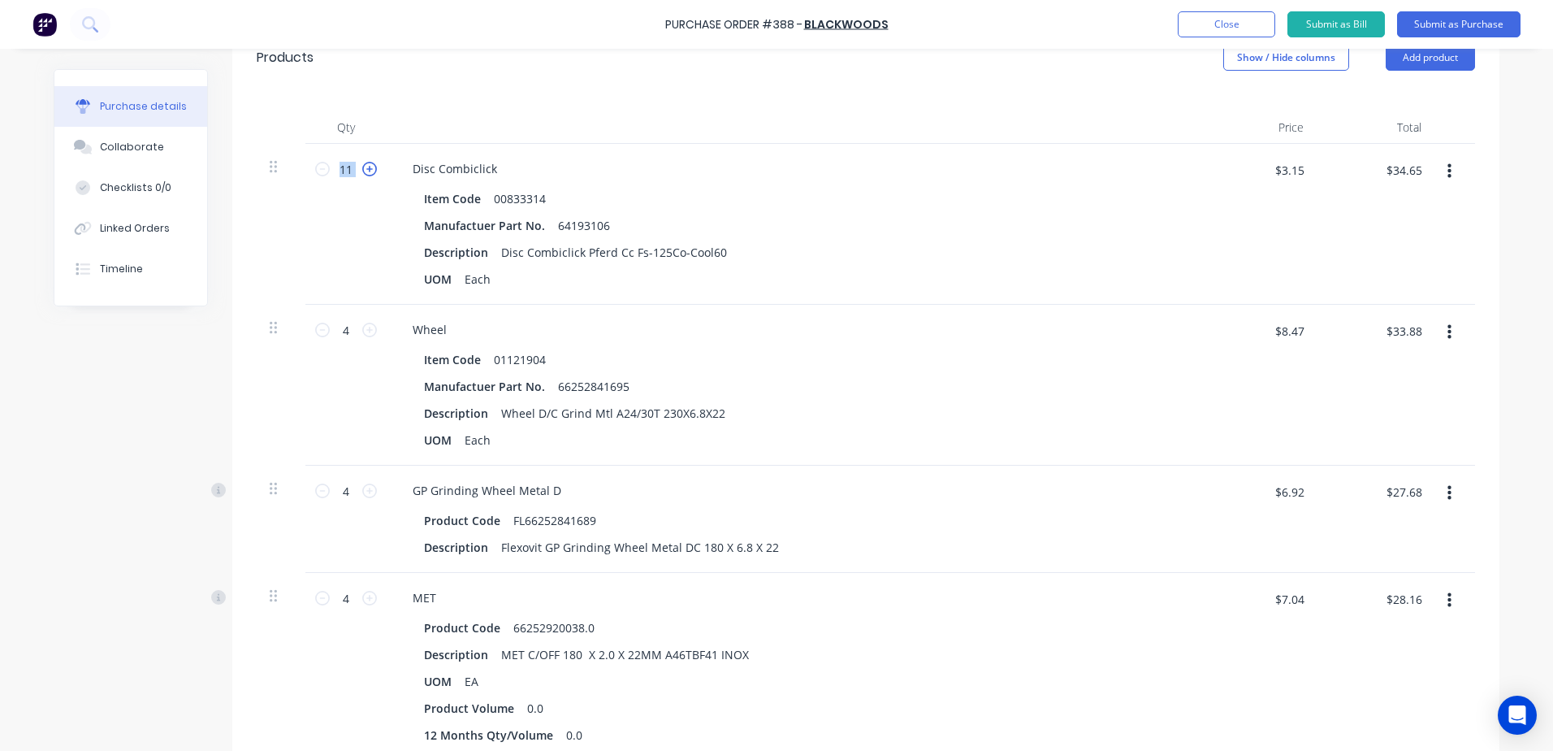
click at [362, 169] on icon at bounding box center [369, 169] width 15 height 15
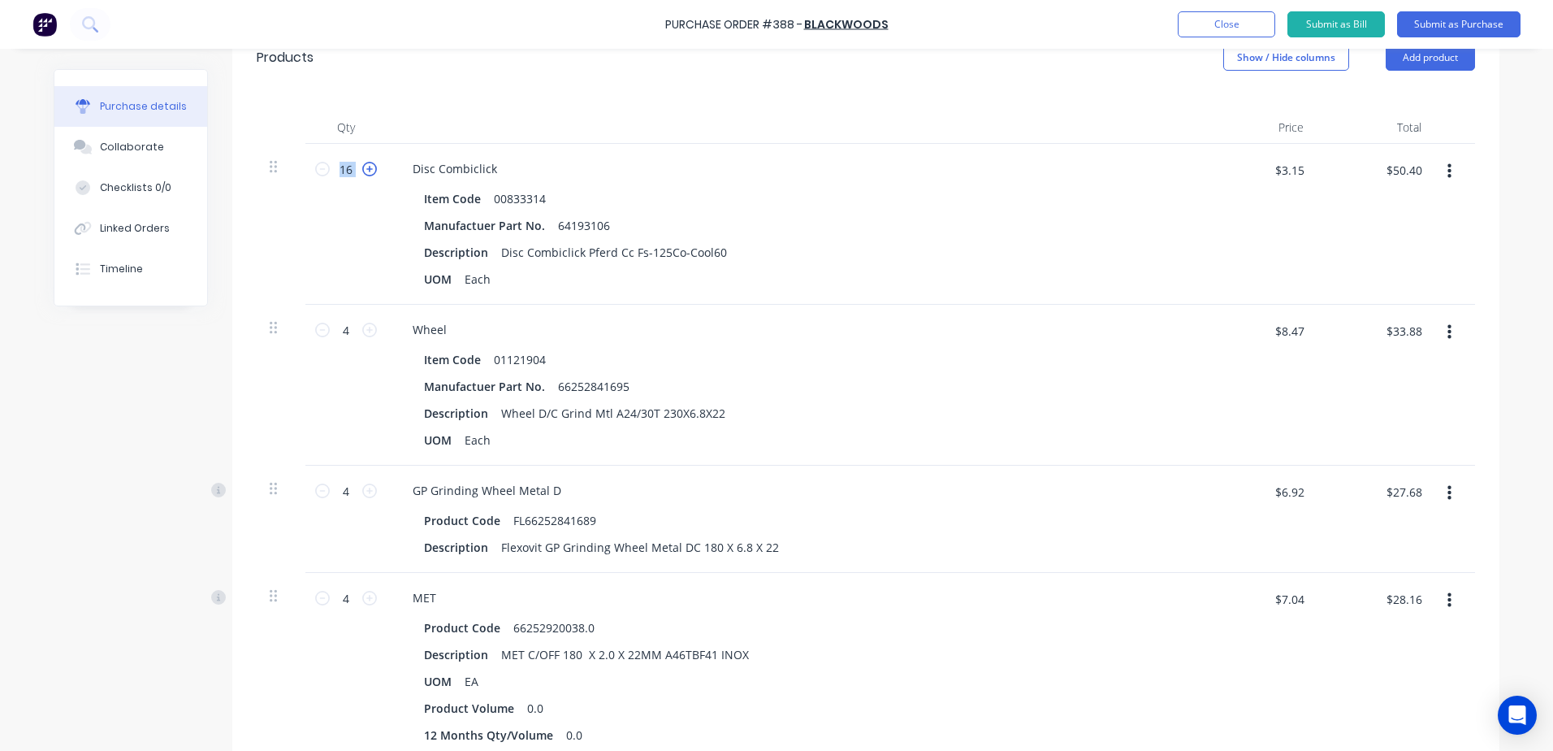
click at [362, 169] on icon at bounding box center [369, 169] width 15 height 15
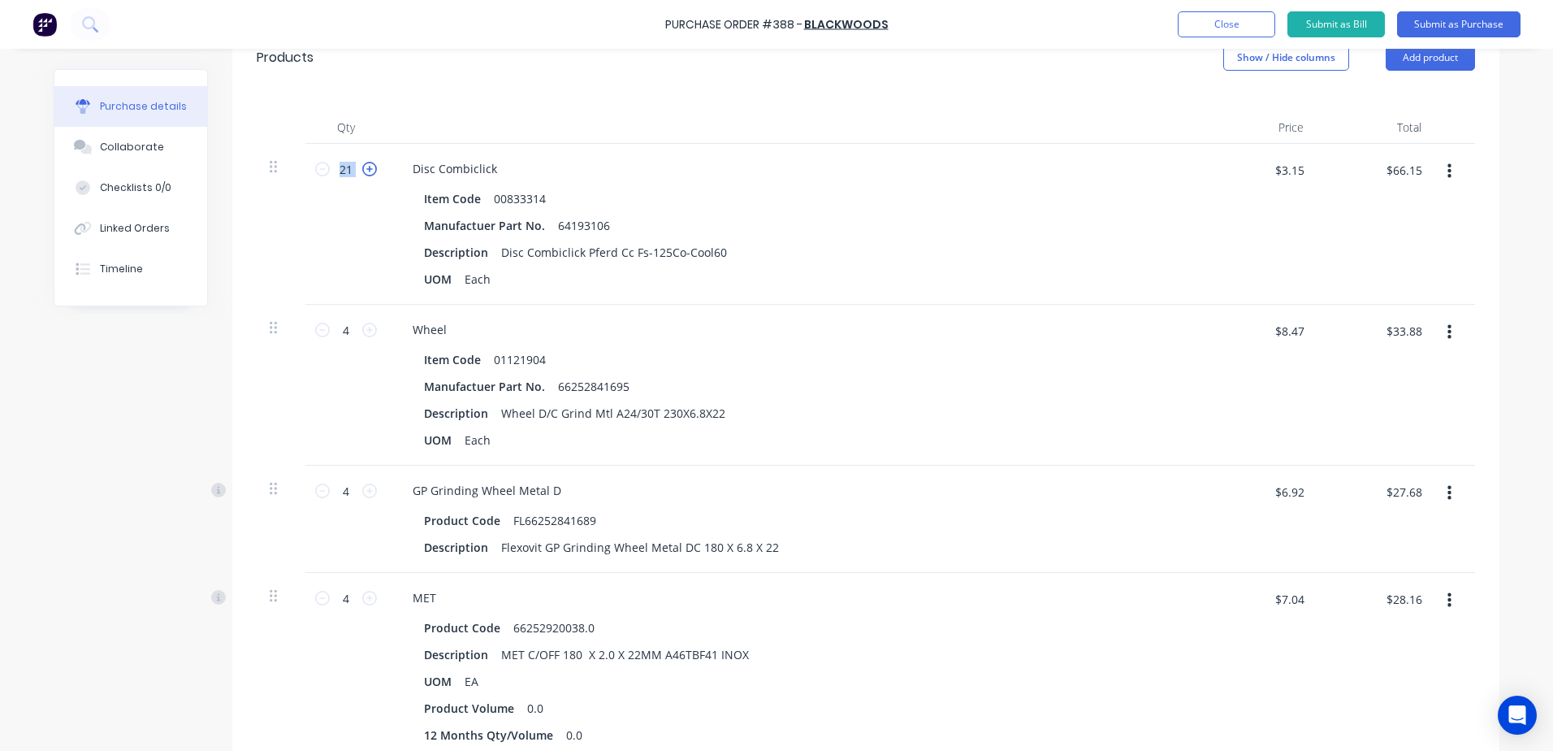
click at [362, 169] on icon at bounding box center [369, 169] width 15 height 15
click at [974, 673] on div "UOM EA" at bounding box center [790, 681] width 744 height 24
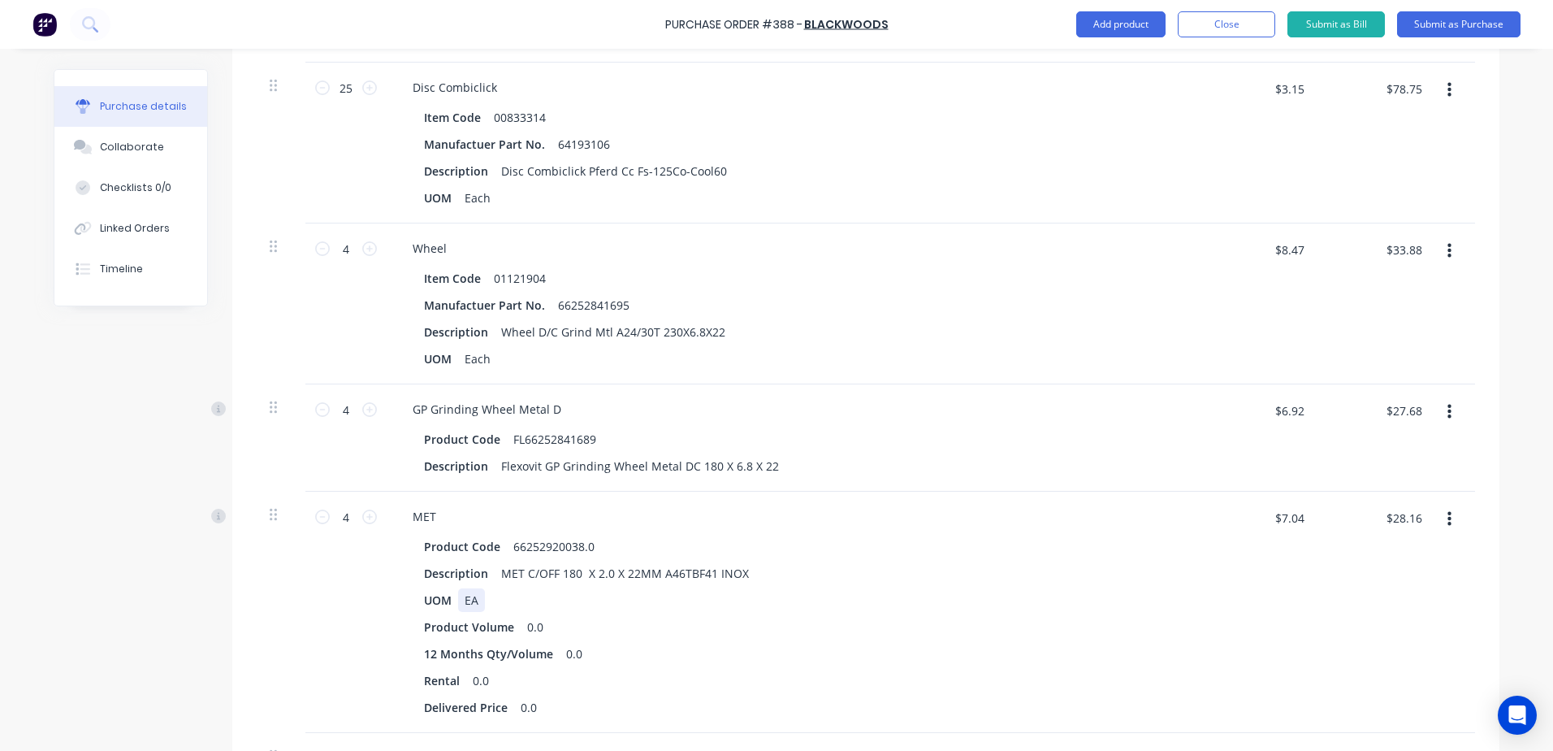
scroll to position [50, 0]
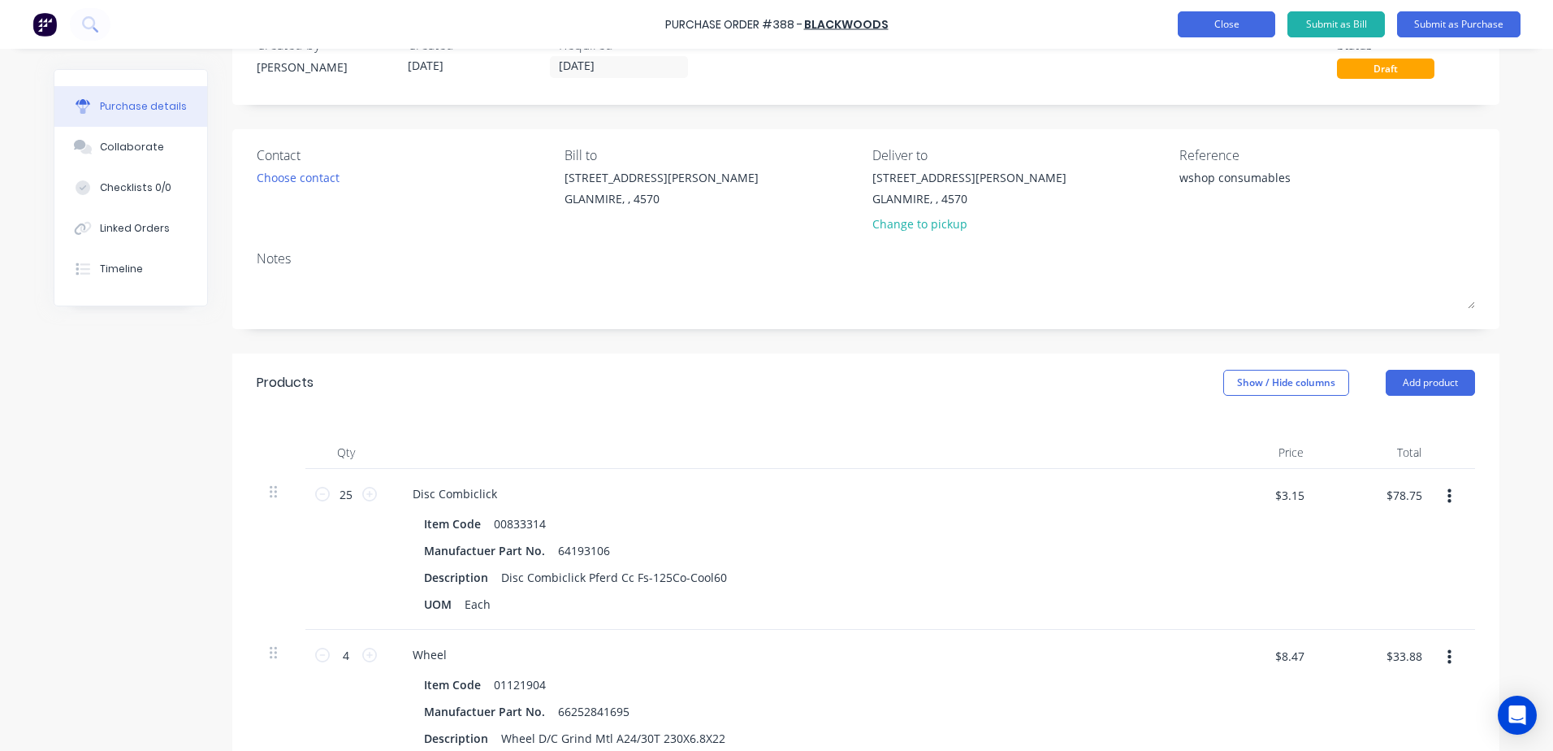
click at [1196, 28] on button "Close" at bounding box center [1226, 24] width 97 height 26
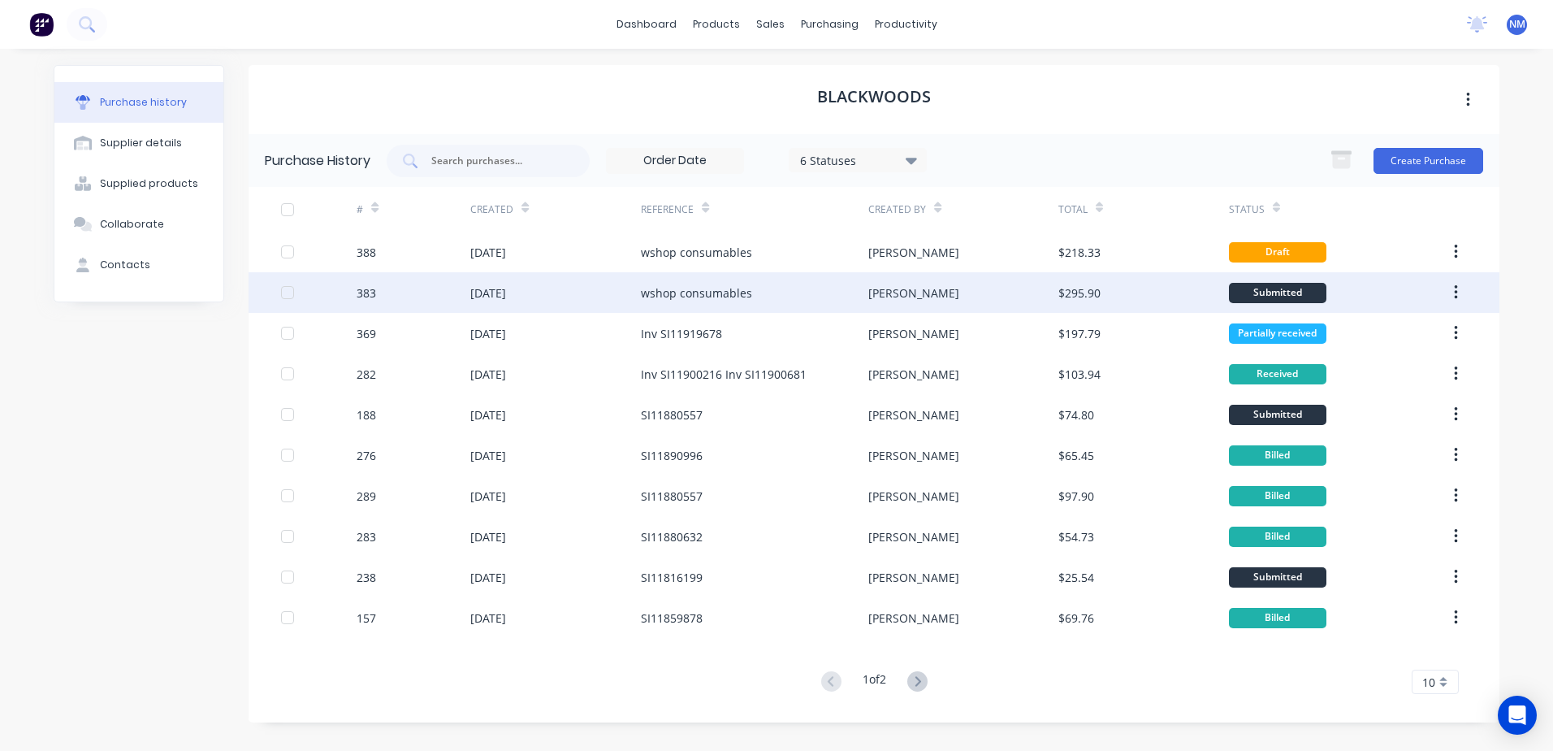
click at [506, 297] on div "[DATE]" at bounding box center [488, 292] width 36 height 17
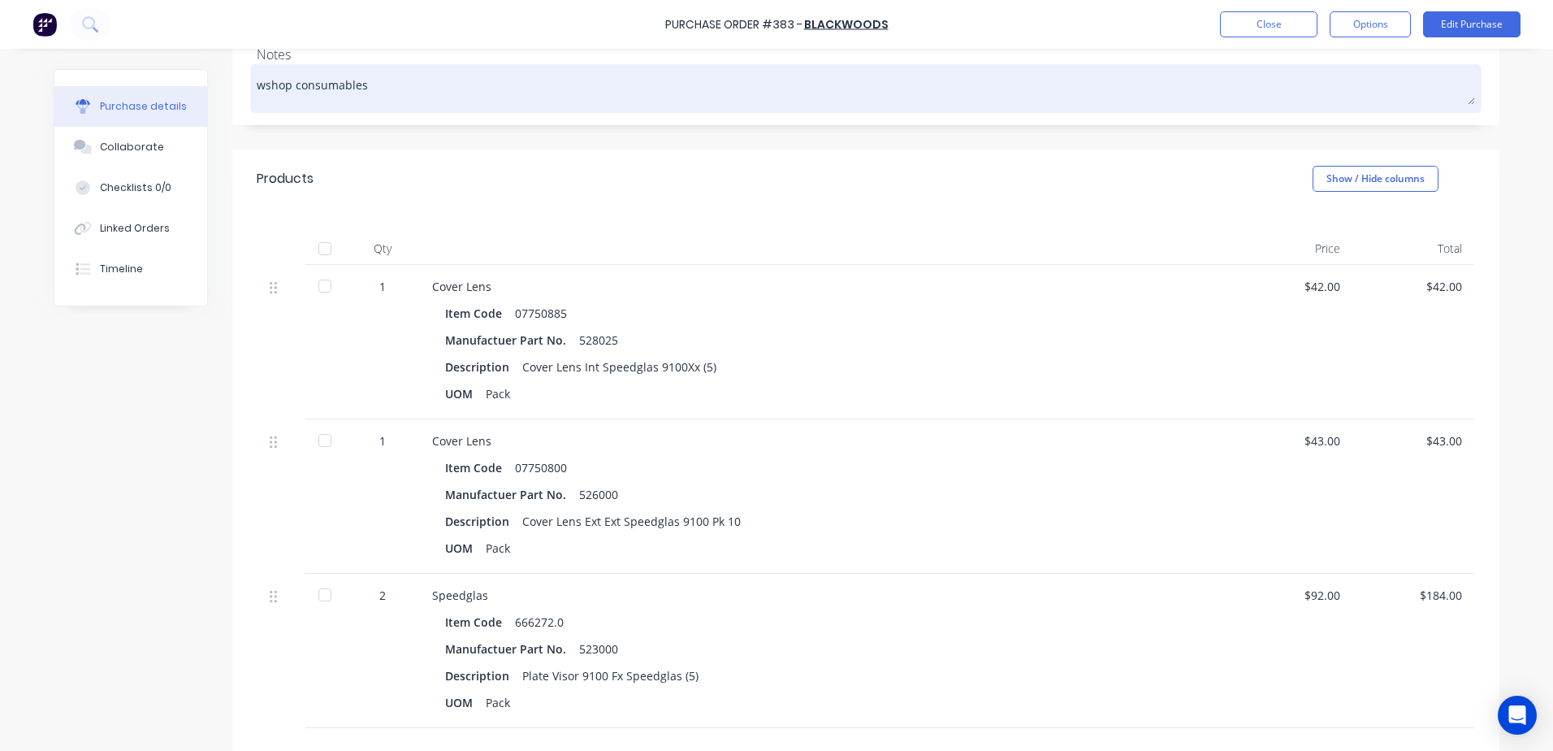
scroll to position [244, 0]
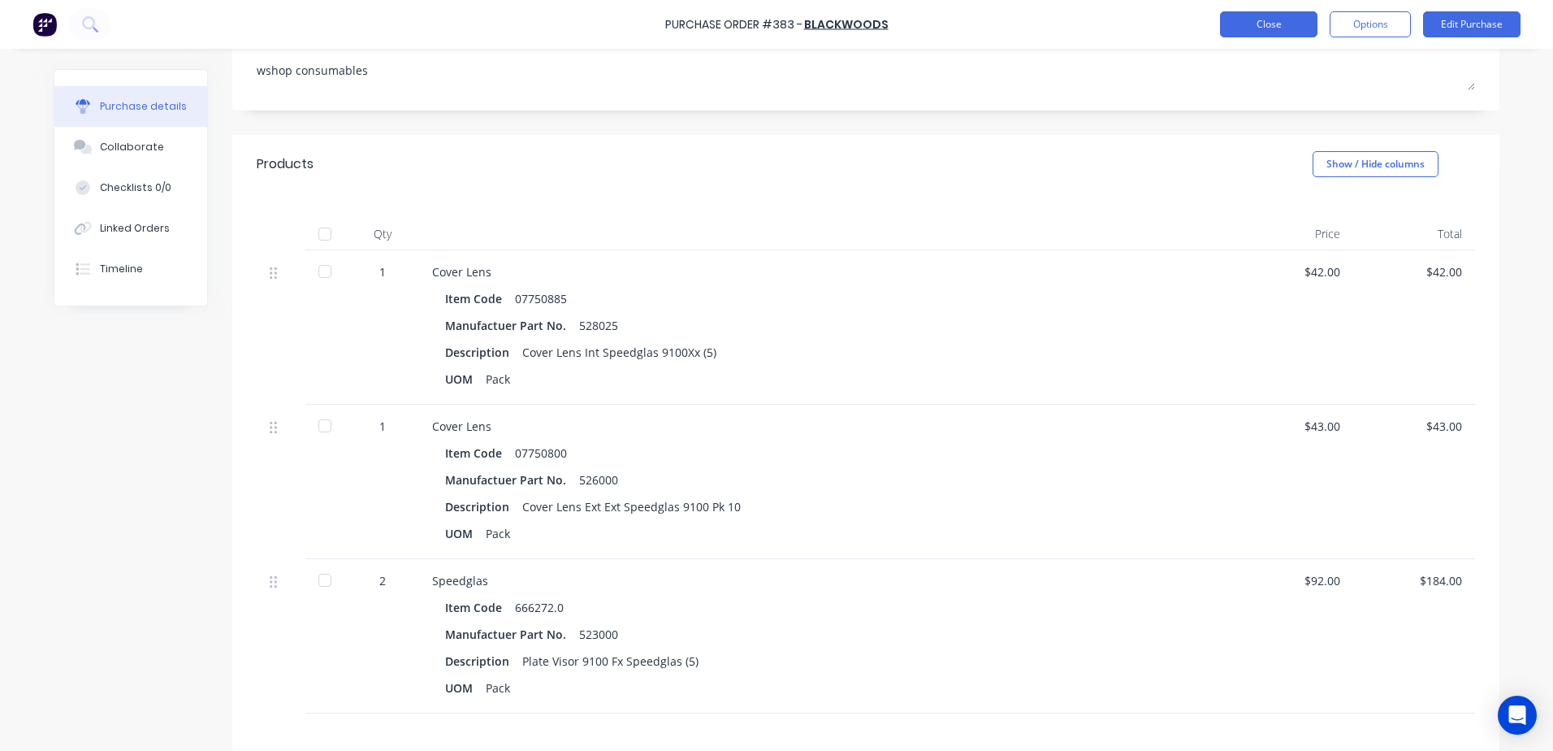
click at [1273, 32] on button "Close" at bounding box center [1268, 24] width 97 height 26
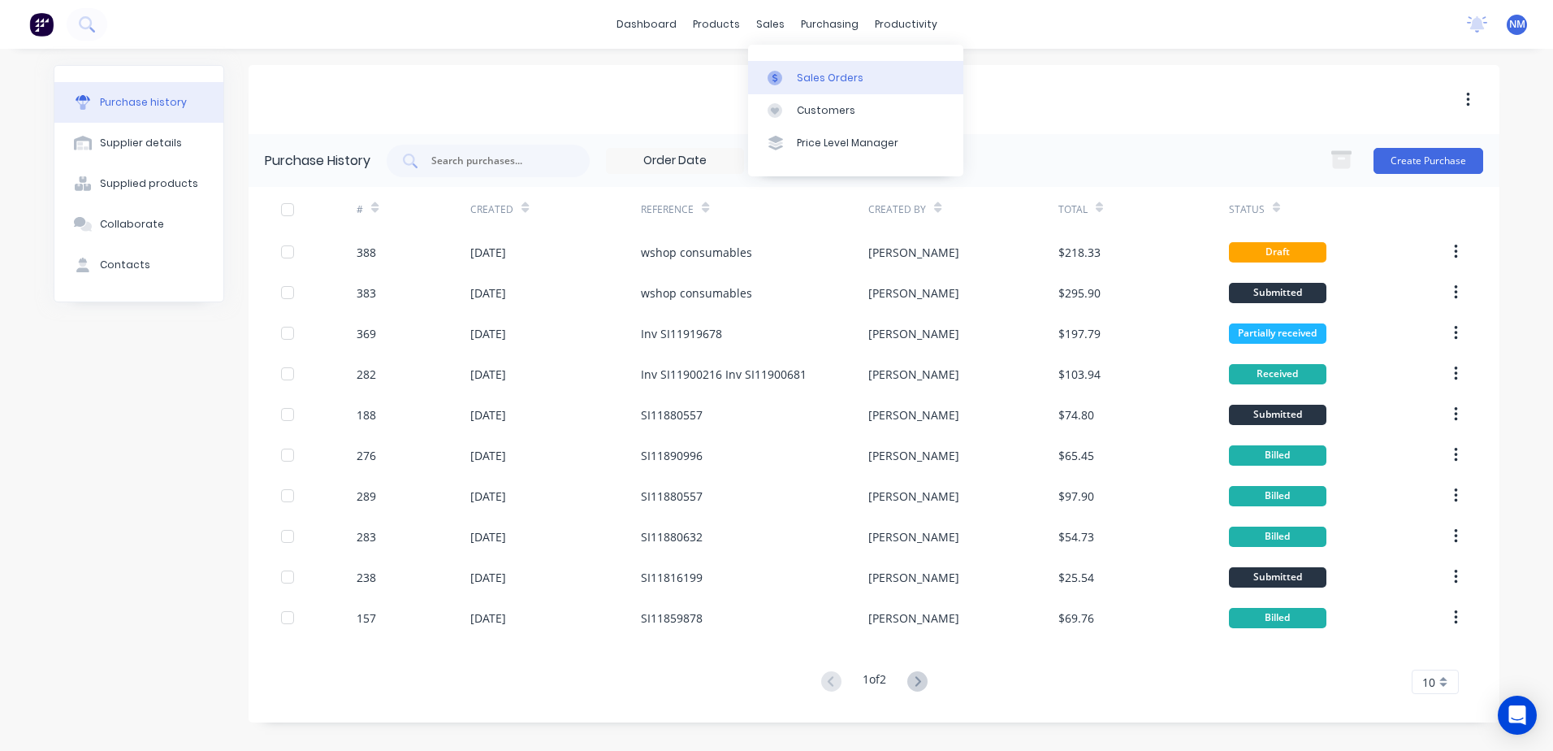
click at [798, 72] on div "Sales Orders" at bounding box center [830, 78] width 67 height 15
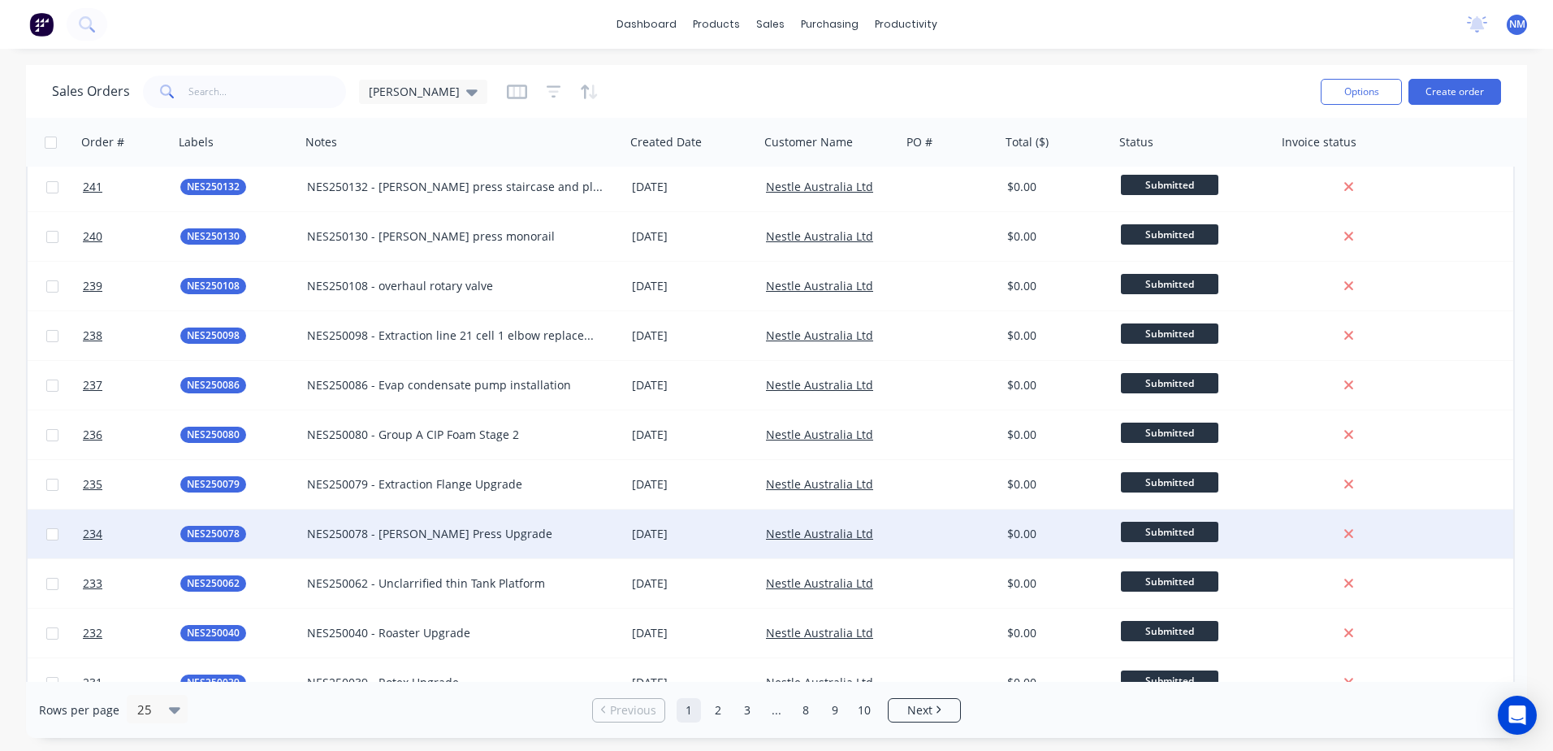
scroll to position [724, 0]
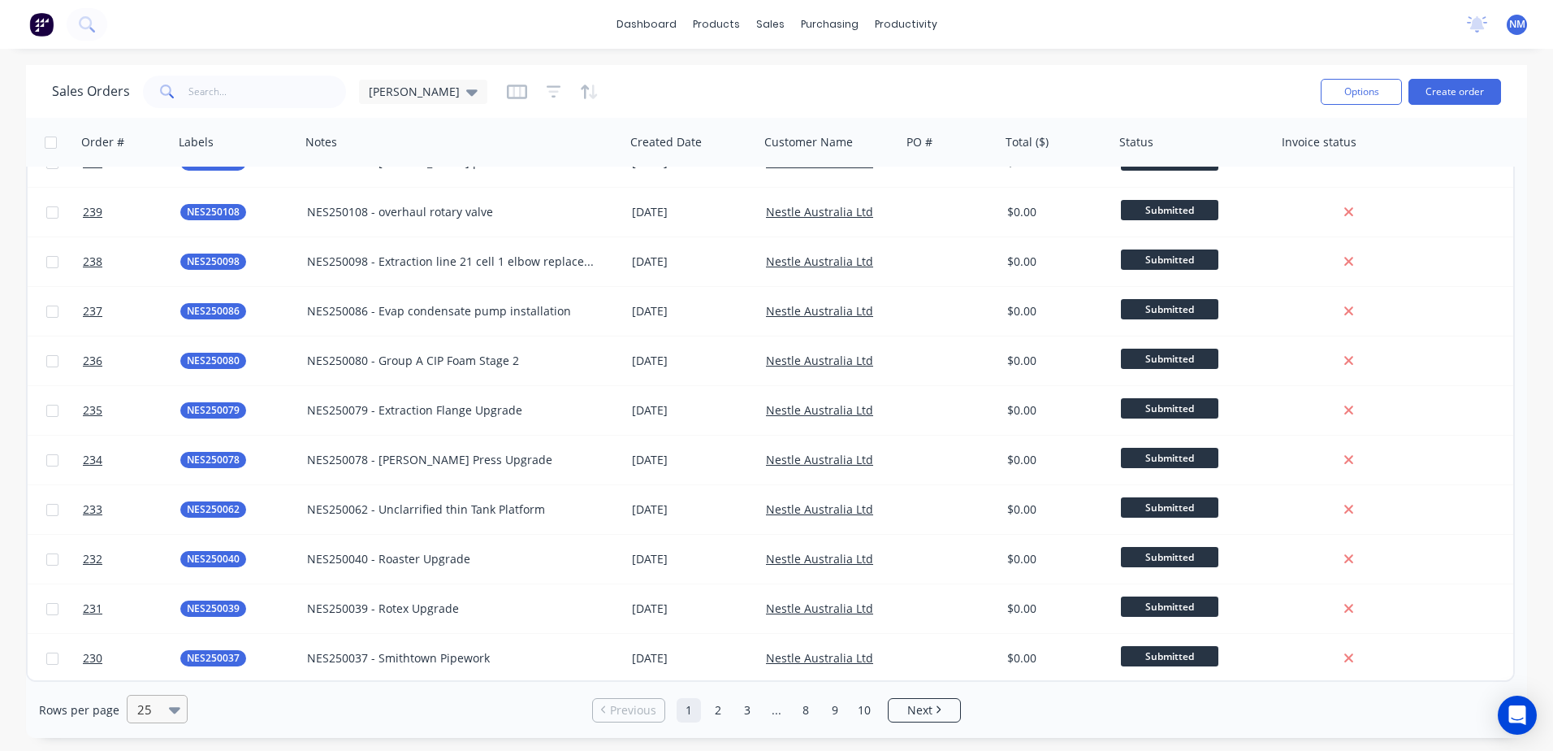
click at [166, 702] on div "25" at bounding box center [150, 708] width 38 height 27
click at [168, 670] on div "100" at bounding box center [154, 670] width 61 height 30
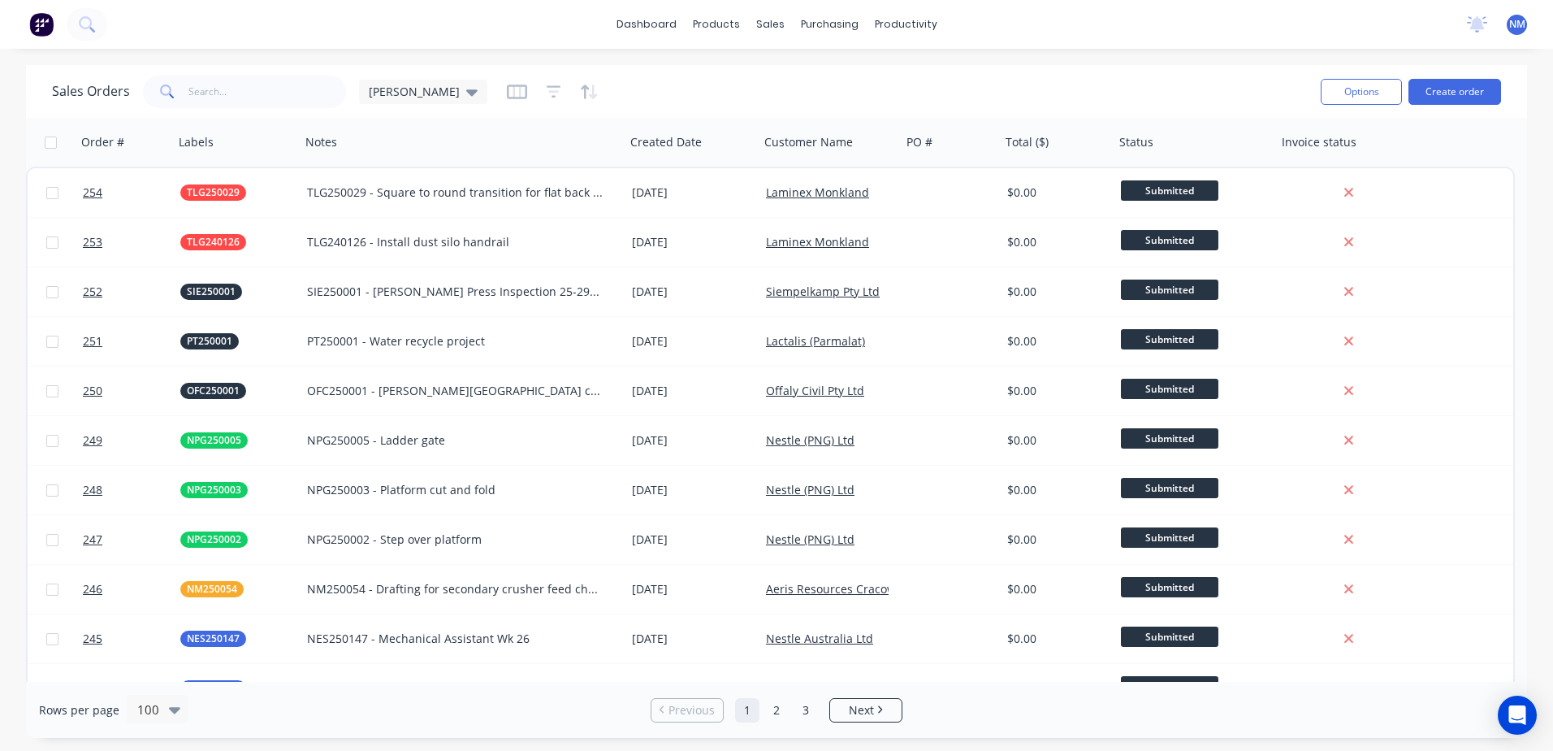
scroll to position [650, 0]
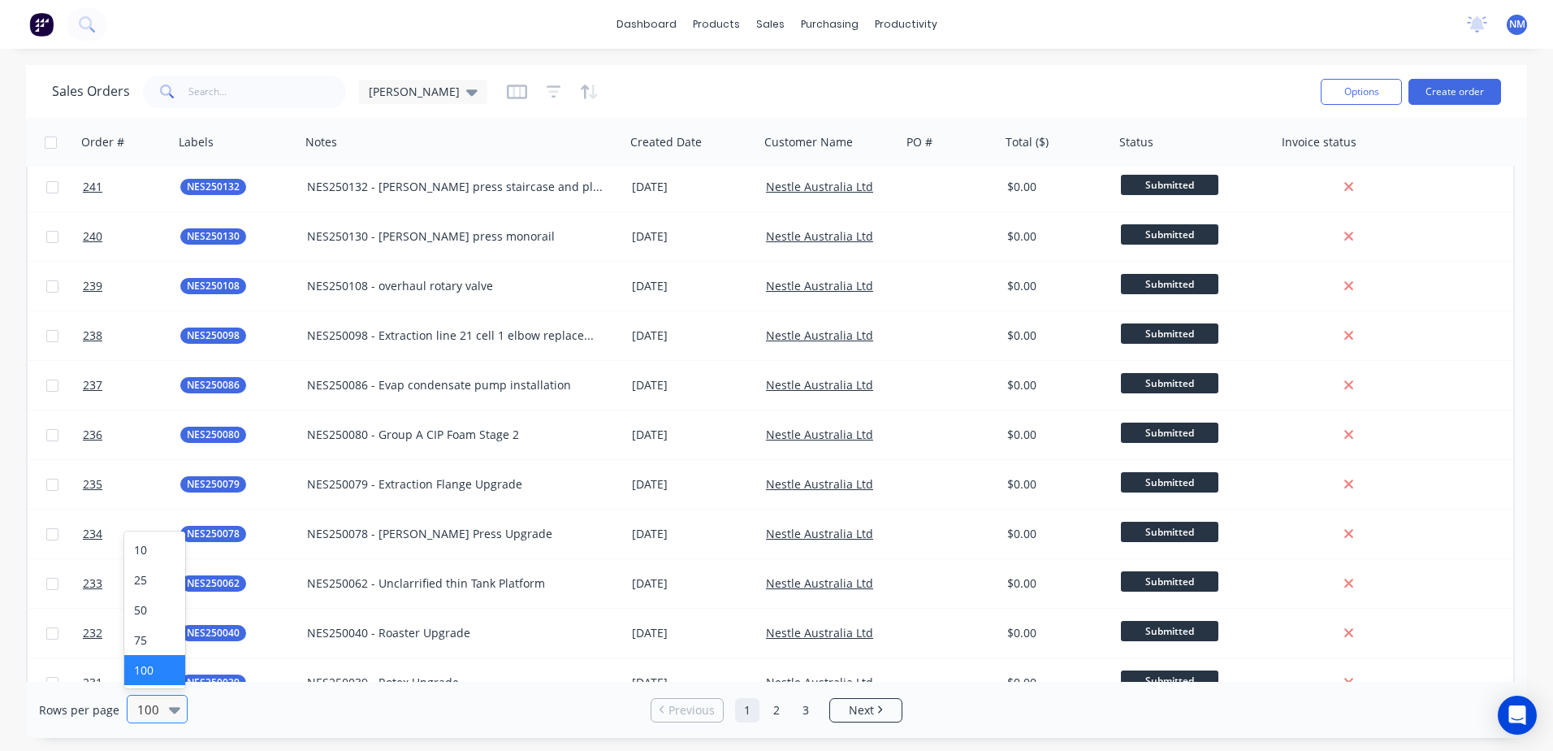
click at [169, 711] on icon at bounding box center [174, 709] width 11 height 18
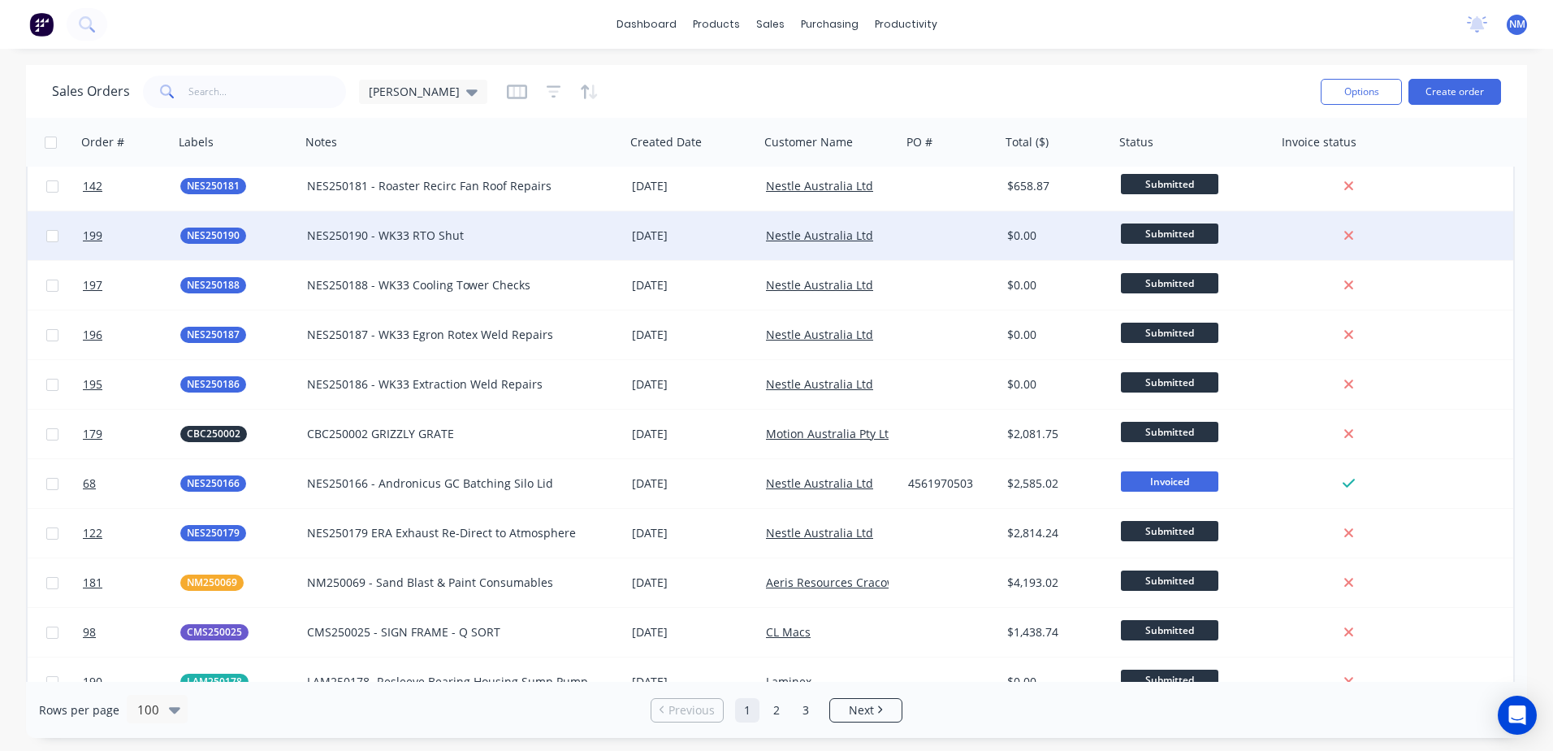
scroll to position [4440, 0]
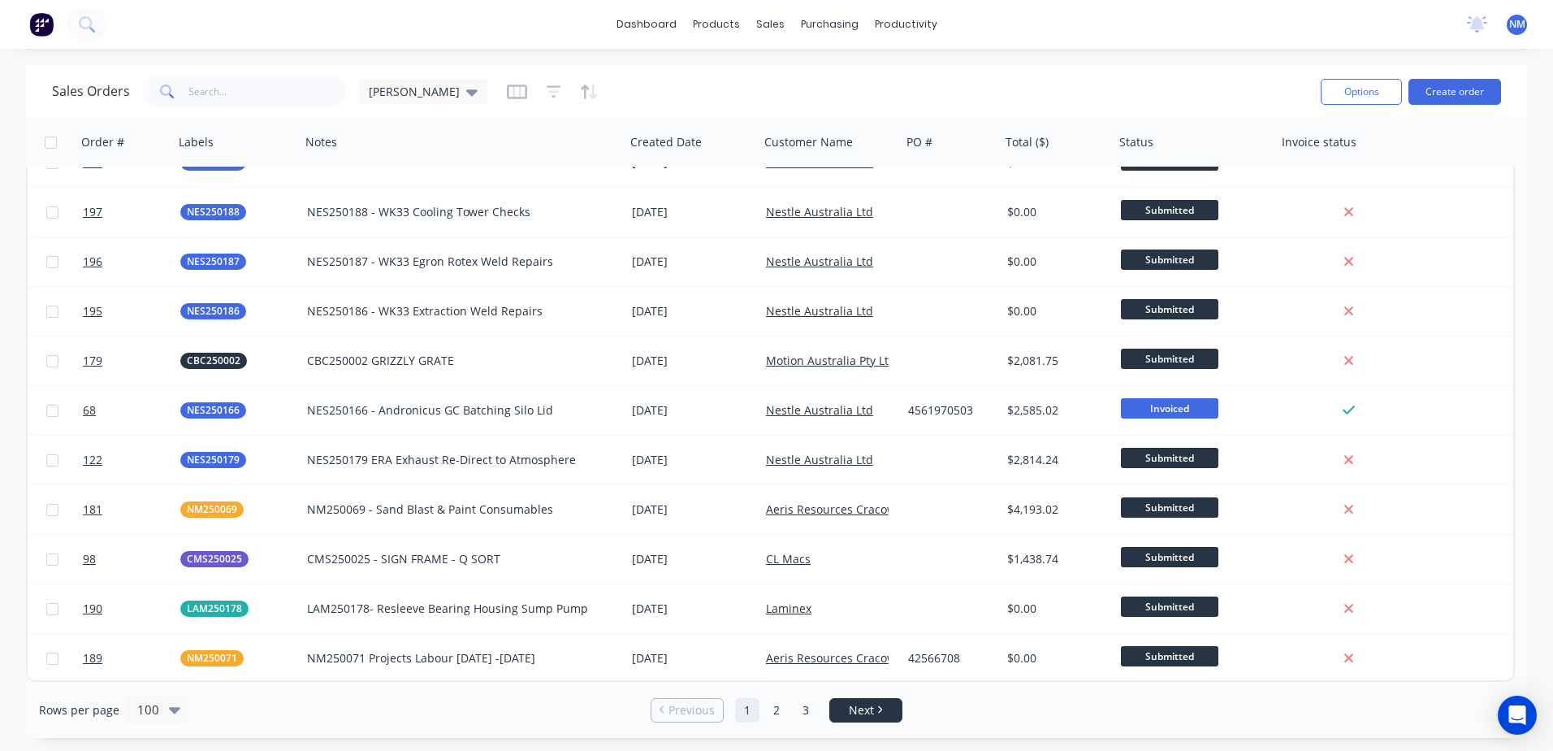
click at [855, 699] on li "Next" at bounding box center [865, 710] width 73 height 24
click at [859, 710] on span "Next" at bounding box center [861, 710] width 25 height 16
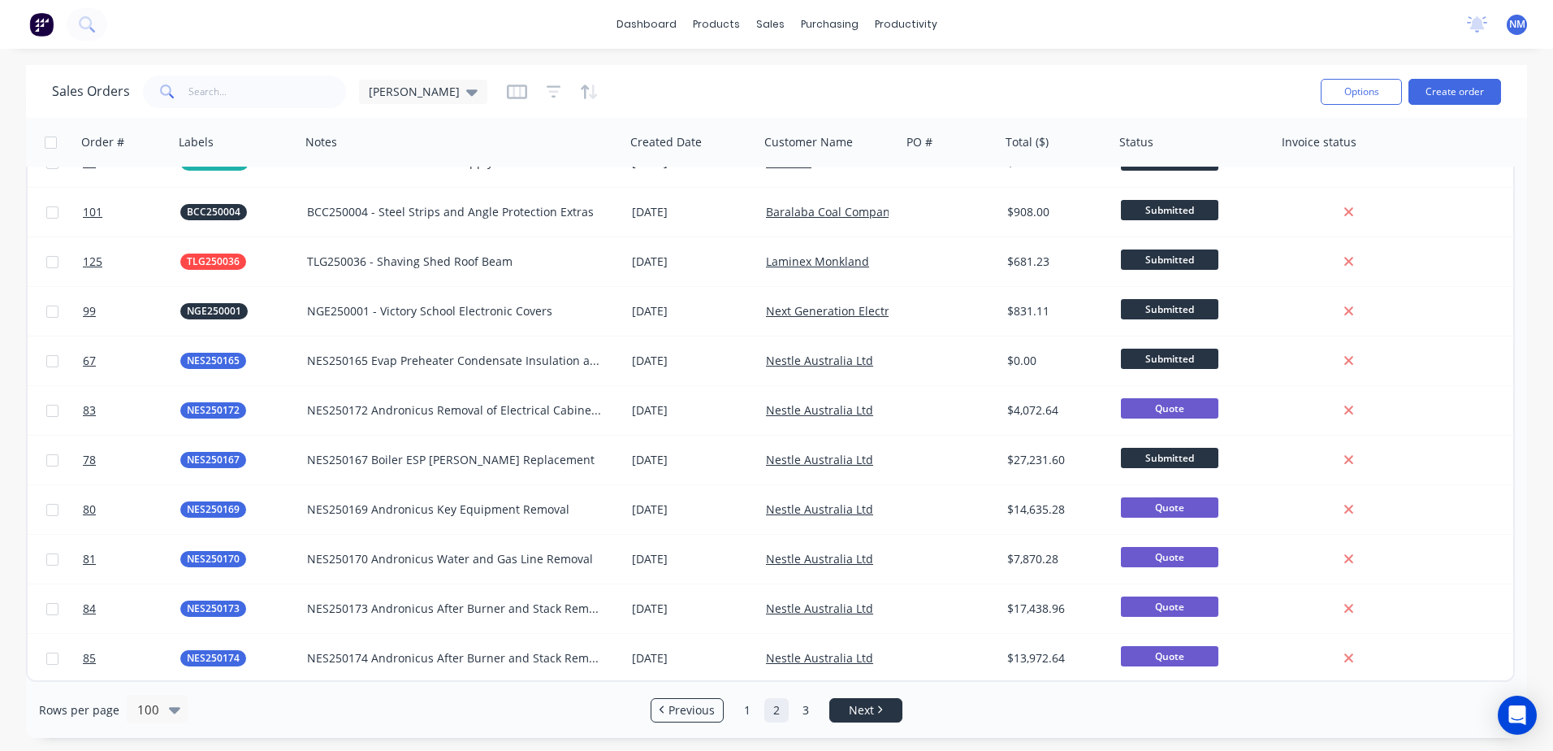
click at [869, 713] on span "Next" at bounding box center [861, 710] width 25 height 16
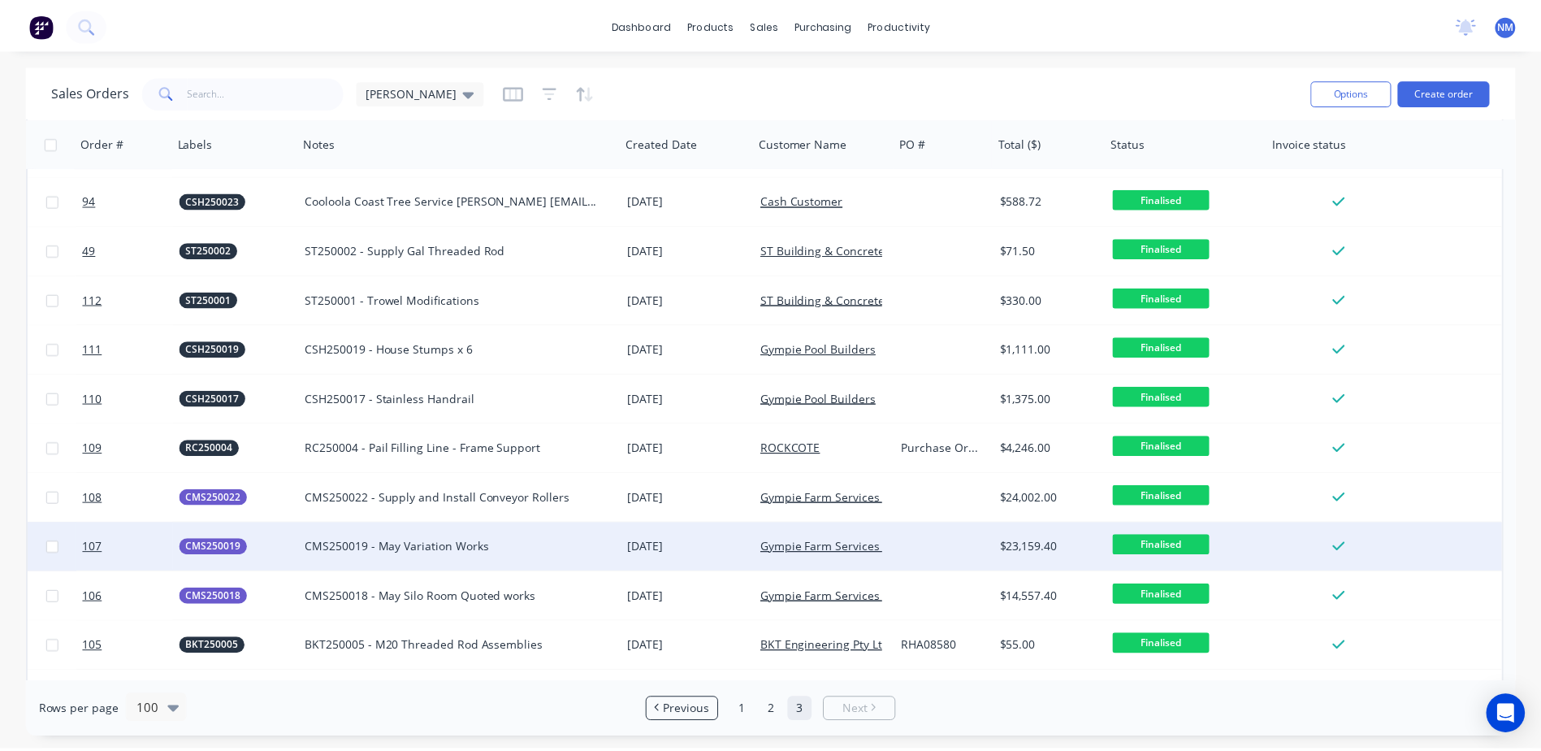
scroll to position [100, 0]
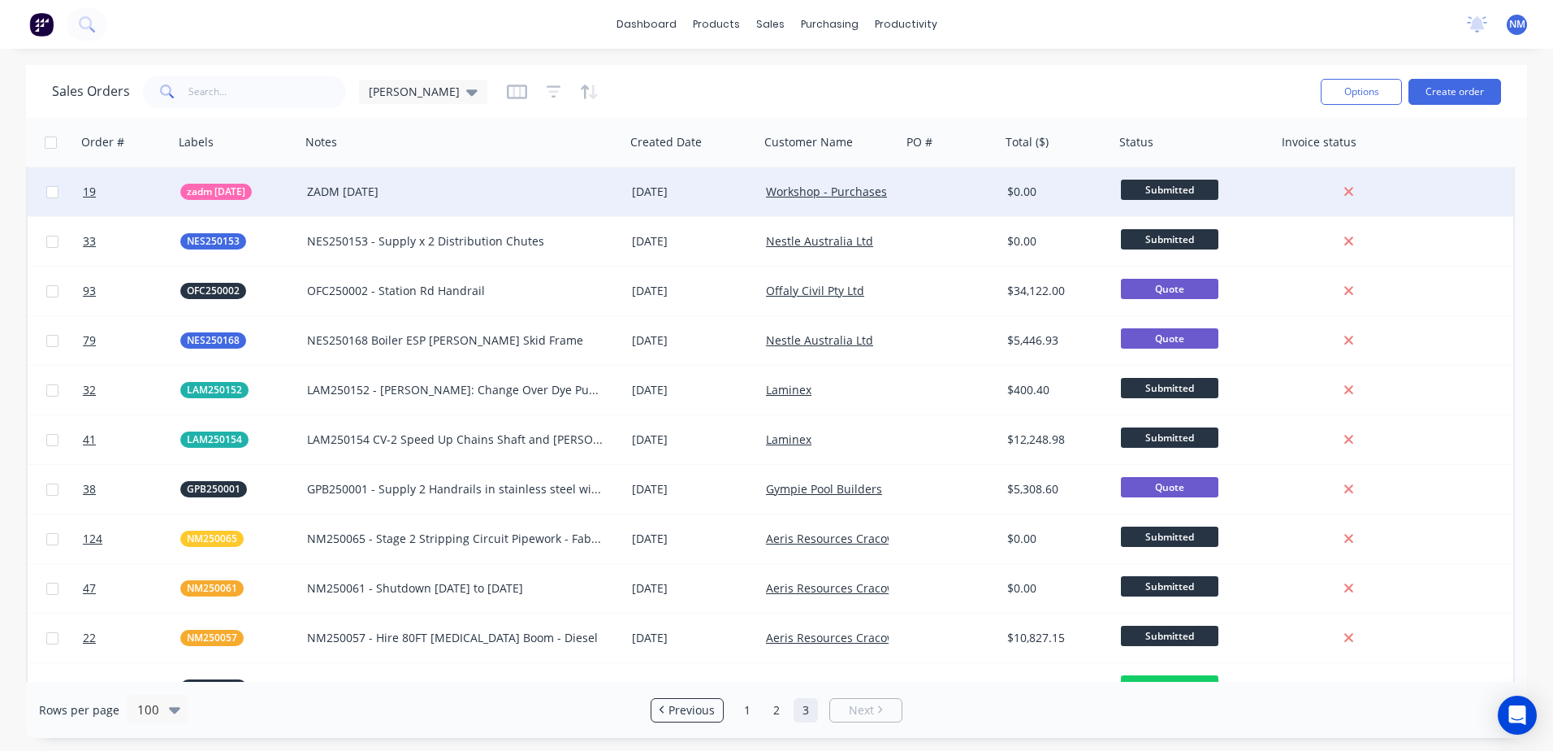
click at [487, 188] on div "ZADM JULY 2025" at bounding box center [455, 192] width 296 height 16
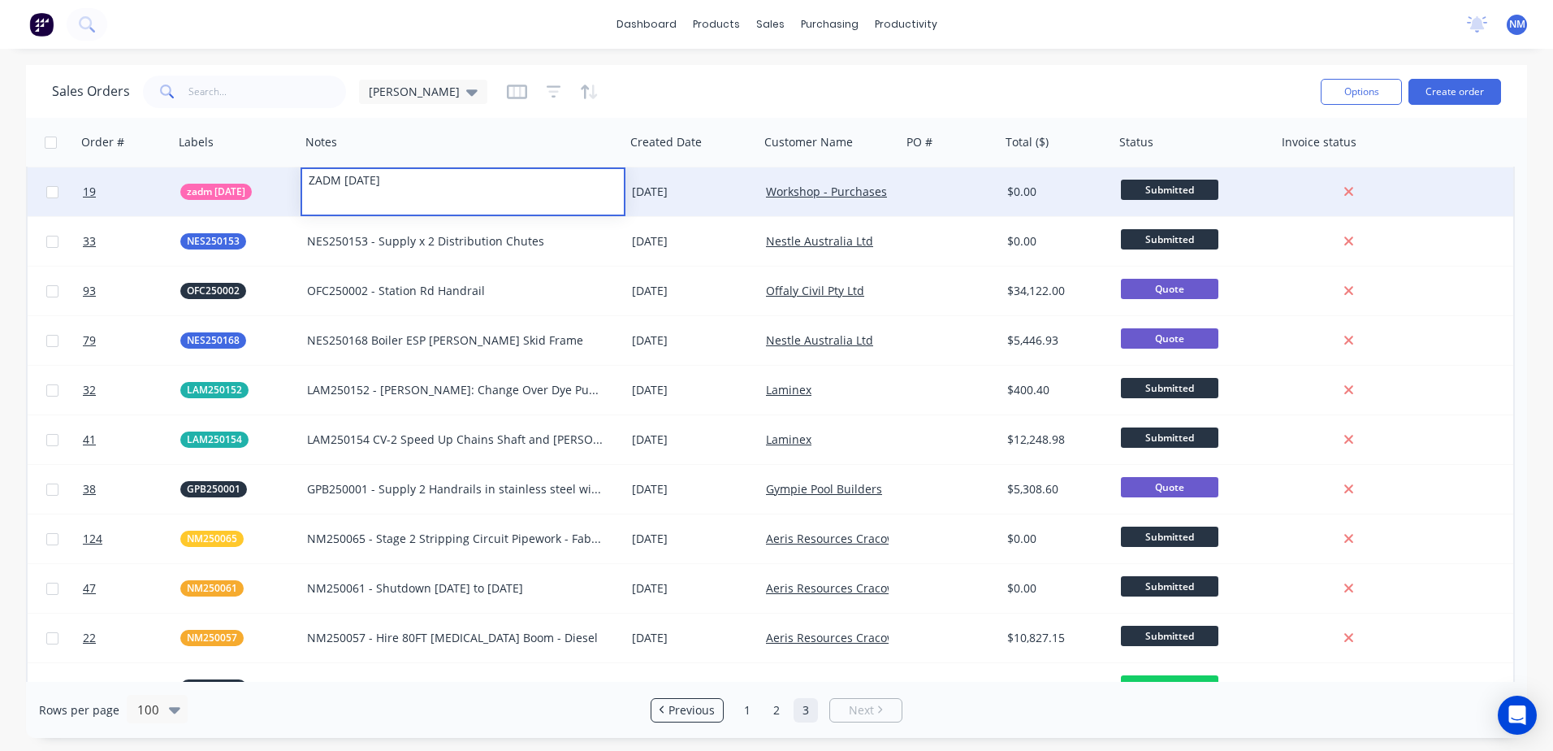
click at [724, 182] on div "[DATE]" at bounding box center [692, 191] width 134 height 49
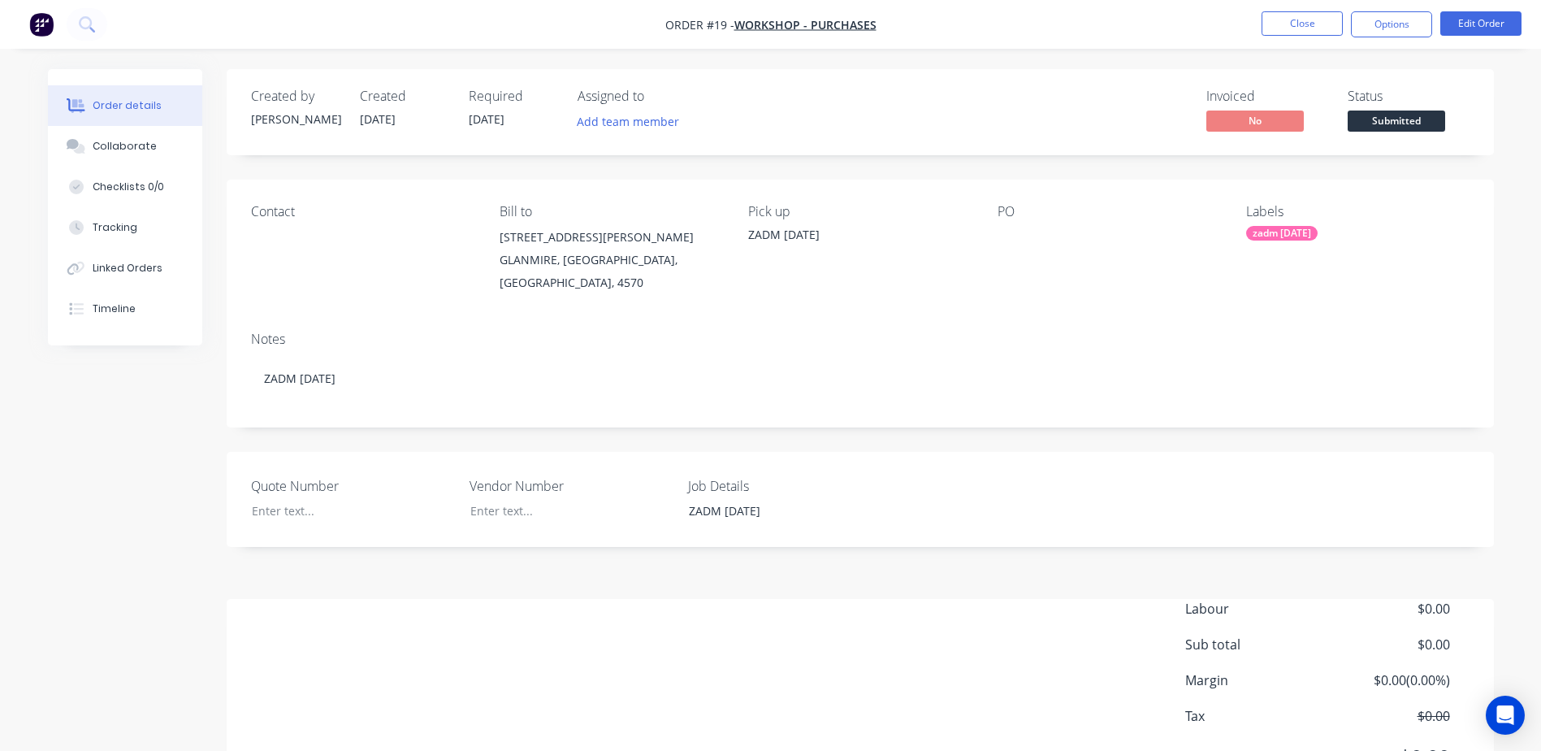
click at [1273, 230] on div "zadm july 25" at bounding box center [1281, 233] width 71 height 15
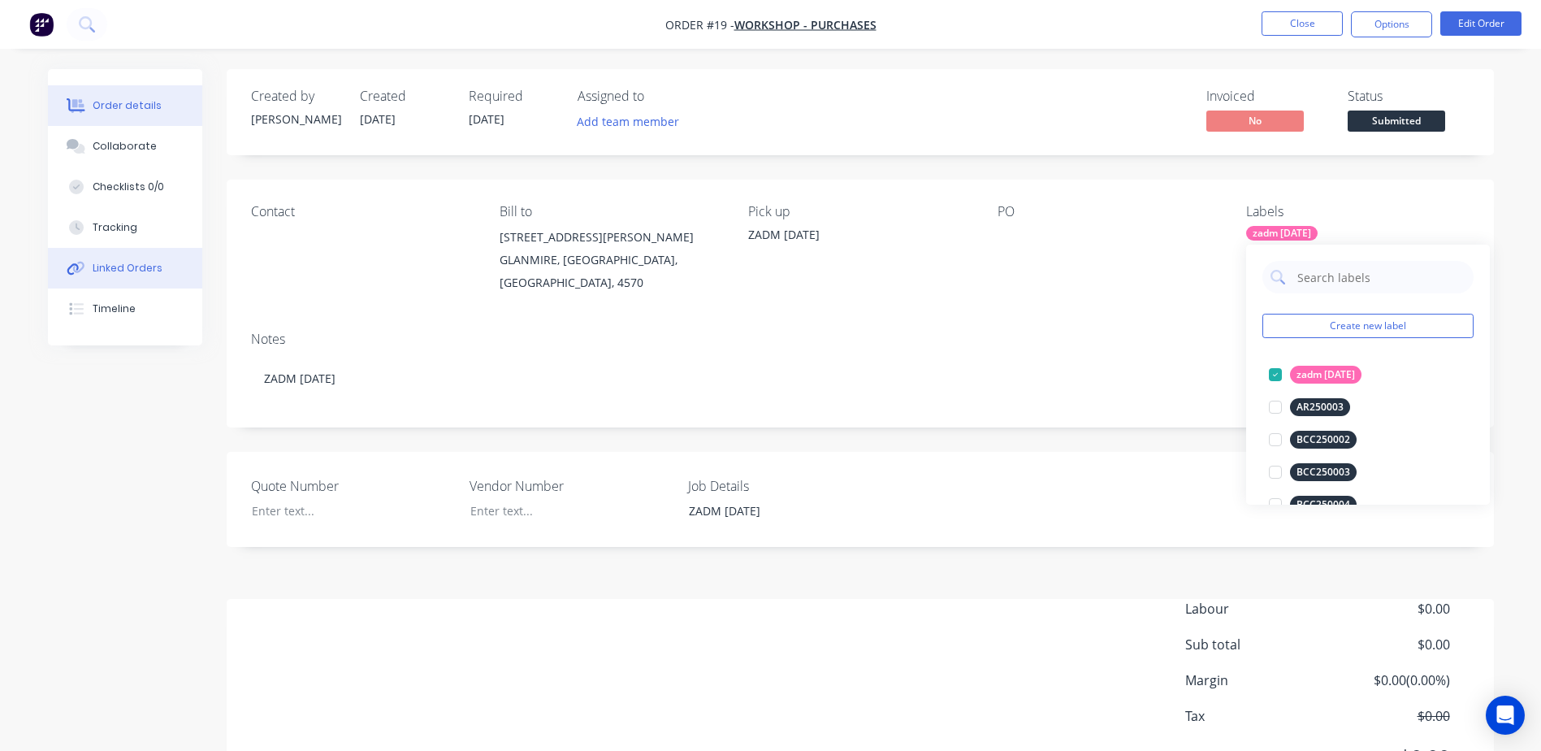
click at [125, 271] on div "Linked Orders" at bounding box center [128, 268] width 70 height 15
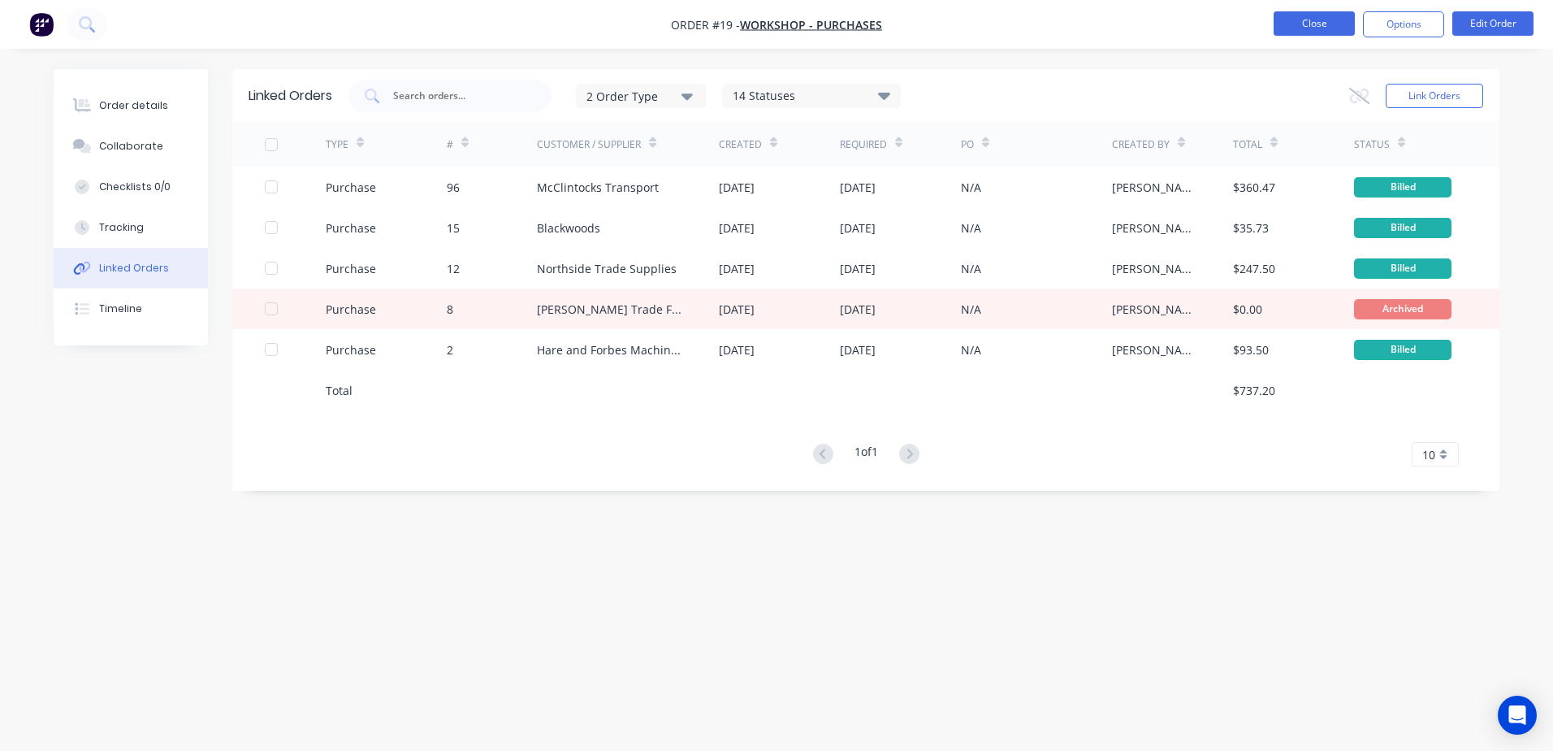
click at [1340, 20] on button "Close" at bounding box center [1314, 23] width 81 height 24
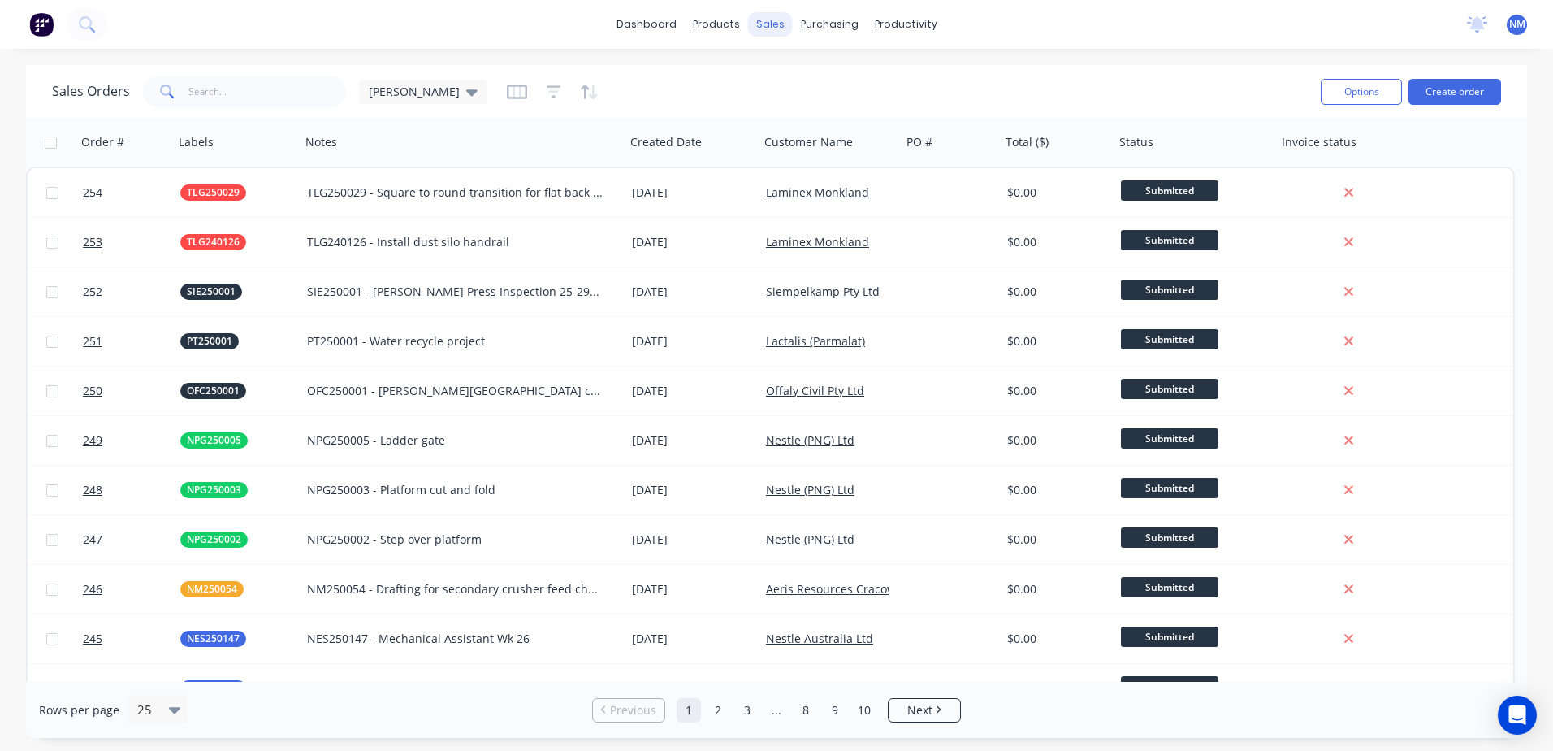
click at [770, 35] on div "sales" at bounding box center [770, 24] width 45 height 24
click at [826, 76] on div "Sales Orders" at bounding box center [830, 78] width 67 height 15
click at [1462, 83] on button "Create order" at bounding box center [1455, 92] width 93 height 26
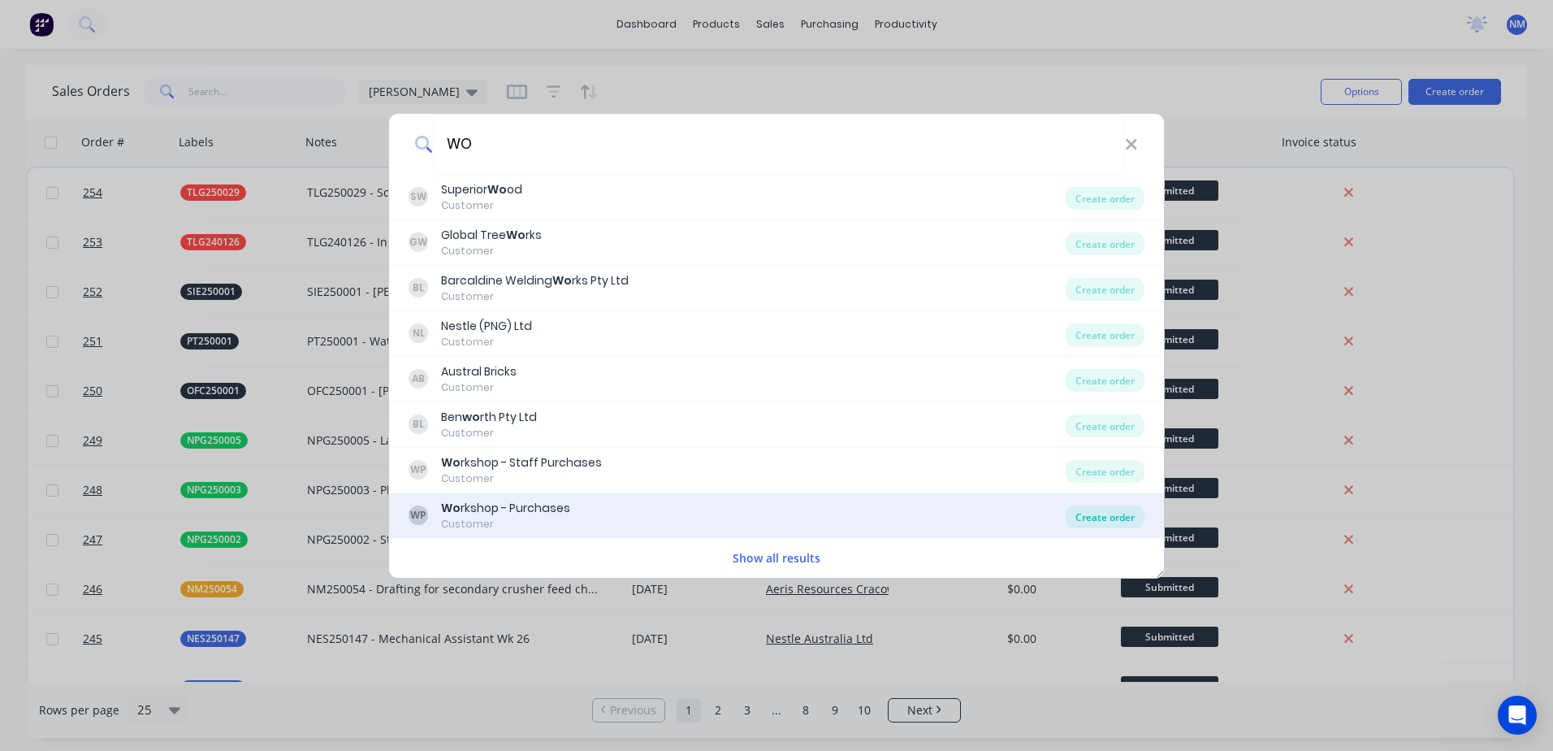
click at [1128, 515] on div "Create order" at bounding box center [1105, 516] width 79 height 23
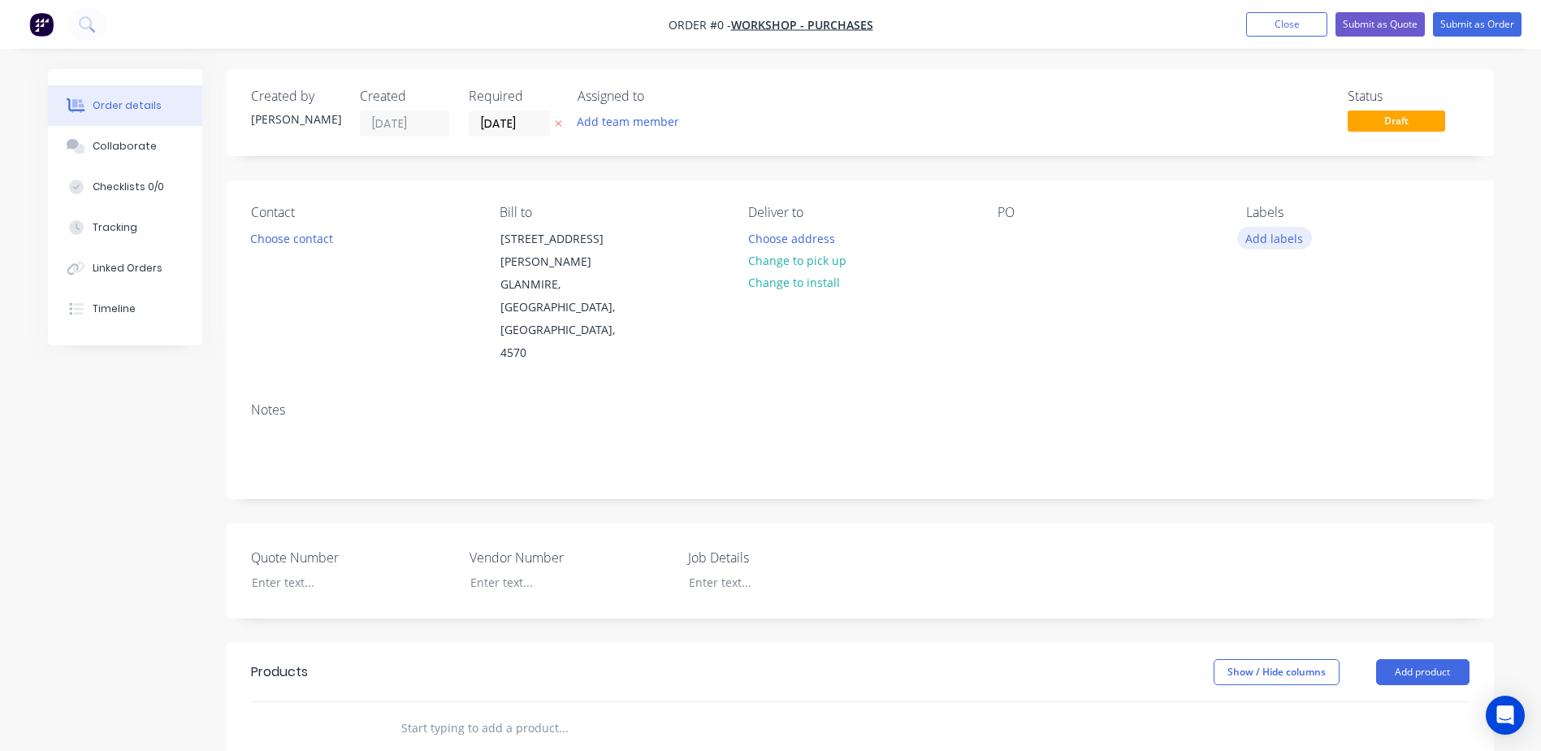
click at [1307, 234] on button "Add labels" at bounding box center [1274, 238] width 75 height 22
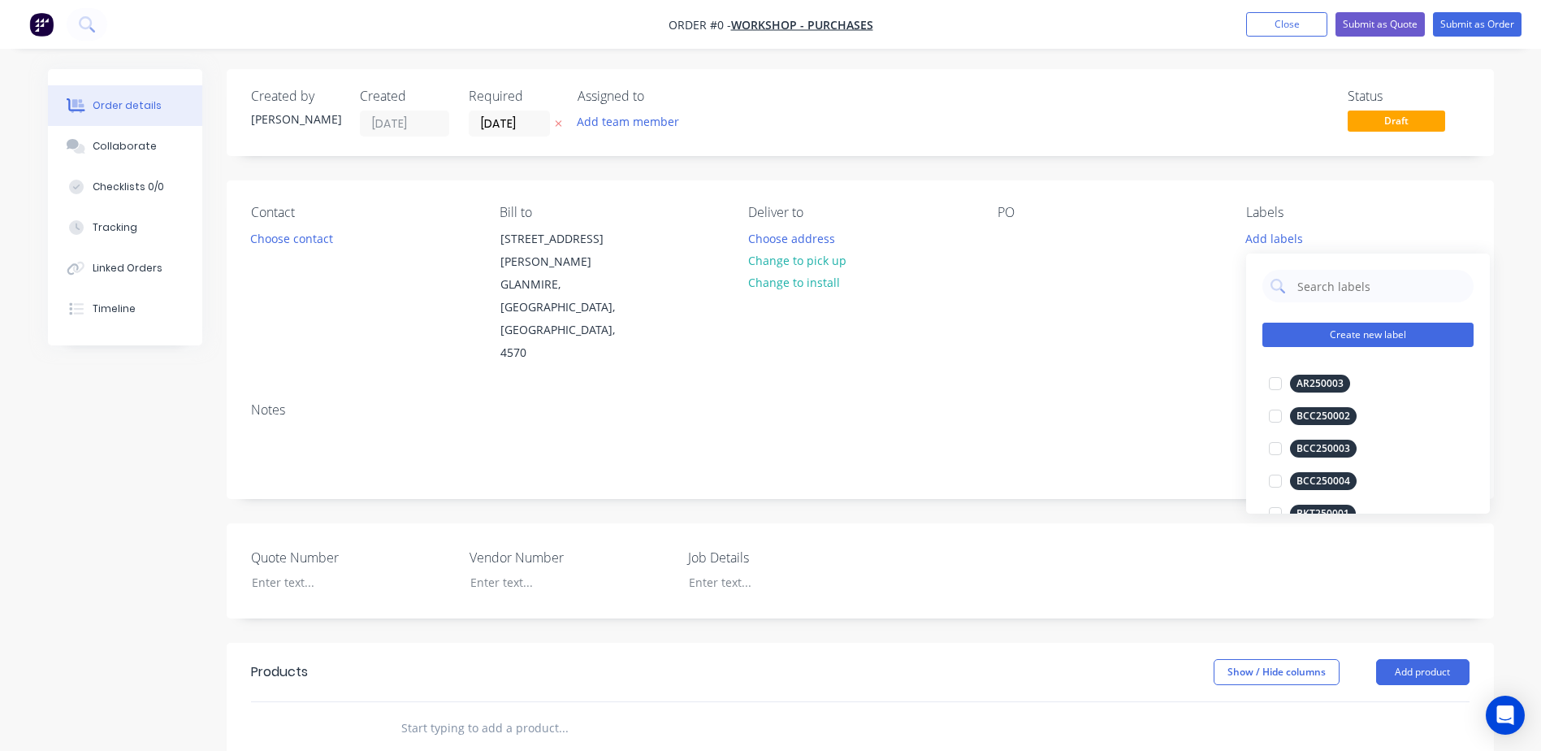
click at [1369, 335] on button "Create new label" at bounding box center [1367, 334] width 211 height 24
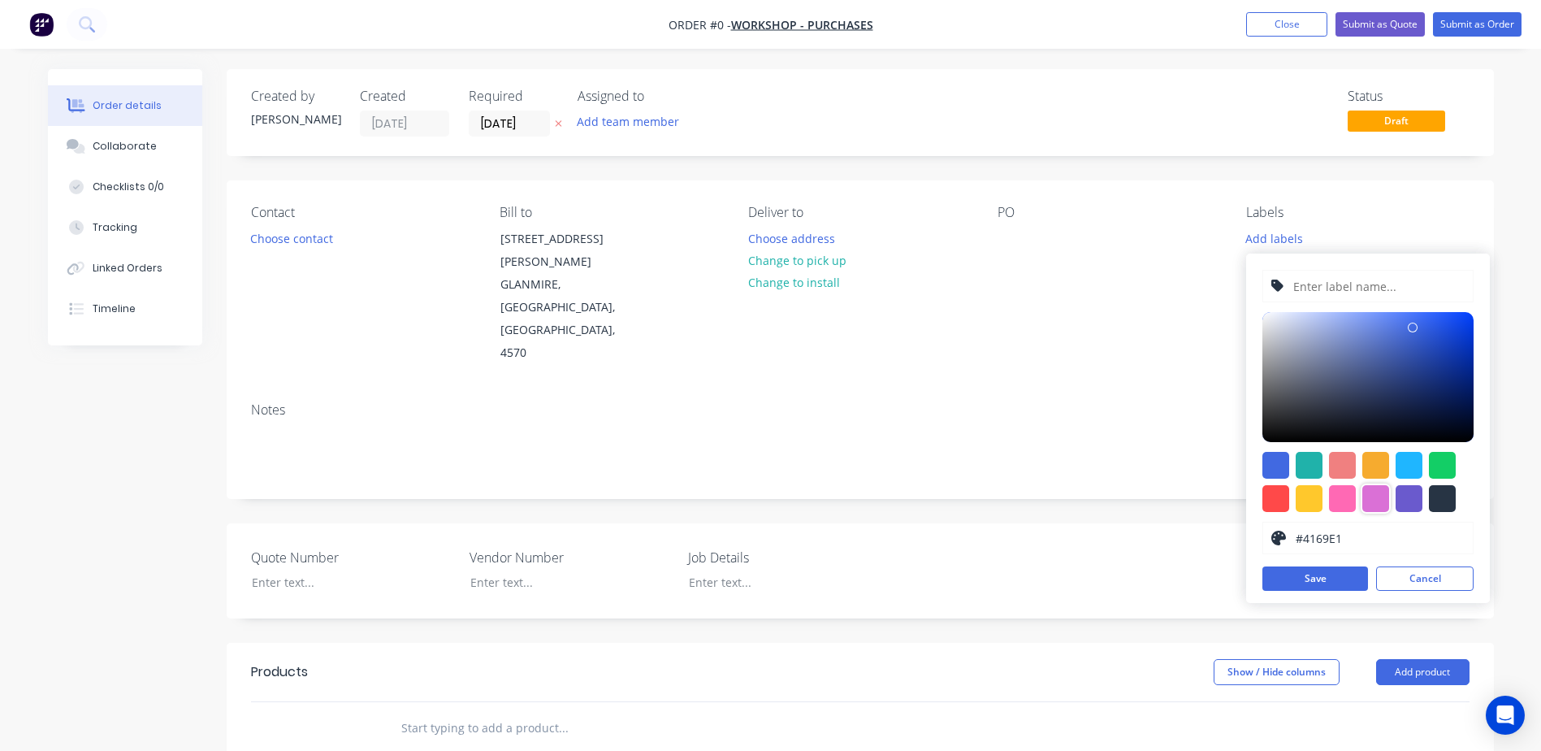
click at [1372, 493] on div at bounding box center [1375, 498] width 27 height 27
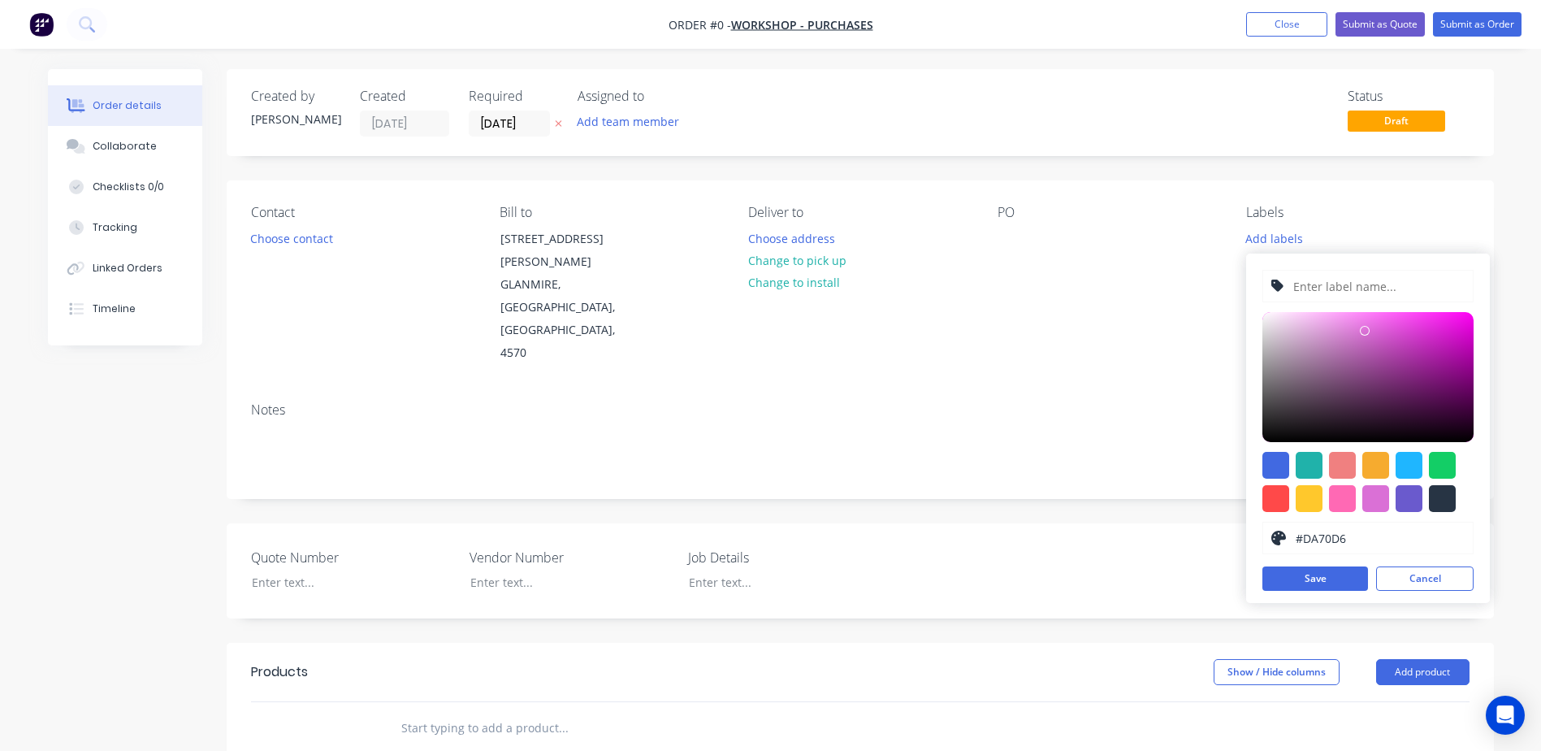
click at [1327, 282] on input "text" at bounding box center [1378, 286] width 173 height 31
click at [1318, 577] on button "Save" at bounding box center [1315, 578] width 106 height 24
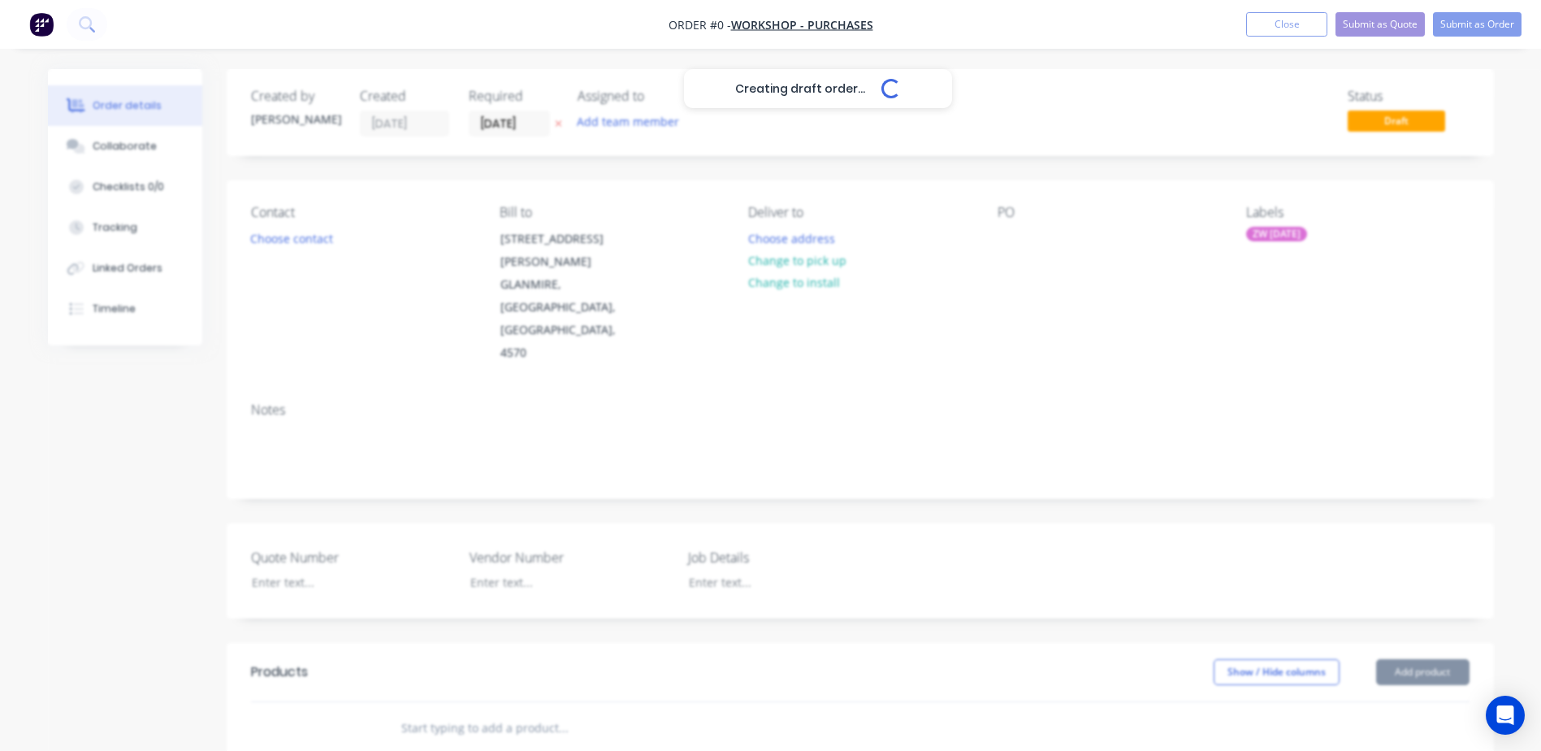
click at [978, 301] on div "Creating draft order... Loading... Order details Collaborate Checklists 0/0 Tra…" at bounding box center [771, 619] width 1478 height 1101
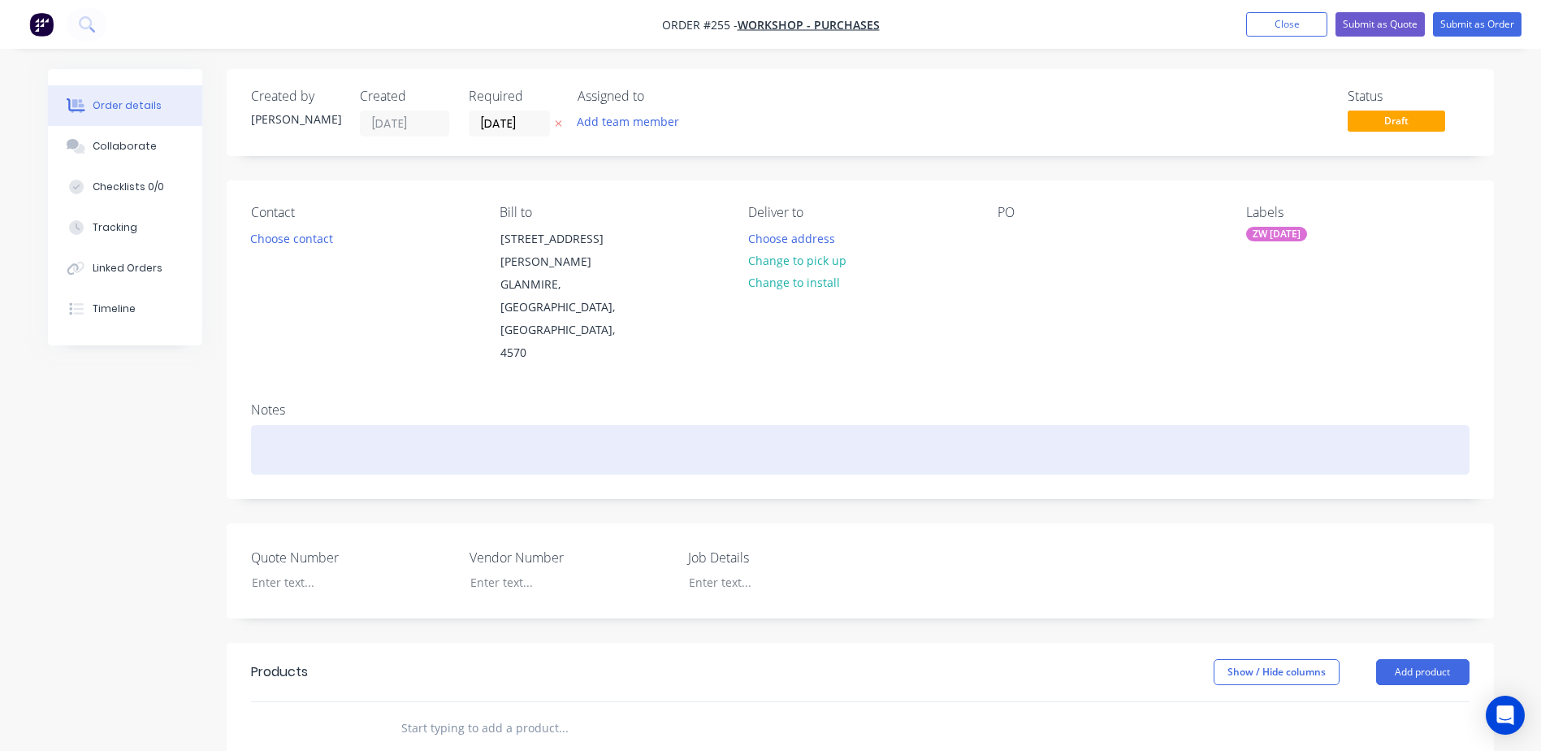
click at [338, 425] on div at bounding box center [860, 450] width 1218 height 50
drag, startPoint x: 575, startPoint y: 376, endPoint x: 183, endPoint y: 375, distance: 392.4
click at [183, 375] on div "Created by neil Created 14/08/25 Required 14/08/25 Assigned to Add team member …" at bounding box center [771, 619] width 1446 height 1101
copy div "WORKSHOP CONSUMABLES AND HOURS FOR AUGUST"
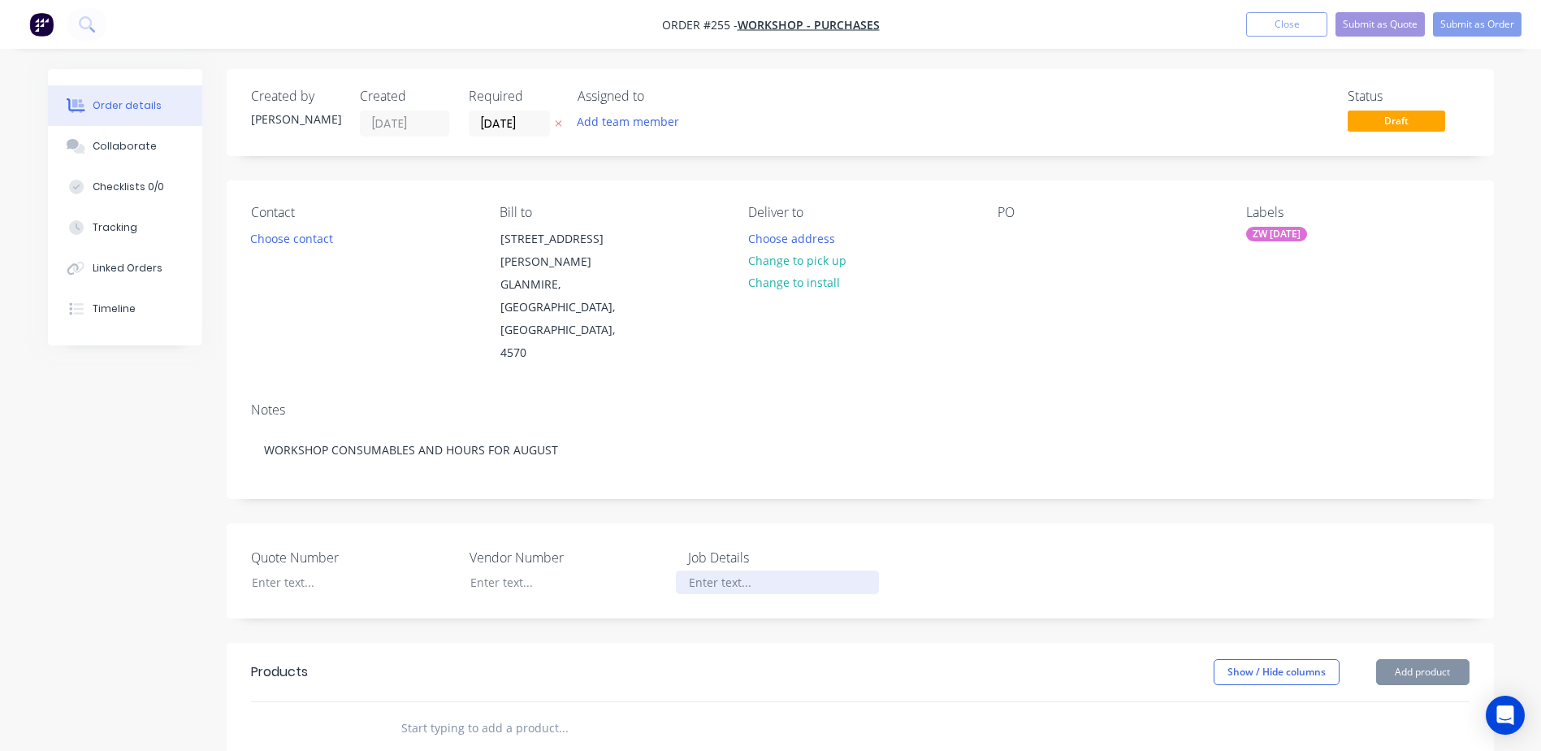
click at [712, 570] on div at bounding box center [777, 582] width 203 height 24
paste div
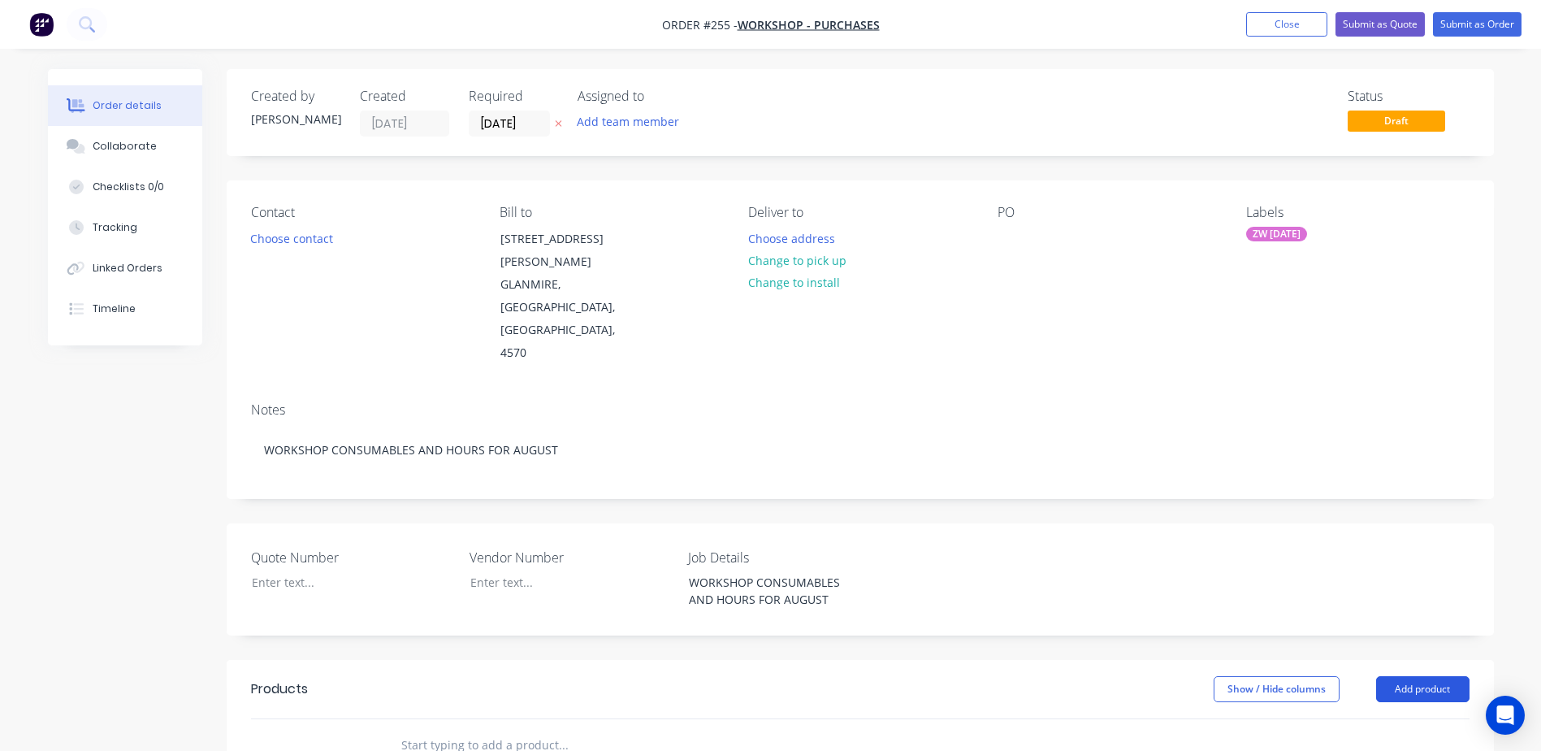
click at [1440, 676] on button "Add product" at bounding box center [1422, 689] width 93 height 26
click at [1356, 718] on div "Product catalogue" at bounding box center [1392, 730] width 125 height 24
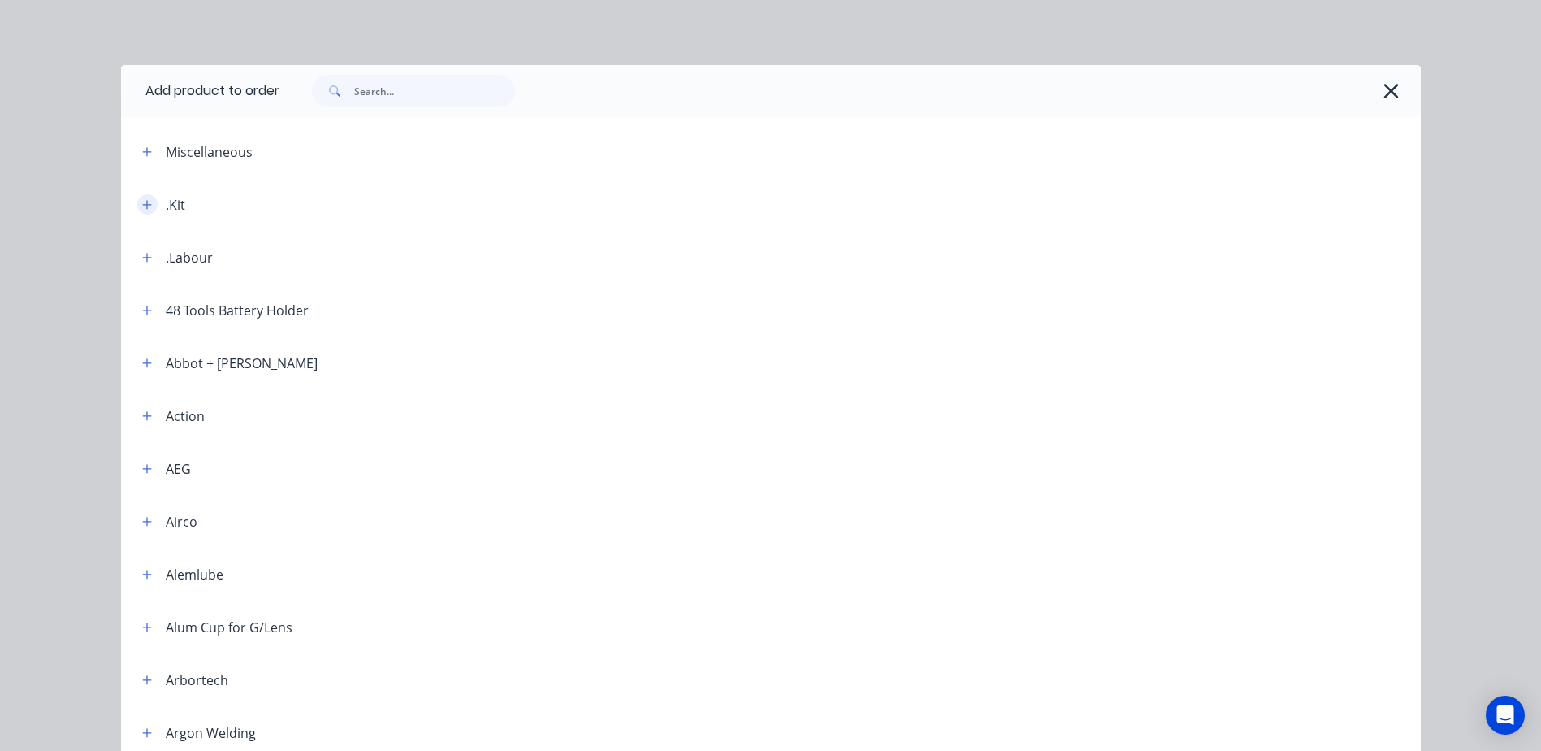
click at [142, 201] on icon "button" at bounding box center [147, 204] width 10 height 11
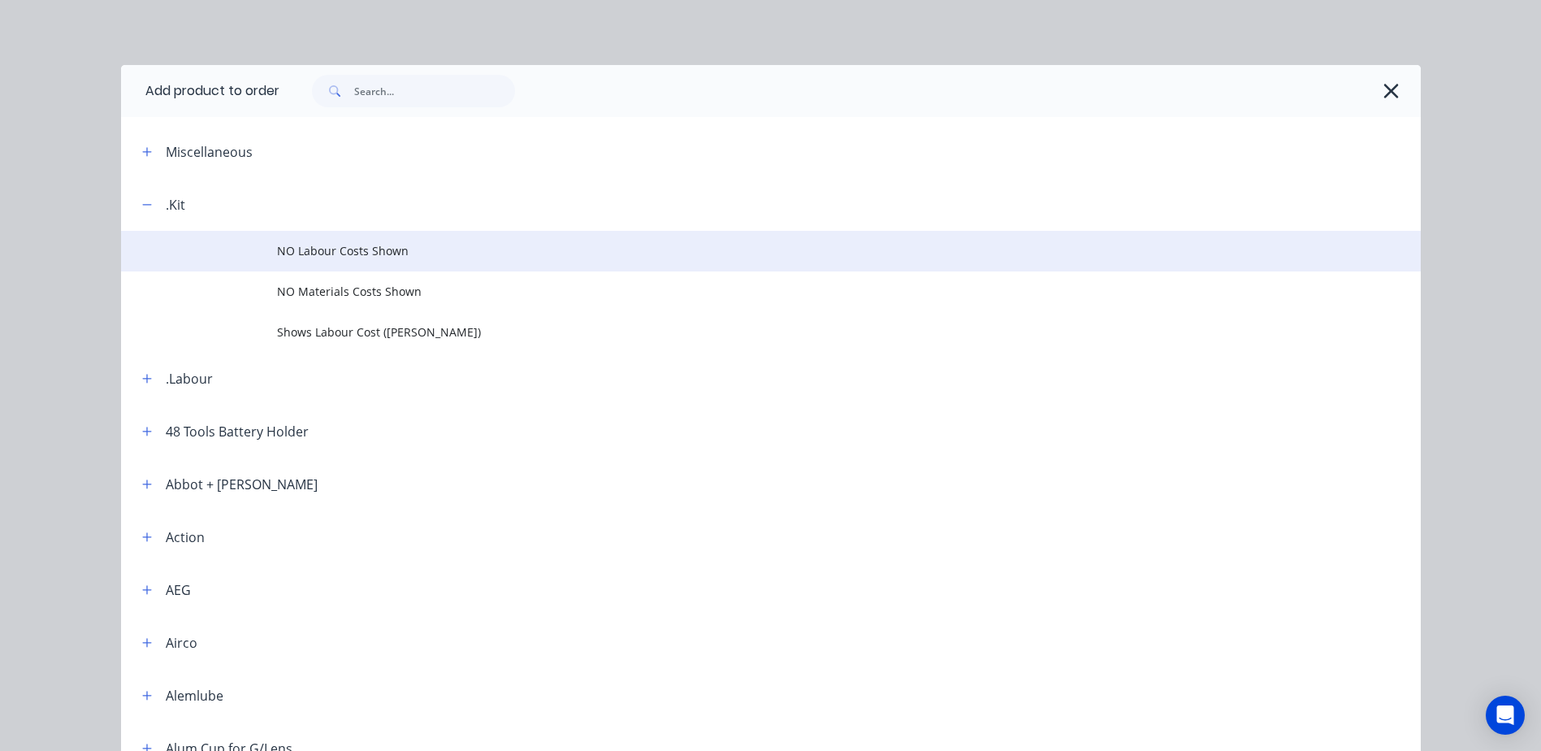
click at [415, 255] on span "NO Labour Costs Shown" at bounding box center [734, 250] width 915 height 17
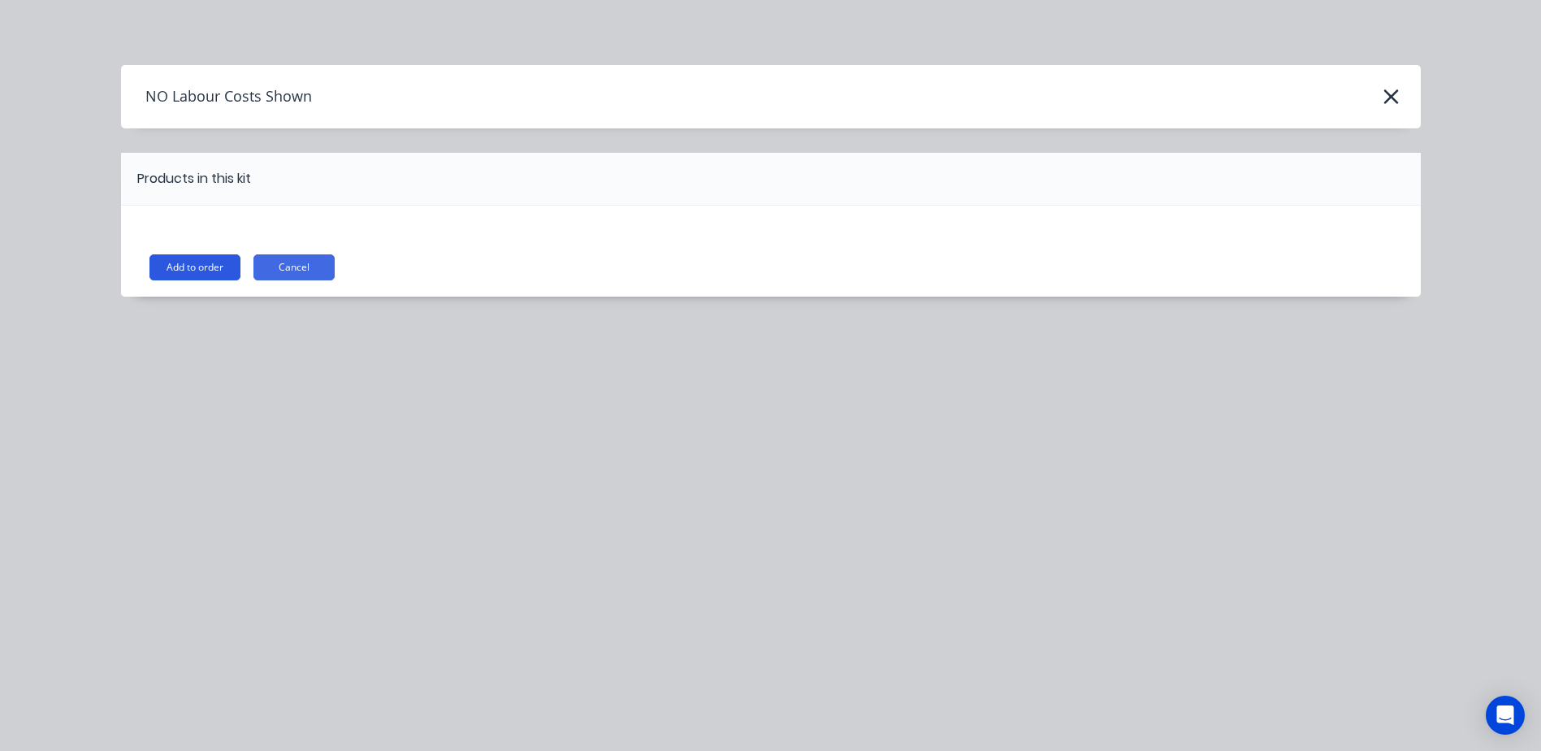
click at [200, 268] on button "Add to order" at bounding box center [194, 267] width 91 height 26
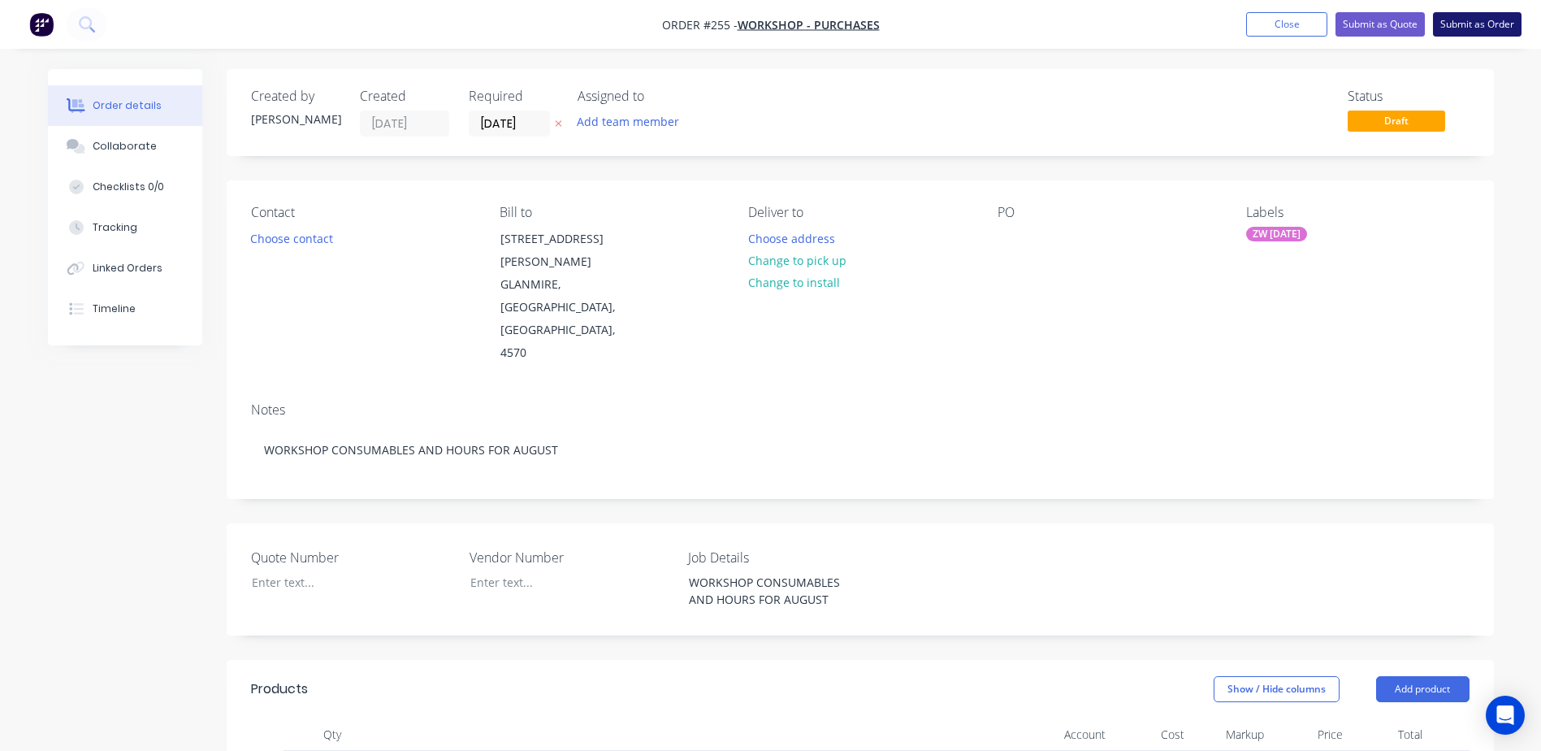
click at [1471, 19] on button "Submit as Order" at bounding box center [1477, 24] width 89 height 24
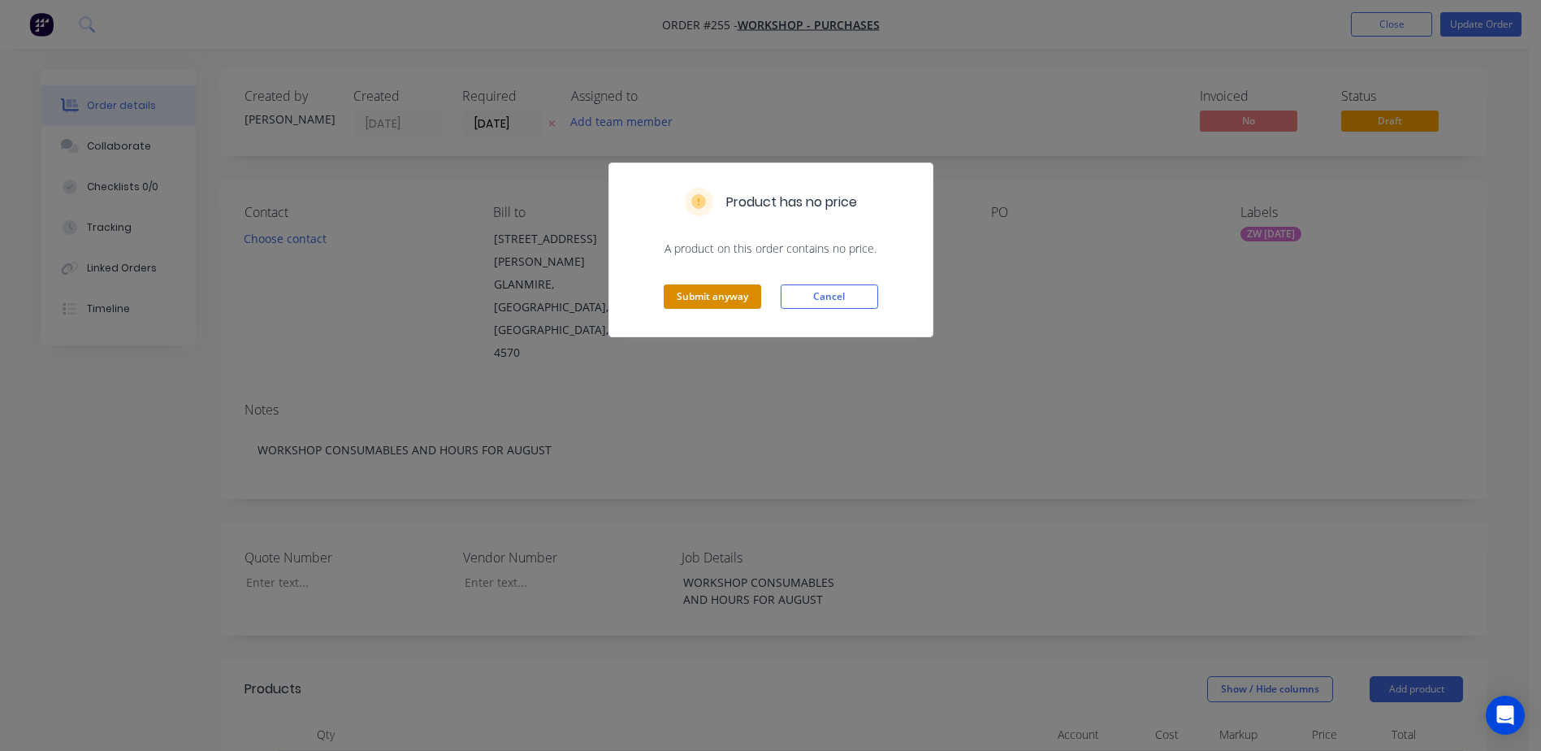
click at [731, 290] on button "Submit anyway" at bounding box center [712, 296] width 97 height 24
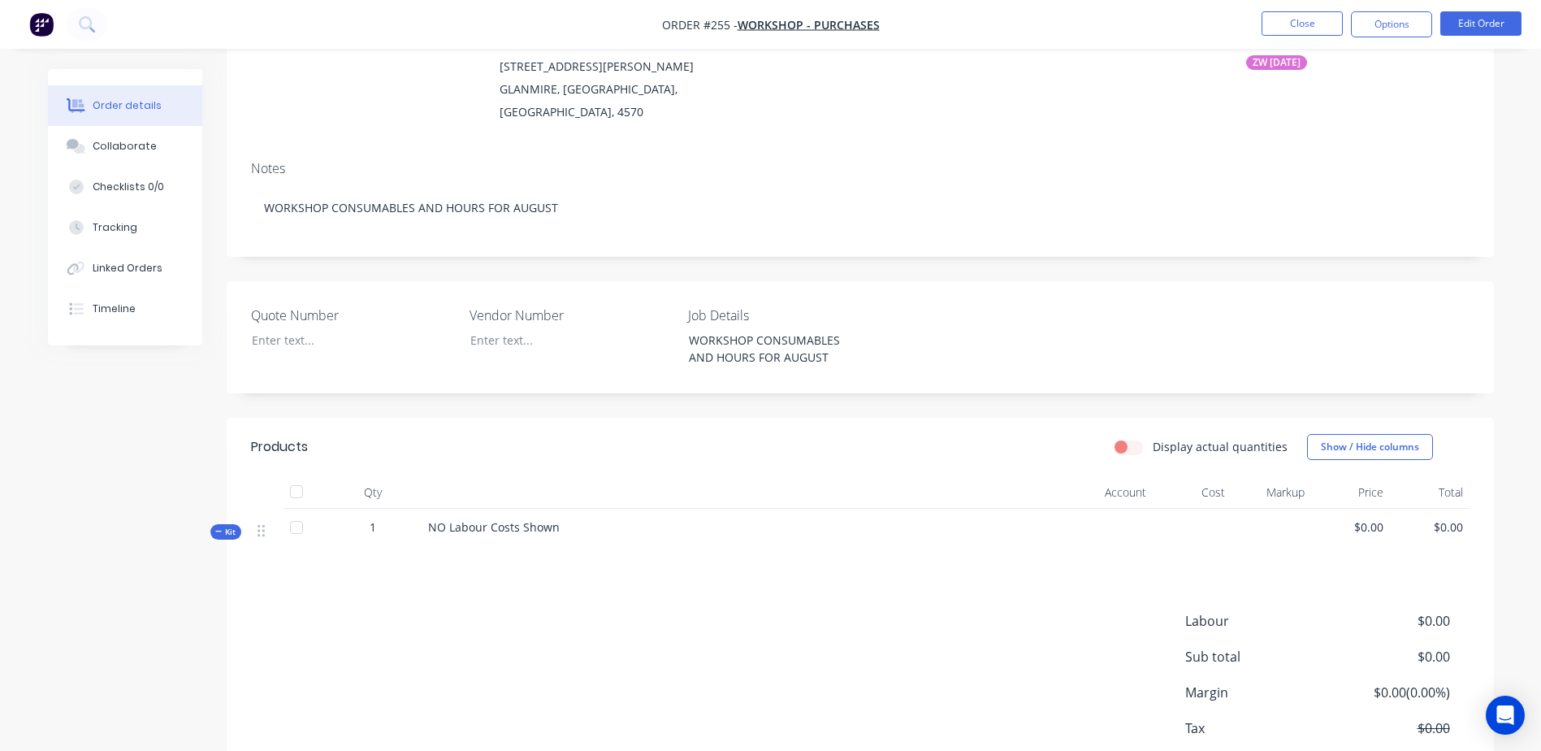
scroll to position [252, 0]
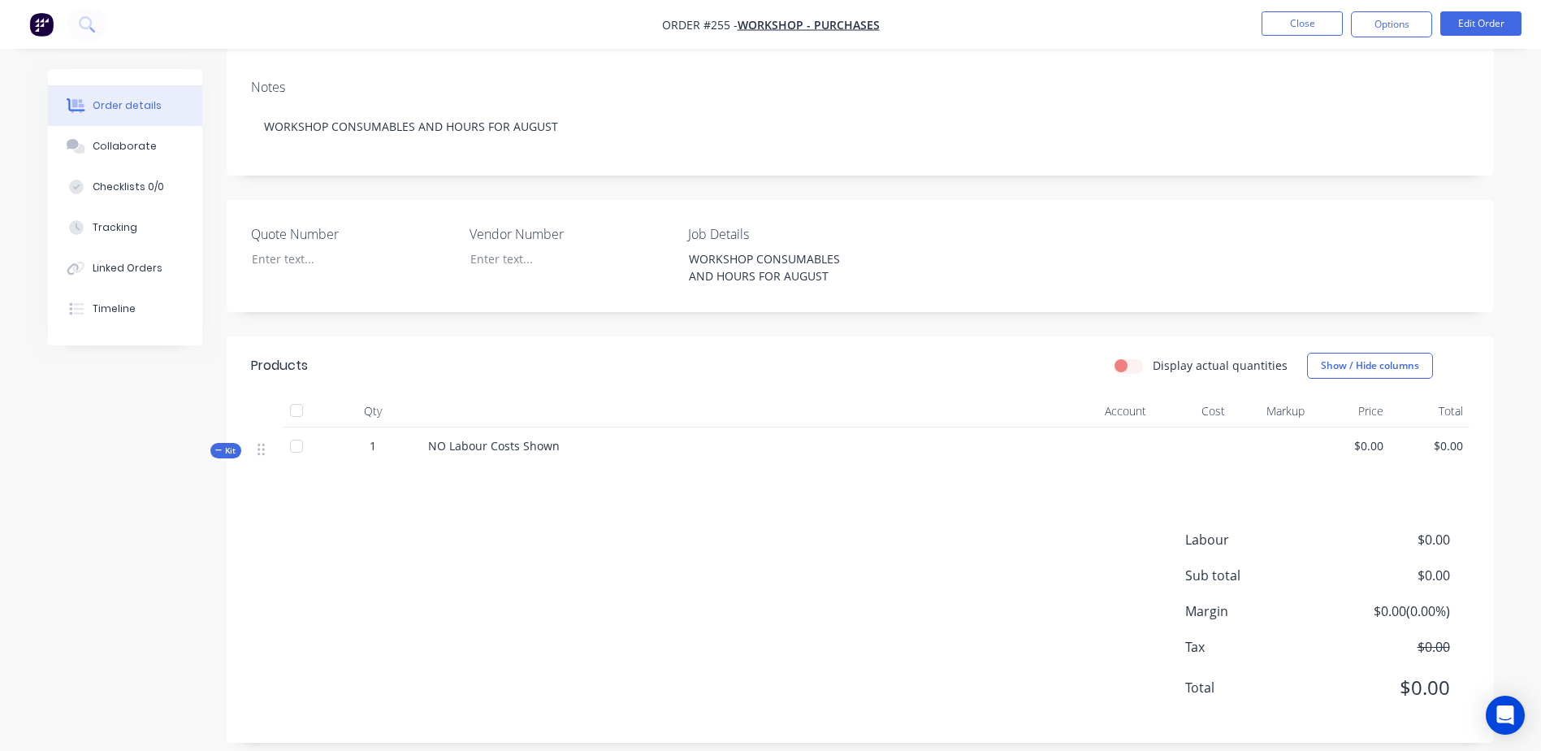
click at [593, 465] on div "Products Display actual quantities Show / Hide columns Qty Account Cost Markup …" at bounding box center [860, 539] width 1267 height 406
drag, startPoint x: 728, startPoint y: 28, endPoint x: 708, endPoint y: 28, distance: 20.3
click at [708, 28] on span "Order #255 -" at bounding box center [700, 24] width 76 height 15
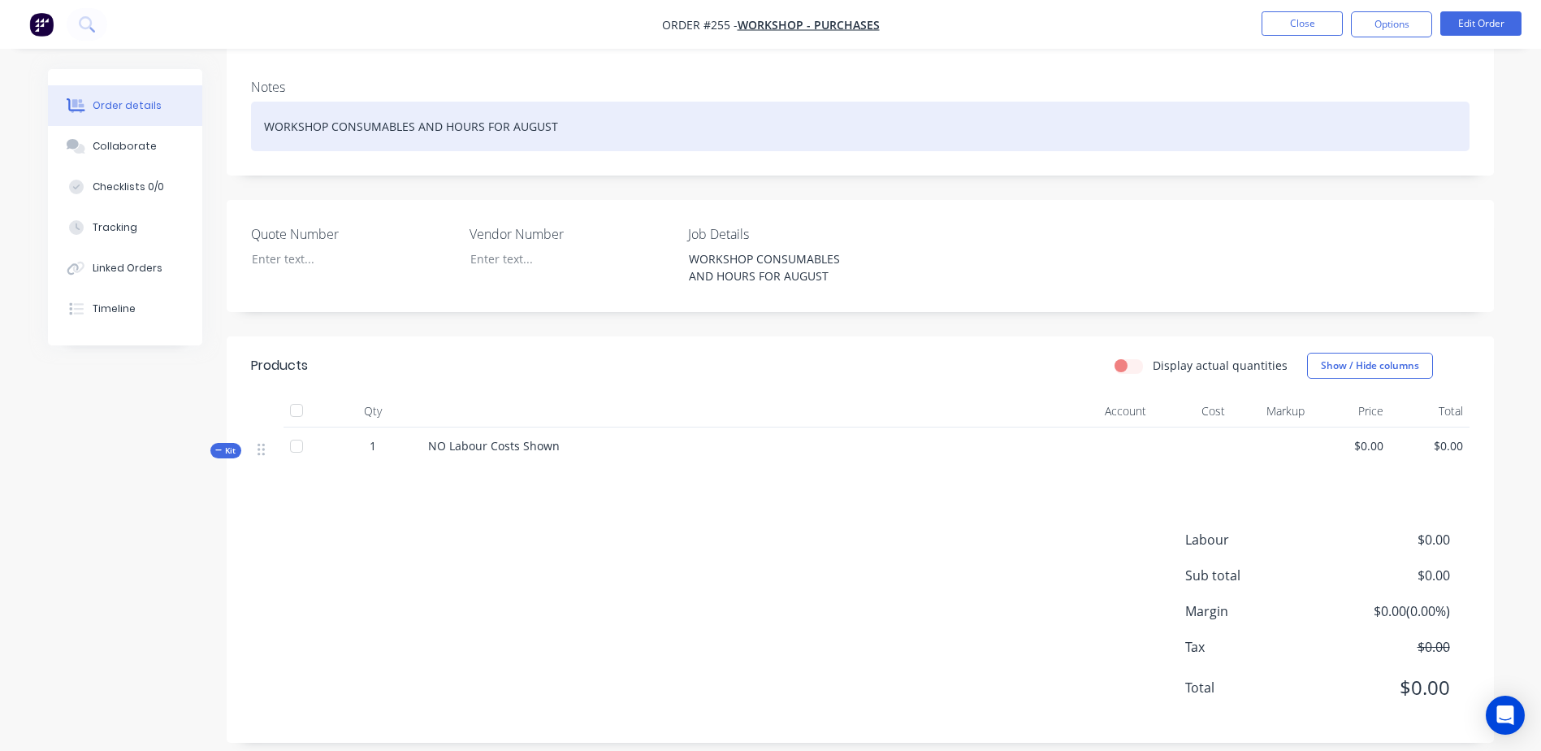
click at [981, 133] on div "WORKSHOP CONSUMABLES AND HOURS FOR AUGUST" at bounding box center [860, 127] width 1218 height 50
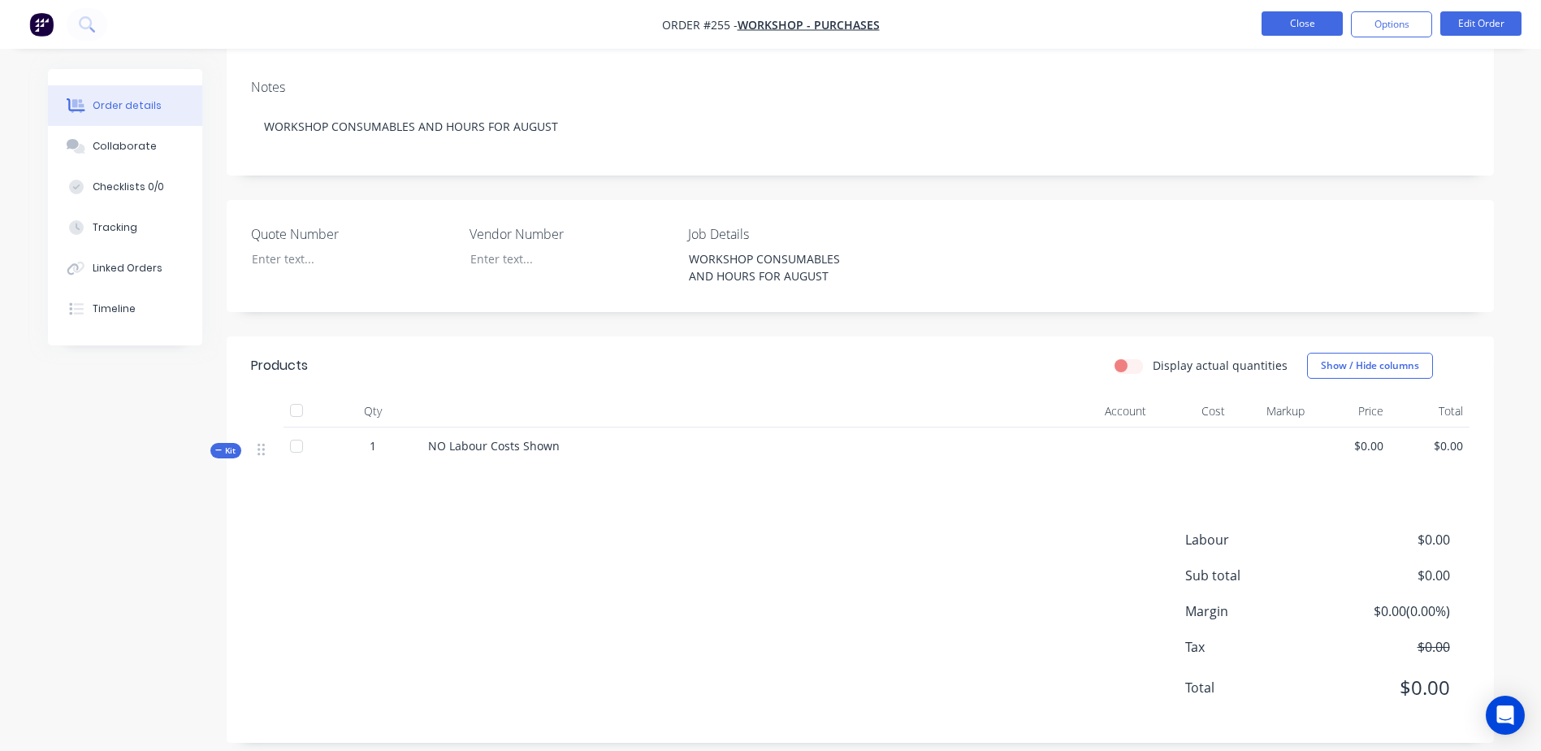
click at [1307, 21] on button "Close" at bounding box center [1302, 23] width 81 height 24
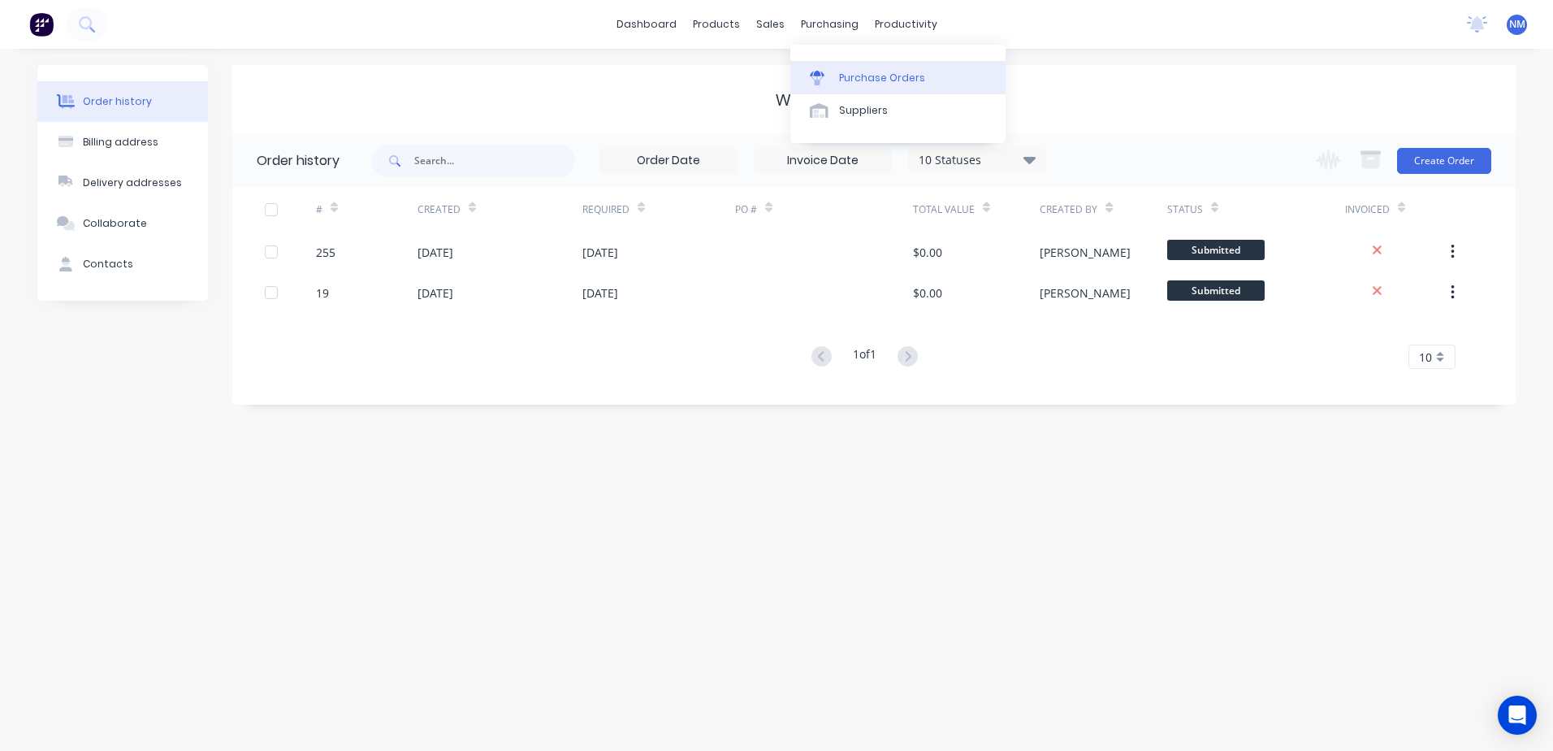
click at [824, 71] on icon at bounding box center [817, 78] width 15 height 15
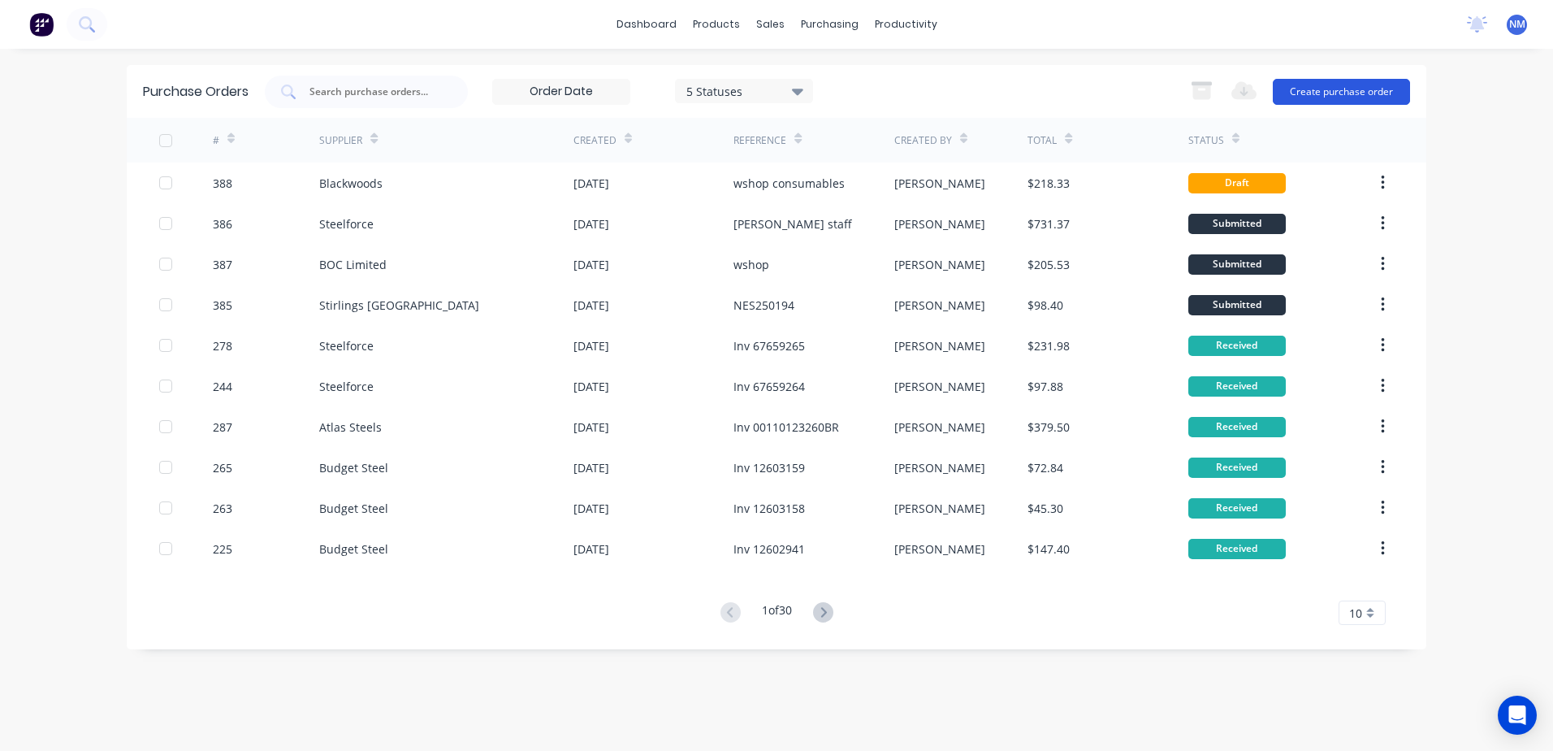
click at [1341, 89] on button "Create purchase order" at bounding box center [1341, 92] width 137 height 26
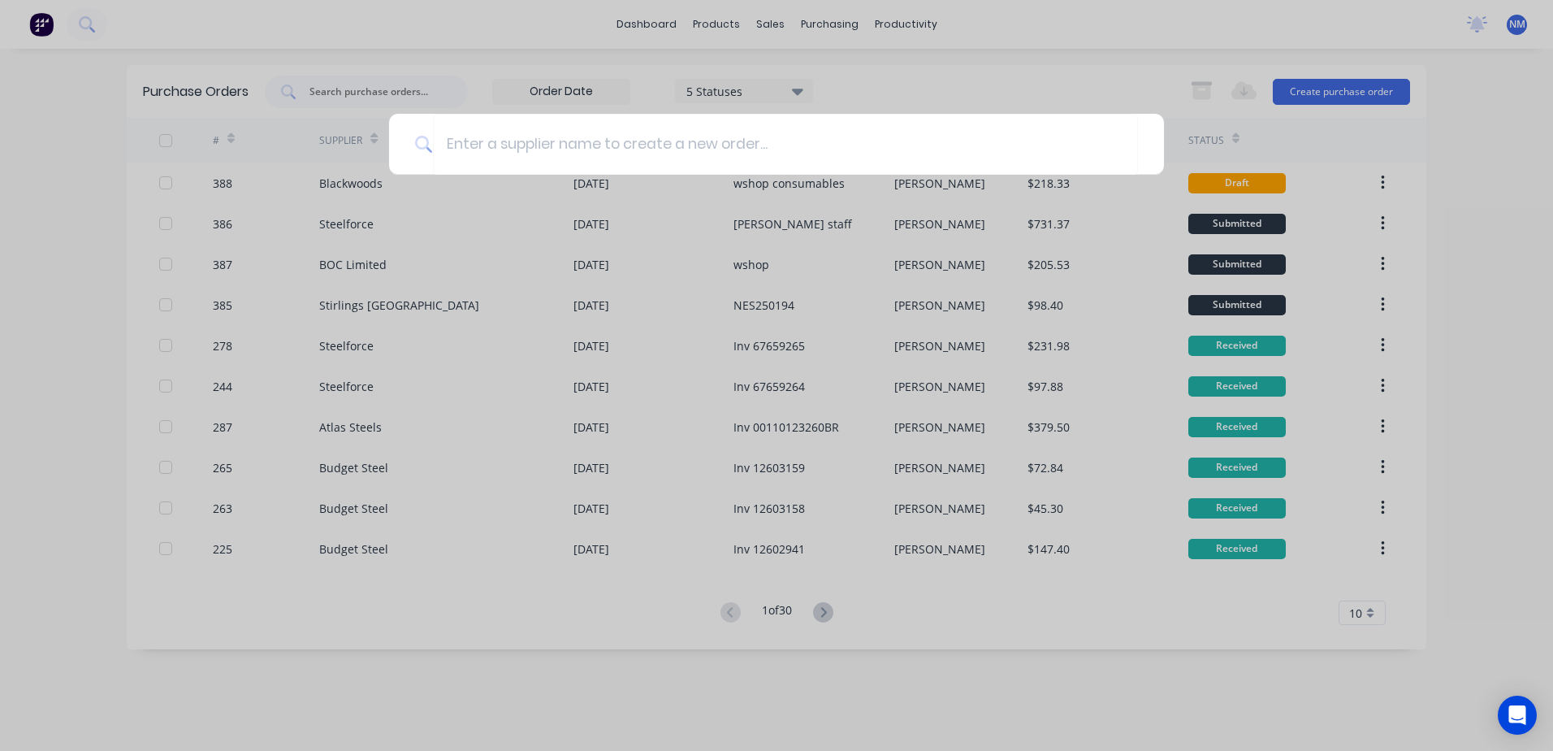
click at [477, 35] on div at bounding box center [776, 375] width 1553 height 751
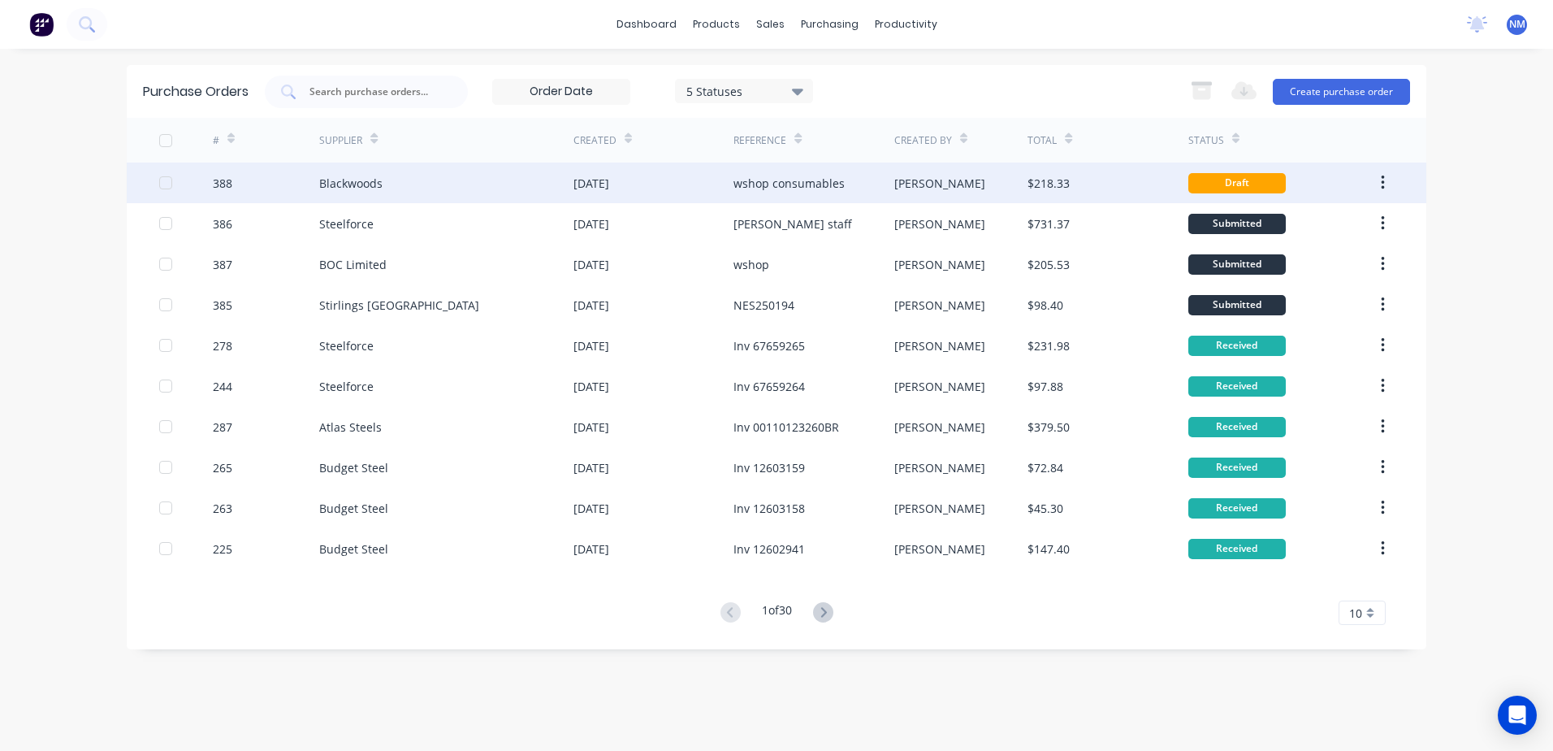
click at [763, 188] on div "wshop consumables" at bounding box center [789, 183] width 111 height 17
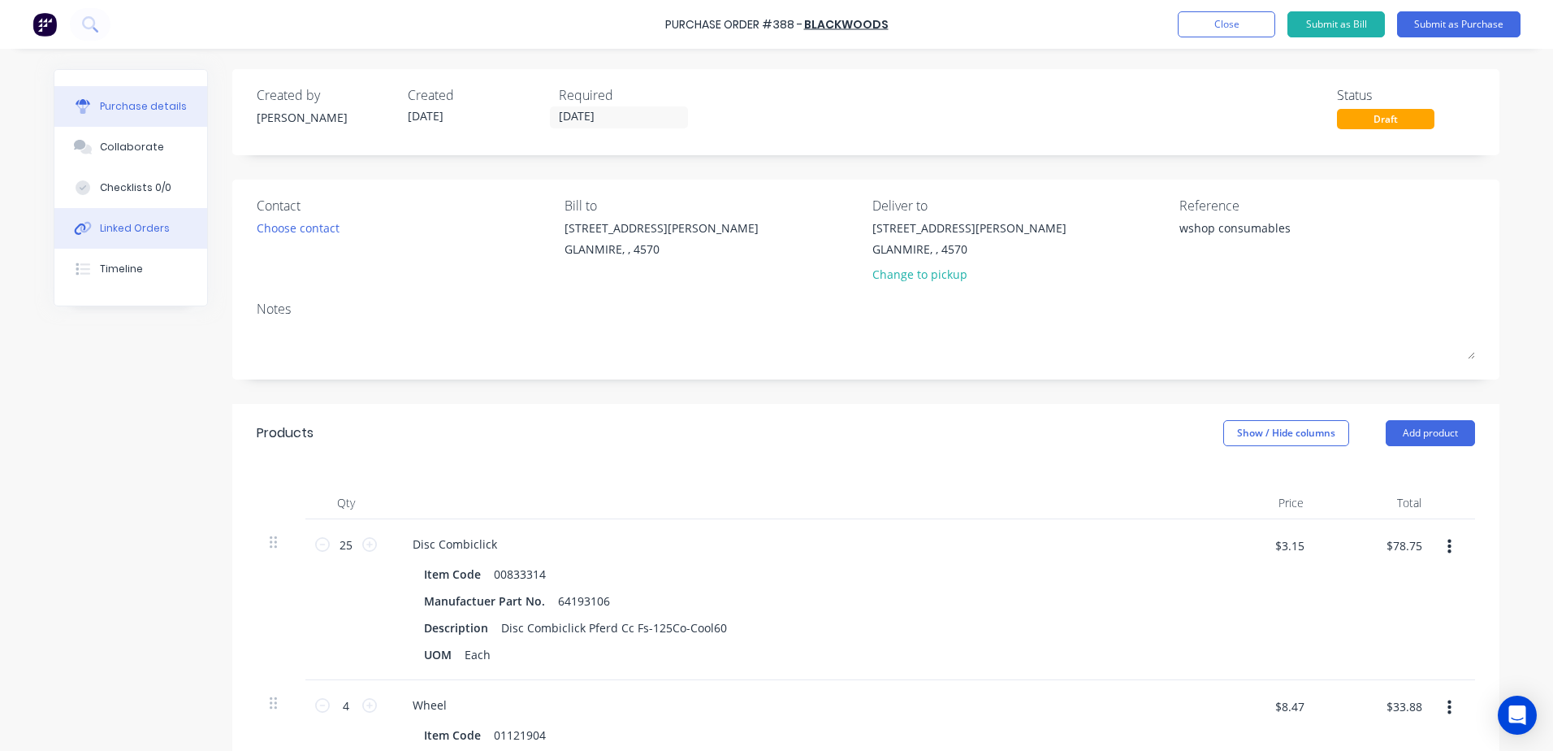
click at [106, 227] on div "Linked Orders" at bounding box center [135, 228] width 70 height 15
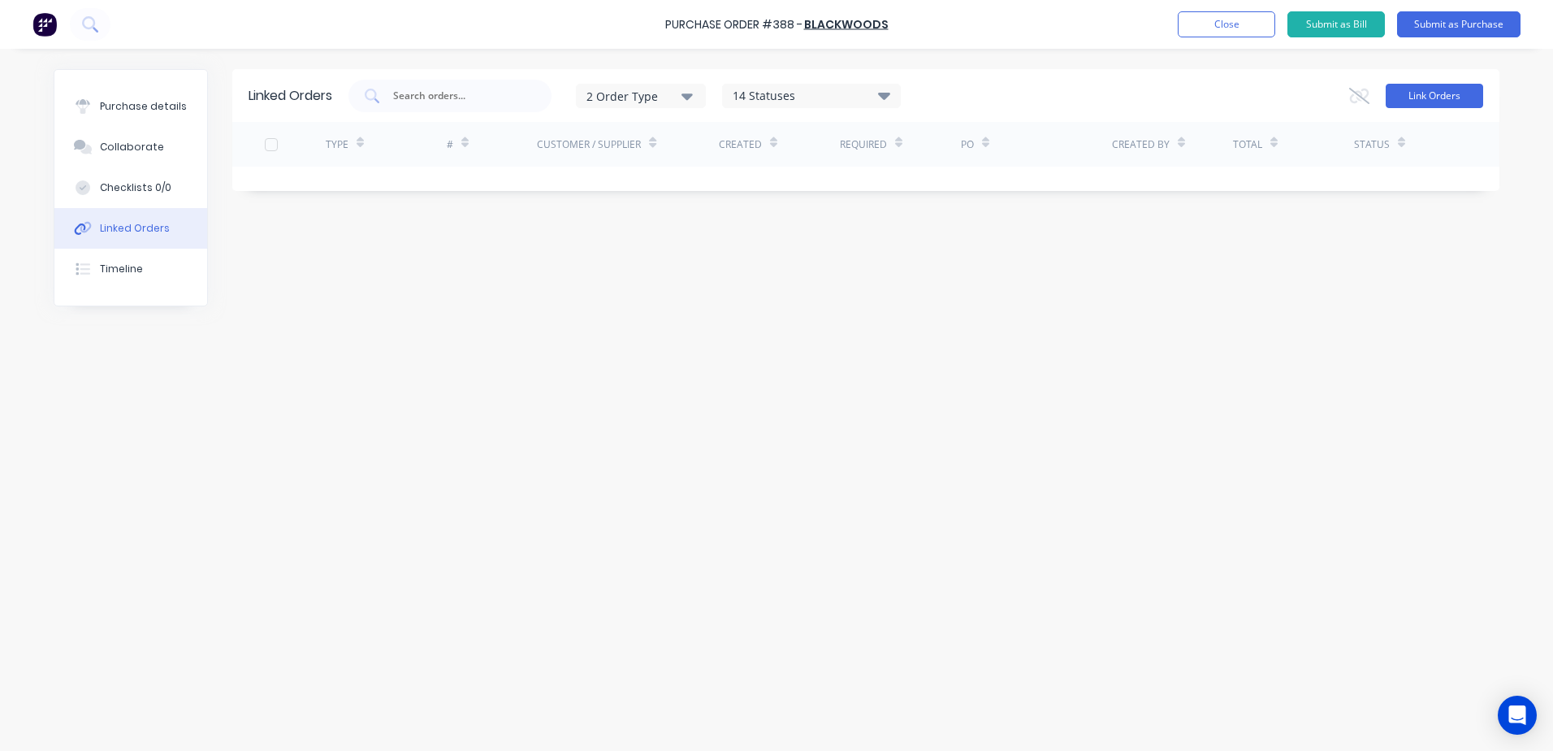
click at [1424, 88] on button "Link Orders" at bounding box center [1434, 96] width 97 height 24
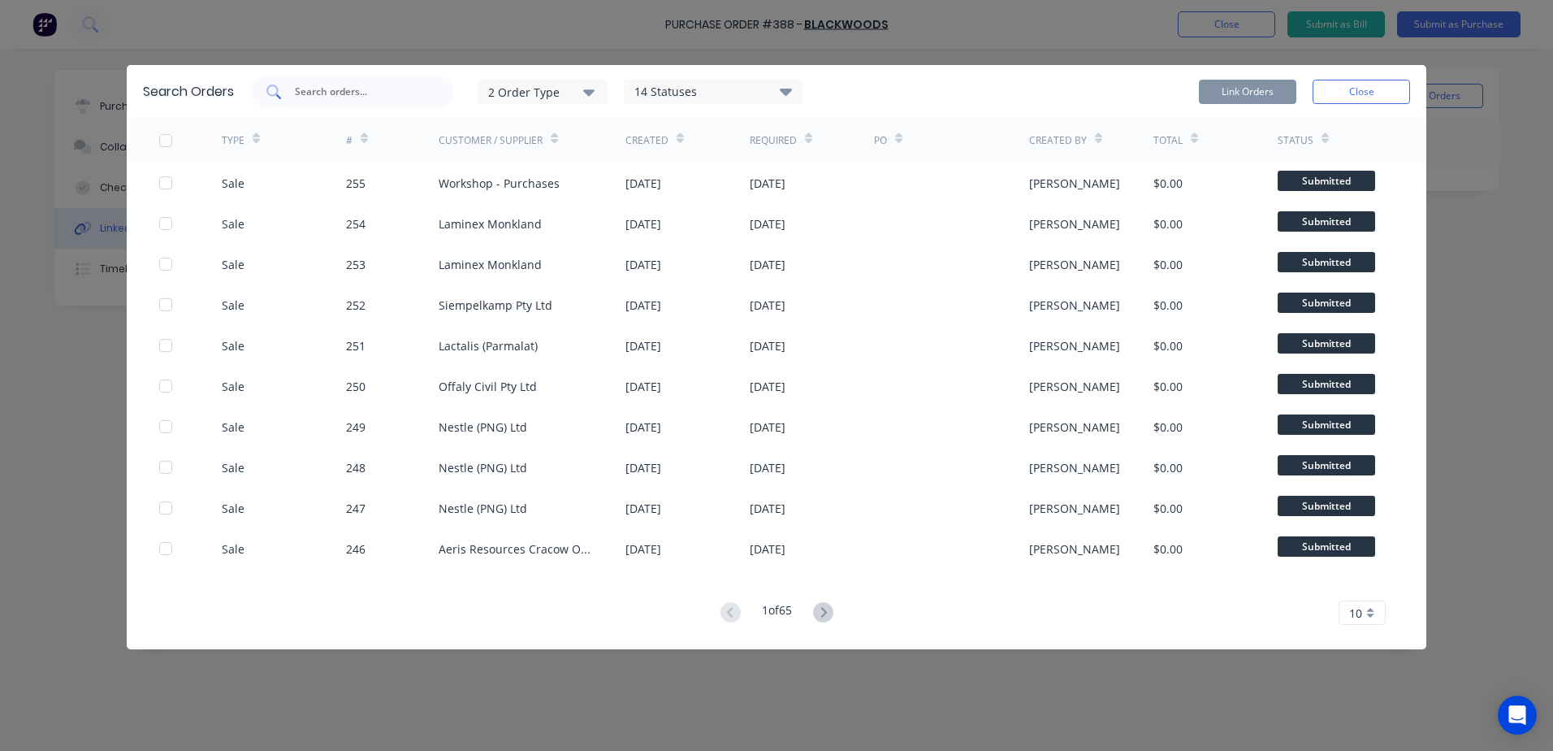
click at [357, 92] on input "text" at bounding box center [360, 92] width 135 height 16
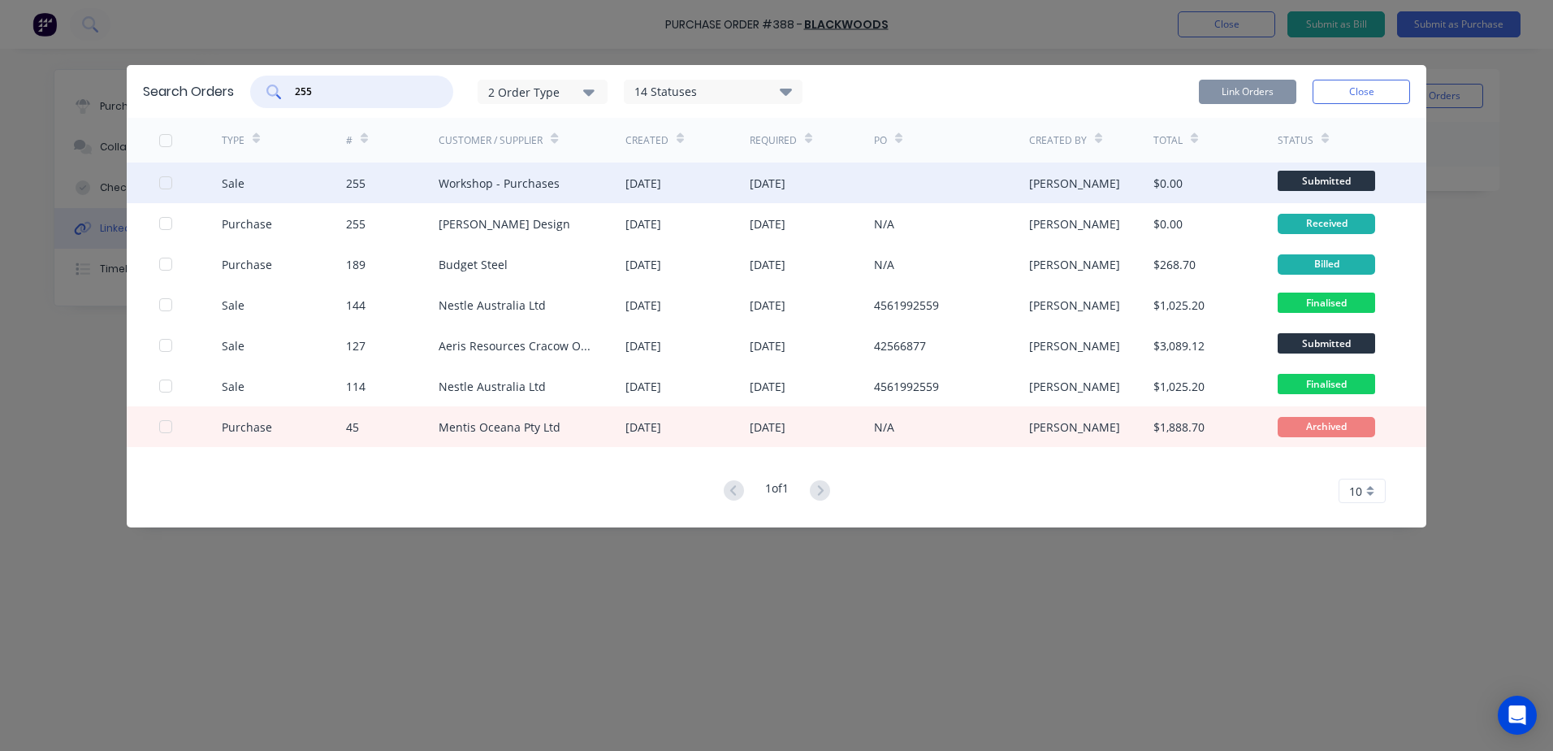
click at [167, 184] on div at bounding box center [165, 183] width 32 height 32
click at [1223, 89] on button "Link Orders" at bounding box center [1247, 92] width 97 height 24
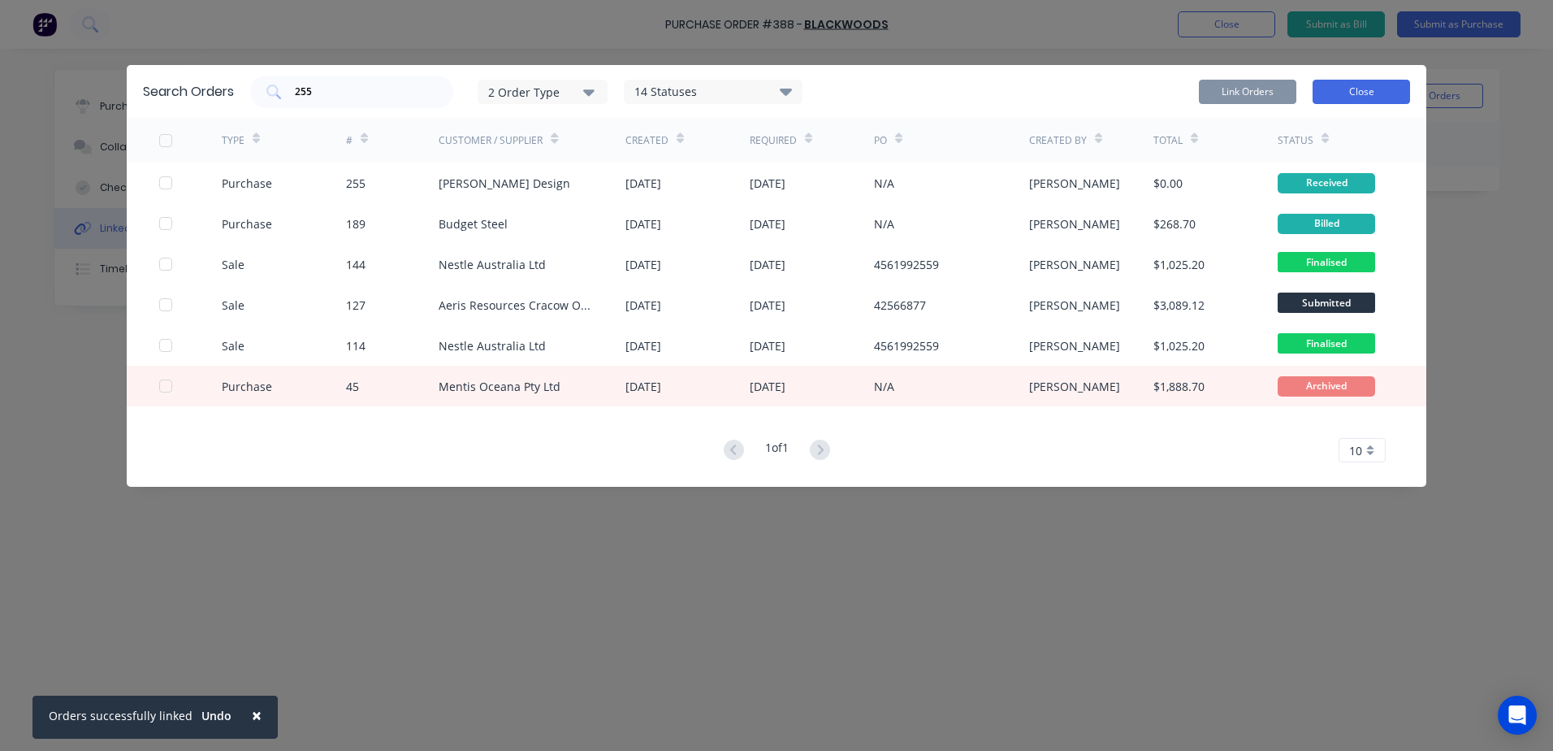
click at [1351, 82] on button "Close" at bounding box center [1361, 92] width 97 height 24
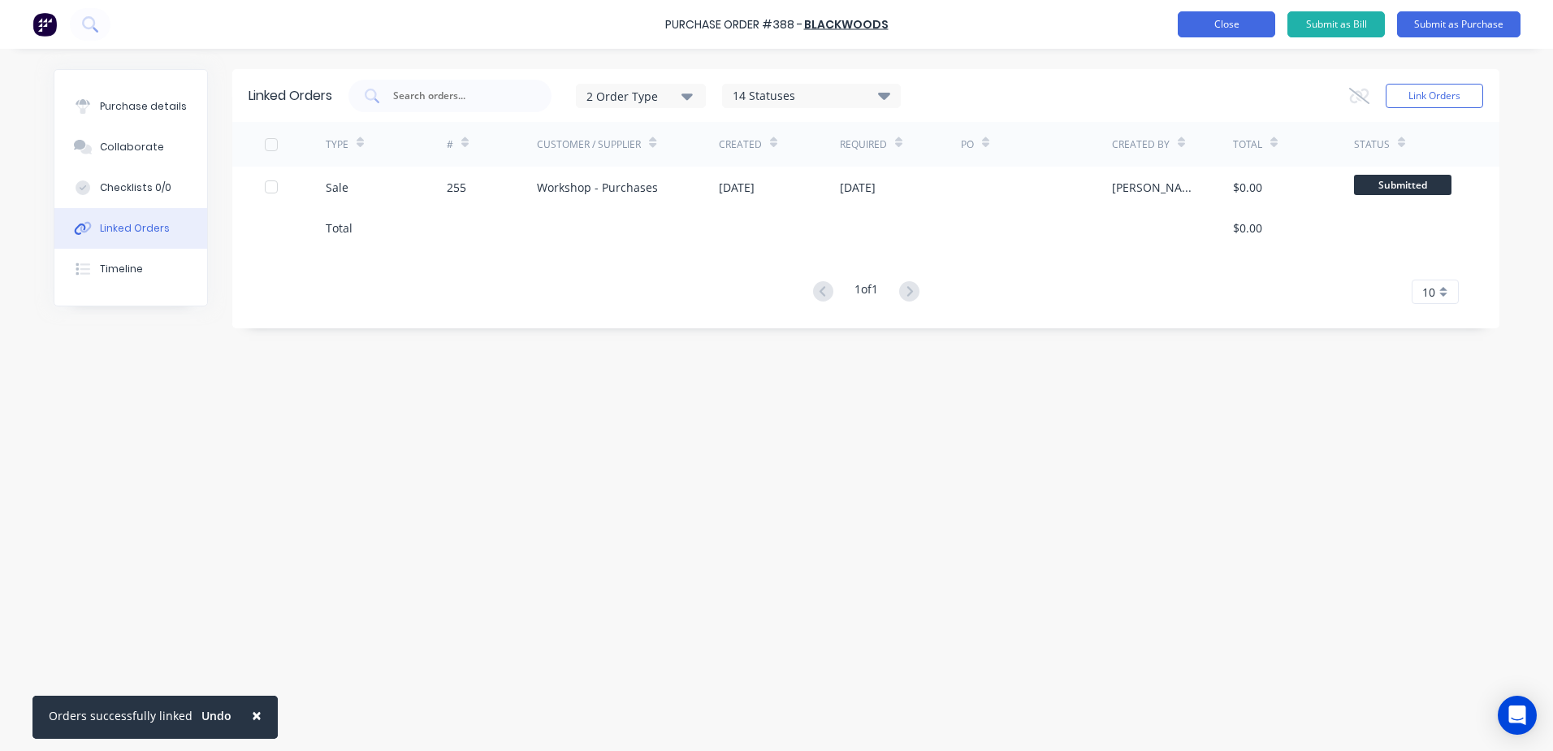
click at [1214, 18] on button "Close" at bounding box center [1226, 24] width 97 height 26
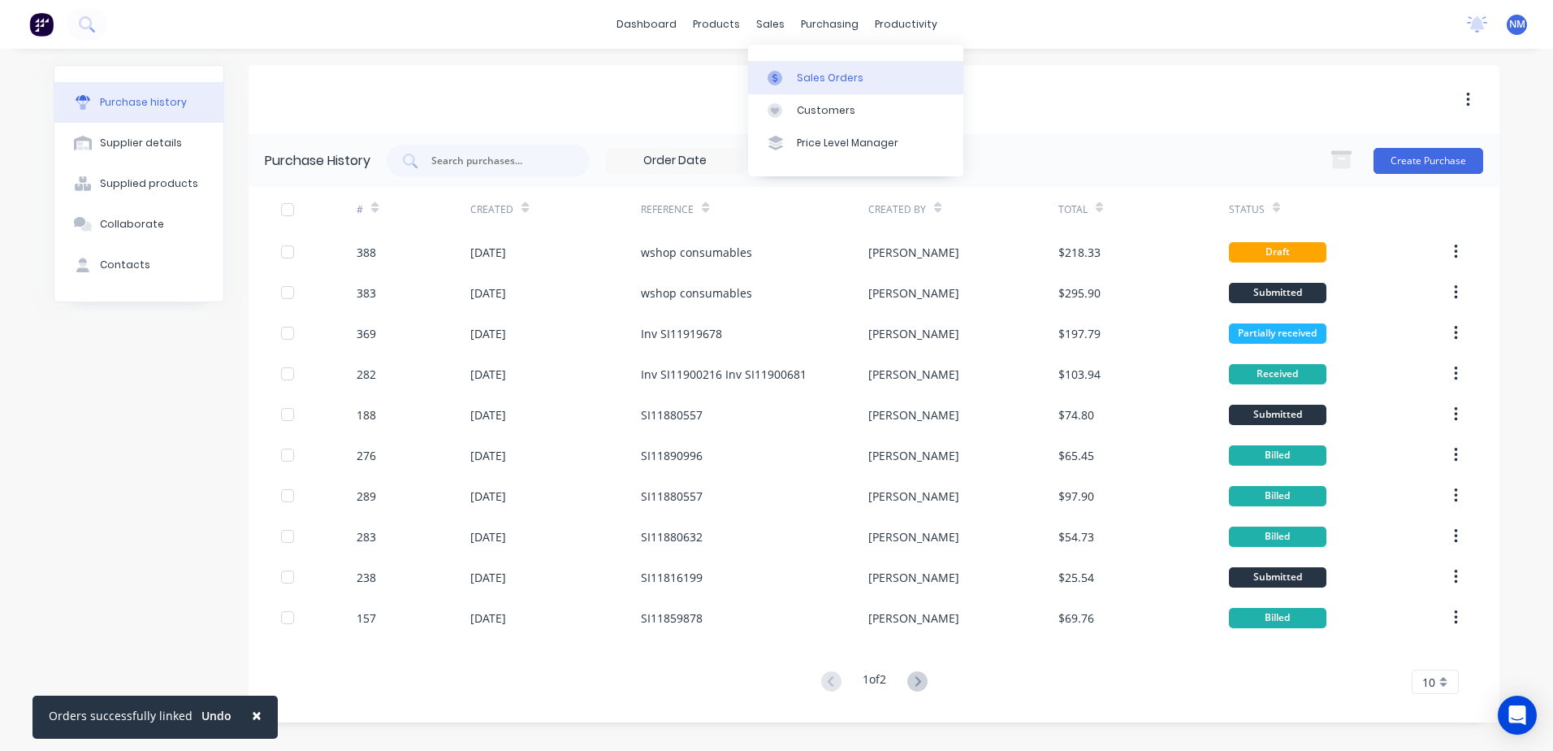
click at [805, 84] on div "Sales Orders" at bounding box center [830, 78] width 67 height 15
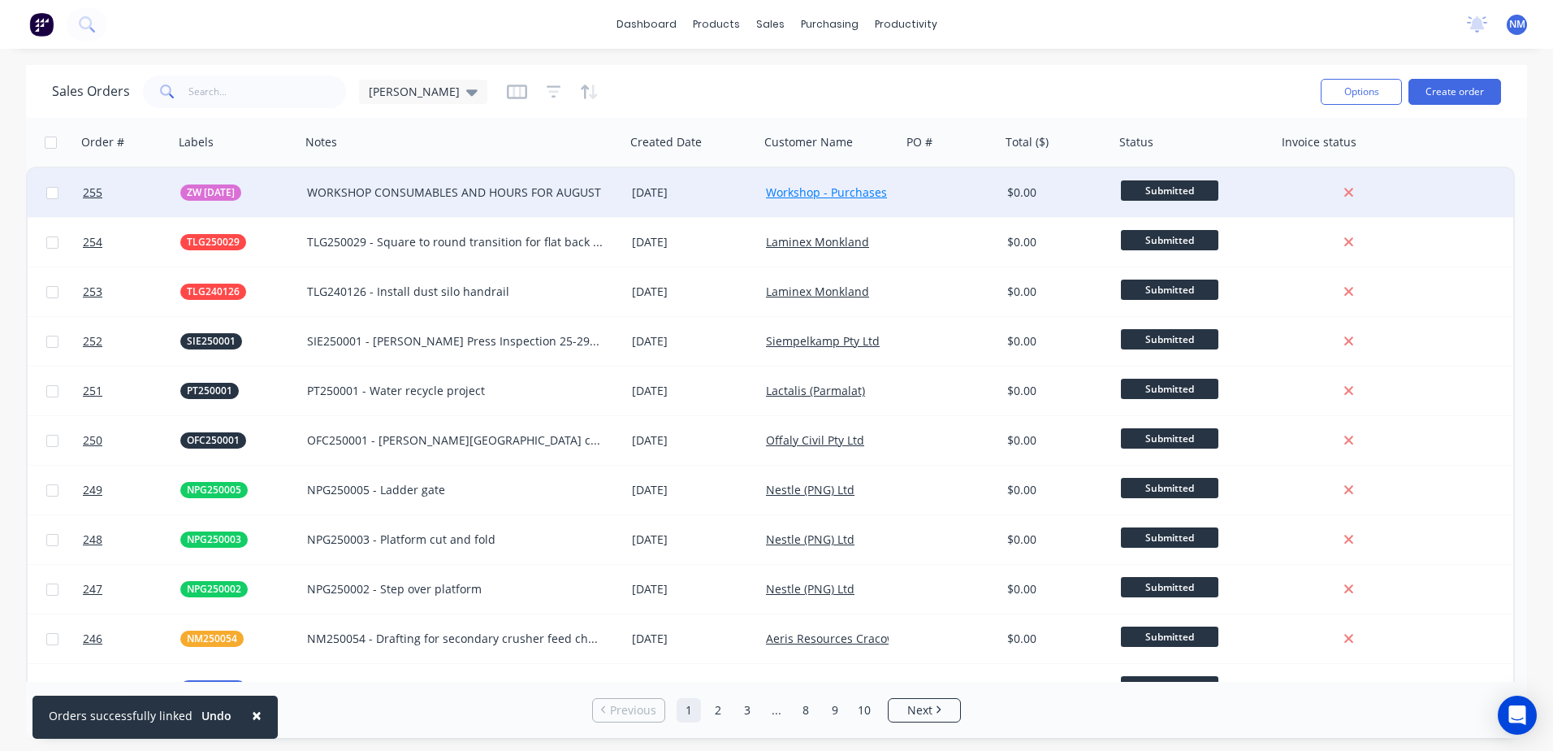
click at [883, 196] on link "Workshop - Purchases" at bounding box center [826, 191] width 121 height 15
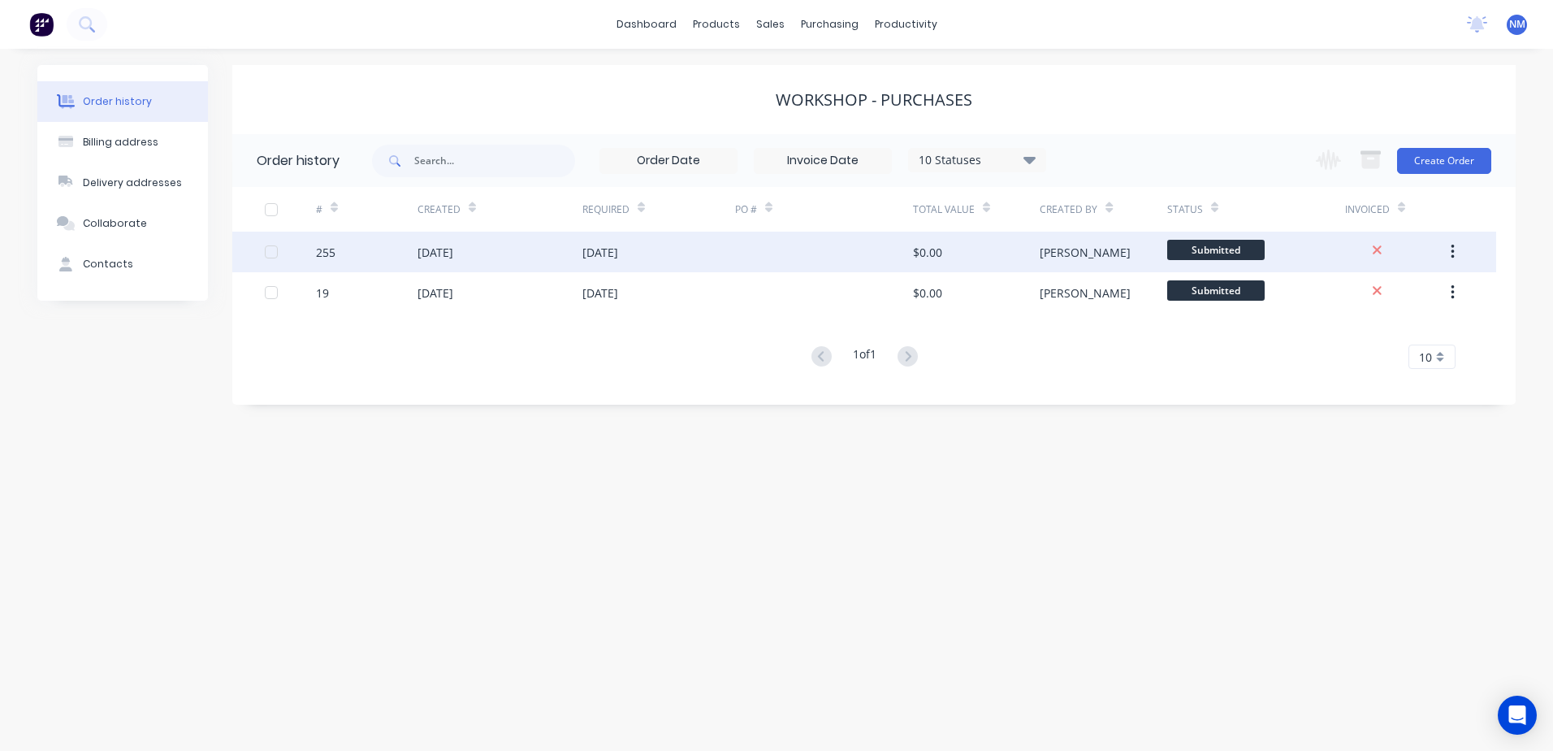
click at [950, 249] on div "$0.00" at bounding box center [976, 252] width 127 height 41
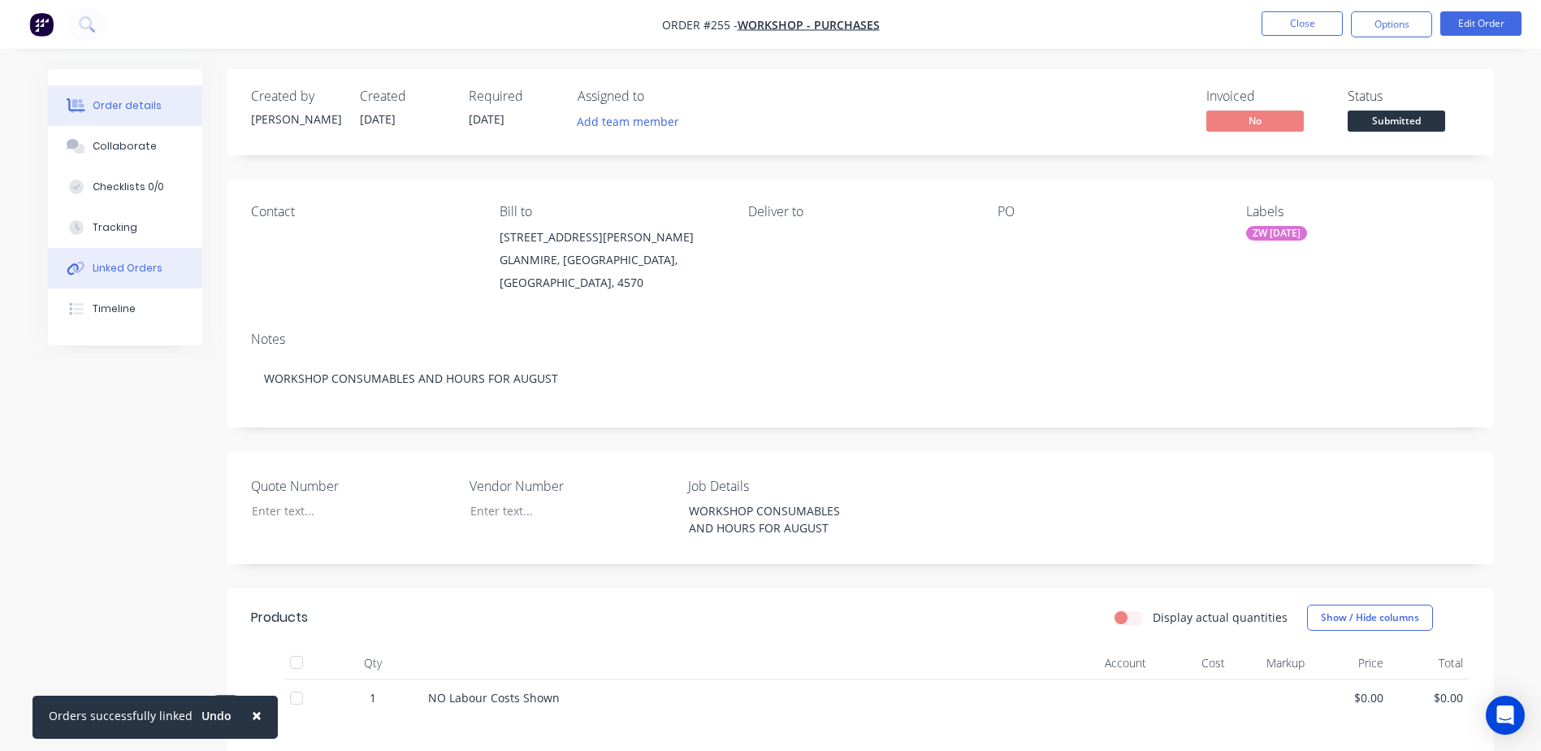
click at [140, 248] on div "Order details Collaborate Checklists 0/0 Tracking Linked Orders Timeline" at bounding box center [125, 207] width 154 height 276
click at [139, 270] on div "Linked Orders" at bounding box center [128, 268] width 70 height 15
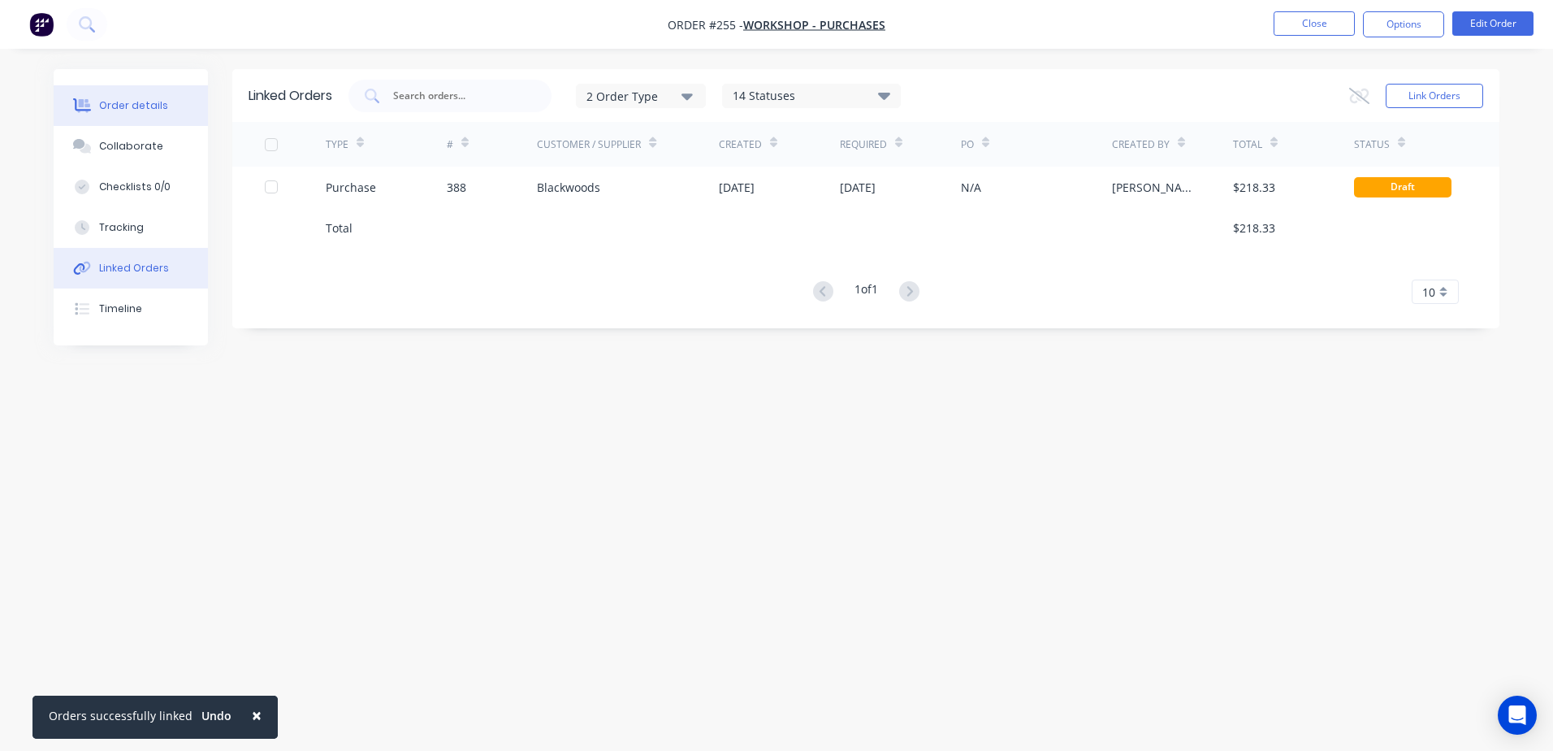
click at [109, 110] on div "Order details" at bounding box center [133, 105] width 69 height 15
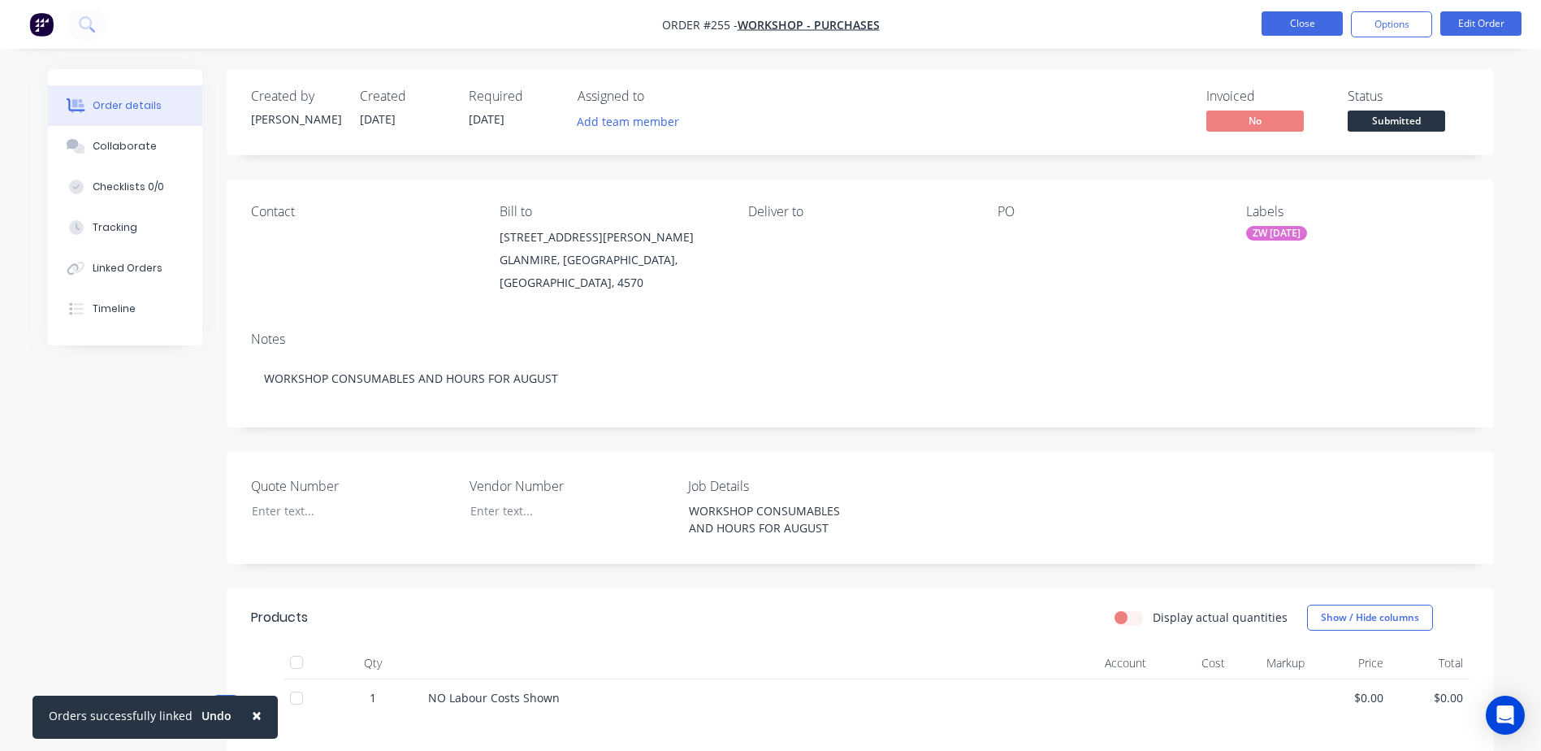
click at [1322, 30] on button "Close" at bounding box center [1302, 23] width 81 height 24
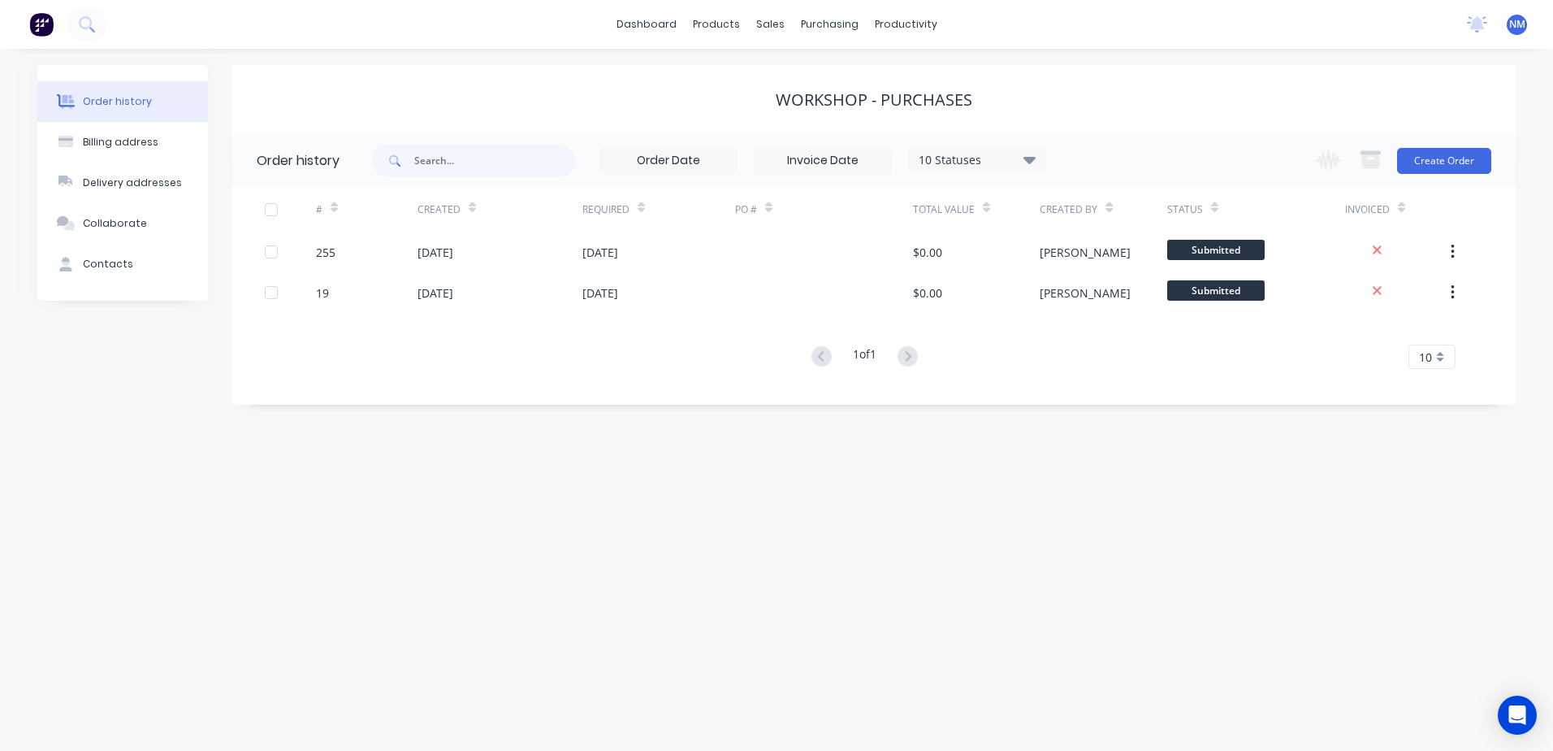
drag, startPoint x: 1270, startPoint y: 92, endPoint x: 1556, endPoint y: -84, distance: 335.2
drag, startPoint x: 1556, startPoint y: -84, endPoint x: 695, endPoint y: 493, distance: 1036.8
click at [698, 597] on div "Order history Billing address Delivery addresses Collaborate Contacts Workshop …" at bounding box center [776, 400] width 1553 height 702
click at [849, 73] on div "Purchase Orders" at bounding box center [882, 78] width 86 height 15
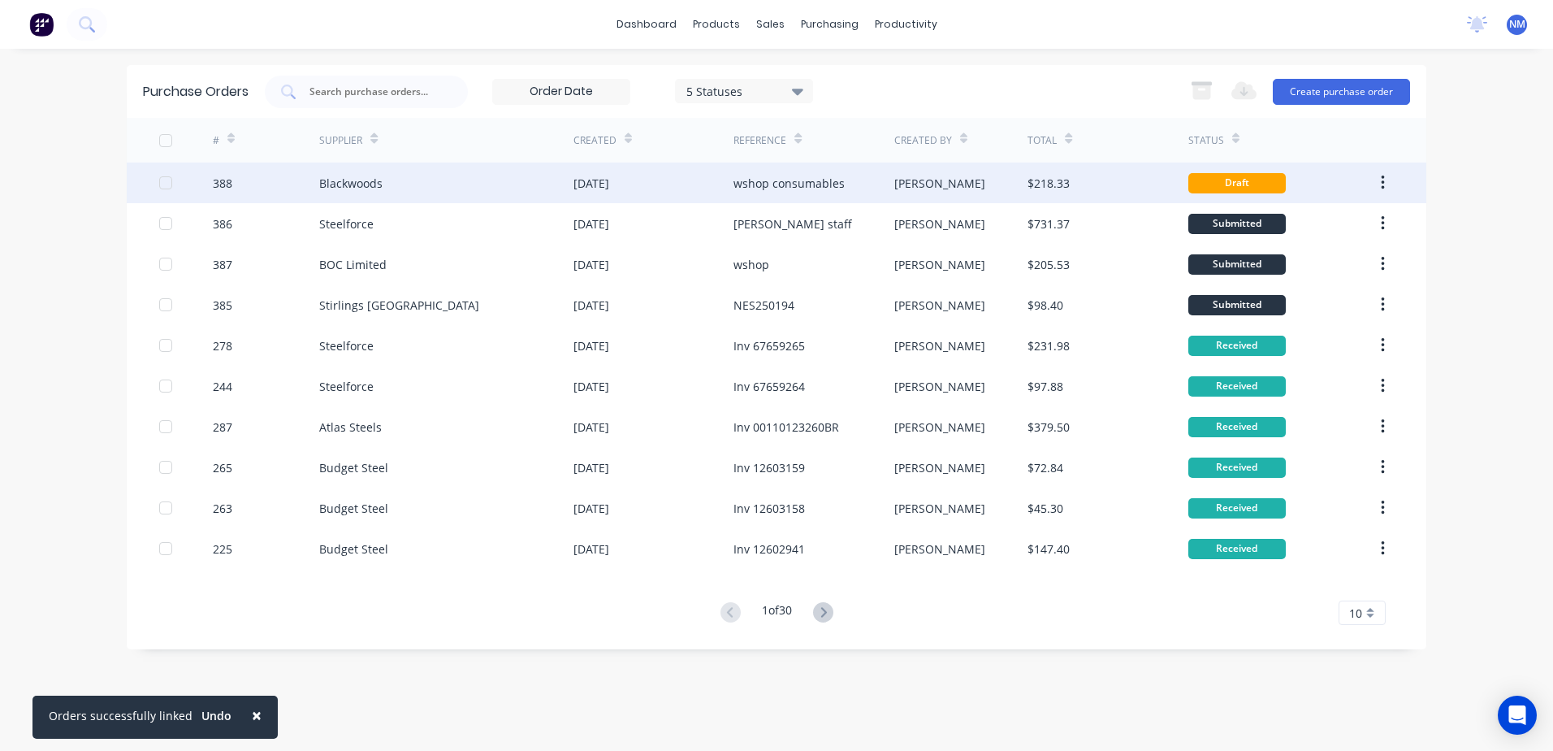
click at [703, 181] on div "[DATE]" at bounding box center [654, 182] width 160 height 41
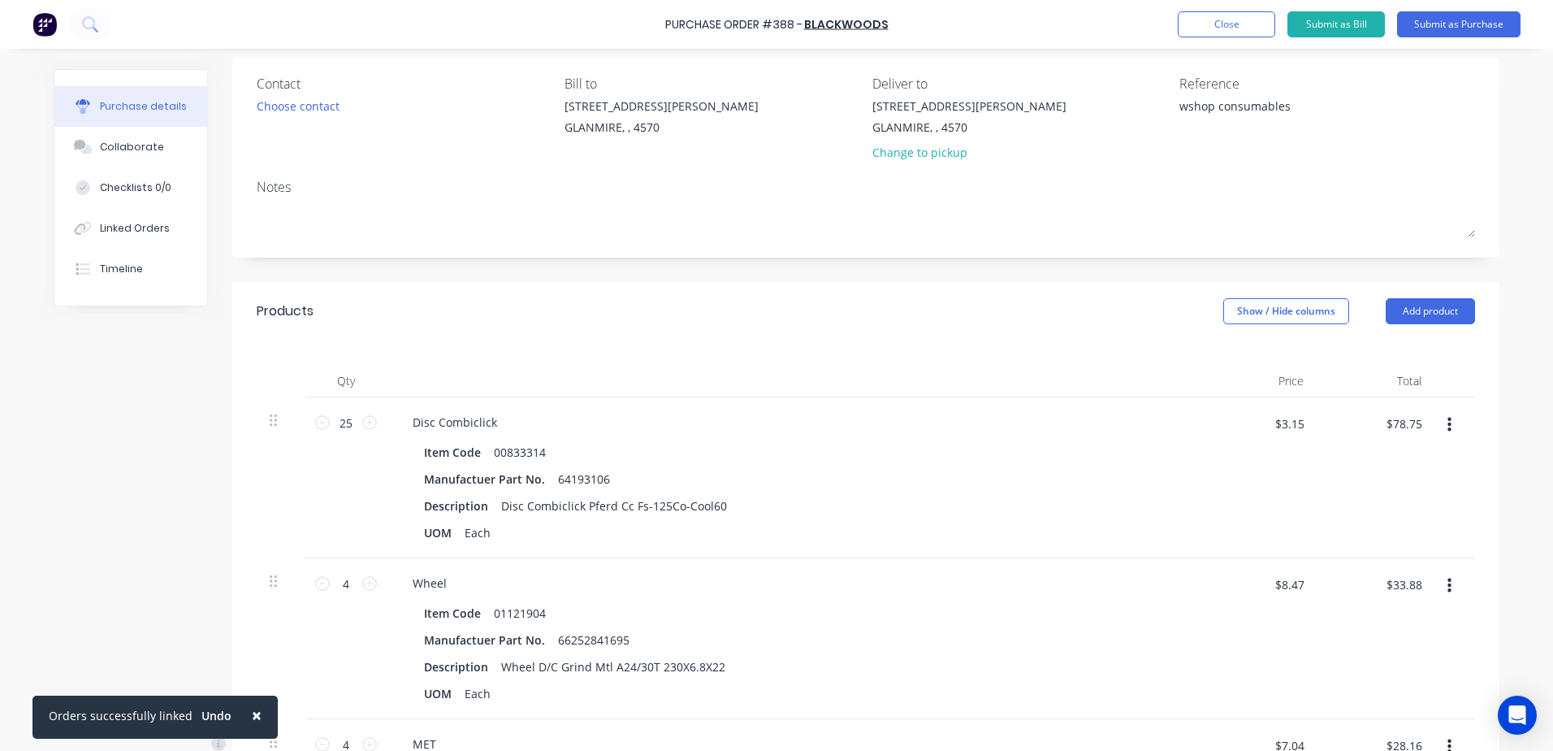
scroll to position [325, 0]
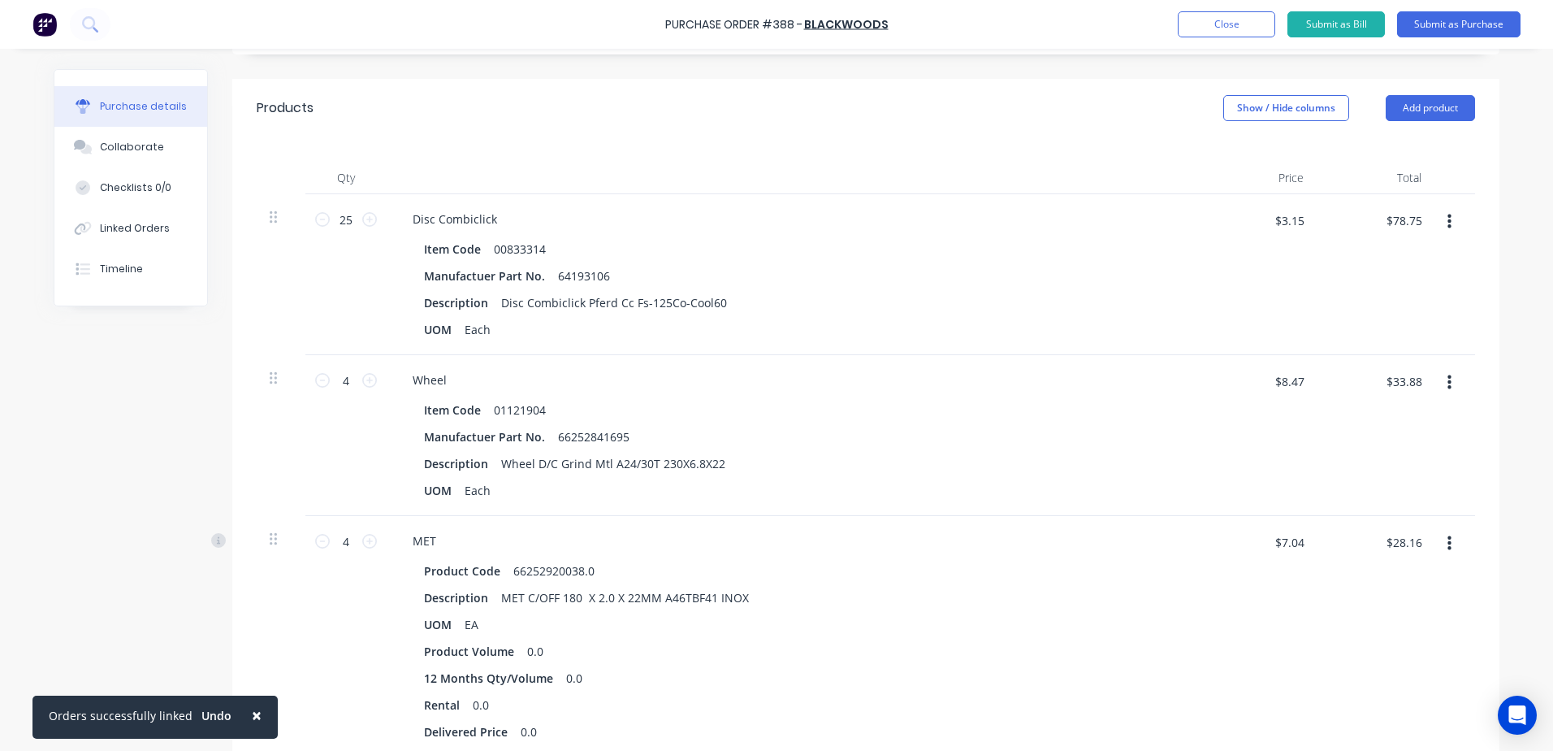
click at [1448, 382] on icon "button" at bounding box center [1450, 382] width 4 height 15
click at [1368, 522] on button "Delete" at bounding box center [1400, 523] width 138 height 32
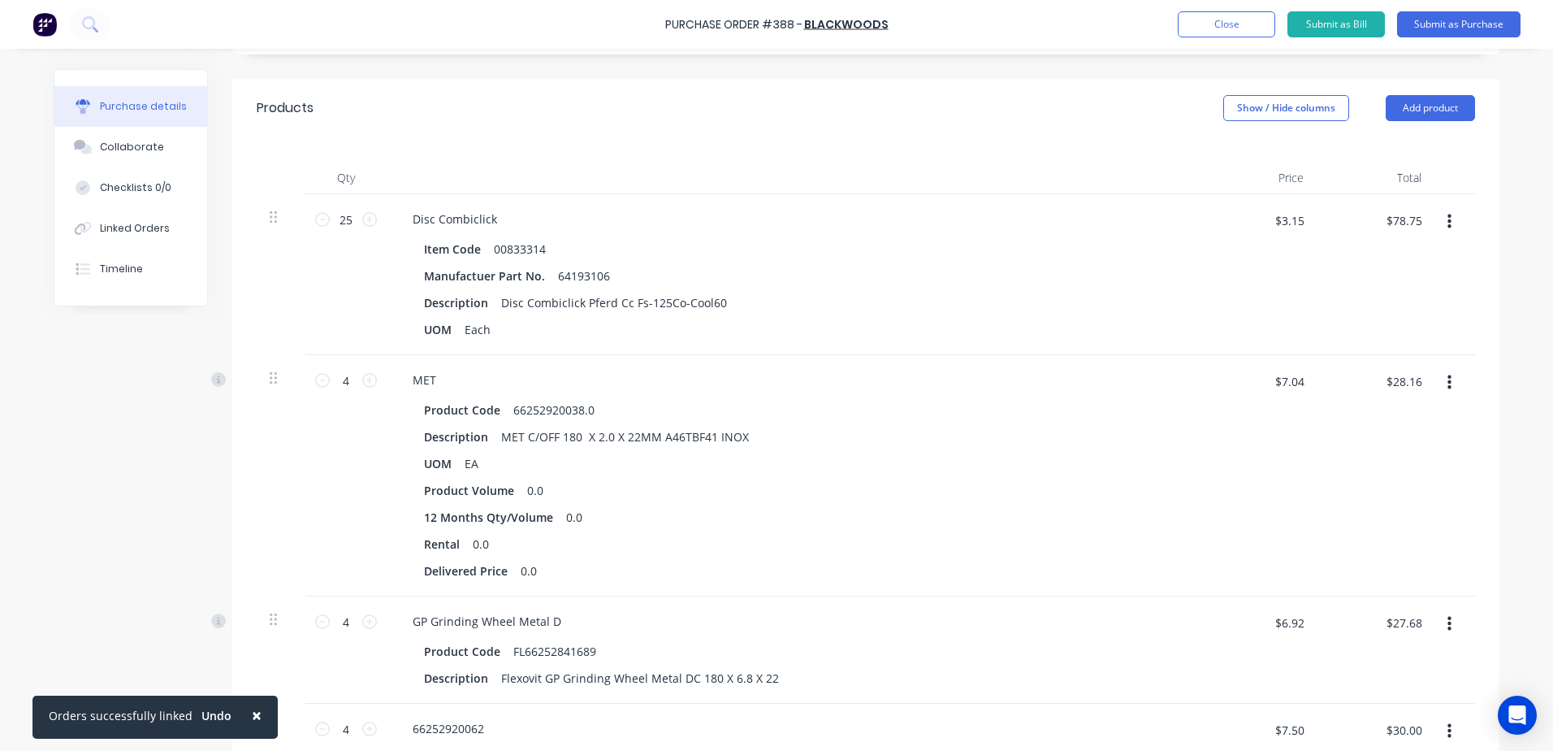
click at [1440, 385] on button "button" at bounding box center [1450, 382] width 38 height 29
click at [1364, 517] on button "Delete" at bounding box center [1400, 523] width 138 height 32
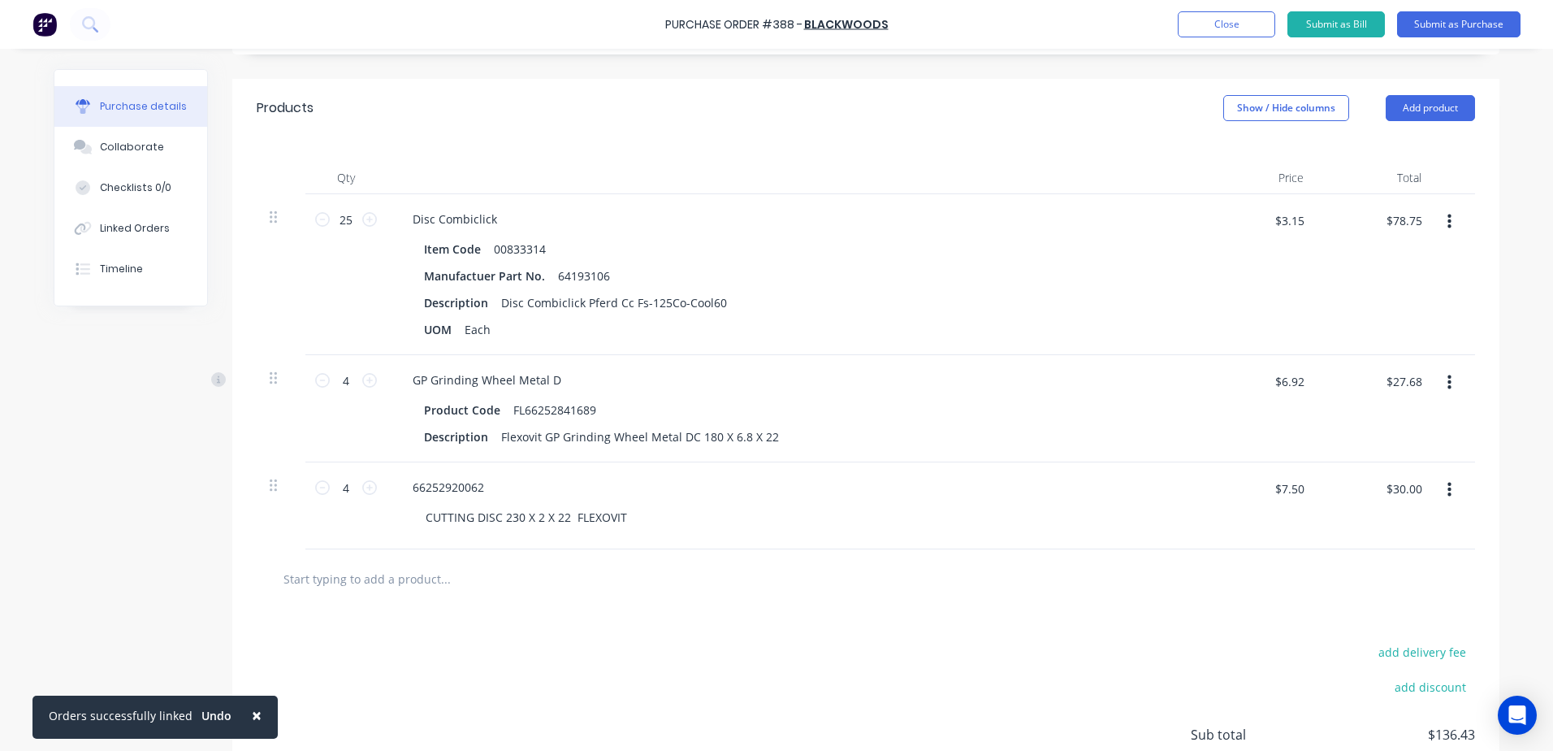
click at [1448, 388] on icon "button" at bounding box center [1450, 382] width 4 height 15
click at [1371, 517] on button "Delete" at bounding box center [1400, 523] width 138 height 32
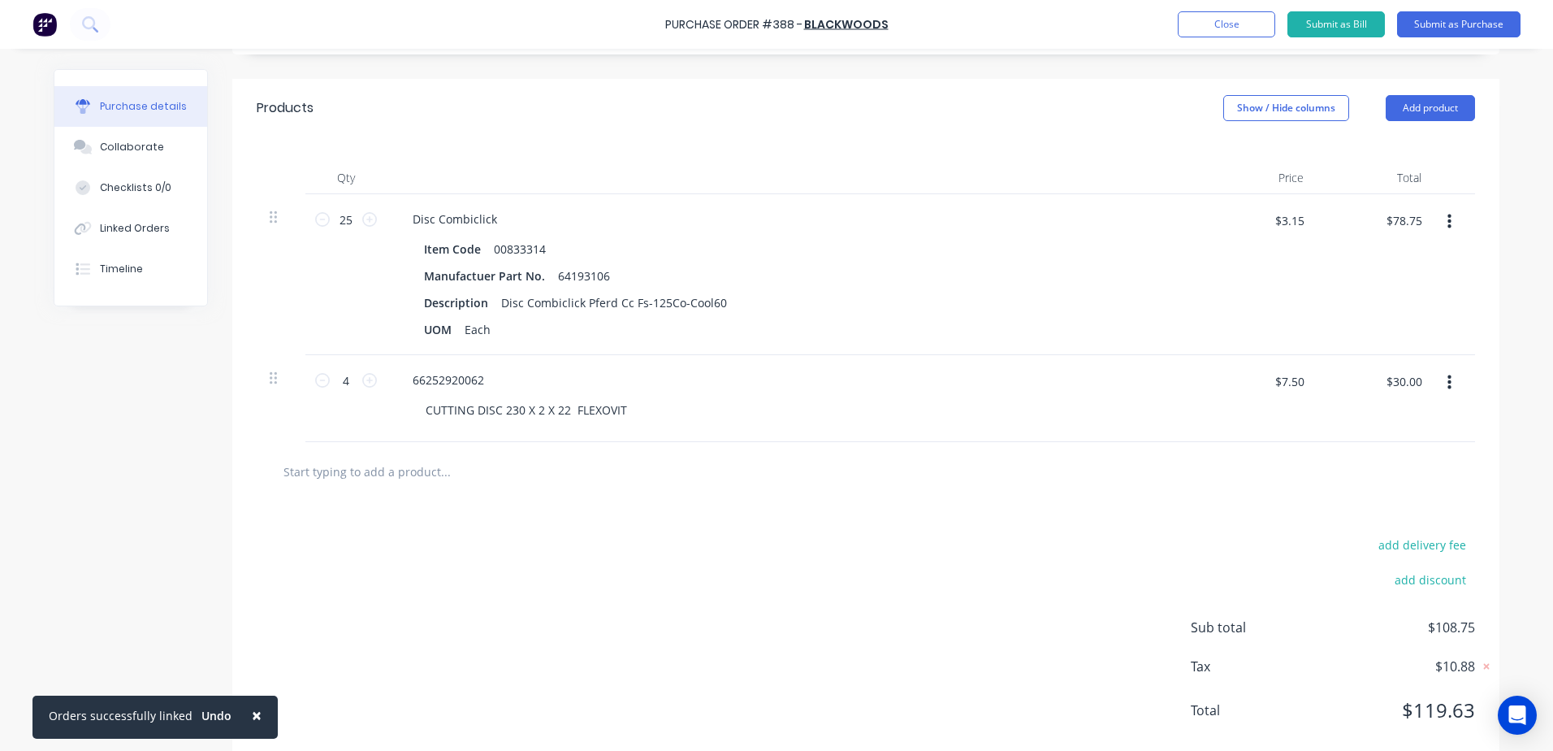
click at [1448, 383] on icon "button" at bounding box center [1450, 382] width 4 height 15
click at [1370, 496] on button "Delete" at bounding box center [1400, 490] width 138 height 32
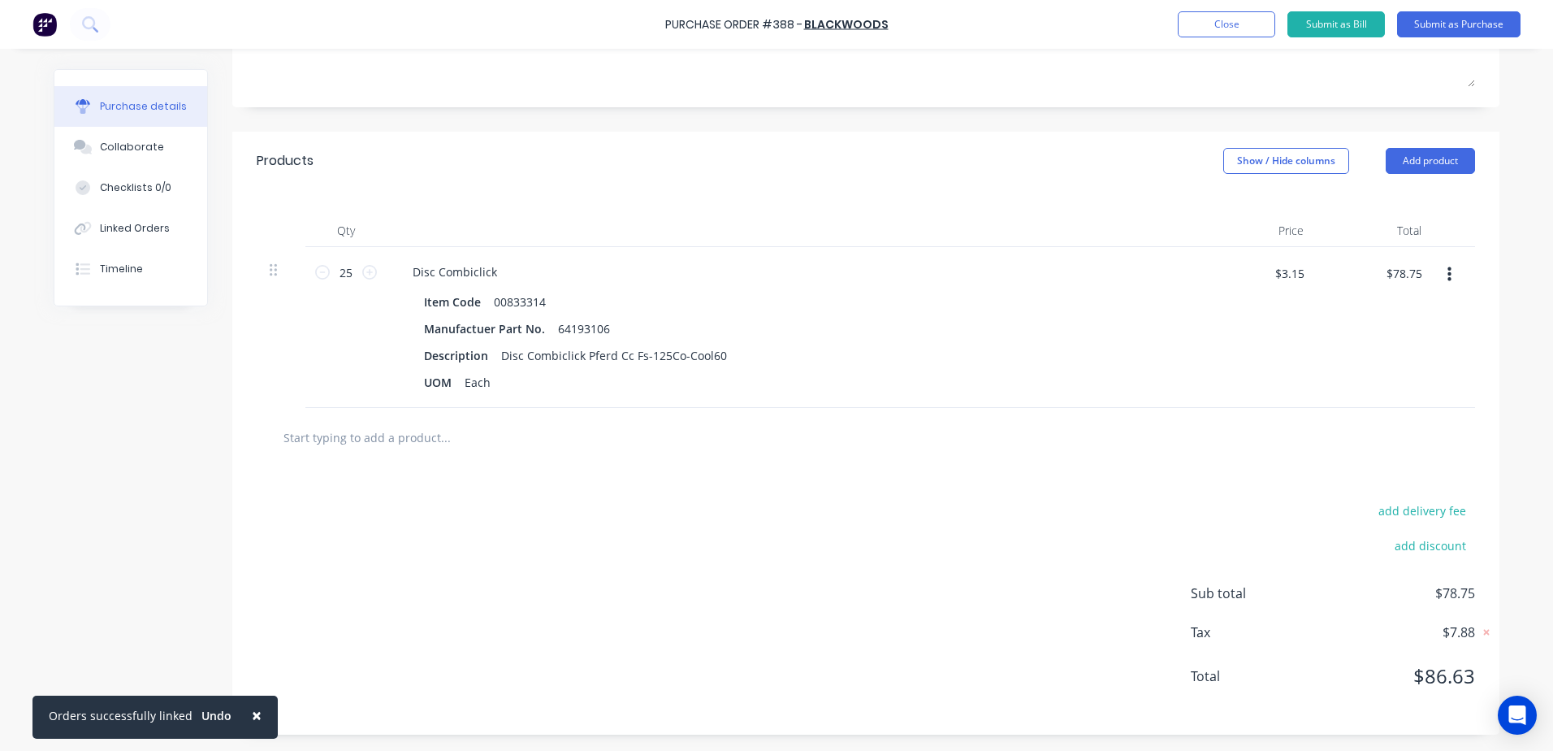
click at [396, 437] on input "text" at bounding box center [445, 437] width 325 height 32
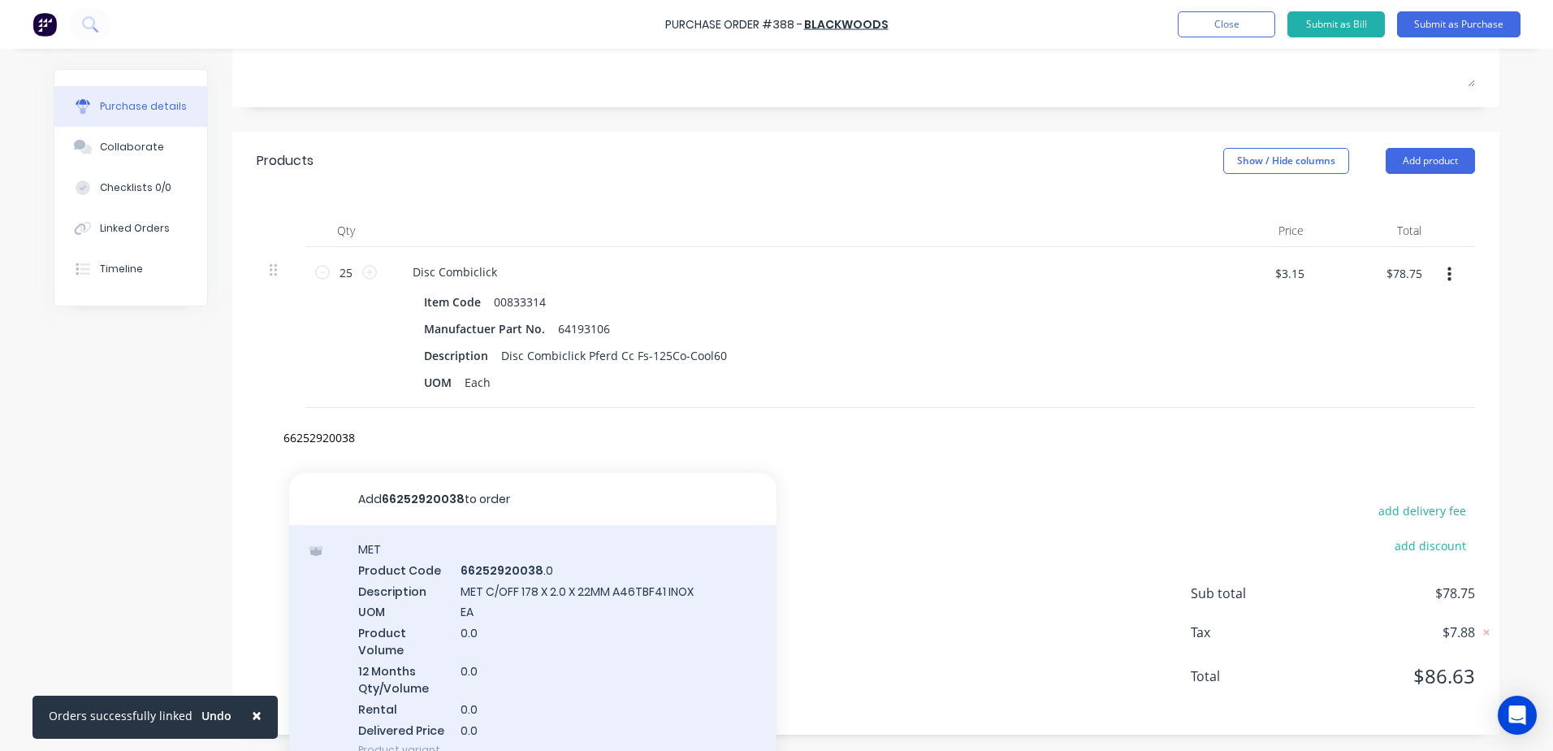
click at [513, 577] on div "MET Product Code 66252920038 .0 Description MET C/OFF 178 X 2.0 X 22MM A46TBF41…" at bounding box center [532, 649] width 487 height 249
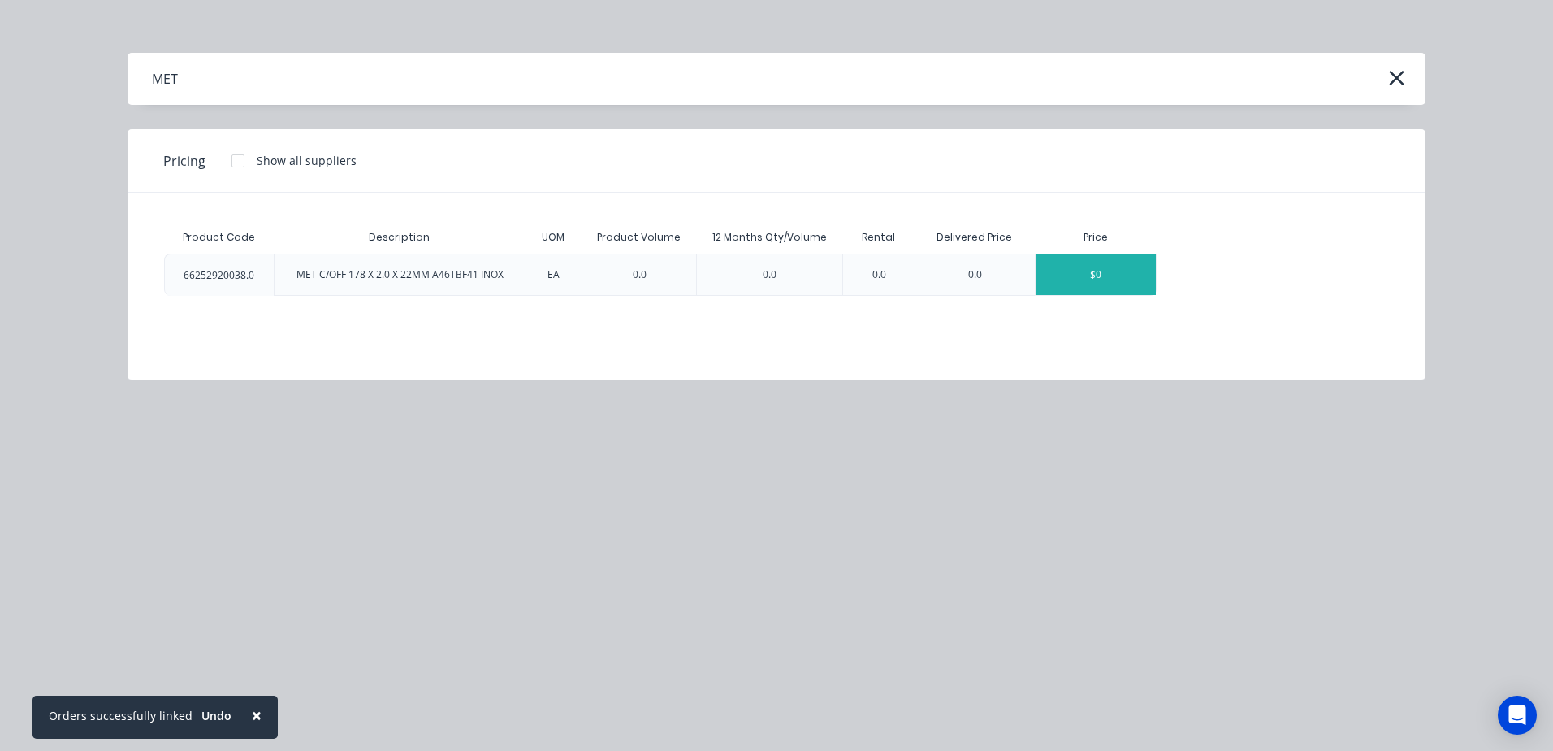
click at [1103, 275] on div "$0" at bounding box center [1096, 274] width 120 height 41
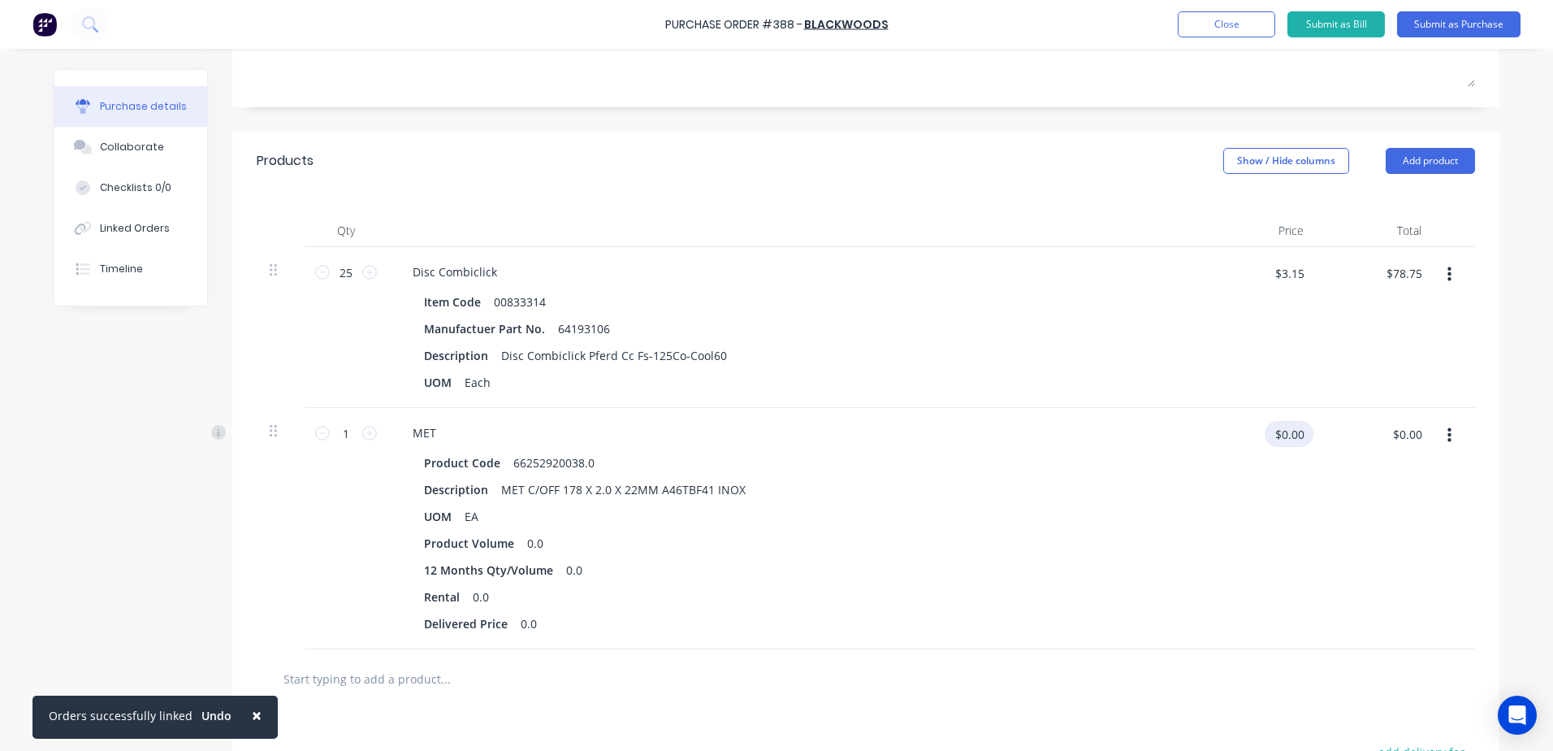
click at [1265, 438] on input "$0.00" at bounding box center [1289, 434] width 49 height 26
click at [1448, 440] on button "button" at bounding box center [1450, 435] width 38 height 29
click at [1371, 573] on button "Delete" at bounding box center [1400, 576] width 138 height 32
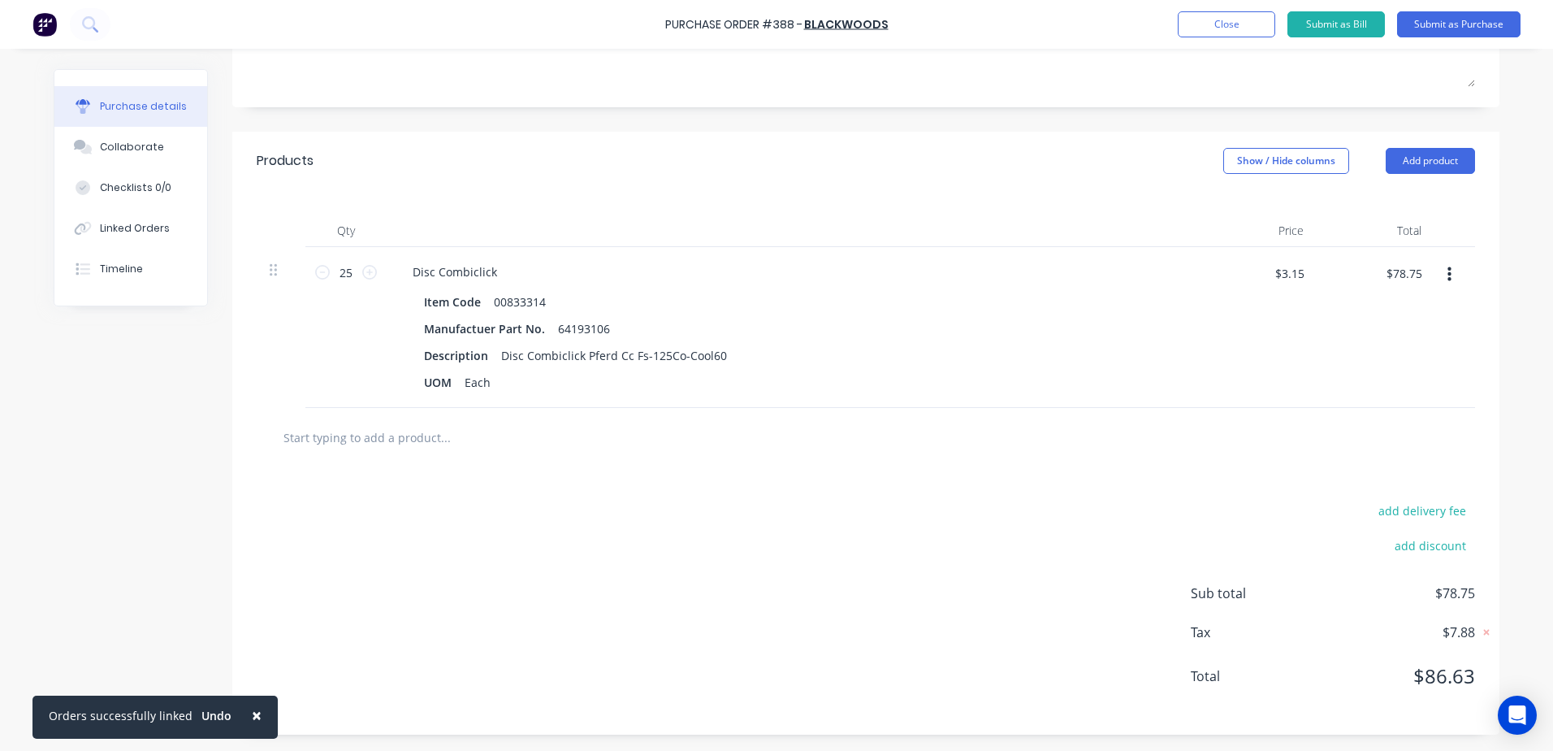
click at [412, 433] on input "text" at bounding box center [445, 437] width 325 height 32
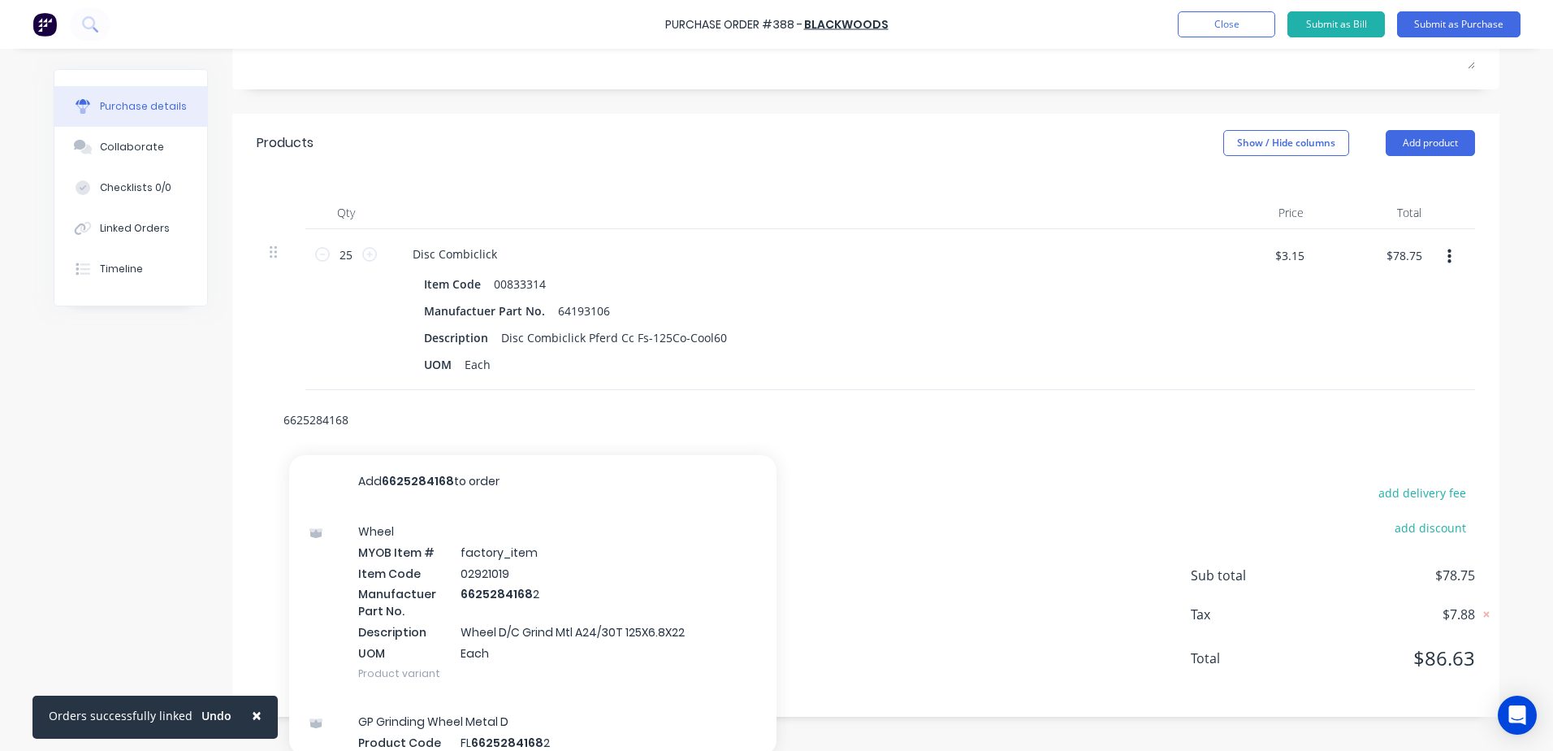
scroll to position [295, 0]
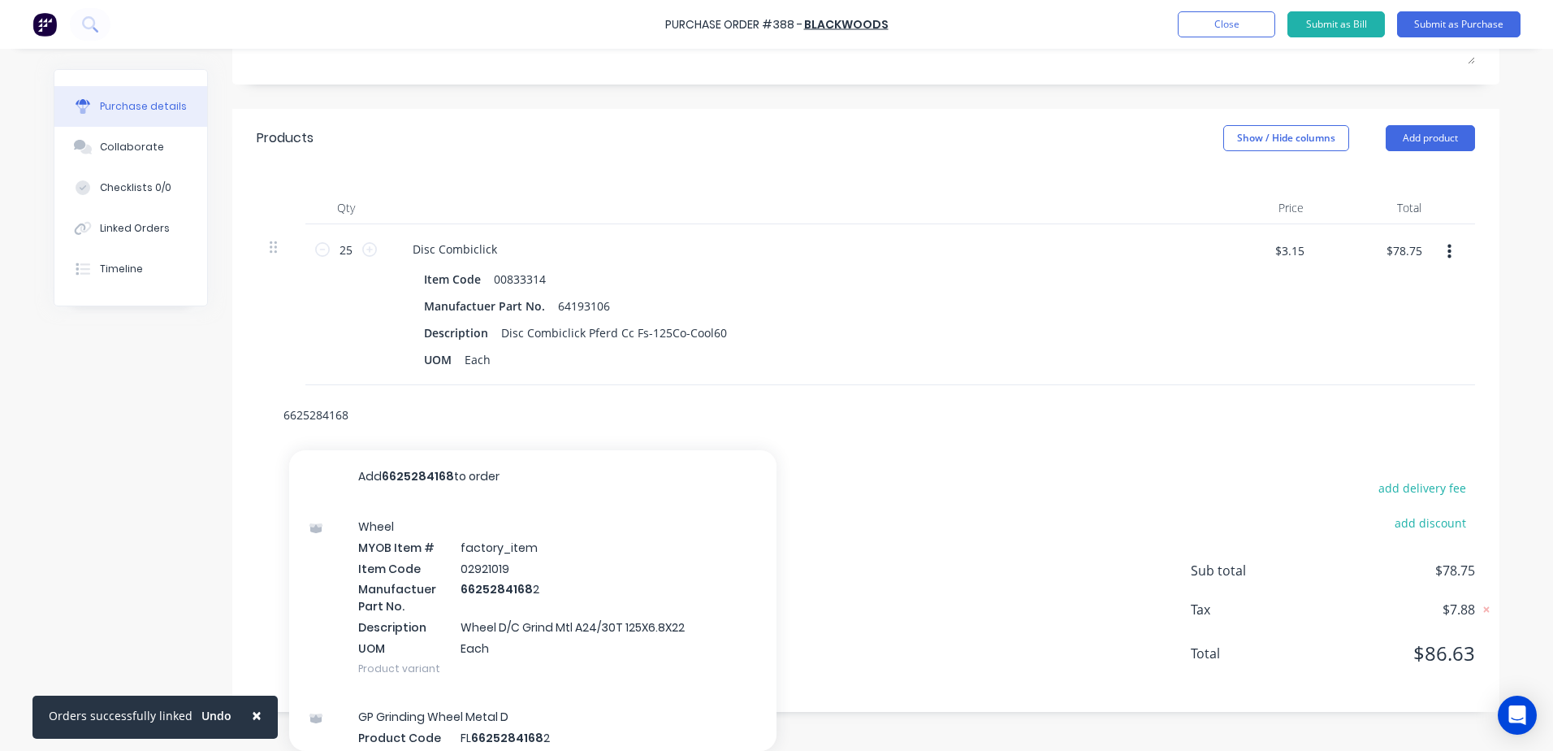
drag, startPoint x: 361, startPoint y: 420, endPoint x: 270, endPoint y: 424, distance: 91.1
click at [270, 424] on div "6625284168 Add 6625284168 to order Wheel MYOB Item # factory_item Item Code 029…" at bounding box center [513, 414] width 487 height 32
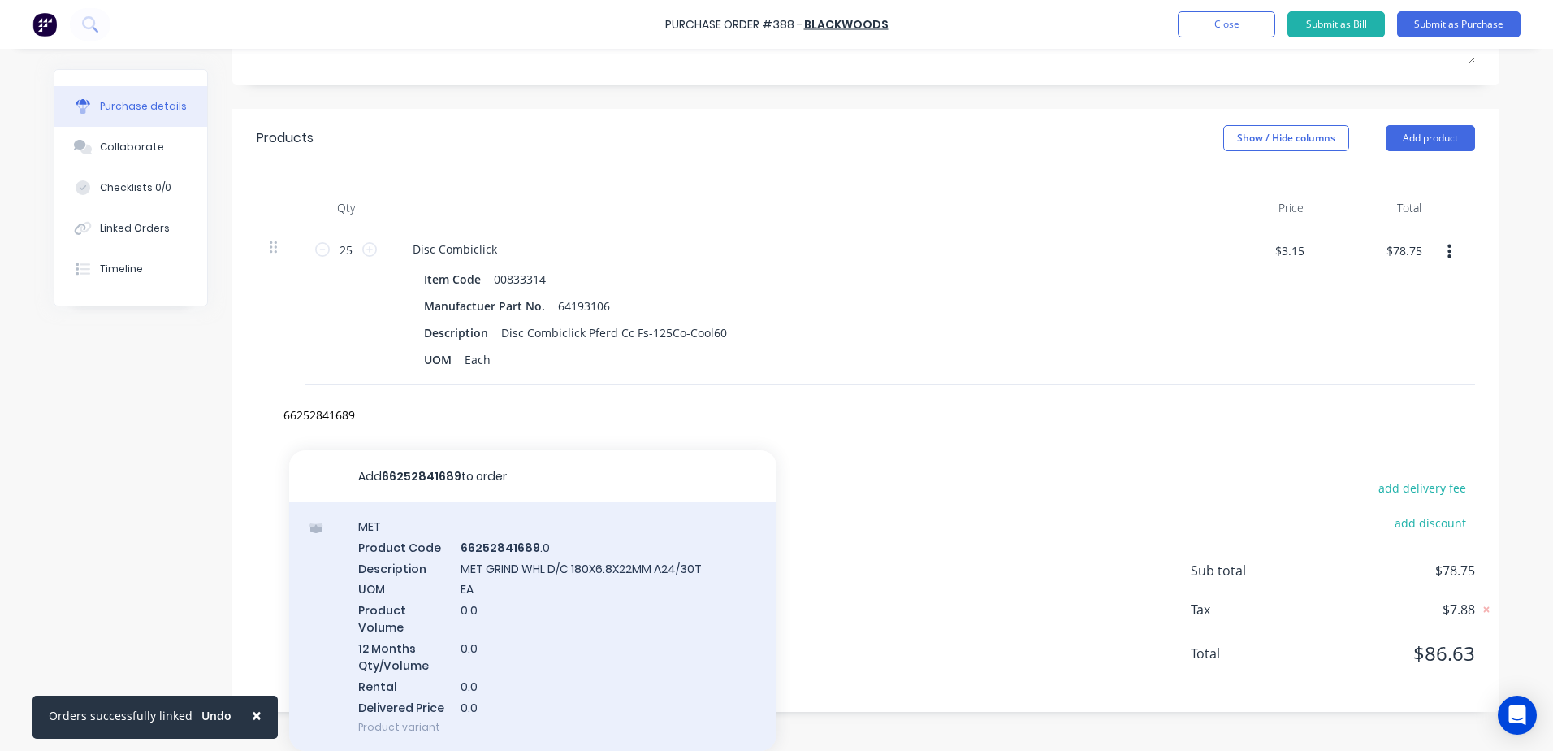
click at [483, 569] on div "MET Product Code 66252841689 .0 Description MET GRIND WHL D/C 180X6.8X22MM A24/…" at bounding box center [532, 626] width 487 height 249
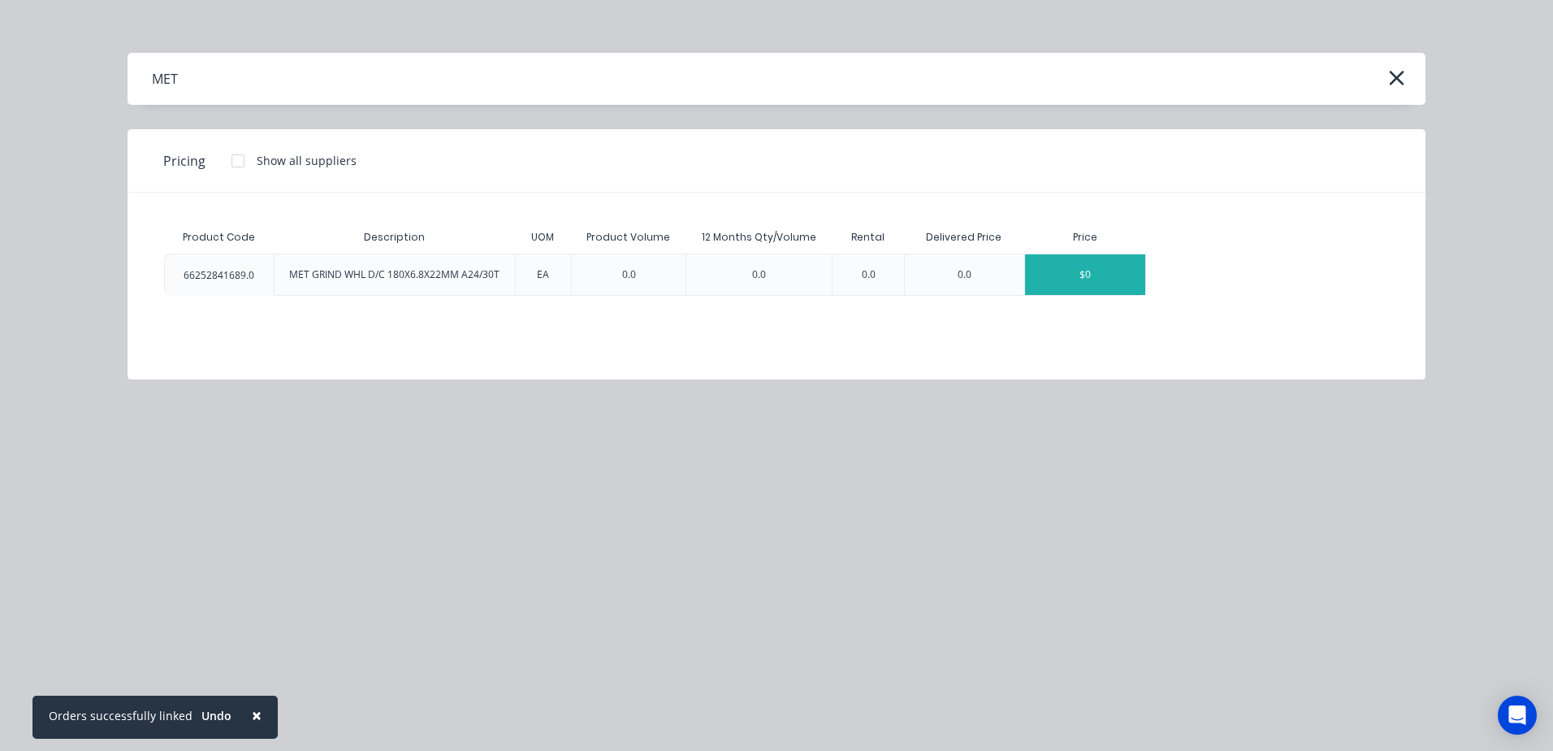
click at [1111, 282] on div "$0" at bounding box center [1085, 274] width 120 height 41
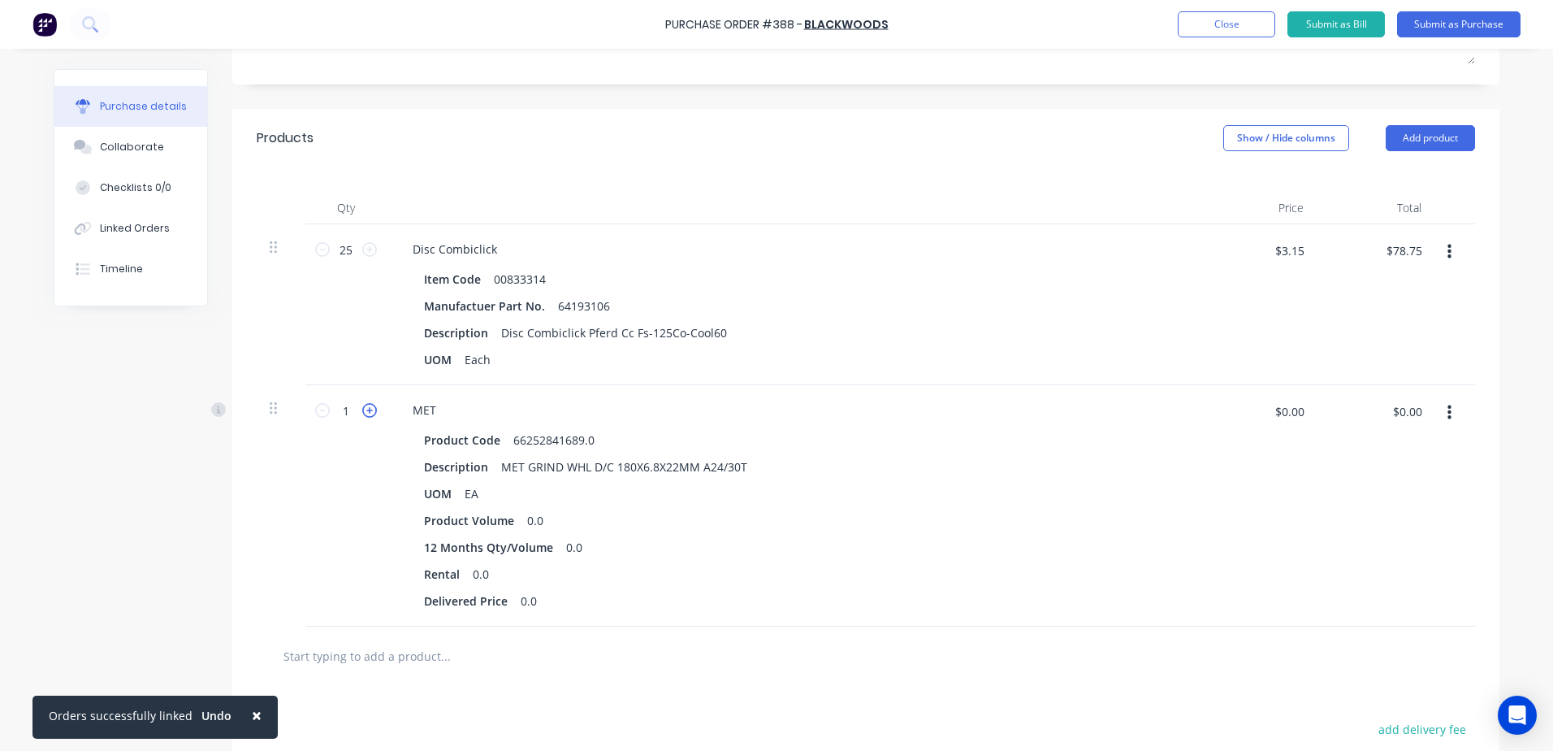
click at [369, 409] on icon at bounding box center [369, 410] width 15 height 15
click at [1278, 417] on input "$0.00" at bounding box center [1289, 411] width 49 height 26
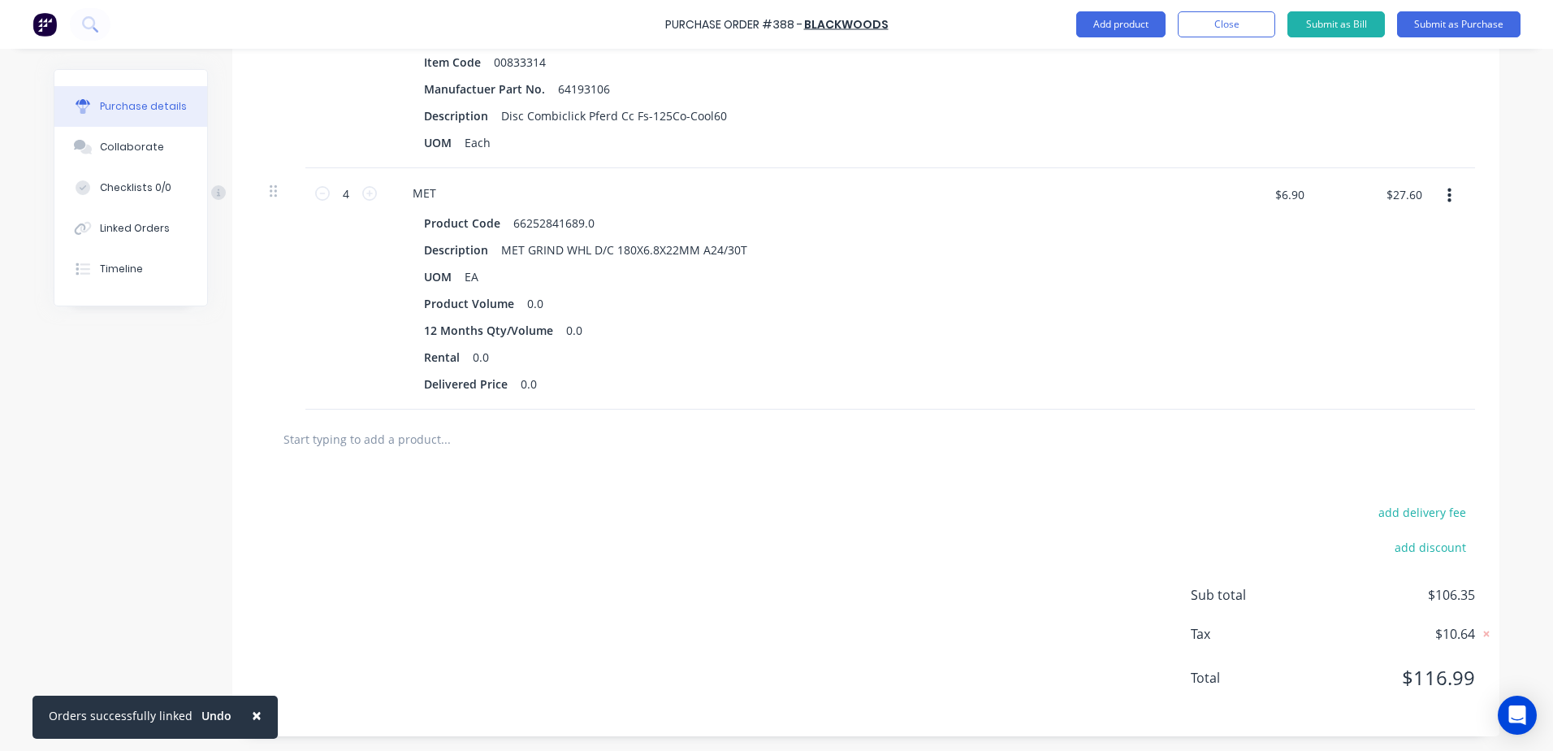
scroll to position [513, 0]
click at [381, 438] on input "text" at bounding box center [445, 437] width 325 height 32
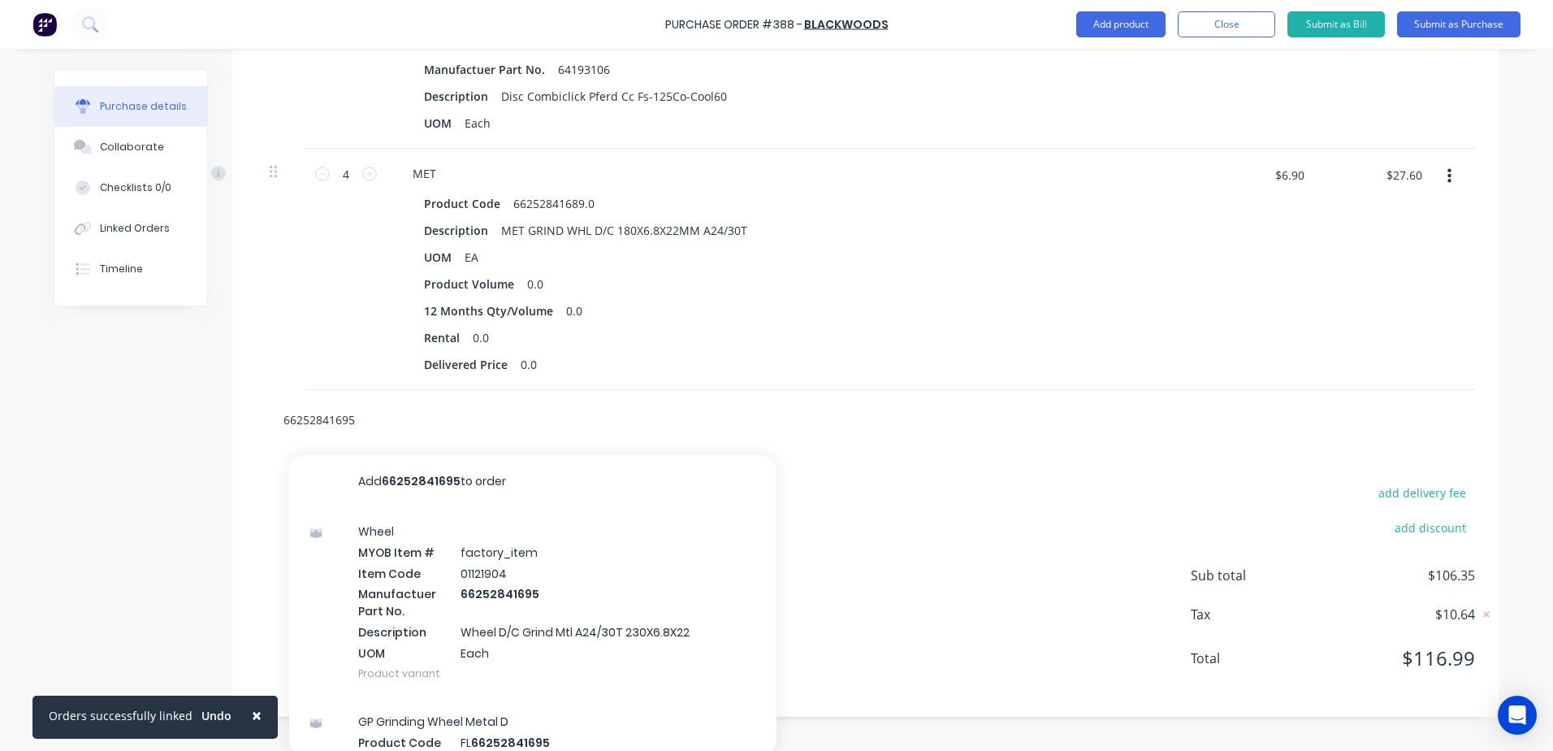
scroll to position [536, 0]
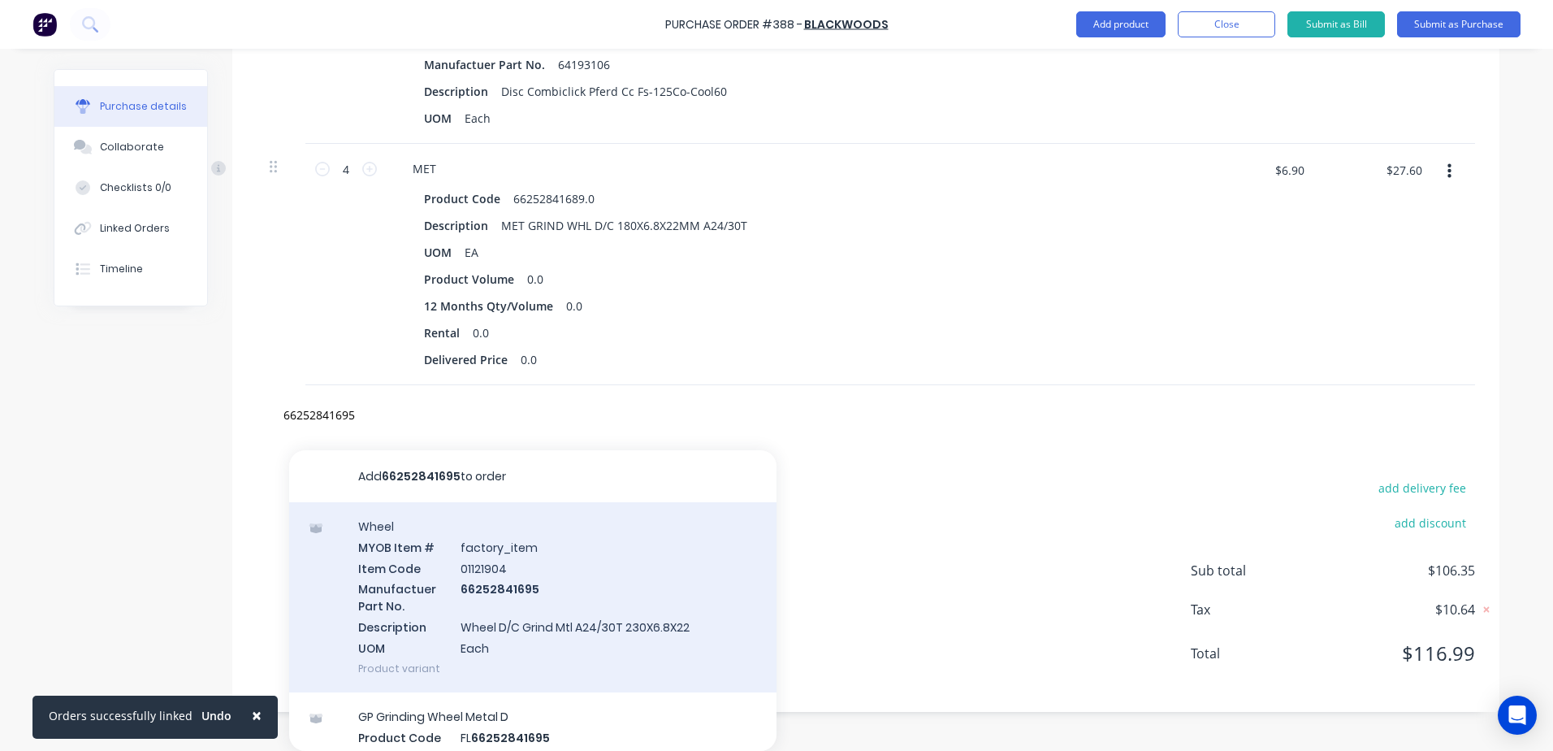
click at [472, 571] on div "Wheel MYOB Item # factory_item Item Code 01121904 Manufactuer Part No. 66252841…" at bounding box center [532, 597] width 487 height 190
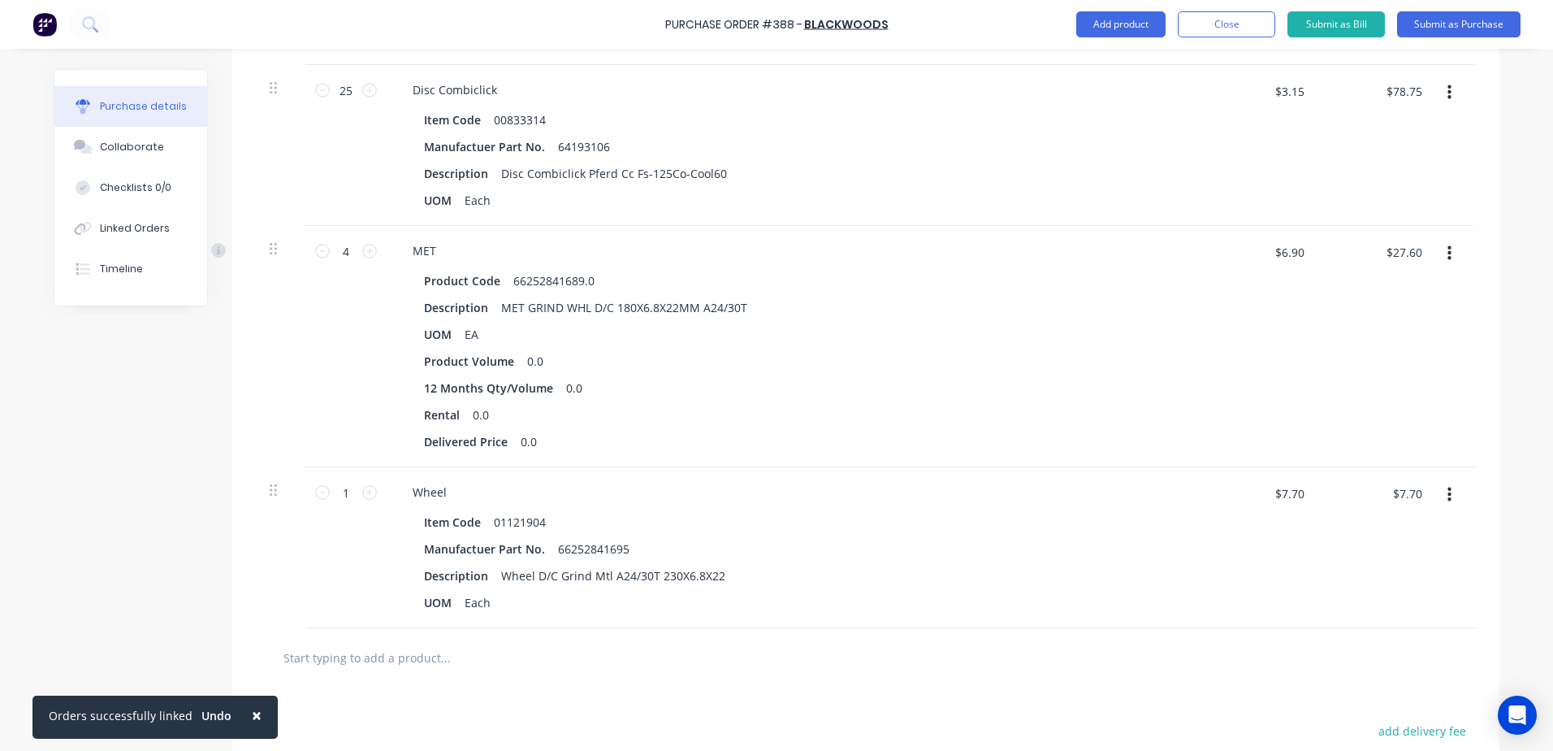
scroll to position [455, 0]
click at [362, 497] on icon at bounding box center [369, 491] width 15 height 15
click at [1441, 25] on button "Submit as Purchase" at bounding box center [1458, 24] width 123 height 26
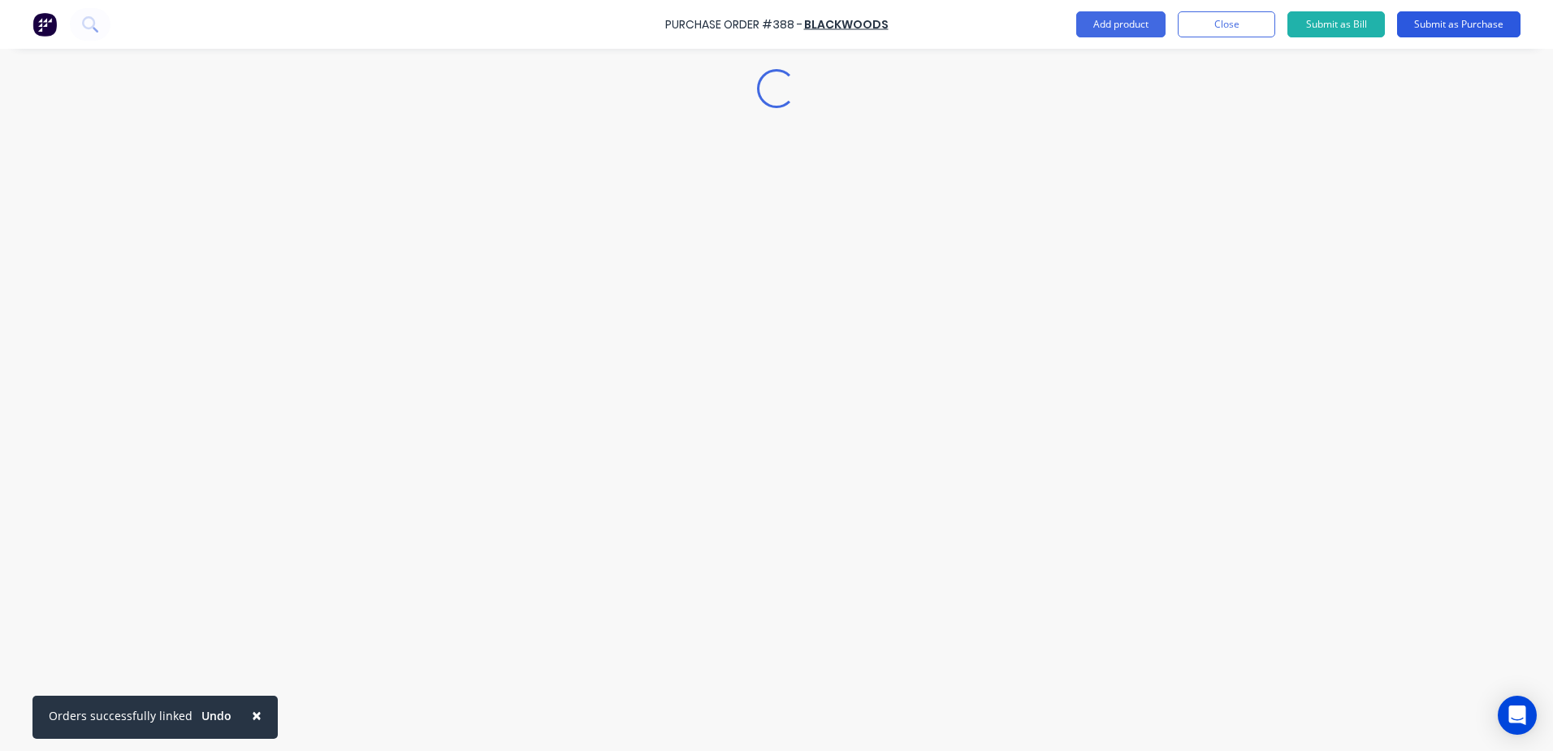
scroll to position [0, 0]
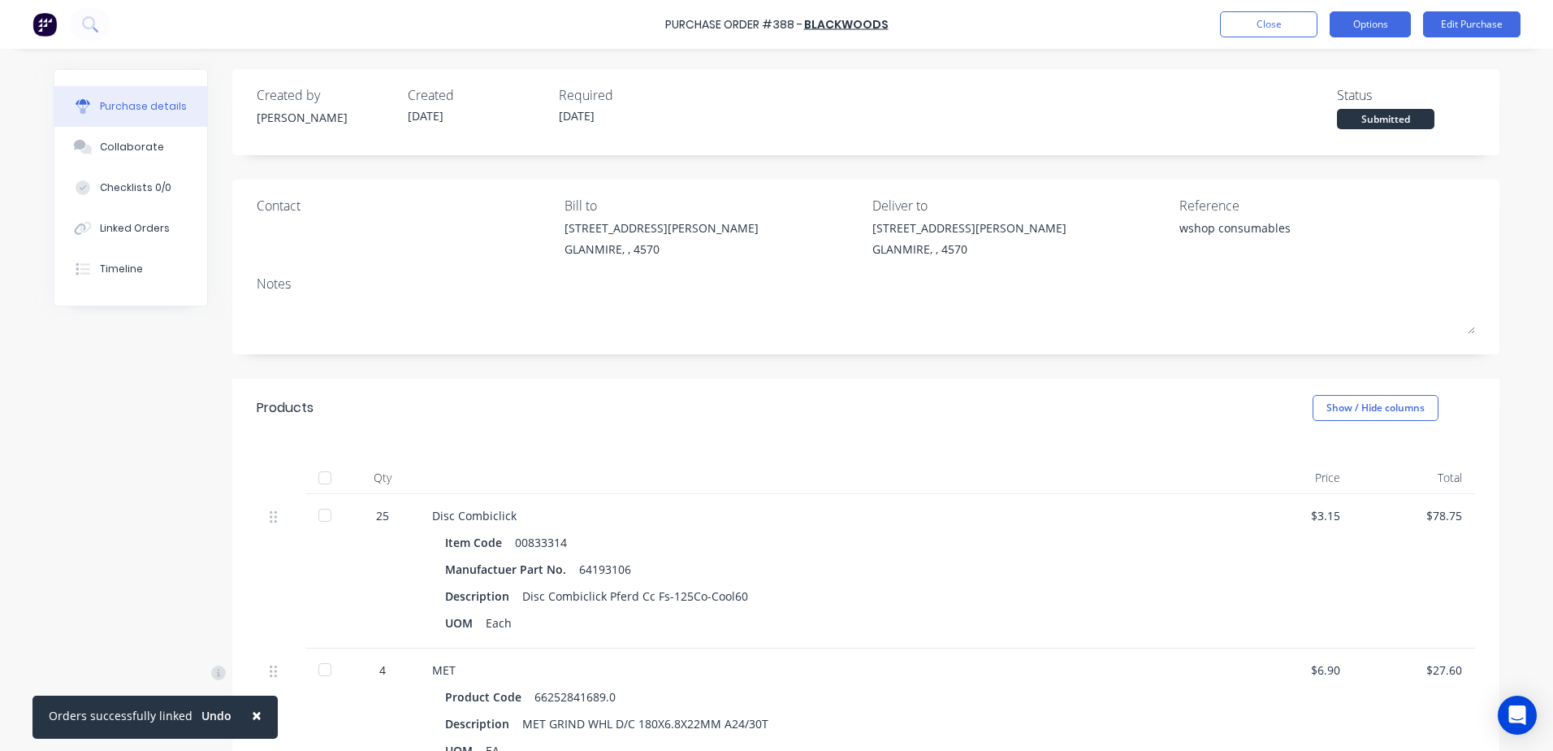
click at [1381, 19] on button "Options" at bounding box center [1370, 24] width 81 height 26
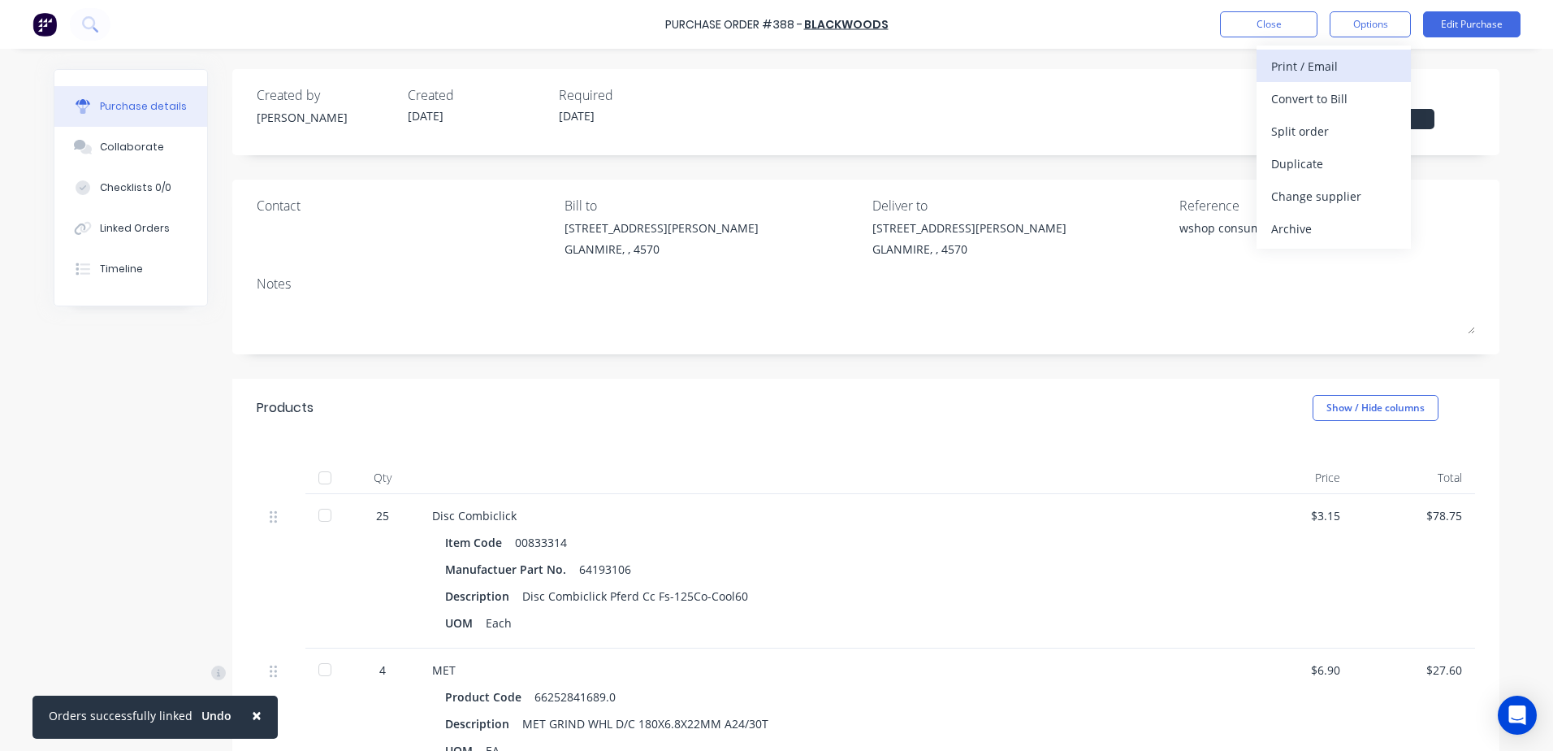
click at [1336, 62] on div "Print / Email" at bounding box center [1333, 66] width 125 height 24
click at [1329, 94] on div "With pricing" at bounding box center [1333, 99] width 125 height 24
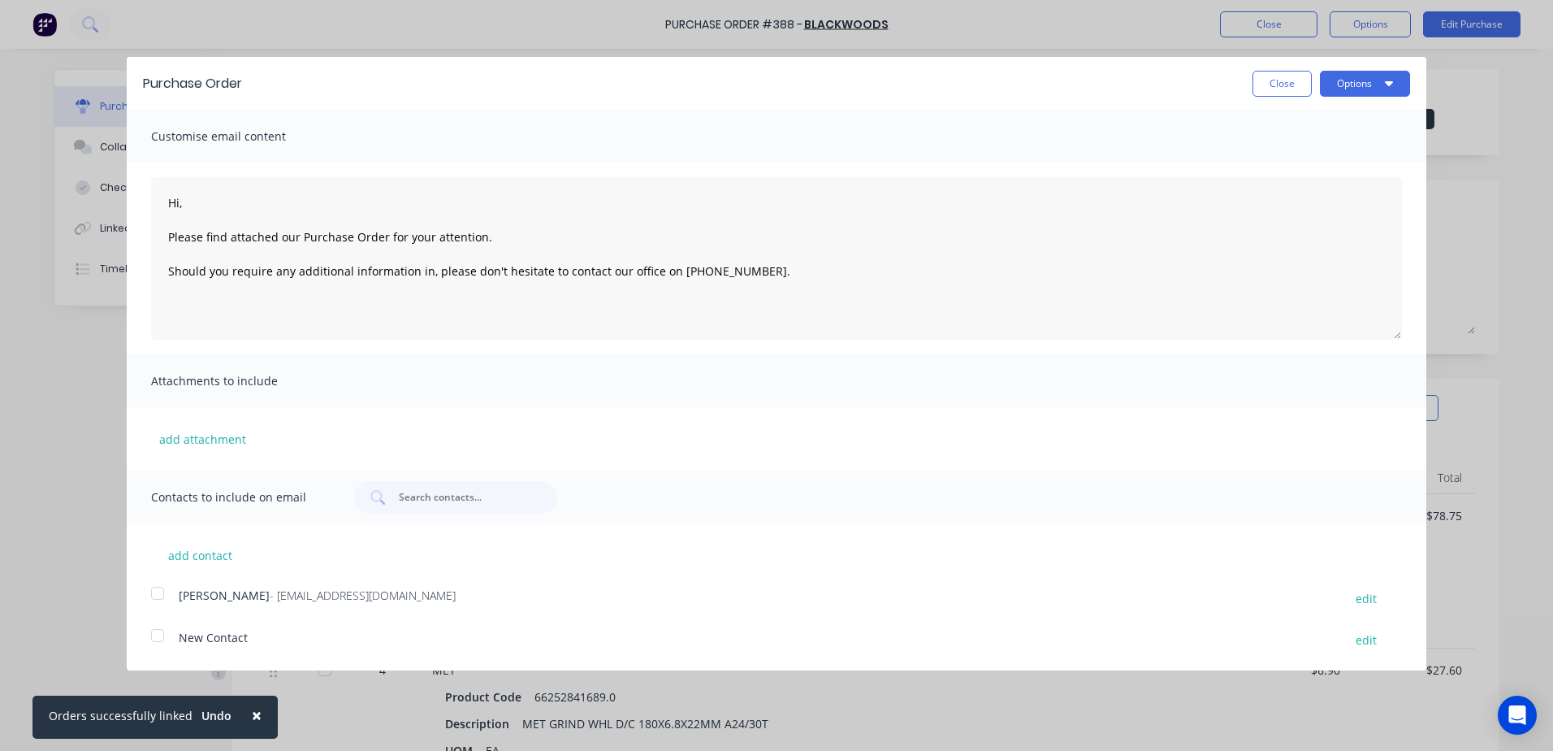
click at [147, 587] on div at bounding box center [157, 593] width 32 height 32
click at [1385, 87] on icon "button" at bounding box center [1389, 82] width 8 height 13
click at [1331, 154] on div "Email" at bounding box center [1332, 157] width 125 height 24
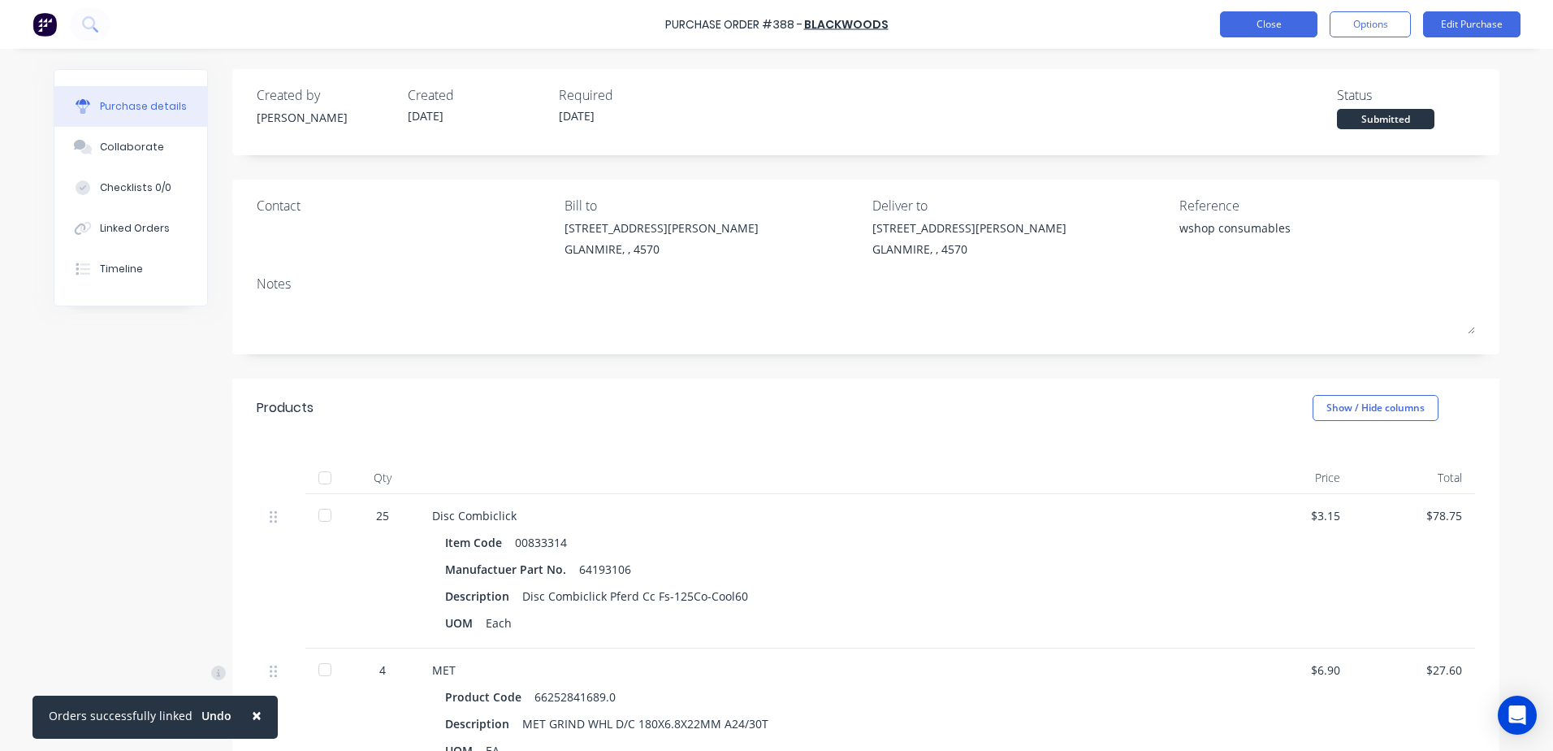
click at [1265, 27] on button "Close" at bounding box center [1268, 24] width 97 height 26
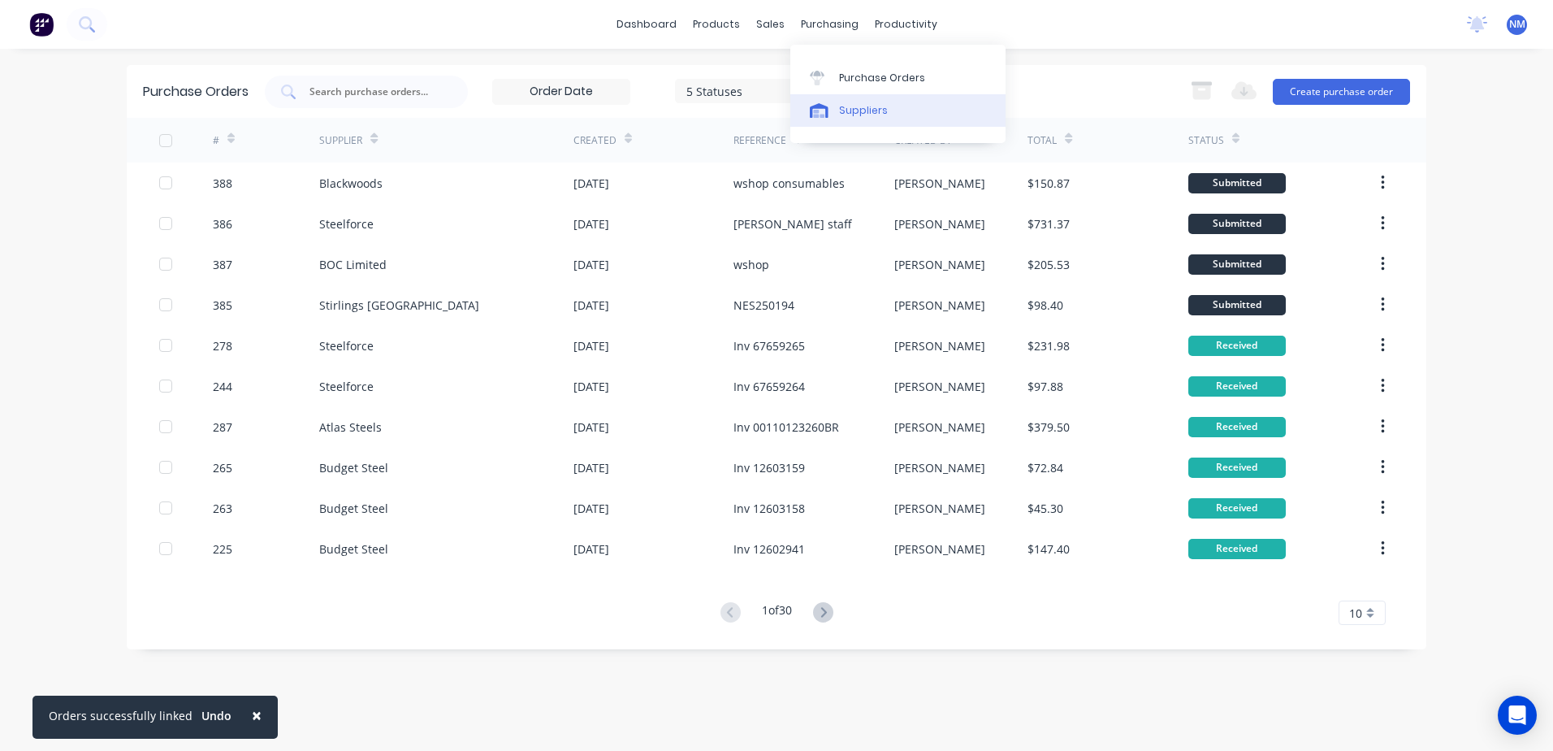
click at [864, 112] on div "Suppliers" at bounding box center [863, 110] width 49 height 15
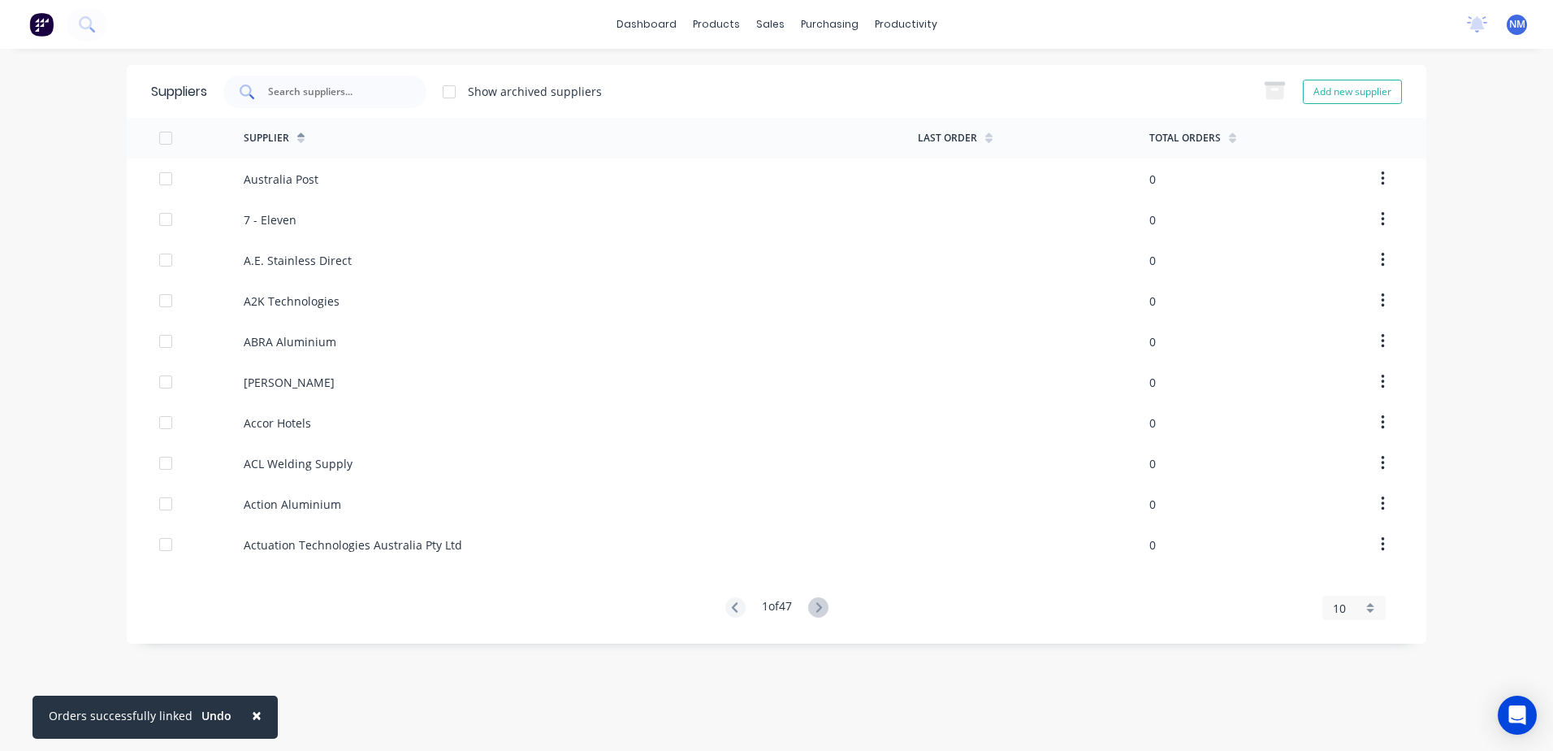
click at [335, 97] on input "text" at bounding box center [333, 92] width 135 height 16
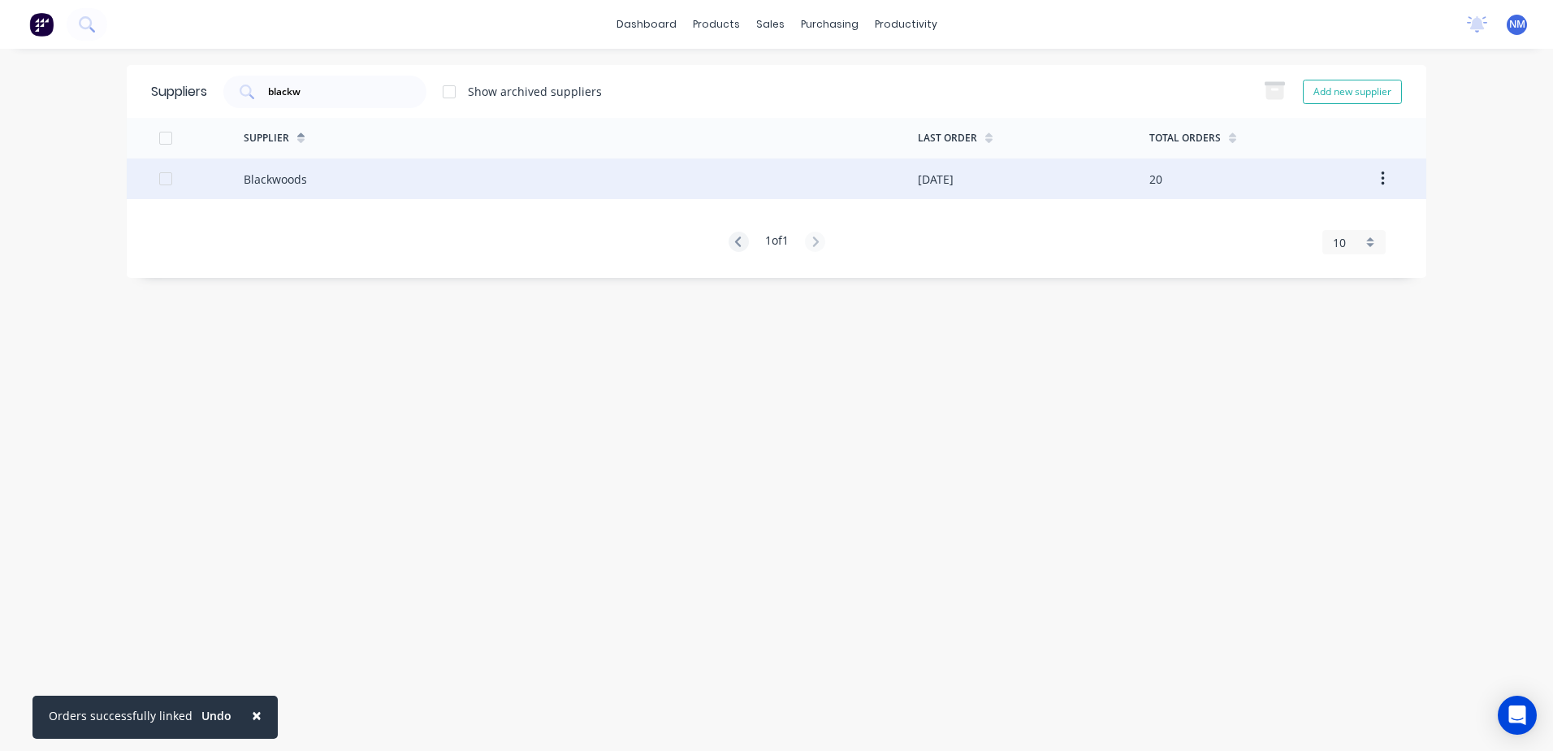
click at [424, 187] on div "Blackwoods" at bounding box center [581, 178] width 674 height 41
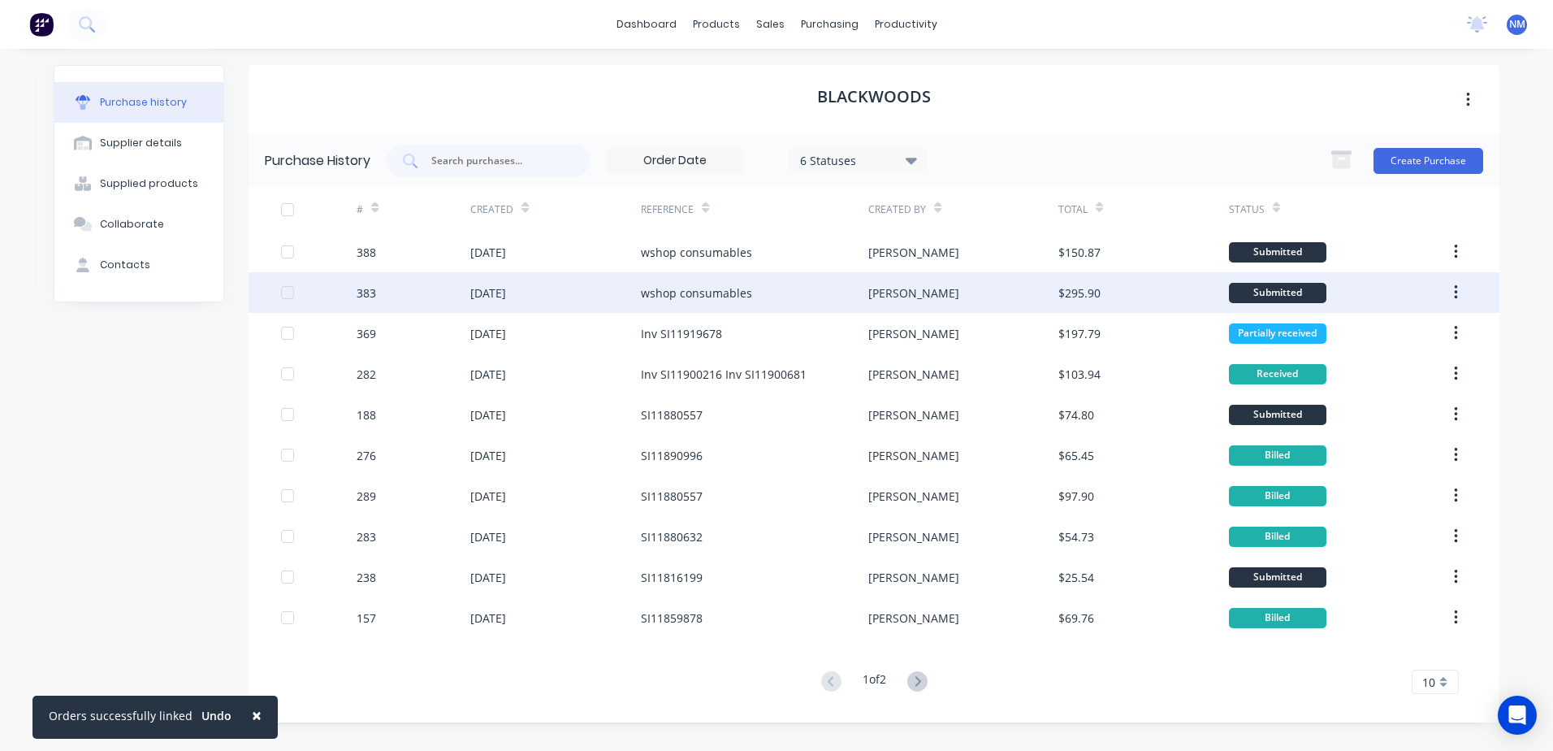
click at [779, 288] on div "wshop consumables" at bounding box center [754, 292] width 227 height 41
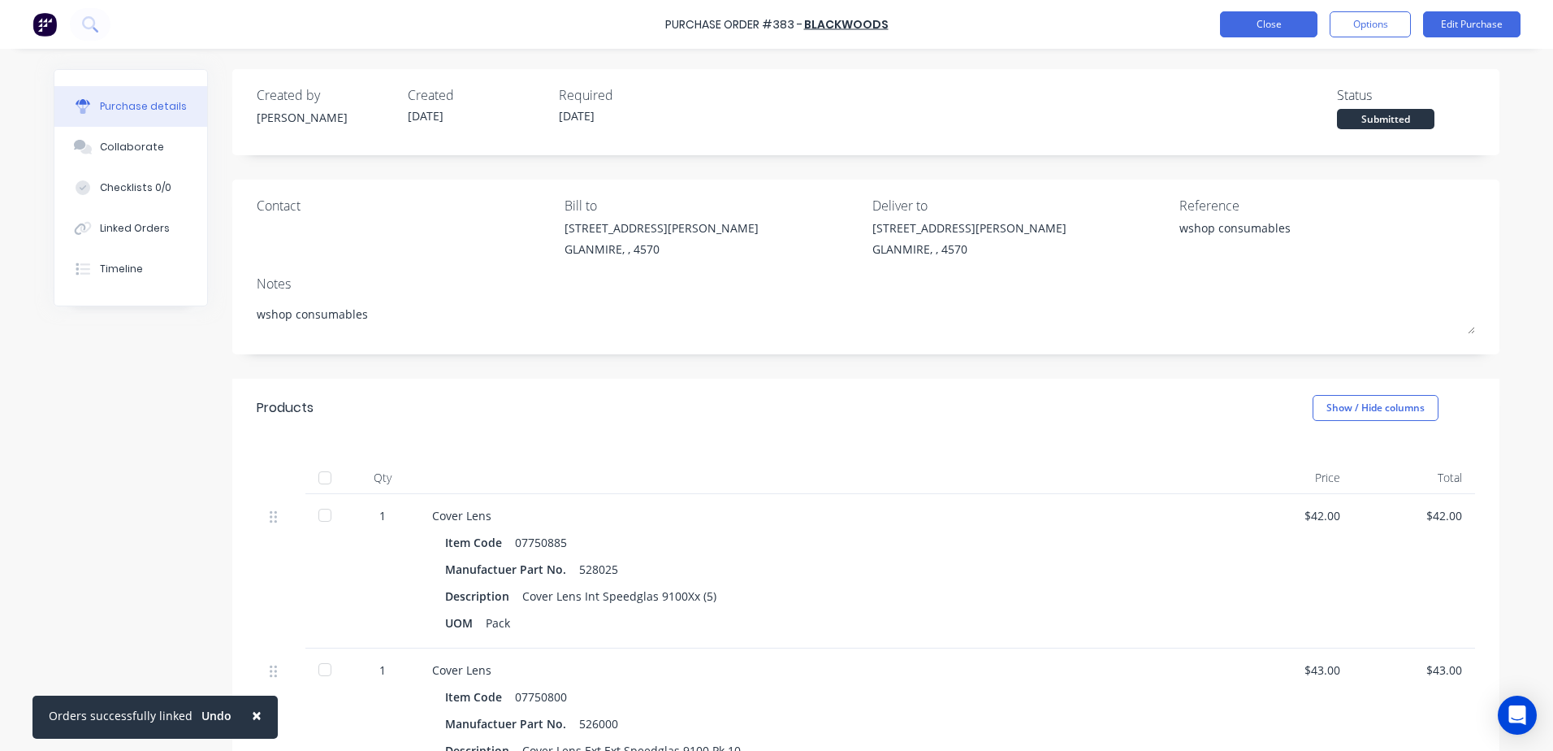
click at [1260, 35] on button "Close" at bounding box center [1268, 24] width 97 height 26
